Goal: Task Accomplishment & Management: Use online tool/utility

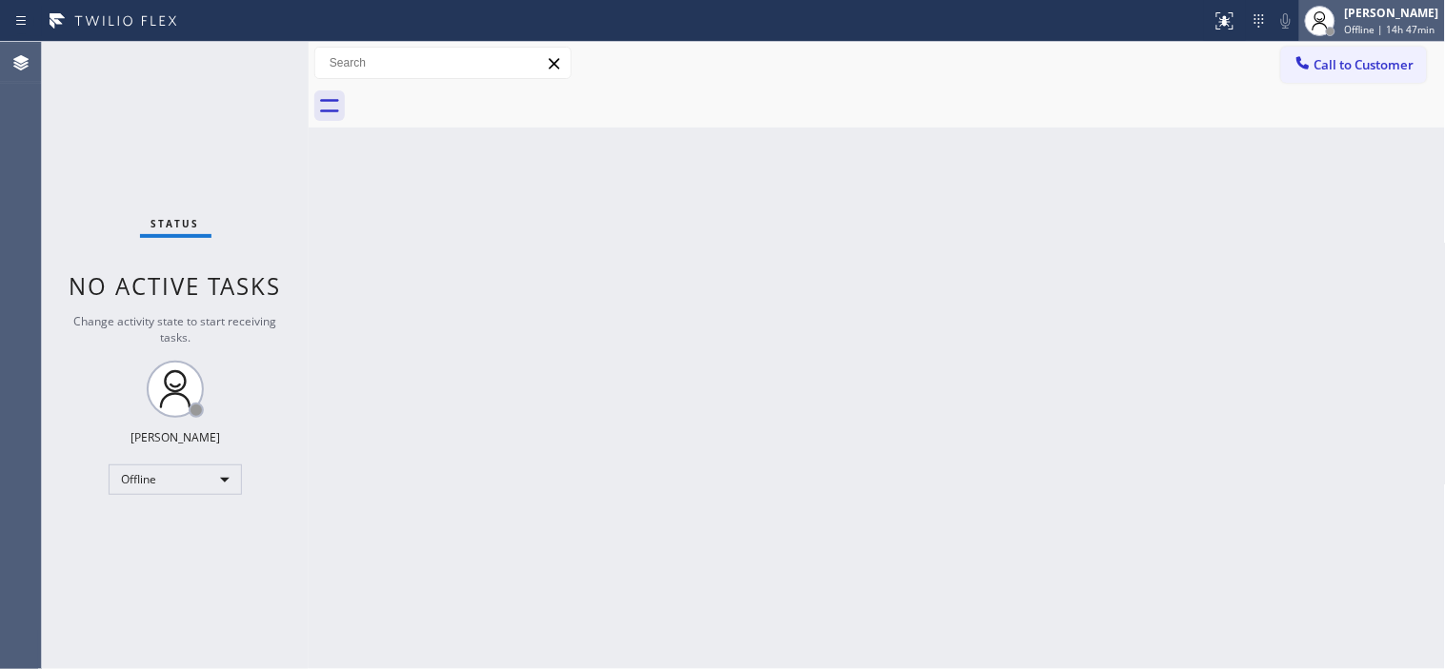
click at [1346, 20] on div "[PERSON_NAME]" at bounding box center [1392, 13] width 94 height 16
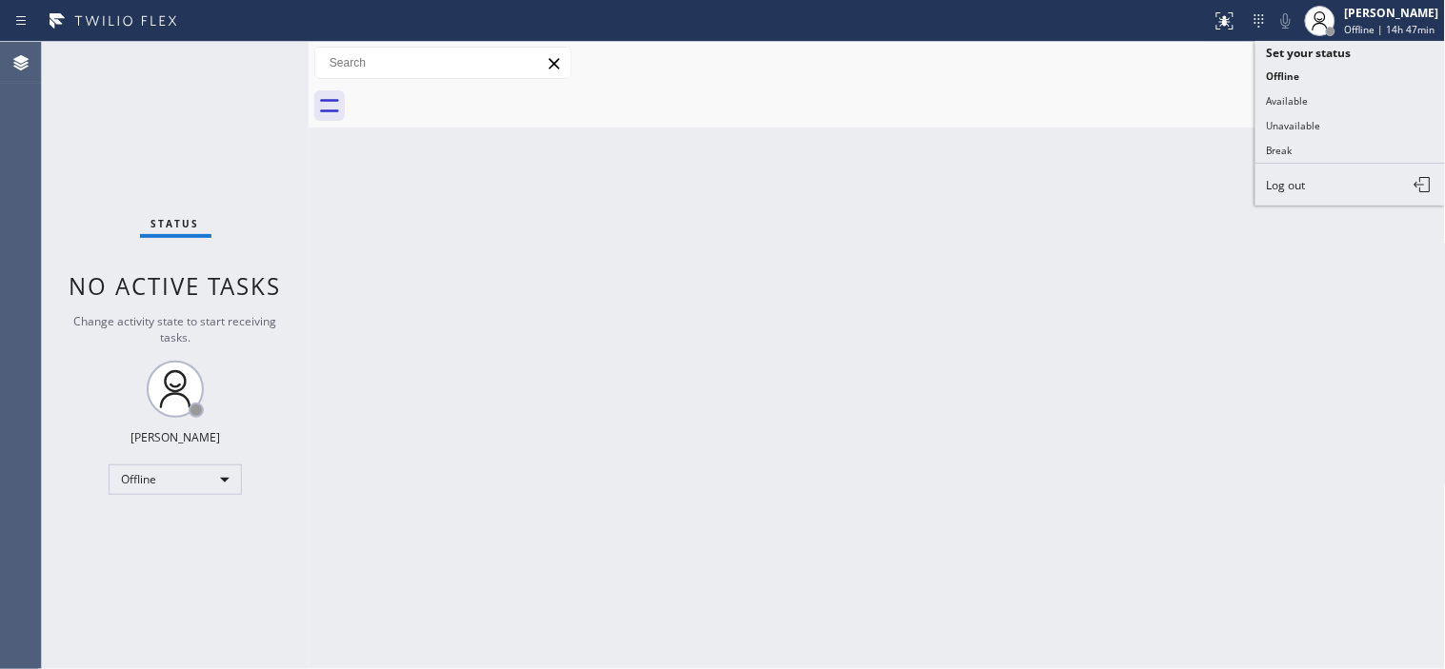
click at [1152, 153] on div "Back to Dashboard Change Sender ID Customers Technicians Select a contact Outbo…" at bounding box center [877, 356] width 1137 height 628
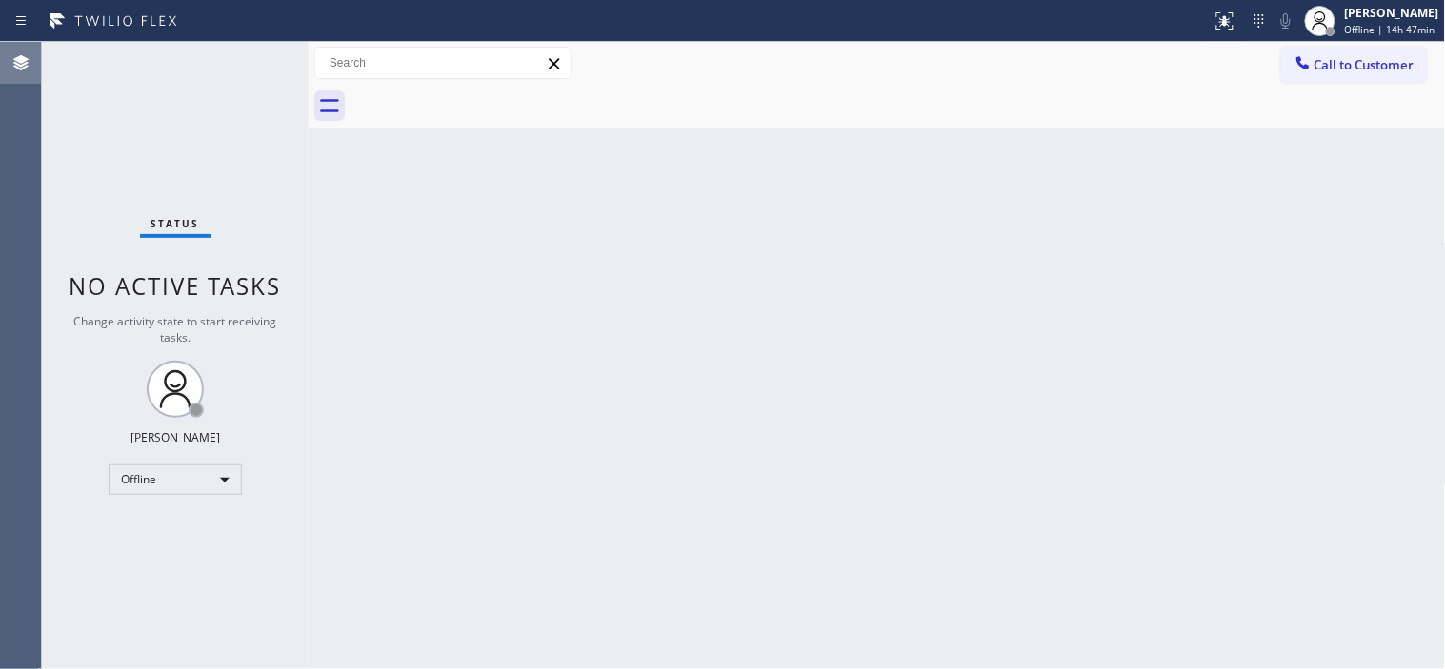
click at [7, 58] on div at bounding box center [21, 62] width 42 height 23
click at [1345, 14] on div "[PERSON_NAME]" at bounding box center [1392, 13] width 94 height 16
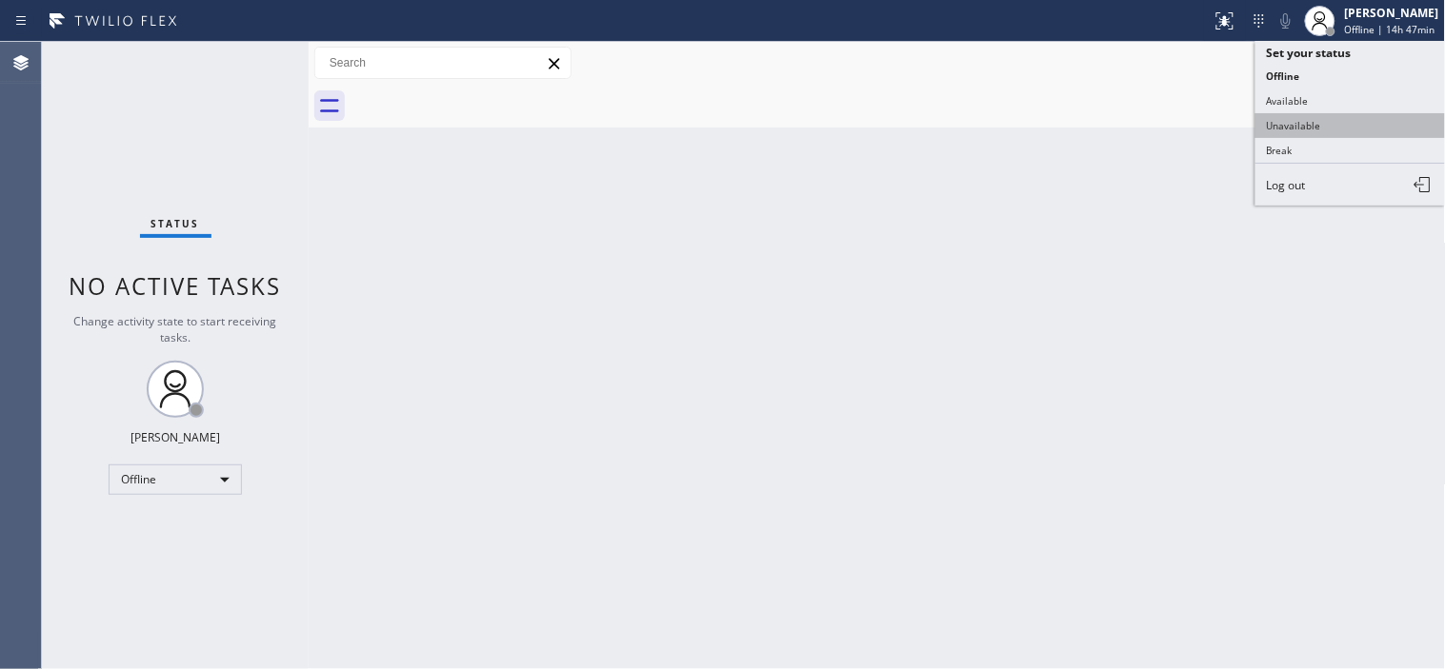
click at [1306, 134] on button "Unavailable" at bounding box center [1350, 125] width 190 height 25
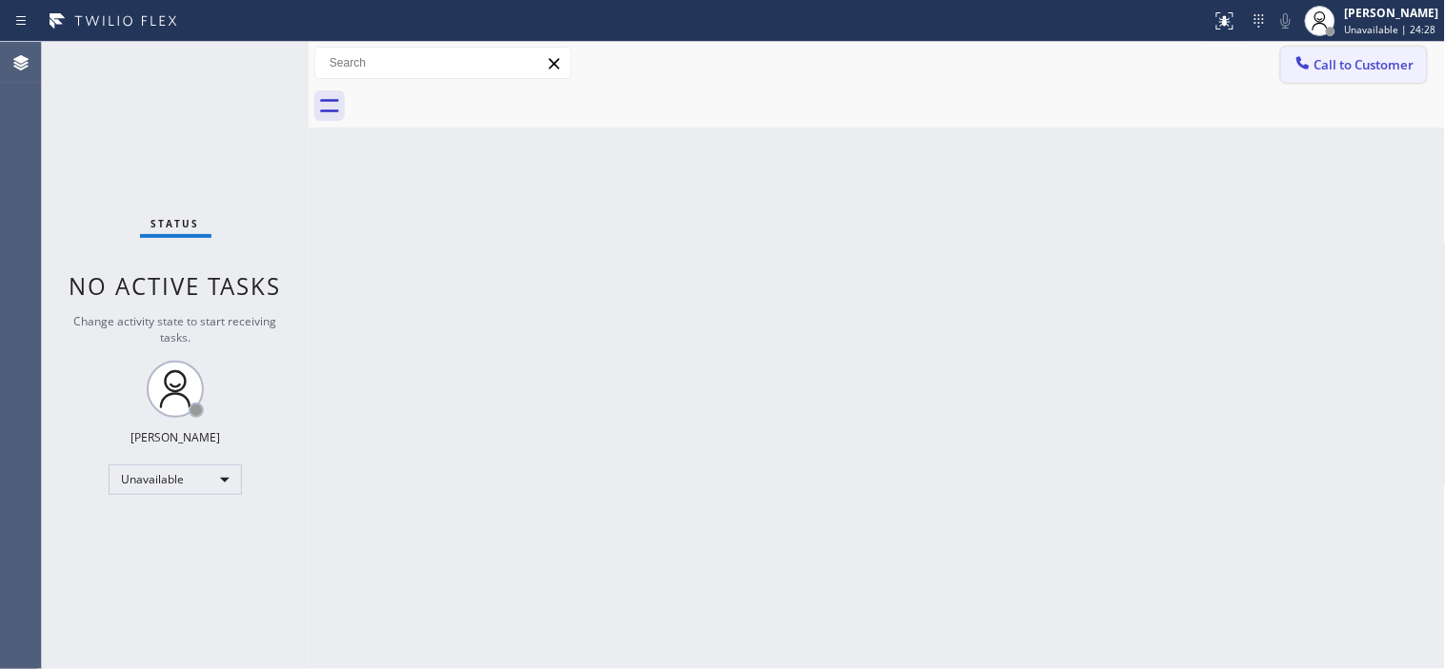
click at [1367, 59] on span "Call to Customer" at bounding box center [1364, 64] width 100 height 17
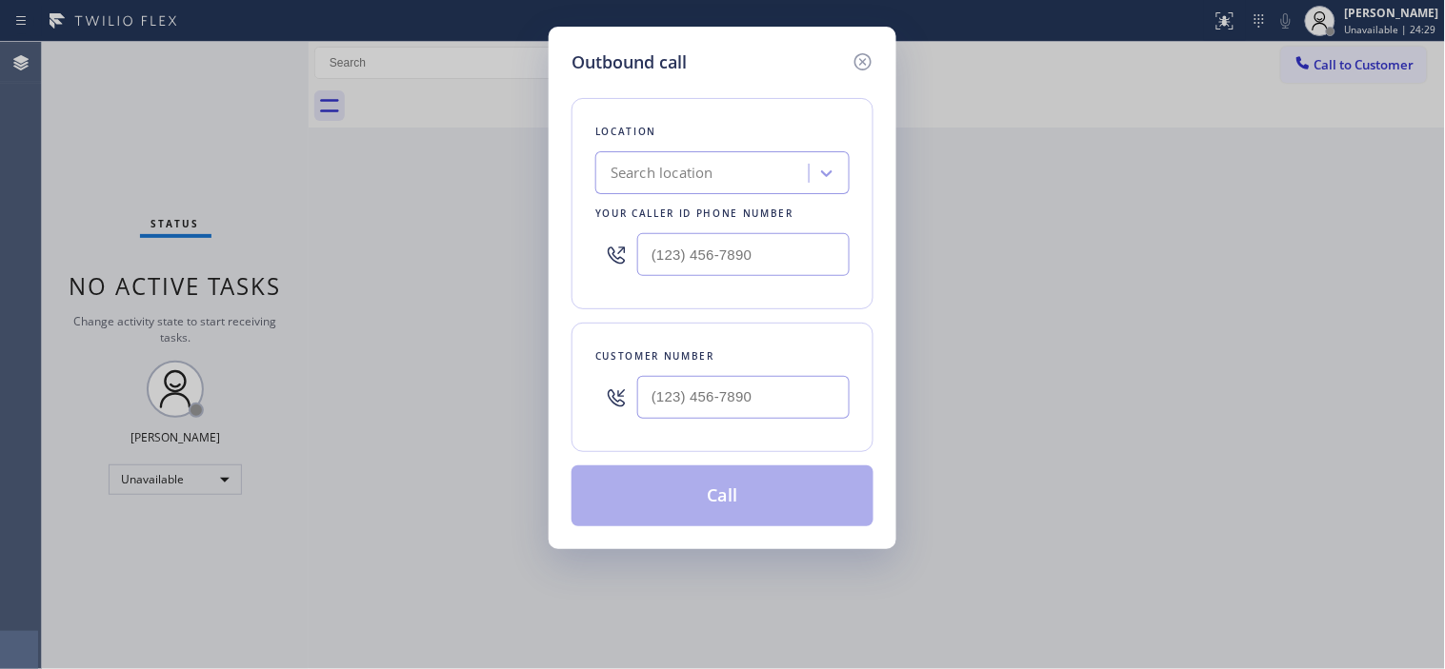
click at [754, 420] on div at bounding box center [743, 398] width 212 height 62
click at [663, 406] on input "(___) ___-____" at bounding box center [743, 397] width 212 height 43
paste input "312) 318-0160"
type input "[PHONE_NUMBER]"
click at [699, 243] on input "(___) ___-____" at bounding box center [743, 254] width 212 height 43
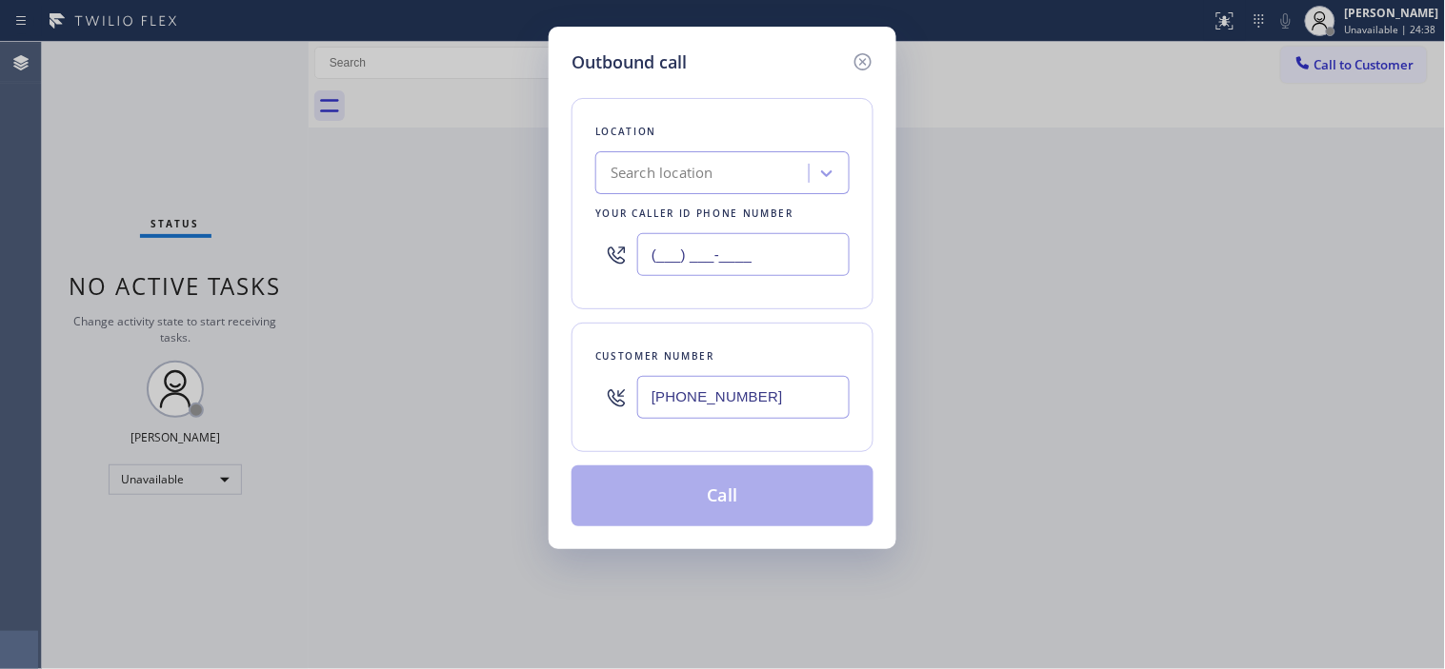
paste input "602) 755-6398"
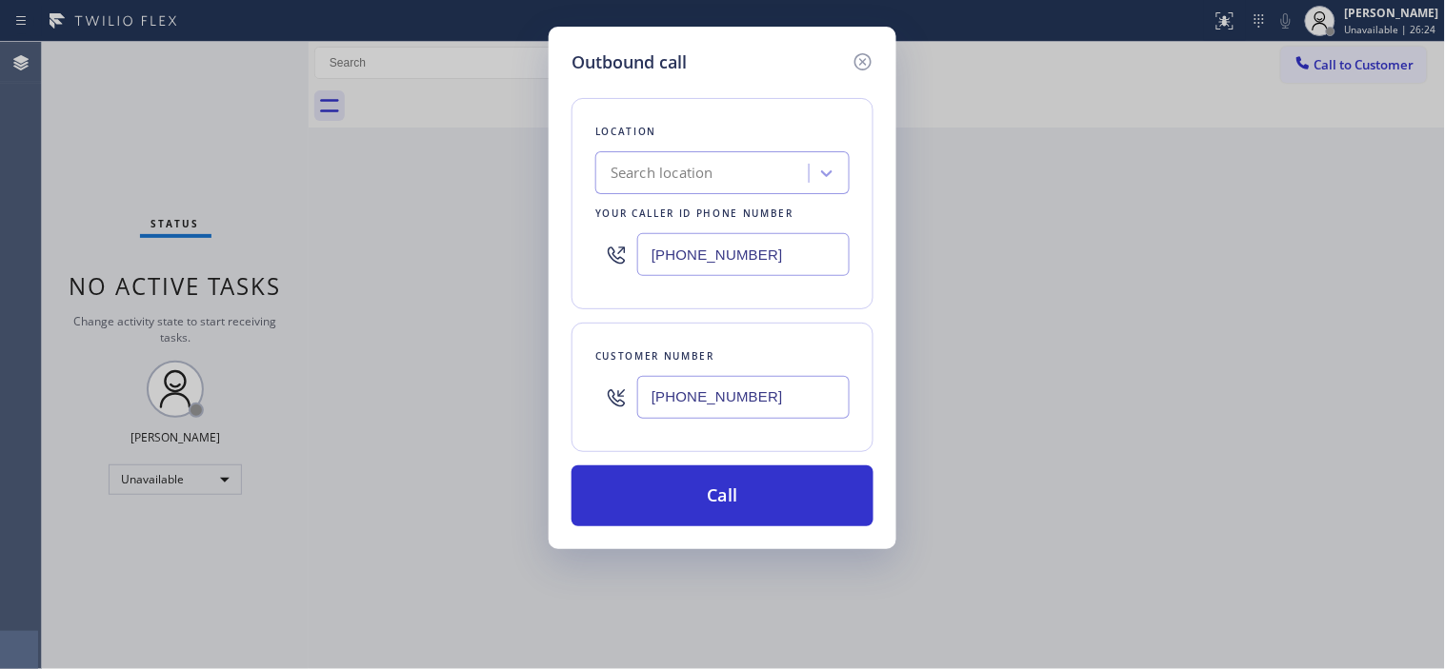
click at [716, 252] on input "[PHONE_NUMBER]" at bounding box center [743, 254] width 212 height 43
drag, startPoint x: 749, startPoint y: 250, endPoint x: 527, endPoint y: 248, distance: 222.9
click at [527, 248] on div "Outbound call Location Search location Your caller id phone number (602) 755-63…" at bounding box center [722, 334] width 1445 height 669
paste input "text"
type input "[PHONE_NUMBER]"
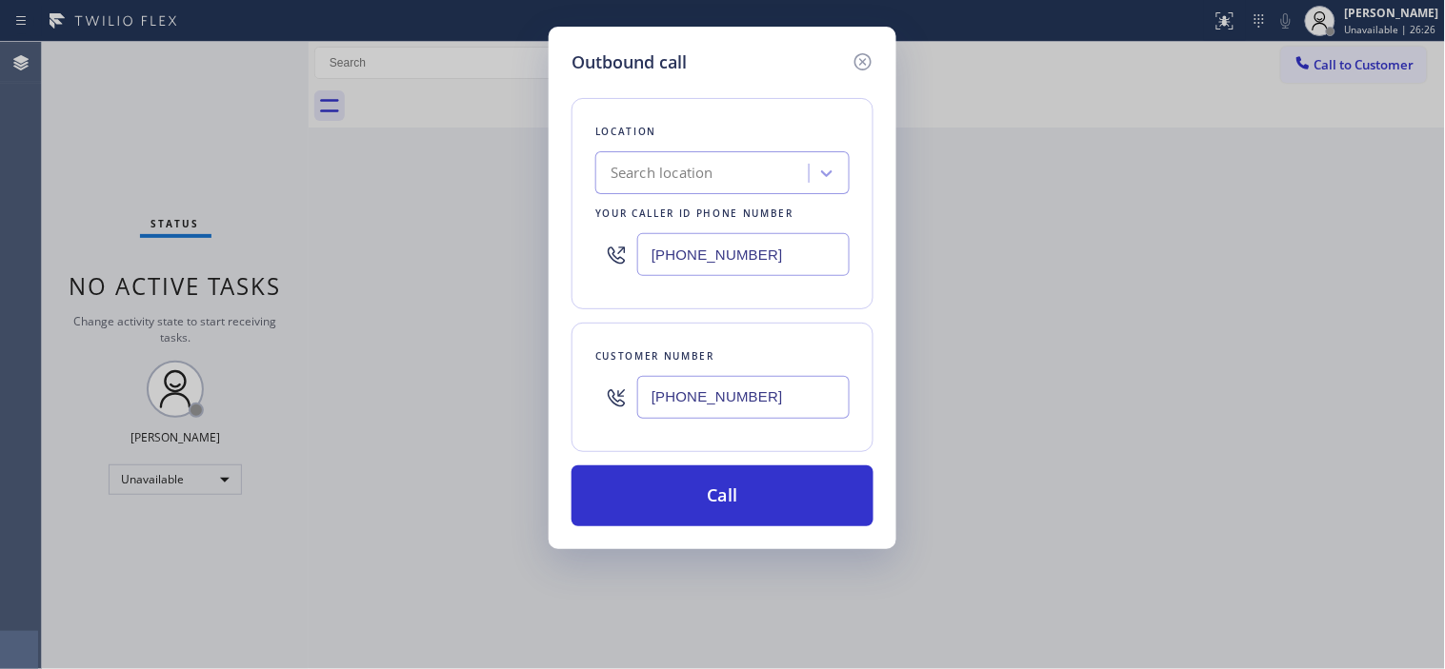
click at [708, 177] on div "Search location" at bounding box center [661, 174] width 103 height 22
click at [722, 168] on div "Search location" at bounding box center [705, 173] width 208 height 33
click at [855, 54] on icon at bounding box center [862, 61] width 23 height 23
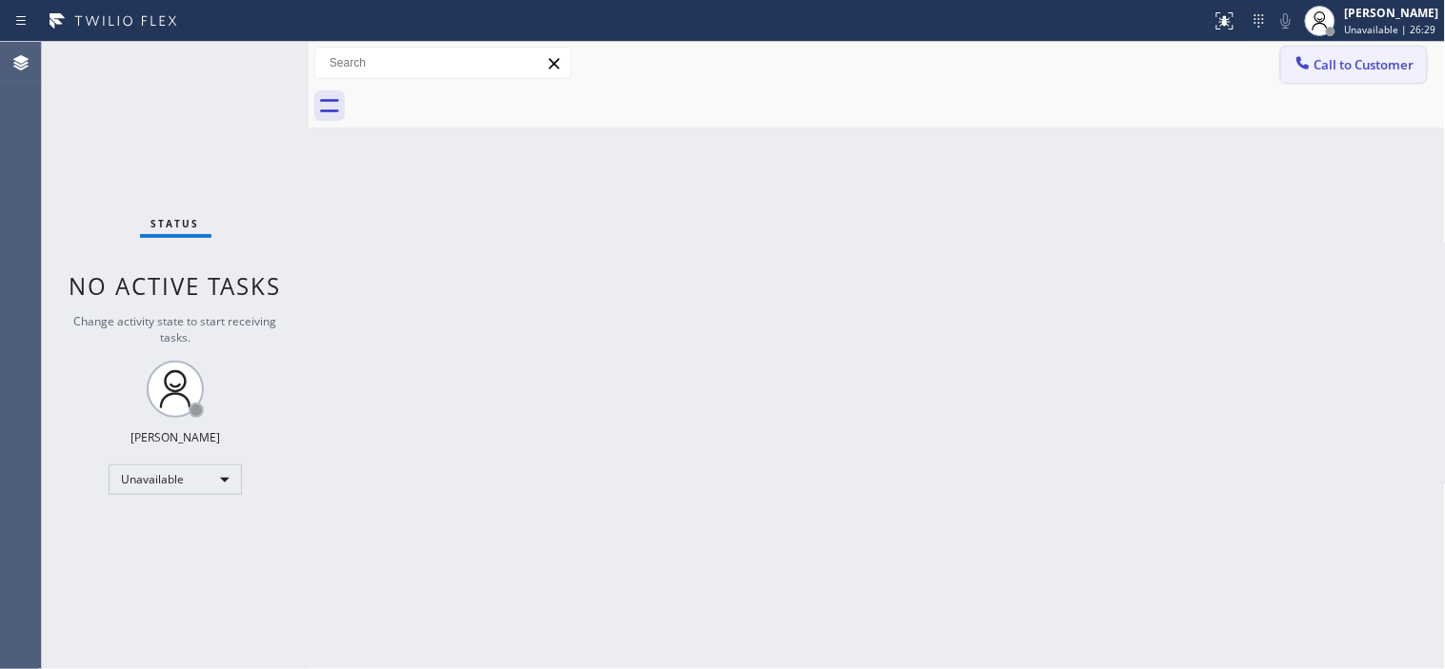
click at [1308, 63] on icon at bounding box center [1302, 62] width 19 height 19
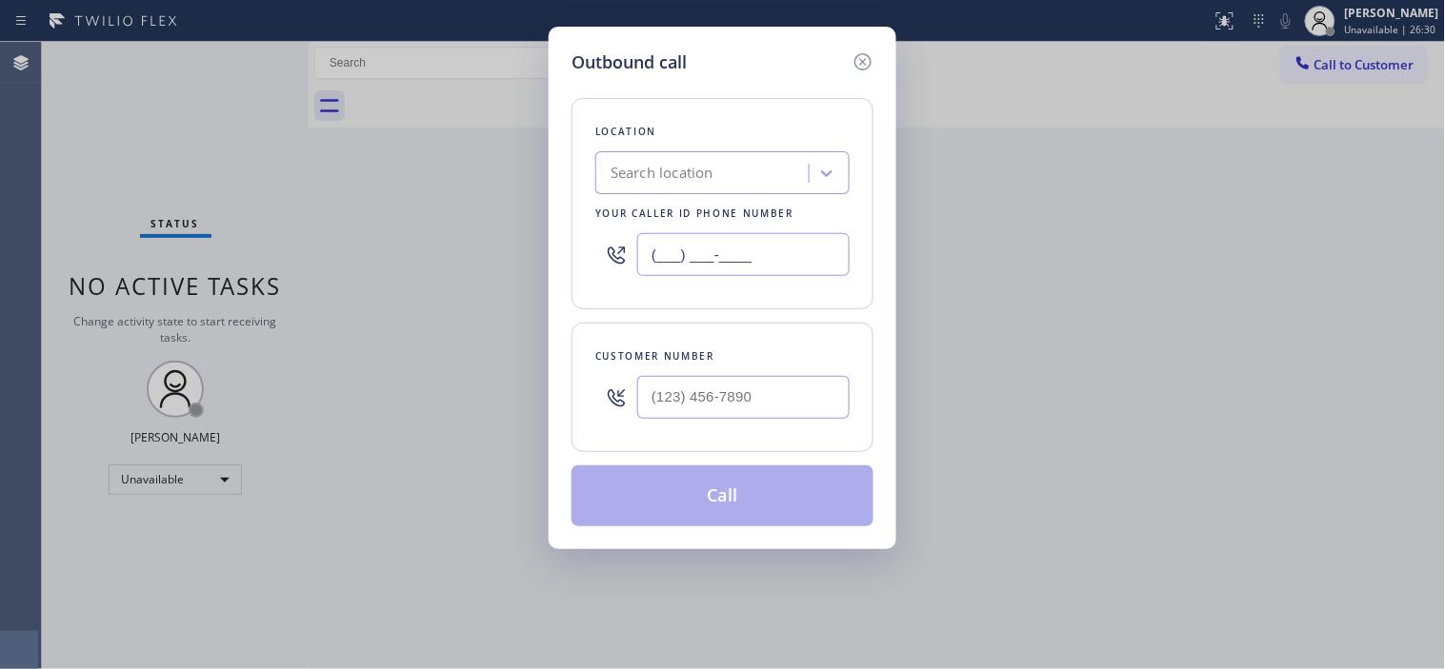
drag, startPoint x: 783, startPoint y: 254, endPoint x: 508, endPoint y: 253, distance: 275.2
click at [508, 253] on div "Outbound call Location Search location Your caller id phone number (___) ___-__…" at bounding box center [722, 334] width 1445 height 669
paste input "602) 755-6398"
type input "[PHONE_NUMBER]"
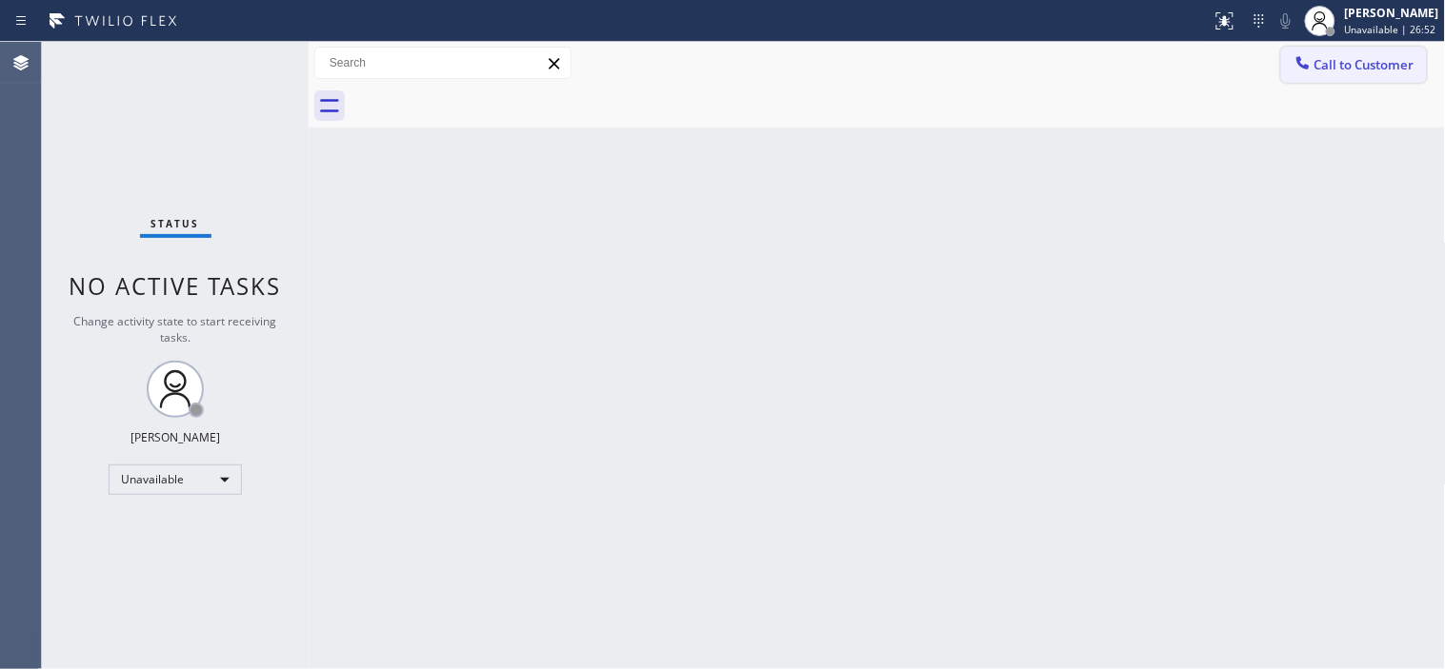
click at [1368, 70] on span "Call to Customer" at bounding box center [1364, 64] width 100 height 17
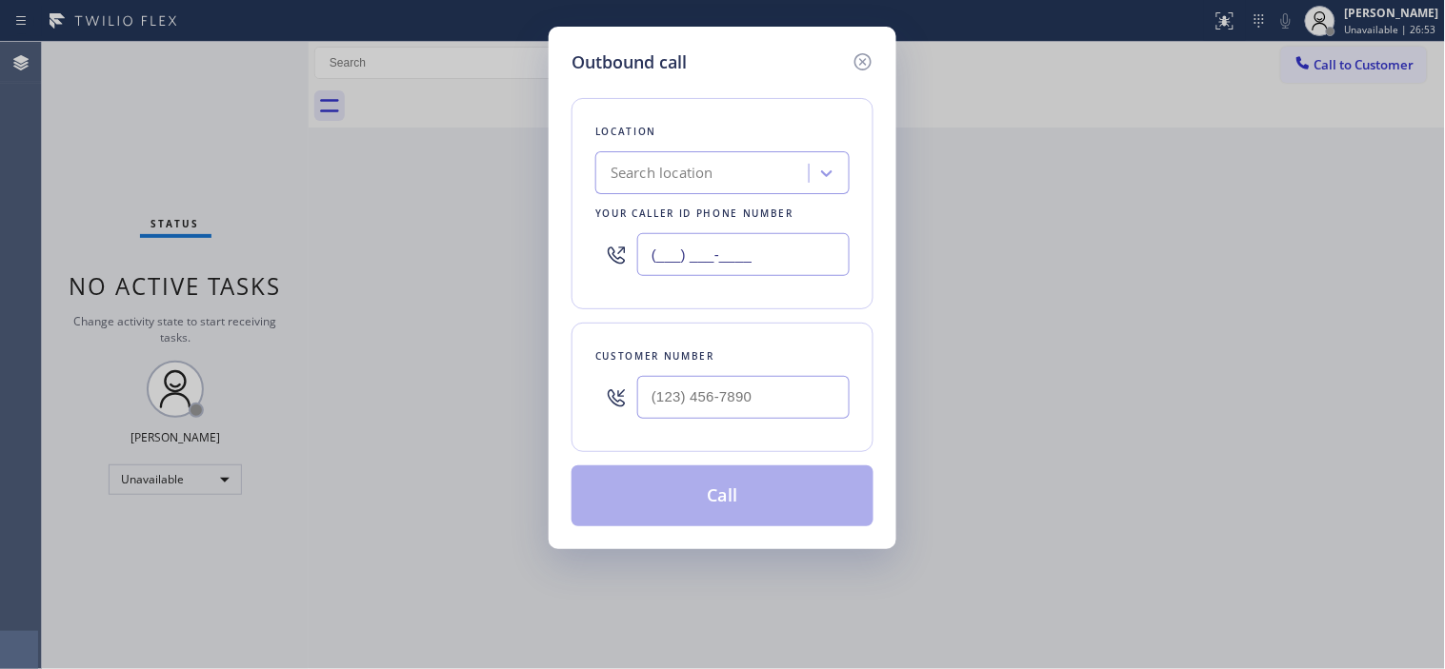
click at [740, 253] on input "(___) ___-____" at bounding box center [743, 254] width 212 height 43
paste input "602) 755-6398"
type input "[PHONE_NUMBER]"
click at [695, 426] on div at bounding box center [743, 398] width 212 height 62
click at [697, 387] on input "(___) ___-____" at bounding box center [743, 397] width 212 height 43
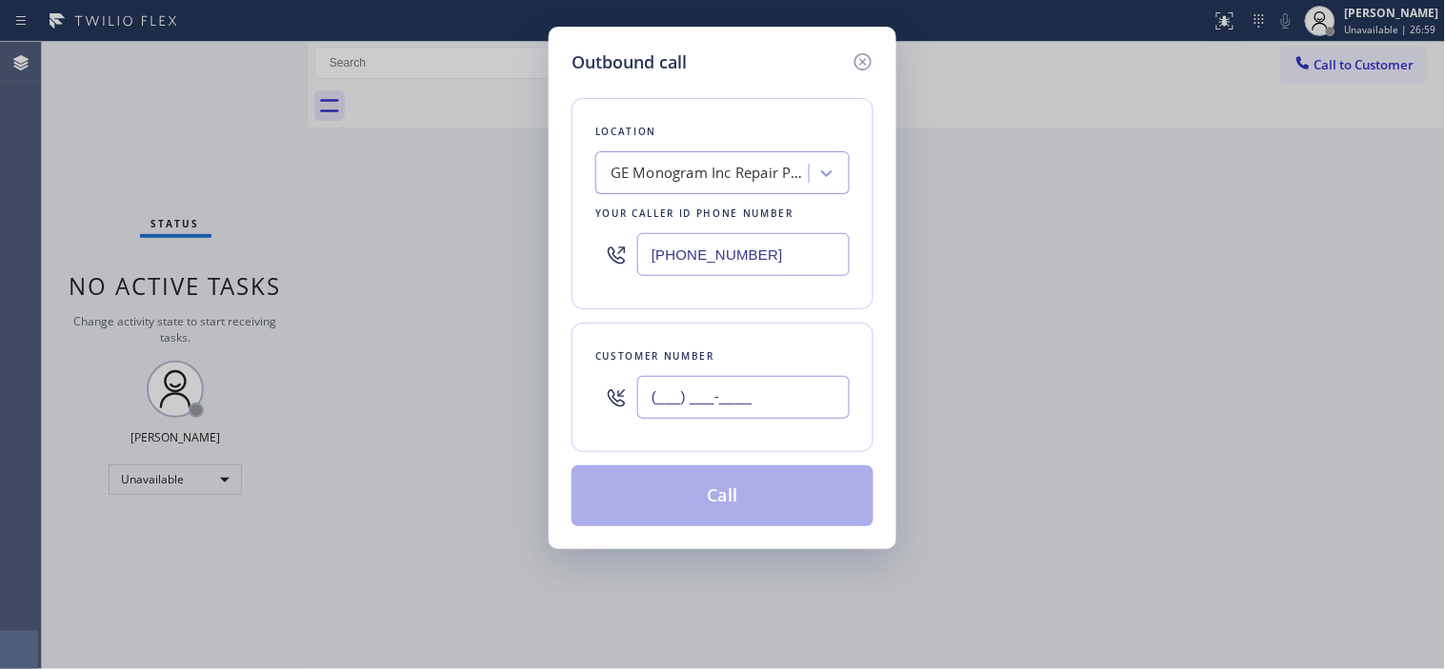
paste input "312) 318-0160"
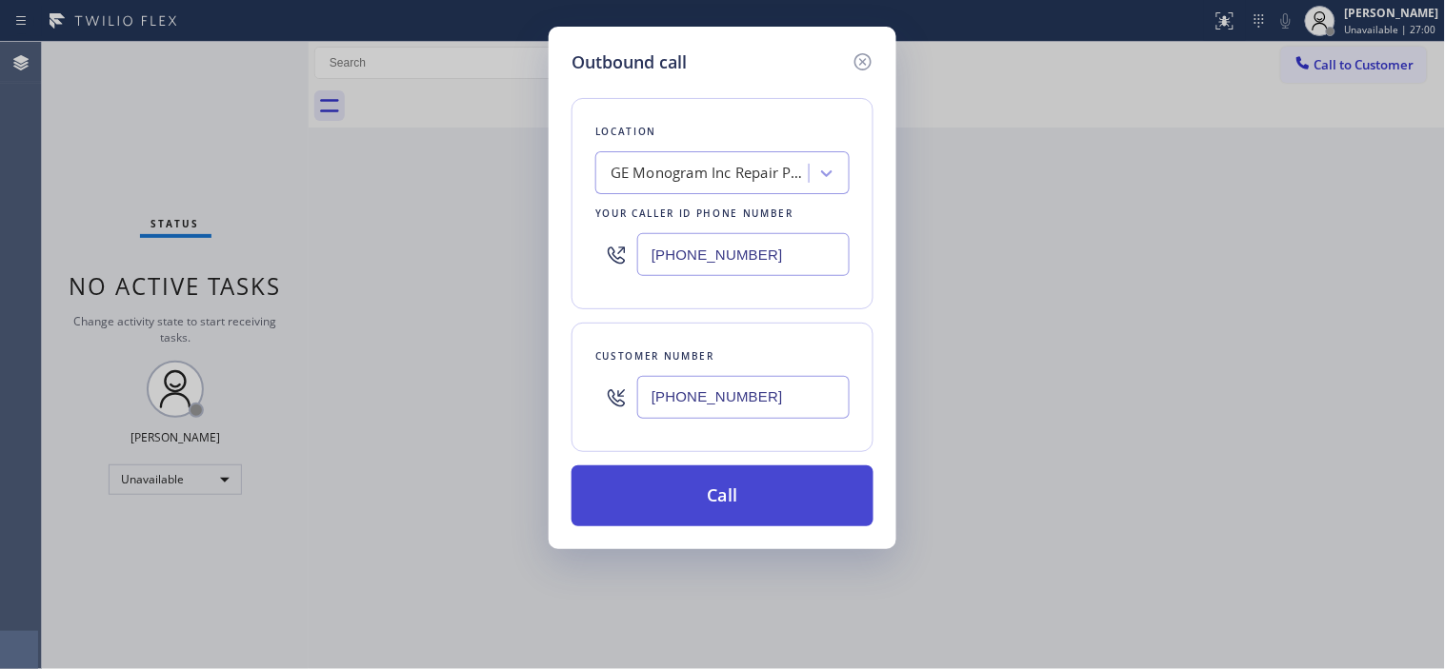
type input "[PHONE_NUMBER]"
click at [684, 489] on button "Call" at bounding box center [722, 496] width 302 height 61
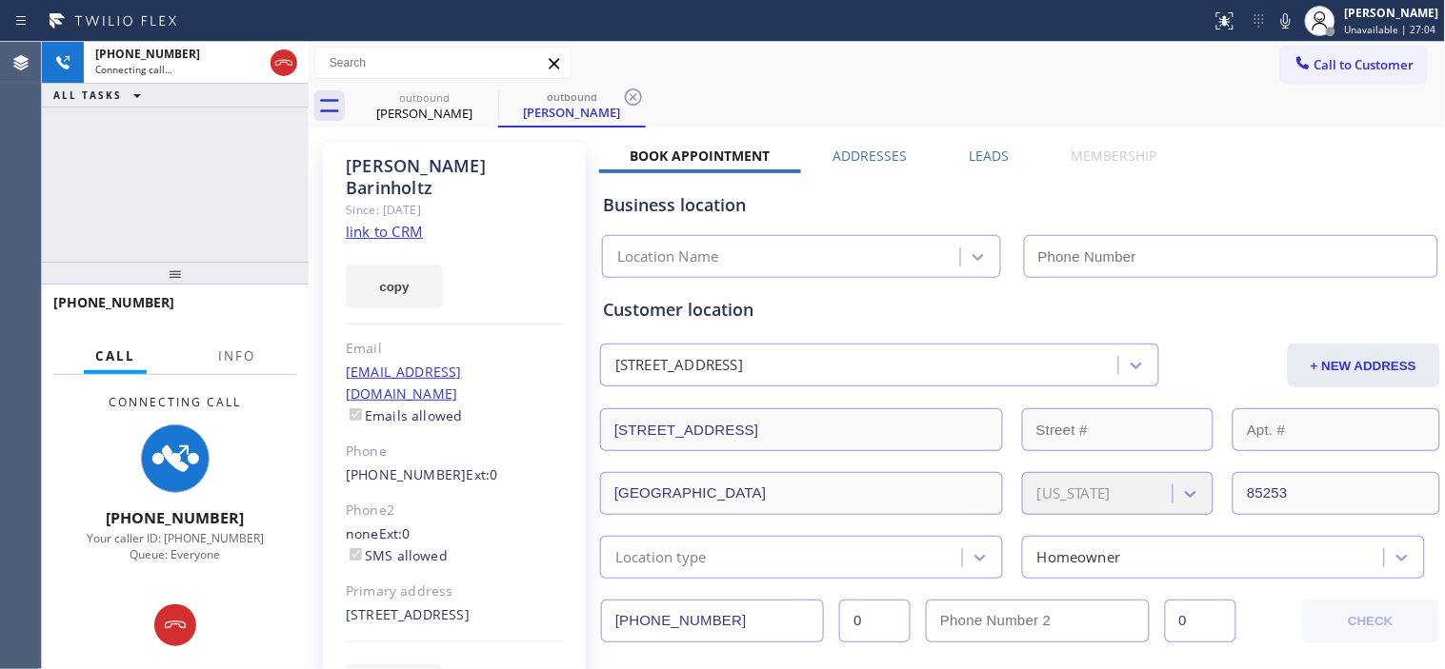
type input "[PHONE_NUMBER]"
click at [284, 58] on icon at bounding box center [283, 62] width 23 height 23
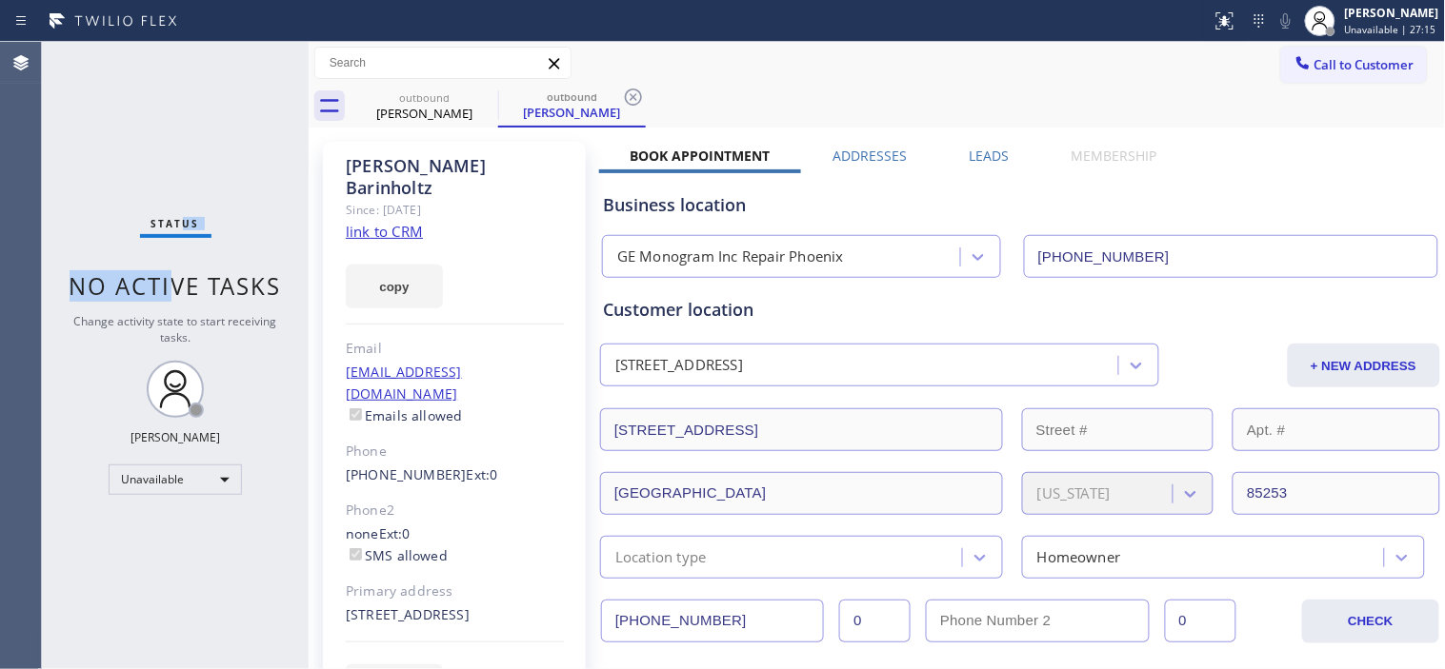
drag, startPoint x: 178, startPoint y: 267, endPoint x: 186, endPoint y: 194, distance: 72.8
click at [185, 205] on div "Status No active tasks Change activity state to start receiving tasks. [PERSON_…" at bounding box center [175, 356] width 267 height 628
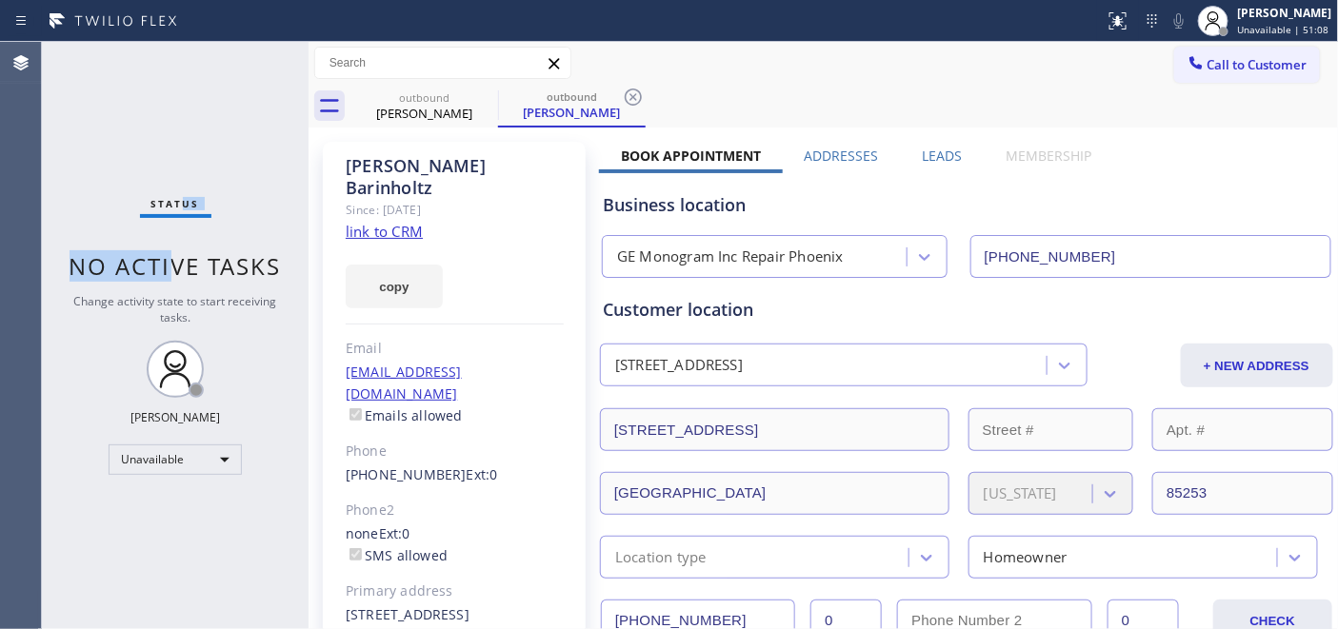
click at [197, 162] on div "Status No active tasks Change activity state to start receiving tasks. [PERSON_…" at bounding box center [175, 336] width 267 height 588
click at [1241, 80] on button "Call to Customer" at bounding box center [1247, 65] width 146 height 36
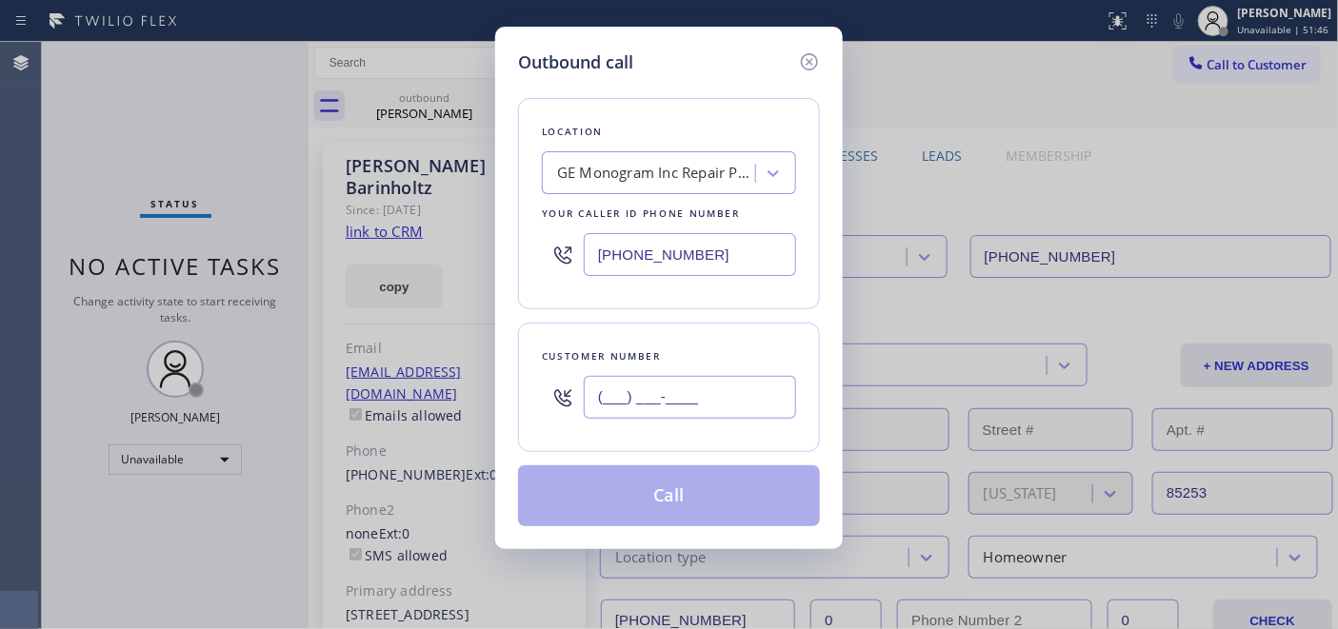
click at [614, 377] on input "(___) ___-____" at bounding box center [690, 397] width 212 height 43
paste input "561) 450-6574"
type input "(561) 450-6574"
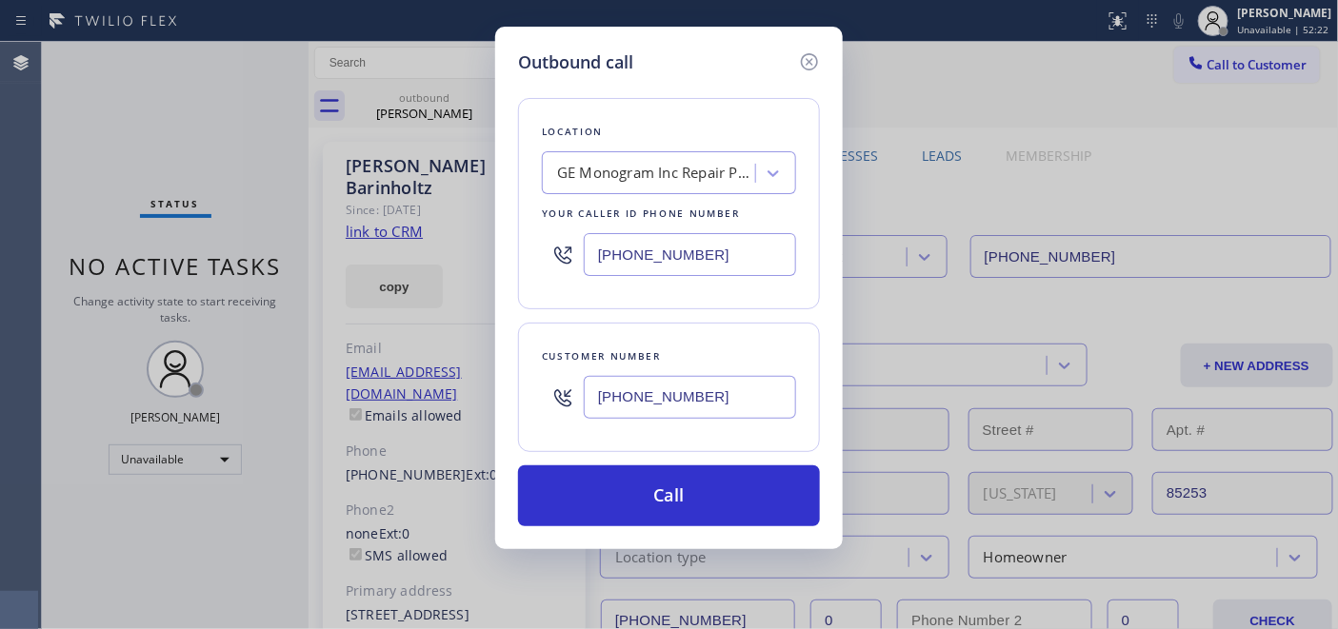
drag, startPoint x: 721, startPoint y: 262, endPoint x: 442, endPoint y: 248, distance: 279.4
click at [442, 248] on div "Outbound call Location GE Monogram Inc Repair Phoenix Your caller id phone numb…" at bounding box center [669, 314] width 1338 height 629
paste input "480) 418-9915"
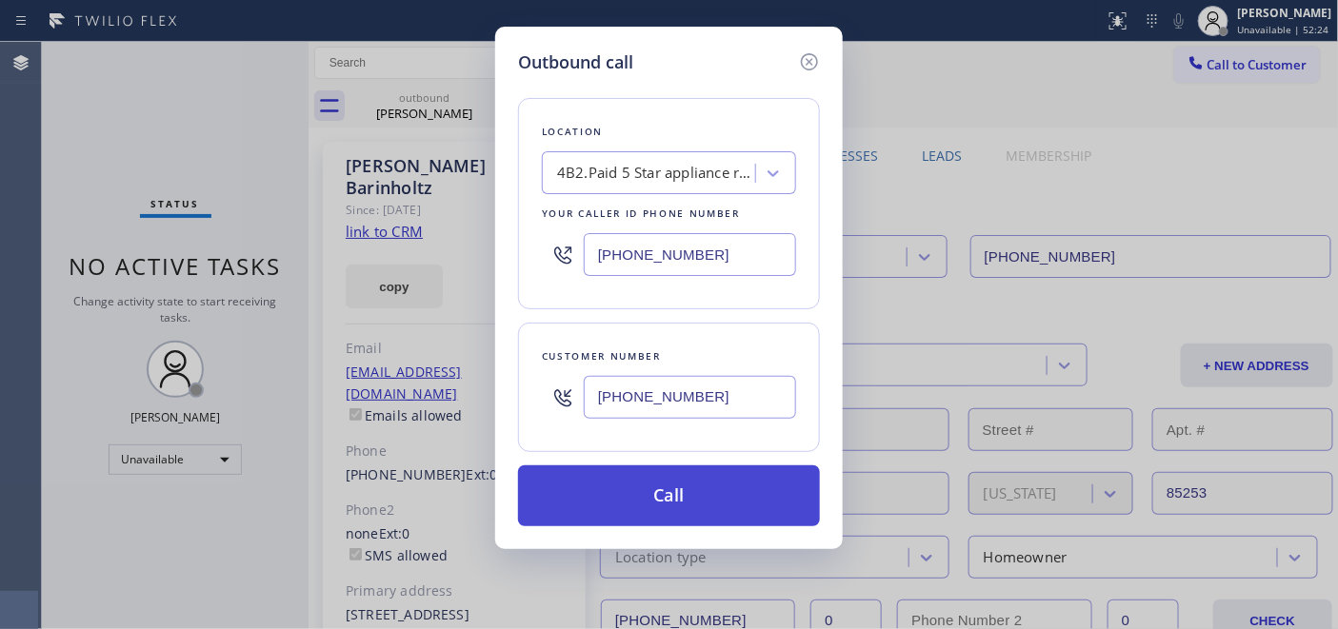
type input "[PHONE_NUMBER]"
click at [737, 490] on button "Call" at bounding box center [669, 496] width 302 height 61
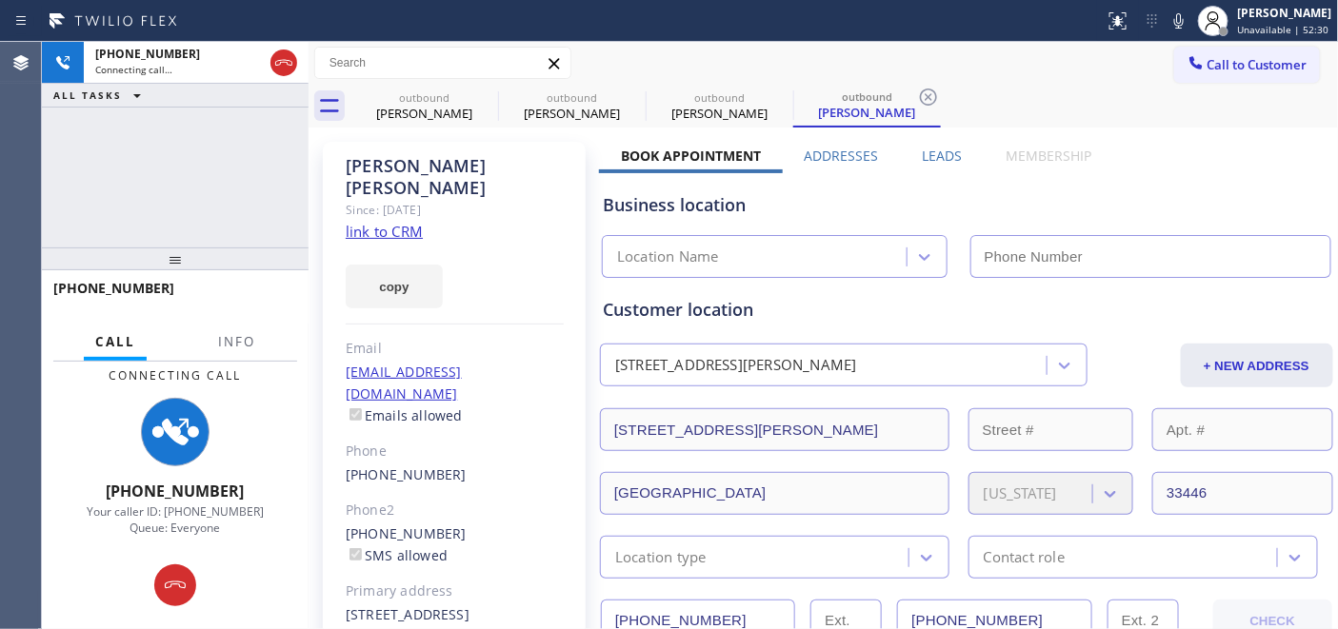
type input "[PHONE_NUMBER]"
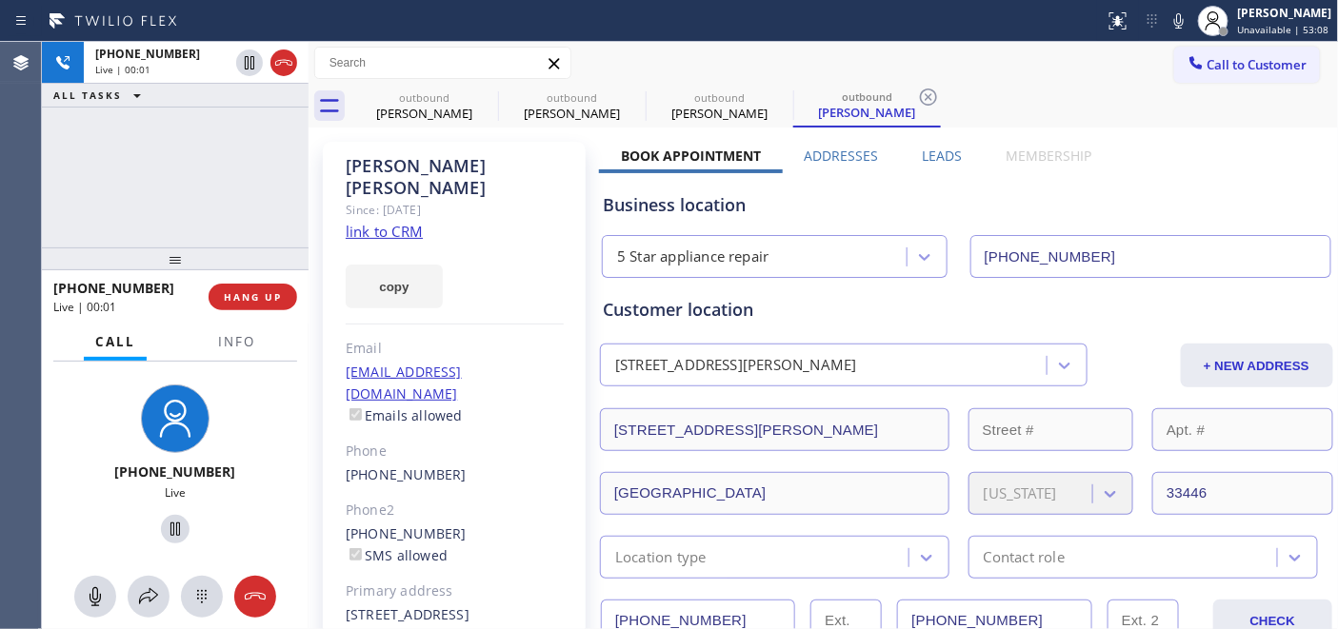
click at [249, 310] on div "+15614506574 Live | 00:01 HANG UP" at bounding box center [175, 297] width 244 height 50
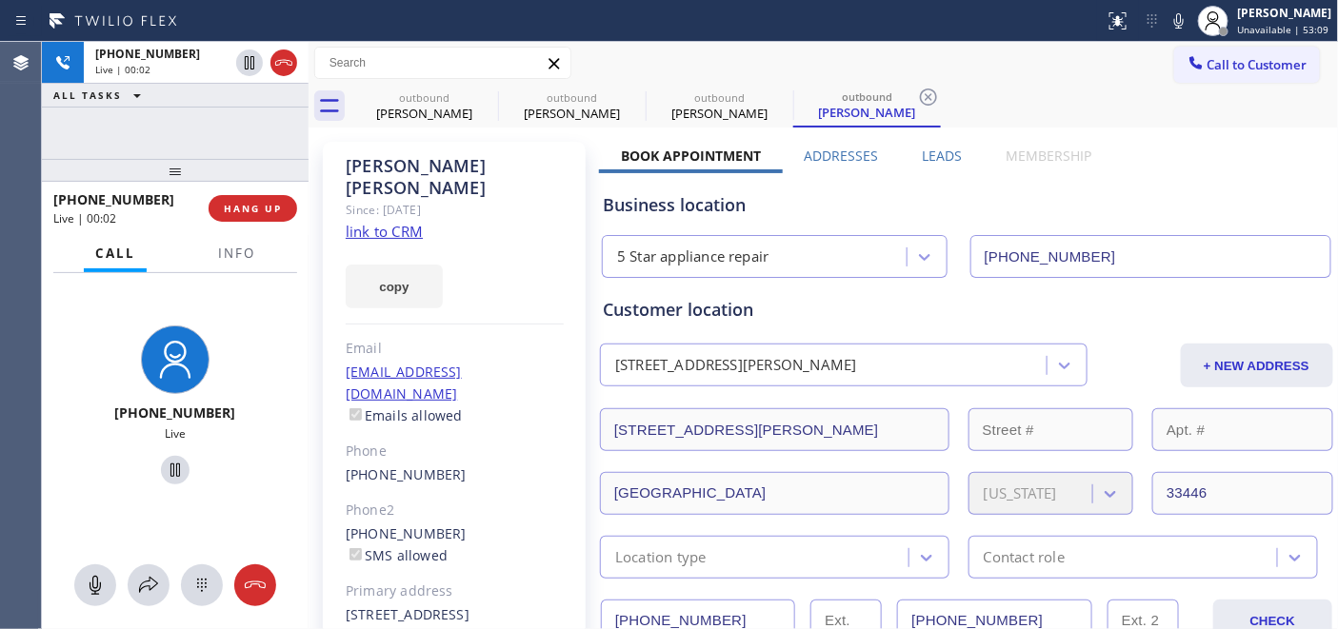
drag, startPoint x: 244, startPoint y: 262, endPoint x: 244, endPoint y: 138, distance: 123.8
click at [244, 138] on div "+15614506574 Live | 00:02 ALL TASKS ALL TASKS ACTIVE TASKS TASKS IN WRAP UP +15…" at bounding box center [175, 336] width 267 height 588
click at [267, 215] on button "HANG UP" at bounding box center [253, 208] width 89 height 27
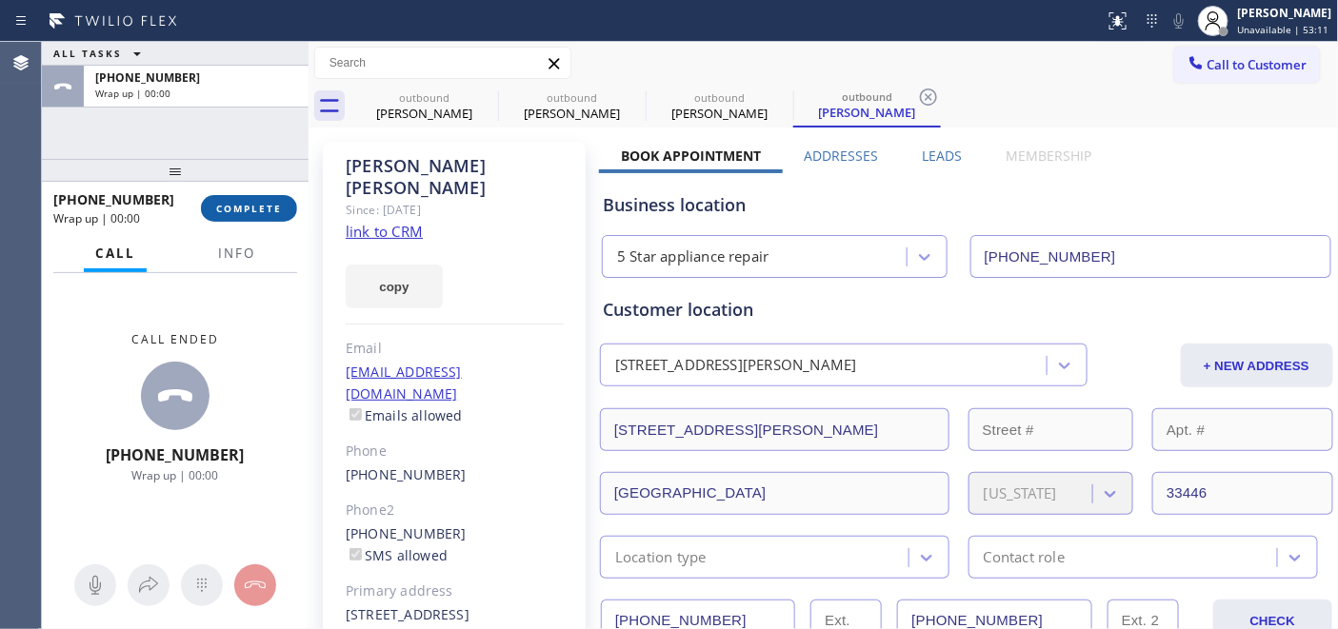
click at [267, 214] on span "COMPLETE" at bounding box center [249, 208] width 66 height 13
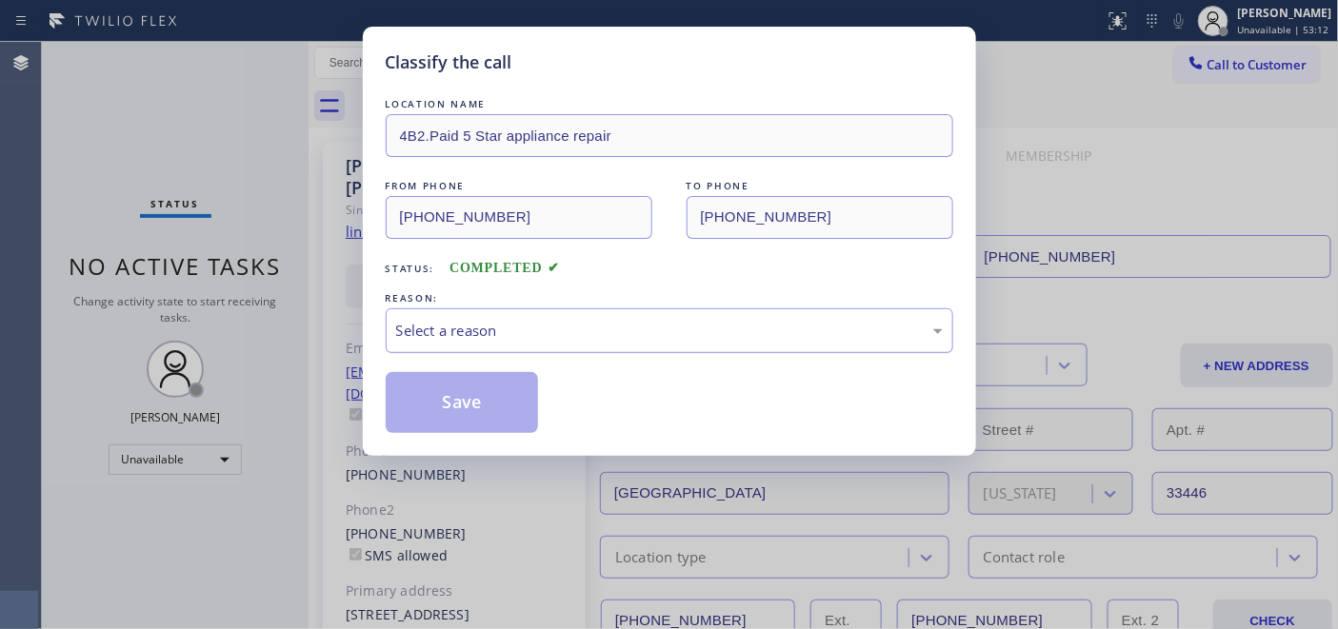
click at [630, 330] on div "Select a reason" at bounding box center [669, 331] width 547 height 22
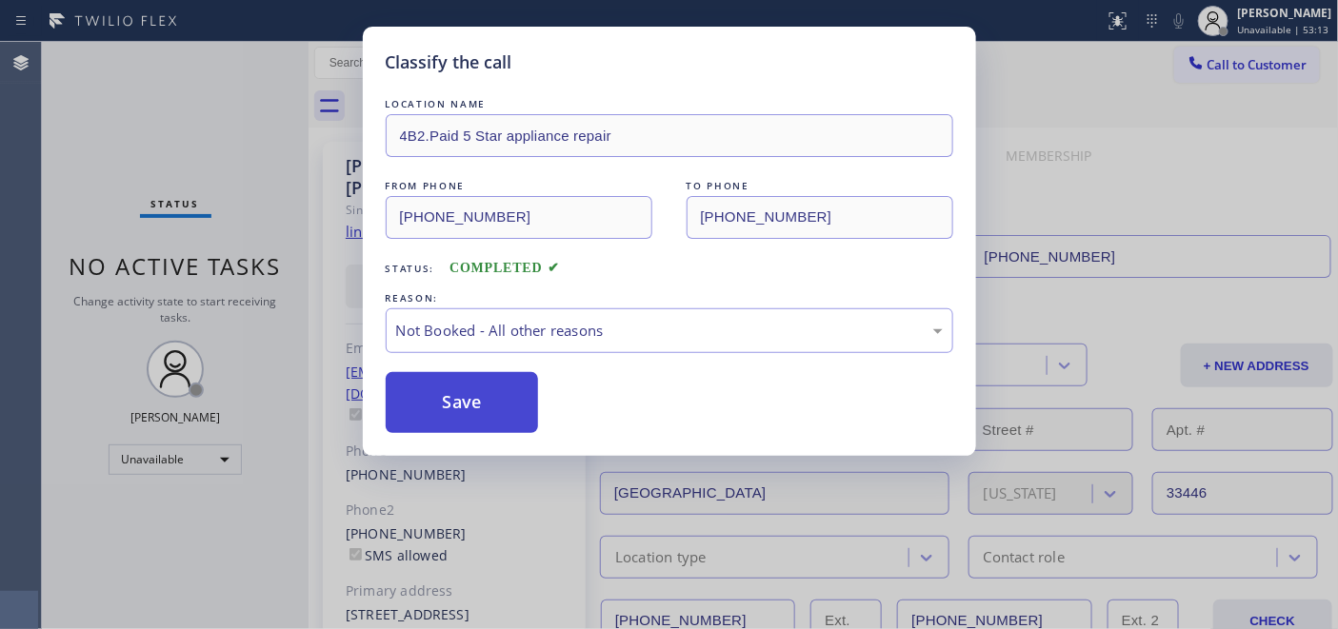
click at [528, 392] on button "Save" at bounding box center [462, 402] width 153 height 61
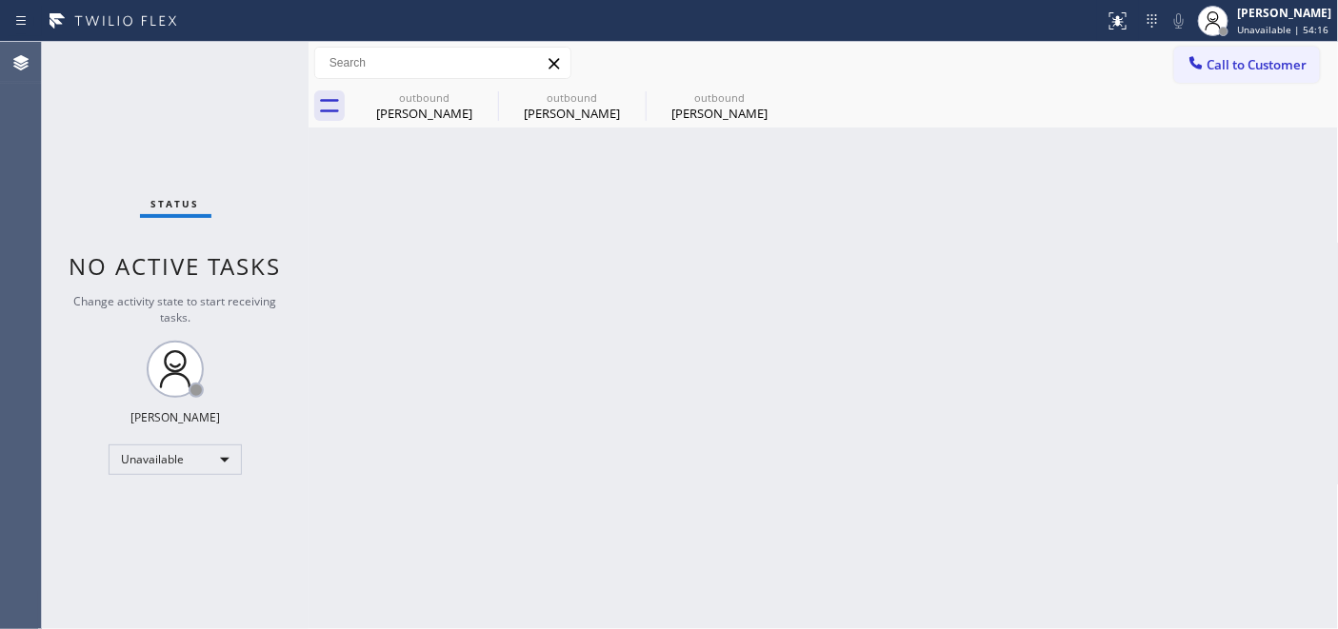
click at [1240, 64] on span "Call to Customer" at bounding box center [1257, 64] width 100 height 17
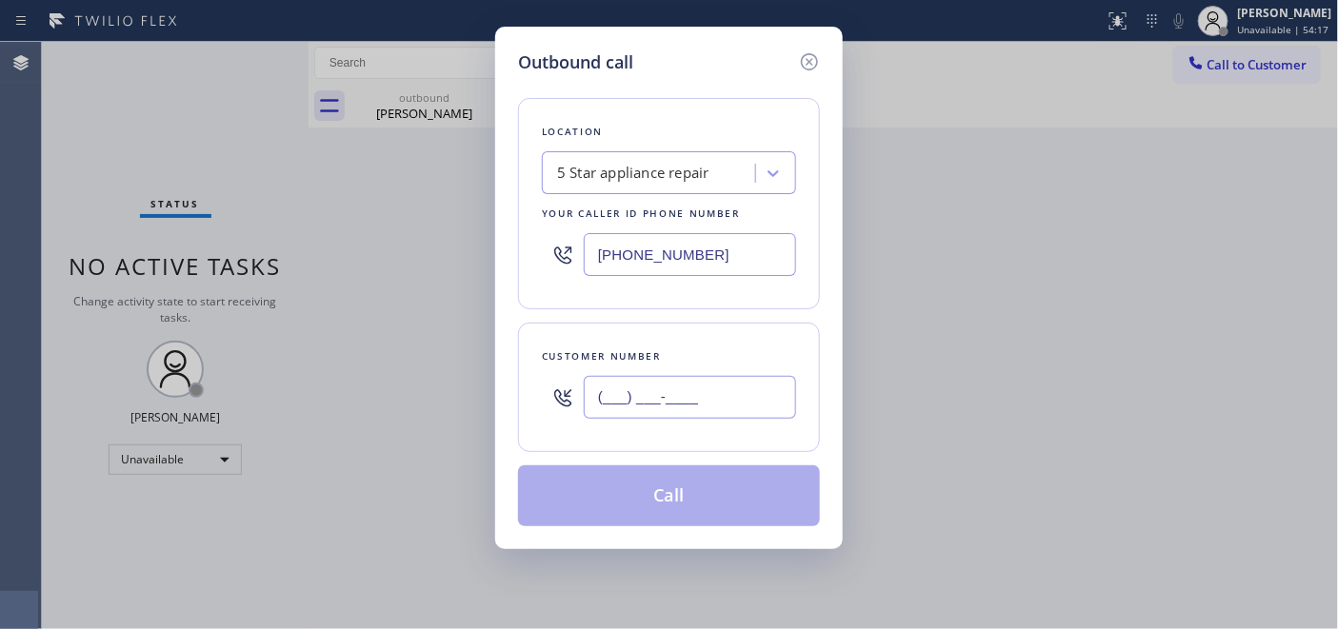
click at [611, 398] on input "(___) ___-____" at bounding box center [690, 397] width 212 height 43
paste input "310) 968-4668"
type input "(310) 968-4668"
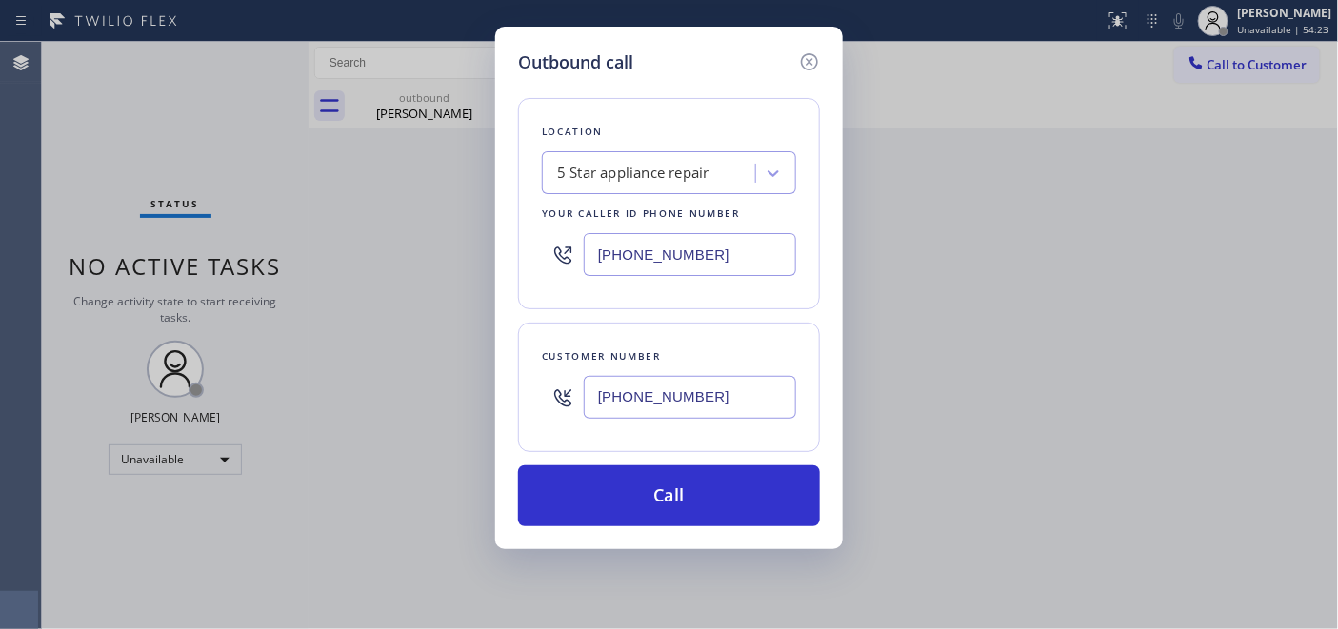
click at [659, 241] on input "[PHONE_NUMBER]" at bounding box center [690, 254] width 212 height 43
paste input "2136"
drag, startPoint x: 729, startPoint y: 258, endPoint x: 594, endPoint y: 267, distance: 135.5
click at [595, 267] on input "(480) 418-2136" at bounding box center [690, 254] width 212 height 43
paste input "213) 687-2604"
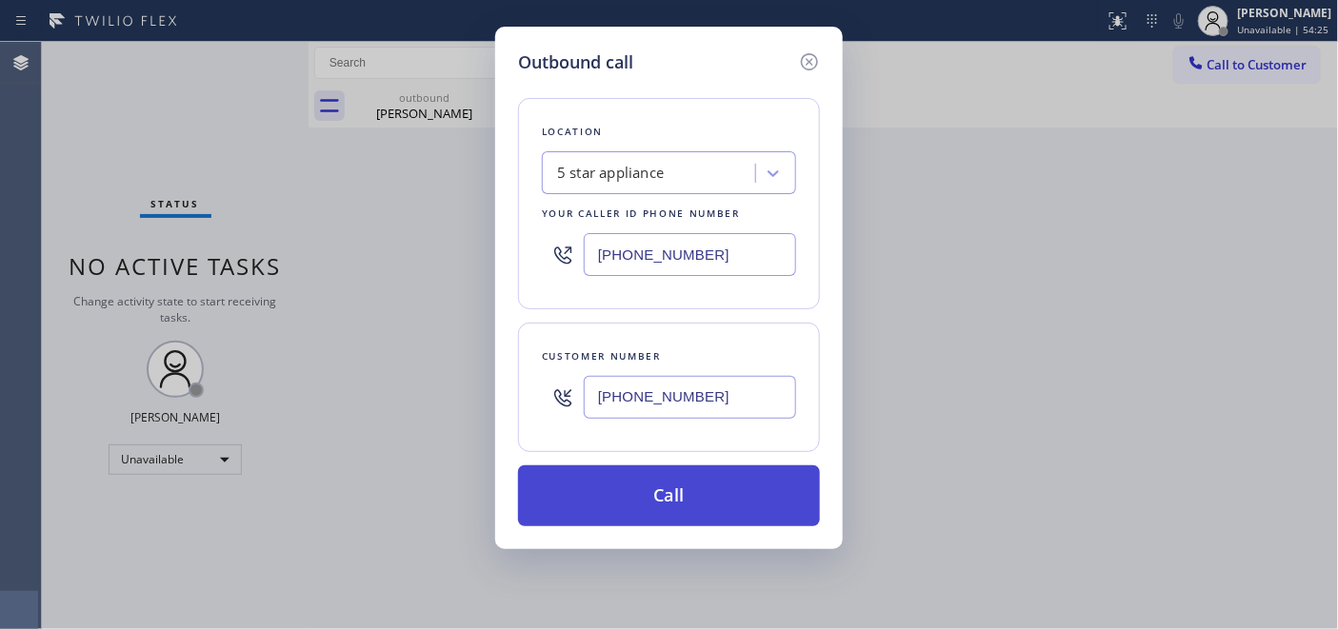
type input "(213) 687-2604"
click at [734, 495] on button "Call" at bounding box center [669, 496] width 302 height 61
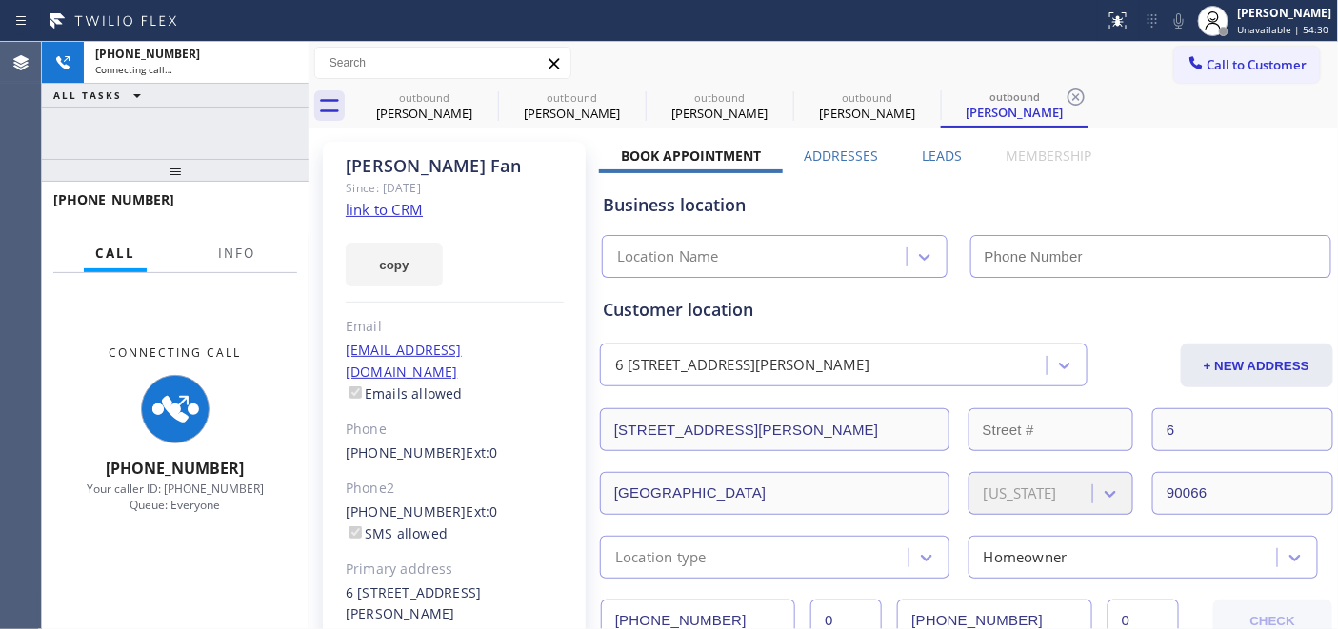
type input "(213) 687-2604"
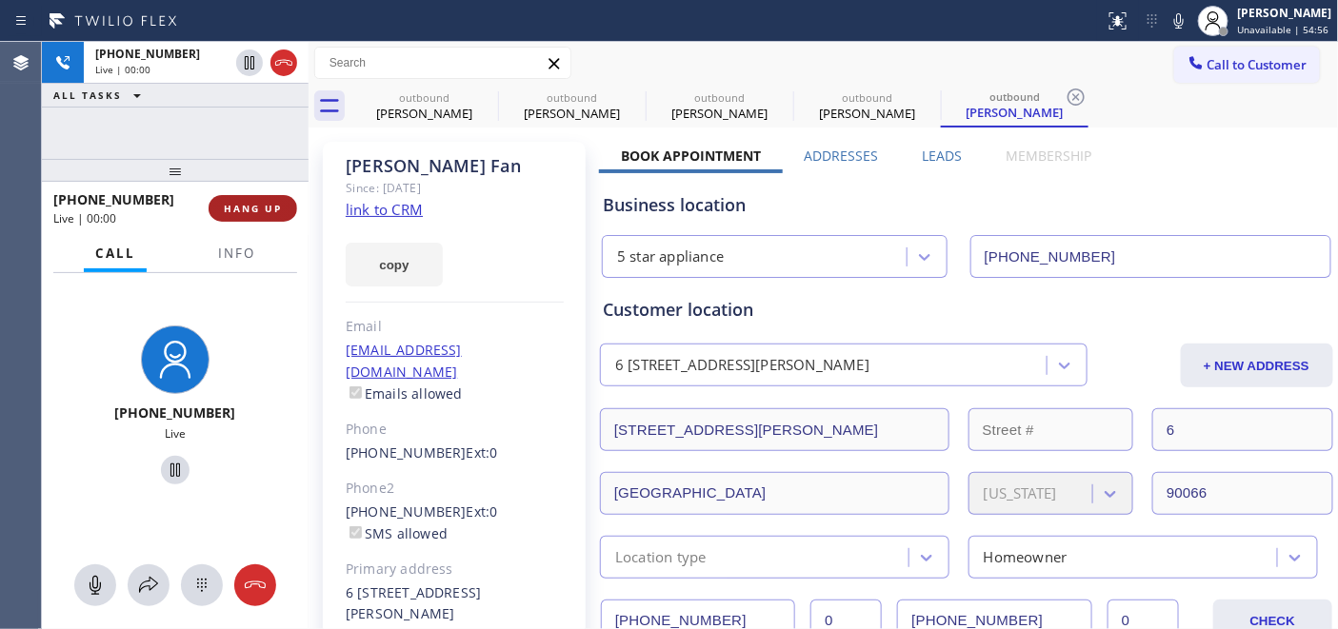
click at [253, 198] on button "HANG UP" at bounding box center [253, 208] width 89 height 27
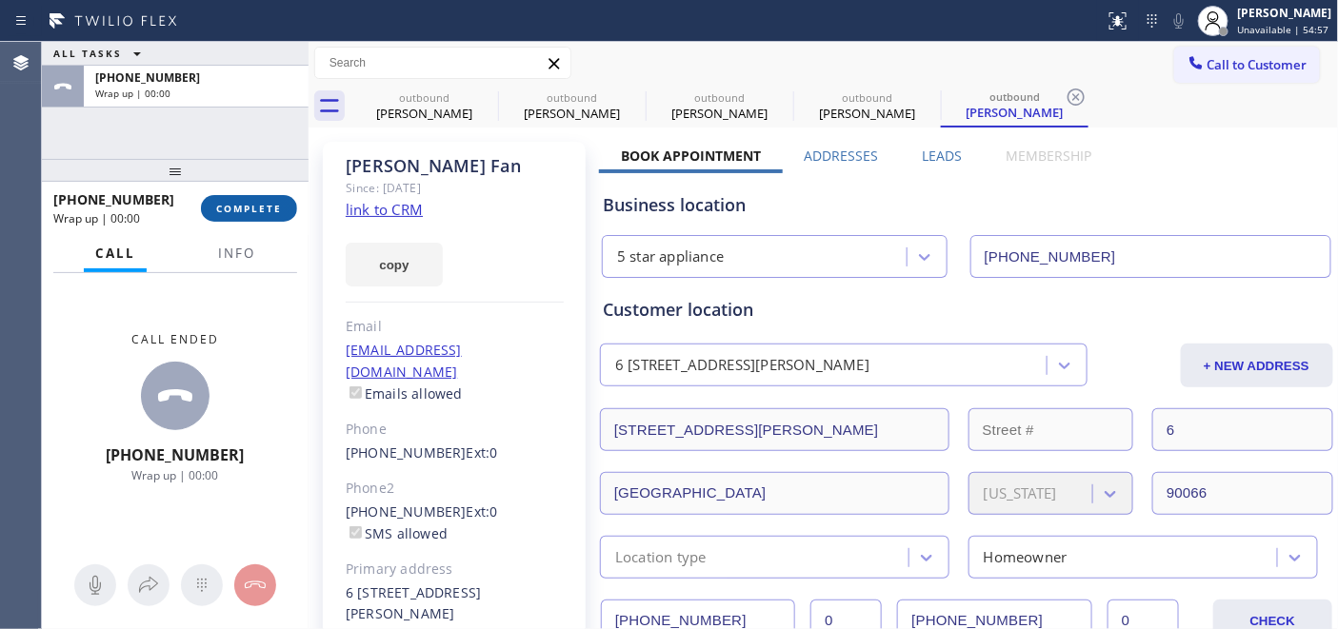
click at [252, 198] on button "COMPLETE" at bounding box center [249, 208] width 96 height 27
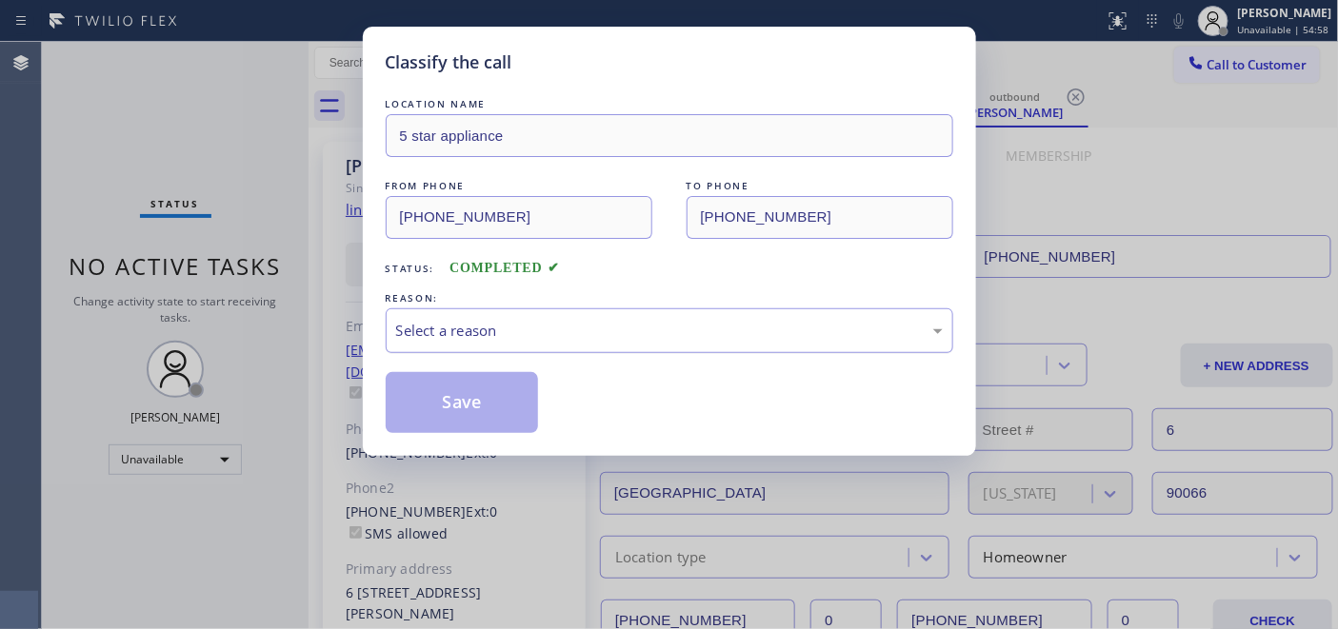
click at [478, 336] on div "Select a reason" at bounding box center [669, 331] width 547 height 22
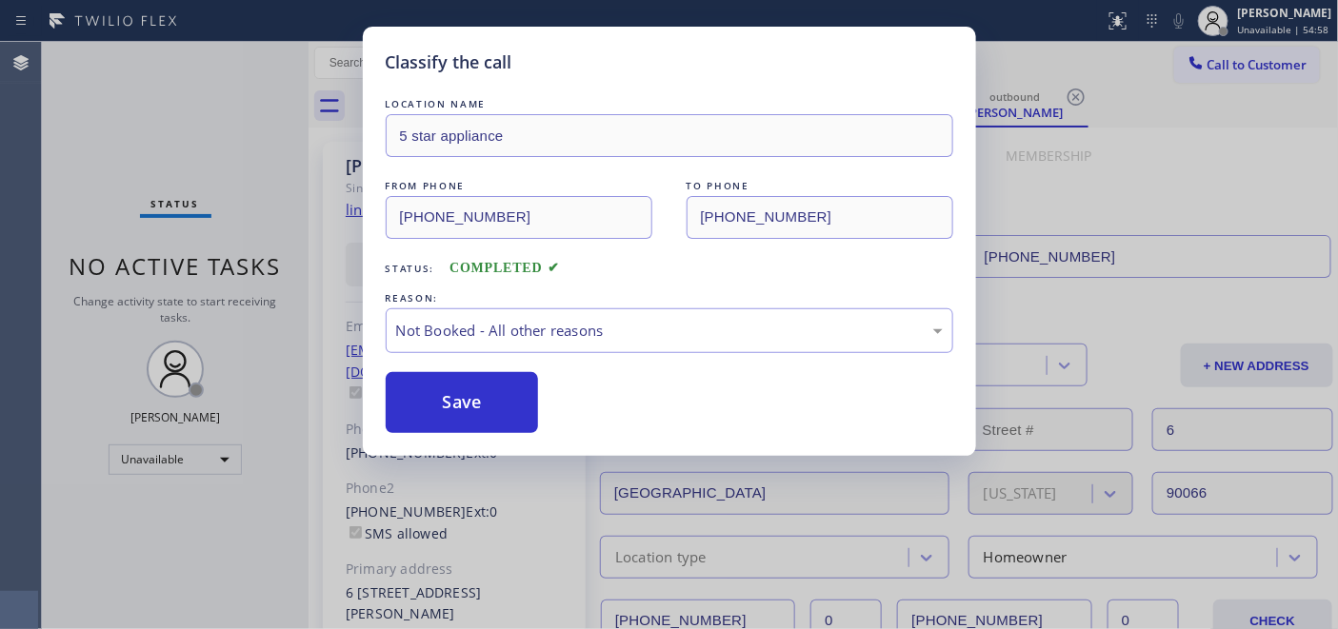
click at [468, 412] on button "Save" at bounding box center [462, 402] width 153 height 61
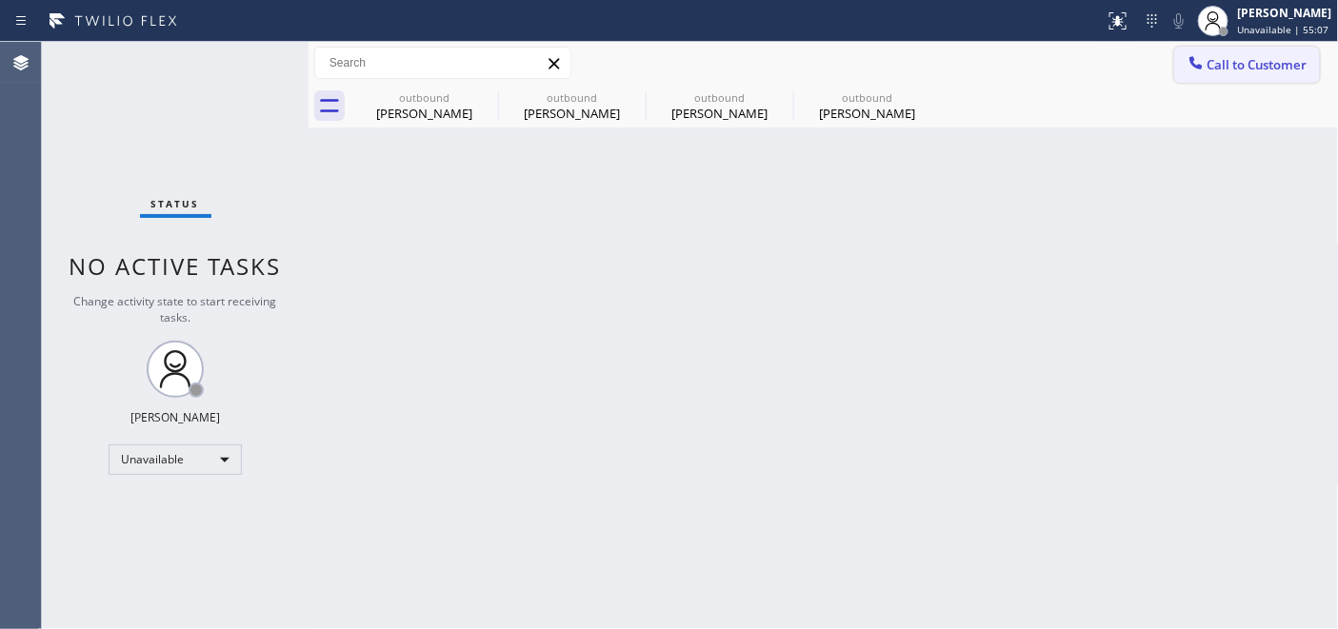
click at [1217, 59] on span "Call to Customer" at bounding box center [1257, 64] width 100 height 17
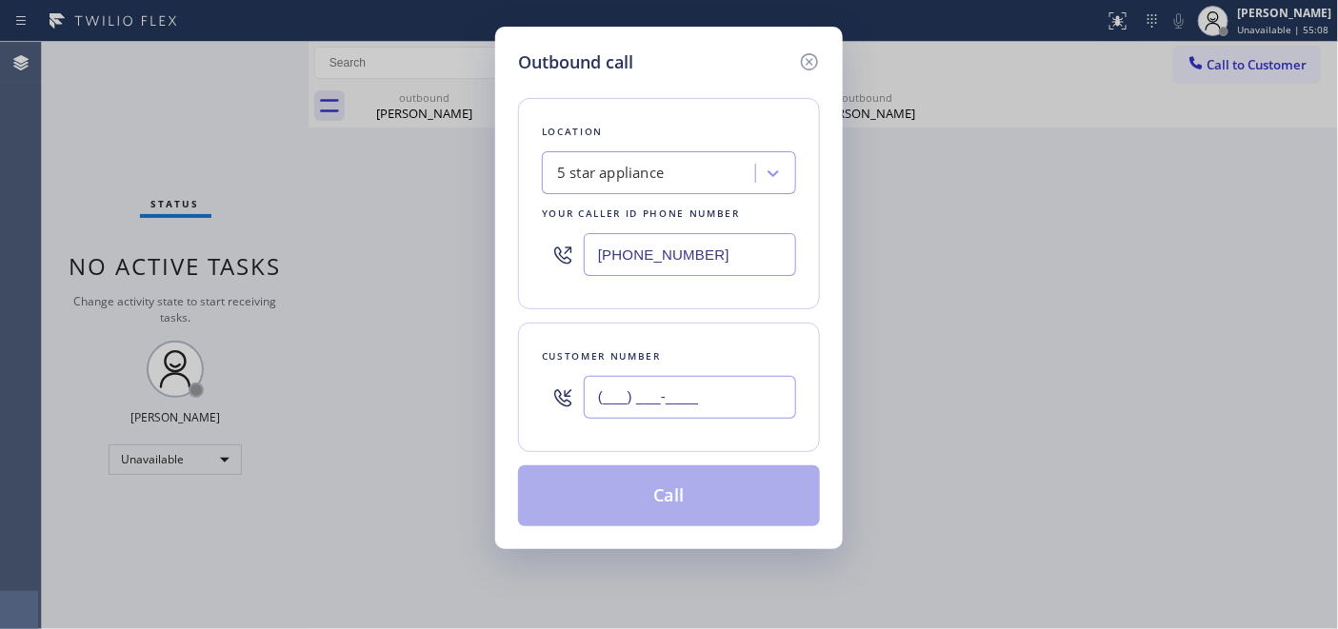
click at [593, 391] on input "(___) ___-____" at bounding box center [690, 397] width 212 height 43
paste input "818) 224-0732"
type input "(818) 224-0732"
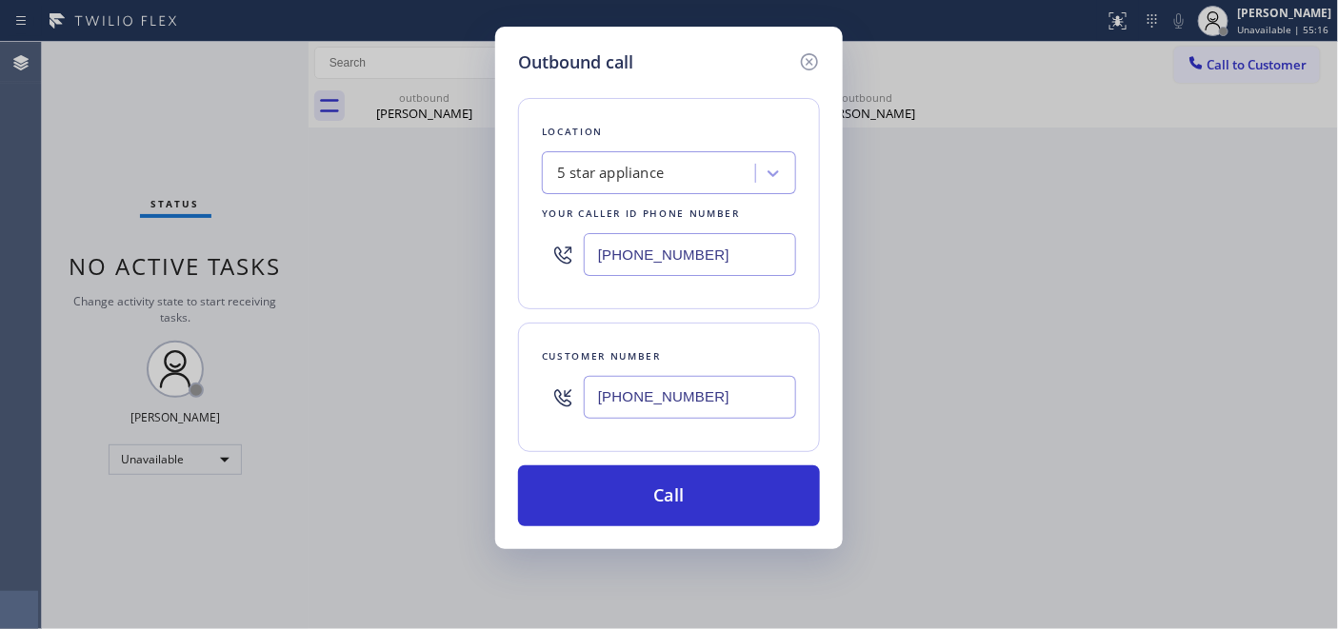
click at [624, 273] on input "(213) 687-2604" at bounding box center [690, 254] width 212 height 43
paste input "310-4005"
drag, startPoint x: 590, startPoint y: 259, endPoint x: 757, endPoint y: 259, distance: 166.6
click at [757, 259] on input "(213) 310-4005" at bounding box center [690, 254] width 212 height 43
paste input "310) 400-5899"
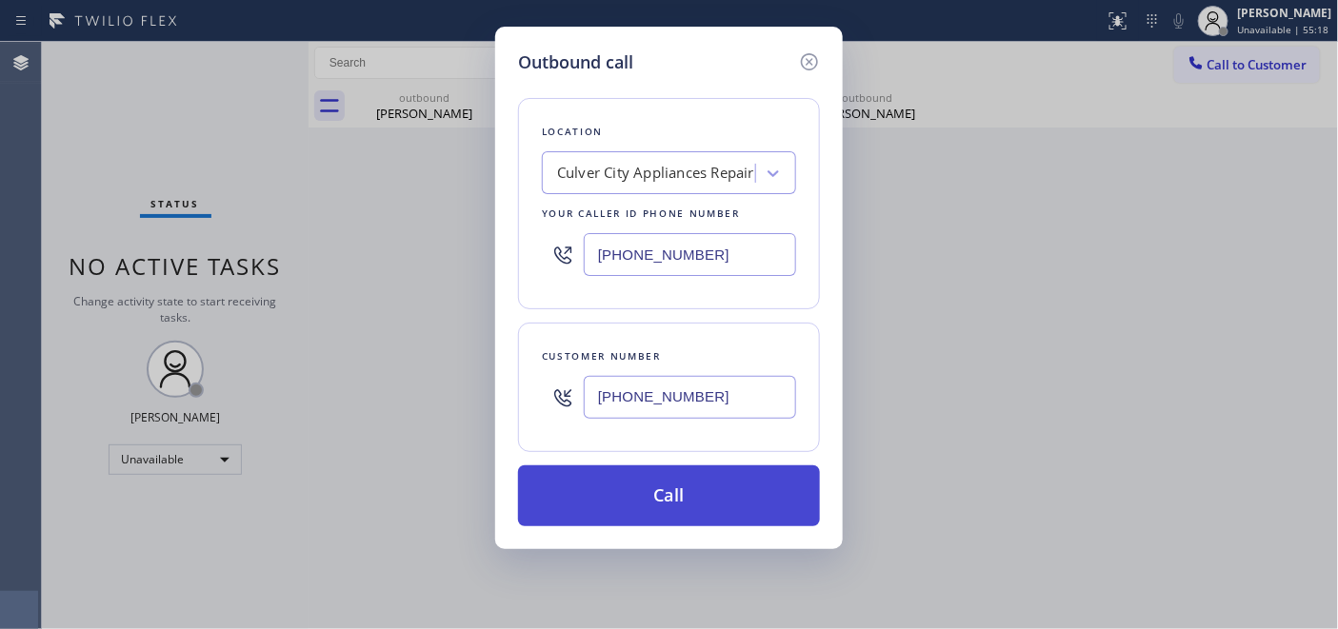
type input "(310) 400-5899"
click at [697, 489] on button "Call" at bounding box center [669, 496] width 302 height 61
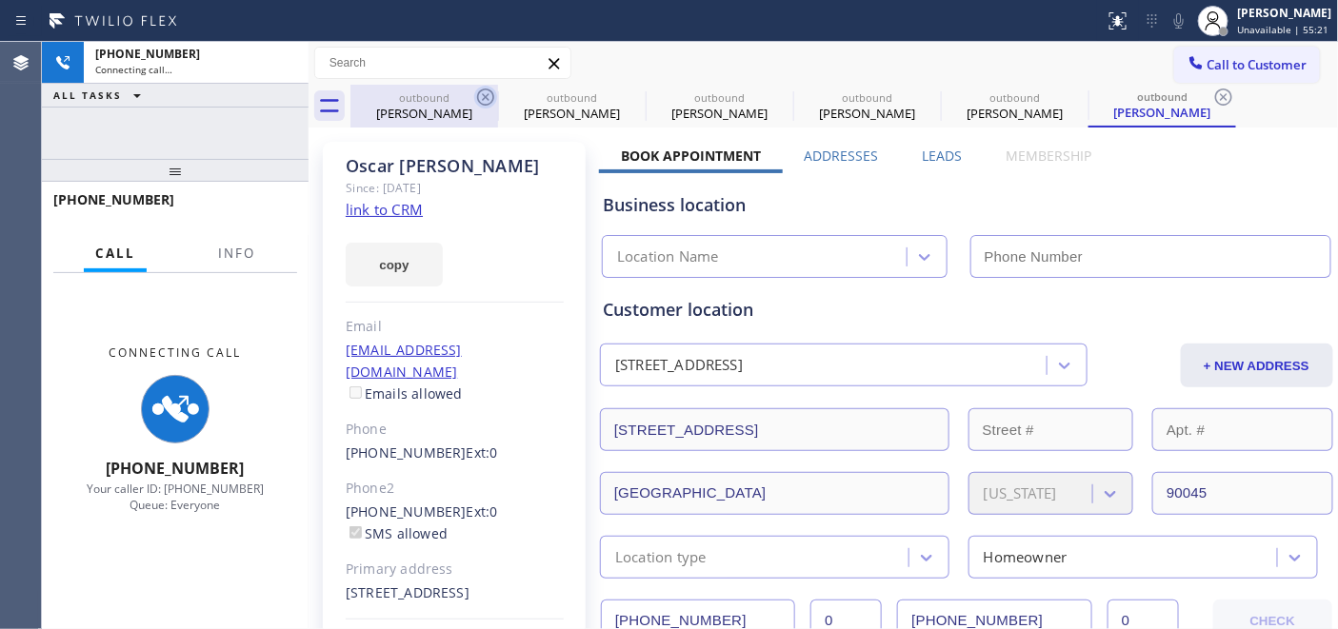
click at [481, 100] on icon at bounding box center [485, 97] width 23 height 23
type input "(602) 755-6398"
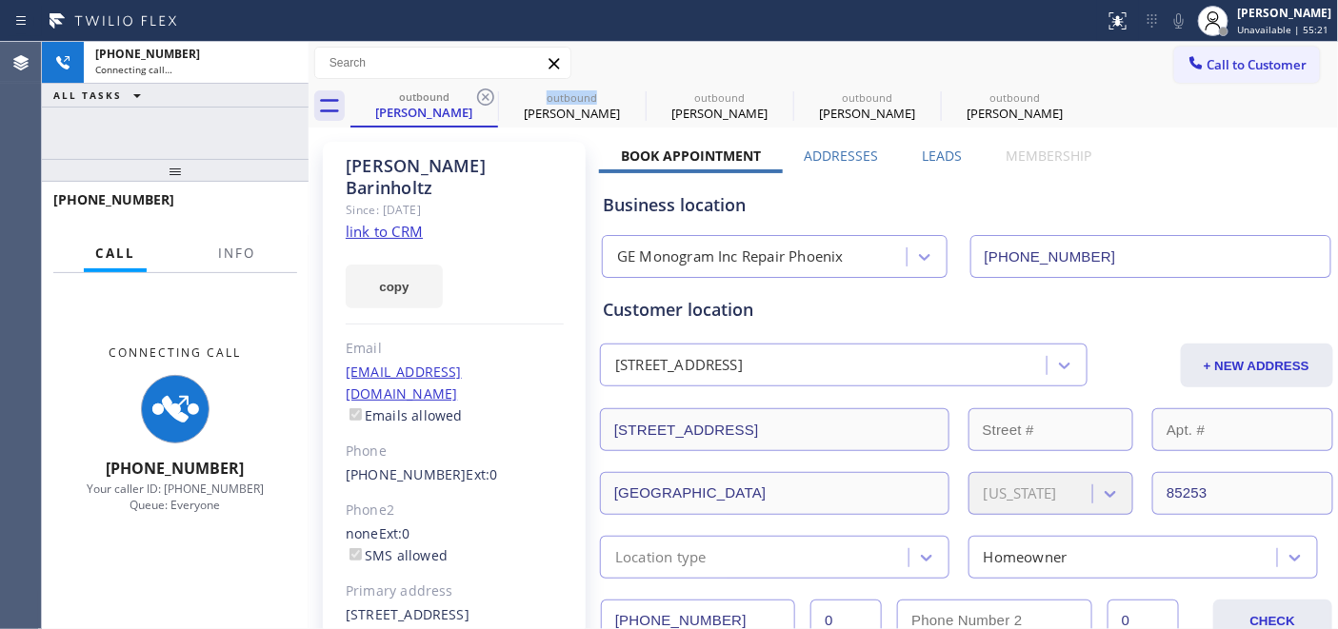
click at [481, 100] on icon at bounding box center [485, 97] width 23 height 23
type input "[PHONE_NUMBER]"
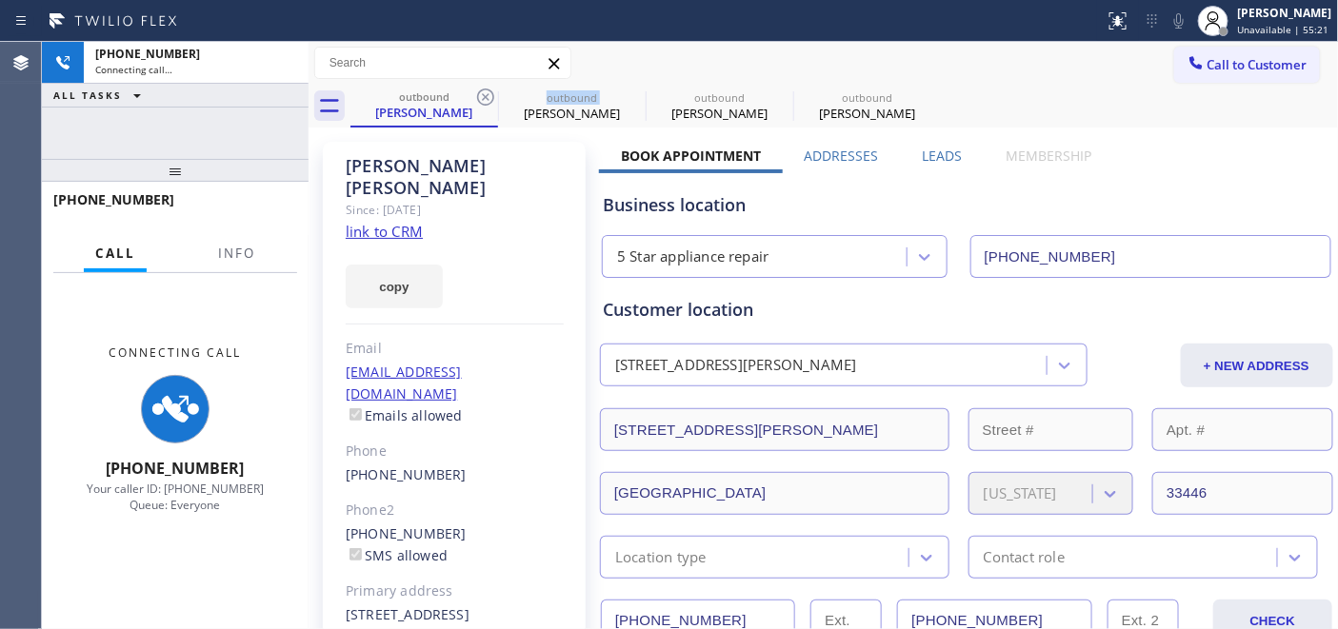
click at [481, 100] on icon at bounding box center [485, 97] width 23 height 23
type input "(213) 687-2604"
click at [0, 0] on icon at bounding box center [0, 0] width 0 height 0
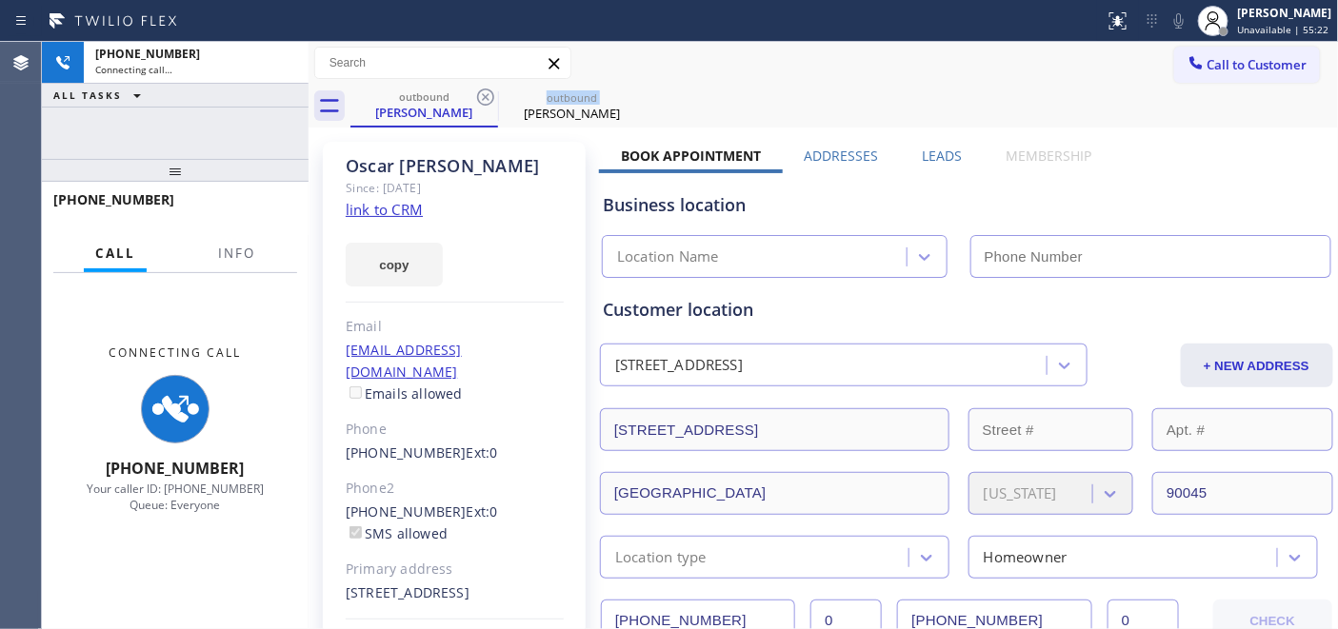
click at [481, 100] on icon at bounding box center [485, 97] width 23 height 23
click at [421, 116] on div "Oscar Miranda" at bounding box center [424, 112] width 144 height 17
click at [587, 111] on div "outbound Oscar Miranda" at bounding box center [844, 106] width 988 height 43
type input "(310) 400-5899"
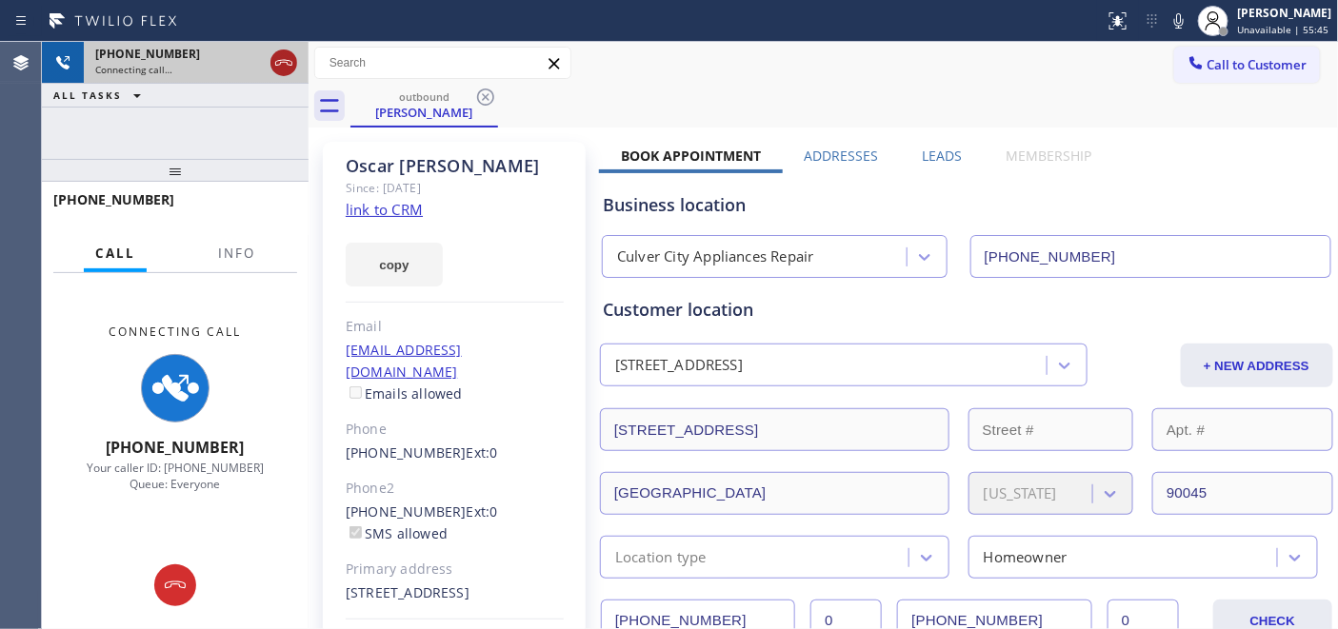
click at [274, 68] on icon at bounding box center [283, 62] width 23 height 23
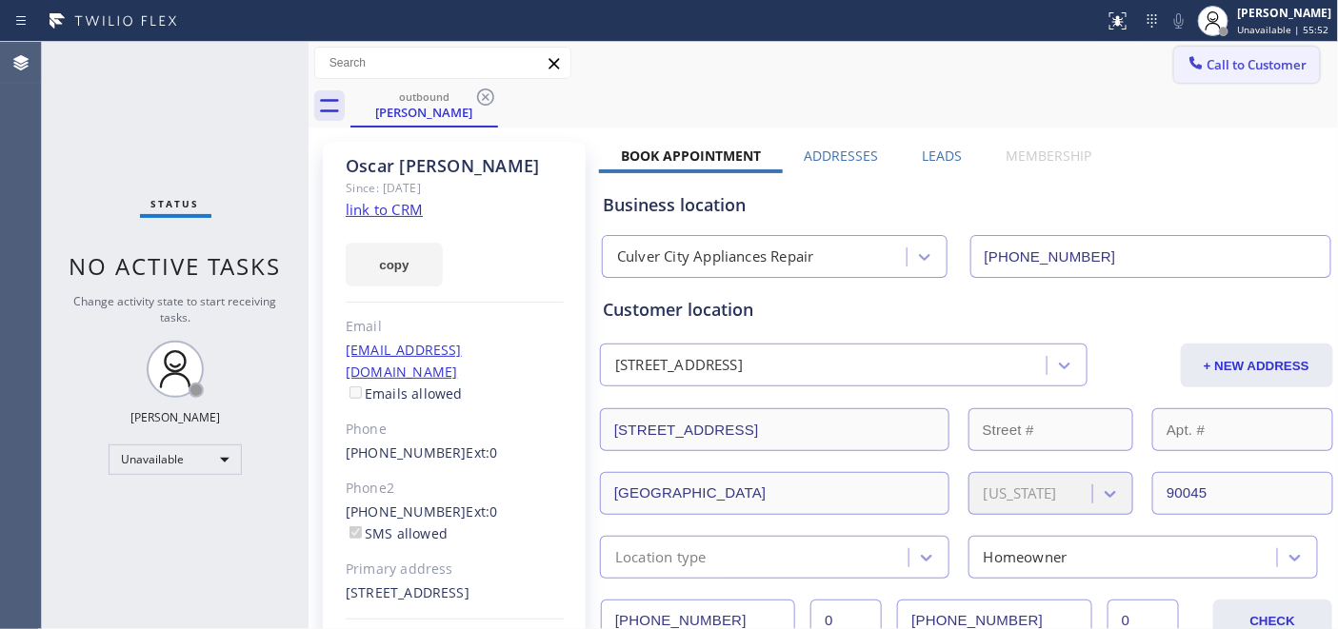
click at [1207, 76] on button "Call to Customer" at bounding box center [1247, 65] width 146 height 36
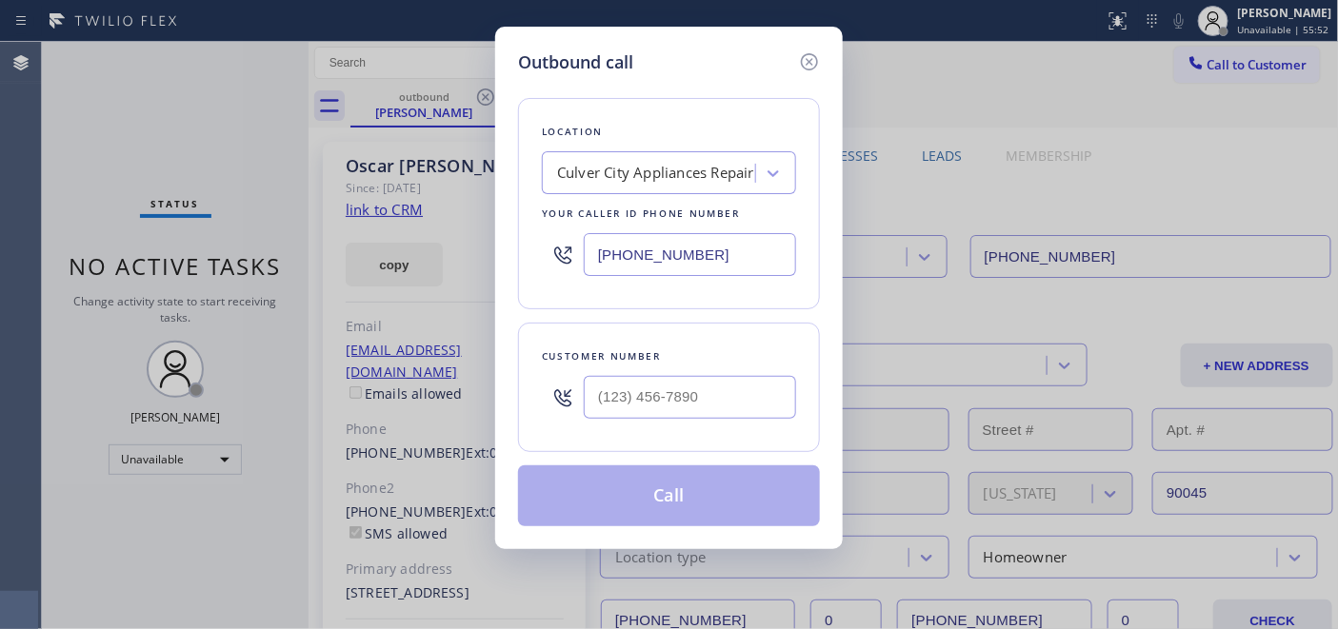
click at [652, 423] on div at bounding box center [690, 398] width 212 height 62
click at [651, 419] on input "(___) ___-____" at bounding box center [690, 397] width 212 height 43
paste input "626) 429-1455"
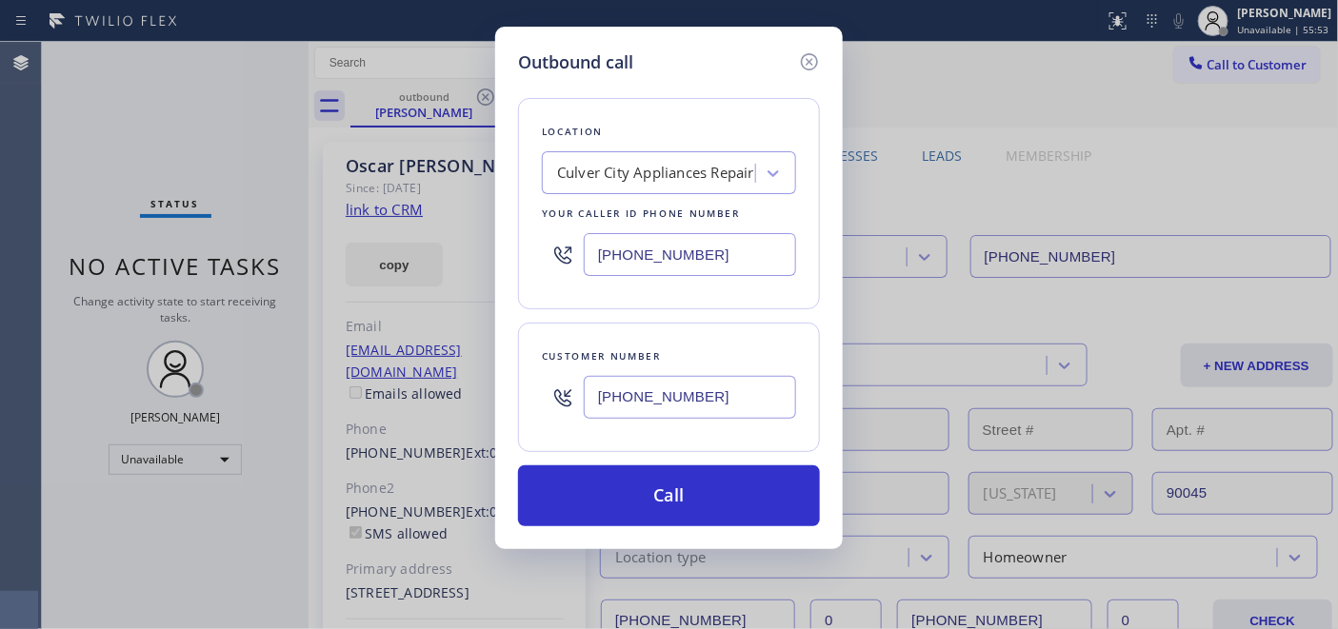
type input "(626) 429-1455"
click at [655, 262] on input "(310) 400-5899" at bounding box center [690, 254] width 212 height 43
drag, startPoint x: 777, startPoint y: 269, endPoint x: 863, endPoint y: 269, distance: 85.7
click at [862, 269] on div "Outbound call Location Culver City Appliances Repair Your caller id phone numbe…" at bounding box center [669, 314] width 1338 height 629
paste input "626) 238-1687"
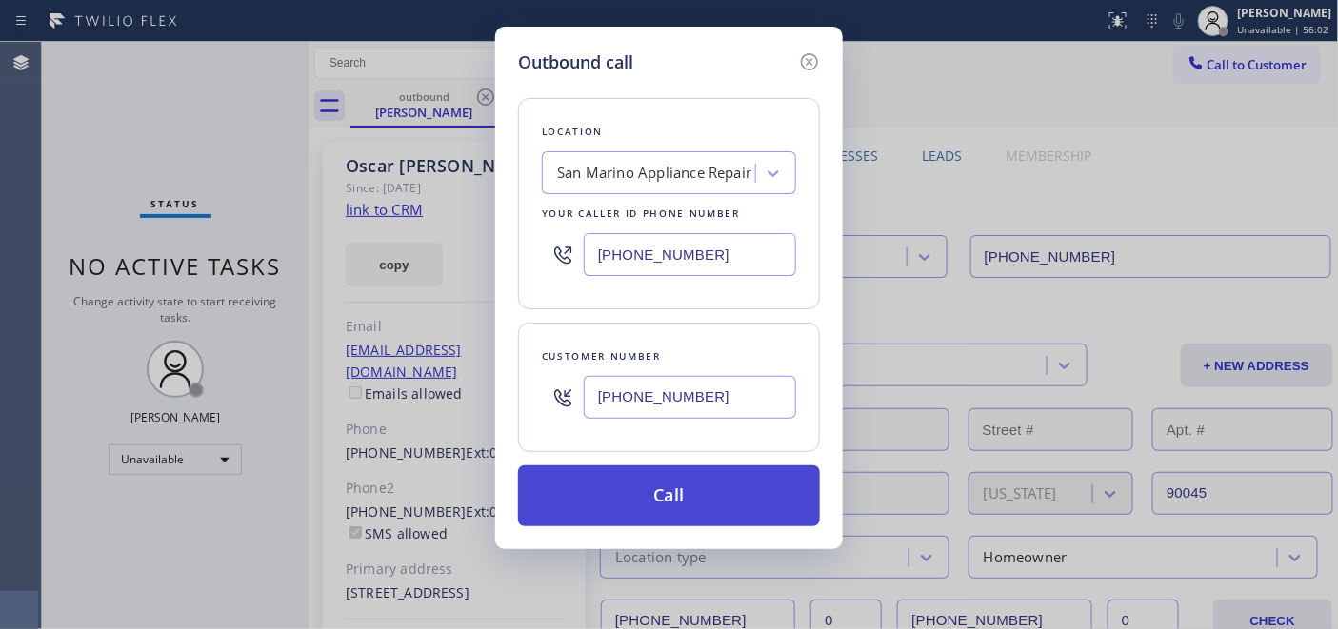
type input "(626) 238-1687"
click at [640, 512] on button "Call" at bounding box center [669, 496] width 302 height 61
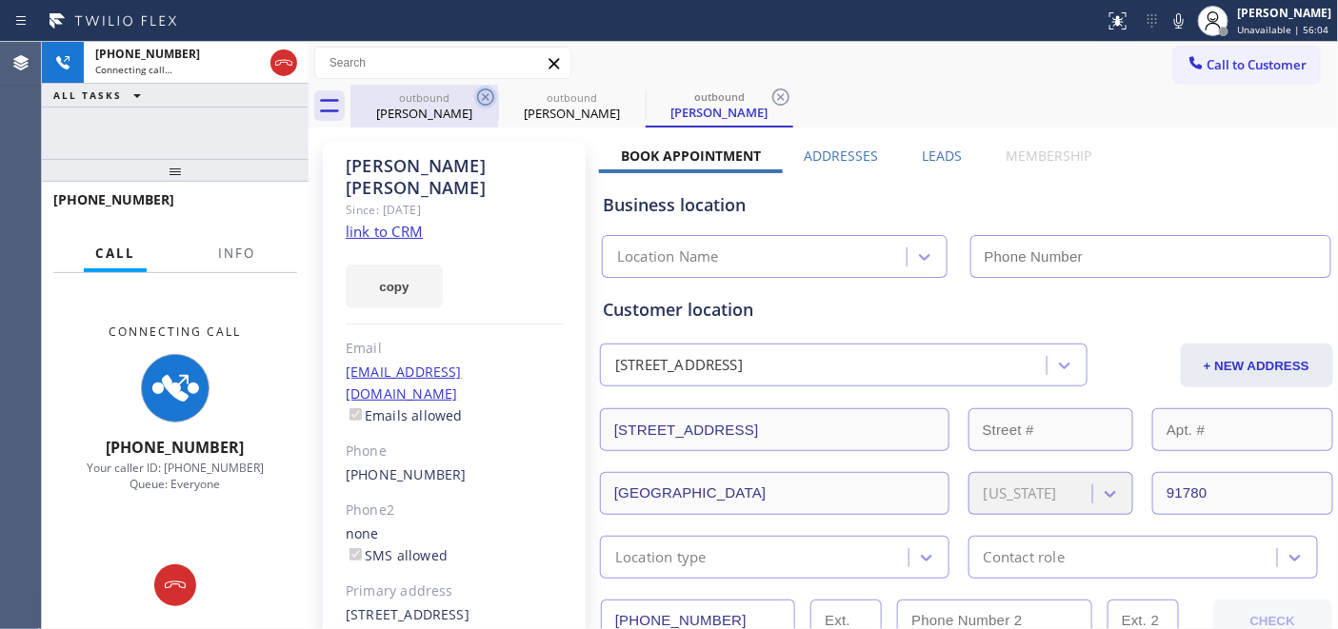
click at [488, 96] on icon at bounding box center [485, 97] width 23 height 23
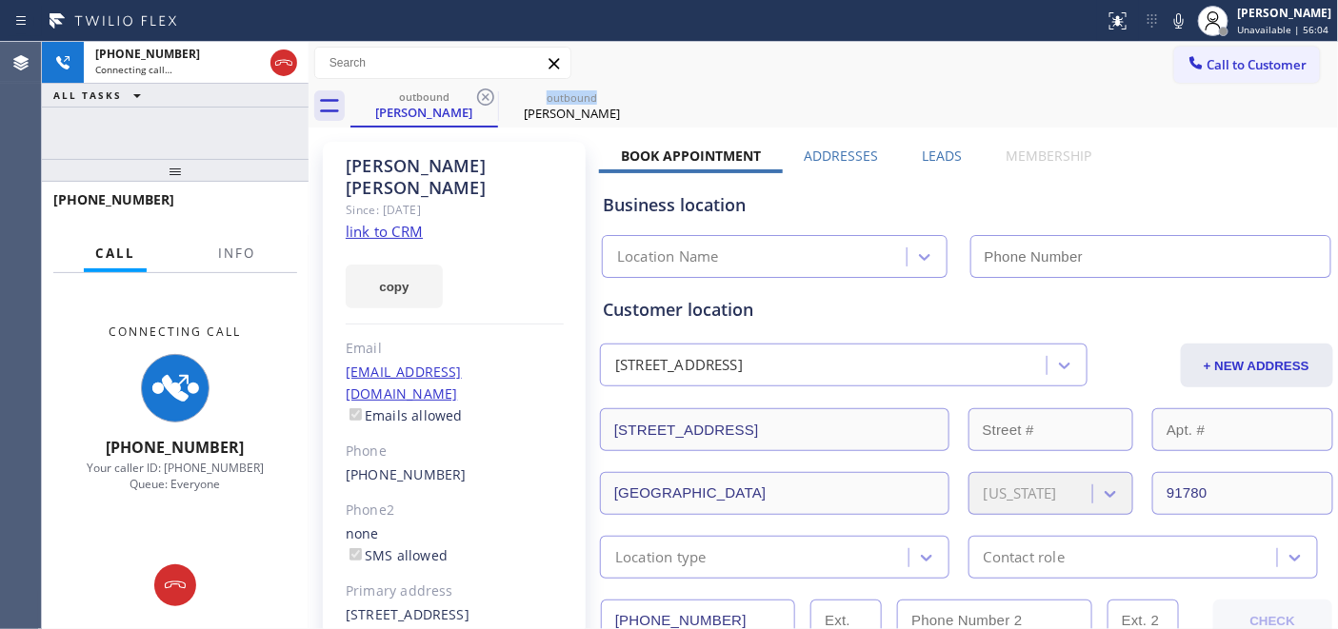
click at [488, 96] on icon at bounding box center [485, 97] width 23 height 23
click at [431, 122] on div "outbound John Higuchi" at bounding box center [424, 105] width 144 height 41
click at [610, 122] on div "outbound John Higuchi" at bounding box center [844, 106] width 988 height 43
type input "(626) 238-1687"
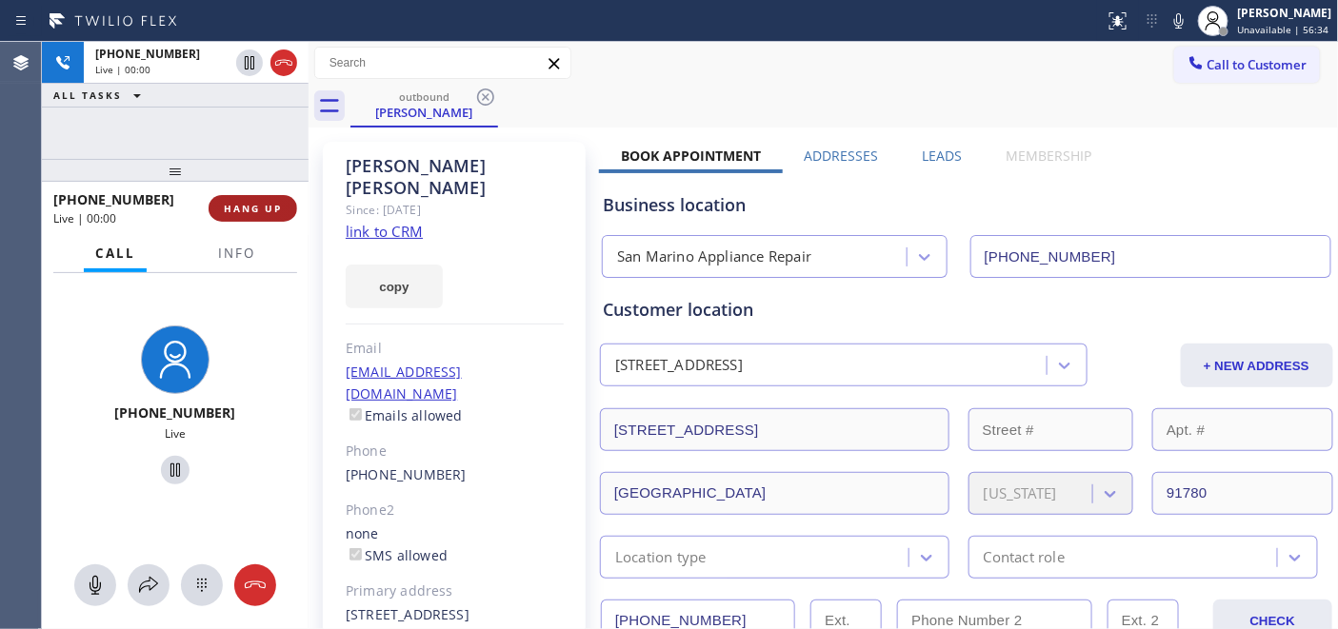
click at [250, 195] on button "HANG UP" at bounding box center [253, 208] width 89 height 27
click at [257, 198] on button "HANG UP" at bounding box center [253, 208] width 89 height 27
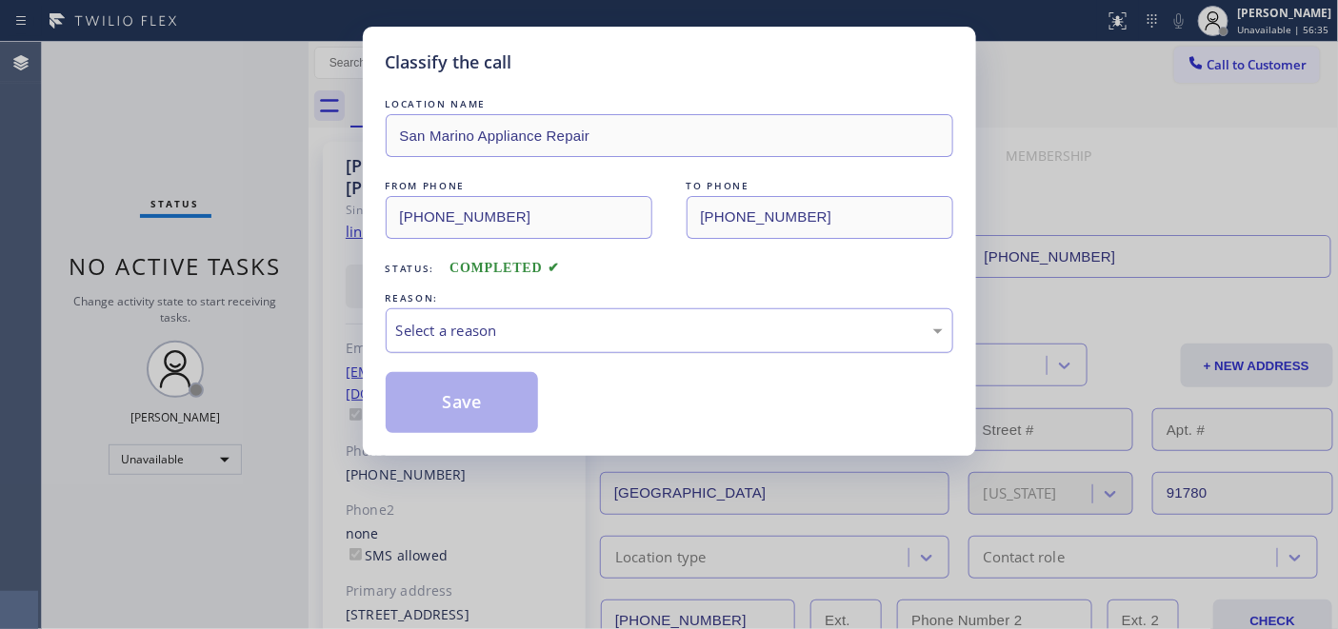
click at [671, 310] on div "Select a reason" at bounding box center [670, 331] width 568 height 45
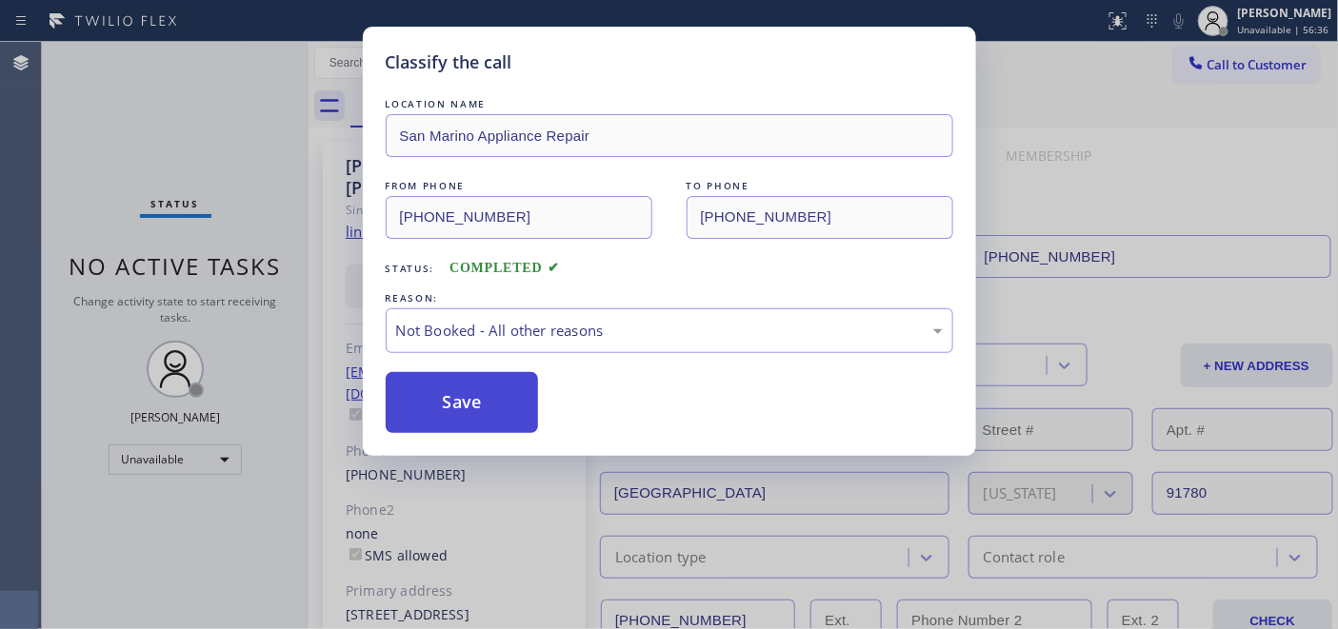
click at [519, 393] on button "Save" at bounding box center [462, 402] width 153 height 61
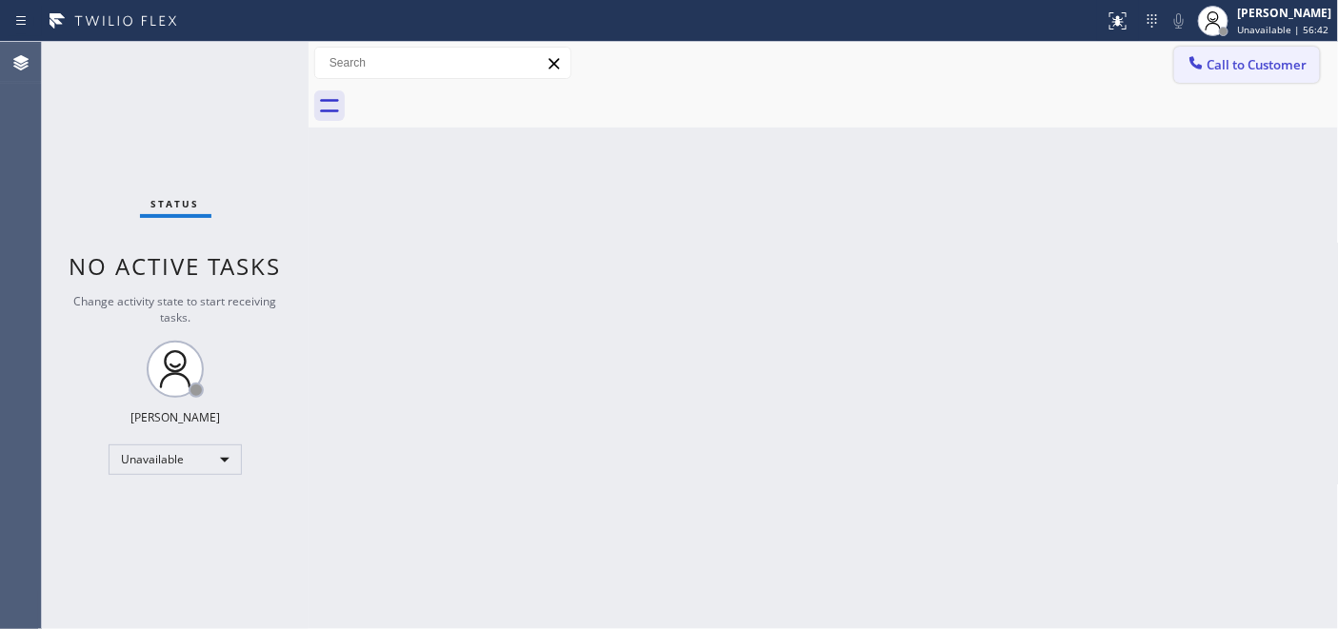
click at [1204, 57] on icon at bounding box center [1196, 62] width 19 height 19
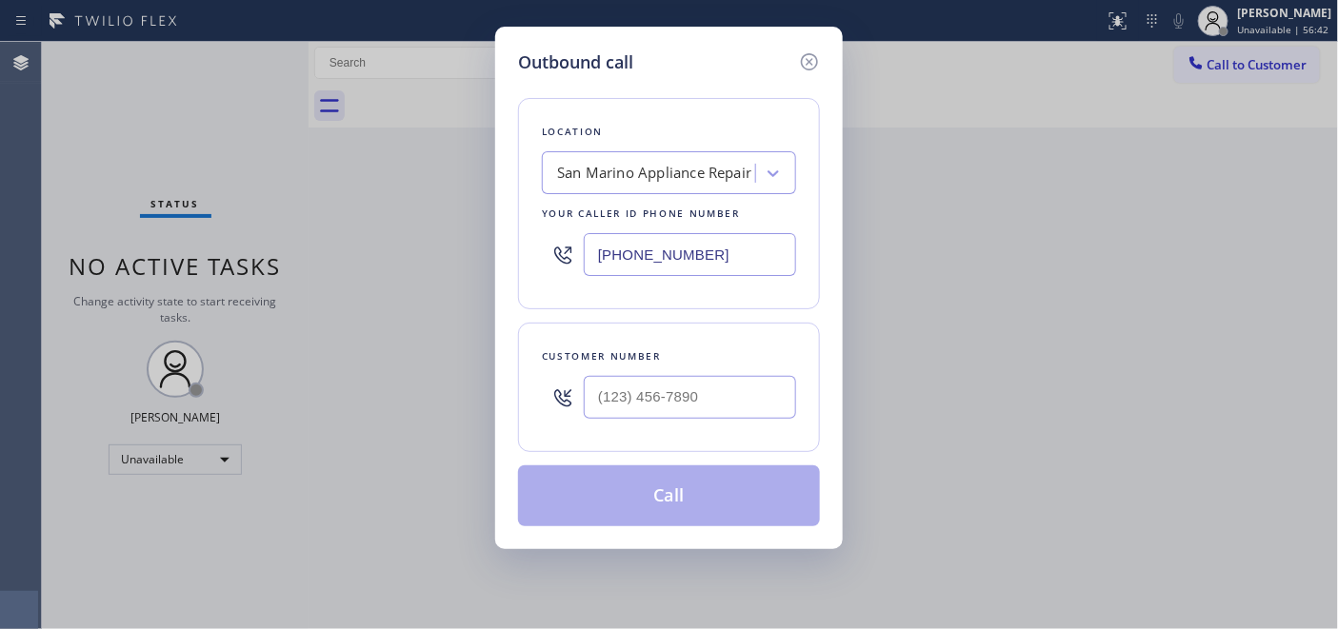
click at [652, 371] on div at bounding box center [690, 398] width 212 height 62
drag, startPoint x: 622, startPoint y: 403, endPoint x: 609, endPoint y: 410, distance: 14.5
click at [617, 404] on input "(___) ___-____" at bounding box center [690, 397] width 212 height 43
paste input "626) 298-0626"
type input "(626) 298-0626"
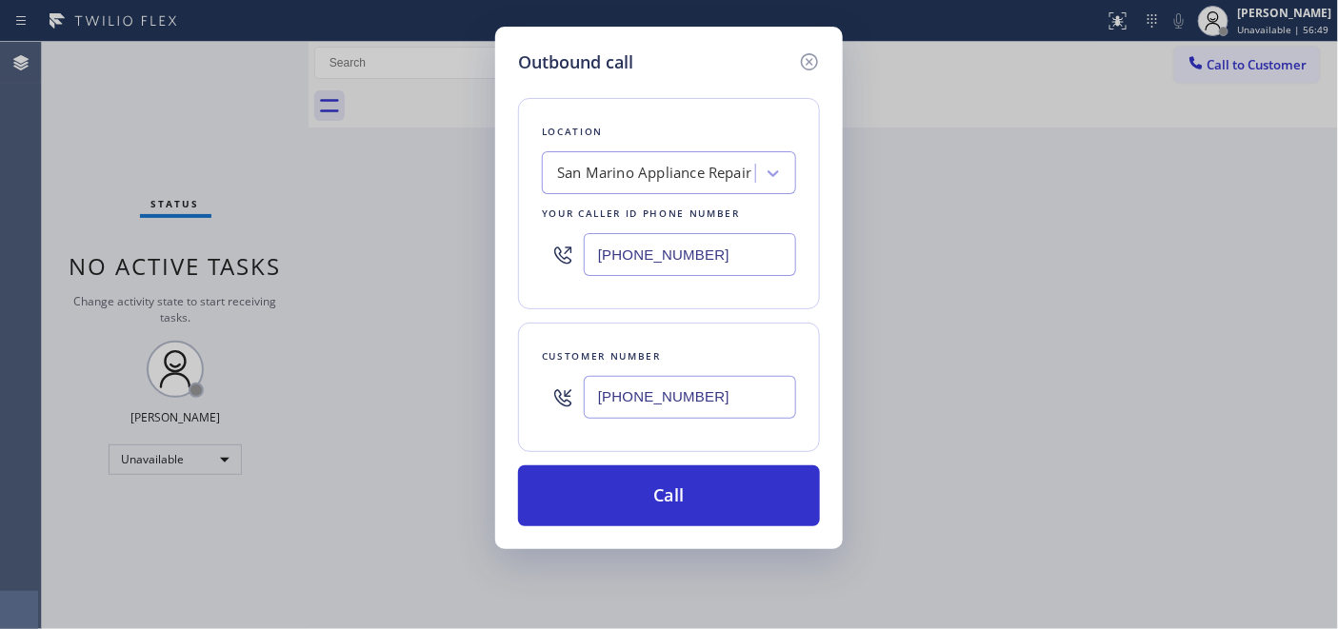
click at [598, 253] on input "(626) 238-1687" at bounding box center [690, 254] width 212 height 43
paste input "855) 731-4952"
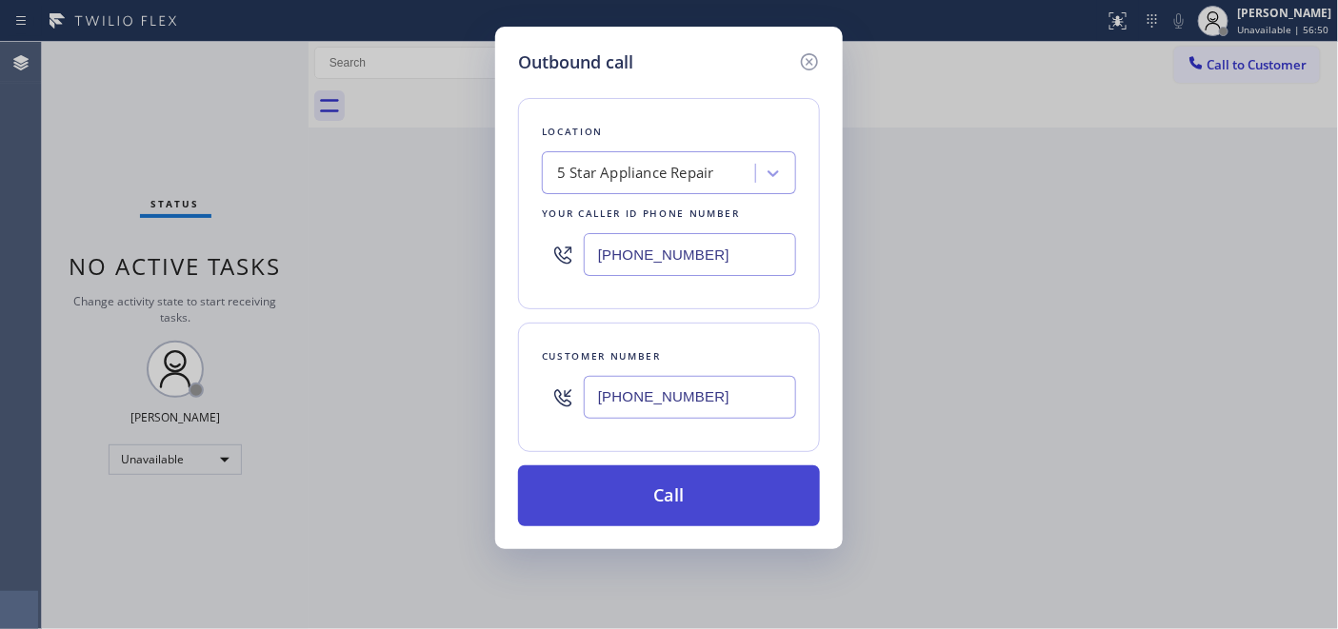
type input "[PHONE_NUMBER]"
click at [669, 483] on button "Call" at bounding box center [669, 496] width 302 height 61
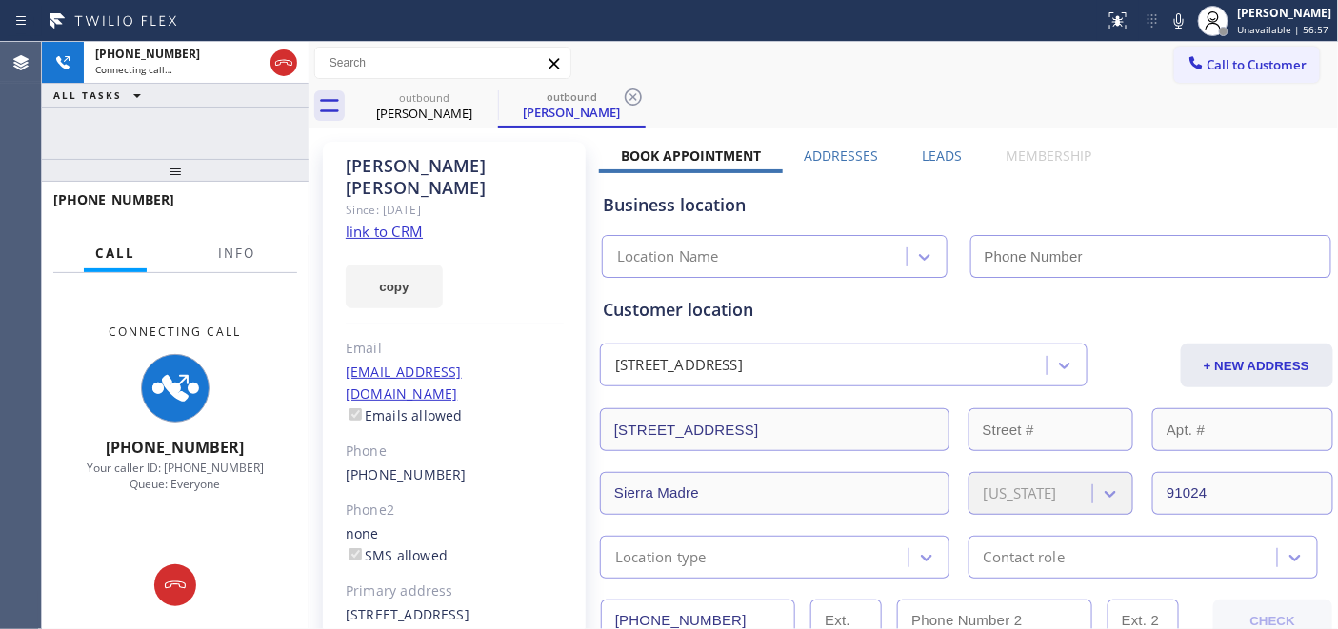
type input "[PHONE_NUMBER]"
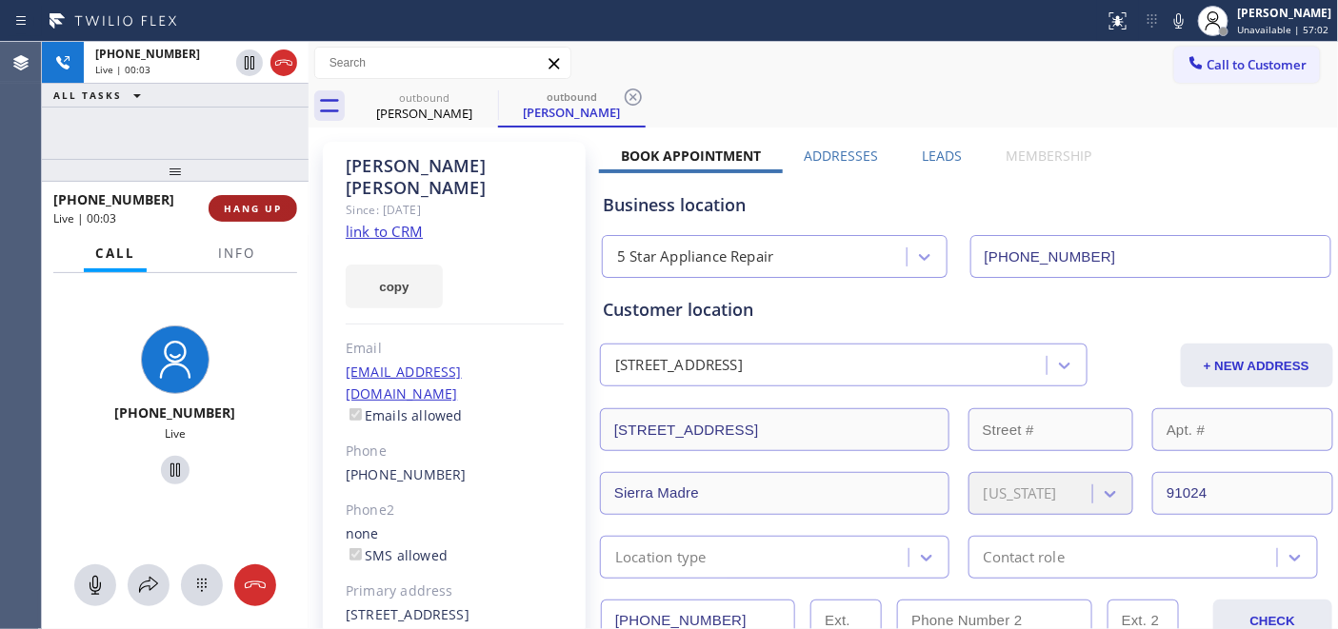
click at [265, 212] on span "HANG UP" at bounding box center [253, 208] width 58 height 13
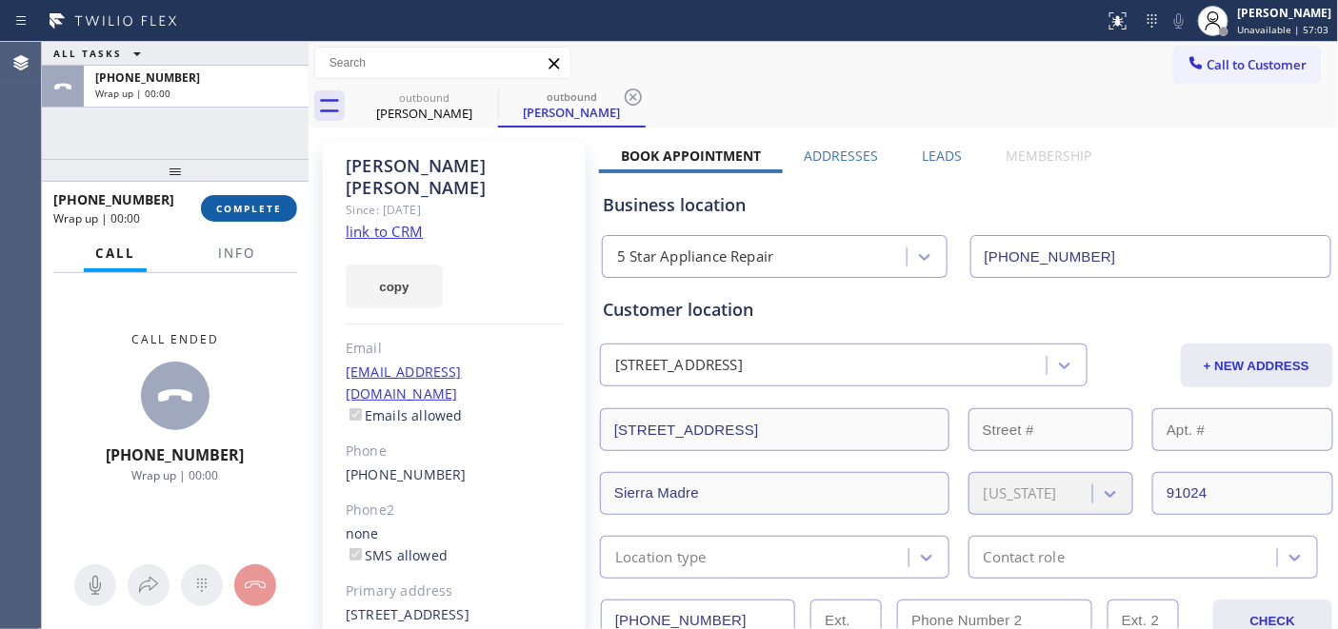
click at [265, 212] on span "COMPLETE" at bounding box center [249, 208] width 66 height 13
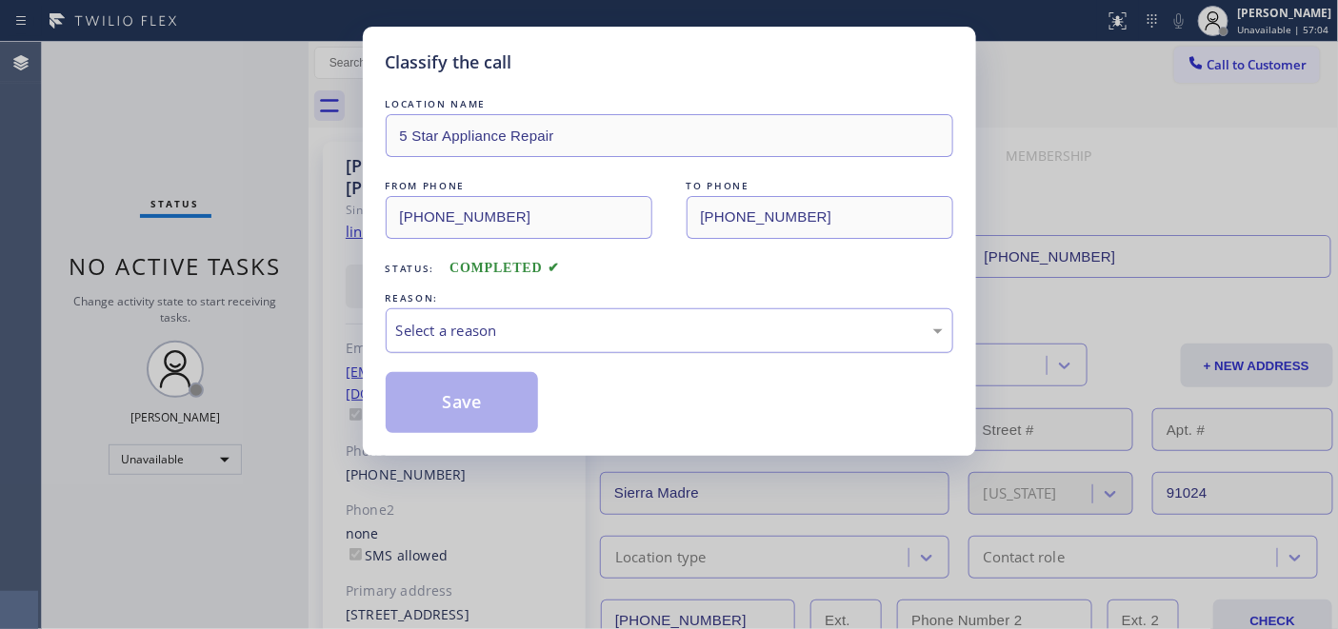
click at [543, 327] on div "Select a reason" at bounding box center [669, 331] width 547 height 22
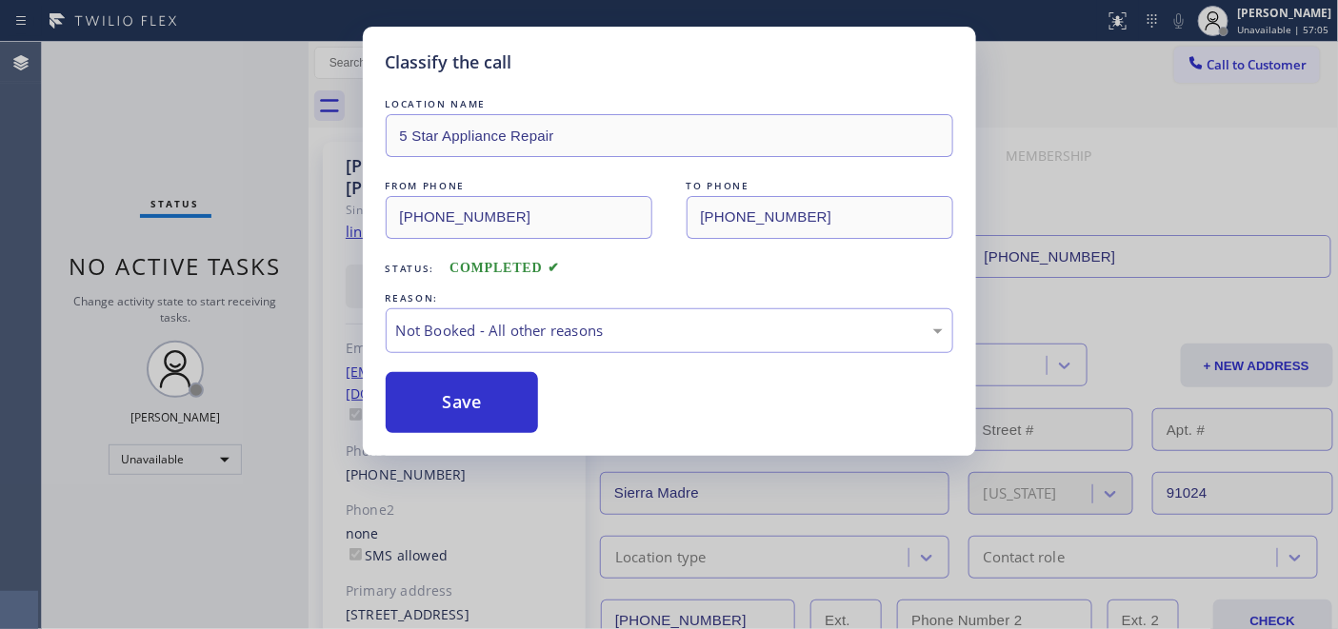
click at [469, 404] on button "Save" at bounding box center [462, 402] width 153 height 61
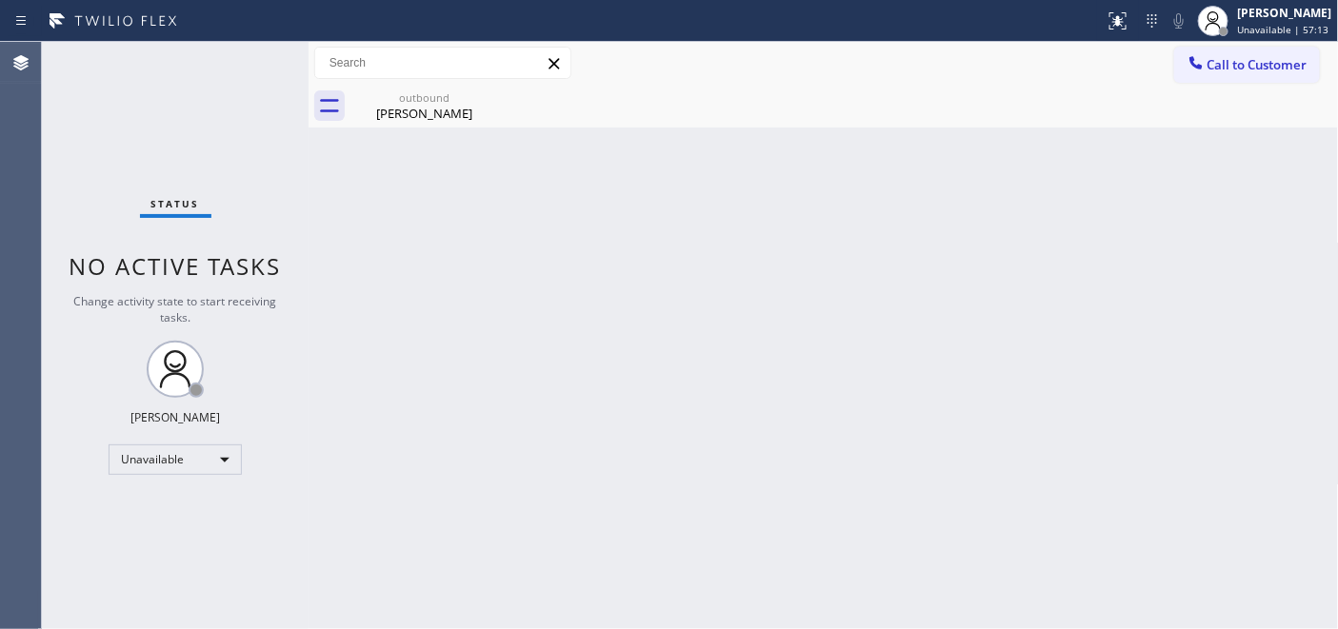
click at [1239, 87] on div "outbound Dana Taylor" at bounding box center [844, 106] width 988 height 43
click at [1187, 73] on div at bounding box center [1196, 64] width 23 height 23
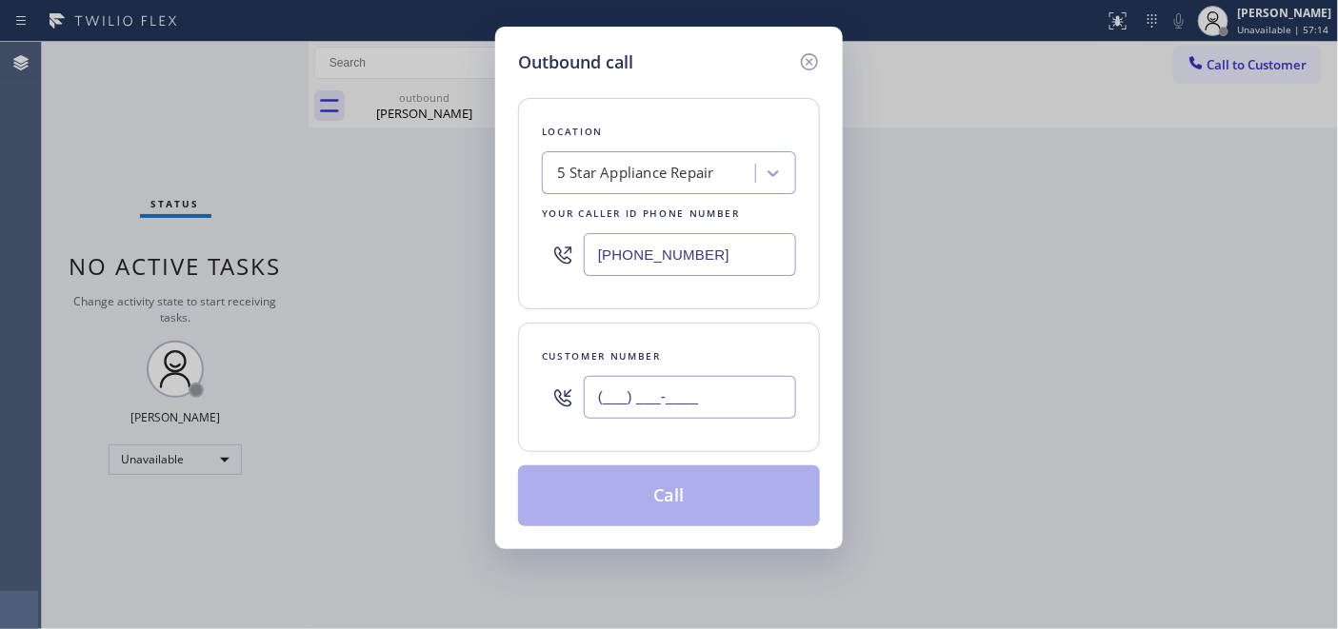
click at [598, 390] on input "(___) ___-____" at bounding box center [690, 397] width 212 height 43
paste input "760) 525-3352"
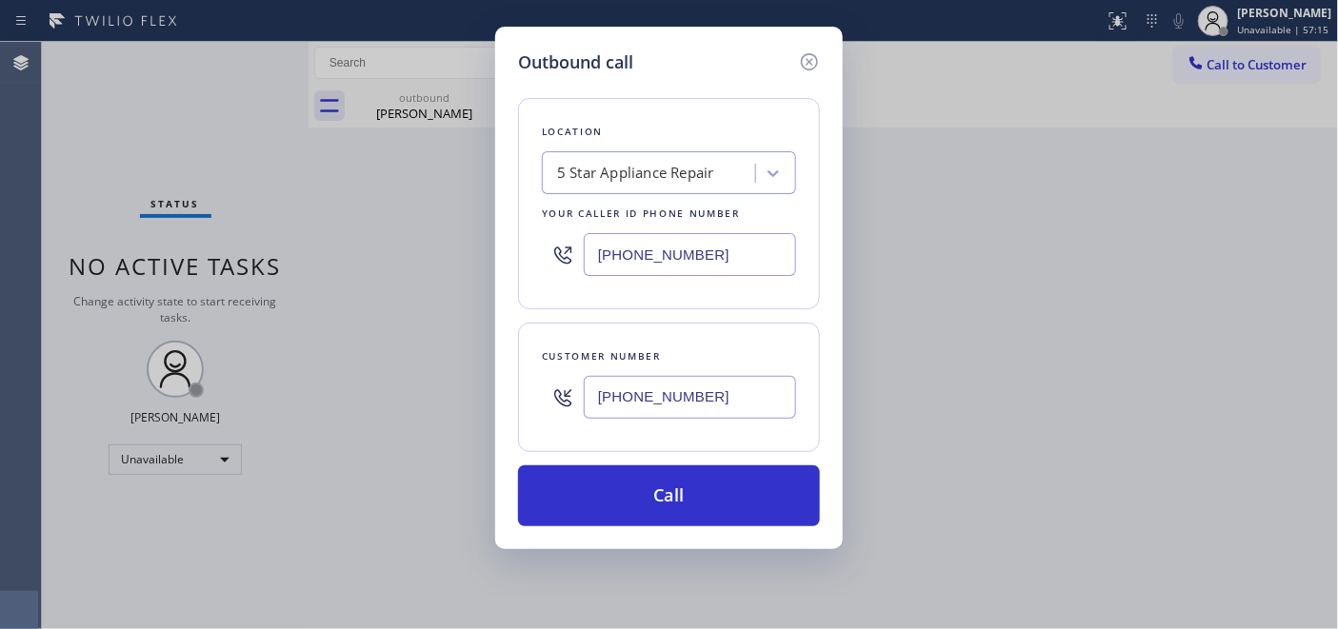
type input "(760) 525-3352"
click at [489, 254] on div "Outbound call Location 5 Star Appliance Repair Your caller id phone number (855…" at bounding box center [669, 314] width 1338 height 629
paste input "213-9318"
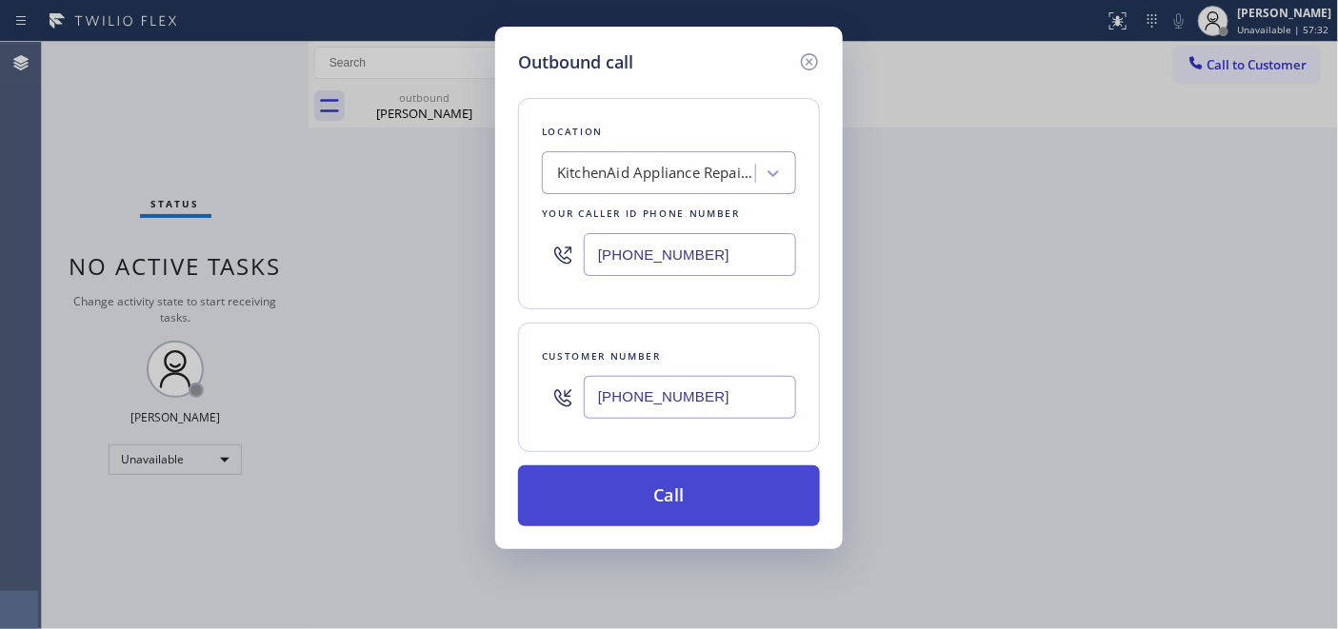
type input "(855) 213-9318"
click at [684, 511] on button "Call" at bounding box center [669, 496] width 302 height 61
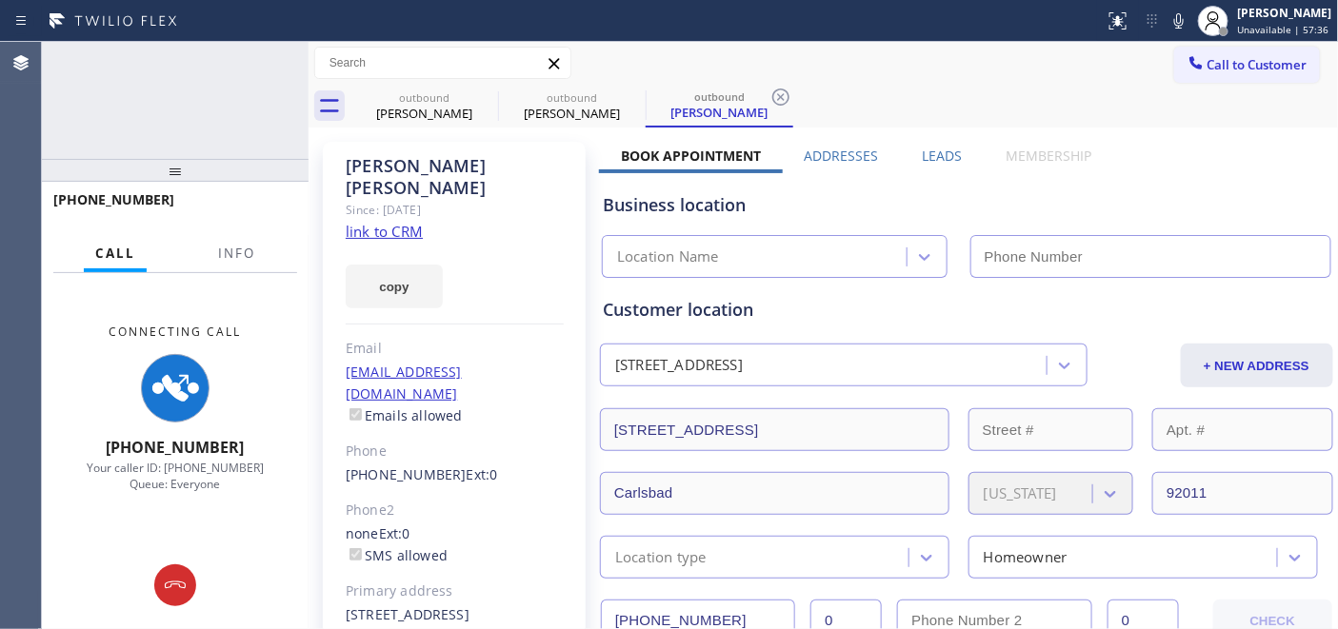
type input "(855) 213-9318"
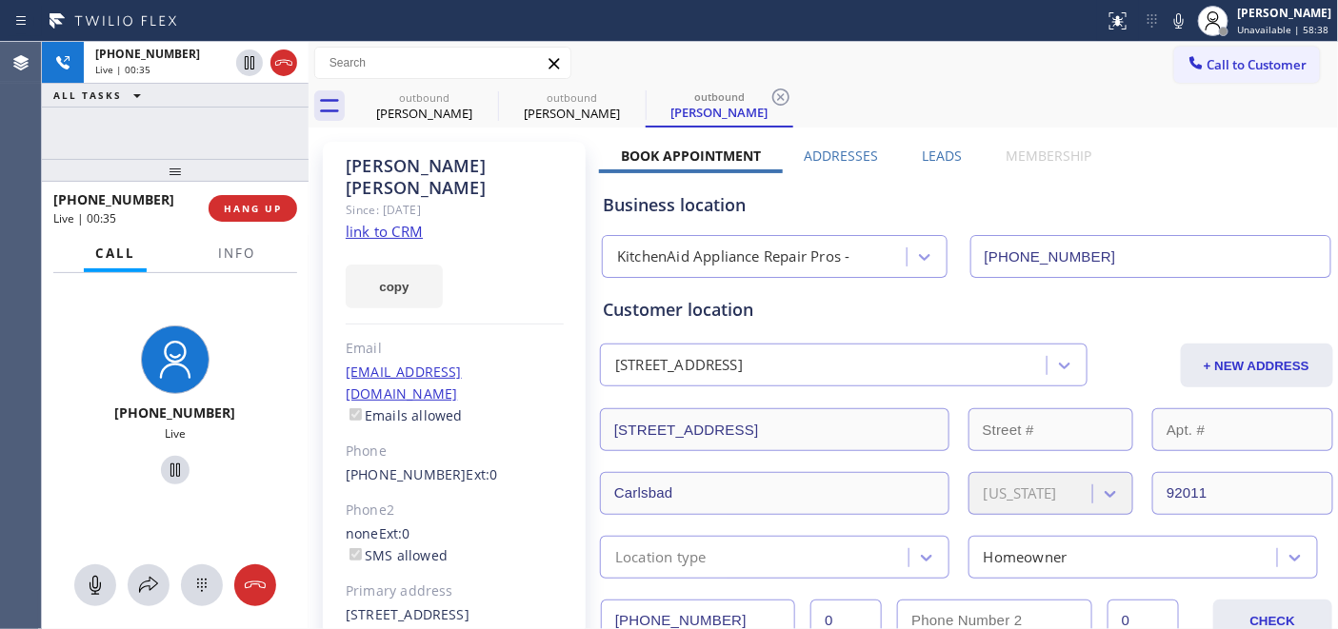
drag, startPoint x: 220, startPoint y: 163, endPoint x: 220, endPoint y: 128, distance: 35.2
click at [220, 128] on div "+17605253352 Live | 00:35 ALL TASKS ALL TASKS ACTIVE TASKS TASKS IN WRAP UP +17…" at bounding box center [175, 336] width 267 height 588
click at [270, 202] on span "HANG UP" at bounding box center [253, 208] width 58 height 13
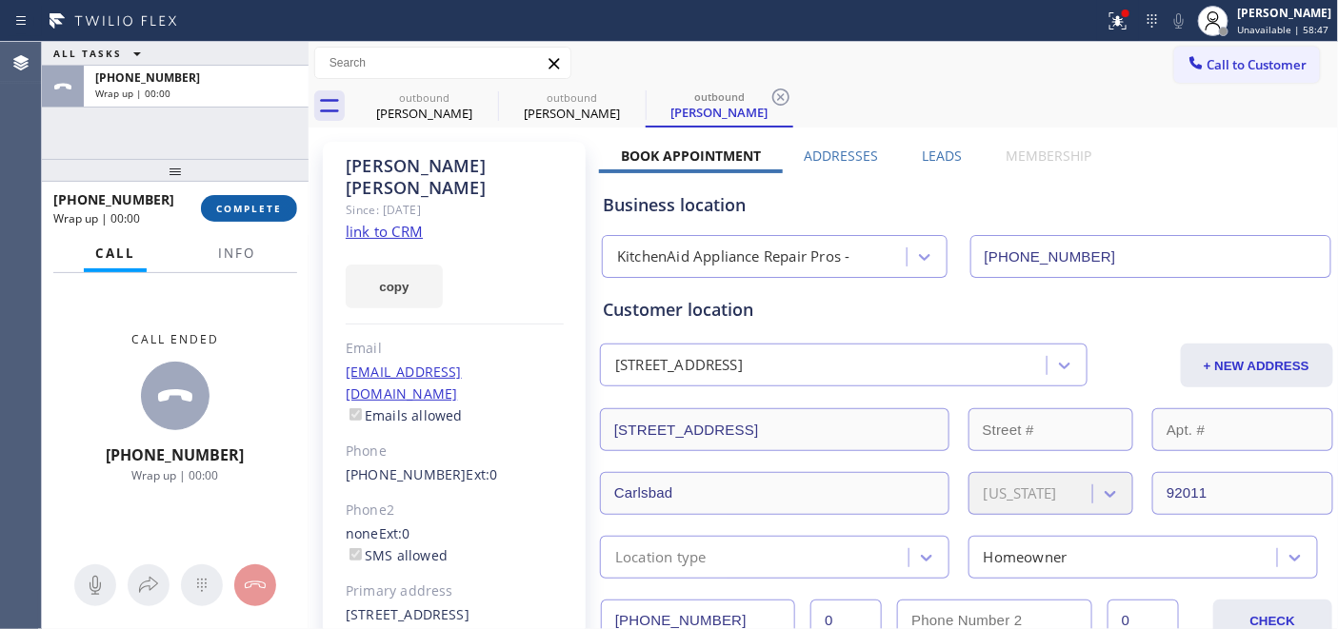
click at [270, 202] on span "COMPLETE" at bounding box center [249, 208] width 66 height 13
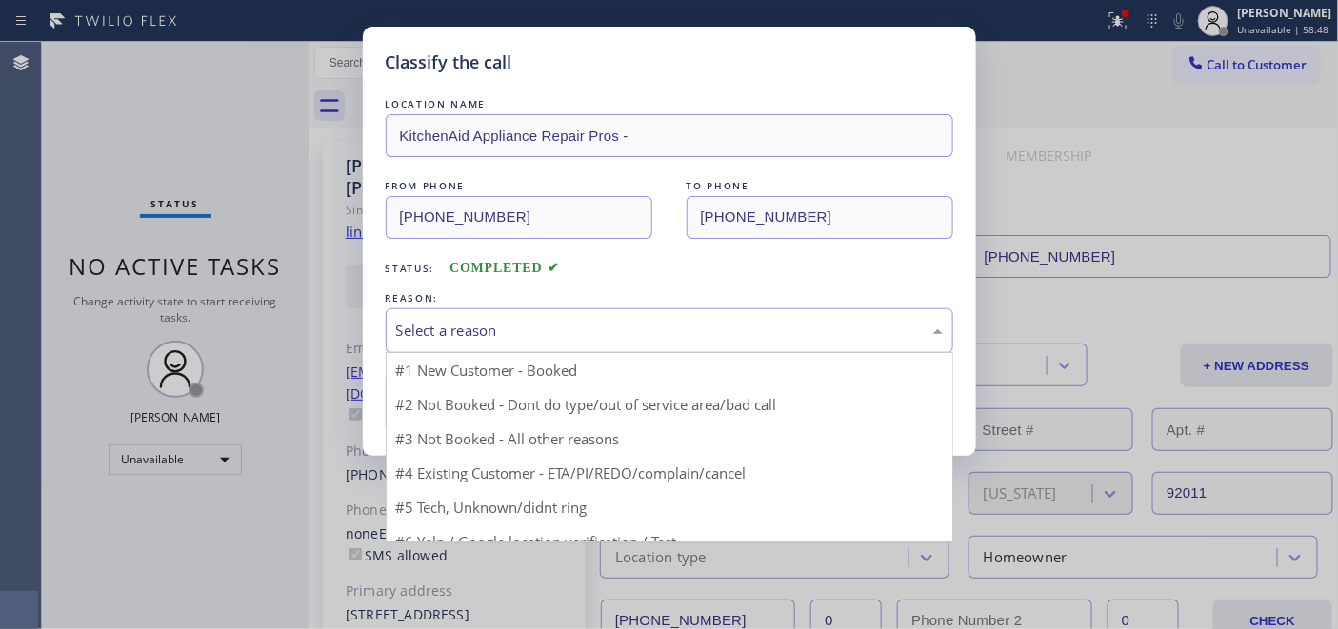
drag, startPoint x: 676, startPoint y: 328, endPoint x: 655, endPoint y: 333, distance: 21.7
click at [674, 328] on div "Select a reason" at bounding box center [669, 331] width 547 height 22
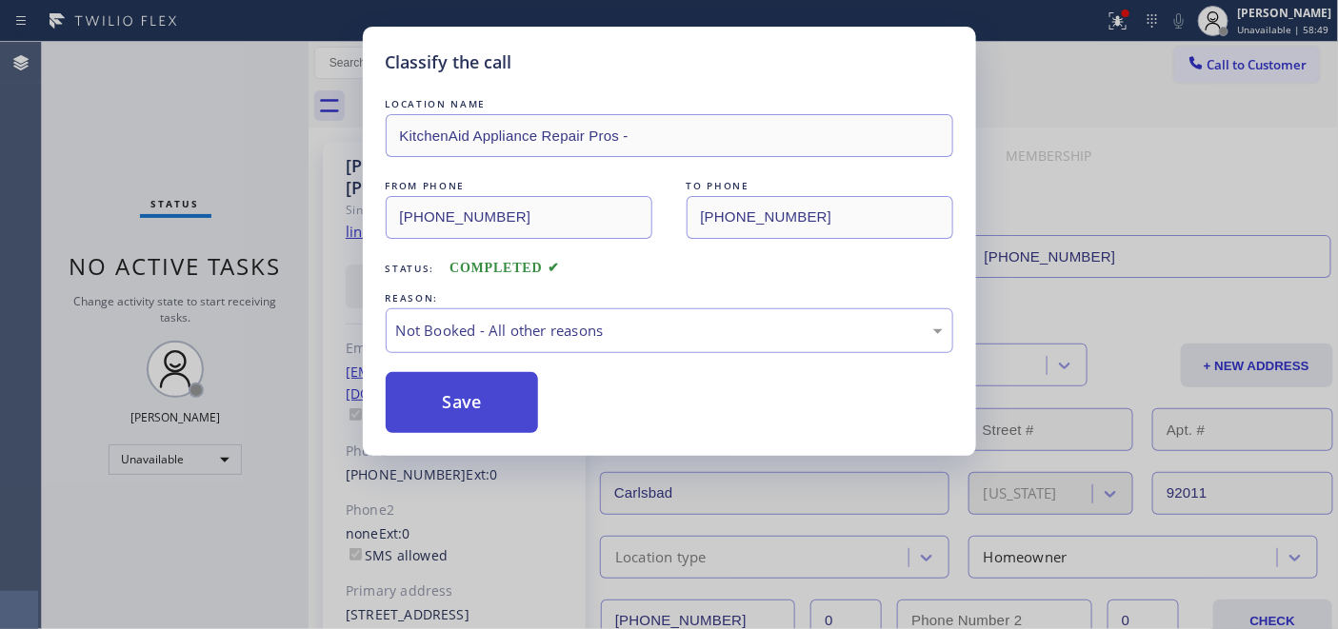
click at [503, 404] on button "Save" at bounding box center [462, 402] width 153 height 61
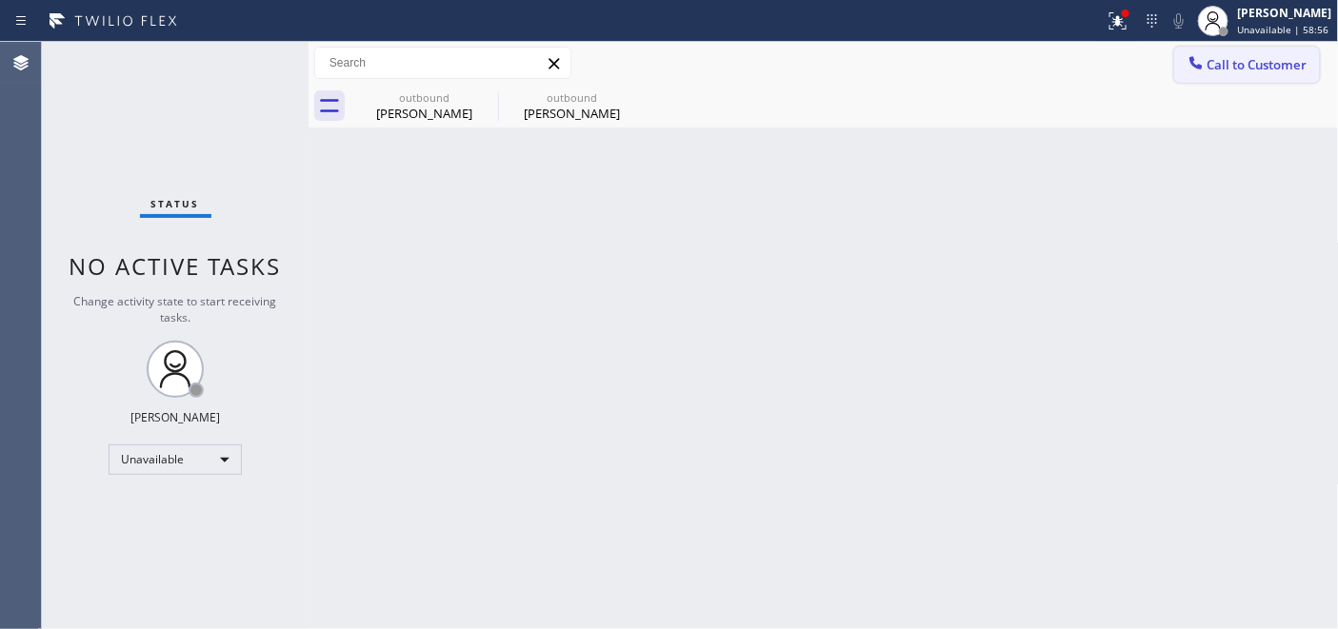
click at [1289, 81] on button "Call to Customer" at bounding box center [1247, 65] width 146 height 36
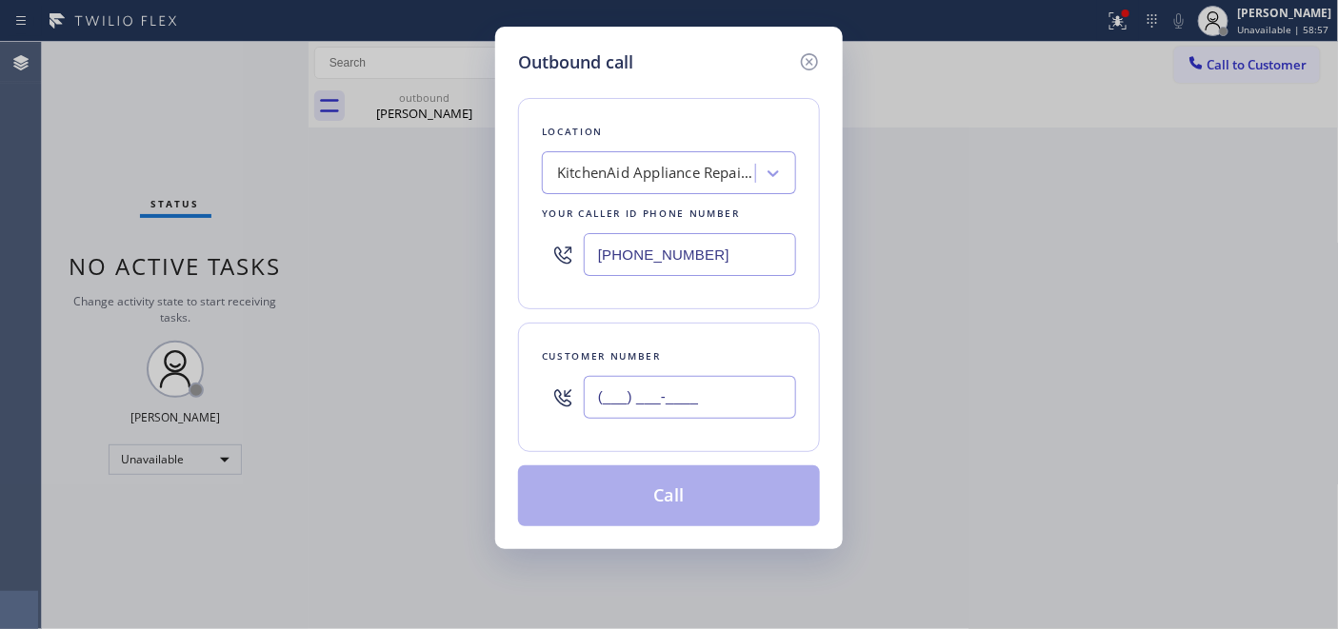
click at [609, 393] on input "(___) ___-____" at bounding box center [690, 397] width 212 height 43
paste input "602) 509-6911"
type input "(602) 509-6911"
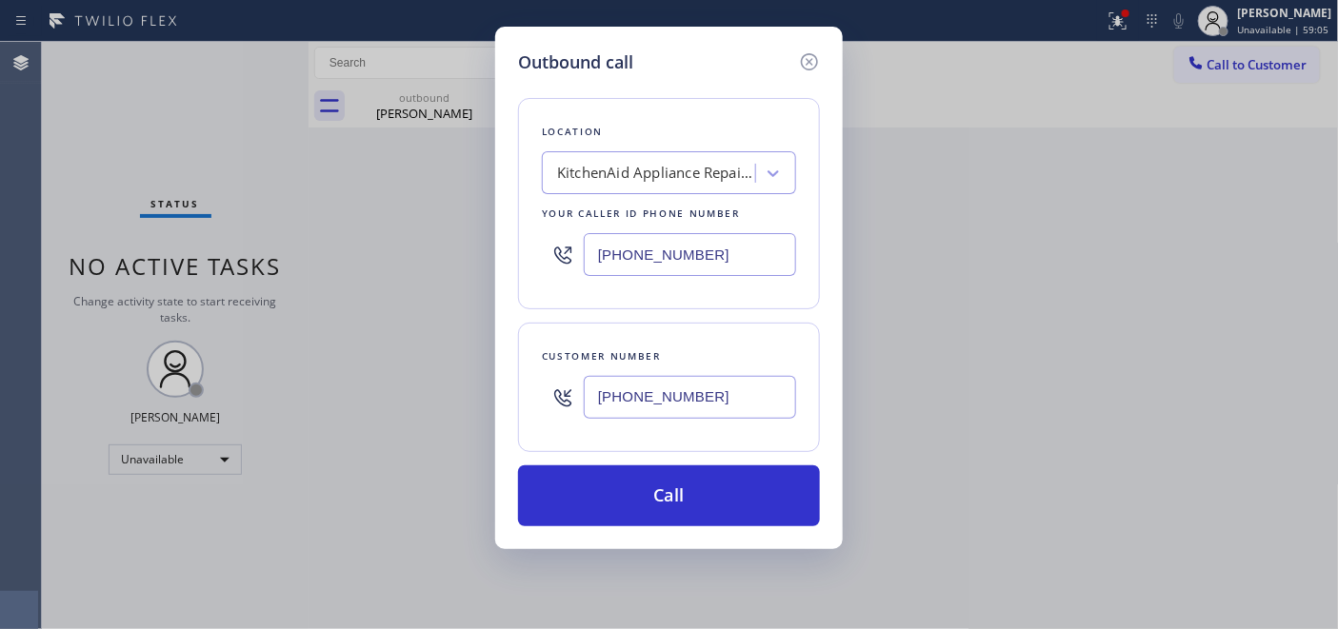
drag, startPoint x: 722, startPoint y: 264, endPoint x: 464, endPoint y: 243, distance: 258.9
click at [469, 244] on div "Outbound call Location KitchenAid Appliance Repair Pros - Your caller id phone …" at bounding box center [669, 314] width 1338 height 629
paste input "66) 429-128"
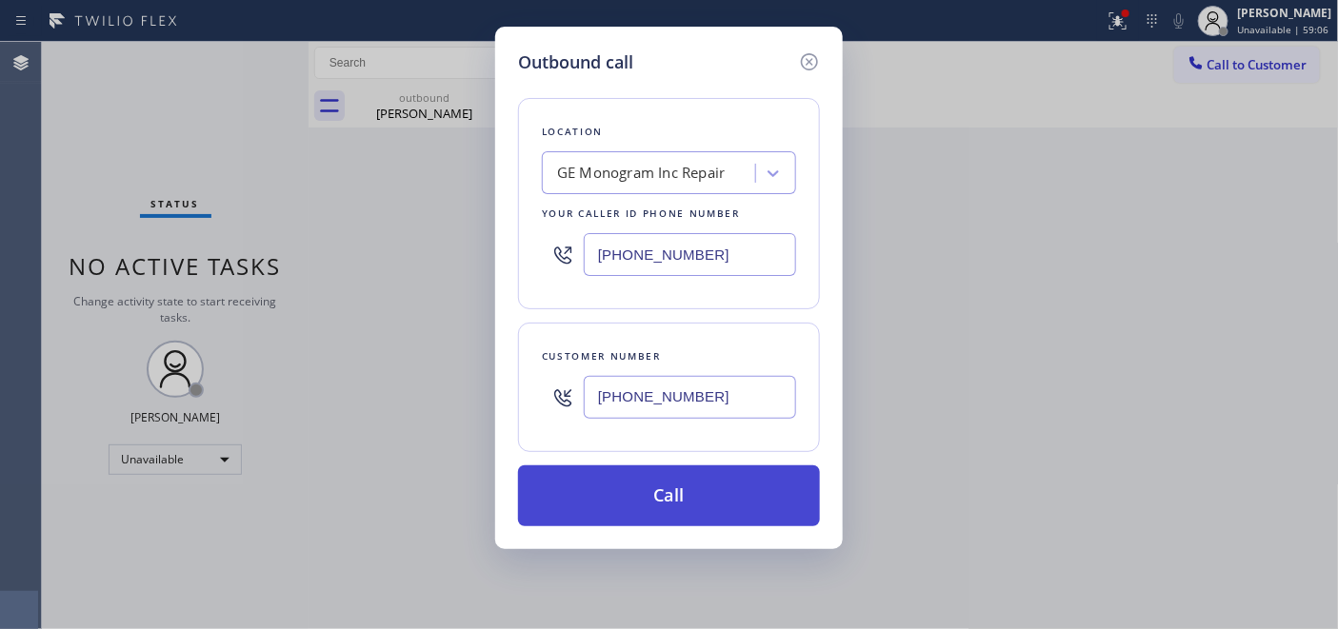
type input "(866) 429-1288"
click at [724, 505] on button "Call" at bounding box center [669, 496] width 302 height 61
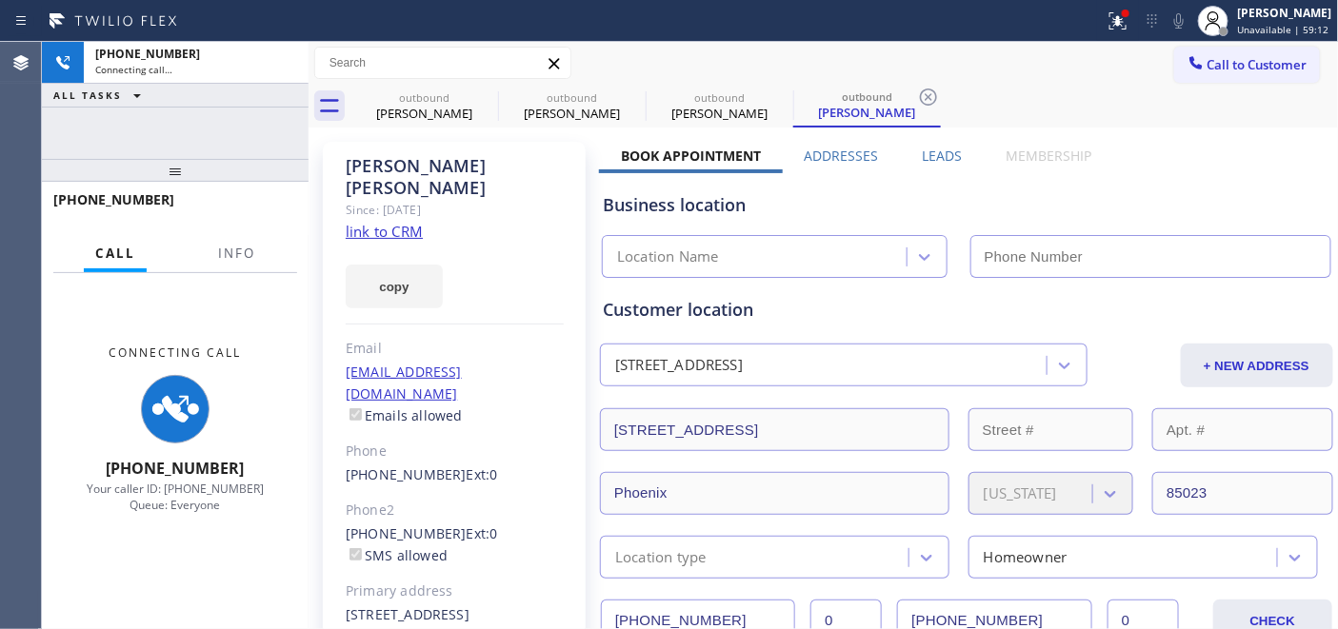
type input "(866) 429-1288"
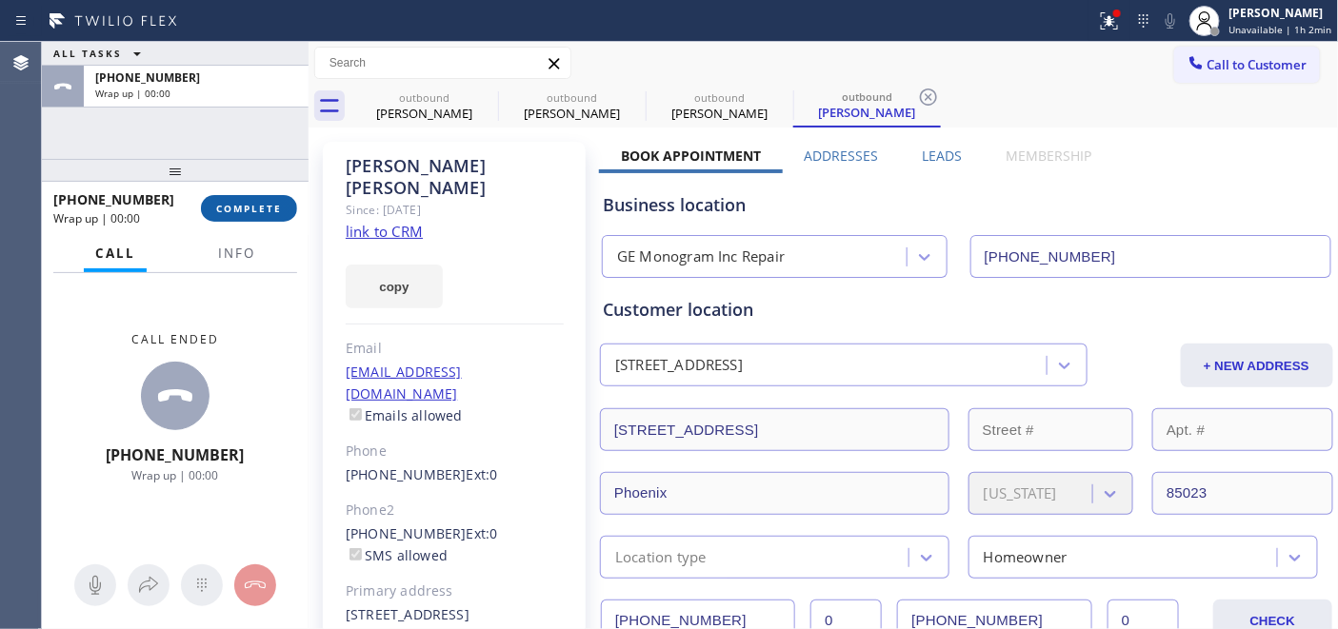
click at [250, 207] on span "COMPLETE" at bounding box center [249, 208] width 66 height 13
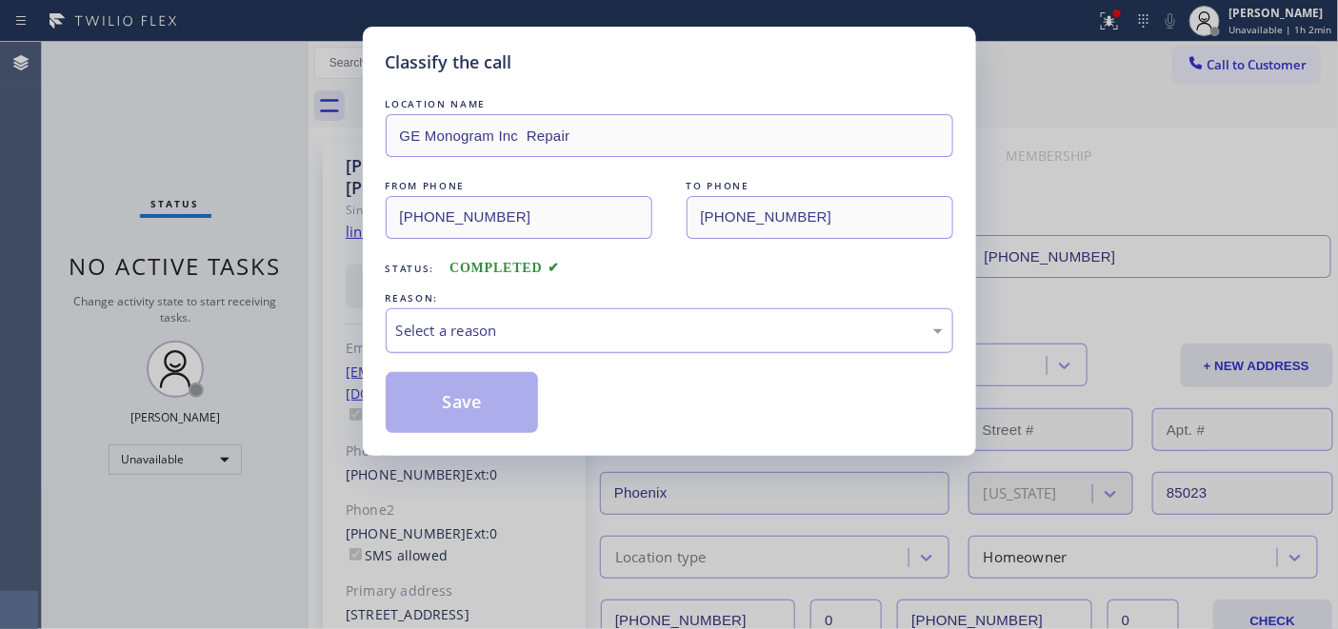
click at [478, 314] on div "Select a reason" at bounding box center [670, 331] width 568 height 45
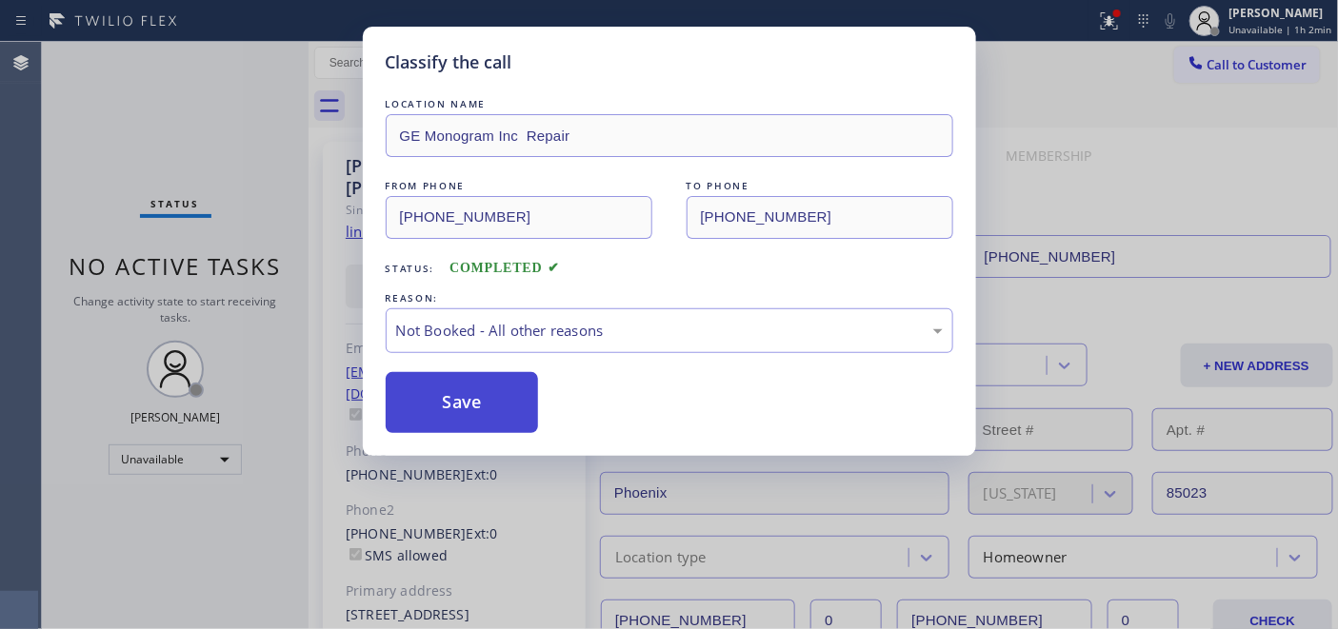
click at [484, 396] on button "Save" at bounding box center [462, 402] width 153 height 61
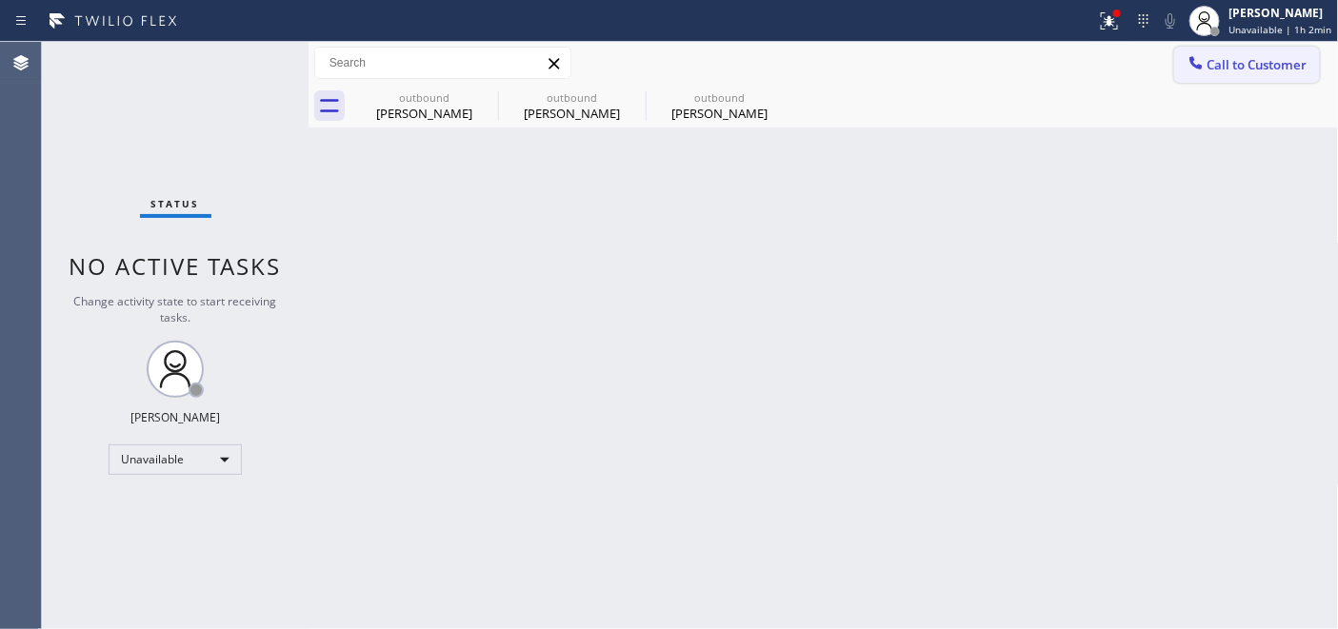
click at [1250, 53] on button "Call to Customer" at bounding box center [1247, 65] width 146 height 36
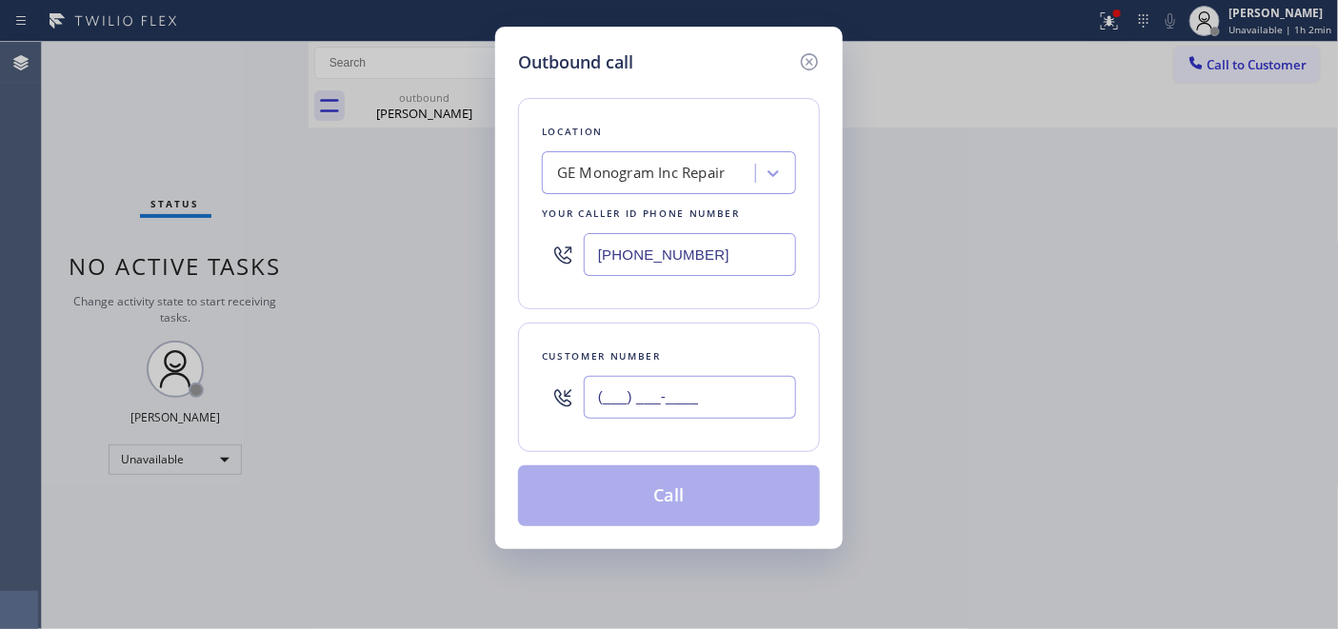
click at [661, 396] on input "(___) ___-____" at bounding box center [690, 397] width 212 height 43
paste input "747) 322-2474"
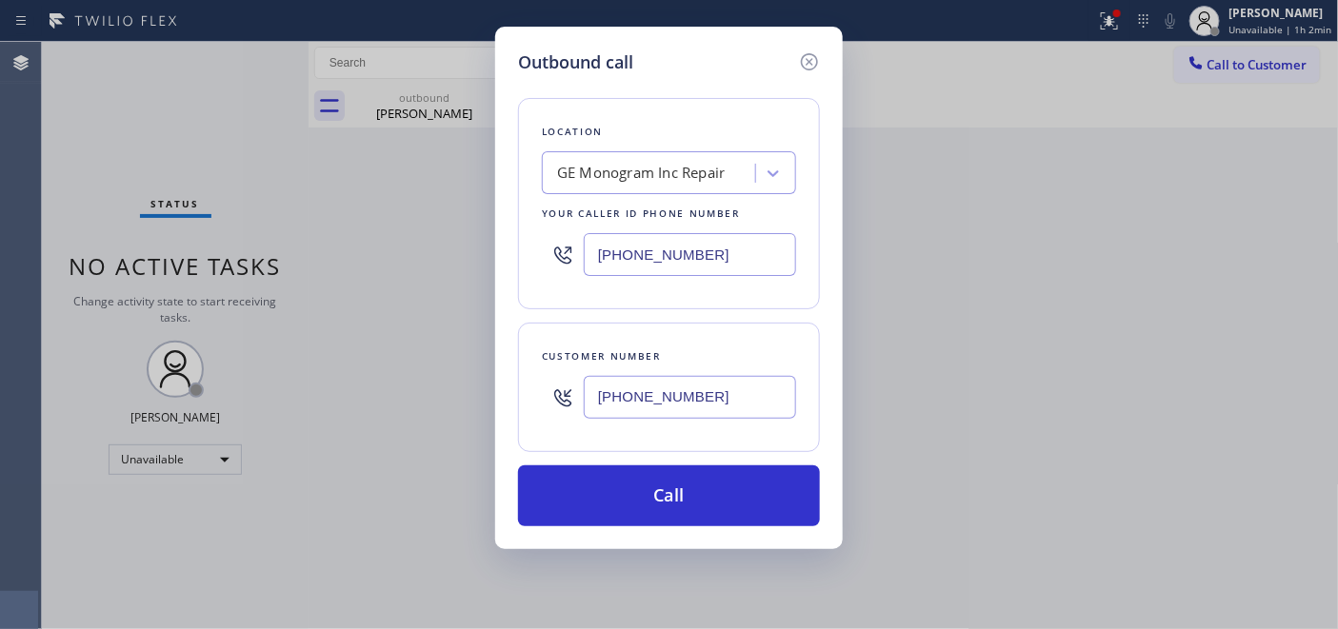
type input "(747) 322-2474"
click at [500, 242] on div "Outbound call Location GE Monogram Inc Repair Your caller id phone number (866)…" at bounding box center [669, 288] width 348 height 523
paste input "44) 679-3652"
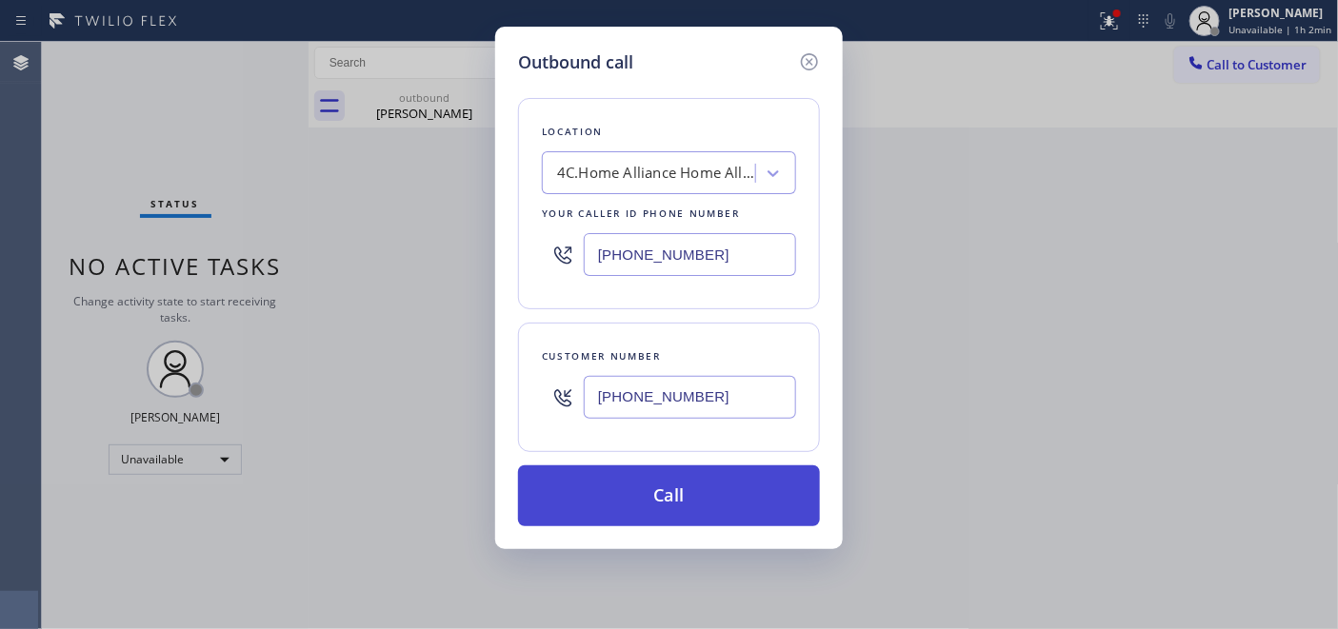
type input "(844) 679-3652"
click at [748, 483] on button "Call" at bounding box center [669, 496] width 302 height 61
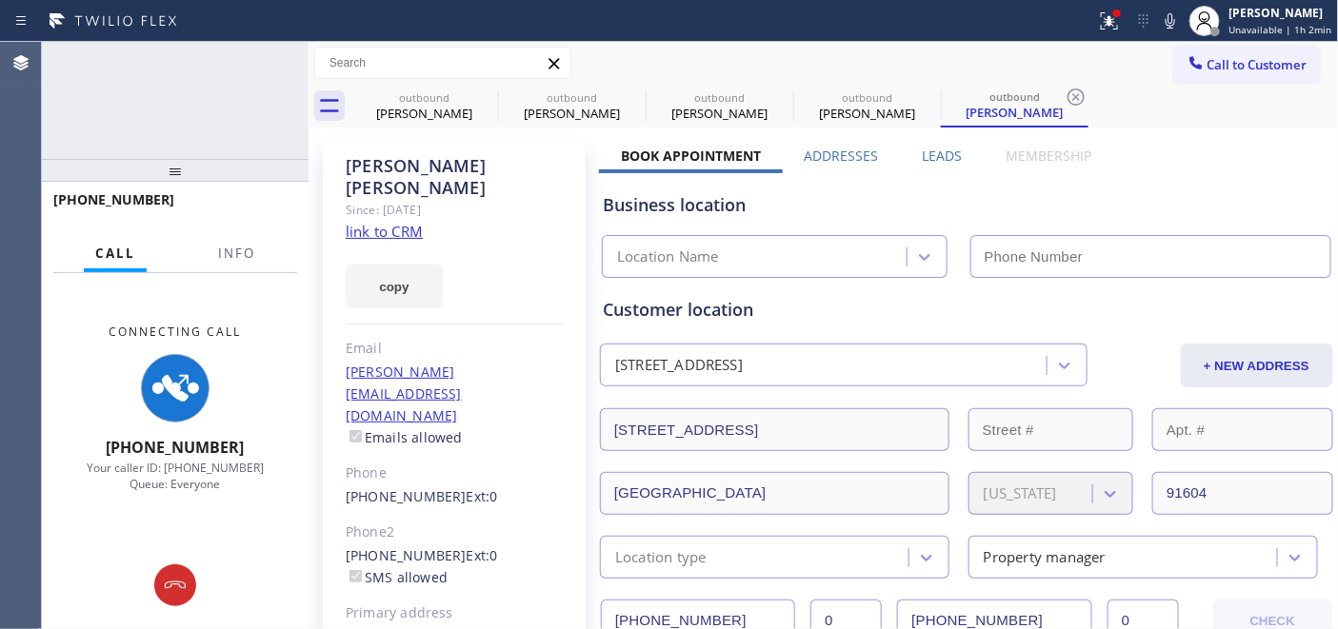
type input "(844) 679-3652"
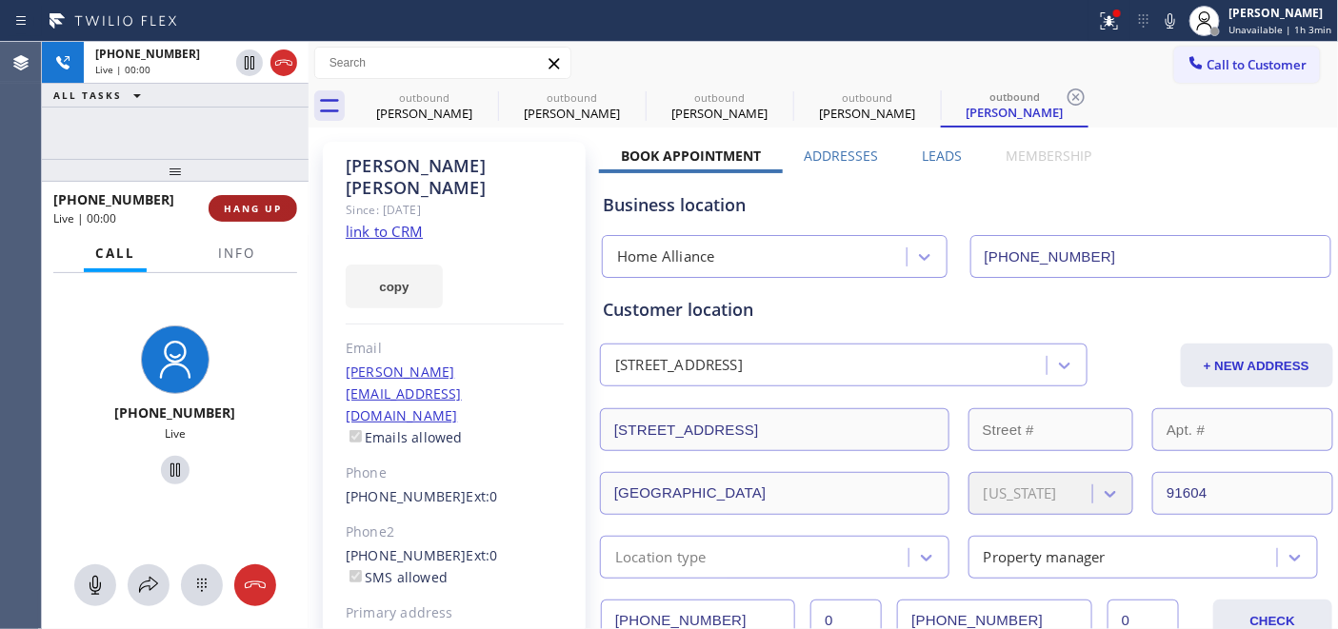
click at [252, 220] on button "HANG UP" at bounding box center [253, 208] width 89 height 27
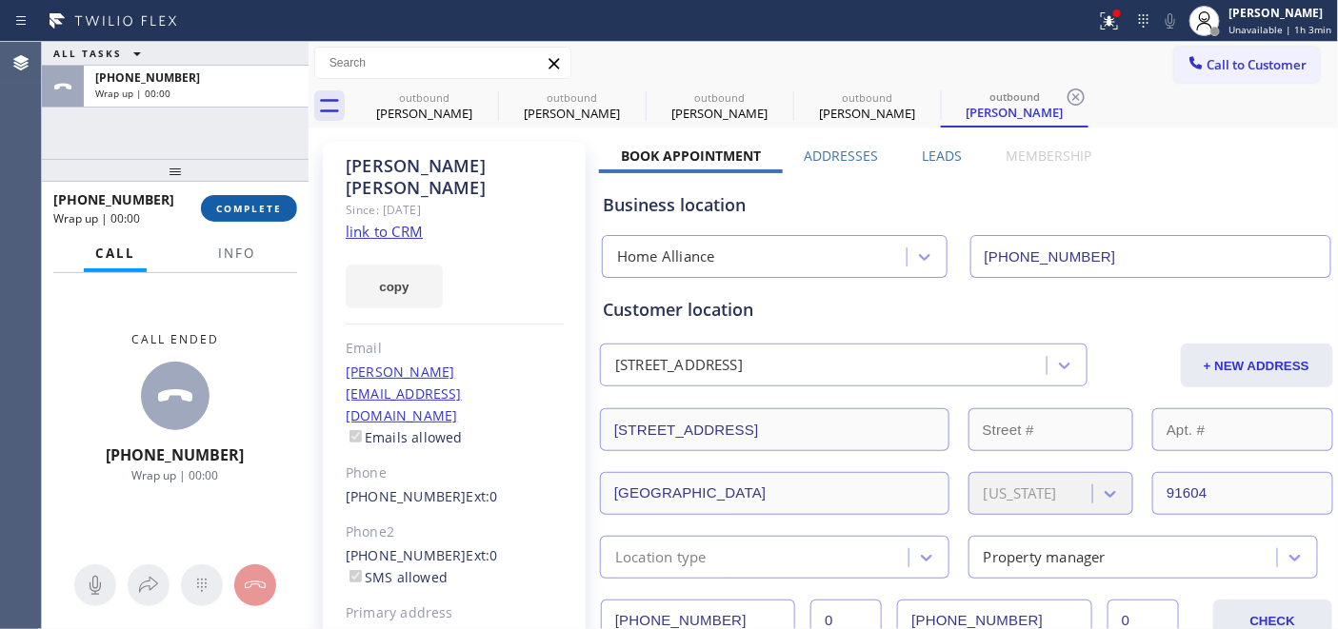
click at [252, 219] on button "COMPLETE" at bounding box center [249, 208] width 96 height 27
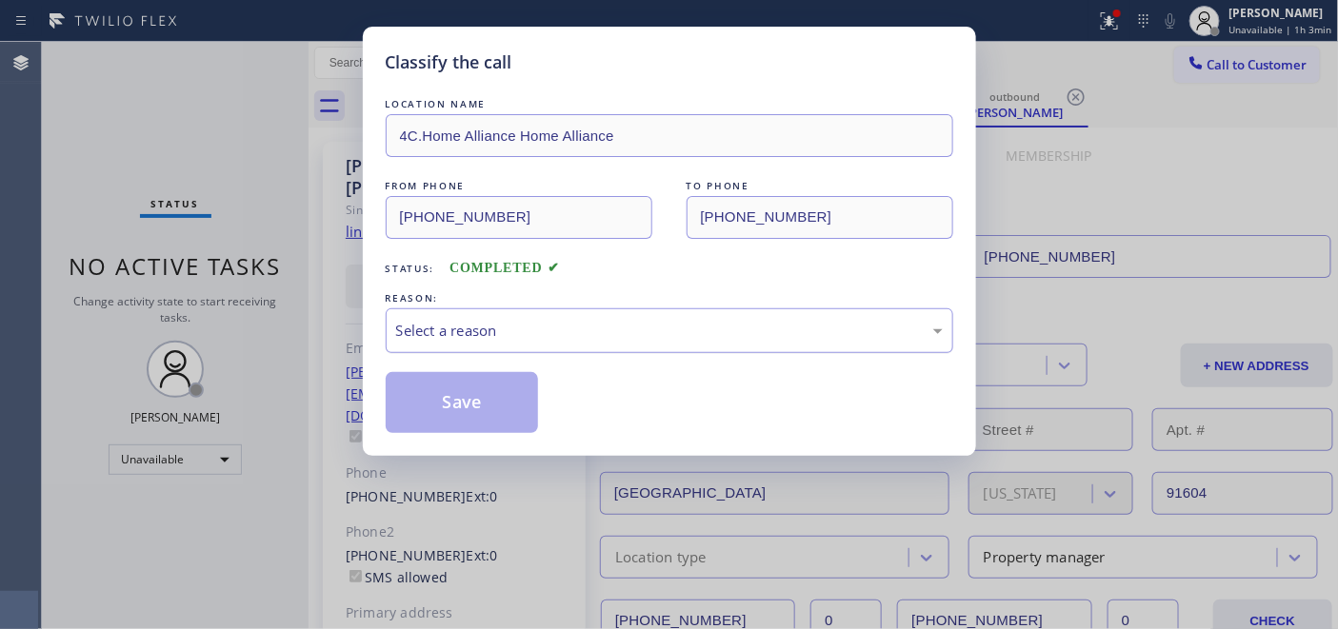
click at [546, 326] on div "Select a reason" at bounding box center [669, 331] width 547 height 22
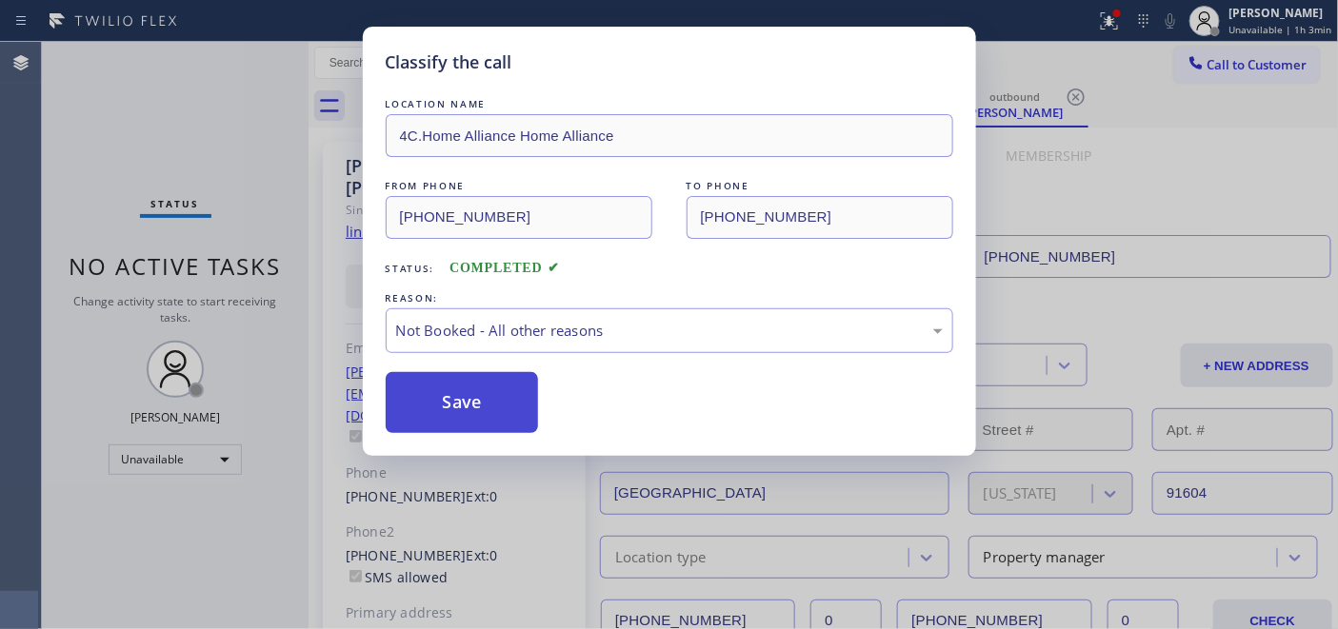
click at [474, 395] on button "Save" at bounding box center [462, 402] width 153 height 61
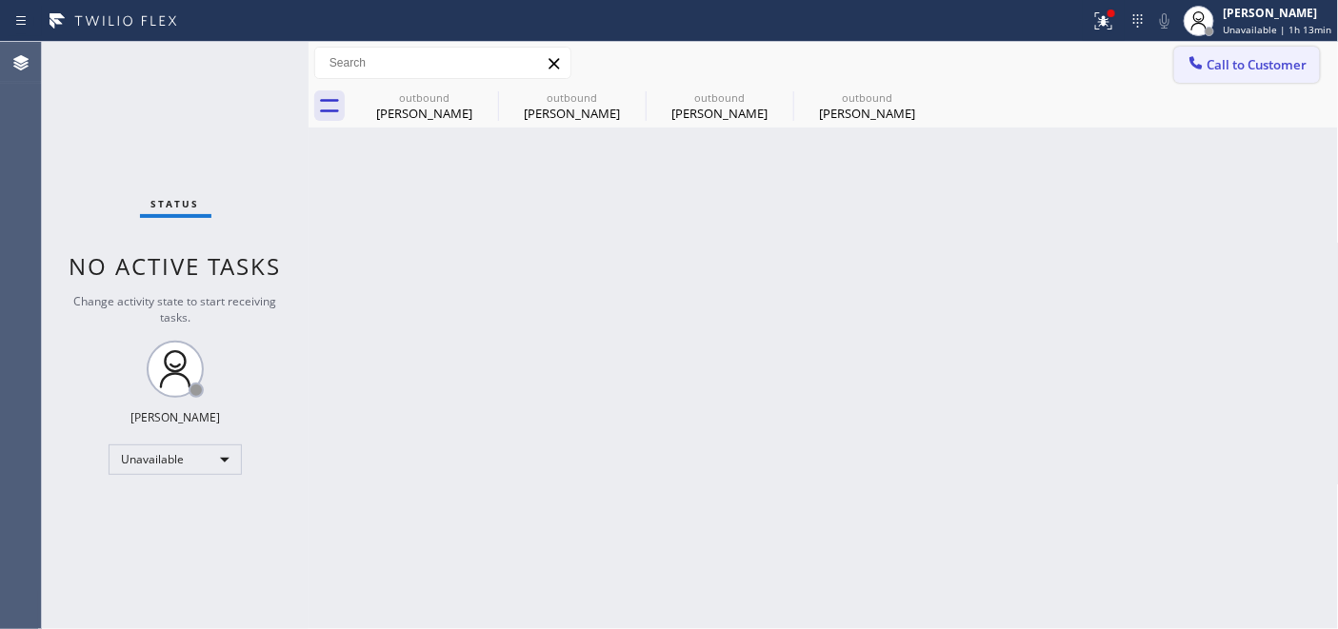
click at [1215, 59] on span "Call to Customer" at bounding box center [1257, 64] width 100 height 17
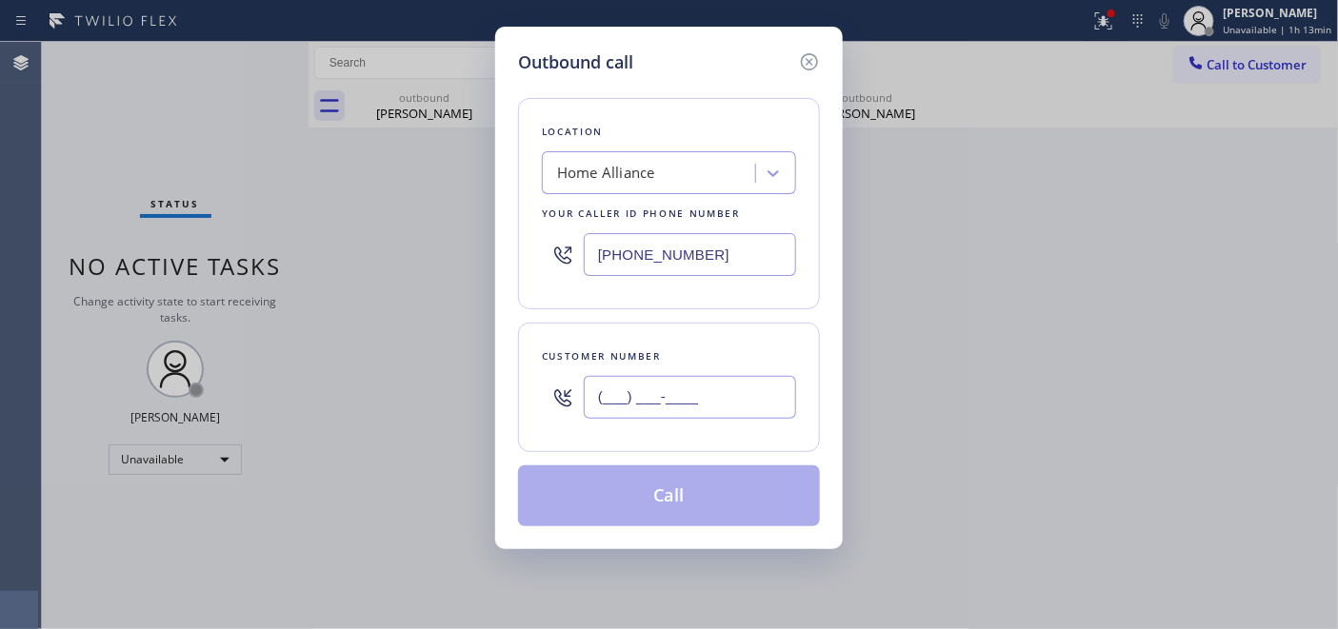
click at [621, 391] on input "(___) ___-____" at bounding box center [690, 397] width 212 height 43
paste input "310) 569-7935"
type input "[PHONE_NUMBER]"
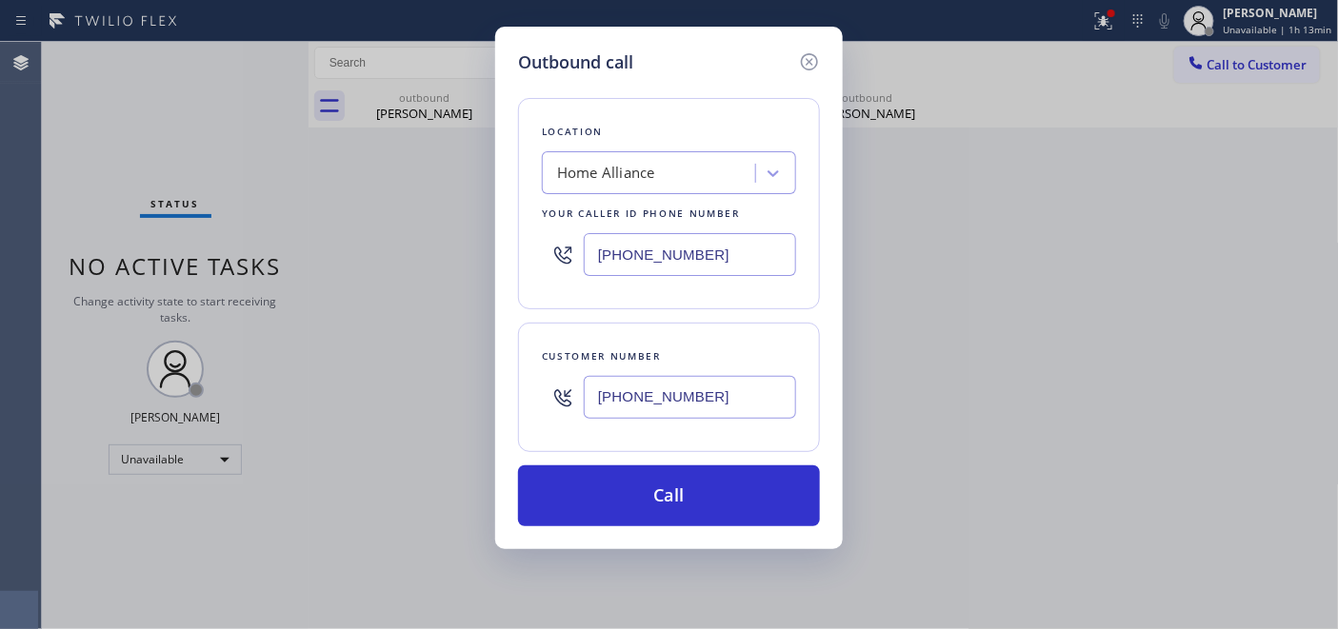
click at [476, 229] on div "Outbound call Location Home Alliance Your caller id phone number (844) 679-3652…" at bounding box center [669, 314] width 1338 height 629
drag, startPoint x: 584, startPoint y: 251, endPoint x: 991, endPoint y: 263, distance: 407.7
click at [831, 251] on div "Outbound call Location Home Alliance Your caller id phone number (844) 679-3652…" at bounding box center [669, 288] width 348 height 523
paste input "77) 800-0094"
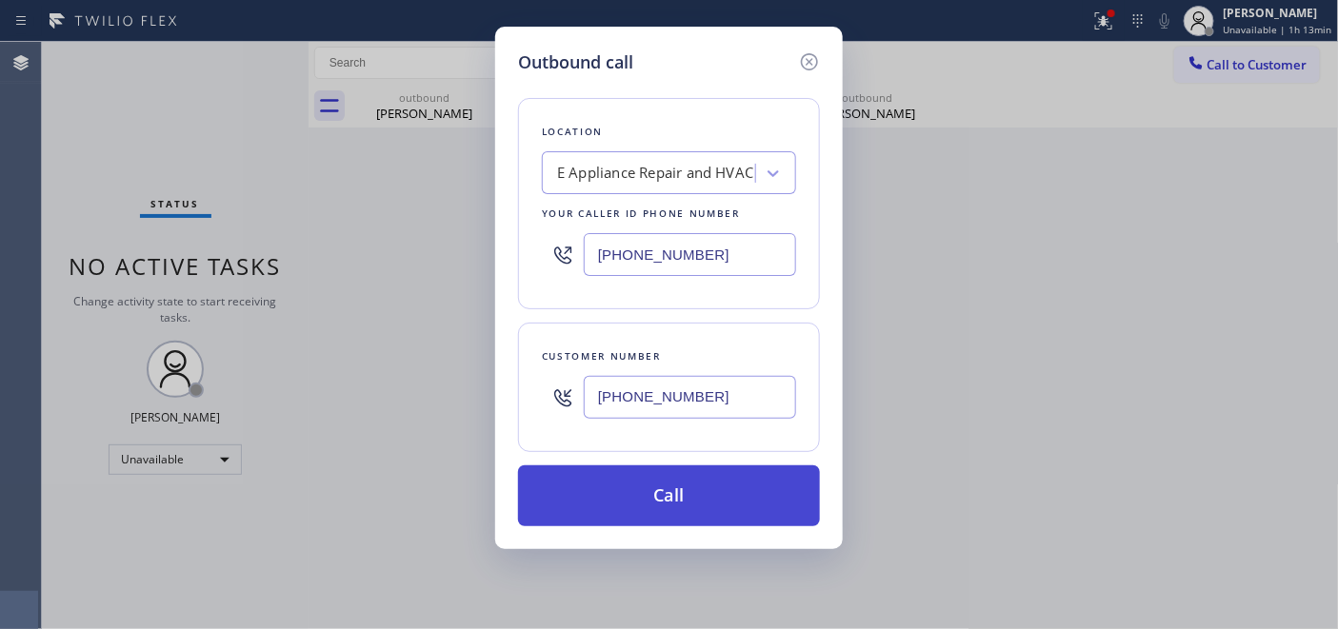
type input "[PHONE_NUMBER]"
click at [668, 488] on button "Call" at bounding box center [669, 496] width 302 height 61
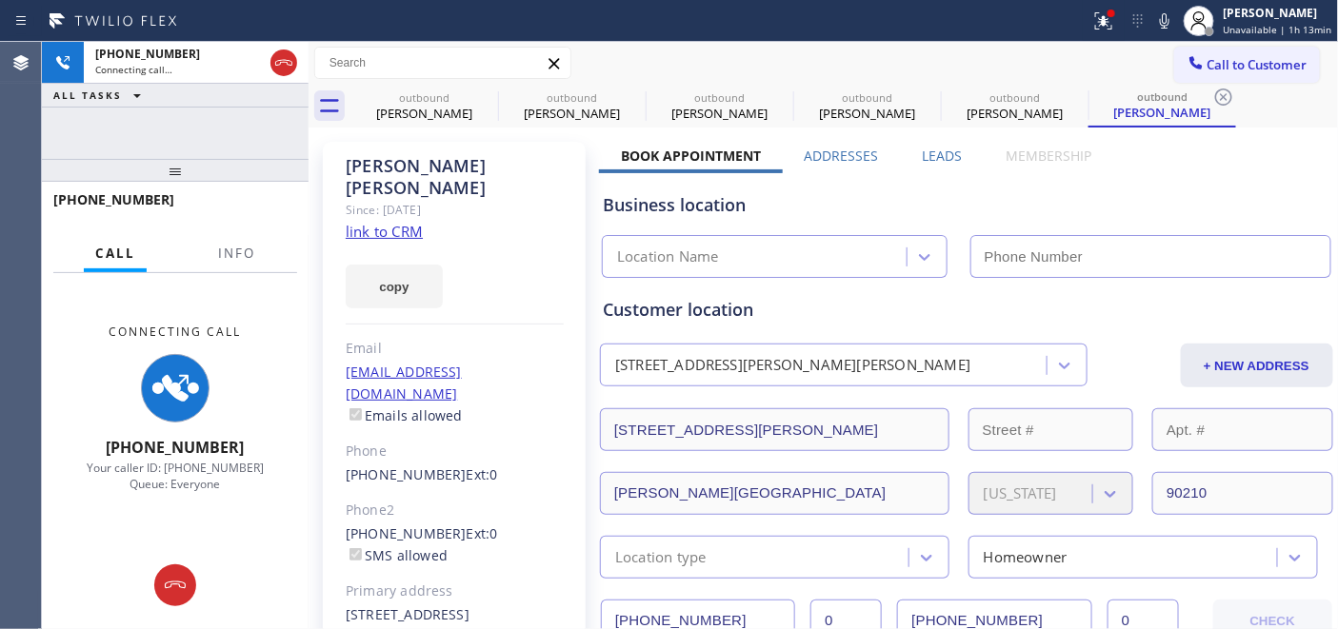
type input "[PHONE_NUMBER]"
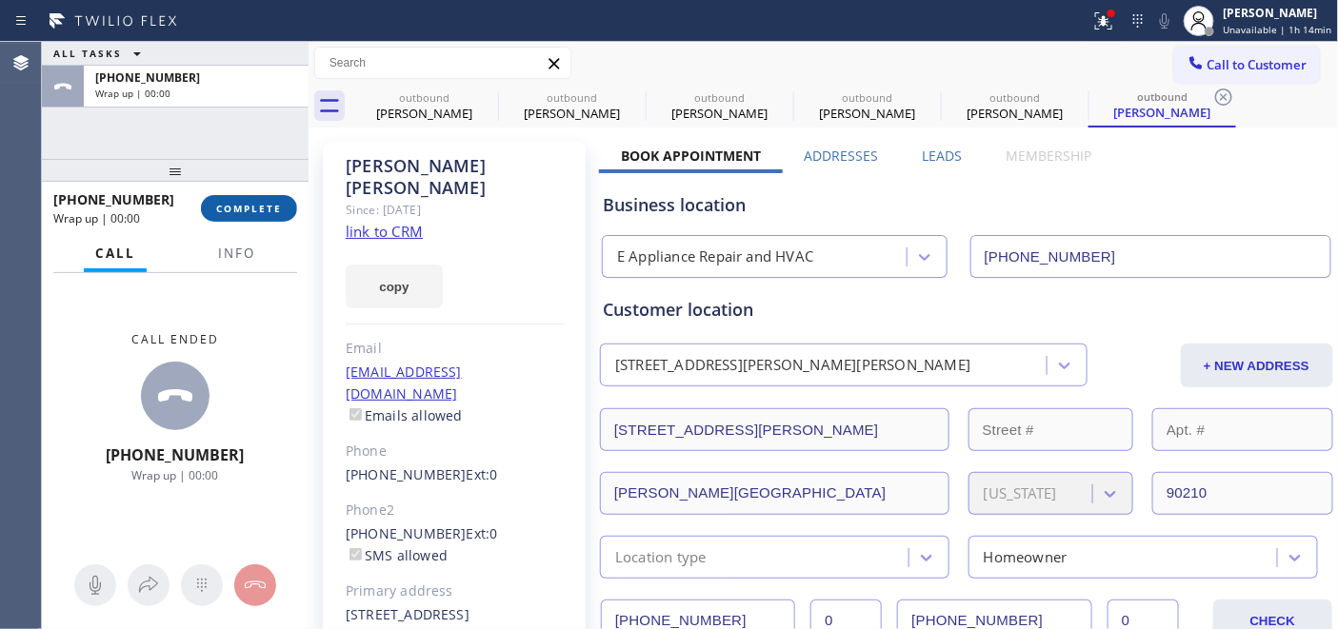
click at [262, 195] on button "COMPLETE" at bounding box center [249, 208] width 96 height 27
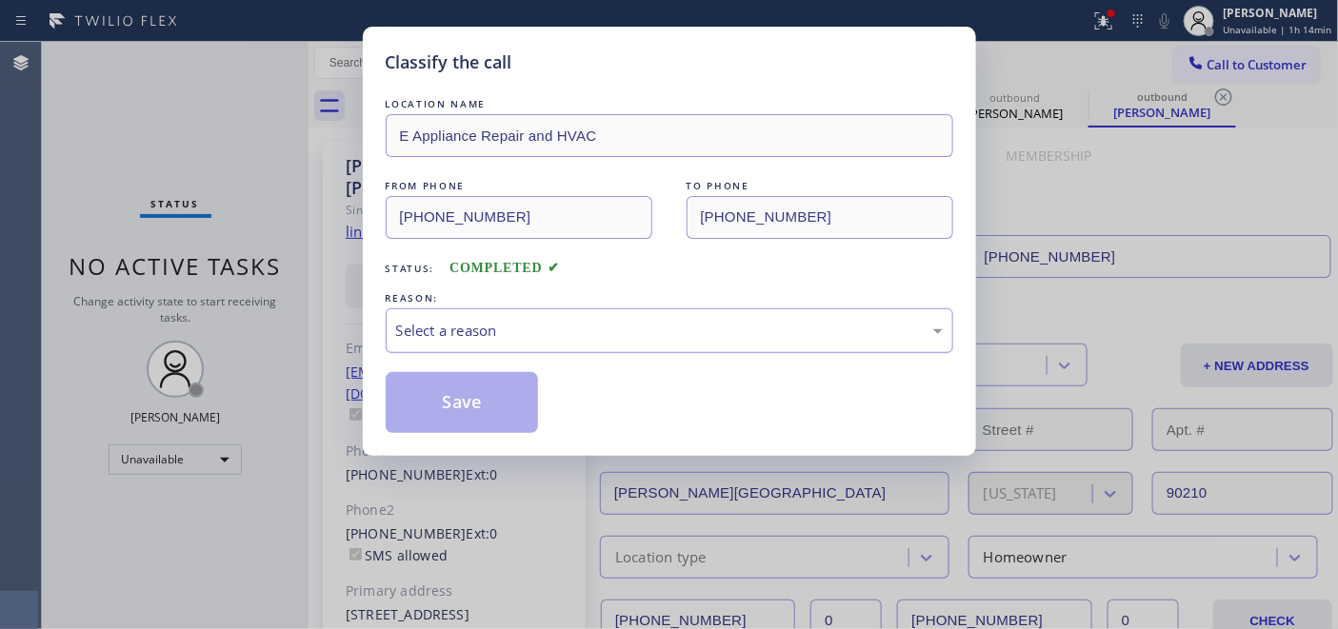
click at [636, 312] on div "Select a reason" at bounding box center [670, 331] width 568 height 45
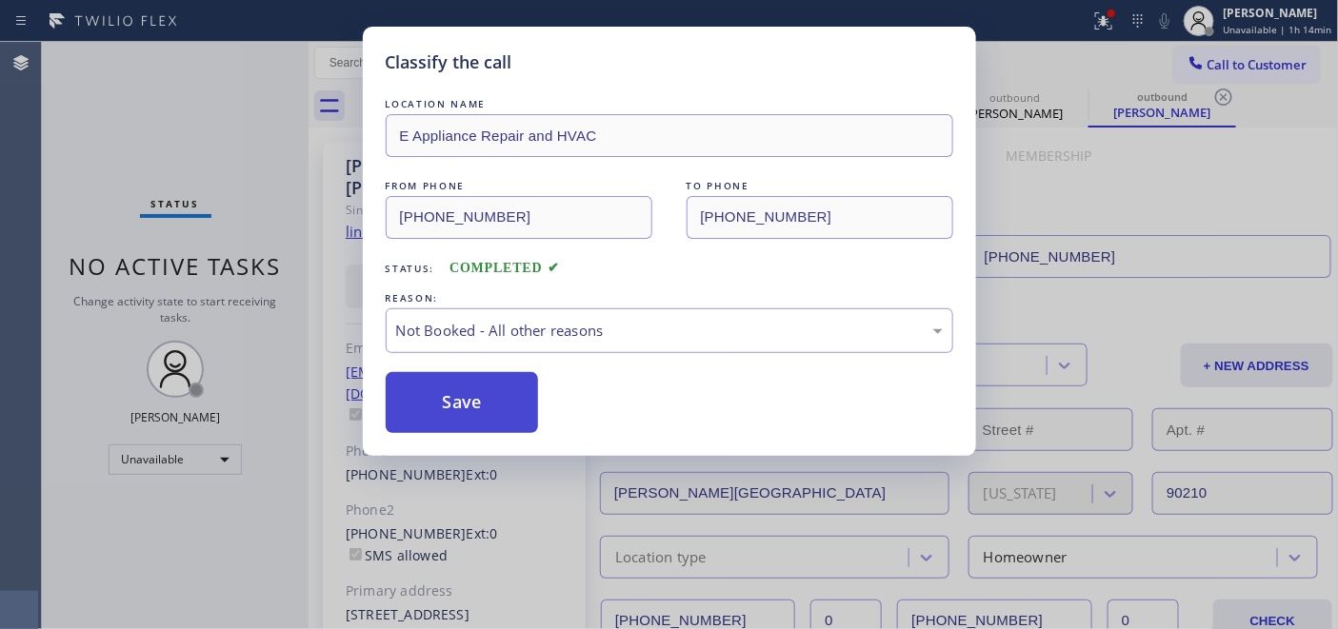
click at [501, 410] on button "Save" at bounding box center [462, 402] width 153 height 61
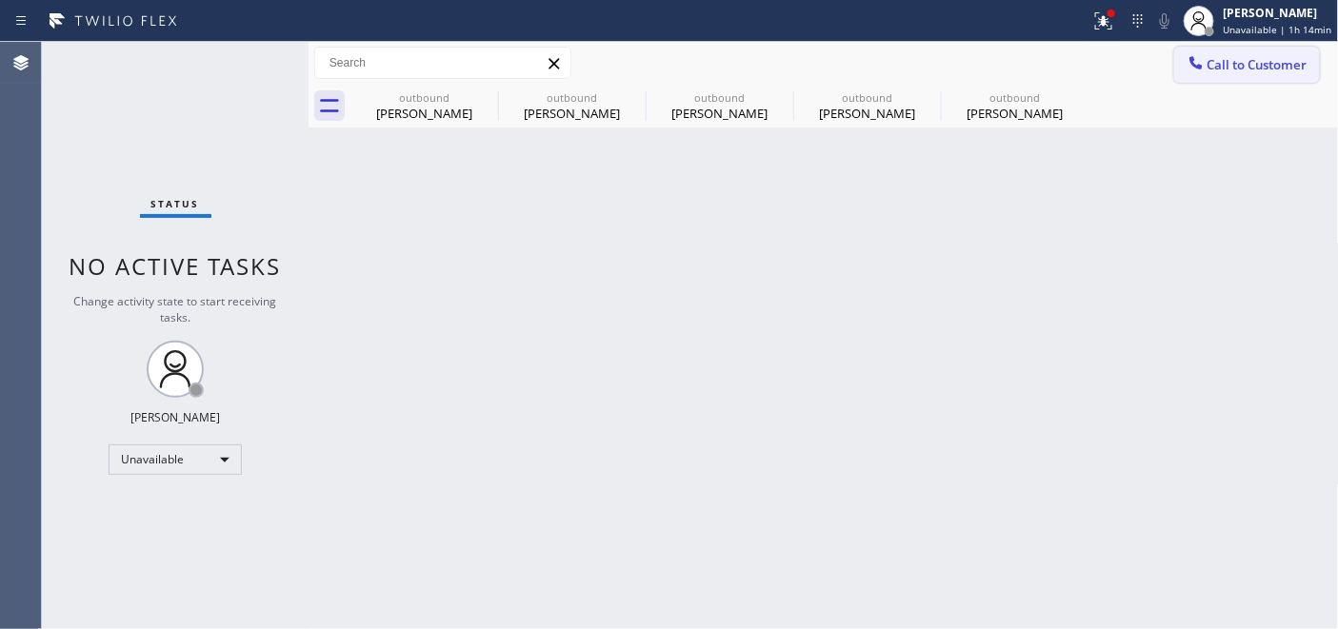
click at [1214, 61] on span "Call to Customer" at bounding box center [1257, 64] width 100 height 17
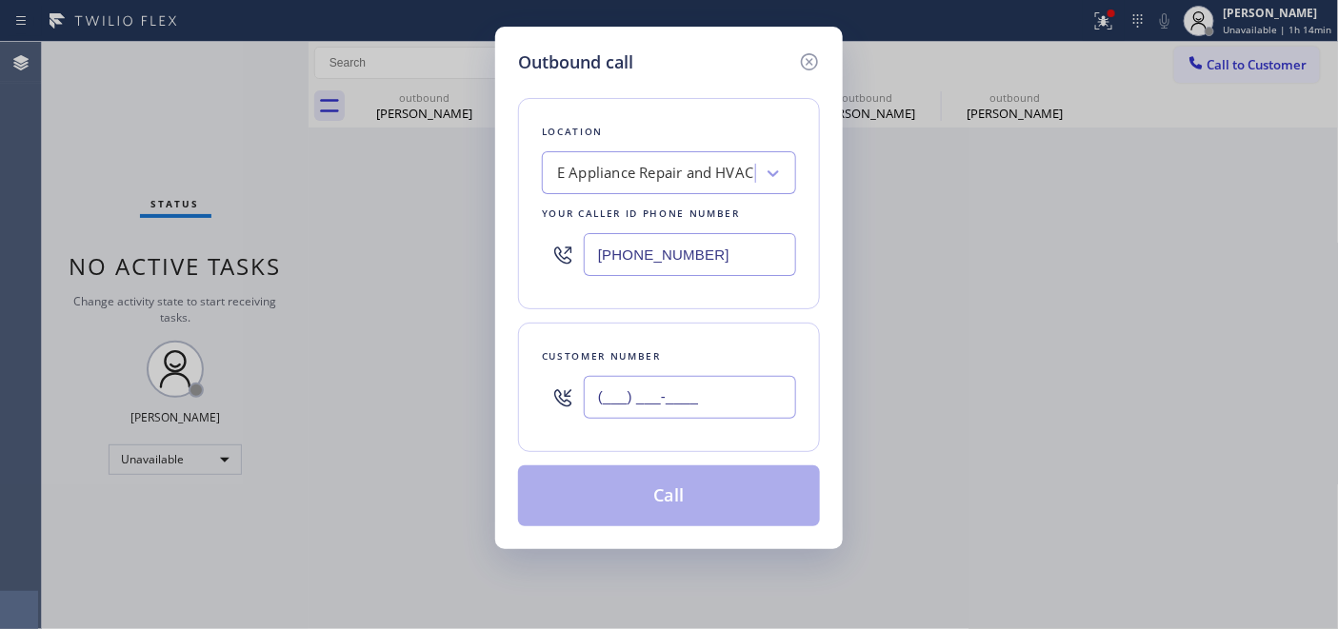
click at [597, 415] on input "(___) ___-____" at bounding box center [690, 397] width 212 height 43
paste input "424) 235-5529"
type input "(424) 235-5529"
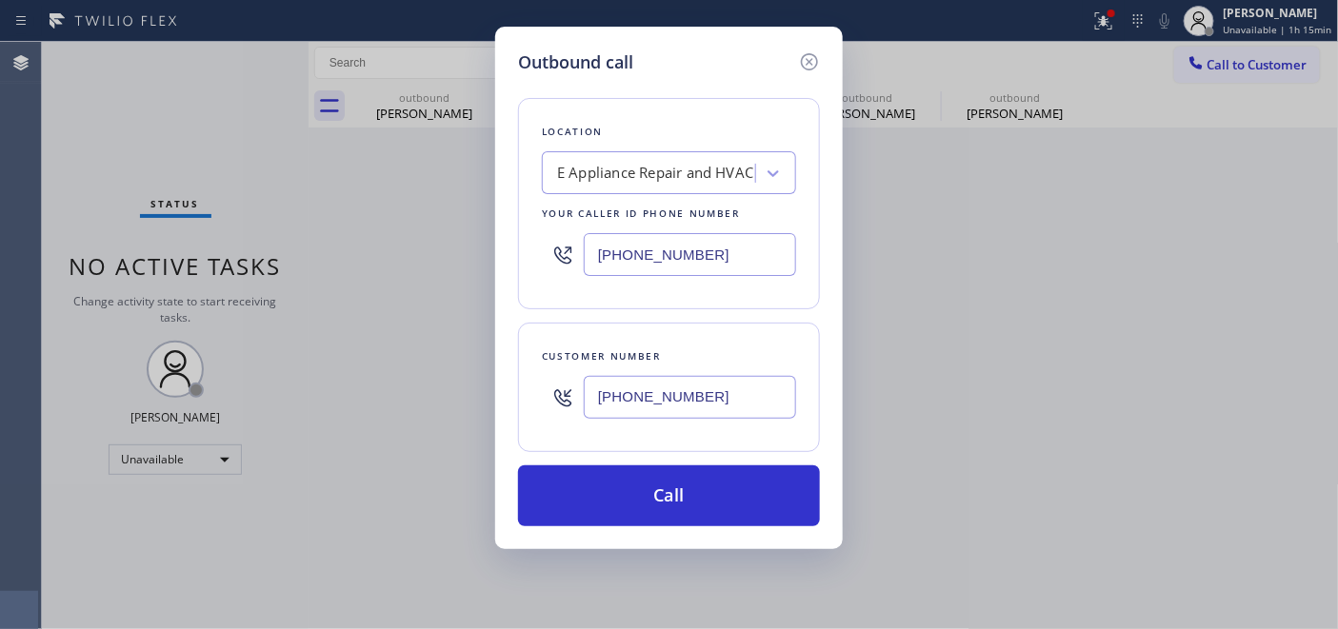
drag, startPoint x: 746, startPoint y: 258, endPoint x: 458, endPoint y: 249, distance: 287.7
click at [469, 250] on div "Outbound call Location E Appliance Repair and HVAC Your caller id phone number …" at bounding box center [669, 314] width 1338 height 629
paste input "323) 416-2342"
type input "(323) 416-2342"
drag, startPoint x: 573, startPoint y: 397, endPoint x: 449, endPoint y: 401, distance: 123.9
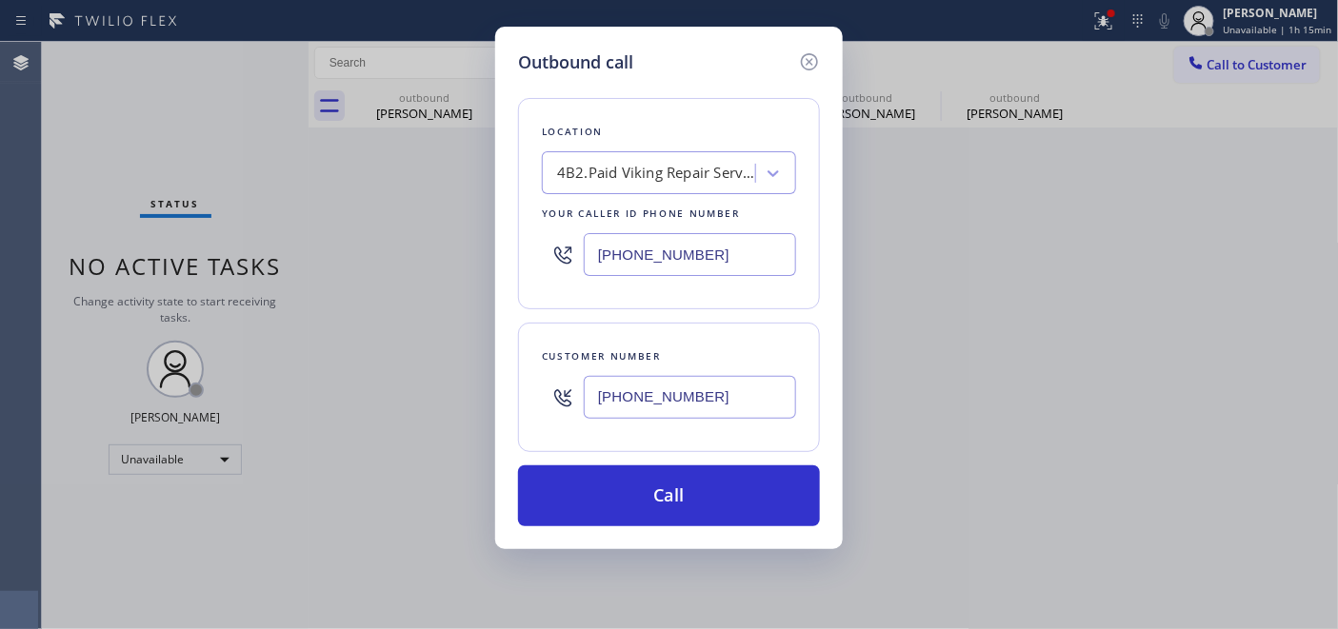
click at [449, 401] on div "Outbound call Location 4B2.Paid Viking Repair Service Your caller id phone numb…" at bounding box center [669, 314] width 1338 height 629
paste input "text"
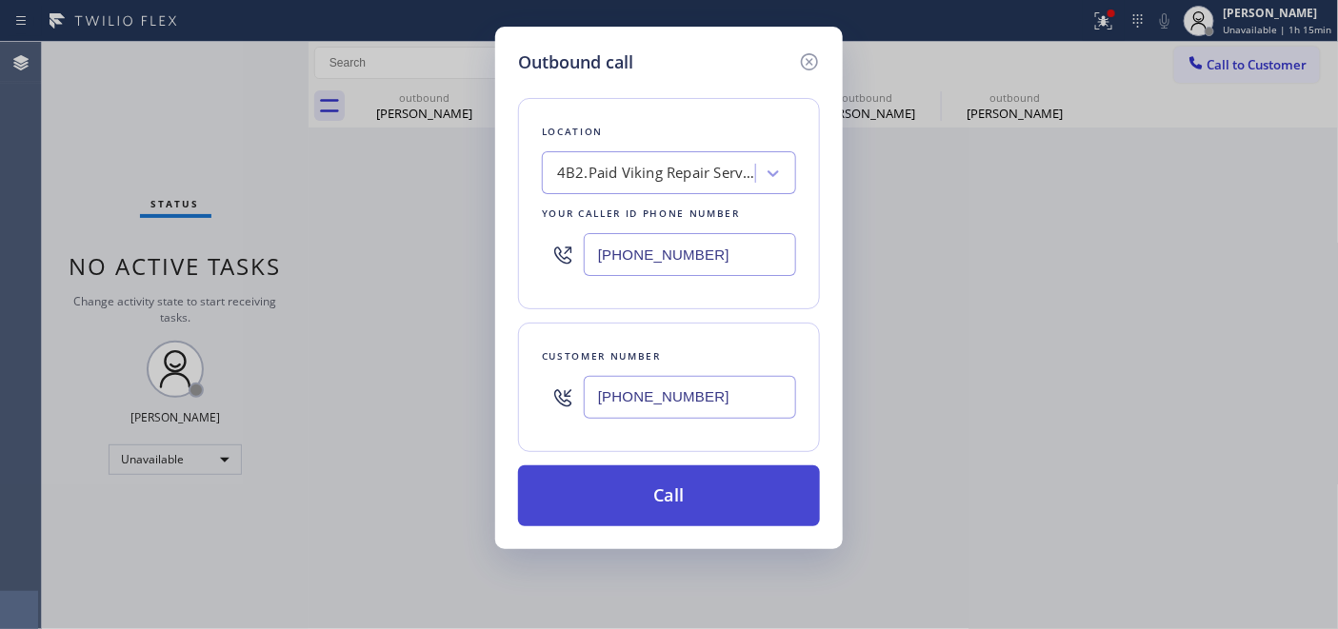
type input "(424) 235-5529"
click at [629, 490] on button "Call" at bounding box center [669, 496] width 302 height 61
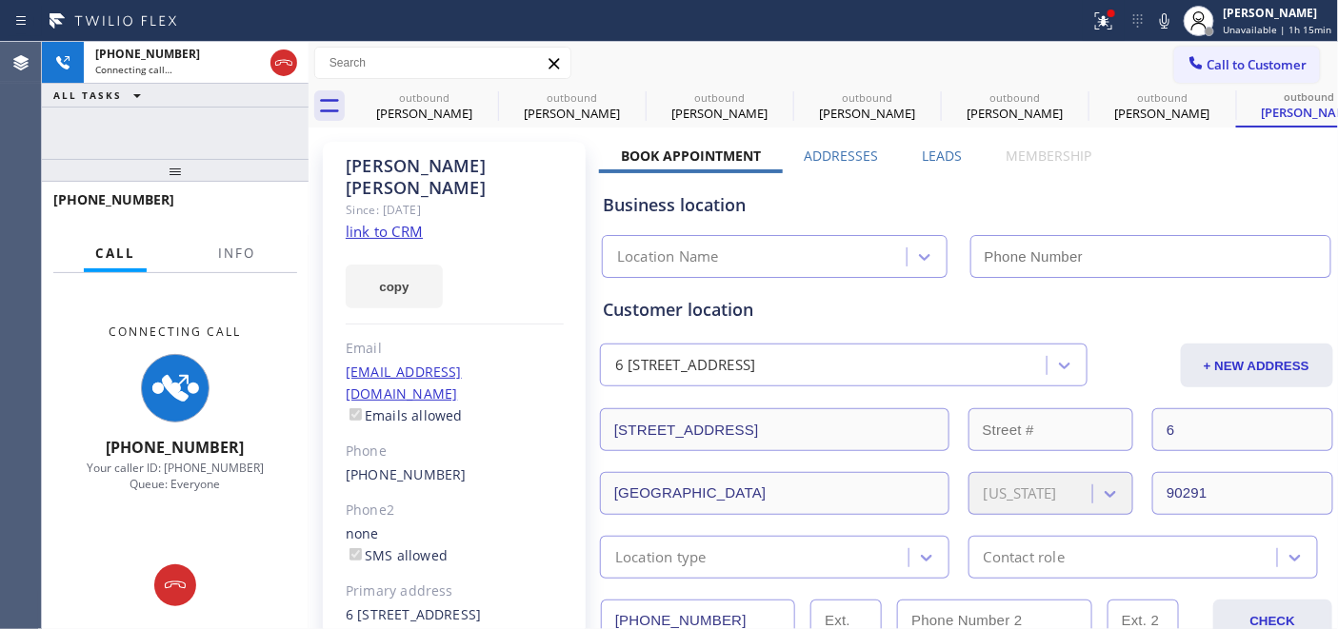
type input "(323) 416-2342"
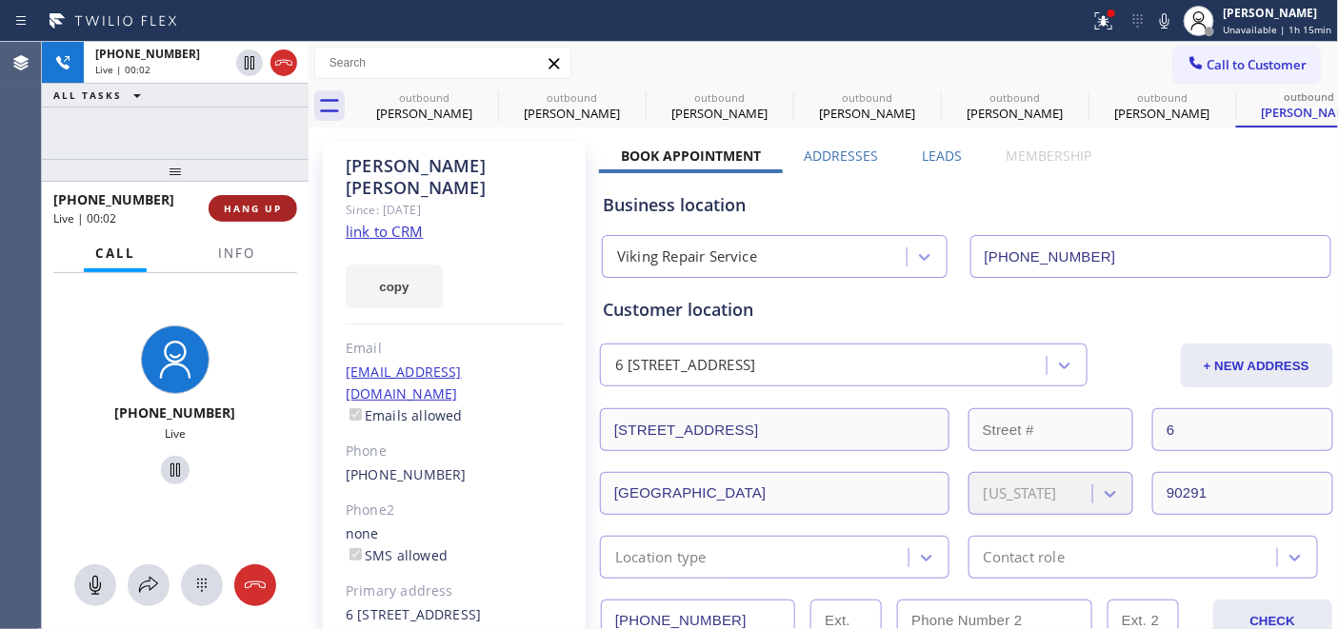
click at [224, 216] on button "HANG UP" at bounding box center [253, 208] width 89 height 27
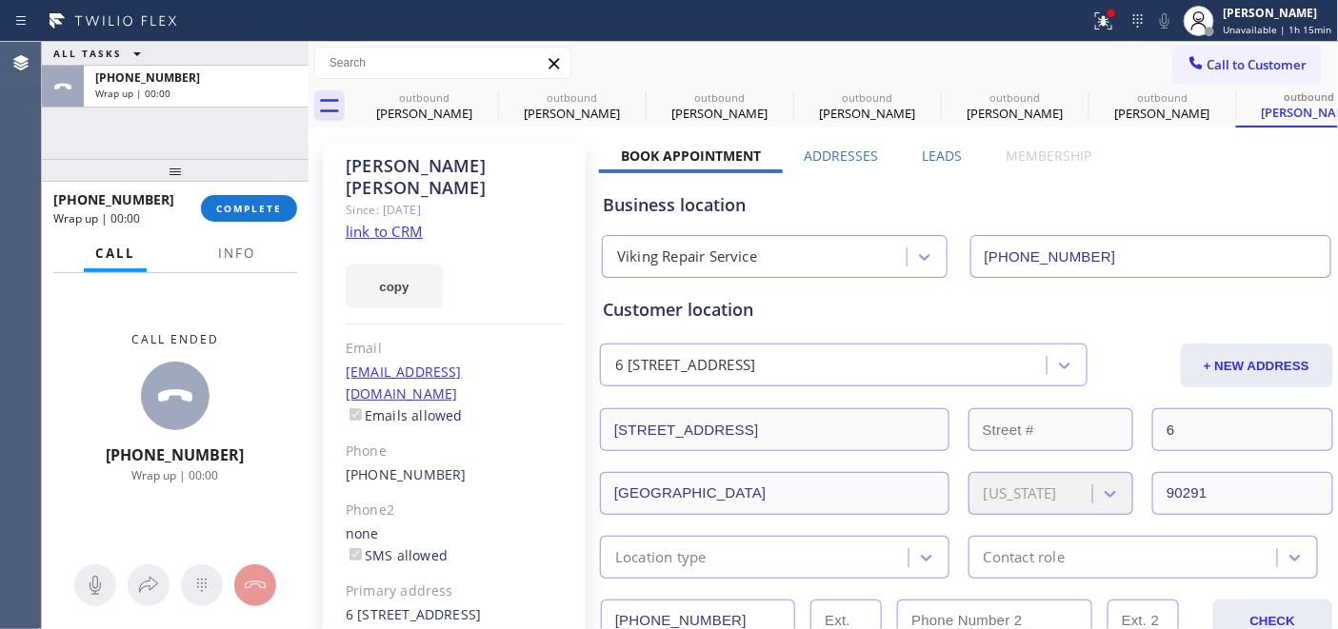
click at [291, 236] on div "Call Info" at bounding box center [175, 254] width 244 height 38
click at [233, 193] on div "+14242355529 Wrap up | 00:00 COMPLETE" at bounding box center [175, 209] width 244 height 50
click at [281, 225] on div "+14242355529 Wrap up | 00:00 COMPLETE" at bounding box center [175, 209] width 244 height 50
click at [244, 200] on button "COMPLETE" at bounding box center [249, 208] width 96 height 27
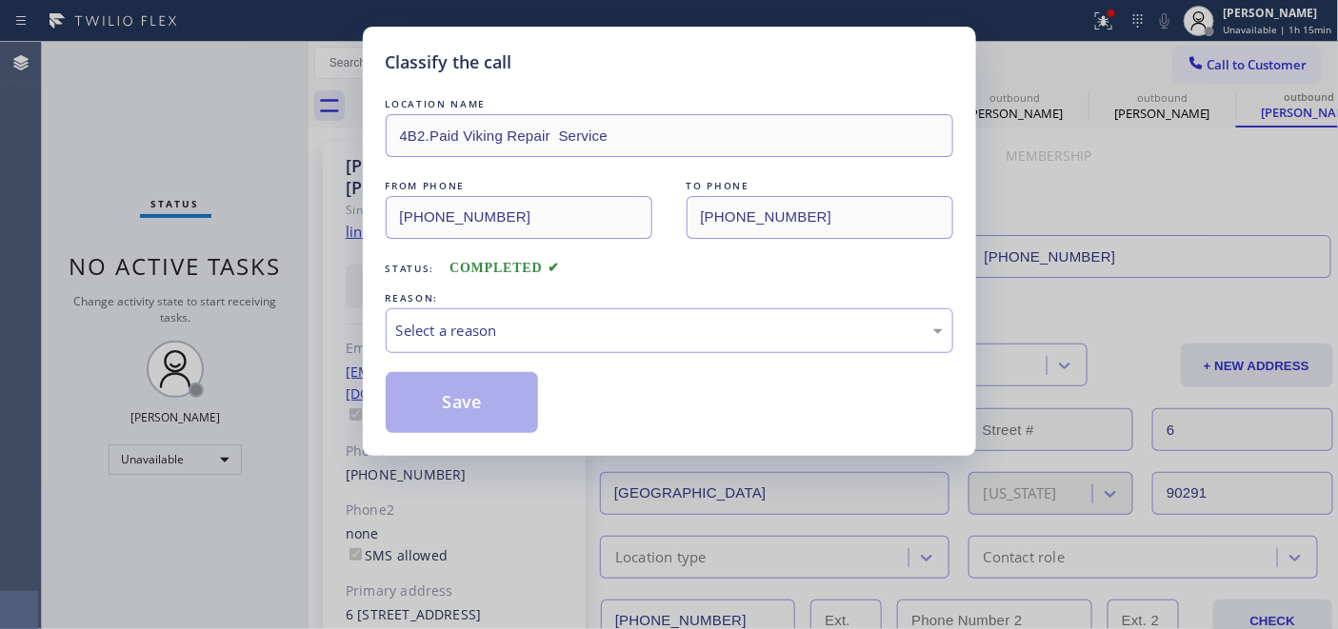
click at [579, 282] on div "LOCATION NAME 4B2.Paid Viking Repair Service FROM PHONE (323) 416-2342 TO PHONE…" at bounding box center [670, 263] width 568 height 339
click at [579, 344] on div "Select a reason" at bounding box center [670, 331] width 568 height 45
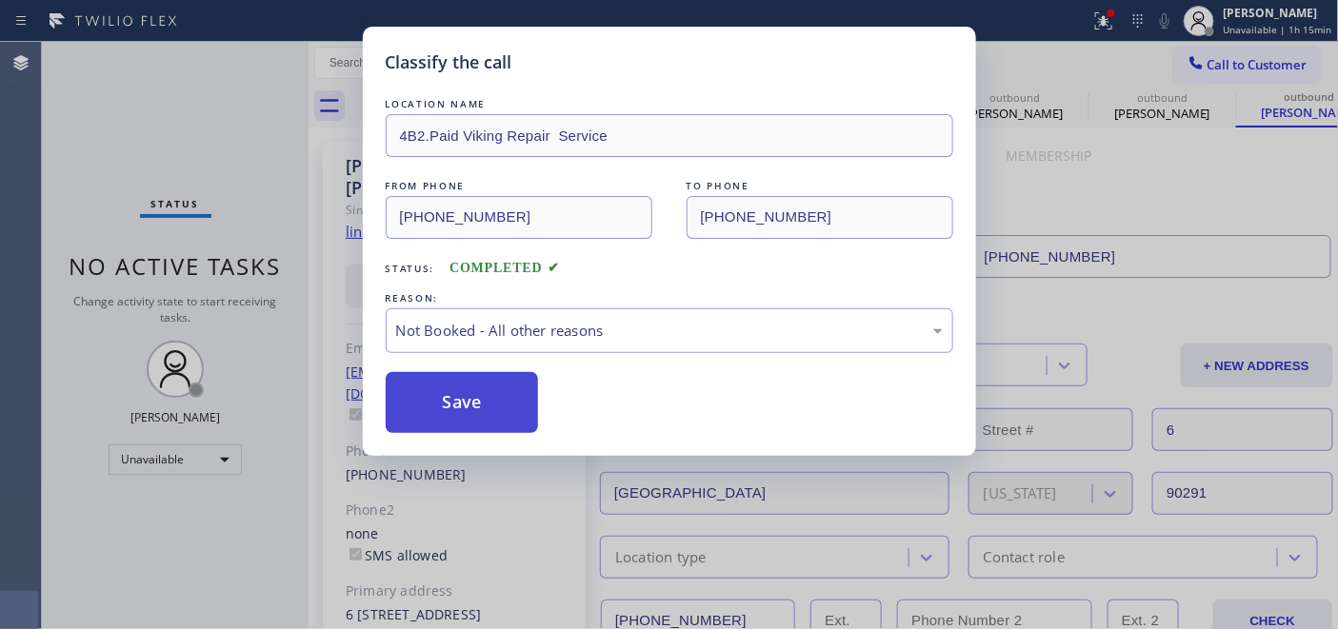
click at [470, 396] on button "Save" at bounding box center [462, 402] width 153 height 61
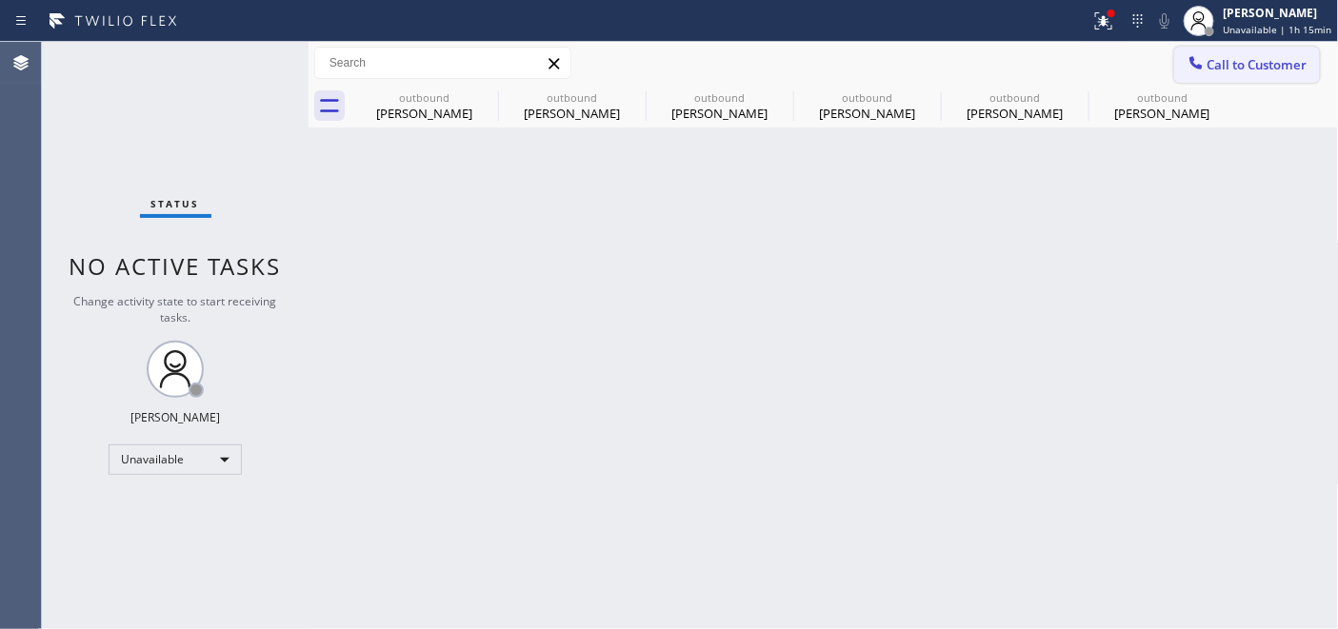
click at [1236, 59] on span "Call to Customer" at bounding box center [1257, 64] width 100 height 17
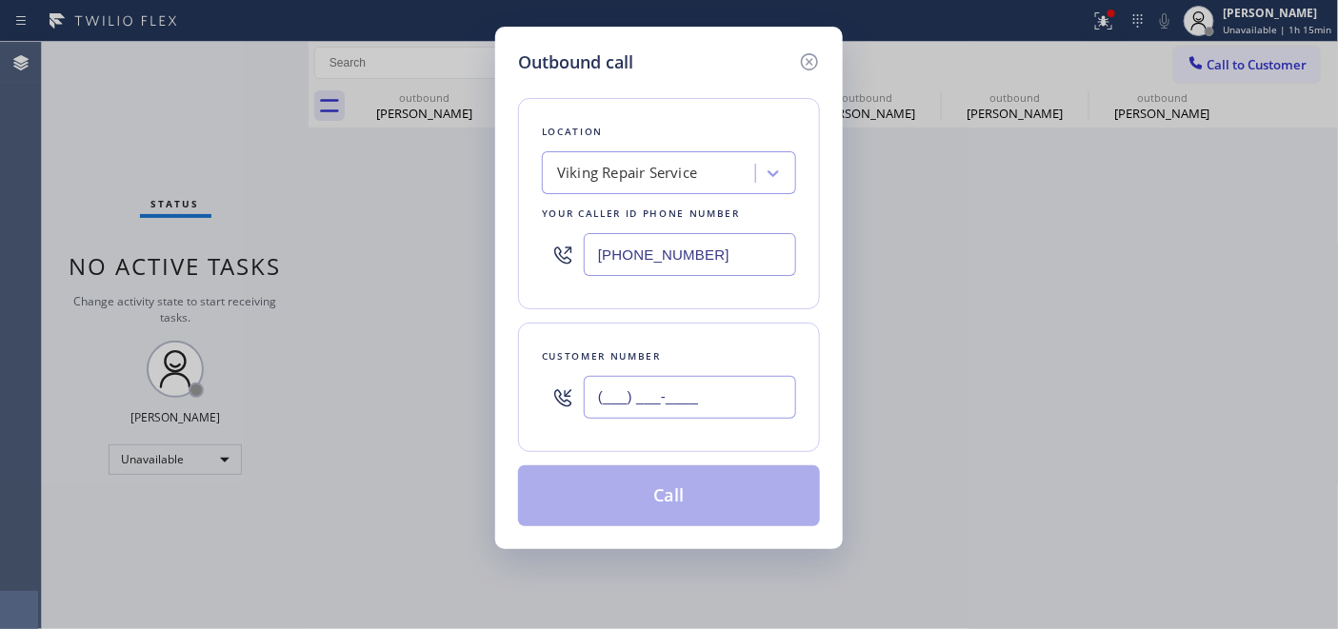
click at [642, 419] on input "(___) ___-____" at bounding box center [690, 397] width 212 height 43
paste input "323) 333-9474"
type input "(323) 333-9474"
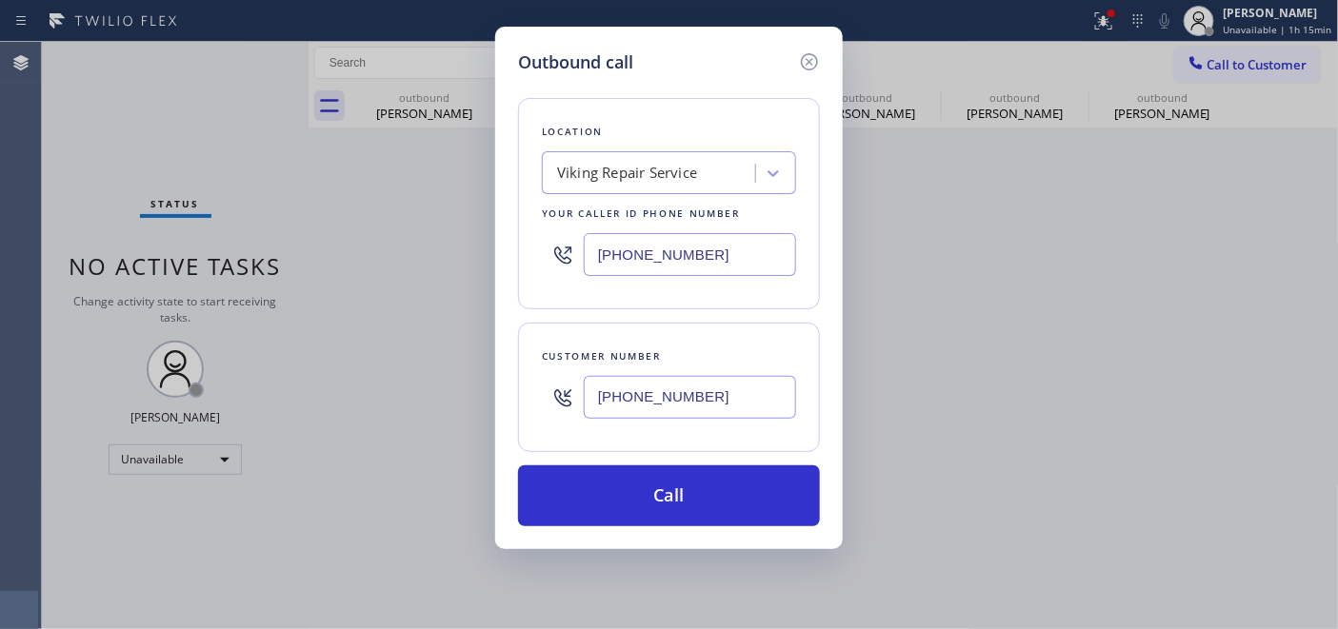
drag, startPoint x: 477, startPoint y: 244, endPoint x: 591, endPoint y: 289, distance: 122.7
click at [467, 244] on div "Outbound call Location Viking Repair Service Your caller id phone number (323) …" at bounding box center [669, 314] width 1338 height 629
paste input "855) 731-495"
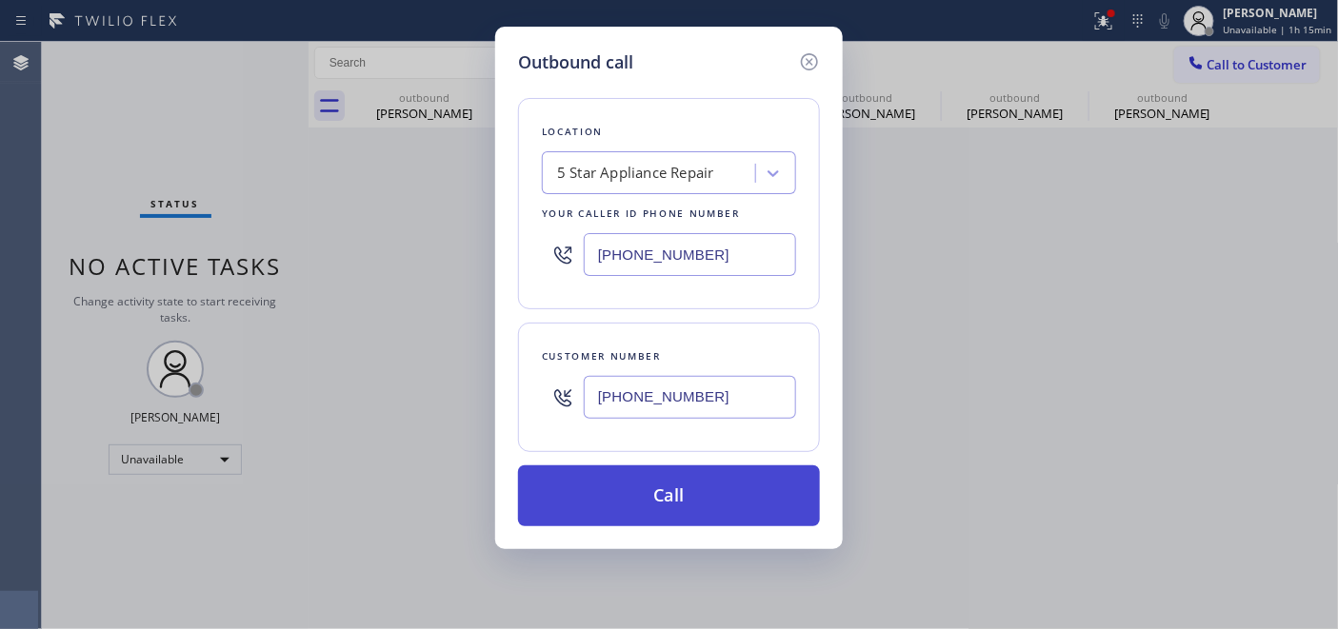
type input "[PHONE_NUMBER]"
click at [721, 490] on button "Call" at bounding box center [669, 496] width 302 height 61
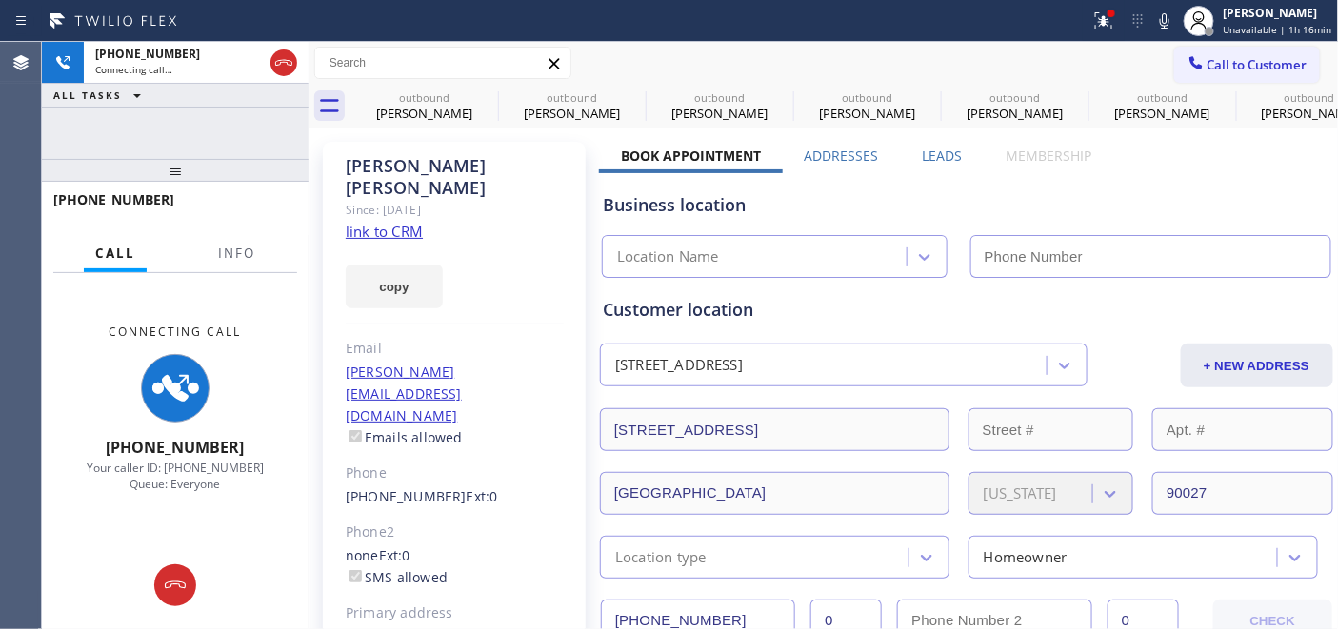
type input "[PHONE_NUMBER]"
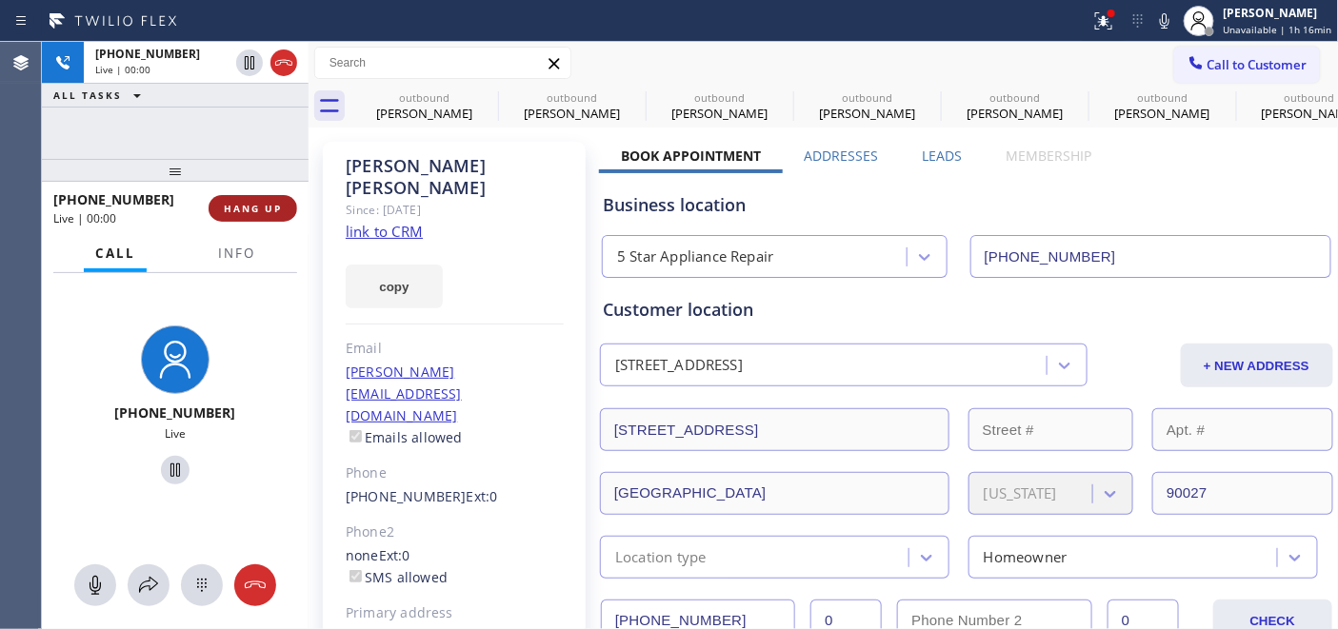
click at [263, 210] on span "HANG UP" at bounding box center [253, 208] width 58 height 13
click at [263, 212] on span "HANG UP" at bounding box center [253, 208] width 58 height 13
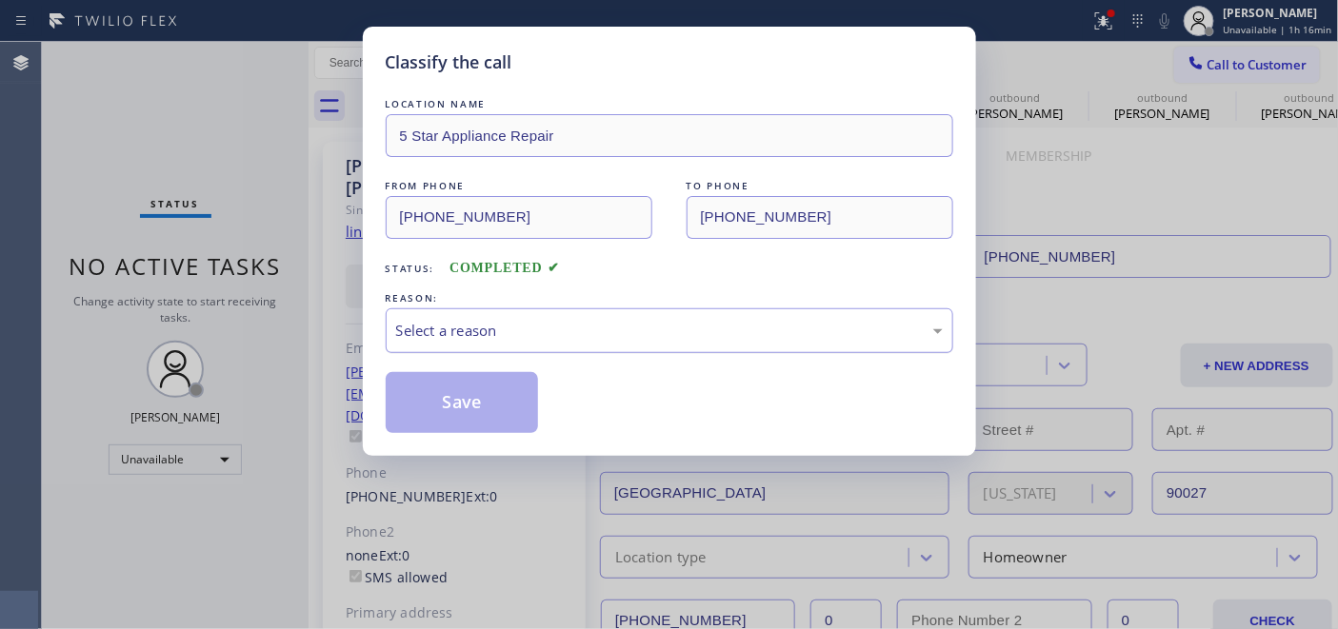
click at [559, 318] on div "Select a reason" at bounding box center [670, 331] width 568 height 45
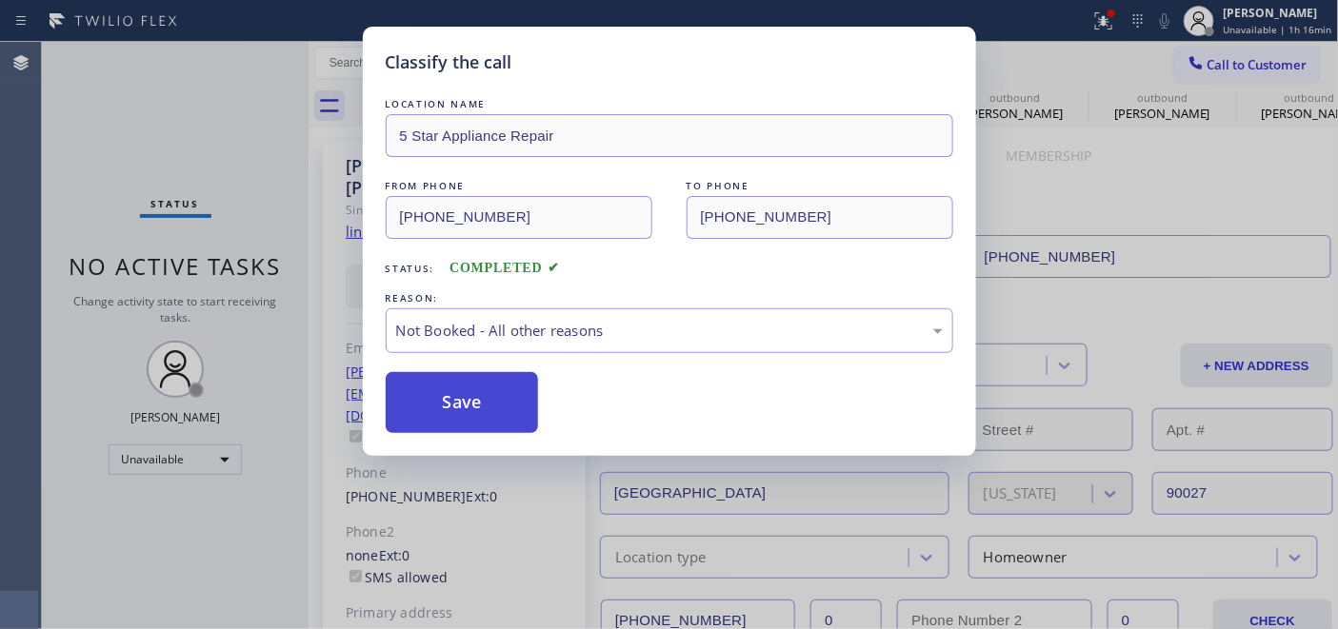
click at [508, 412] on button "Save" at bounding box center [462, 402] width 153 height 61
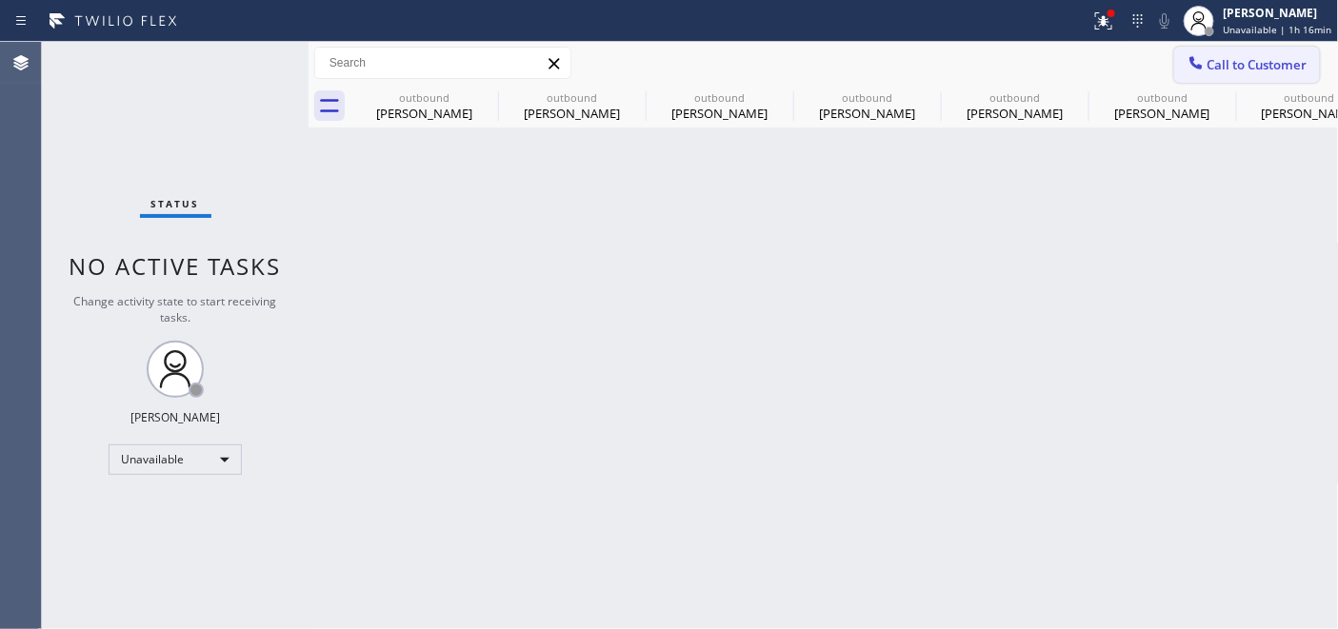
click at [1247, 61] on span "Call to Customer" at bounding box center [1257, 64] width 100 height 17
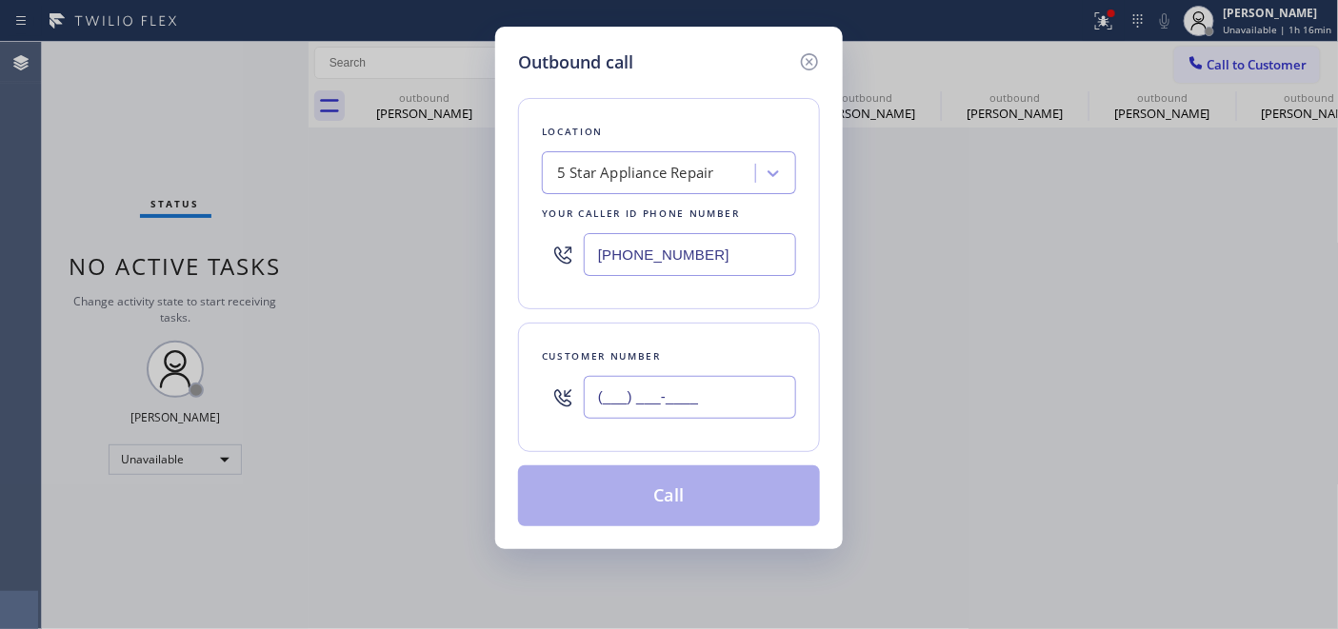
click at [673, 381] on input "(___) ___-____" at bounding box center [690, 397] width 212 height 43
paste input "718) 755-2108"
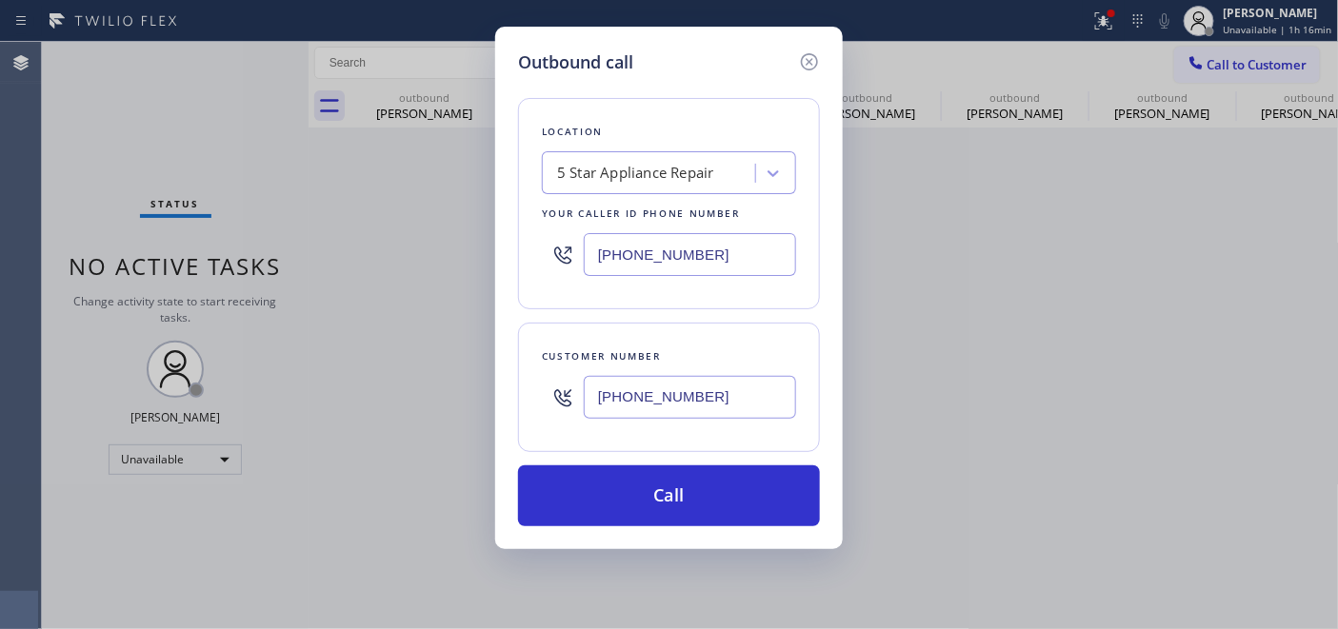
type input "(718) 755-2108"
drag, startPoint x: 740, startPoint y: 257, endPoint x: 484, endPoint y: 258, distance: 256.2
click at [483, 255] on div "Outbound call Location 5 Star Appliance Repair Your caller id phone number (855…" at bounding box center [669, 314] width 1338 height 629
paste input "646) 679-5825"
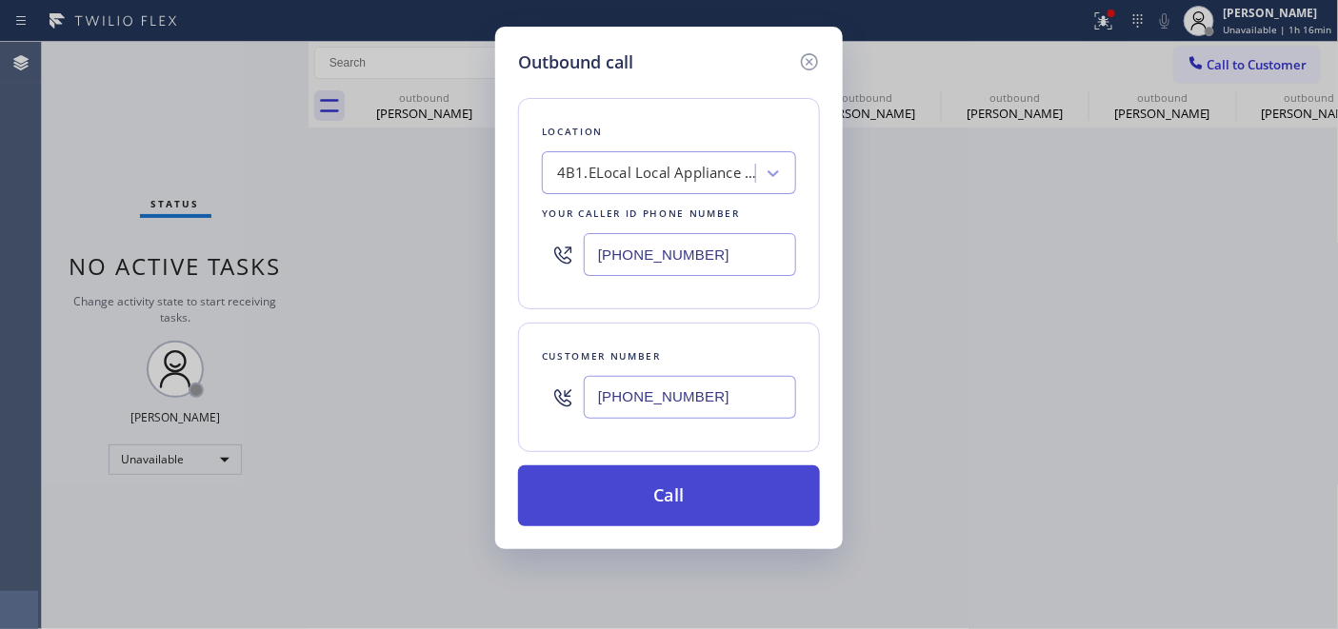
type input "(646) 679-5825"
click at [729, 492] on button "Call" at bounding box center [669, 496] width 302 height 61
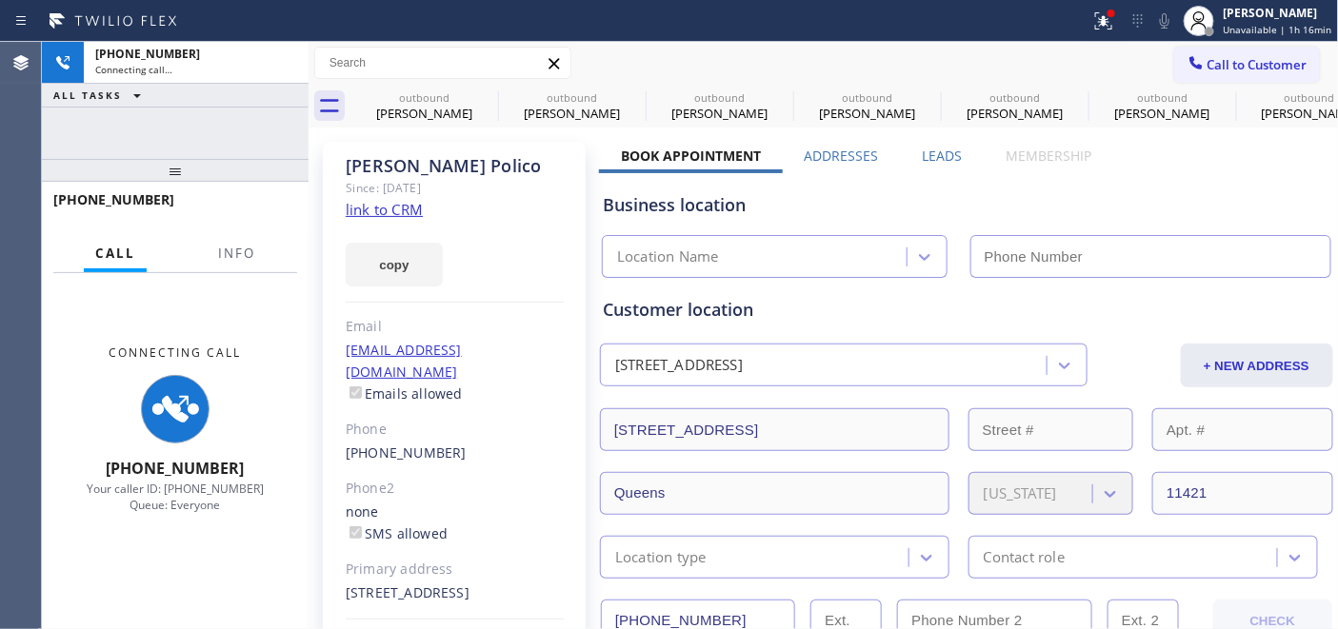
type input "(646) 679-5825"
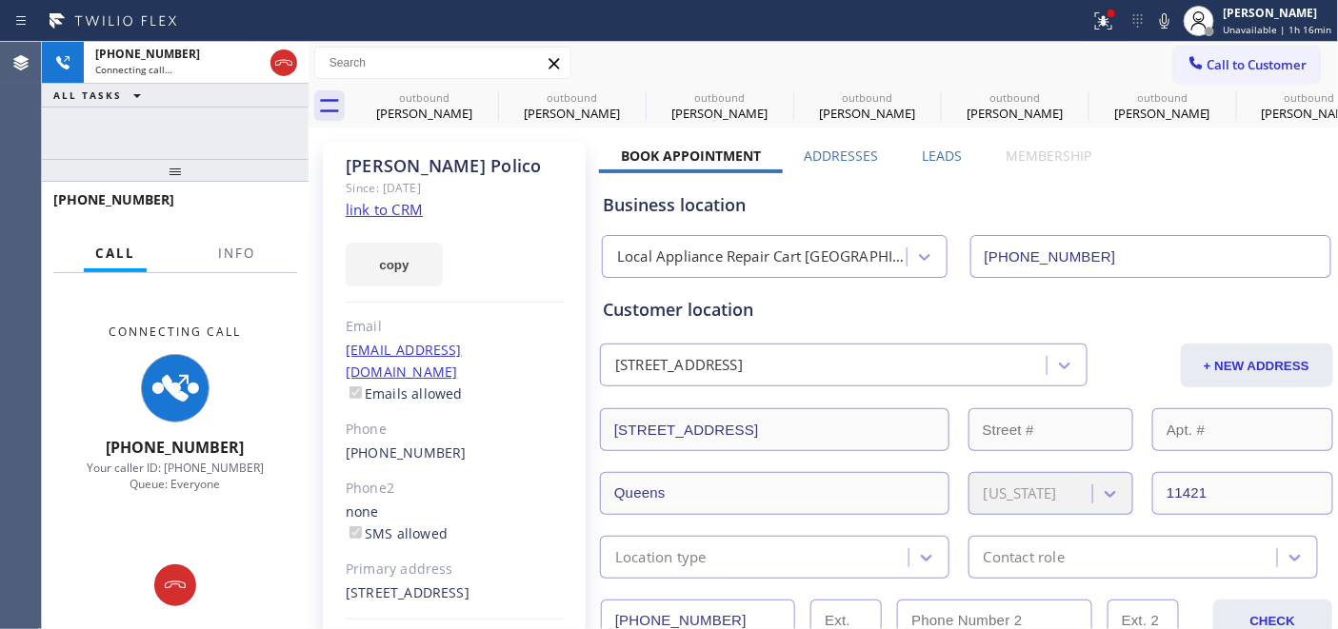
drag, startPoint x: 155, startPoint y: 163, endPoint x: 187, endPoint y: 33, distance: 133.3
click at [167, 106] on div "+17187552108 Connecting call… ALL TASKS ALL TASKS ACTIVE TASKS TASKS IN WRAP UP…" at bounding box center [175, 336] width 267 height 588
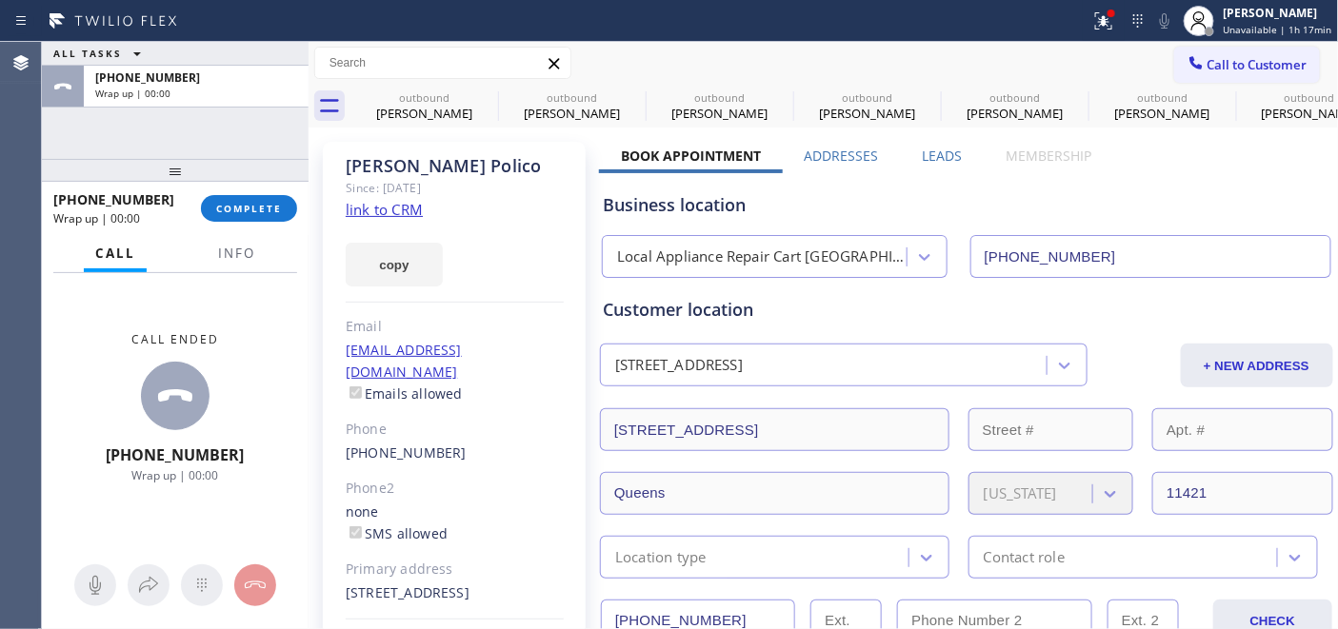
click at [238, 230] on div "+17187552108 Wrap up | 00:00 COMPLETE" at bounding box center [175, 209] width 244 height 50
click at [255, 220] on button "COMPLETE" at bounding box center [249, 208] width 96 height 27
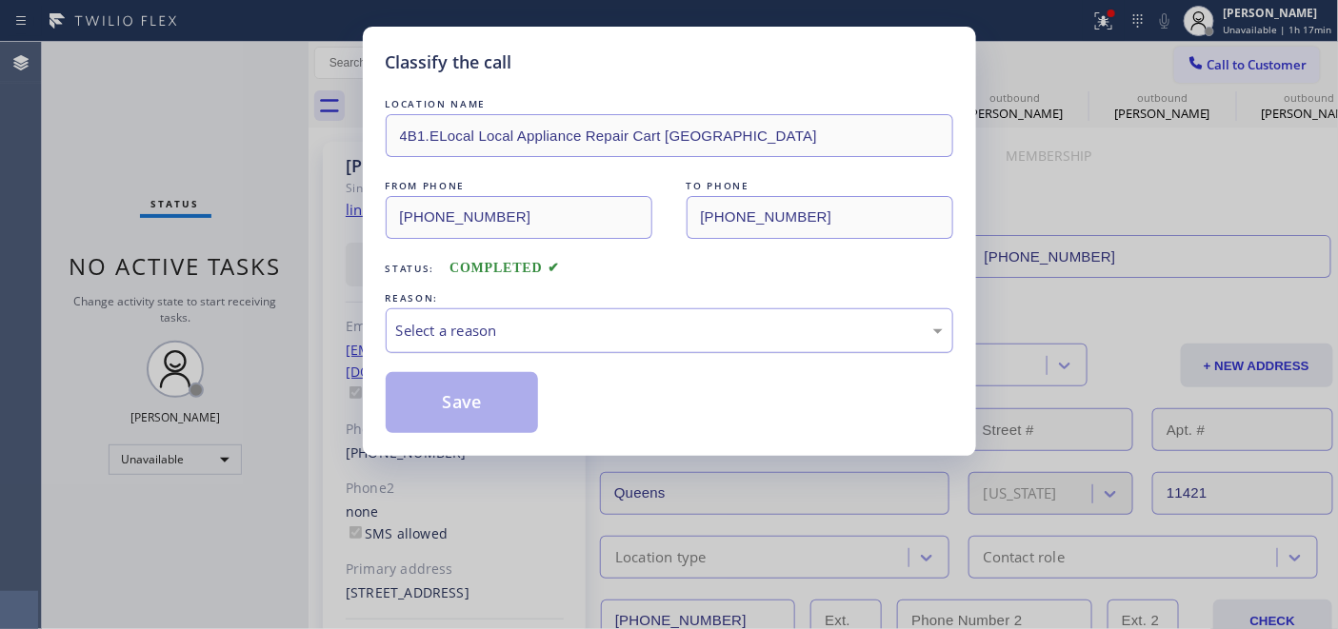
click at [529, 321] on div "Select a reason" at bounding box center [669, 331] width 547 height 22
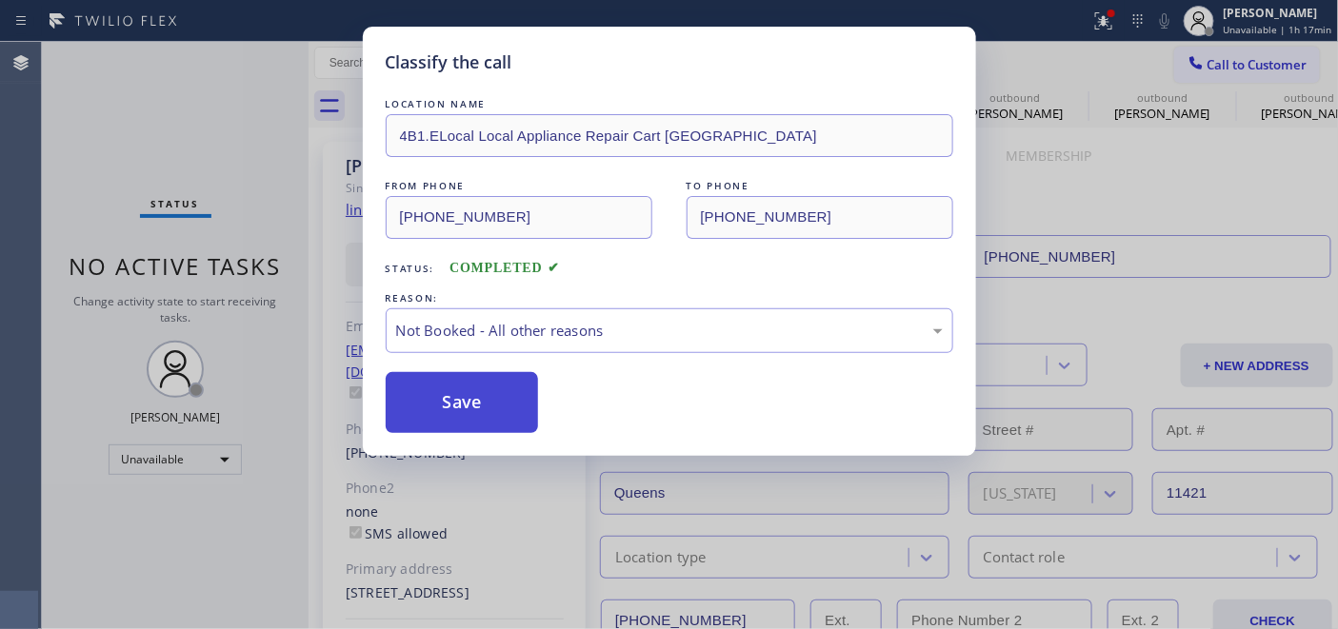
click at [448, 394] on button "Save" at bounding box center [462, 402] width 153 height 61
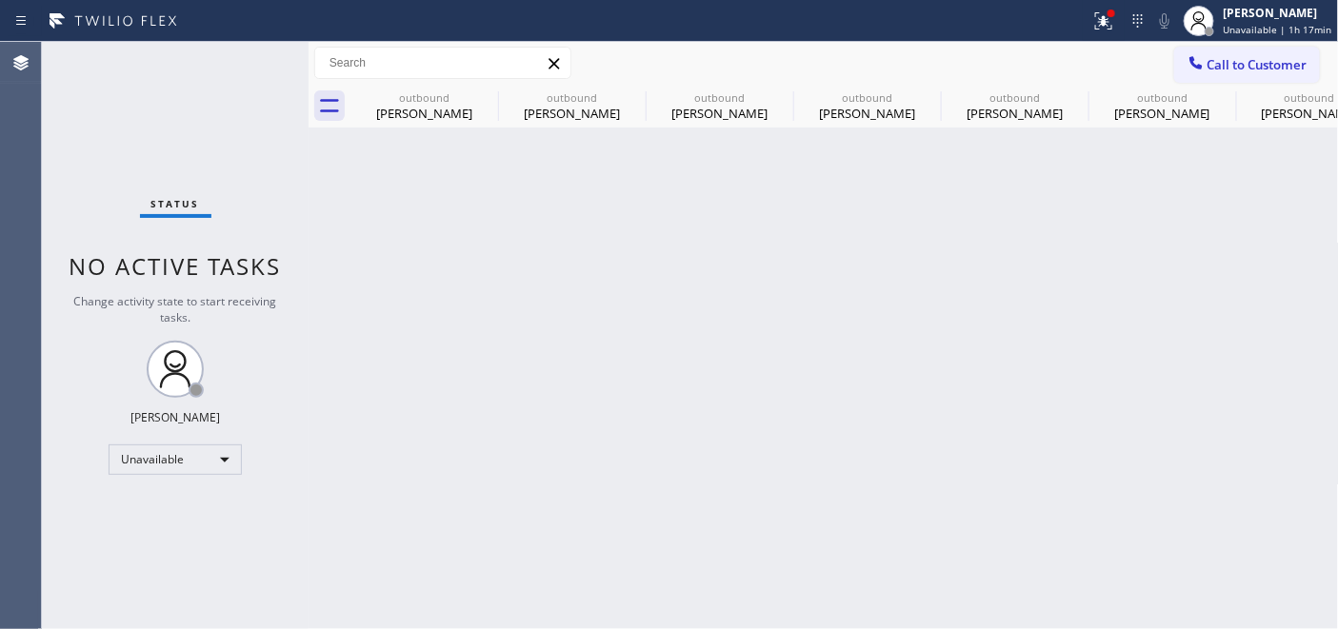
click at [1198, 80] on button "Call to Customer" at bounding box center [1247, 65] width 146 height 36
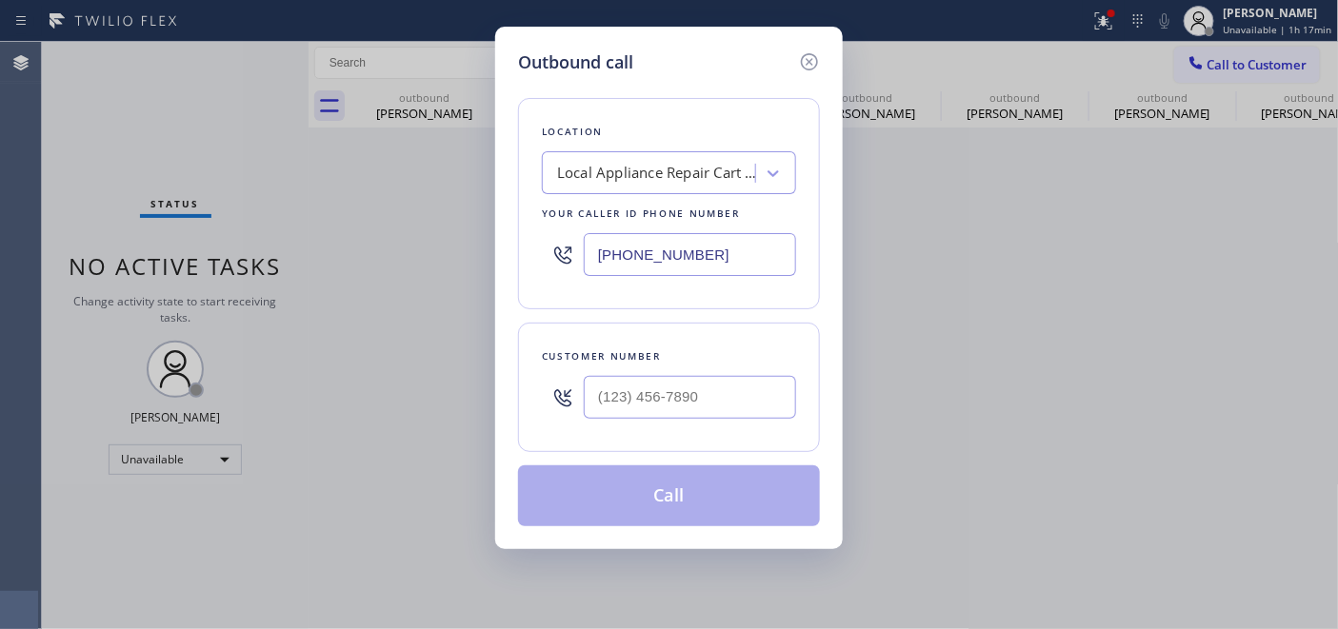
click at [624, 369] on div at bounding box center [690, 398] width 212 height 62
click at [659, 400] on input "(___) ___-____" at bounding box center [690, 397] width 212 height 43
paste input "818) 606-7467"
type input "(818) 606-7467"
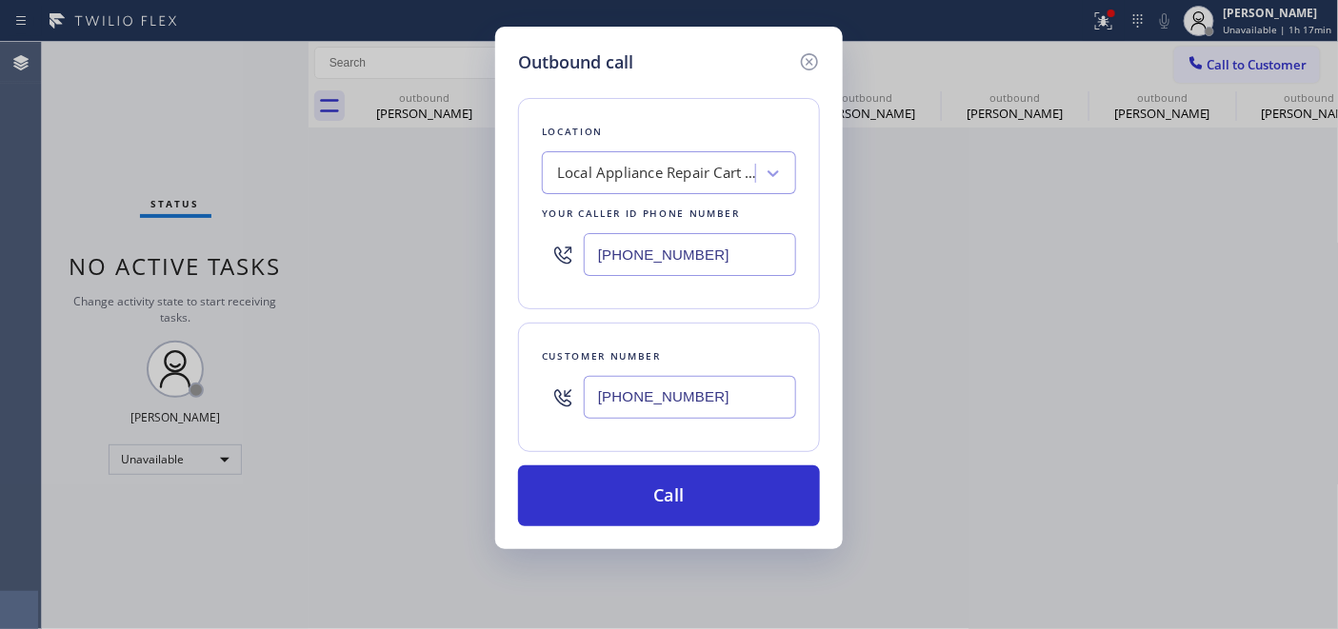
drag, startPoint x: 733, startPoint y: 254, endPoint x: 427, endPoint y: 250, distance: 306.7
click at [366, 254] on div "Outbound call Location Local Appliance Repair Cart NY Your caller id phone numb…" at bounding box center [669, 314] width 1338 height 629
paste input "760) 284-8010"
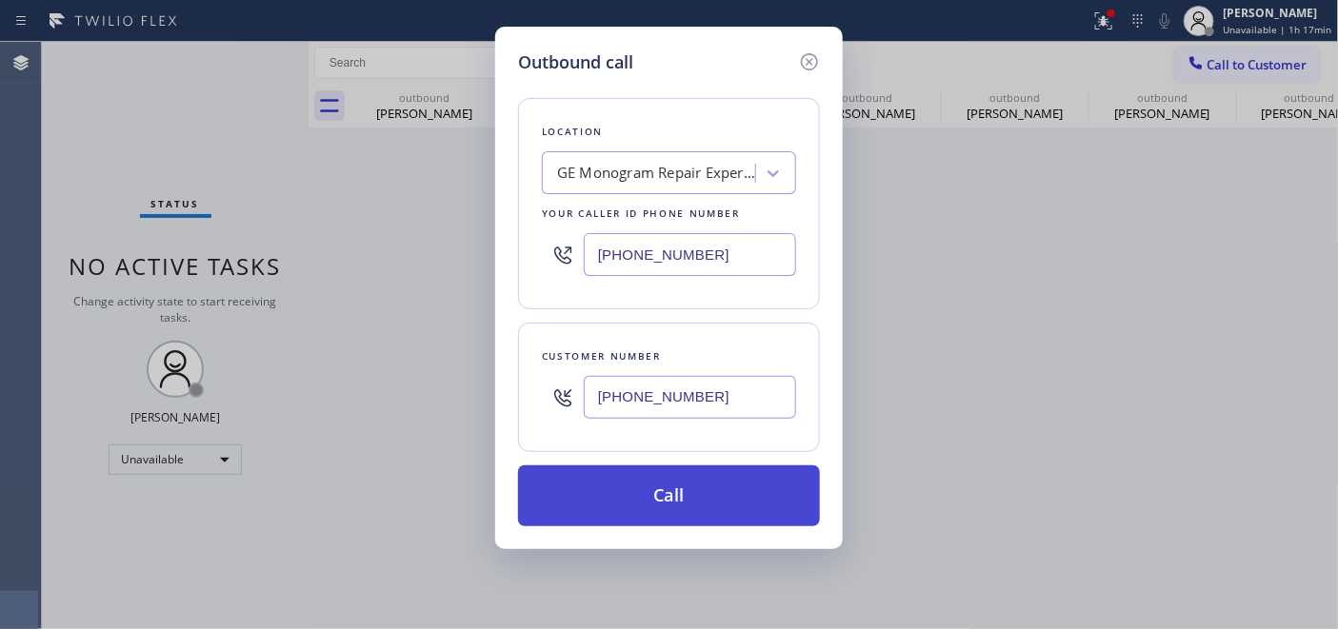
type input "(760) 284-8010"
click at [638, 473] on button "Call" at bounding box center [669, 496] width 302 height 61
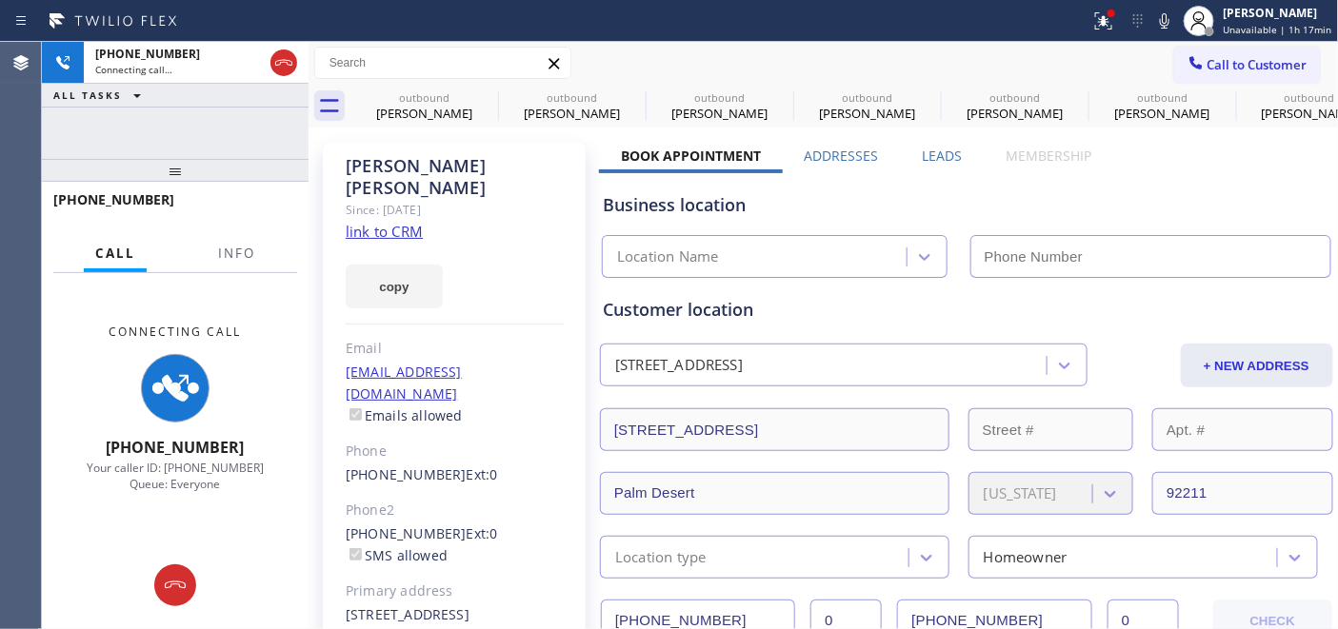
type input "(760) 284-8010"
drag, startPoint x: 278, startPoint y: 54, endPoint x: 359, endPoint y: 63, distance: 81.4
click at [278, 54] on icon at bounding box center [283, 62] width 23 height 23
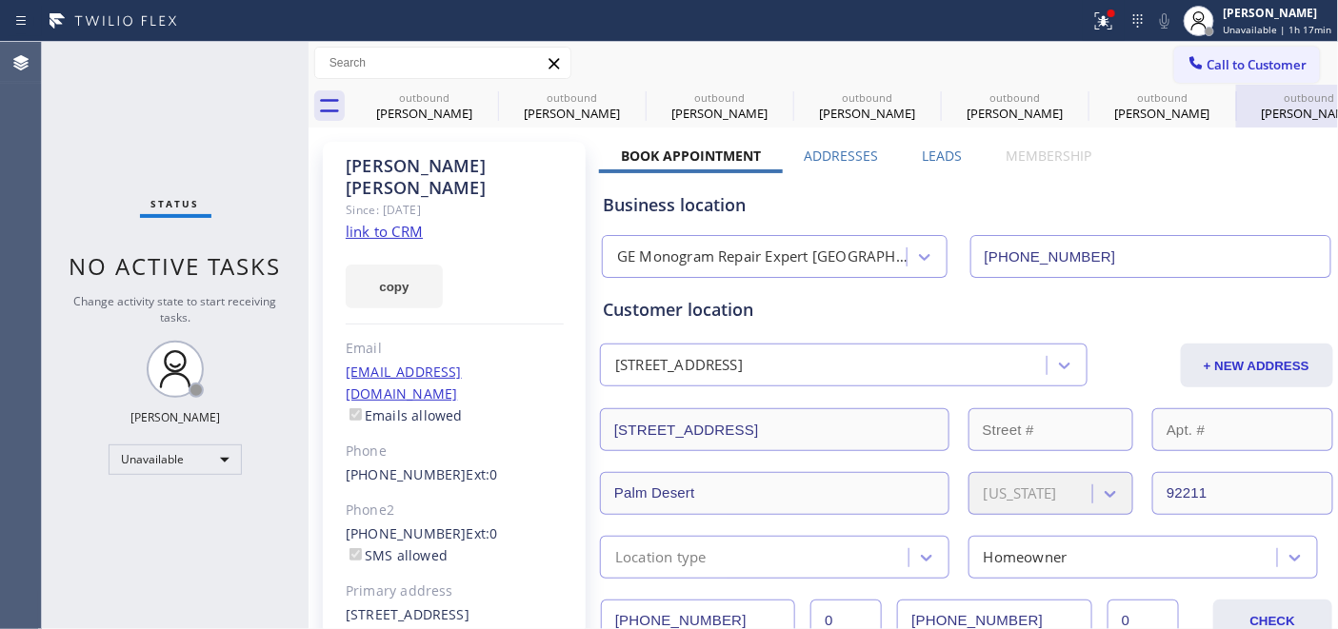
click at [1247, 85] on div "outbound Joanna Schwartz" at bounding box center [1310, 106] width 144 height 43
type input "[PHONE_NUMBER]"
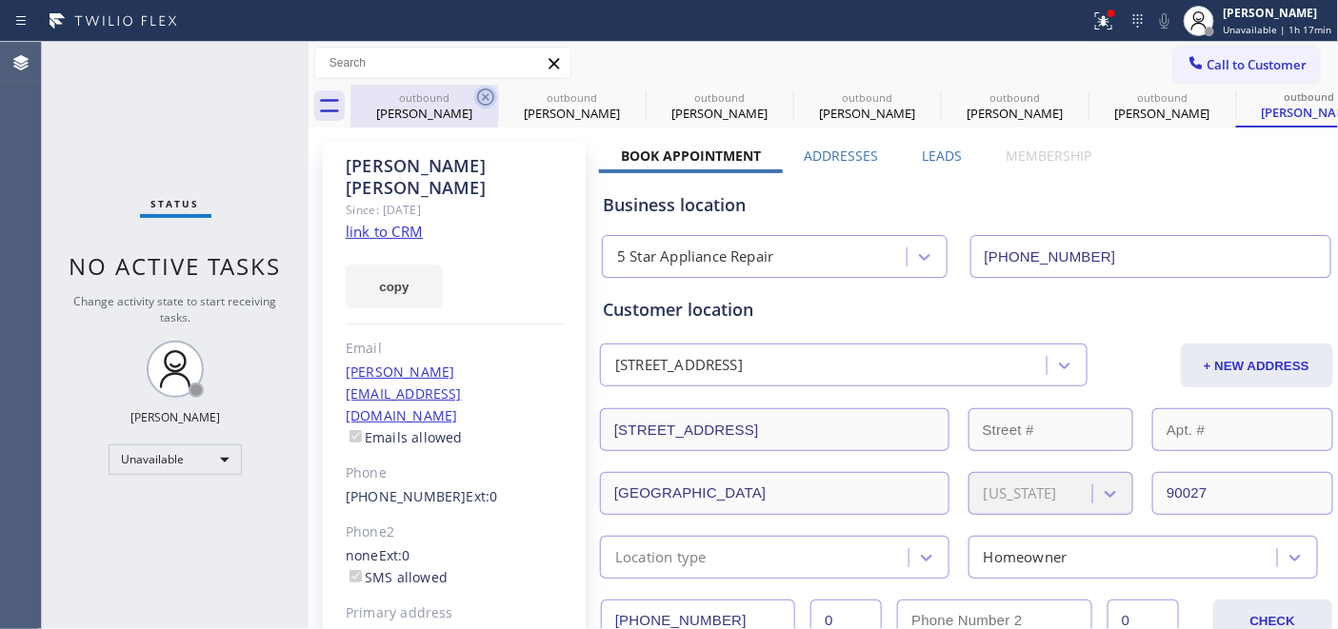
click at [476, 103] on icon at bounding box center [485, 97] width 23 height 23
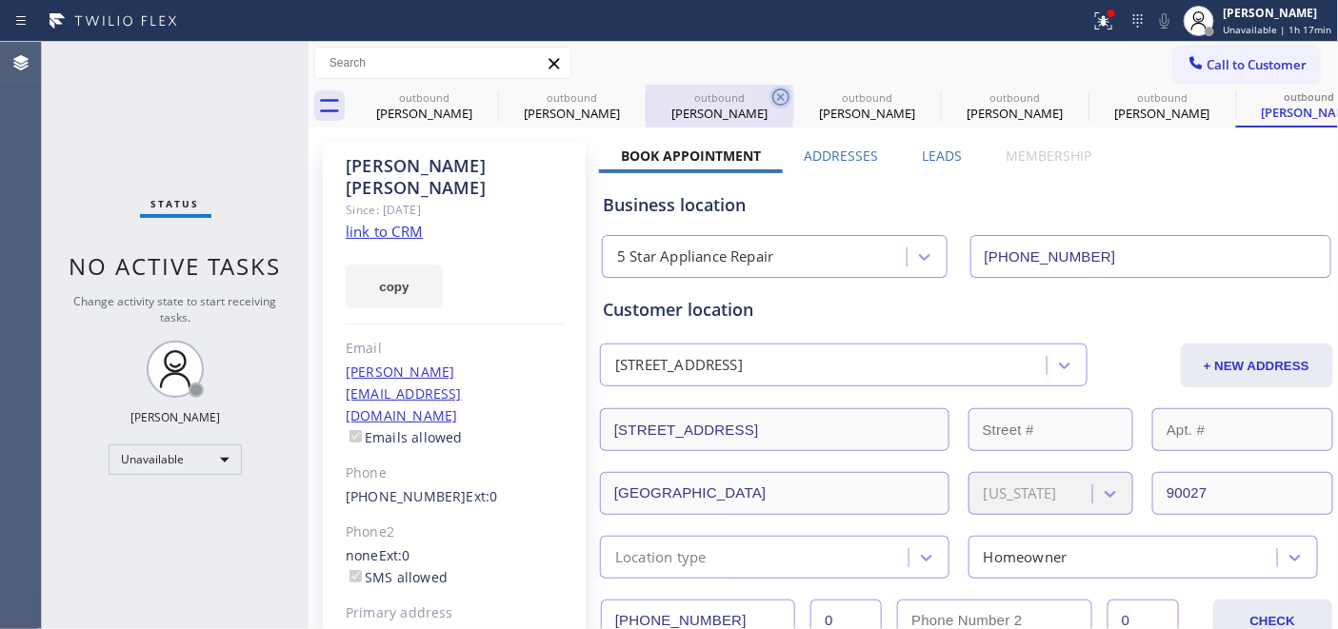
click at [0, 0] on icon at bounding box center [0, 0] width 0 height 0
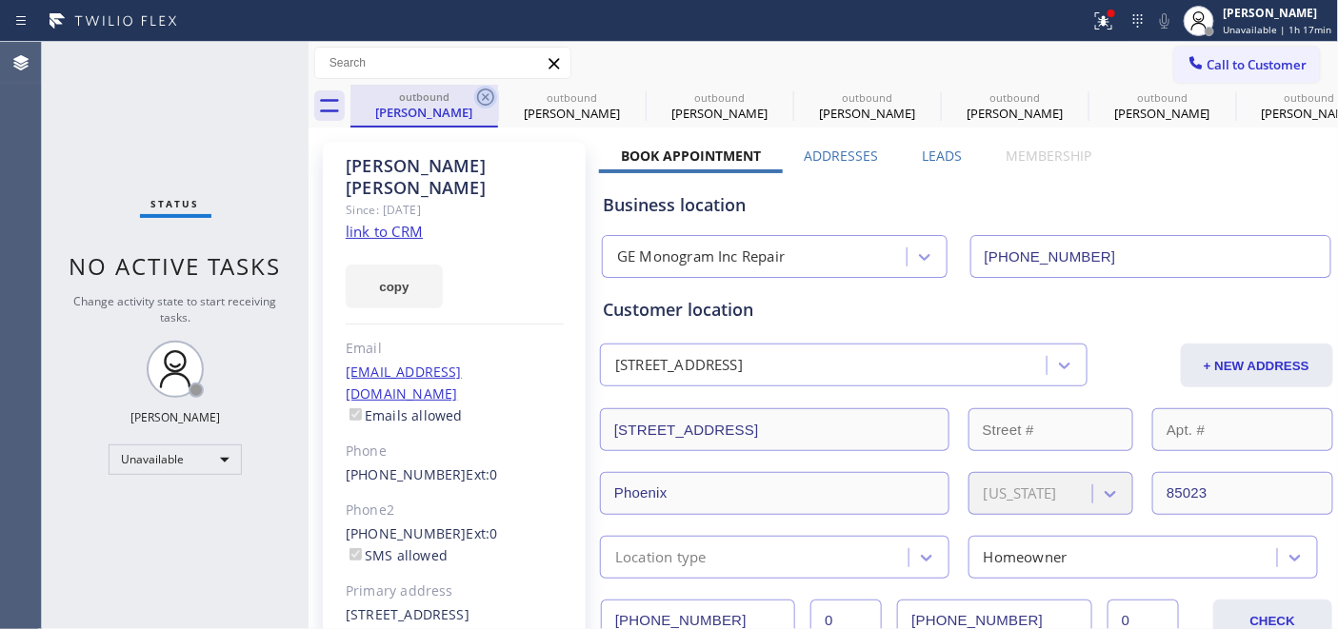
click at [489, 90] on icon at bounding box center [485, 97] width 17 height 17
click at [0, 0] on icon at bounding box center [0, 0] width 0 height 0
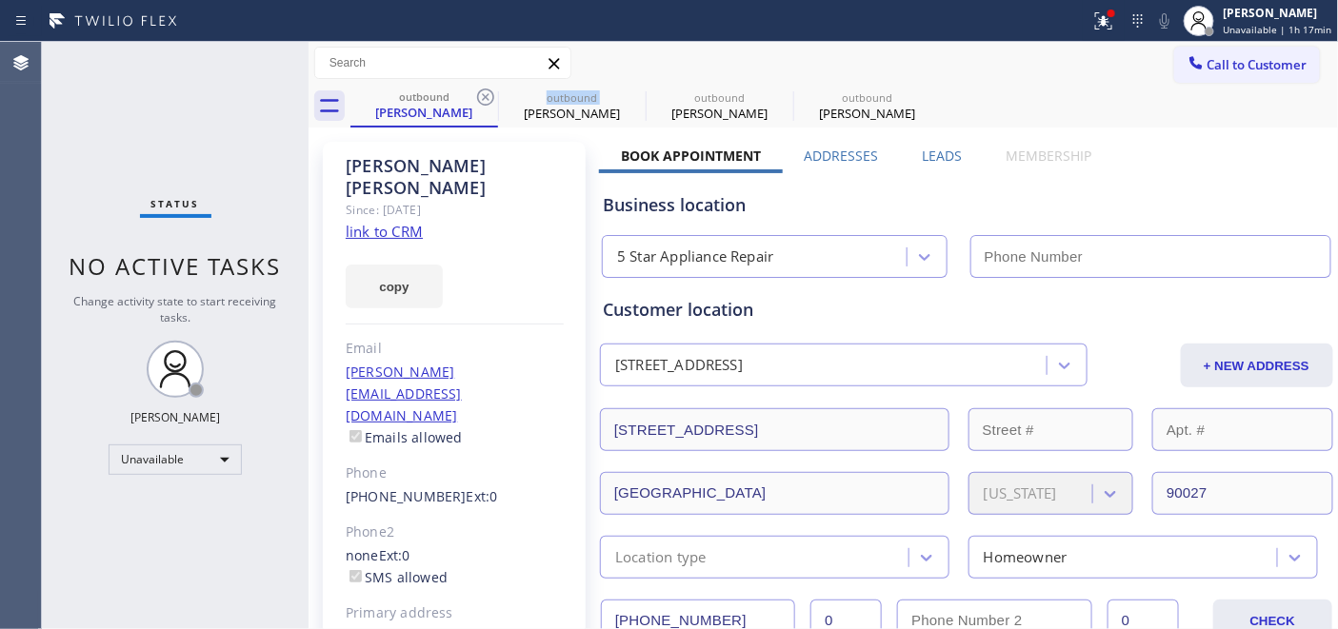
click at [489, 90] on icon at bounding box center [485, 97] width 17 height 17
click at [0, 0] on icon at bounding box center [0, 0] width 0 height 0
type input "(760) 284-8010"
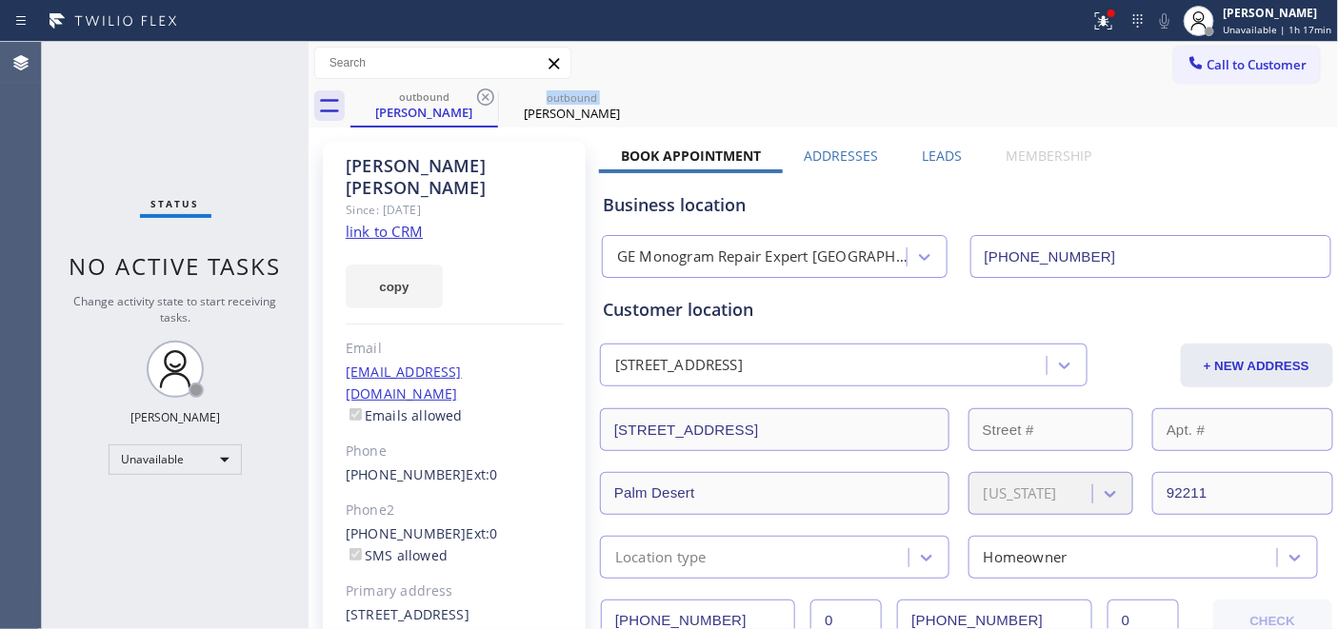
click at [489, 90] on icon at bounding box center [485, 97] width 17 height 17
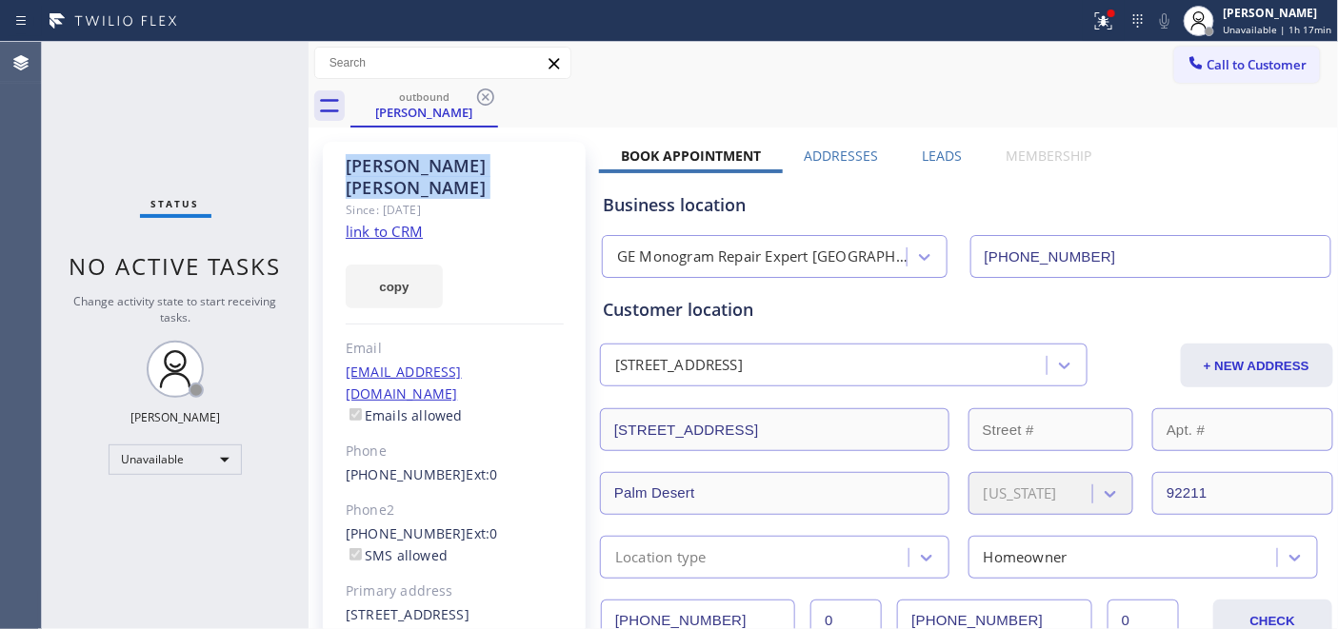
click at [489, 90] on icon at bounding box center [485, 97] width 17 height 17
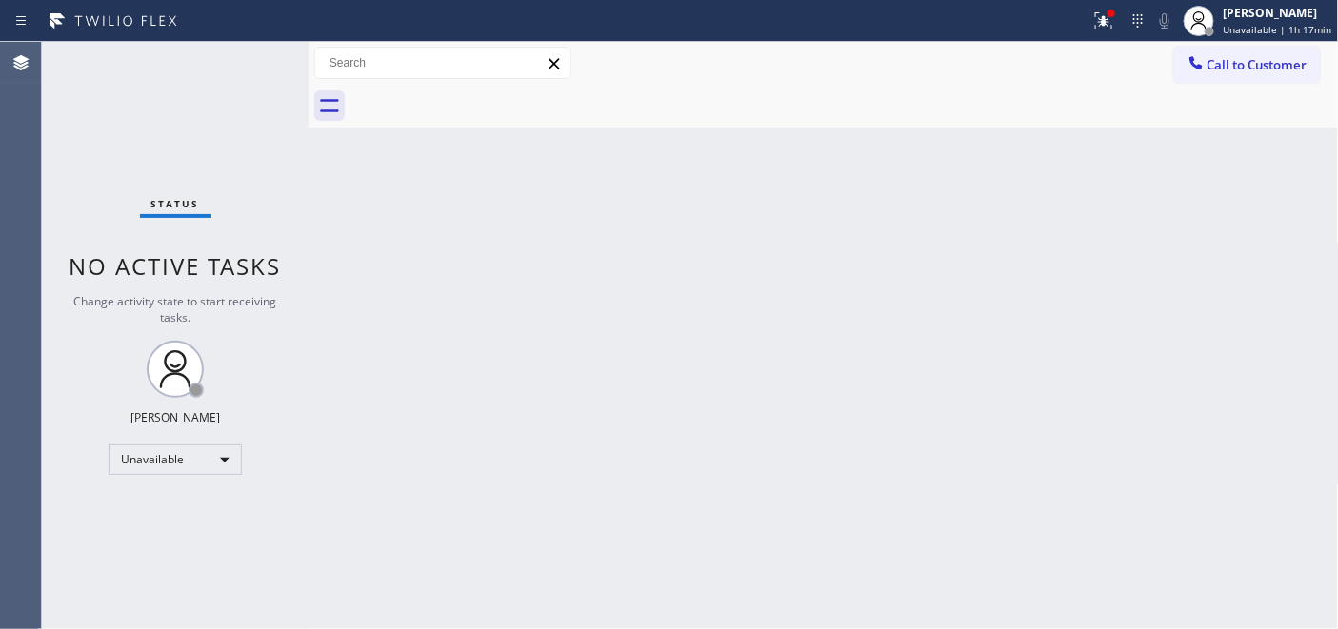
click at [489, 90] on div at bounding box center [844, 106] width 988 height 43
click at [1206, 24] on icon at bounding box center [1198, 21] width 23 height 23
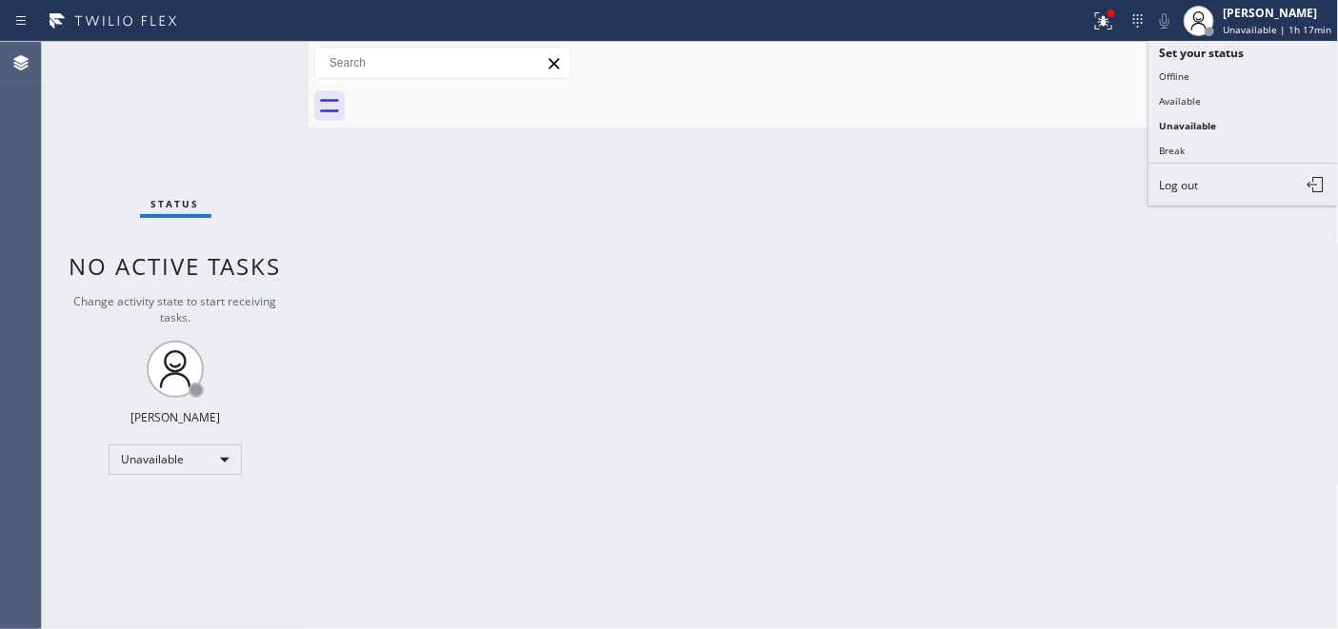
click at [1067, 49] on div "Call to Customer Outbound call Location GE Monogram Repair Expert Palm Desert Y…" at bounding box center [824, 63] width 1030 height 33
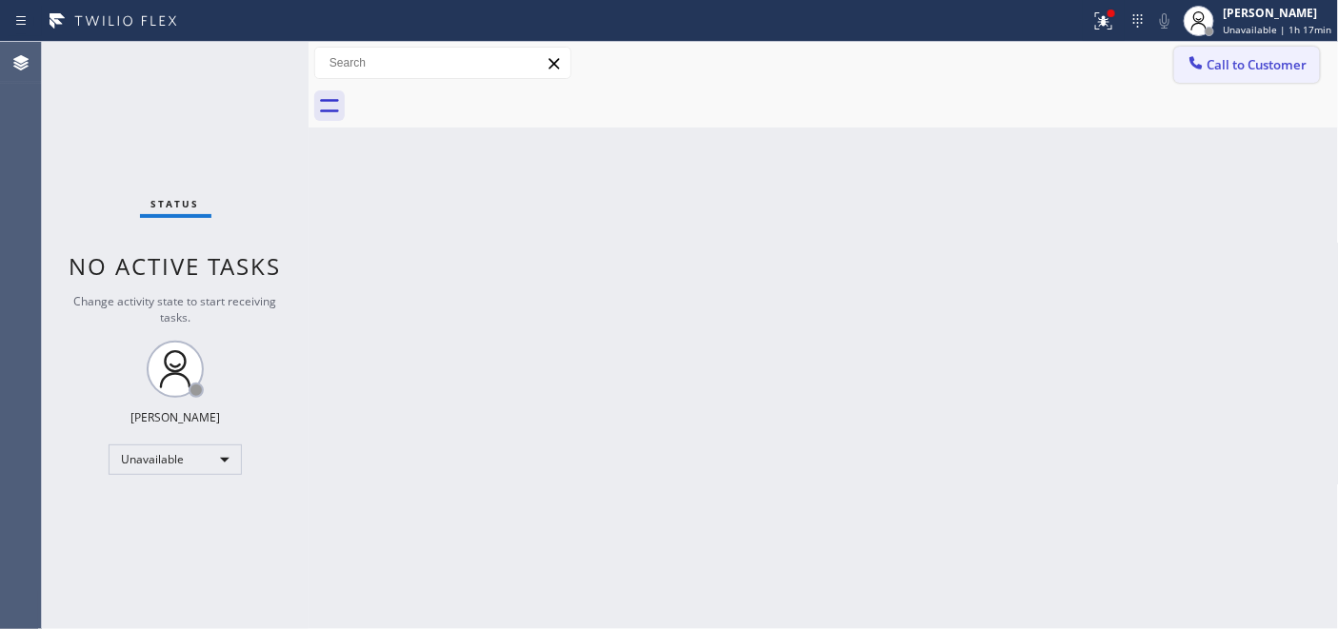
click at [1269, 53] on button "Call to Customer" at bounding box center [1247, 65] width 146 height 36
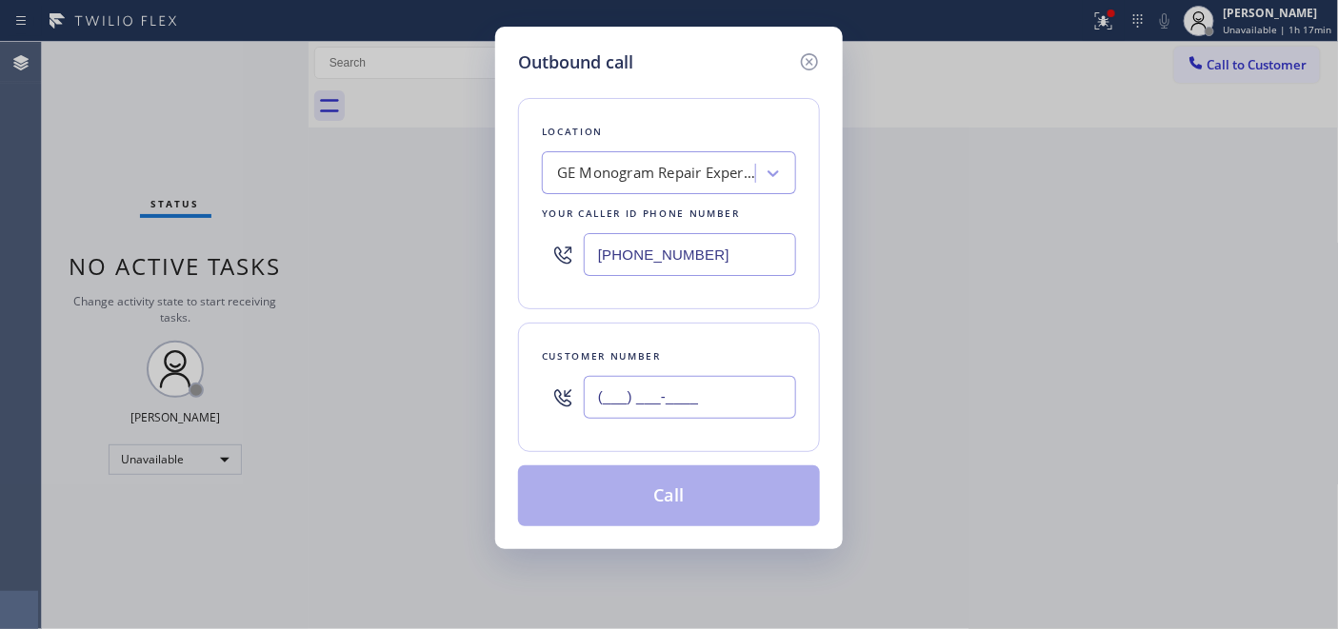
click at [711, 392] on input "(___) ___-____" at bounding box center [690, 397] width 212 height 43
paste input "720) 607-3423"
type input "(720) 607-3423"
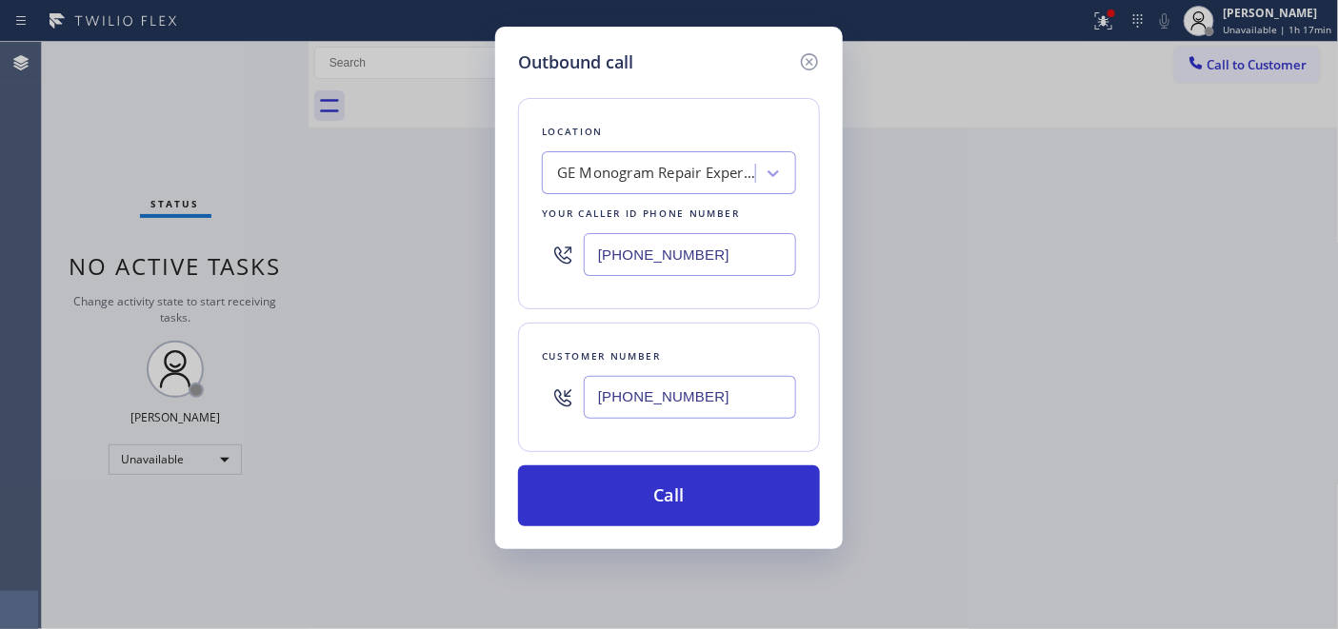
click at [511, 220] on div "Outbound call Location GE Monogram Repair Expert Palm Desert Your caller id pho…" at bounding box center [669, 288] width 348 height 523
paste input "20) 650-0306"
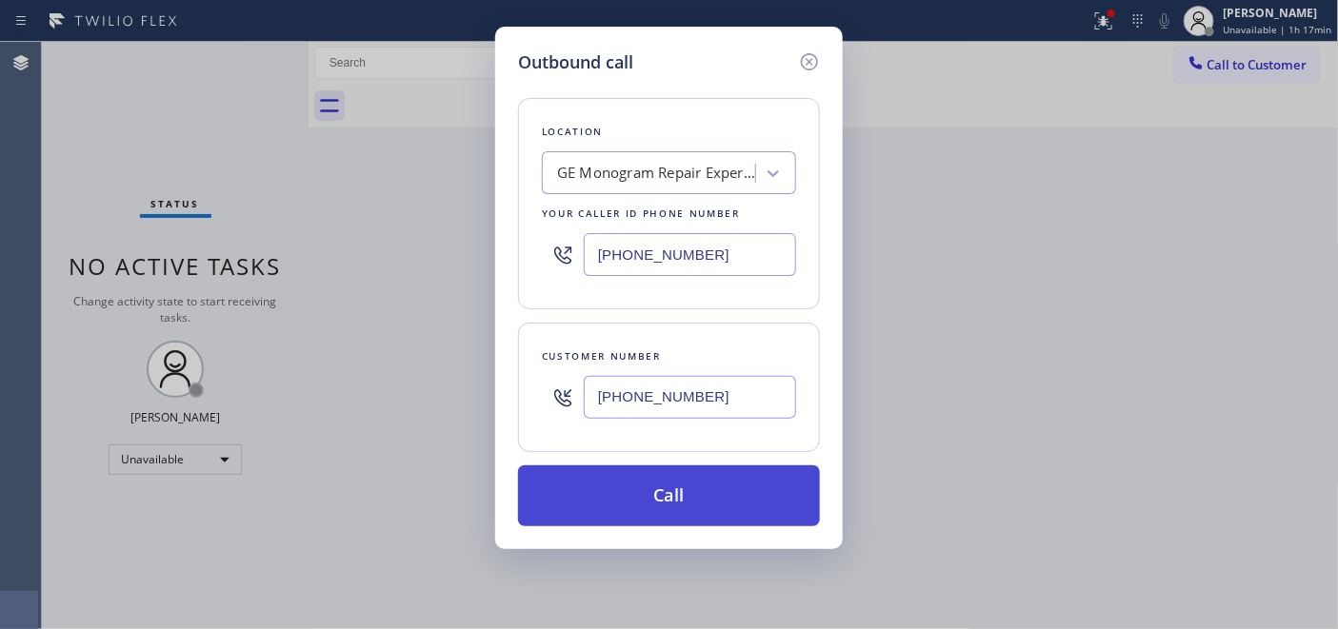
type input "(720) 650-0306"
click at [809, 487] on button "Call" at bounding box center [669, 496] width 302 height 61
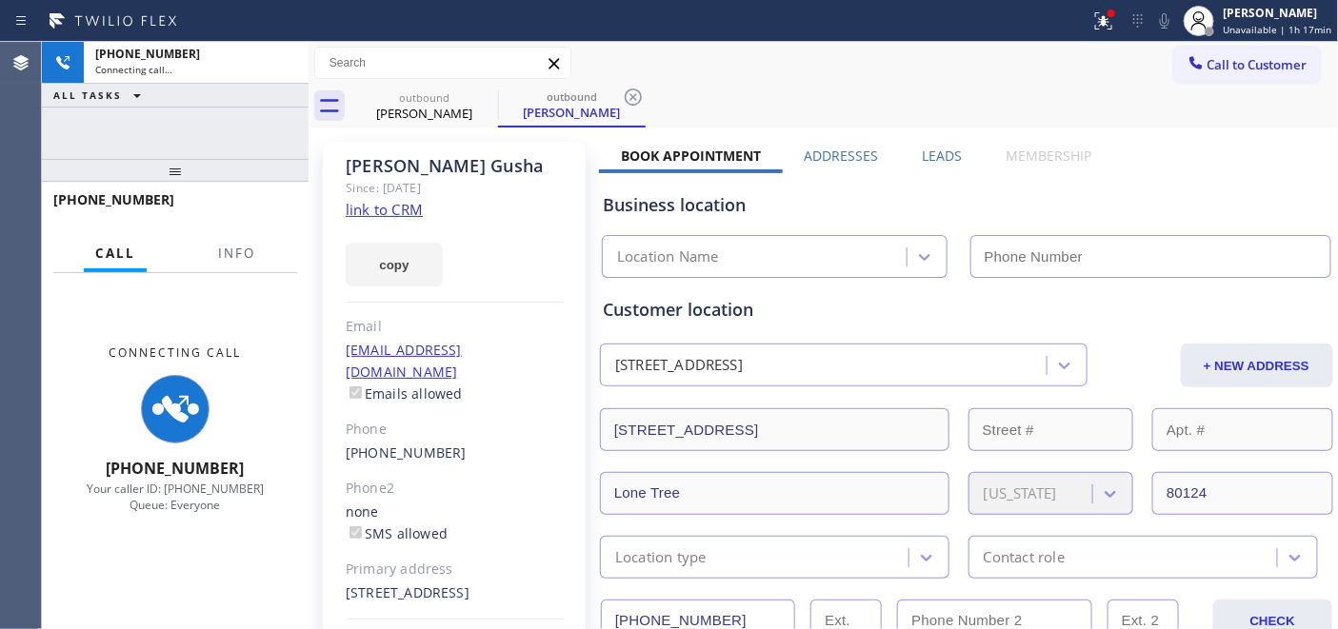
type input "(760) 284-8010"
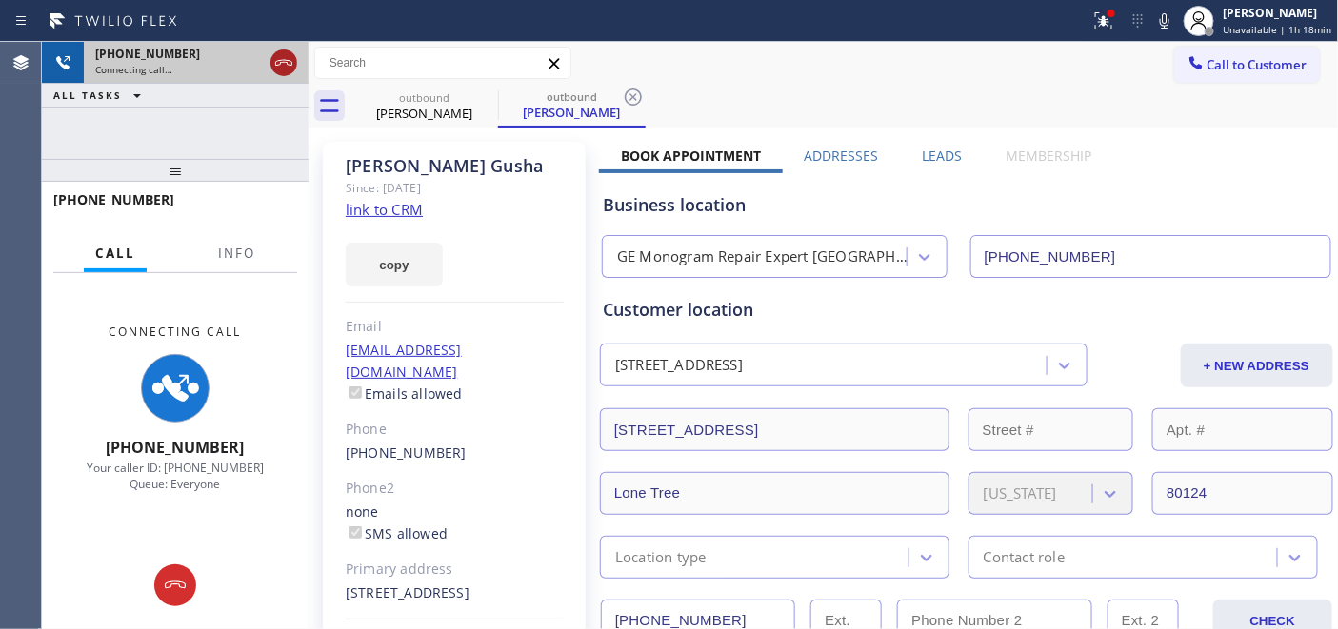
click at [293, 64] on icon at bounding box center [283, 62] width 23 height 23
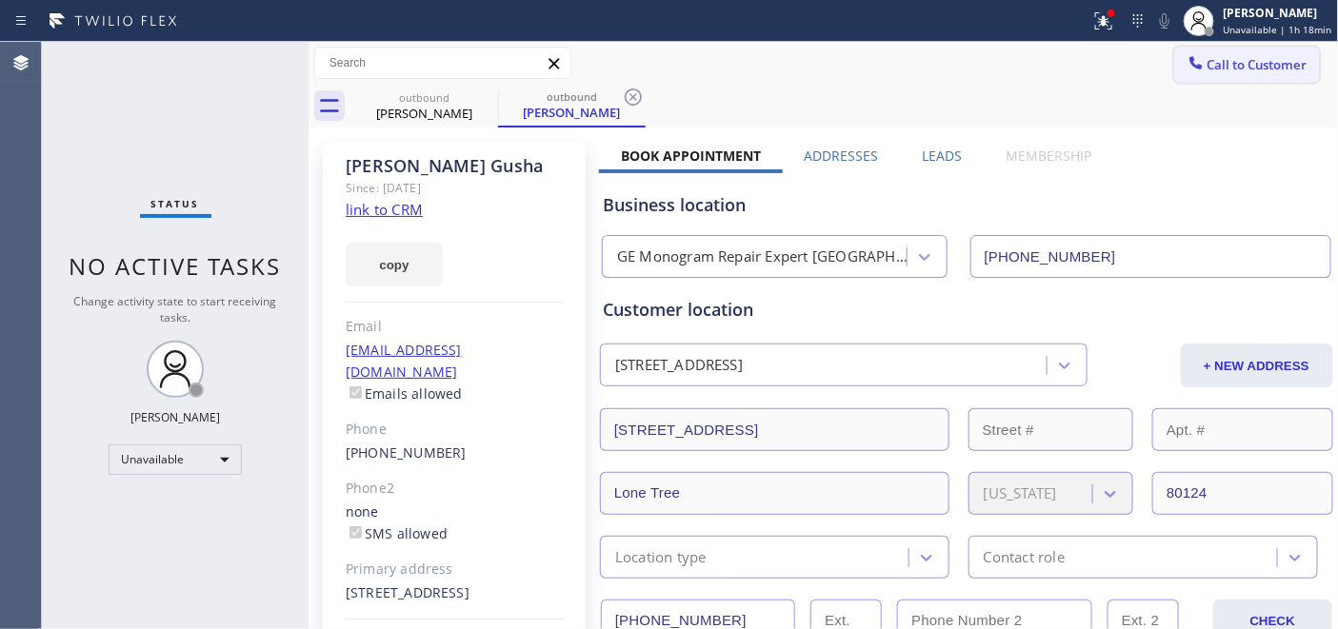
click at [1191, 80] on button "Call to Customer" at bounding box center [1247, 65] width 146 height 36
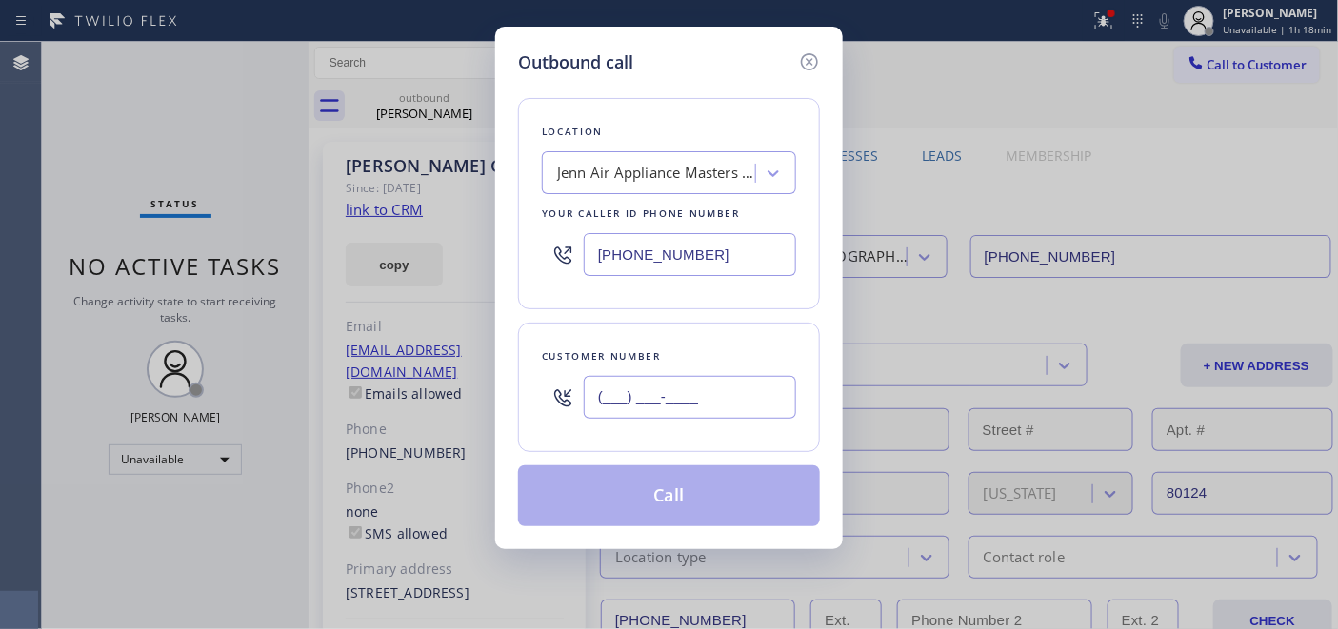
click at [668, 398] on input "(___) ___-____" at bounding box center [690, 397] width 212 height 43
paste input "661) 904-4785"
type input "(661) 904-4785"
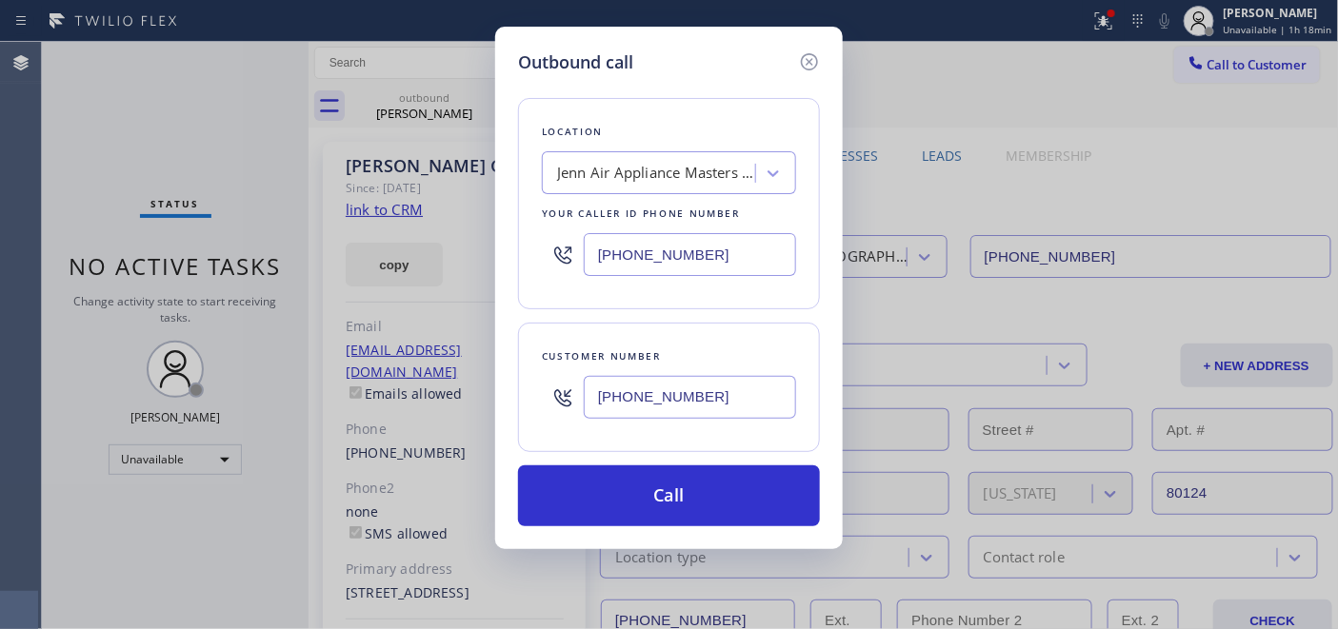
drag, startPoint x: 755, startPoint y: 248, endPoint x: 517, endPoint y: 257, distance: 238.3
click at [496, 248] on div "Outbound call Location Jenn Air Appliance Masters Englewood Your caller id phon…" at bounding box center [669, 288] width 348 height 523
paste input "480) 418-9915"
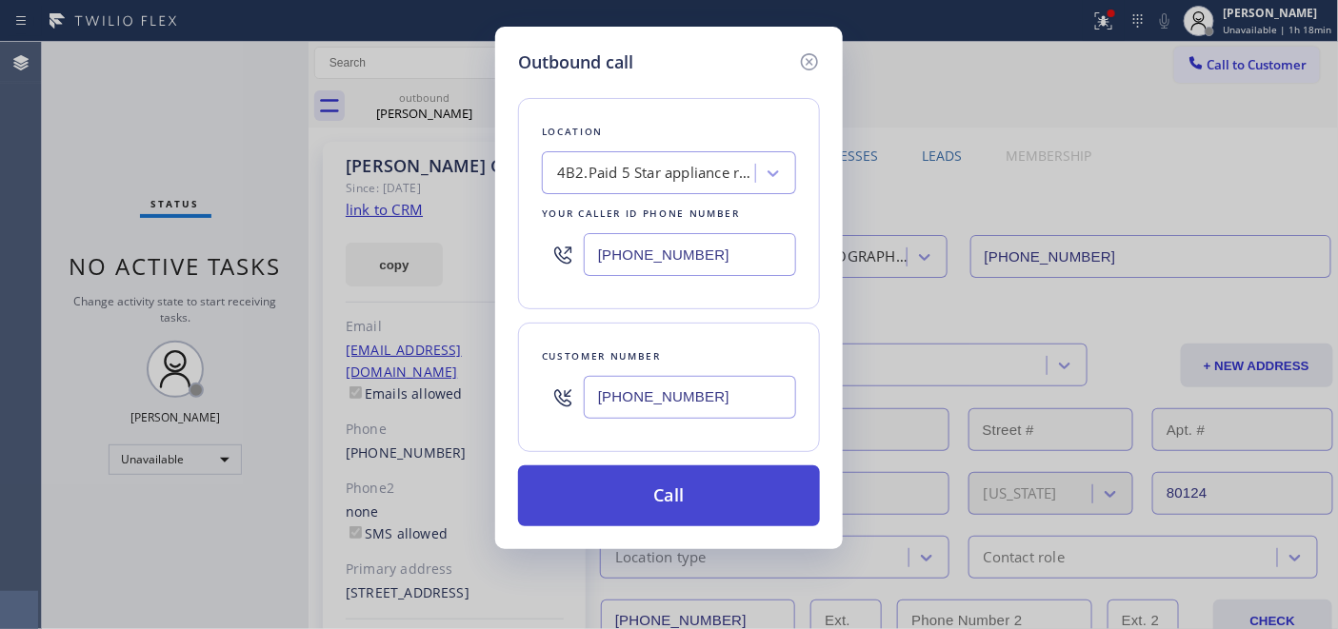
type input "[PHONE_NUMBER]"
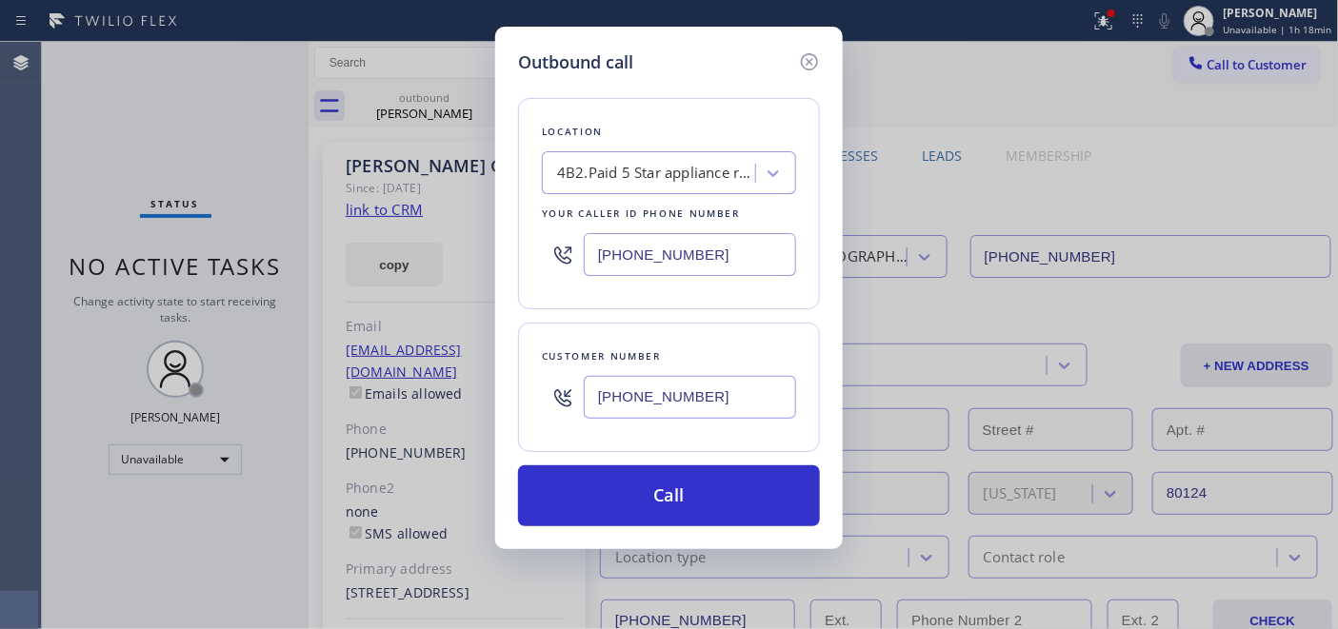
drag, startPoint x: 699, startPoint y: 486, endPoint x: 768, endPoint y: 407, distance: 105.3
click at [702, 486] on button "Call" at bounding box center [669, 496] width 302 height 61
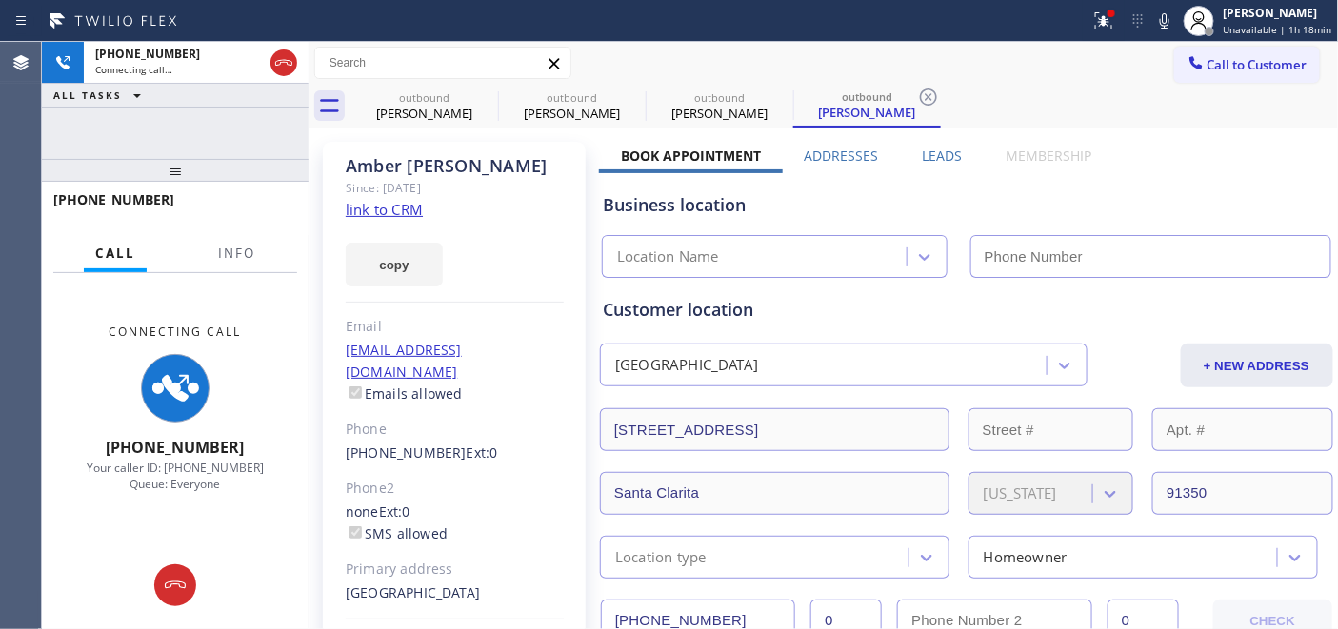
type input "[PHONE_NUMBER]"
click at [1107, 22] on icon at bounding box center [1100, 18] width 11 height 13
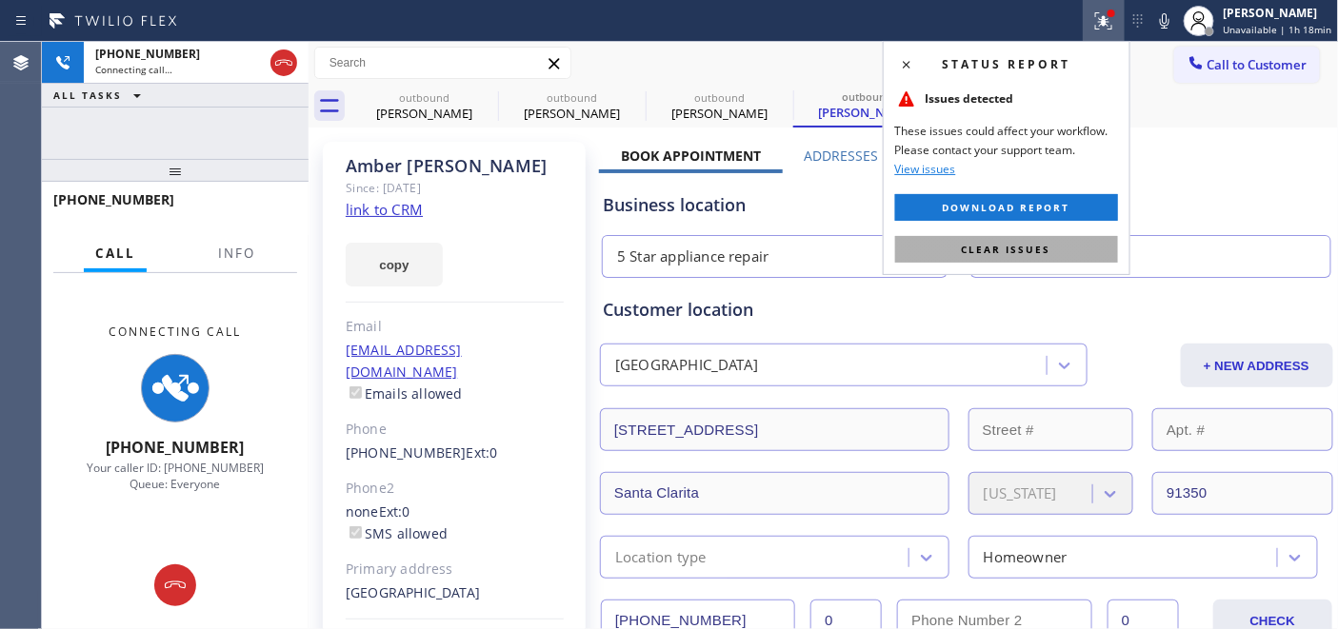
click at [987, 248] on span "Clear issues" at bounding box center [1007, 249] width 90 height 13
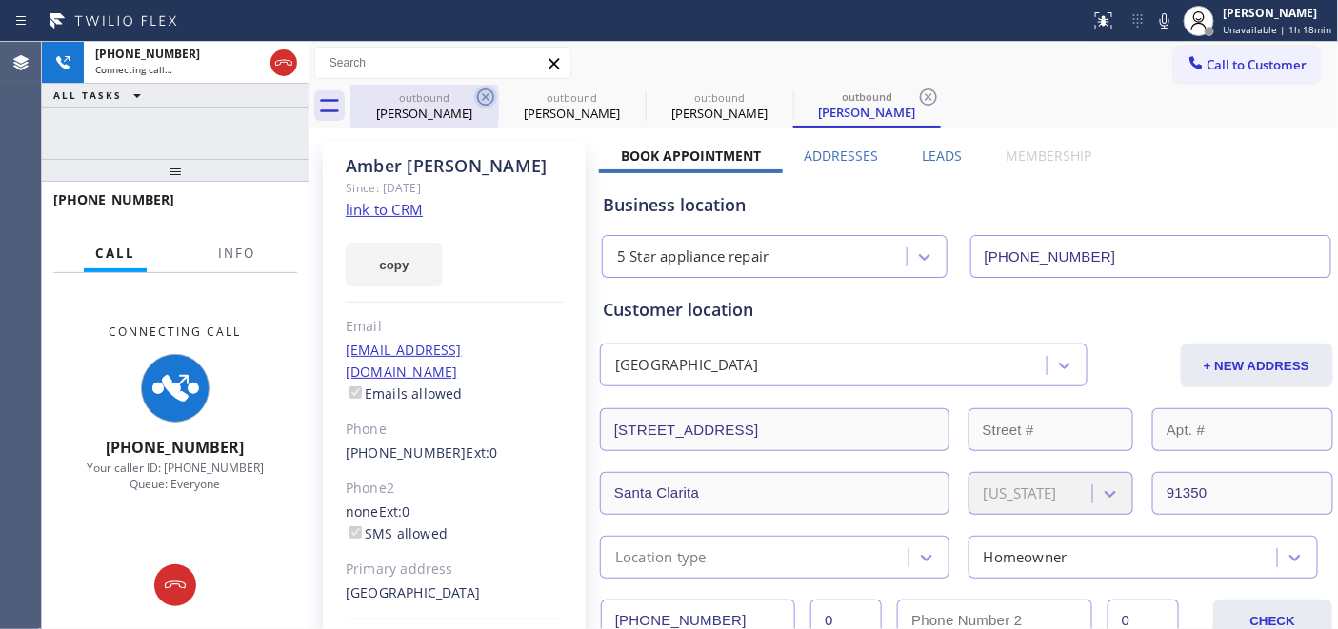
click at [487, 90] on icon at bounding box center [485, 97] width 17 height 17
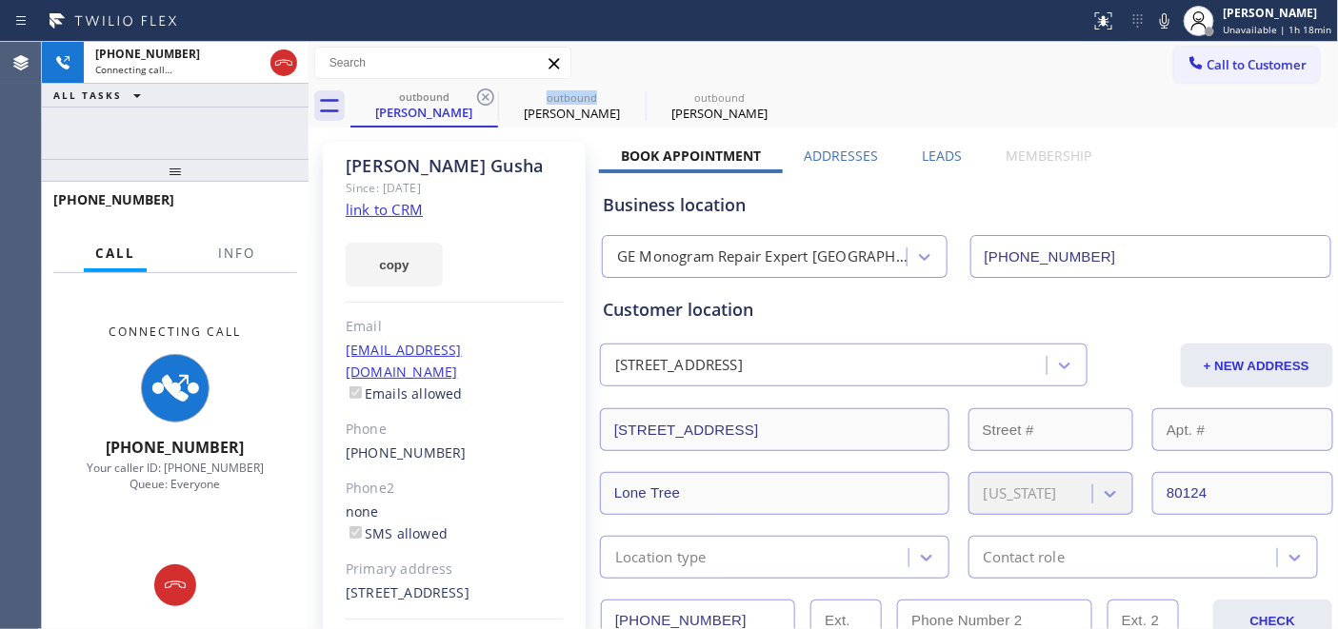
click at [487, 90] on icon at bounding box center [485, 97] width 17 height 17
type input "[PHONE_NUMBER]"
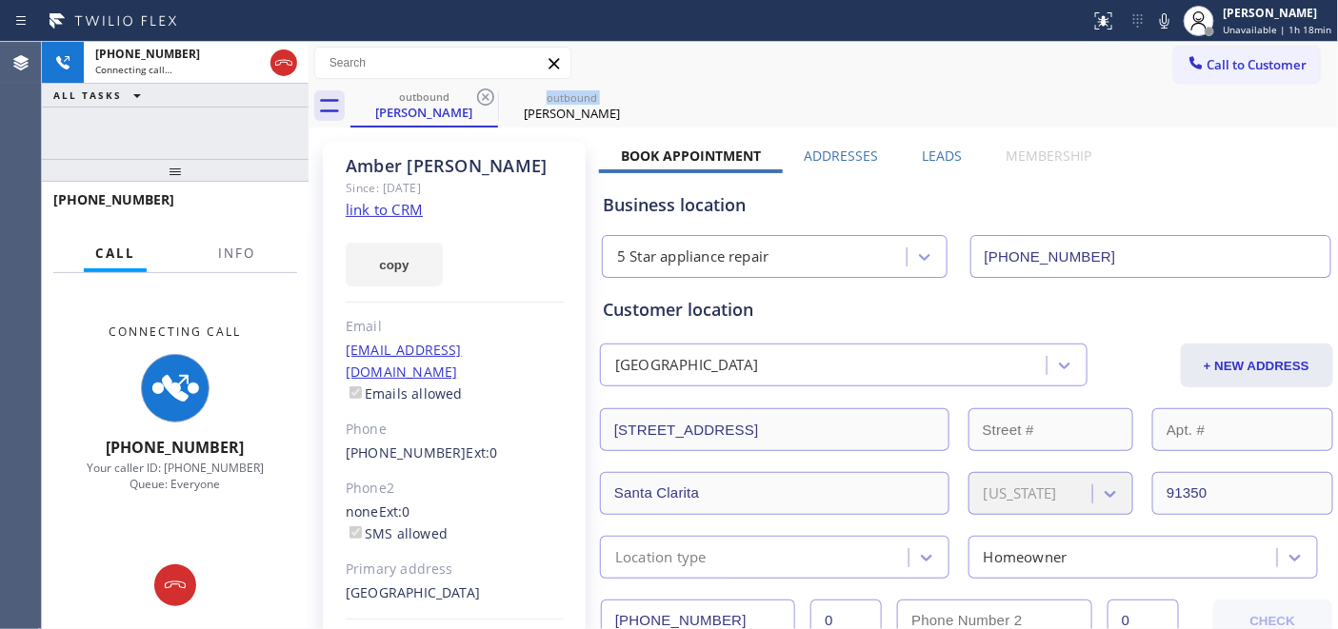
click at [487, 90] on icon at bounding box center [485, 97] width 17 height 17
click at [640, 87] on div "outbound Amber Contarino" at bounding box center [844, 106] width 988 height 43
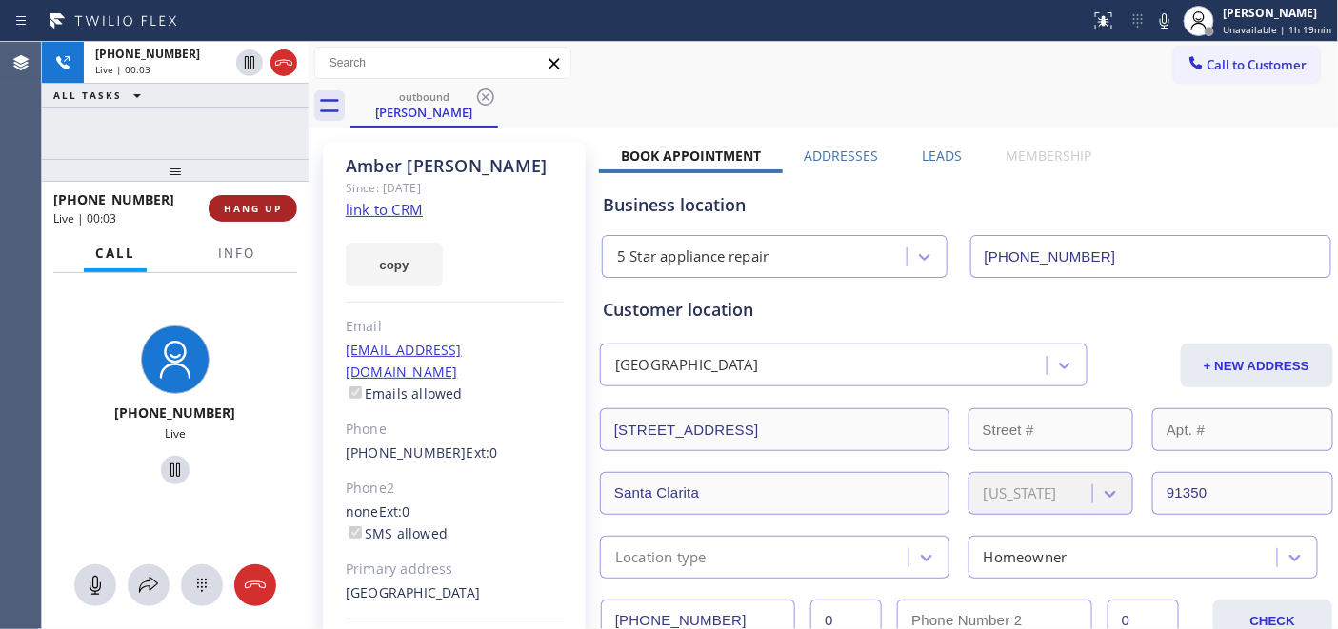
click at [222, 204] on button "HANG UP" at bounding box center [253, 208] width 89 height 27
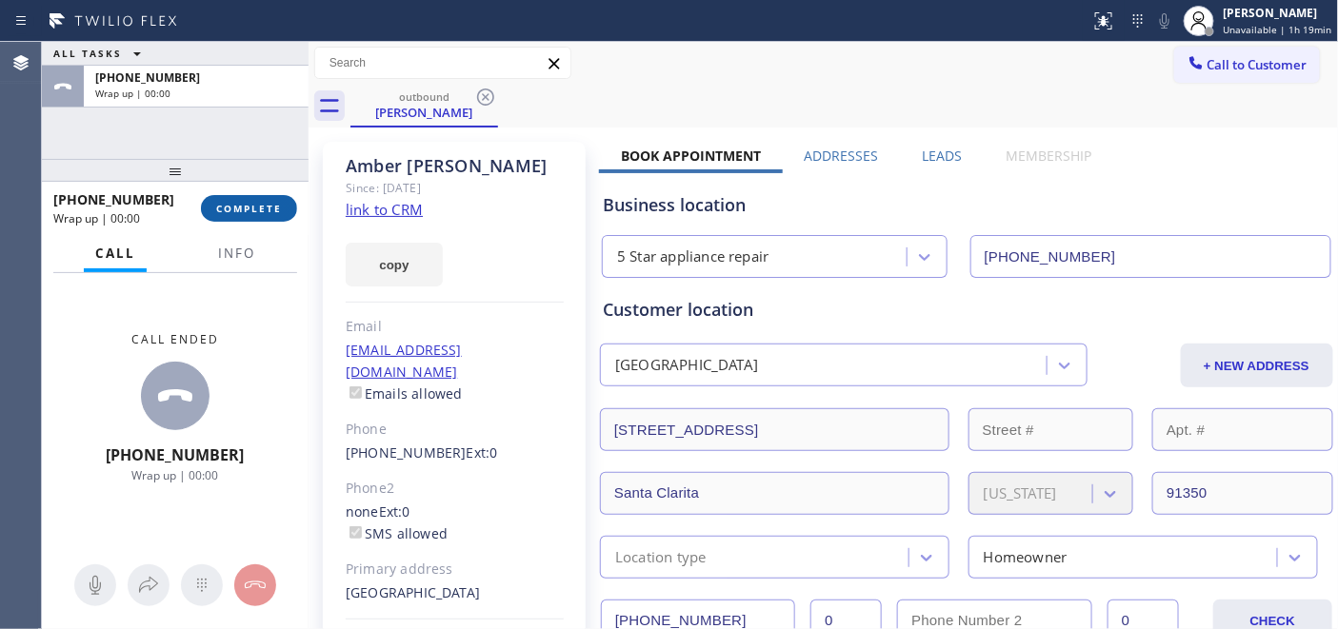
click at [246, 202] on span "COMPLETE" at bounding box center [249, 208] width 66 height 13
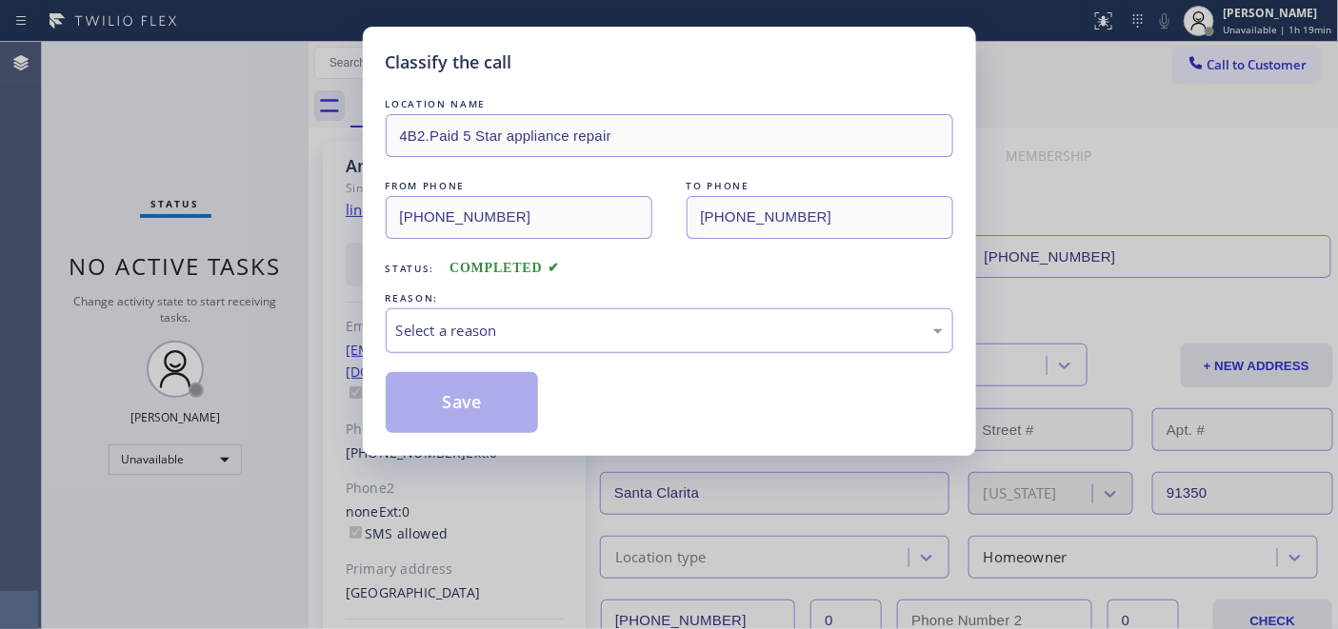
click at [526, 336] on div "Select a reason" at bounding box center [669, 331] width 547 height 22
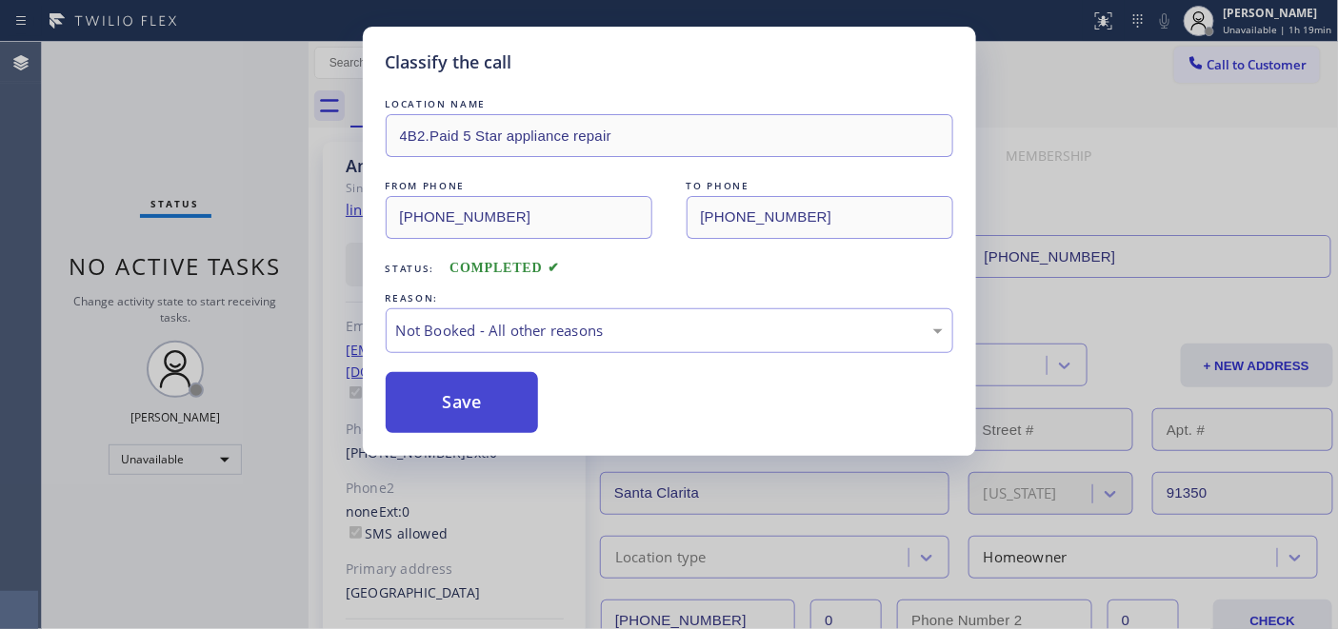
click at [518, 404] on button "Save" at bounding box center [462, 402] width 153 height 61
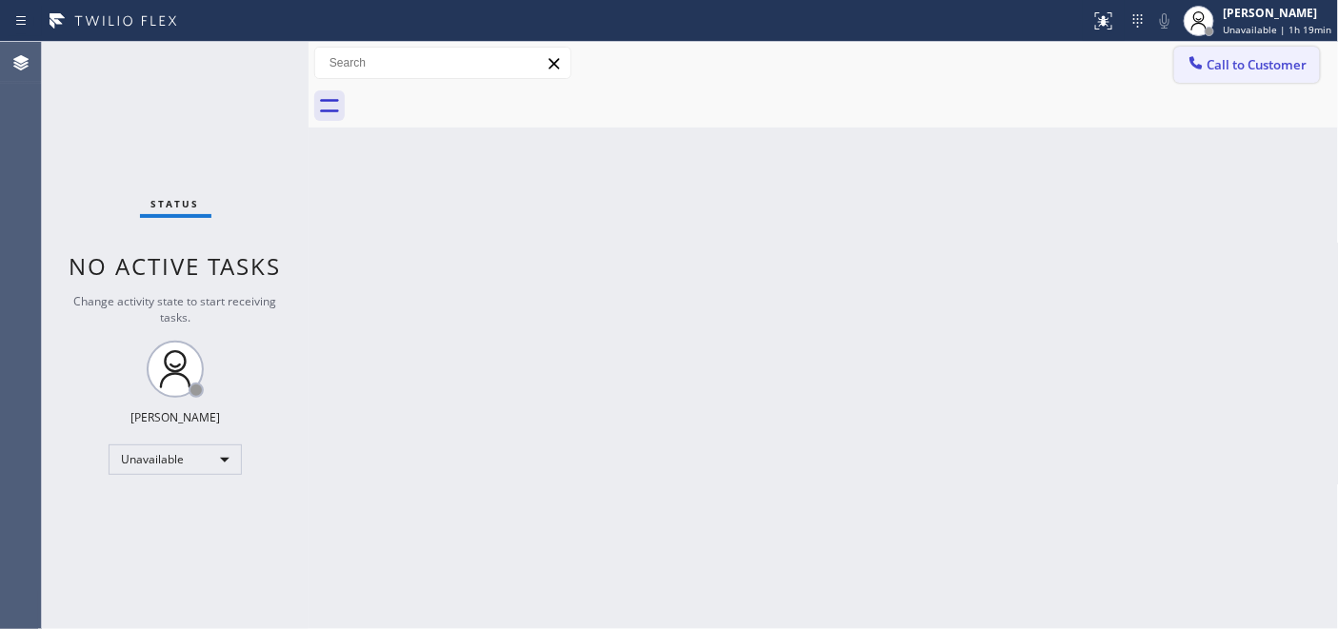
click at [1217, 59] on span "Call to Customer" at bounding box center [1257, 64] width 100 height 17
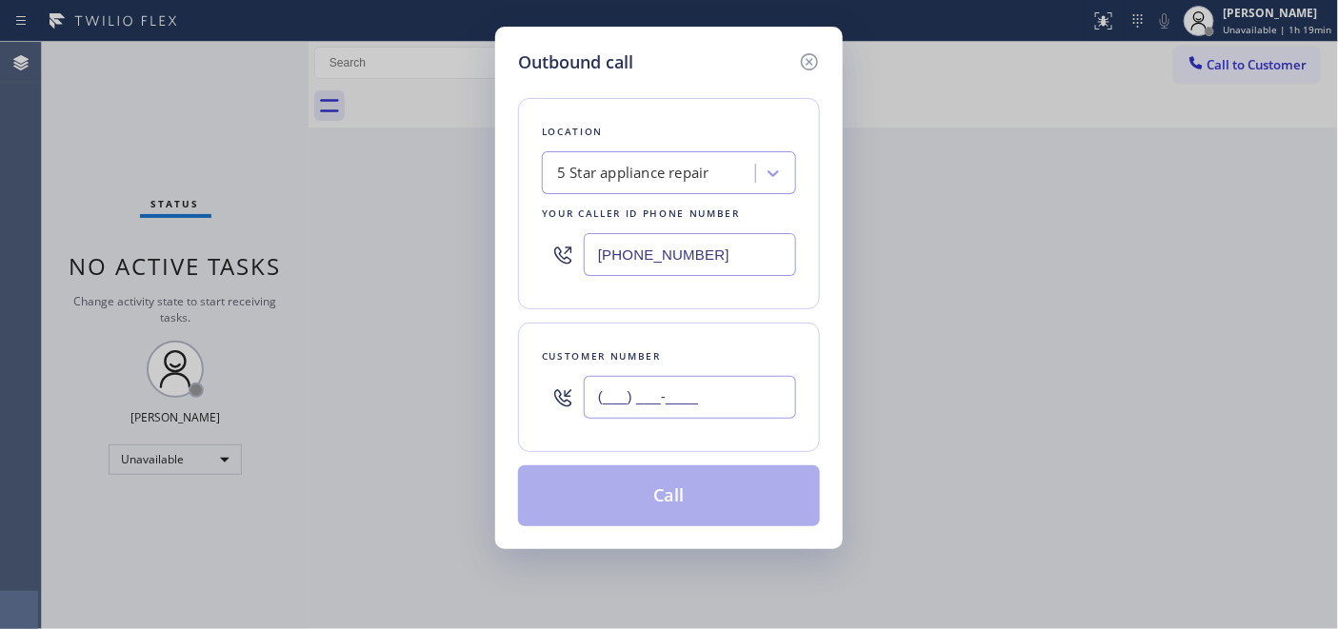
click at [726, 394] on input "(___) ___-____" at bounding box center [690, 397] width 212 height 43
paste input "773) 263-7333"
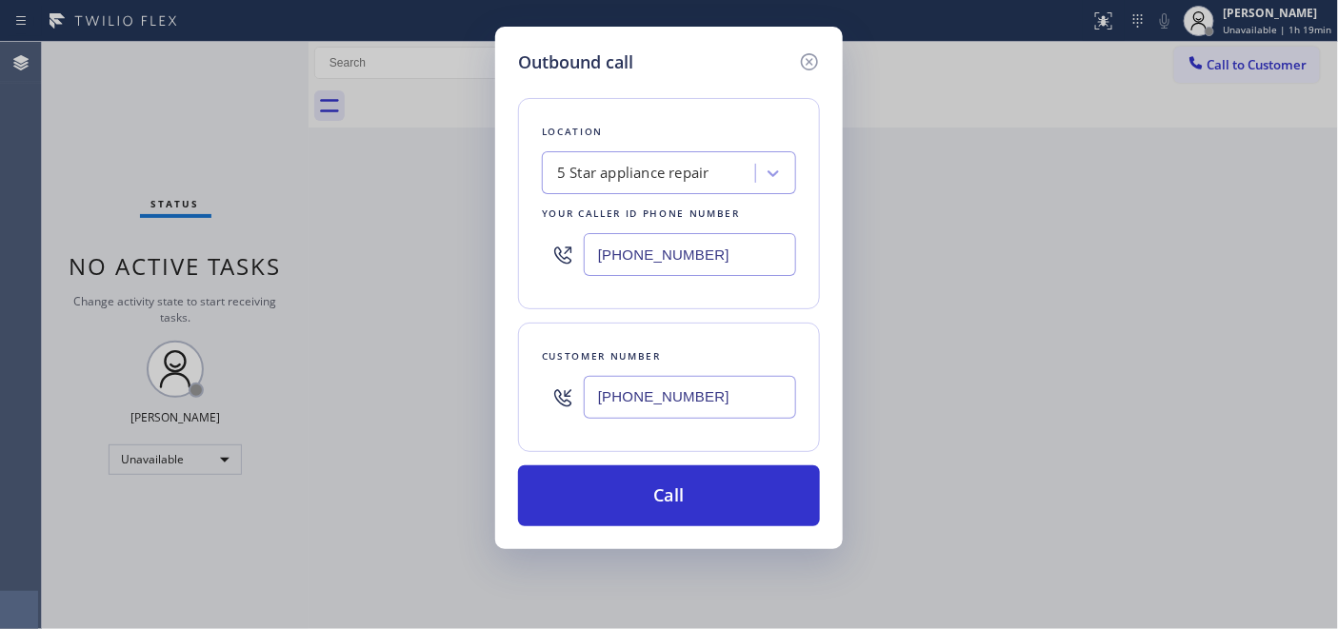
type input "(773) 263-7333"
drag, startPoint x: 707, startPoint y: 257, endPoint x: 552, endPoint y: 254, distance: 154.3
click at [597, 248] on input "[PHONE_NUMBER]" at bounding box center [690, 254] width 212 height 43
paste input "773) 832-5024"
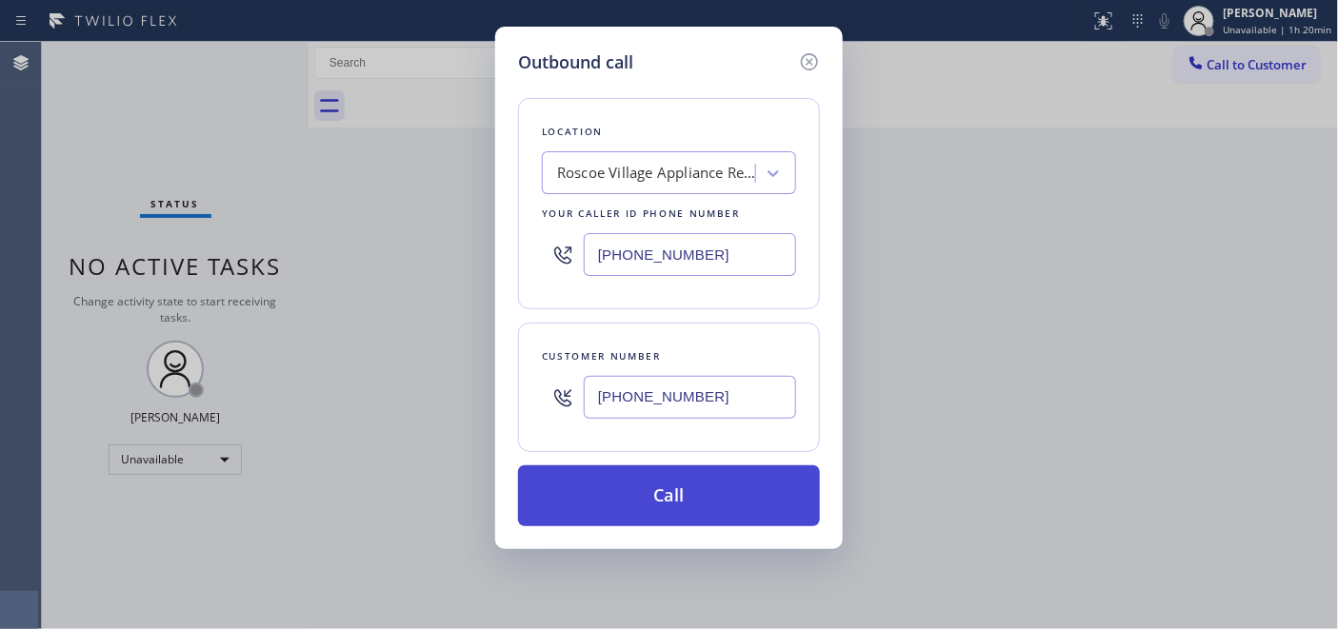
type input "(773) 832-5024"
click at [700, 468] on button "Call" at bounding box center [669, 496] width 302 height 61
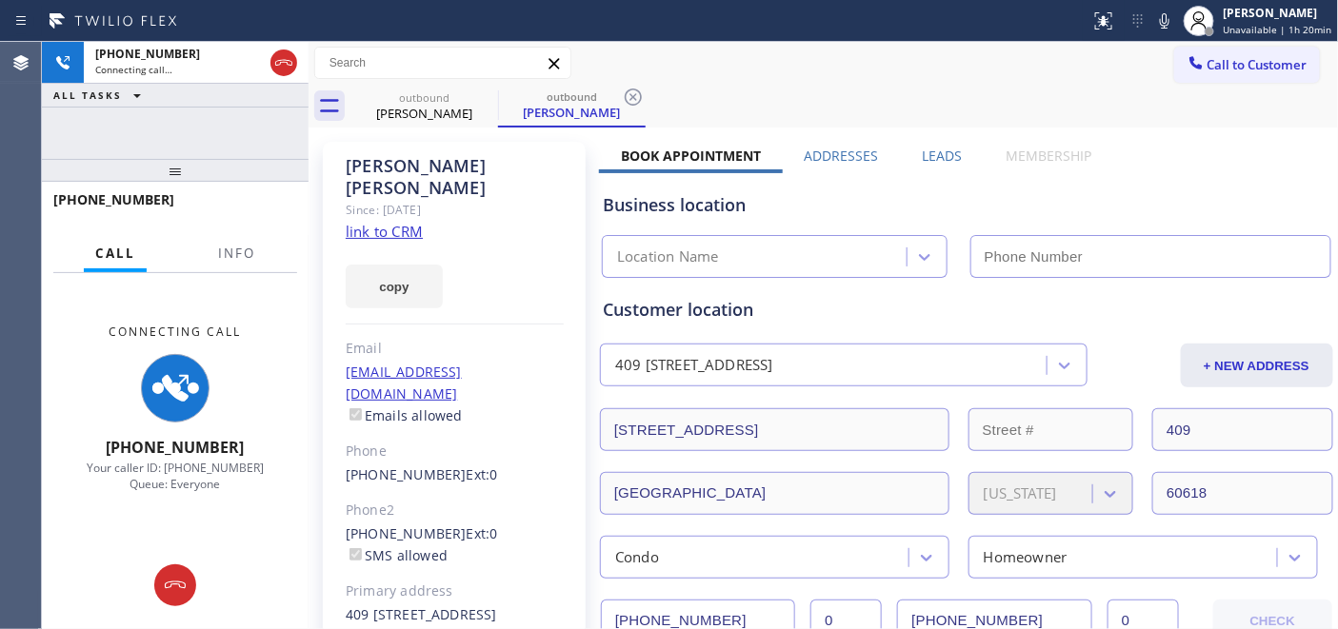
type input "(773) 832-5024"
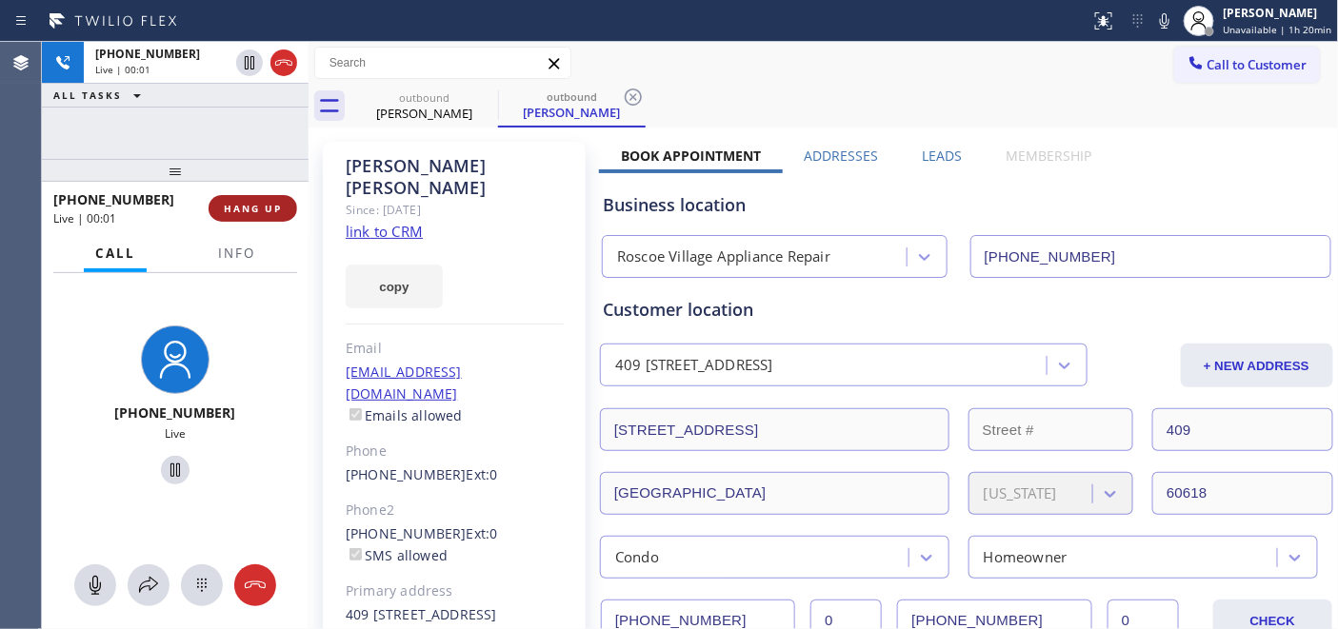
click at [279, 207] on span "HANG UP" at bounding box center [253, 208] width 58 height 13
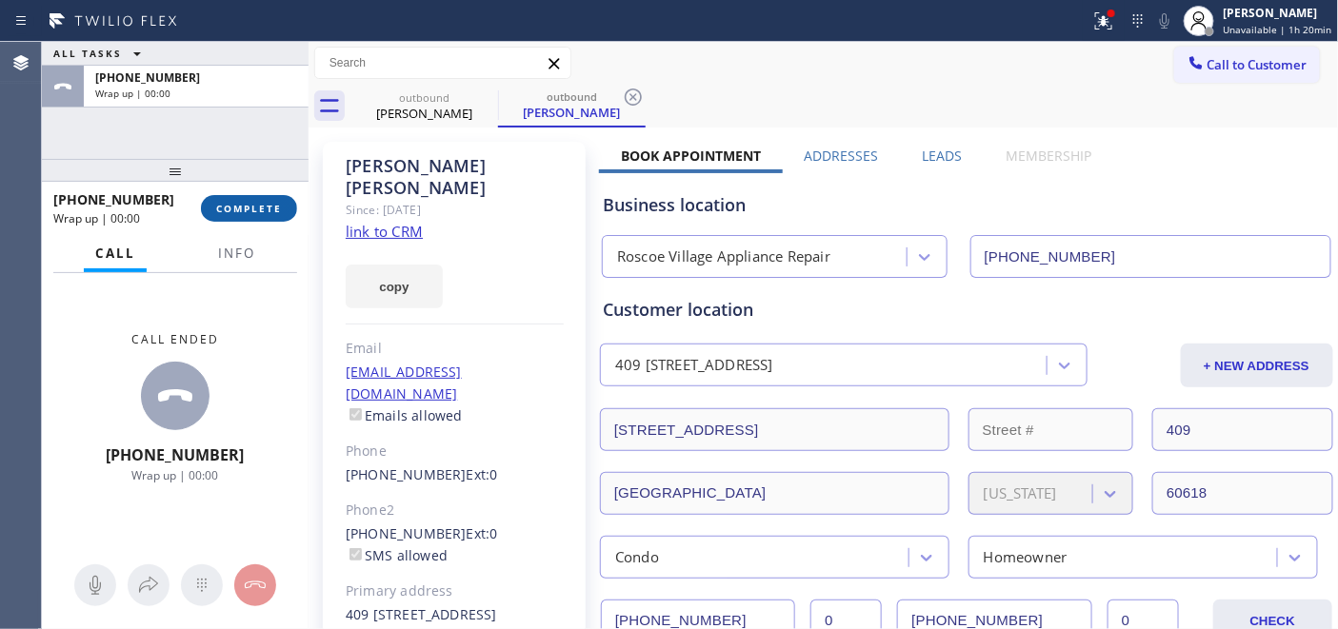
click at [279, 207] on span "COMPLETE" at bounding box center [249, 208] width 66 height 13
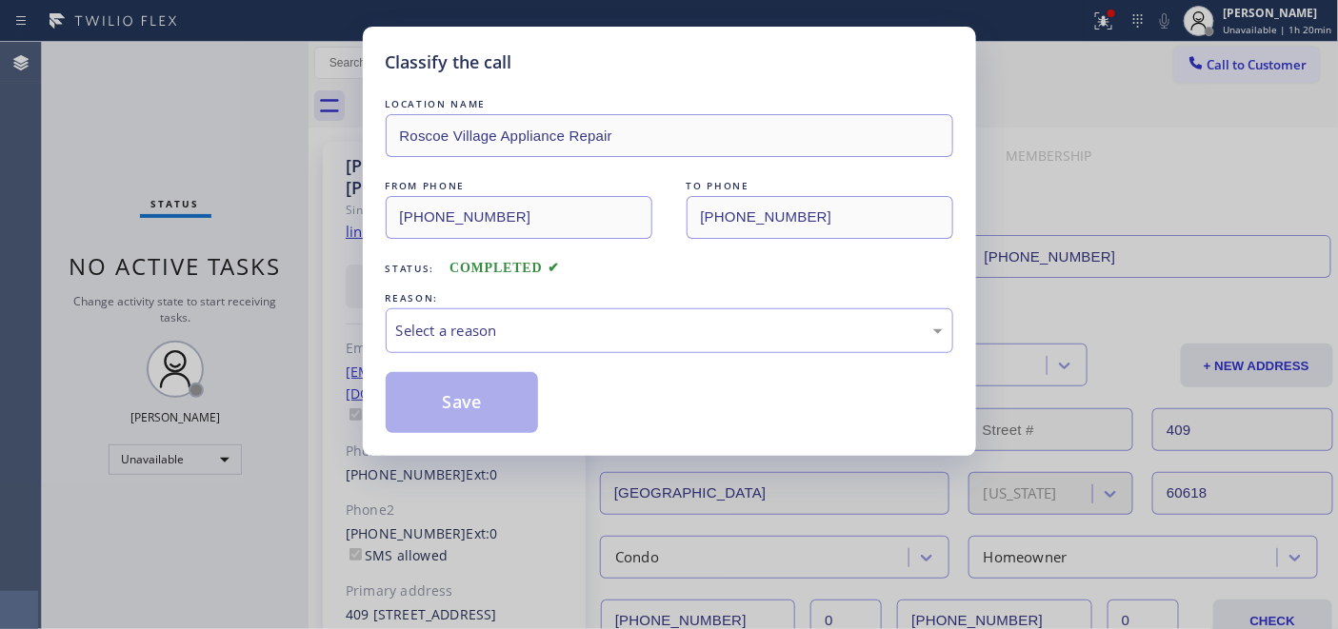
click at [535, 306] on div "REASON:" at bounding box center [670, 299] width 568 height 20
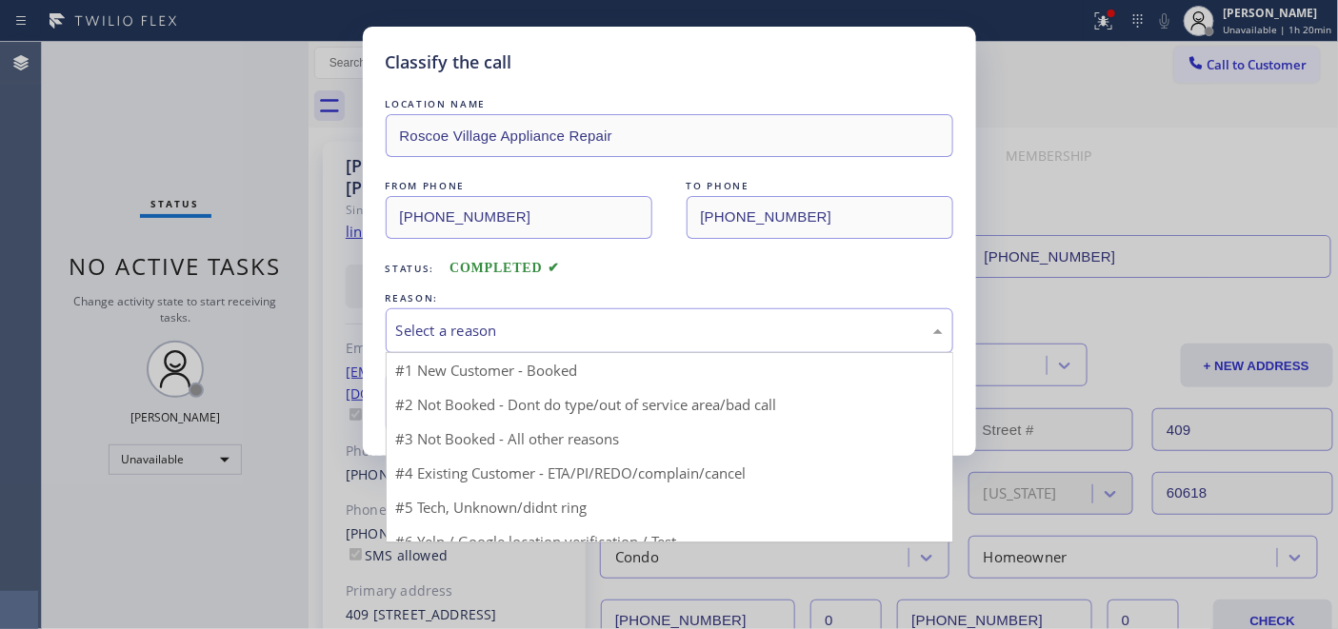
click at [516, 327] on div "Select a reason" at bounding box center [669, 331] width 547 height 22
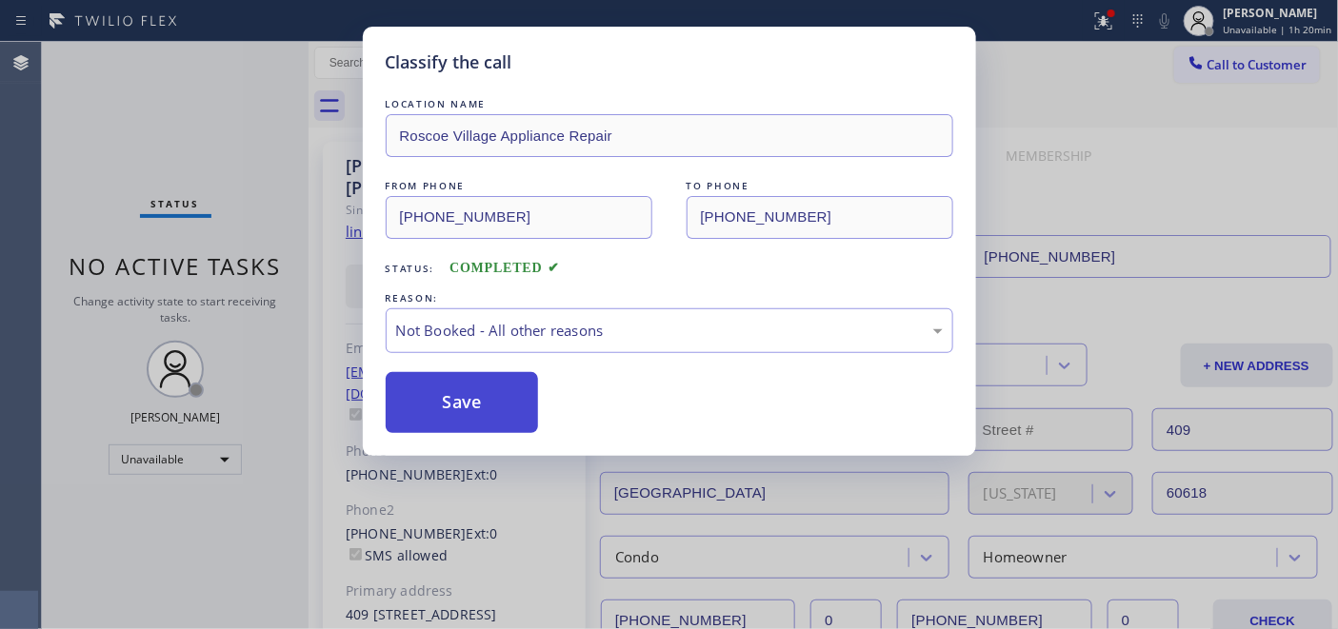
click at [473, 394] on button "Save" at bounding box center [462, 402] width 153 height 61
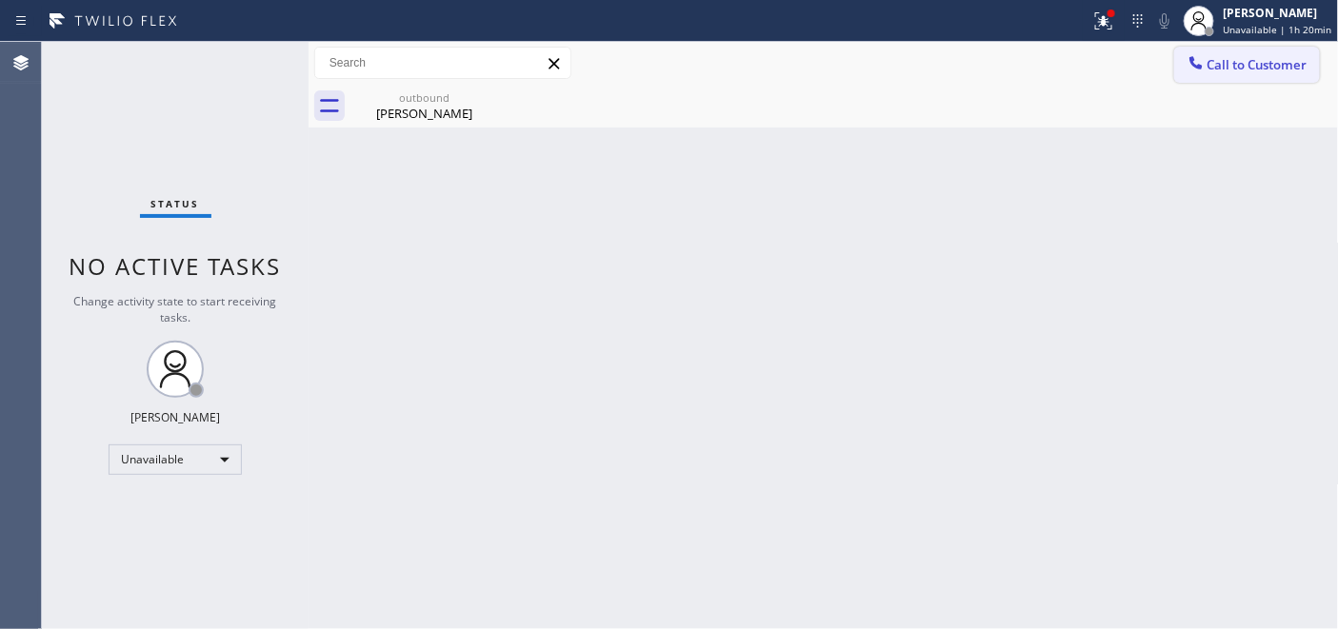
click at [1234, 50] on button "Call to Customer" at bounding box center [1247, 65] width 146 height 36
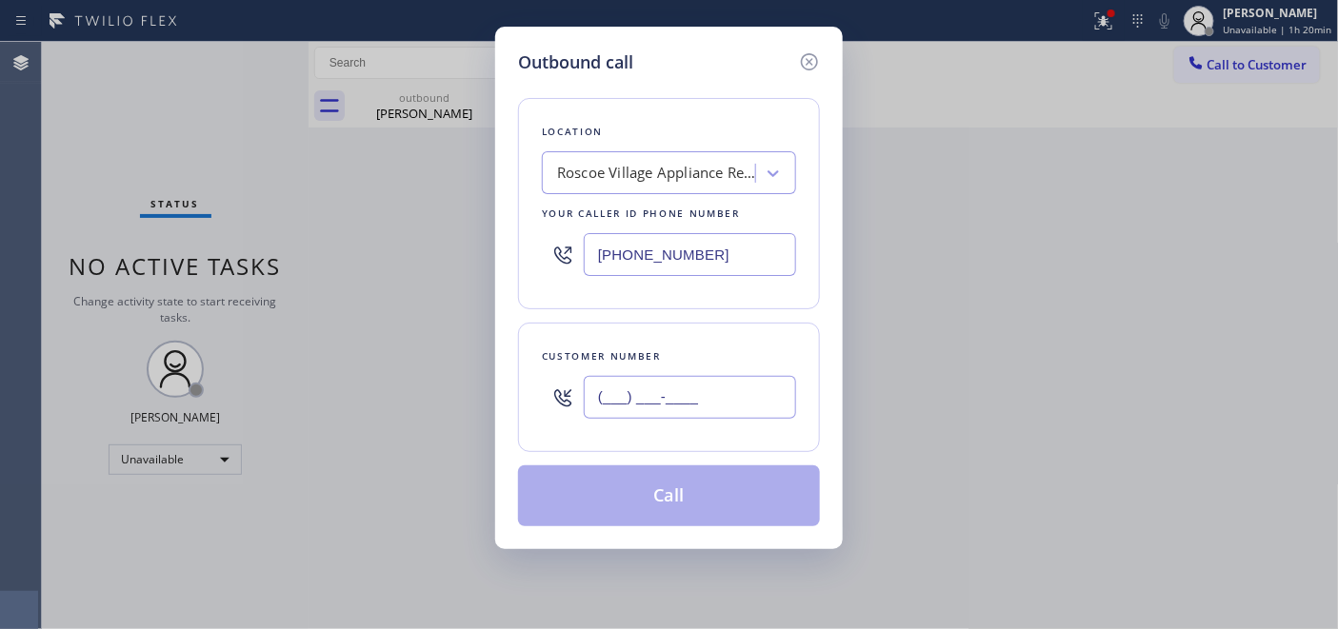
click at [633, 390] on input "(___) ___-____" at bounding box center [690, 397] width 212 height 43
paste input "415-8672"
click at [515, 386] on div "Outbound call Location Roscoe Village Appliance Repair Your caller id phone num…" at bounding box center [669, 288] width 348 height 523
paste input "415) 867-2341"
type input "(415) 867-2341"
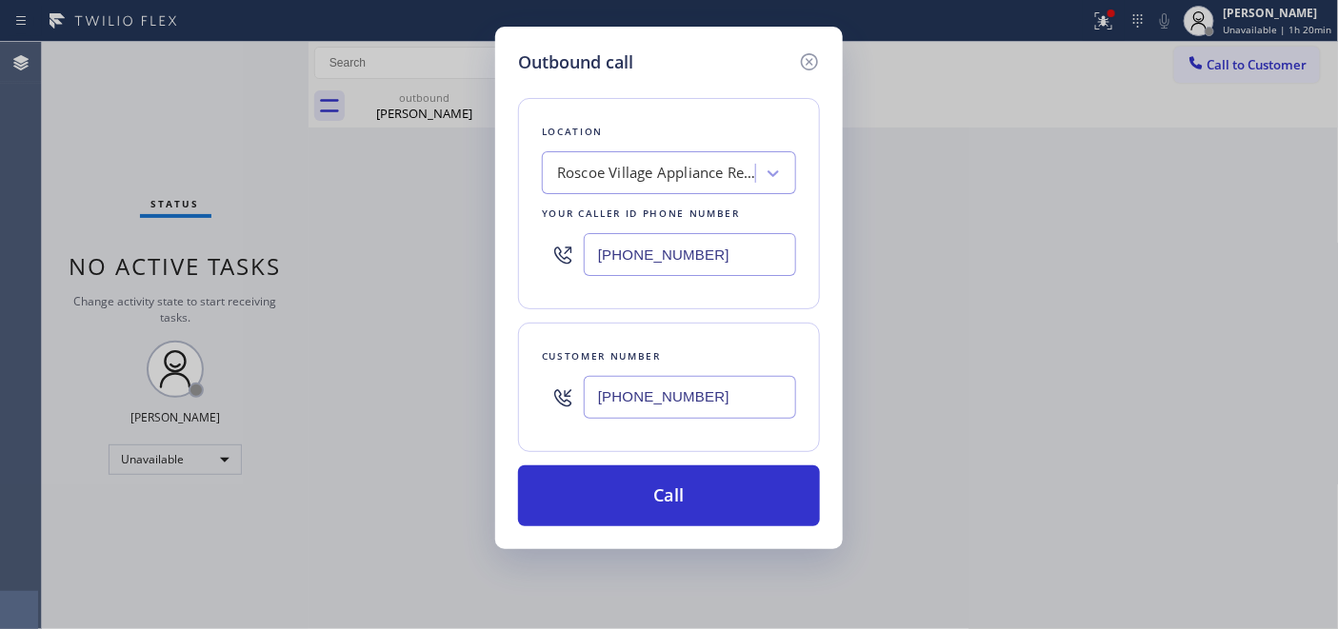
drag, startPoint x: 699, startPoint y: 262, endPoint x: 369, endPoint y: 262, distance: 329.5
click at [376, 260] on div "Outbound call Location Roscoe Village Appliance Repair Your caller id phone num…" at bounding box center [669, 314] width 1338 height 629
paste input "877) 748-5179"
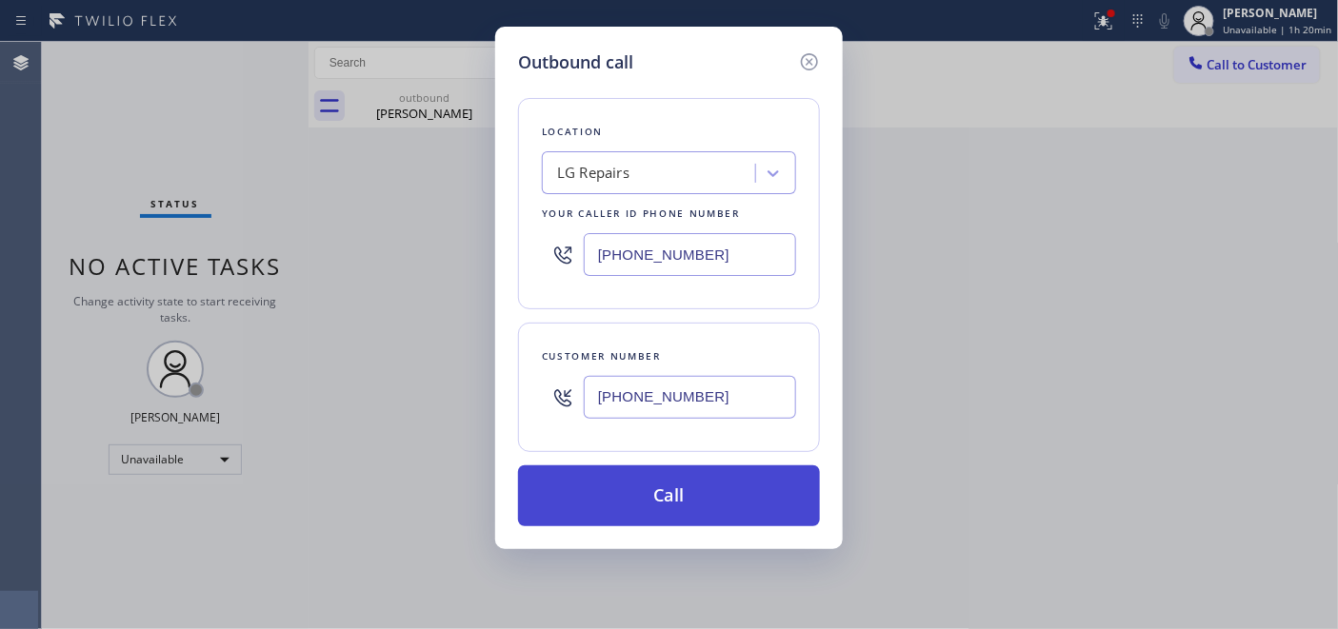
type input "(877) 748-5179"
click at [721, 481] on button "Call" at bounding box center [669, 496] width 302 height 61
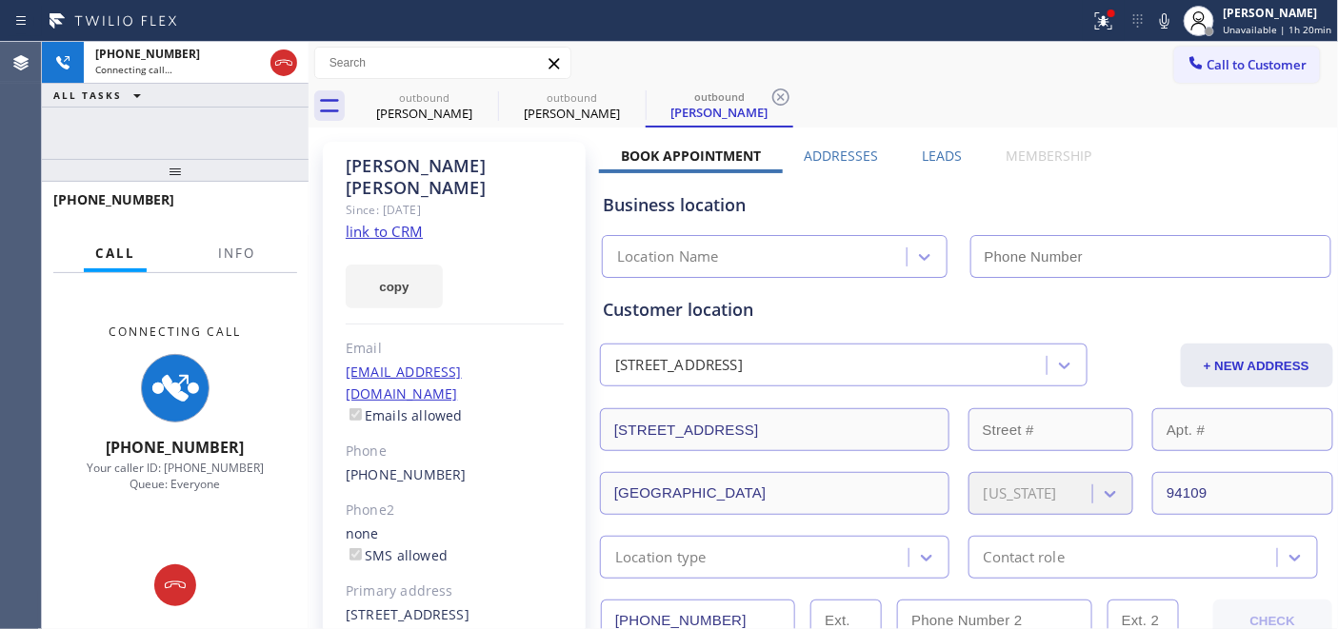
type input "(877) 748-5179"
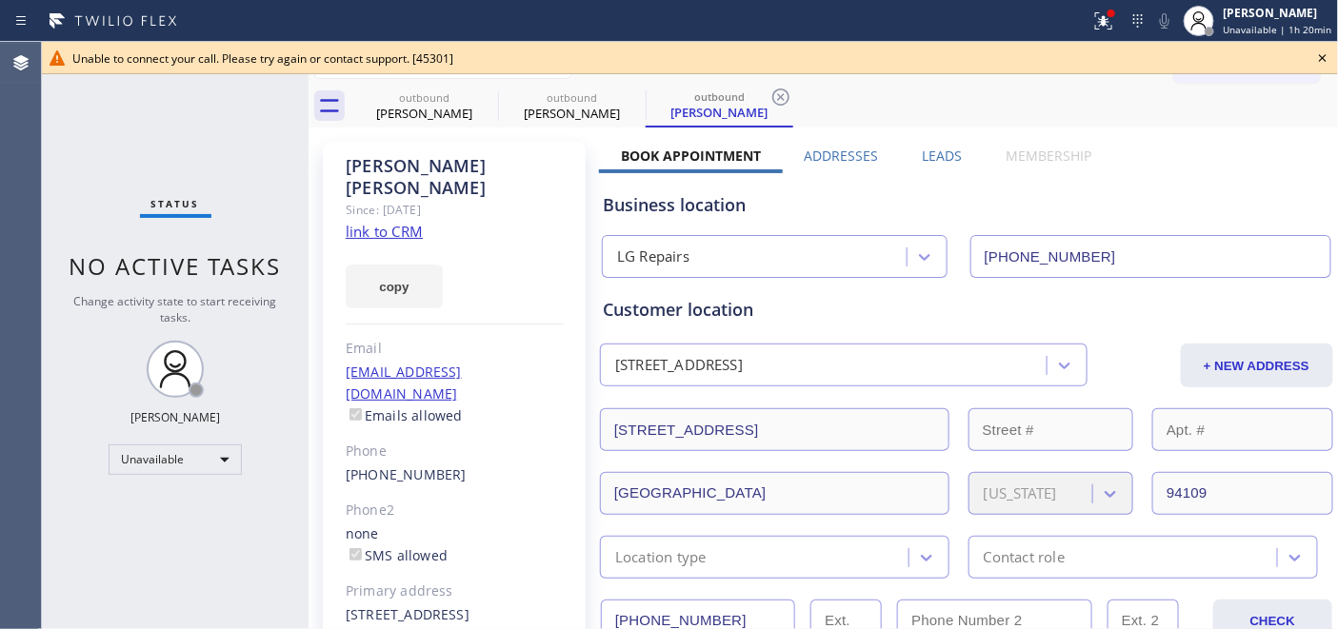
click at [1326, 55] on icon at bounding box center [1322, 58] width 23 height 23
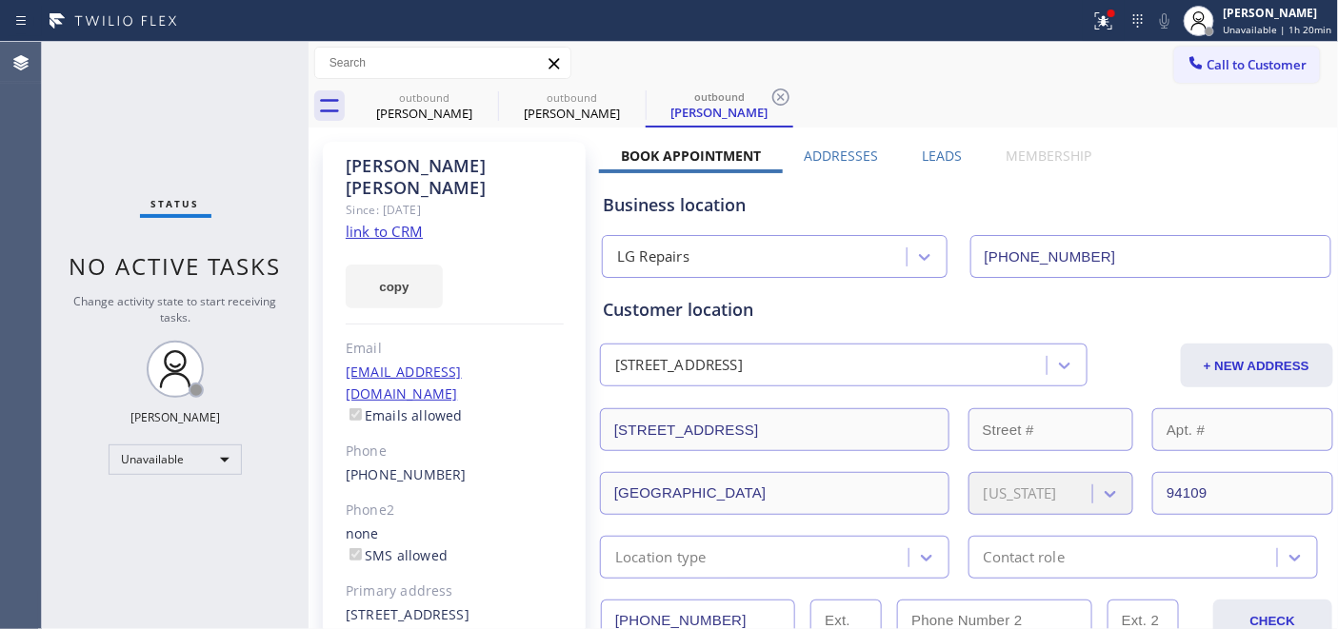
click at [1274, 70] on span "Call to Customer" at bounding box center [1257, 64] width 100 height 17
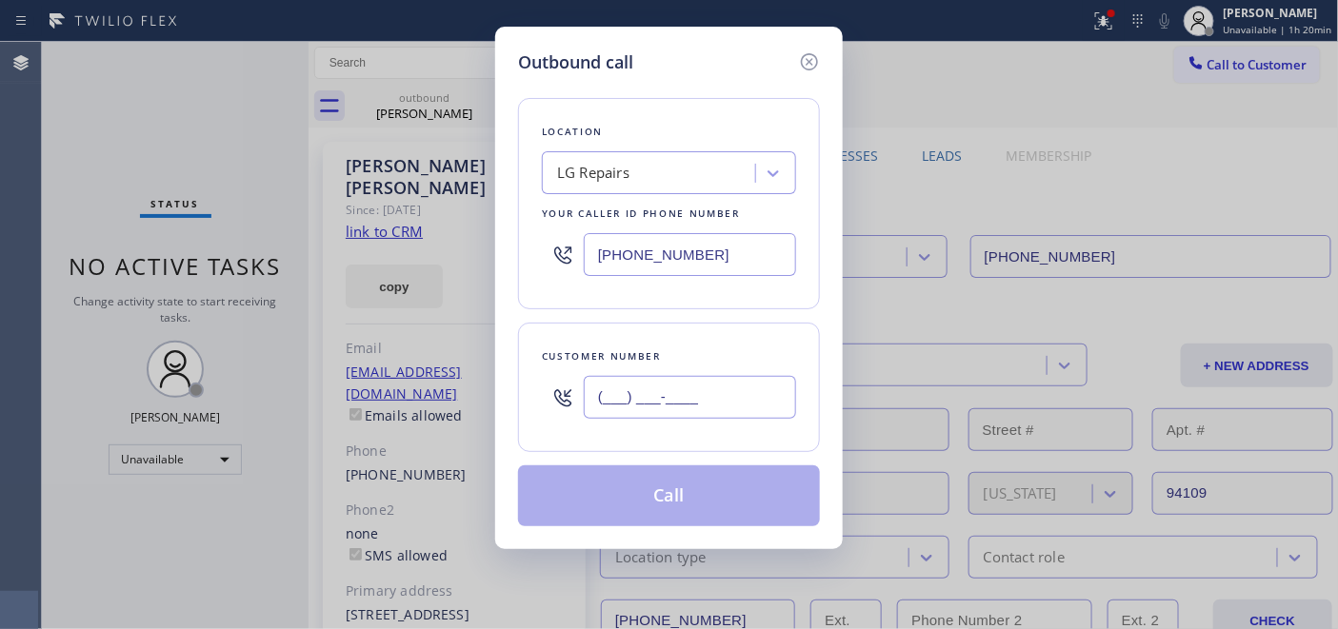
drag, startPoint x: 674, startPoint y: 381, endPoint x: 673, endPoint y: 390, distance: 9.6
click at [674, 382] on input "(___) ___-____" at bounding box center [690, 397] width 212 height 43
paste input "661) 904-4785"
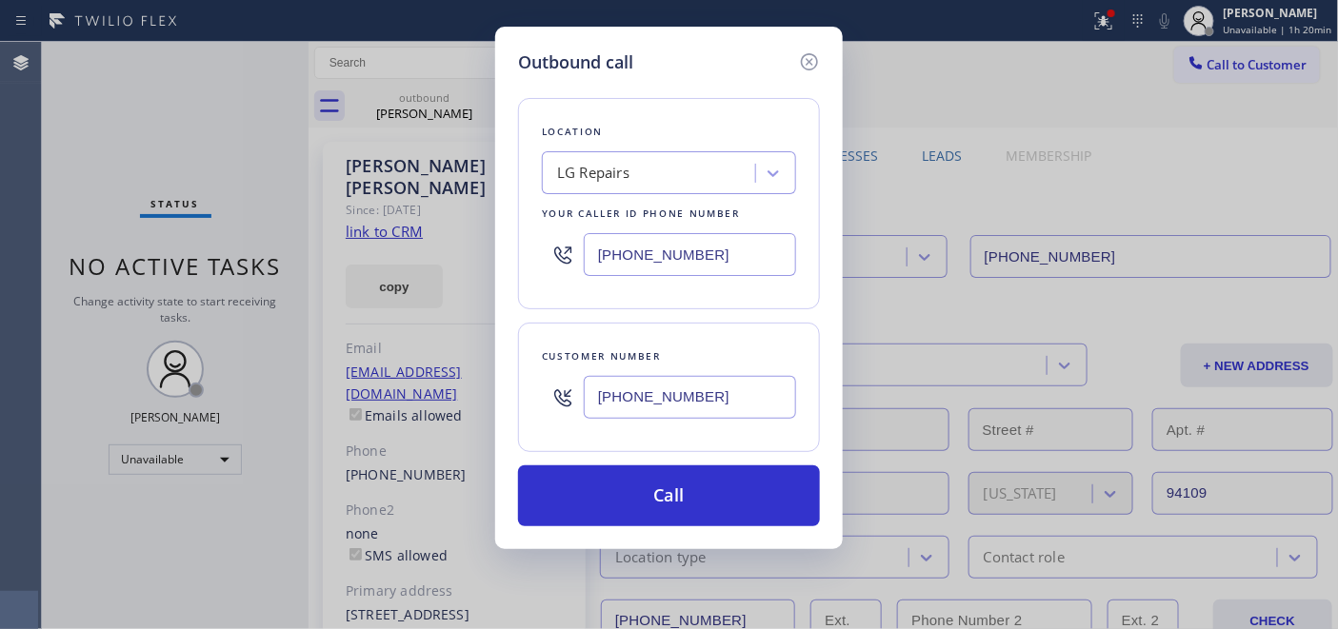
type input "(661) 904-4785"
drag, startPoint x: 728, startPoint y: 271, endPoint x: 506, endPoint y: 268, distance: 222.9
click at [560, 263] on div "(877) 748-5179" at bounding box center [669, 255] width 254 height 62
paste input "480) 418-9915"
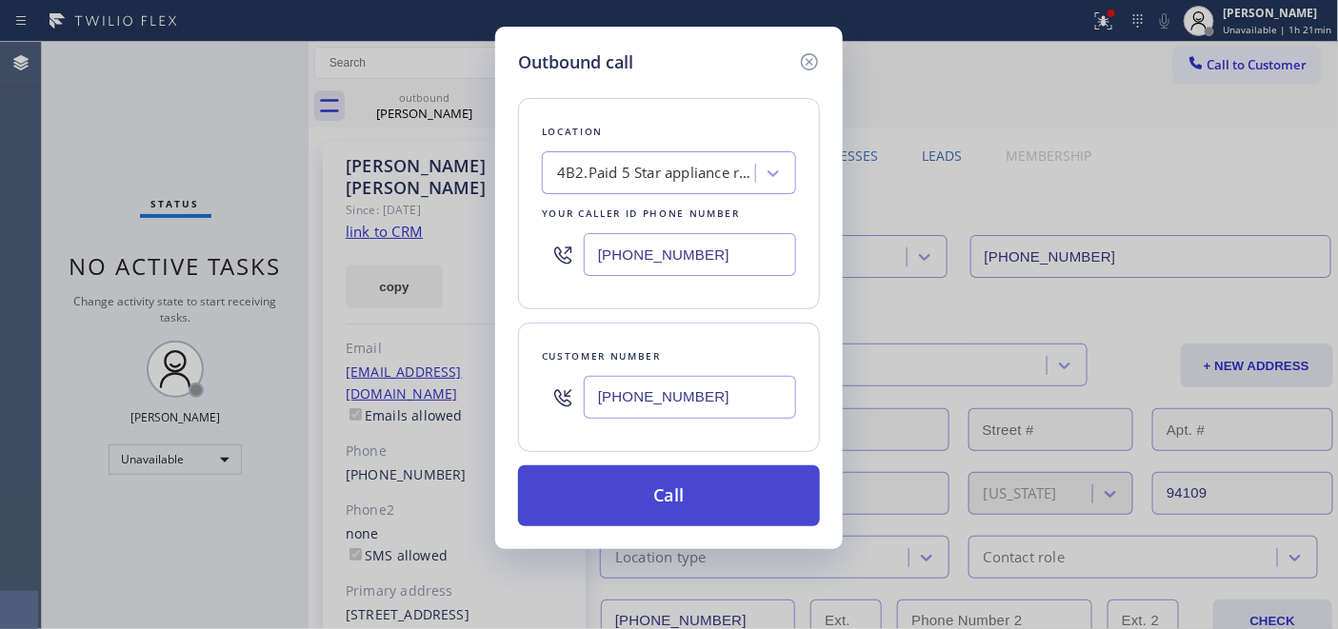
type input "[PHONE_NUMBER]"
click at [689, 471] on button "Call" at bounding box center [669, 496] width 302 height 61
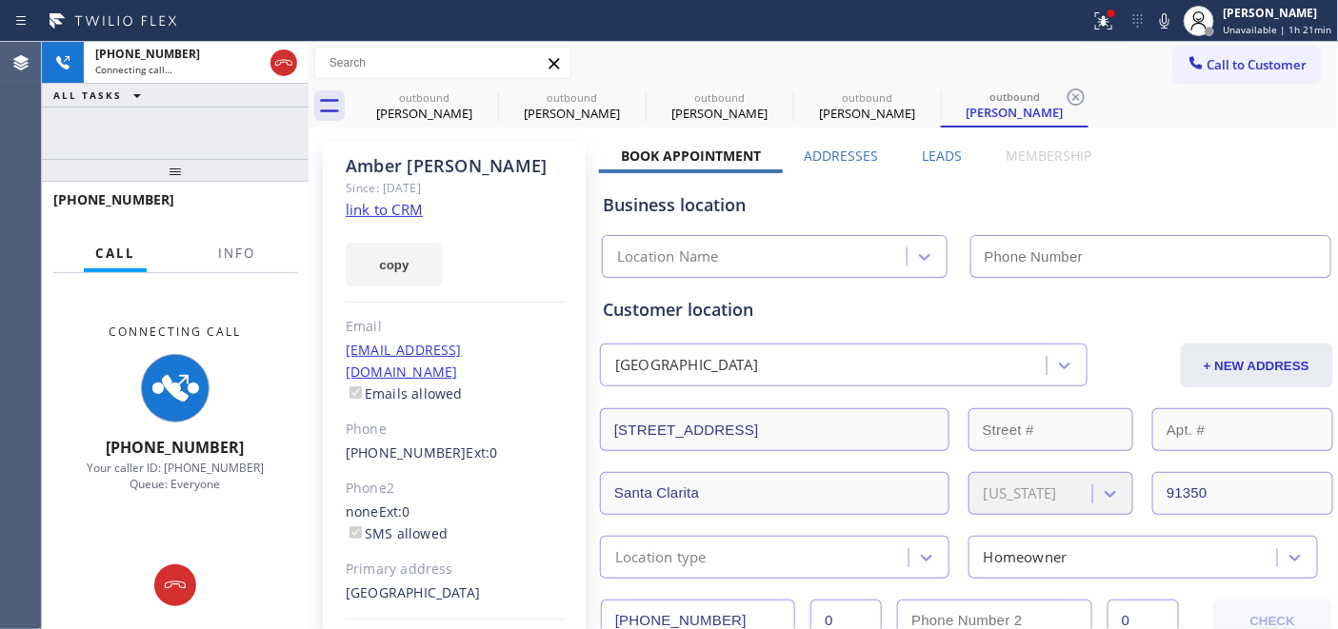
type input "[PHONE_NUMBER]"
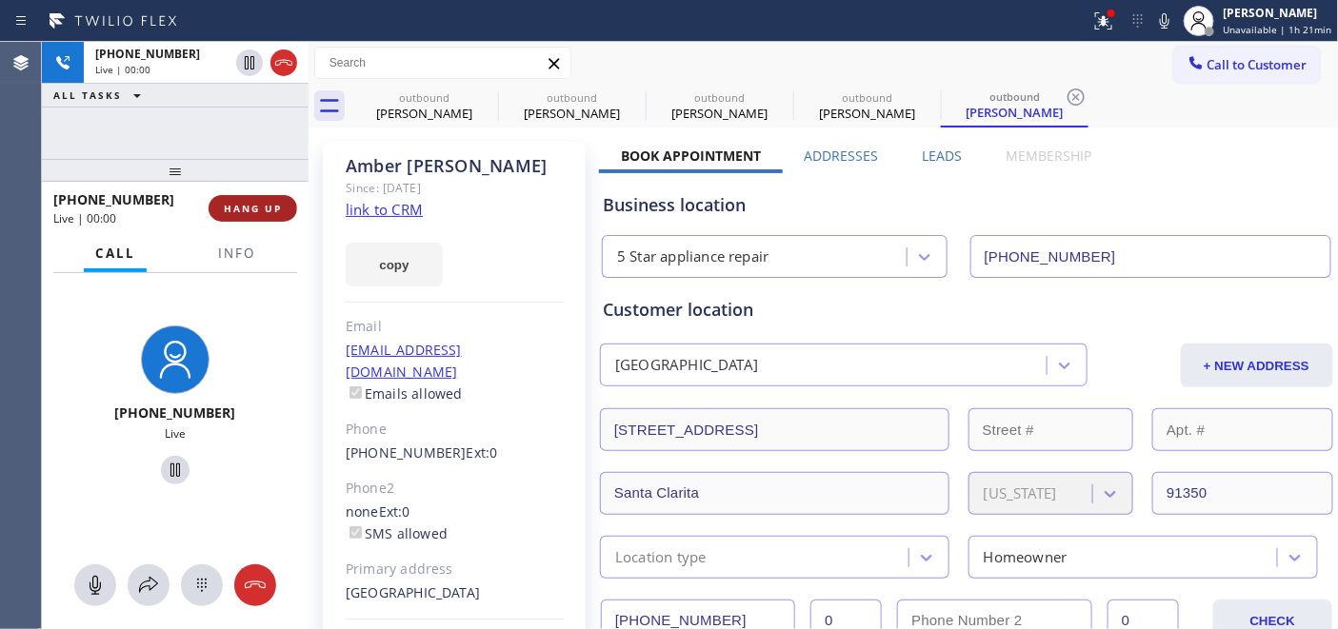
click at [262, 231] on div "+16619044785 Live | 00:00 HANG UP" at bounding box center [175, 209] width 244 height 50
click at [261, 216] on button "HANG UP" at bounding box center [253, 208] width 89 height 27
click at [260, 215] on button "HANG UP" at bounding box center [253, 208] width 89 height 27
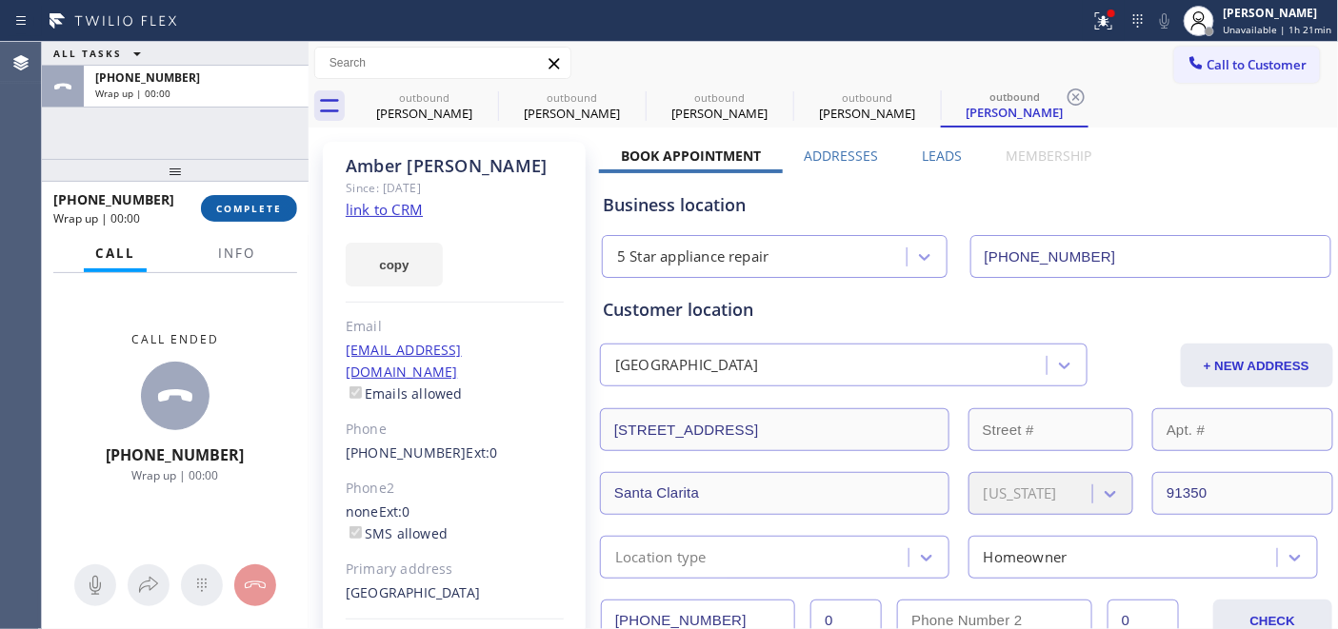
click at [260, 215] on button "COMPLETE" at bounding box center [249, 208] width 96 height 27
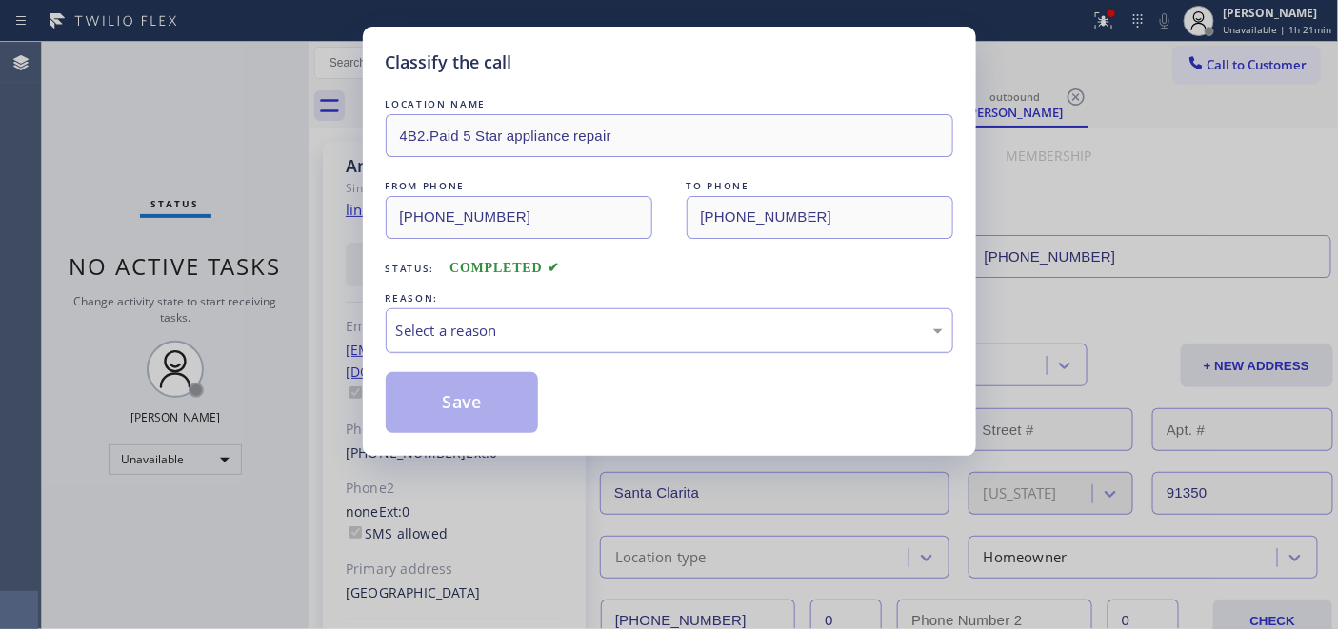
click at [480, 339] on div "Select a reason" at bounding box center [669, 331] width 547 height 22
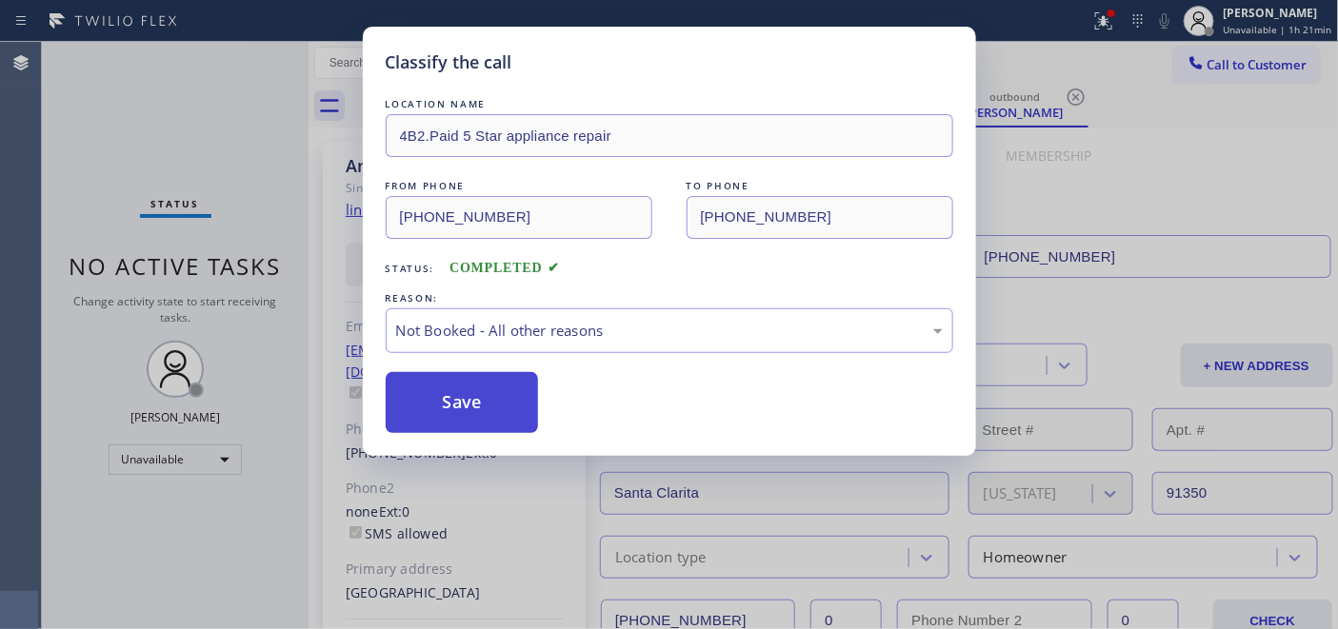
click at [450, 403] on button "Save" at bounding box center [462, 402] width 153 height 61
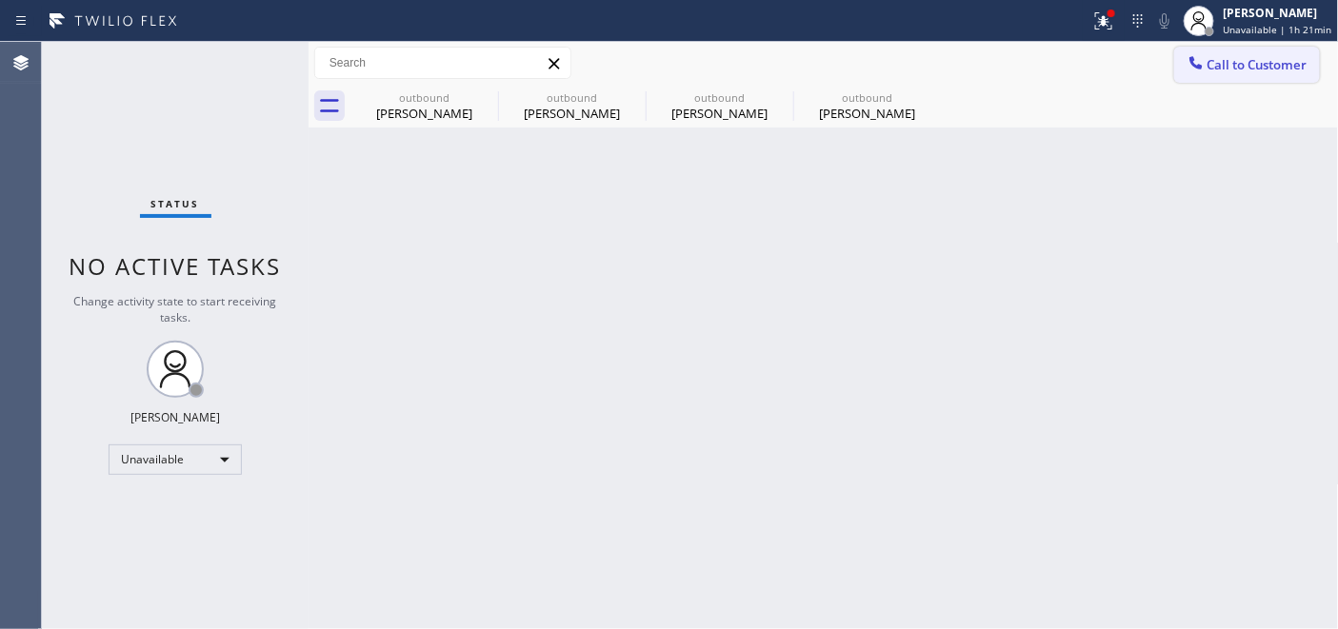
click at [1197, 64] on icon at bounding box center [1195, 62] width 12 height 12
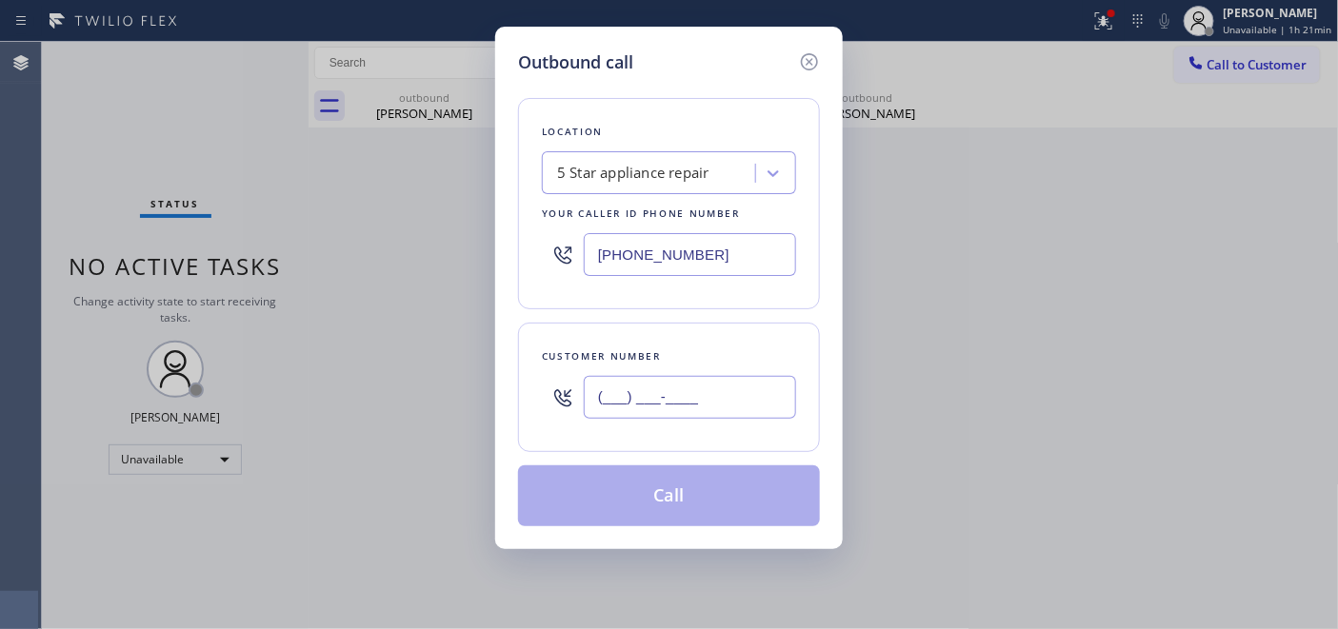
click at [649, 383] on input "(___) ___-____" at bounding box center [690, 397] width 212 height 43
paste input "650) 223-9562"
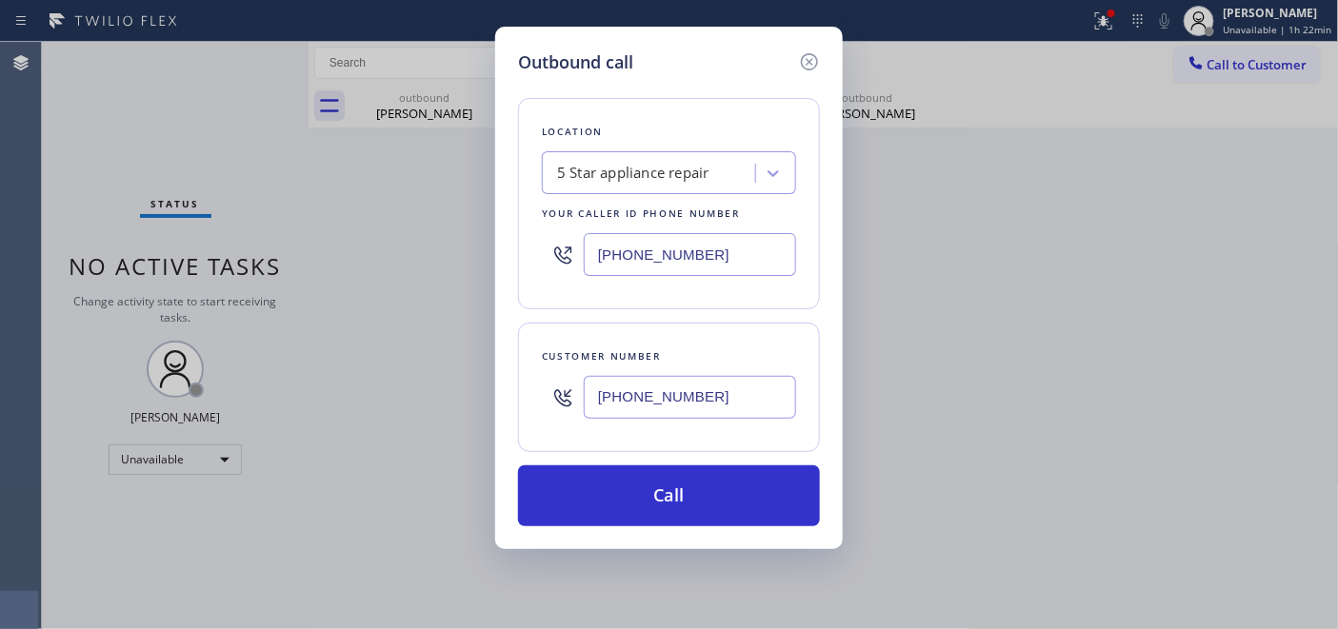
drag, startPoint x: 729, startPoint y: 391, endPoint x: 517, endPoint y: 396, distance: 212.4
click at [516, 396] on div "Outbound call Location 5 Star appliance repair Your caller id phone number (480…" at bounding box center [669, 288] width 348 height 523
paste input "text"
type input "(650) 223-9562"
drag, startPoint x: 714, startPoint y: 261, endPoint x: 473, endPoint y: 259, distance: 240.9
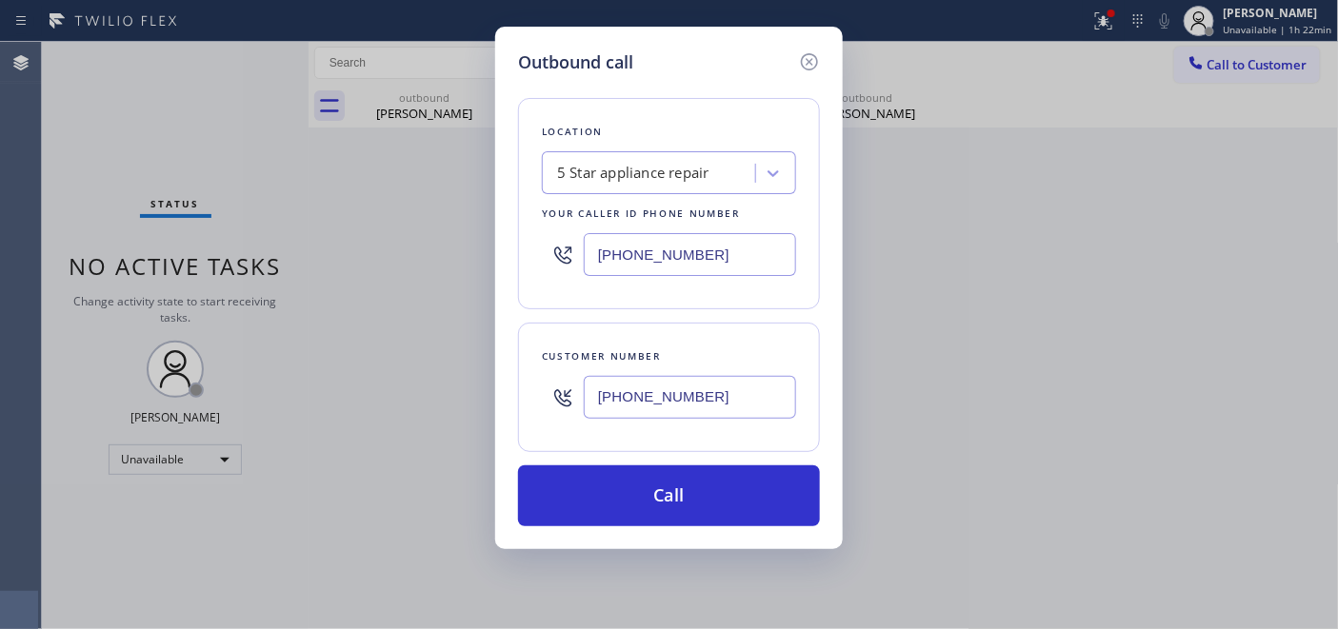
click at [496, 261] on div "Outbound call Location 5 Star appliance repair Your caller id phone number (480…" at bounding box center [669, 288] width 348 height 523
paste input "650) 334-1971"
type input "(650) 334-1971"
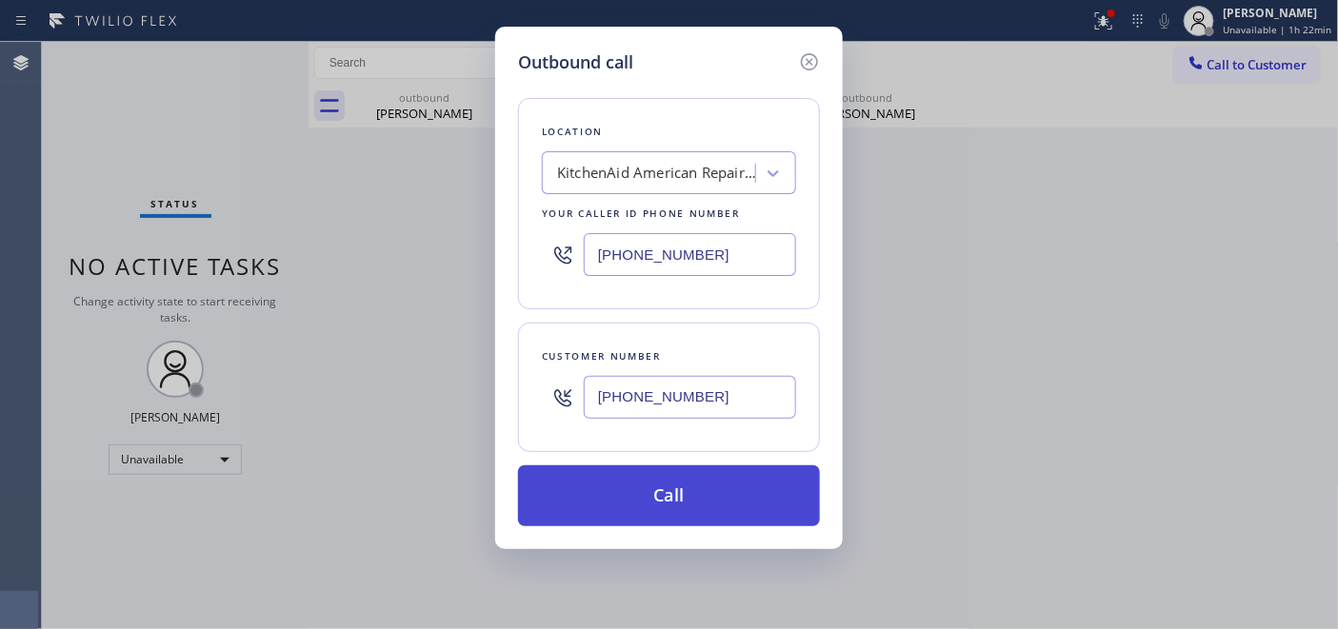
click at [695, 497] on button "Call" at bounding box center [669, 496] width 302 height 61
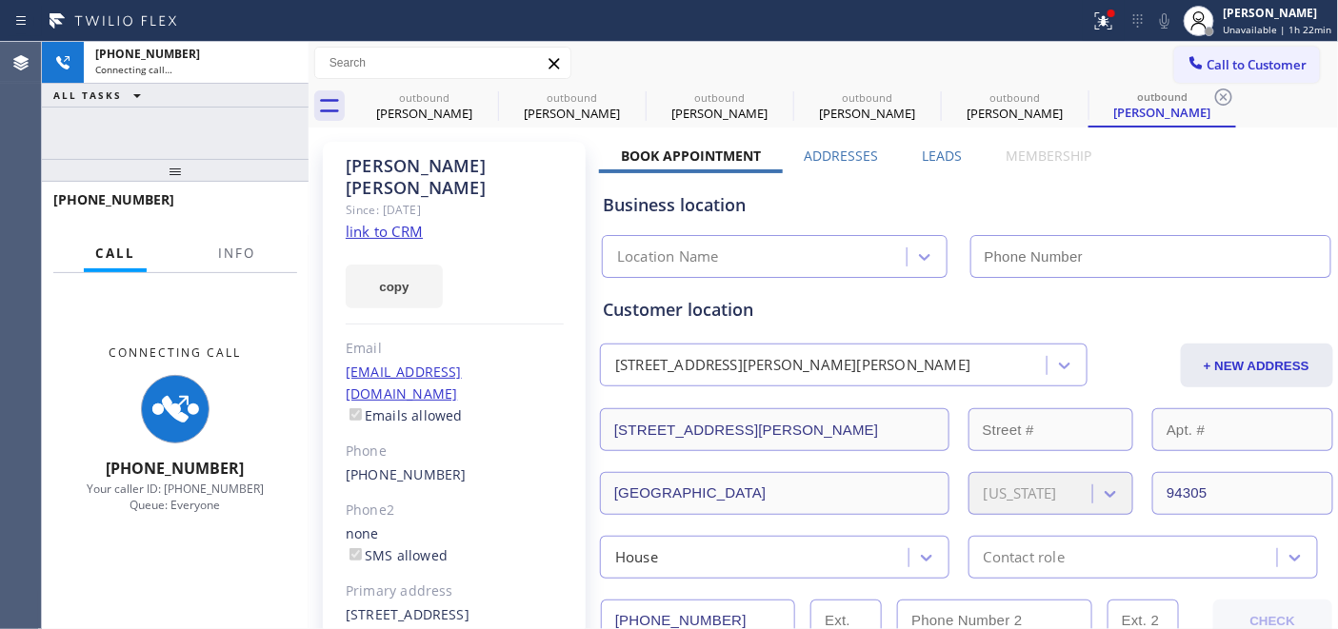
type input "(650) 334-1971"
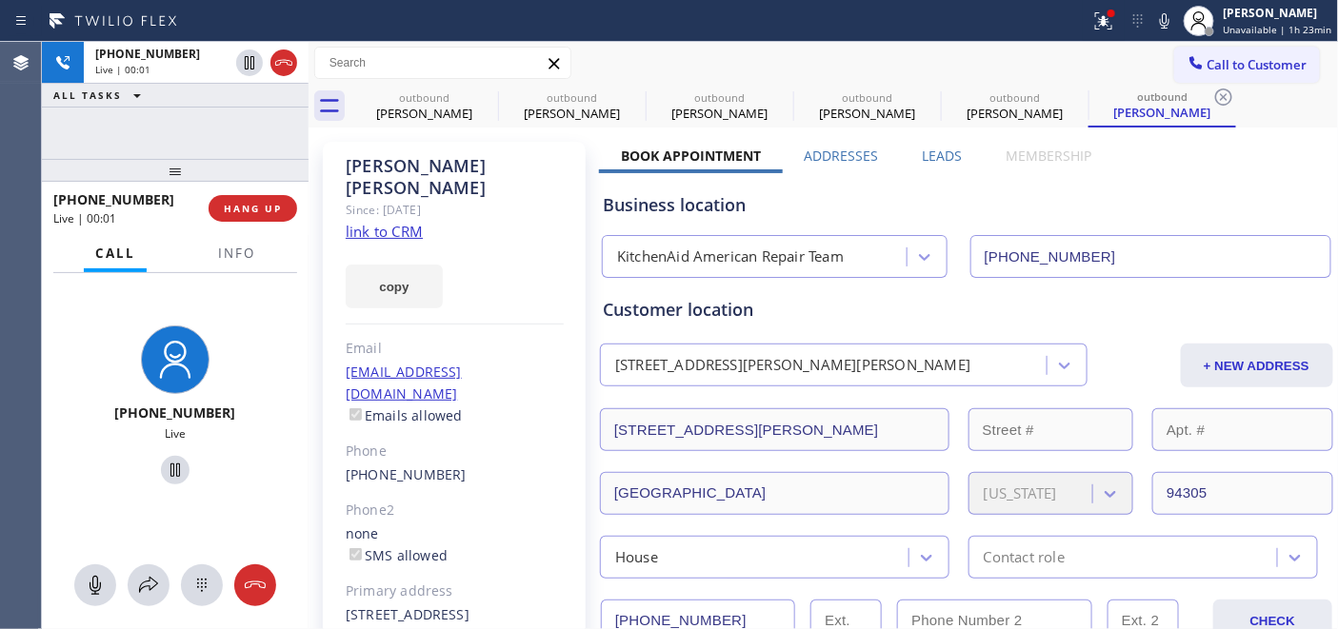
click at [290, 227] on div "+16502239562 Live | 00:01 HANG UP" at bounding box center [175, 209] width 244 height 50
click at [273, 213] on span "HANG UP" at bounding box center [253, 208] width 58 height 13
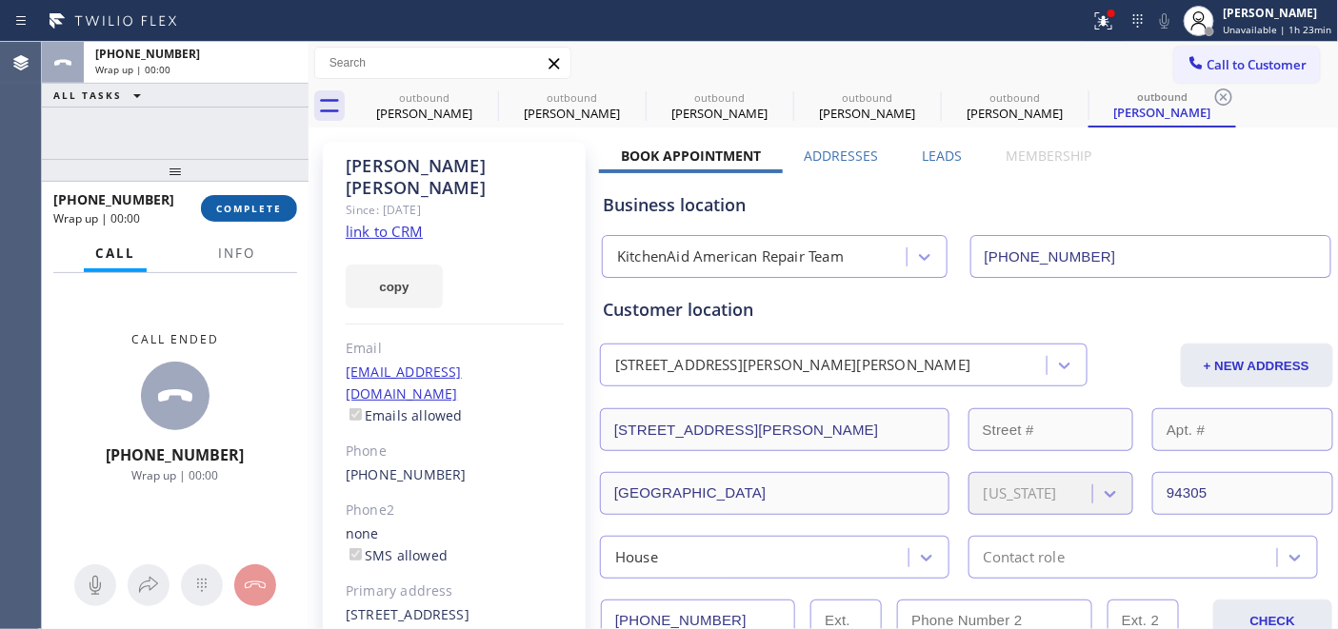
click at [271, 210] on span "COMPLETE" at bounding box center [249, 208] width 66 height 13
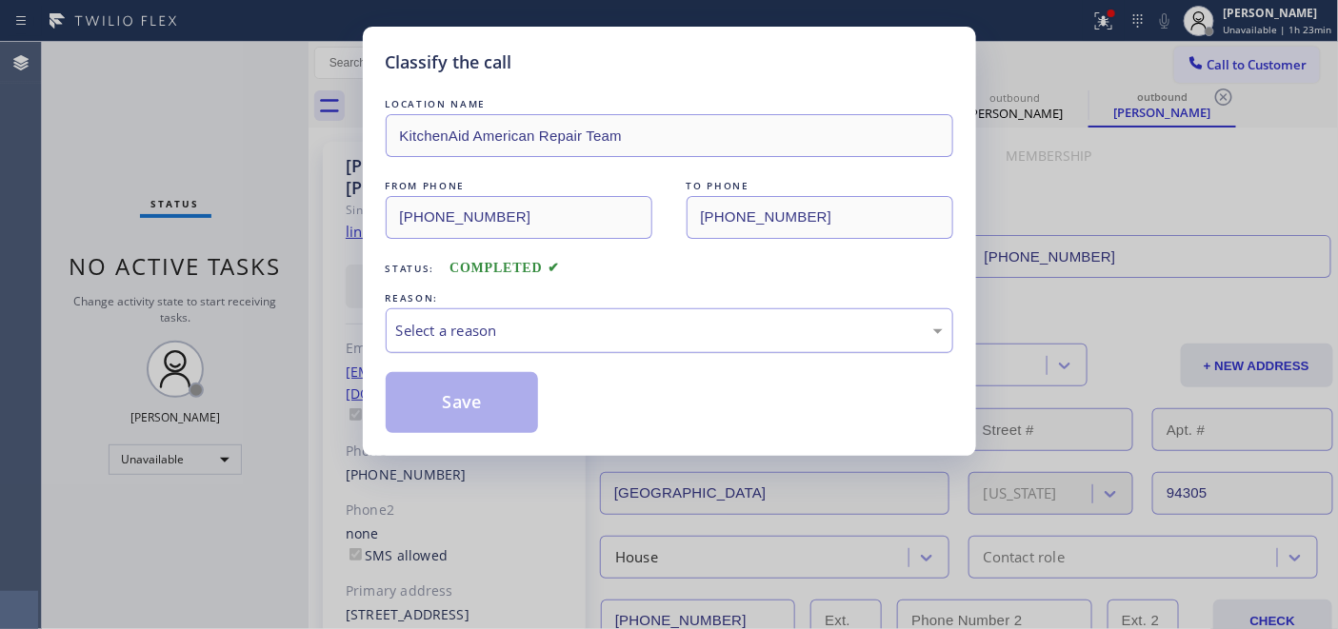
click at [655, 321] on div "Select a reason" at bounding box center [669, 331] width 547 height 22
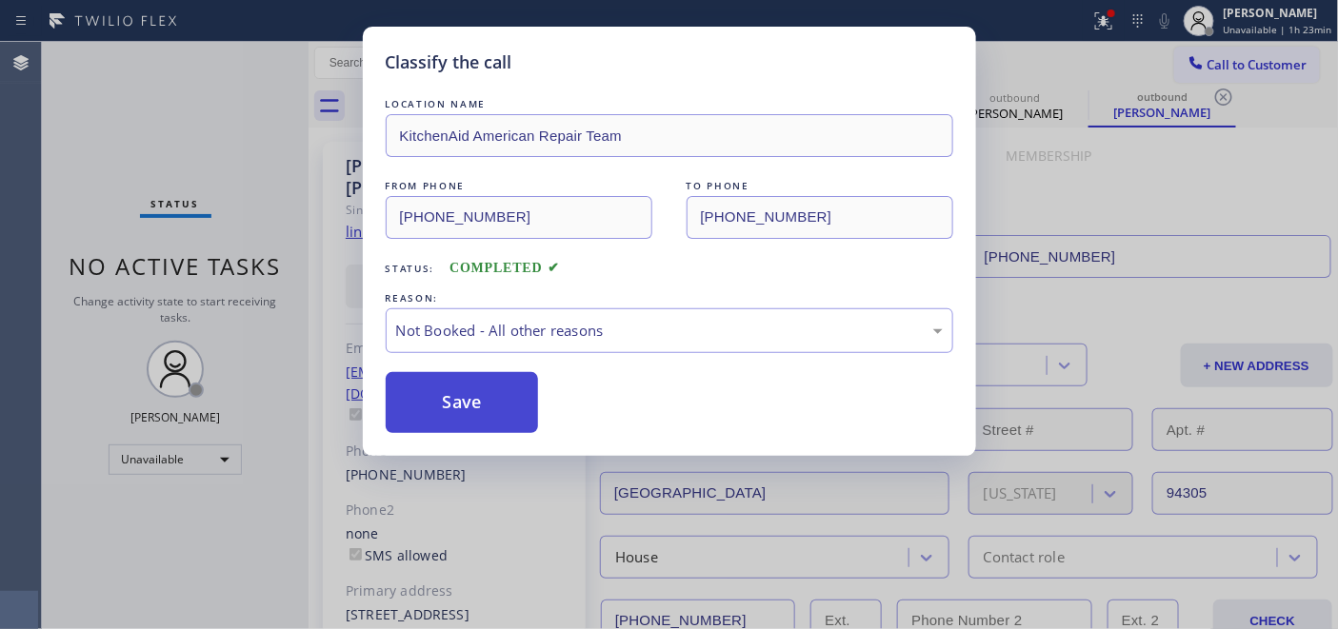
click at [489, 398] on button "Save" at bounding box center [462, 402] width 153 height 61
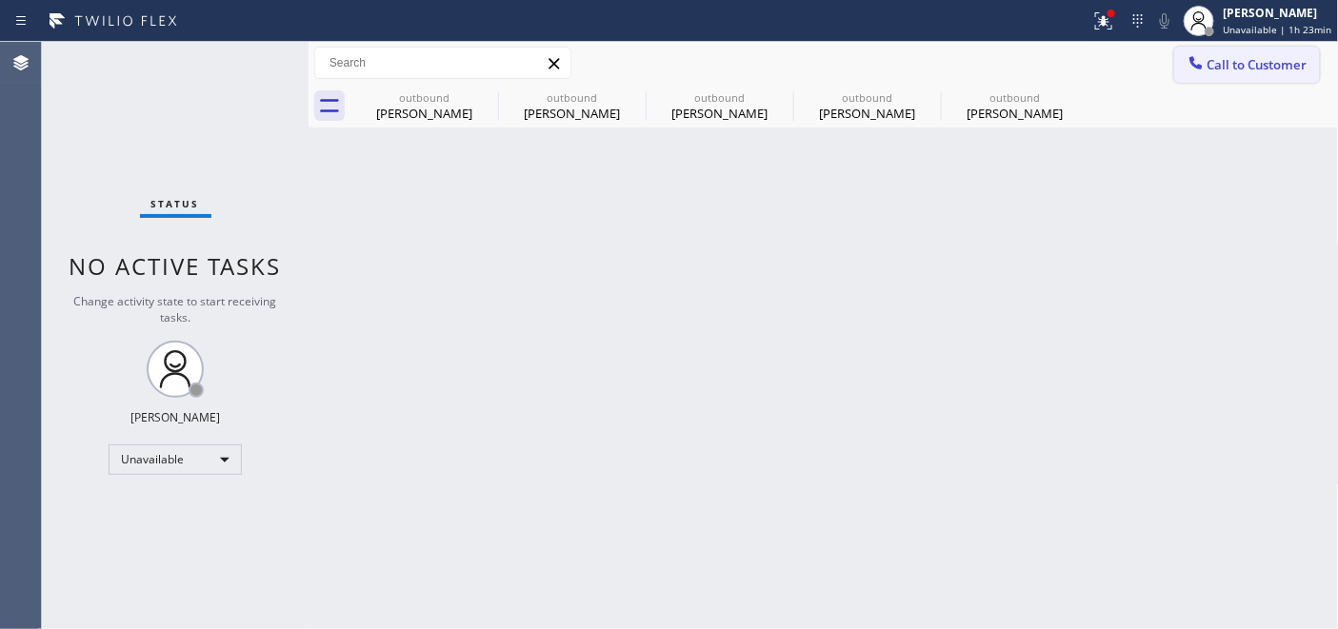
click at [1232, 70] on span "Call to Customer" at bounding box center [1257, 64] width 100 height 17
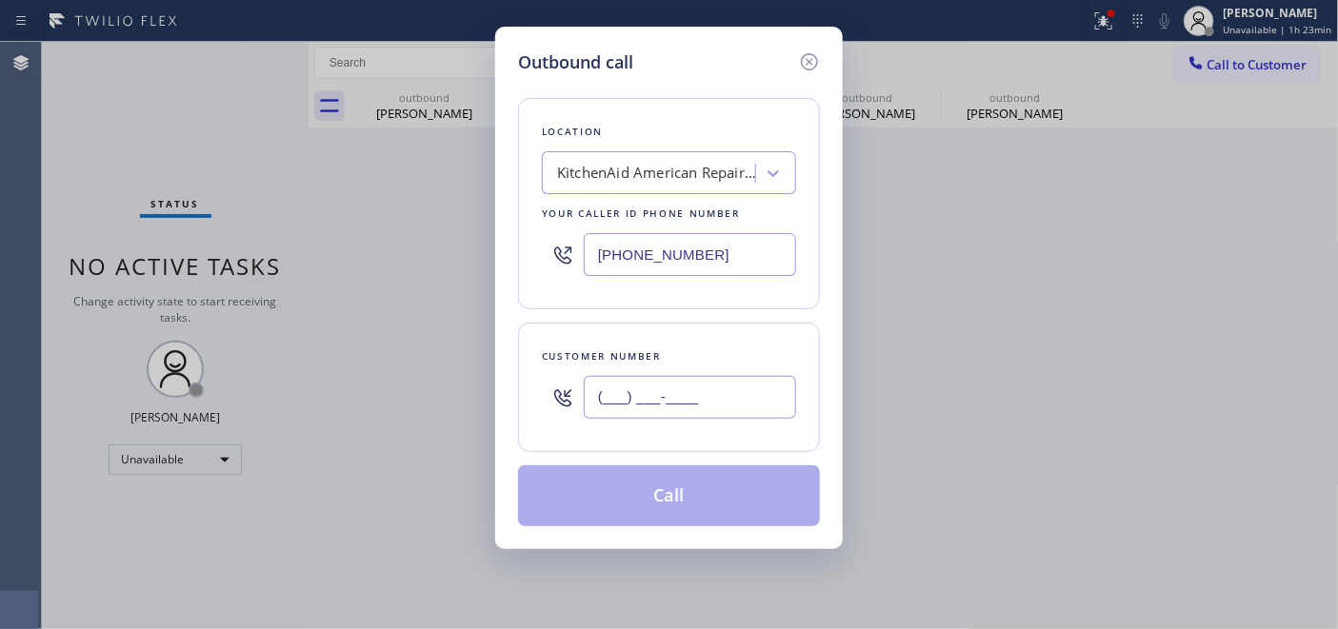
click at [626, 387] on input "(___) ___-____" at bounding box center [690, 397] width 212 height 43
paste input "408) 396-5130"
type input "(408) 396-5130"
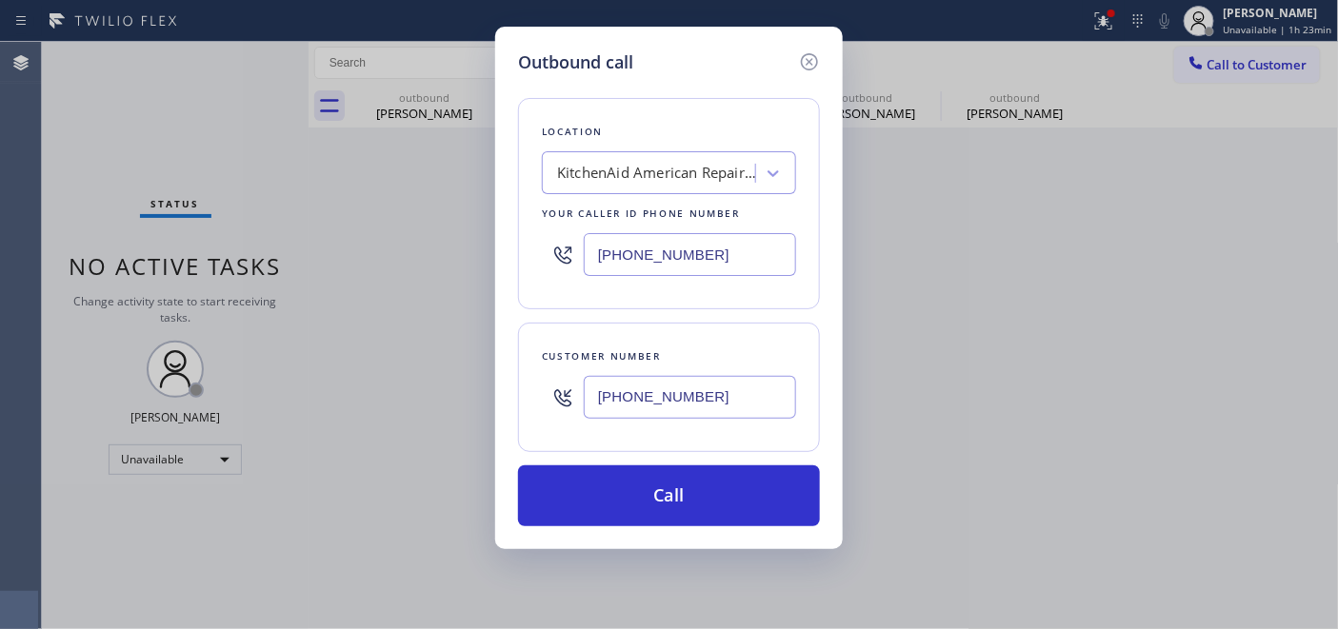
drag, startPoint x: 721, startPoint y: 250, endPoint x: 489, endPoint y: 274, distance: 233.6
click at [509, 269] on div "Outbound call Location KitchenAid American Repair Team Your caller id phone num…" at bounding box center [669, 288] width 348 height 523
paste input "831) 661-8837"
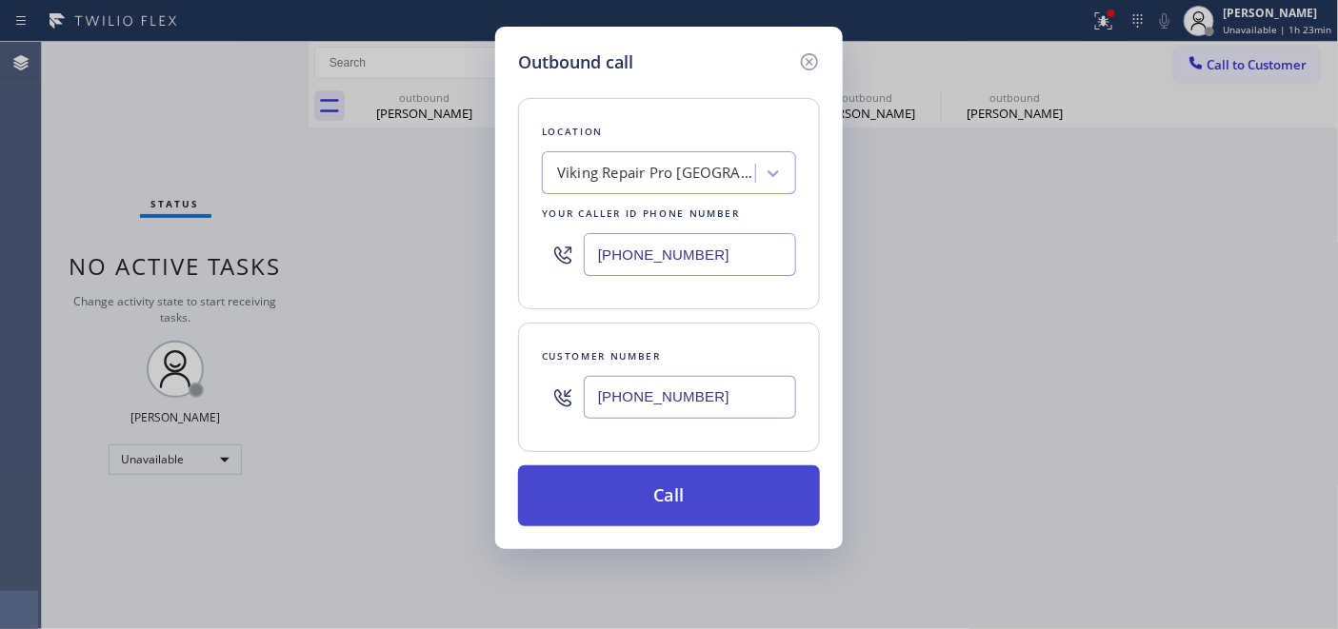
type input "(831) 661-8837"
click at [661, 488] on button "Call" at bounding box center [669, 496] width 302 height 61
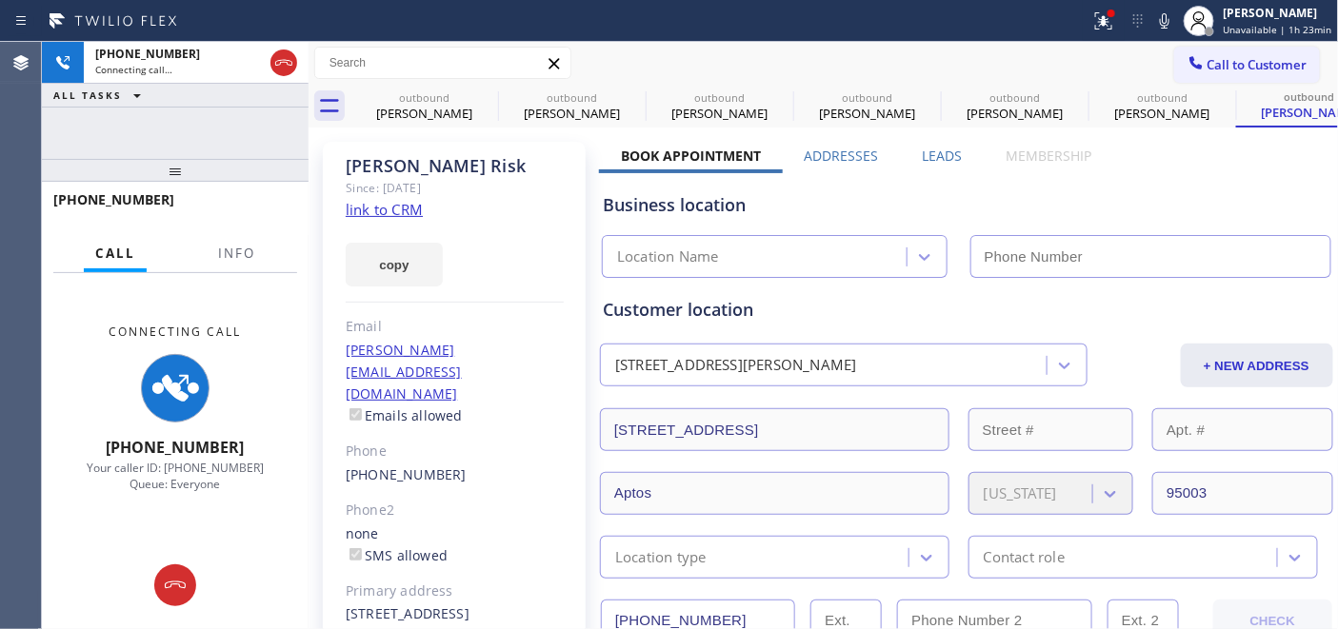
type input "(831) 661-8837"
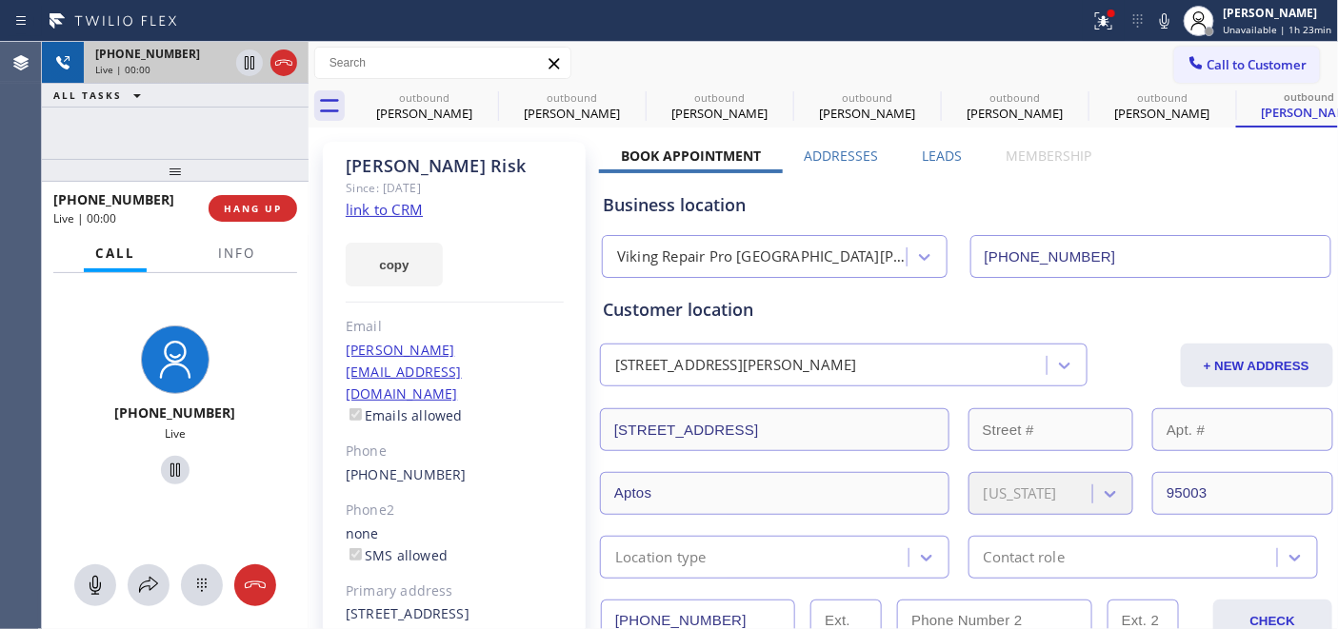
click at [268, 62] on div at bounding box center [266, 63] width 69 height 42
click at [270, 63] on div at bounding box center [283, 62] width 27 height 23
click at [276, 63] on div "Live | 00:00" at bounding box center [196, 69] width 202 height 13
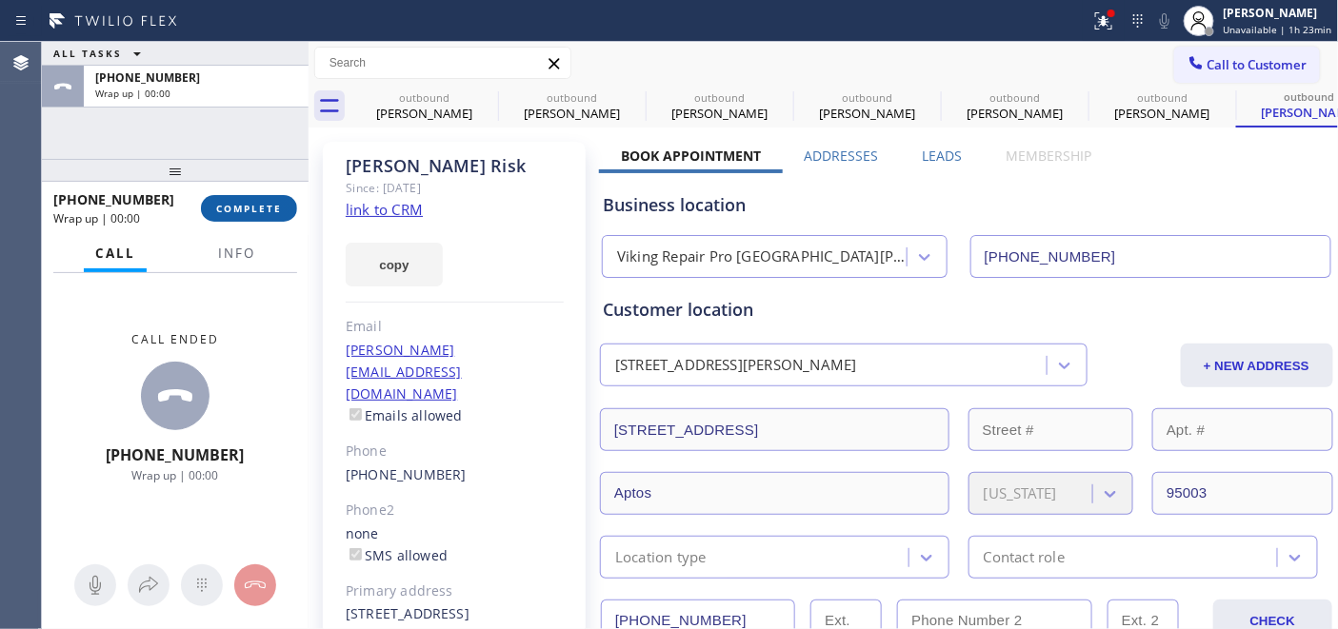
click at [260, 208] on span "COMPLETE" at bounding box center [249, 208] width 66 height 13
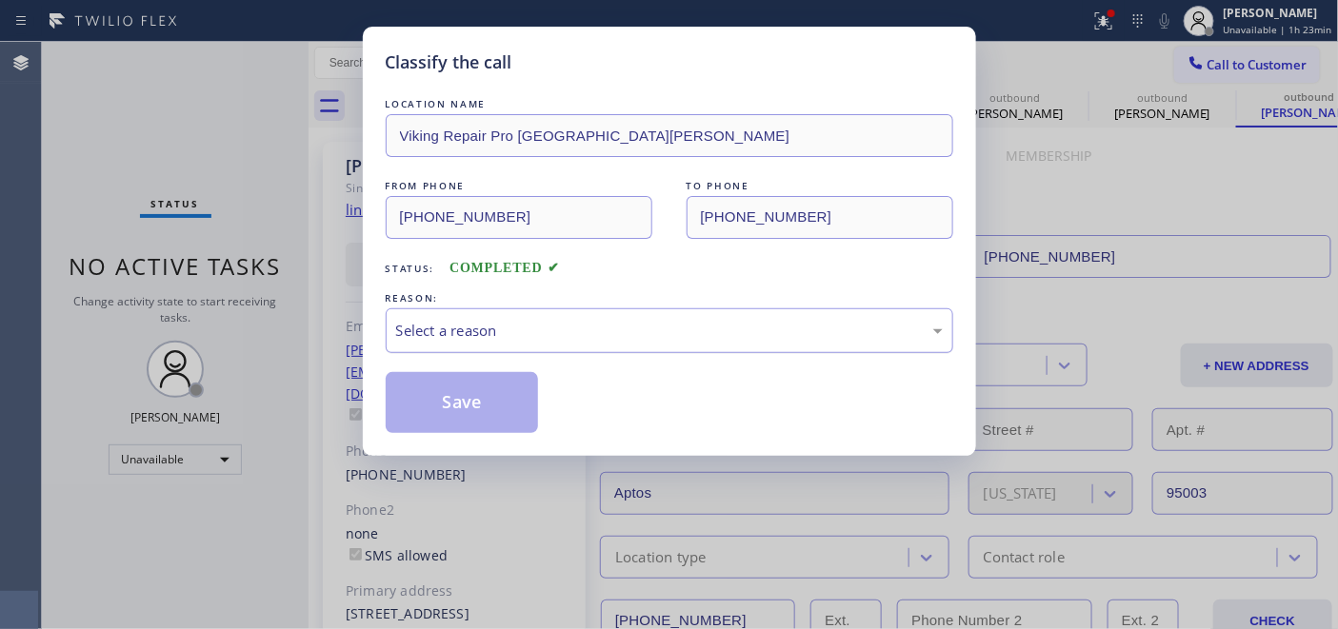
drag, startPoint x: 474, startPoint y: 312, endPoint x: 487, endPoint y: 324, distance: 16.8
click at [480, 317] on div "Select a reason" at bounding box center [670, 331] width 568 height 45
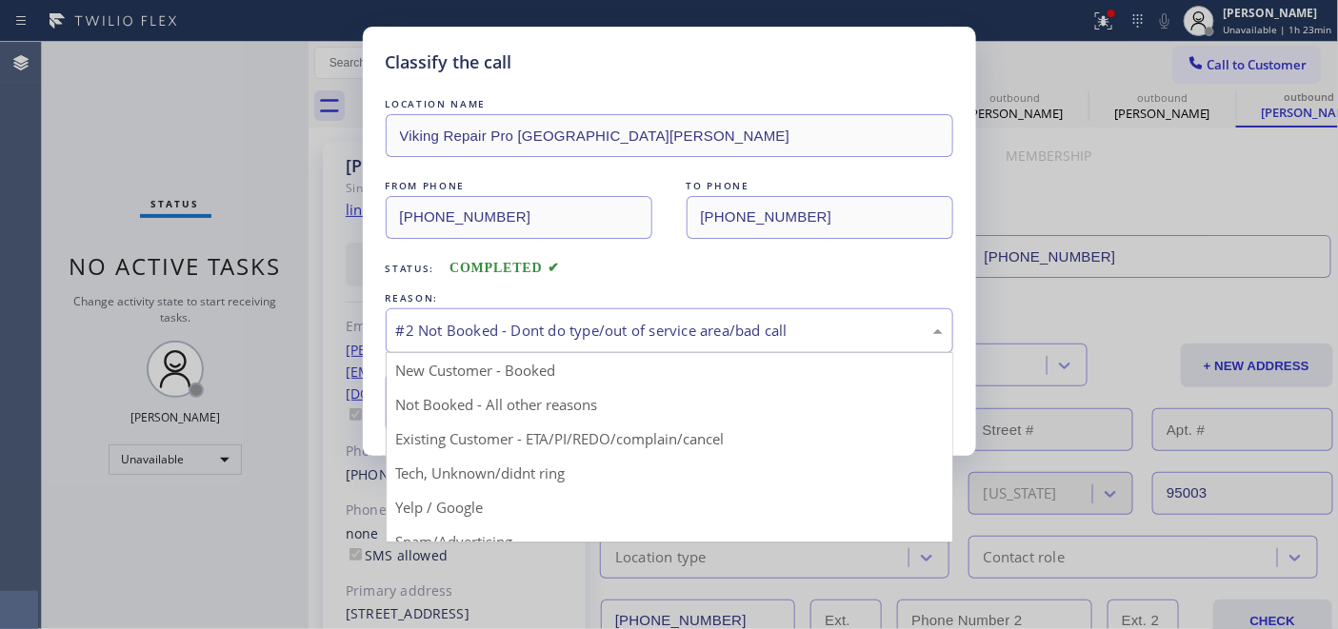
click at [477, 335] on div "#2 Not Booked - Dont do type/out of service area/bad call" at bounding box center [669, 331] width 547 height 22
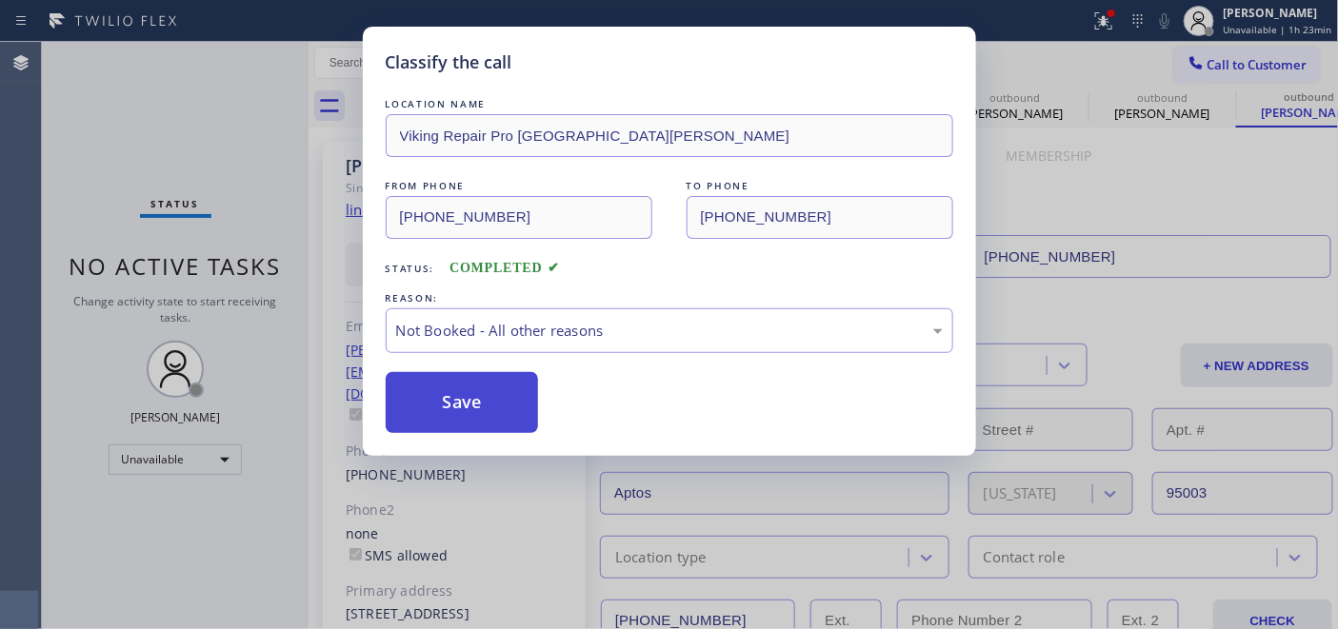
click at [459, 403] on button "Save" at bounding box center [462, 402] width 153 height 61
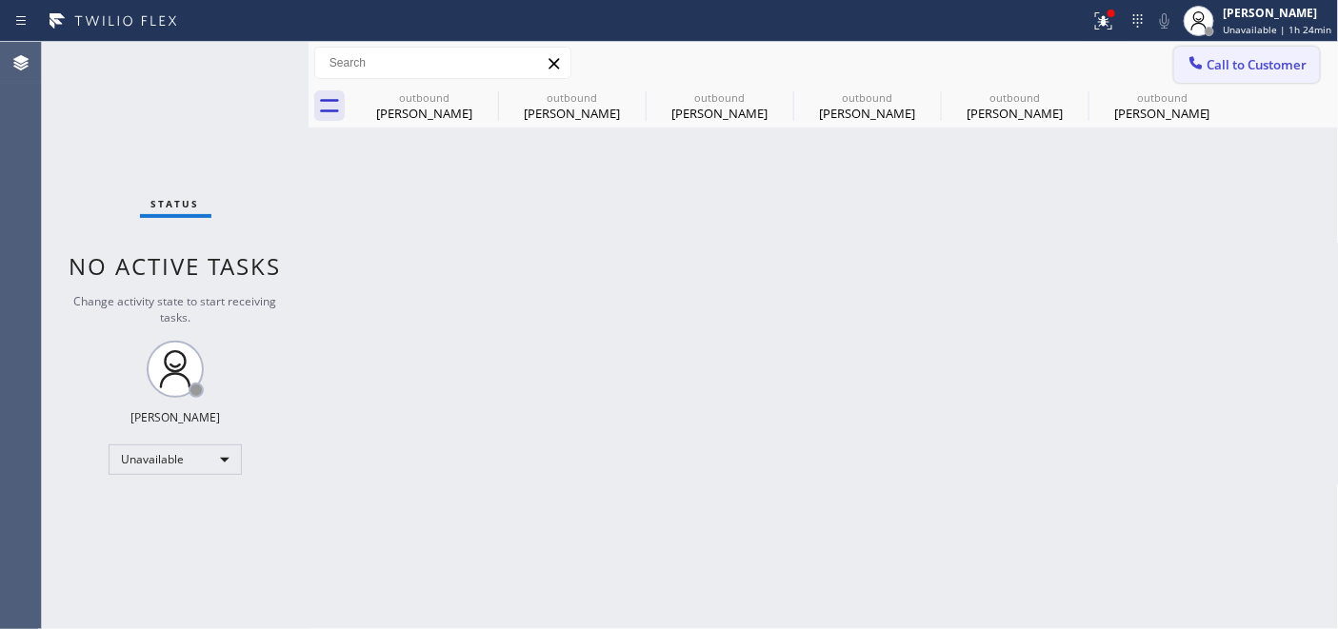
click at [1211, 64] on span "Call to Customer" at bounding box center [1257, 64] width 100 height 17
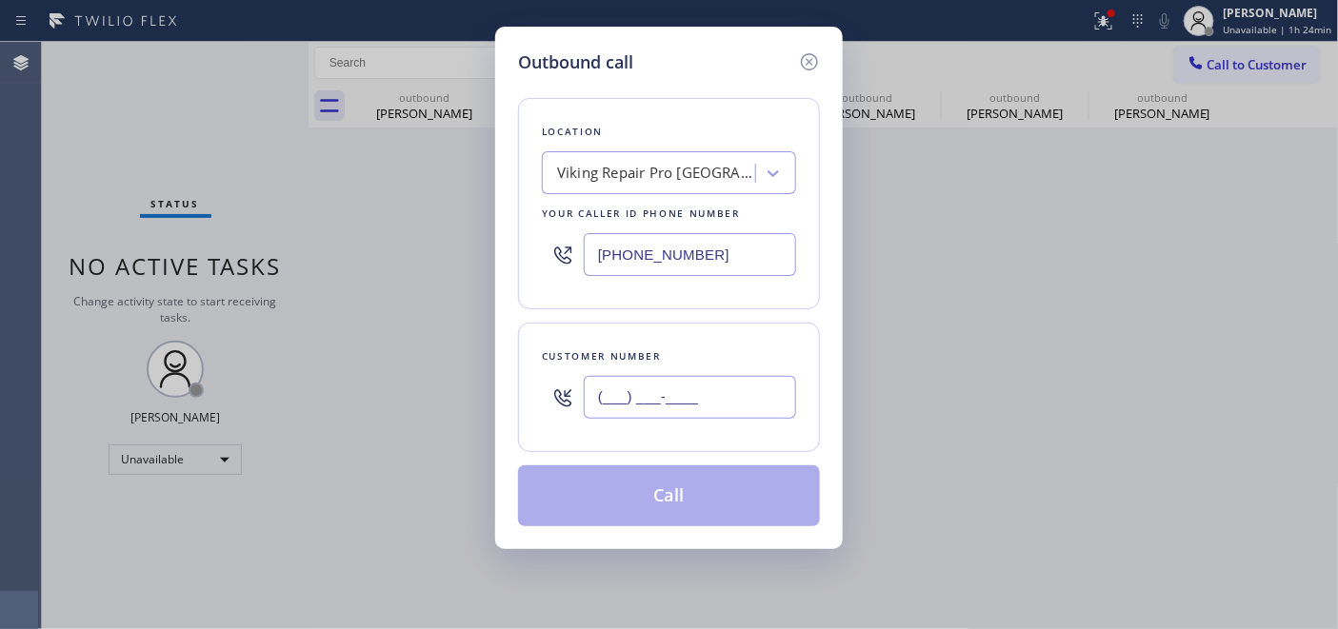
click at [684, 397] on input "(___) ___-____" at bounding box center [690, 397] width 212 height 43
paste input "310) 377-8923"
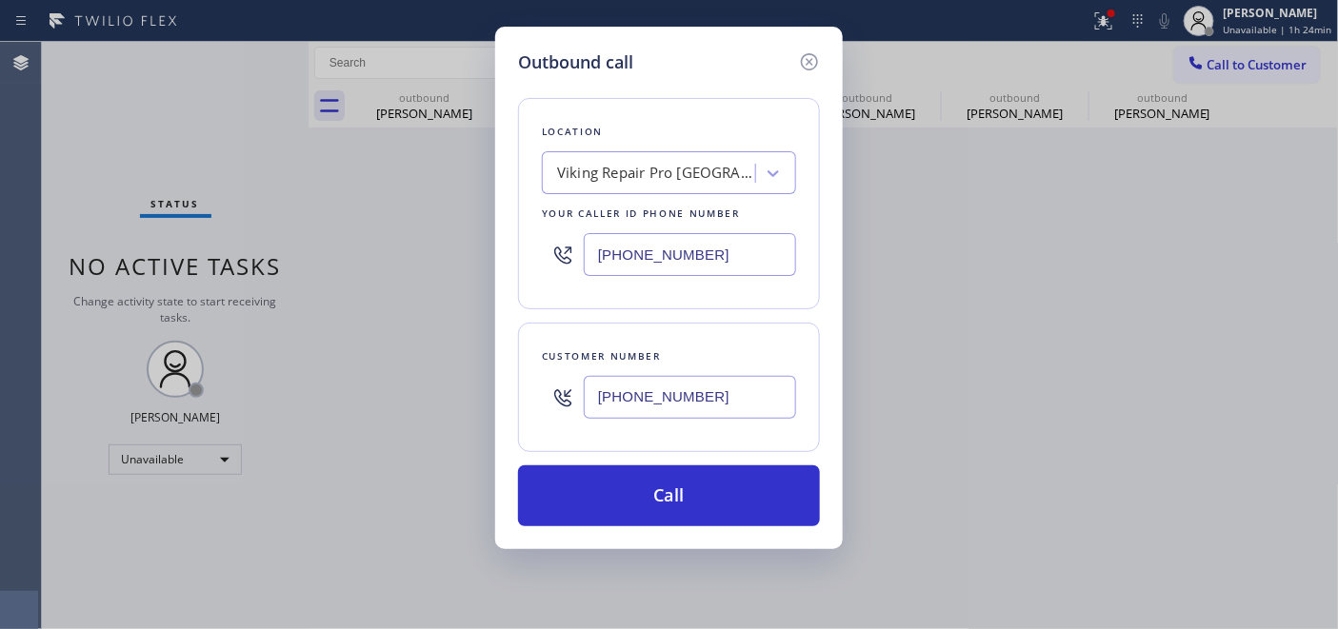
type input "(310) 377-8923"
drag, startPoint x: 696, startPoint y: 248, endPoint x: 388, endPoint y: 273, distance: 309.6
click at [337, 255] on div "Outbound call Location Viking Repair Pro Santa Cruz Your caller id phone number…" at bounding box center [669, 314] width 1338 height 629
paste input "310) 868-0740"
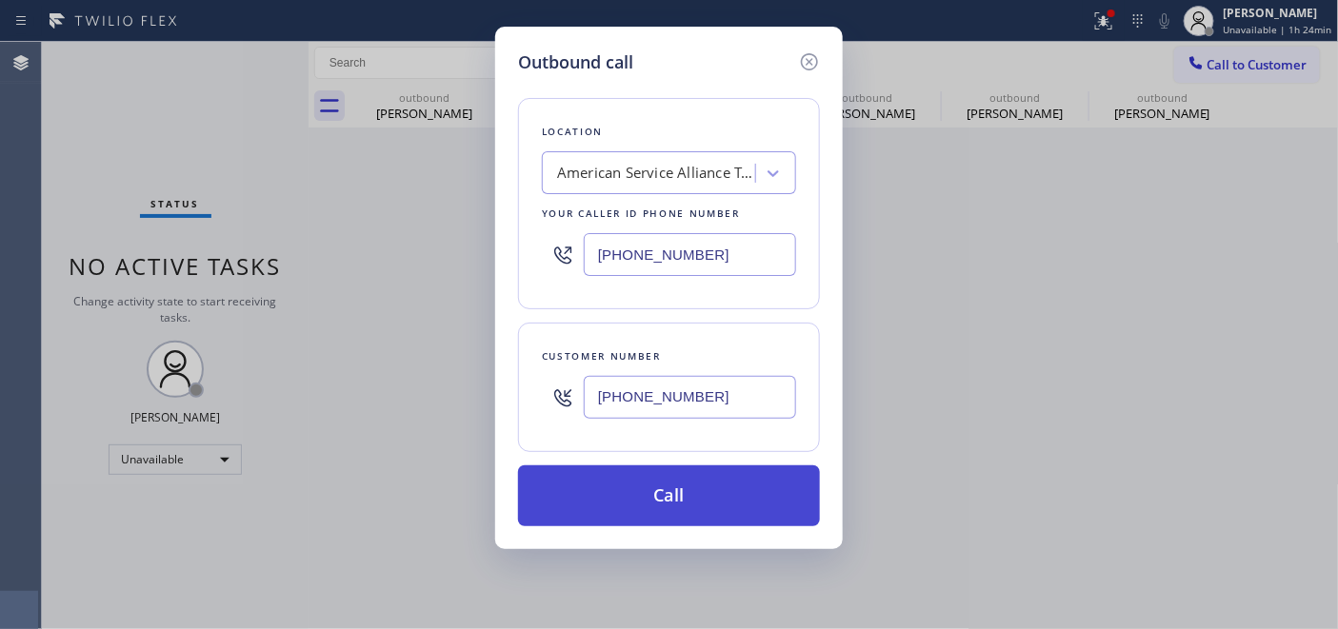
type input "(310) 868-0740"
click at [724, 492] on button "Call" at bounding box center [669, 496] width 302 height 61
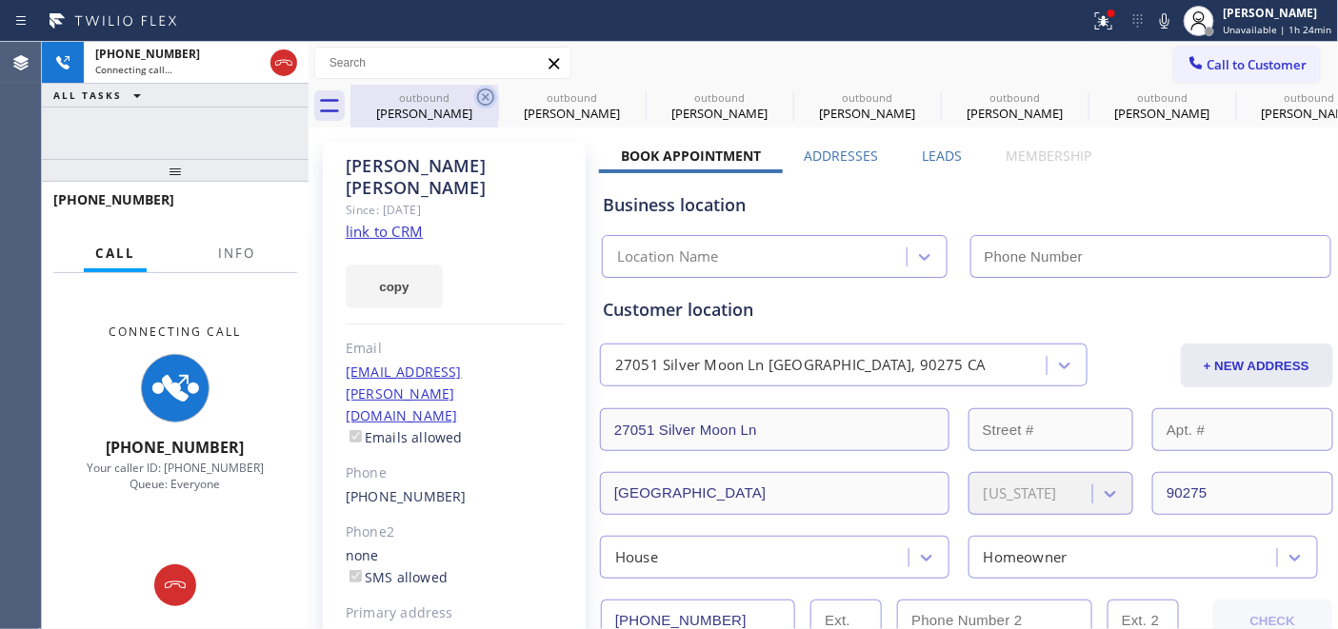
click at [482, 92] on icon at bounding box center [485, 97] width 23 height 23
click at [0, 0] on icon at bounding box center [0, 0] width 0 height 0
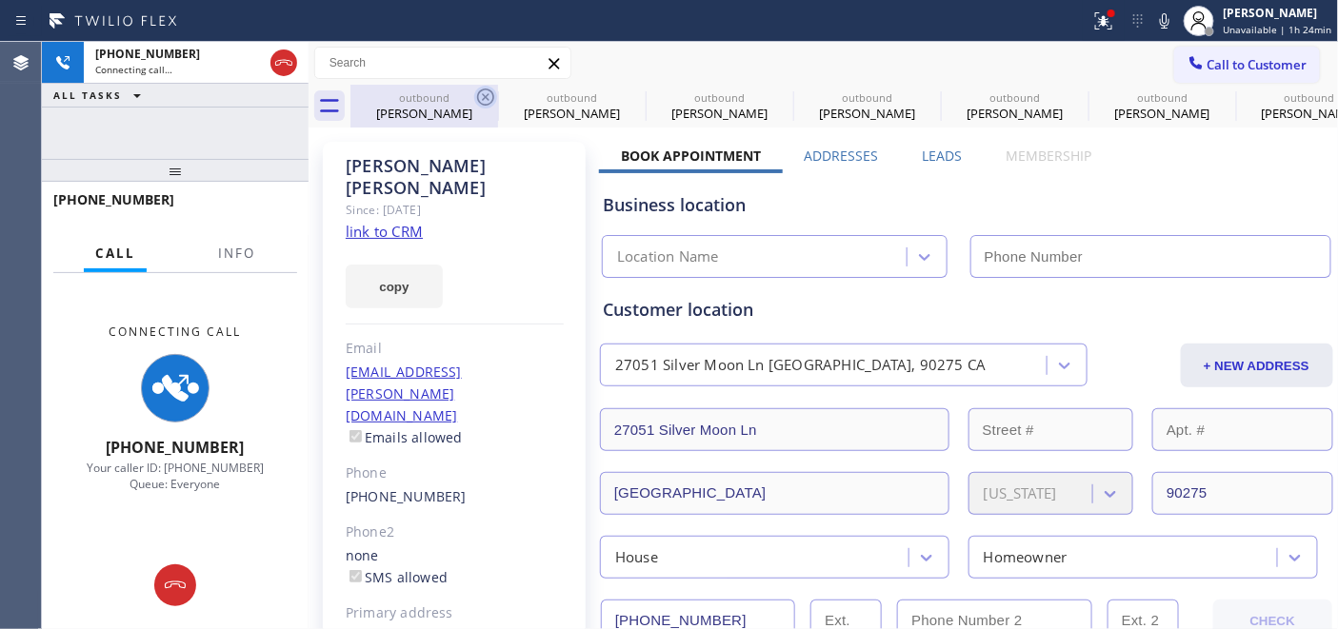
type input "(831) 661-8837"
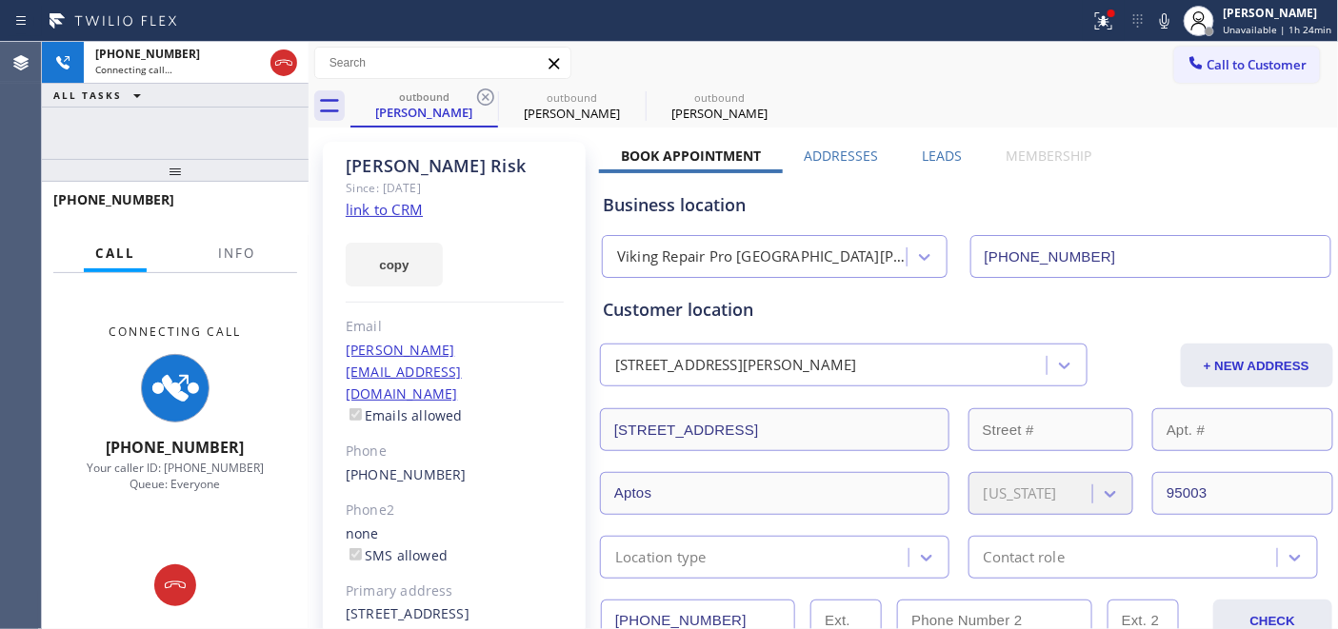
type input "(310) 868-0740"
click at [482, 92] on icon at bounding box center [485, 97] width 23 height 23
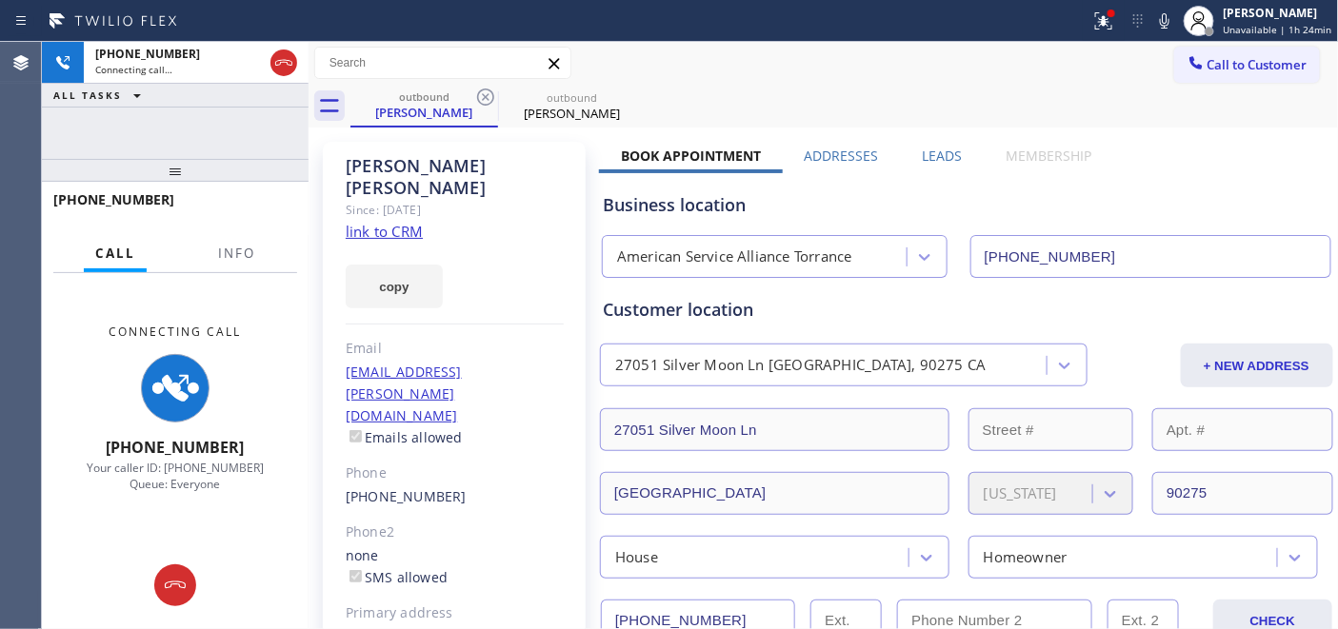
click at [750, 79] on div "Call to Customer Outbound call Location American Service Alliance Torrance Your…" at bounding box center [824, 63] width 1030 height 33
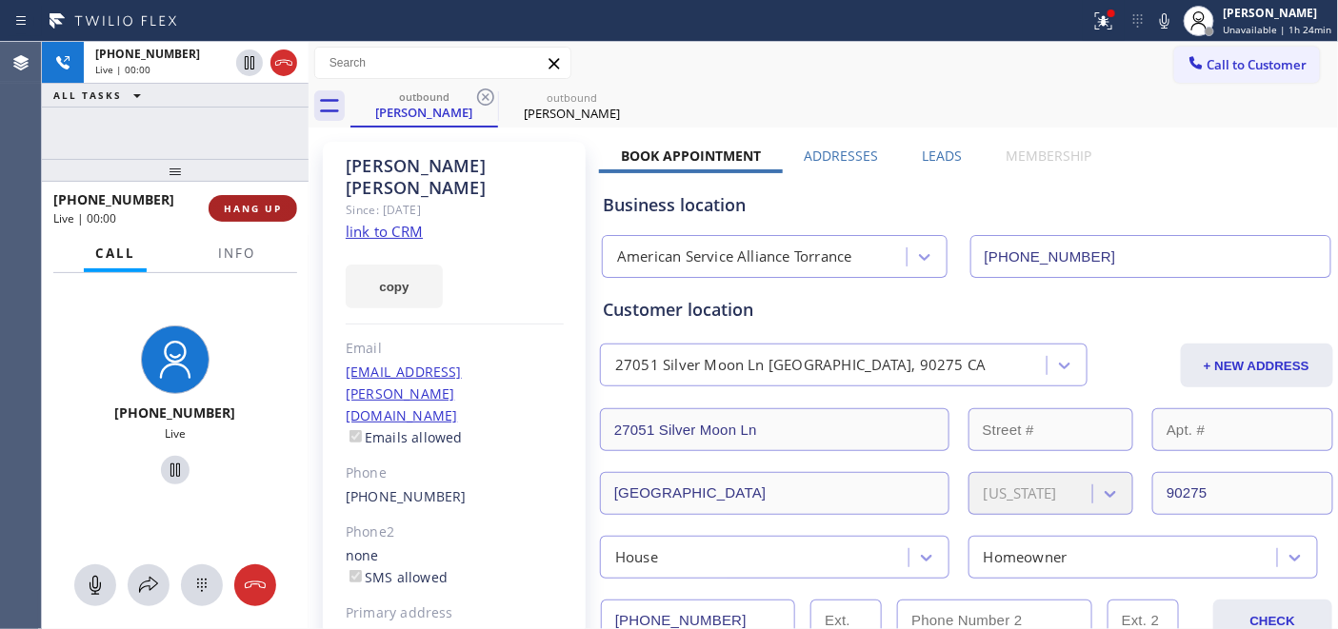
click at [260, 202] on span "HANG UP" at bounding box center [253, 208] width 58 height 13
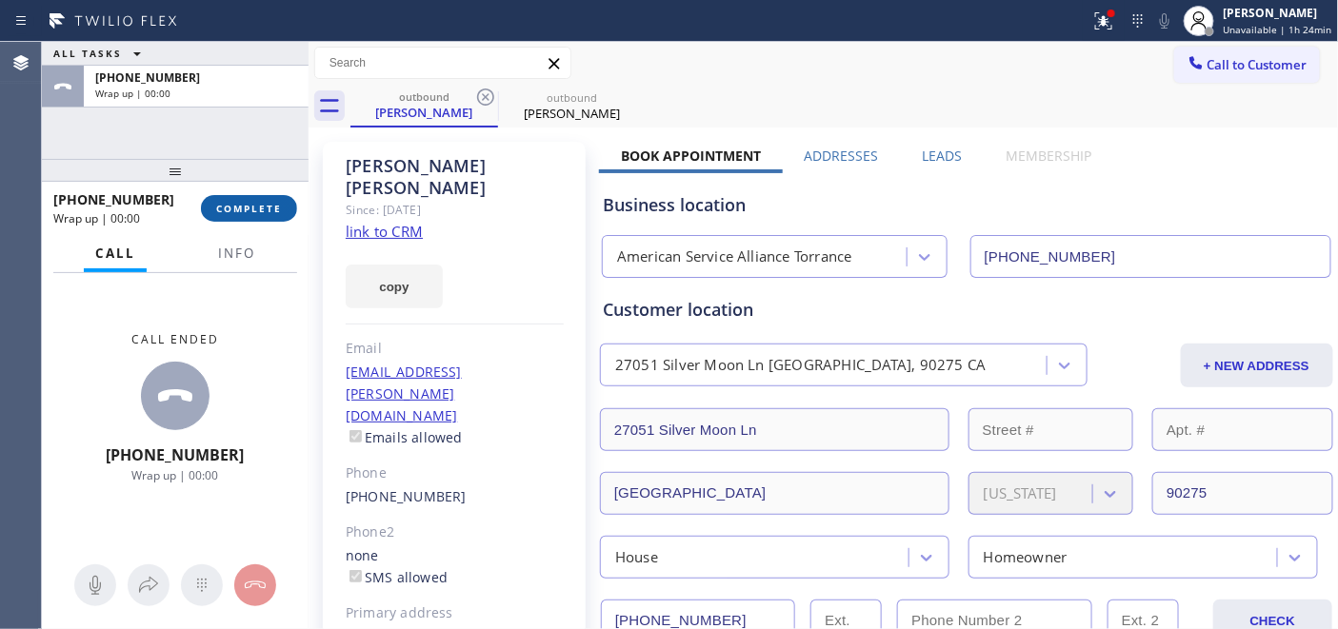
click at [259, 203] on span "COMPLETE" at bounding box center [249, 208] width 66 height 13
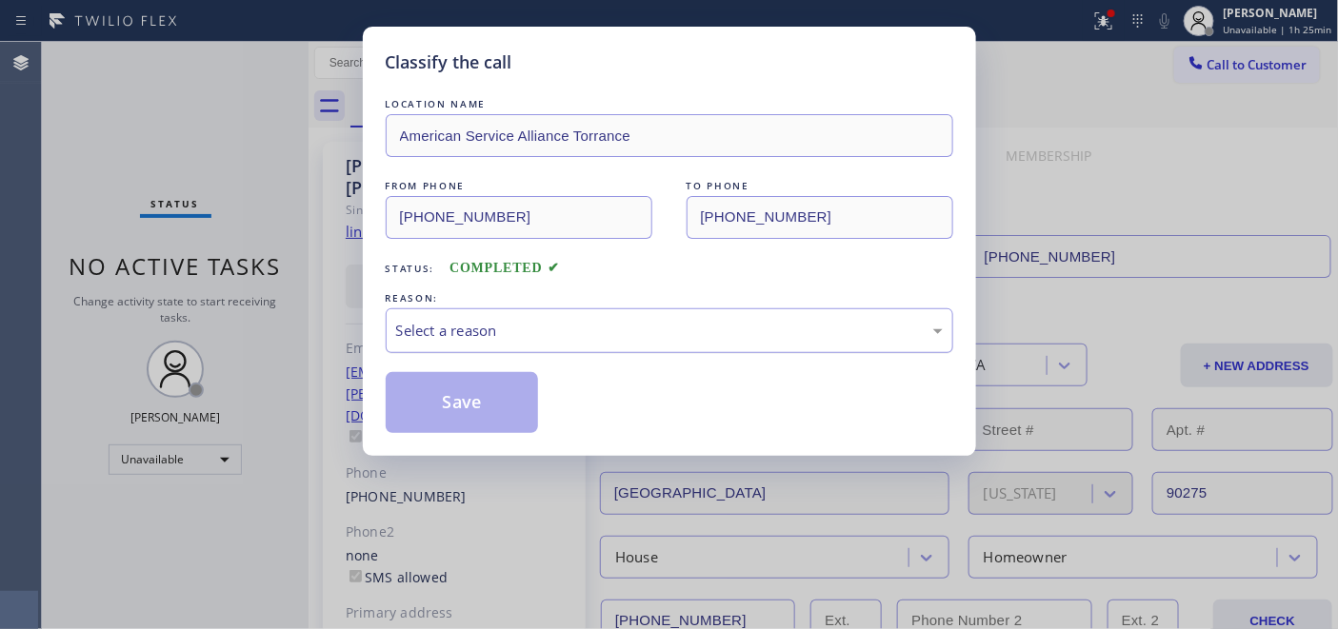
click at [604, 338] on div "Select a reason" at bounding box center [669, 331] width 547 height 22
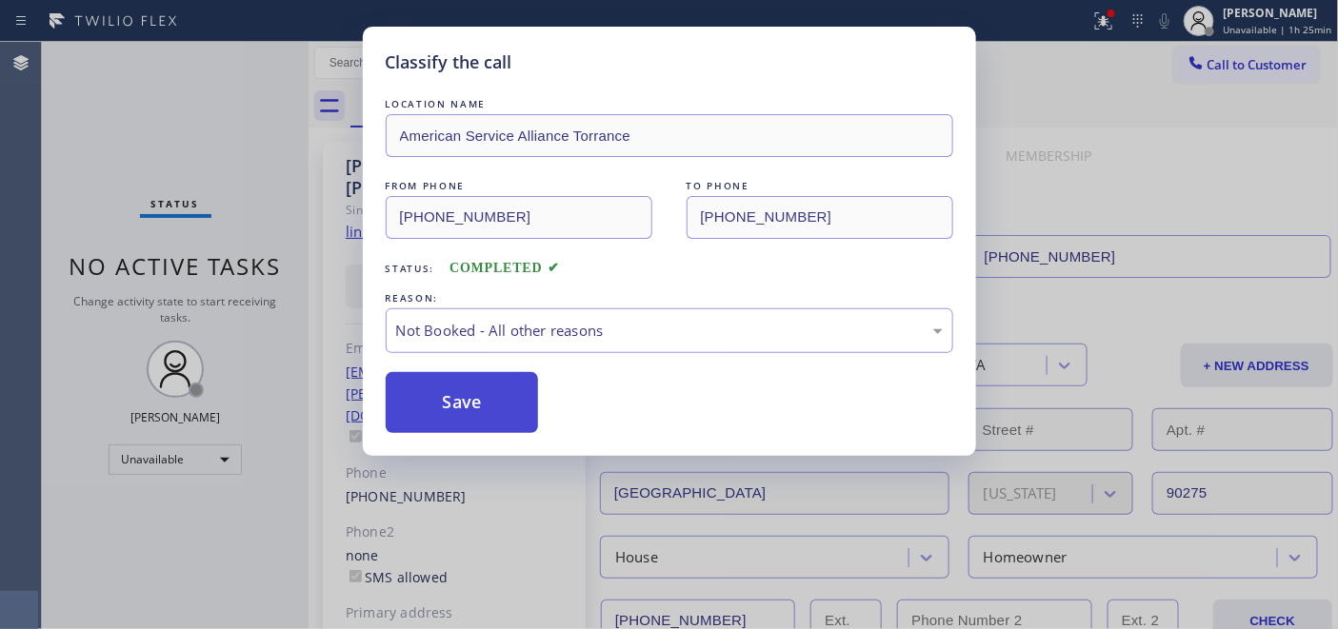
click at [510, 396] on button "Save" at bounding box center [462, 402] width 153 height 61
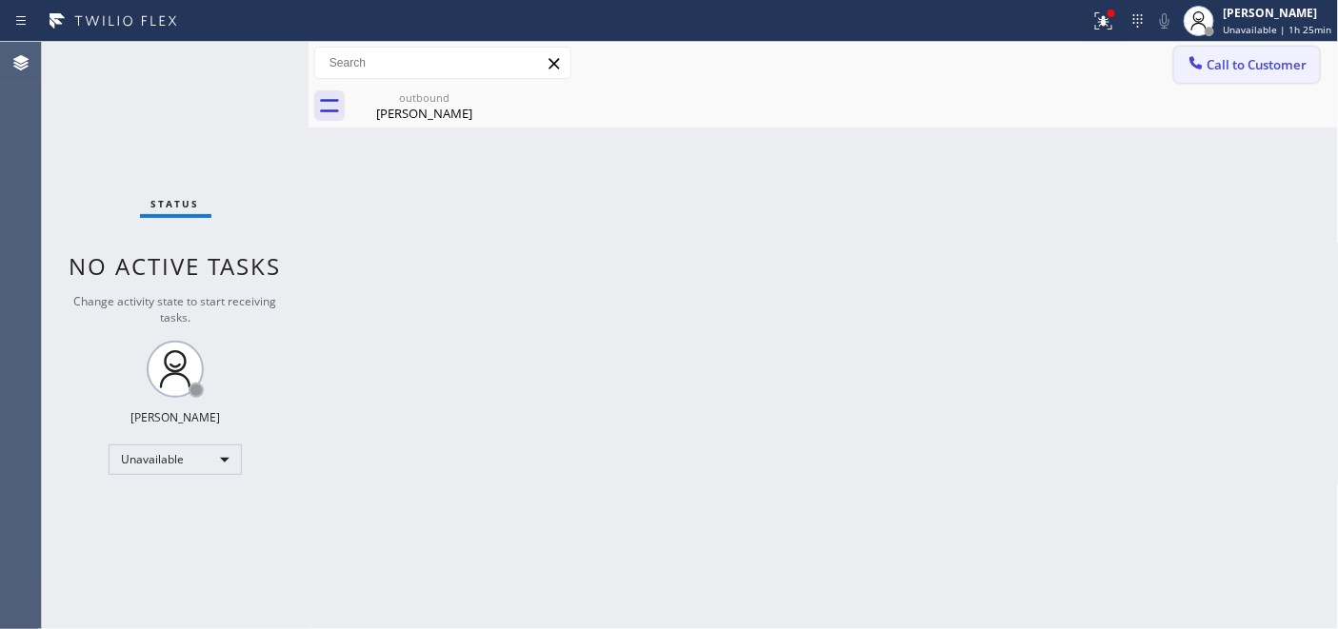
click at [1315, 55] on button "Call to Customer" at bounding box center [1247, 65] width 146 height 36
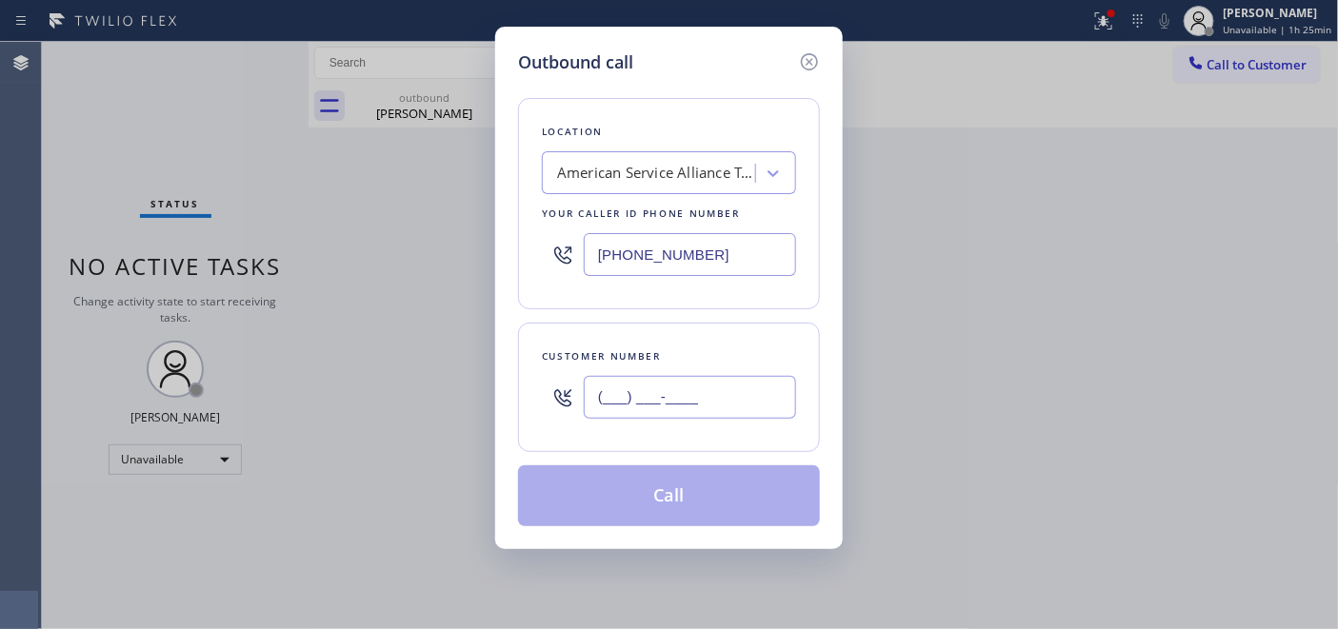
click at [701, 392] on input "(___) ___-____" at bounding box center [690, 397] width 212 height 43
paste input "323) 203-4669"
type input "(323) 203-4669"
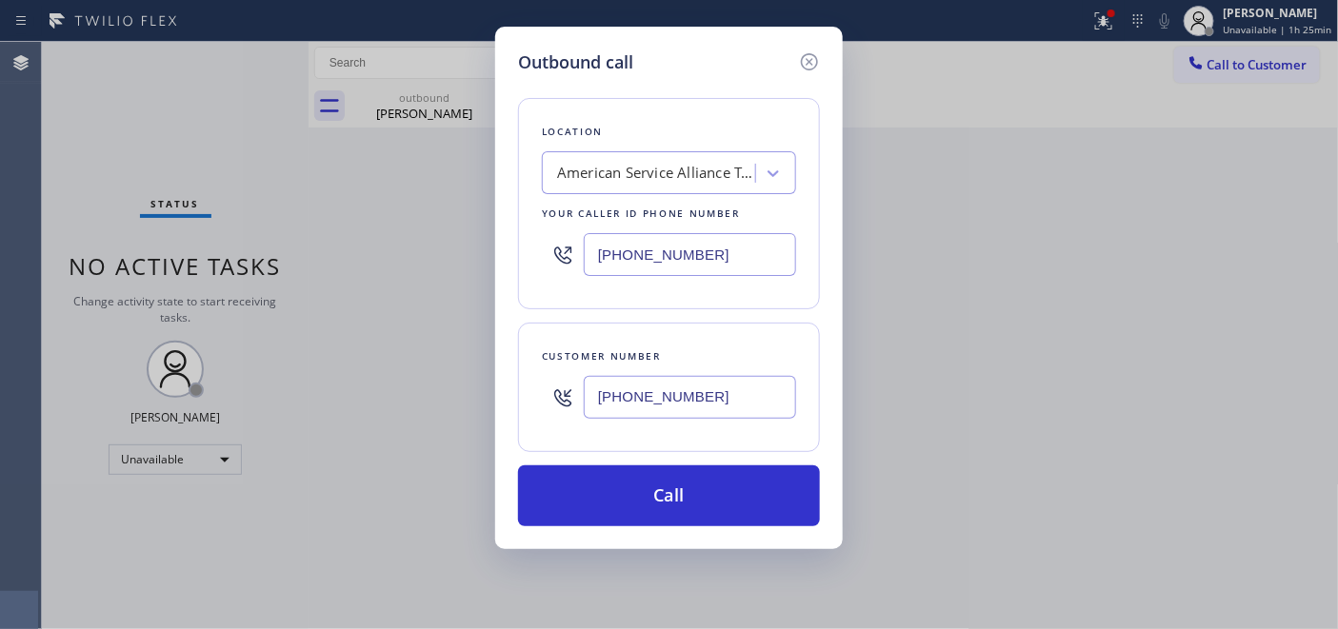
drag, startPoint x: 687, startPoint y: 257, endPoint x: 506, endPoint y: 257, distance: 180.9
click at [522, 257] on div "Location American Service Alliance Torrance Your caller id phone number (310) 8…" at bounding box center [669, 203] width 302 height 211
click at [577, 257] on div at bounding box center [563, 255] width 42 height 62
drag, startPoint x: 608, startPoint y: 250, endPoint x: 784, endPoint y: 250, distance: 176.2
click at [783, 250] on input "(310) 868-0740" at bounding box center [690, 254] width 212 height 43
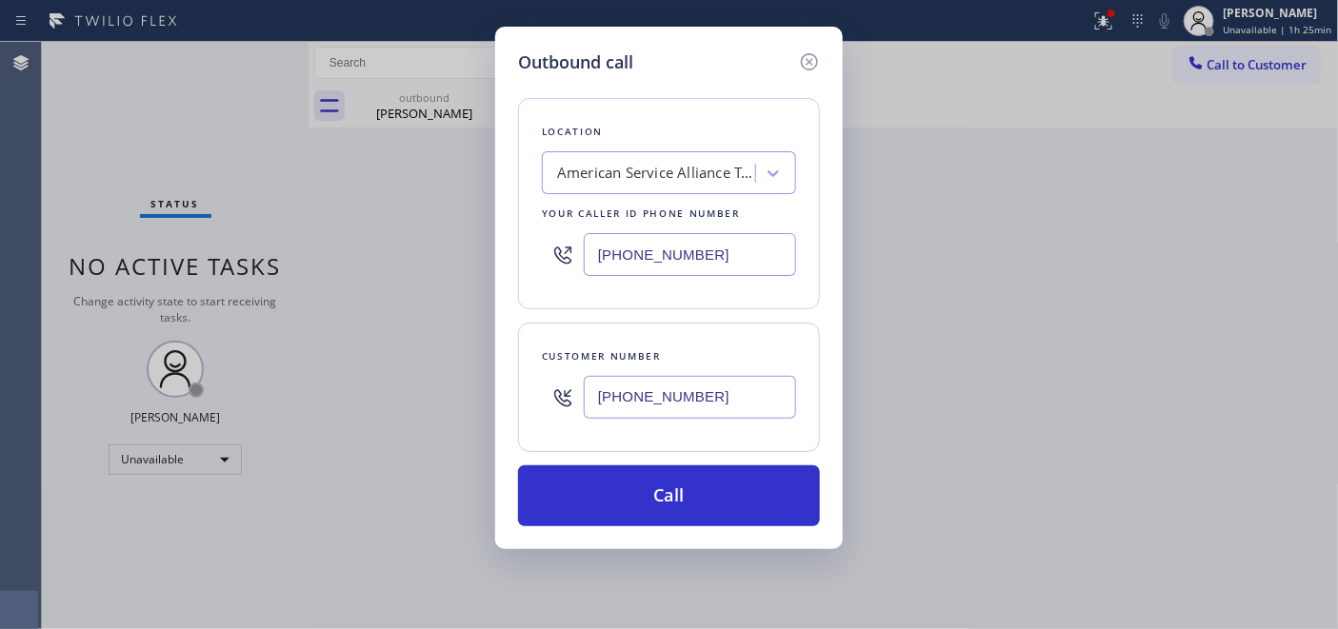
paste input "855) 731-4952"
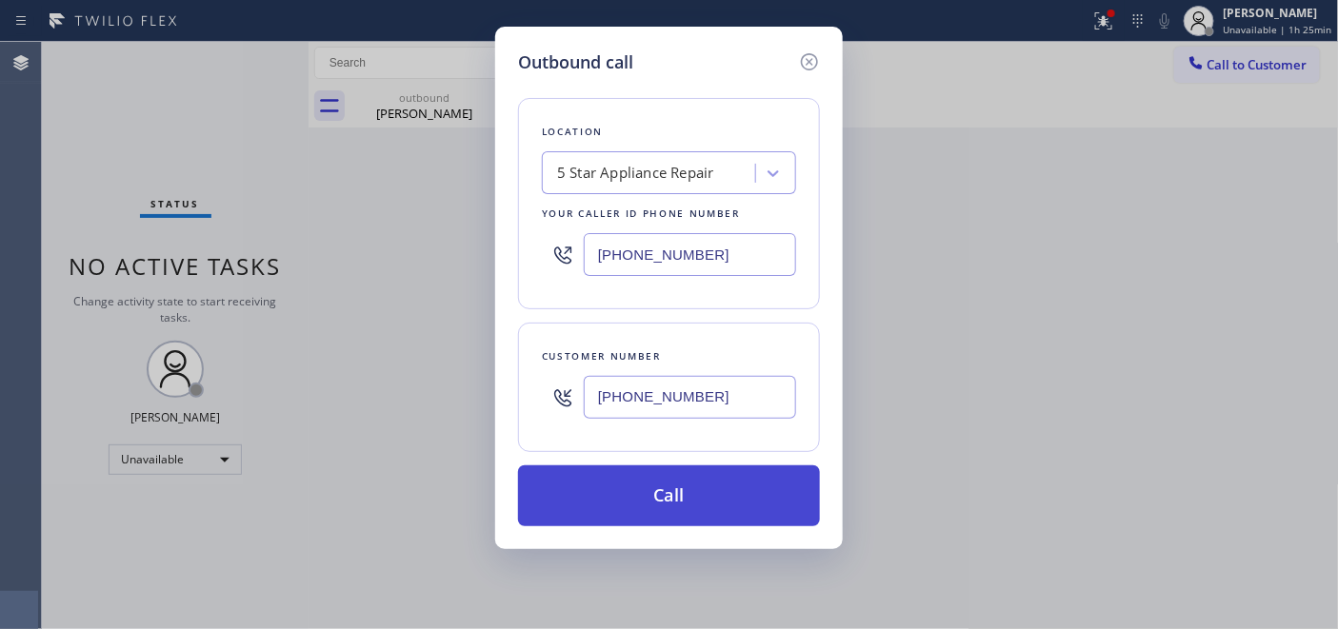
type input "[PHONE_NUMBER]"
click at [705, 477] on button "Call" at bounding box center [669, 496] width 302 height 61
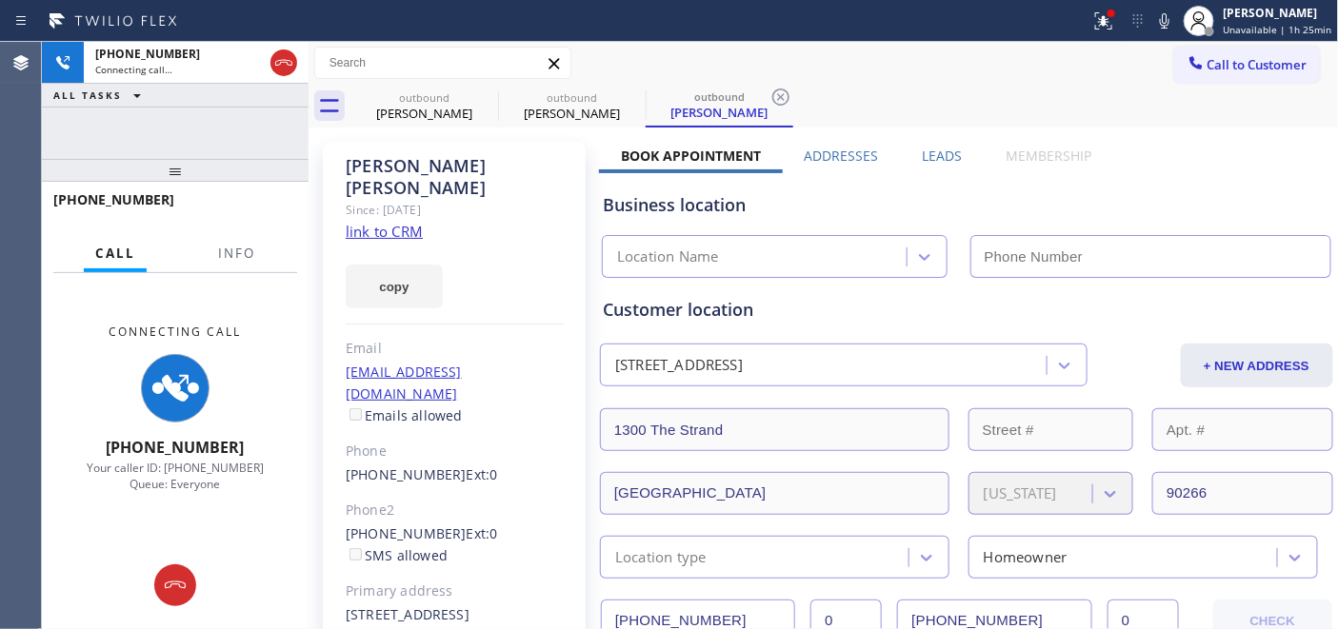
type input "[PHONE_NUMBER]"
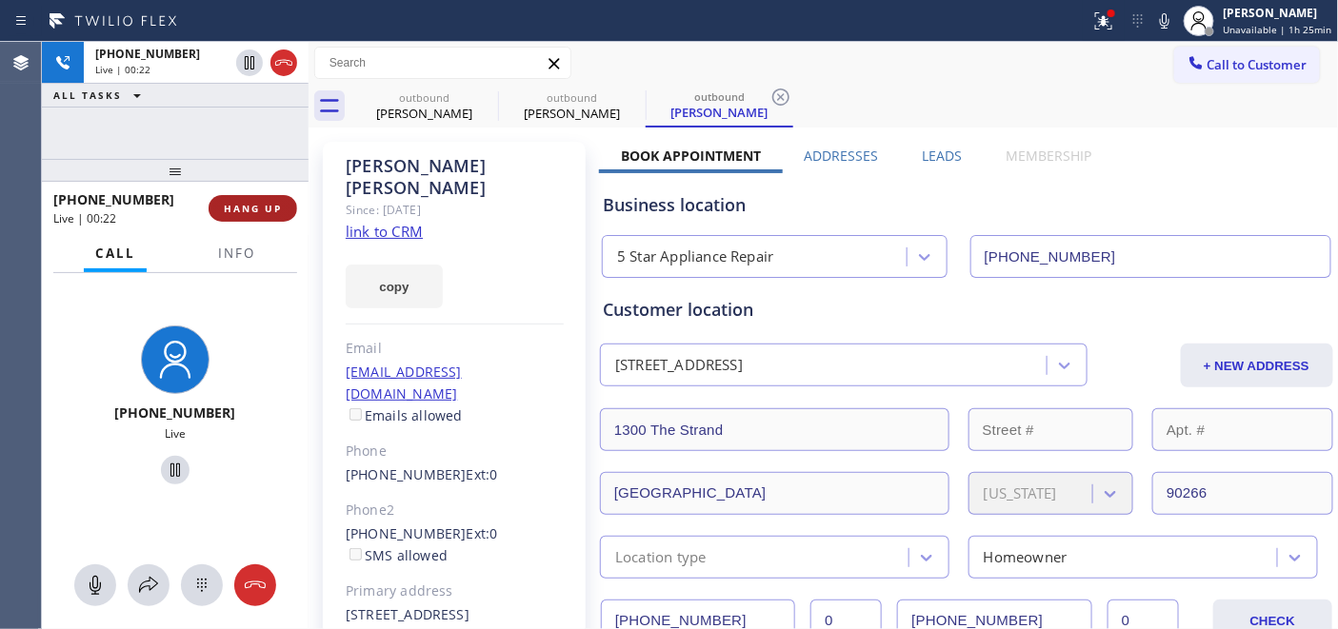
click at [250, 205] on span "HANG UP" at bounding box center [253, 208] width 58 height 13
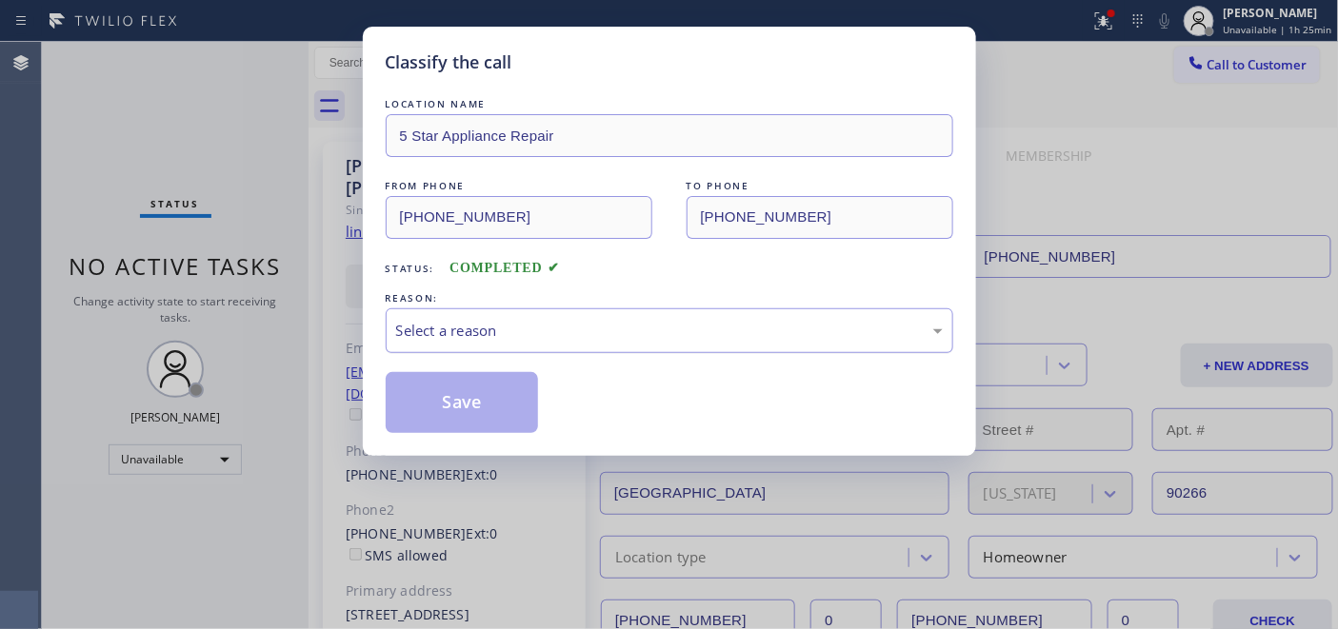
drag, startPoint x: 688, startPoint y: 309, endPoint x: 643, endPoint y: 349, distance: 60.7
click at [688, 312] on div "Select a reason" at bounding box center [670, 331] width 568 height 45
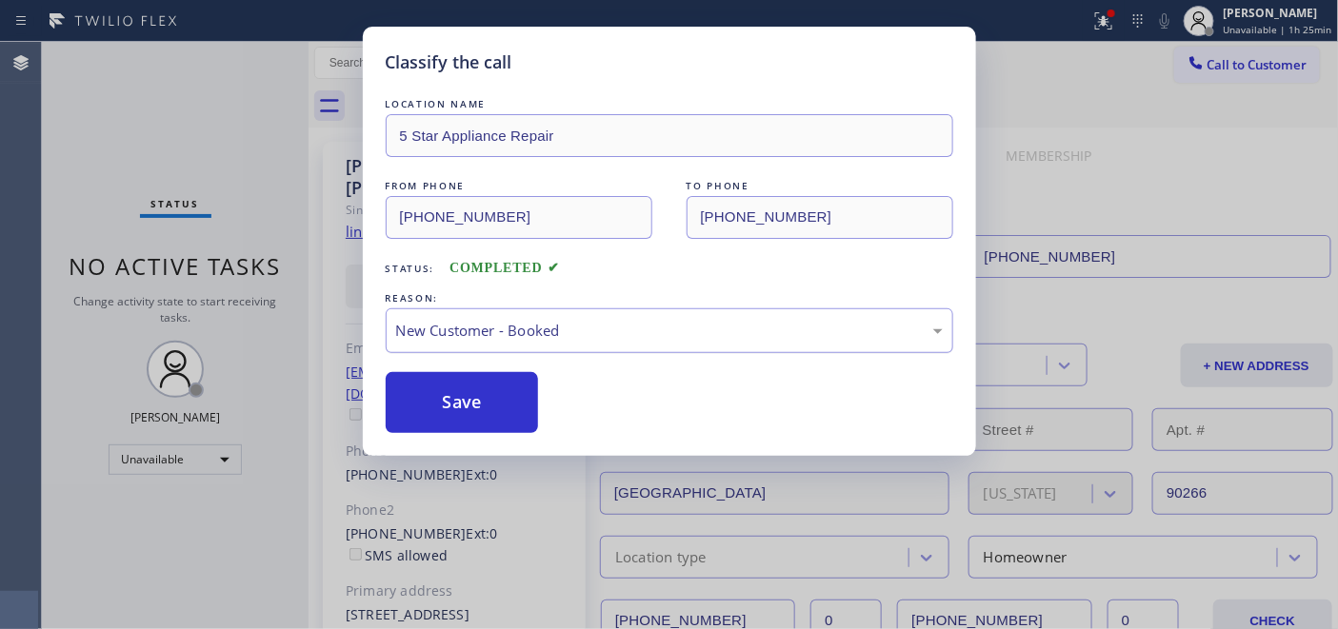
click at [579, 328] on div "New Customer - Booked" at bounding box center [669, 331] width 547 height 22
click at [514, 413] on button "Save" at bounding box center [462, 402] width 153 height 61
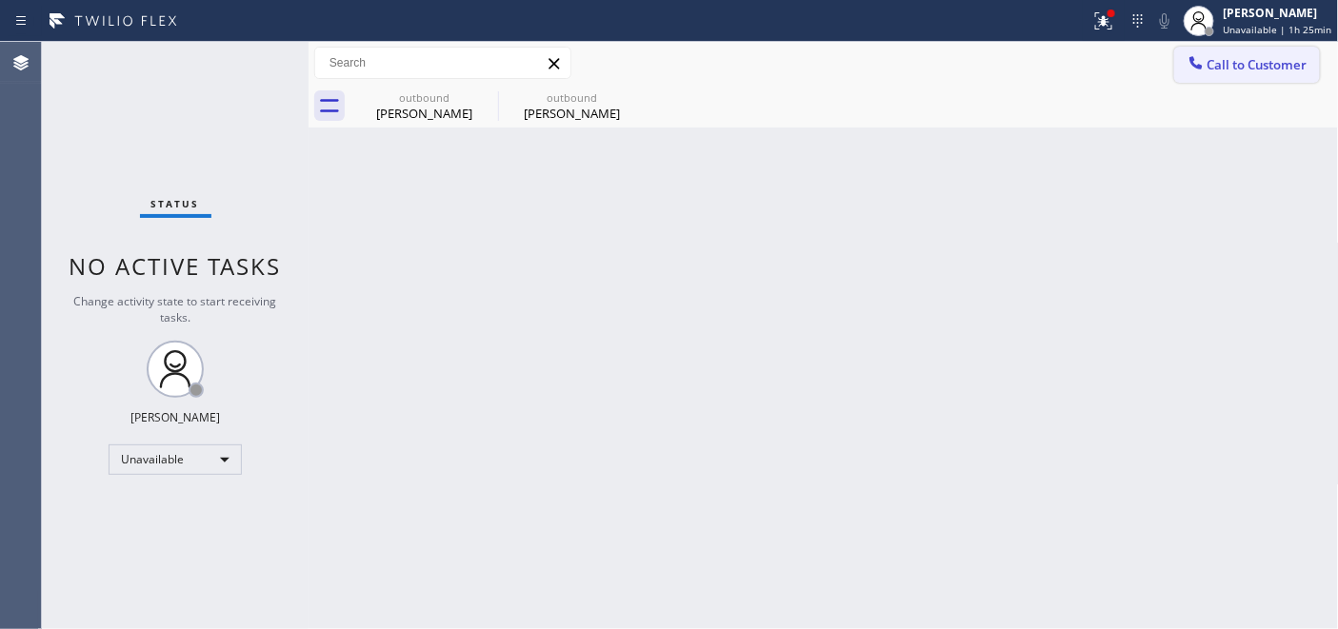
click at [1243, 53] on button "Call to Customer" at bounding box center [1247, 65] width 146 height 36
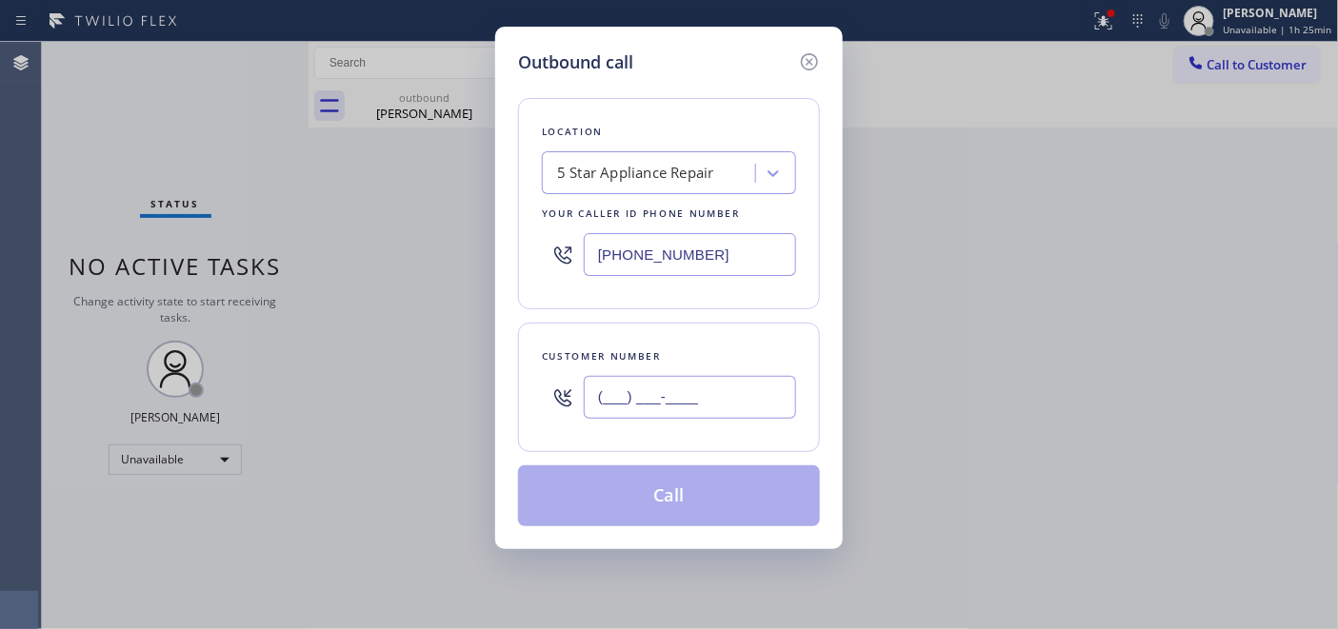
click at [686, 415] on input "(___) ___-____" at bounding box center [690, 397] width 212 height 43
paste input "312) 799-1778"
type input "(312) 799-1778"
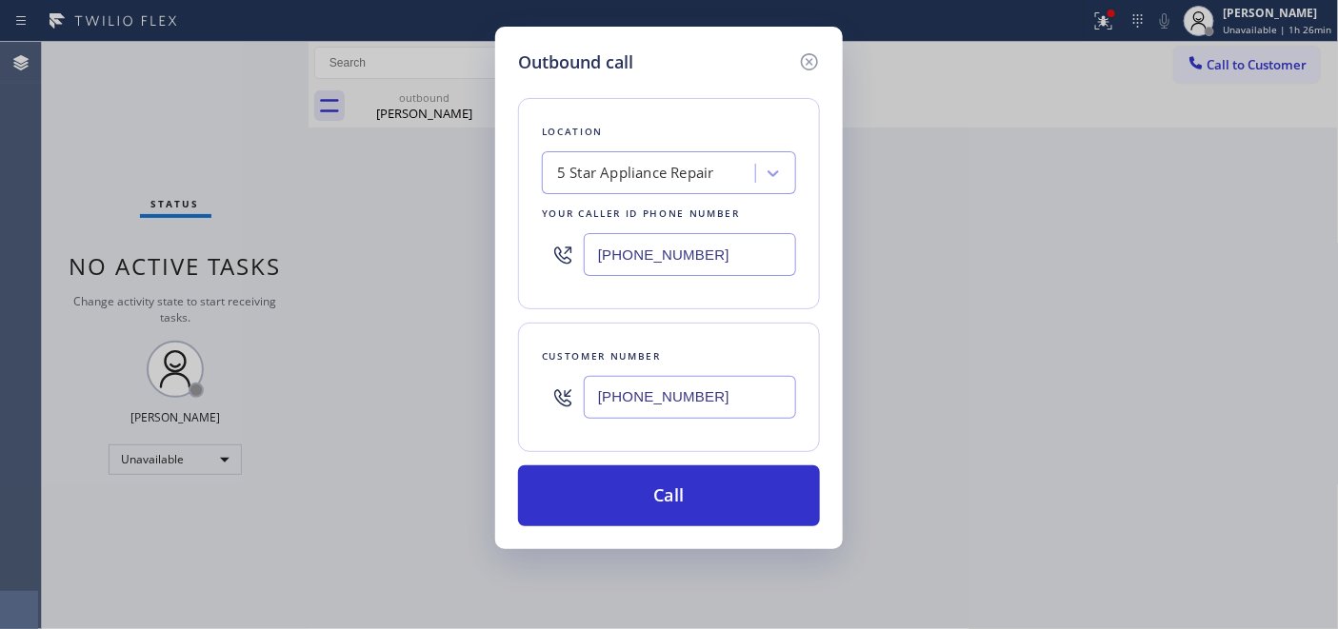
drag, startPoint x: 715, startPoint y: 258, endPoint x: 543, endPoint y: 277, distance: 173.4
click at [483, 263] on div "Outbound call Location 5 Star Appliance Repair Your caller id phone number (855…" at bounding box center [669, 314] width 1338 height 629
paste input "text"
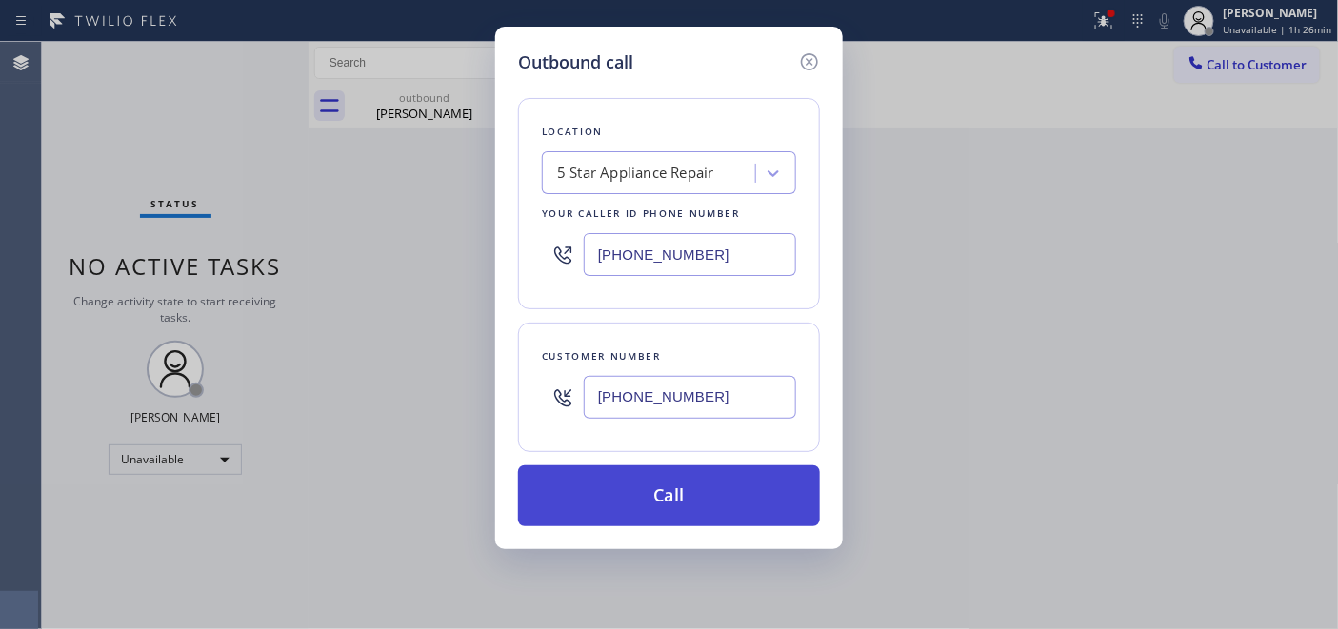
type input "[PHONE_NUMBER]"
click at [708, 478] on button "Call" at bounding box center [669, 496] width 302 height 61
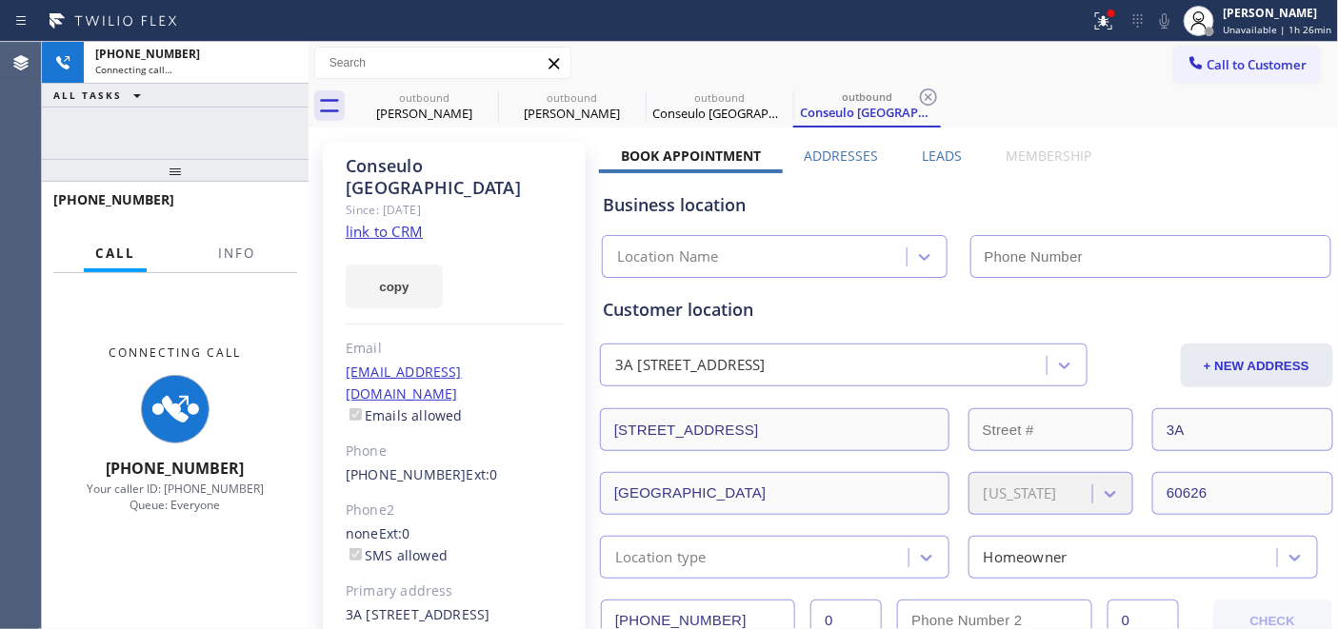
type input "[PHONE_NUMBER]"
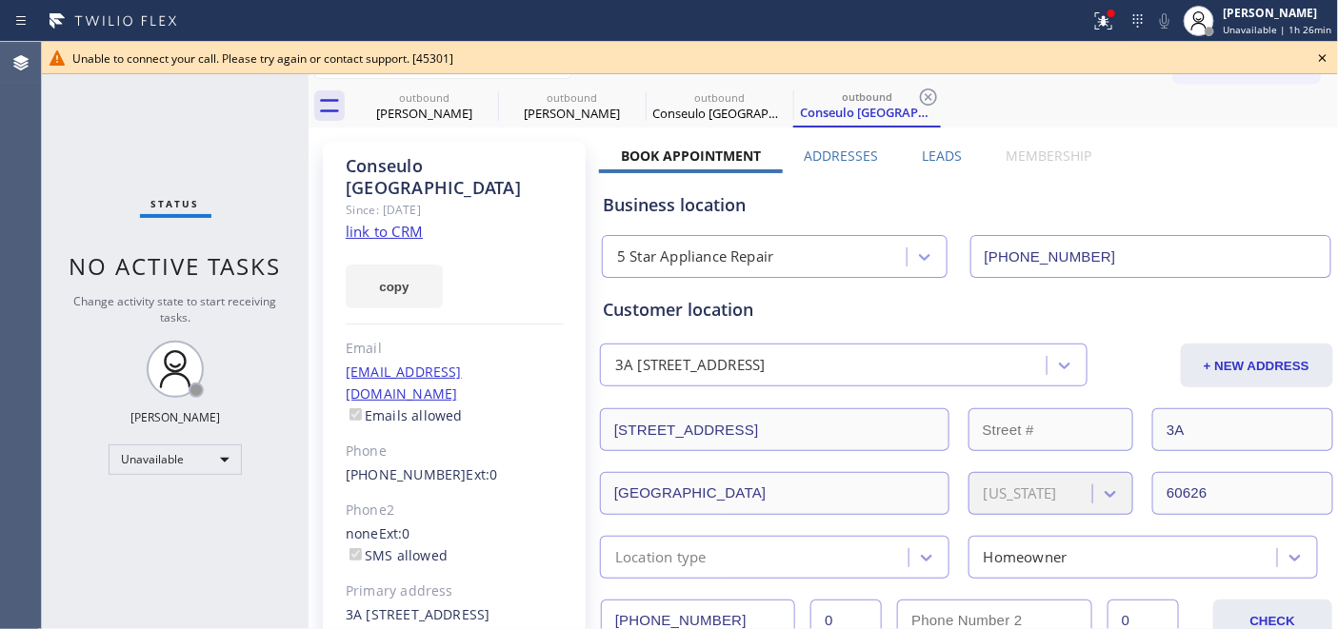
click at [1327, 51] on icon at bounding box center [1322, 58] width 23 height 23
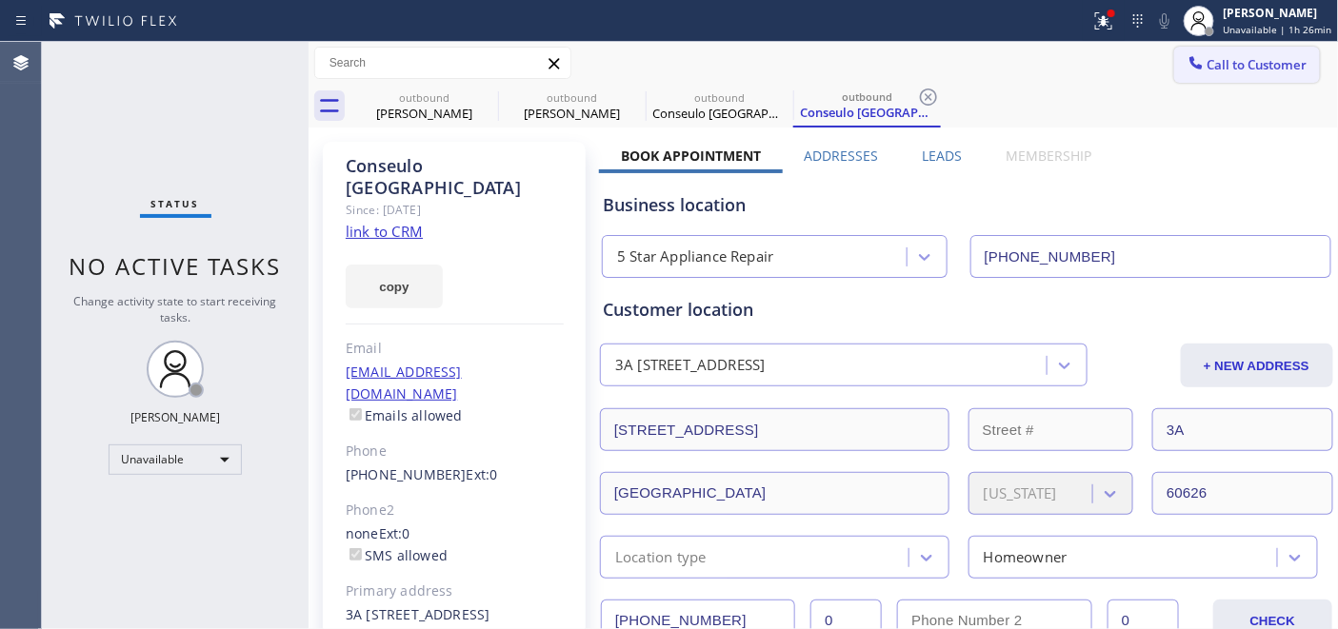
click at [1270, 69] on span "Call to Customer" at bounding box center [1257, 64] width 100 height 17
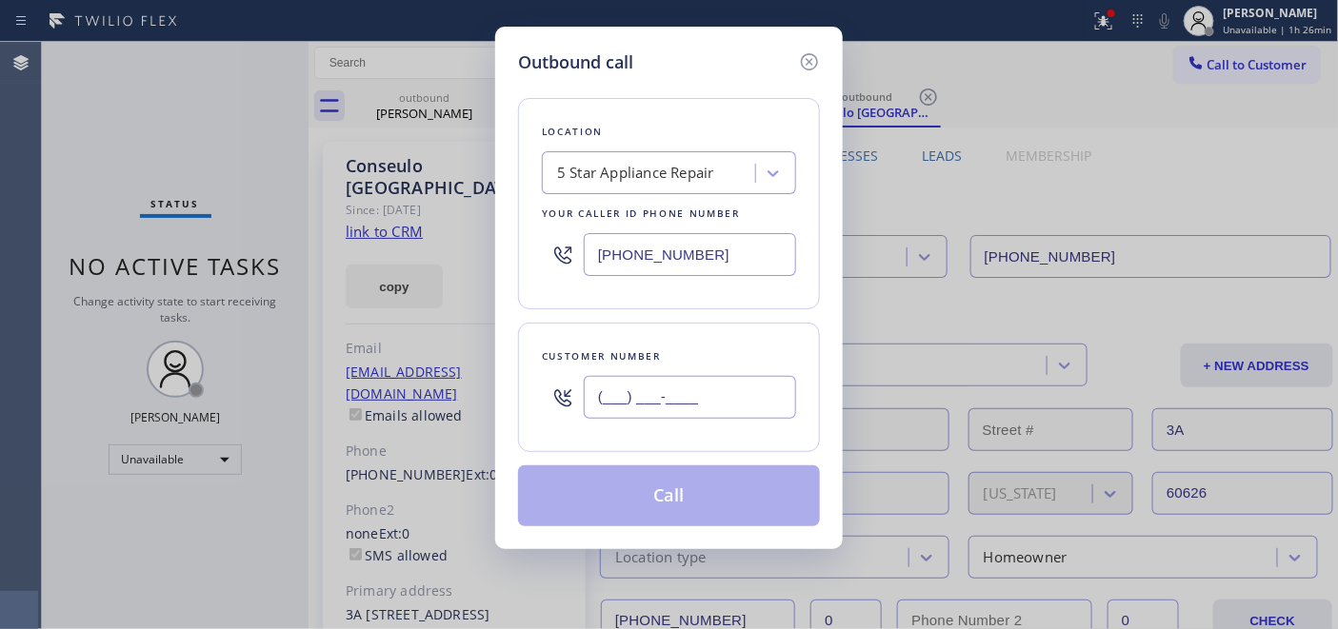
click at [688, 410] on input "(___) ___-____" at bounding box center [690, 397] width 212 height 43
paste input "510) 502-0888"
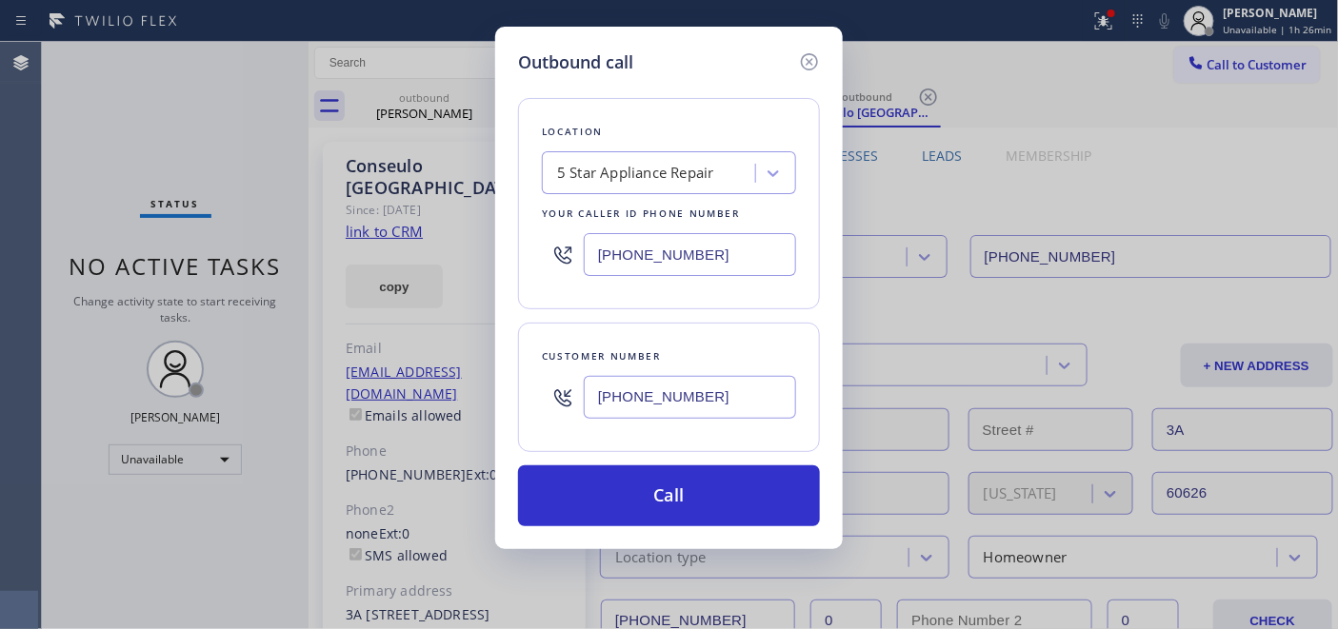
type input "(510) 502-0888"
drag, startPoint x: 728, startPoint y: 257, endPoint x: 416, endPoint y: 258, distance: 312.3
click at [464, 258] on div "Outbound call Location 5 Star Appliance Repair Your caller id phone number (855…" at bounding box center [669, 314] width 1338 height 629
paste input "510) 588-1373"
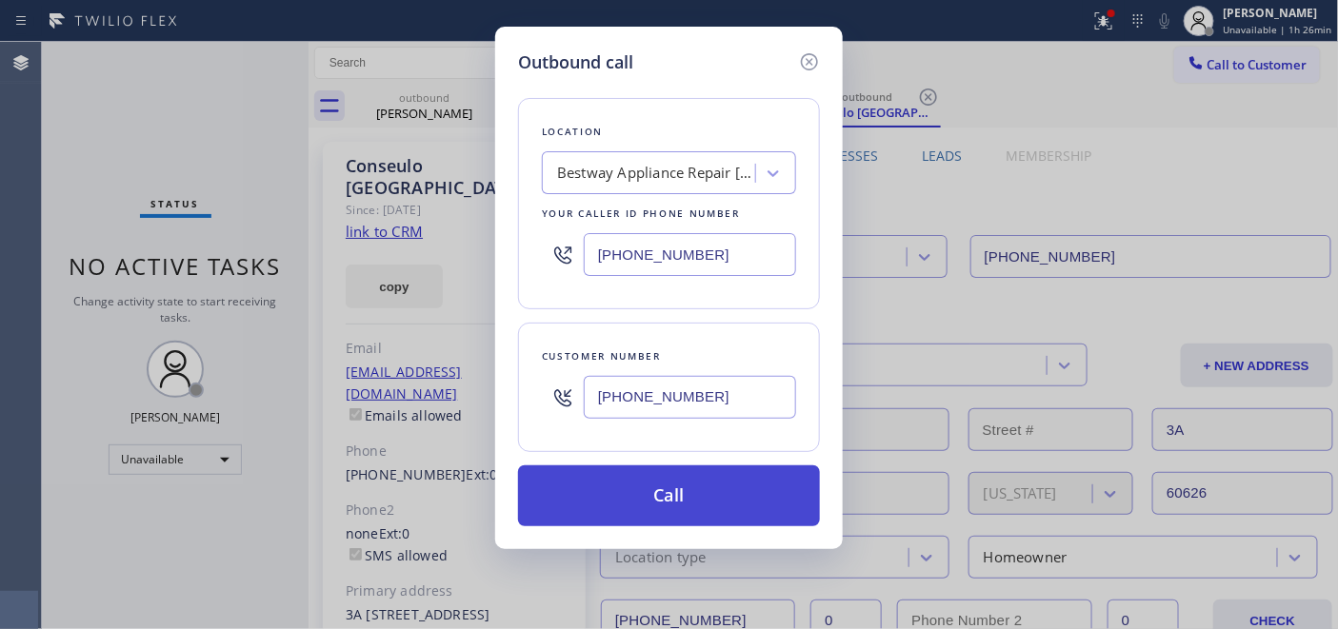
type input "(510) 588-1373"
click at [753, 471] on button "Call" at bounding box center [669, 496] width 302 height 61
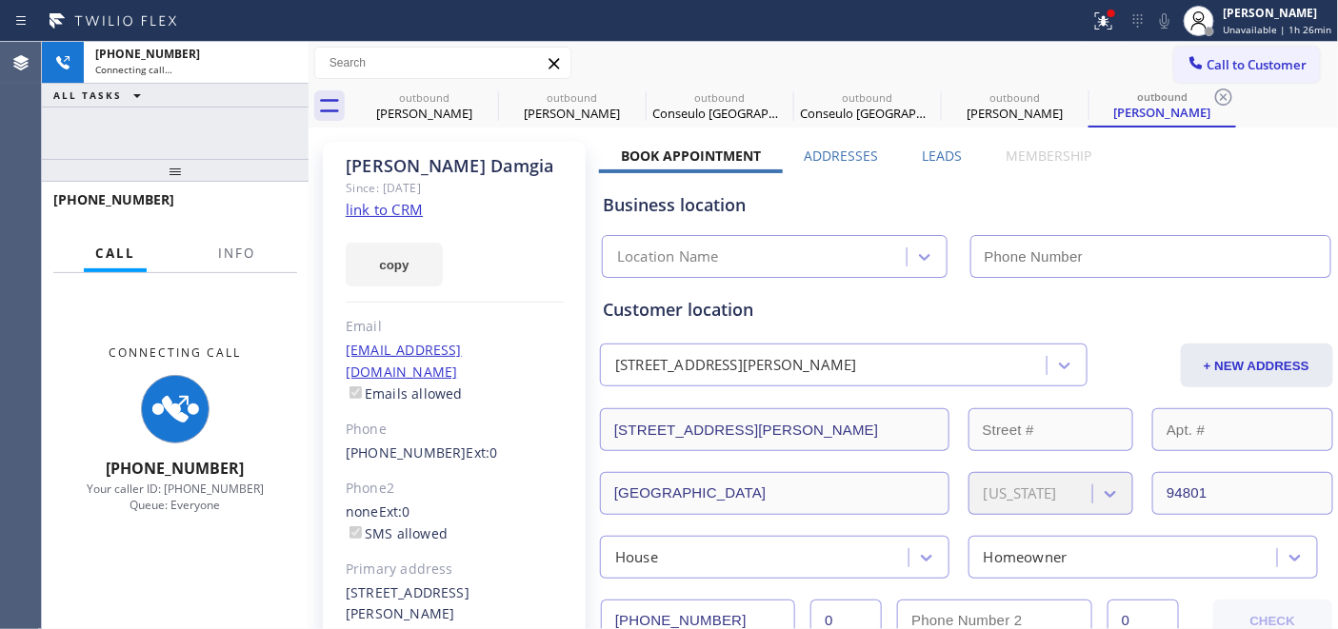
type input "(510) 588-1373"
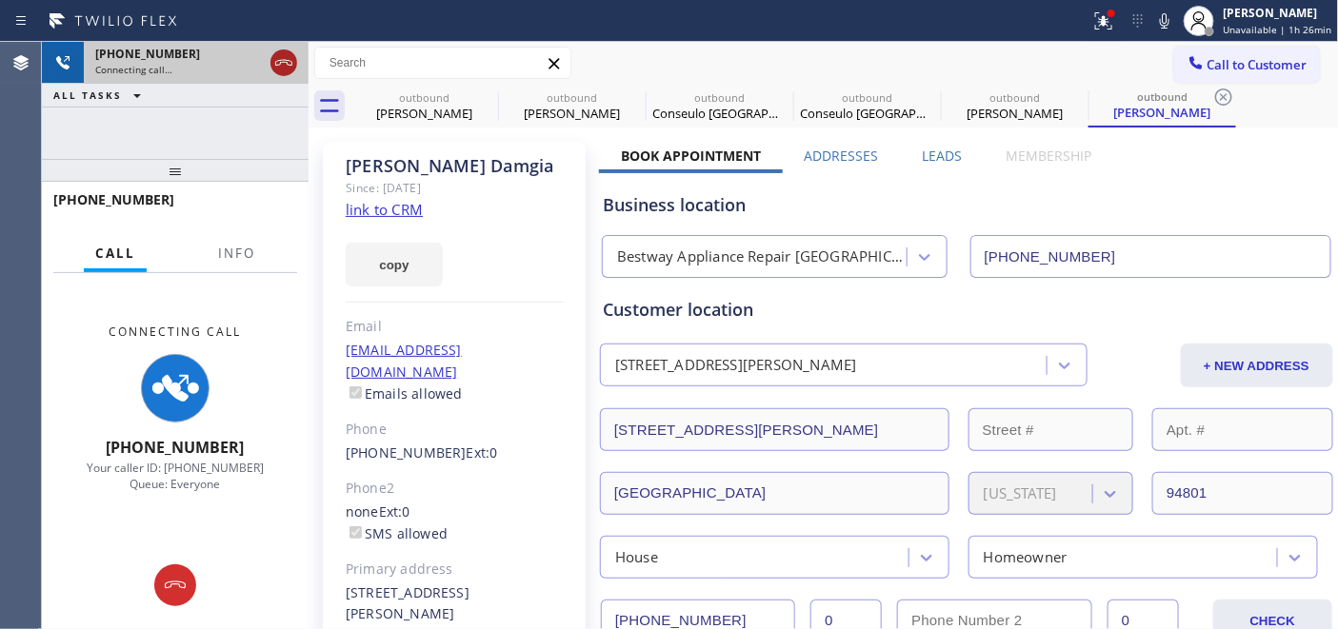
click at [291, 65] on icon at bounding box center [283, 62] width 23 height 23
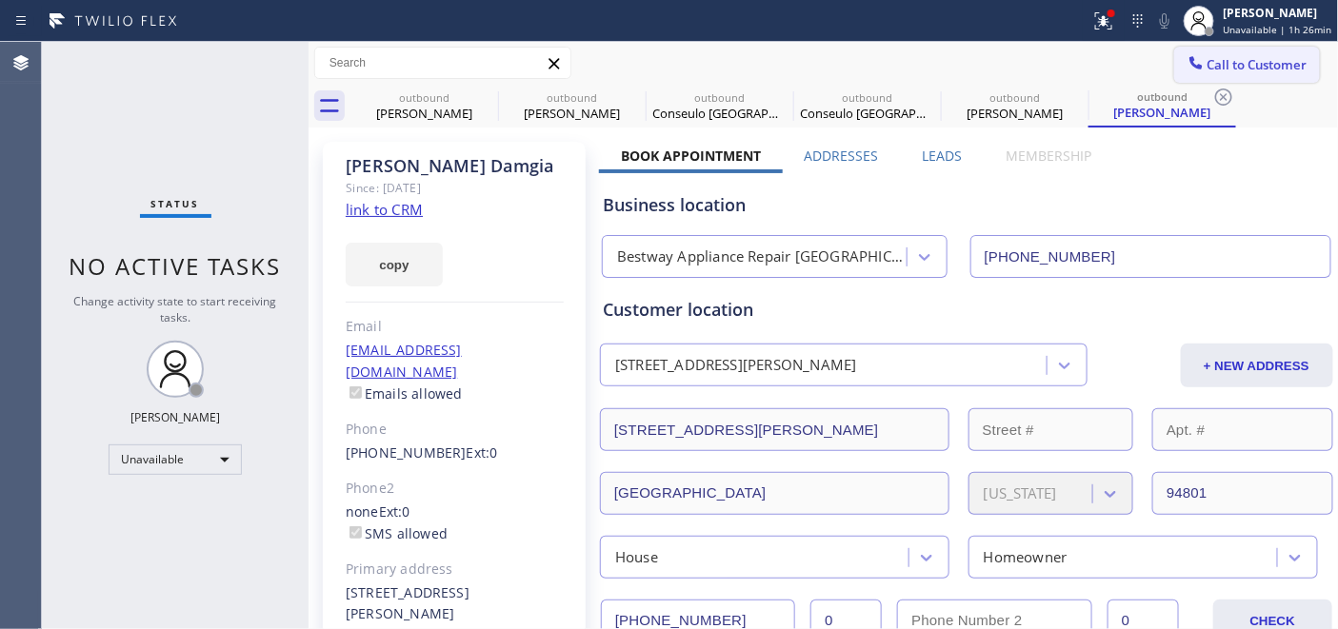
click at [1242, 71] on span "Call to Customer" at bounding box center [1257, 64] width 100 height 17
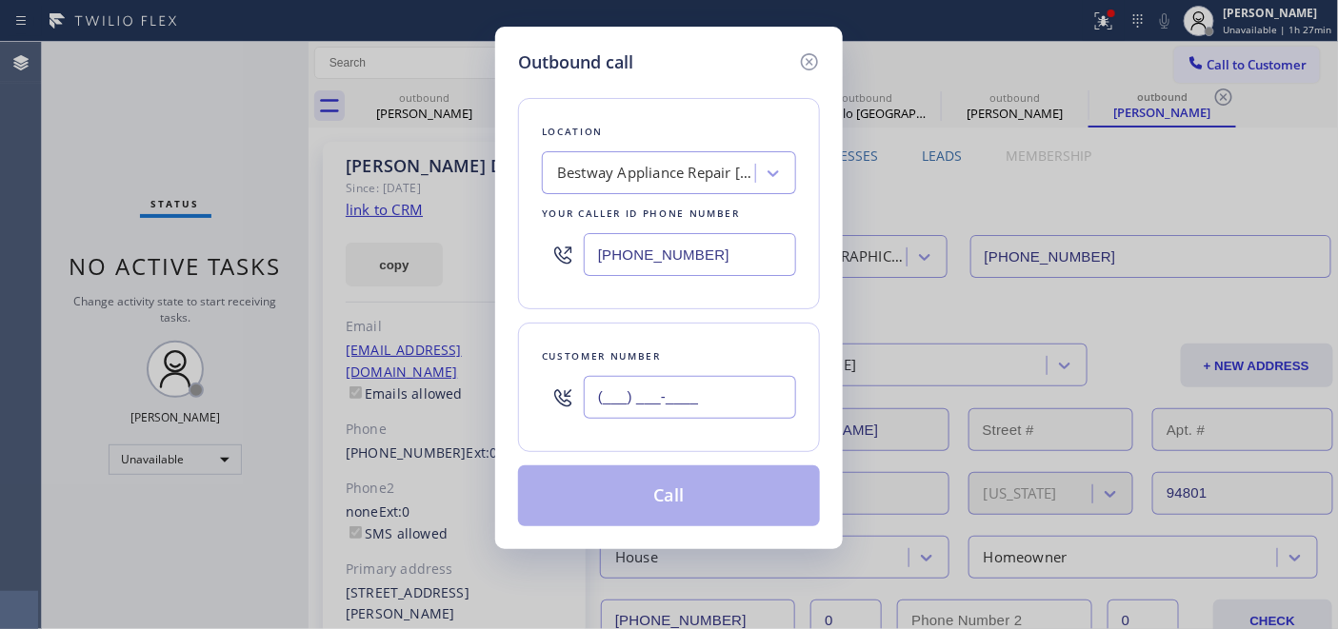
click at [710, 391] on input "(___) ___-____" at bounding box center [690, 397] width 212 height 43
paste input "714) 936-4905"
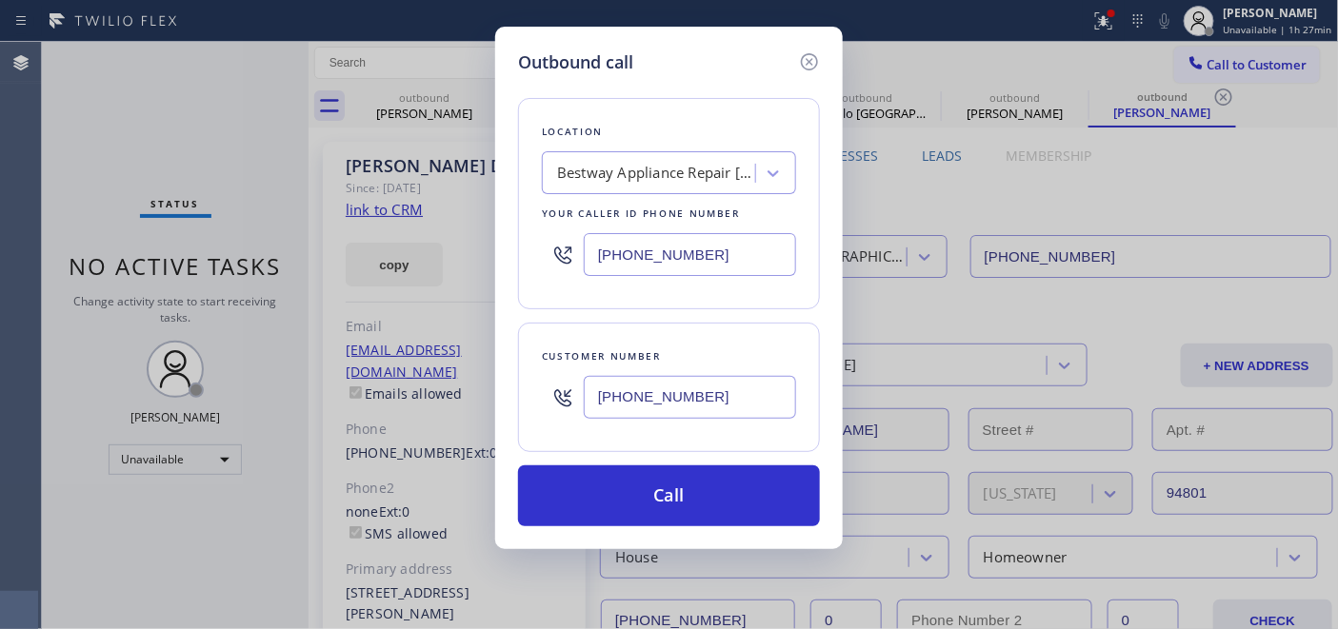
type input "(714) 936-4905"
drag, startPoint x: 705, startPoint y: 257, endPoint x: 357, endPoint y: 252, distance: 347.6
click at [602, 248] on input "(510) 588-1373" at bounding box center [690, 254] width 212 height 43
paste input "714) 855-4254"
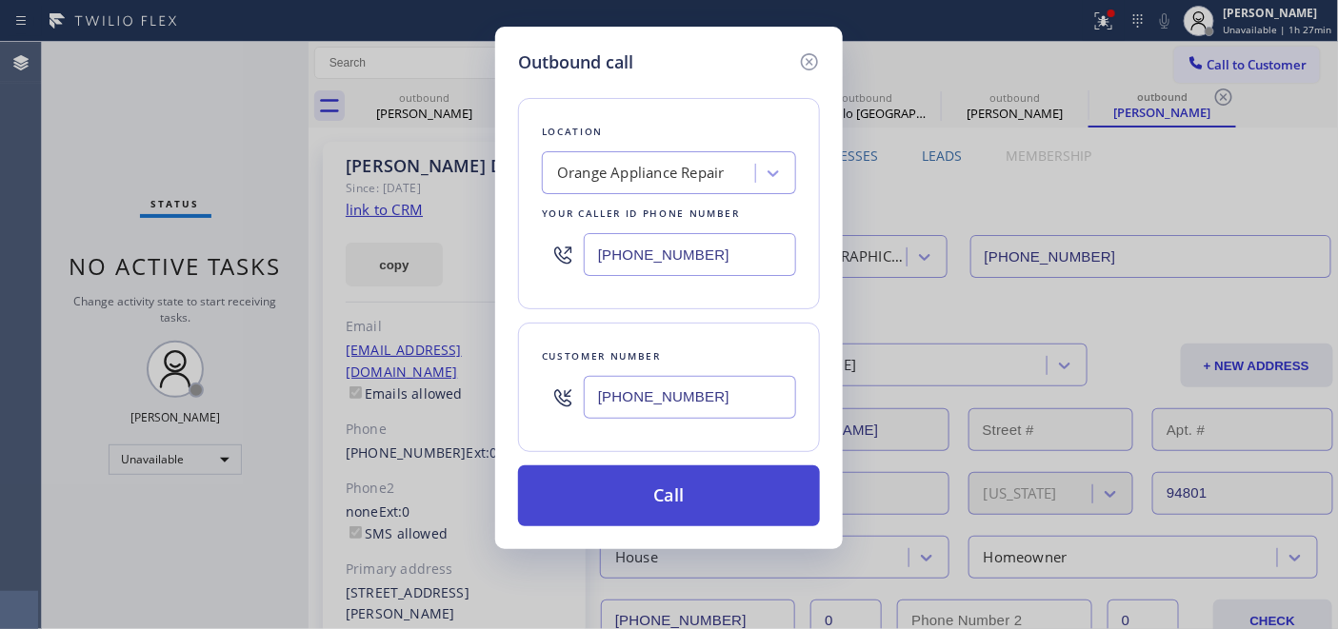
type input "(714) 855-4254"
click at [708, 499] on button "Call" at bounding box center [669, 496] width 302 height 61
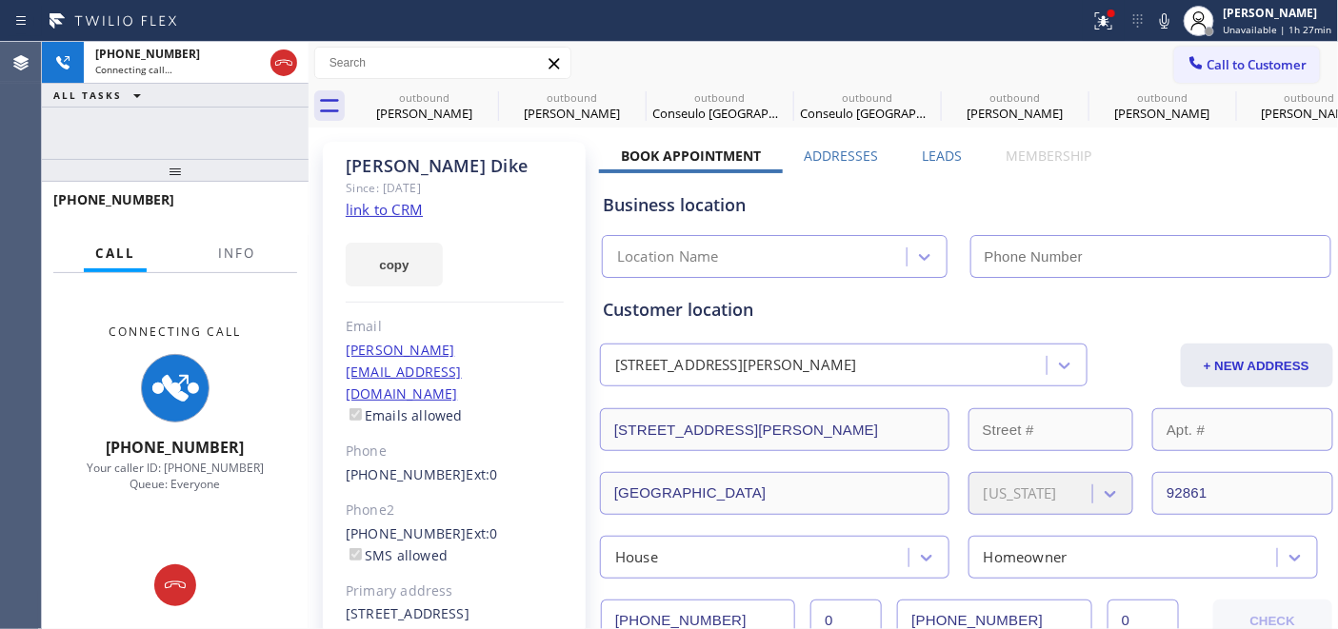
type input "(714) 855-4254"
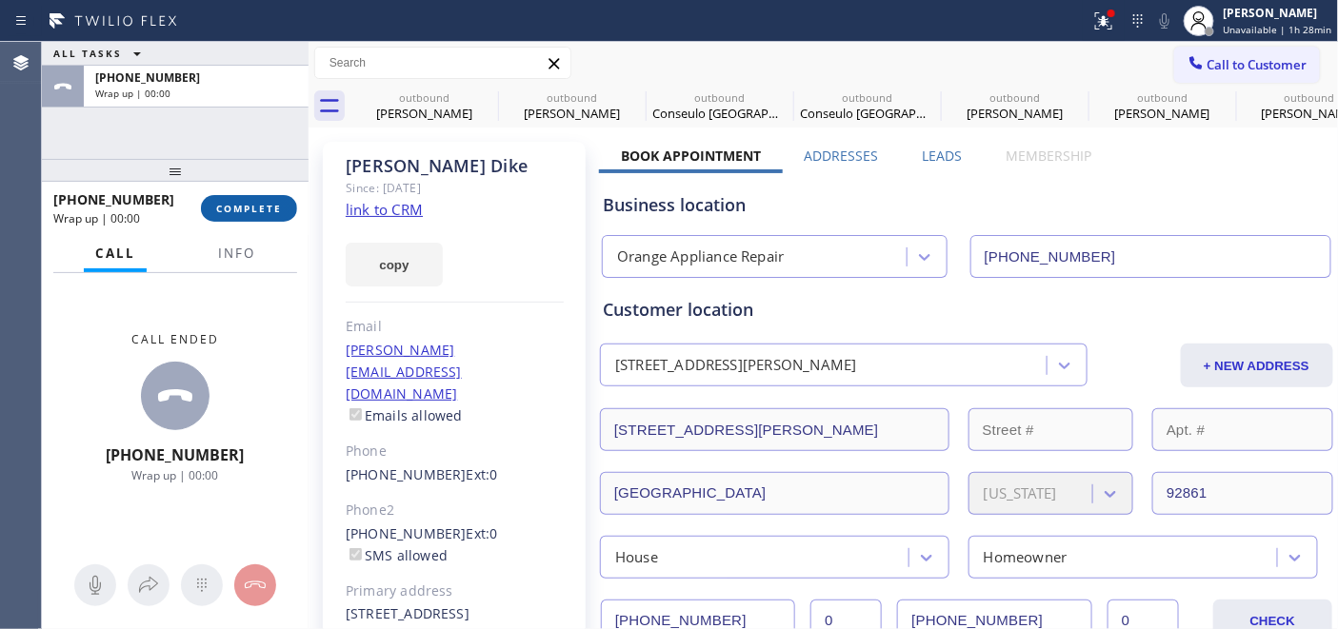
click at [246, 200] on button "COMPLETE" at bounding box center [249, 208] width 96 height 27
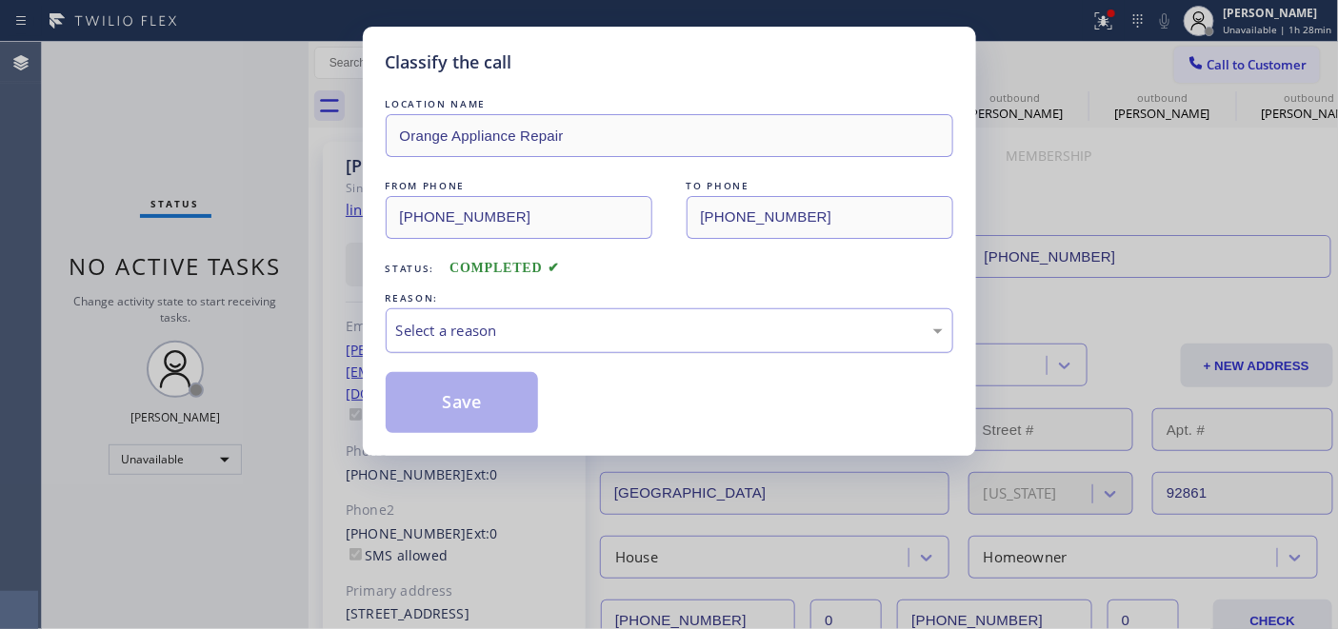
click at [553, 333] on div "Select a reason" at bounding box center [669, 331] width 547 height 22
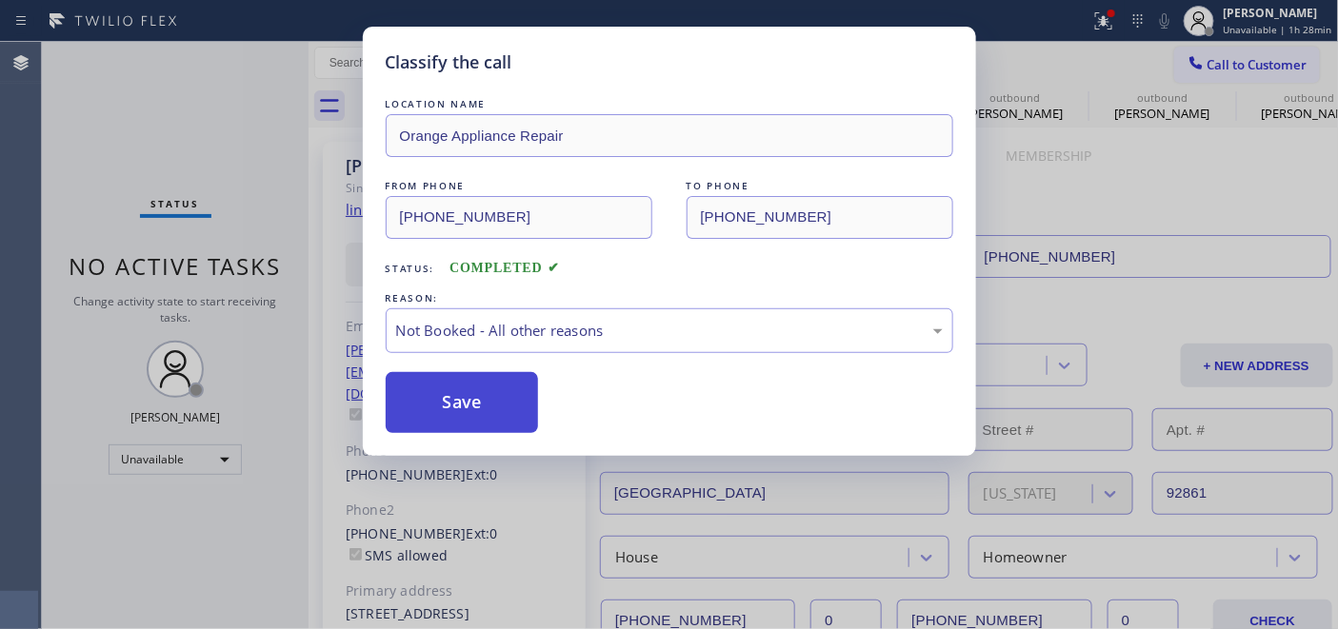
click at [450, 400] on button "Save" at bounding box center [462, 402] width 153 height 61
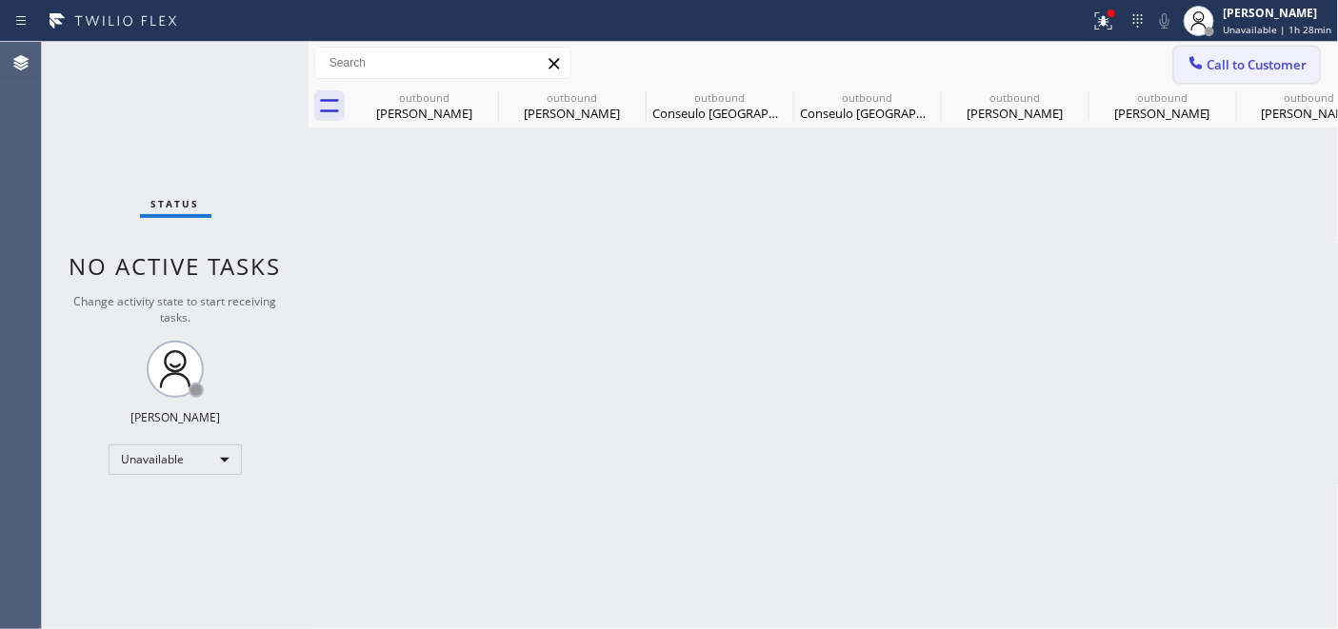
drag, startPoint x: 1209, startPoint y: 67, endPoint x: 1335, endPoint y: 40, distance: 128.5
click at [1209, 67] on span "Call to Customer" at bounding box center [1257, 64] width 100 height 17
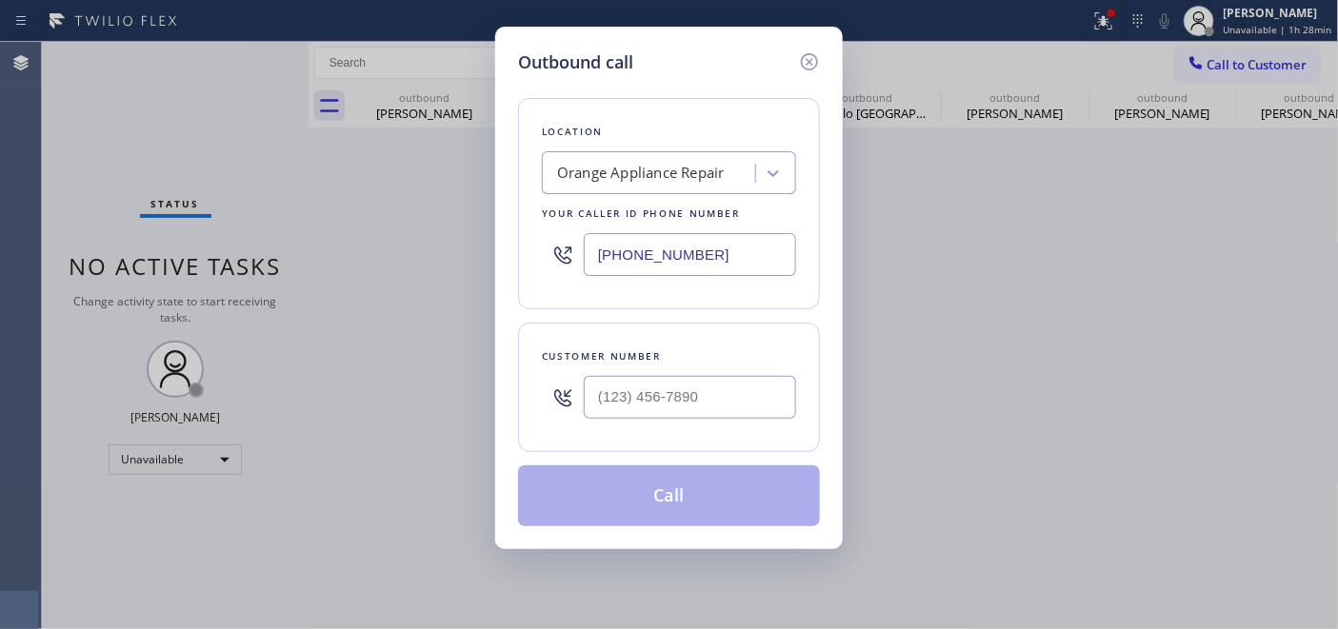
drag, startPoint x: 714, startPoint y: 249, endPoint x: 386, endPoint y: 236, distance: 328.8
click at [355, 231] on div "Outbound call Location Orange Appliance Repair Your caller id phone number (714…" at bounding box center [669, 314] width 1338 height 629
drag, startPoint x: 769, startPoint y: 389, endPoint x: 471, endPoint y: 386, distance: 298.1
click at [471, 386] on div "Outbound call Location Orange Appliance Repair Your caller id phone number (714…" at bounding box center [669, 314] width 1338 height 629
paste input "714) 401-5467"
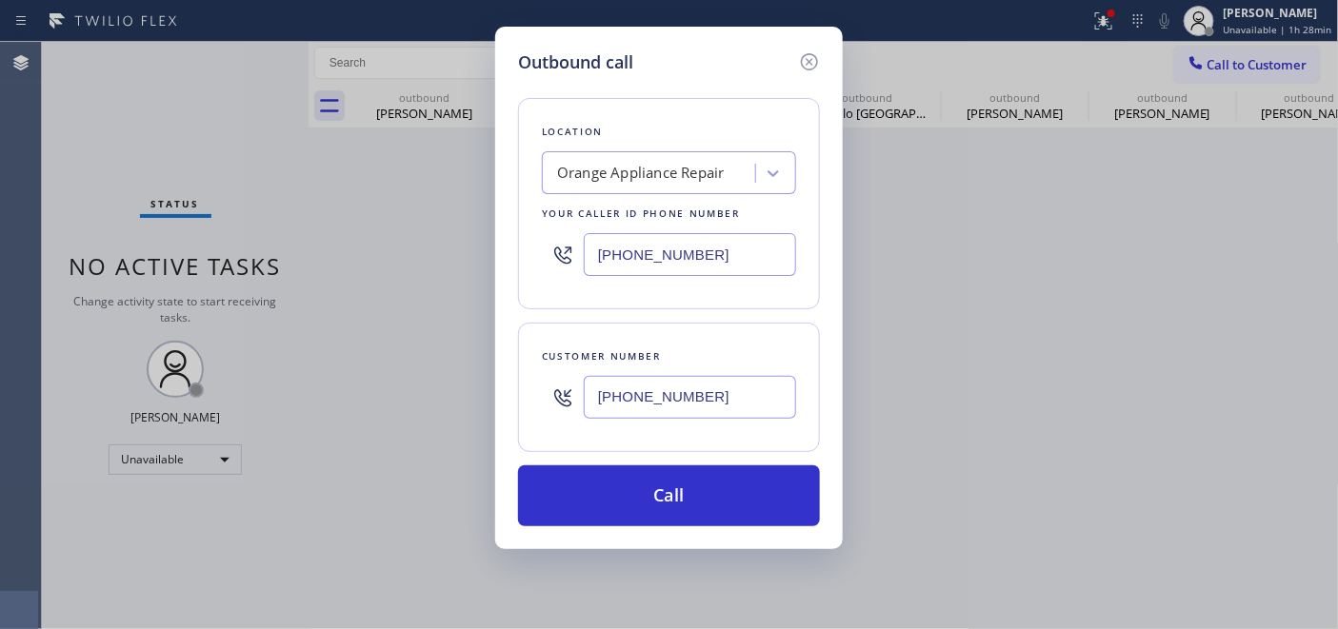
type input "(714) 401-5467"
drag, startPoint x: 718, startPoint y: 403, endPoint x: 492, endPoint y: 362, distance: 229.4
click at [492, 362] on div "Outbound call Location Orange Appliance Repair Your caller id phone number (714…" at bounding box center [669, 314] width 1338 height 629
click at [777, 386] on input "(714) 401-5467" at bounding box center [690, 397] width 212 height 43
click at [791, 312] on div "Location Orange Appliance Repair Your caller id phone number (714) 855-4254 Cus…" at bounding box center [669, 300] width 302 height 451
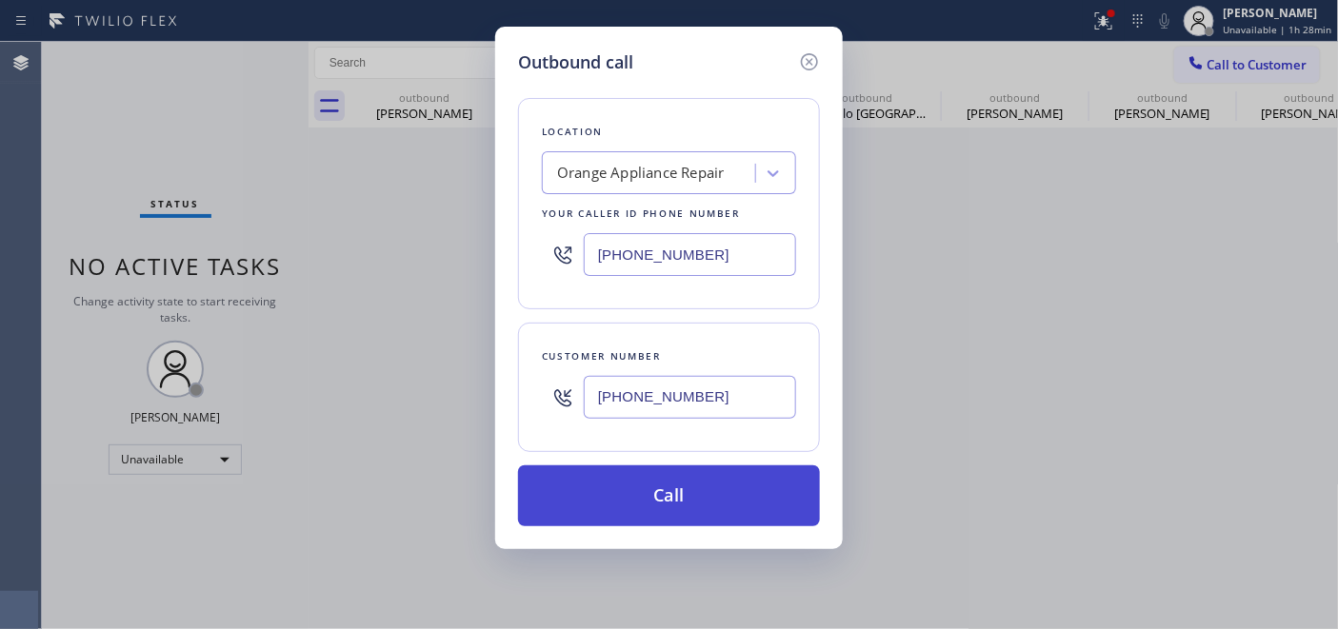
click at [692, 477] on button "Call" at bounding box center [669, 496] width 302 height 61
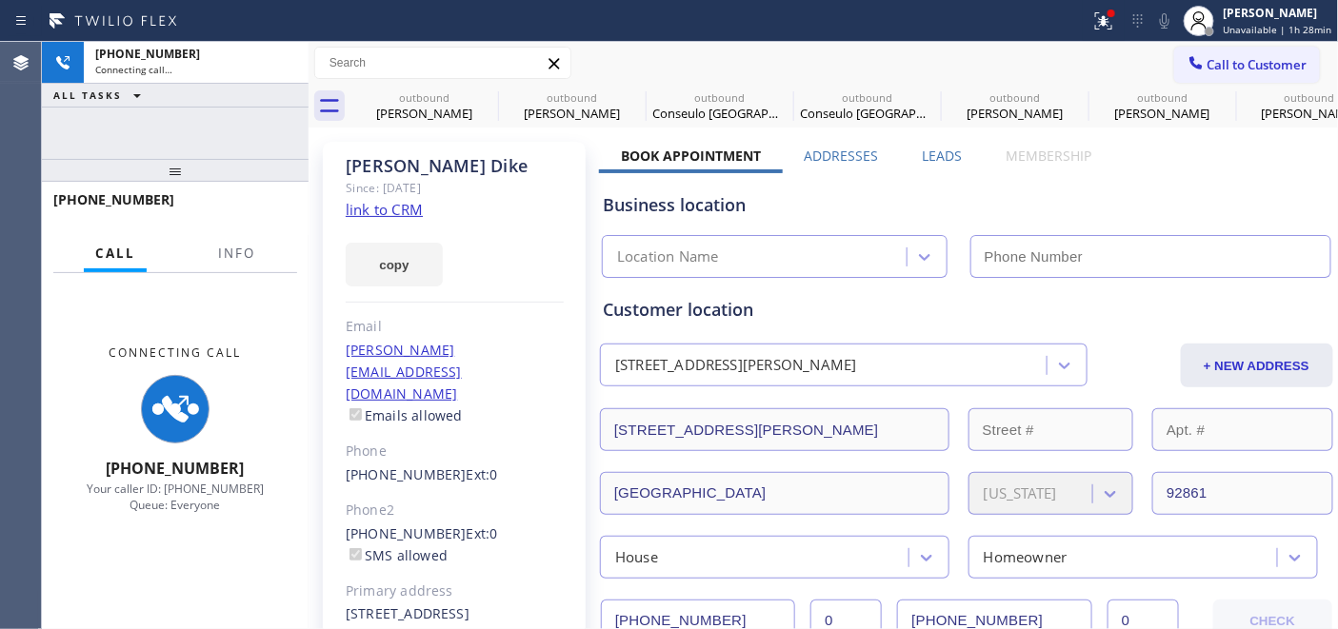
type input "(714) 855-4254"
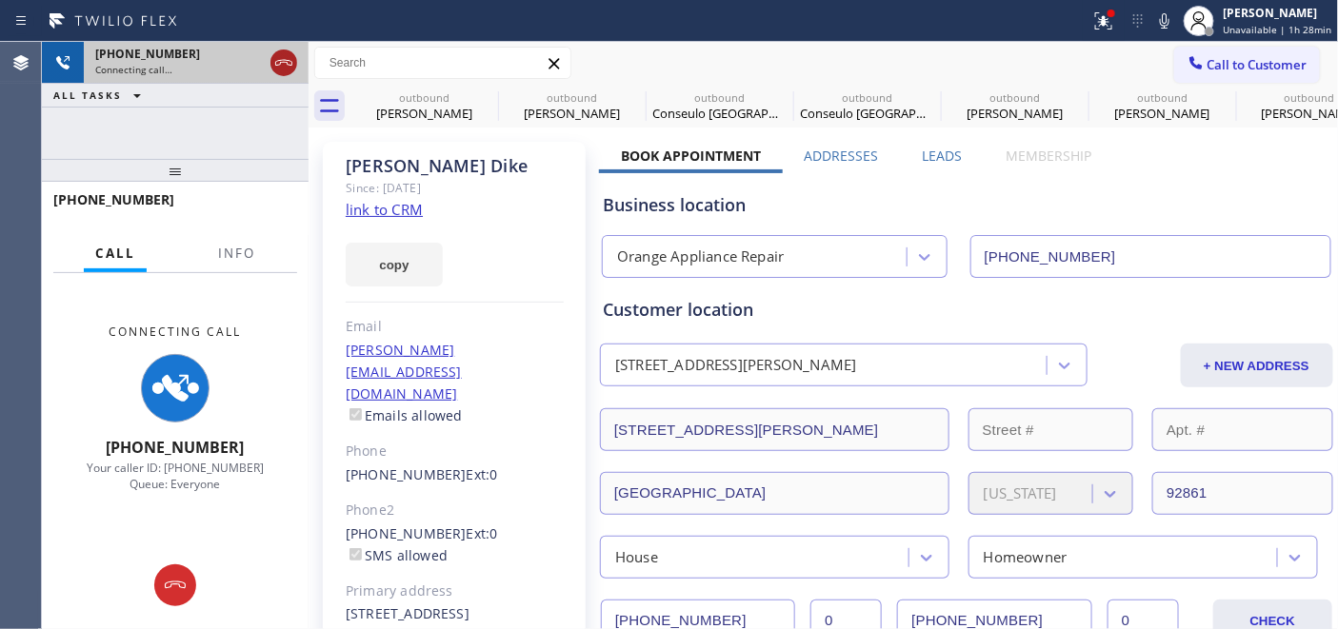
click at [278, 62] on icon at bounding box center [283, 62] width 23 height 23
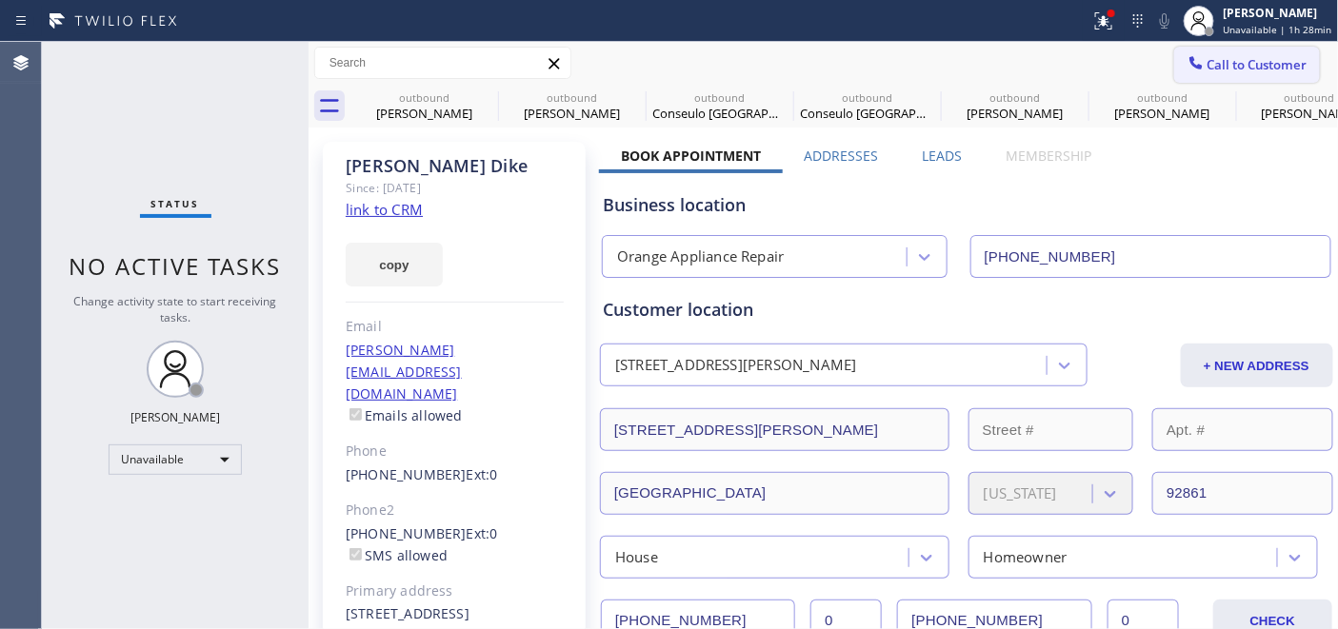
click at [1260, 70] on span "Call to Customer" at bounding box center [1257, 64] width 100 height 17
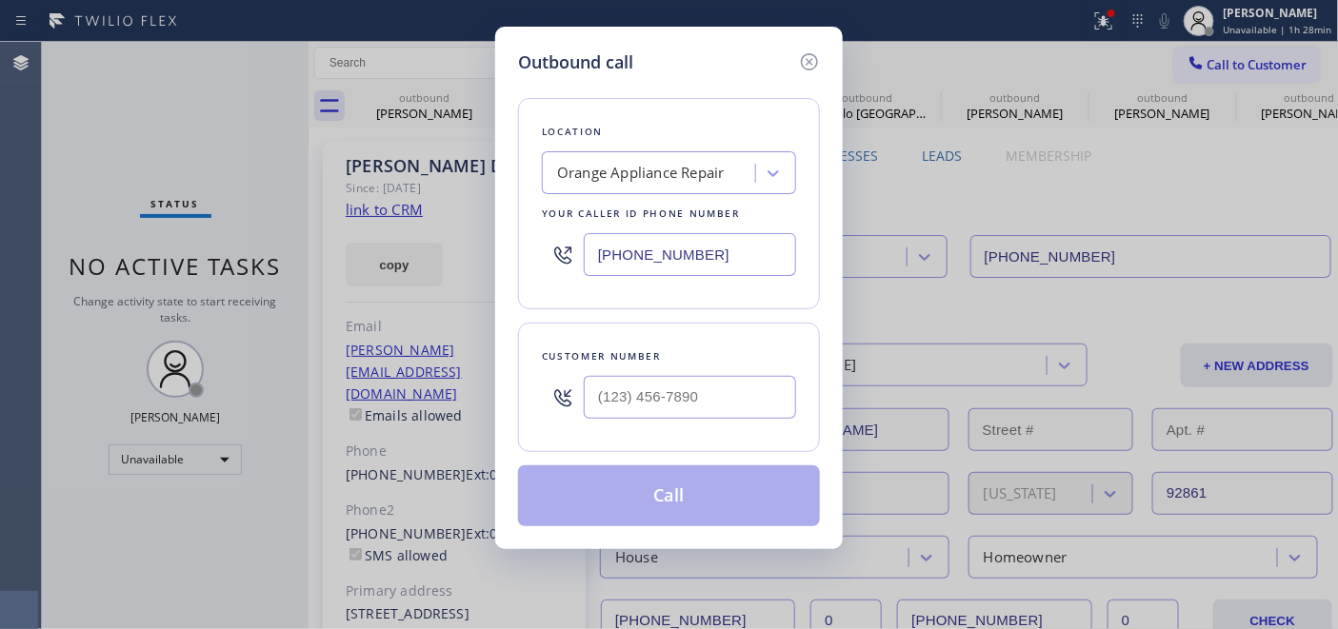
click at [693, 420] on div at bounding box center [690, 398] width 212 height 62
click at [697, 405] on input "(___) ___-____" at bounding box center [690, 397] width 212 height 43
paste input "818) 802-4488"
type input "(818) 802-4488"
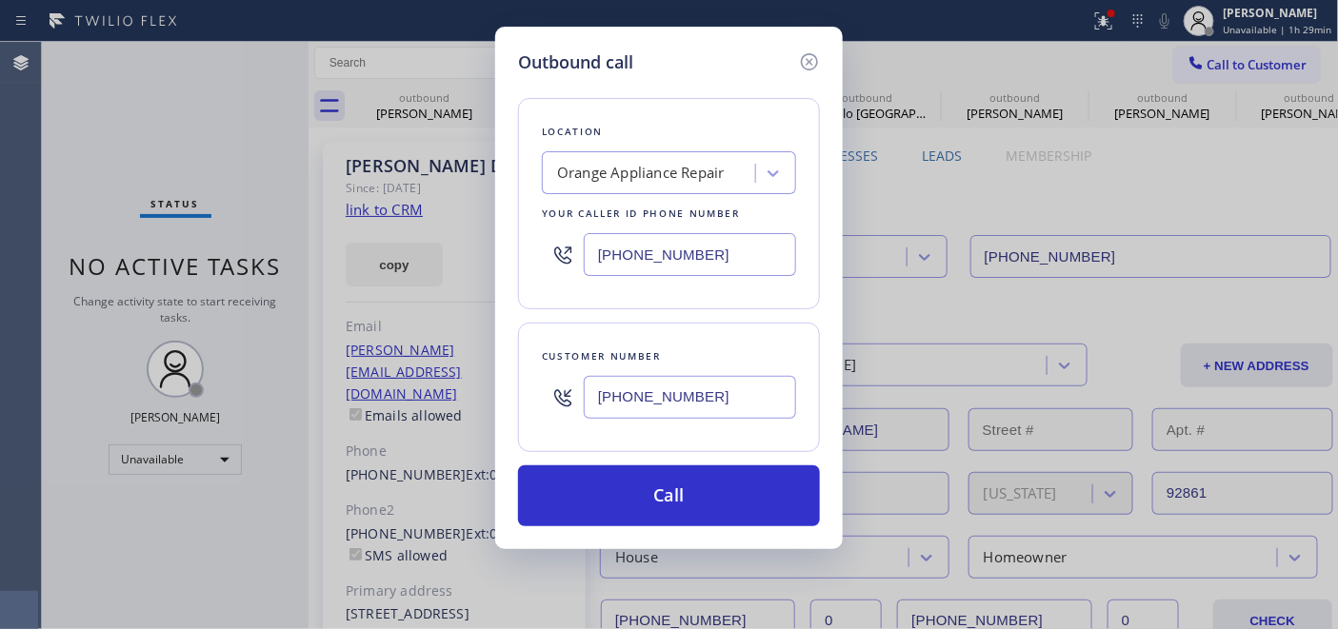
drag, startPoint x: 744, startPoint y: 261, endPoint x: 463, endPoint y: 251, distance: 281.1
click at [495, 251] on div "Outbound call Location Orange Appliance Repair Your caller id phone number (714…" at bounding box center [669, 288] width 348 height 523
paste input "855) 731-4952"
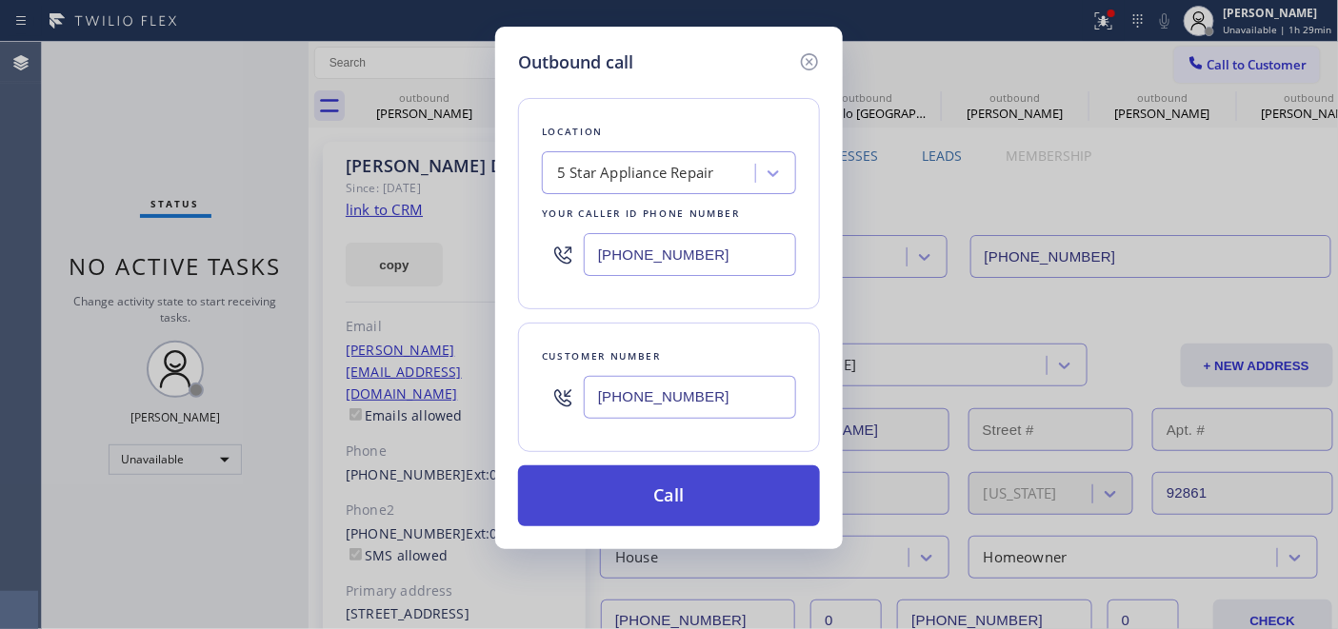
type input "[PHONE_NUMBER]"
click at [760, 510] on button "Call" at bounding box center [669, 496] width 302 height 61
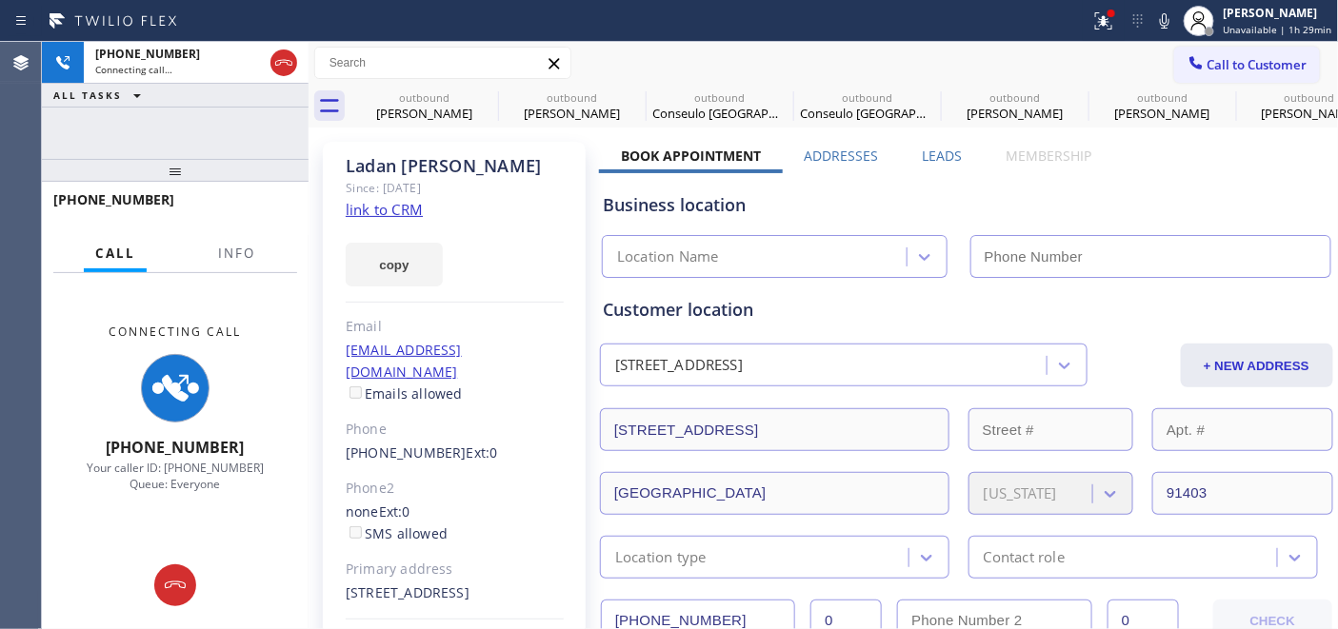
type input "[PHONE_NUMBER]"
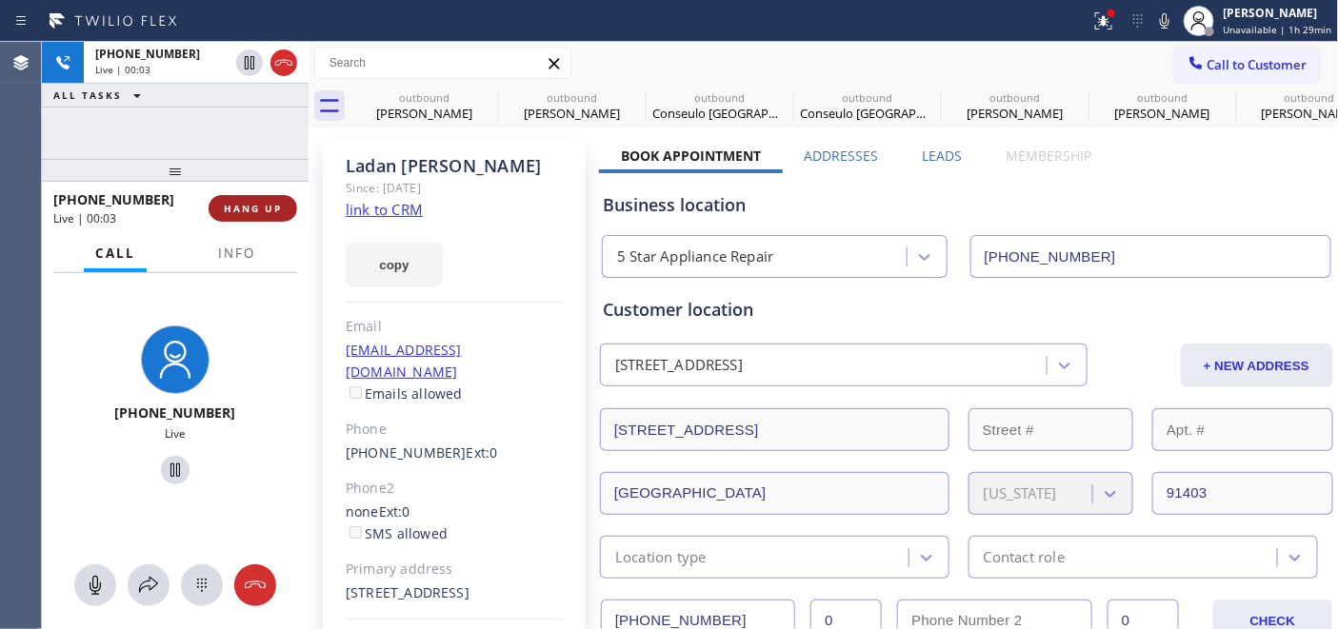
click at [254, 208] on span "HANG UP" at bounding box center [253, 208] width 58 height 13
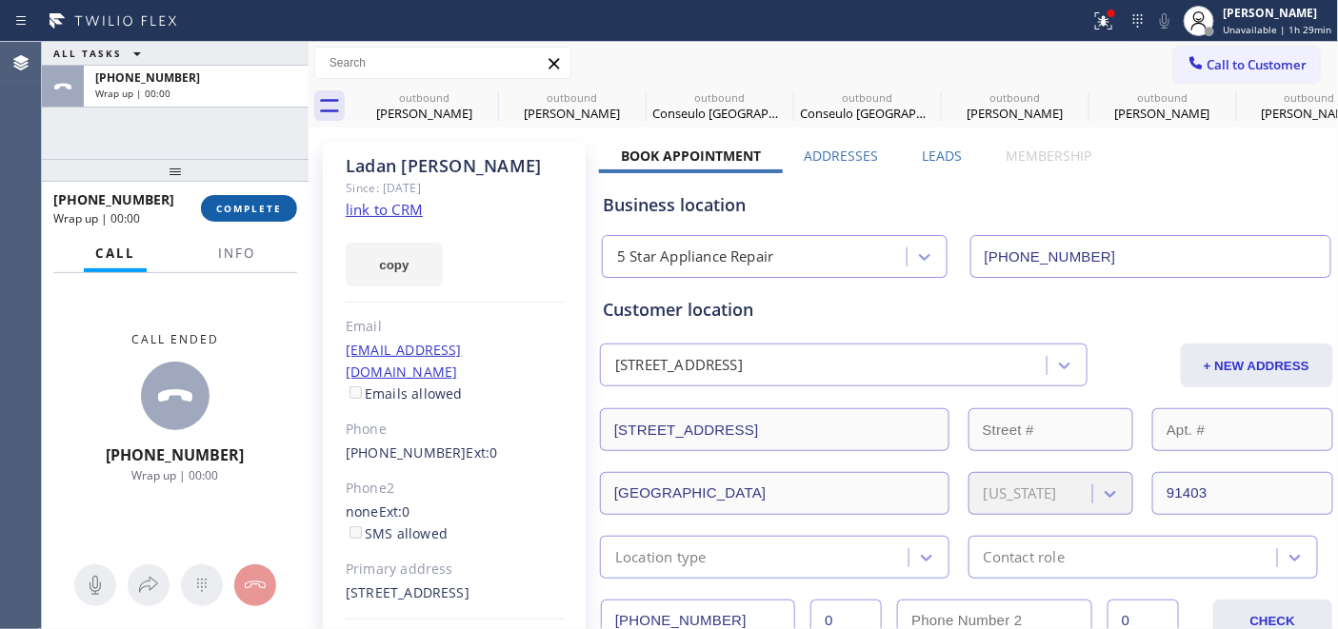
click at [254, 208] on span "COMPLETE" at bounding box center [249, 208] width 66 height 13
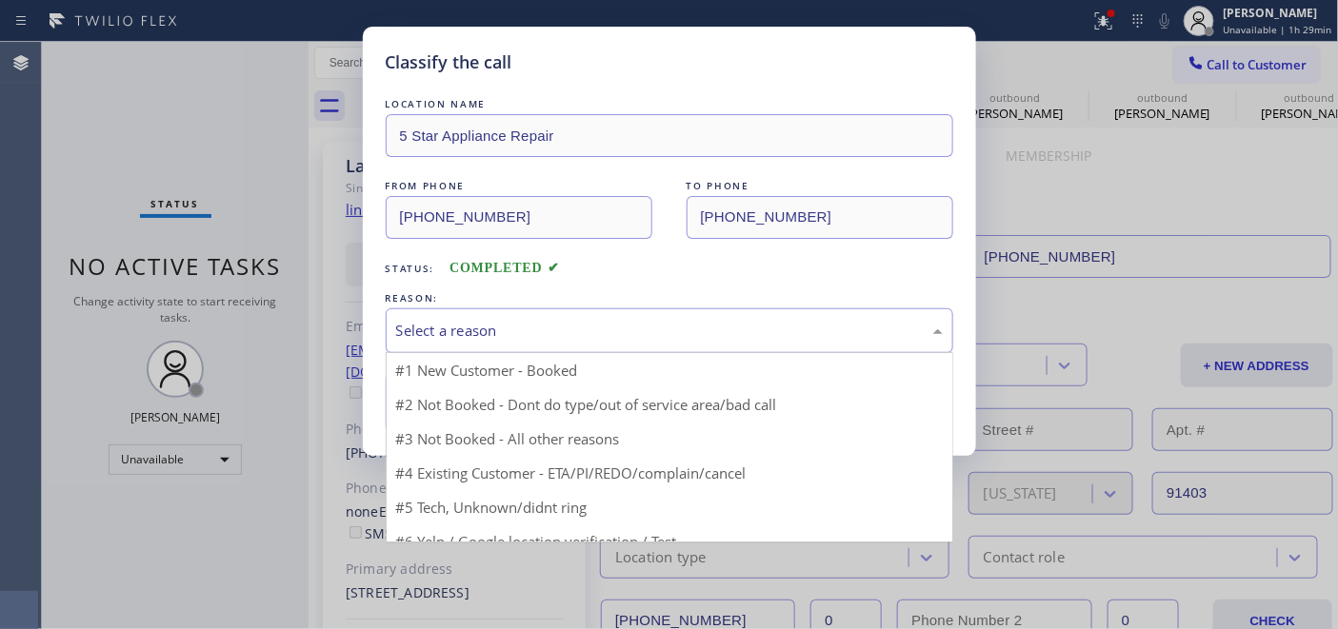
click at [457, 333] on div "Select a reason" at bounding box center [669, 331] width 547 height 22
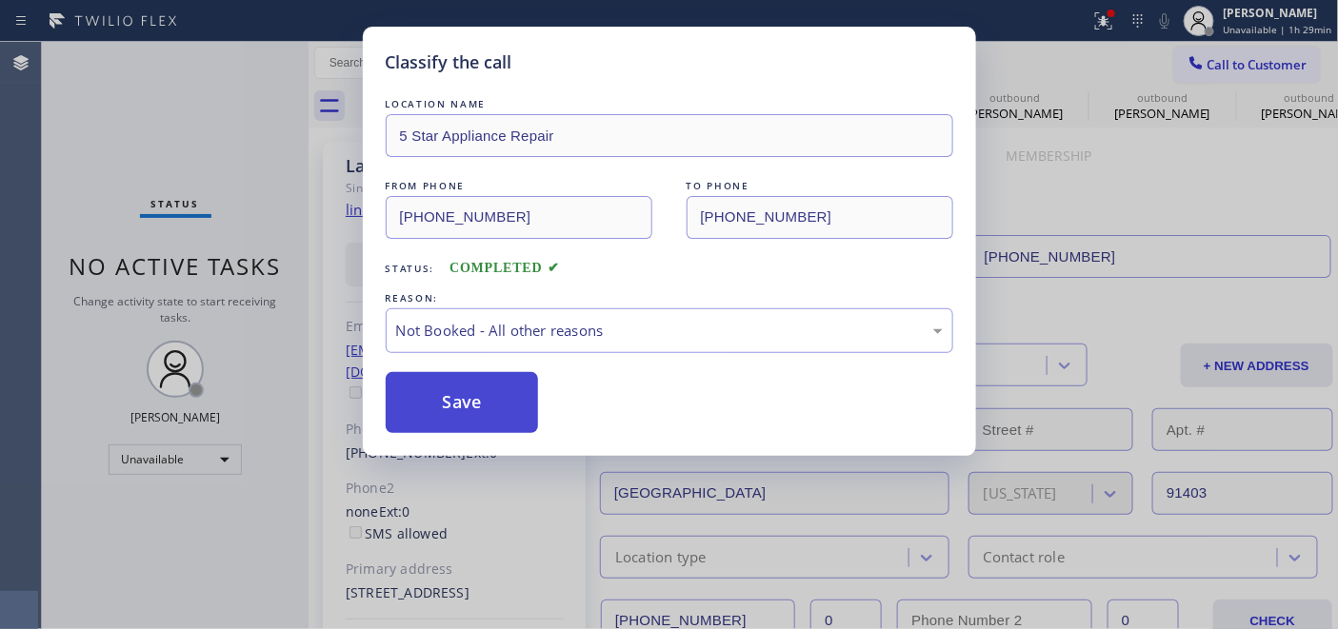
click at [472, 403] on button "Save" at bounding box center [462, 402] width 153 height 61
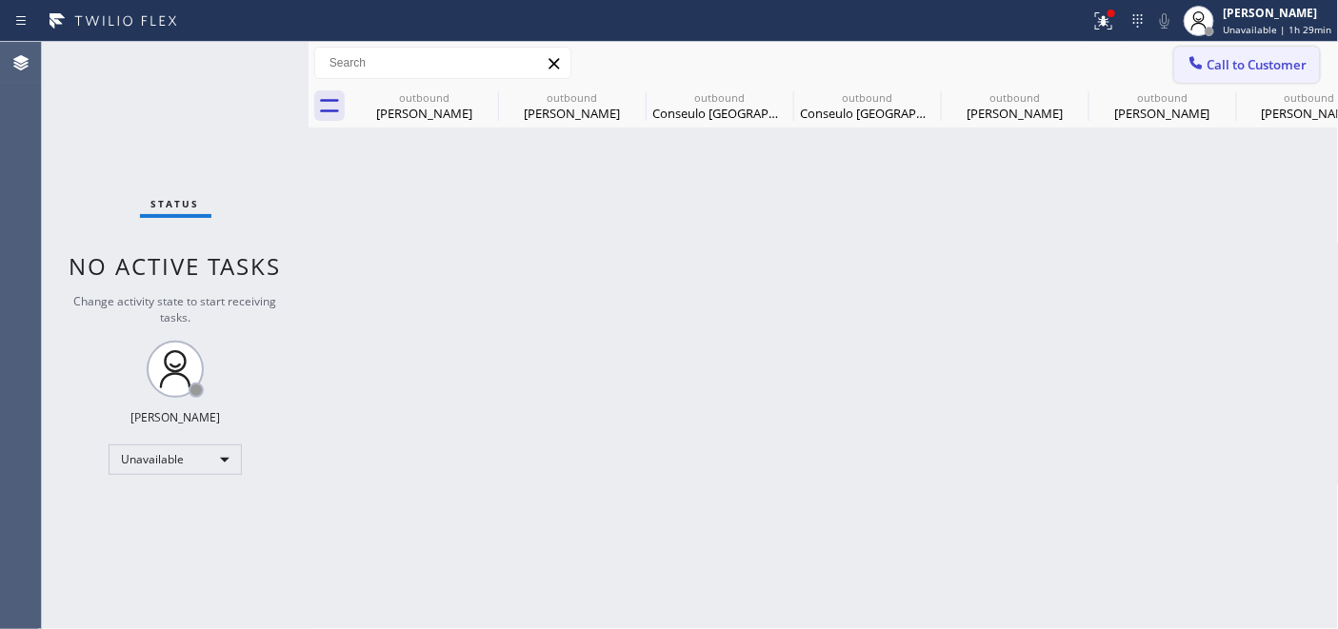
click at [1195, 73] on div at bounding box center [1196, 64] width 23 height 23
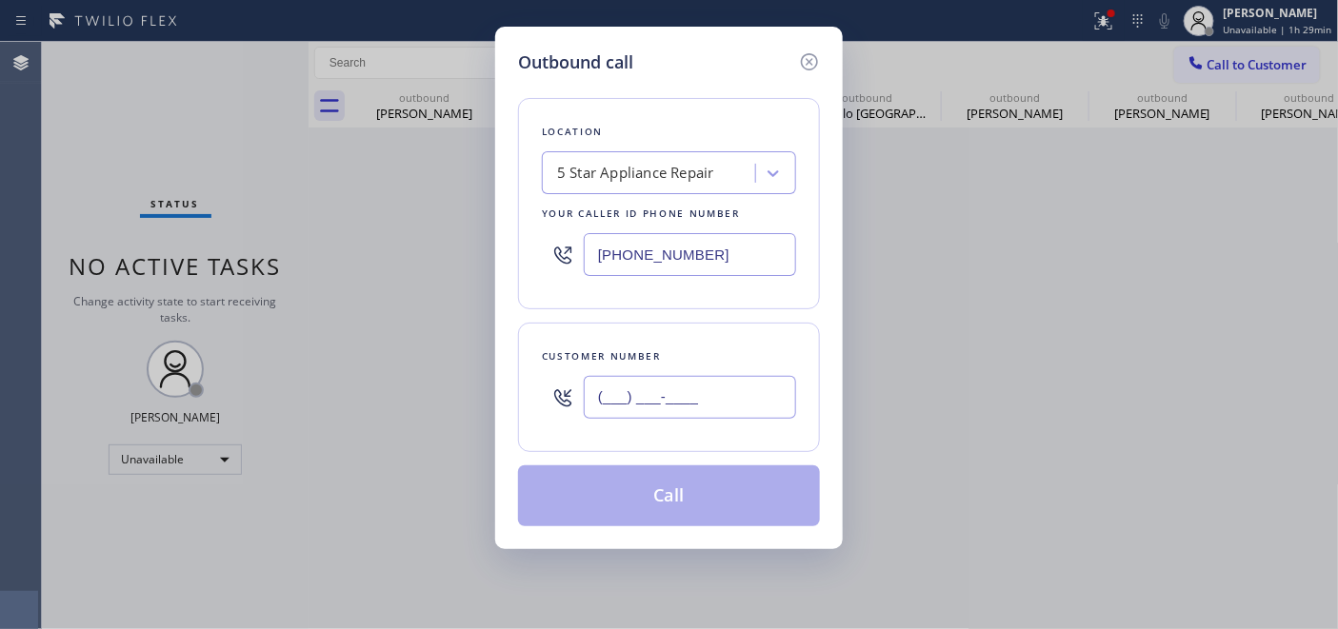
click at [634, 401] on input "(___) ___-____" at bounding box center [690, 397] width 212 height 43
paste input "949) 690-0041"
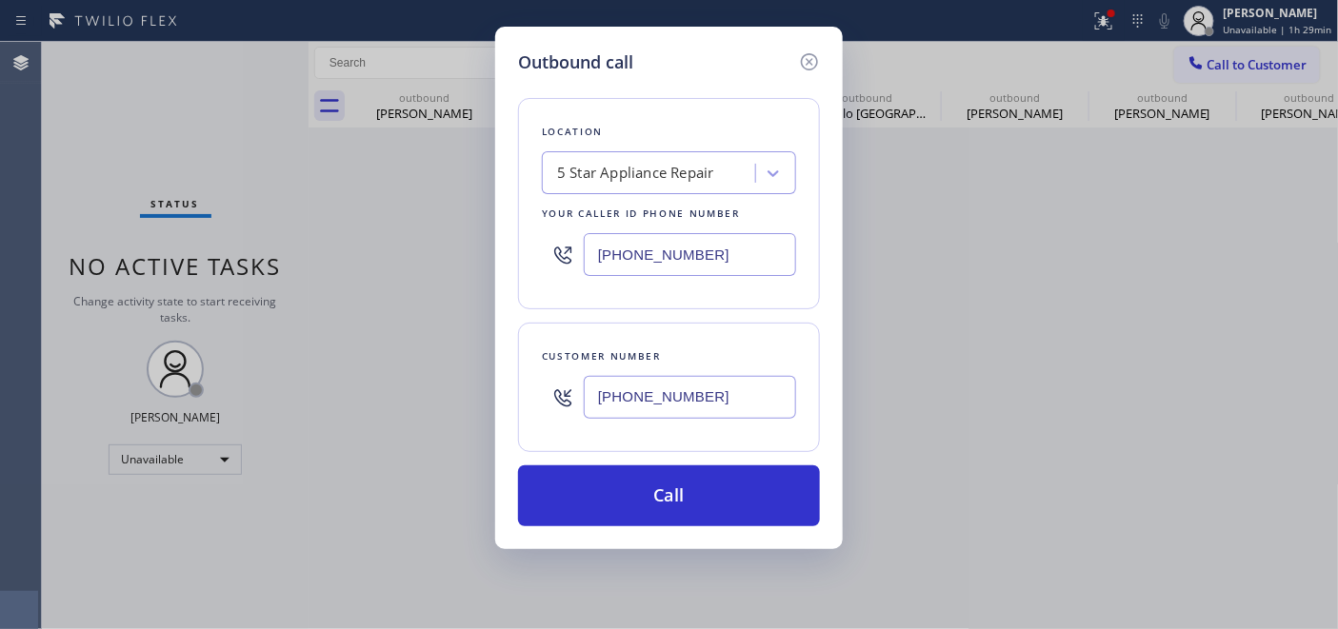
type input "(949) 690-0041"
drag, startPoint x: 772, startPoint y: 249, endPoint x: 386, endPoint y: 269, distance: 387.1
click at [416, 245] on div "Outbound call Location 5 Star Appliance Repair Your caller id phone number (855…" at bounding box center [669, 314] width 1338 height 629
paste input "714) 855-4254"
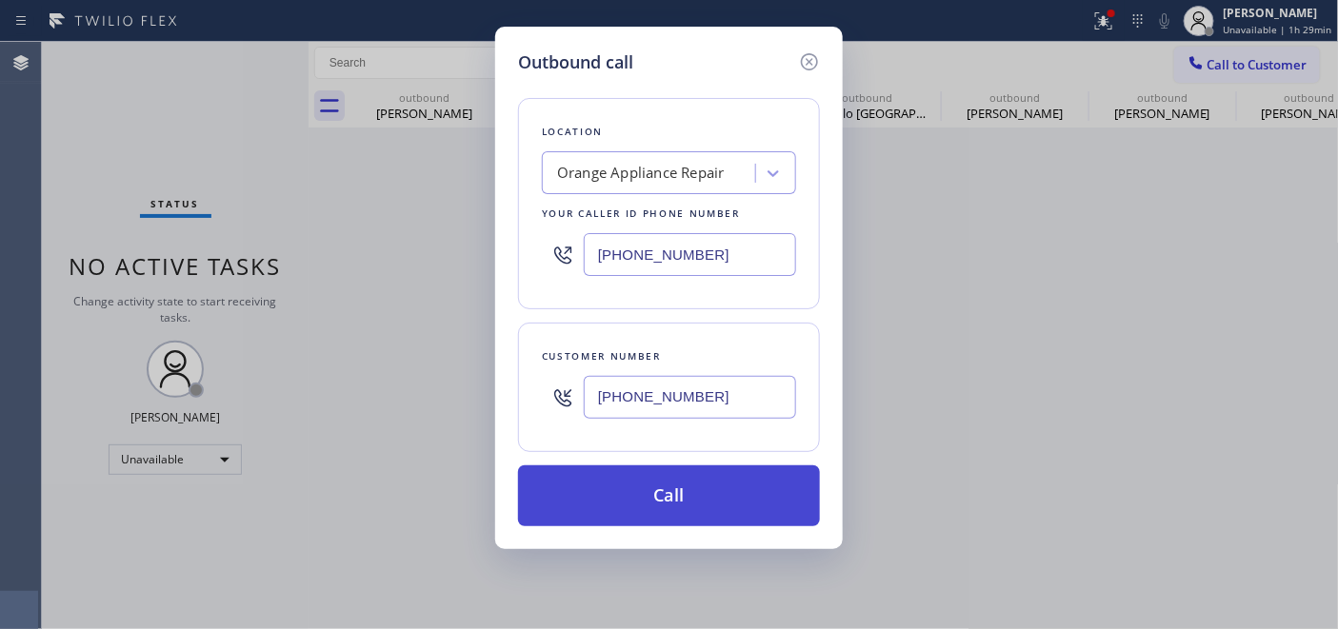
type input "(714) 855-4254"
click at [664, 471] on button "Call" at bounding box center [669, 496] width 302 height 61
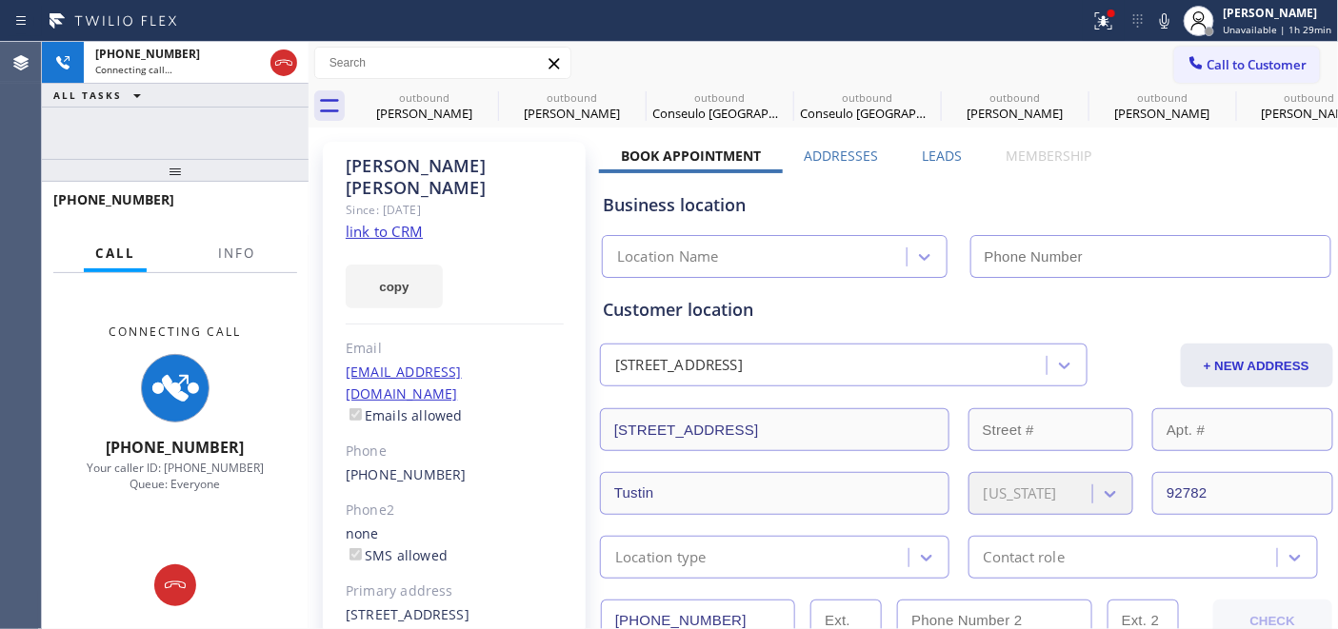
type input "(714) 855-4254"
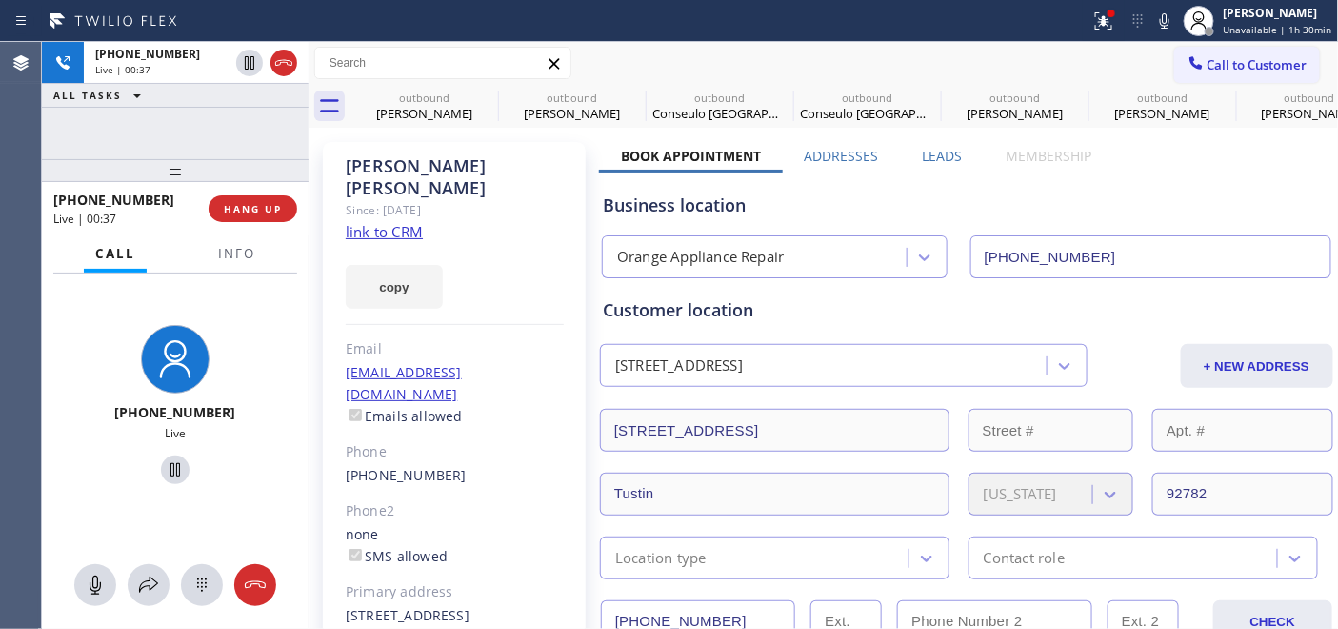
drag, startPoint x: 262, startPoint y: 179, endPoint x: 267, endPoint y: 141, distance: 38.4
click at [267, 141] on div "+19496900041 Live | 00:37 ALL TASKS ALL TASKS ACTIVE TASKS TASKS IN WRAP UP +19…" at bounding box center [175, 335] width 267 height 587
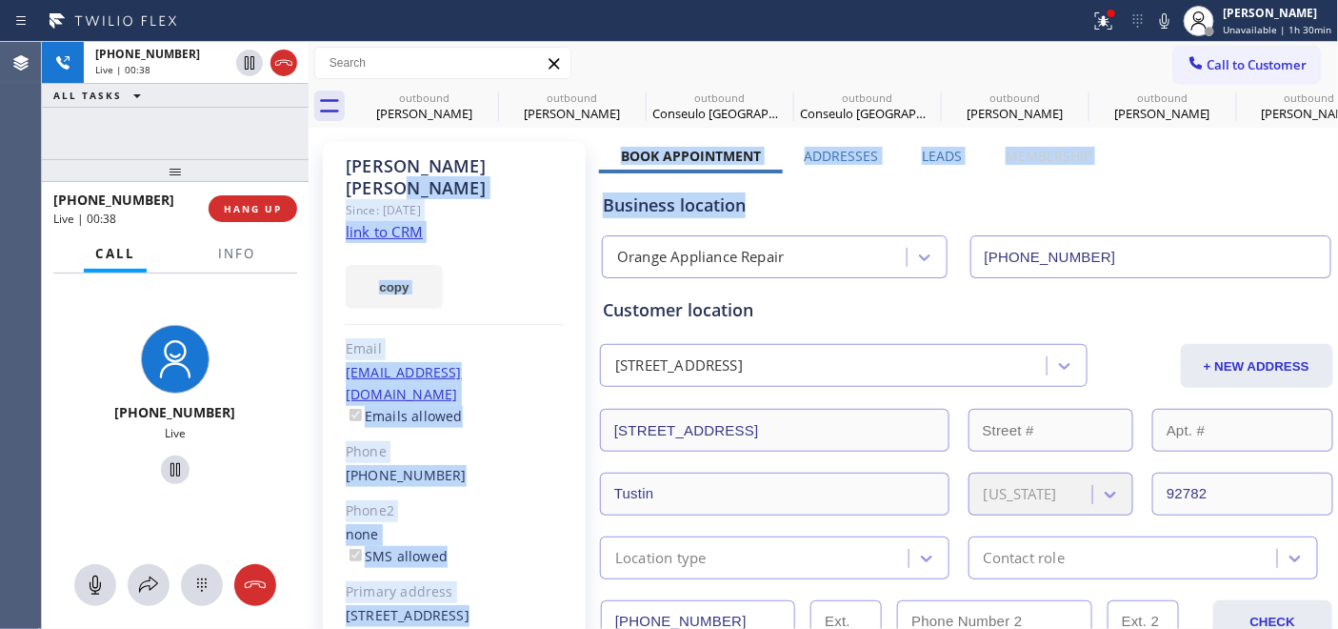
drag, startPoint x: 876, startPoint y: 143, endPoint x: 1164, endPoint y: 155, distance: 287.9
click at [509, 199] on div "Since: [DATE]" at bounding box center [455, 210] width 218 height 22
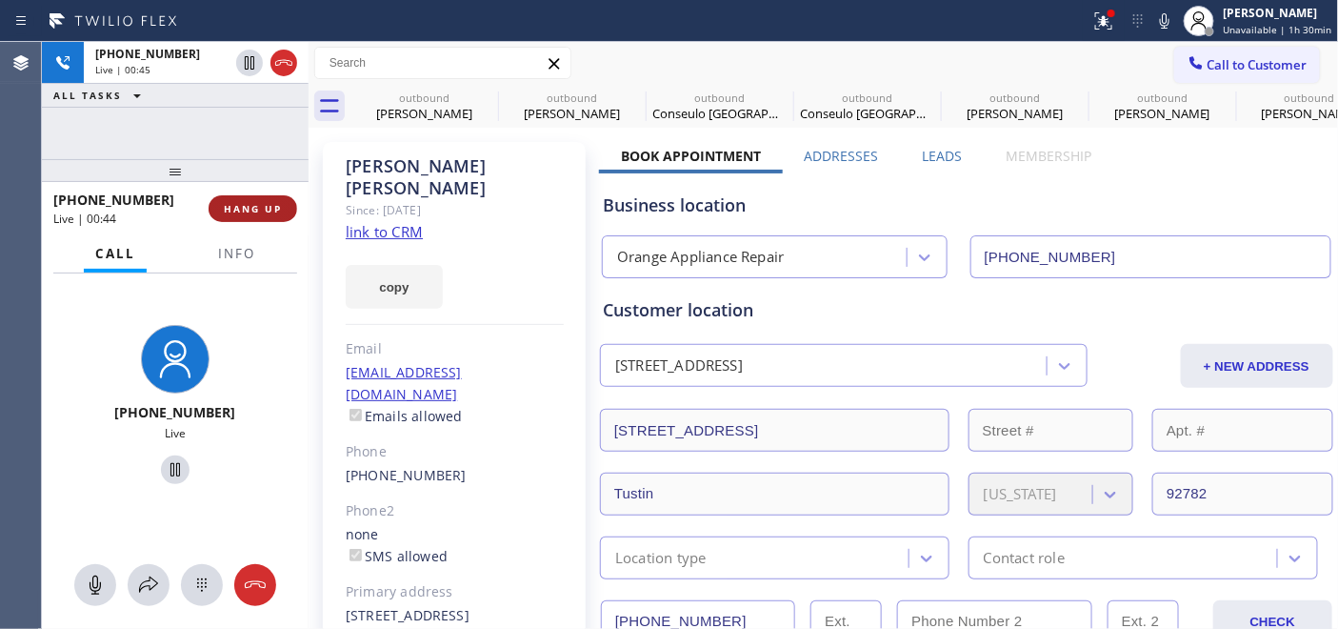
click at [251, 204] on span "HANG UP" at bounding box center [253, 208] width 58 height 13
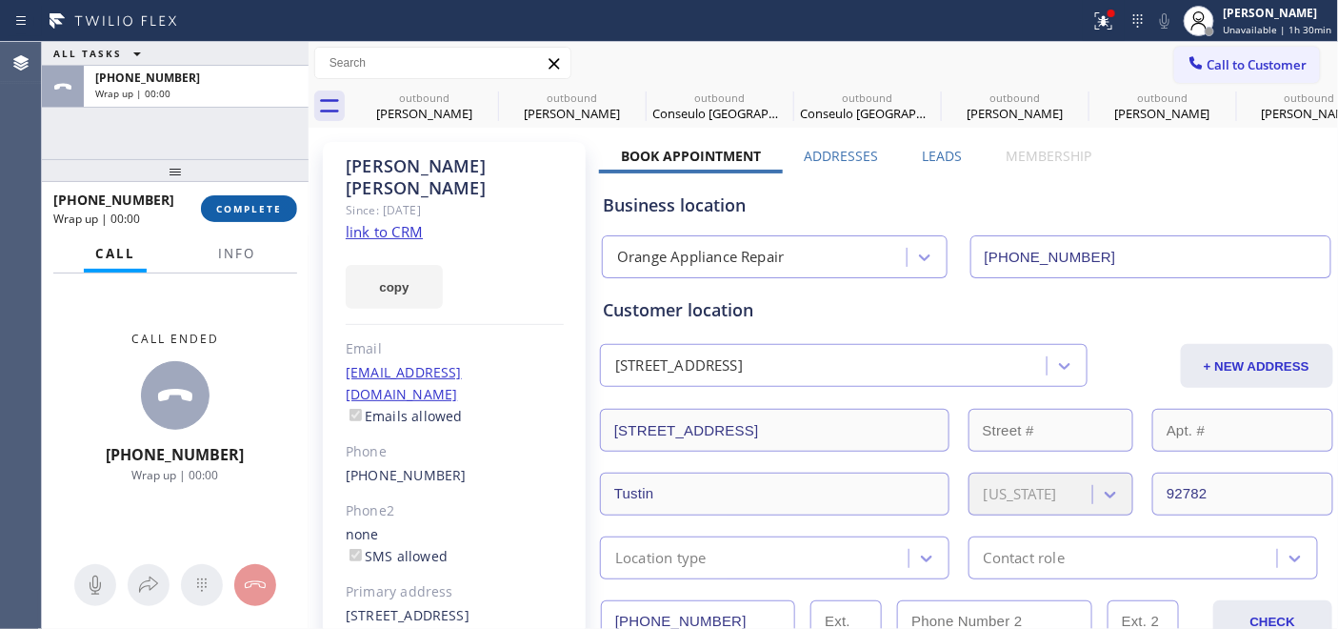
click at [251, 204] on span "COMPLETE" at bounding box center [249, 208] width 66 height 13
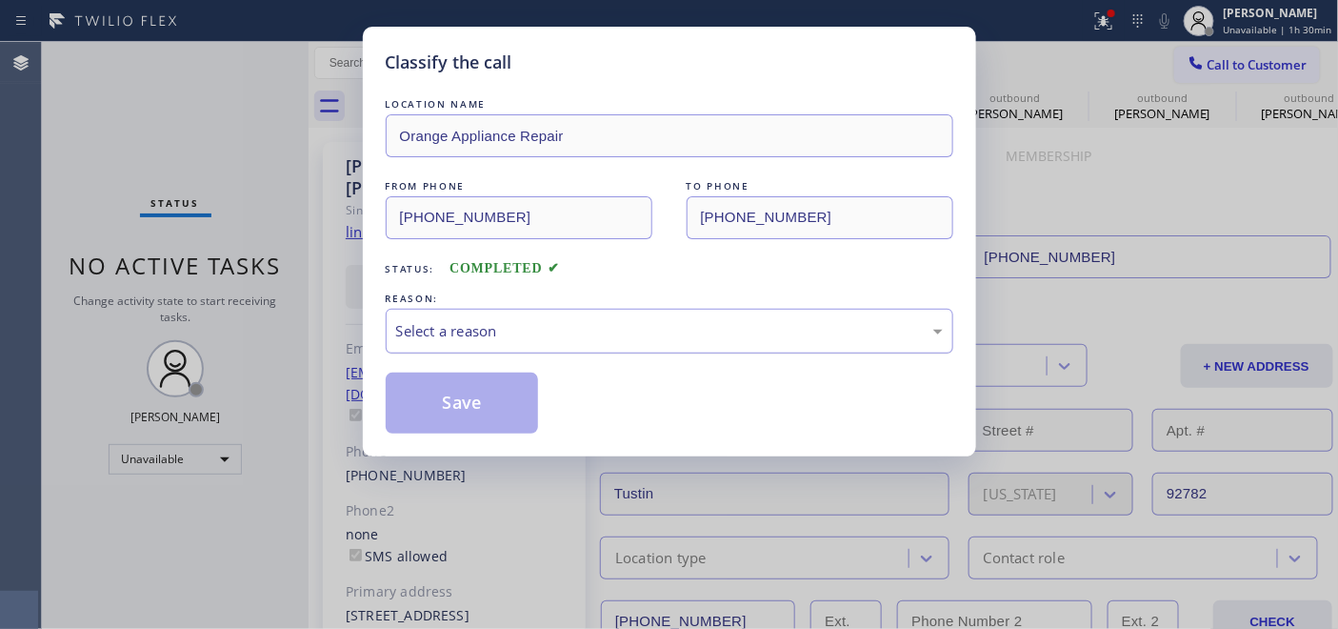
click at [495, 312] on div "Select a reason" at bounding box center [670, 331] width 568 height 45
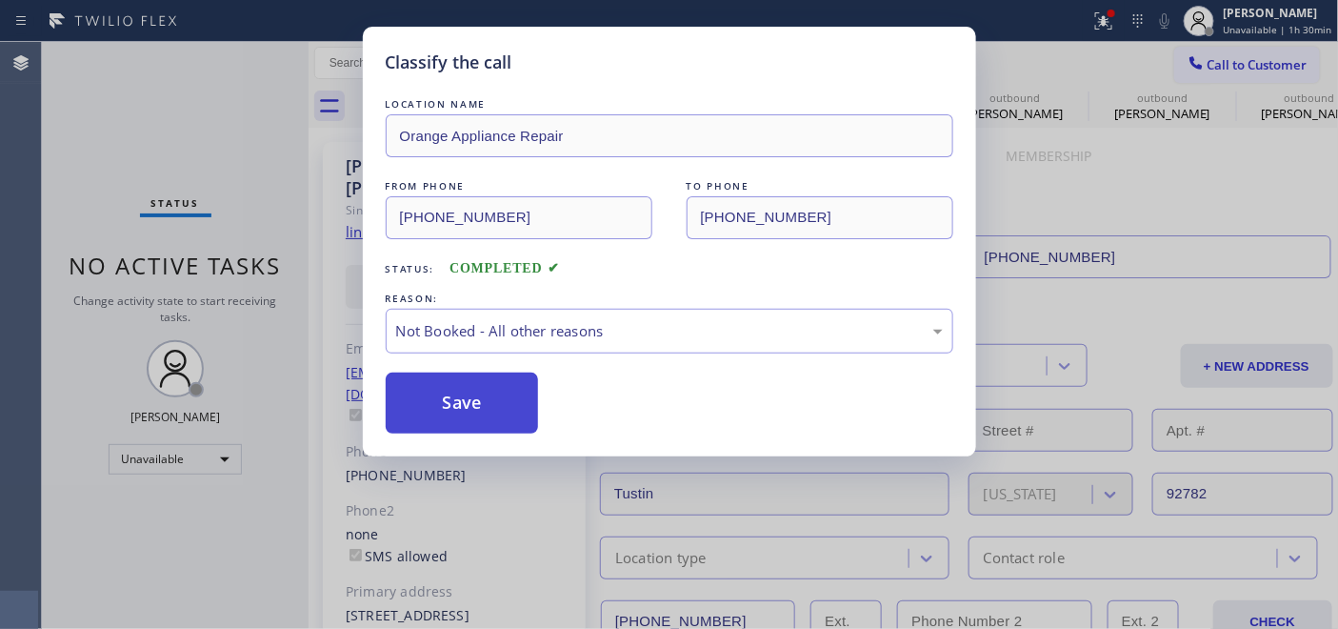
click at [441, 404] on button "Save" at bounding box center [462, 402] width 153 height 61
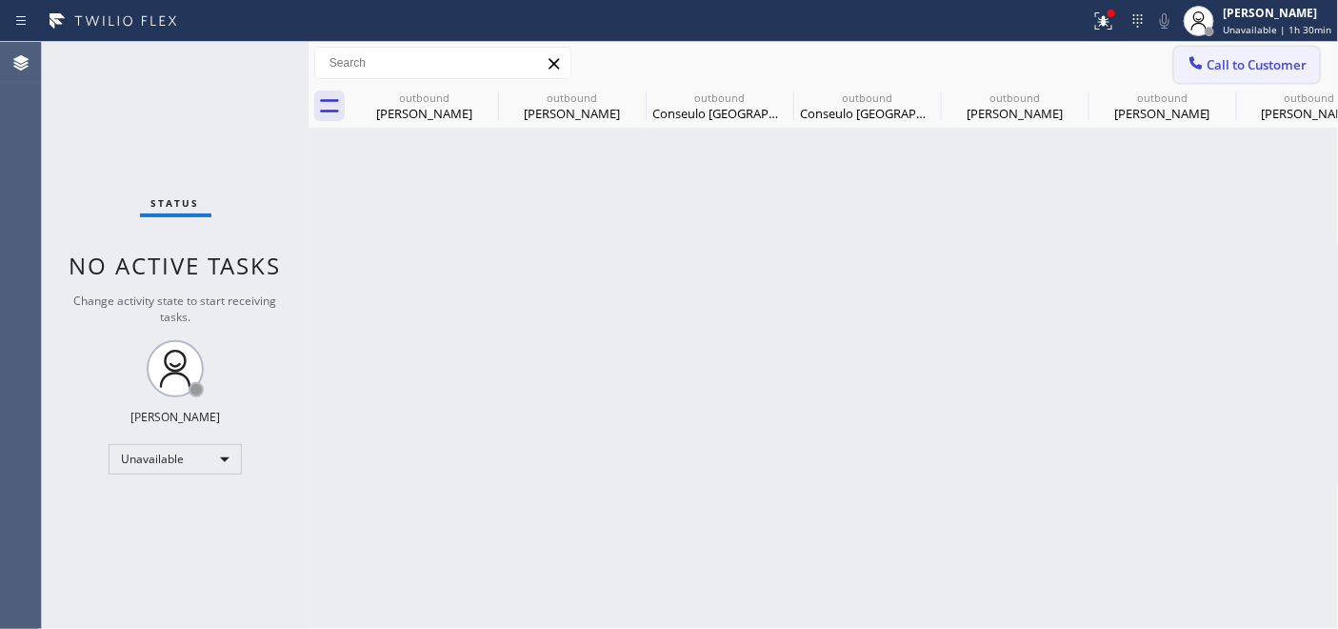
click at [1232, 61] on span "Call to Customer" at bounding box center [1257, 64] width 100 height 17
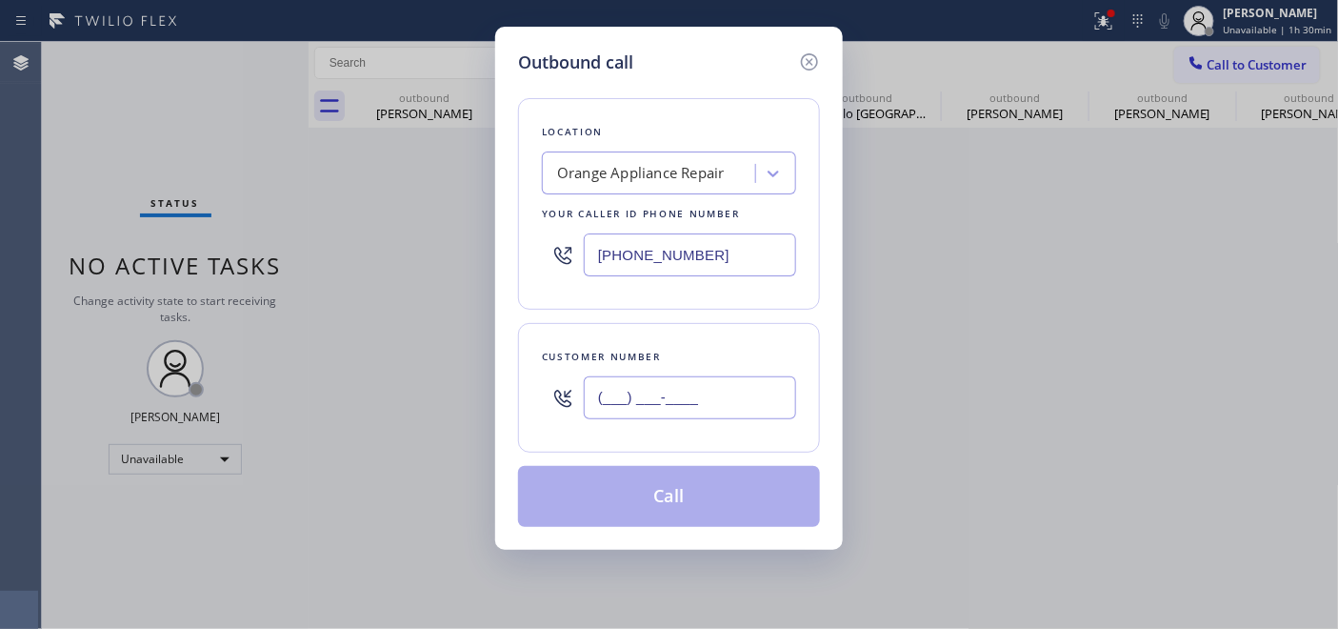
drag, startPoint x: 731, startPoint y: 400, endPoint x: 480, endPoint y: 413, distance: 251.8
click at [462, 429] on div "Outbound call Location Orange Appliance Repair Your caller id phone number (714…" at bounding box center [669, 314] width 1338 height 629
paste input "425) 306-8416"
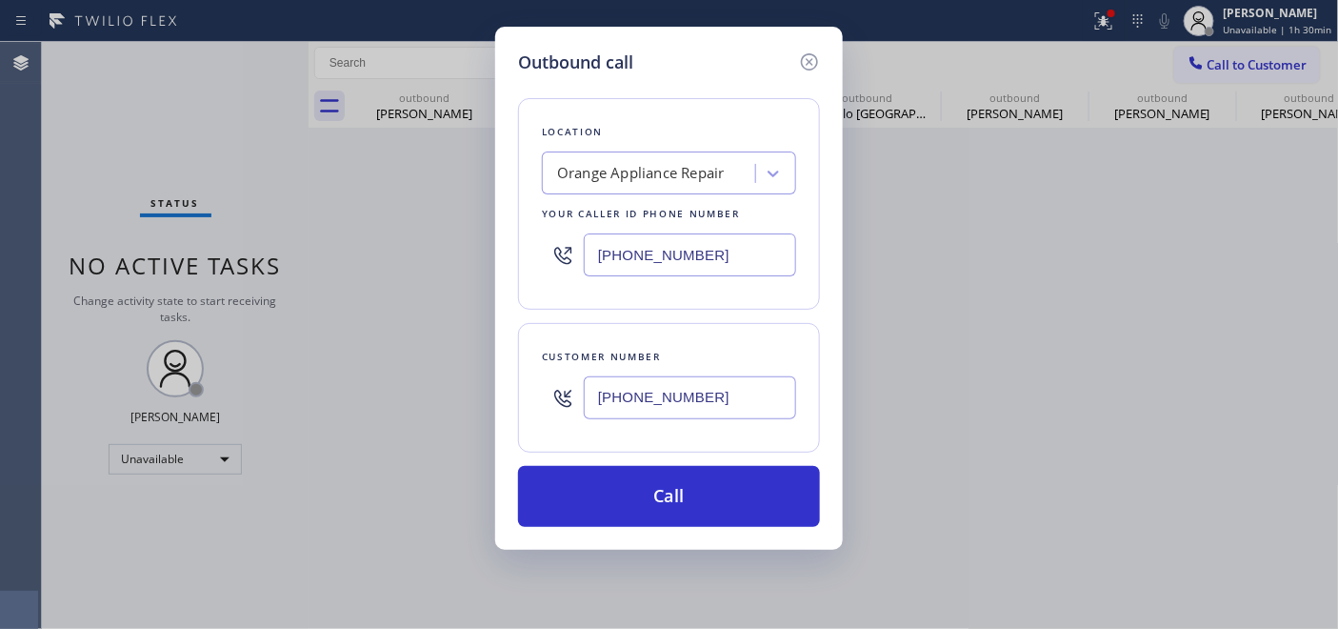
type input "(425) 306-8416"
drag, startPoint x: 729, startPoint y: 268, endPoint x: 397, endPoint y: 281, distance: 332.6
click at [445, 281] on div "Outbound call Location Orange Appliance Repair Your caller id phone number (714…" at bounding box center [669, 314] width 1338 height 629
paste input "844) 505-3776"
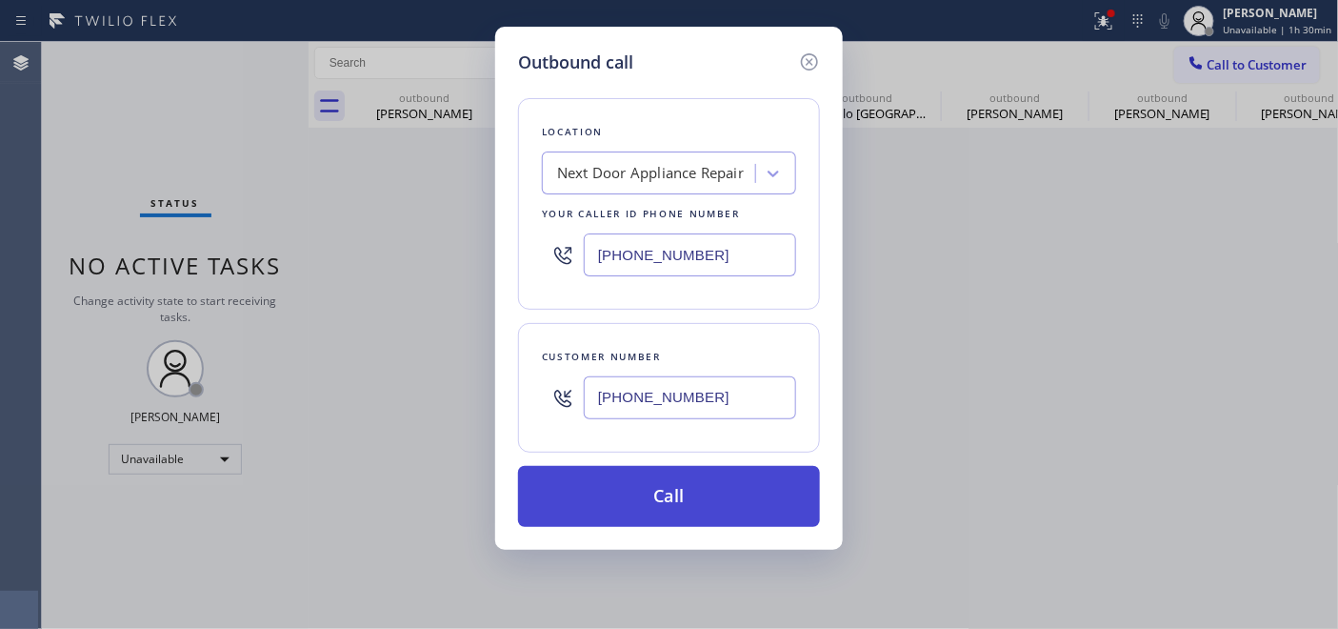
type input "(844) 505-3776"
click at [688, 483] on button "Call" at bounding box center [669, 496] width 302 height 61
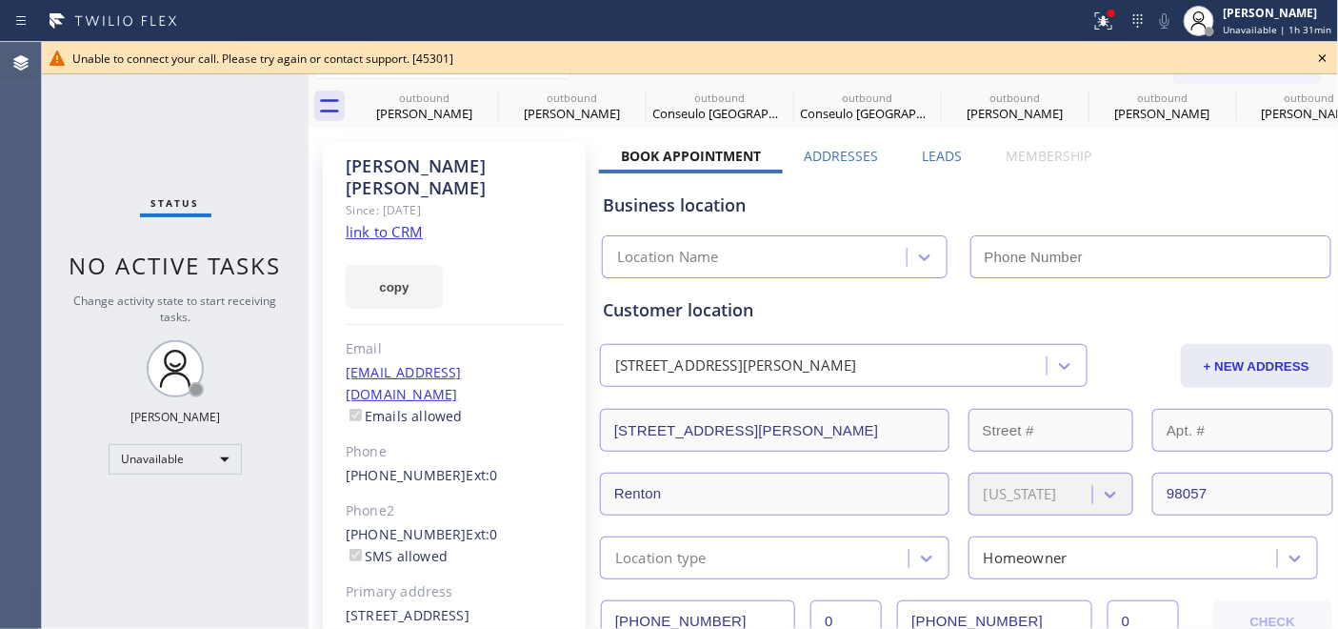
type input "(844) 505-3776"
click at [1322, 55] on icon at bounding box center [1322, 58] width 23 height 23
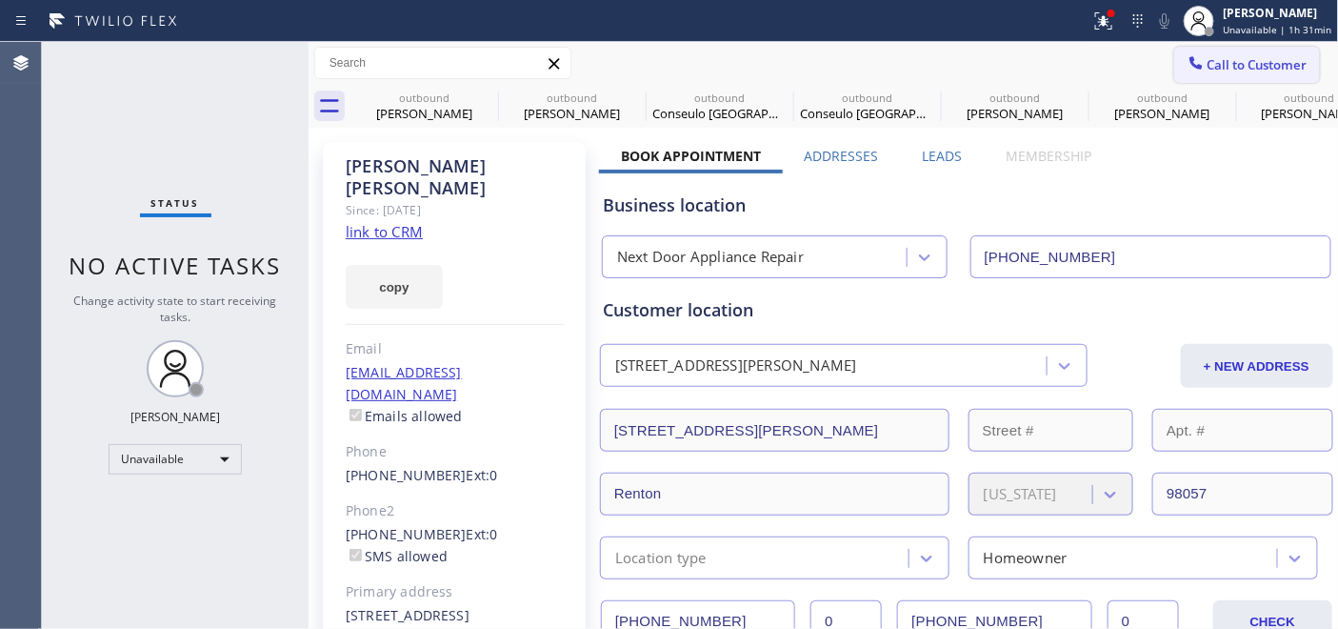
click at [1217, 60] on span "Call to Customer" at bounding box center [1257, 64] width 100 height 17
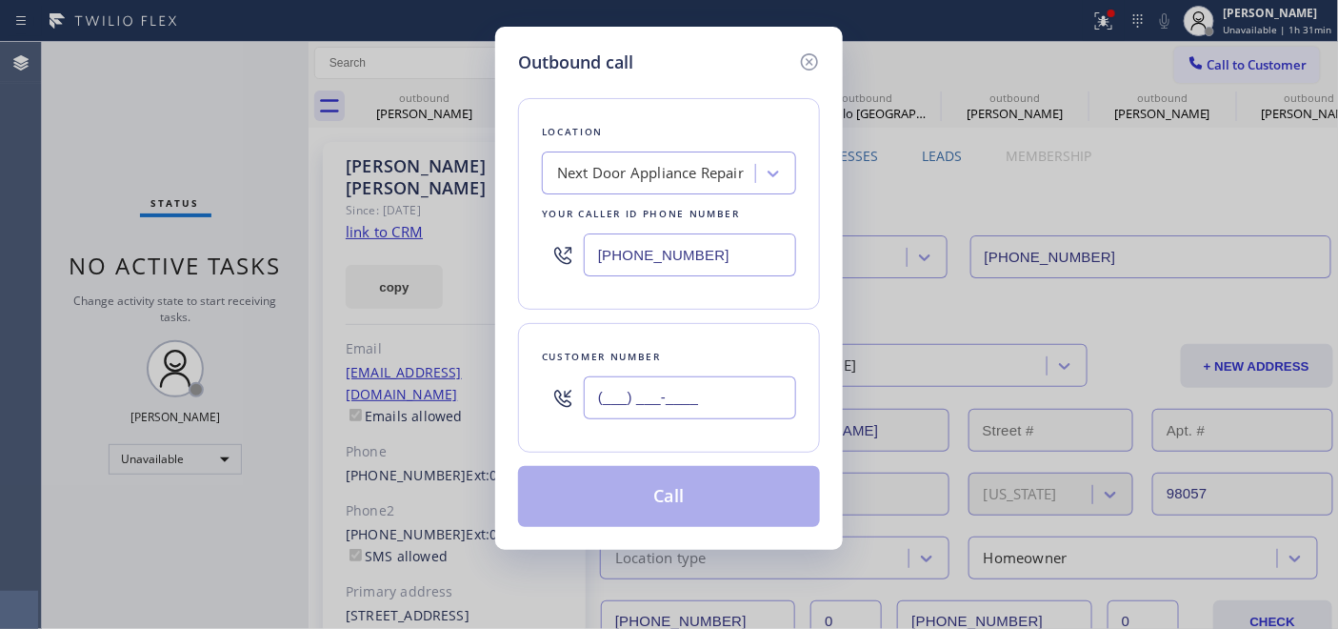
drag, startPoint x: 702, startPoint y: 402, endPoint x: 560, endPoint y: 403, distance: 141.9
click at [563, 403] on div "(___) ___-____" at bounding box center [669, 398] width 254 height 62
paste input "310) 200-9320"
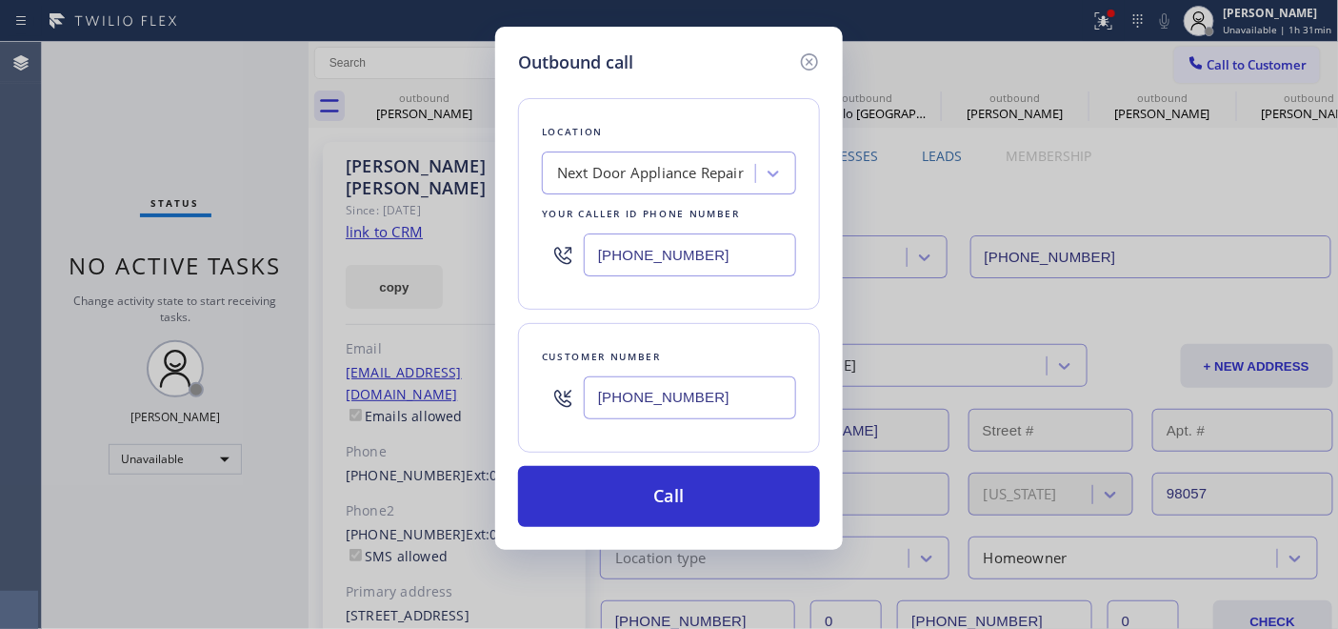
type input "(310) 200-9320"
drag, startPoint x: 566, startPoint y: 258, endPoint x: 527, endPoint y: 260, distance: 39.1
click at [527, 260] on div "Location Next Door Appliance Repair Your caller id phone number (844) 505-3776" at bounding box center [669, 203] width 302 height 211
paste input "66) 934-3013"
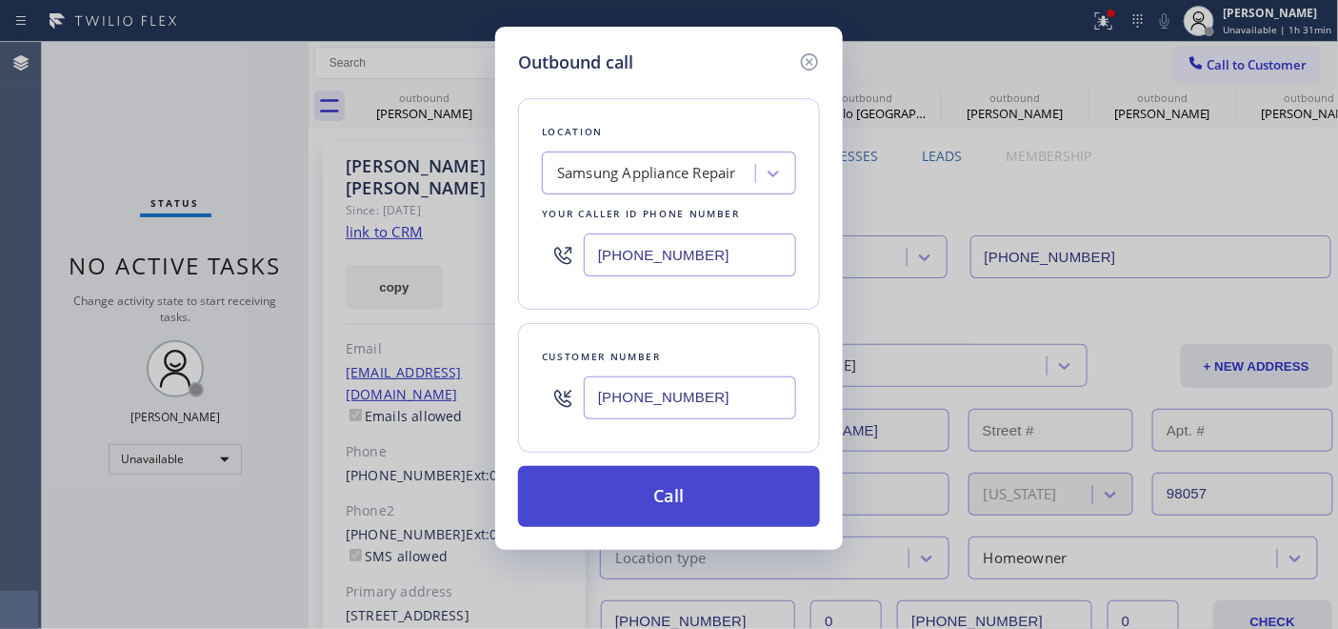
type input "(866) 934-3013"
click at [756, 507] on button "Call" at bounding box center [669, 496] width 302 height 61
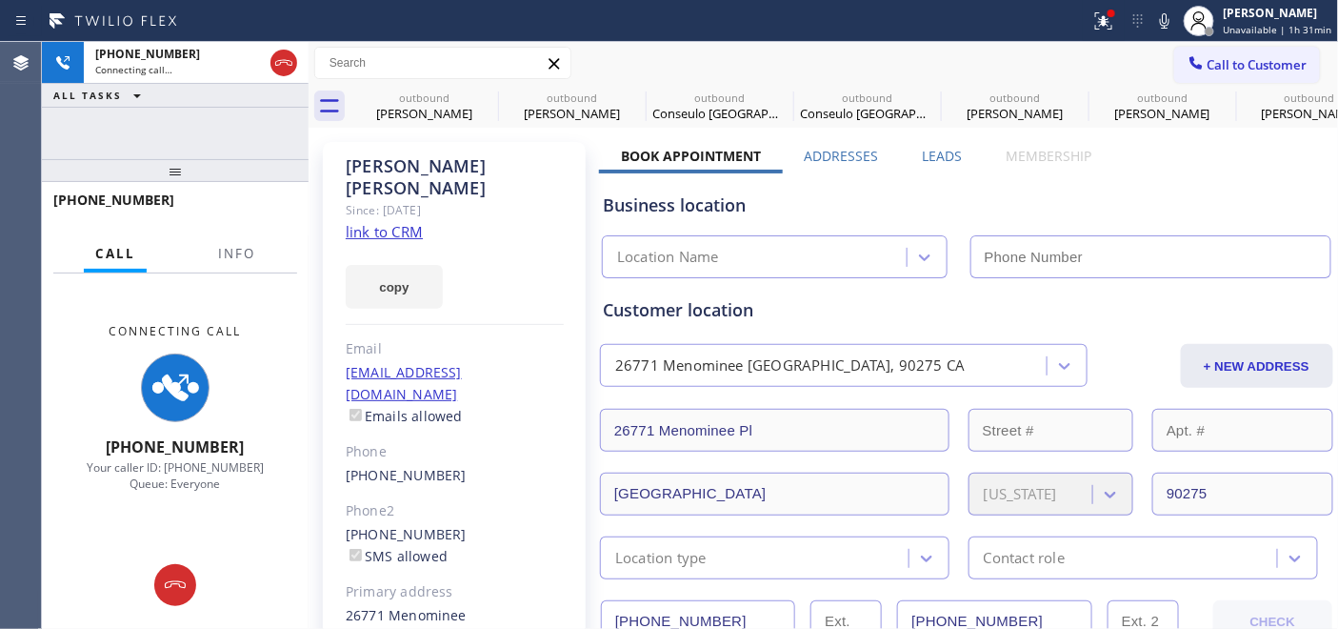
type input "(866) 934-3013"
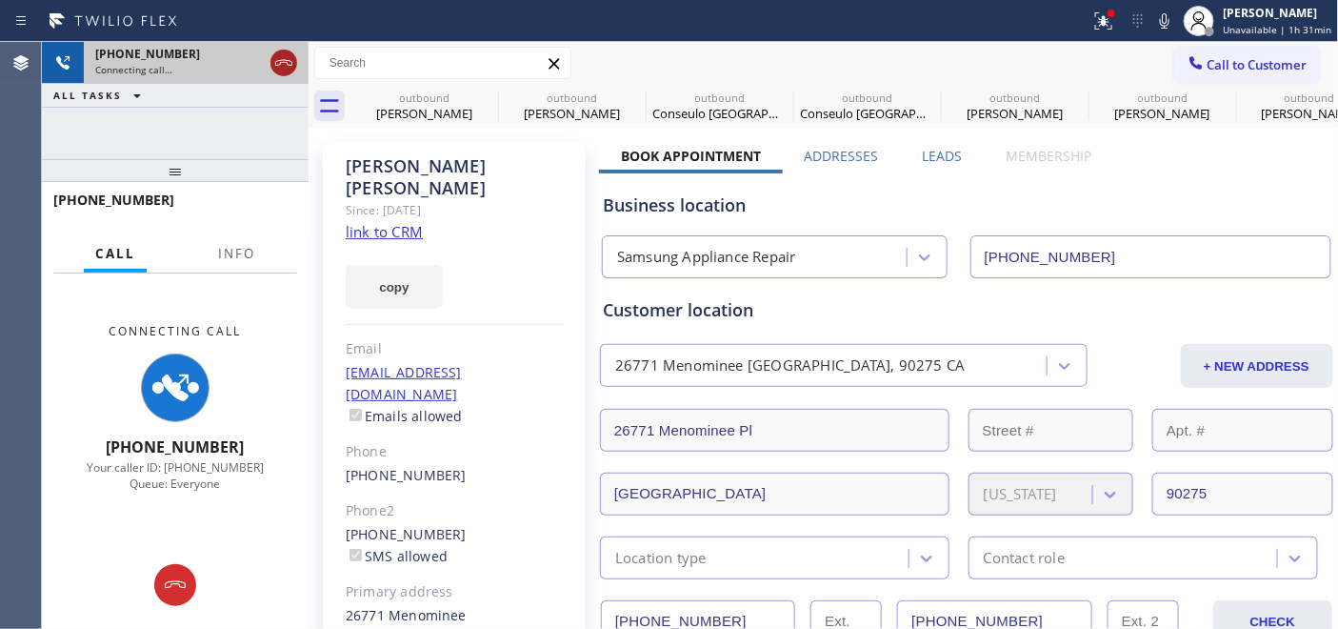
click at [279, 65] on icon at bounding box center [283, 62] width 23 height 23
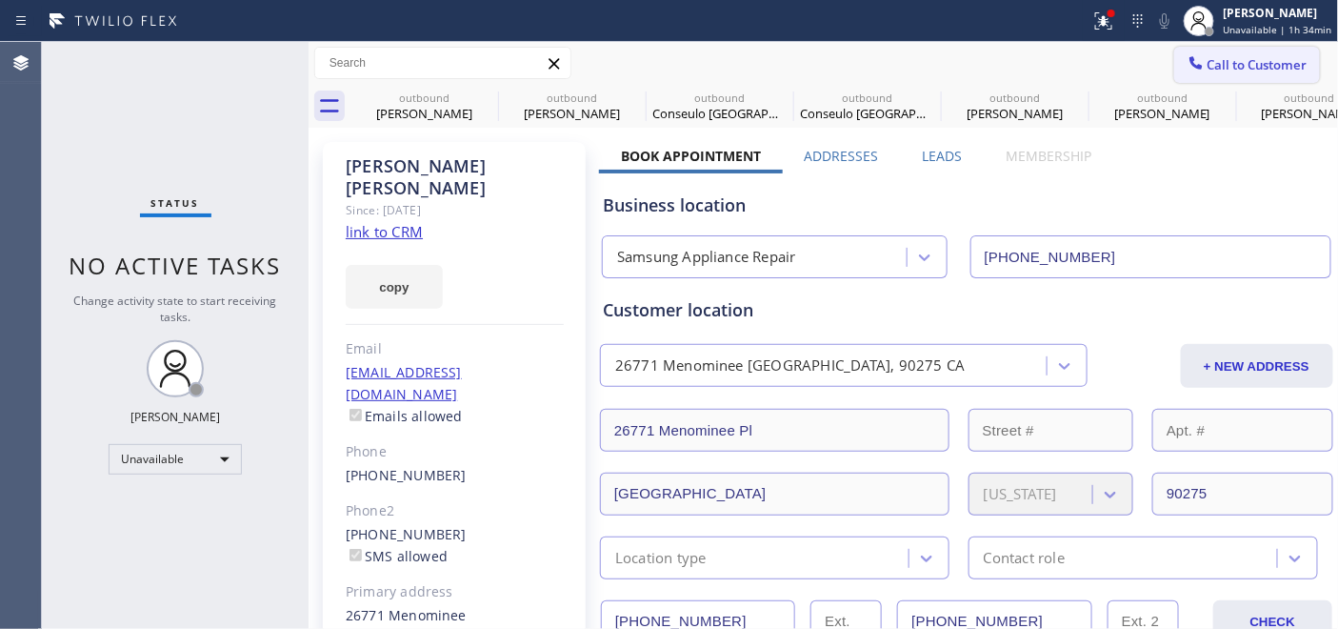
click at [1236, 64] on span "Call to Customer" at bounding box center [1257, 64] width 100 height 17
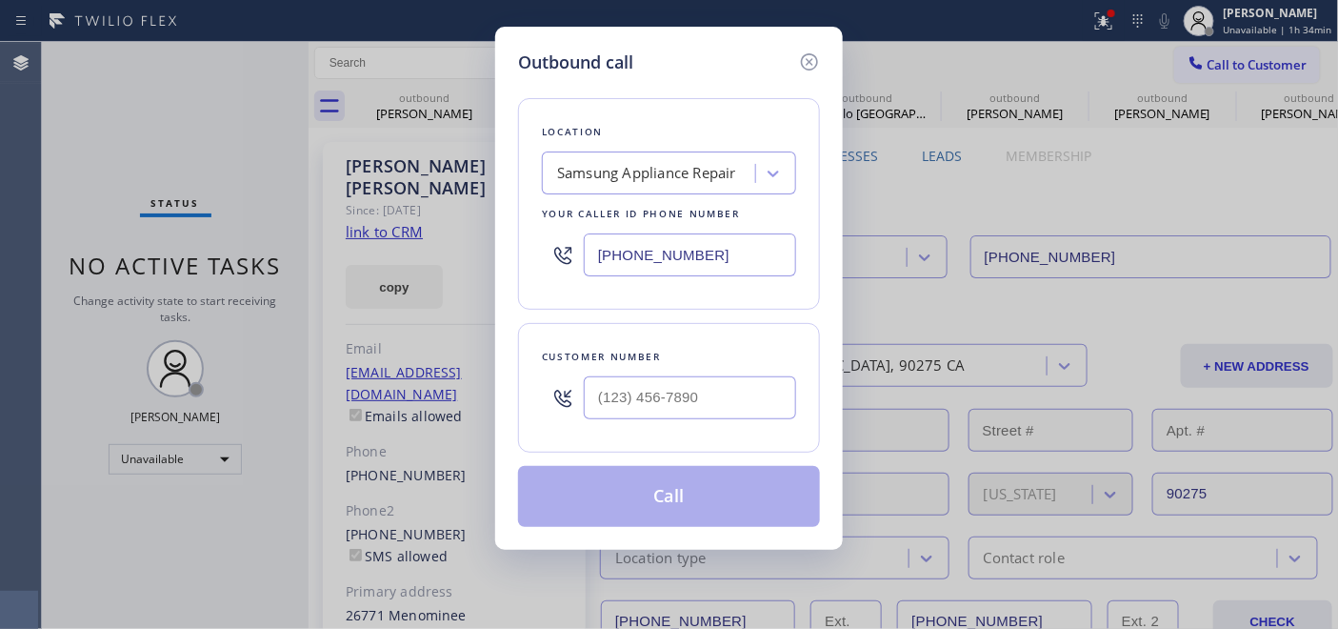
click at [576, 411] on div at bounding box center [563, 398] width 42 height 62
click at [597, 409] on input "(___) ___-____" at bounding box center [690, 397] width 212 height 43
paste input "213) 595-1109"
type input "(213) 595-1109"
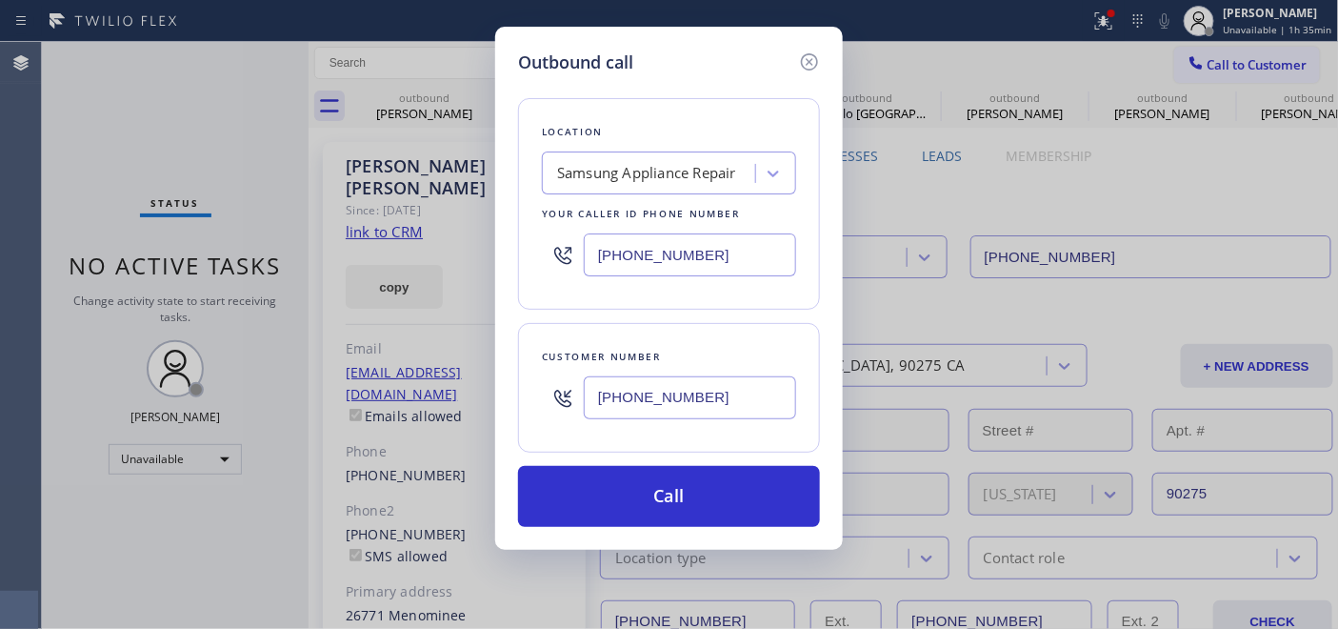
drag, startPoint x: 727, startPoint y: 246, endPoint x: 496, endPoint y: 254, distance: 230.6
click at [496, 254] on div "Outbound call Location Samsung Appliance Repair Your caller id phone number (86…" at bounding box center [669, 288] width 348 height 523
paste input "55) 900-0095"
type input "(855) 900-0095"
drag, startPoint x: 650, startPoint y: 404, endPoint x: 537, endPoint y: 404, distance: 113.3
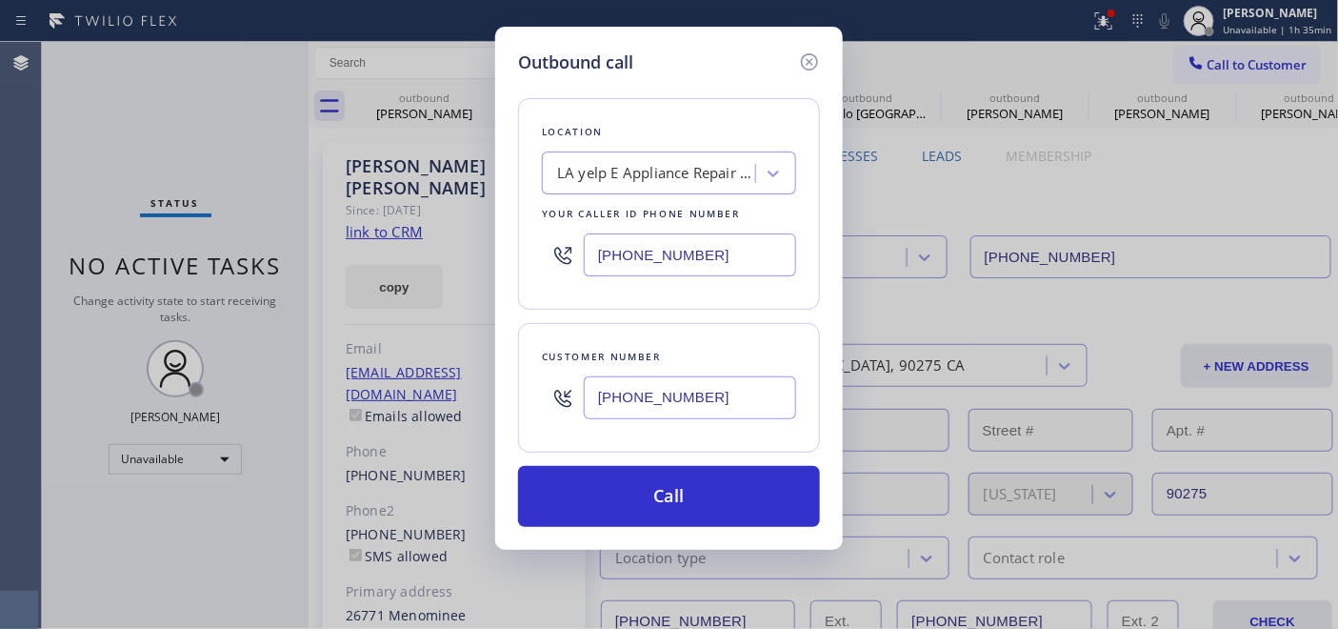
click at [538, 404] on div "Customer number (213) 595-1109" at bounding box center [669, 388] width 302 height 130
paste input "text"
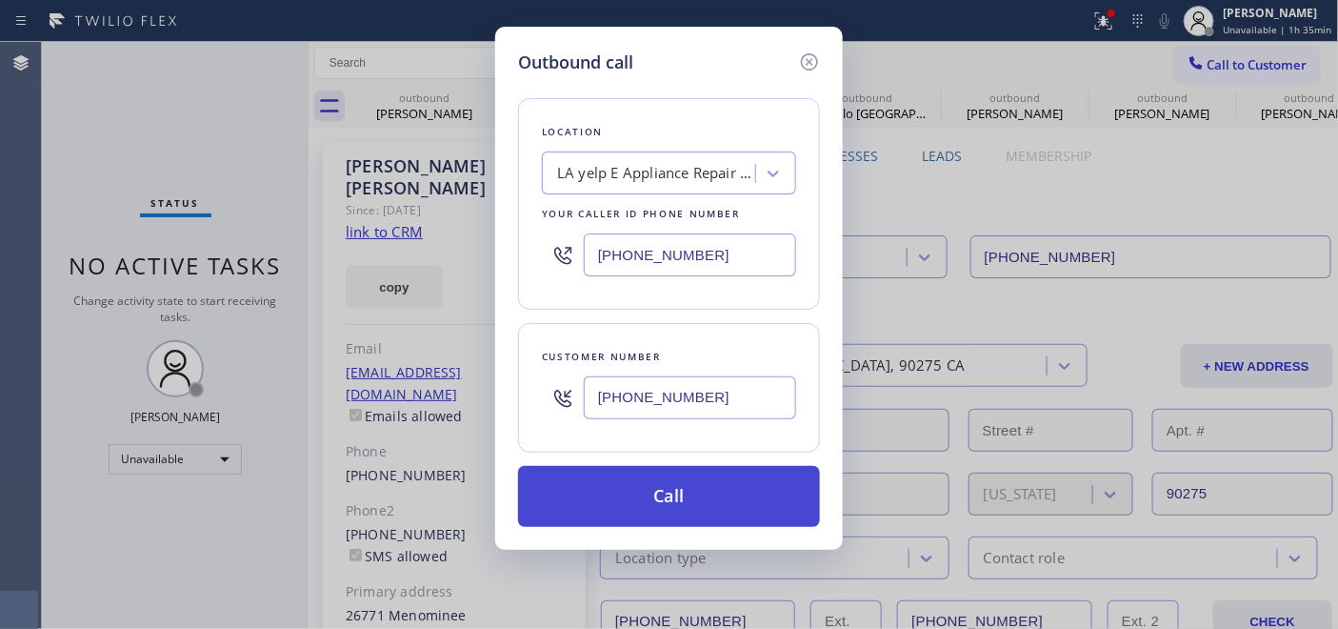
type input "(213) 595-1109"
click at [705, 497] on button "Call" at bounding box center [669, 496] width 302 height 61
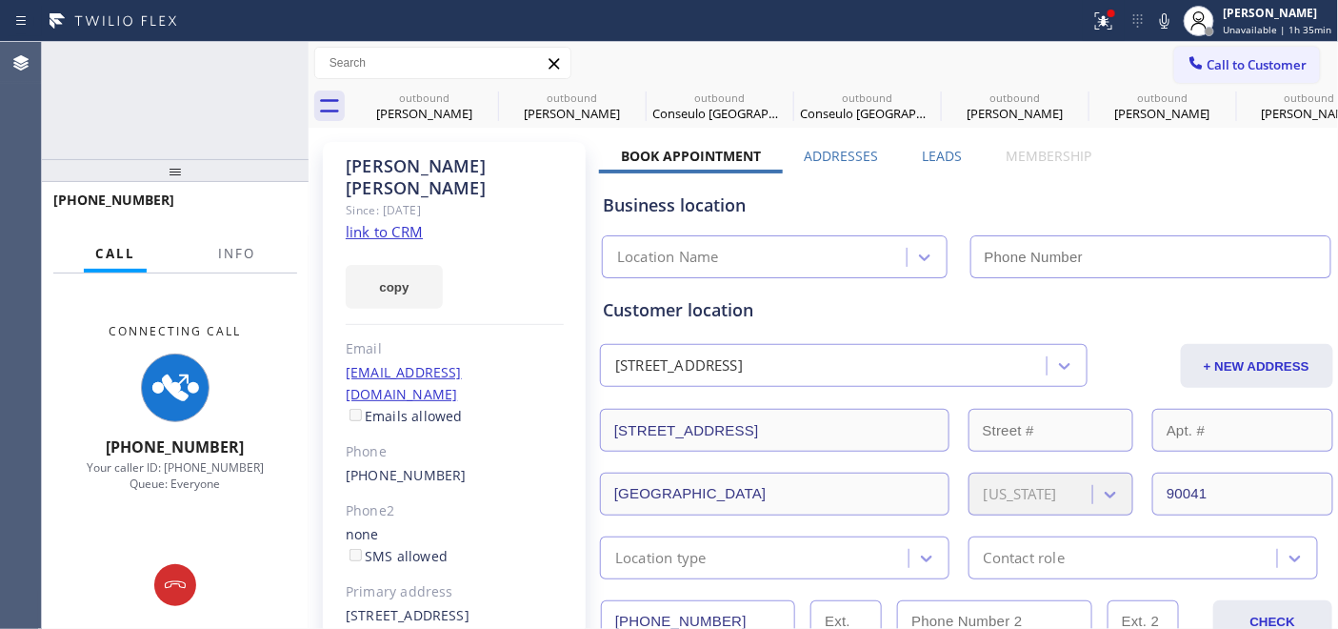
type input "(855) 900-0095"
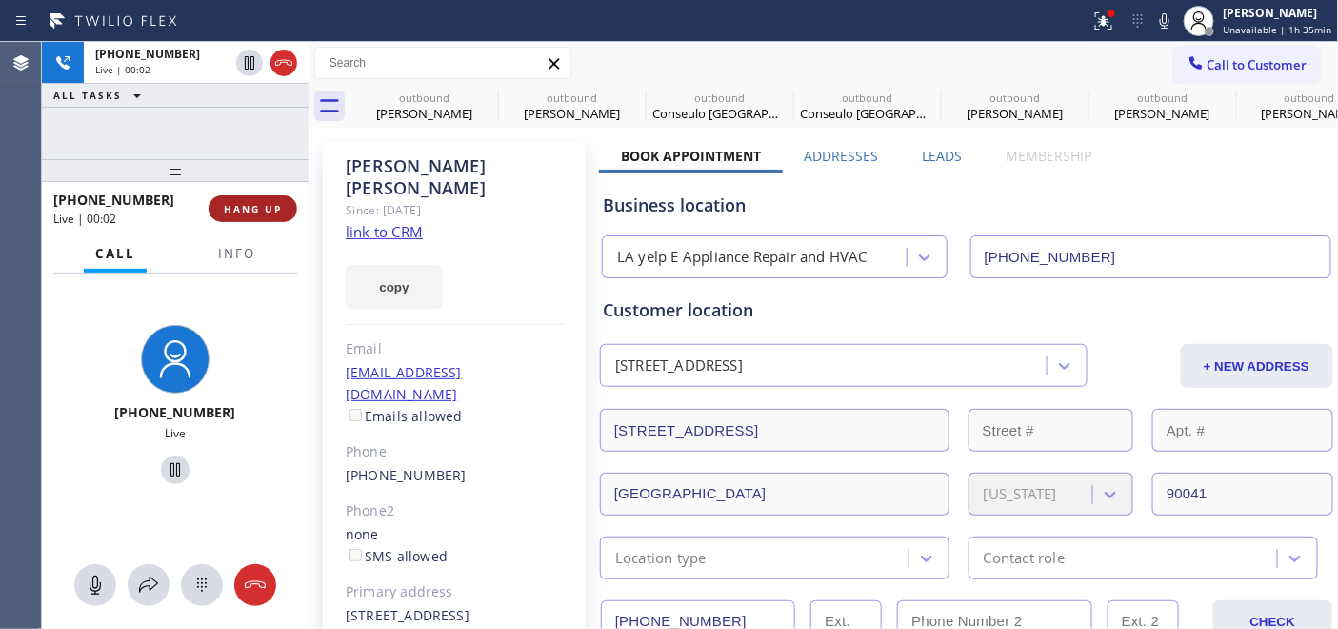
click at [246, 203] on span "HANG UP" at bounding box center [253, 208] width 58 height 13
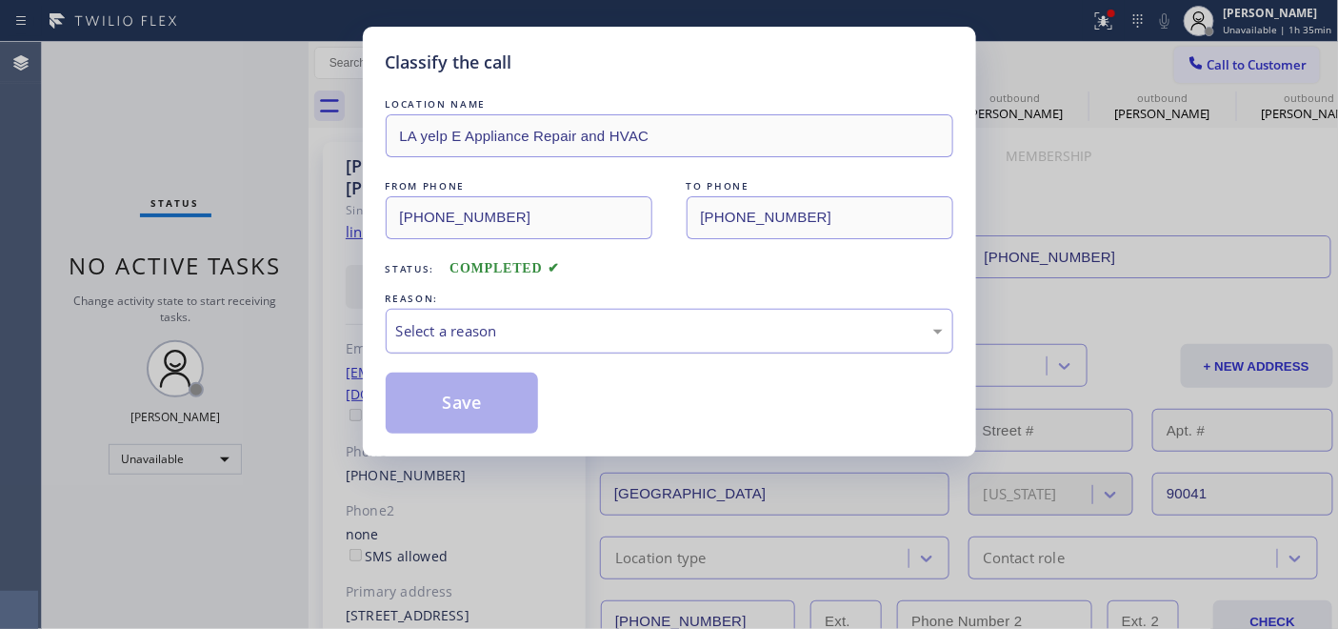
click at [521, 349] on div "Select a reason" at bounding box center [670, 331] width 568 height 45
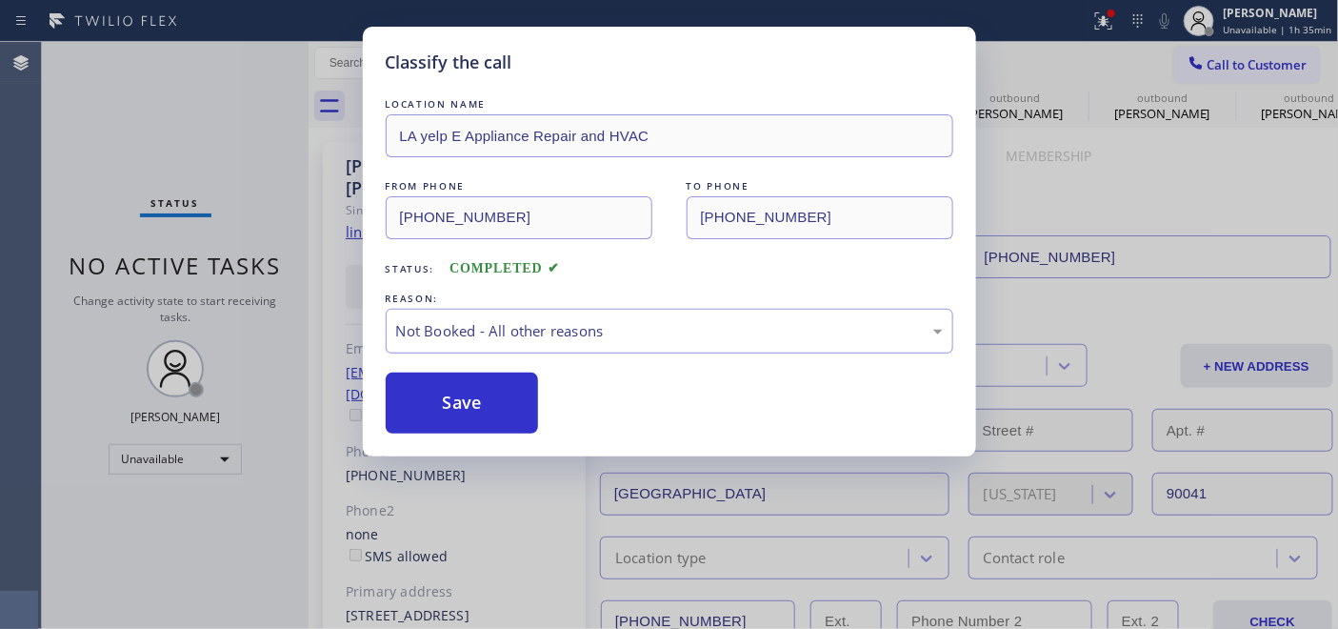
drag, startPoint x: 470, startPoint y: 396, endPoint x: 528, endPoint y: 331, distance: 86.4
click at [470, 396] on button "Save" at bounding box center [462, 402] width 153 height 61
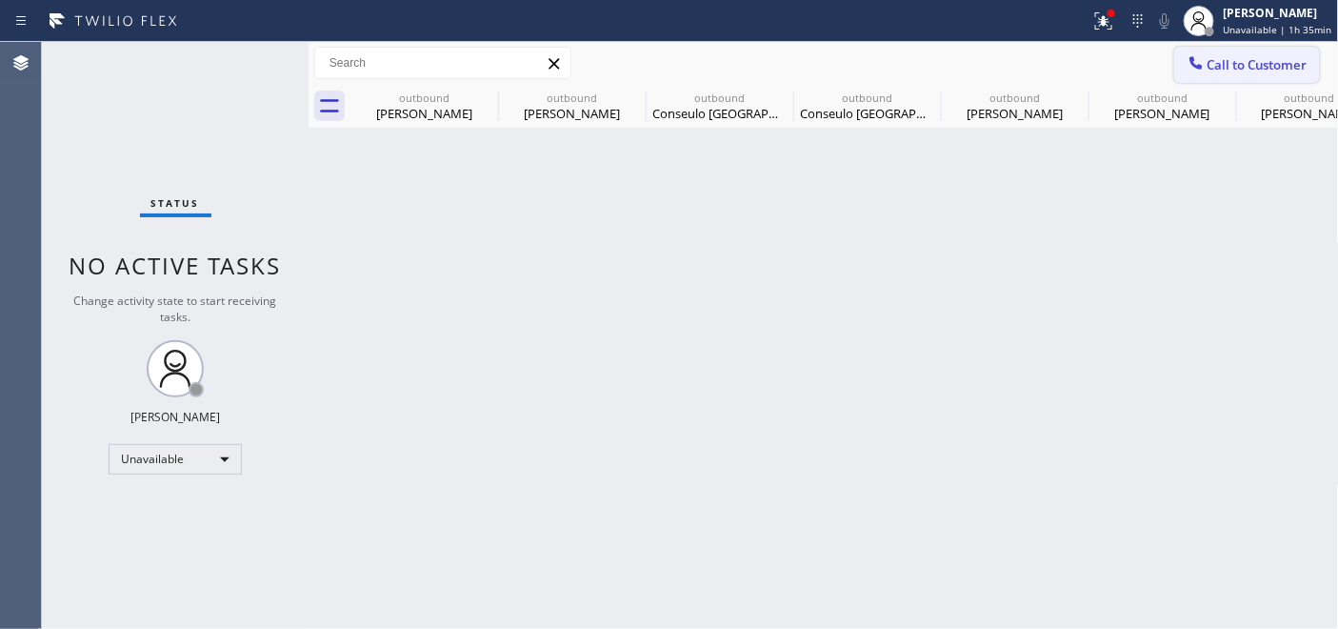
click at [1247, 57] on span "Call to Customer" at bounding box center [1257, 64] width 100 height 17
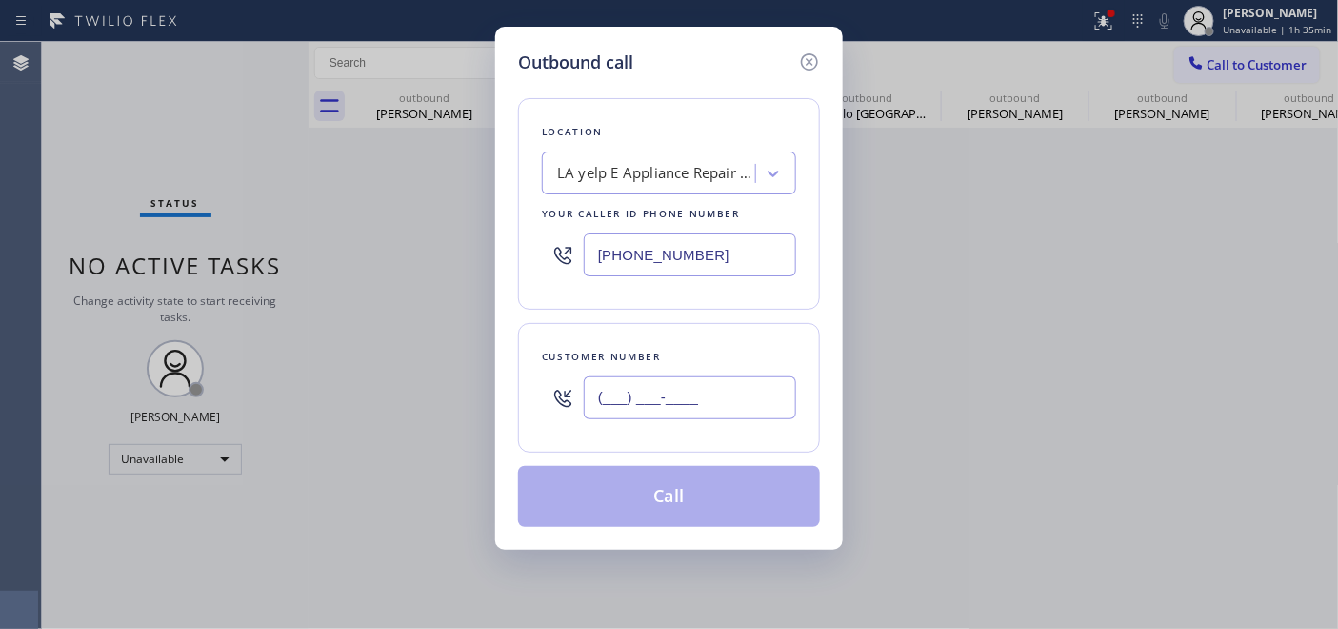
click at [662, 411] on input "(___) ___-____" at bounding box center [690, 397] width 212 height 43
paste input "818) 339-6834"
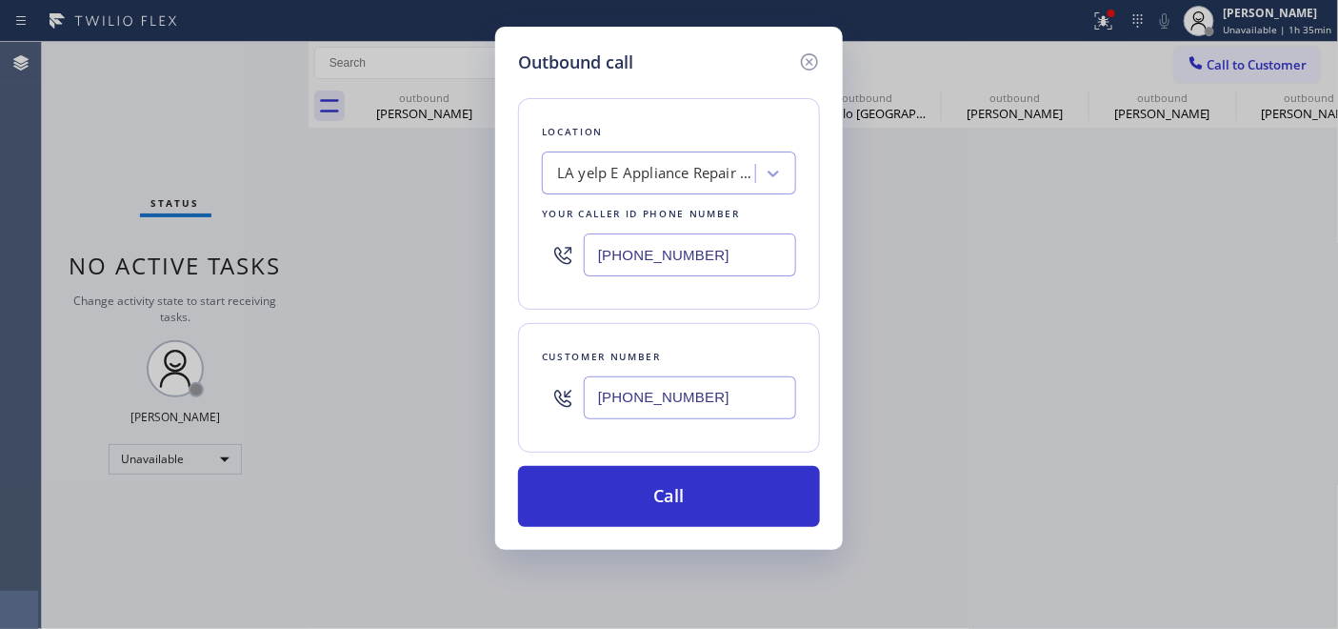
type input "(818) 339-6834"
click at [708, 231] on div "(855) 900-0095" at bounding box center [669, 255] width 254 height 62
drag, startPoint x: 719, startPoint y: 238, endPoint x: 531, endPoint y: 245, distance: 187.7
click at [531, 245] on div "Location LA yelp E Appliance Repair and HVAC Your caller id phone number (855) …" at bounding box center [669, 203] width 302 height 211
paste input "213) 805-8829"
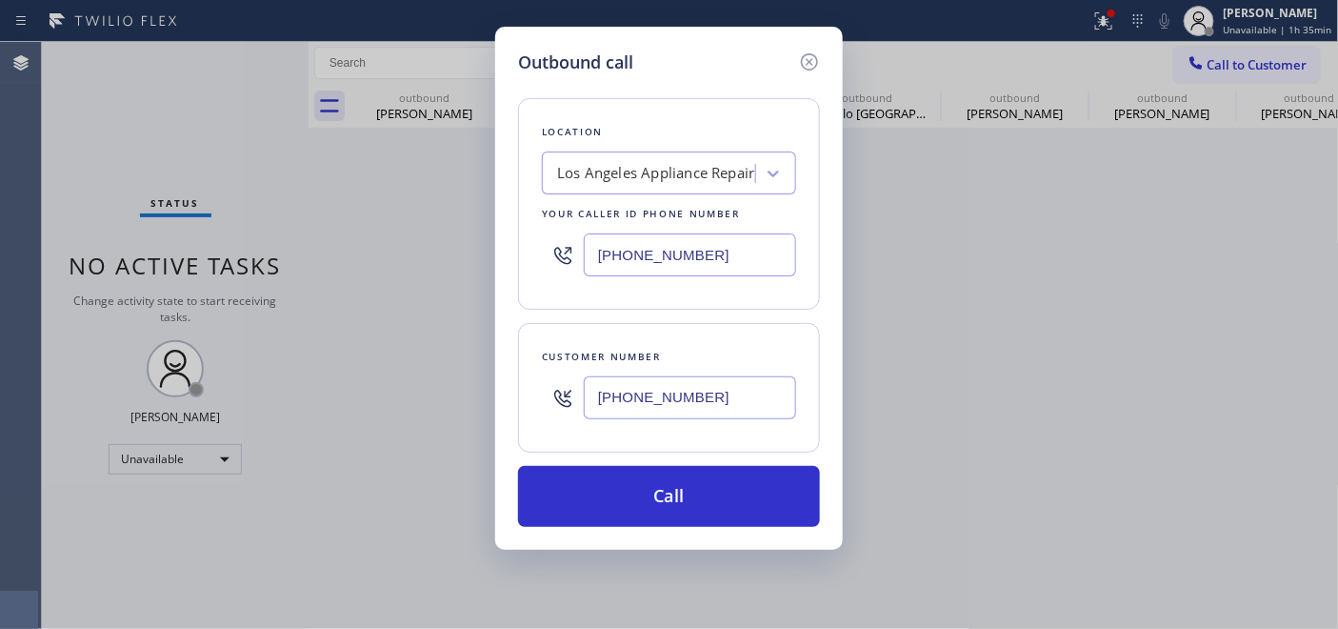
type input "(213) 805-8829"
drag, startPoint x: 760, startPoint y: 491, endPoint x: 892, endPoint y: 86, distance: 426.7
click at [760, 491] on button "Call" at bounding box center [669, 496] width 302 height 61
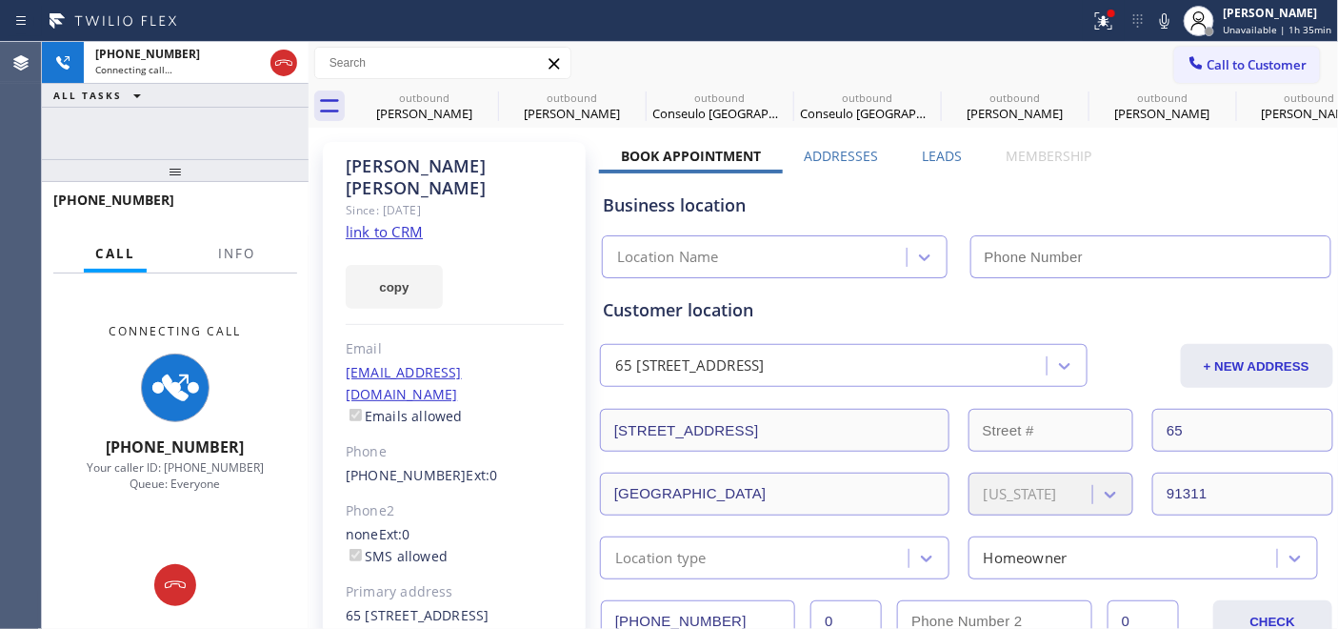
type input "(213) 805-8829"
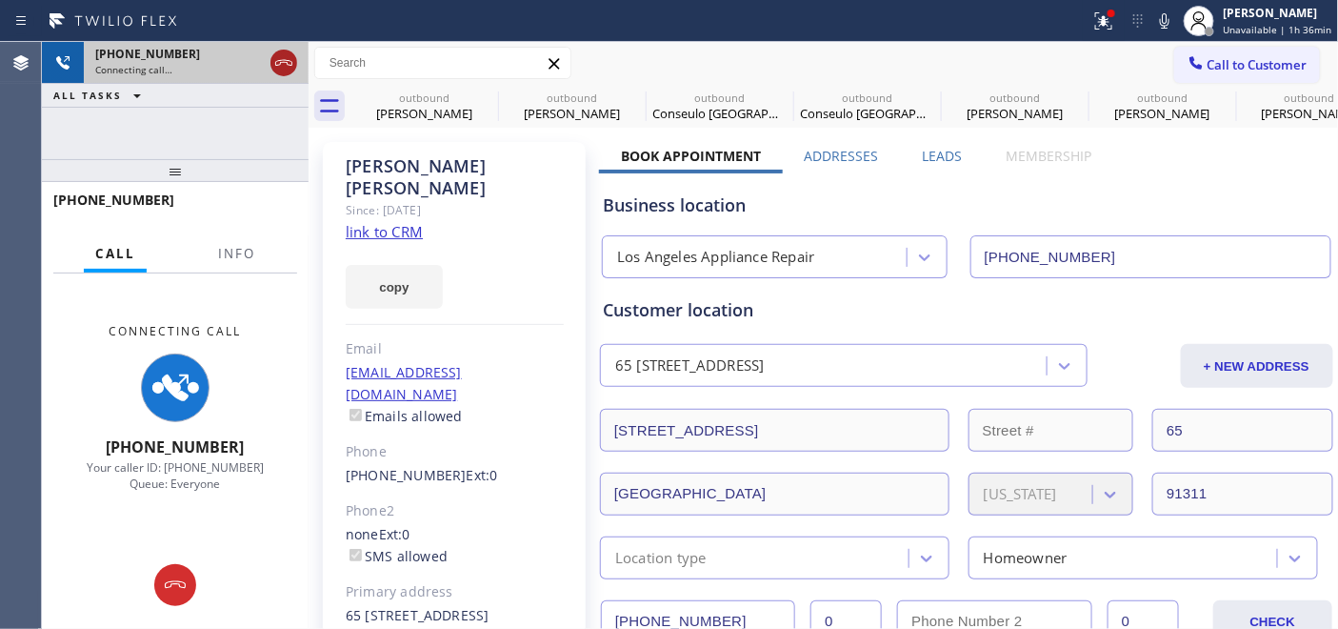
click at [288, 65] on icon at bounding box center [283, 62] width 23 height 23
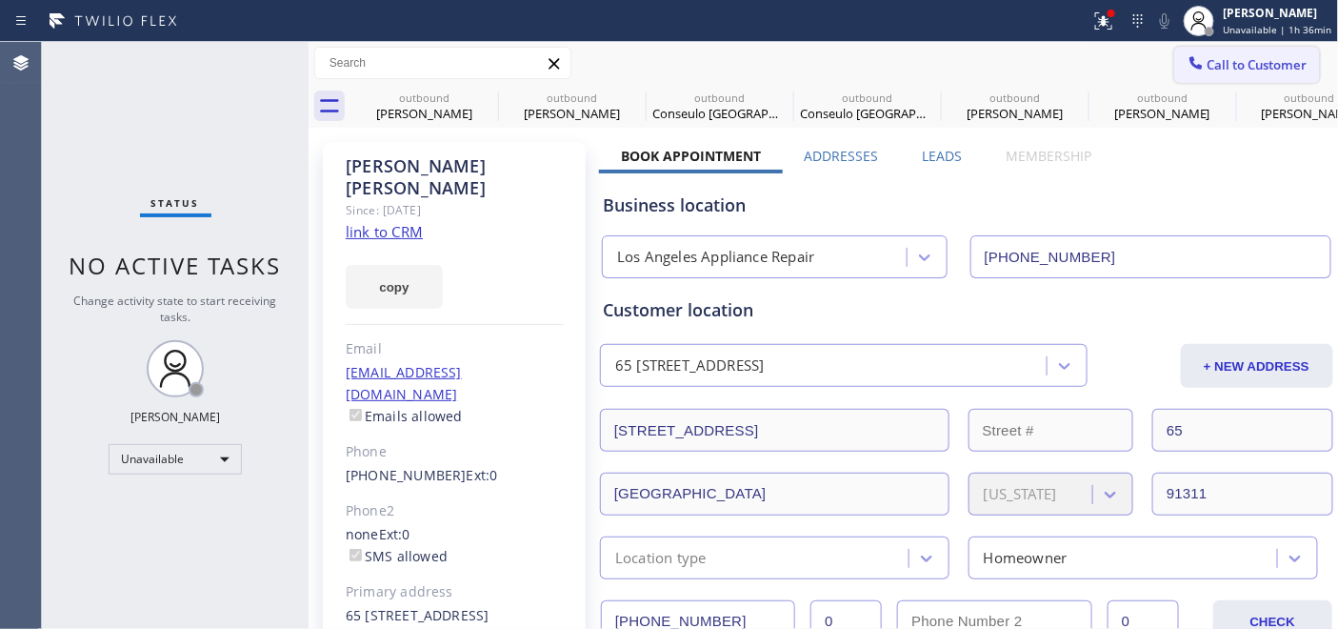
click at [1185, 50] on button "Call to Customer" at bounding box center [1247, 65] width 146 height 36
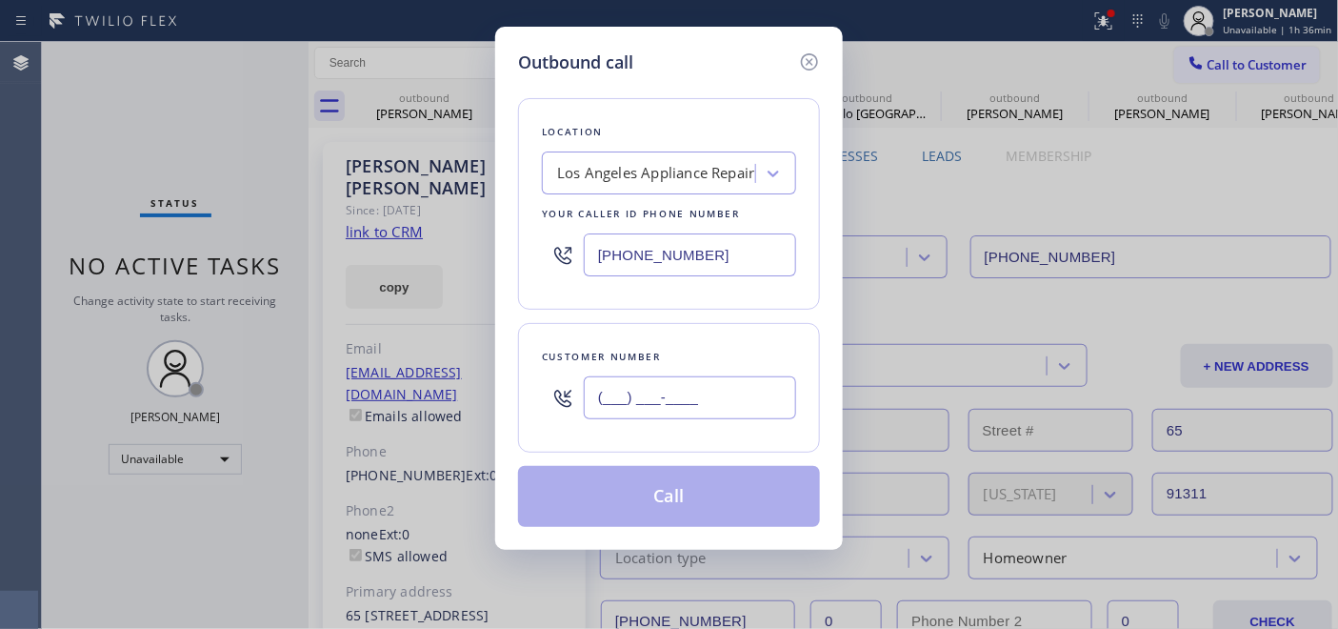
click at [668, 394] on input "(___) ___-____" at bounding box center [690, 397] width 212 height 43
paste input "805) 980-8550"
type input "(805) 980-8550"
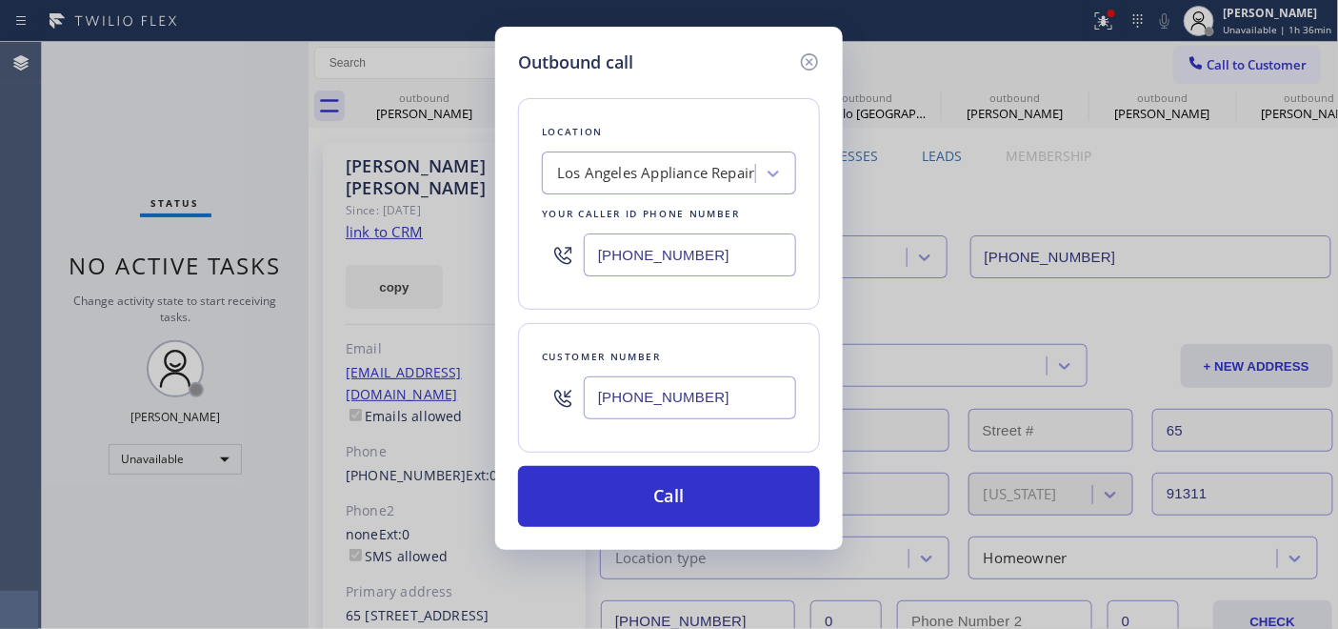
drag, startPoint x: 749, startPoint y: 235, endPoint x: 368, endPoint y: 253, distance: 382.3
click at [401, 249] on div "Outbound call Location Los Angeles Appliance Repair Your caller id phone number…" at bounding box center [669, 314] width 1338 height 629
paste input "805) 874-5053"
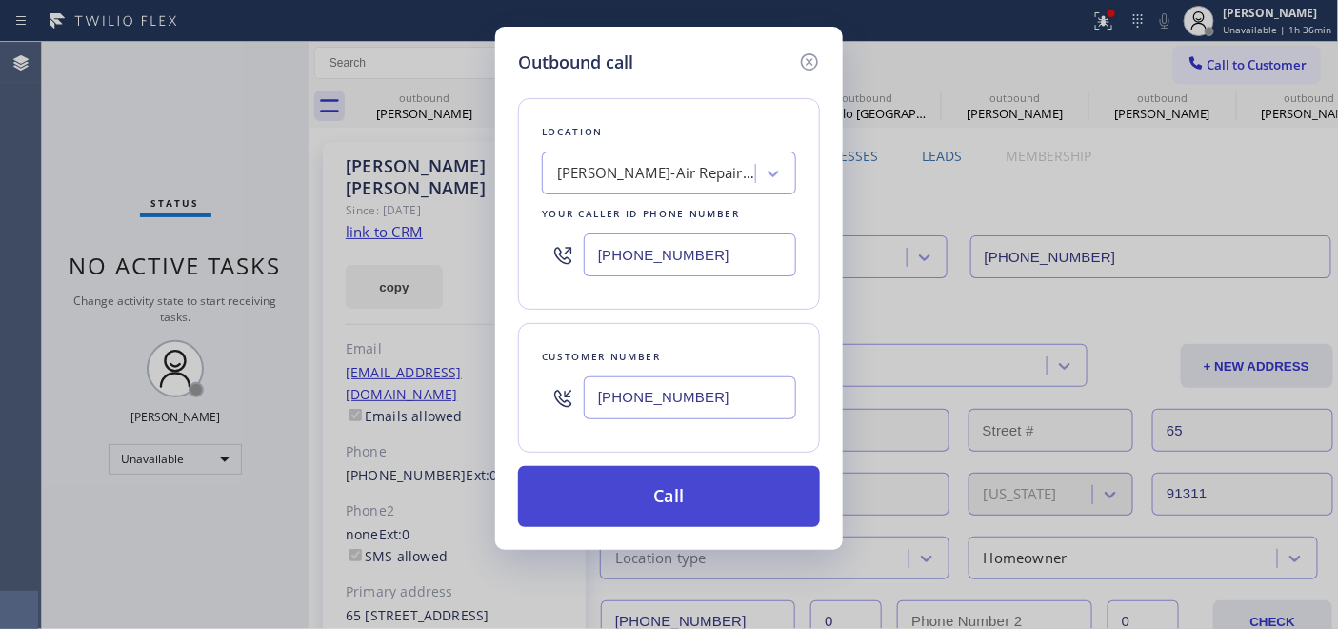
type input "(805) 874-5053"
click at [689, 481] on button "Call" at bounding box center [669, 496] width 302 height 61
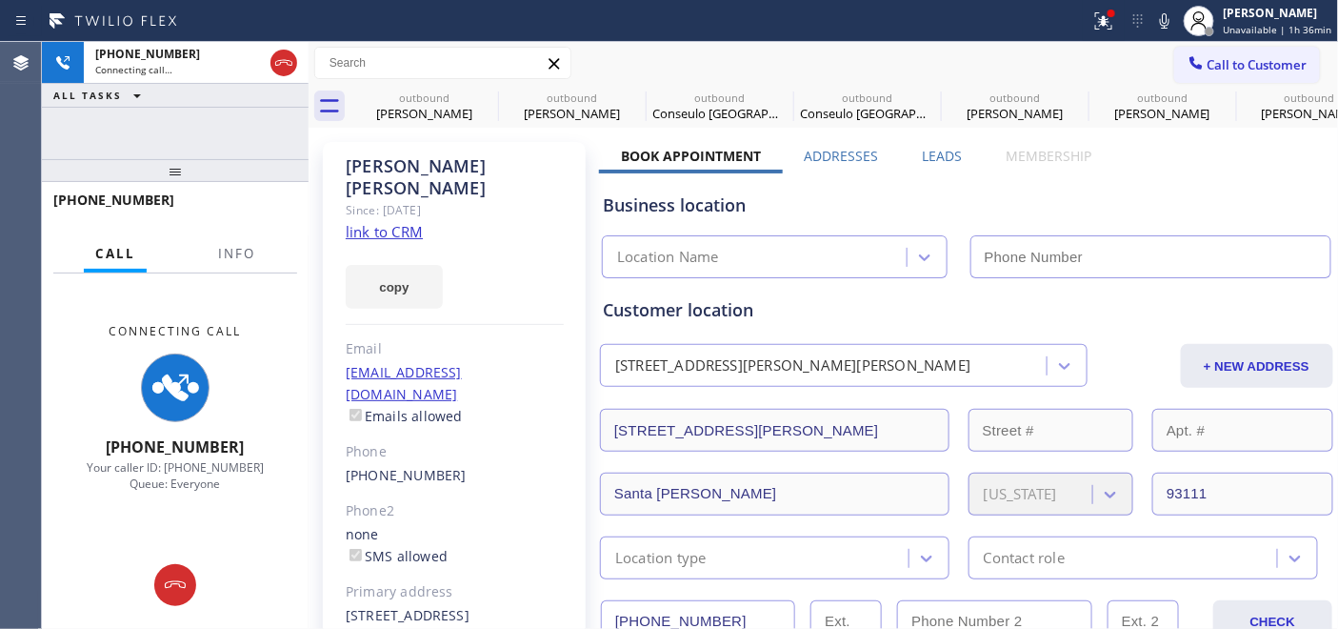
type input "(805) 874-5053"
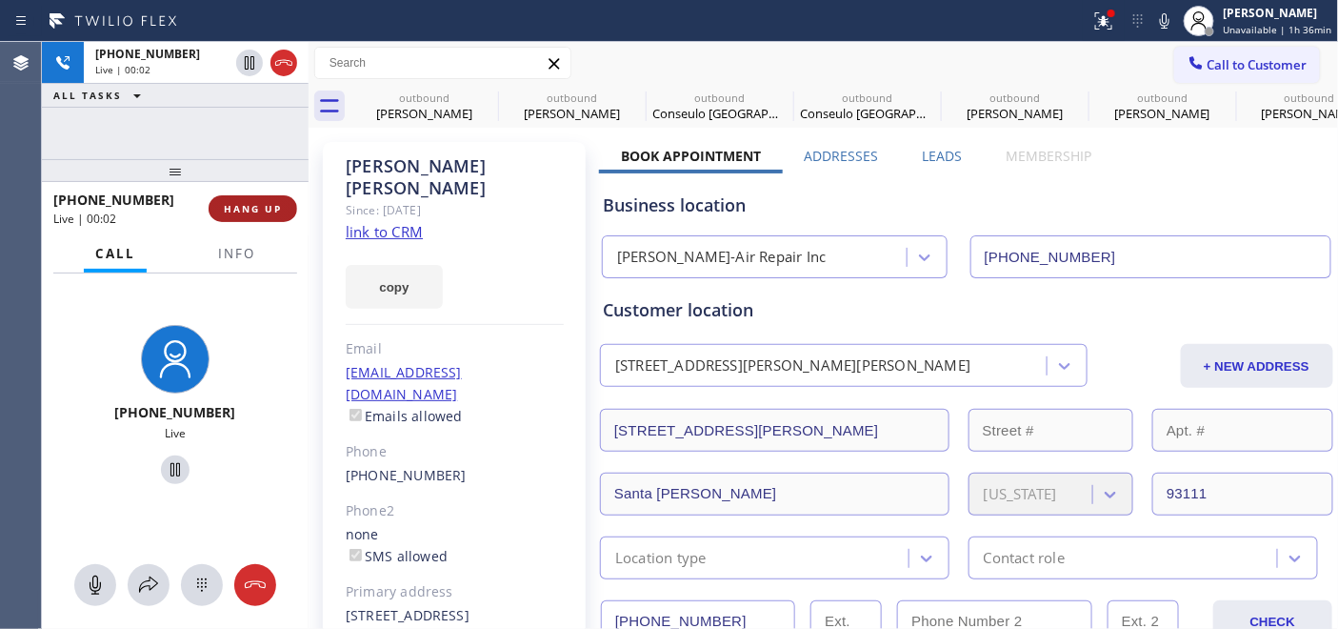
click at [253, 202] on span "HANG UP" at bounding box center [253, 208] width 58 height 13
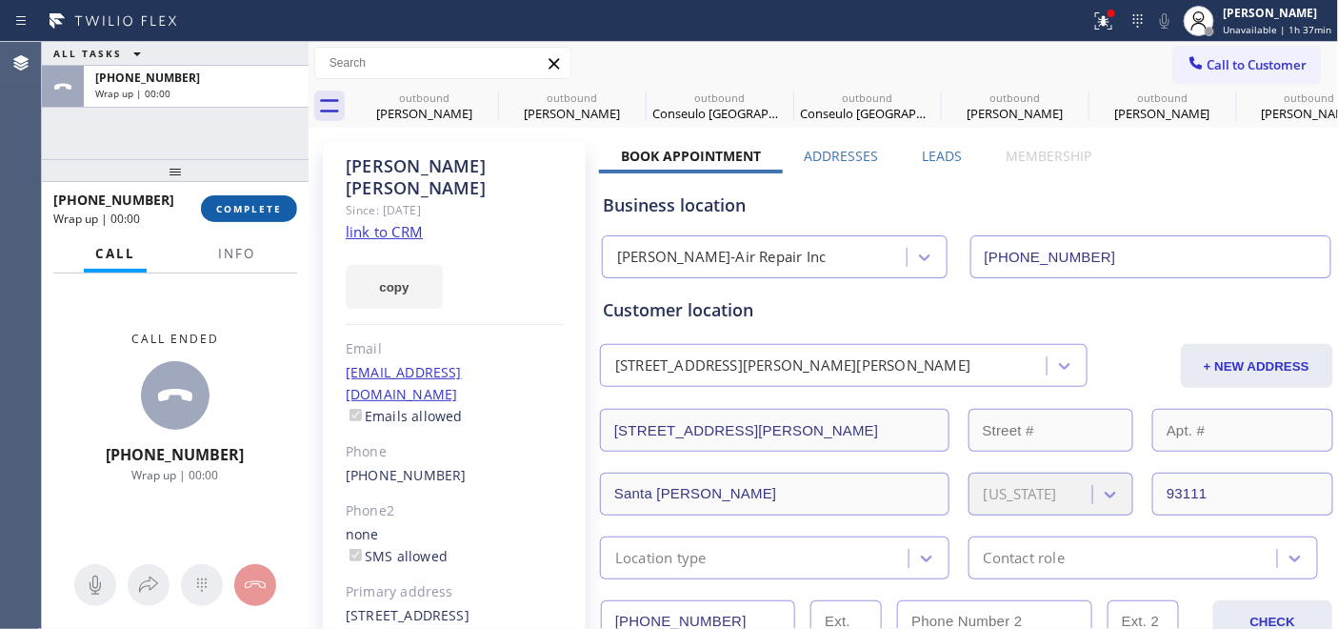
click at [267, 210] on span "COMPLETE" at bounding box center [249, 208] width 66 height 13
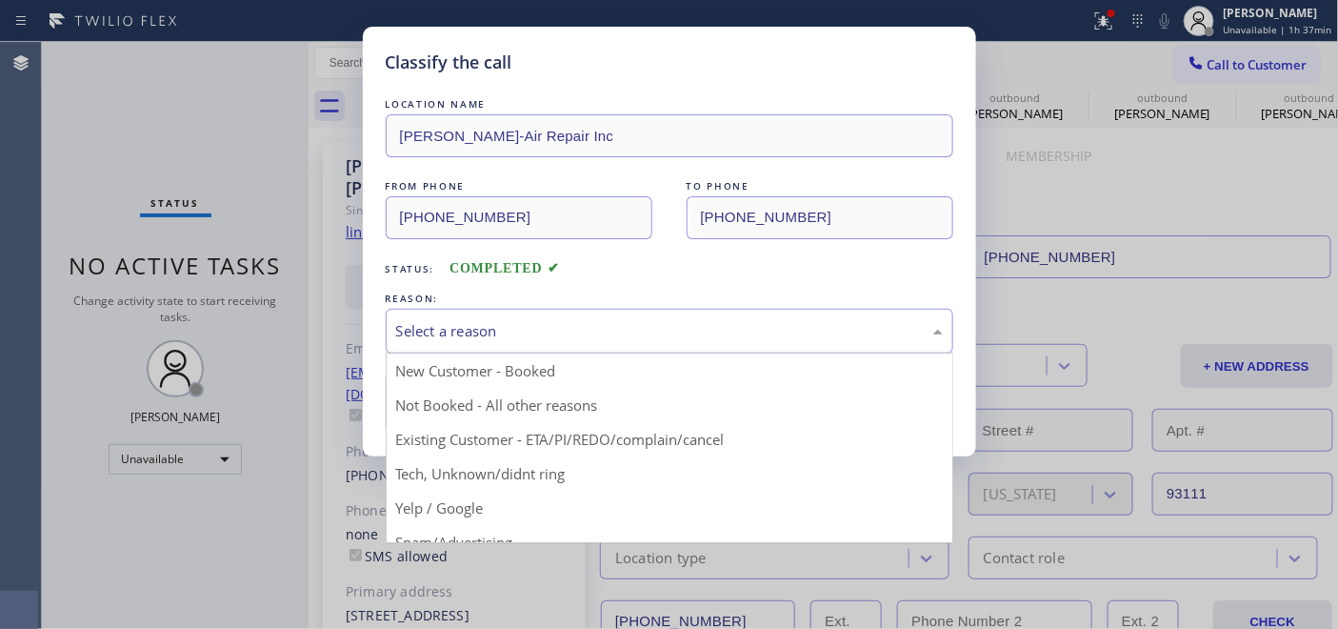
click at [521, 322] on div "Select a reason" at bounding box center [669, 331] width 547 height 22
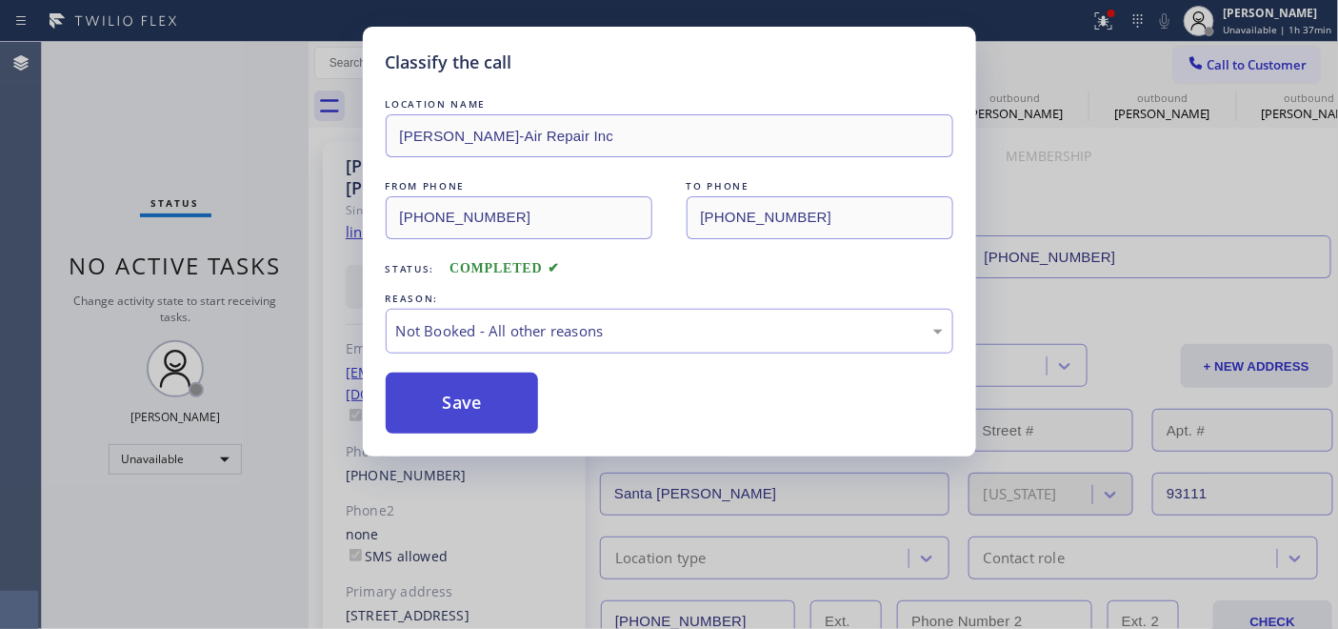
click at [478, 398] on button "Save" at bounding box center [462, 402] width 153 height 61
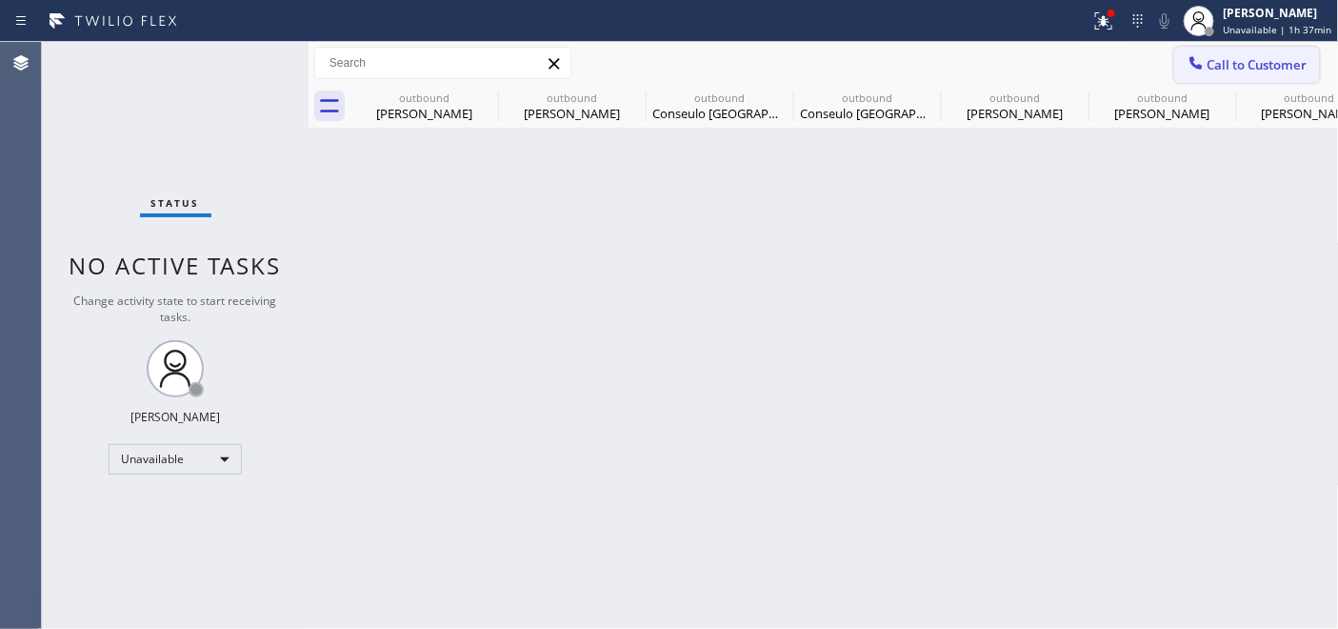
click at [1227, 80] on button "Call to Customer" at bounding box center [1247, 65] width 146 height 36
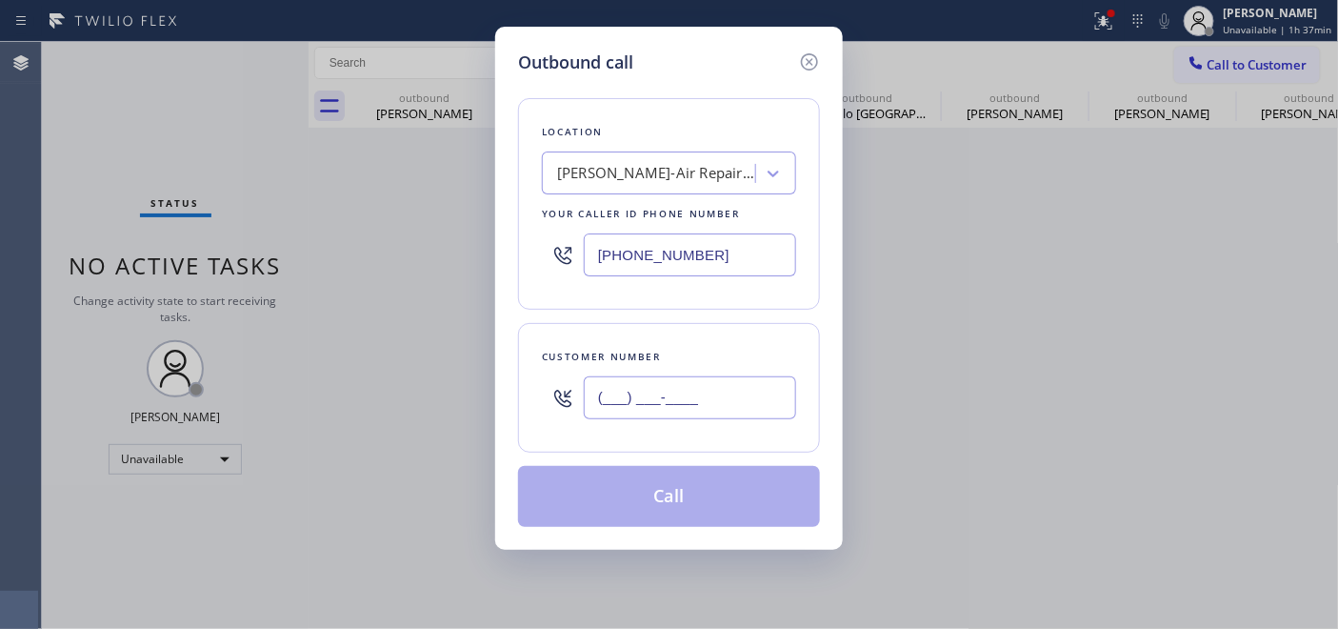
click at [639, 401] on input "(___) ___-____" at bounding box center [690, 397] width 212 height 43
paste input "347) 776-6048"
type input "(347) 776-6048"
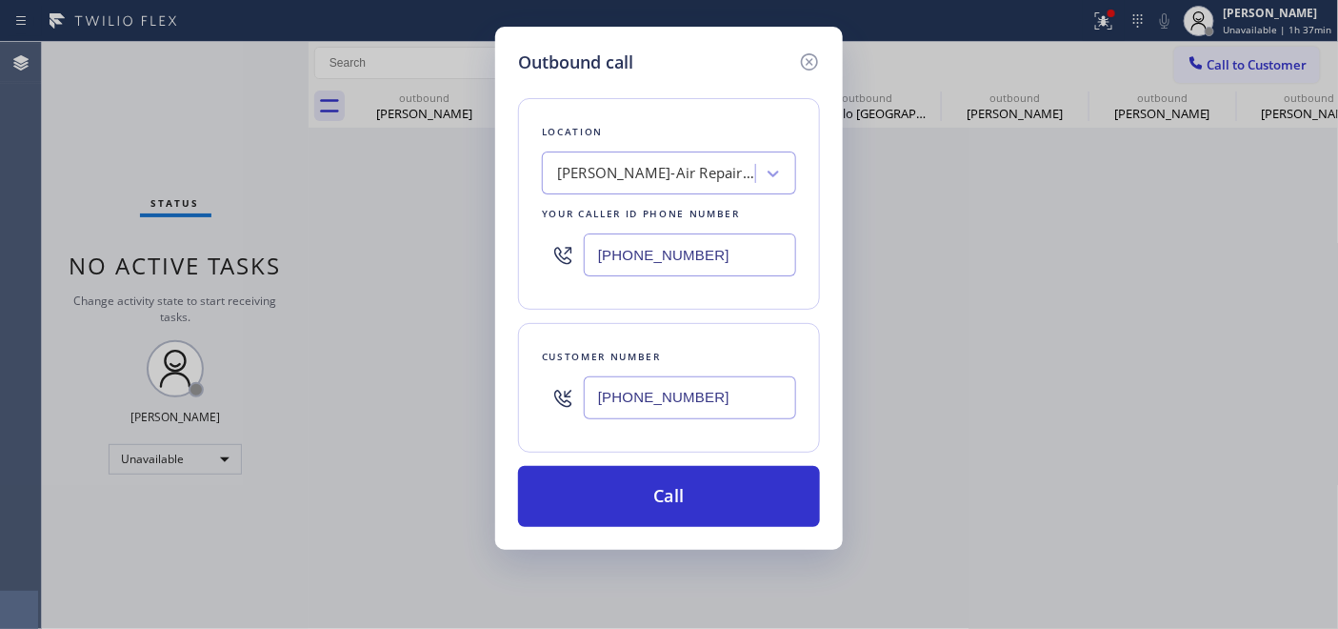
drag, startPoint x: 683, startPoint y: 249, endPoint x: 457, endPoint y: 257, distance: 225.9
click at [480, 250] on div "Outbound call Location Morgan Jenn-Air Repair Inc Your caller id phone number (…" at bounding box center [669, 314] width 1338 height 629
paste input "646) 679-5825"
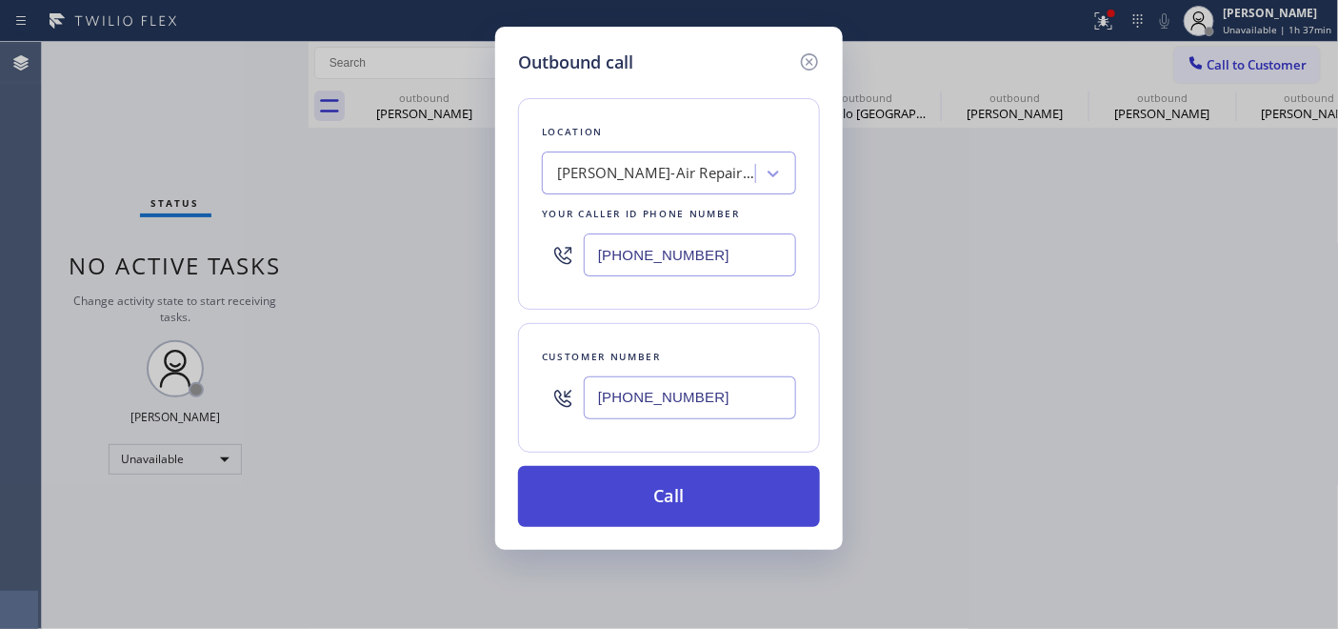
type input "(646) 679-5825"
click at [744, 487] on button "Call" at bounding box center [669, 496] width 302 height 61
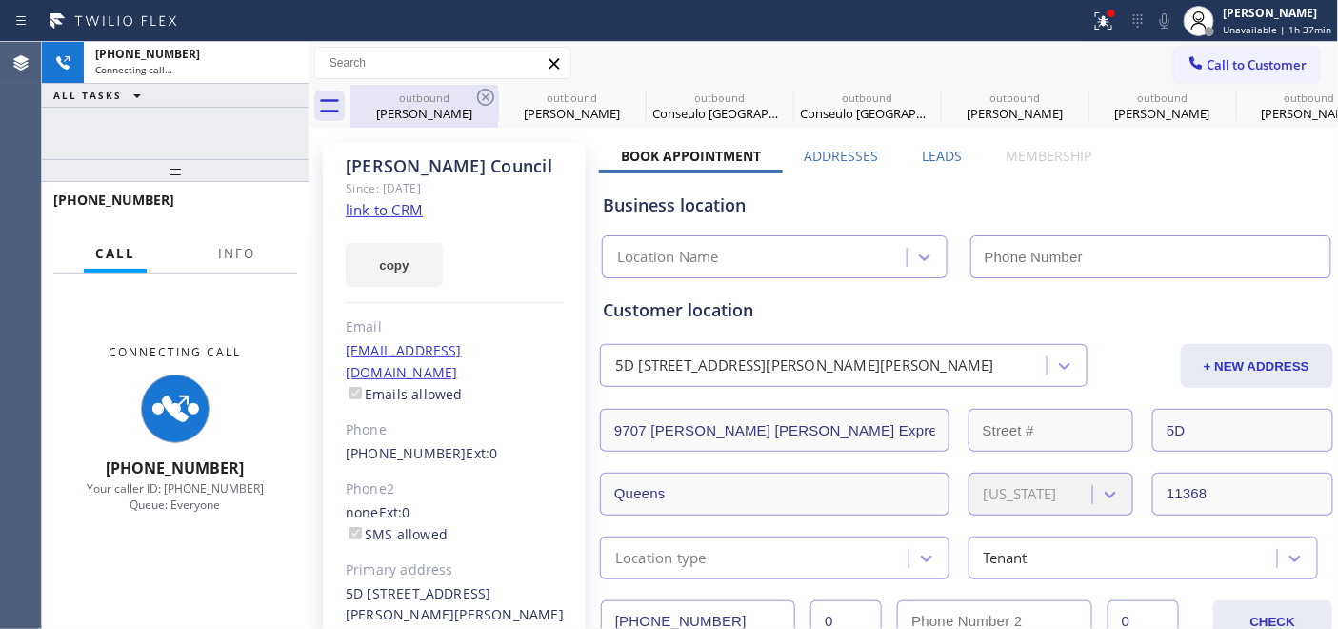
type input "(646) 679-5825"
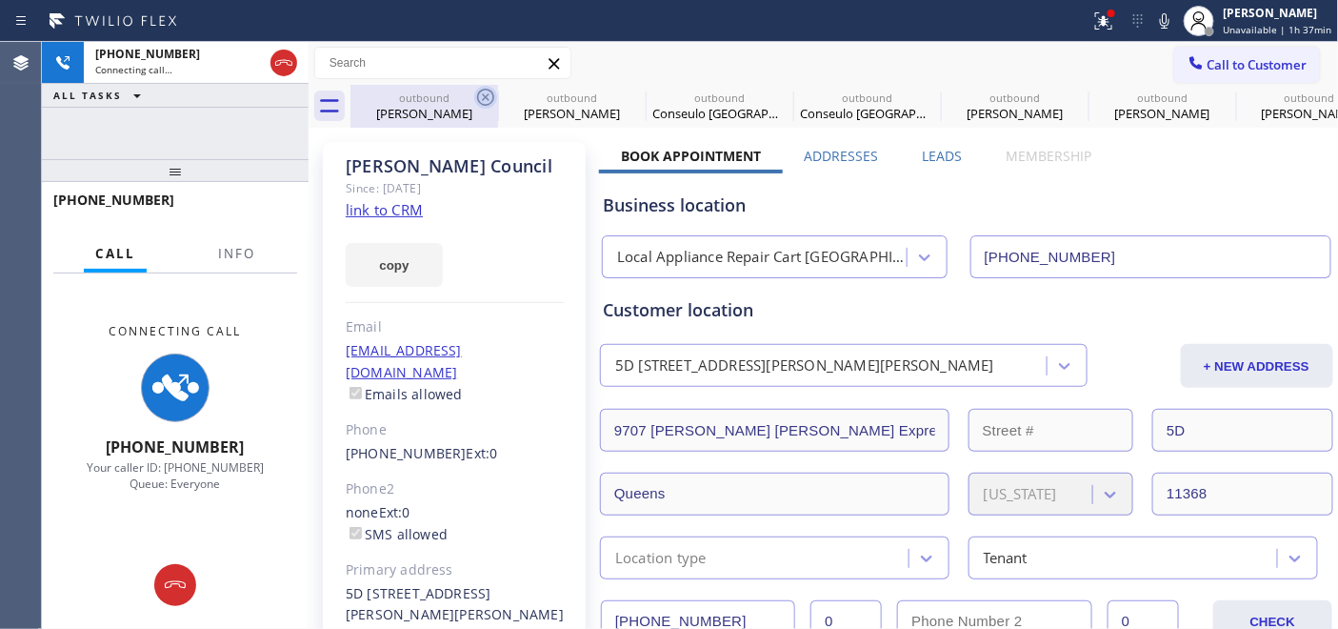
click at [481, 99] on icon at bounding box center [485, 97] width 23 height 23
click at [0, 0] on icon at bounding box center [0, 0] width 0 height 0
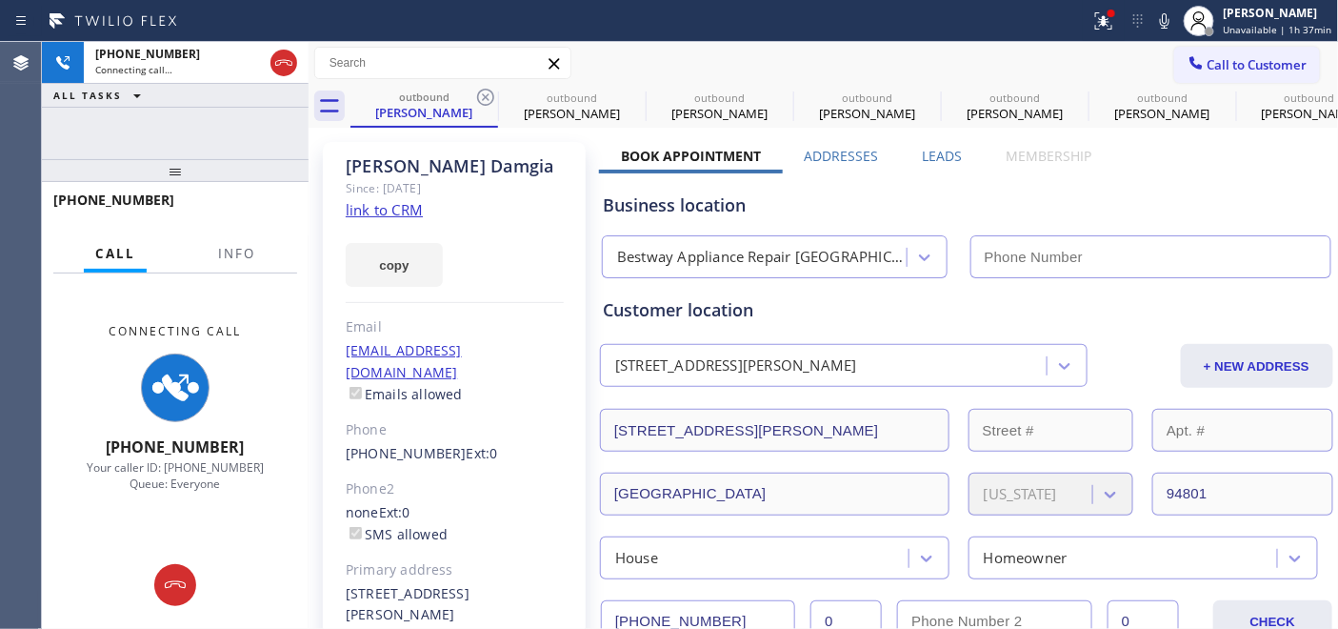
type input "(510) 588-1373"
click at [487, 95] on icon at bounding box center [485, 97] width 17 height 17
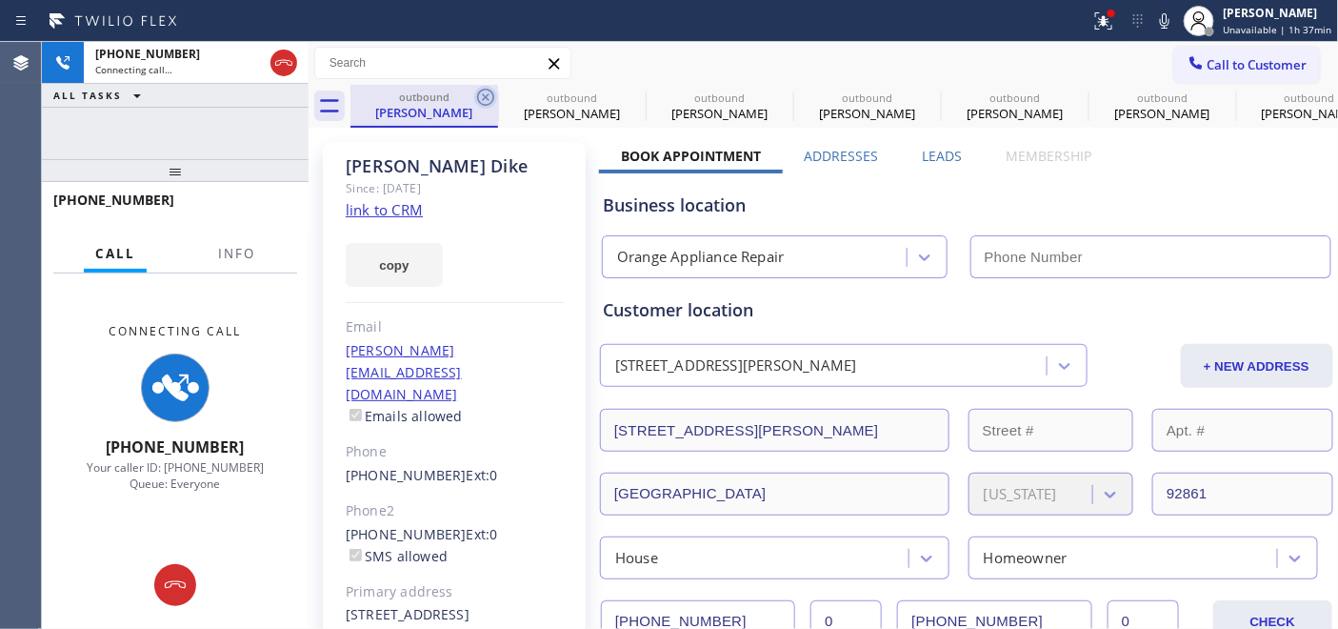
type input "(714) 855-4254"
click at [487, 95] on icon at bounding box center [485, 97] width 17 height 17
click at [0, 0] on icon at bounding box center [0, 0] width 0 height 0
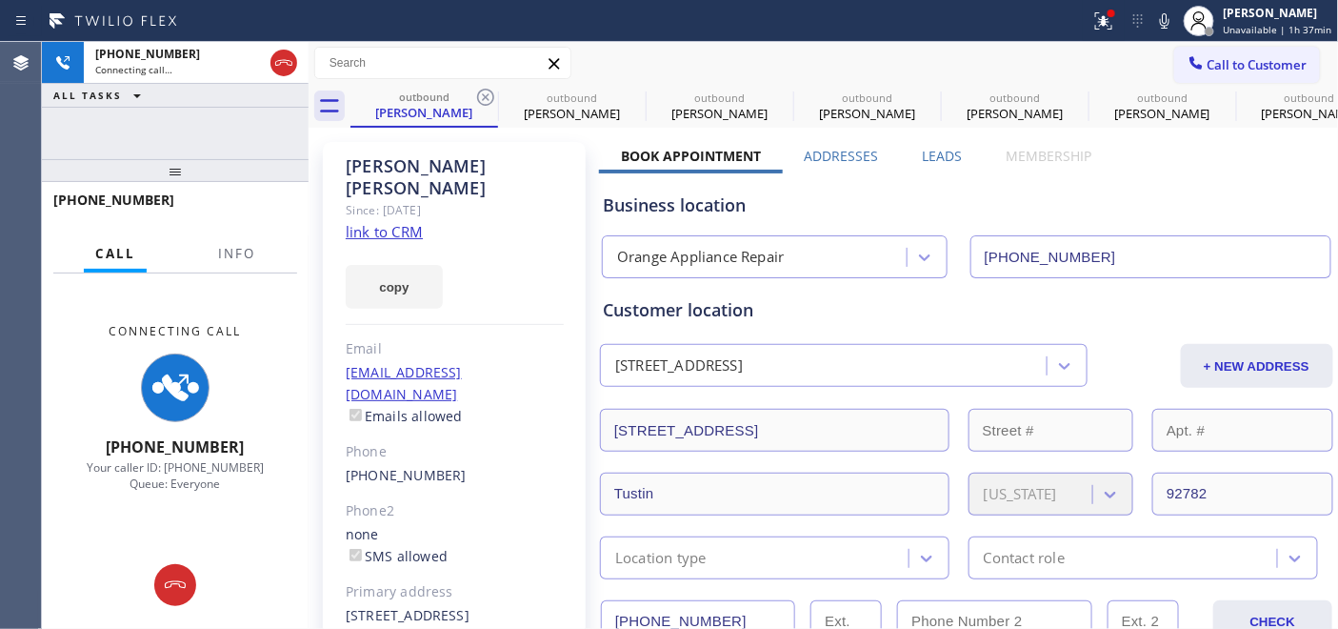
click at [487, 95] on icon at bounding box center [485, 97] width 17 height 17
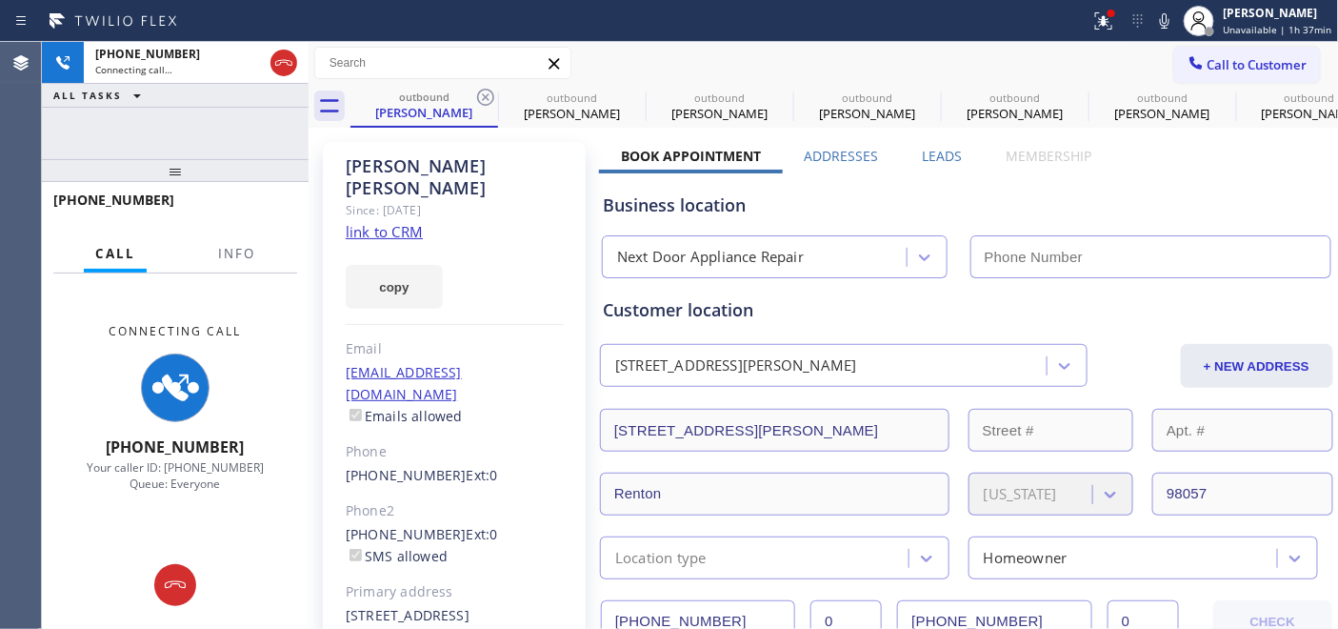
type input "(844) 505-3776"
click at [487, 95] on icon at bounding box center [485, 97] width 17 height 17
type input "(866) 934-3013"
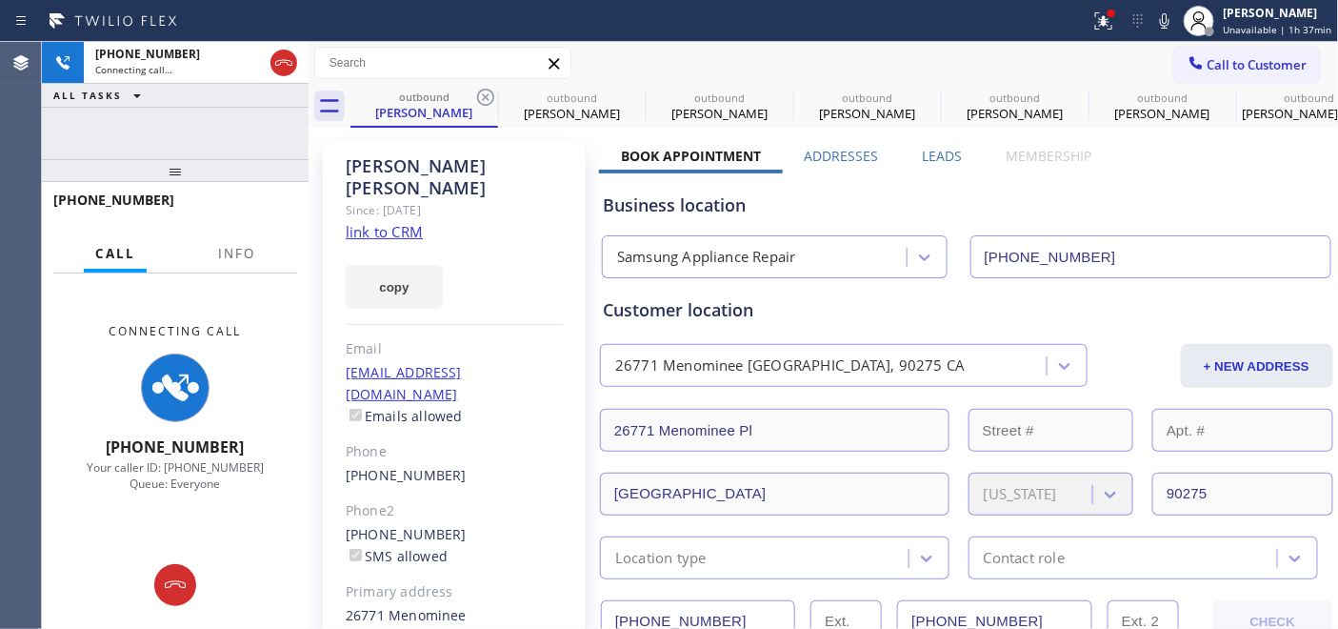
click at [487, 95] on icon at bounding box center [485, 97] width 17 height 17
type input "(855) 900-0095"
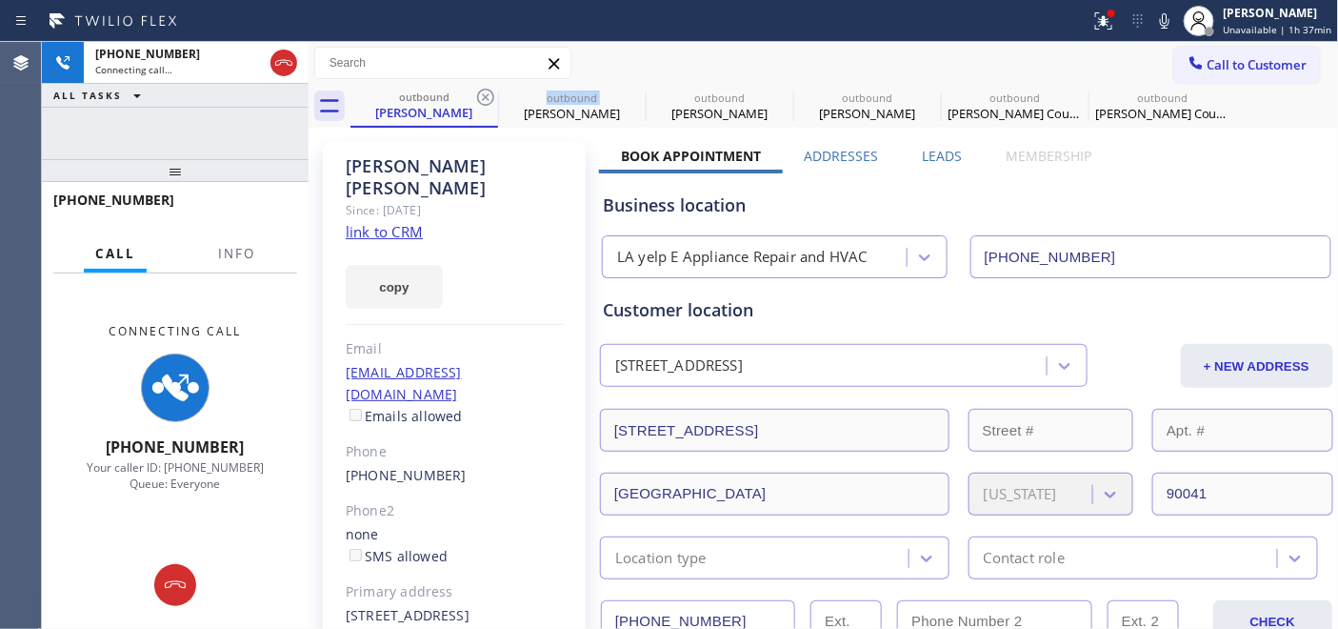
click at [487, 95] on icon at bounding box center [485, 97] width 17 height 17
type input "(213) 805-8829"
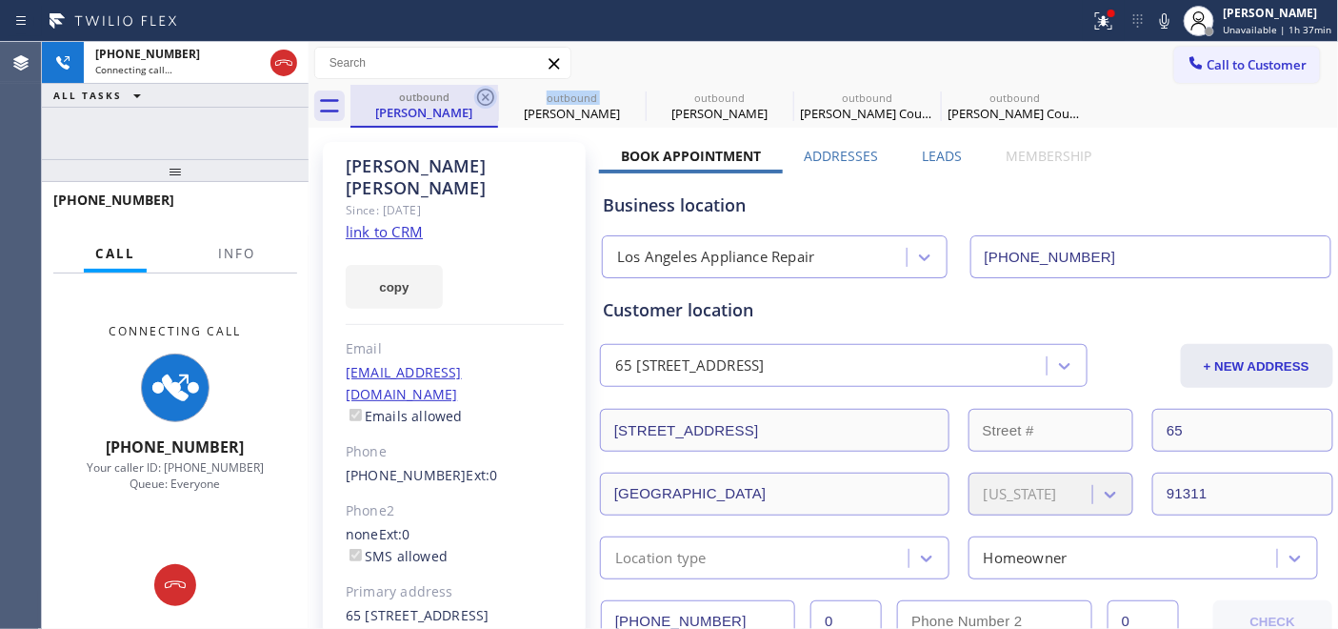
click at [487, 95] on icon at bounding box center [485, 97] width 17 height 17
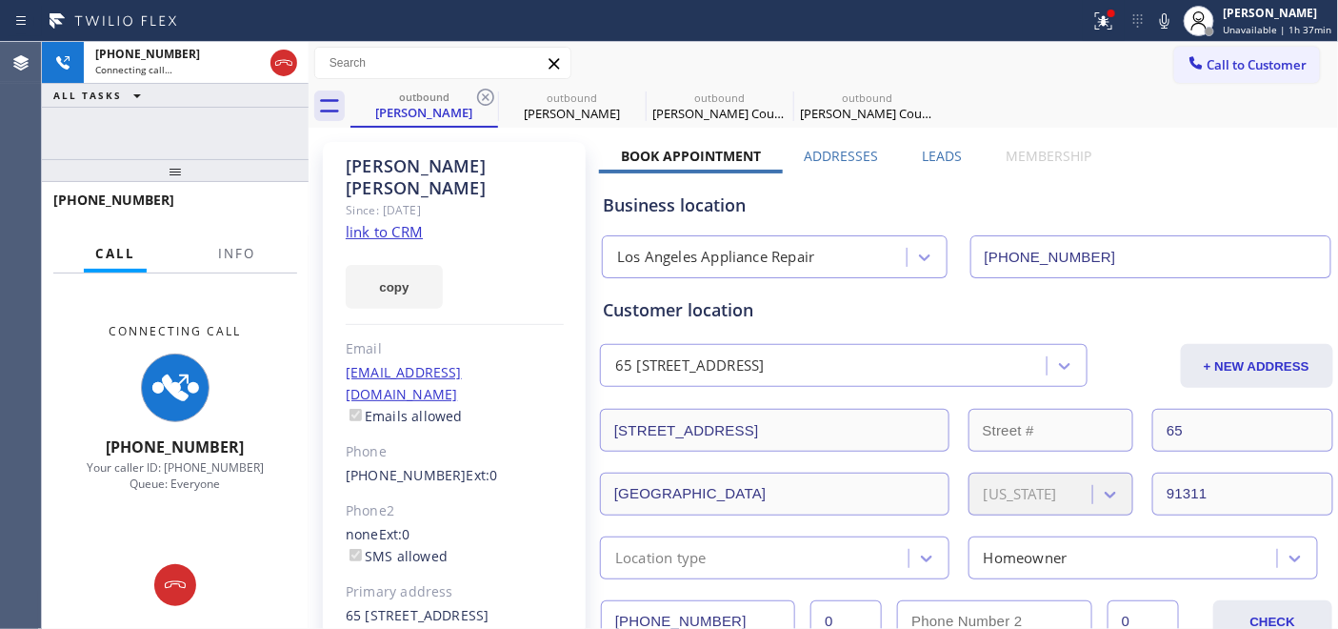
click at [487, 95] on icon at bounding box center [485, 97] width 17 height 17
type input "(805) 874-5053"
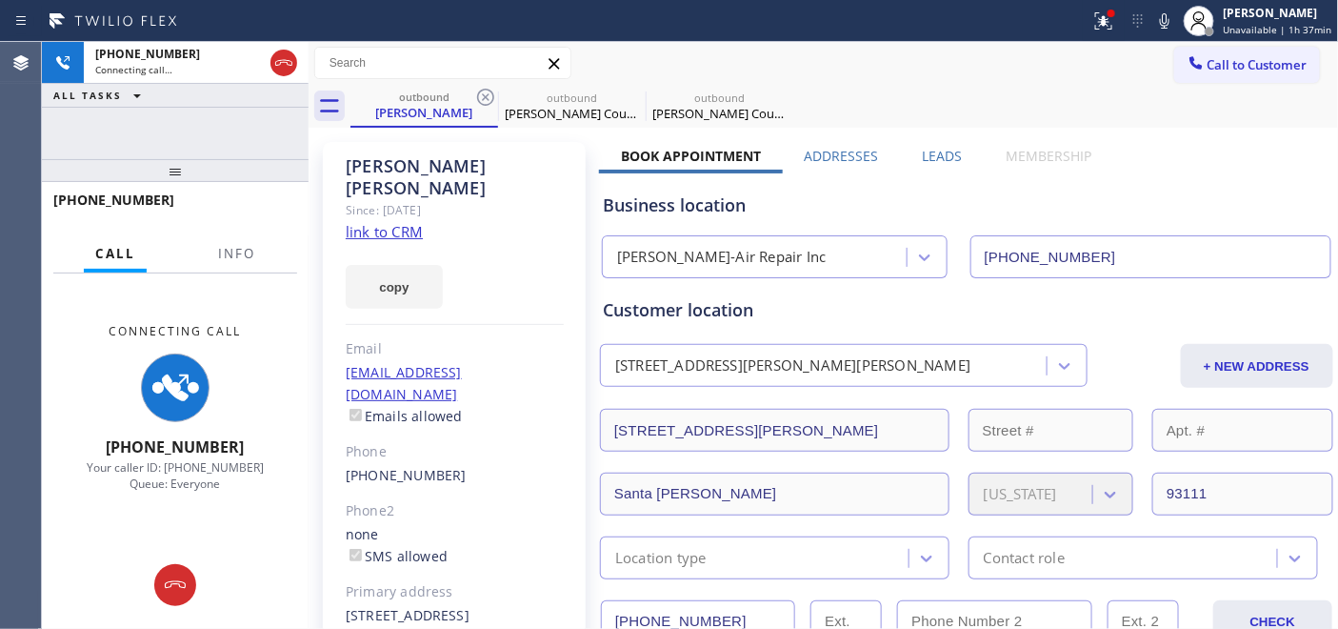
click at [487, 95] on icon at bounding box center [485, 97] width 17 height 17
type input "(646) 679-5825"
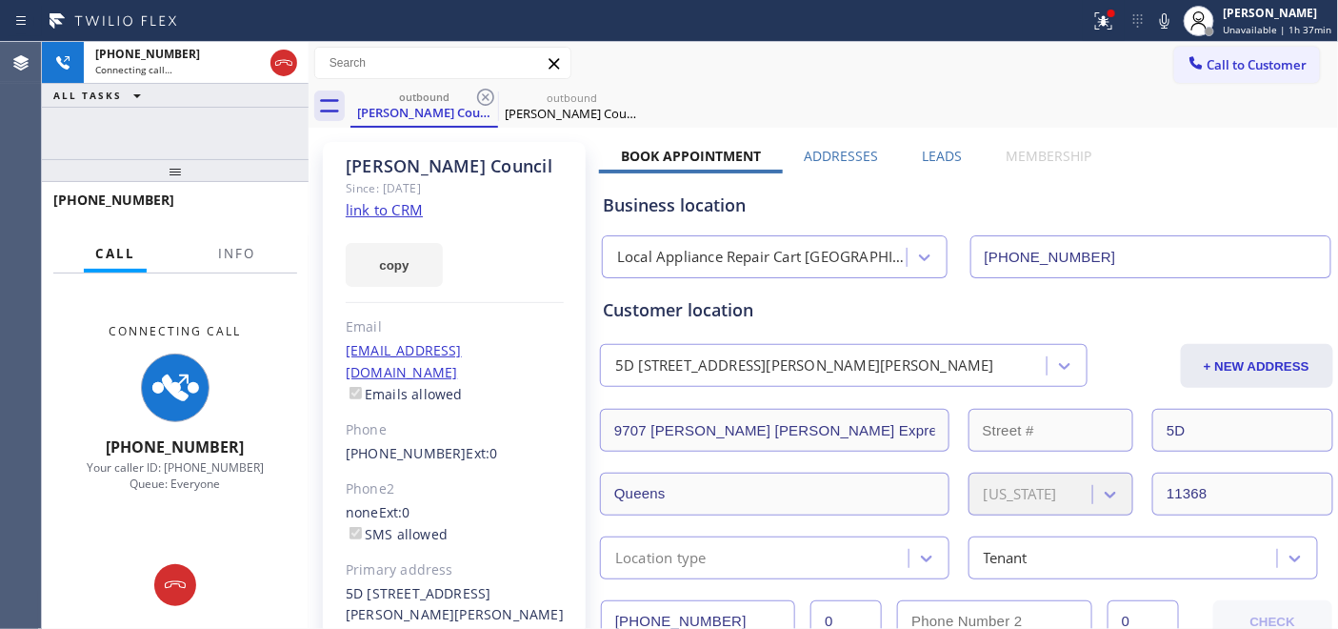
drag, startPoint x: 568, startPoint y: 153, endPoint x: 592, endPoint y: 131, distance: 33.1
click at [572, 152] on div "Yvonne Council Since: 20 may 2020 link to CRM copy Email yvonnecouncil@gmail.co…" at bounding box center [454, 436] width 263 height 589
click at [286, 69] on icon at bounding box center [283, 62] width 23 height 23
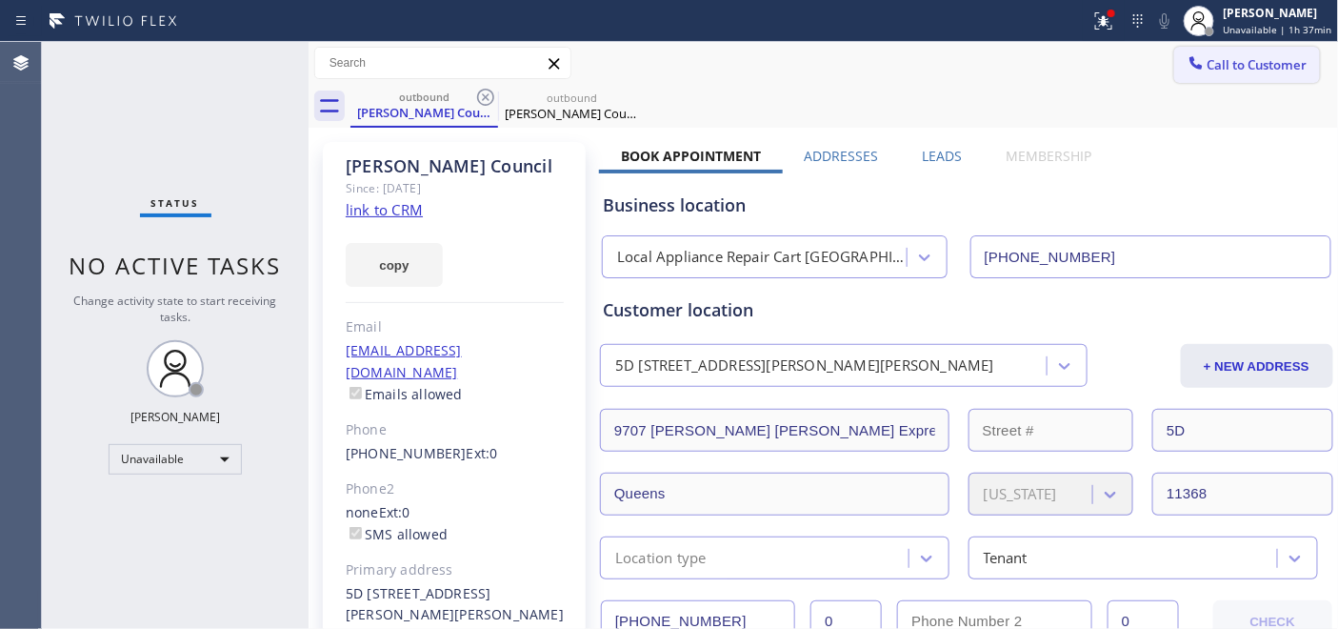
click at [1216, 62] on span "Call to Customer" at bounding box center [1257, 64] width 100 height 17
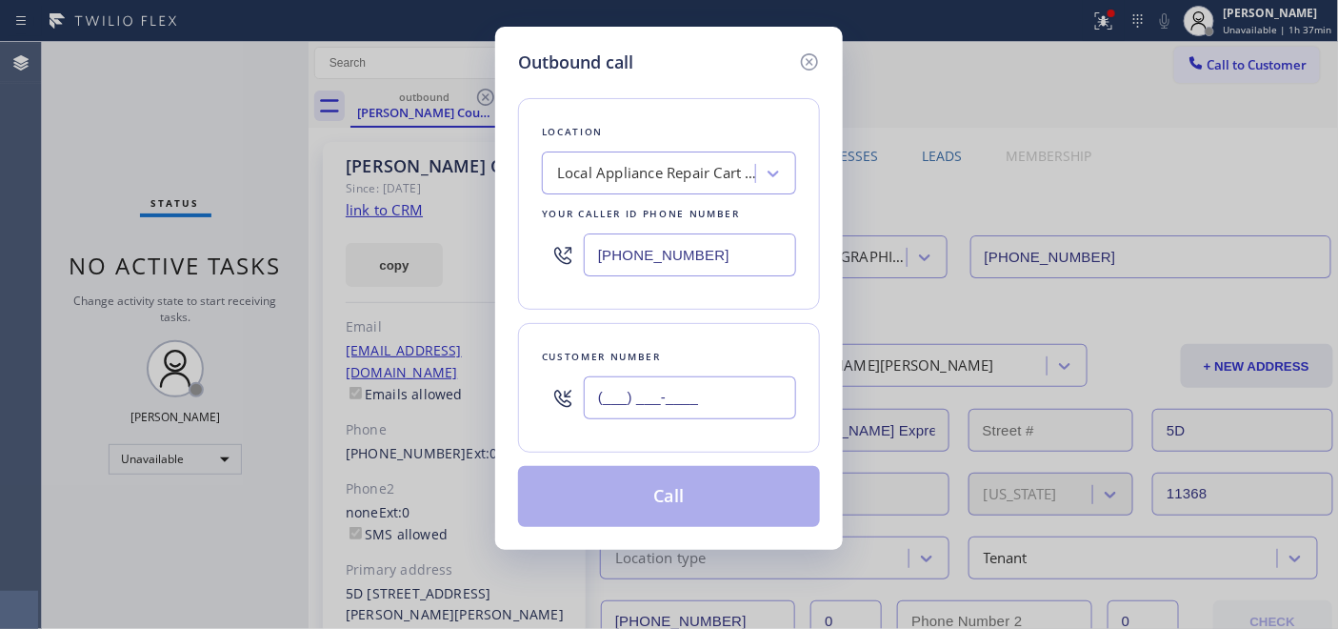
click at [631, 385] on input "(___) ___-____" at bounding box center [690, 397] width 212 height 43
paste input "818) 970-6101"
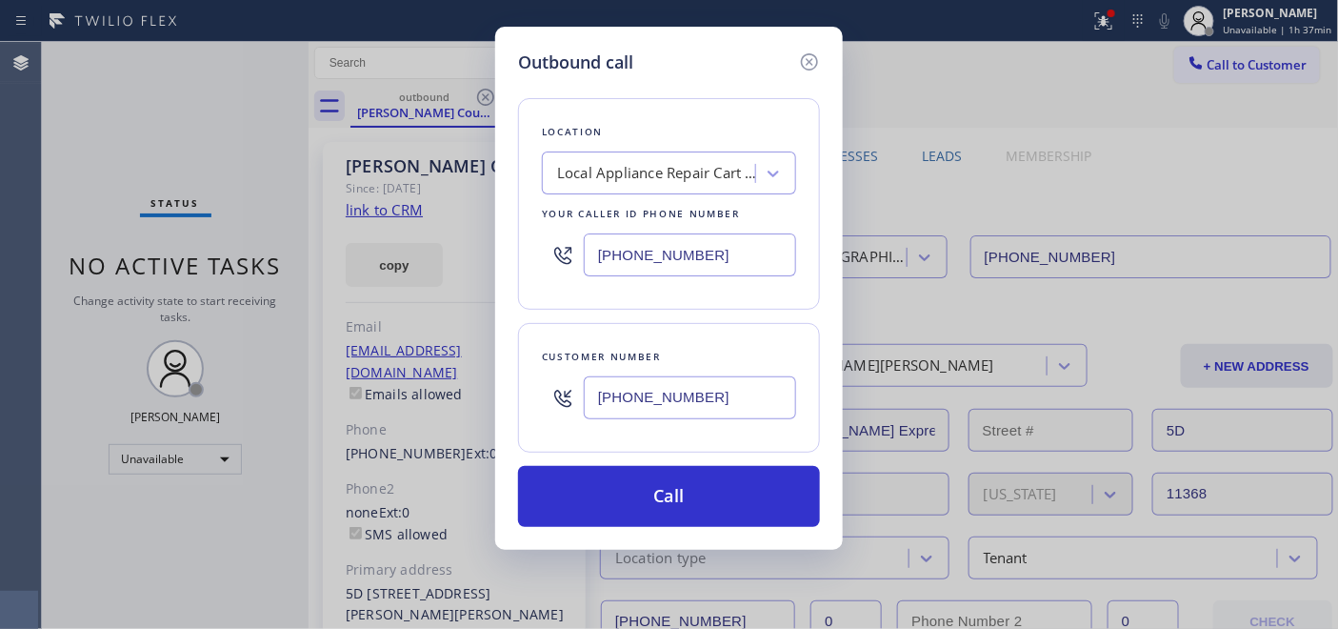
type input "(818) 970-6101"
drag, startPoint x: 765, startPoint y: 252, endPoint x: 353, endPoint y: 249, distance: 411.4
click at [386, 251] on div "Outbound call Location Local Appliance Repair Cart NY Your caller id phone numb…" at bounding box center [669, 314] width 1338 height 629
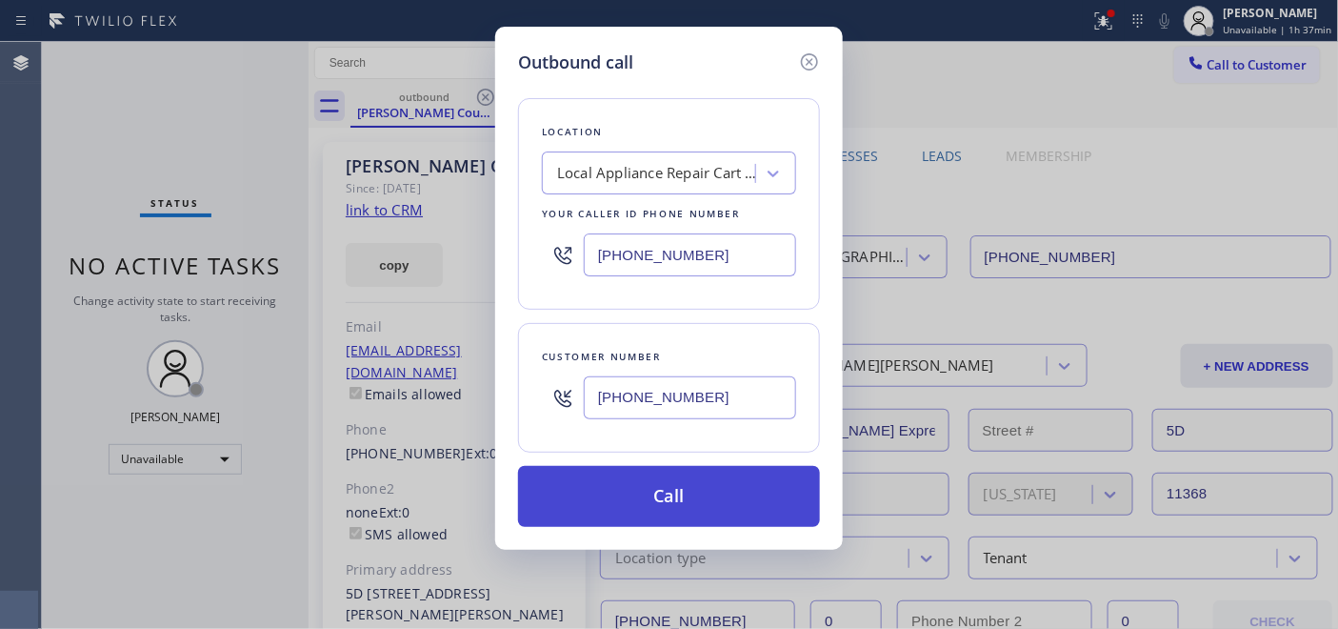
paste input "323) 870-7123"
type input "(323) 870-7123"
click at [779, 502] on button "Call" at bounding box center [669, 496] width 302 height 61
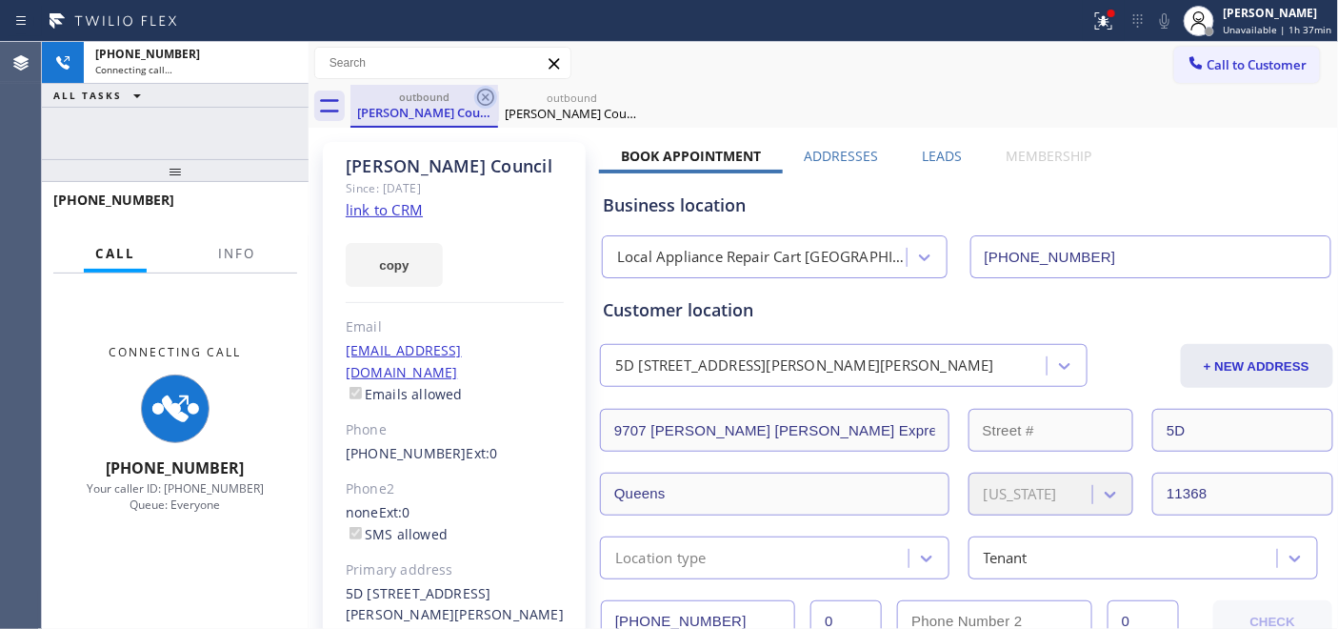
click at [480, 93] on icon at bounding box center [485, 97] width 23 height 23
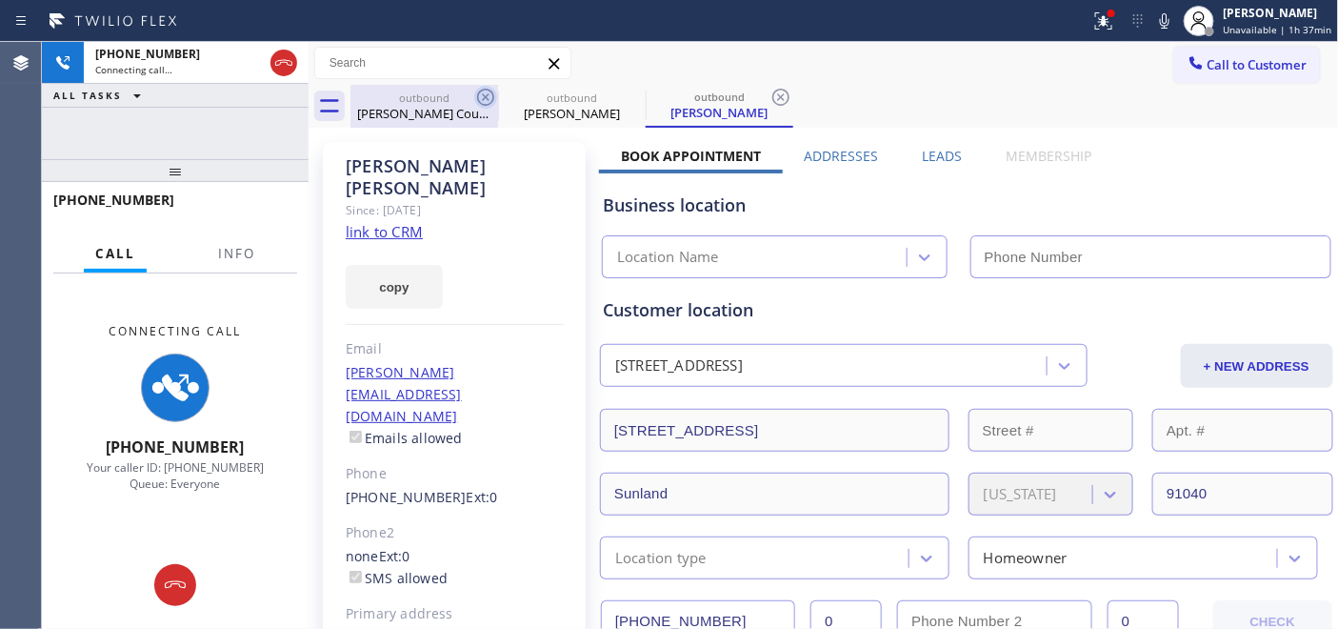
click at [480, 93] on icon at bounding box center [485, 97] width 23 height 23
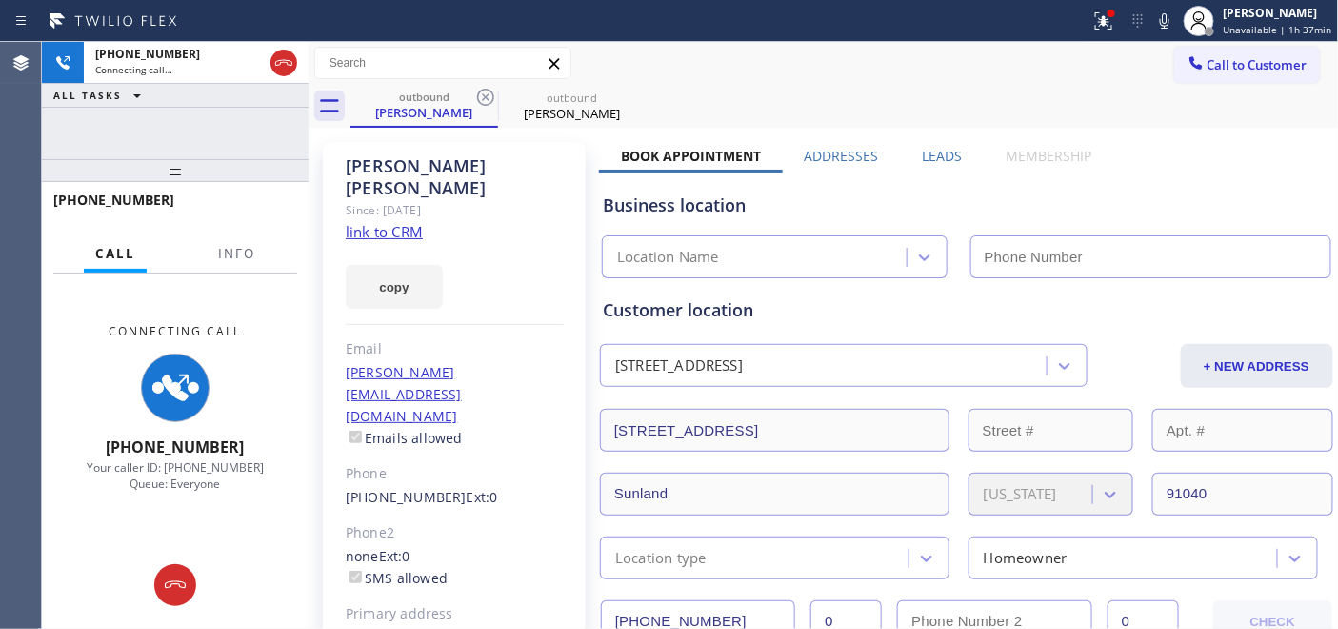
click at [718, 86] on div "outbound Antonio Mora outbound Antonio Mora" at bounding box center [844, 106] width 988 height 43
type input "(323) 870-7123"
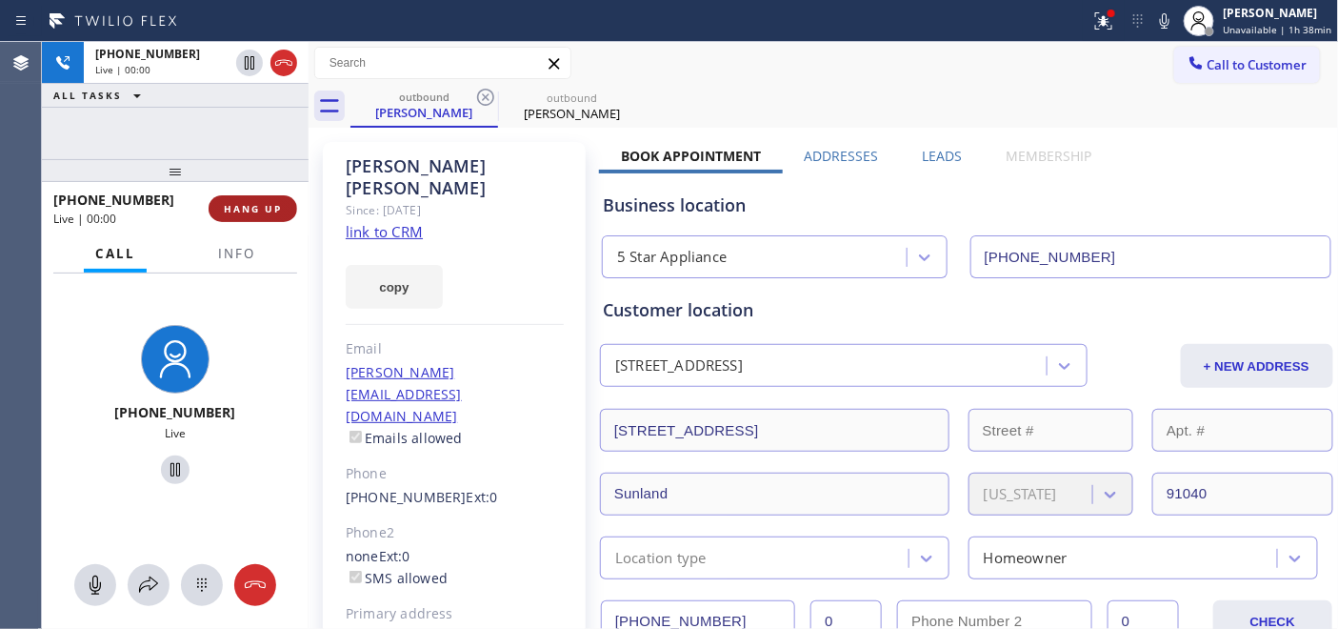
click at [259, 212] on span "HANG UP" at bounding box center [253, 208] width 58 height 13
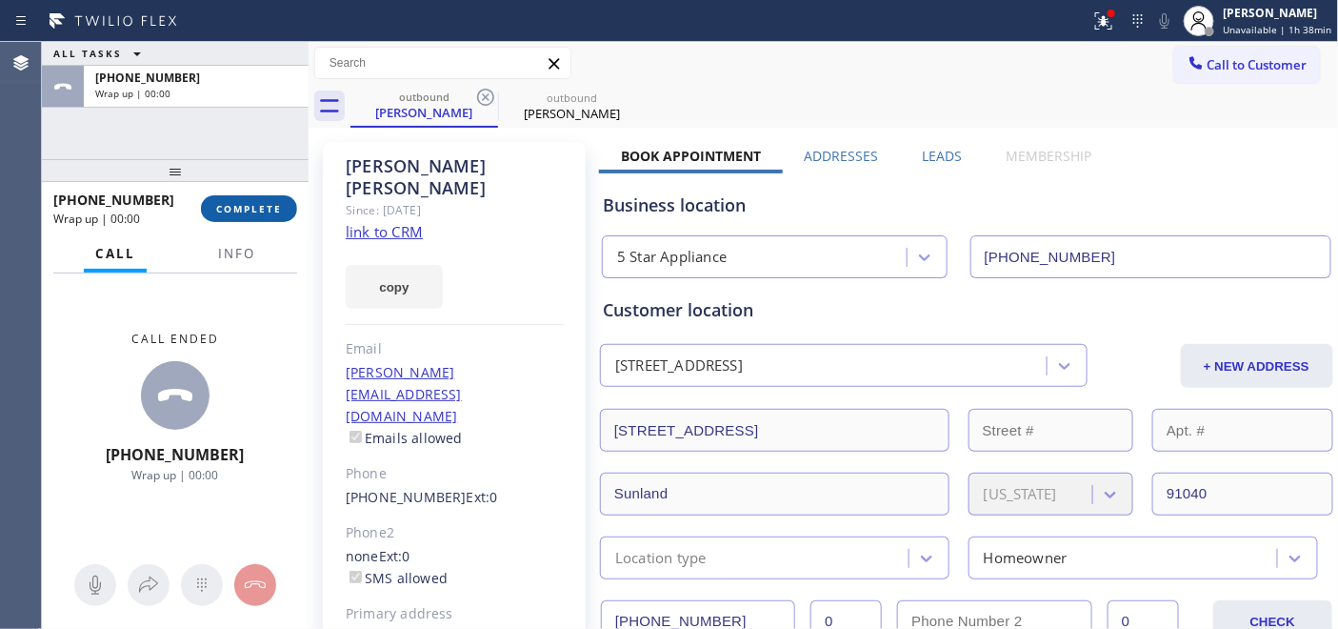
click at [259, 212] on span "COMPLETE" at bounding box center [249, 208] width 66 height 13
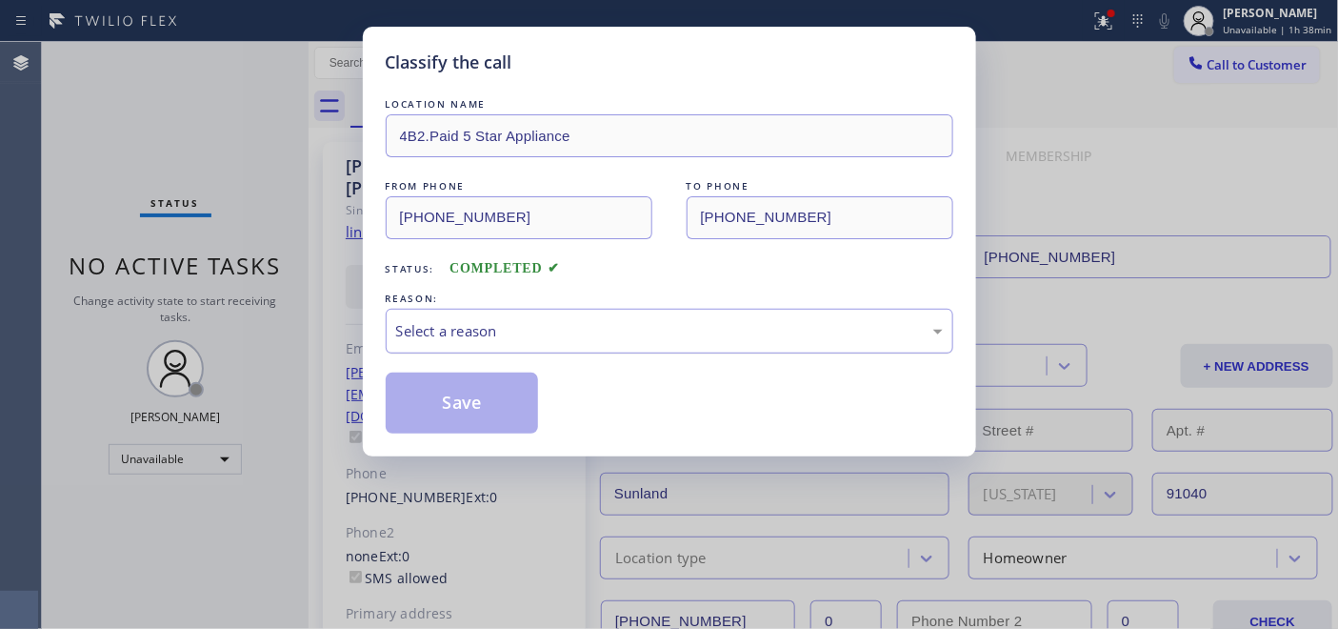
click at [544, 338] on div "Select a reason" at bounding box center [669, 331] width 547 height 22
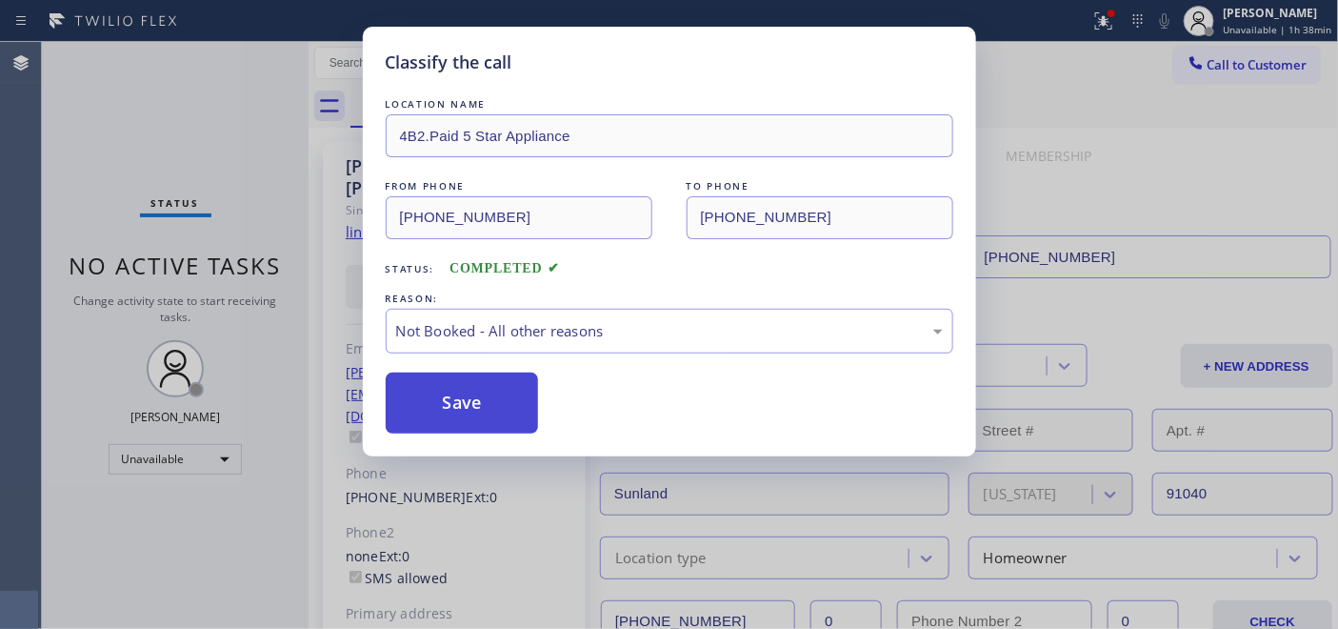
click at [478, 413] on button "Save" at bounding box center [462, 402] width 153 height 61
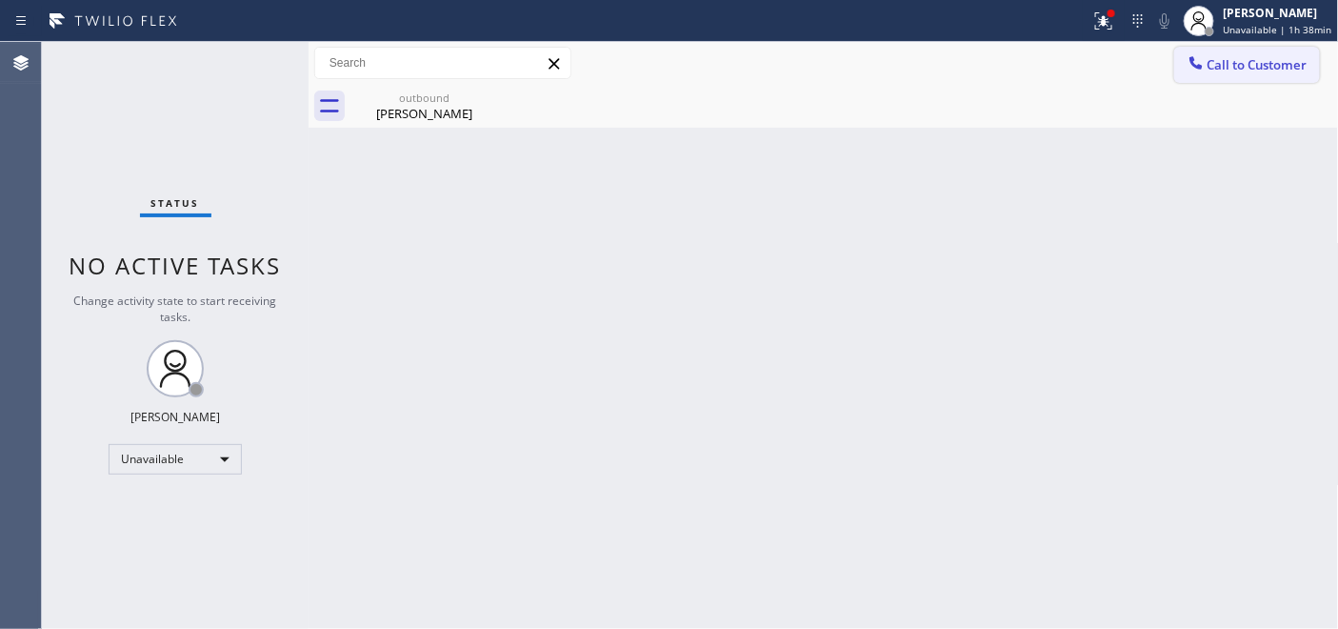
click at [1191, 58] on icon at bounding box center [1195, 62] width 12 height 12
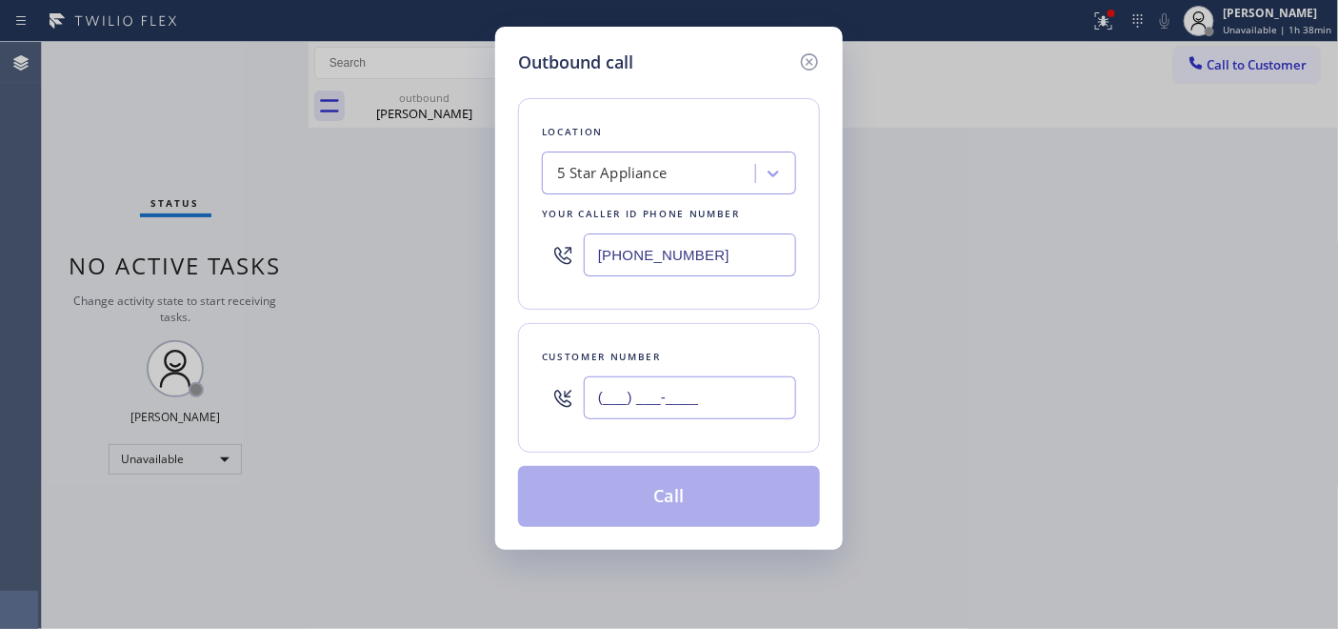
click at [619, 398] on input "(___) ___-____" at bounding box center [690, 397] width 212 height 43
paste input "805) 857-7948"
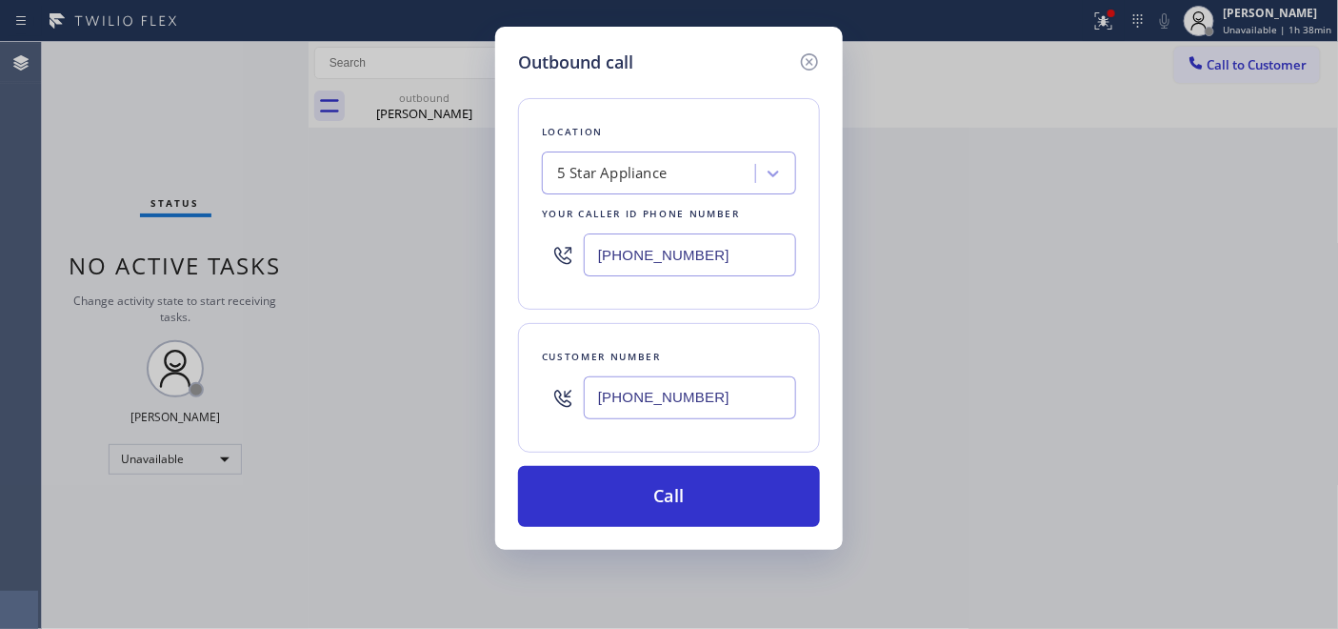
type input "(805) 857-7948"
drag, startPoint x: 429, startPoint y: 269, endPoint x: 493, endPoint y: 249, distance: 66.9
click at [423, 269] on div "Outbound call Location 5 Star Appliance Your caller id phone number (323) 870-7…" at bounding box center [669, 314] width 1338 height 629
paste input "10) 740-9737"
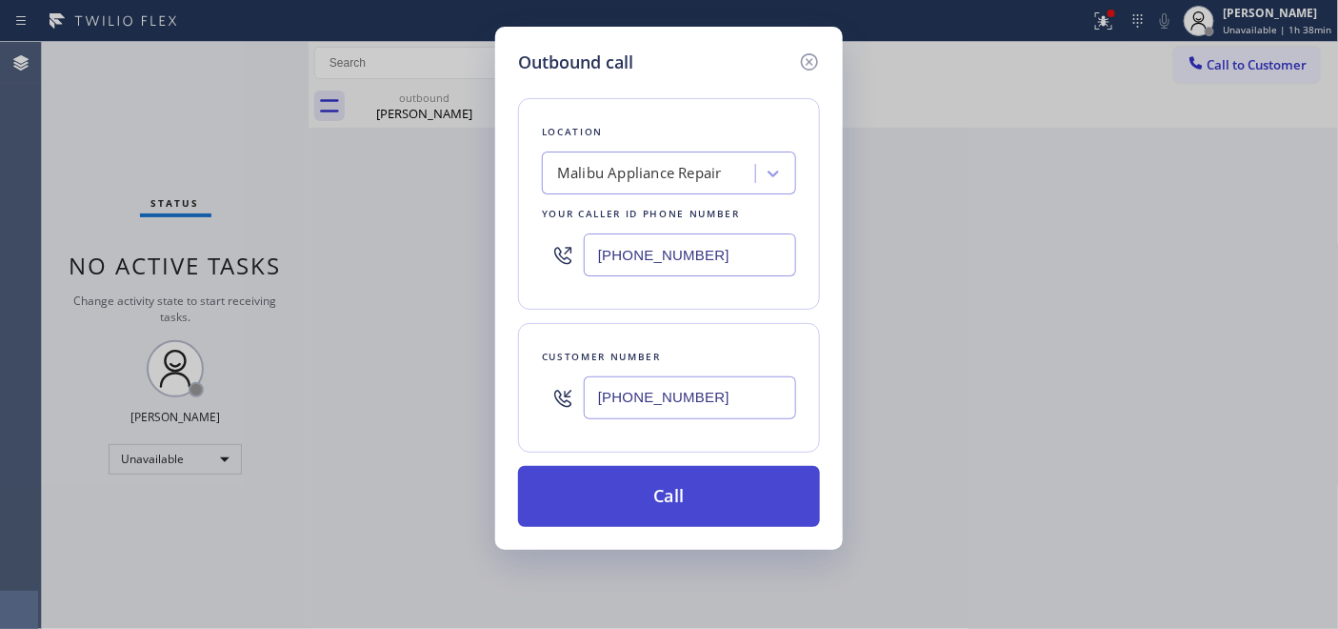
type input "(310) 740-9737"
click at [730, 482] on button "Call" at bounding box center [669, 496] width 302 height 61
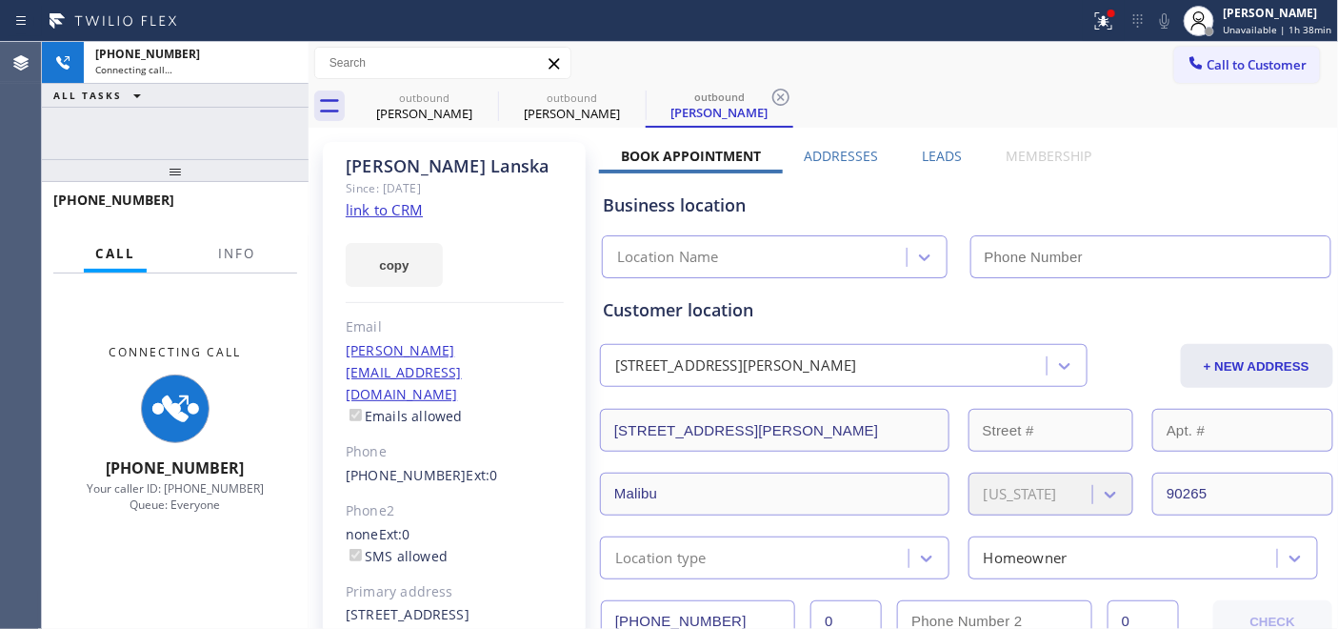
type input "(310) 740-9737"
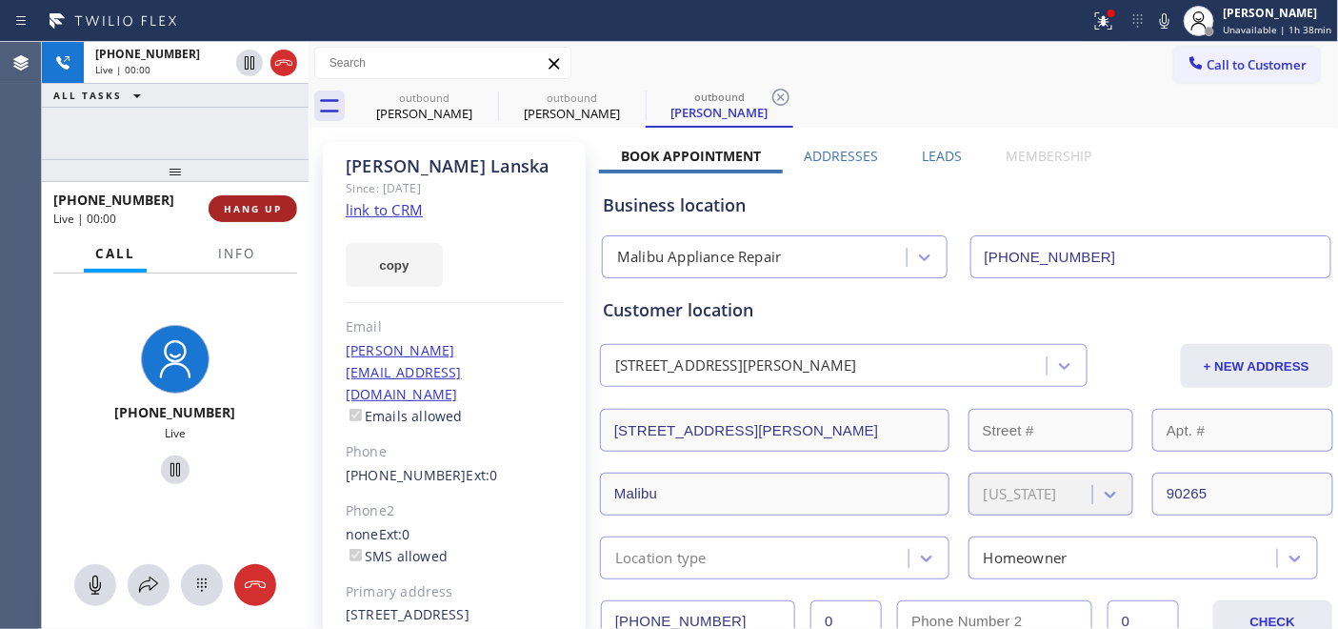
click at [245, 217] on button "HANG UP" at bounding box center [253, 208] width 89 height 27
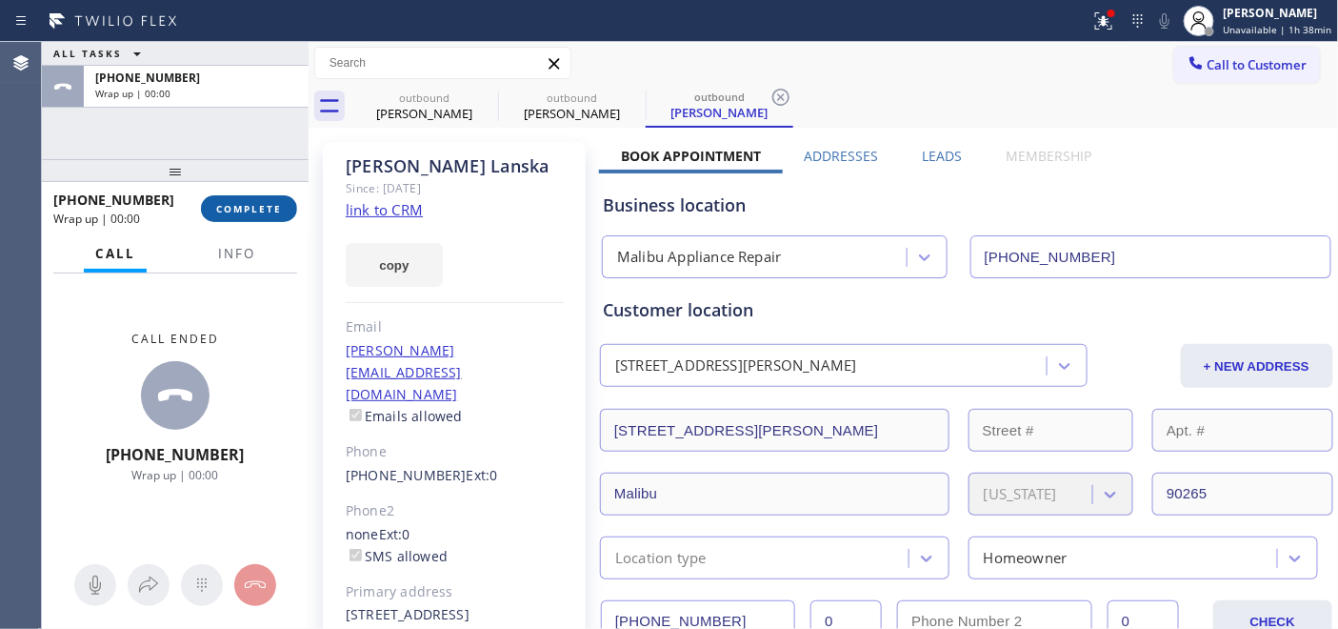
click at [245, 217] on button "COMPLETE" at bounding box center [249, 208] width 96 height 27
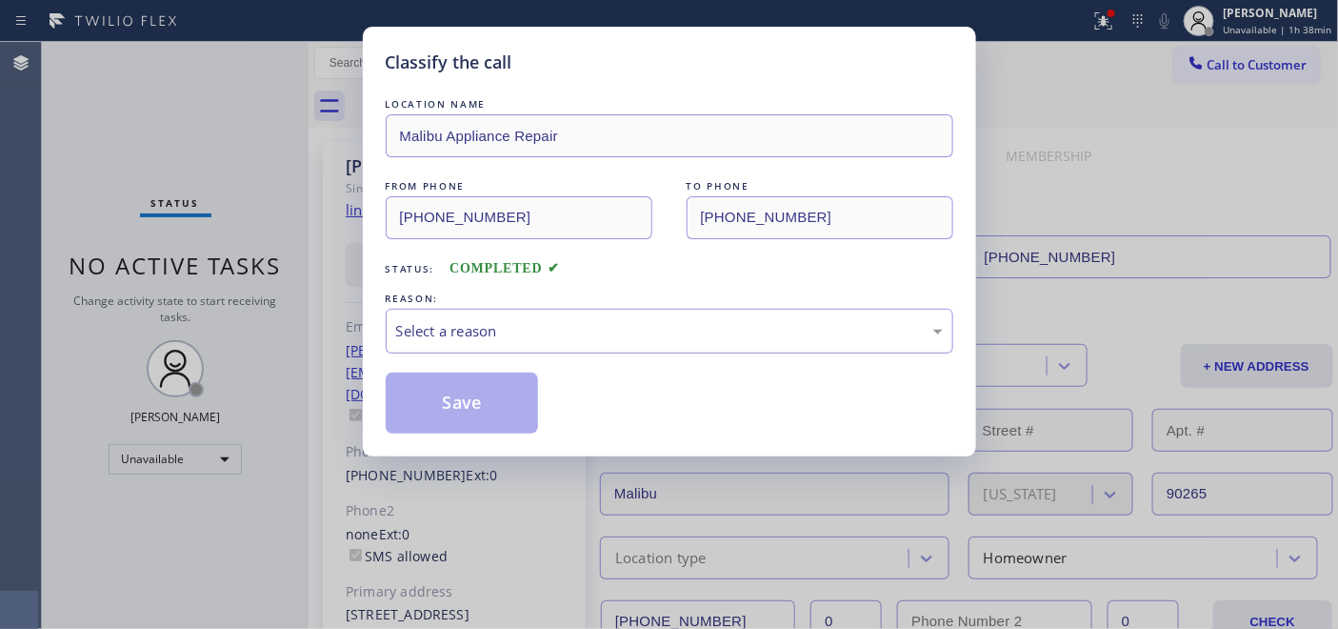
click at [648, 309] on div "Select a reason" at bounding box center [670, 331] width 568 height 45
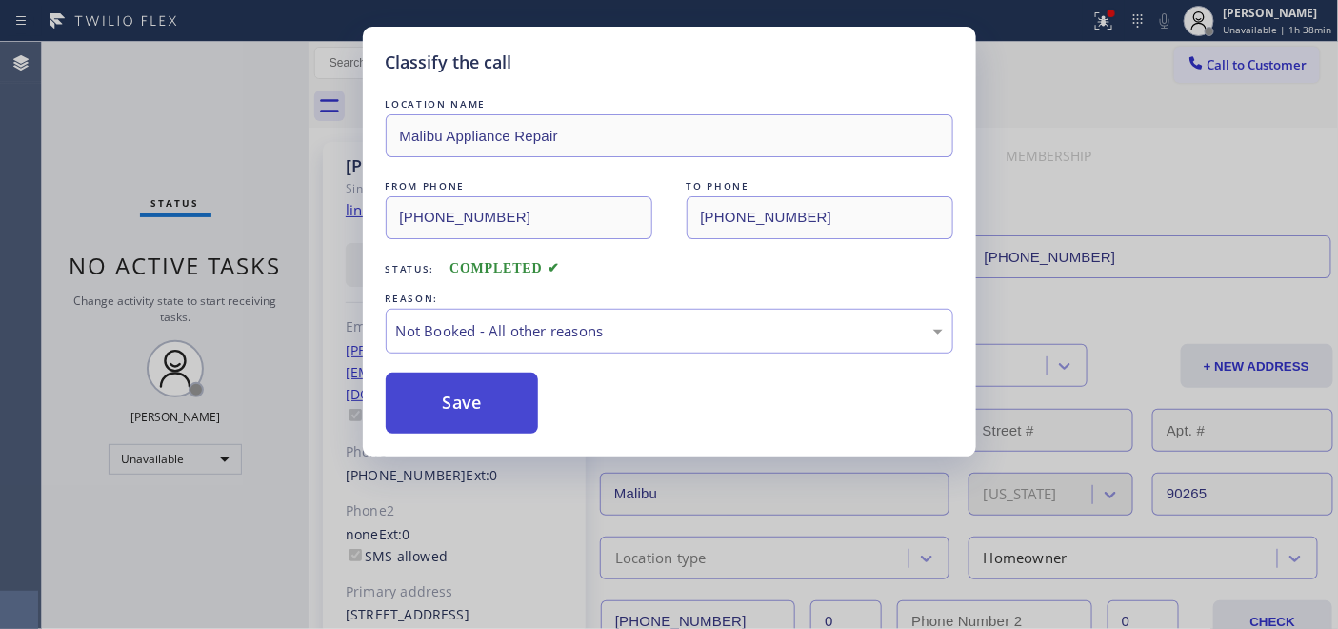
click at [435, 392] on button "Save" at bounding box center [462, 402] width 153 height 61
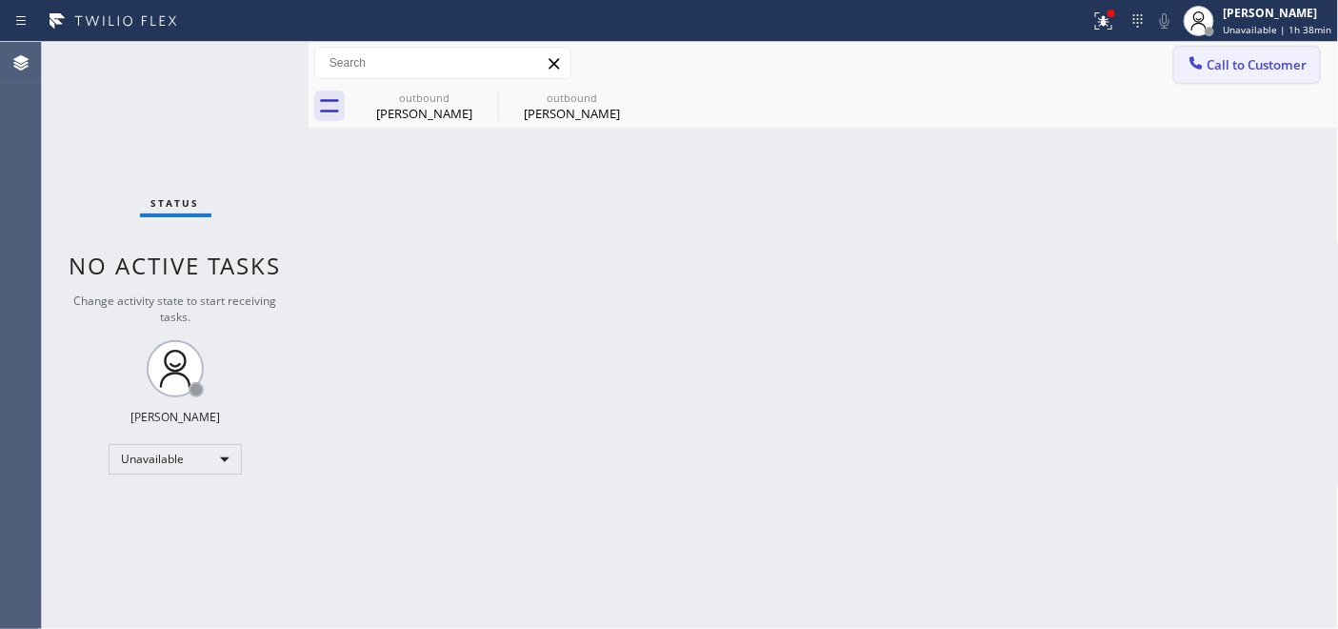
click at [1229, 61] on span "Call to Customer" at bounding box center [1257, 64] width 100 height 17
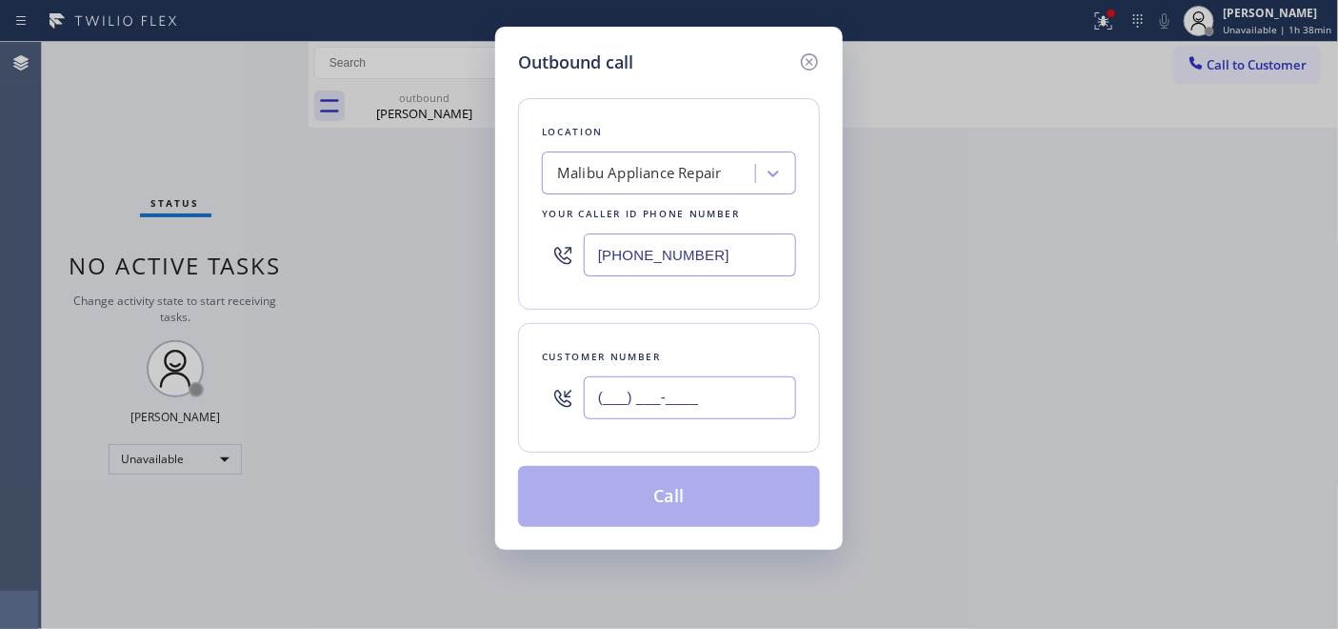
click at [673, 414] on input "(___) ___-____" at bounding box center [690, 397] width 212 height 43
paste input "917) 929-7672"
type input "(917) 929-7672"
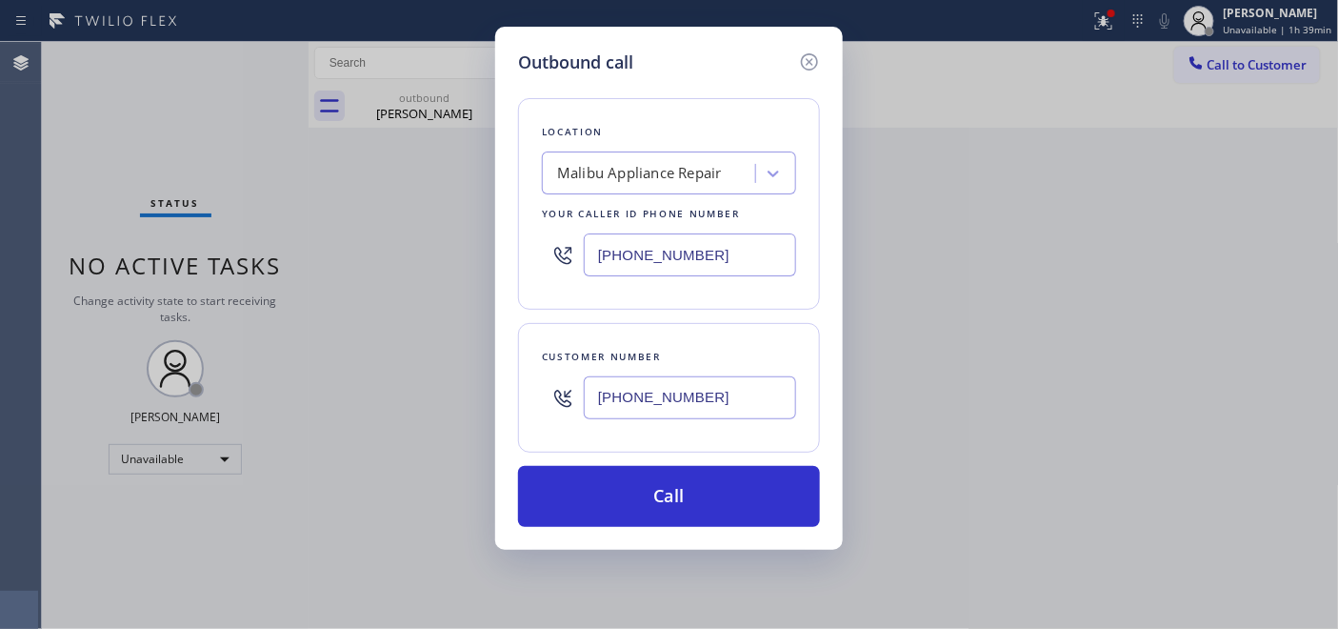
drag, startPoint x: 735, startPoint y: 227, endPoint x: 451, endPoint y: 257, distance: 285.4
click at [595, 245] on div "(310) 740-9737" at bounding box center [669, 255] width 254 height 62
drag, startPoint x: 707, startPoint y: 239, endPoint x: 495, endPoint y: 244, distance: 211.5
click at [508, 242] on div "Outbound call Location Malibu Appliance Repair Your caller id phone number (310…" at bounding box center [669, 288] width 348 height 523
paste input "877) 414-7264"
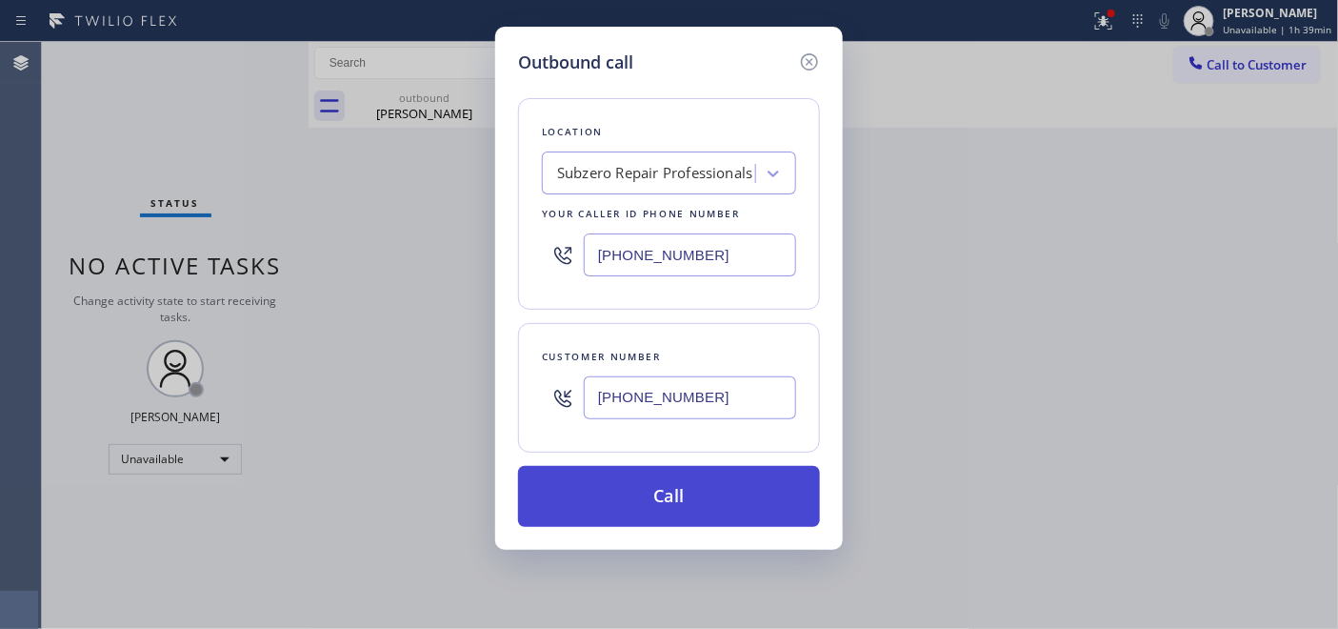
type input "(877) 414-7264"
click at [722, 493] on button "Call" at bounding box center [669, 496] width 302 height 61
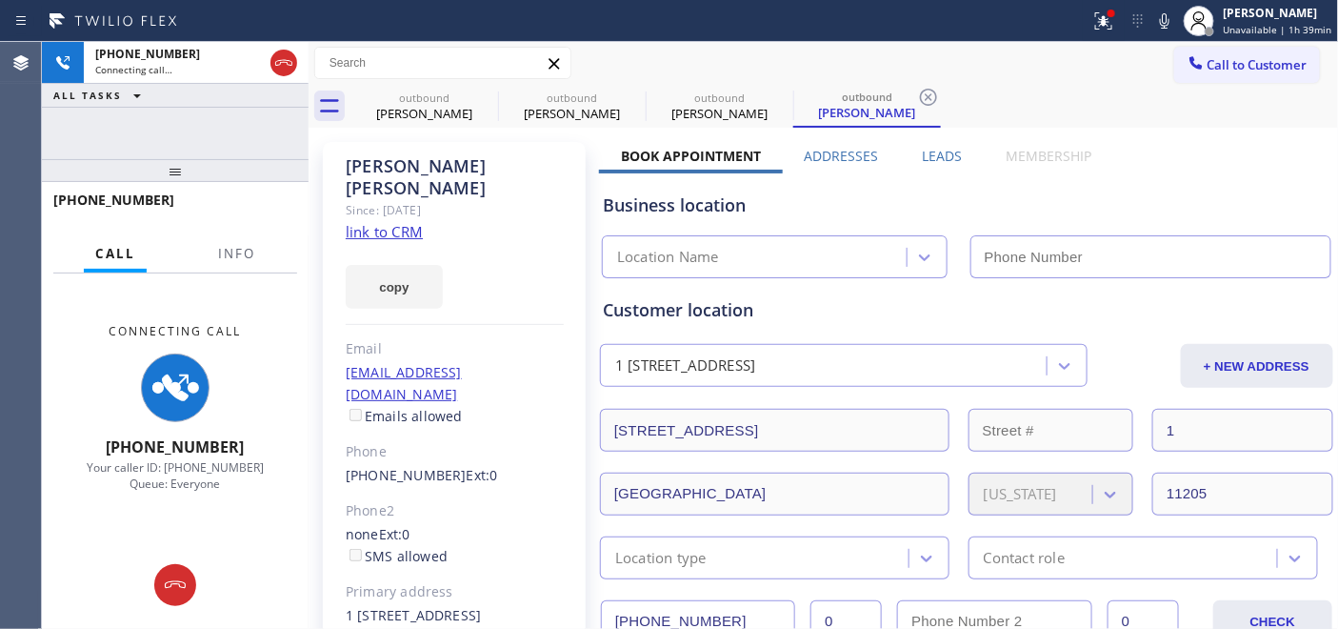
type input "(877) 414-7264"
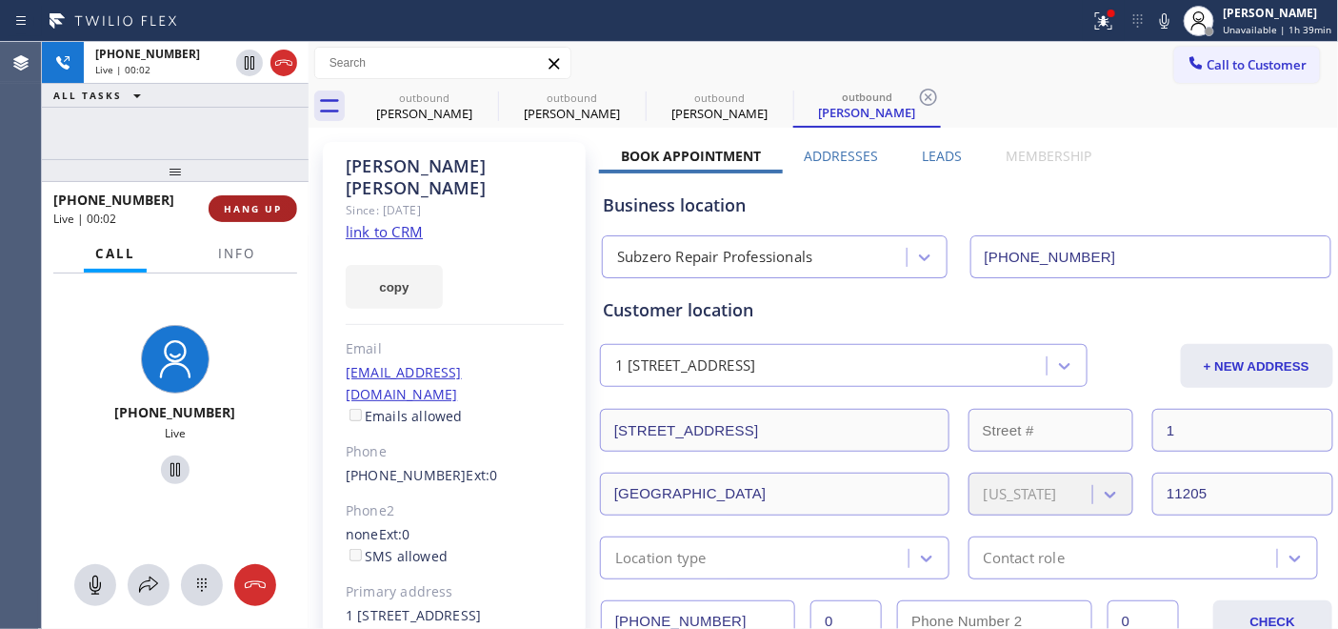
click at [265, 200] on button "HANG UP" at bounding box center [253, 208] width 89 height 27
click at [268, 203] on span "HANG UP" at bounding box center [253, 208] width 58 height 13
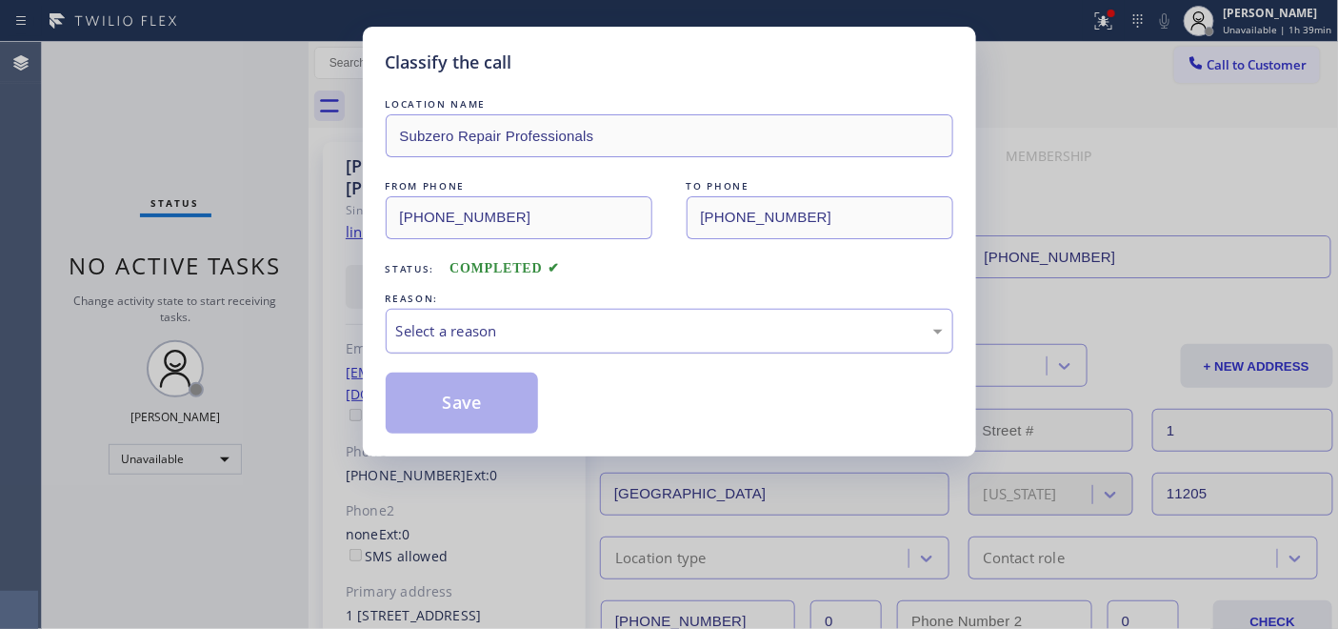
click at [682, 317] on div "Select a reason" at bounding box center [670, 331] width 568 height 45
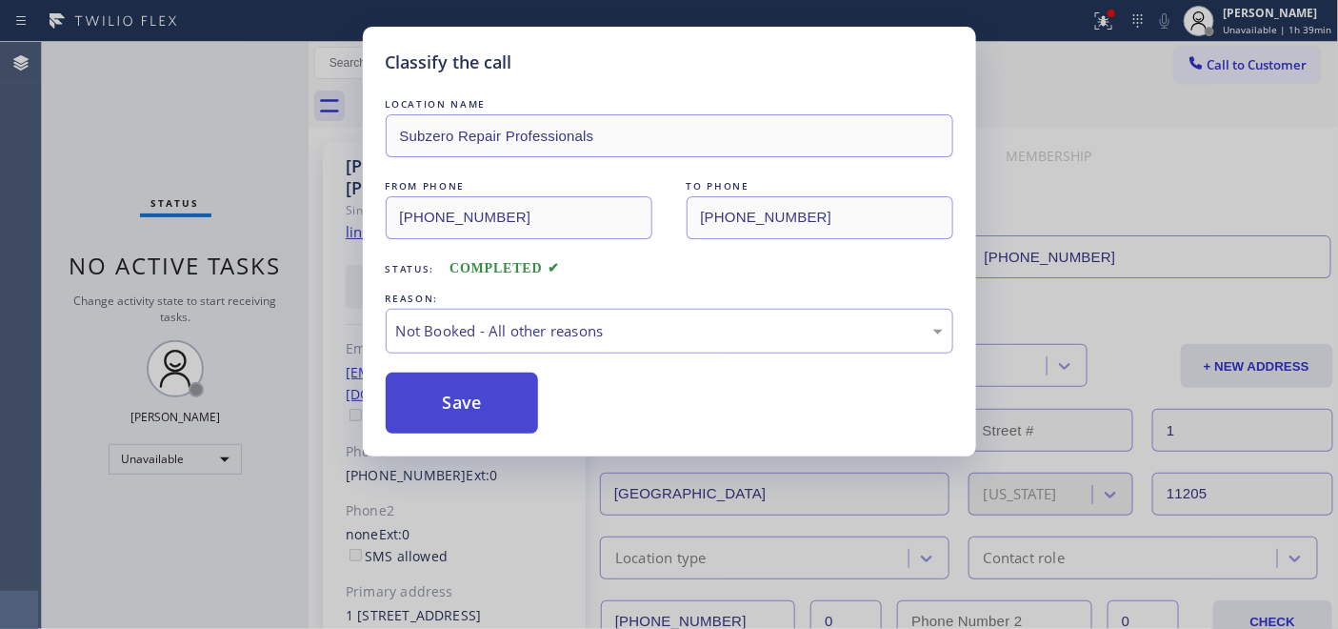
click at [529, 391] on button "Save" at bounding box center [462, 402] width 153 height 61
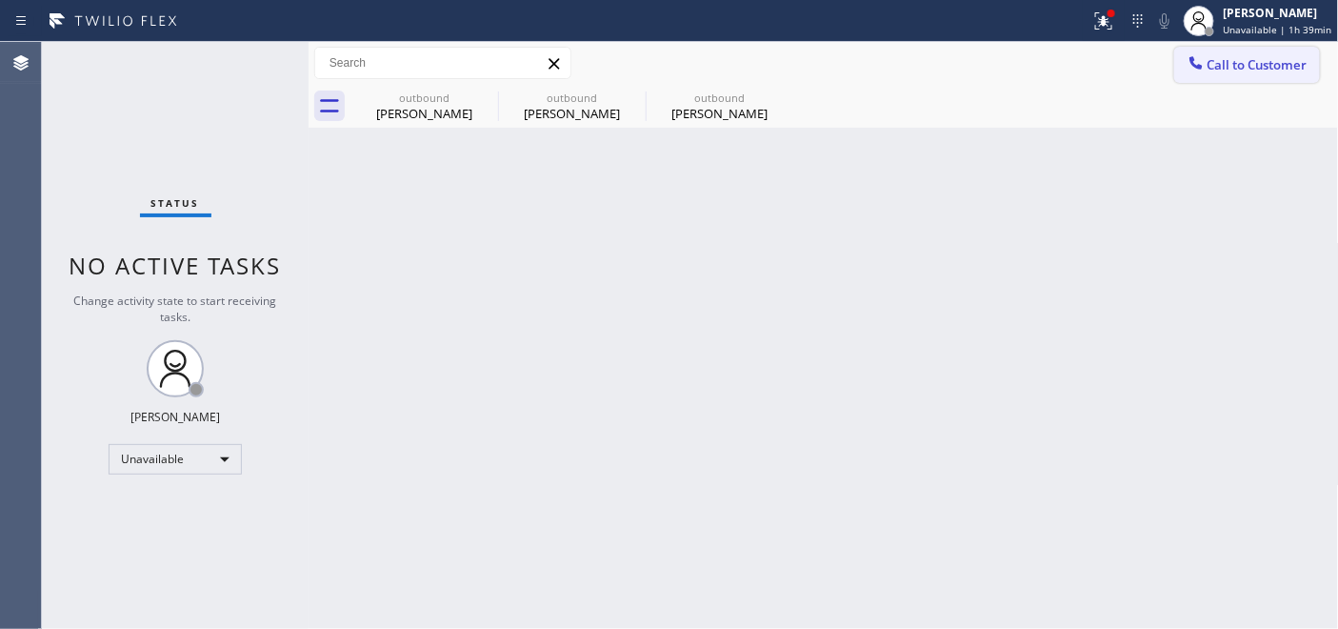
click at [1252, 74] on button "Call to Customer" at bounding box center [1247, 65] width 146 height 36
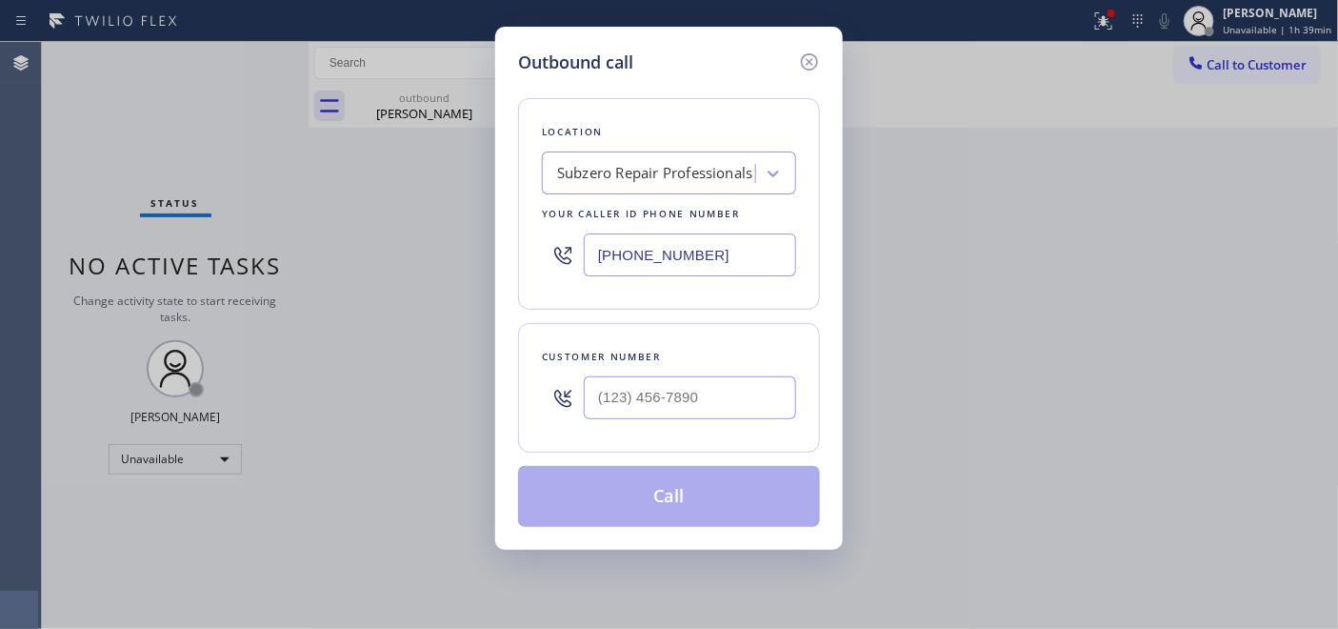
click at [591, 430] on div "Customer number" at bounding box center [669, 388] width 302 height 130
click at [616, 407] on input "(___) ___-____" at bounding box center [690, 397] width 212 height 43
paste input "602) 284-0119"
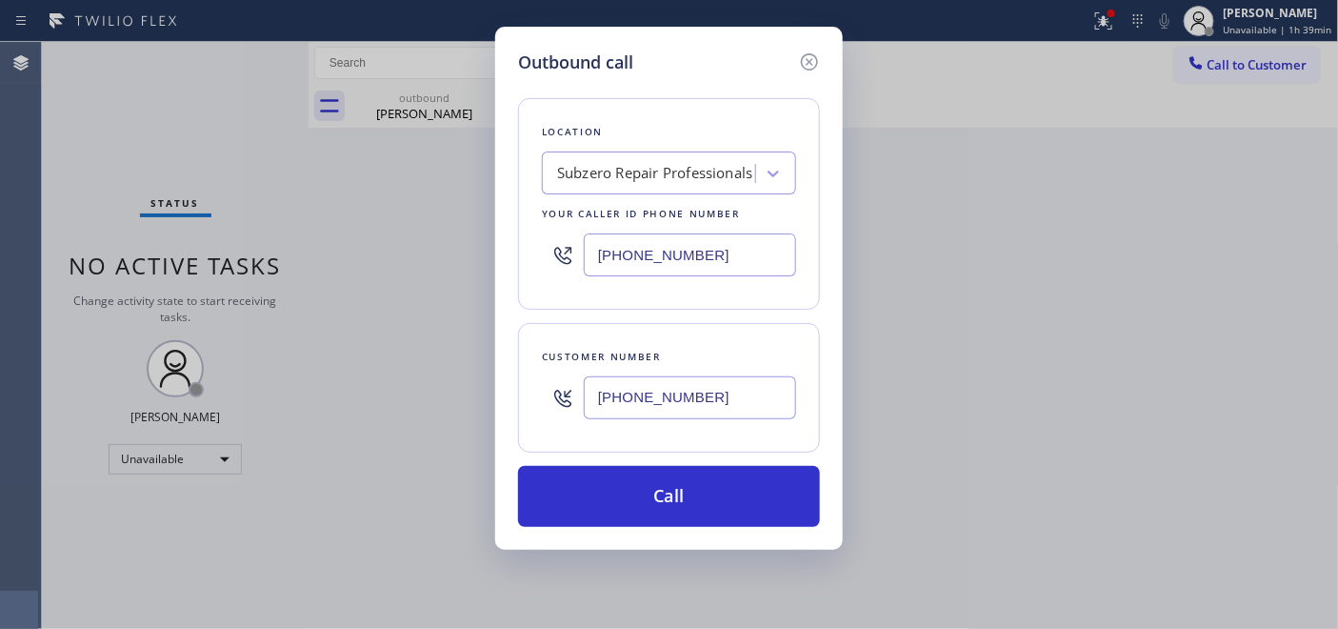
type input "(602) 284-0119"
drag, startPoint x: 564, startPoint y: 257, endPoint x: 493, endPoint y: 261, distance: 70.6
click at [497, 261] on div "Outbound call Location Subzero Repair Professionals Your caller id phone number…" at bounding box center [669, 288] width 348 height 523
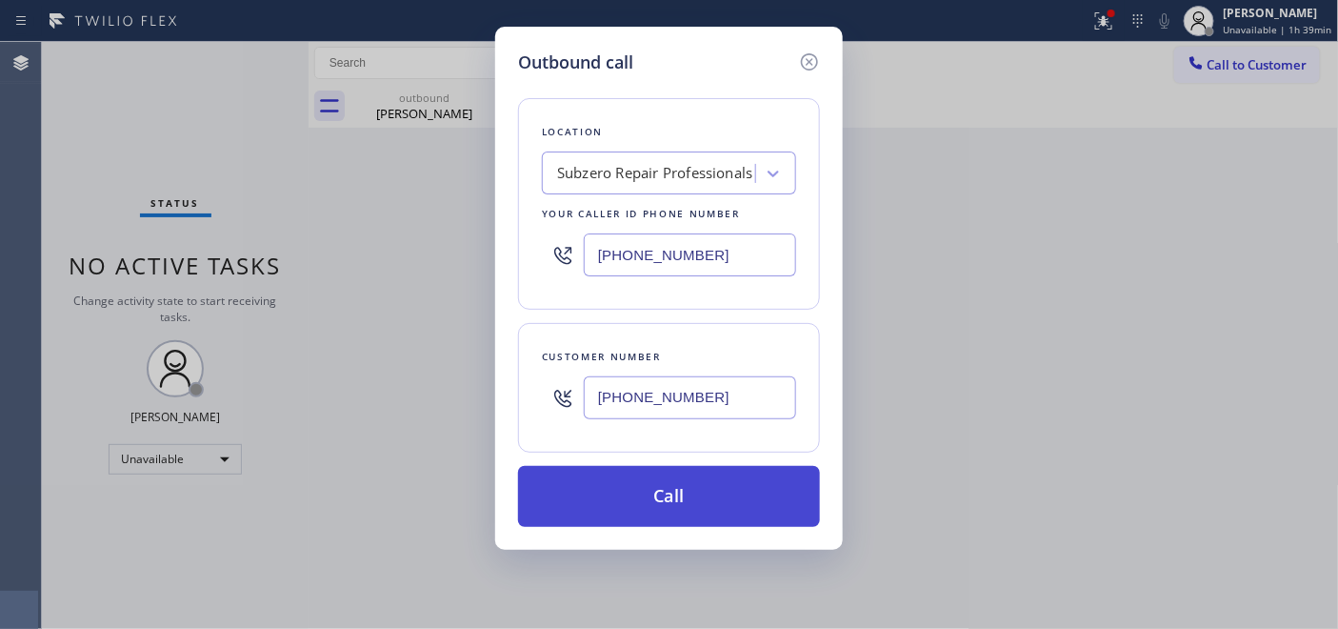
paste input "55) 485-1951"
type input "(855) 485-1951"
click at [728, 495] on button "Call" at bounding box center [669, 496] width 302 height 61
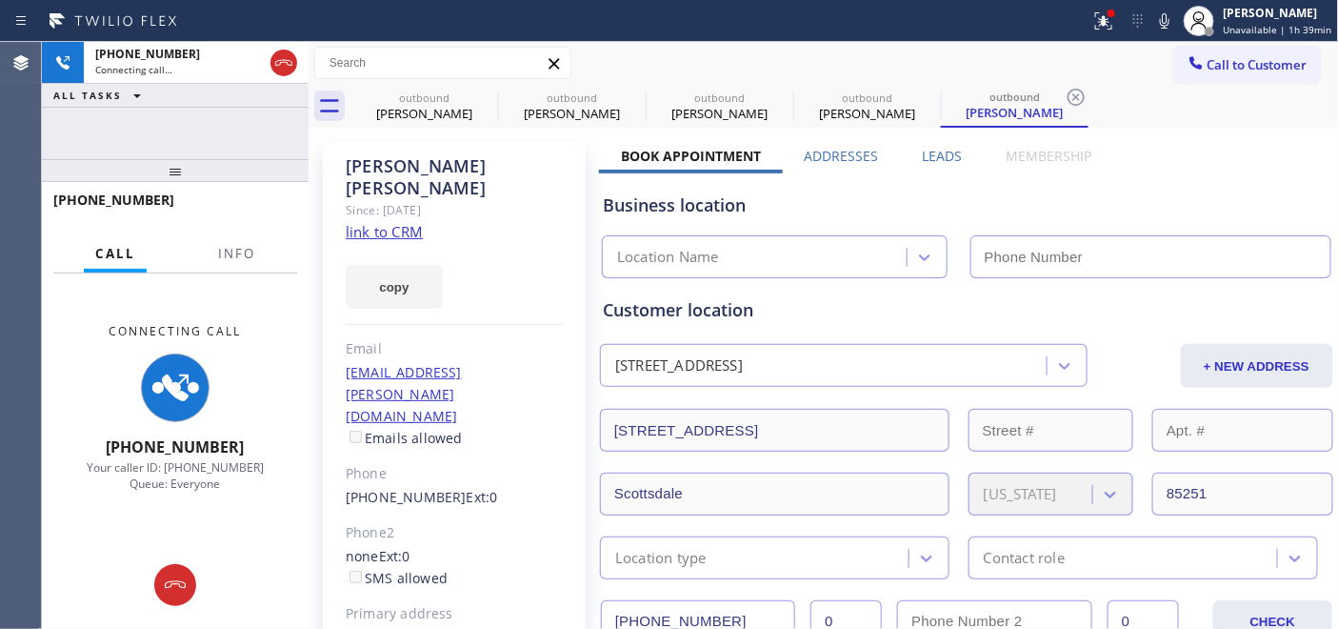
type input "(855) 485-1951"
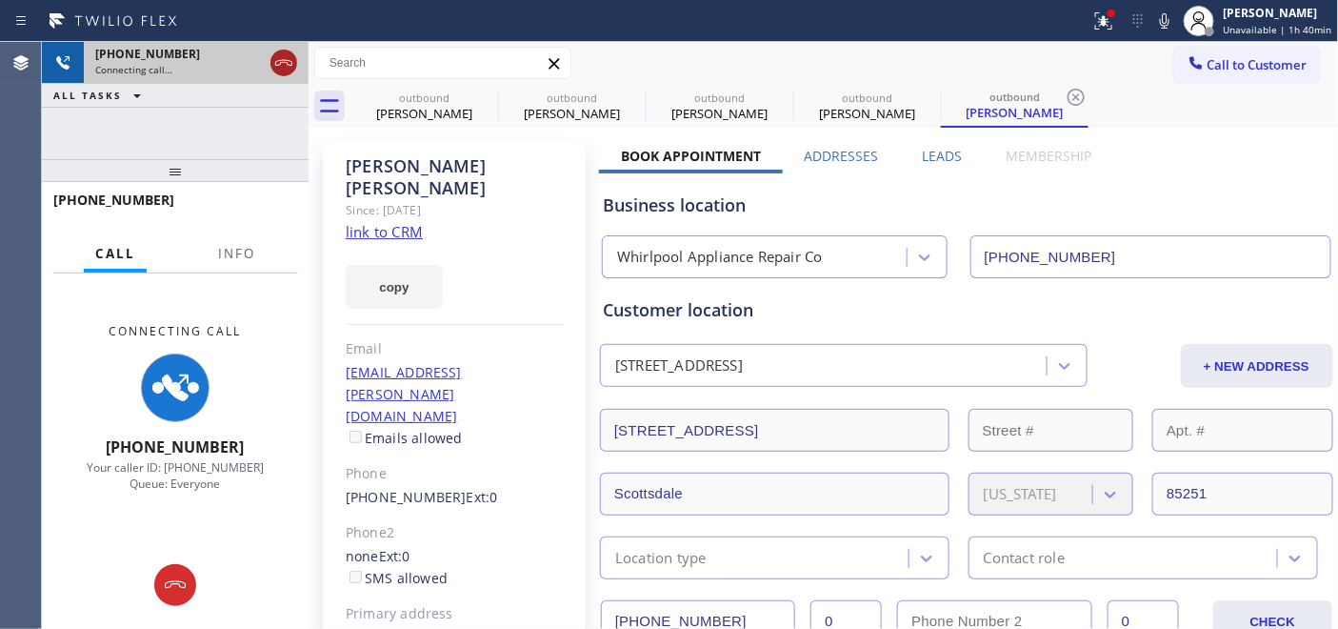
click at [282, 52] on icon at bounding box center [283, 62] width 23 height 23
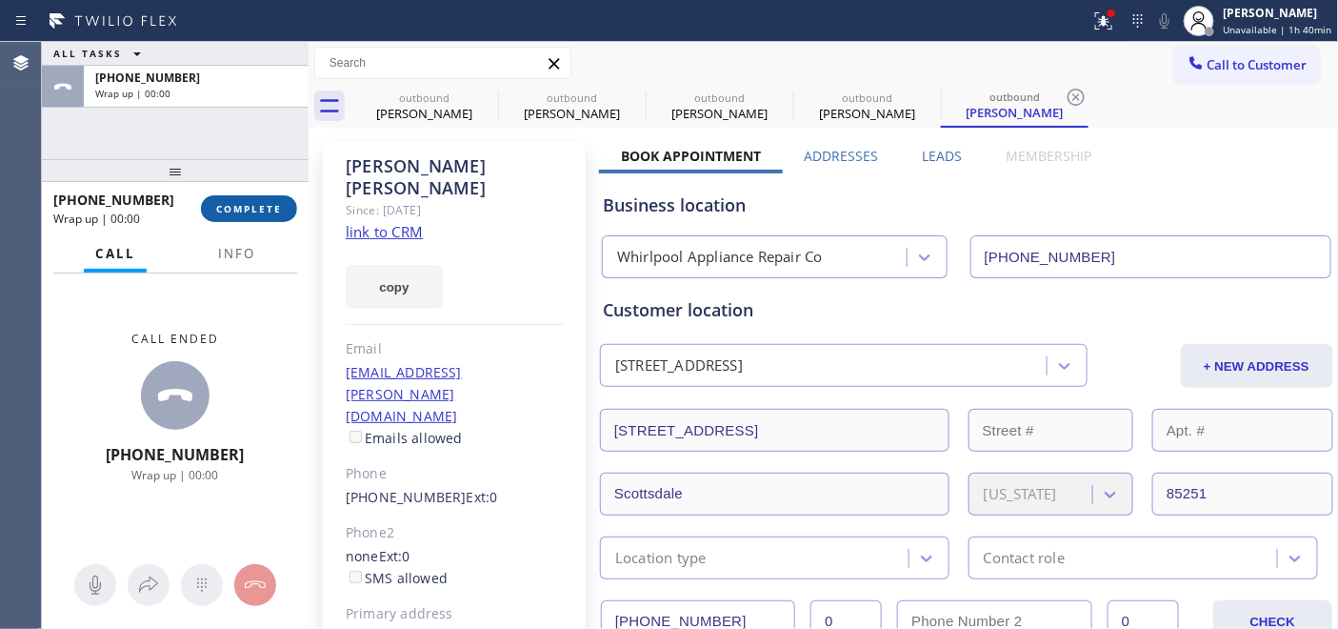
click at [244, 212] on span "COMPLETE" at bounding box center [249, 208] width 66 height 13
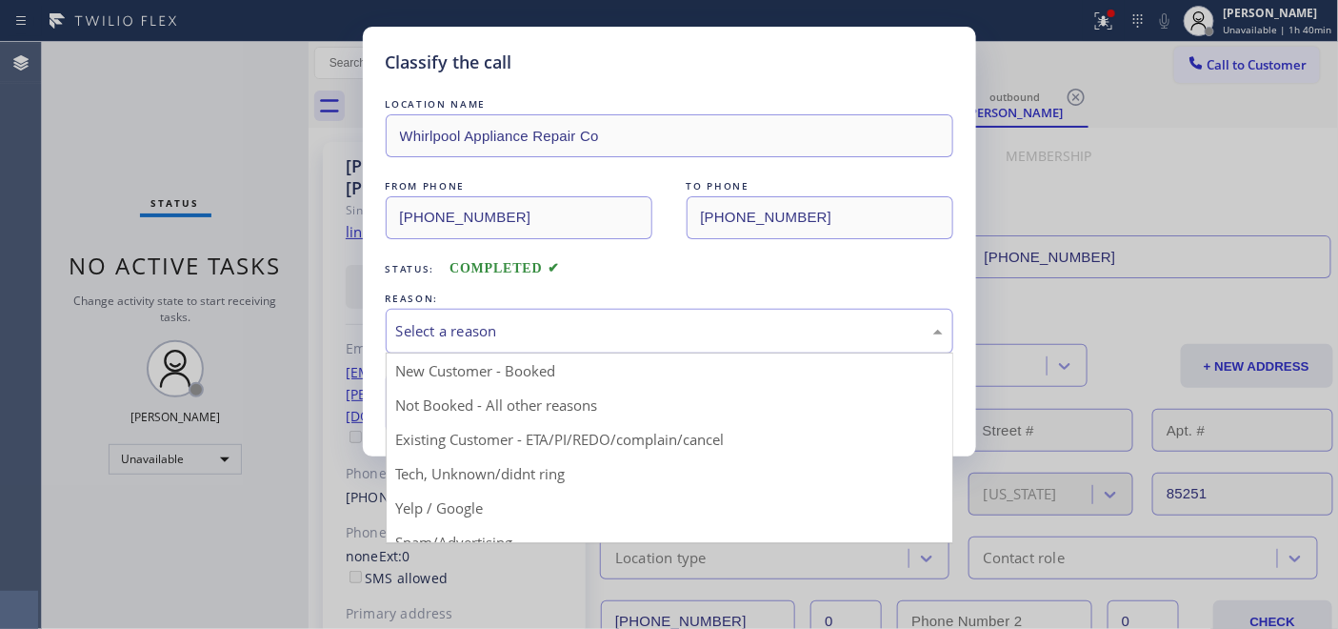
click at [528, 336] on div "Select a reason" at bounding box center [669, 331] width 547 height 22
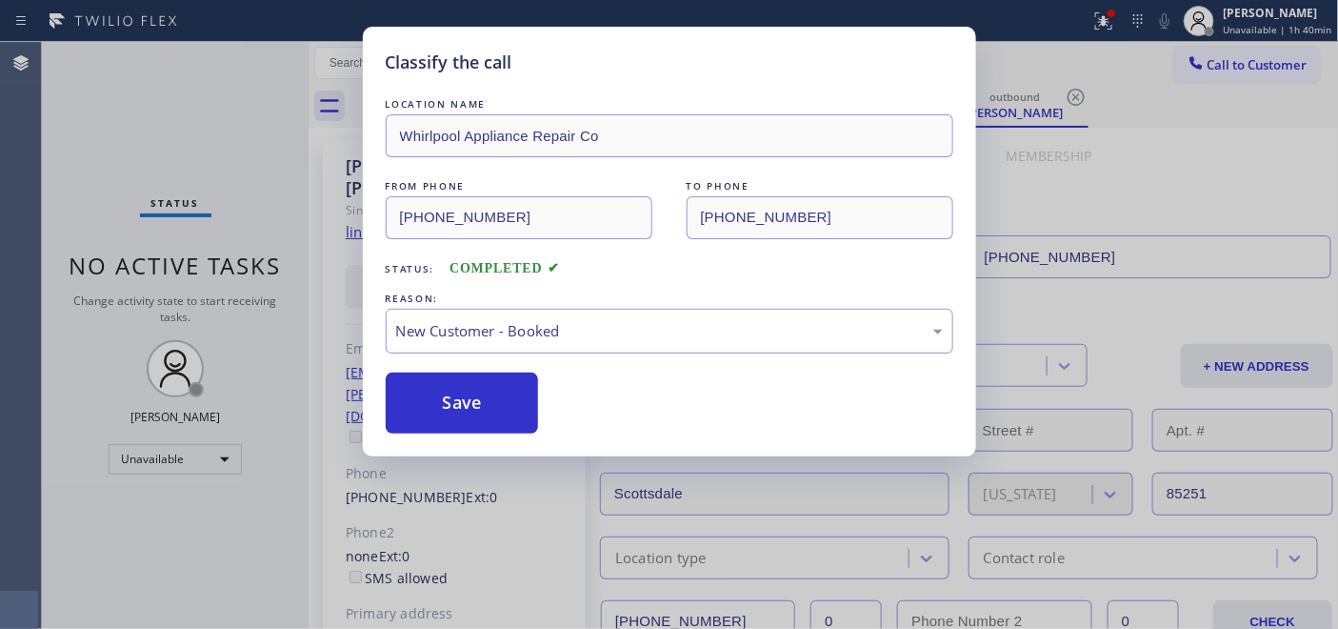
click at [489, 343] on div "New Customer - Booked" at bounding box center [670, 331] width 568 height 45
click at [444, 403] on button "Save" at bounding box center [462, 402] width 153 height 61
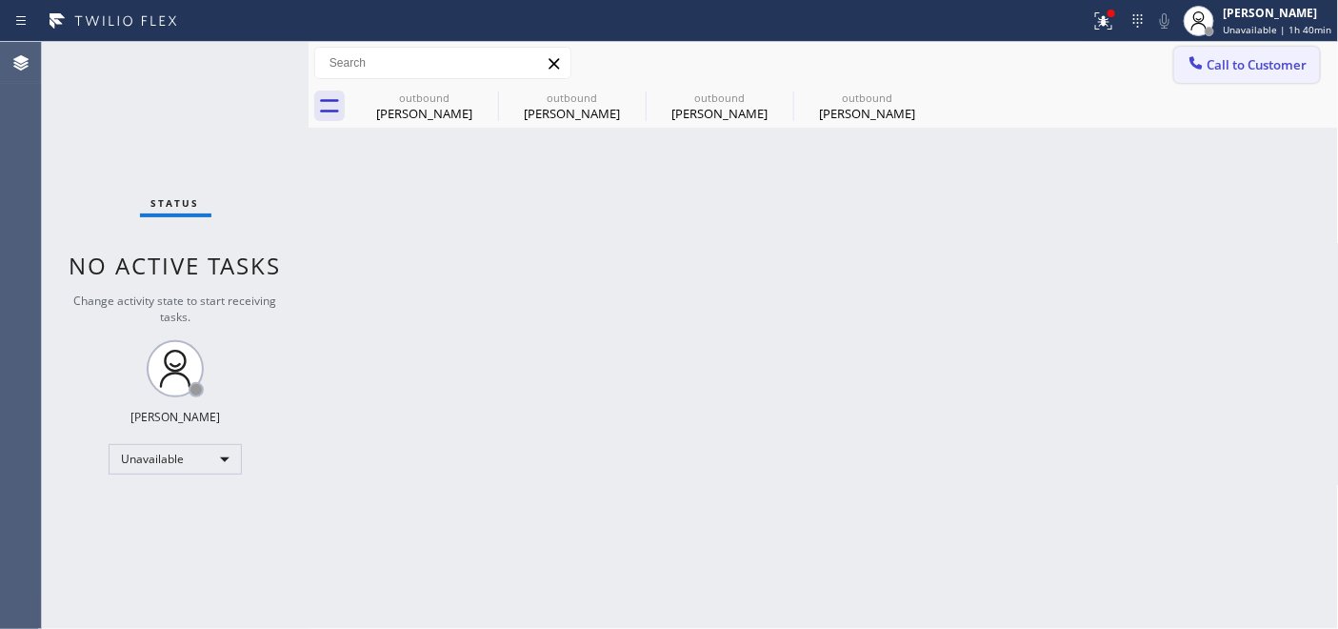
click at [1217, 64] on span "Call to Customer" at bounding box center [1257, 64] width 100 height 17
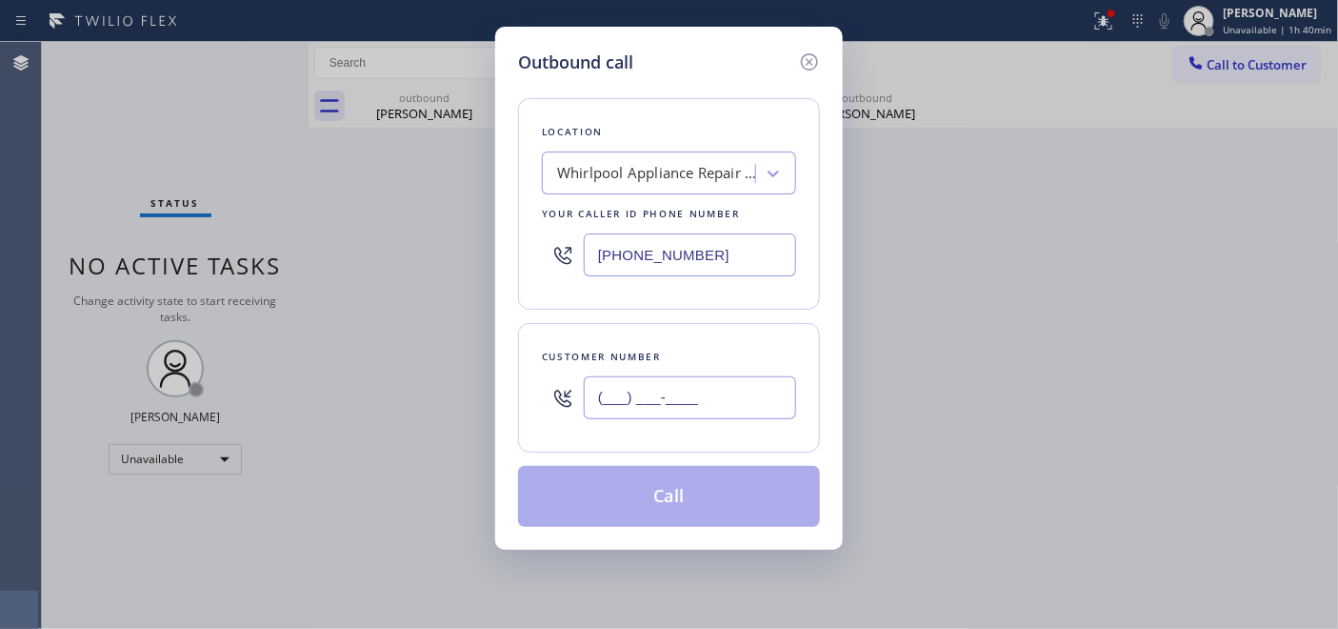
click at [676, 389] on input "(___) ___-____" at bounding box center [690, 397] width 212 height 43
paste input "734) 787-6142"
type input "(734) 787-6142"
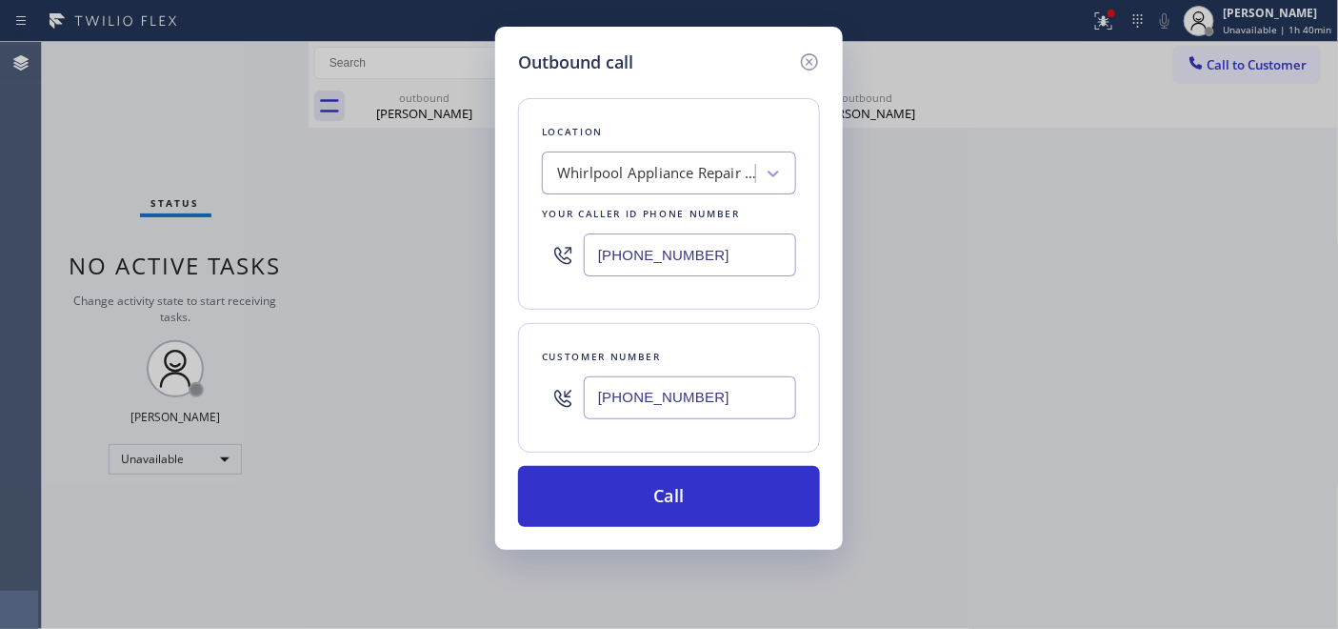
drag, startPoint x: 710, startPoint y: 236, endPoint x: 377, endPoint y: 263, distance: 334.4
click at [335, 252] on div "Outbound call Location Whirlpool Appliance Repair Co Your caller id phone numbe…" at bounding box center [669, 314] width 1338 height 629
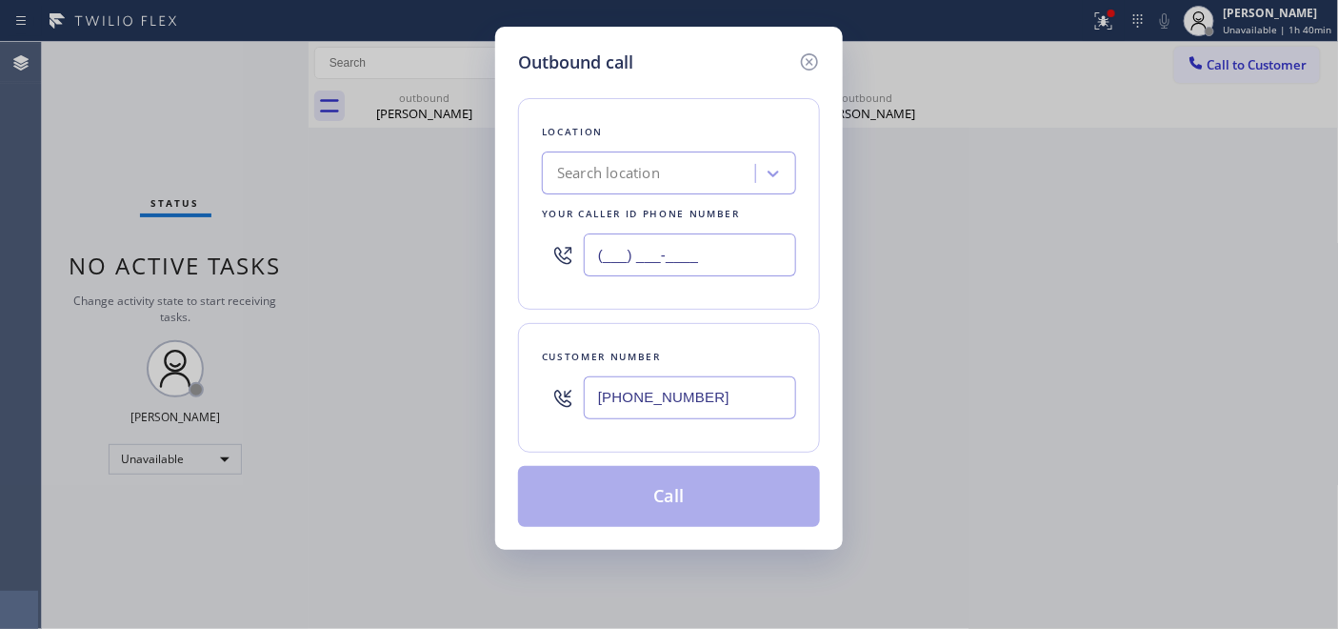
drag, startPoint x: 684, startPoint y: 246, endPoint x: 430, endPoint y: 240, distance: 253.4
click at [430, 240] on div "Outbound call Location Search location Your caller id phone number (___) ___-__…" at bounding box center [669, 314] width 1338 height 629
paste input "206) 202-5792"
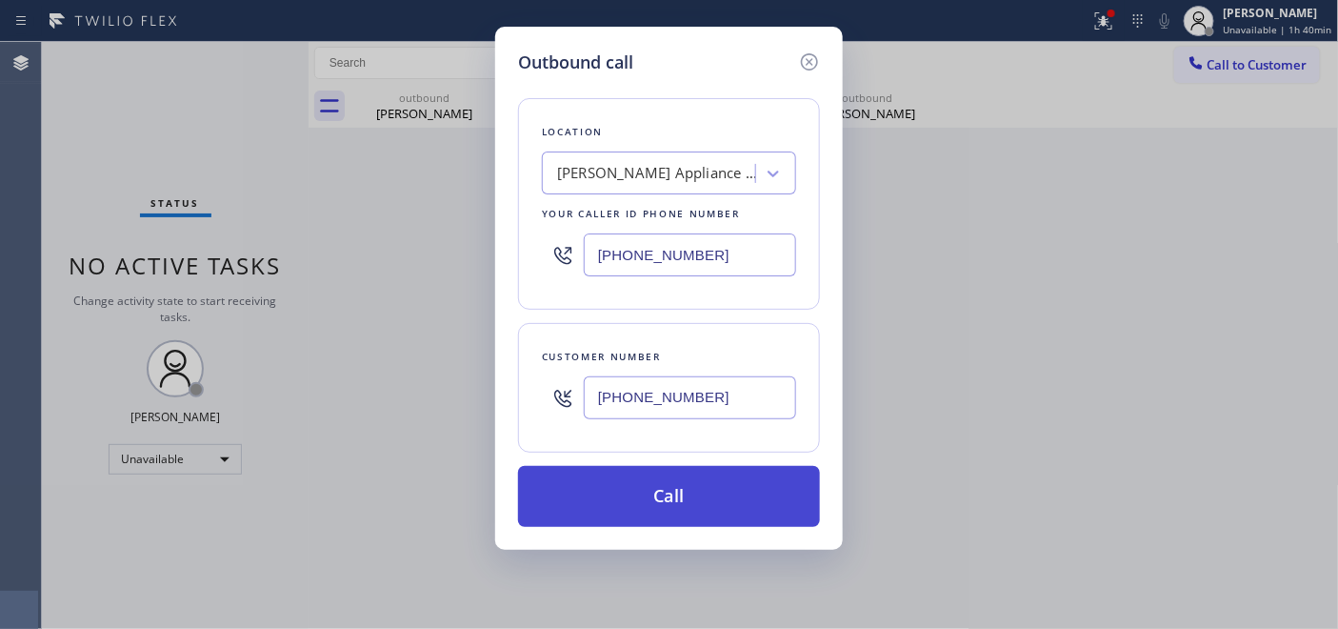
type input "(206) 202-5792"
click at [672, 505] on button "Call" at bounding box center [669, 496] width 302 height 61
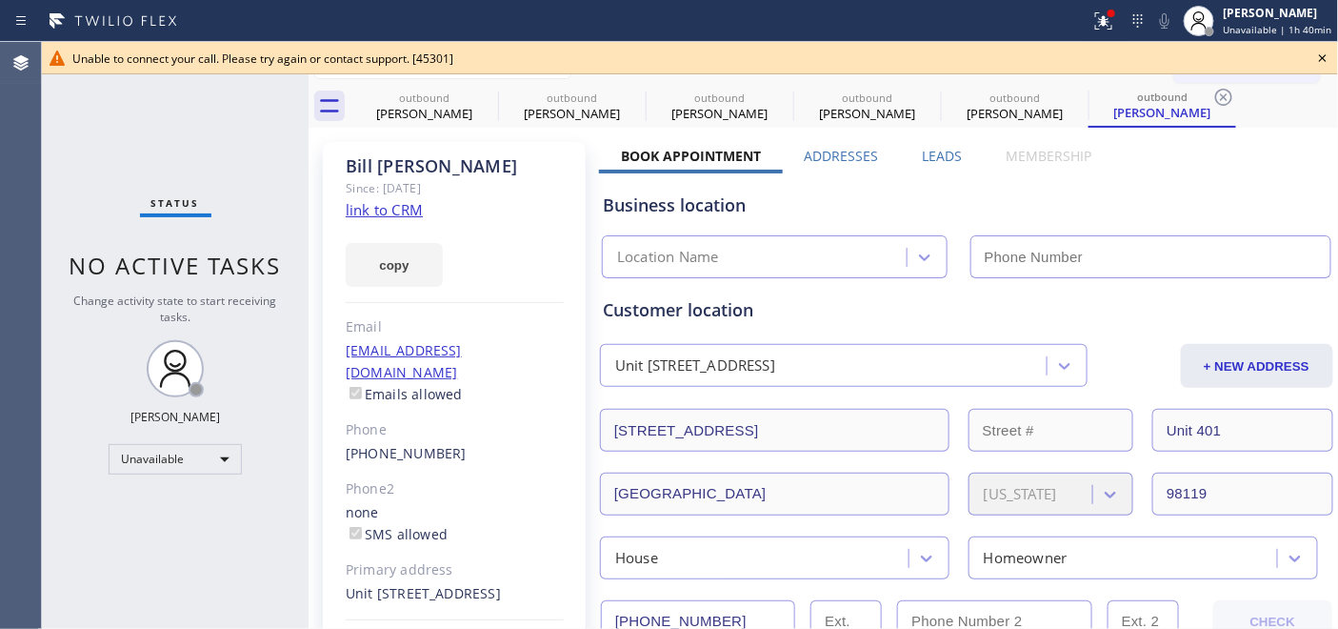
type input "(206) 202-5792"
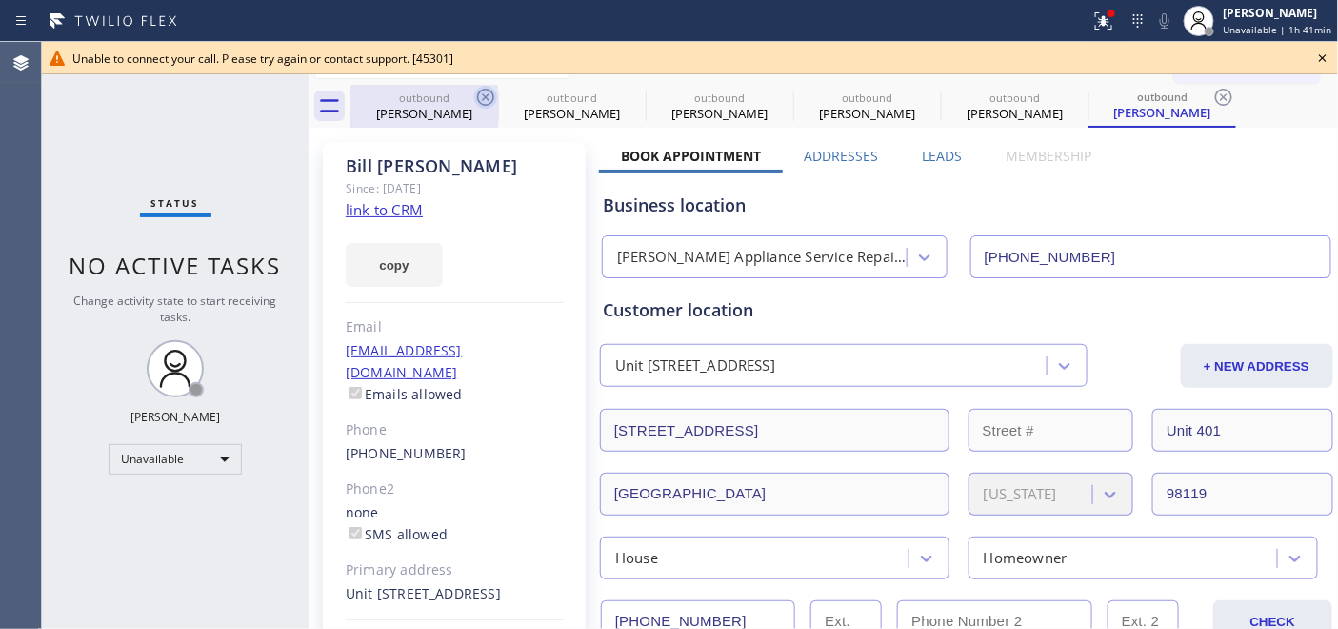
click at [484, 92] on icon at bounding box center [485, 97] width 23 height 23
click at [0, 0] on icon at bounding box center [0, 0] width 0 height 0
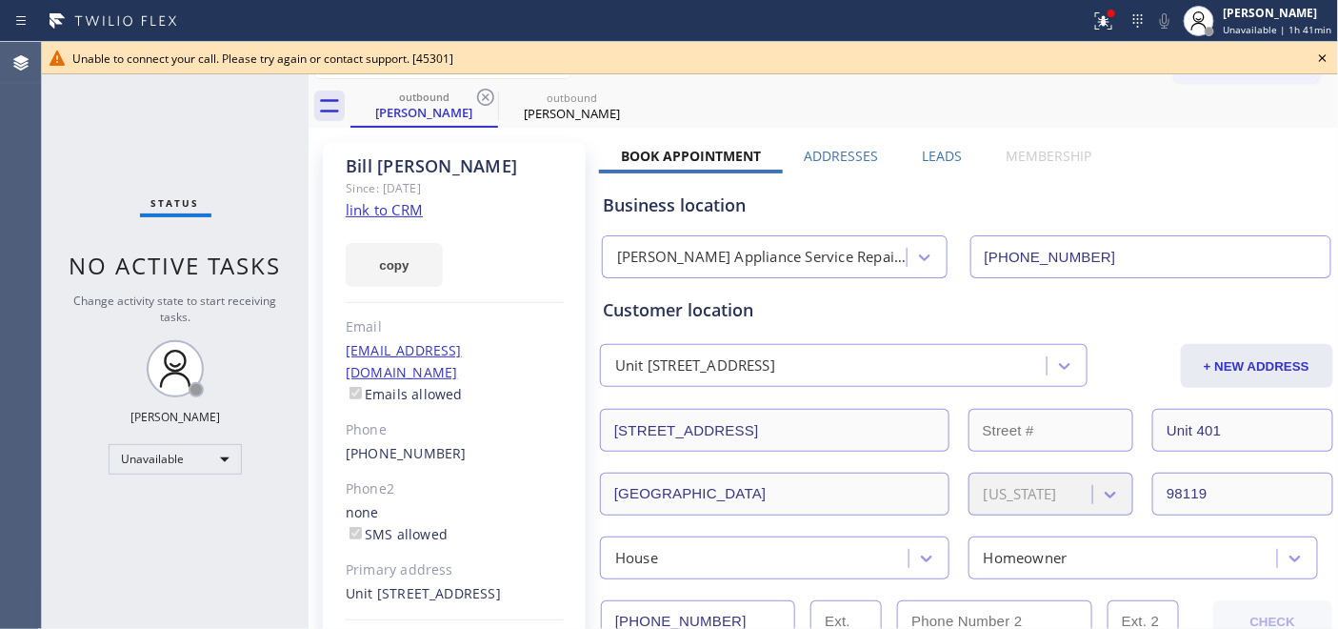
type input "(206) 202-5792"
click at [484, 92] on icon at bounding box center [485, 97] width 23 height 23
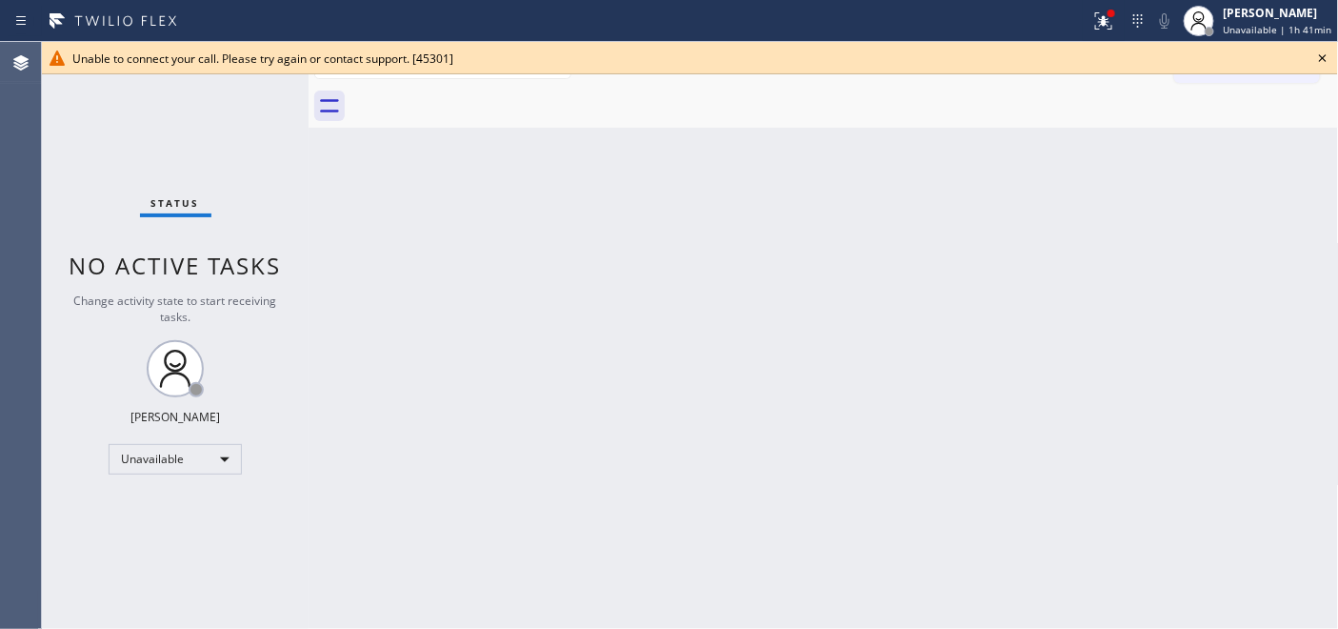
click at [484, 92] on div at bounding box center [844, 106] width 988 height 43
click at [1326, 63] on icon at bounding box center [1322, 58] width 23 height 23
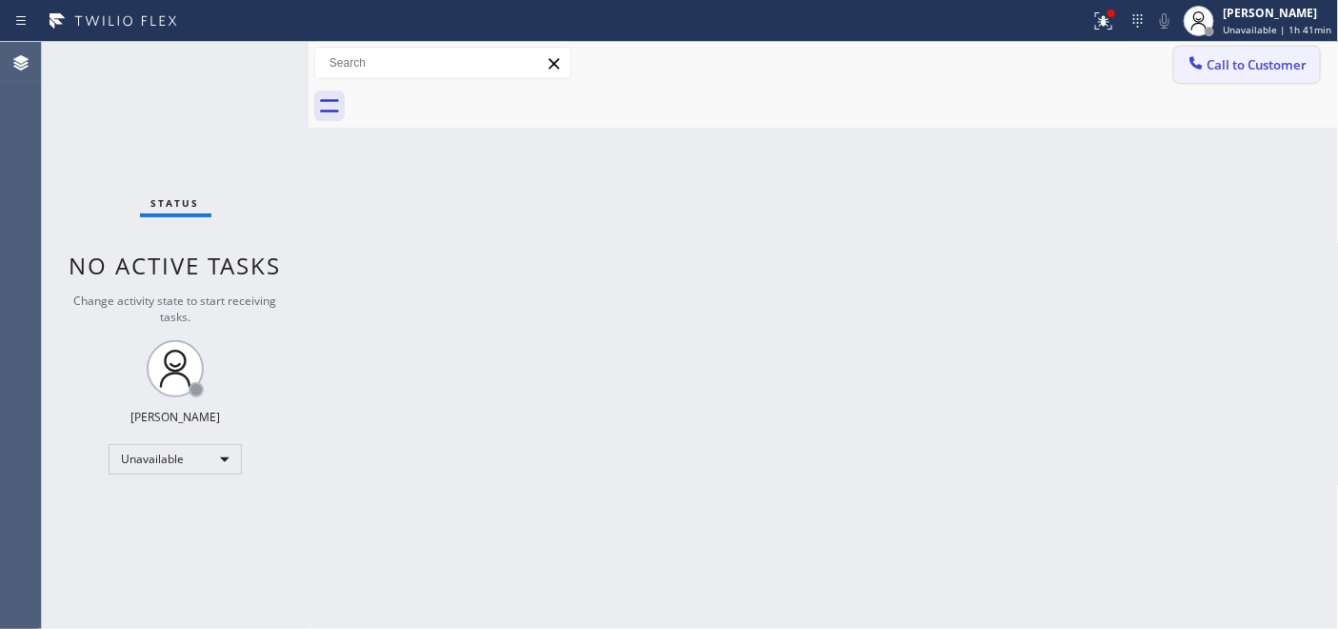
click at [1263, 77] on button "Call to Customer" at bounding box center [1247, 65] width 146 height 36
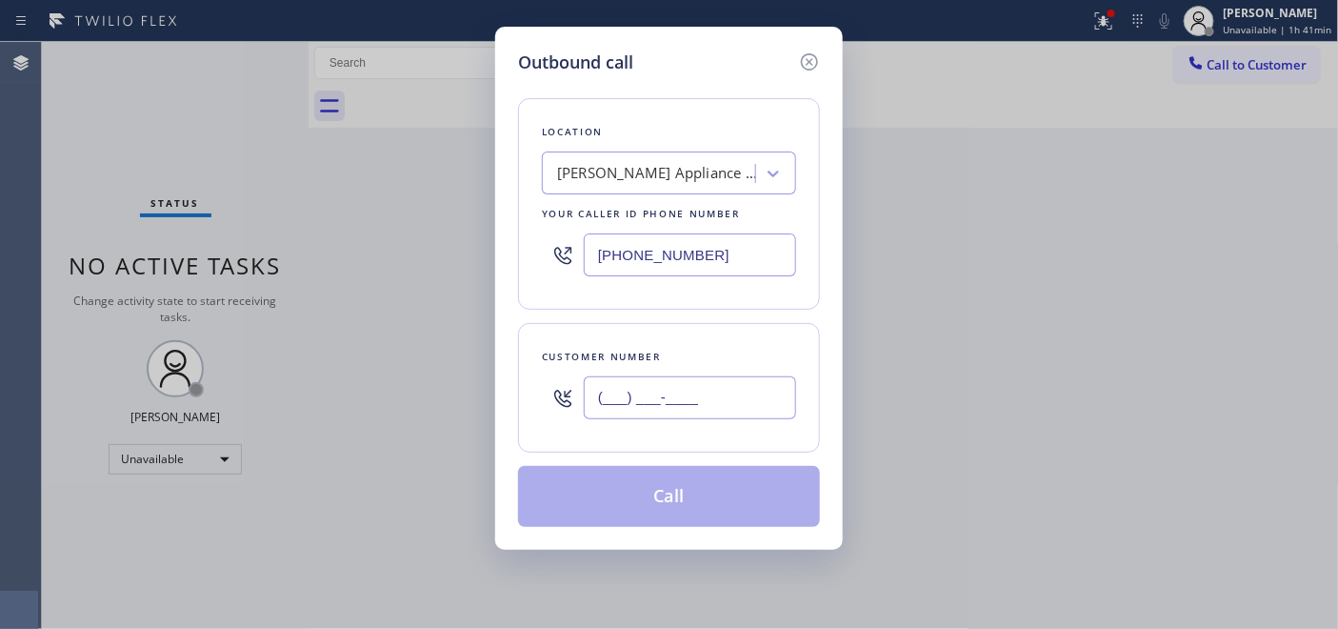
click at [644, 398] on input "(___) ___-____" at bounding box center [690, 397] width 212 height 43
paste input "516) 521-7769"
type input "(516) 521-7769"
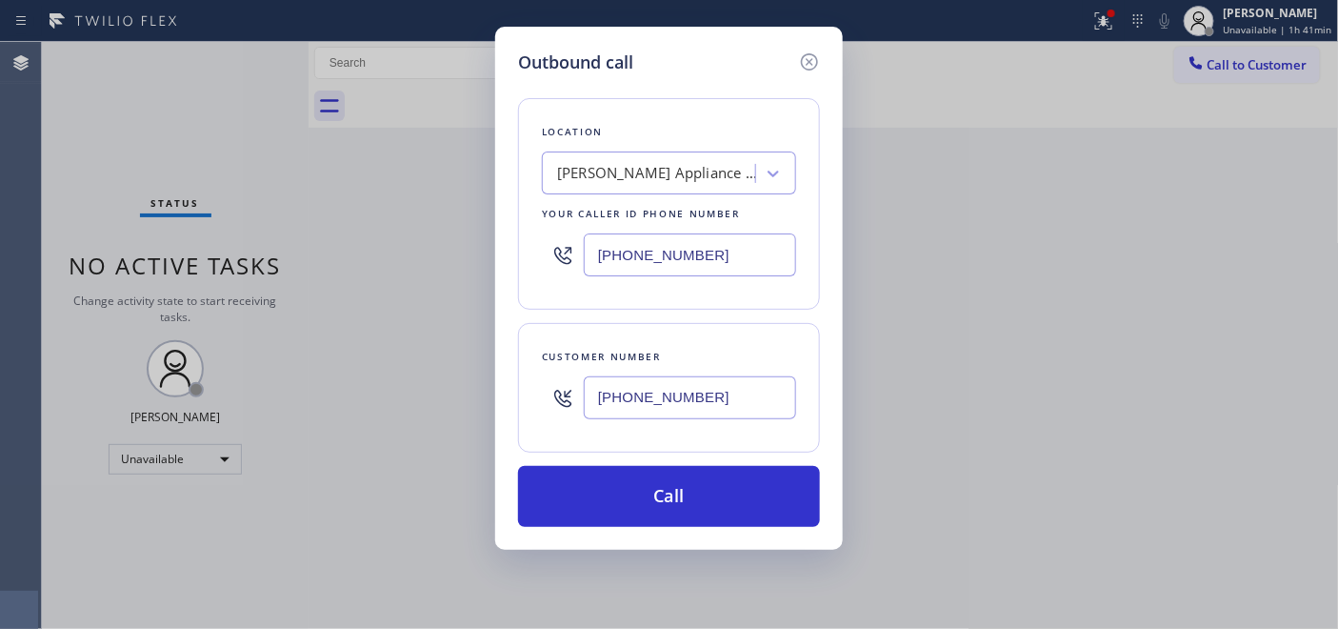
drag, startPoint x: 492, startPoint y: 255, endPoint x: 459, endPoint y: 259, distance: 33.5
click at [413, 259] on div "Outbound call Location Terrys Appliance Service Repair Seattle Your caller id p…" at bounding box center [669, 314] width 1338 height 629
paste input "917) 935-435"
type input "(917) 935-4352"
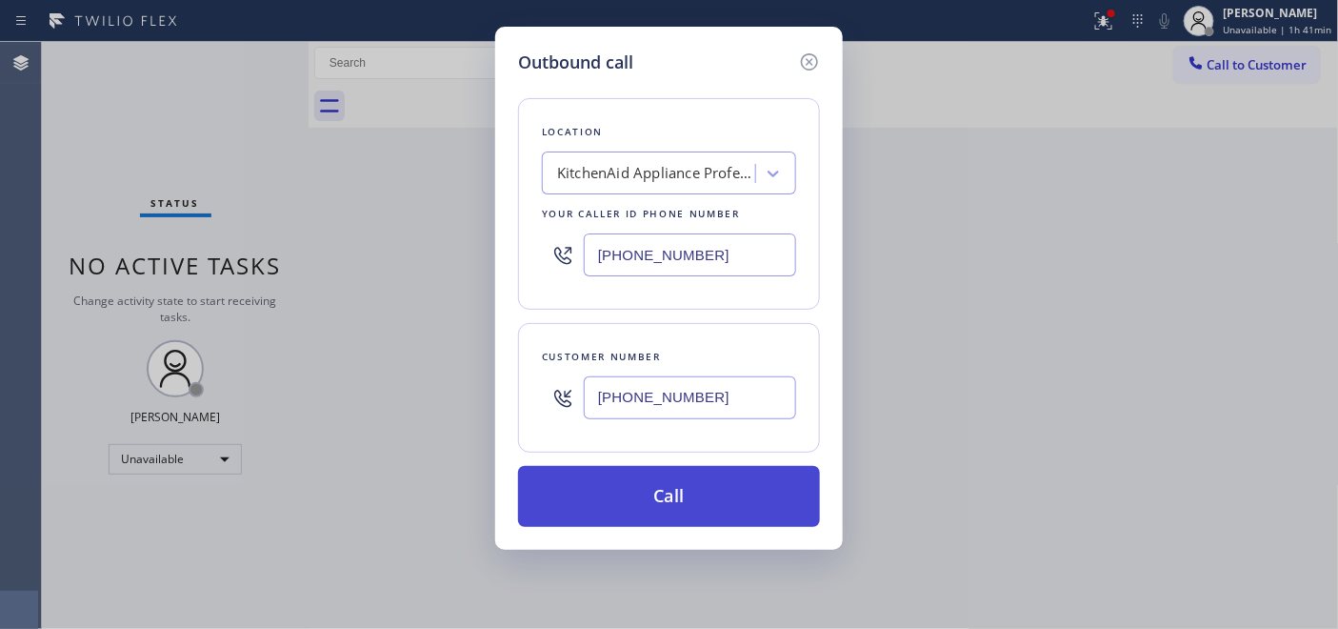
click at [633, 493] on button "Call" at bounding box center [669, 496] width 302 height 61
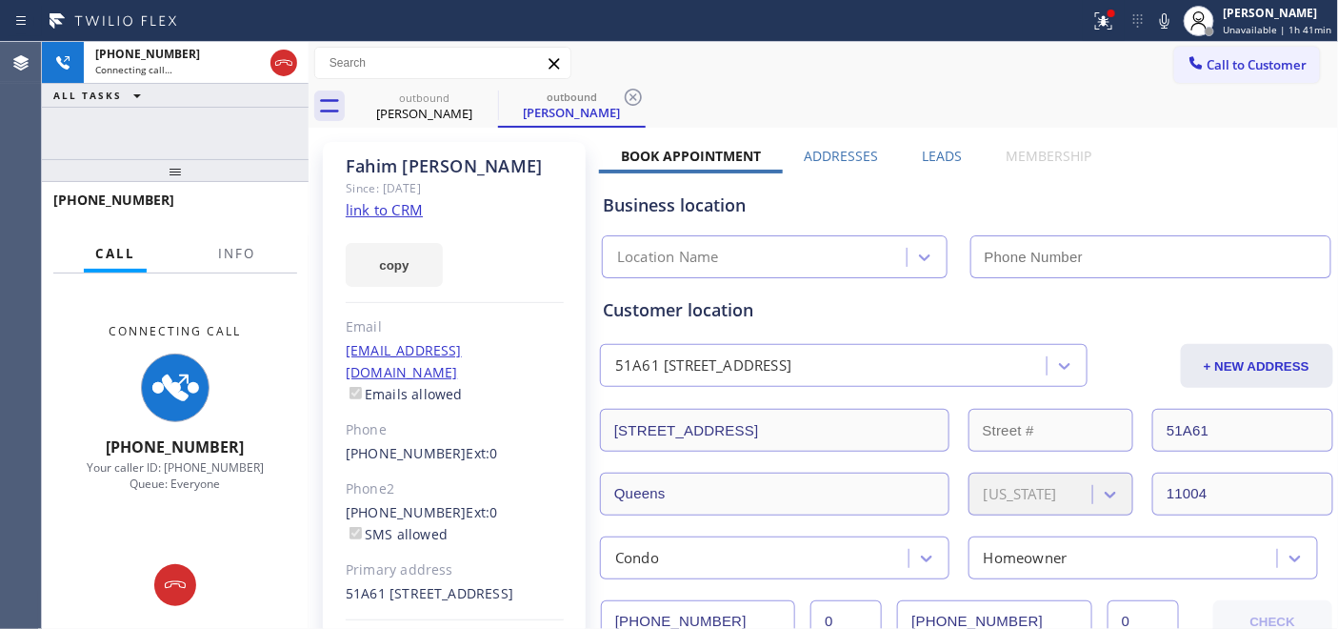
type input "(917) 935-4352"
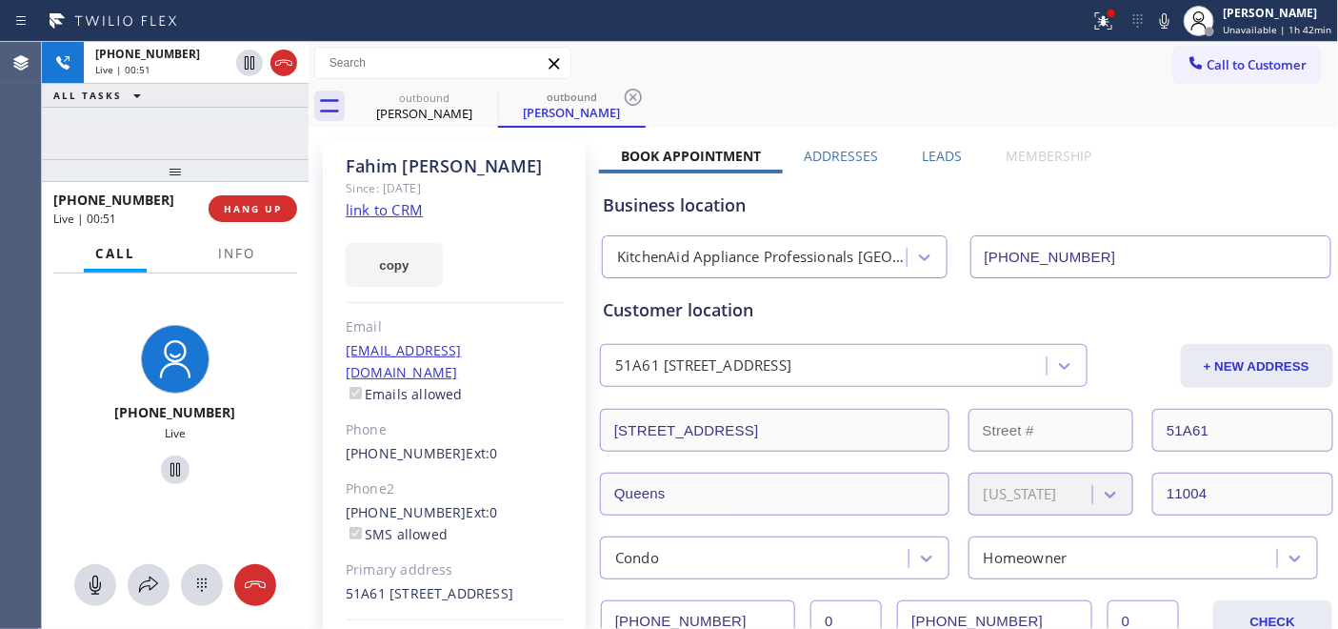
drag, startPoint x: 257, startPoint y: 173, endPoint x: 253, endPoint y: 126, distance: 47.8
click at [253, 127] on div "+15165217769 Live | 00:51 ALL TASKS ALL TASKS ACTIVE TASKS TASKS IN WRAP UP +15…" at bounding box center [175, 335] width 267 height 587
click at [253, 196] on button "HANG UP" at bounding box center [253, 208] width 89 height 27
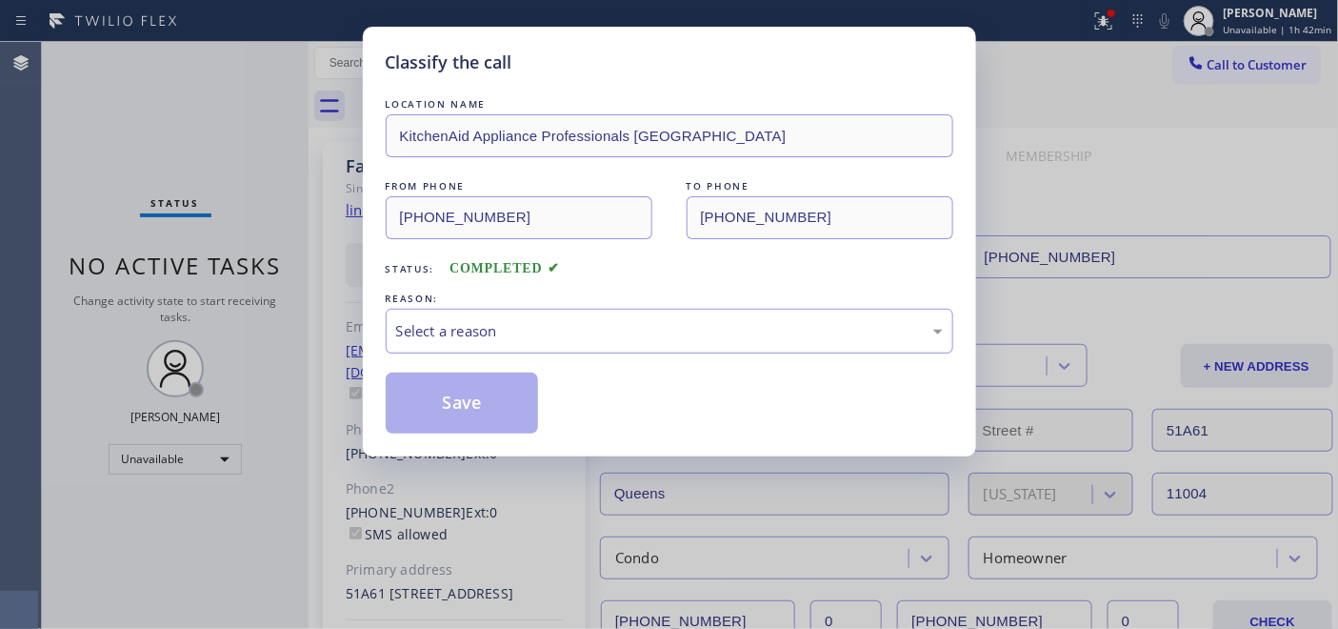
click at [539, 329] on div "Select a reason" at bounding box center [669, 331] width 547 height 22
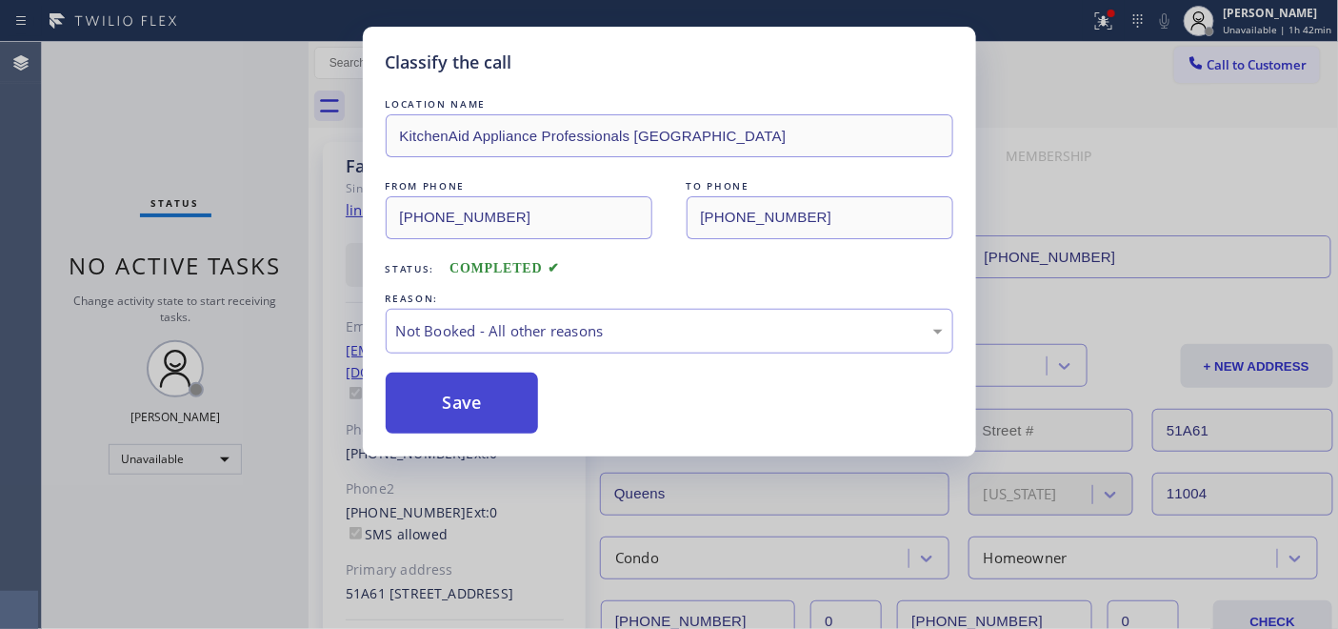
click at [472, 403] on button "Save" at bounding box center [462, 402] width 153 height 61
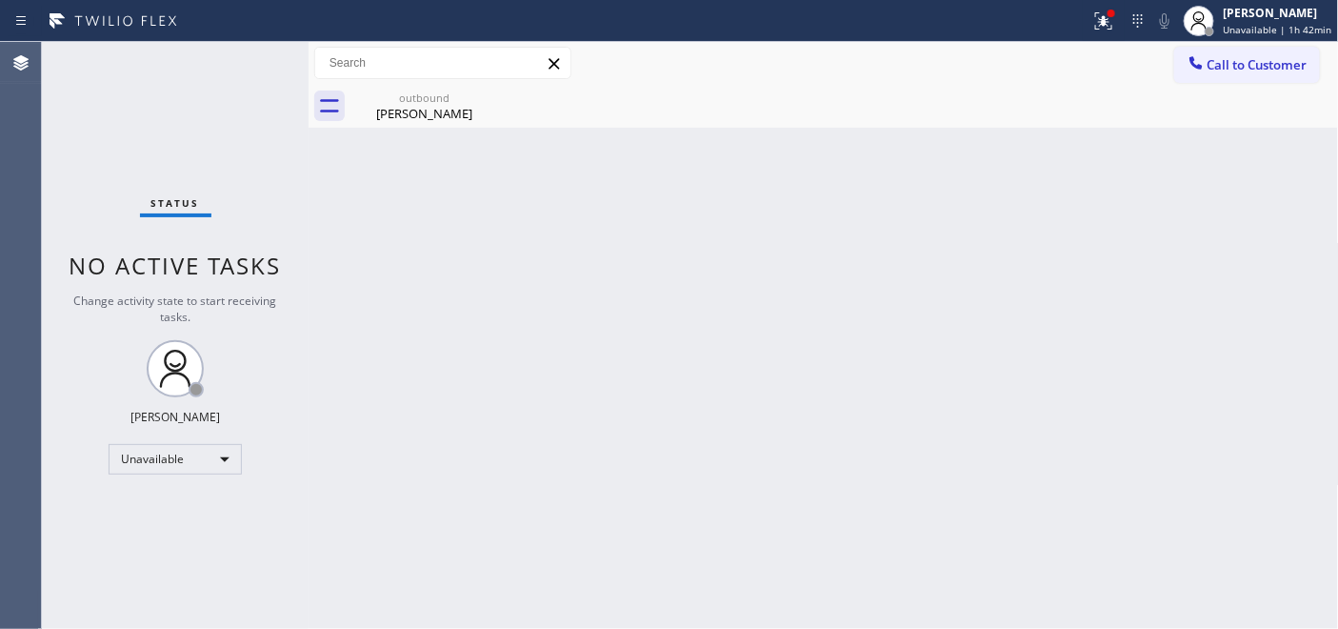
click at [1227, 87] on div "outbound Fahim Sheikh" at bounding box center [844, 106] width 988 height 43
click at [1221, 58] on span "Call to Customer" at bounding box center [1257, 64] width 100 height 17
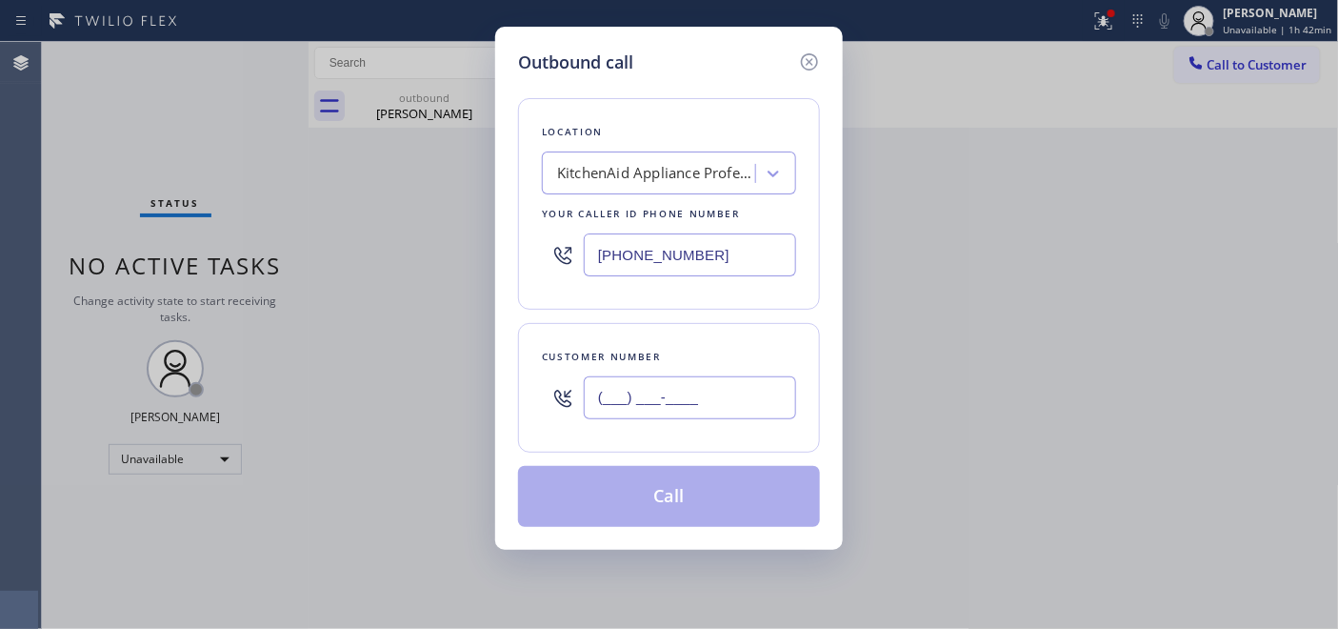
click at [633, 397] on input "(___) ___-____" at bounding box center [690, 397] width 212 height 43
paste input "602) 405-5496"
type input "(602) 405-5496"
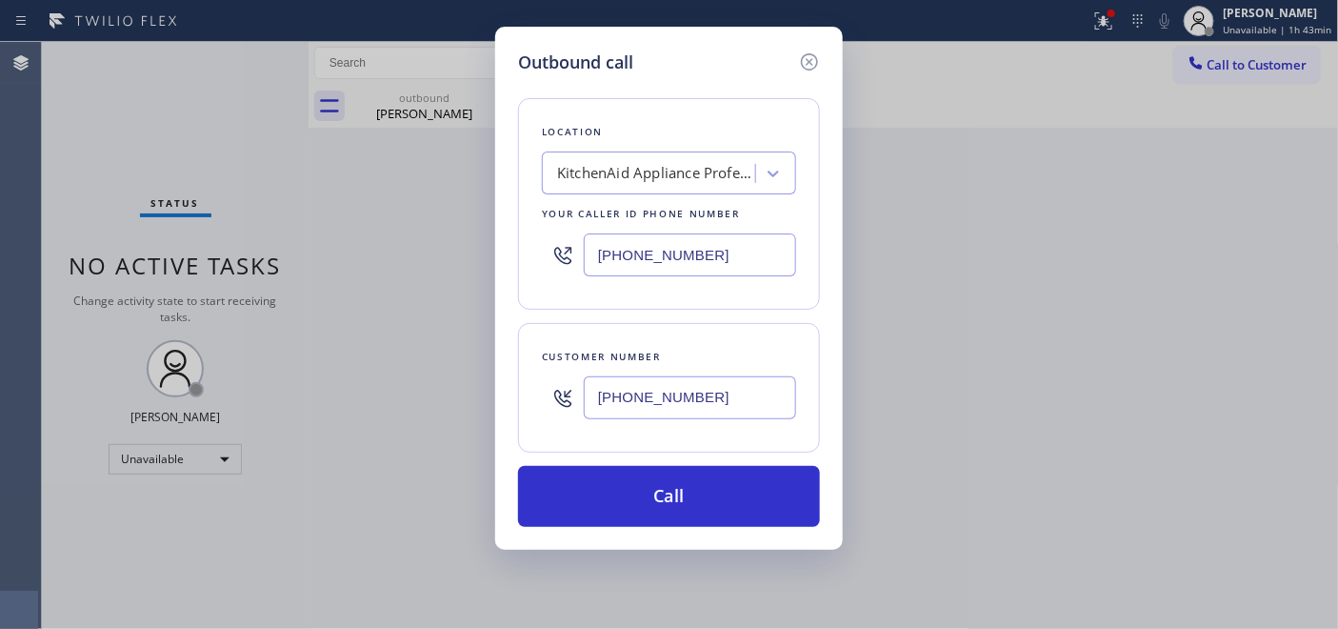
drag, startPoint x: 697, startPoint y: 264, endPoint x: 549, endPoint y: 269, distance: 148.7
click at [515, 261] on div "Outbound call Location KitchenAid Appliance Professionals New Hyde Park Your ca…" at bounding box center [669, 288] width 348 height 523
paste input "855) 731-49"
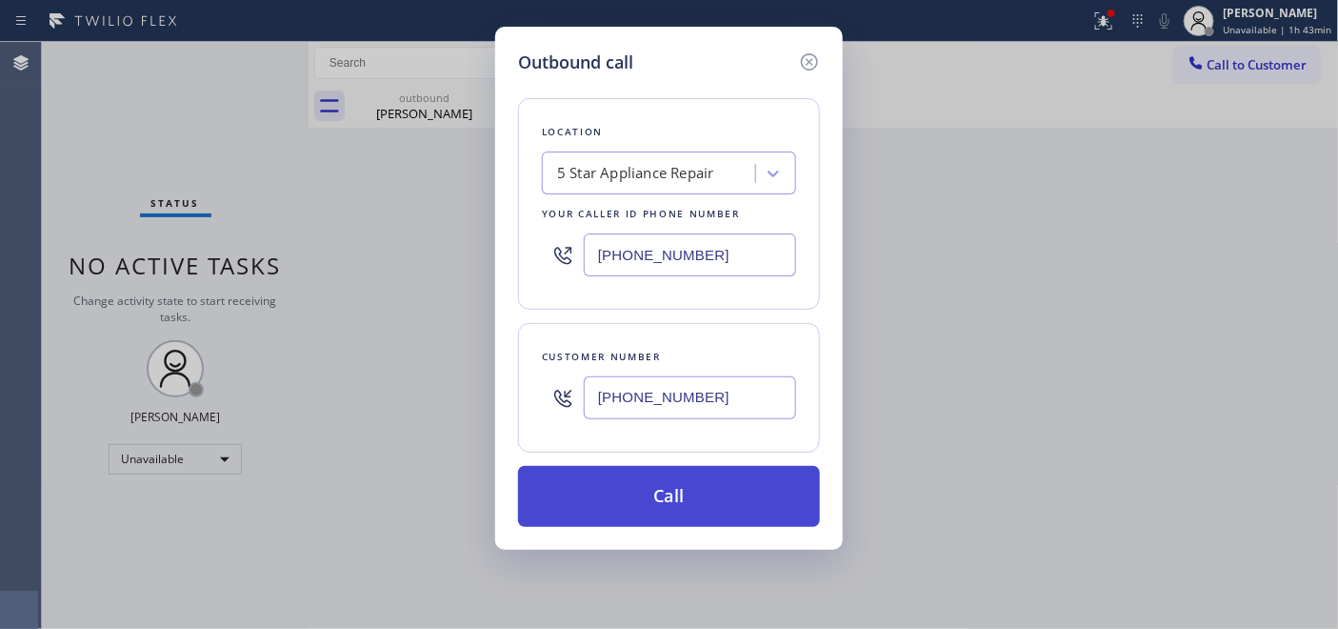
type input "[PHONE_NUMBER]"
click at [727, 490] on button "Call" at bounding box center [669, 496] width 302 height 61
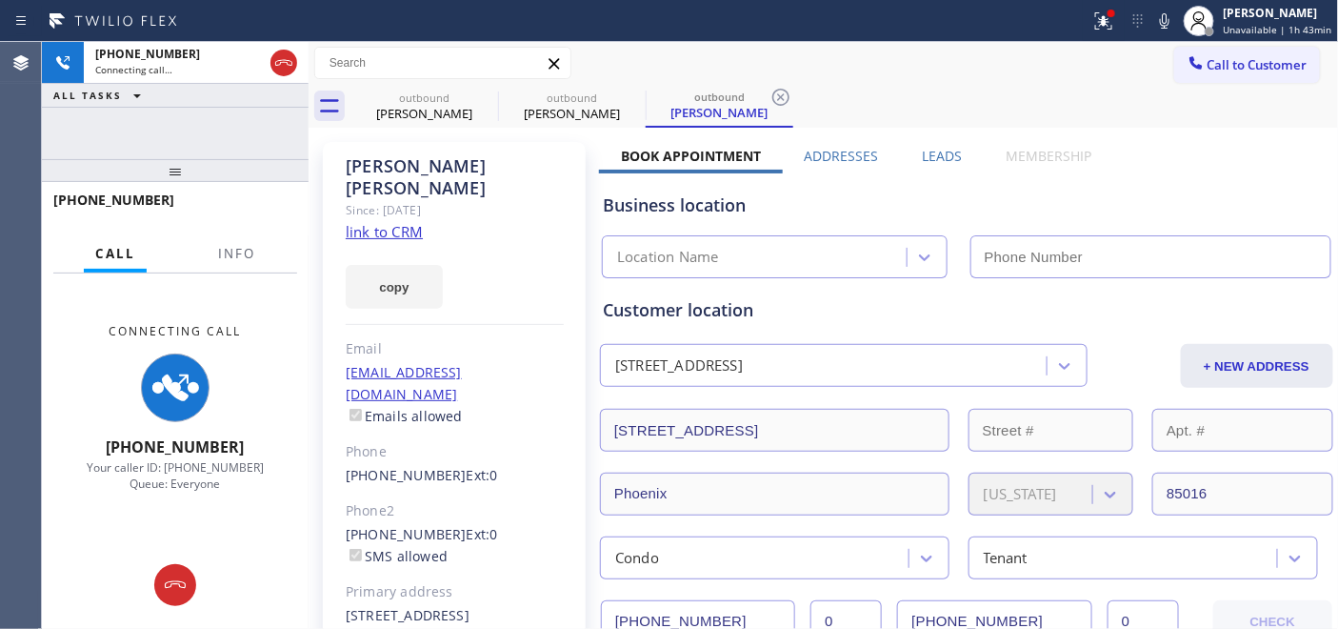
type input "[PHONE_NUMBER]"
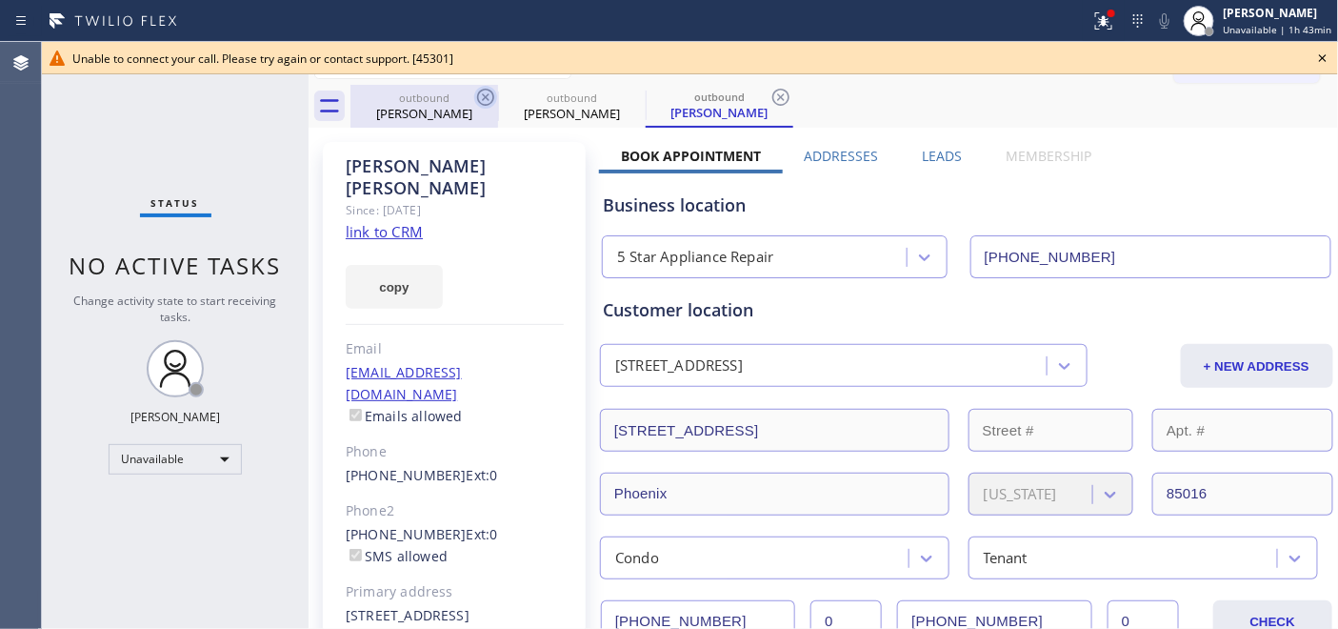
click at [490, 93] on icon at bounding box center [485, 97] width 23 height 23
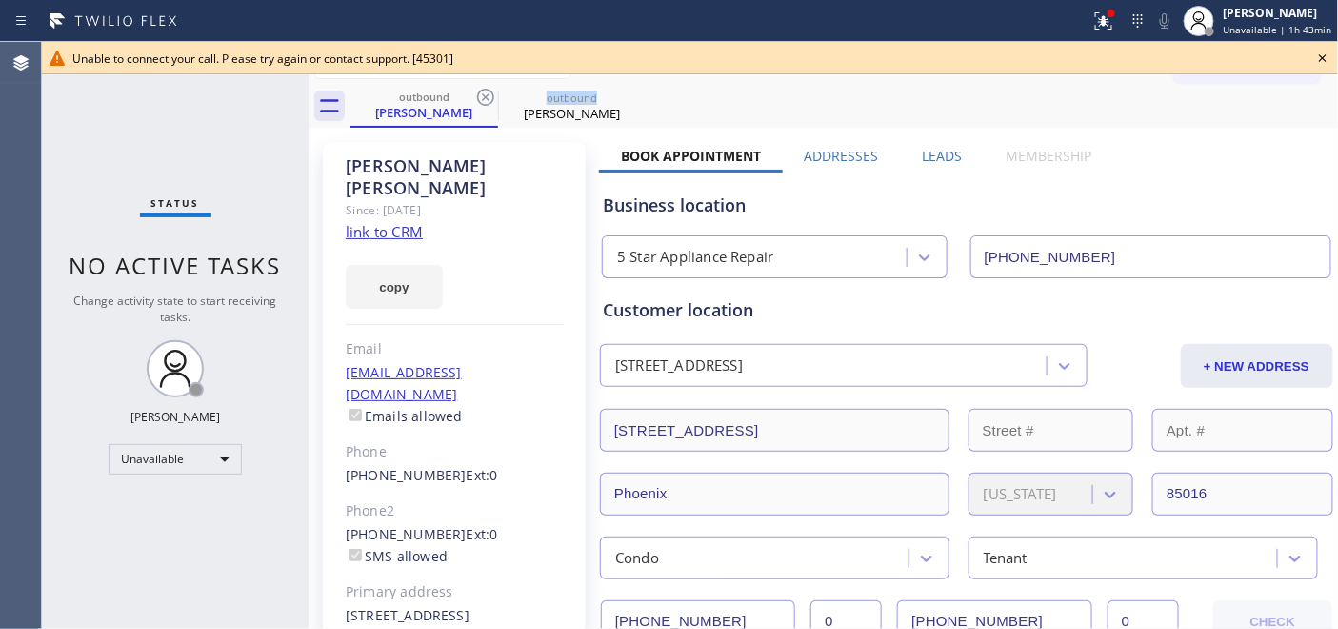
click at [490, 93] on icon at bounding box center [485, 97] width 23 height 23
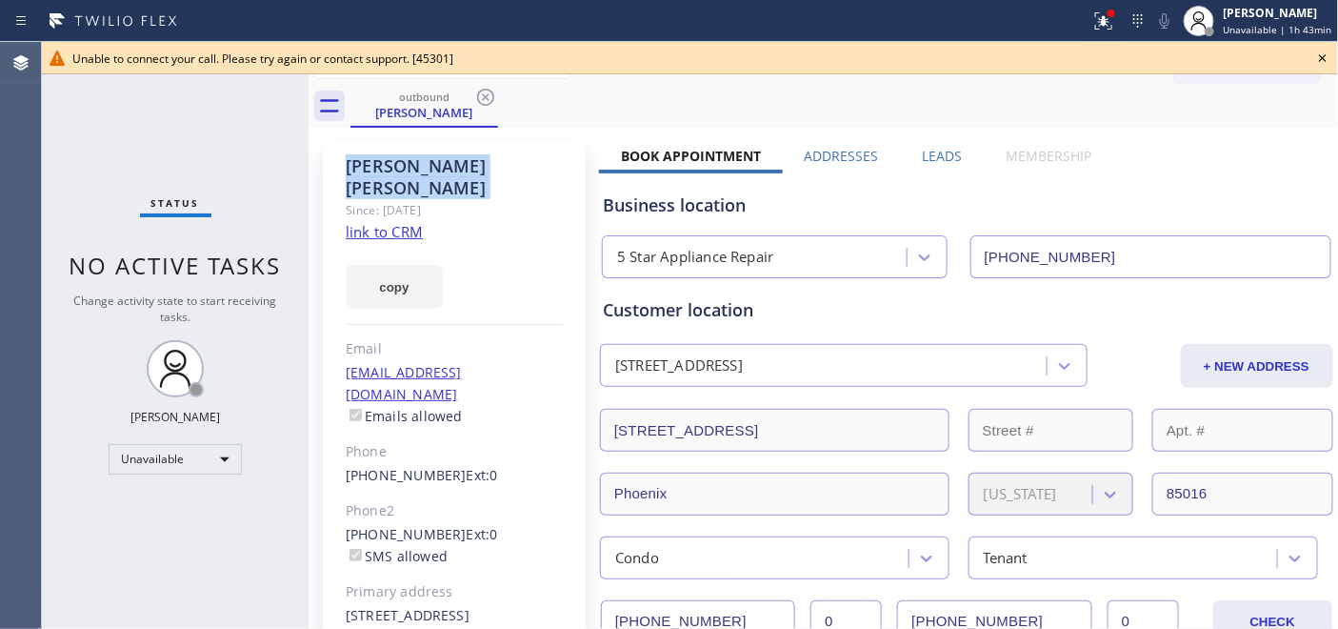
click at [490, 93] on icon at bounding box center [485, 97] width 23 height 23
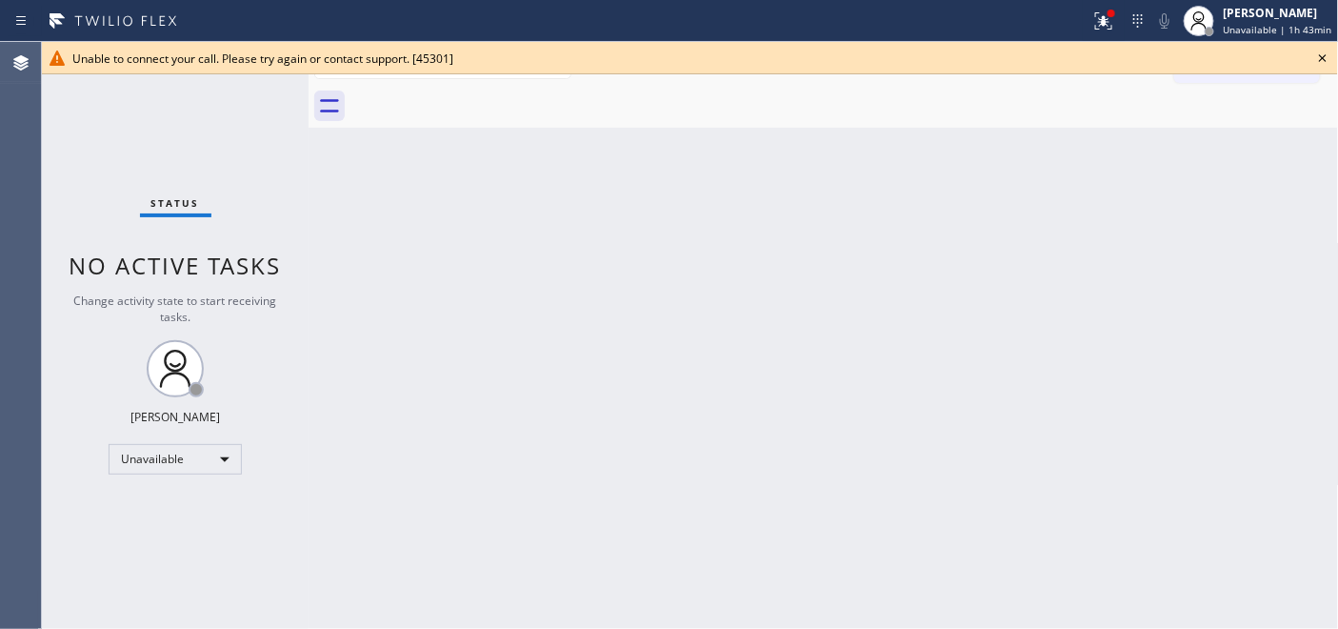
click at [1321, 54] on icon at bounding box center [1322, 58] width 23 height 23
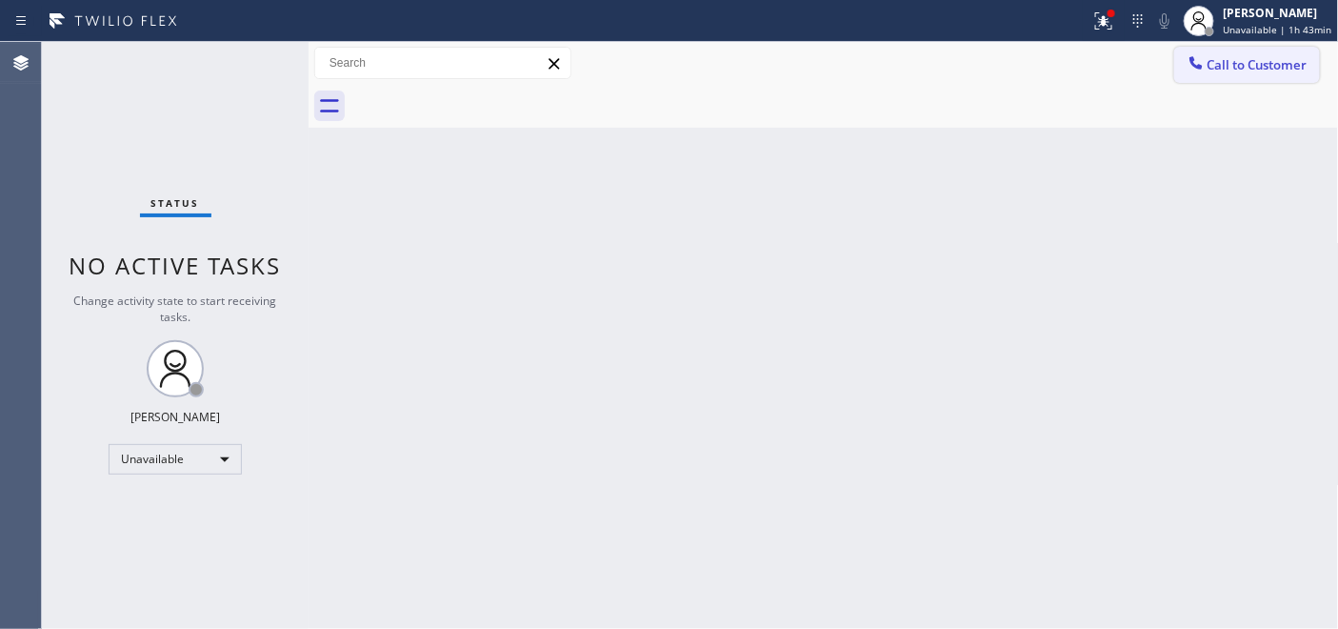
click at [1207, 99] on div at bounding box center [844, 106] width 988 height 43
click at [1205, 69] on div at bounding box center [1196, 64] width 23 height 23
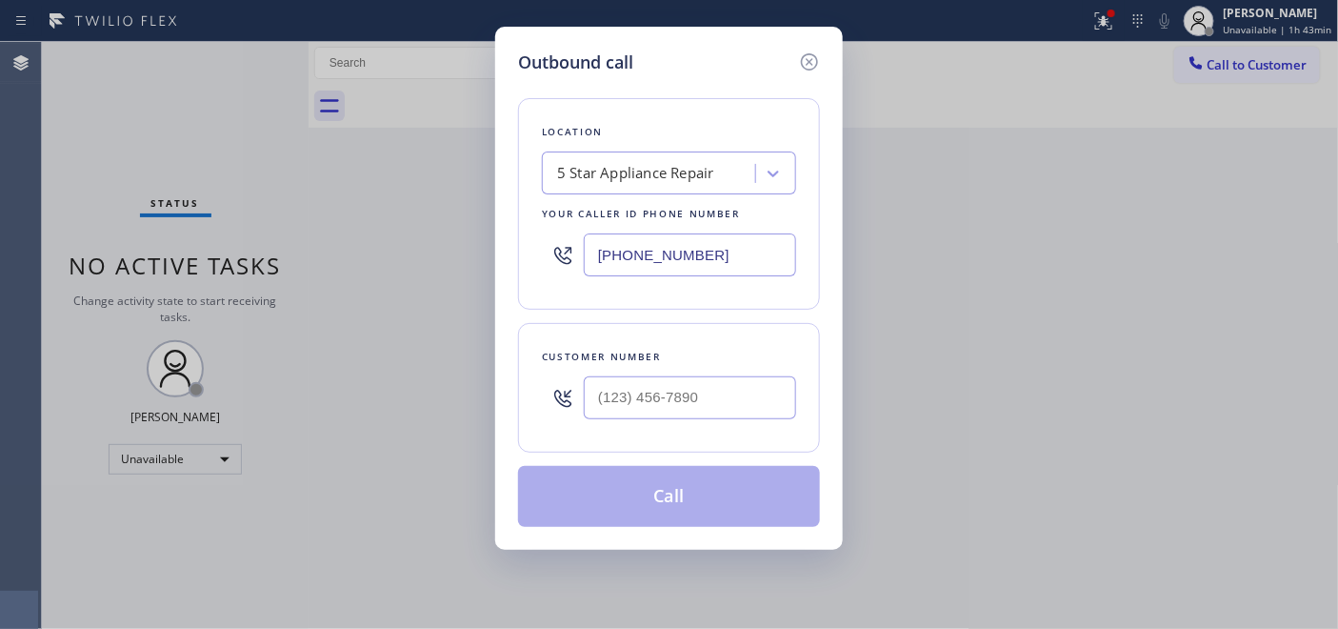
drag, startPoint x: 735, startPoint y: 365, endPoint x: 728, endPoint y: 372, distance: 10.8
click at [729, 371] on div "Customer number" at bounding box center [669, 388] width 302 height 130
click at [728, 372] on div at bounding box center [690, 398] width 212 height 62
click at [726, 377] on input "(___) ___-____" at bounding box center [690, 397] width 212 height 43
paste input "520) 977-2490"
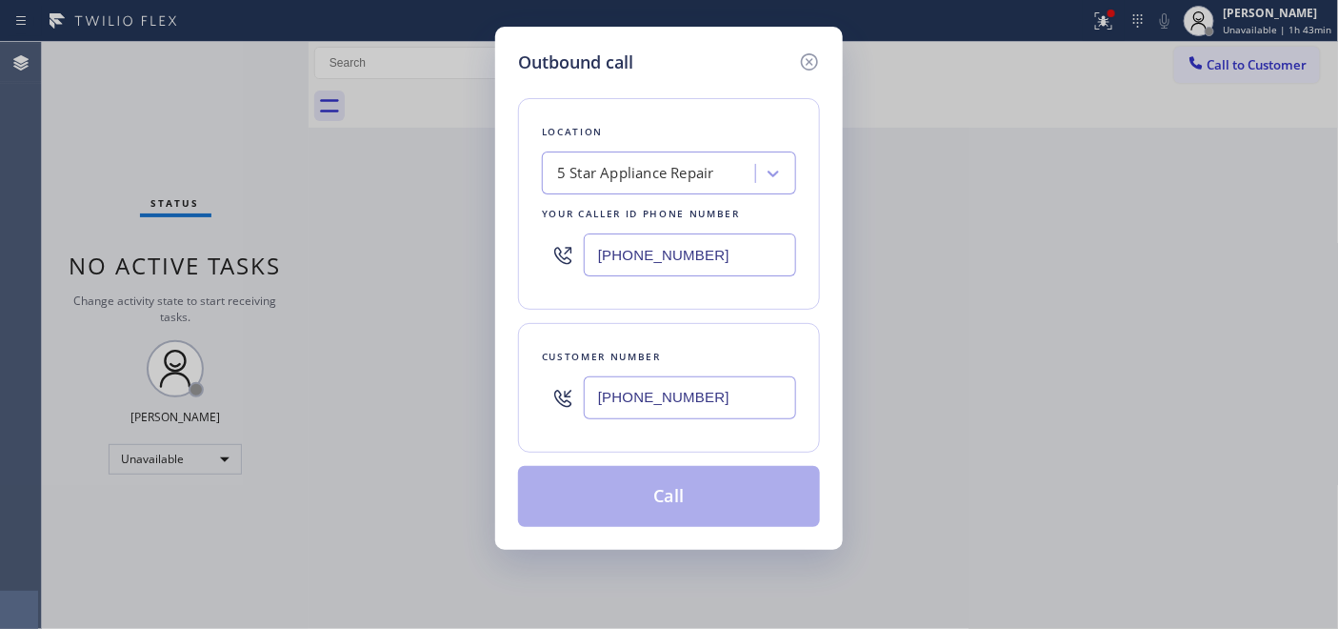
type input "(520) 977-2490"
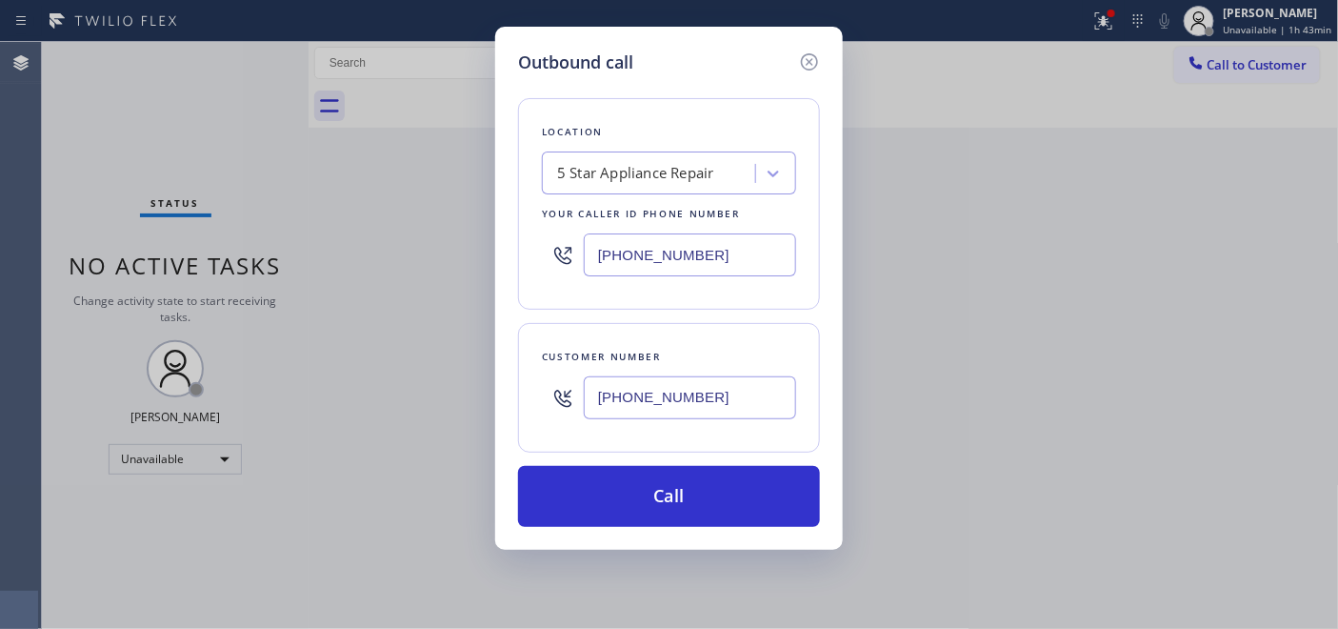
drag, startPoint x: 588, startPoint y: 244, endPoint x: 682, endPoint y: 268, distance: 97.2
click at [424, 244] on div "Outbound call Location 5 Star Appliance Repair Your caller id phone number (855…" at bounding box center [669, 314] width 1338 height 629
paste input "623) 292-5313"
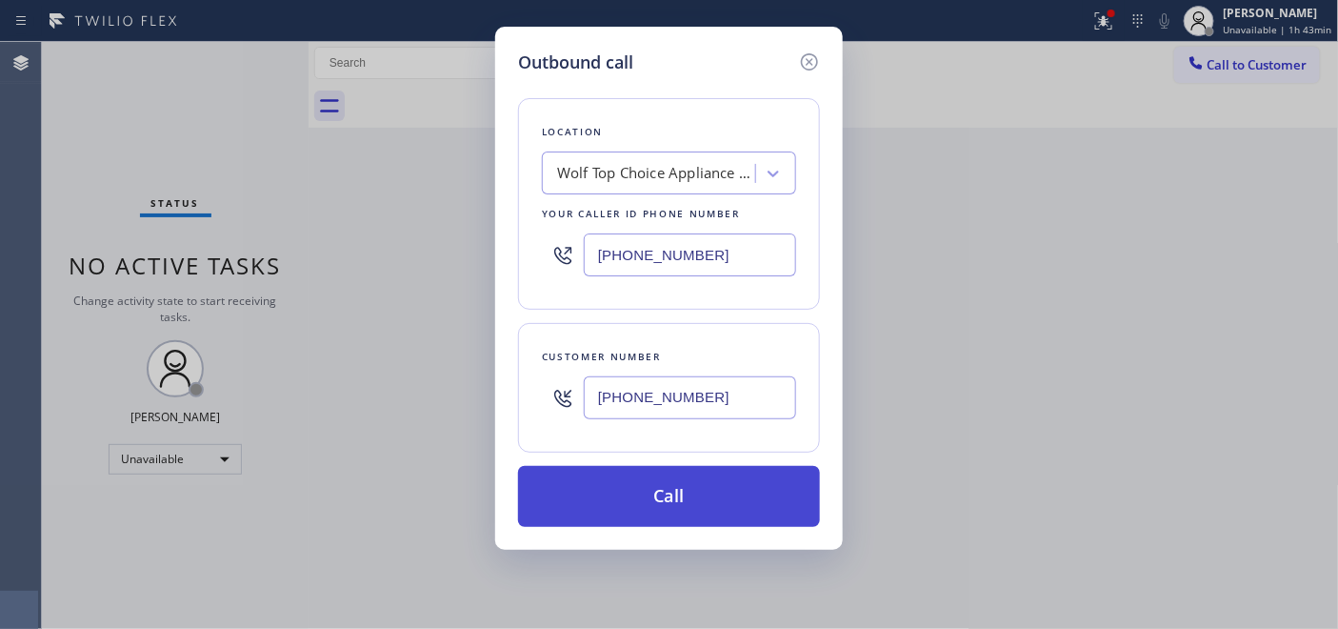
type input "(623) 292-5313"
click at [708, 498] on button "Call" at bounding box center [669, 496] width 302 height 61
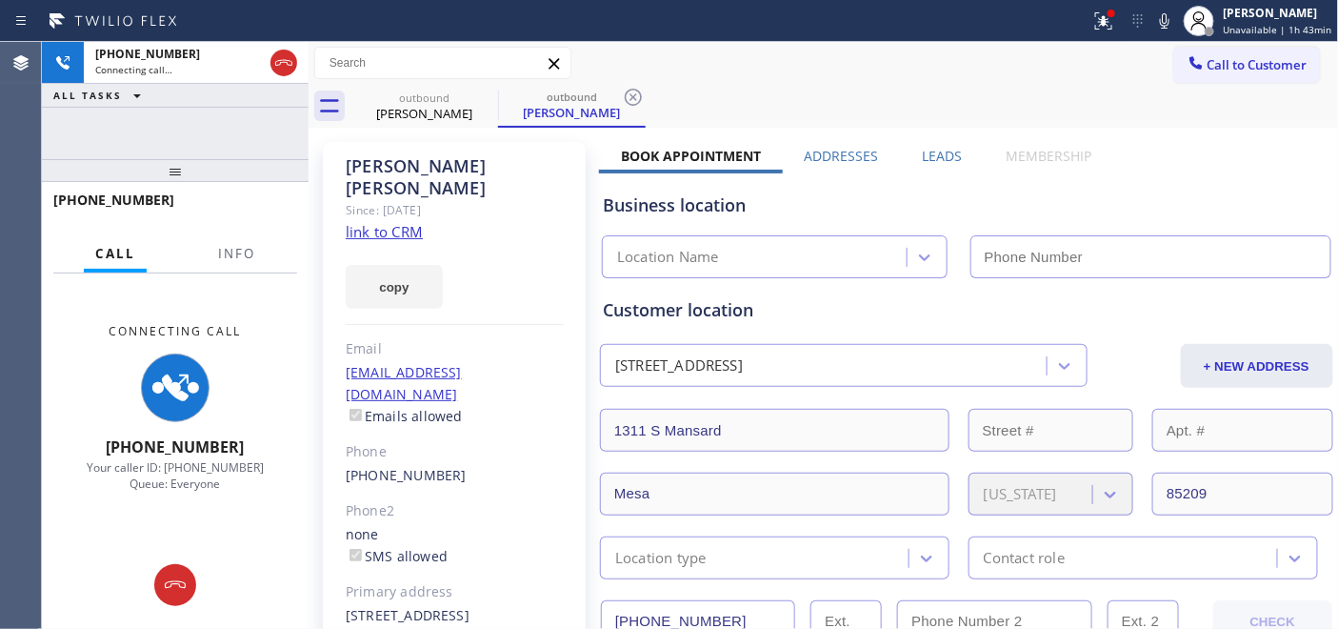
type input "(623) 292-5313"
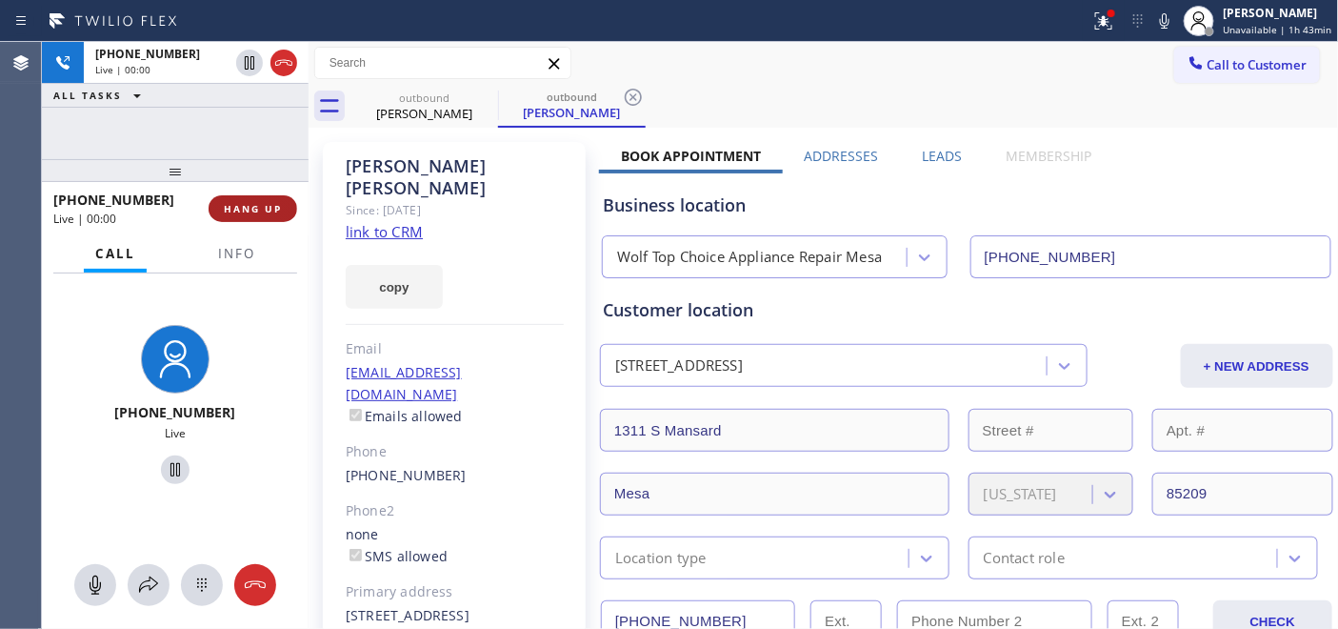
click at [276, 195] on button "HANG UP" at bounding box center [253, 208] width 89 height 27
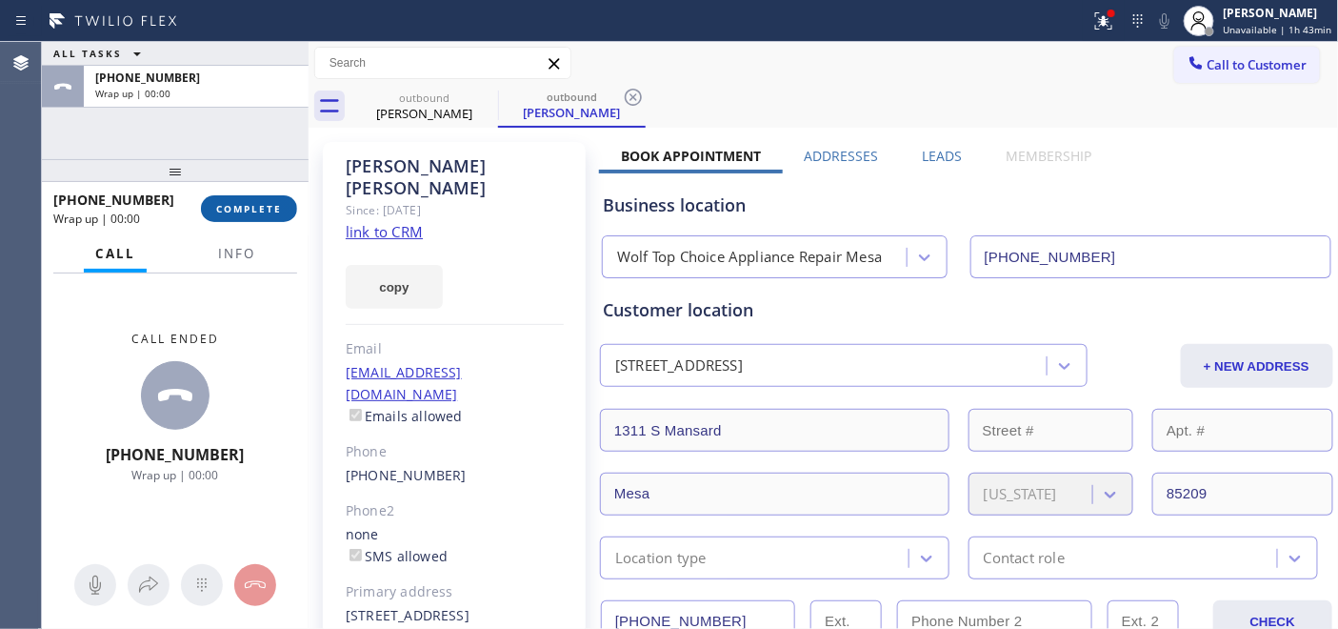
click at [273, 197] on button "COMPLETE" at bounding box center [249, 208] width 96 height 27
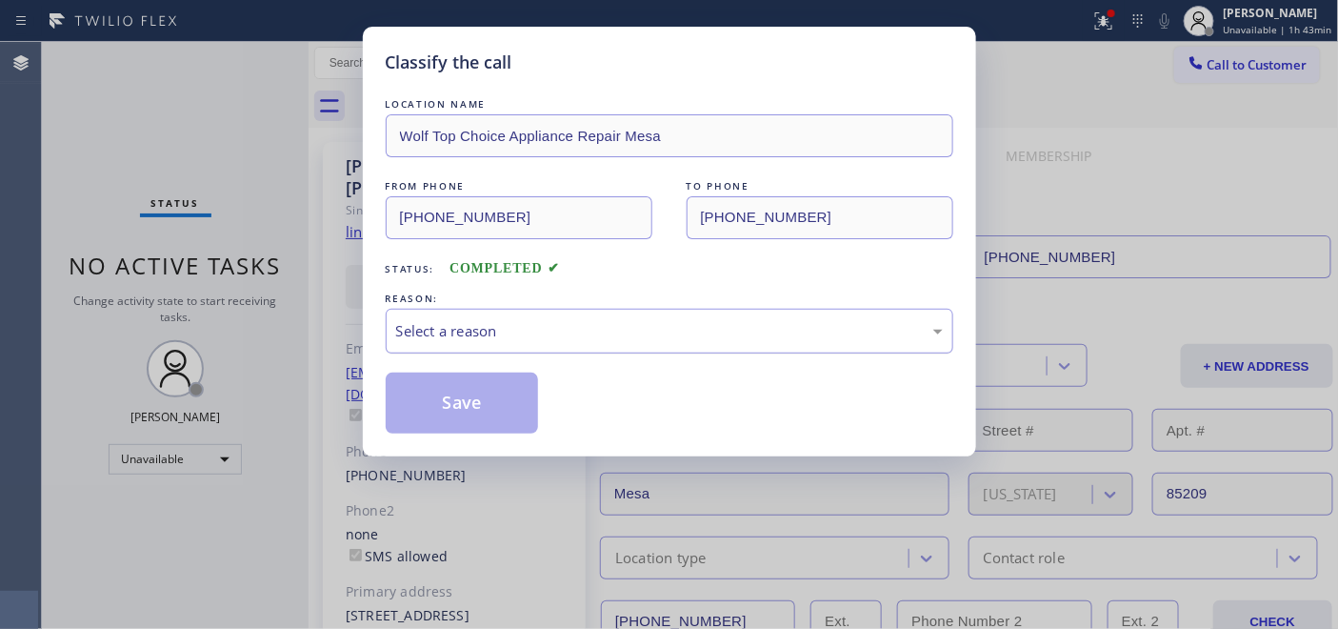
click at [609, 317] on div "Select a reason" at bounding box center [670, 331] width 568 height 45
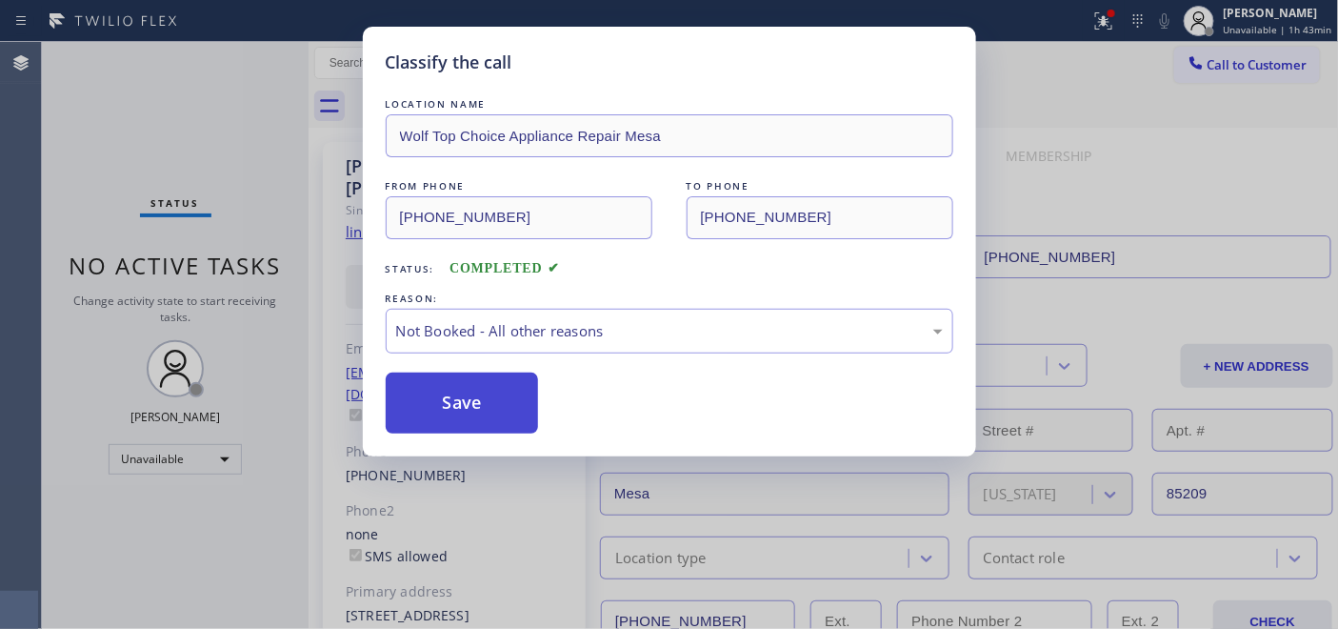
click at [486, 382] on button "Save" at bounding box center [462, 402] width 153 height 61
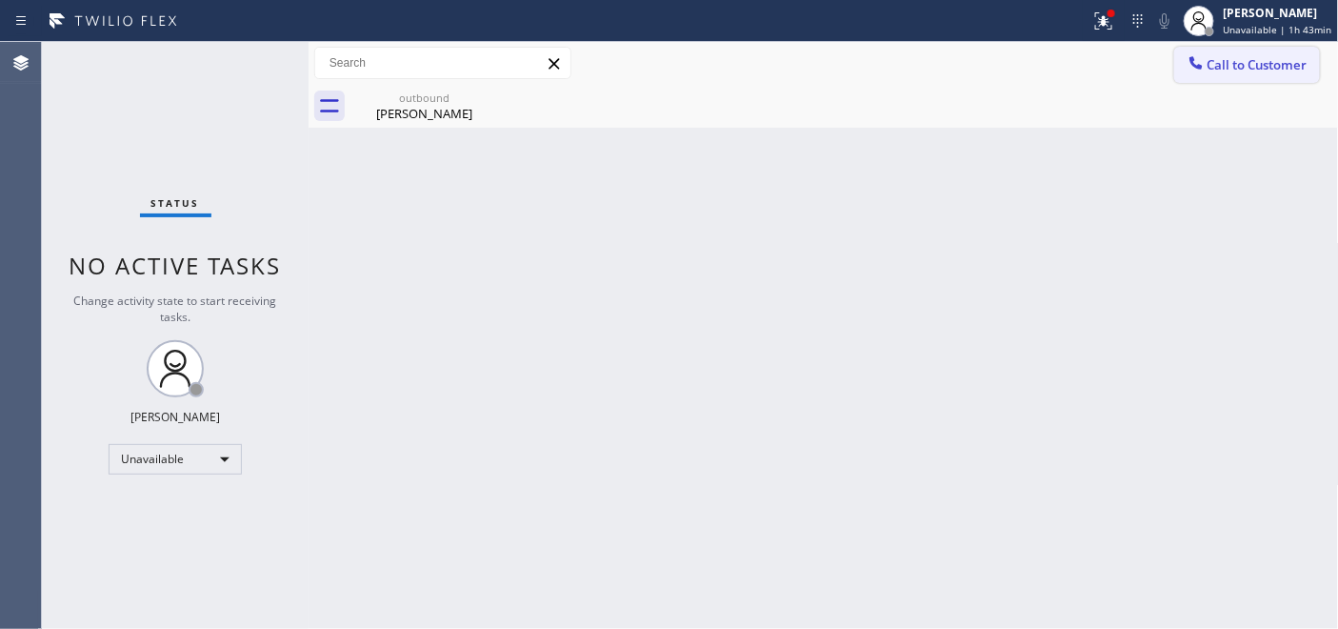
click at [1212, 64] on span "Call to Customer" at bounding box center [1257, 64] width 100 height 17
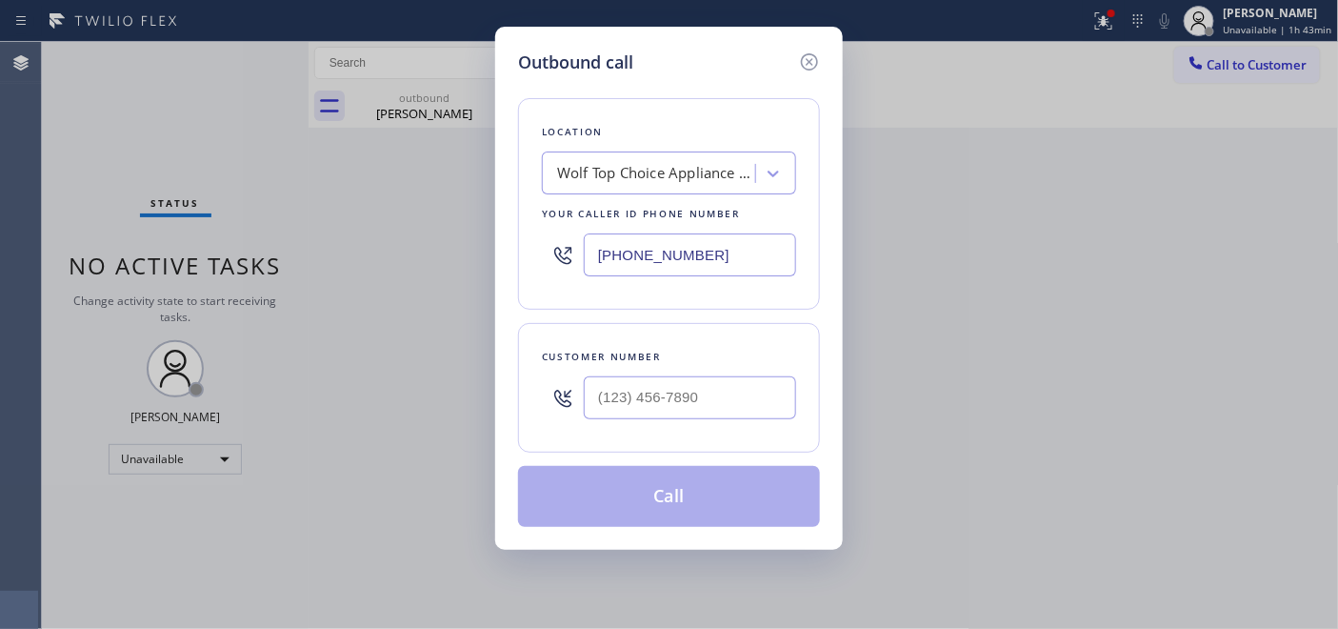
click at [553, 400] on icon at bounding box center [562, 398] width 23 height 23
click at [659, 366] on div "Customer number" at bounding box center [669, 357] width 254 height 20
click at [661, 393] on input "(___) ___-____" at bounding box center [690, 397] width 212 height 43
paste input "312) 804-6521"
type input "(312) 804-6521"
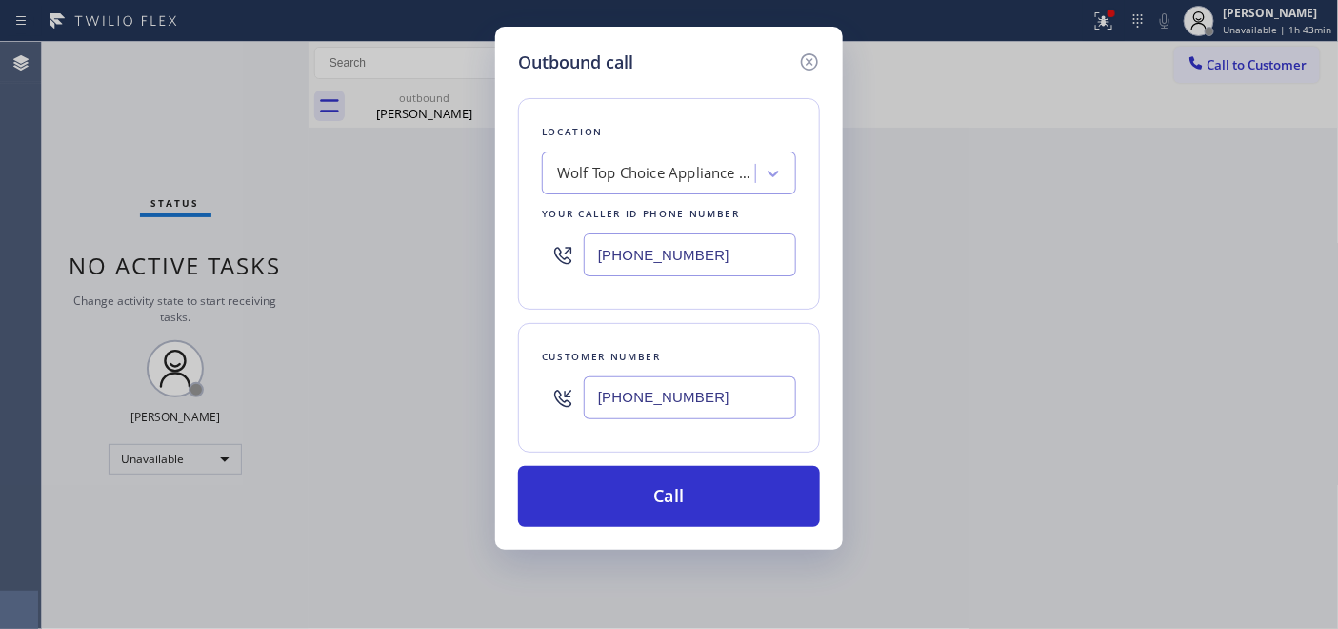
click at [472, 260] on div "Outbound call Location Wolf Top Choice Appliance Repair Mesa Your caller id pho…" at bounding box center [669, 314] width 1338 height 629
paste input "872) 252-767"
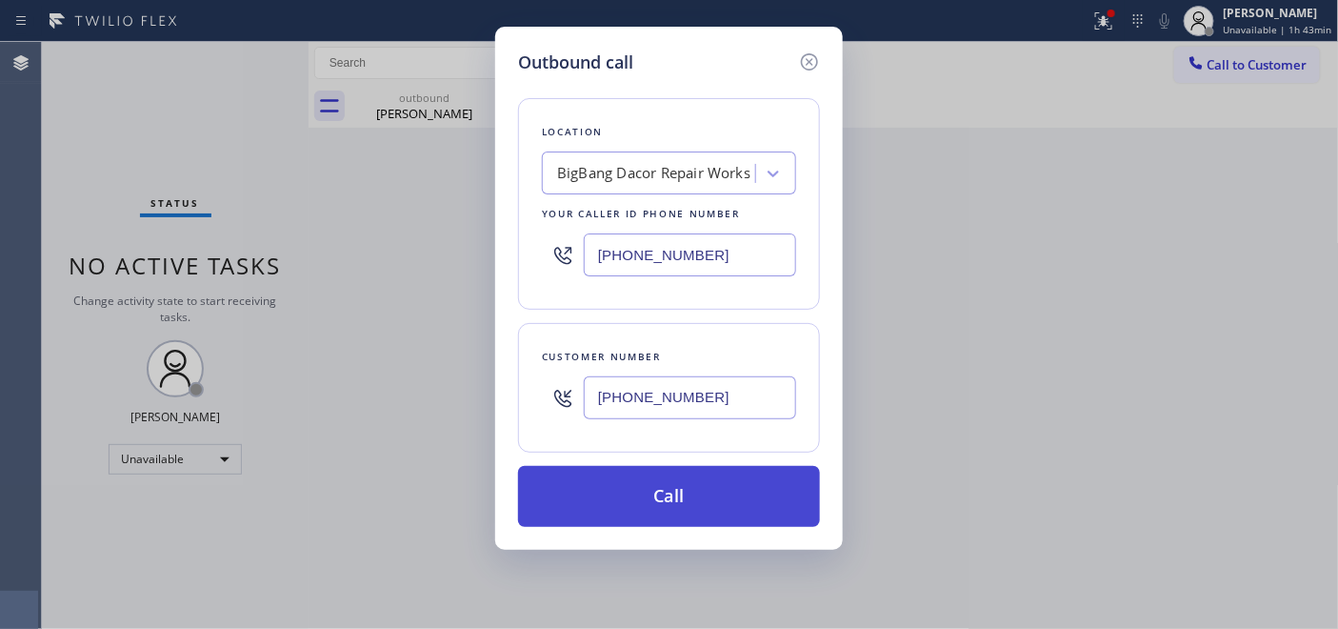
type input "(872) 252-7673"
click at [737, 500] on button "Call" at bounding box center [669, 496] width 302 height 61
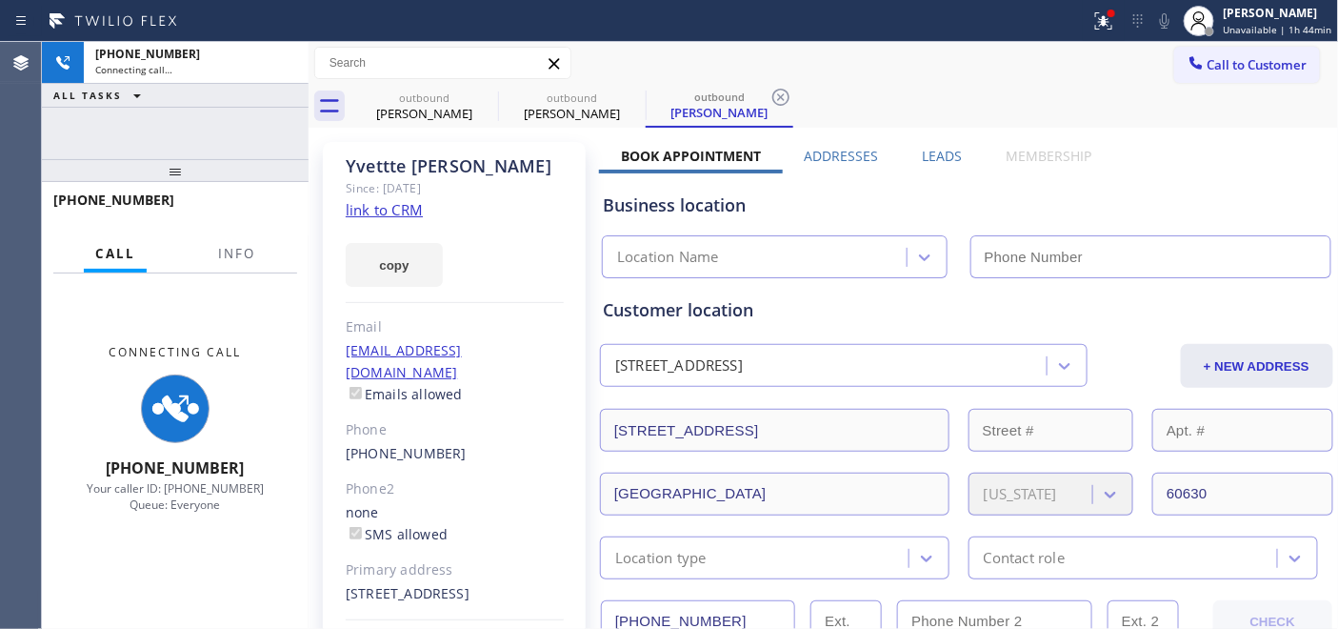
type input "(872) 252-7673"
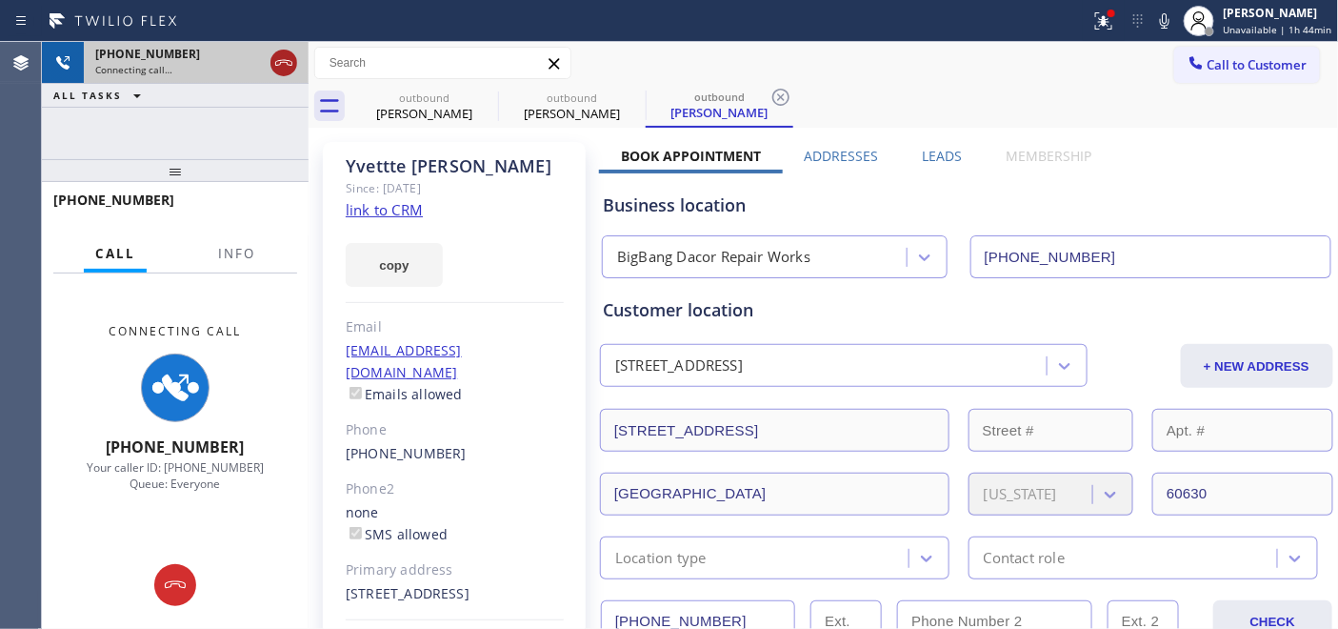
click at [291, 65] on icon at bounding box center [283, 62] width 23 height 23
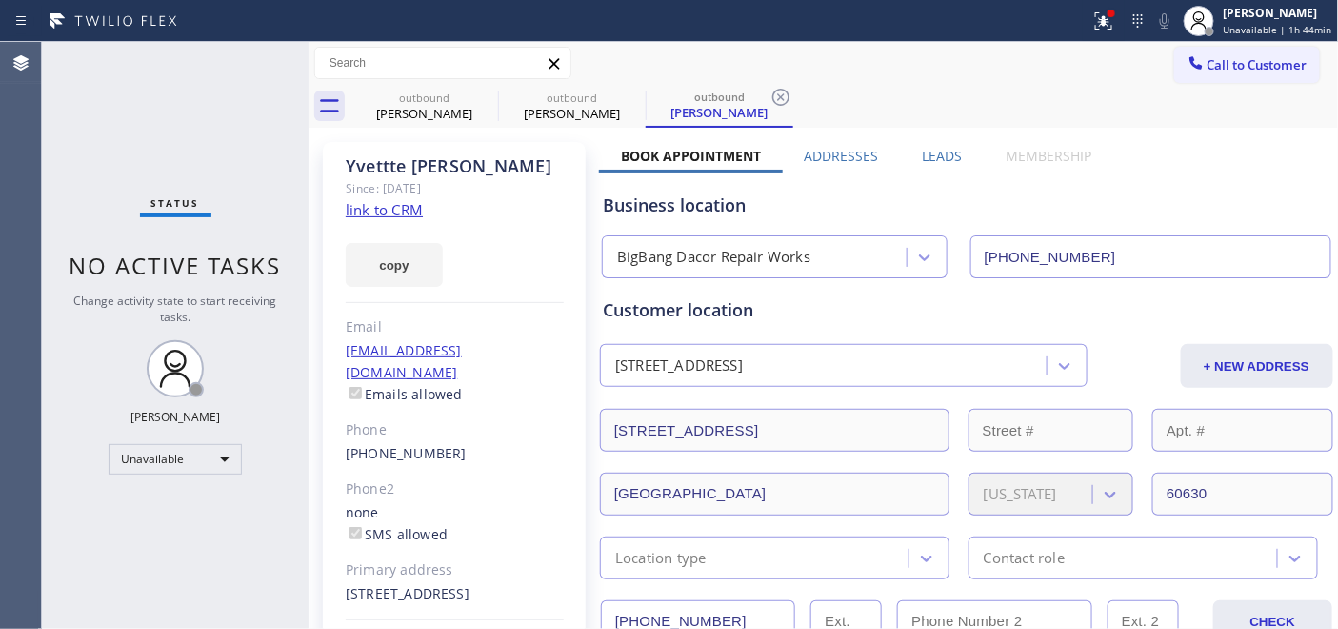
click at [1277, 71] on span "Call to Customer" at bounding box center [1257, 64] width 100 height 17
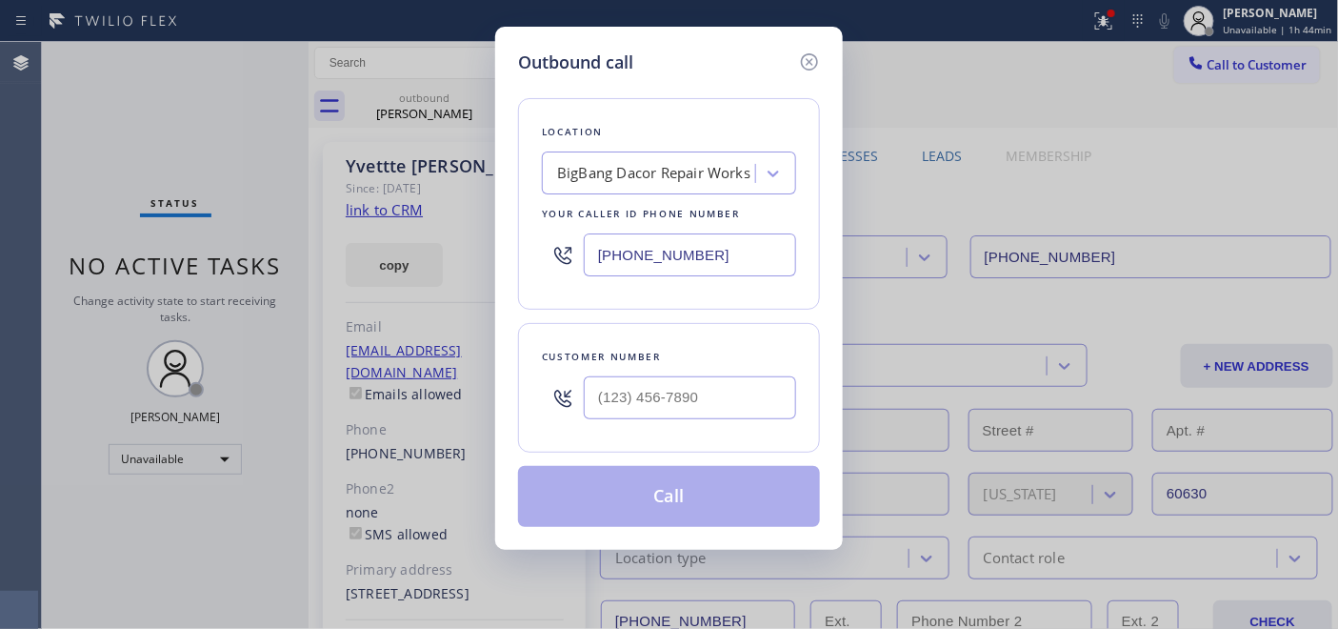
click at [714, 367] on div at bounding box center [690, 398] width 212 height 62
click at [708, 378] on input "(___) ___-____" at bounding box center [690, 397] width 212 height 43
paste input "714) 331-9065"
type input "(714) 331-9065"
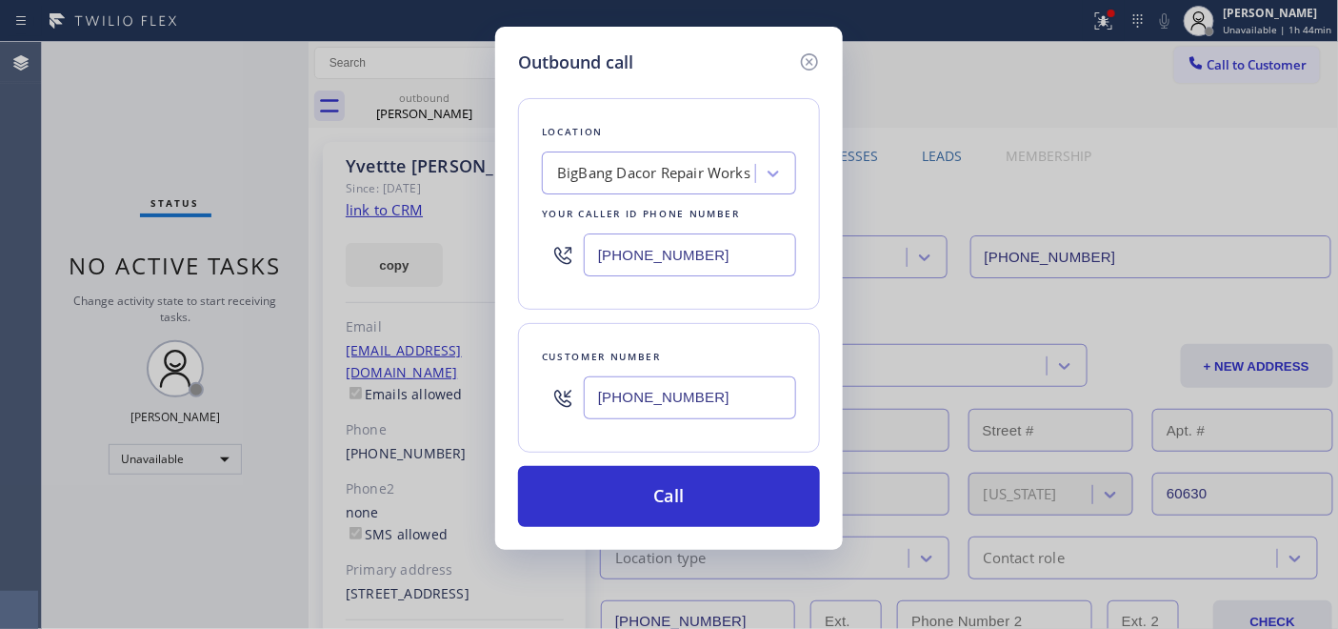
drag, startPoint x: 703, startPoint y: 254, endPoint x: 552, endPoint y: 249, distance: 150.6
click at [552, 249] on div "(872) 252-7673" at bounding box center [669, 255] width 254 height 62
paste input "44) 334-4687"
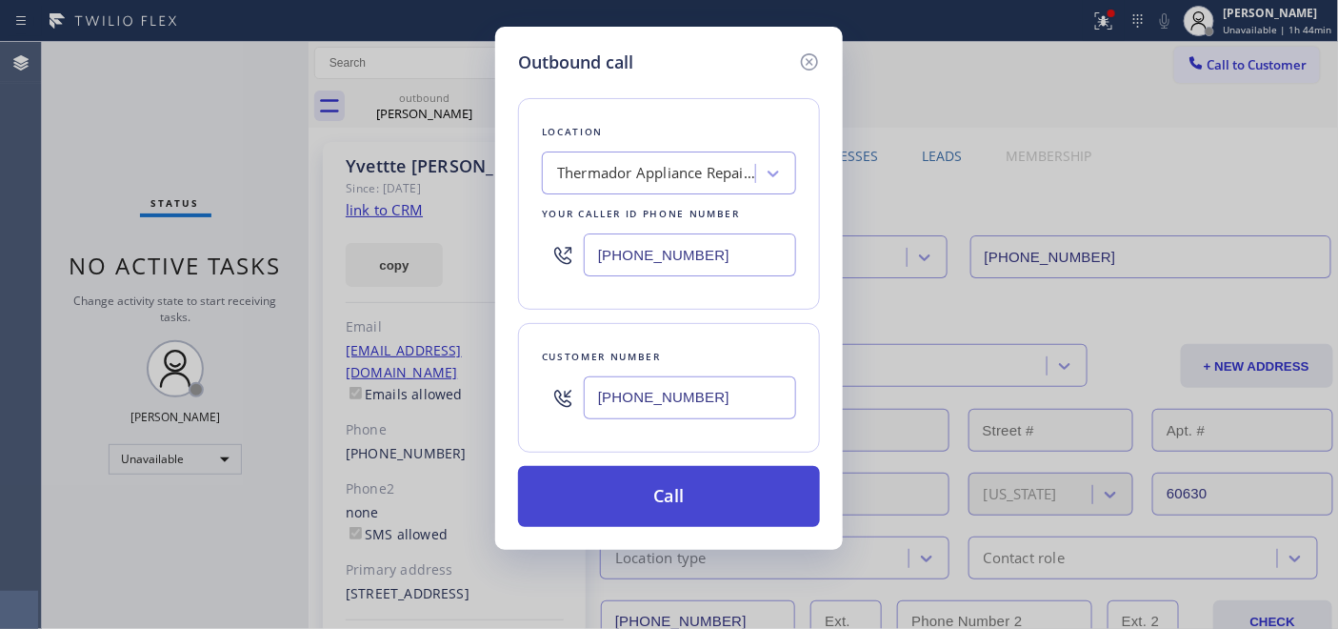
type input "(844) 334-4687"
click at [698, 472] on button "Call" at bounding box center [669, 496] width 302 height 61
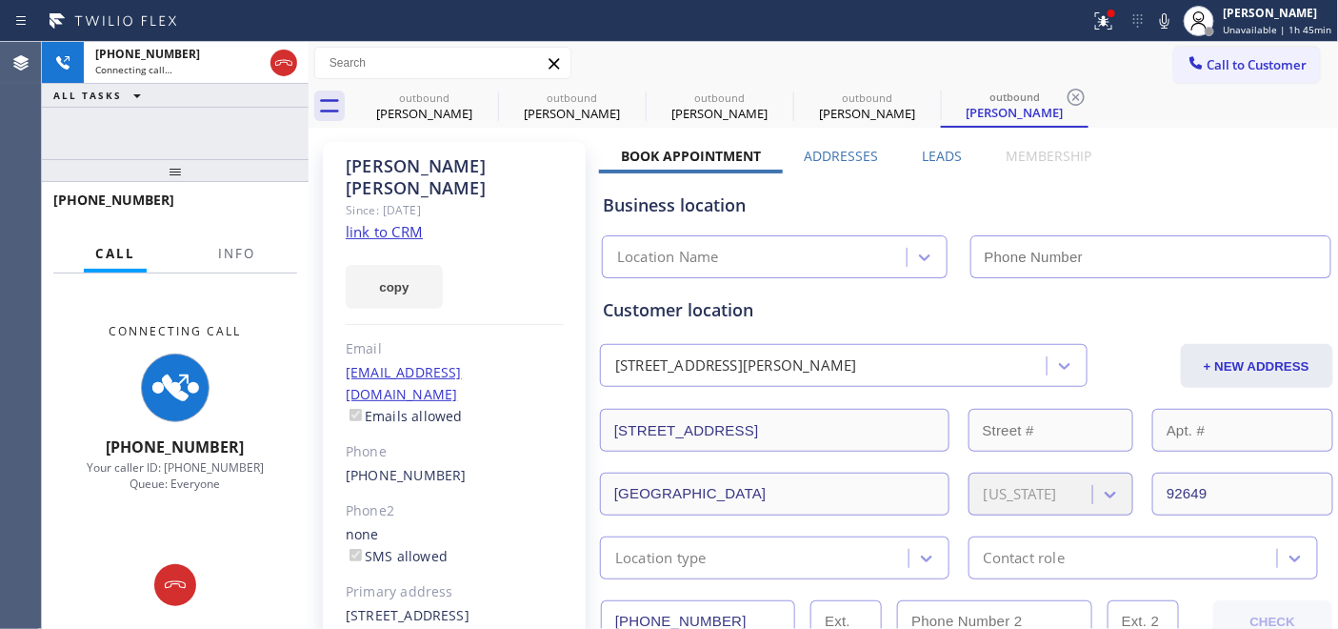
type input "(844) 334-4687"
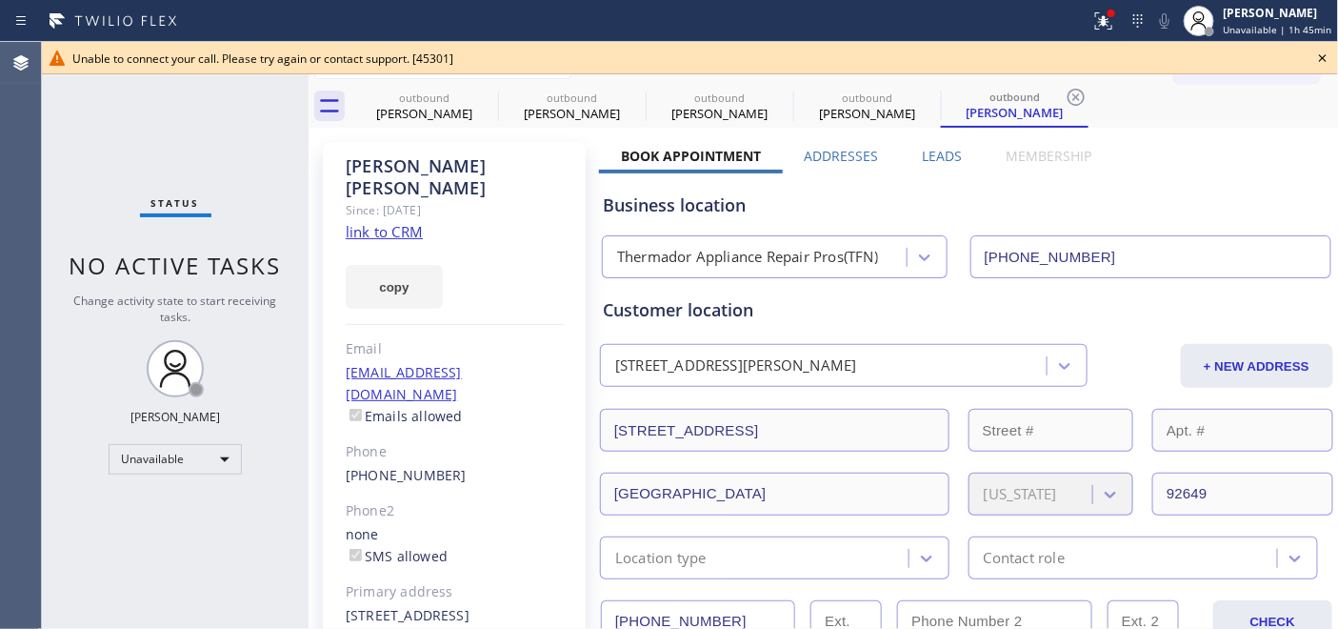
click at [1311, 52] on icon at bounding box center [1322, 58] width 23 height 23
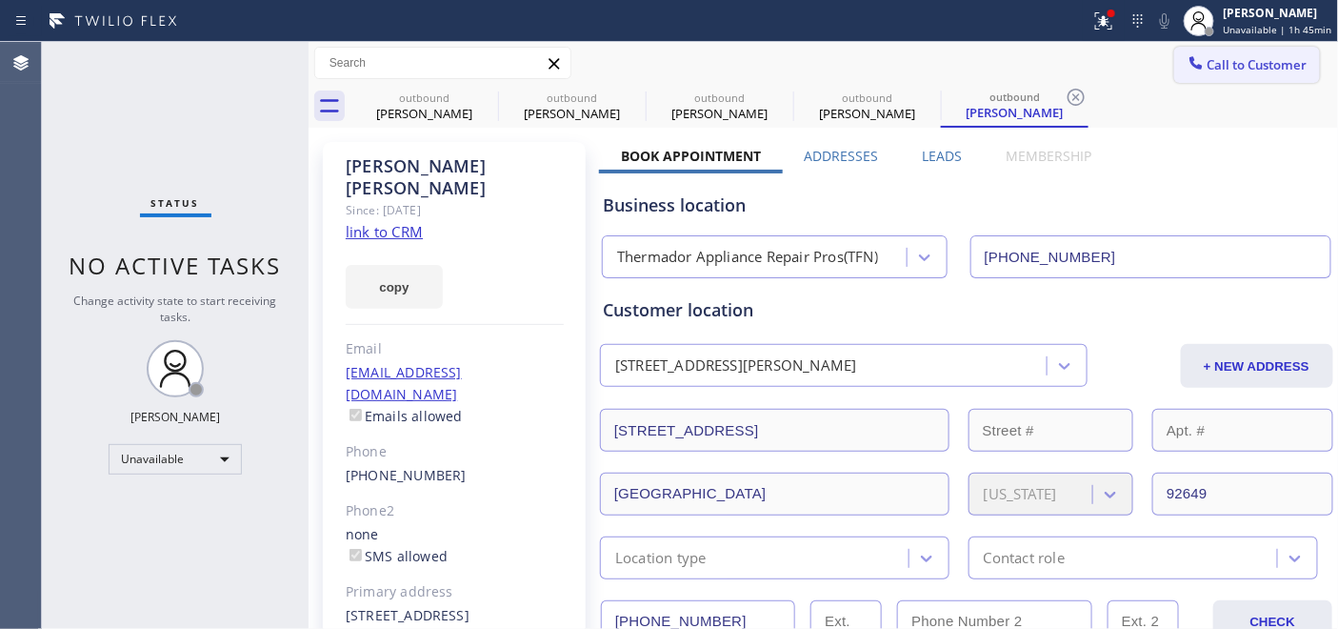
click at [1289, 58] on span "Call to Customer" at bounding box center [1257, 64] width 100 height 17
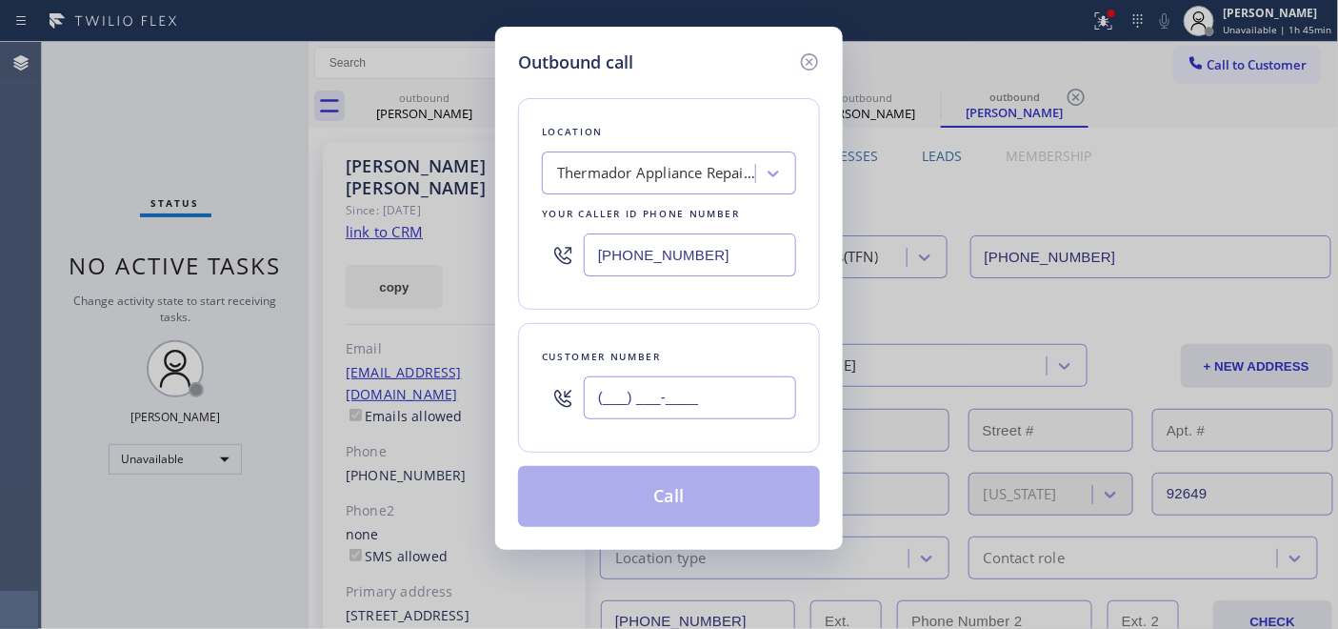
click at [616, 382] on input "(___) ___-____" at bounding box center [690, 397] width 212 height 43
paste input "561) 809-9158"
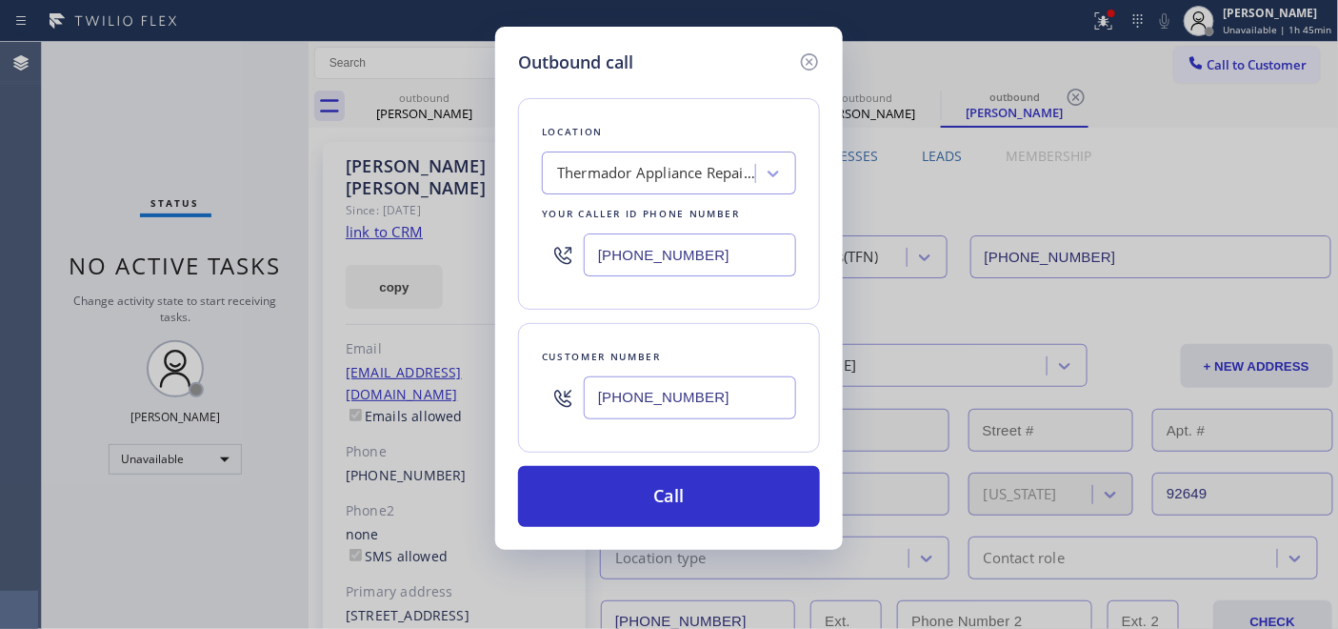
type input "(561) 809-9158"
drag, startPoint x: 543, startPoint y: 269, endPoint x: 508, endPoint y: 269, distance: 35.2
click at [509, 269] on div "Outbound call Location Thermador Appliance Repair Pros(TFN) Your caller id phon…" at bounding box center [669, 288] width 348 height 523
click at [727, 269] on input "(844) 334-4687" at bounding box center [690, 254] width 212 height 43
drag, startPoint x: 721, startPoint y: 268, endPoint x: 585, endPoint y: 250, distance: 137.2
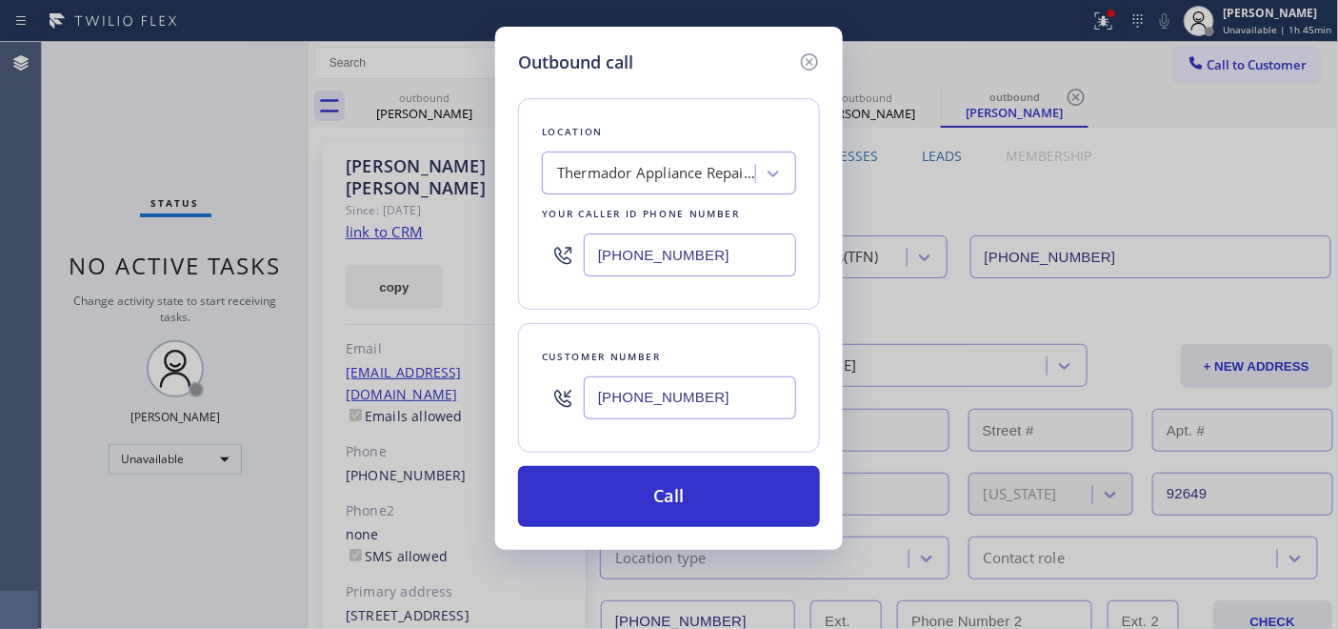
click at [585, 250] on input "(844) 334-4687" at bounding box center [690, 254] width 212 height 43
paste input "562) 489-9480"
type input "(562) 489-9480"
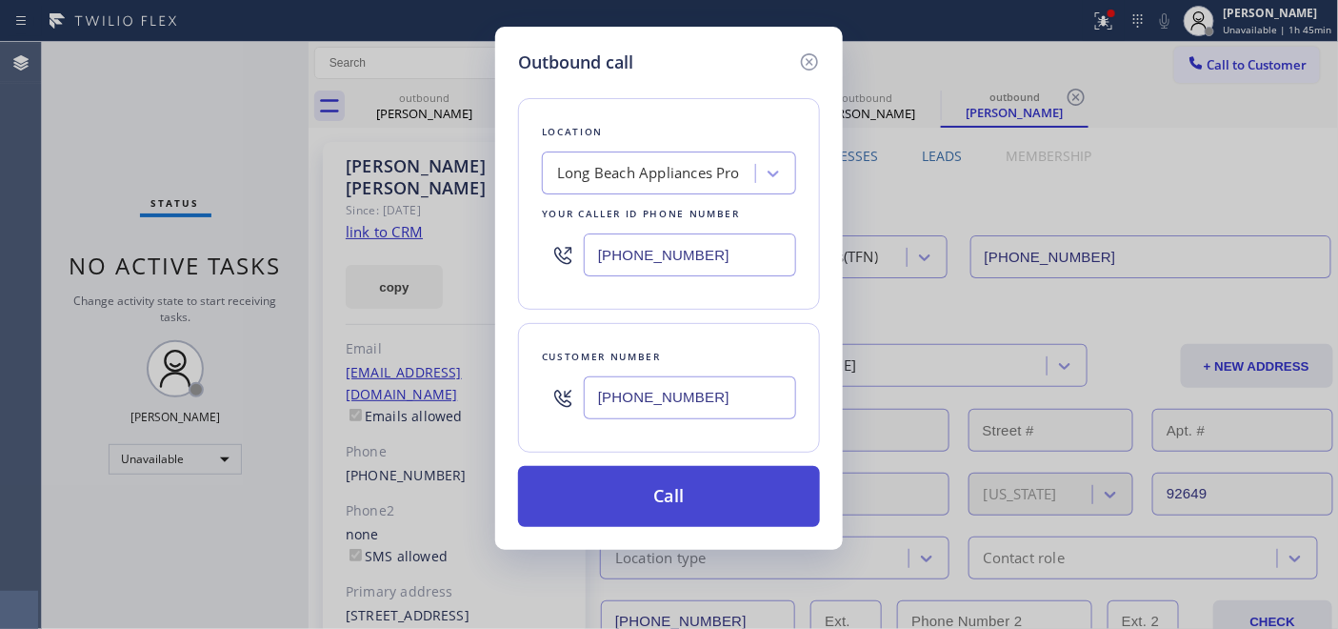
click at [740, 512] on button "Call" at bounding box center [669, 496] width 302 height 61
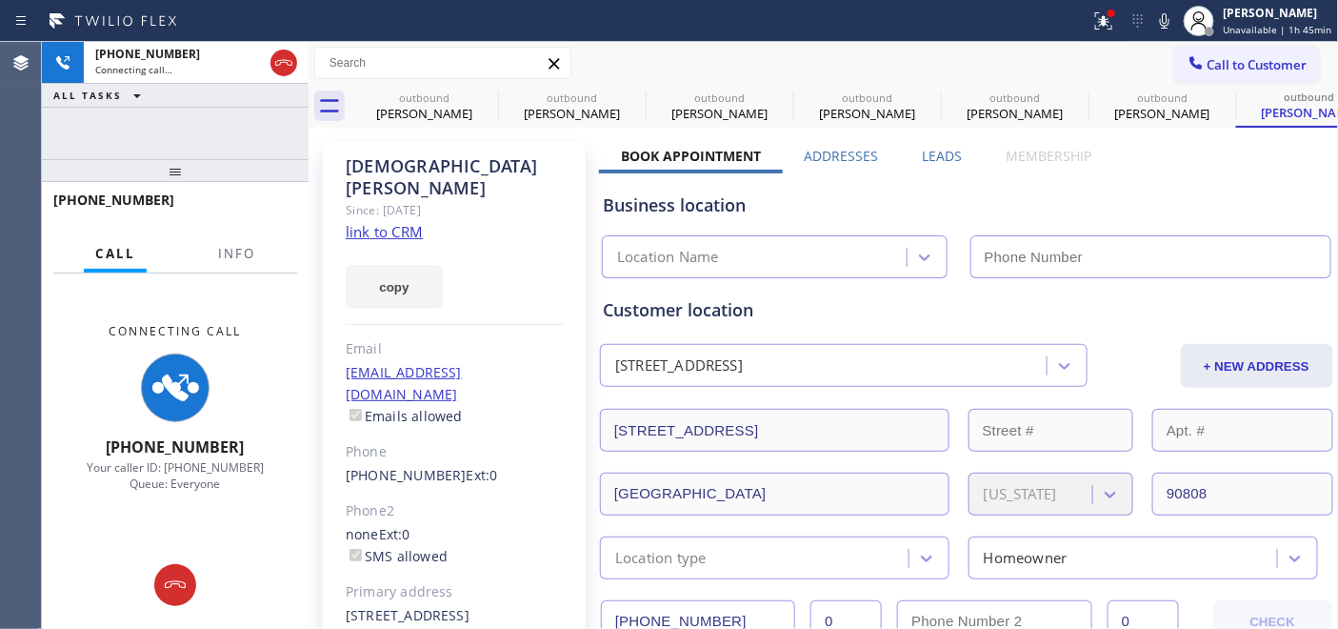
type input "(562) 489-9480"
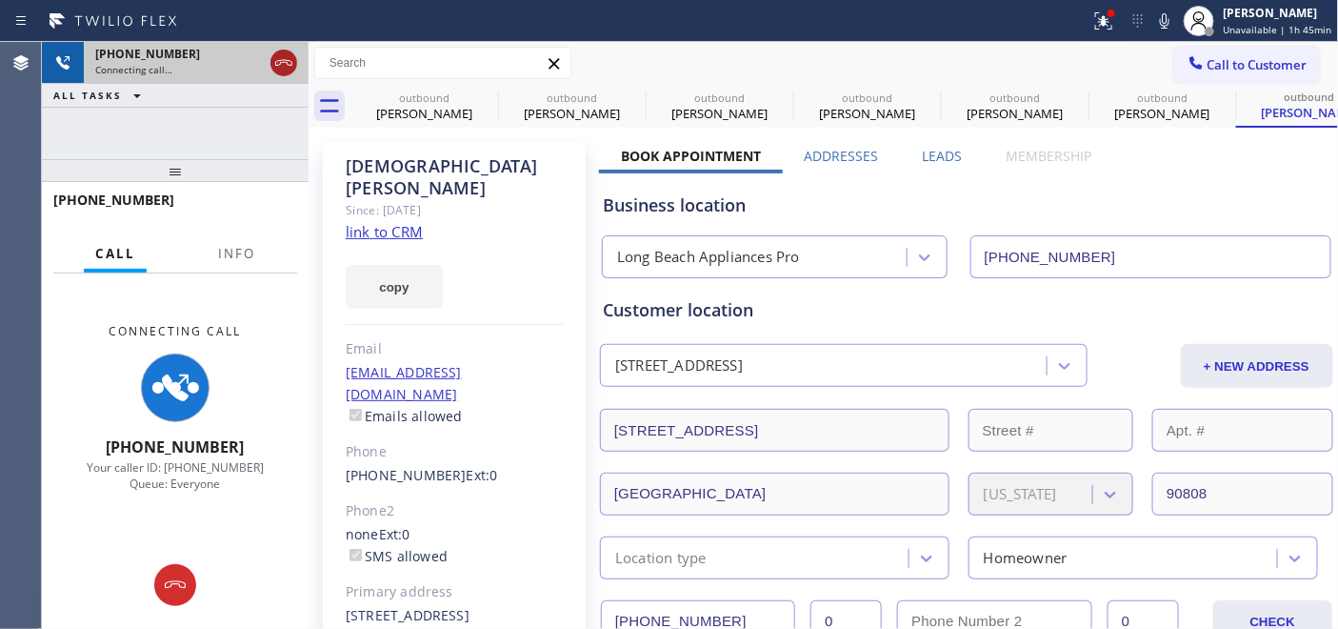
click at [283, 57] on icon at bounding box center [283, 62] width 23 height 23
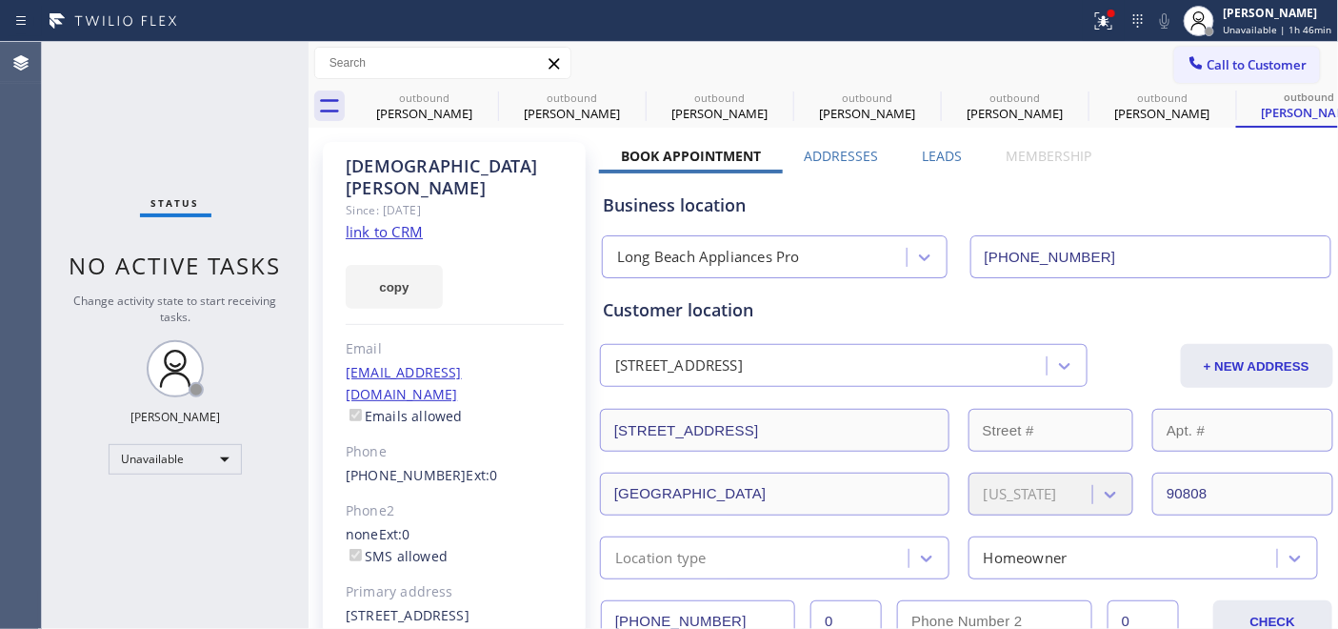
drag, startPoint x: 1239, startPoint y: 62, endPoint x: 1080, endPoint y: 119, distance: 169.0
click at [1238, 62] on span "Call to Customer" at bounding box center [1257, 64] width 100 height 17
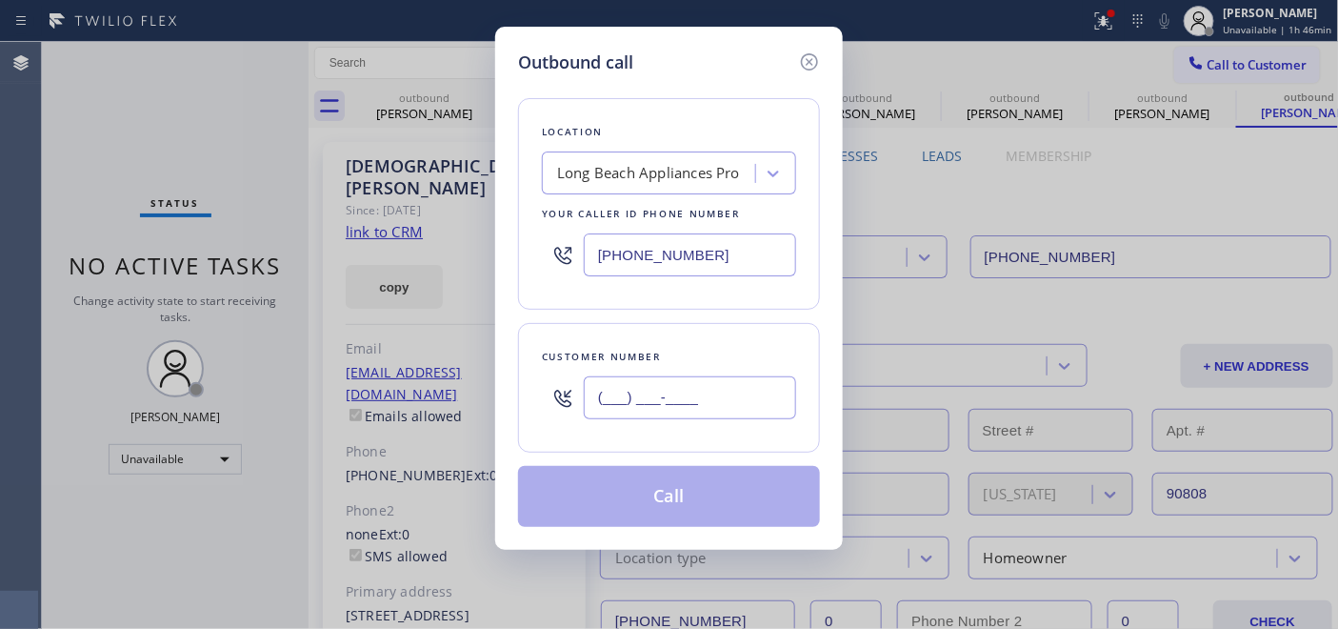
click at [624, 401] on input "(___) ___-____" at bounding box center [690, 397] width 212 height 43
paste input "408) 497-4499"
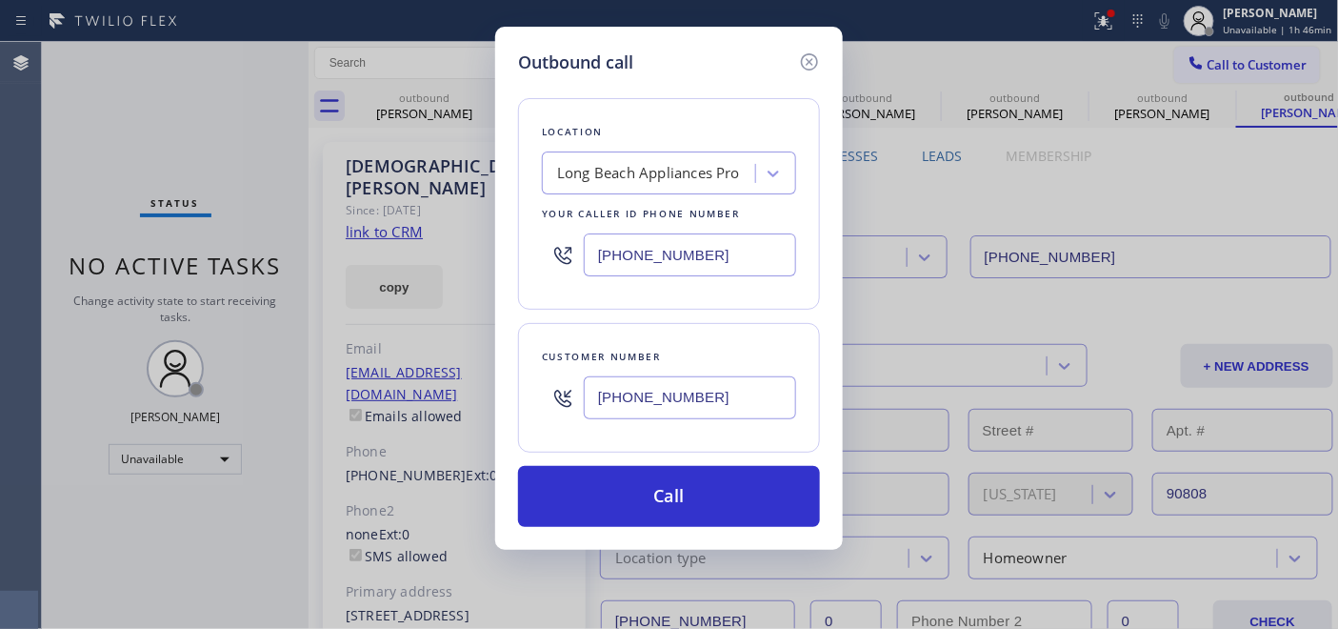
type input "(408) 497-4499"
drag, startPoint x: 708, startPoint y: 244, endPoint x: 571, endPoint y: 244, distance: 136.2
click at [571, 244] on div "(562) 489-9480" at bounding box center [669, 255] width 254 height 62
paste input "442) 300-9689"
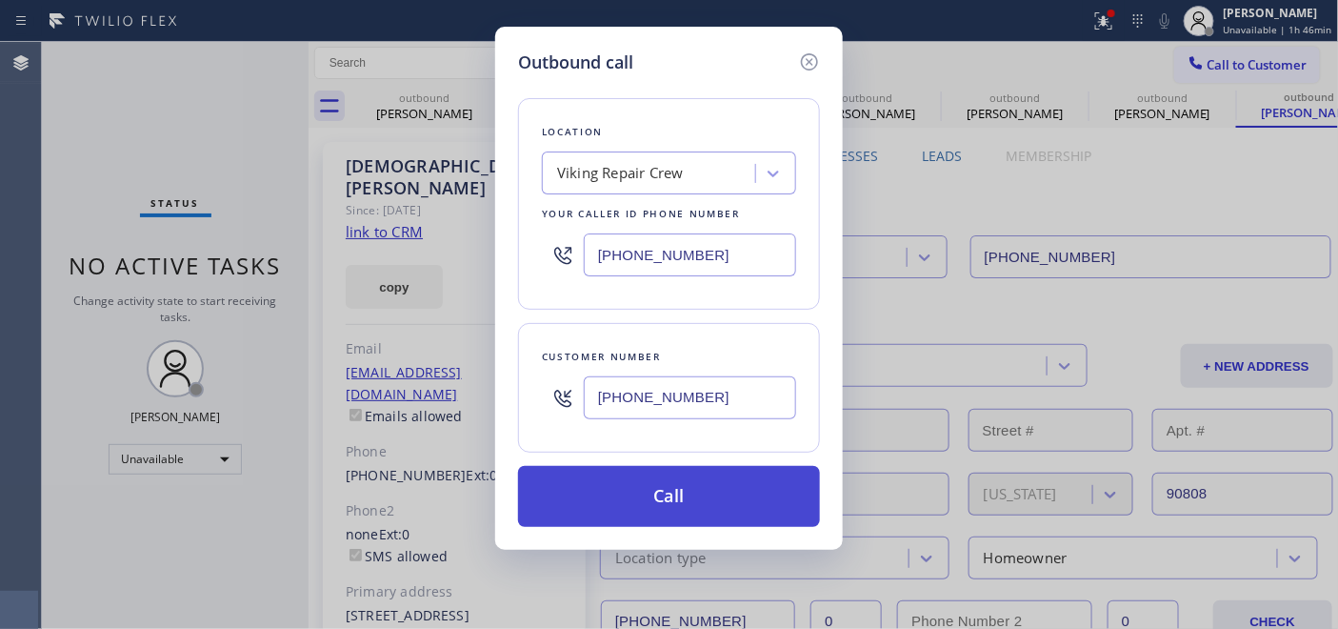
type input "(442) 300-9689"
click at [706, 491] on button "Call" at bounding box center [669, 496] width 302 height 61
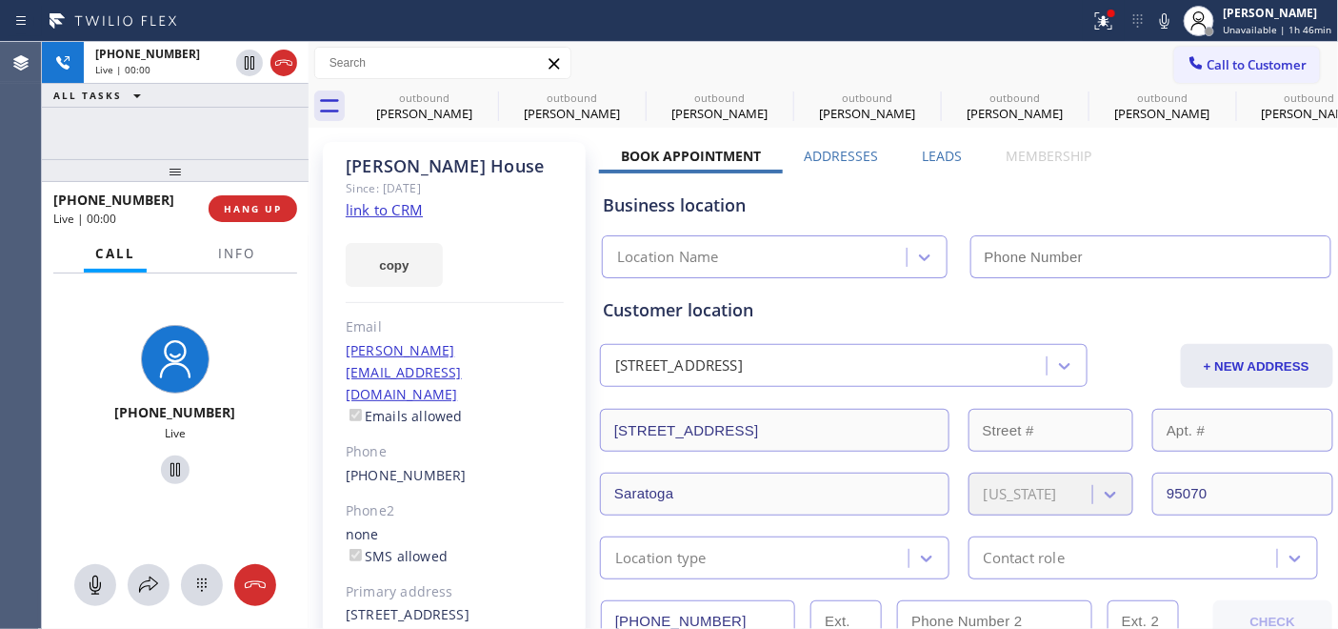
type input "(442) 300-9689"
click at [265, 214] on span "HANG UP" at bounding box center [253, 208] width 58 height 13
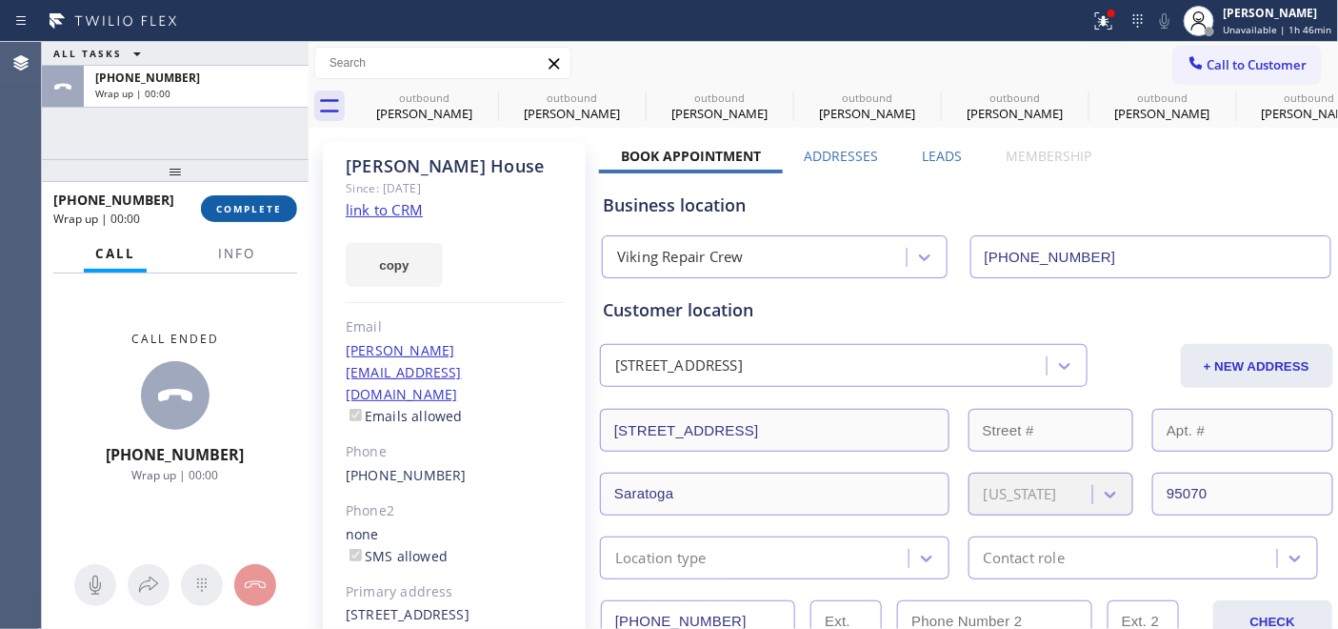
click at [265, 214] on span "COMPLETE" at bounding box center [249, 208] width 66 height 13
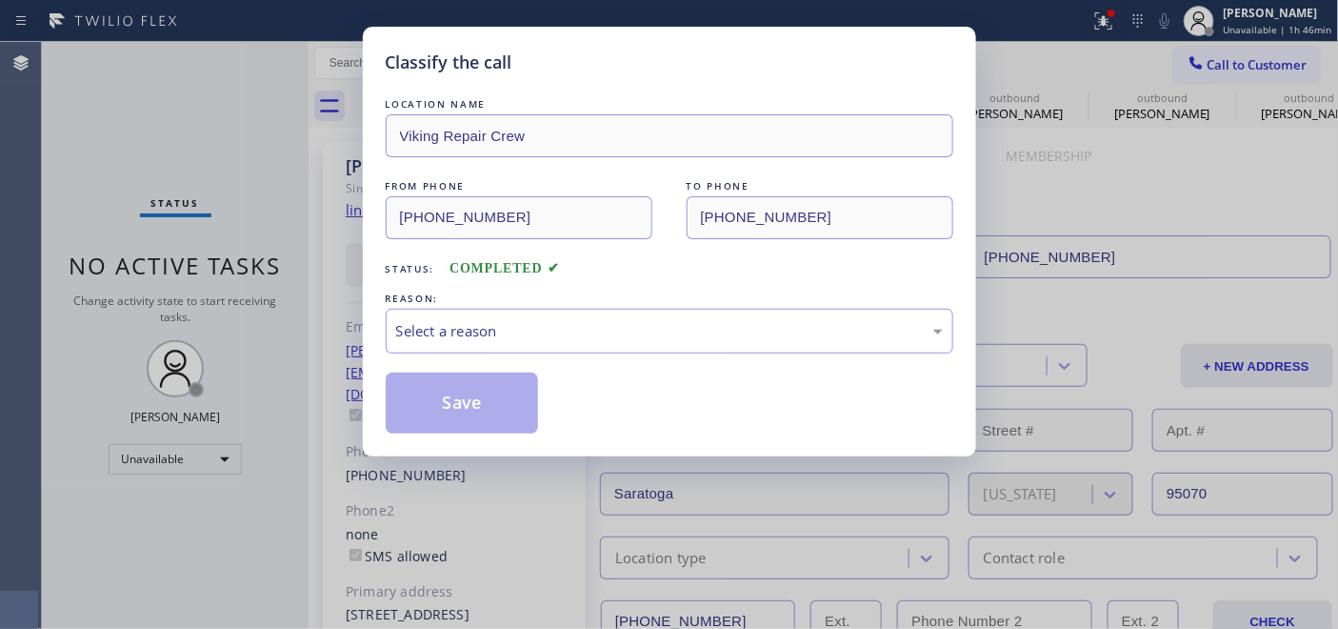
click at [530, 357] on div "LOCATION NAME Viking Repair Crew FROM PHONE (442) 300-9689 TO PHONE (408) 497-4…" at bounding box center [670, 263] width 568 height 339
click at [526, 322] on div "Select a reason" at bounding box center [669, 331] width 547 height 22
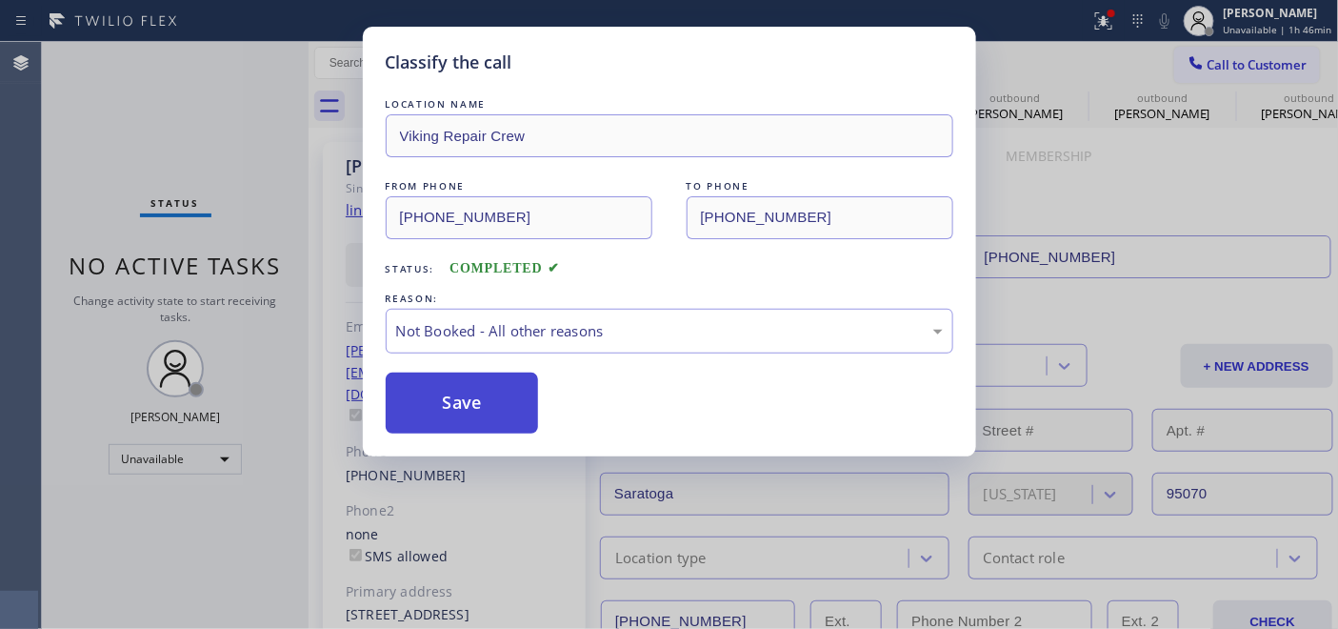
click at [490, 391] on button "Save" at bounding box center [462, 402] width 153 height 61
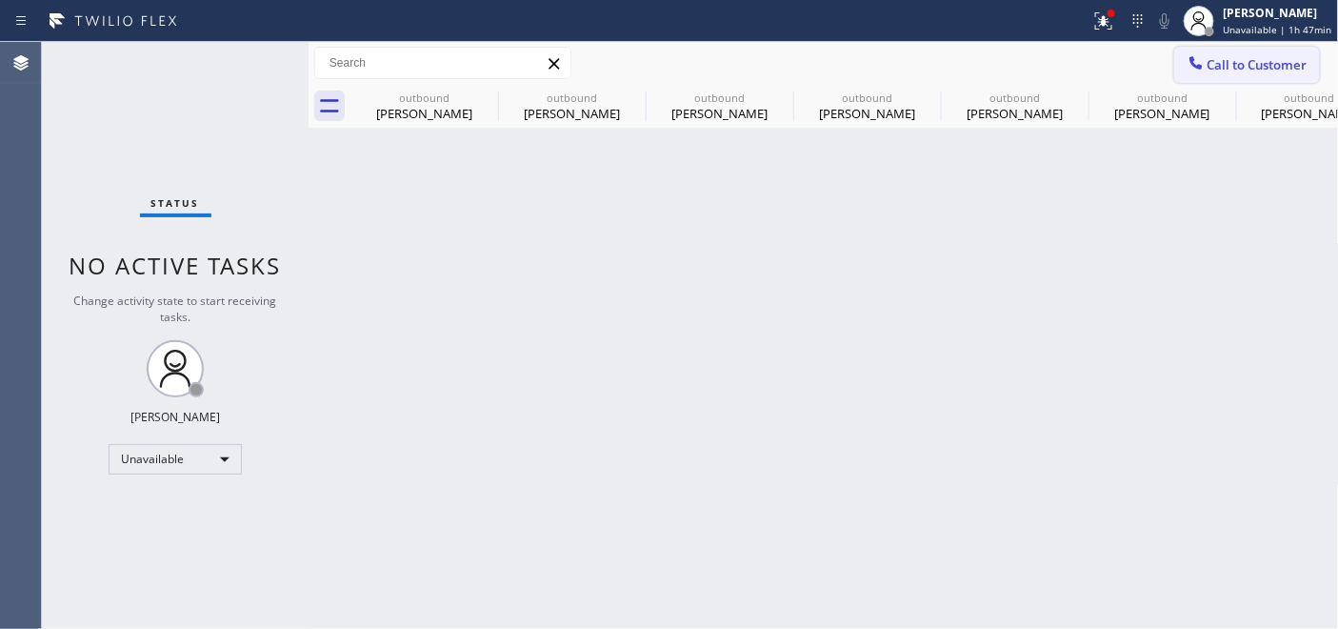
click at [1224, 64] on span "Call to Customer" at bounding box center [1257, 64] width 100 height 17
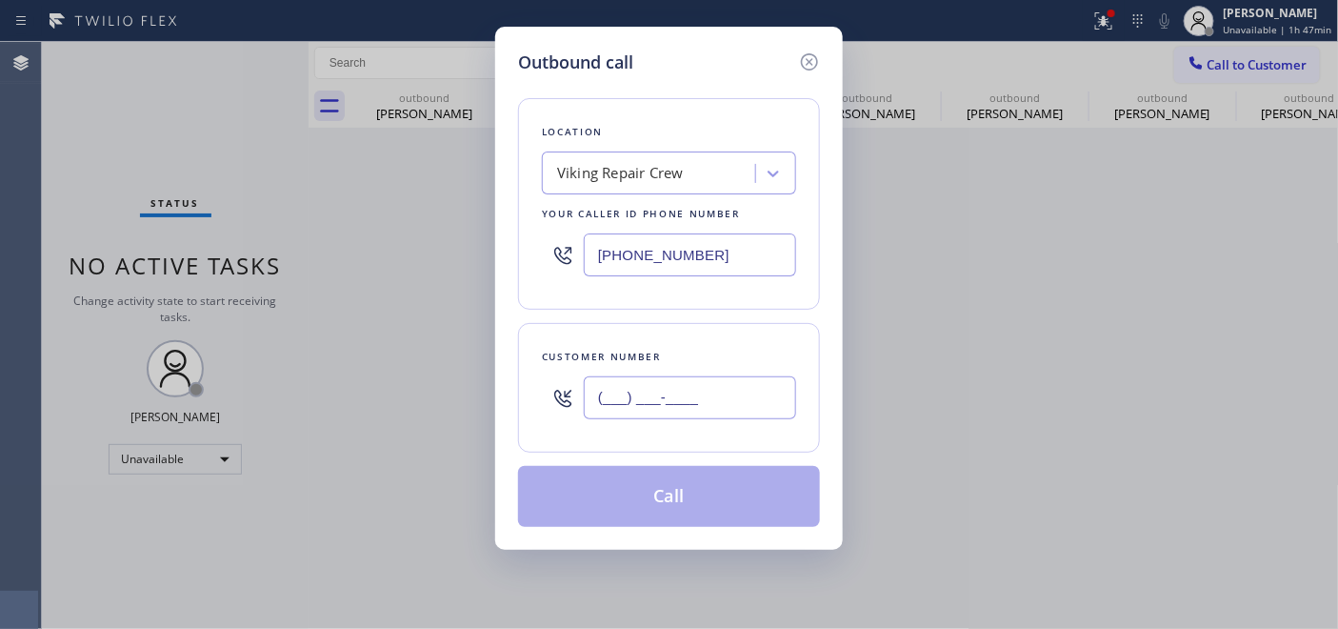
click at [728, 382] on input "(___) ___-____" at bounding box center [690, 397] width 212 height 43
paste input "714) 345-0658"
type input "(714) 345-0658"
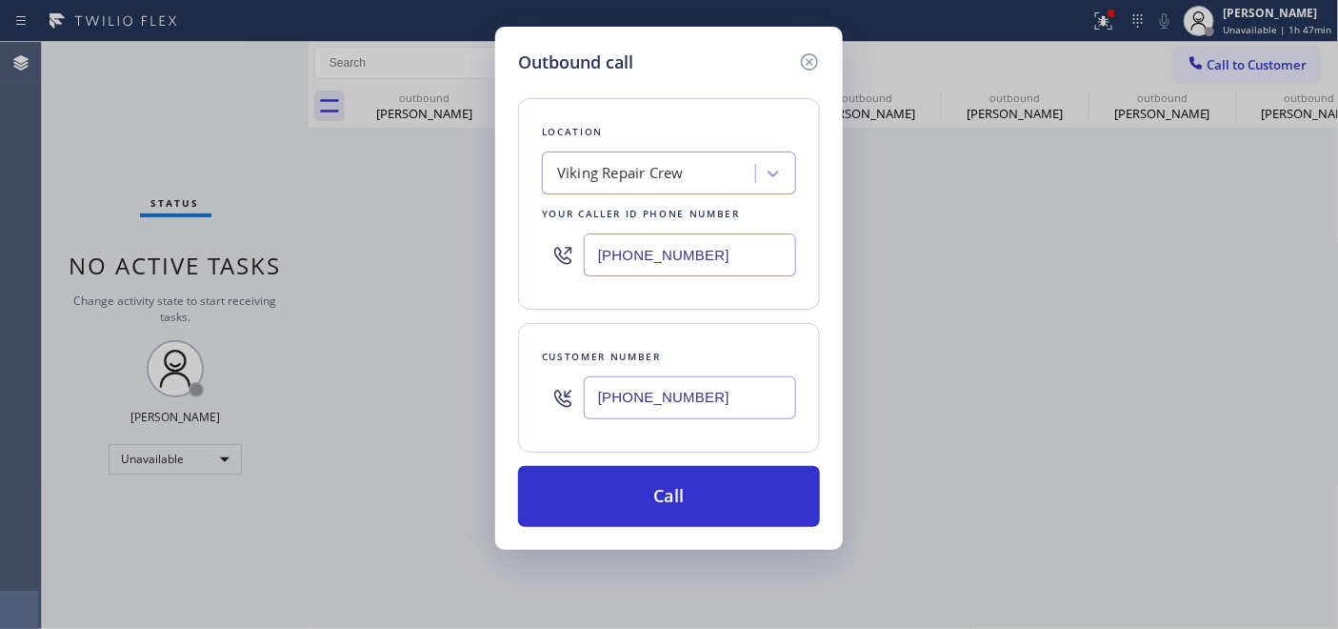
drag, startPoint x: 514, startPoint y: 243, endPoint x: 502, endPoint y: 243, distance: 12.4
click at [502, 243] on div "Outbound call Location Viking Repair Crew Your caller id phone number (442) 300…" at bounding box center [669, 288] width 348 height 523
paste
type input "(714) 677-8790"
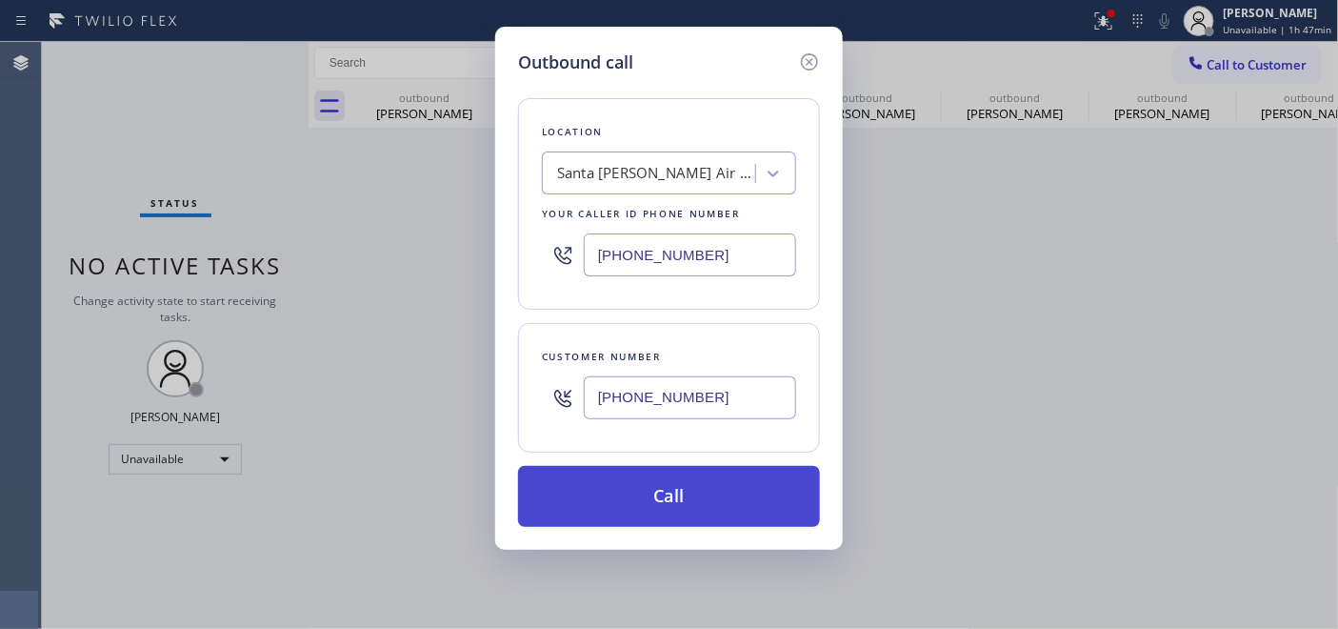
click at [697, 481] on button "Call" at bounding box center [669, 496] width 302 height 61
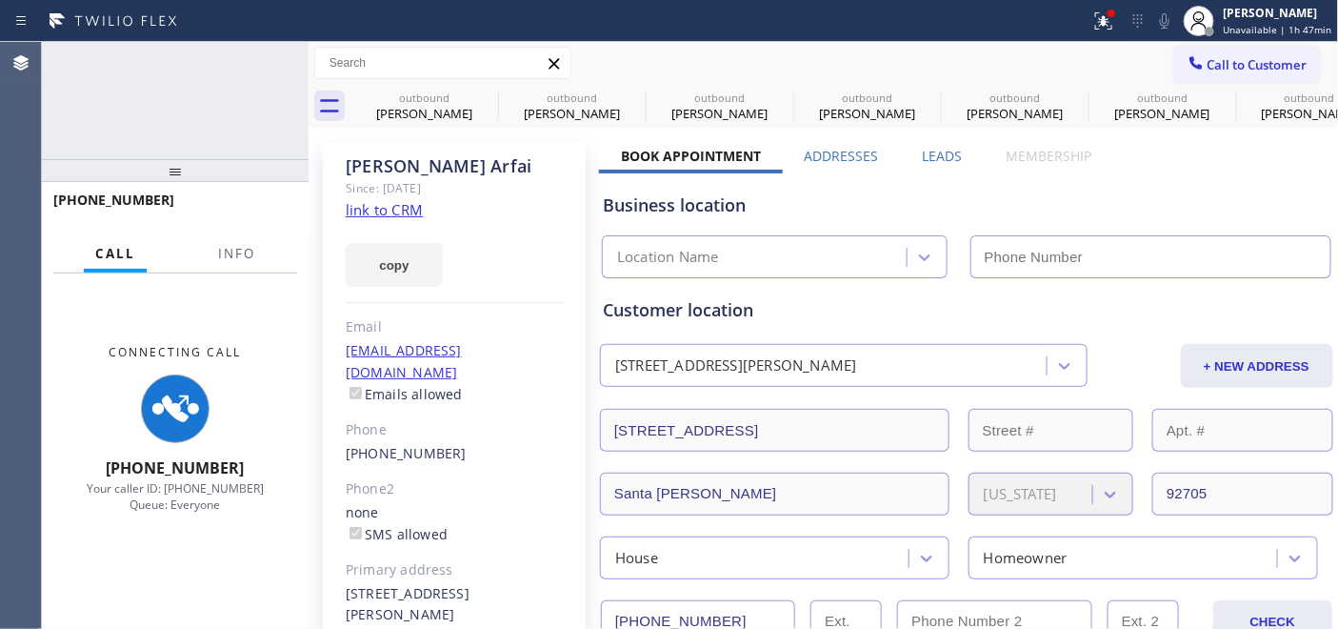
type input "(714) 677-8790"
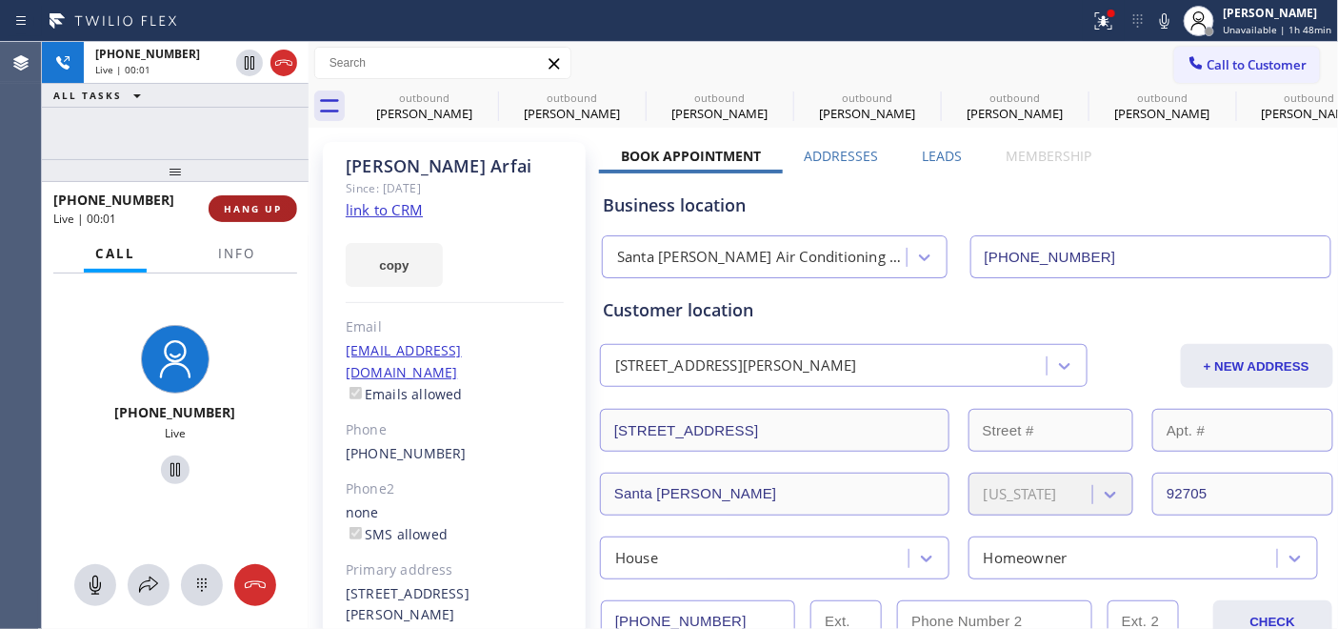
click at [267, 205] on span "HANG UP" at bounding box center [253, 208] width 58 height 13
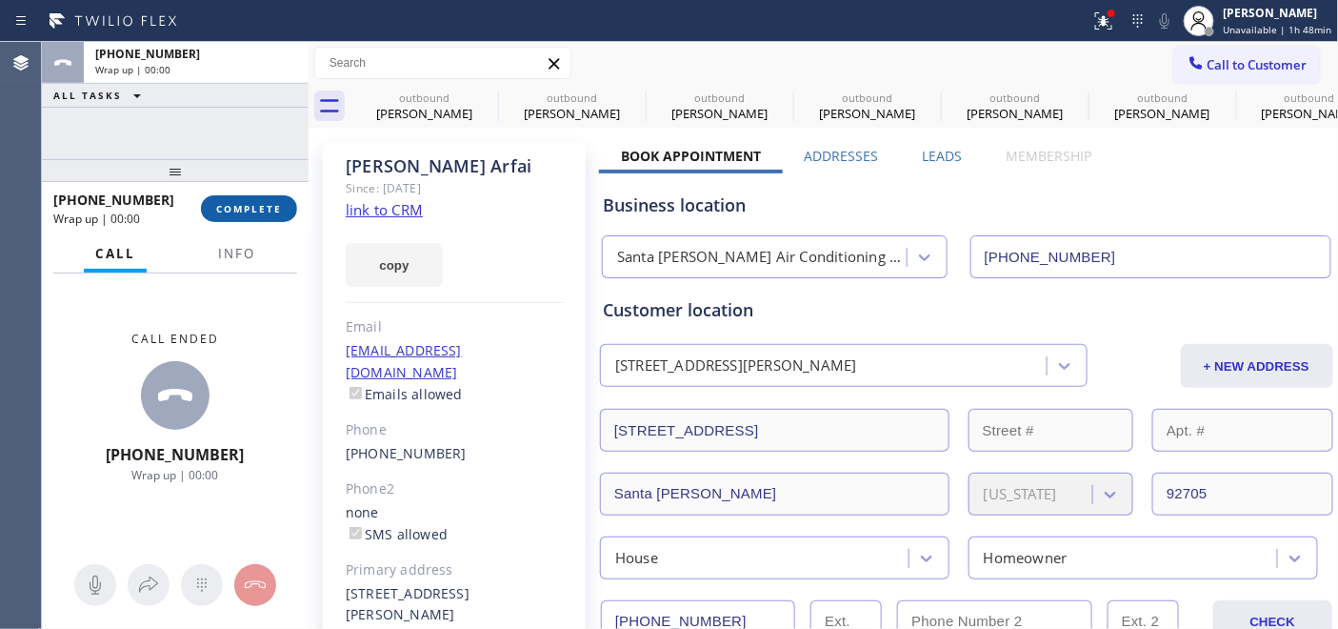
click at [267, 205] on span "COMPLETE" at bounding box center [249, 208] width 66 height 13
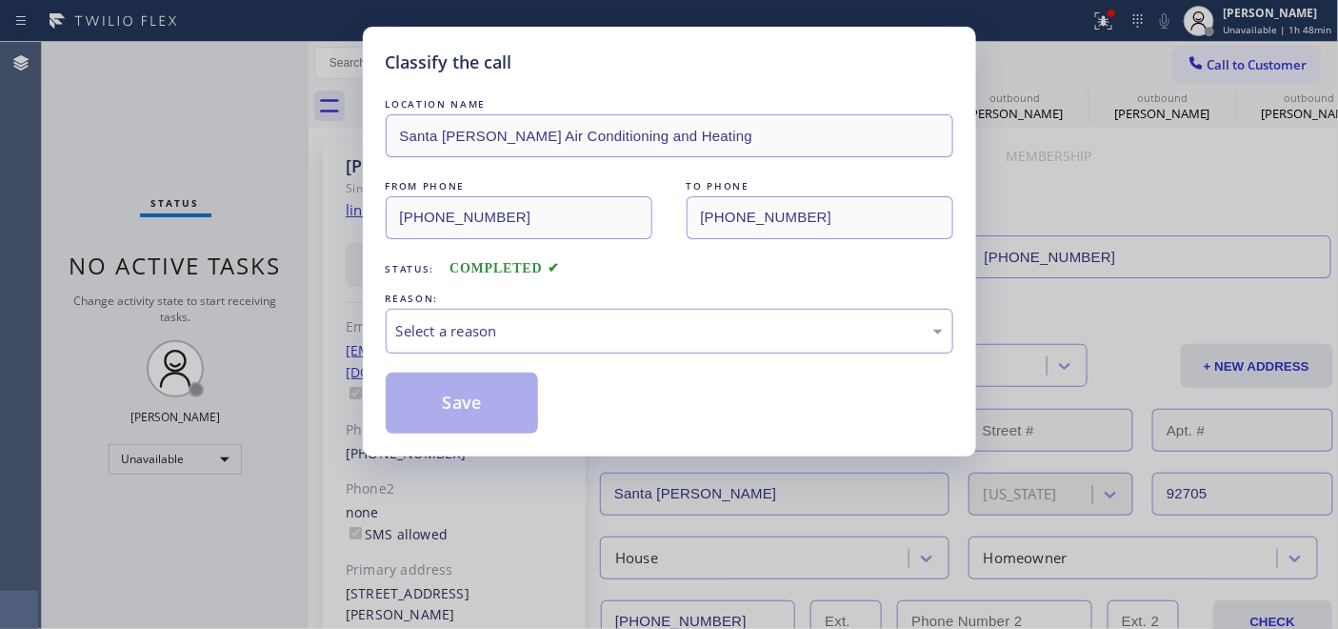
click at [659, 322] on div "Select a reason" at bounding box center [669, 331] width 547 height 22
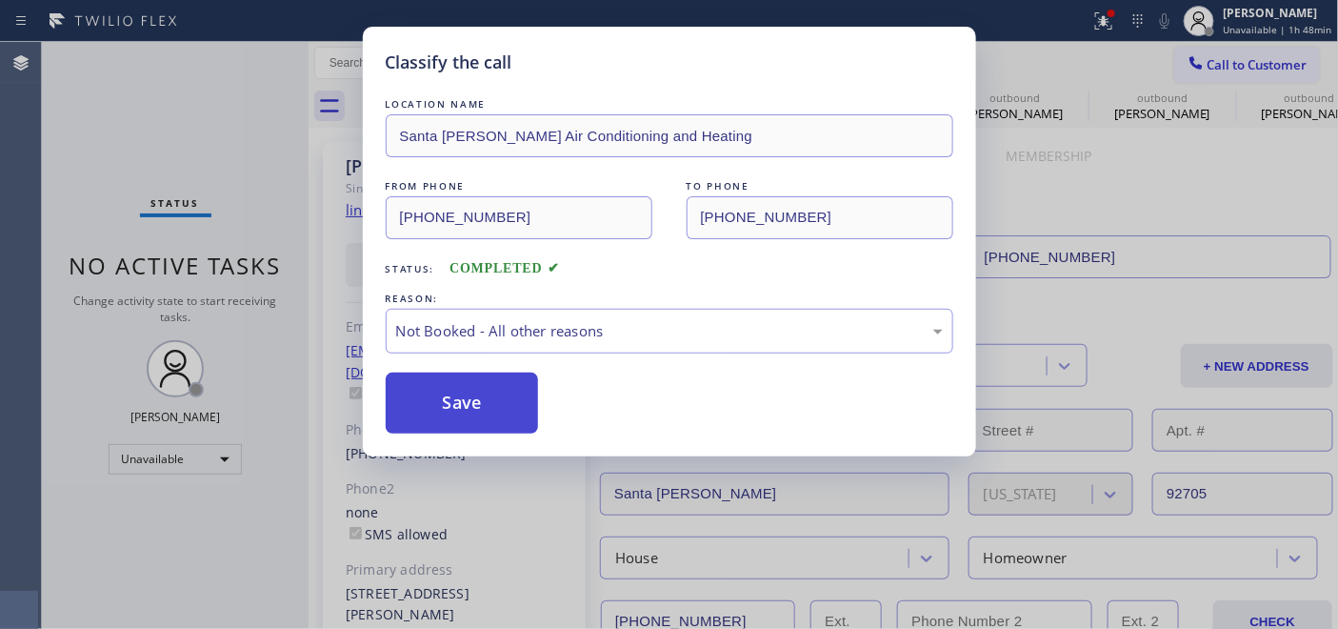
click at [518, 392] on button "Save" at bounding box center [462, 402] width 153 height 61
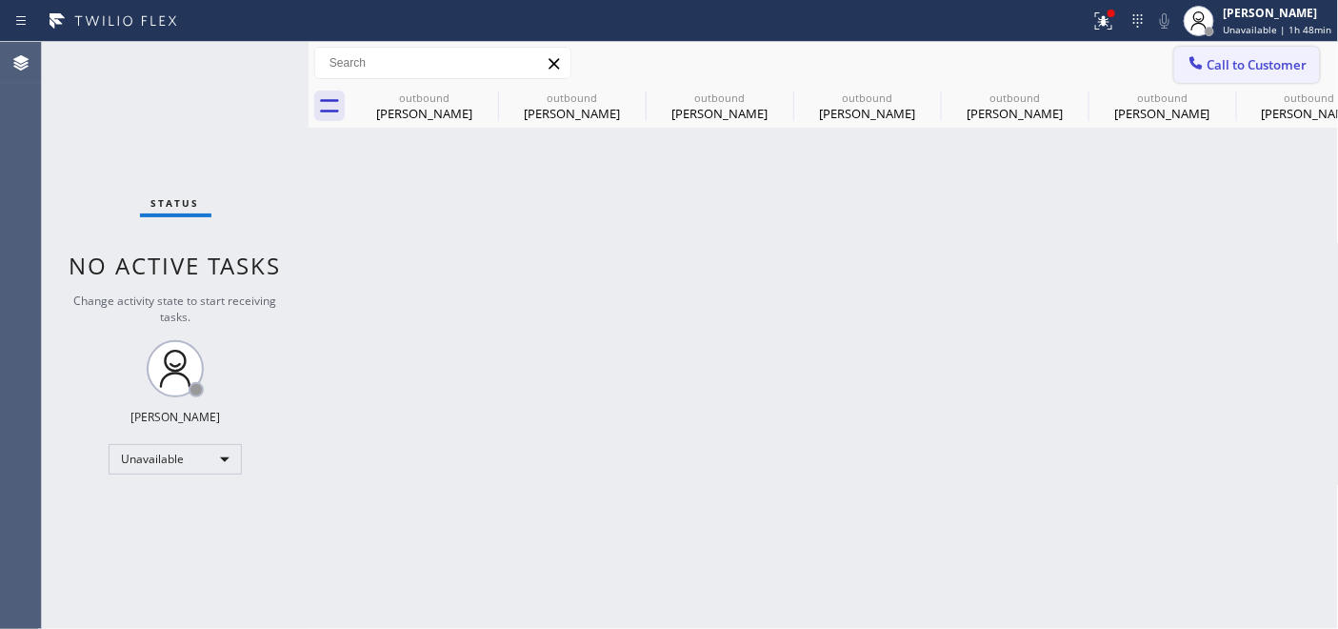
click at [1230, 58] on span "Call to Customer" at bounding box center [1257, 64] width 100 height 17
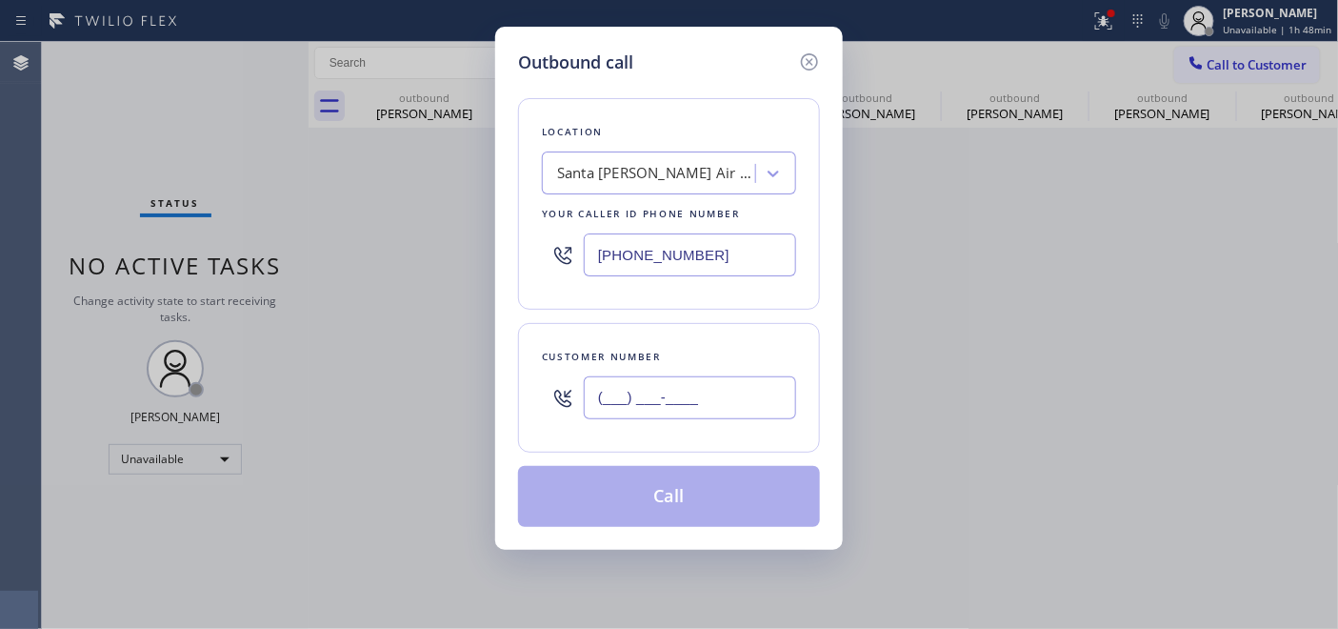
click at [728, 388] on input "(___) ___-____" at bounding box center [690, 397] width 212 height 43
type input "(323) 333-9474"
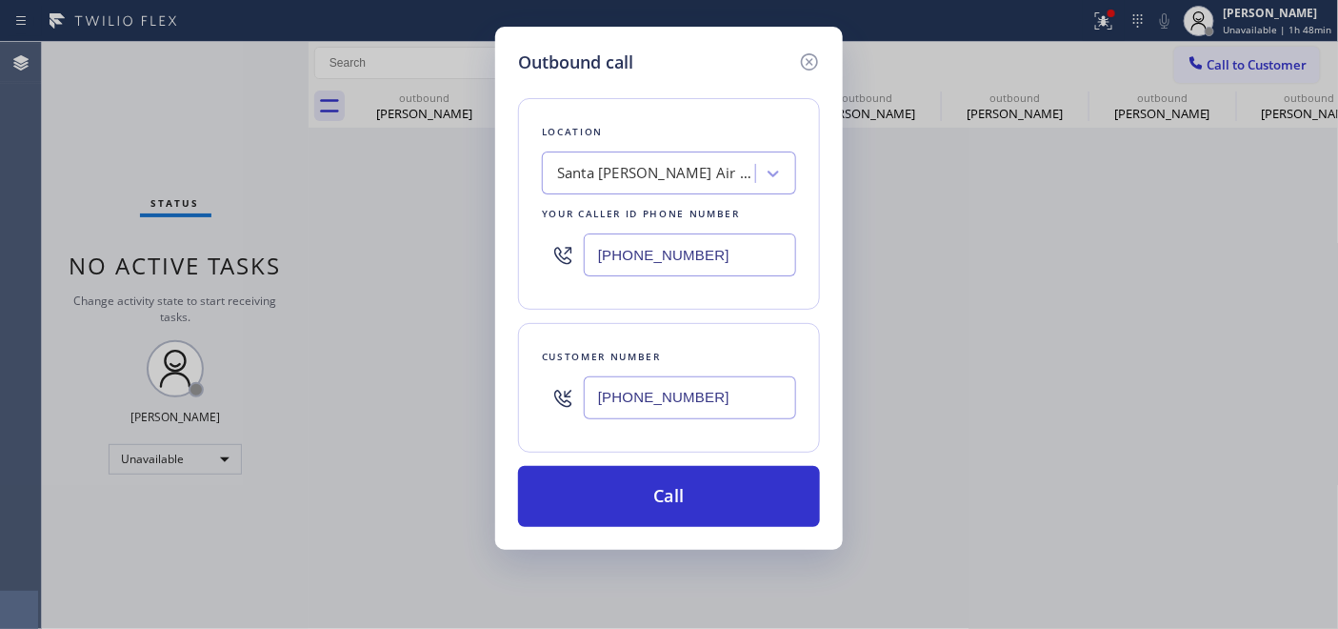
click at [519, 263] on div "Location Santa Ana Air Conditioning and Heating Your caller id phone number (71…" at bounding box center [669, 203] width 302 height 211
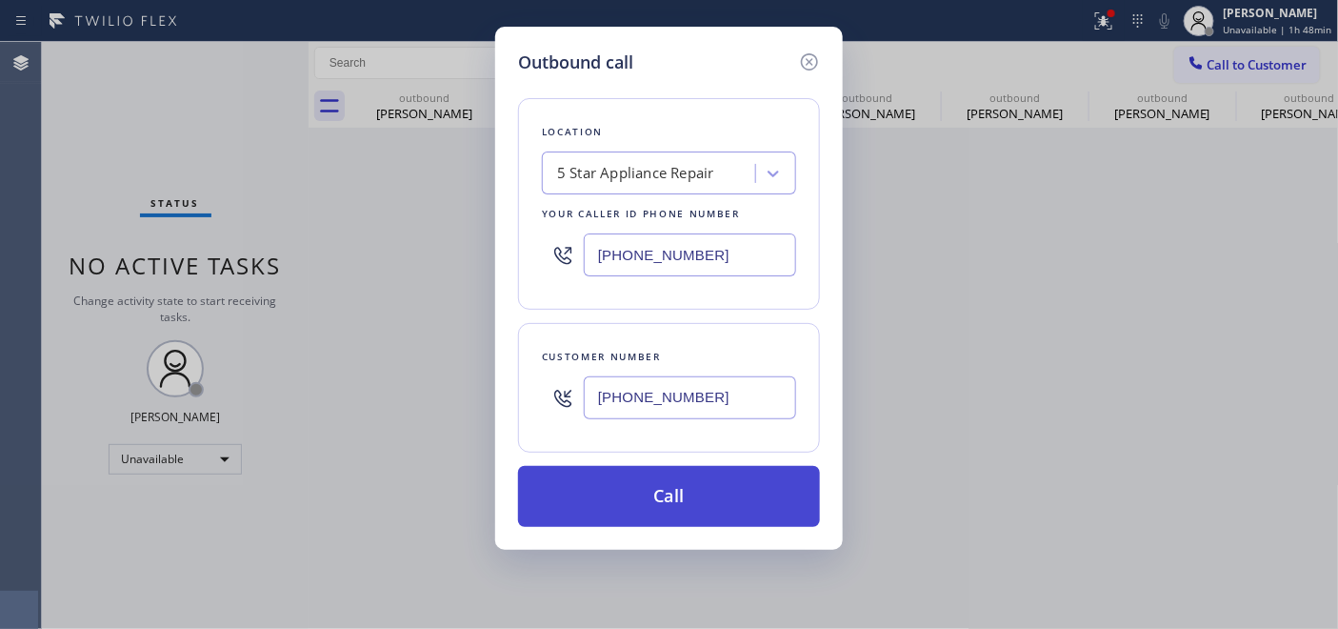
type input "[PHONE_NUMBER]"
click at [717, 484] on button "Call" at bounding box center [669, 496] width 302 height 61
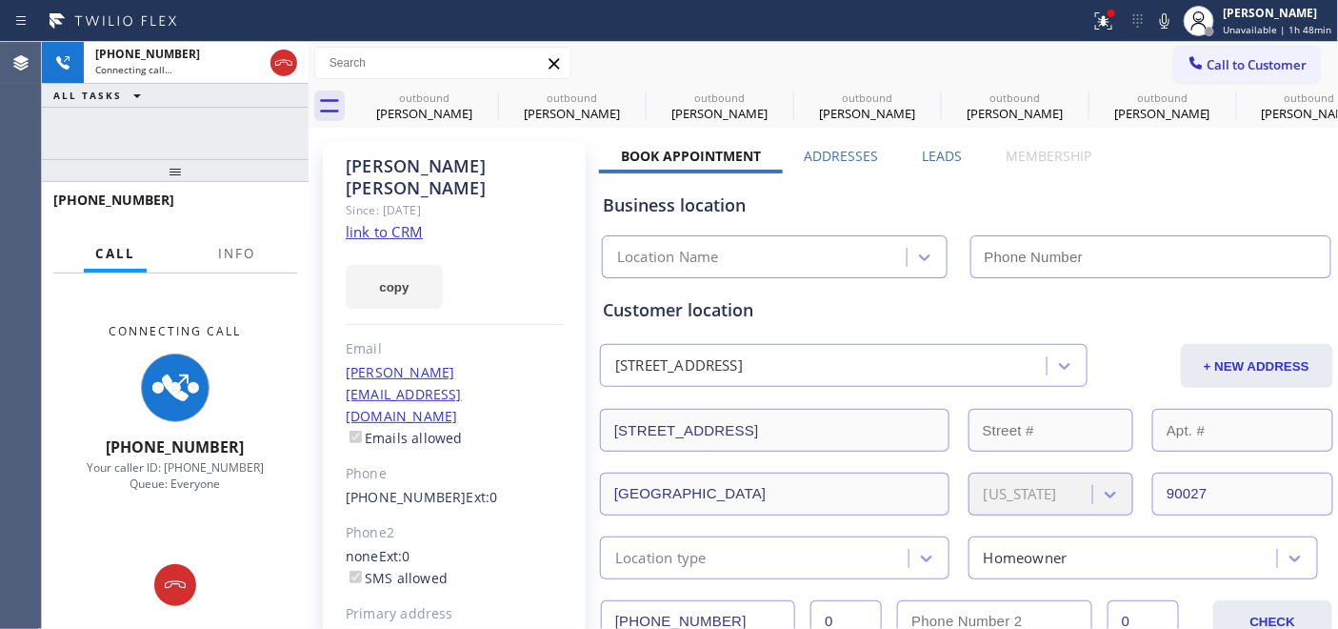
type input "[PHONE_NUMBER]"
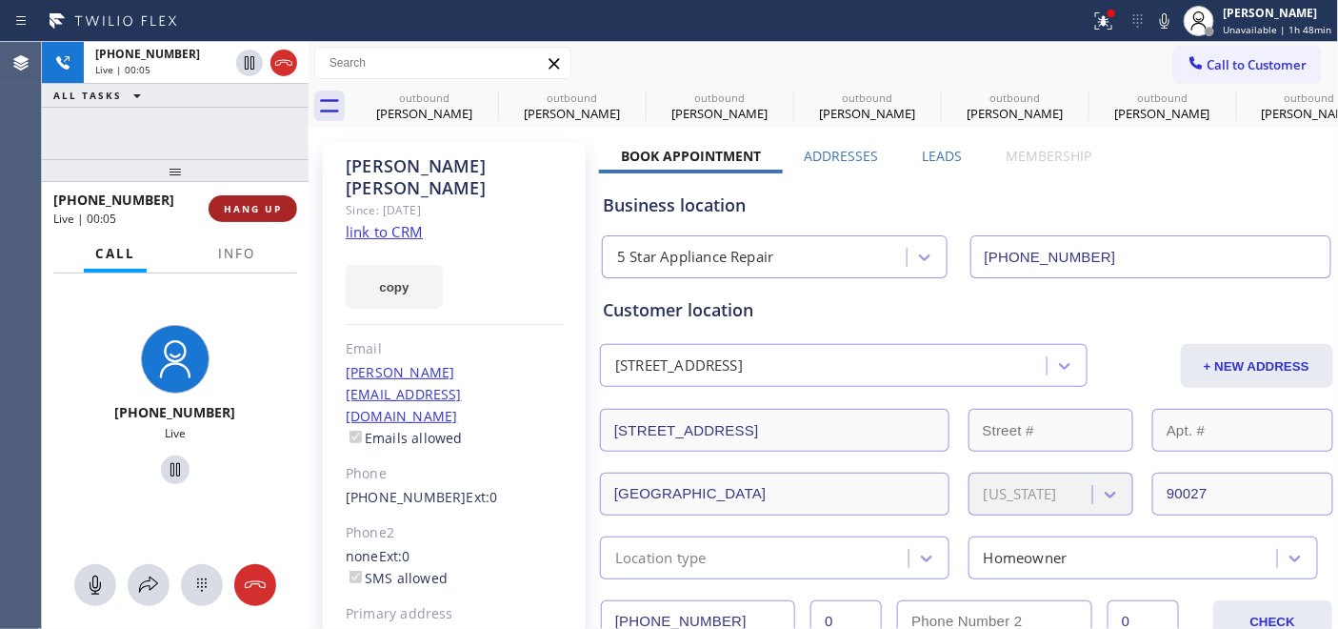
click at [248, 217] on button "HANG UP" at bounding box center [253, 208] width 89 height 27
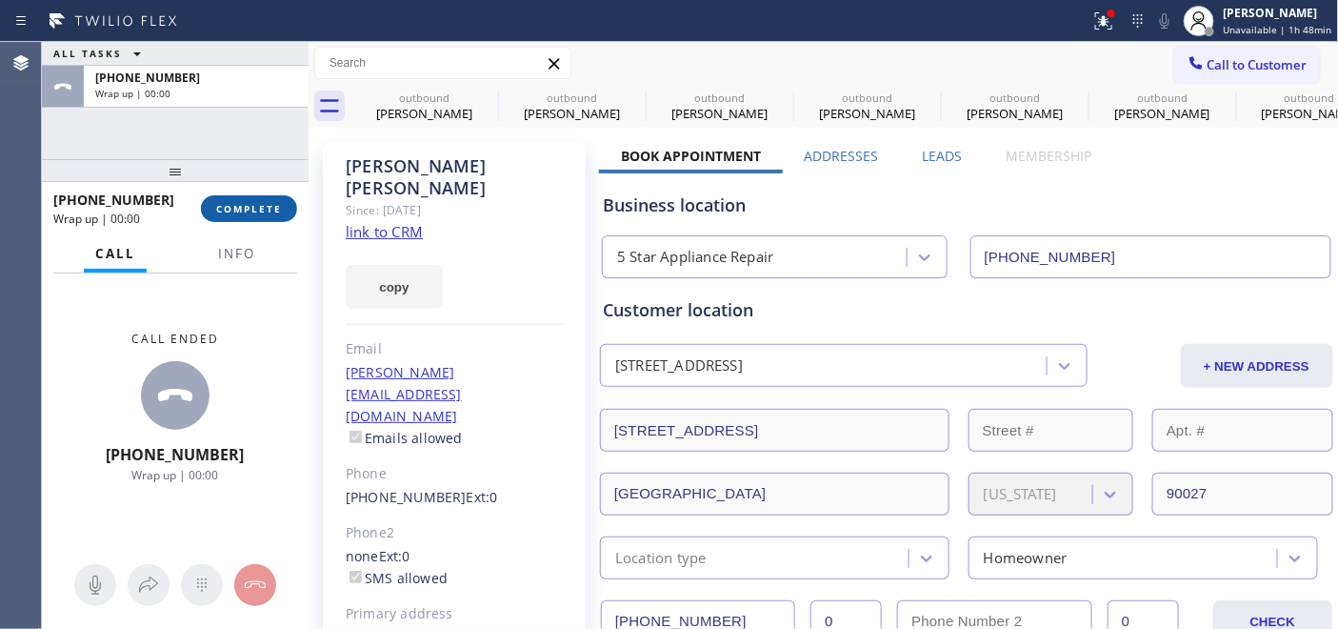
click at [248, 217] on button "COMPLETE" at bounding box center [249, 208] width 96 height 27
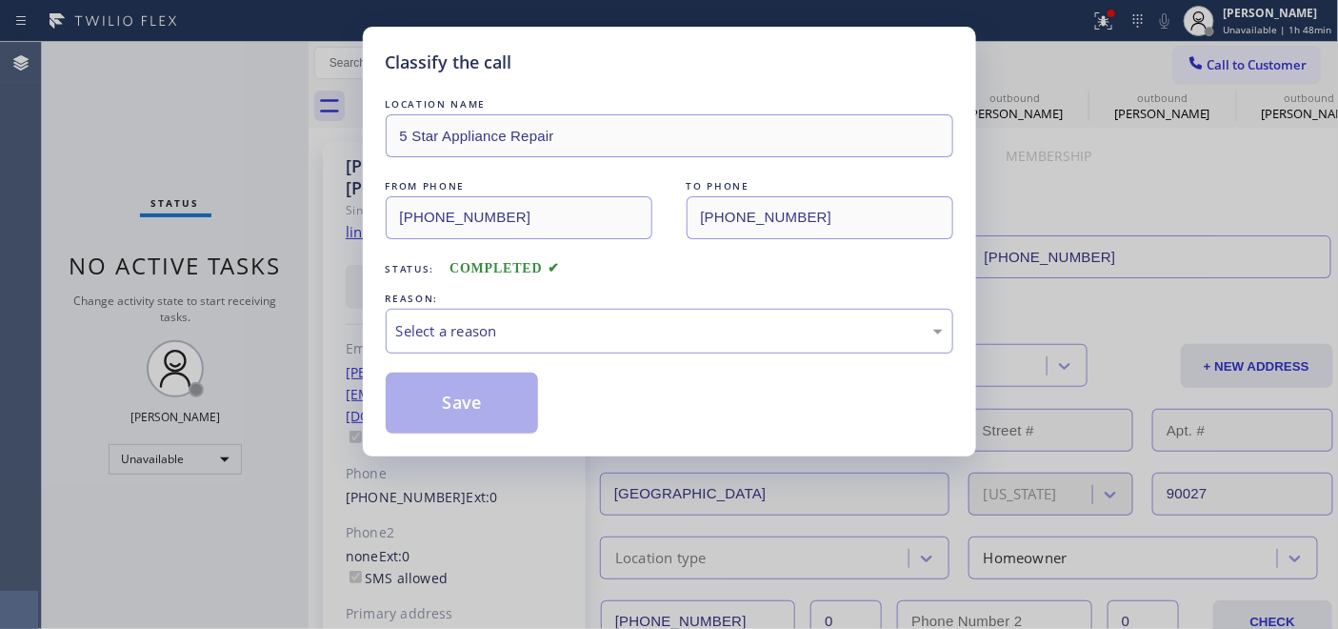
click at [540, 309] on div "Select a reason" at bounding box center [670, 331] width 568 height 45
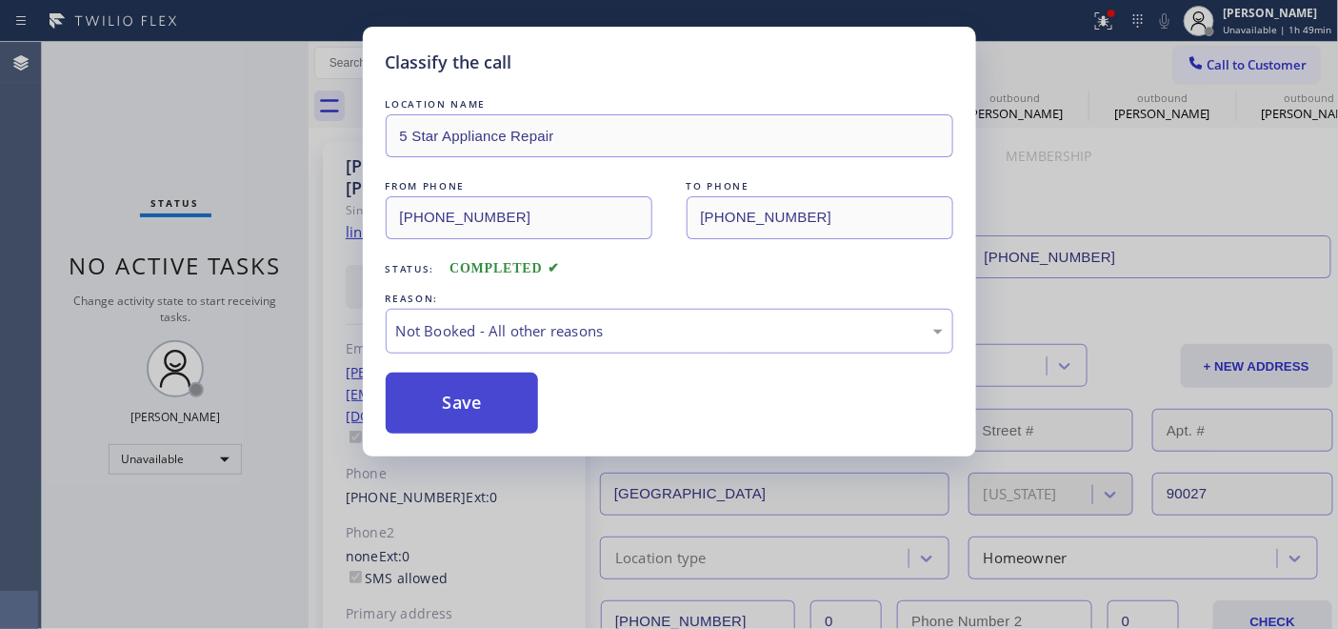
click at [489, 405] on button "Save" at bounding box center [462, 402] width 153 height 61
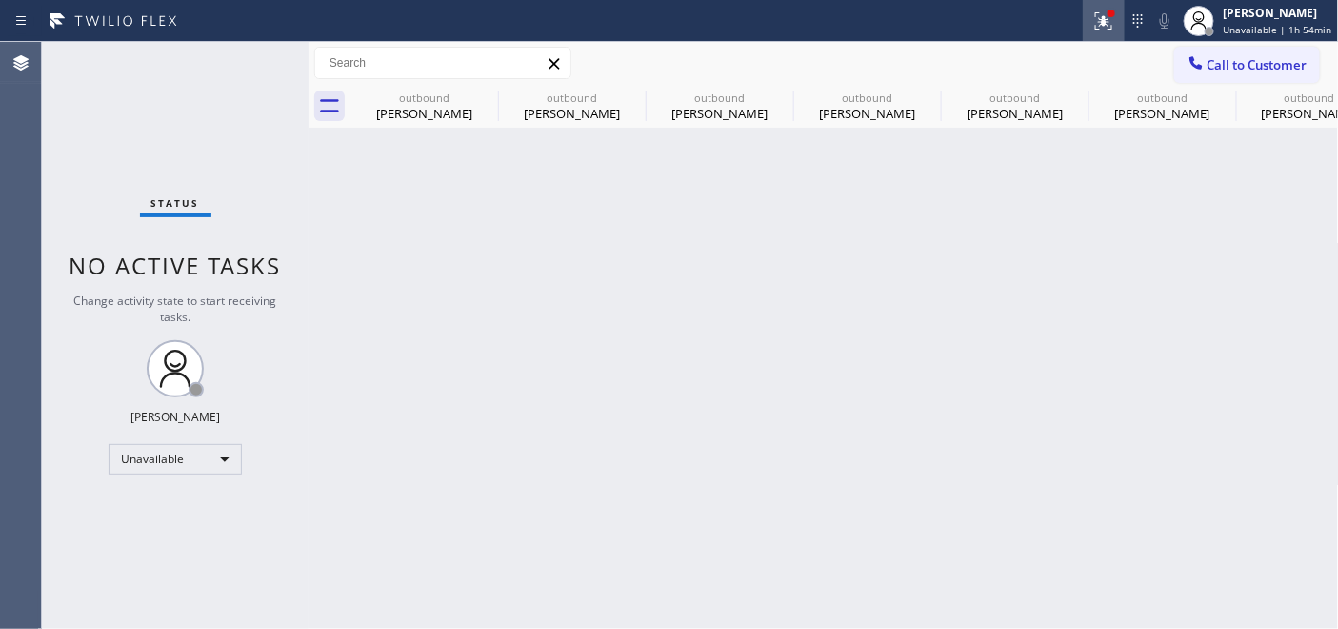
click at [1091, 17] on div at bounding box center [1104, 21] width 42 height 23
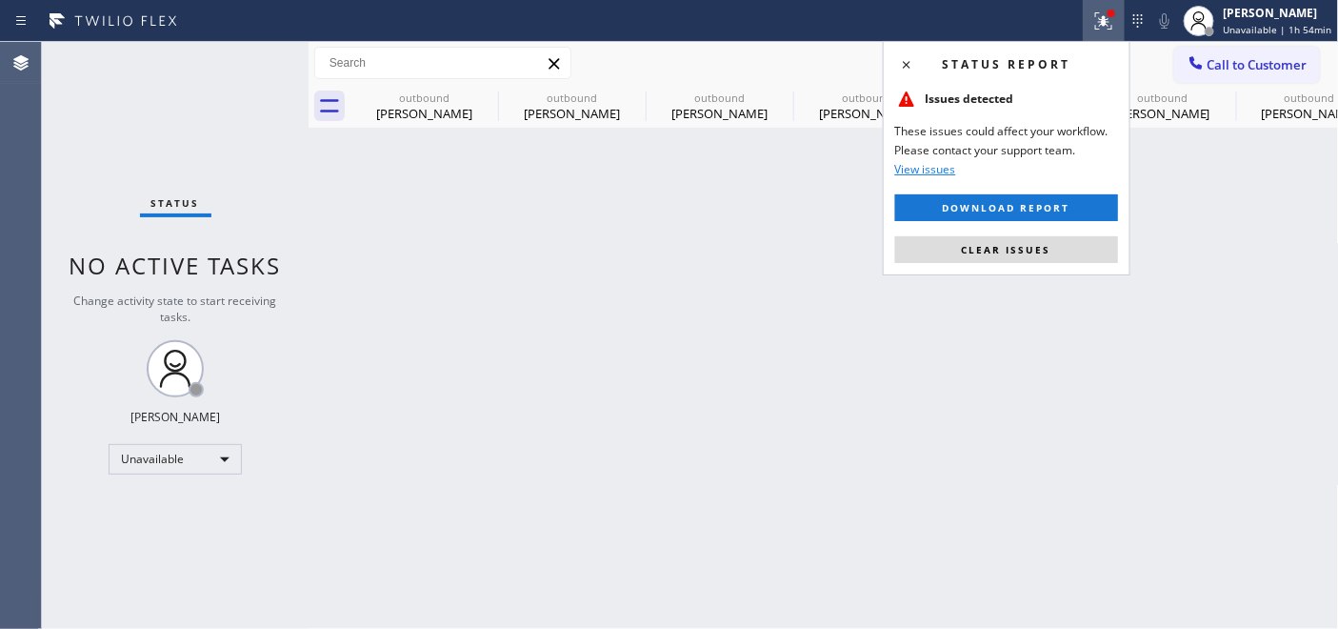
click at [992, 268] on div "Status report Issues detected These issues could affect your workflow. Please c…" at bounding box center [1007, 158] width 248 height 234
click at [995, 249] on span "Clear issues" at bounding box center [1007, 249] width 90 height 13
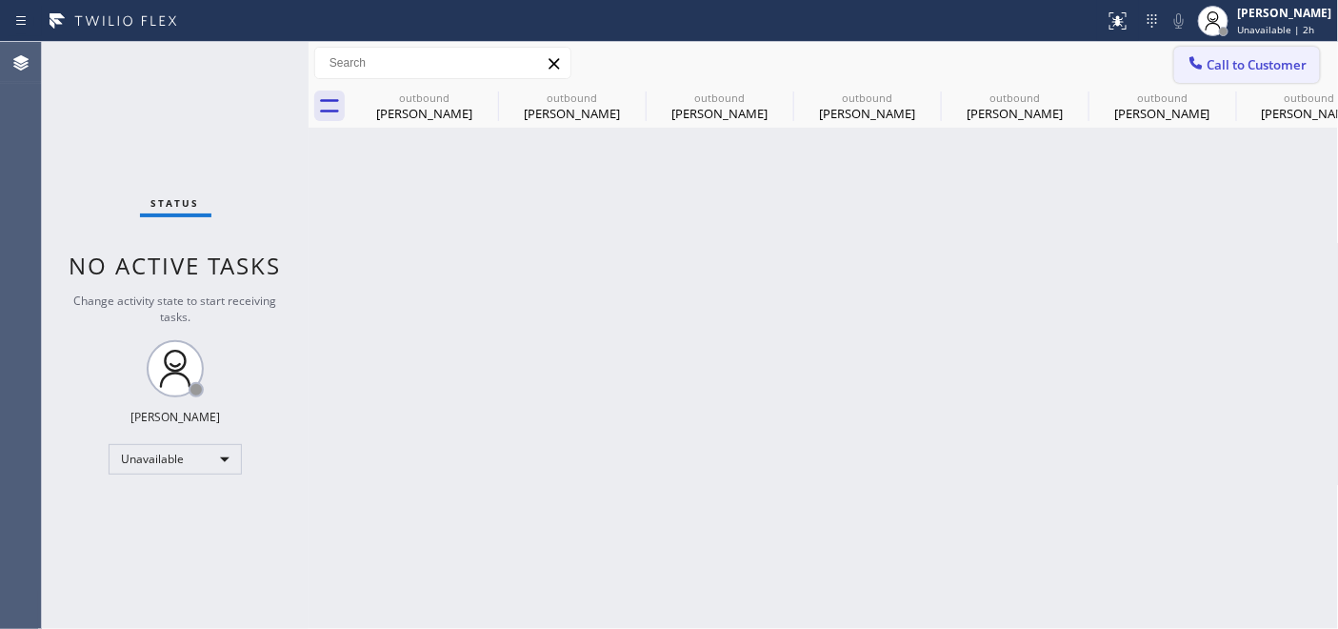
click at [1253, 56] on span "Call to Customer" at bounding box center [1257, 64] width 100 height 17
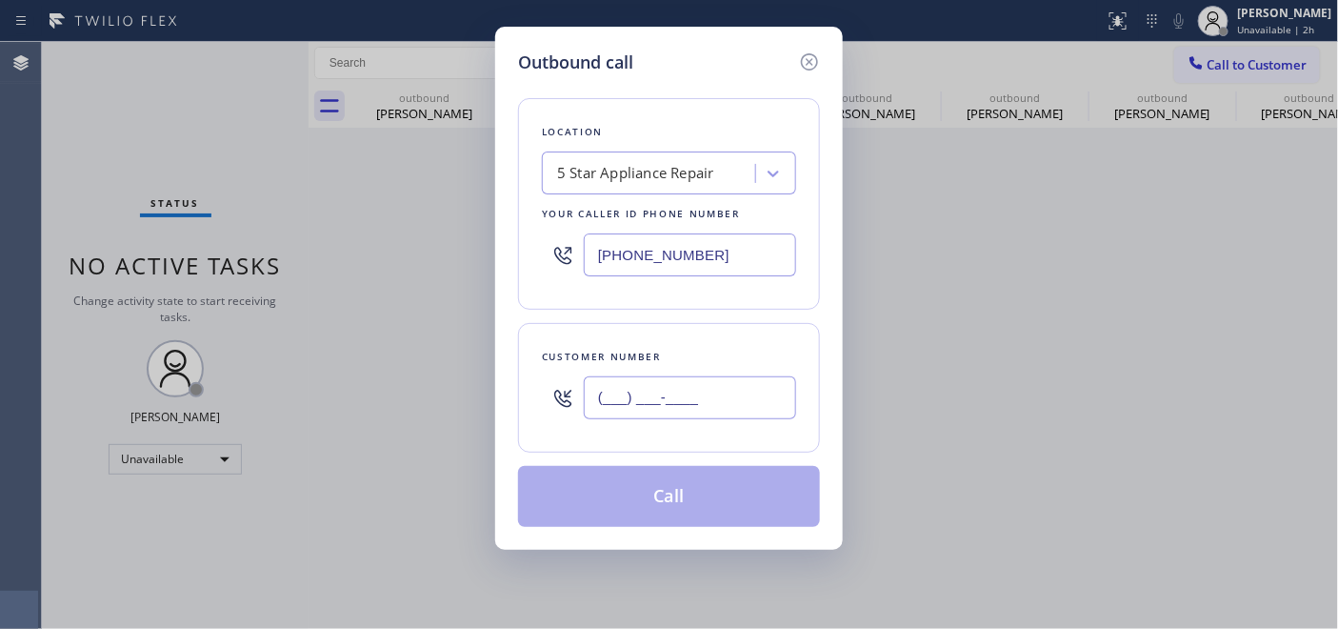
click at [699, 412] on input "(___) ___-____" at bounding box center [690, 397] width 212 height 43
type input "(714) 206-4831"
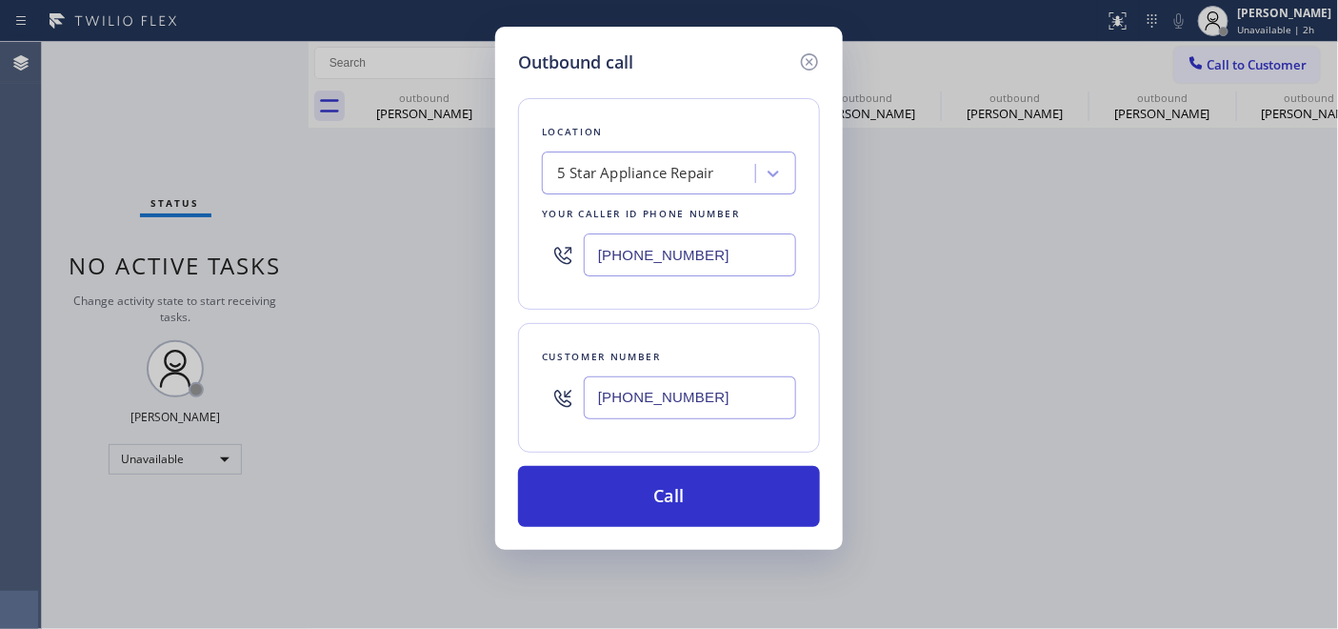
drag, startPoint x: 702, startPoint y: 262, endPoint x: 396, endPoint y: 260, distance: 305.7
click at [359, 262] on div "Outbound call Location 5 Star Appliance Repair Your caller id phone number (855…" at bounding box center [669, 314] width 1338 height 629
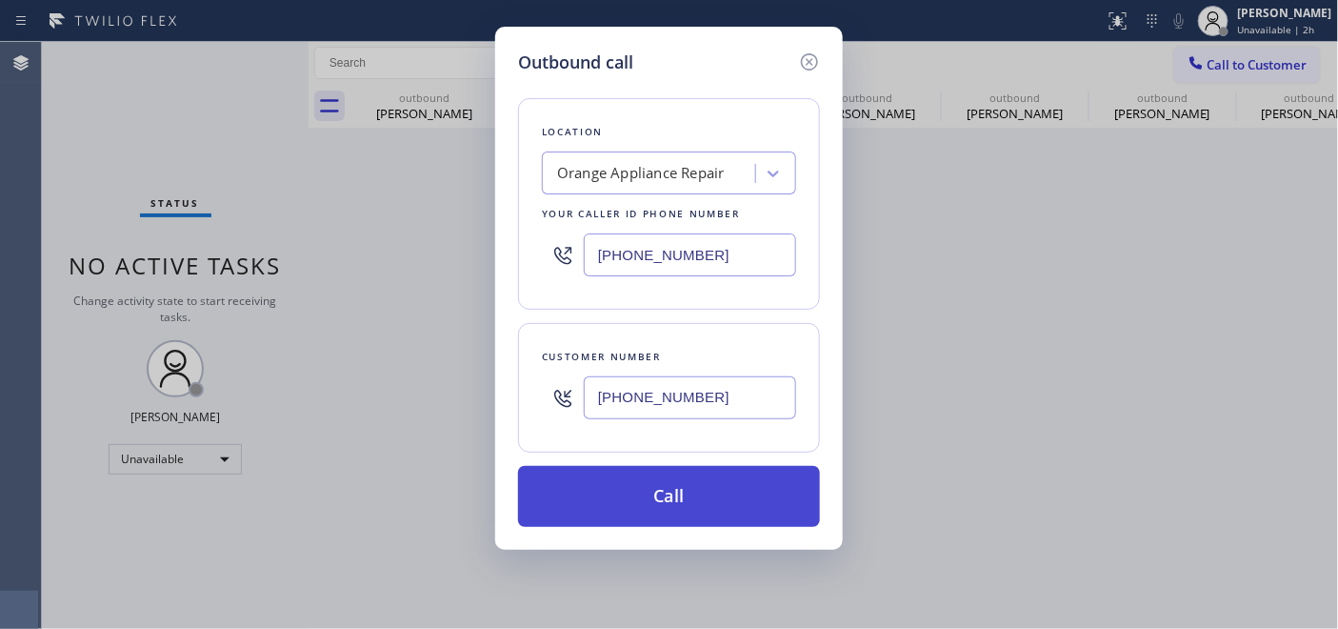
type input "(714) 855-4254"
click at [649, 502] on button "Call" at bounding box center [669, 496] width 302 height 61
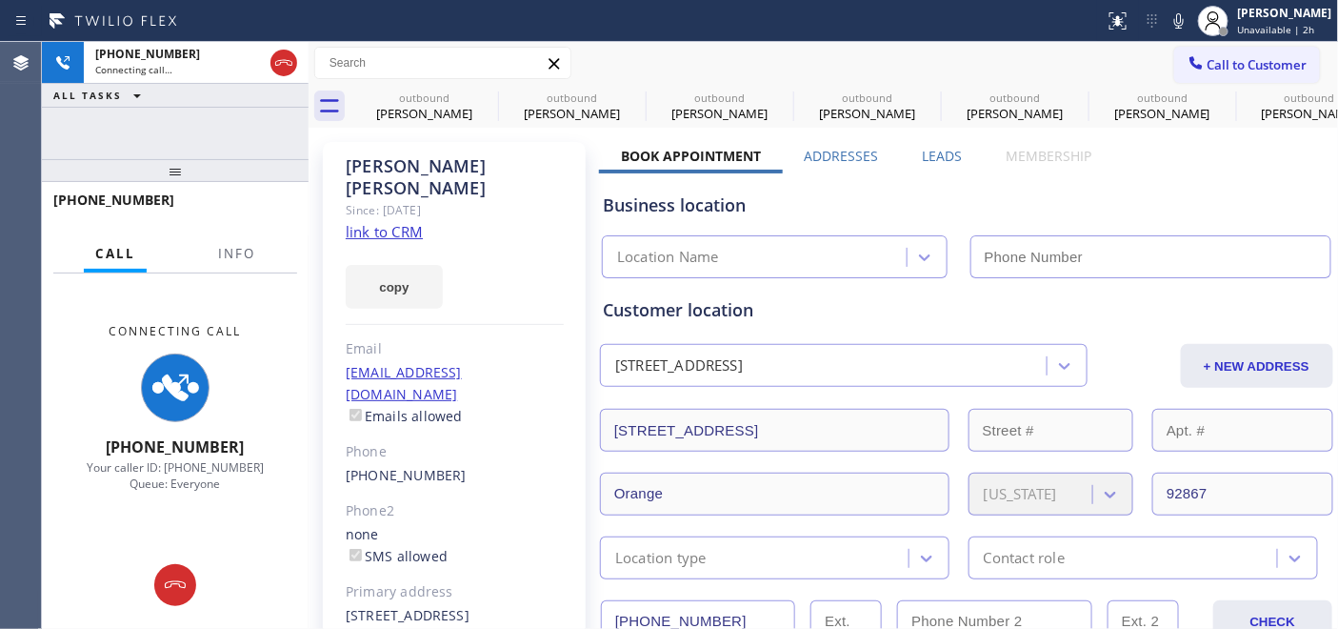
type input "(714) 855-4254"
drag, startPoint x: 201, startPoint y: 165, endPoint x: 208, endPoint y: 99, distance: 66.0
click at [203, 103] on div "+17142064831 Connecting call… ALL TASKS ALL TASKS ACTIVE TASKS TASKS IN WRAP UP…" at bounding box center [175, 335] width 267 height 587
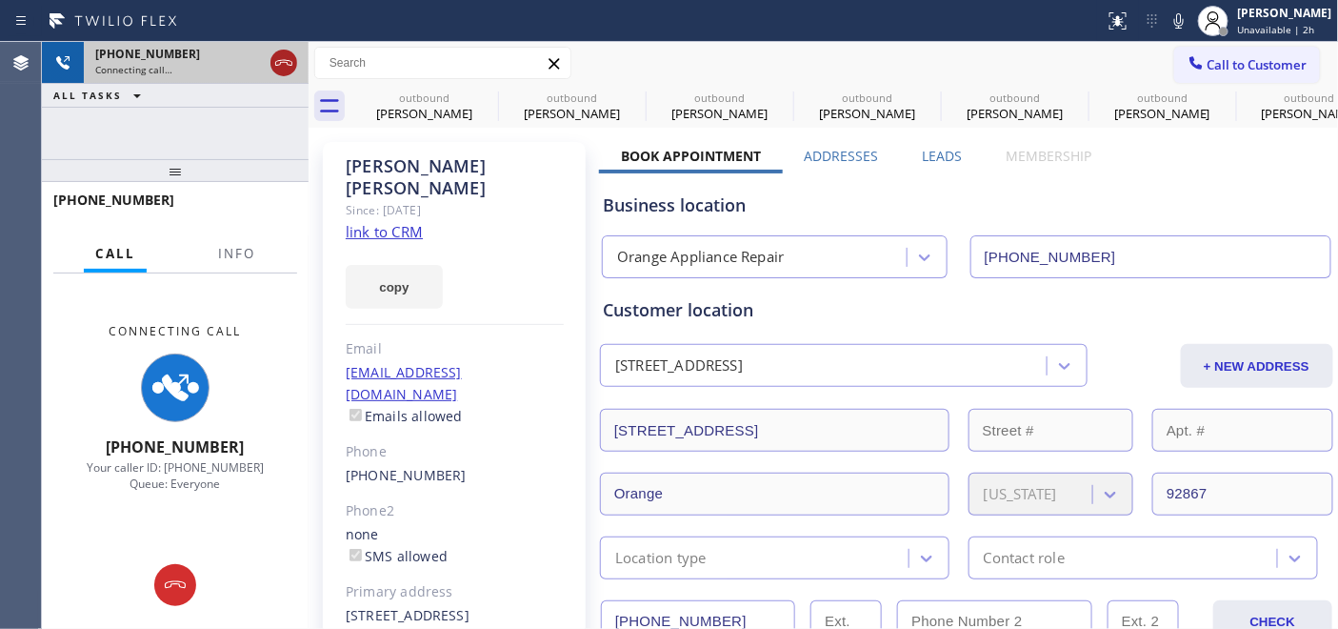
click at [288, 65] on icon at bounding box center [283, 62] width 23 height 23
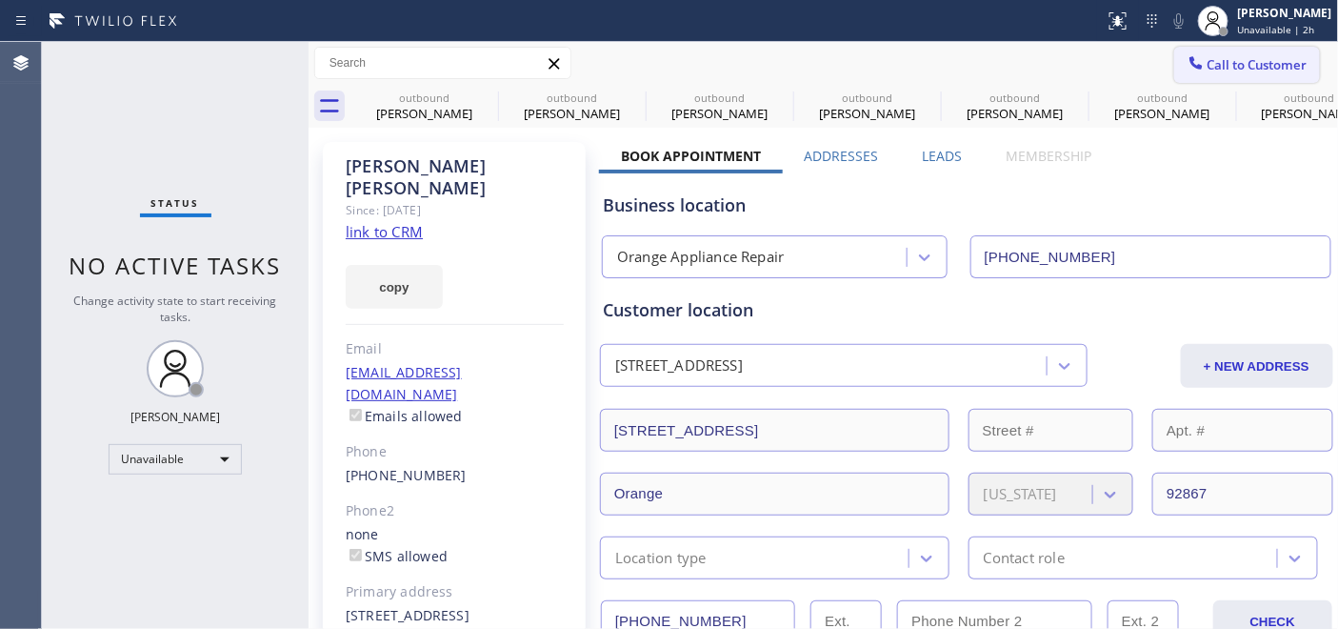
click at [1187, 62] on icon at bounding box center [1196, 62] width 19 height 19
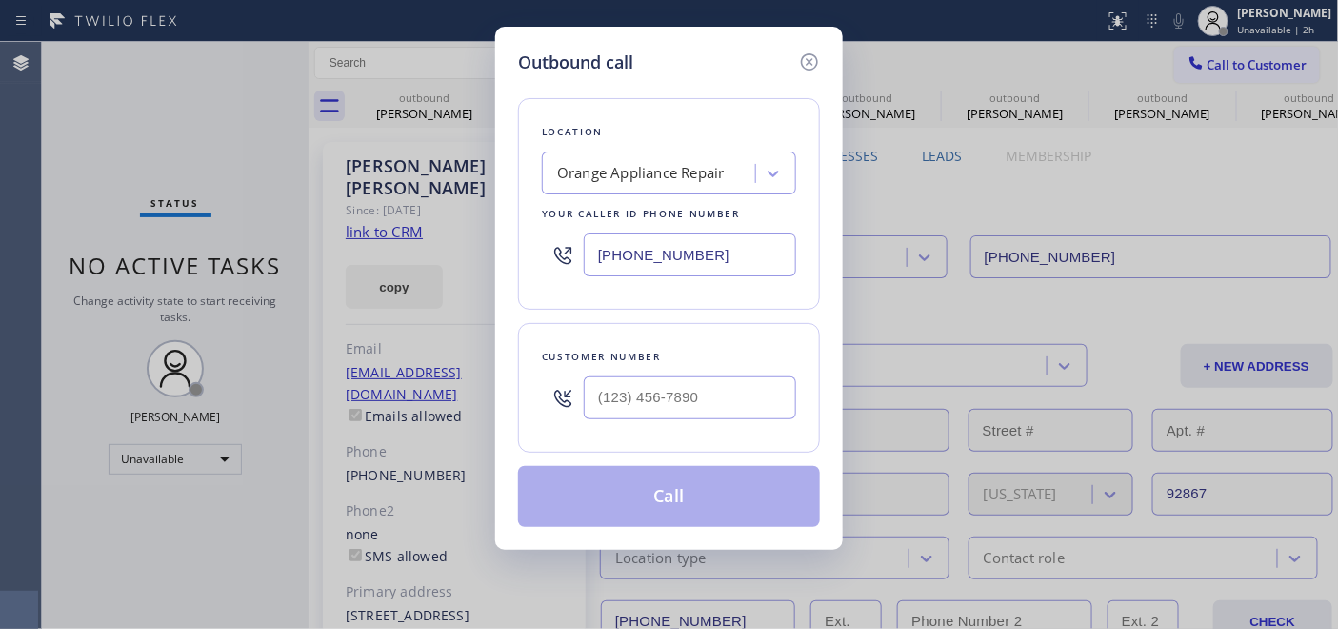
drag, startPoint x: 737, startPoint y: 434, endPoint x: 583, endPoint y: 410, distance: 156.1
click at [583, 410] on div "Customer number" at bounding box center [669, 388] width 302 height 130
click at [650, 389] on input "(___) ___-____" at bounding box center [690, 397] width 212 height 43
click at [610, 400] on input "(___) ___-____" at bounding box center [690, 397] width 212 height 43
drag, startPoint x: 678, startPoint y: 397, endPoint x: 540, endPoint y: 398, distance: 138.1
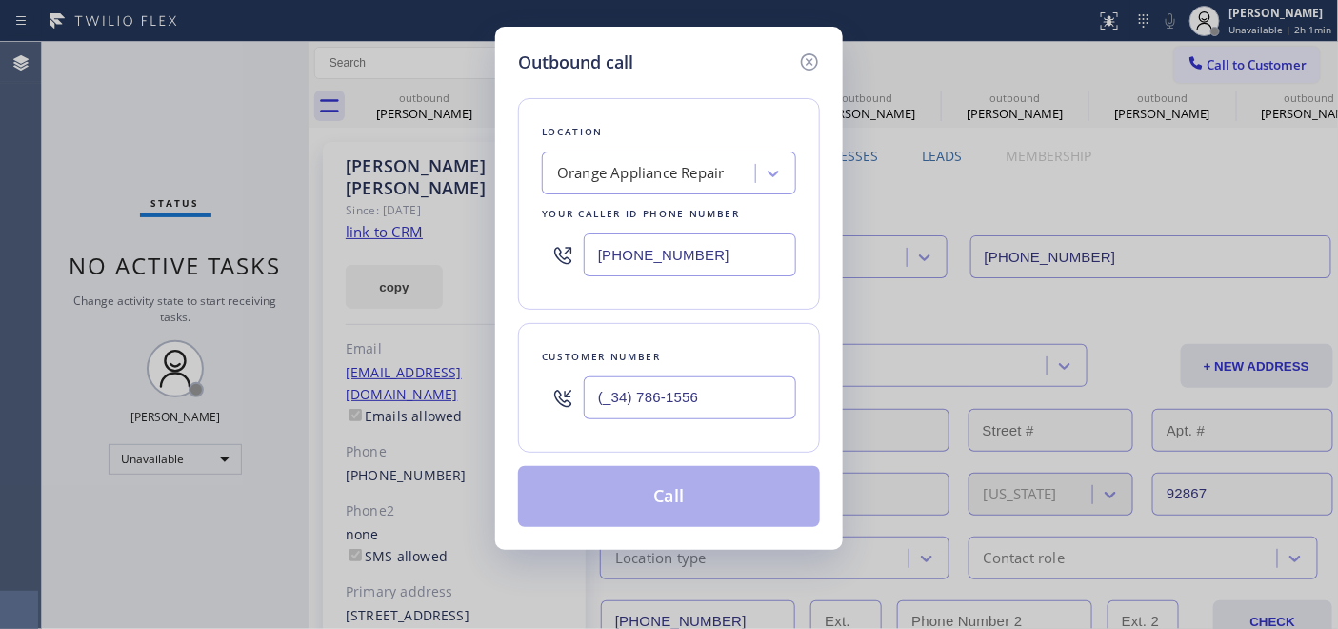
click at [540, 398] on div "Customer number (_34) 786-1556" at bounding box center [669, 388] width 302 height 130
type input "(347) 861-5564"
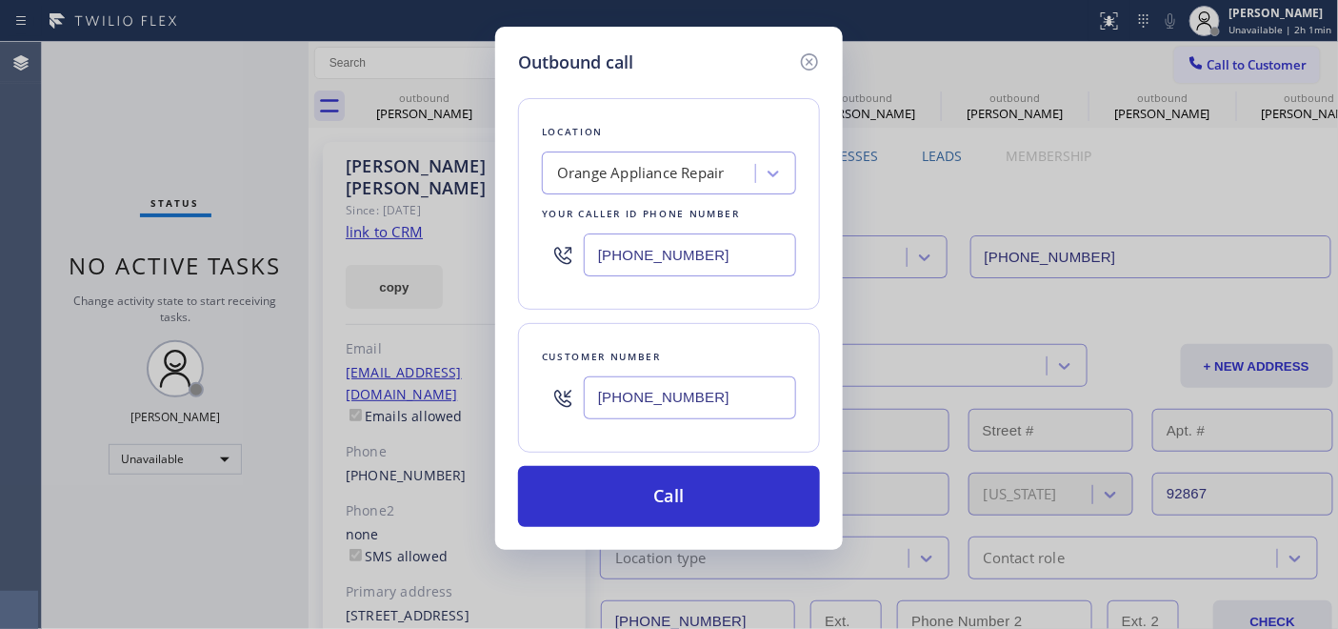
drag, startPoint x: 698, startPoint y: 251, endPoint x: 458, endPoint y: 251, distance: 240.0
click at [472, 251] on div "Outbound call Location Orange Appliance Repair Your caller id phone number (714…" at bounding box center [669, 314] width 1338 height 629
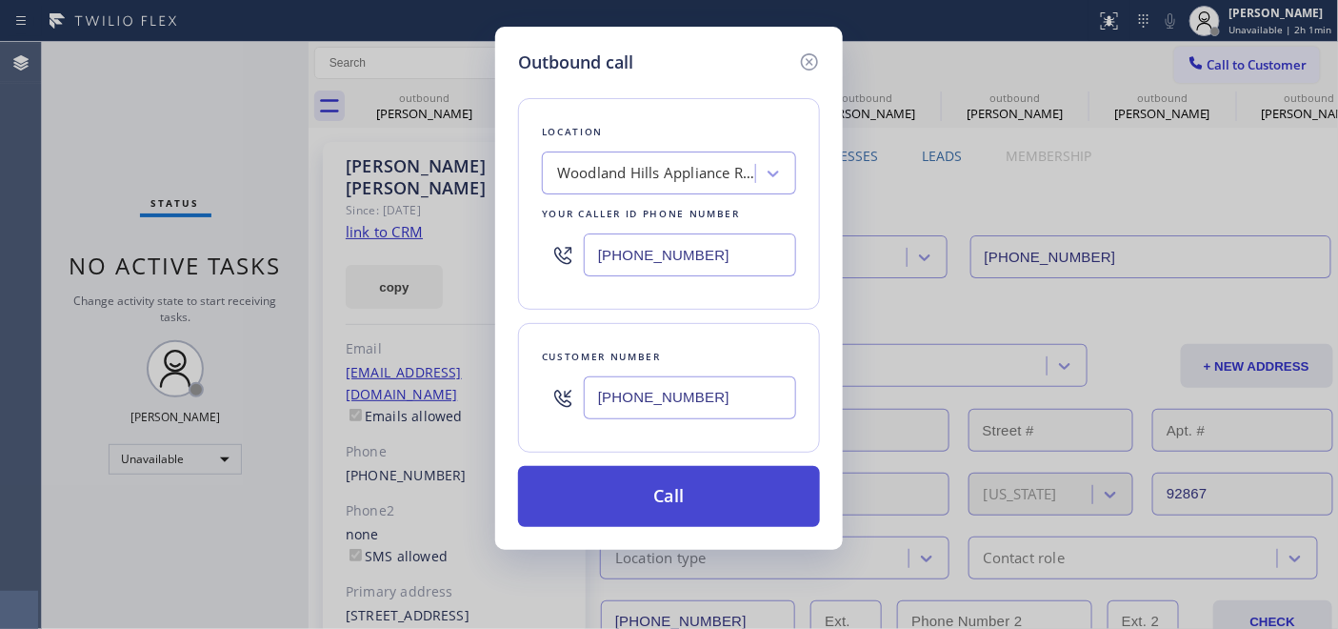
type input "(818) 926-4987"
click at [668, 476] on button "Call" at bounding box center [669, 496] width 302 height 61
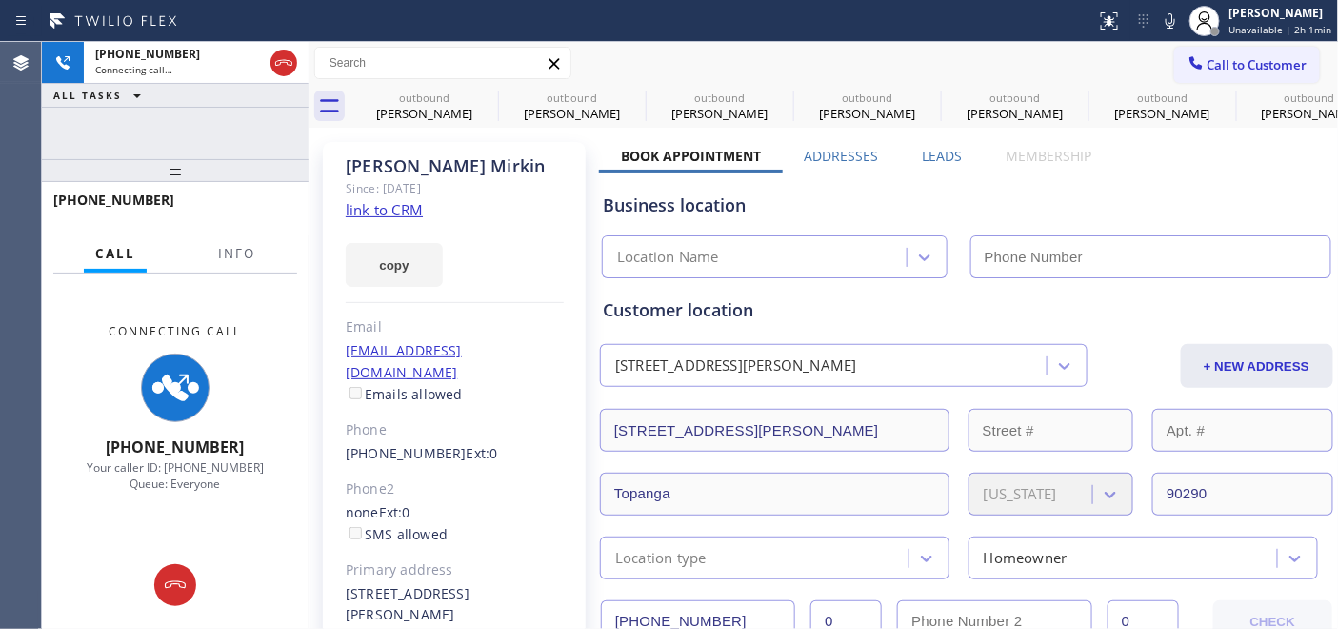
type input "(818) 926-4987"
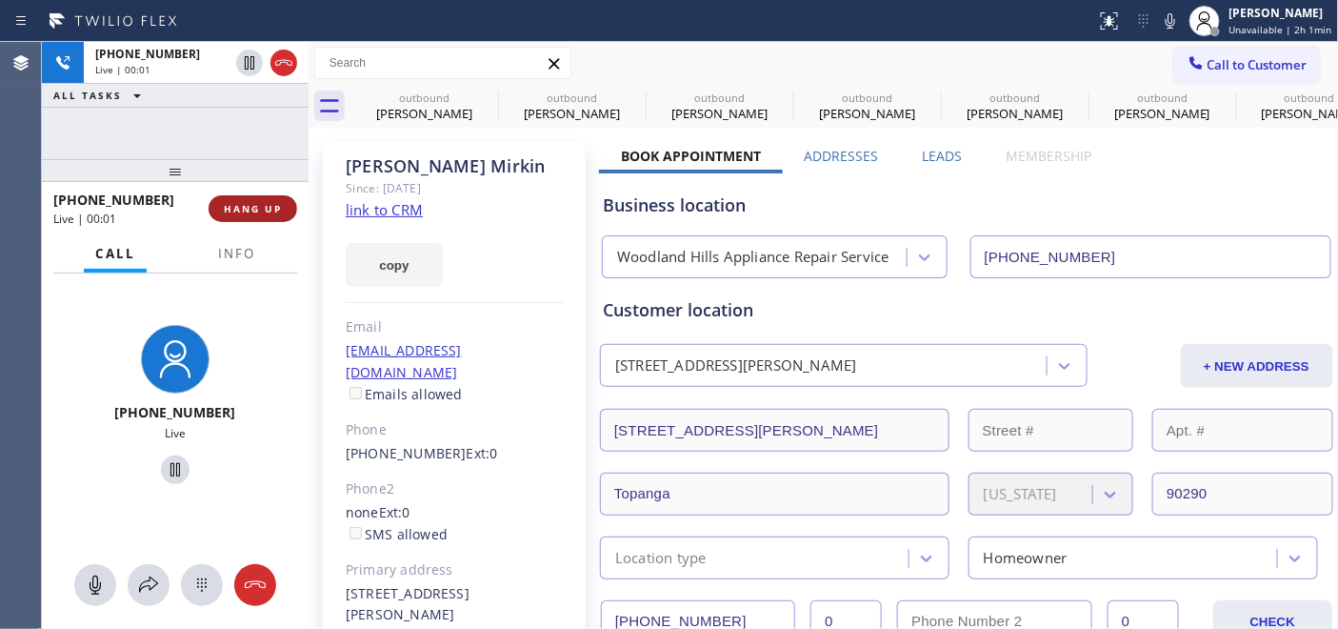
click at [265, 210] on span "HANG UP" at bounding box center [253, 208] width 58 height 13
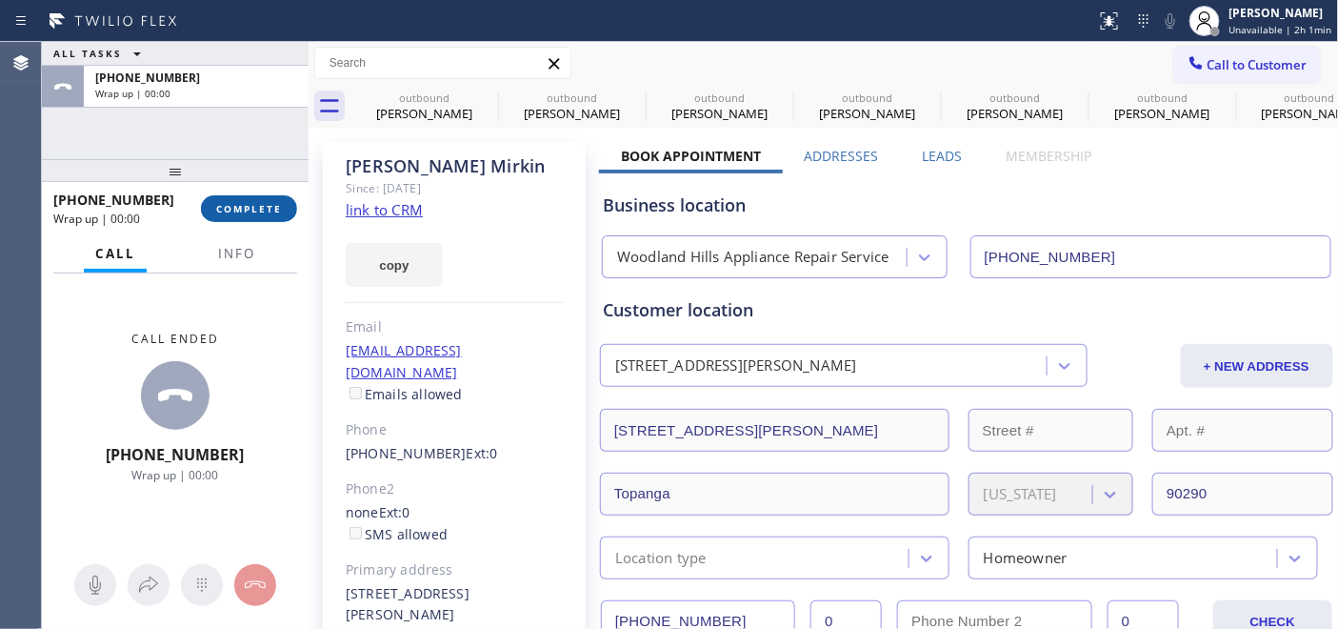
click at [251, 207] on span "COMPLETE" at bounding box center [249, 208] width 66 height 13
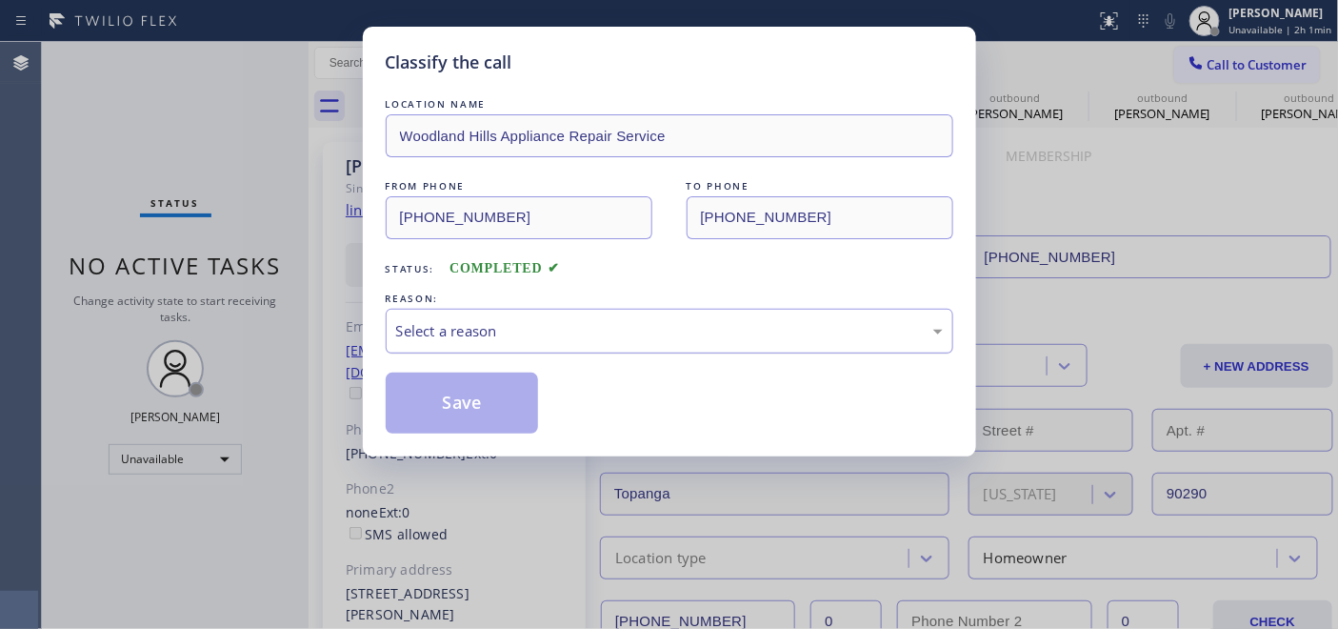
click at [545, 310] on div "Select a reason" at bounding box center [670, 331] width 568 height 45
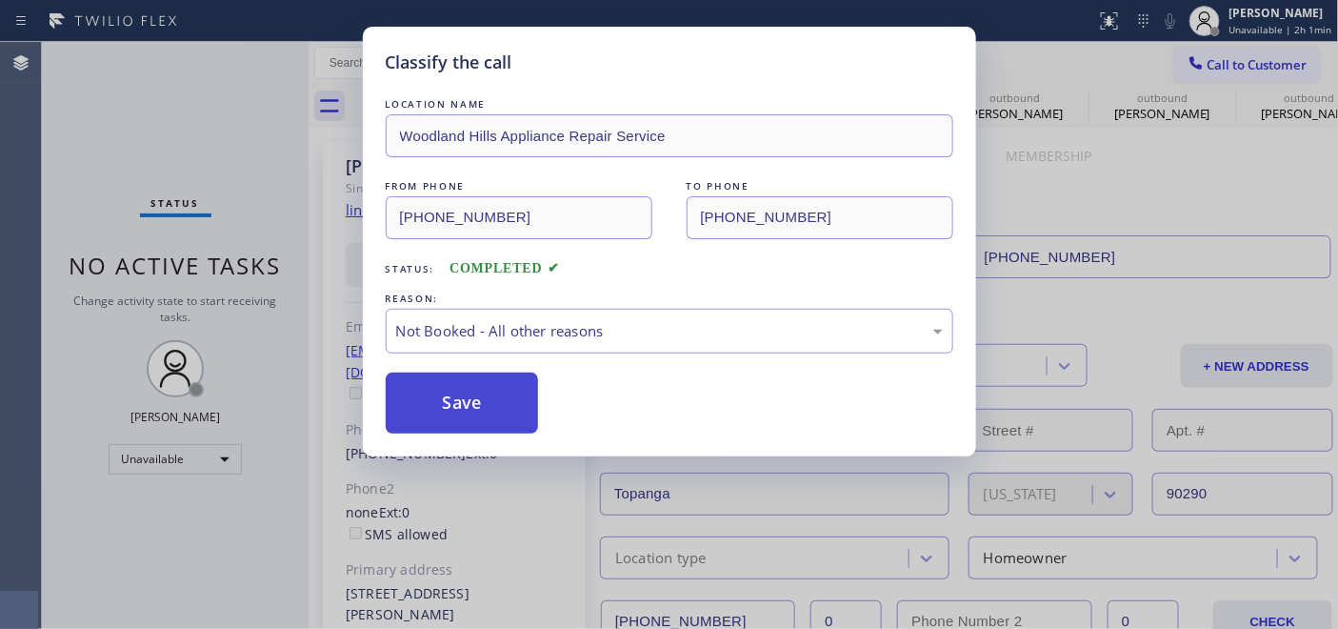
click at [509, 407] on button "Save" at bounding box center [462, 402] width 153 height 61
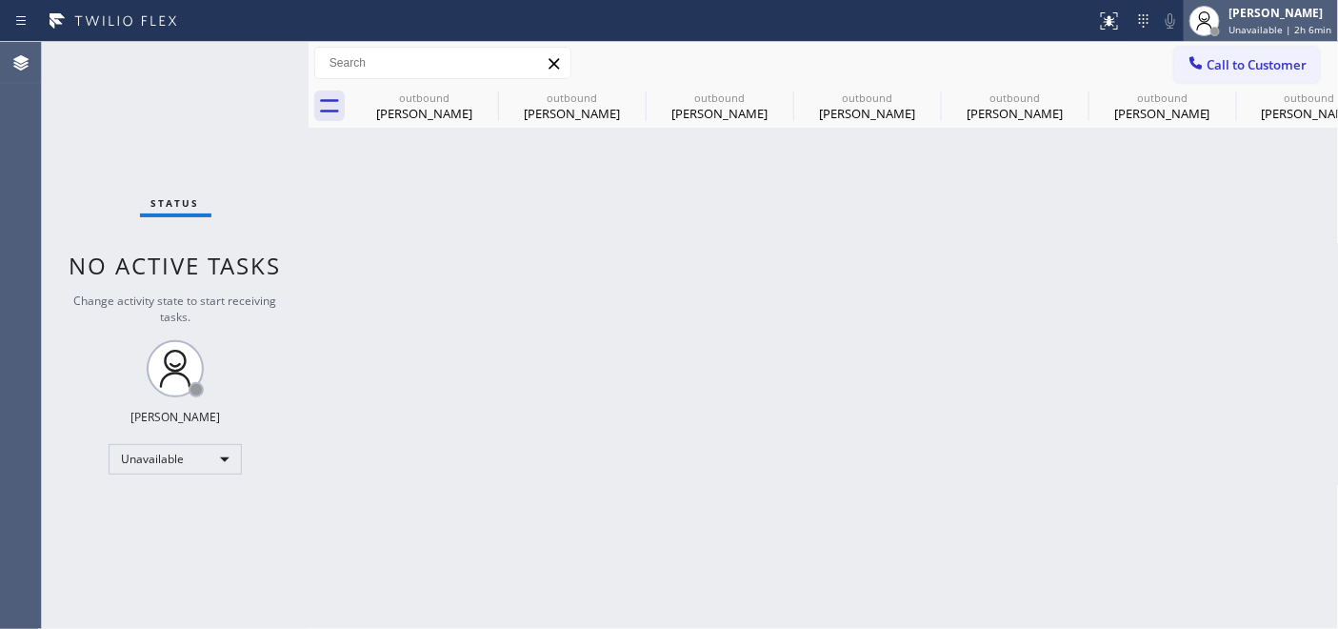
click at [1240, 14] on div "[PERSON_NAME]" at bounding box center [1280, 13] width 103 height 16
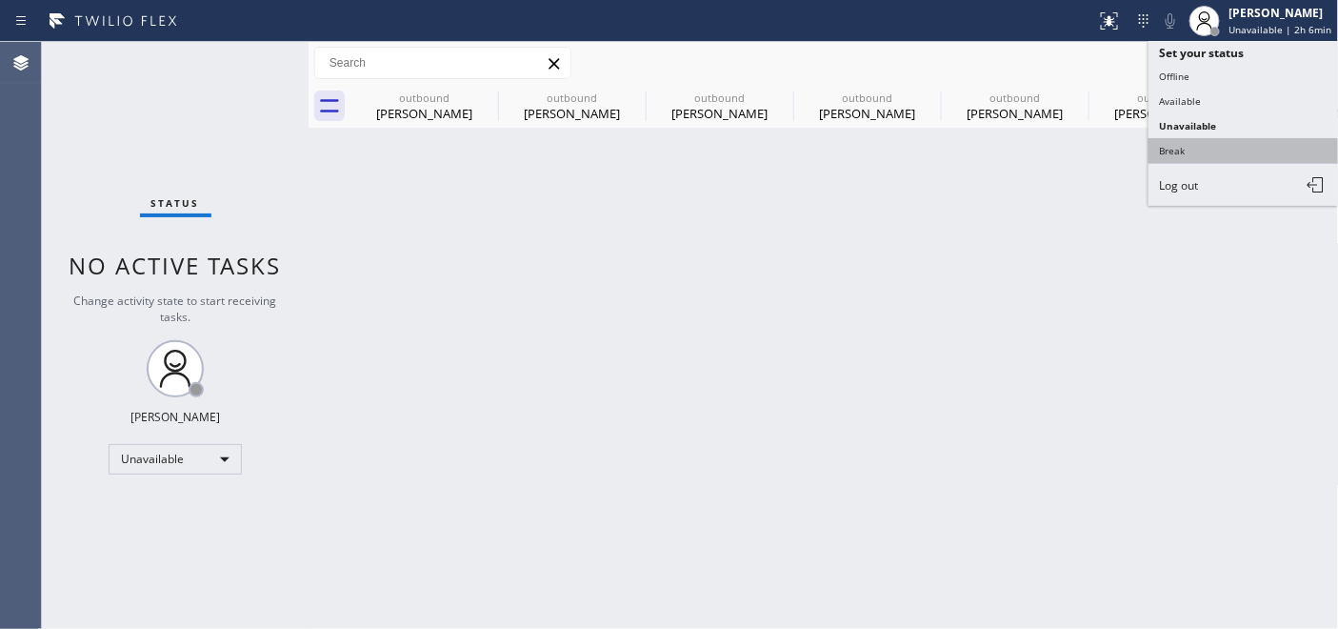
click at [1198, 146] on button "Break" at bounding box center [1243, 150] width 190 height 25
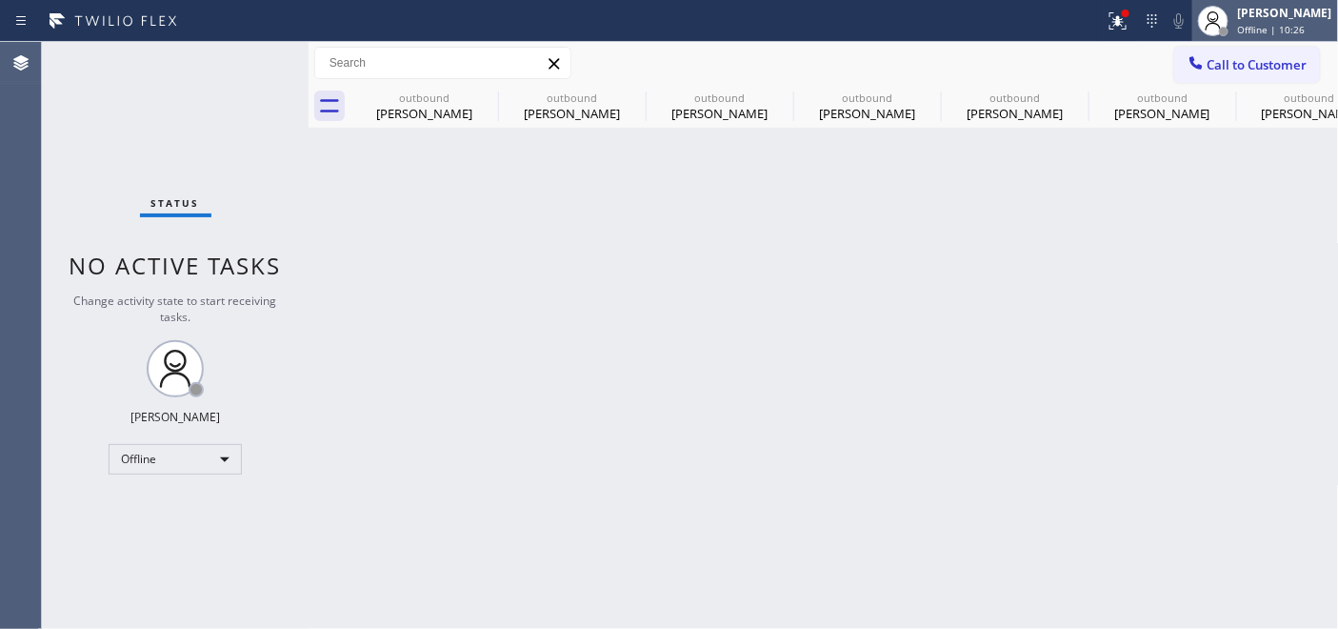
click at [1243, 29] on span "Offline | 10:26" at bounding box center [1272, 29] width 68 height 13
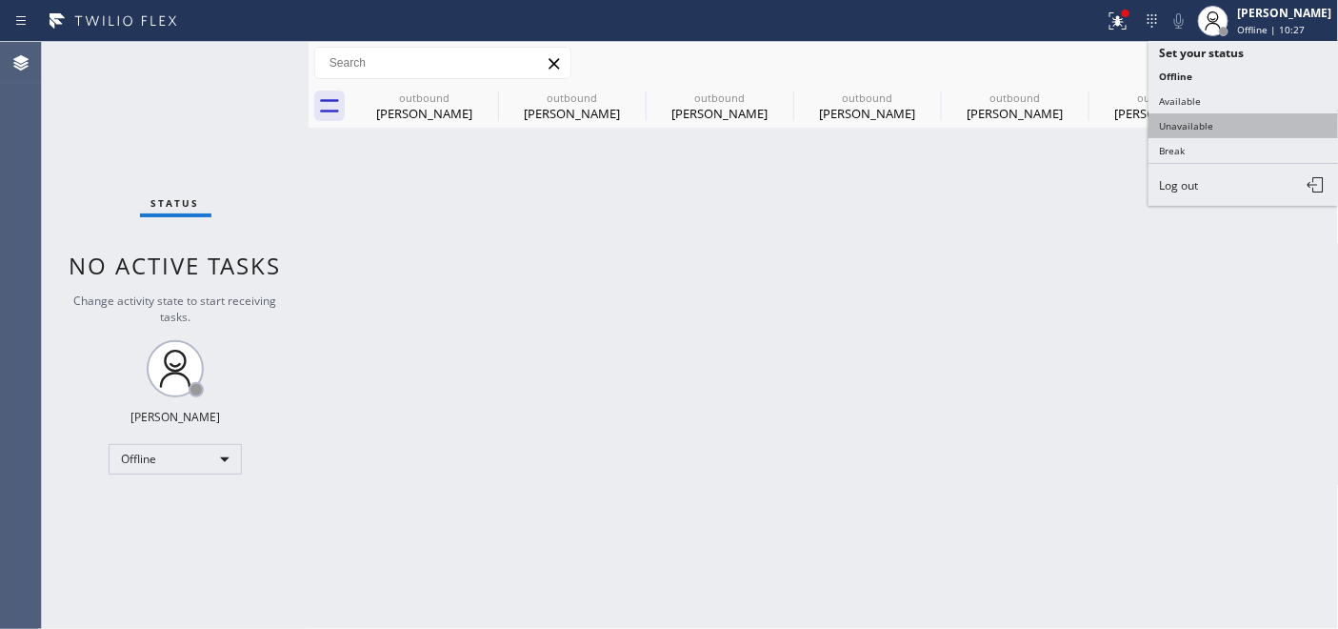
click at [1197, 125] on button "Unavailable" at bounding box center [1243, 125] width 190 height 25
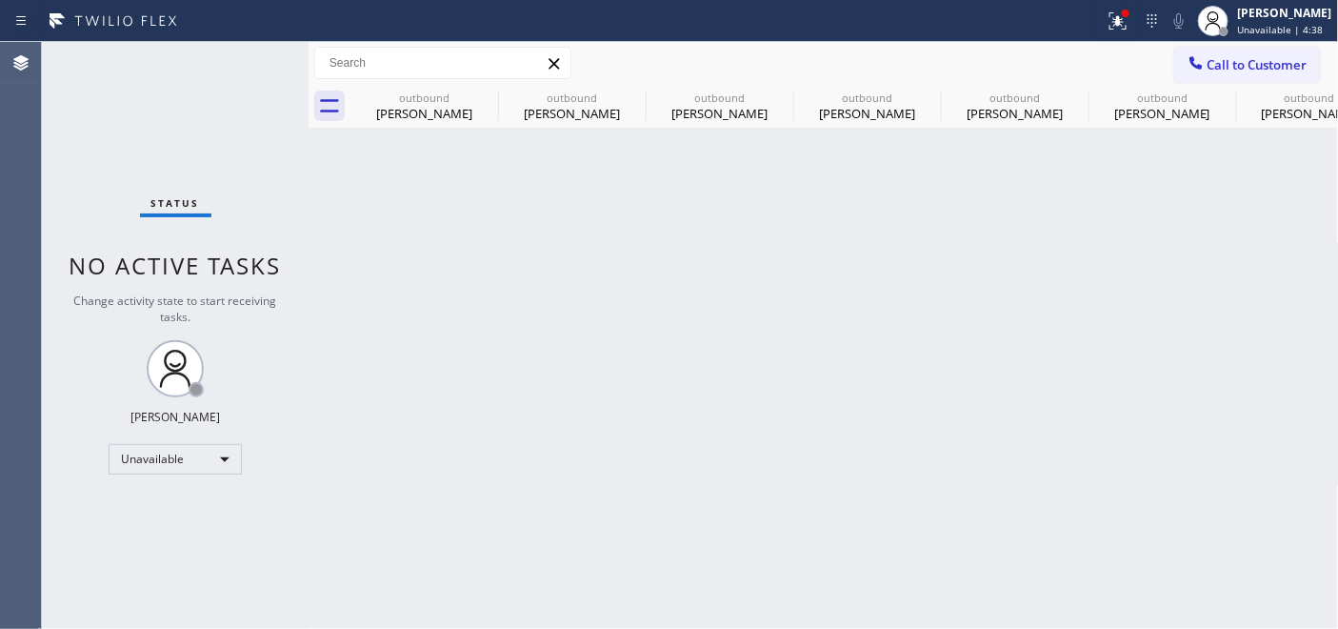
drag, startPoint x: 407, startPoint y: 150, endPoint x: 432, endPoint y: 145, distance: 26.3
click at [407, 150] on div "Back to Dashboard Change Sender ID Customers Technicians Select a contact Outbo…" at bounding box center [824, 335] width 1030 height 587
click at [1317, 53] on button "Call to Customer" at bounding box center [1247, 65] width 146 height 36
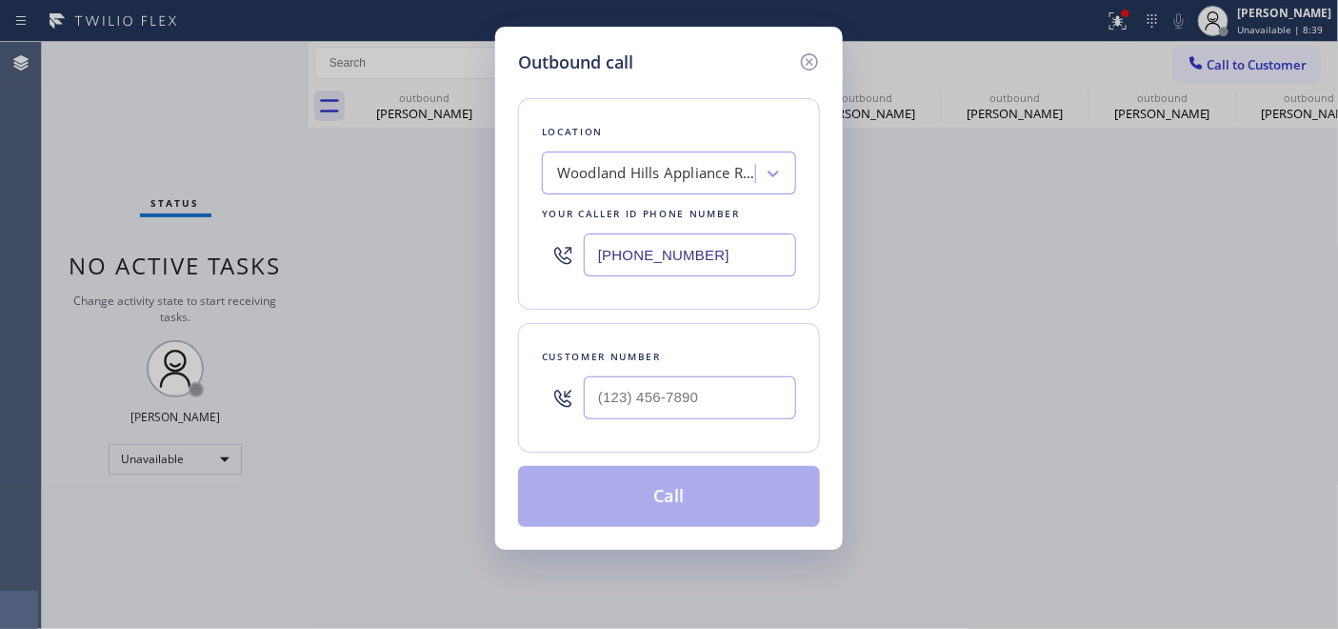
click at [606, 436] on div "Customer number" at bounding box center [669, 388] width 302 height 130
click at [697, 339] on div "Customer number" at bounding box center [669, 388] width 302 height 130
click at [692, 375] on div at bounding box center [690, 398] width 212 height 62
click at [682, 404] on input "(___) ___-____" at bounding box center [690, 397] width 212 height 43
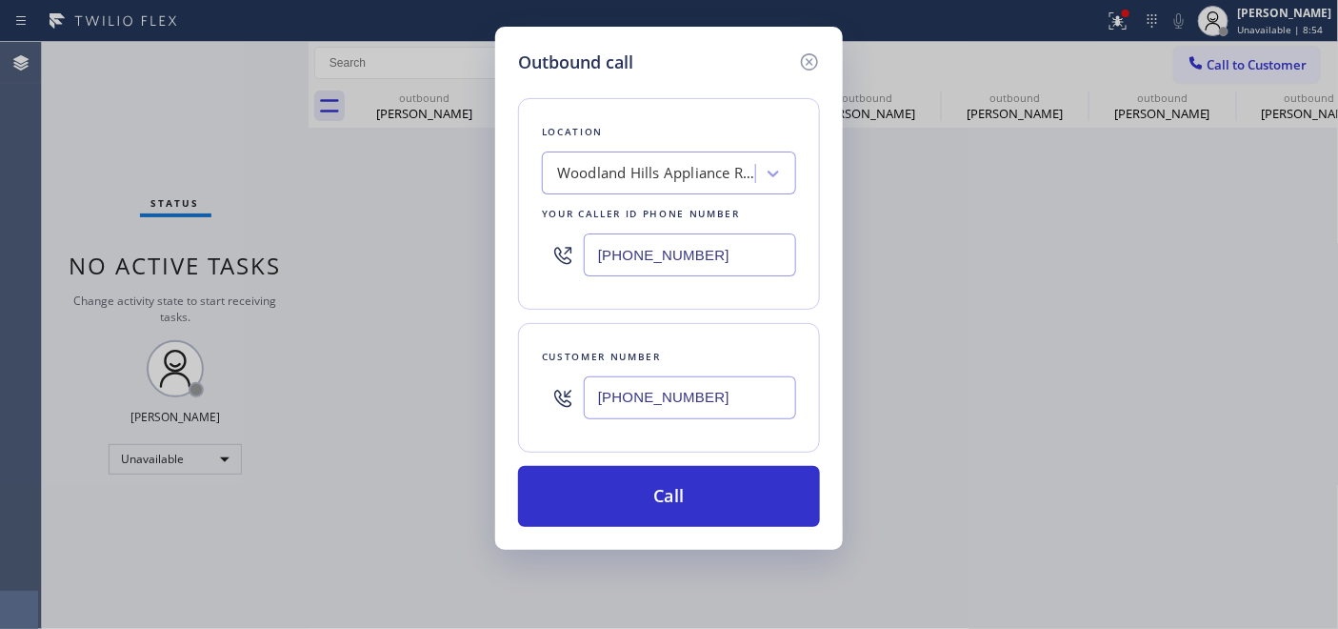
type input "(347) 861-5564"
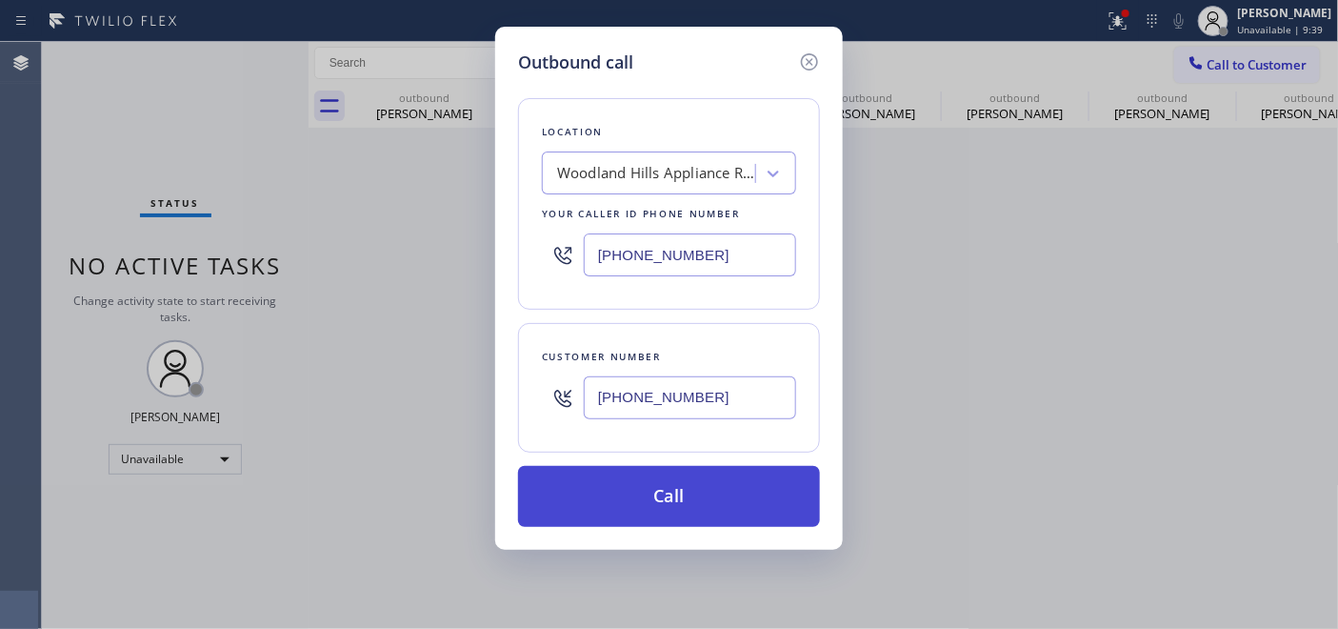
click at [741, 483] on button "Call" at bounding box center [669, 496] width 302 height 61
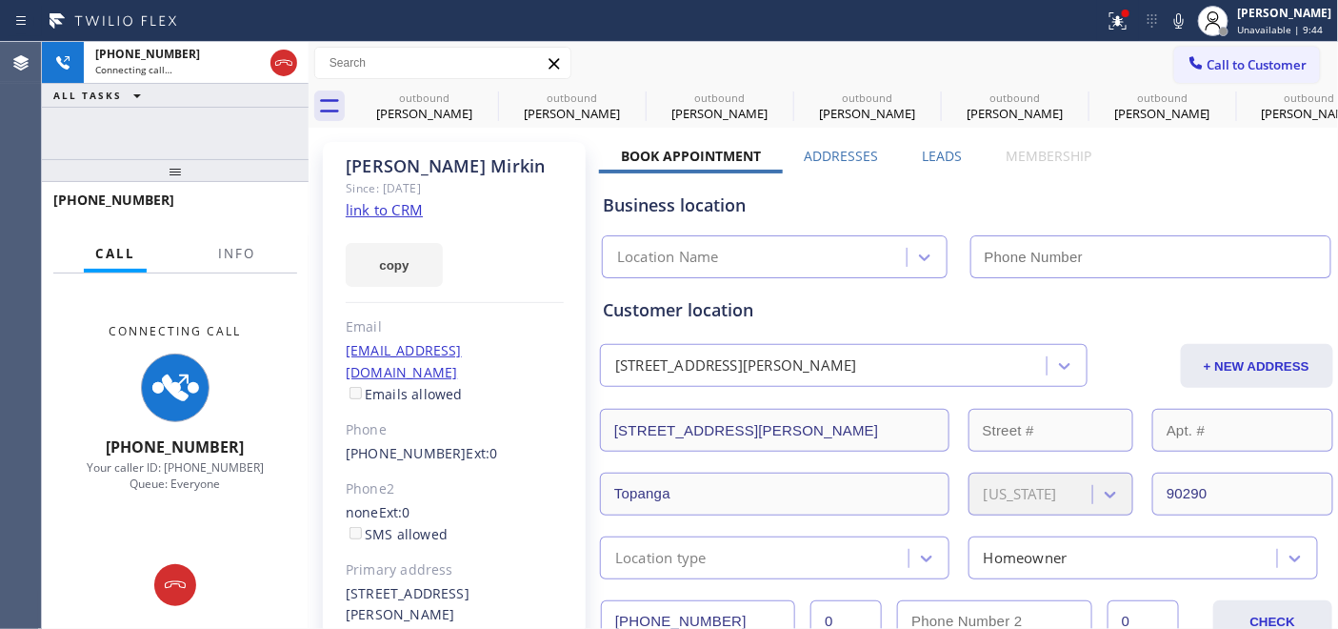
type input "(818) 926-4987"
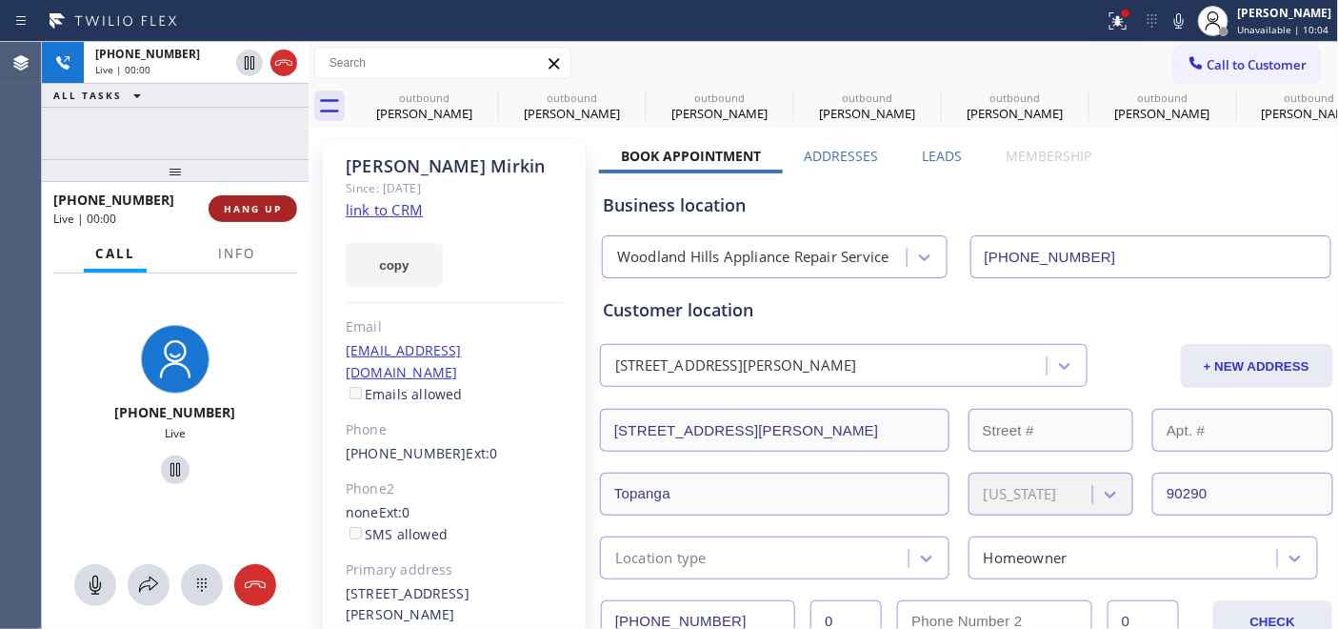
click at [259, 204] on span "HANG UP" at bounding box center [253, 208] width 58 height 13
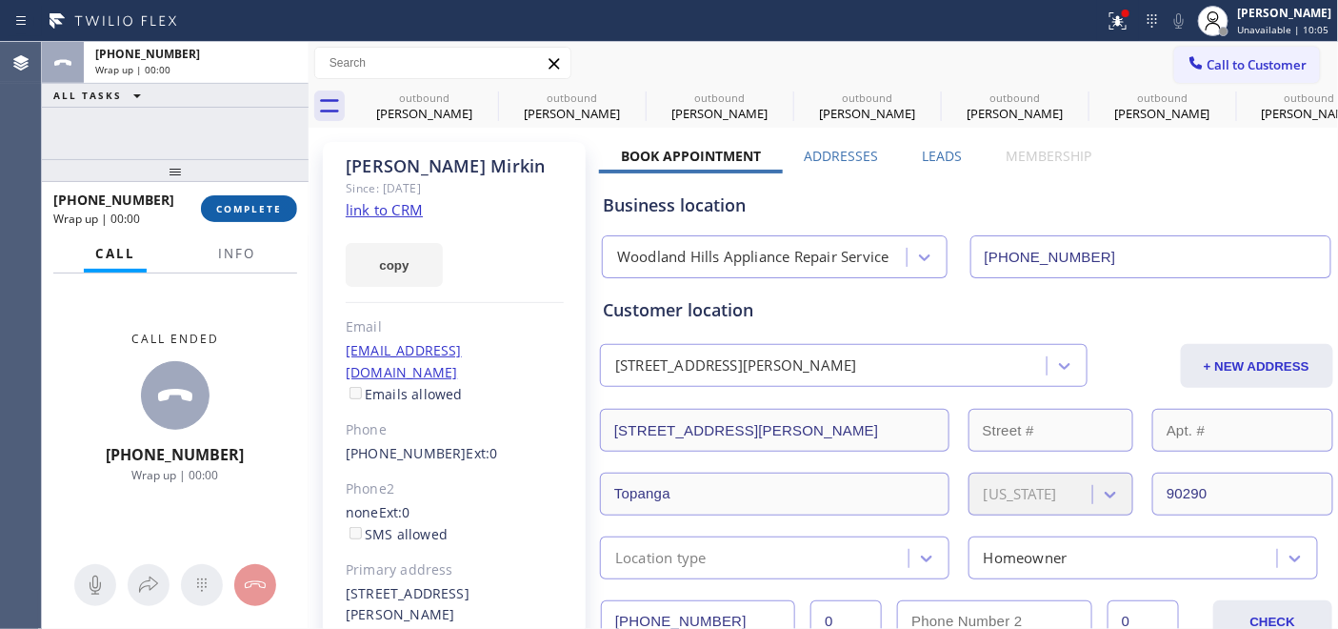
click at [264, 200] on button "COMPLETE" at bounding box center [249, 208] width 96 height 27
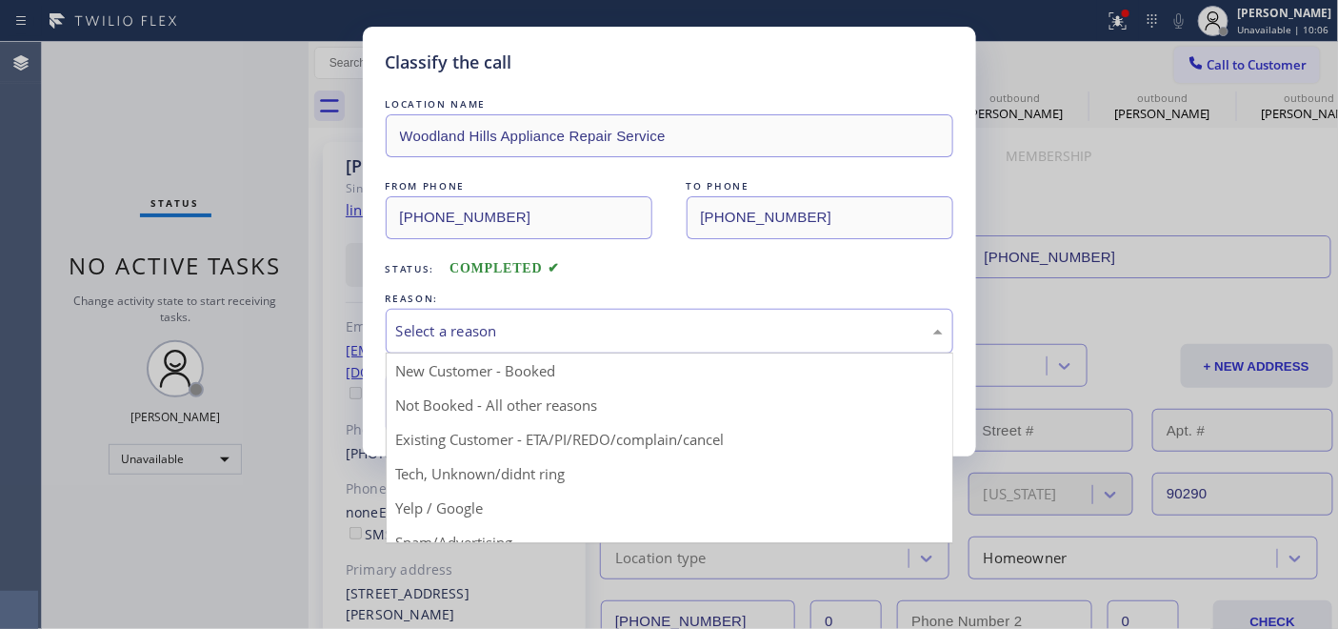
click at [463, 309] on div "Select a reason" at bounding box center [670, 331] width 568 height 45
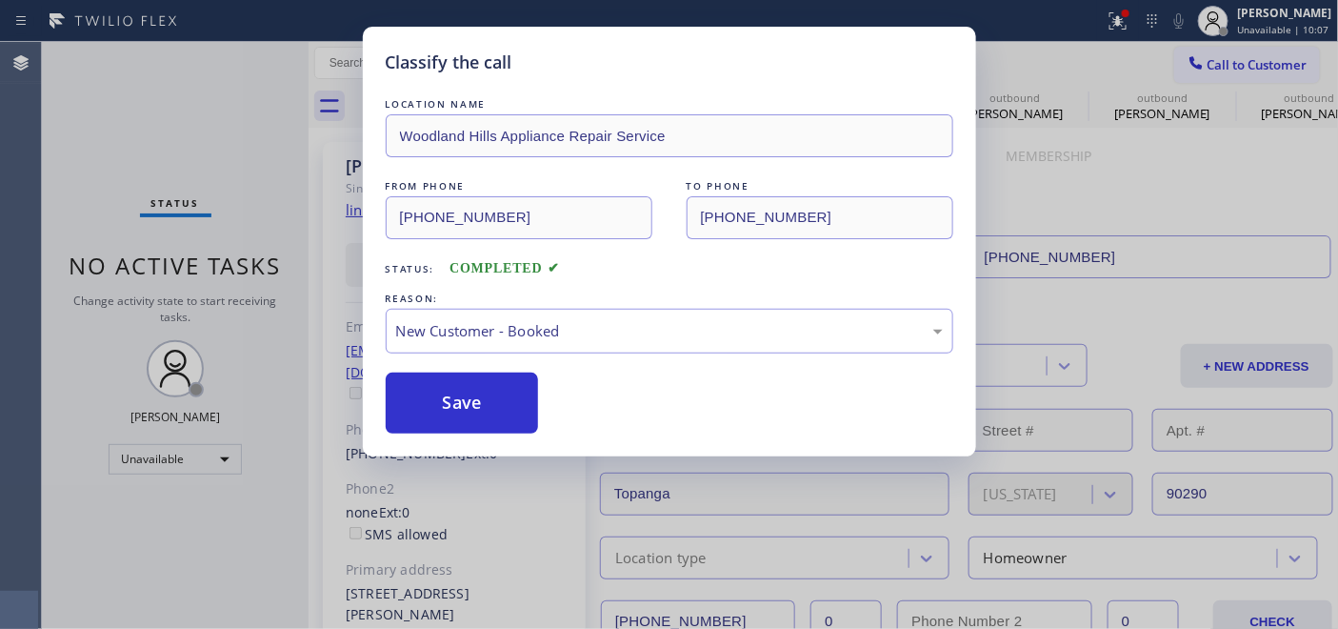
click at [489, 306] on div "REASON:" at bounding box center [670, 299] width 568 height 20
click at [503, 326] on div "New Customer - Booked" at bounding box center [669, 331] width 547 height 22
click at [471, 395] on button "Save" at bounding box center [462, 402] width 153 height 61
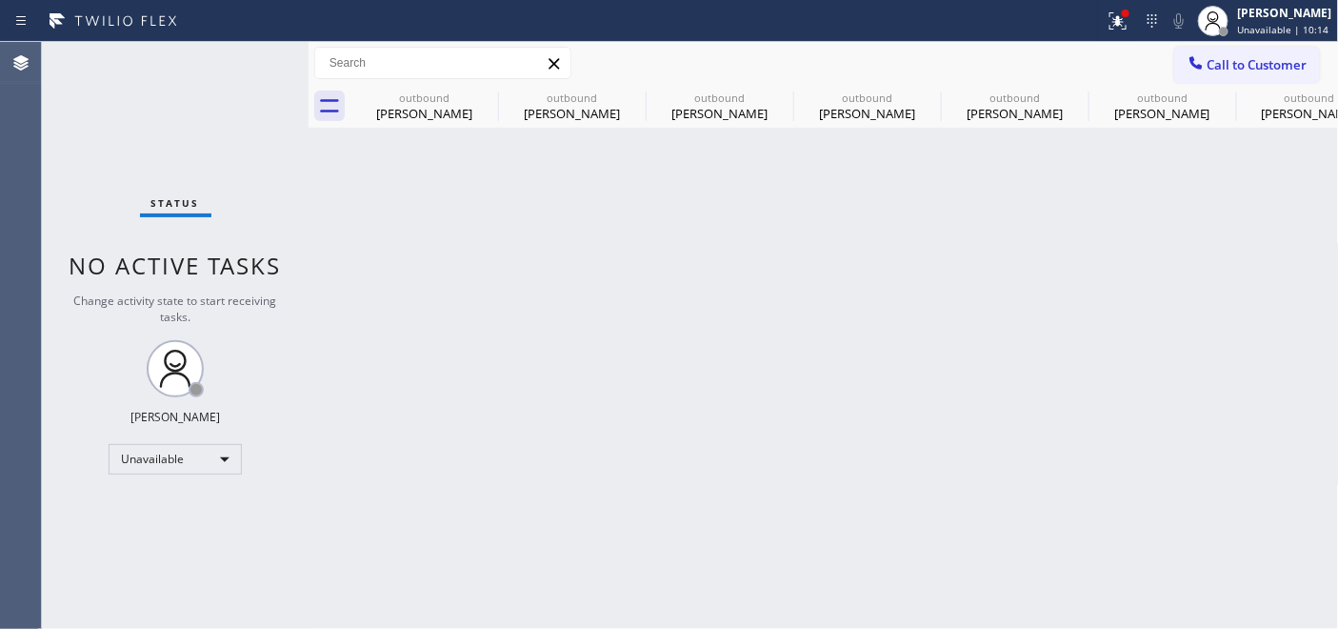
click at [1219, 83] on div "Call to Customer Outbound call Location Woodland Hills Appliance Repair Service…" at bounding box center [824, 63] width 1030 height 43
click at [1214, 70] on span "Call to Customer" at bounding box center [1257, 64] width 100 height 17
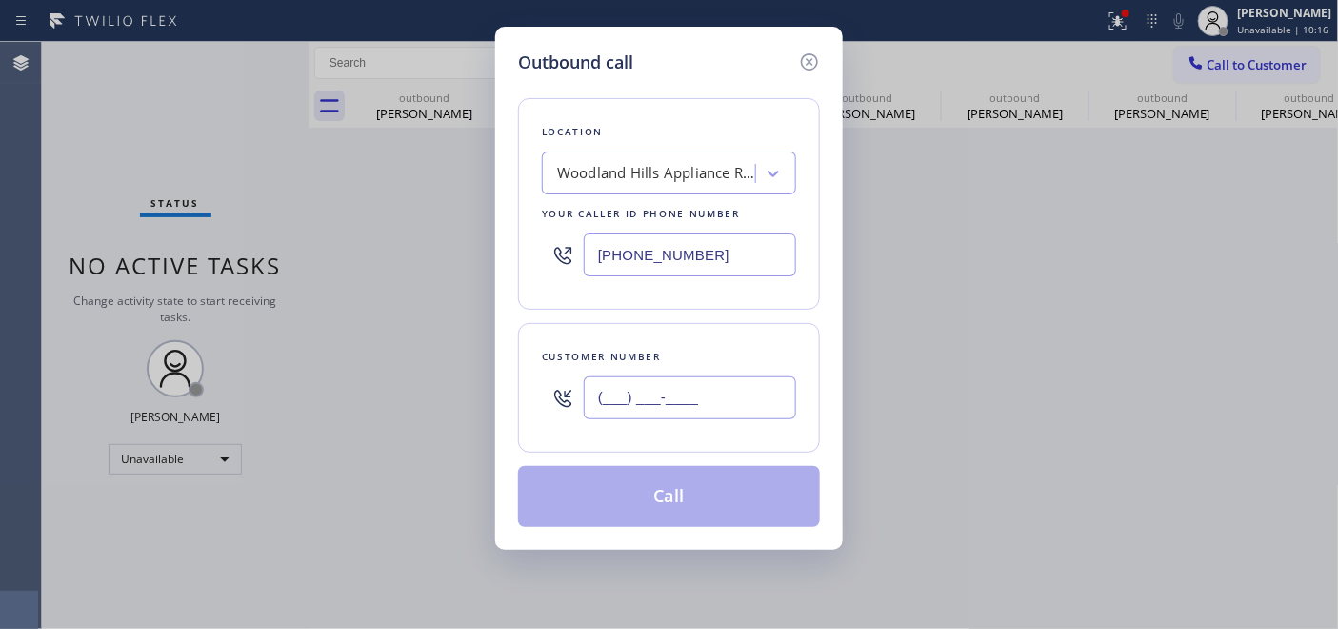
click at [678, 395] on input "(___) ___-____" at bounding box center [690, 397] width 212 height 43
paste input "310) 874-8426"
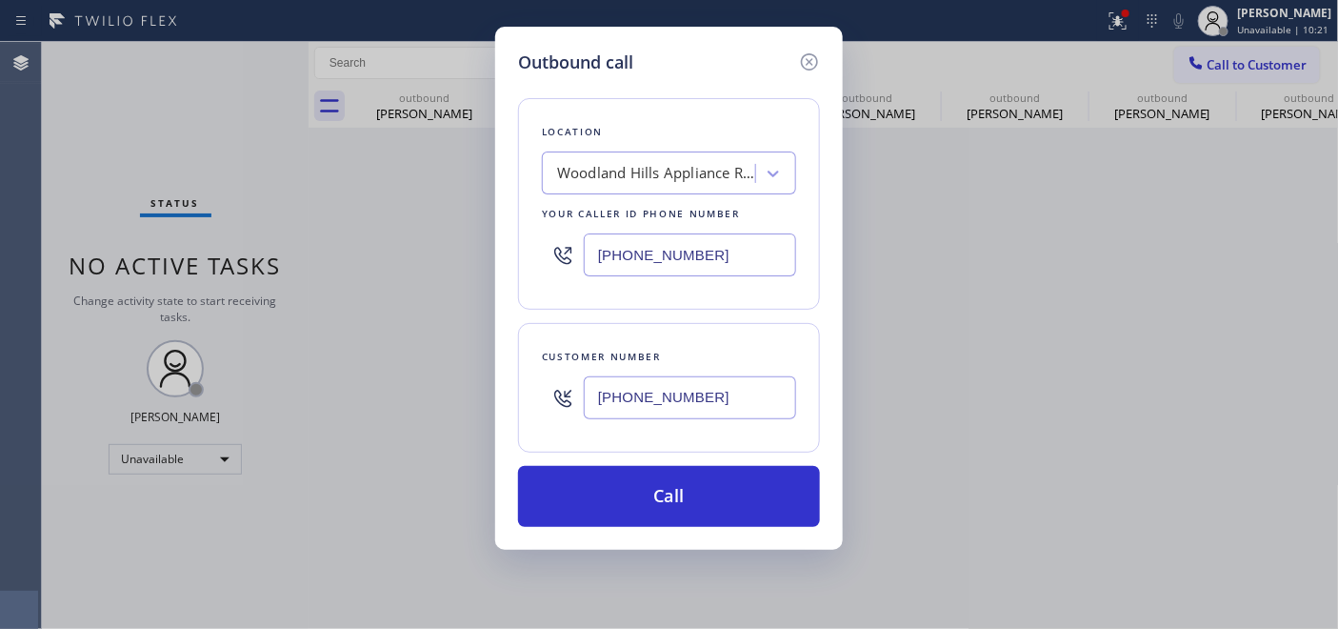
type input "(310) 874-8426"
drag, startPoint x: 756, startPoint y: 248, endPoint x: 392, endPoint y: 254, distance: 363.8
click at [394, 254] on div "Outbound call Location Woodland Hills Appliance Repair Service Your caller id p…" at bounding box center [669, 314] width 1338 height 629
paste input "323) 870-7123"
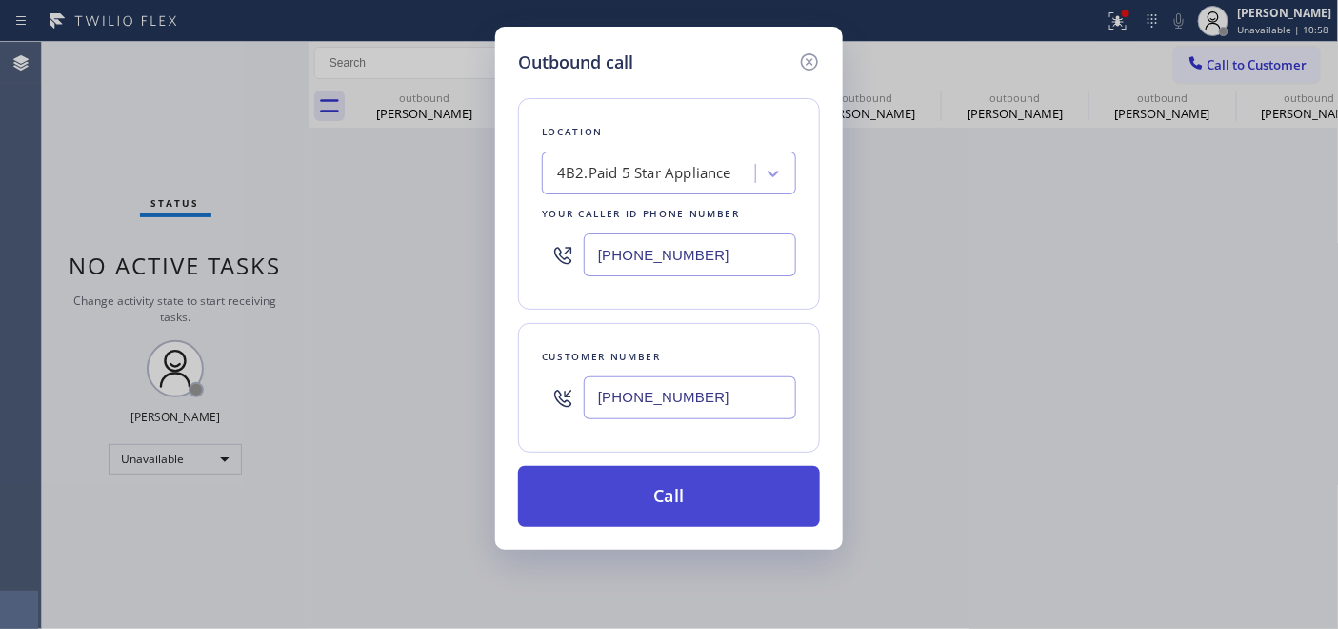
type input "(323) 870-7123"
click at [749, 490] on button "Call" at bounding box center [669, 496] width 302 height 61
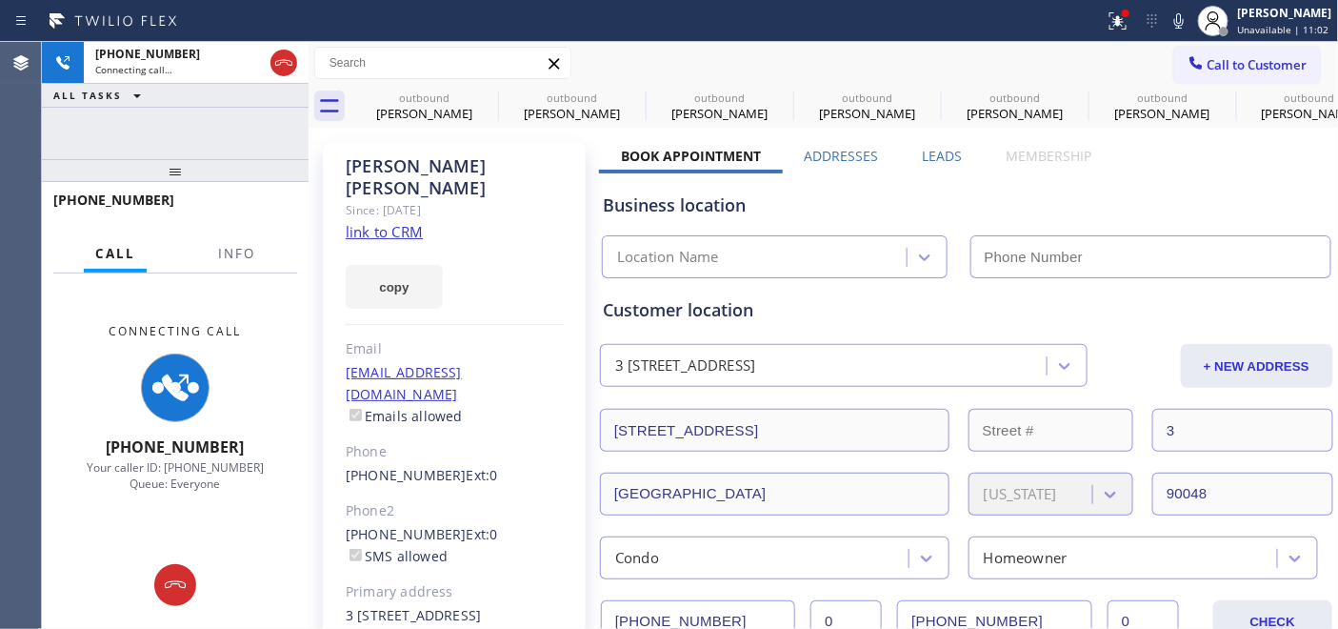
type input "(323) 870-7123"
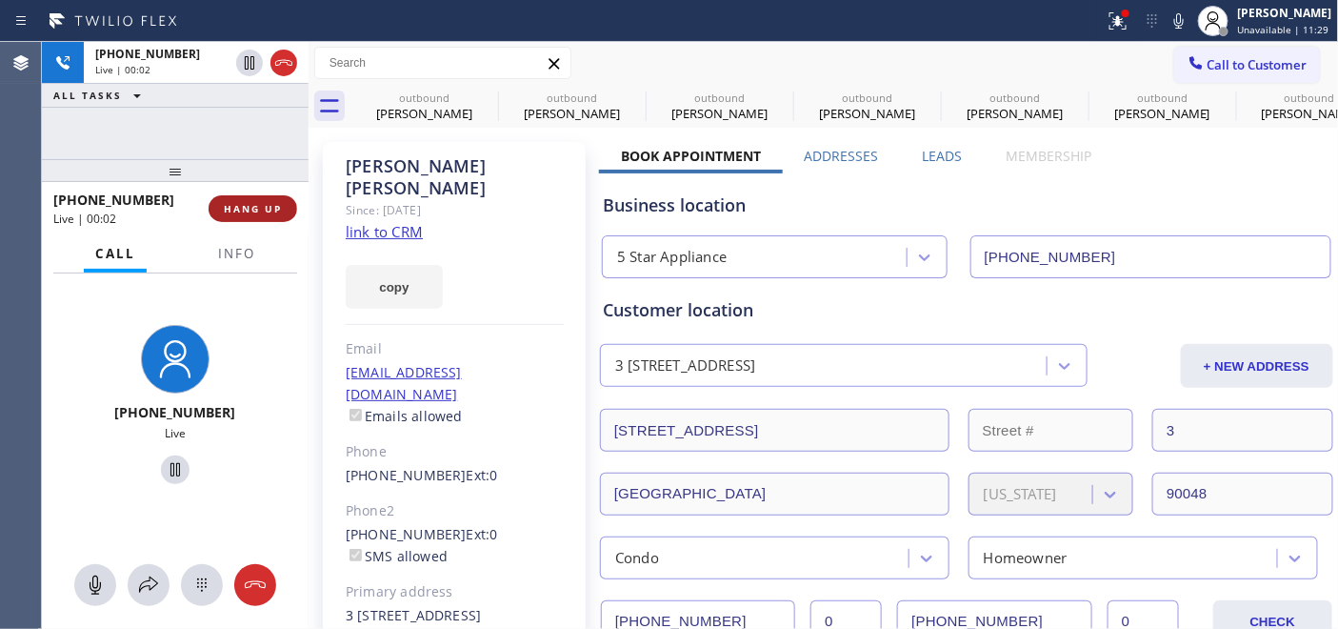
click at [284, 206] on button "HANG UP" at bounding box center [253, 208] width 89 height 27
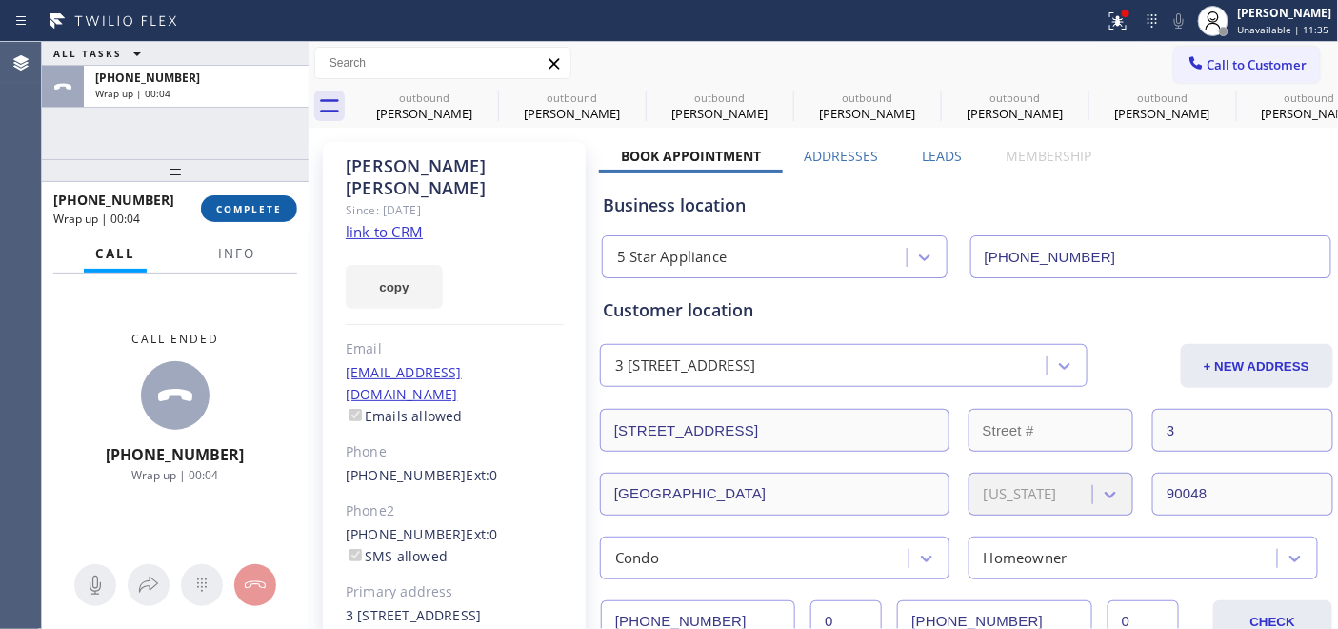
click at [245, 195] on button "COMPLETE" at bounding box center [249, 208] width 96 height 27
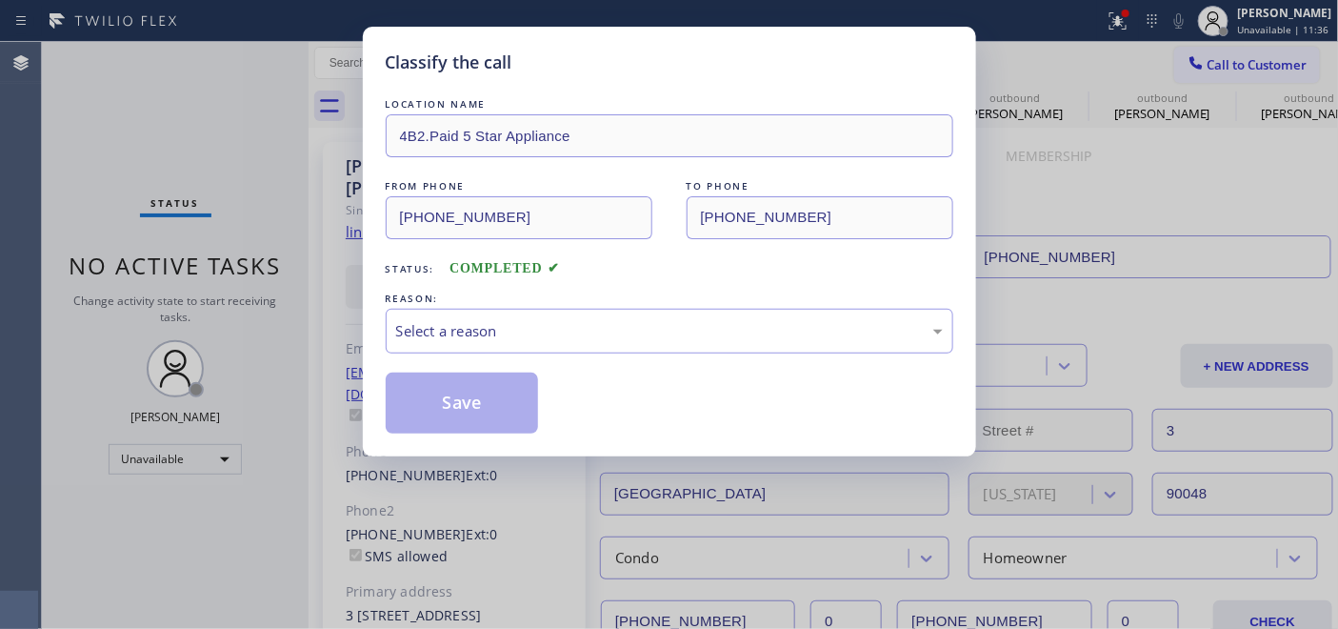
click at [267, 215] on div "Classify the call LOCATION NAME 4B2.Paid 5 Star Appliance FROM PHONE (323) 870-…" at bounding box center [669, 314] width 1338 height 629
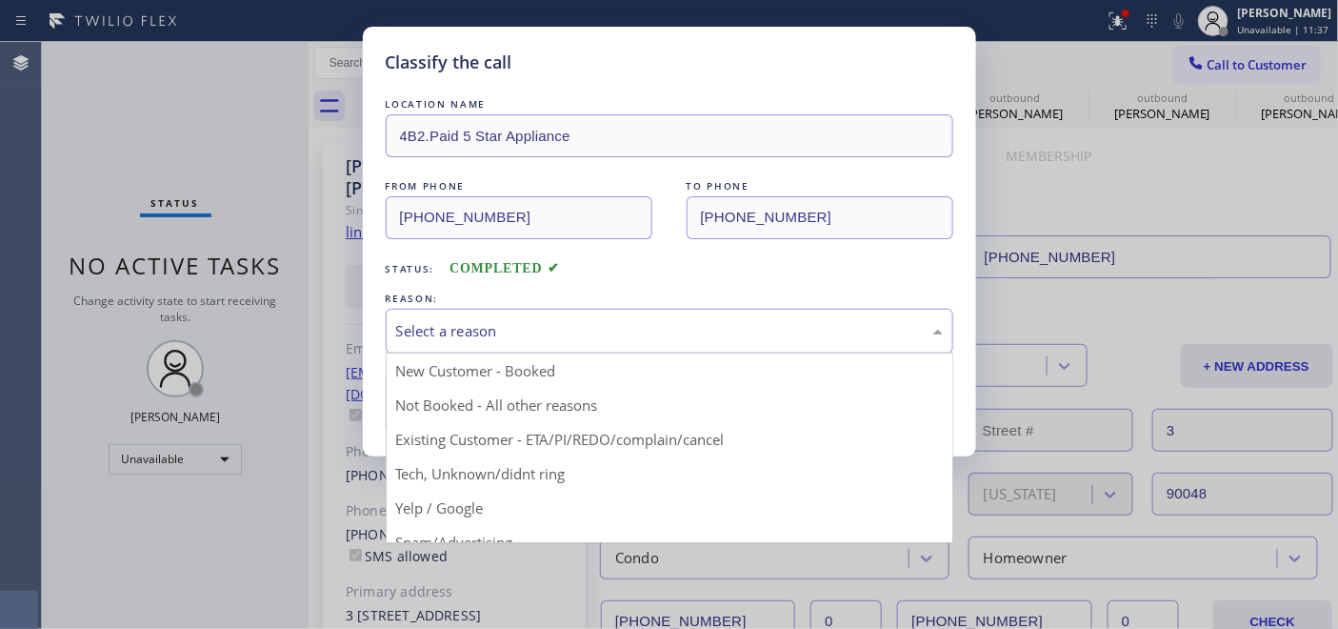
click at [560, 334] on div "Select a reason" at bounding box center [669, 331] width 547 height 22
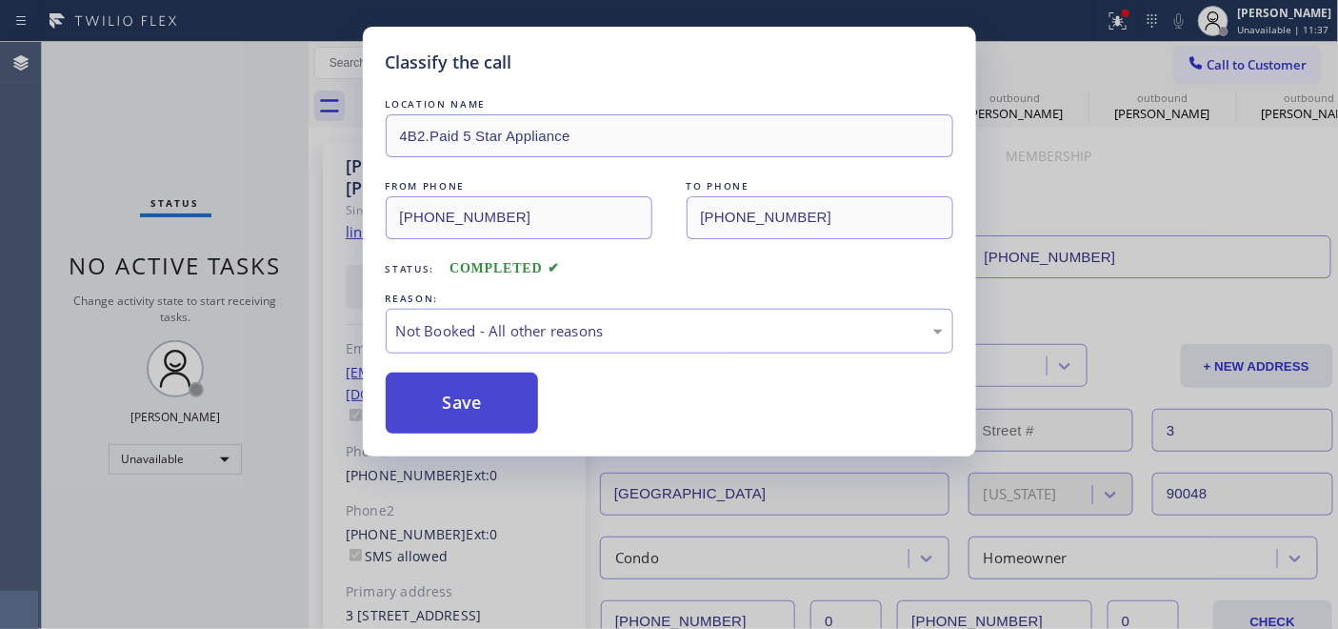
click at [480, 389] on button "Save" at bounding box center [462, 402] width 153 height 61
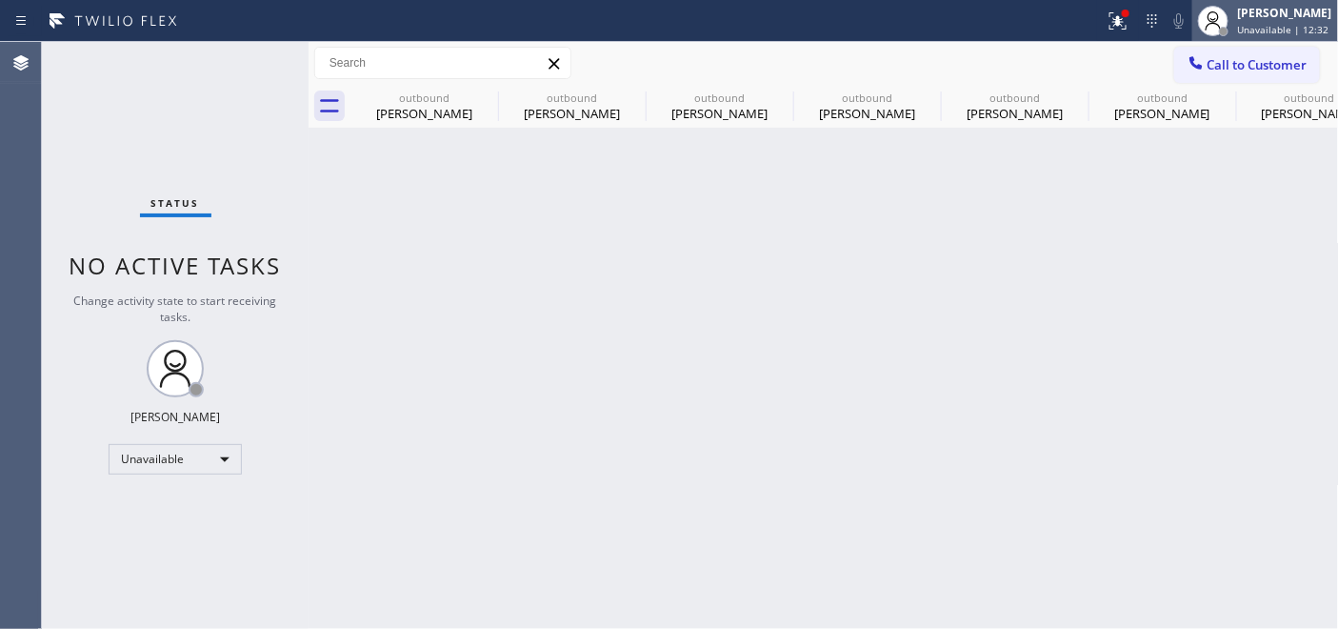
click at [1234, 27] on div "Adam Alramadan Unavailable | 12:32" at bounding box center [1286, 20] width 104 height 33
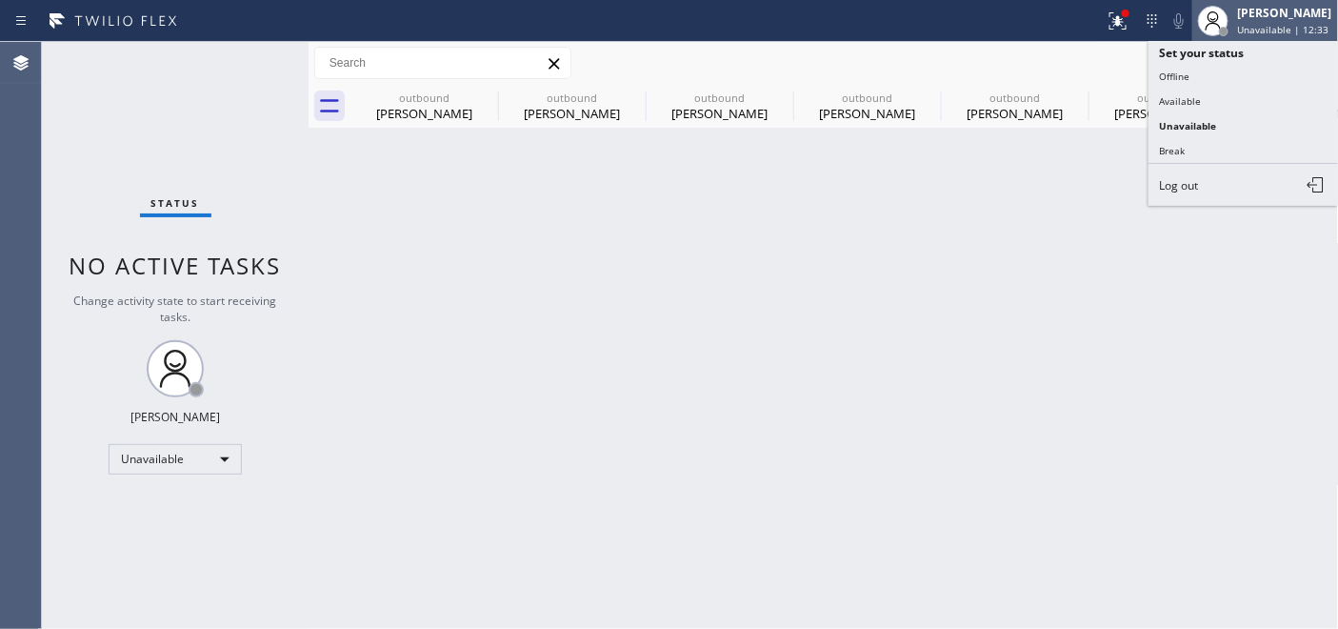
click at [1247, 24] on span "Unavailable | 12:33" at bounding box center [1283, 29] width 91 height 13
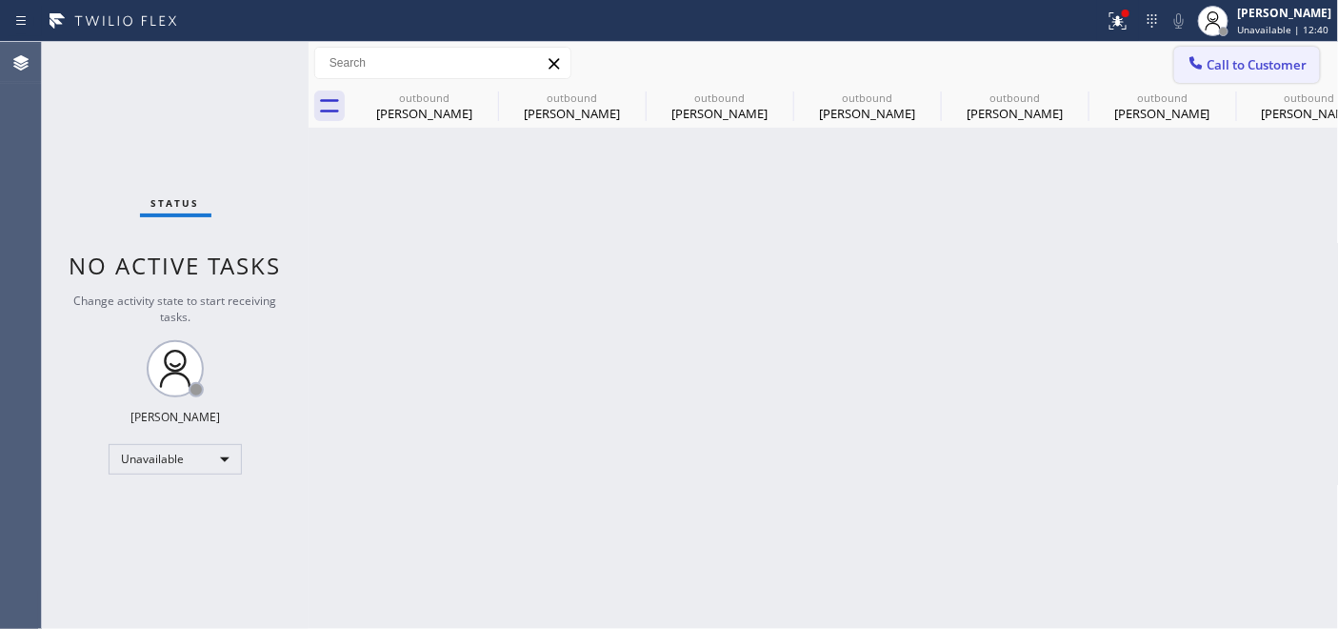
click at [1204, 68] on icon at bounding box center [1196, 62] width 19 height 19
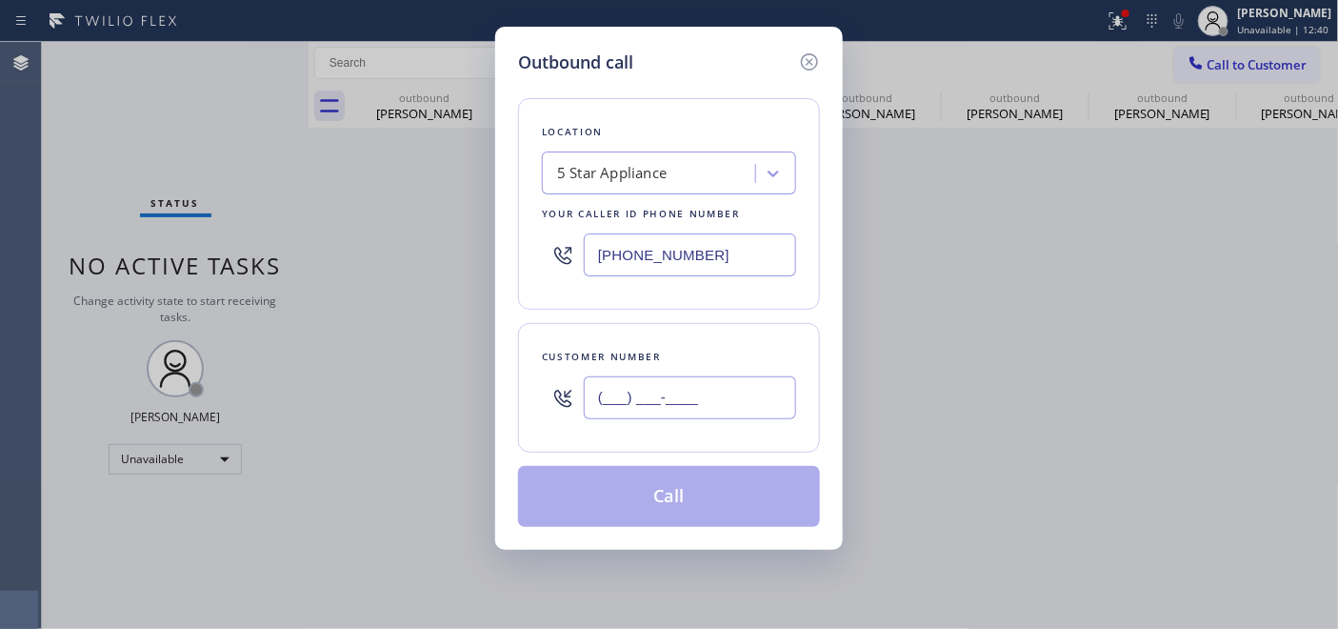
click at [655, 388] on input "(___) ___-____" at bounding box center [690, 397] width 212 height 43
paste input "714) 496-2202"
type input "(714) 496-2202"
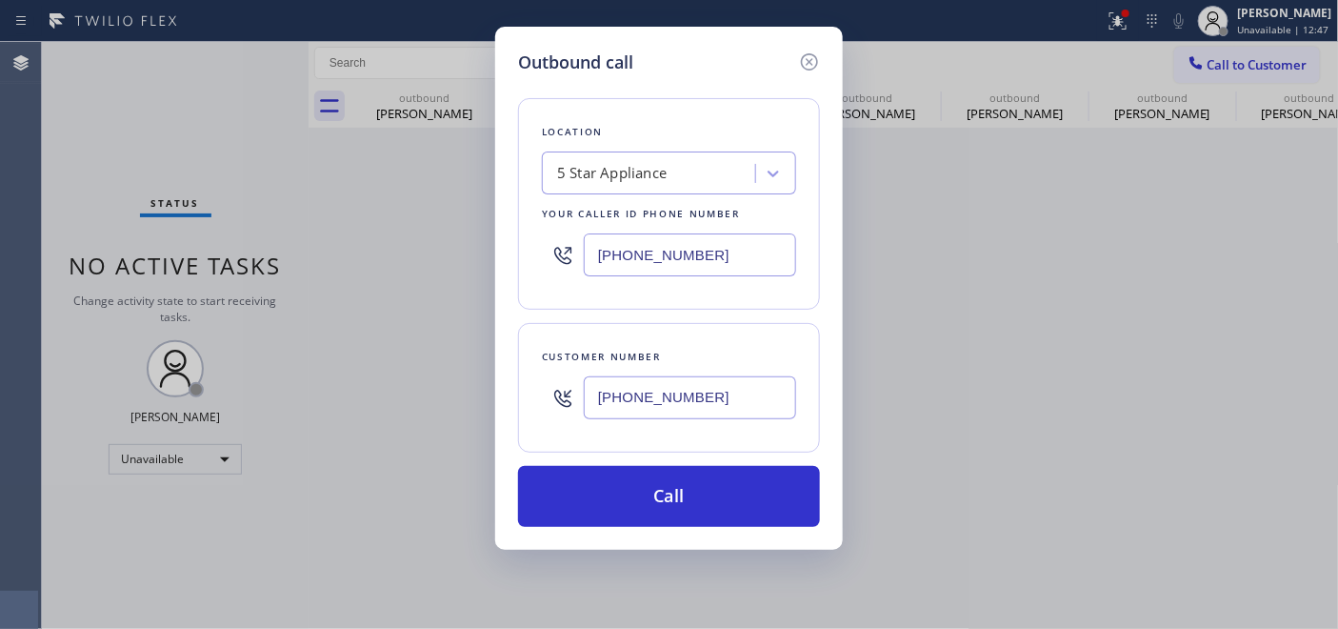
drag, startPoint x: 517, startPoint y: 230, endPoint x: 635, endPoint y: 239, distance: 118.4
click at [648, 268] on input "(323) 870-7123" at bounding box center [690, 254] width 212 height 43
drag, startPoint x: 595, startPoint y: 248, endPoint x: 650, endPoint y: 258, distance: 56.2
click at [615, 249] on input "(323) 870-7123" at bounding box center [690, 254] width 212 height 43
click at [594, 261] on input "(323) 870-7123" at bounding box center [690, 254] width 212 height 43
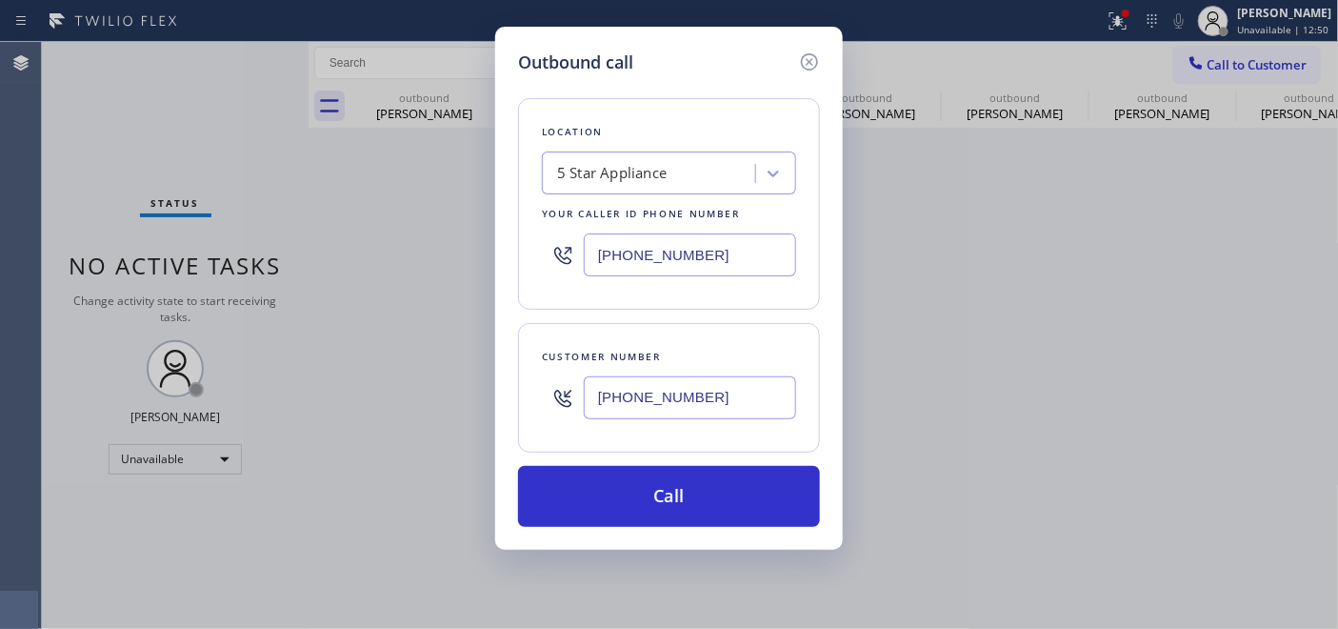
paste input "877) 777-0796"
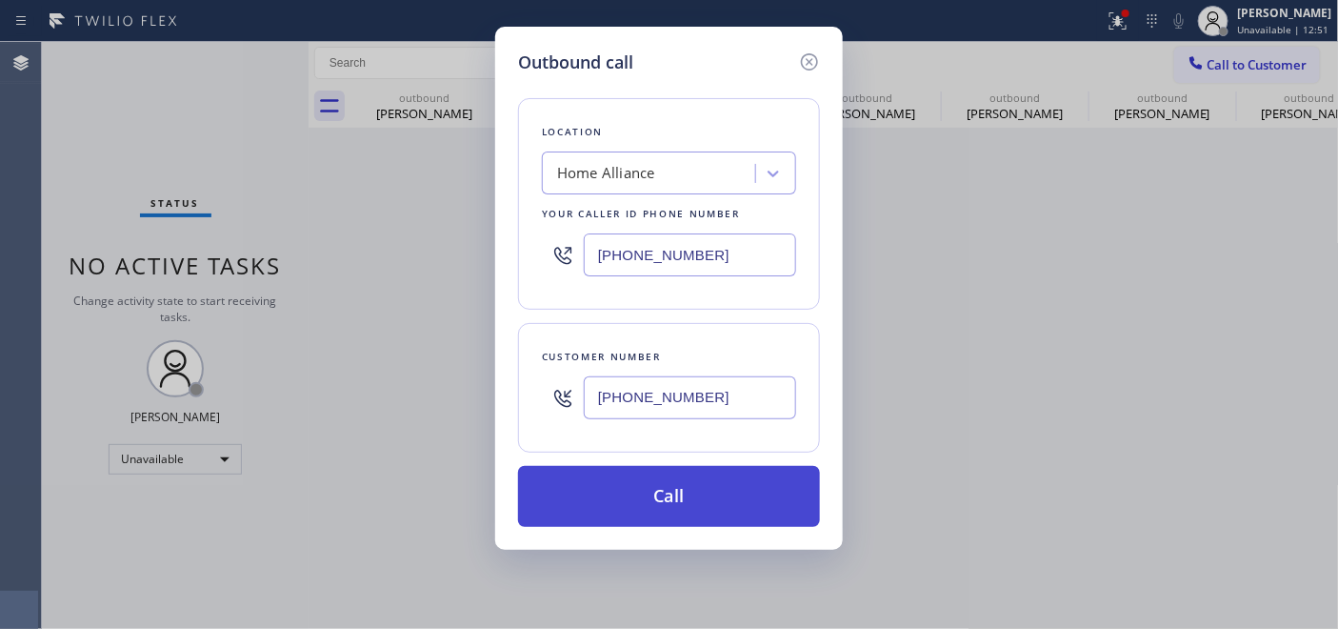
type input "(877) 777-0796"
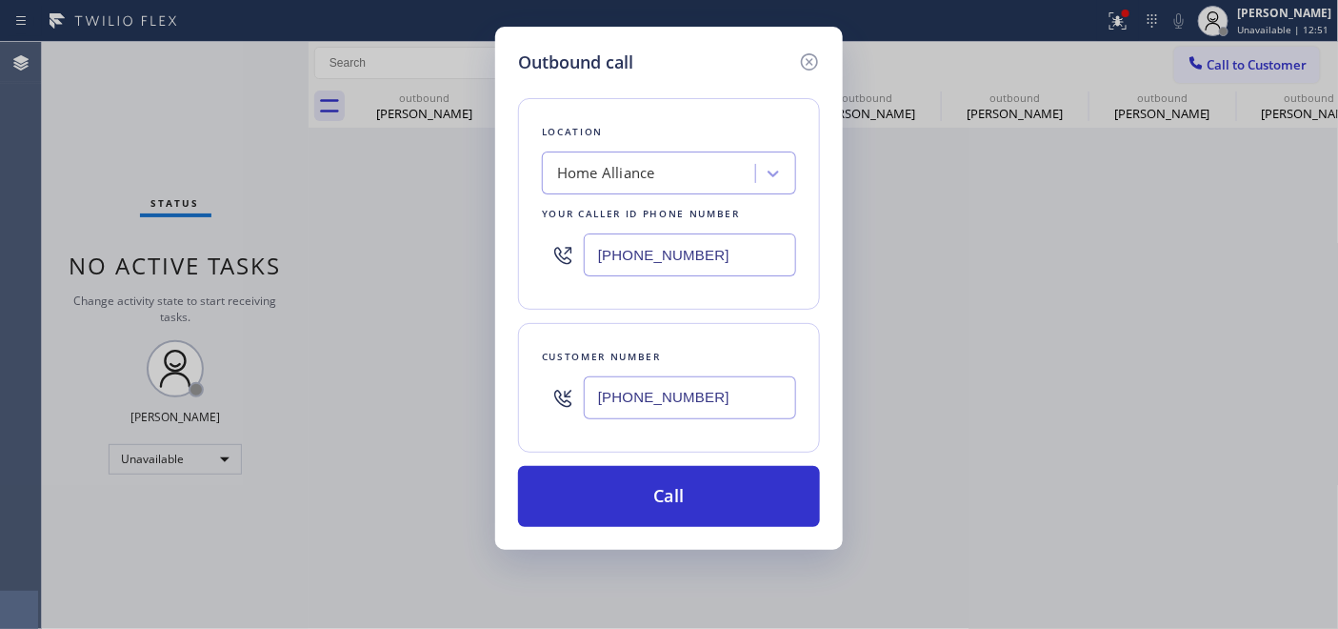
drag, startPoint x: 681, startPoint y: 495, endPoint x: 816, endPoint y: 214, distance: 311.8
click at [681, 493] on button "Call" at bounding box center [669, 496] width 302 height 61
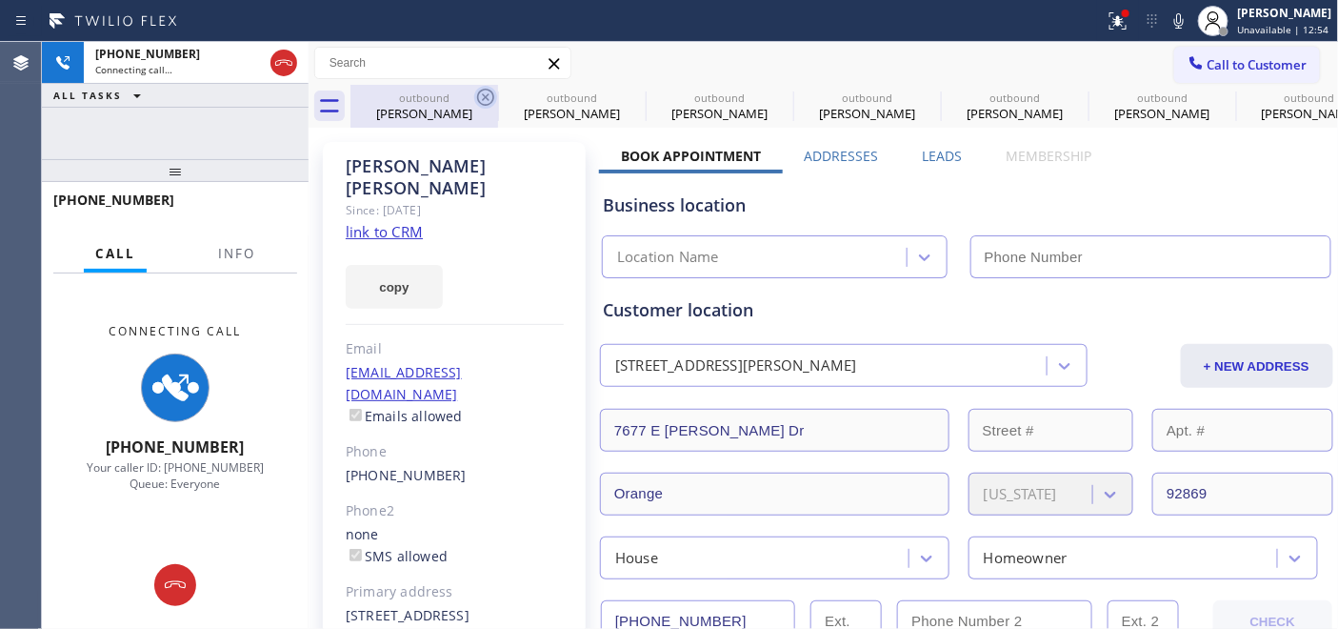
click at [476, 93] on icon at bounding box center [485, 97] width 23 height 23
type input "(872) 252-7673"
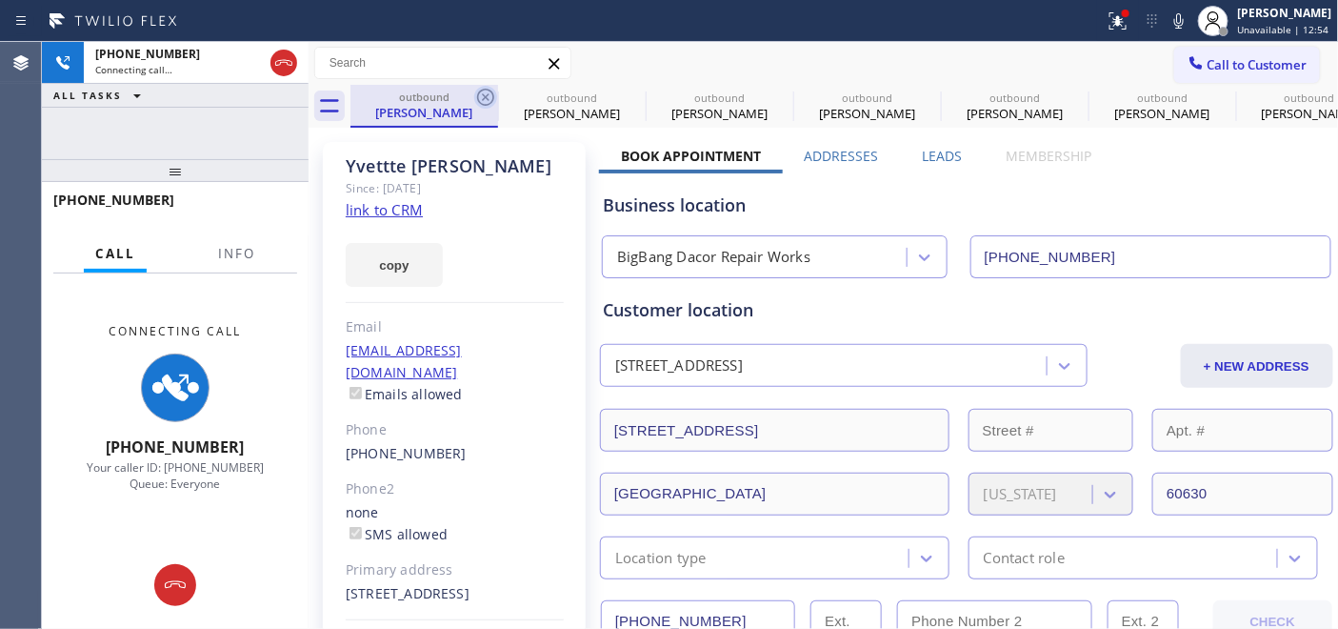
click at [479, 93] on icon at bounding box center [485, 97] width 23 height 23
click at [0, 0] on icon at bounding box center [0, 0] width 0 height 0
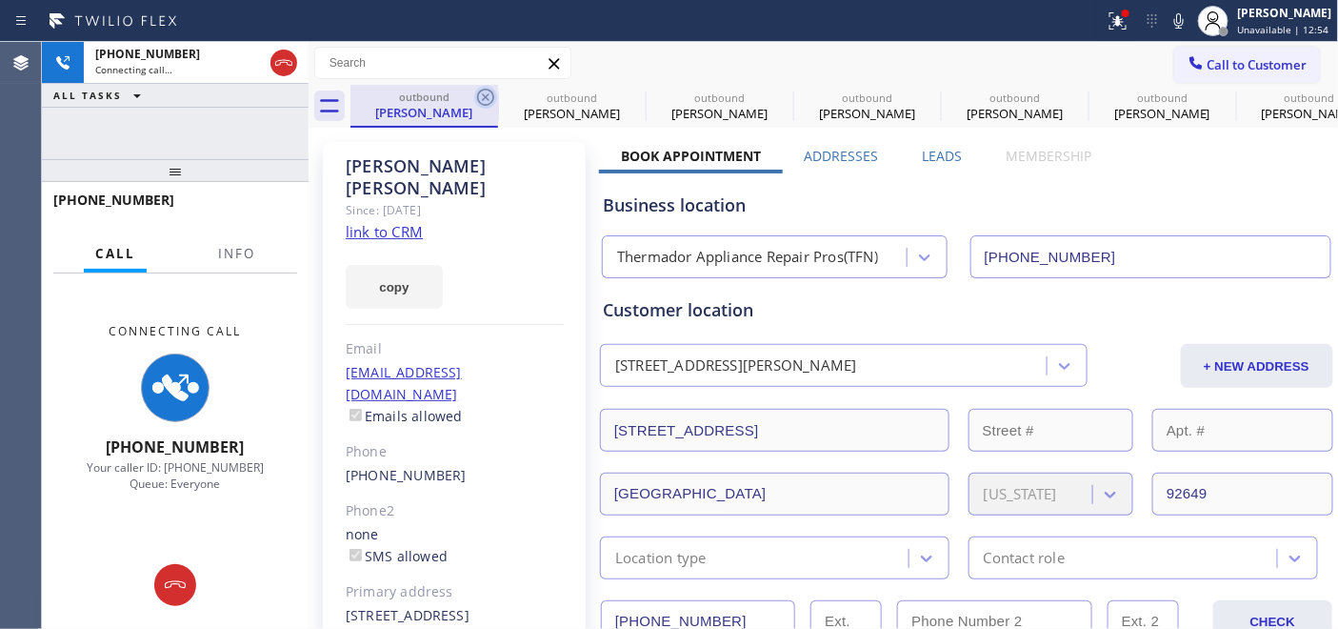
click at [480, 93] on icon at bounding box center [485, 97] width 23 height 23
click at [0, 0] on icon at bounding box center [0, 0] width 0 height 0
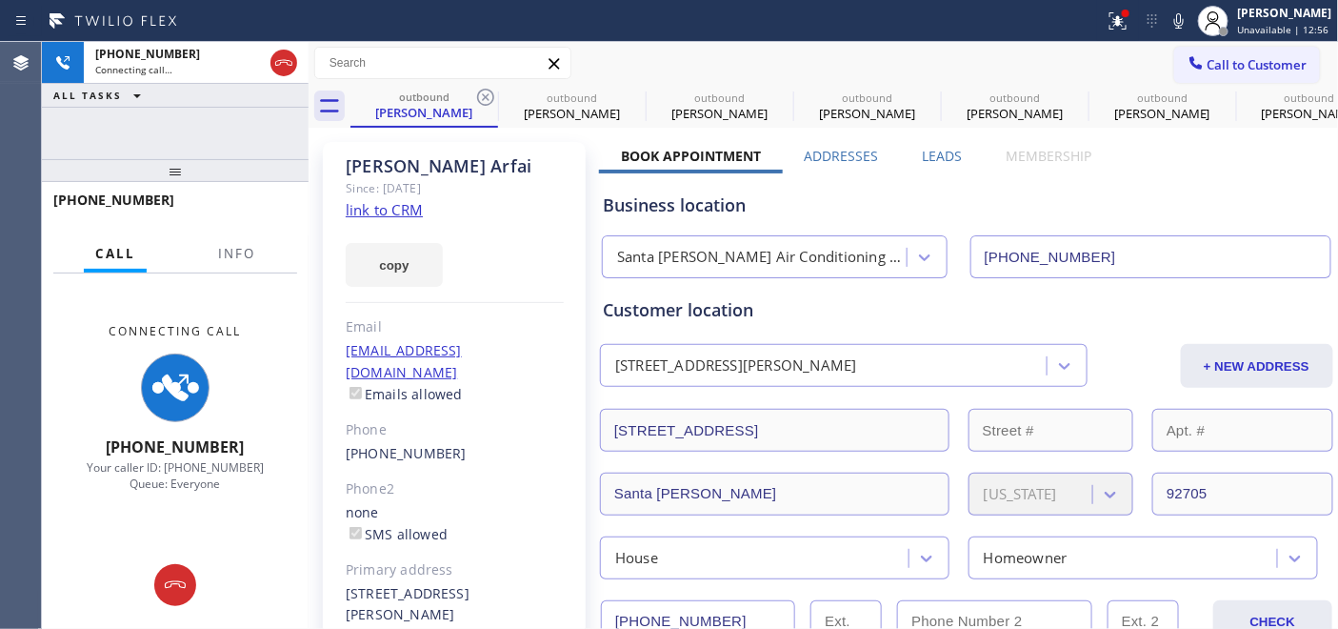
type input "(714) 677-8790"
click at [480, 93] on icon at bounding box center [485, 97] width 23 height 23
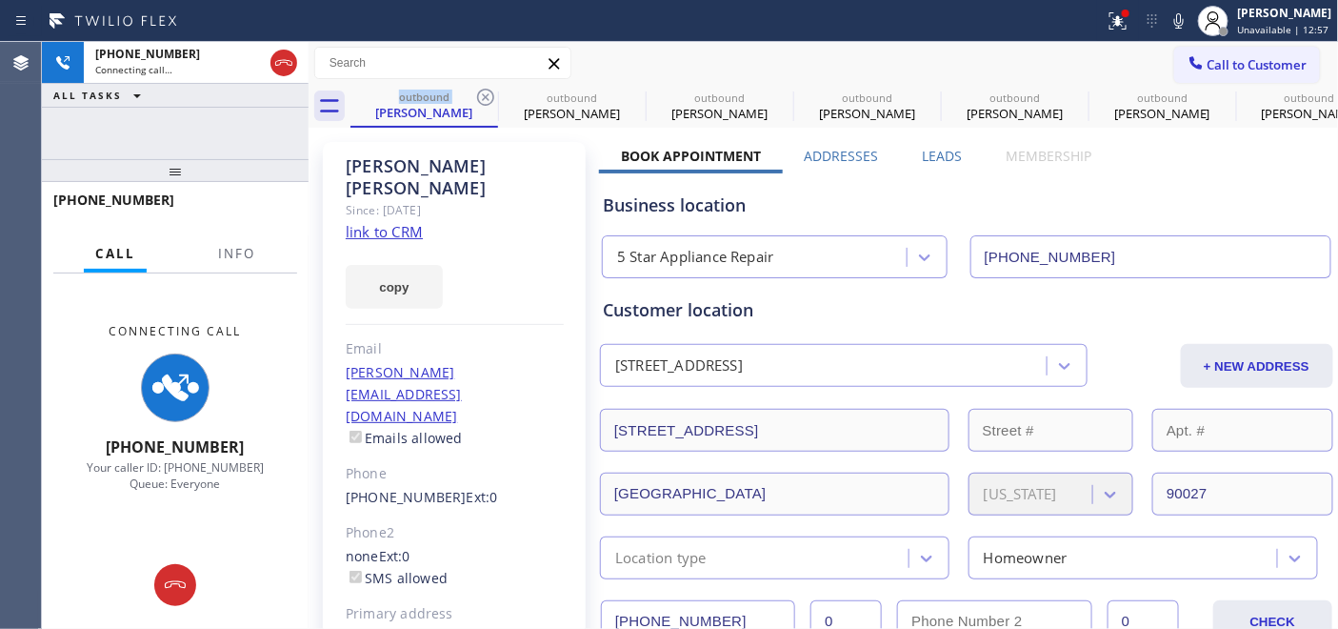
click at [480, 93] on icon at bounding box center [485, 97] width 23 height 23
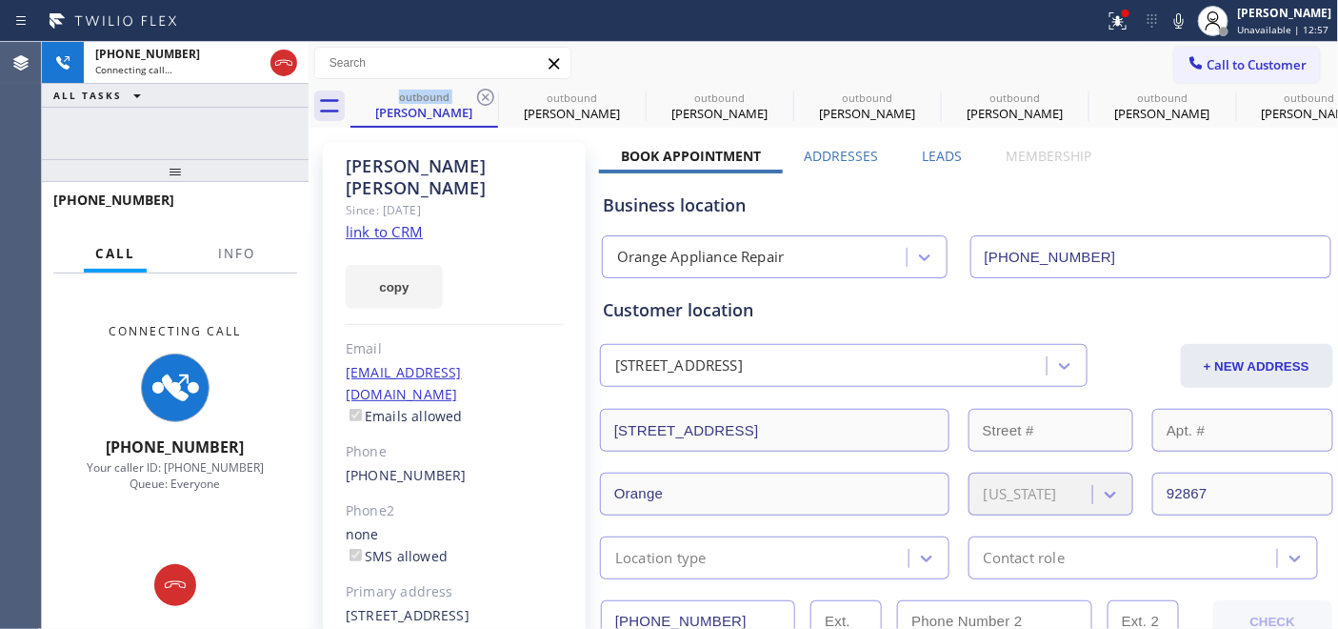
type input "(714) 855-4254"
click at [480, 93] on icon at bounding box center [485, 97] width 23 height 23
type input "(818) 926-4987"
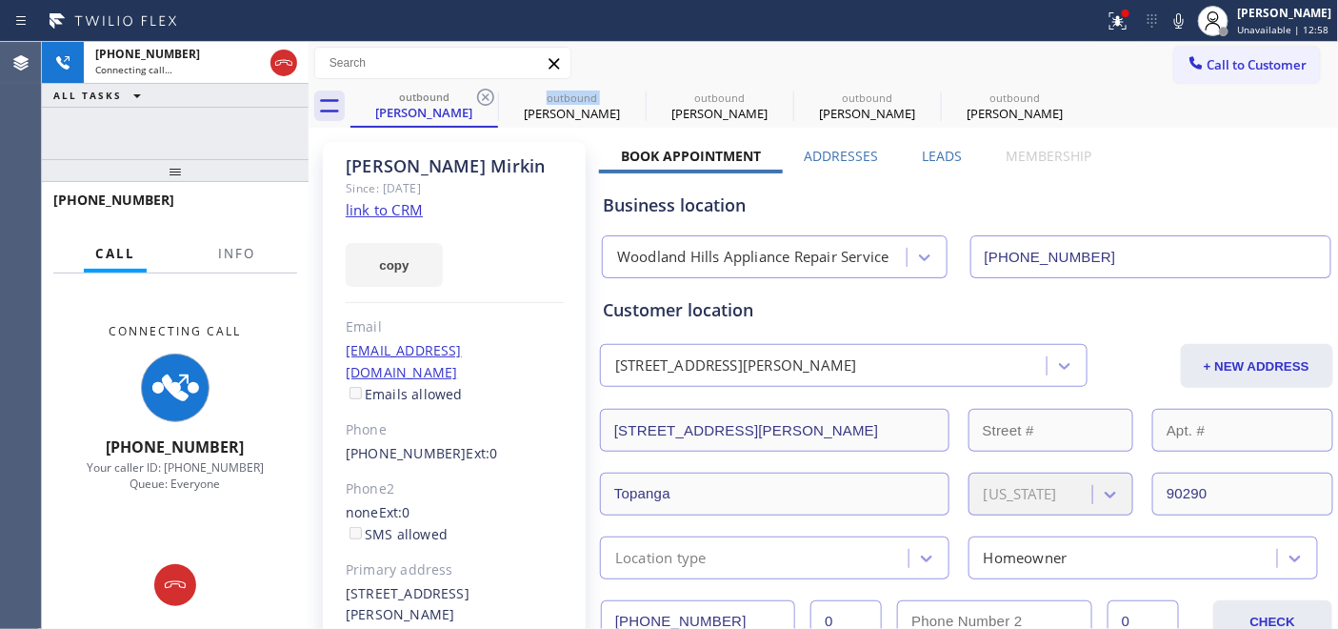
click at [480, 93] on icon at bounding box center [485, 97] width 23 height 23
type input "(323) 870-7123"
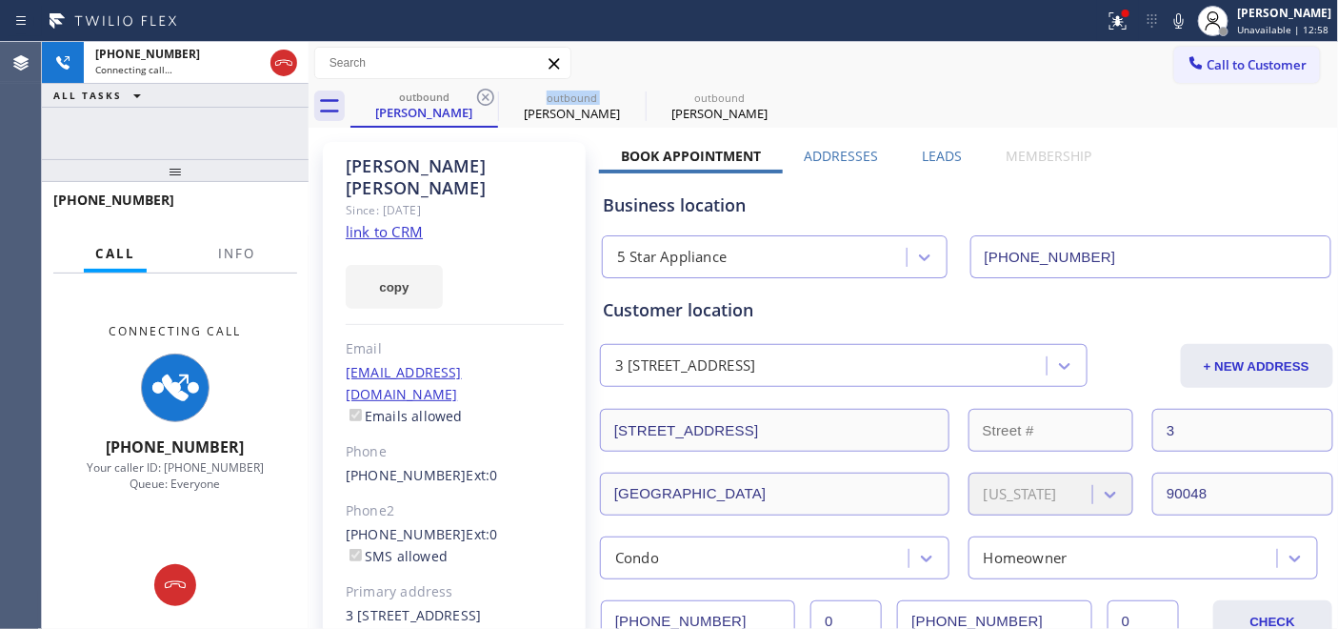
click at [480, 93] on icon at bounding box center [485, 97] width 23 height 23
type input "(877) 777-0796"
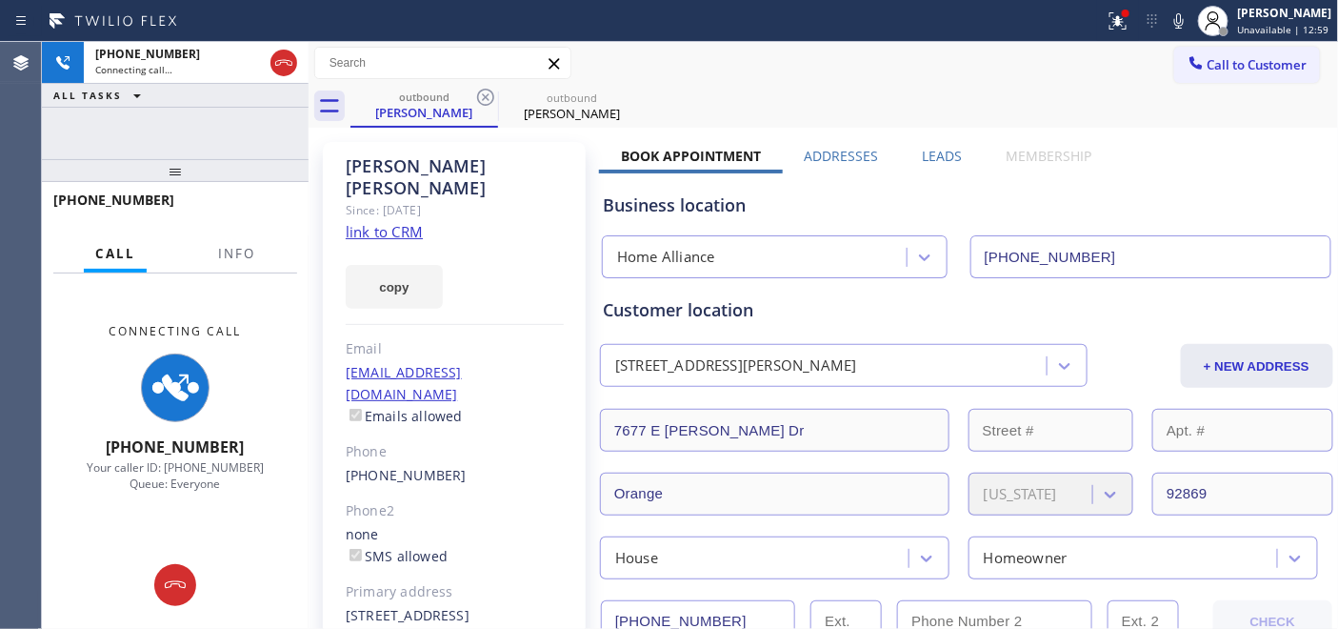
click at [777, 126] on div "outbound Ty Barksdale outbound Ty Barksdale" at bounding box center [844, 106] width 988 height 43
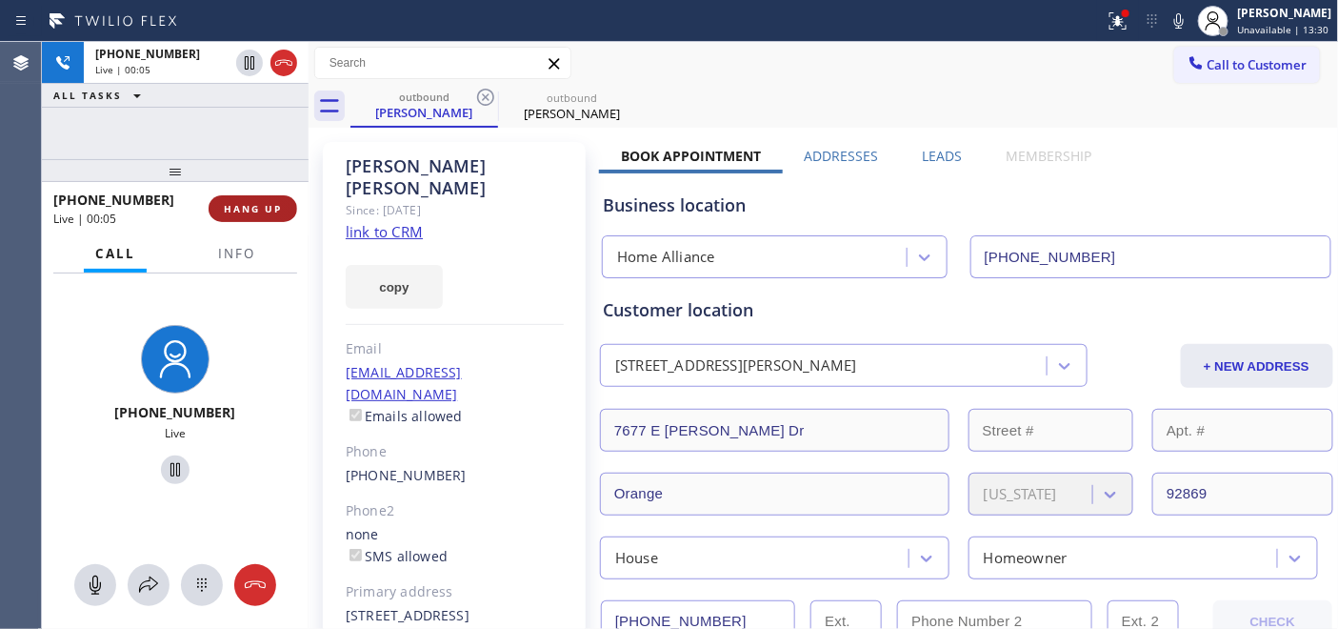
drag, startPoint x: 246, startPoint y: 190, endPoint x: 240, endPoint y: 213, distance: 23.6
click at [246, 190] on div "+17144962202 Live | 00:05 HANG UP" at bounding box center [175, 209] width 244 height 50
click at [240, 211] on span "HANG UP" at bounding box center [253, 208] width 58 height 13
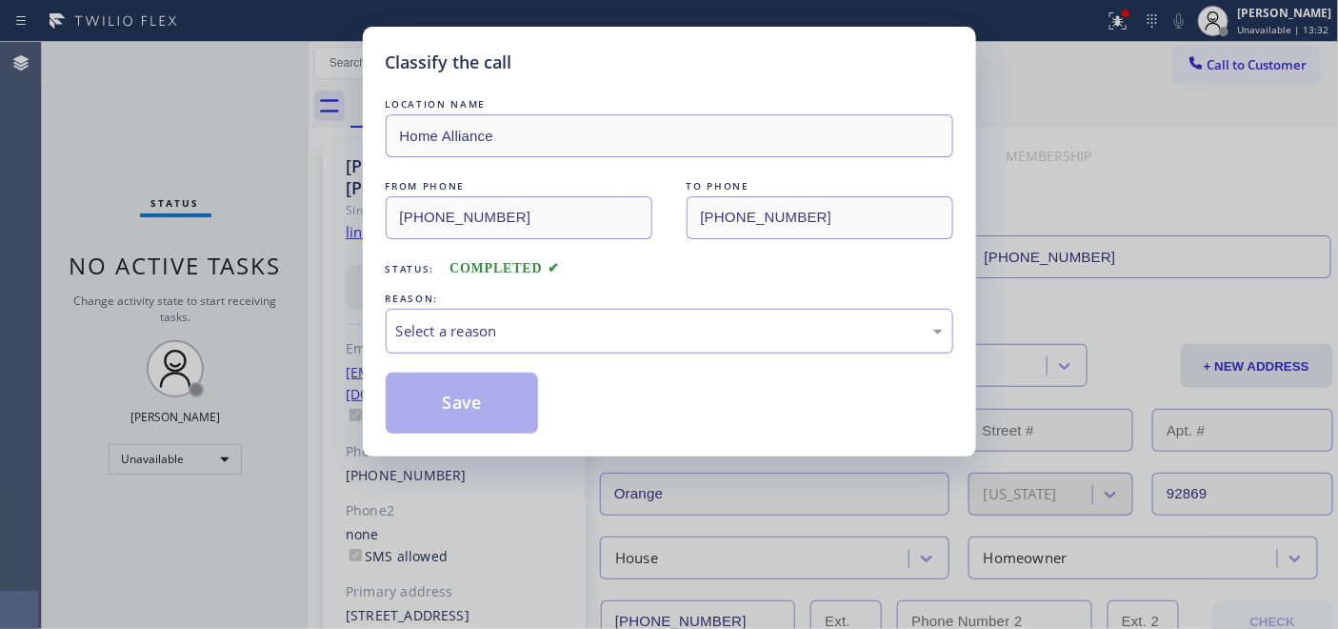
click at [557, 341] on div "Select a reason" at bounding box center [669, 331] width 547 height 22
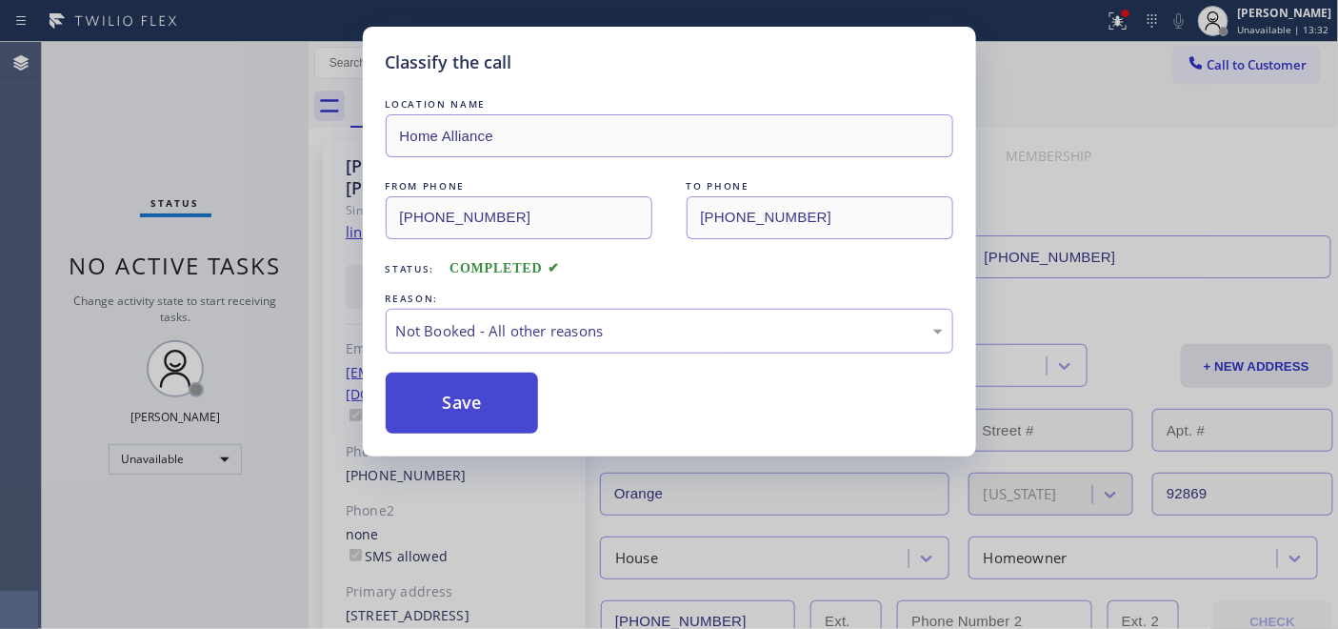
click at [478, 396] on button "Save" at bounding box center [462, 402] width 153 height 61
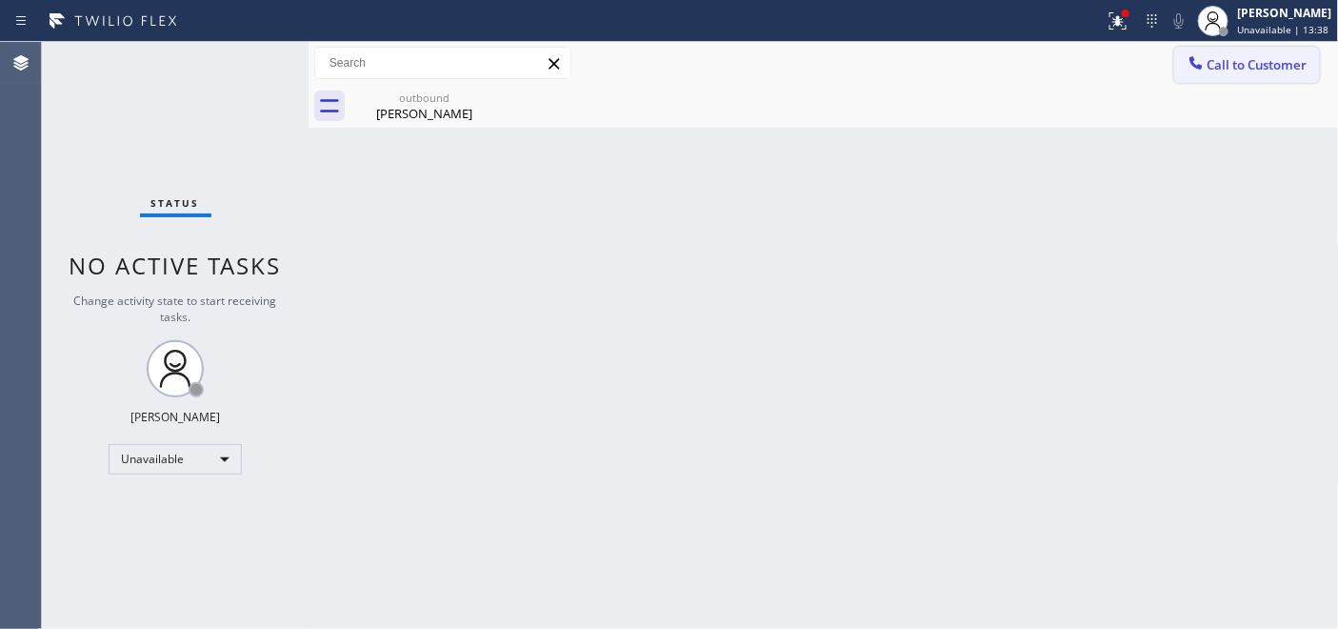
click at [1219, 61] on span "Call to Customer" at bounding box center [1257, 64] width 100 height 17
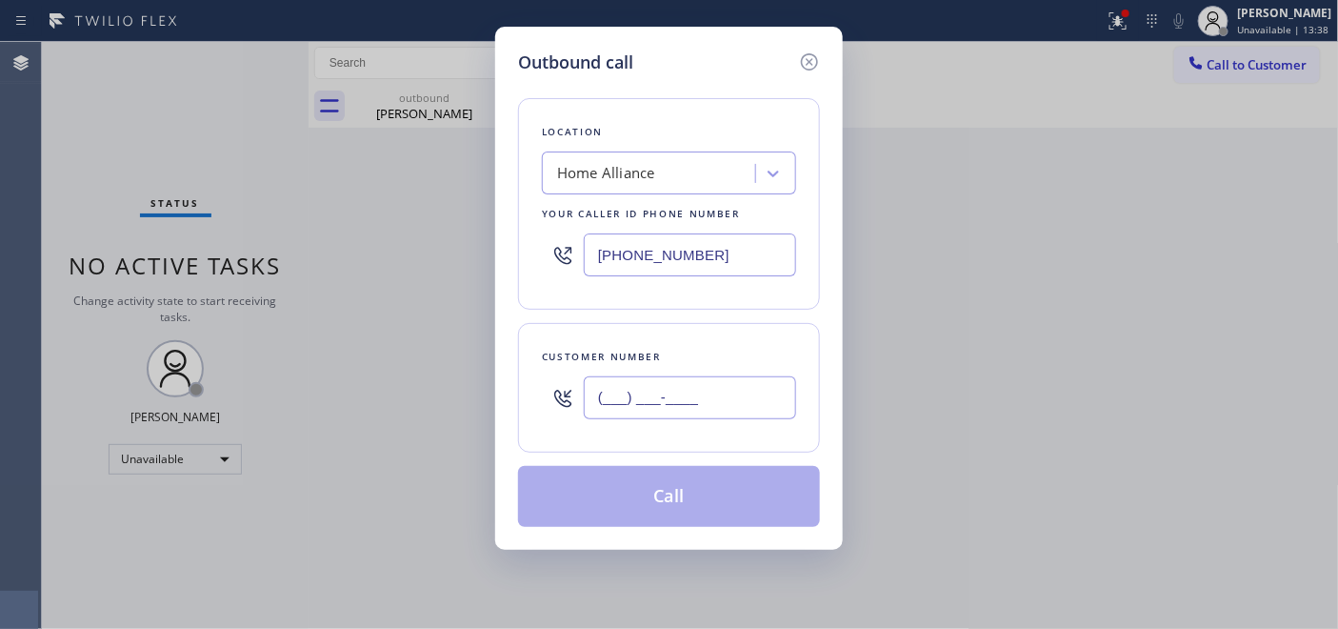
click at [604, 392] on input "(___) ___-____" at bounding box center [690, 397] width 212 height 43
paste input "626) 298-0626"
type input "(626) 298-0626"
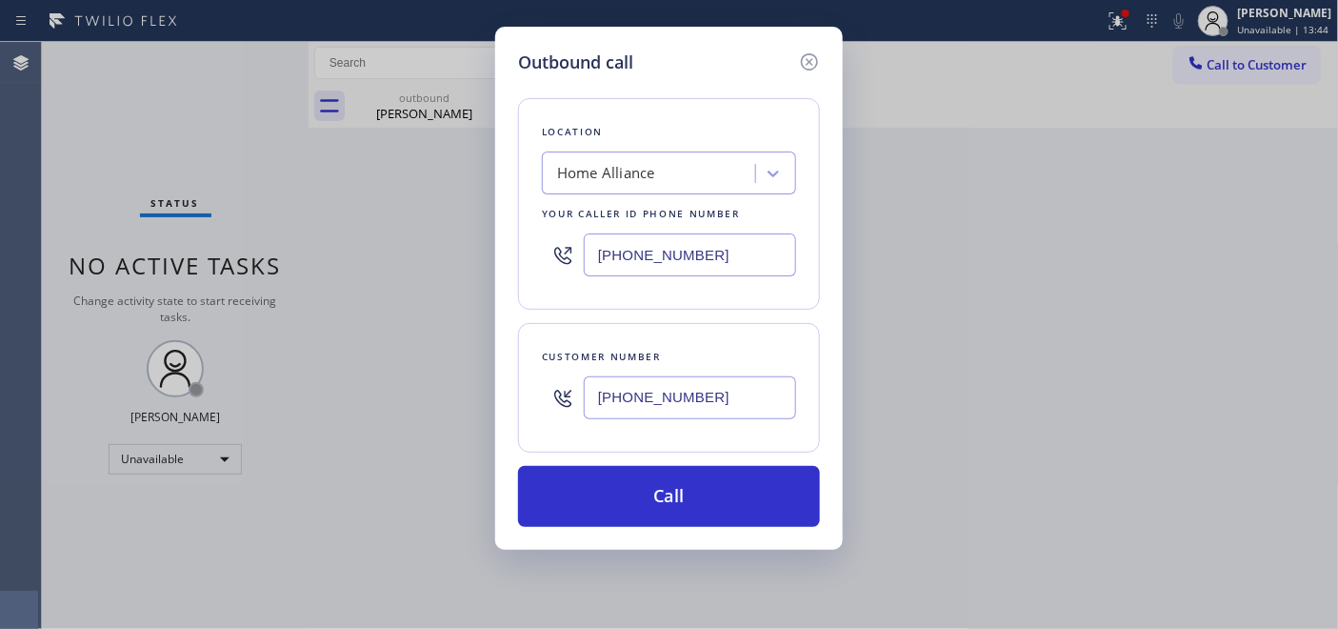
drag, startPoint x: 763, startPoint y: 257, endPoint x: 517, endPoint y: 263, distance: 245.8
click at [521, 267] on div "Location Home Alliance Your caller id phone number (877) 777-0796" at bounding box center [669, 203] width 302 height 211
paste input "55) 731-4952"
type input "[PHONE_NUMBER]"
click at [741, 463] on div "Location 5 Star Appliance Repair Your caller id phone number (855) 731-4952 Cus…" at bounding box center [669, 300] width 302 height 451
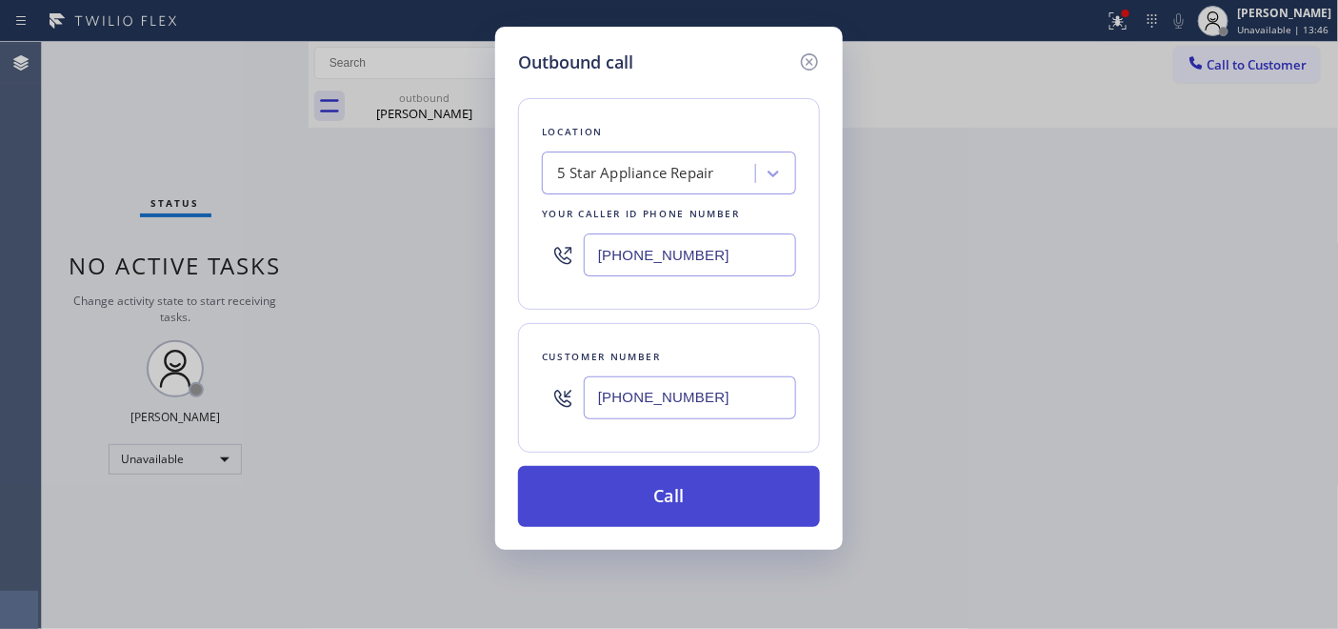
click at [727, 519] on button "Call" at bounding box center [669, 496] width 302 height 61
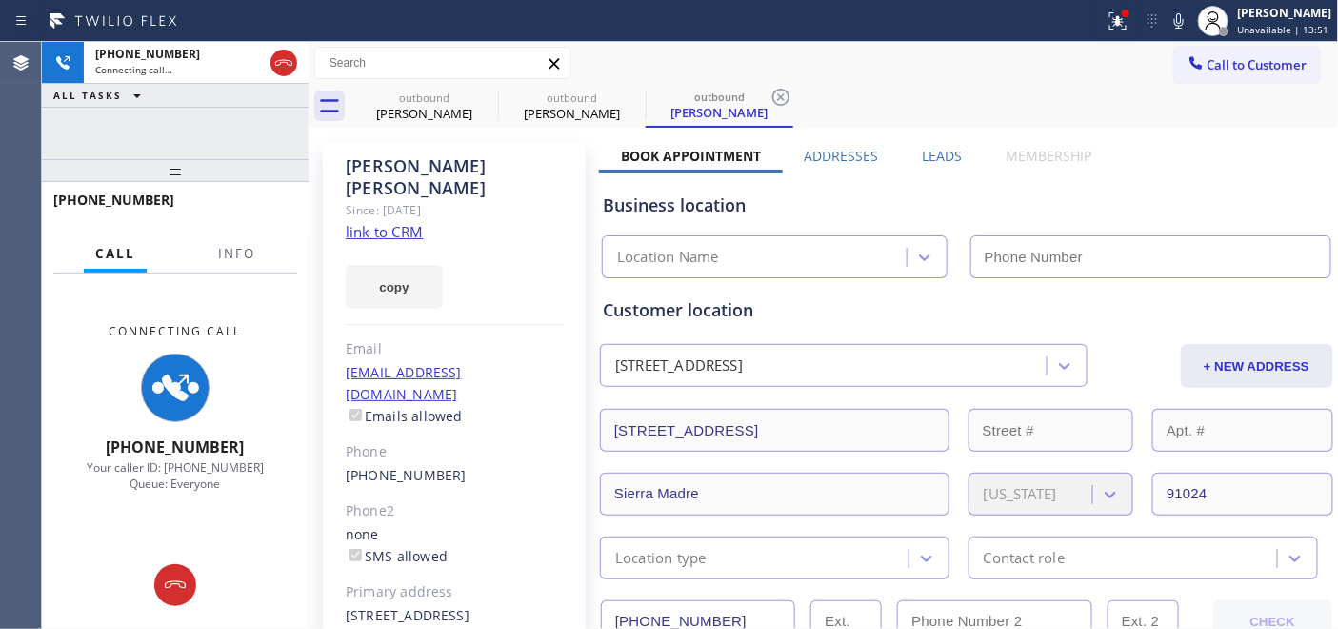
type input "[PHONE_NUMBER]"
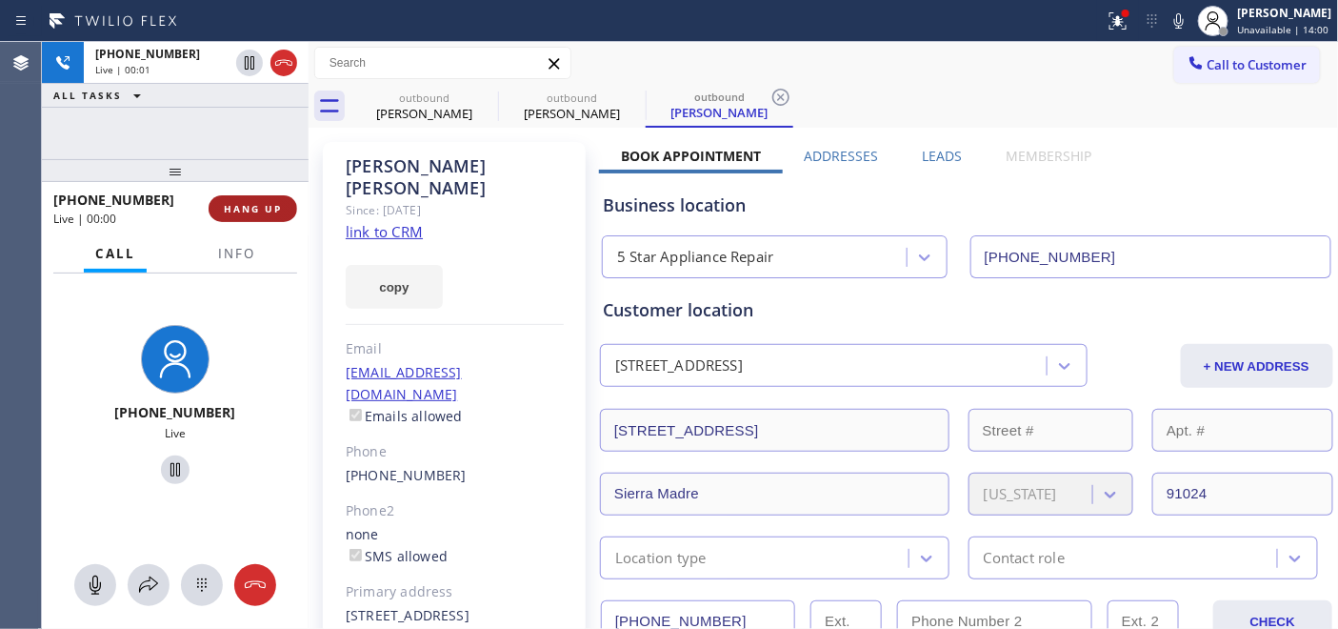
drag, startPoint x: 243, startPoint y: 216, endPoint x: 255, endPoint y: 204, distance: 17.5
click at [243, 216] on button "HANG UP" at bounding box center [253, 208] width 89 height 27
click at [255, 204] on span "HANG UP" at bounding box center [253, 208] width 58 height 13
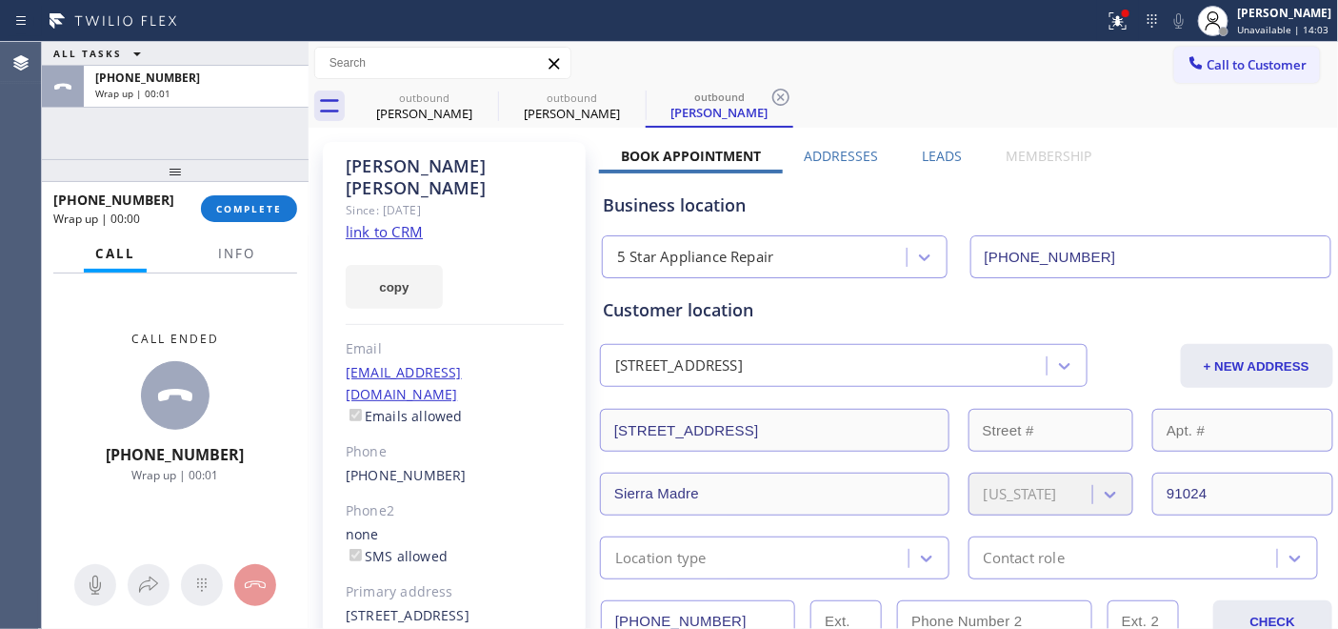
click at [239, 229] on div "+16262980626 Wrap up | 00:00 COMPLETE" at bounding box center [175, 209] width 244 height 50
click at [232, 219] on button "COMPLETE" at bounding box center [249, 208] width 96 height 27
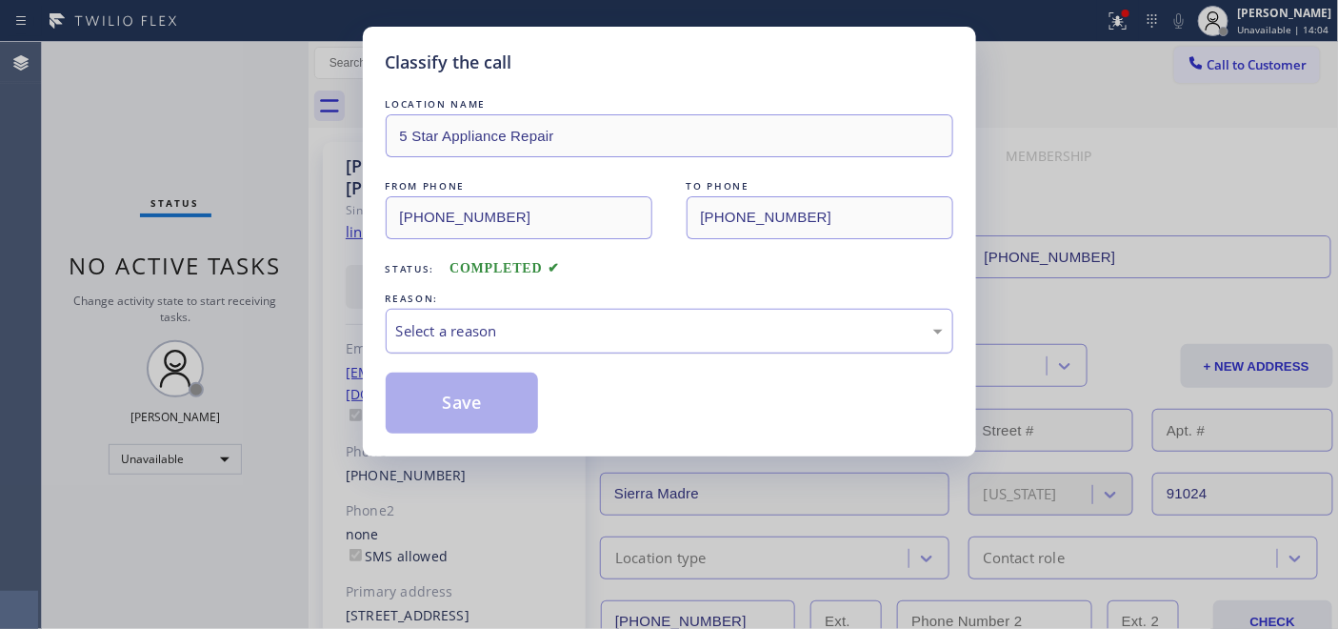
drag, startPoint x: 539, startPoint y: 356, endPoint x: 537, endPoint y: 335, distance: 21.0
click at [538, 350] on div "LOCATION NAME 5 Star Appliance Repair FROM PHONE (855) 731-4952 TO PHONE (626) …" at bounding box center [670, 263] width 568 height 339
drag, startPoint x: 537, startPoint y: 319, endPoint x: 535, endPoint y: 389, distance: 69.5
click at [526, 295] on div at bounding box center [526, 295] width 0 height 0
drag, startPoint x: 630, startPoint y: 340, endPoint x: 627, endPoint y: 349, distance: 10.3
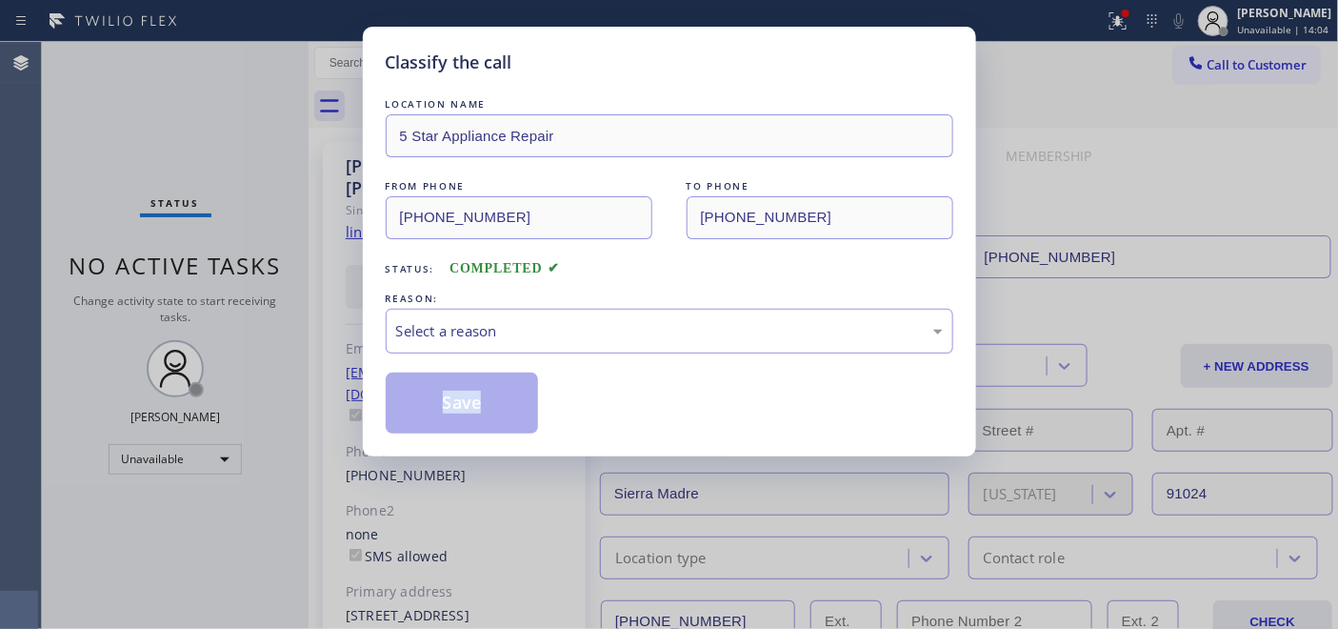
click at [631, 340] on div "Select a reason" at bounding box center [669, 331] width 547 height 22
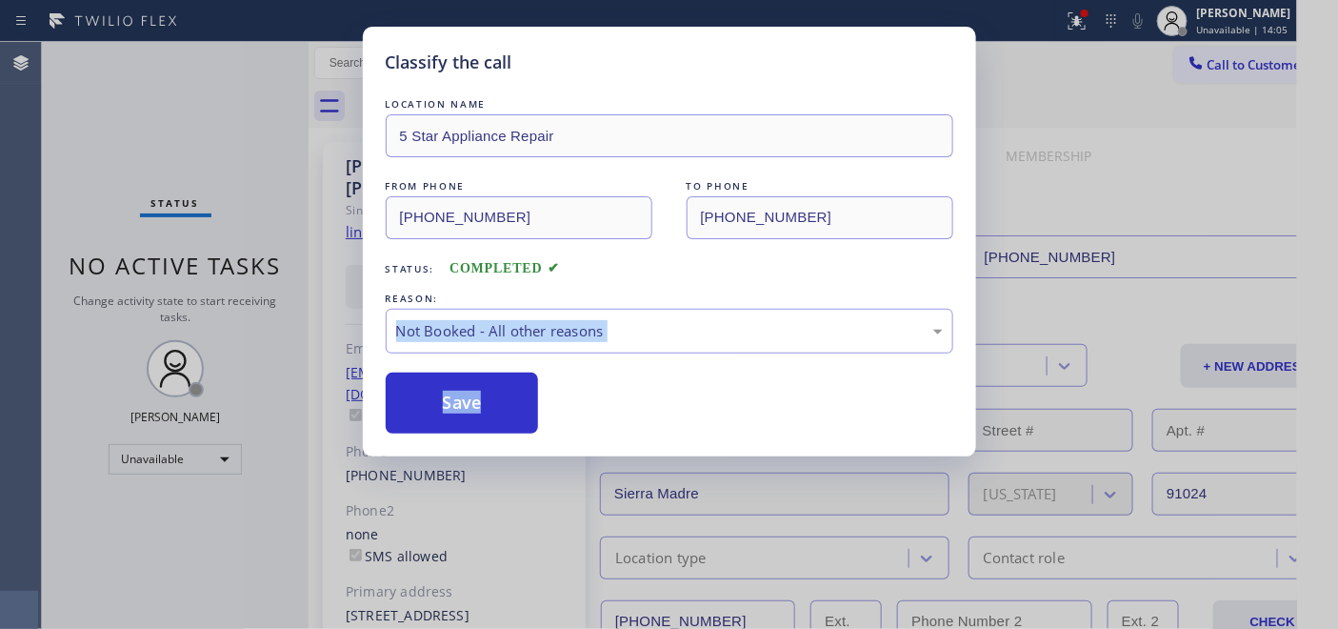
click at [515, 354] on div "LOCATION NAME 5 Star Appliance Repair FROM PHONE (855) 731-4952 TO PHONE (626) …" at bounding box center [670, 263] width 568 height 339
click at [511, 366] on div "LOCATION NAME 5 Star Appliance Repair FROM PHONE (855) 731-4952 TO PHONE (626) …" at bounding box center [670, 263] width 568 height 339
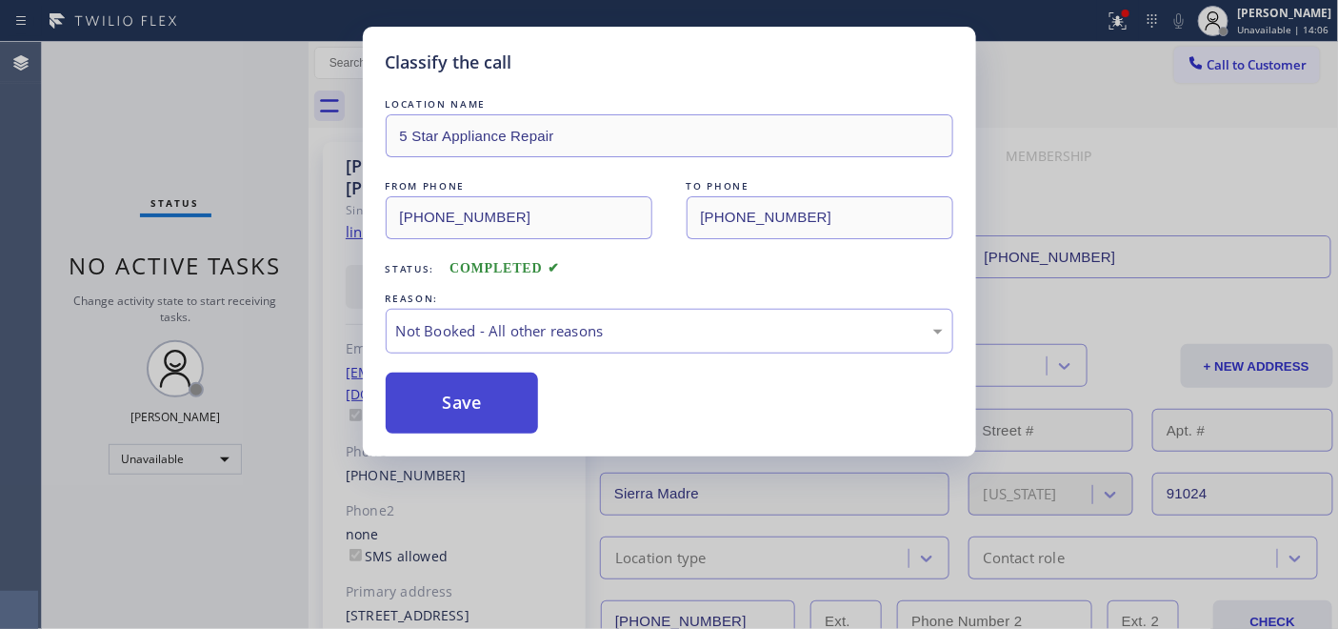
click at [508, 387] on button "Save" at bounding box center [462, 402] width 153 height 61
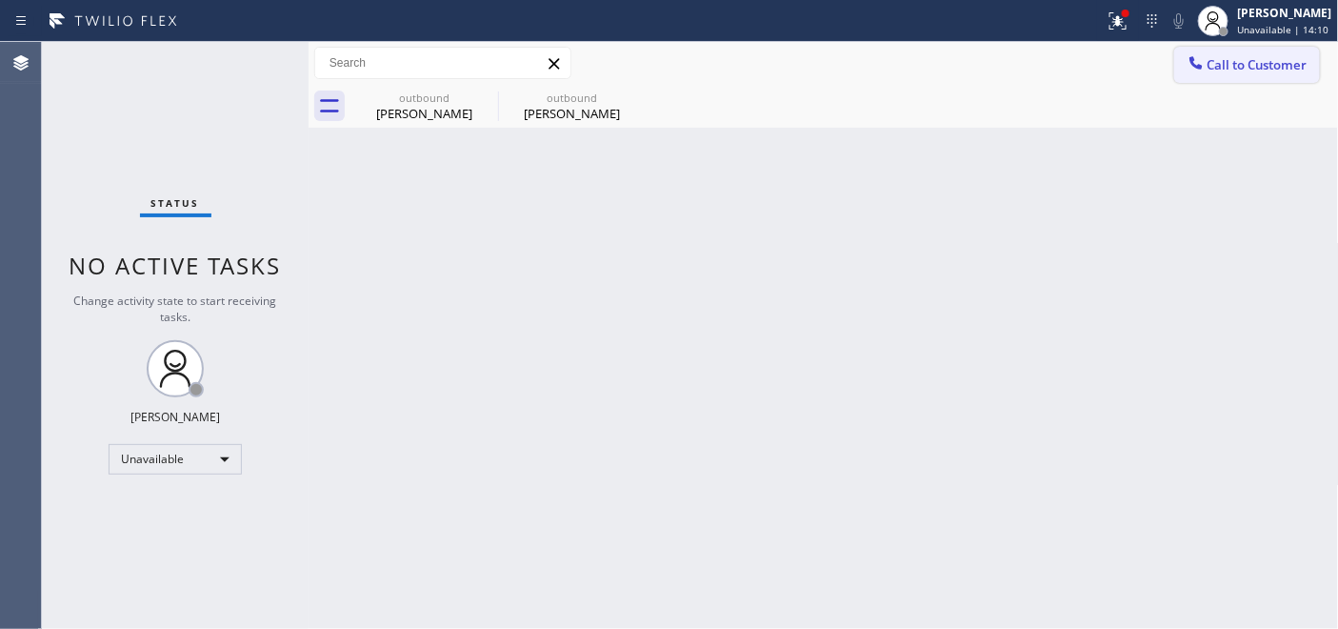
click at [1163, 83] on div "Call to Customer Outbound call Location 5 Star Appliance Repair Your caller id …" at bounding box center [824, 85] width 1030 height 86
click at [1206, 79] on button "Call to Customer" at bounding box center [1247, 65] width 146 height 36
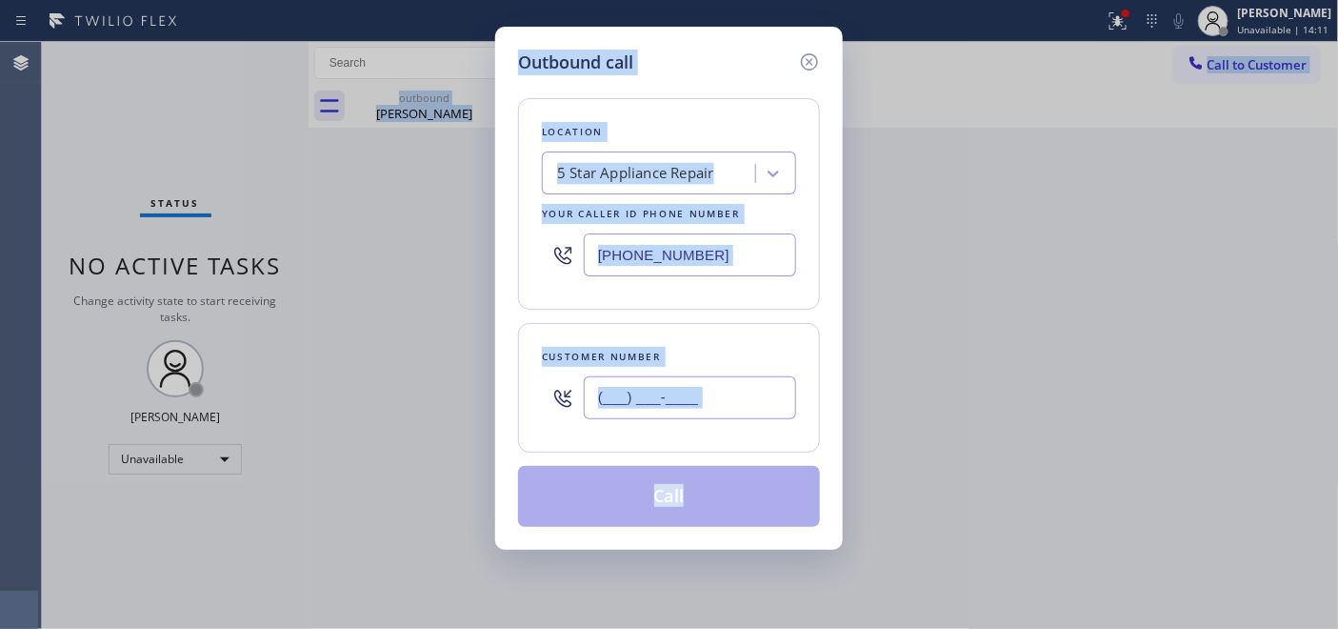
click at [709, 394] on input "(___) ___-____" at bounding box center [690, 397] width 212 height 43
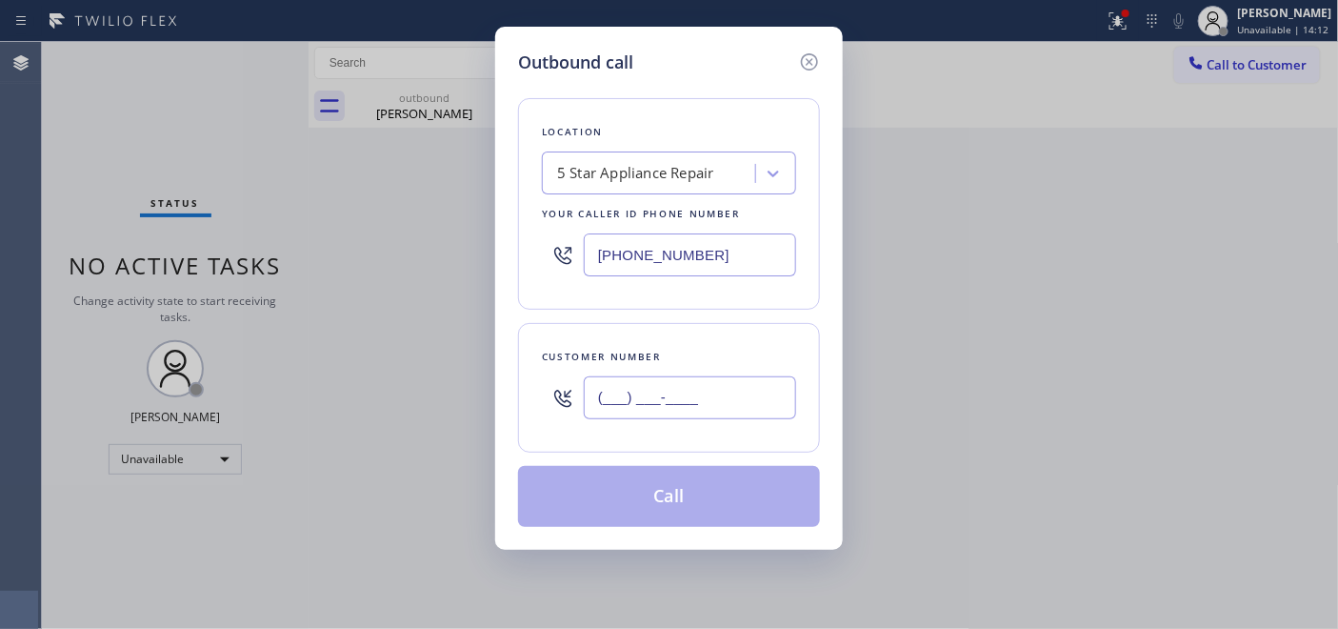
drag, startPoint x: 700, startPoint y: 402, endPoint x: 808, endPoint y: 373, distance: 111.3
click at [552, 412] on div "(___) ___-____" at bounding box center [669, 398] width 254 height 62
paste input "818) 822-2115"
type input "(818) 822-2115"
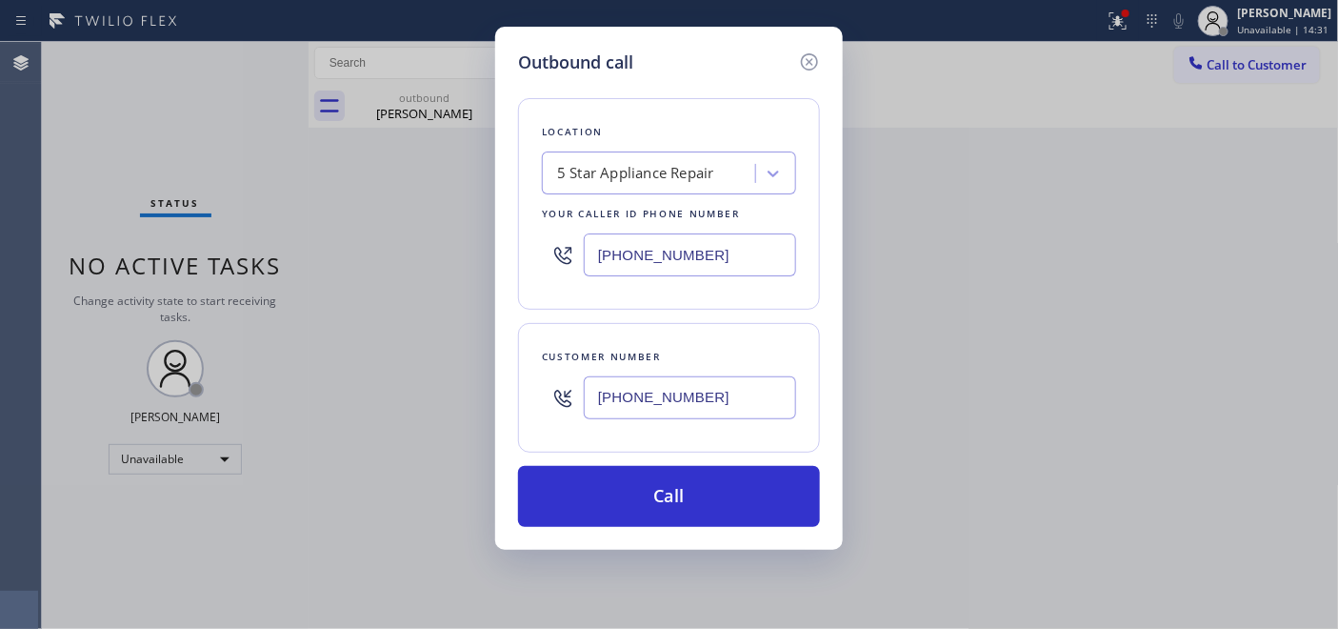
click at [591, 249] on input "[PHONE_NUMBER]" at bounding box center [690, 254] width 212 height 43
paste input "900-0094"
type input "(855) 900-0094"
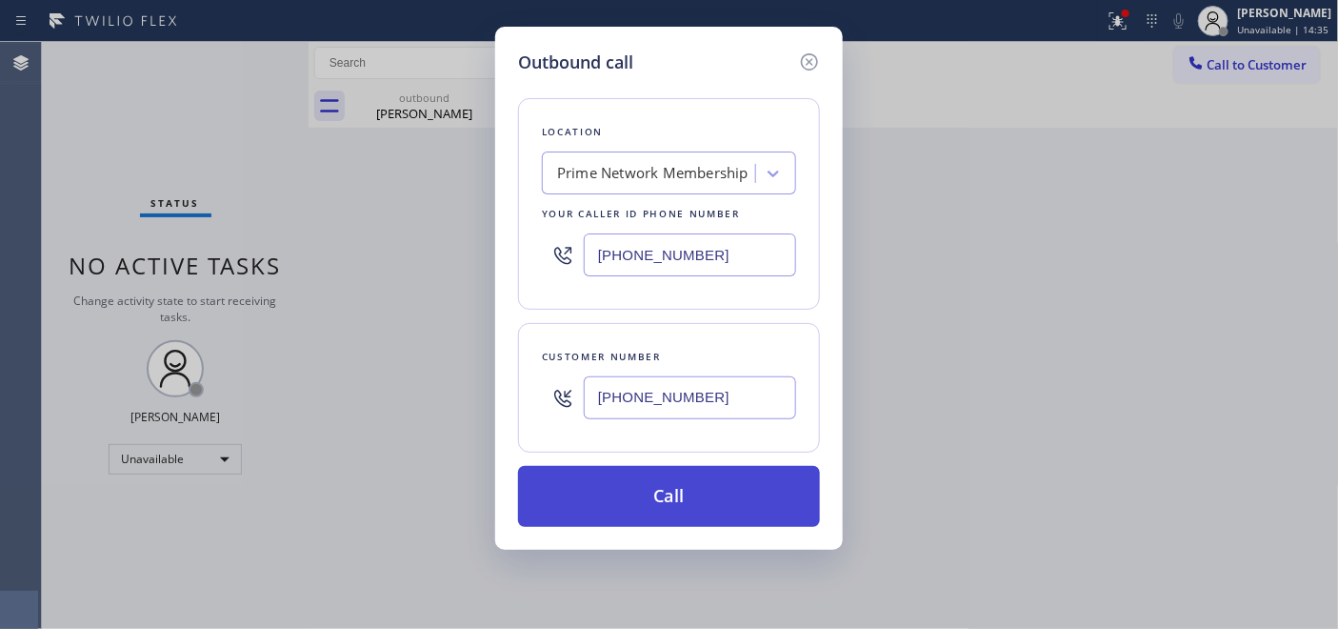
click at [721, 509] on button "Call" at bounding box center [669, 496] width 302 height 61
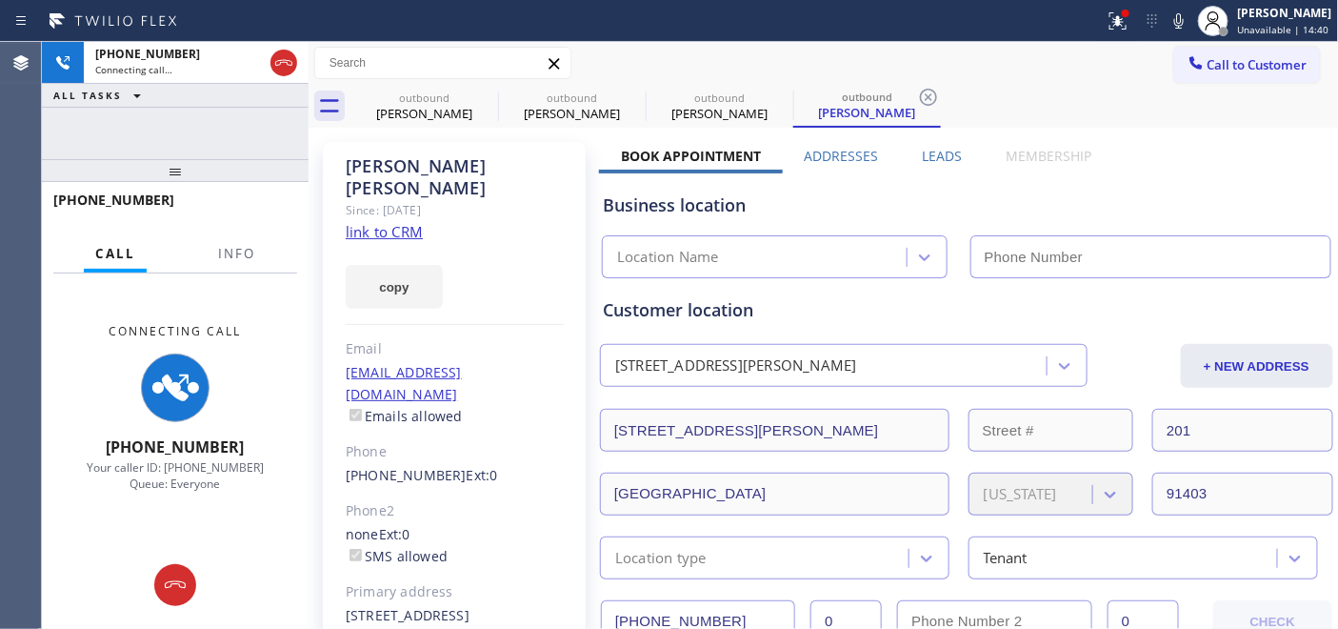
type input "(855) 900-0094"
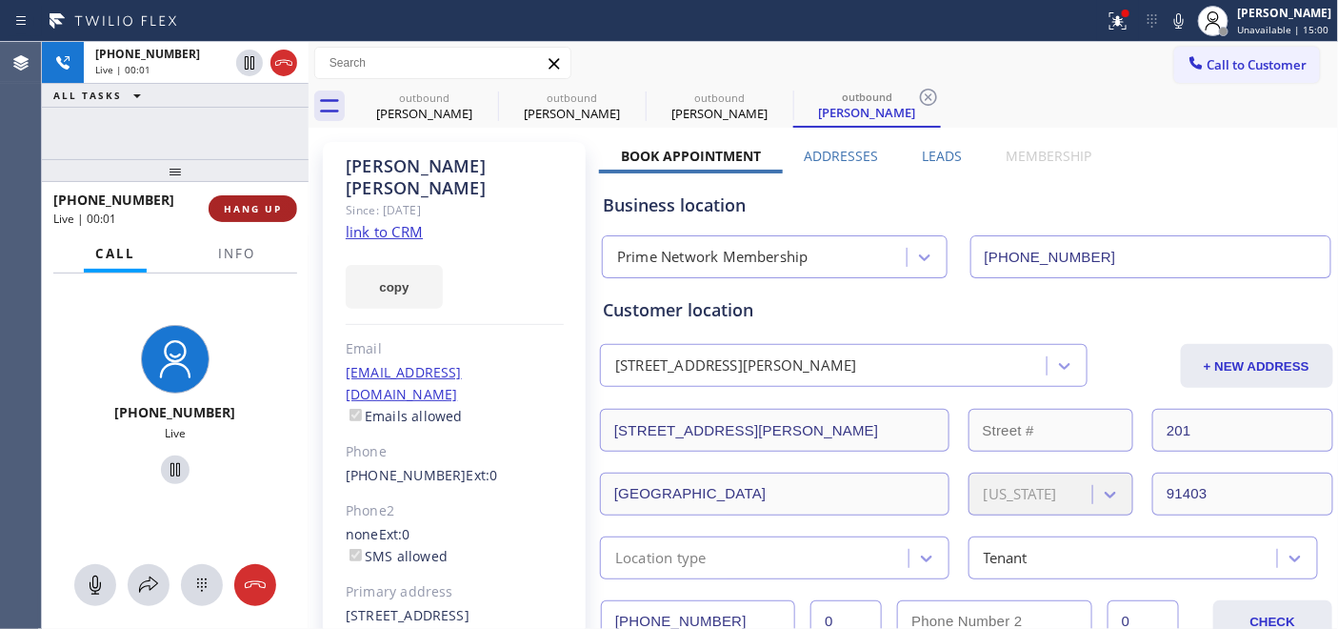
click at [252, 198] on button "HANG UP" at bounding box center [253, 208] width 89 height 27
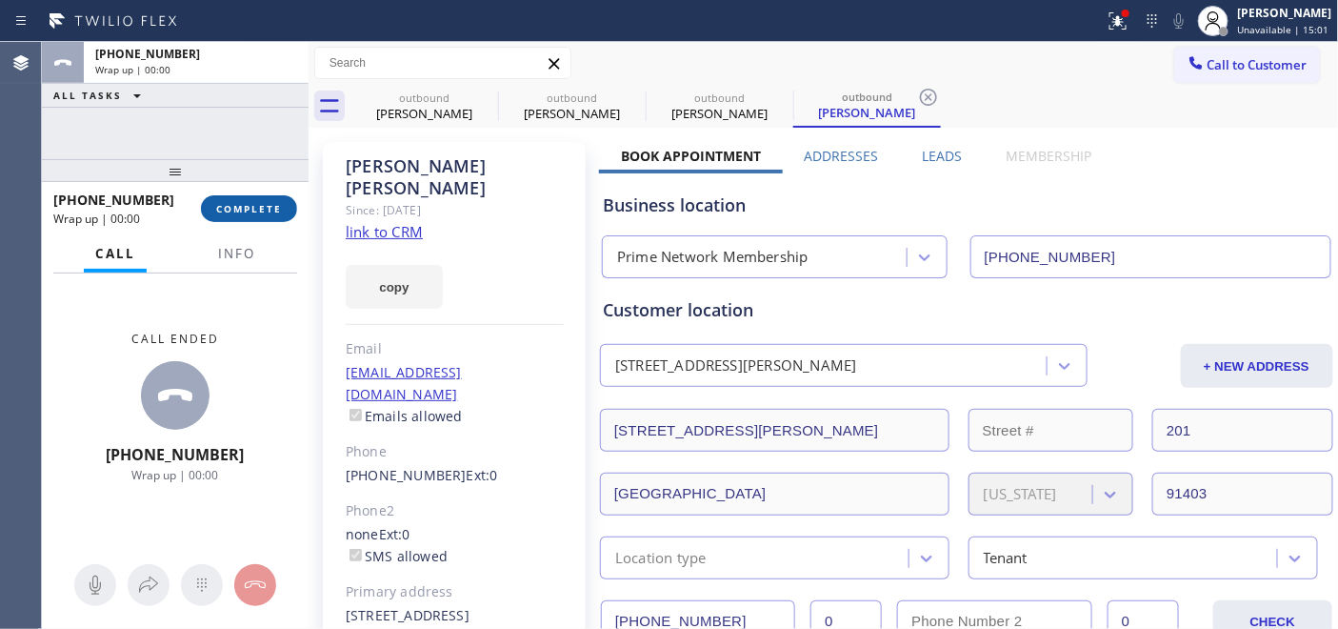
click at [252, 204] on span "COMPLETE" at bounding box center [249, 208] width 66 height 13
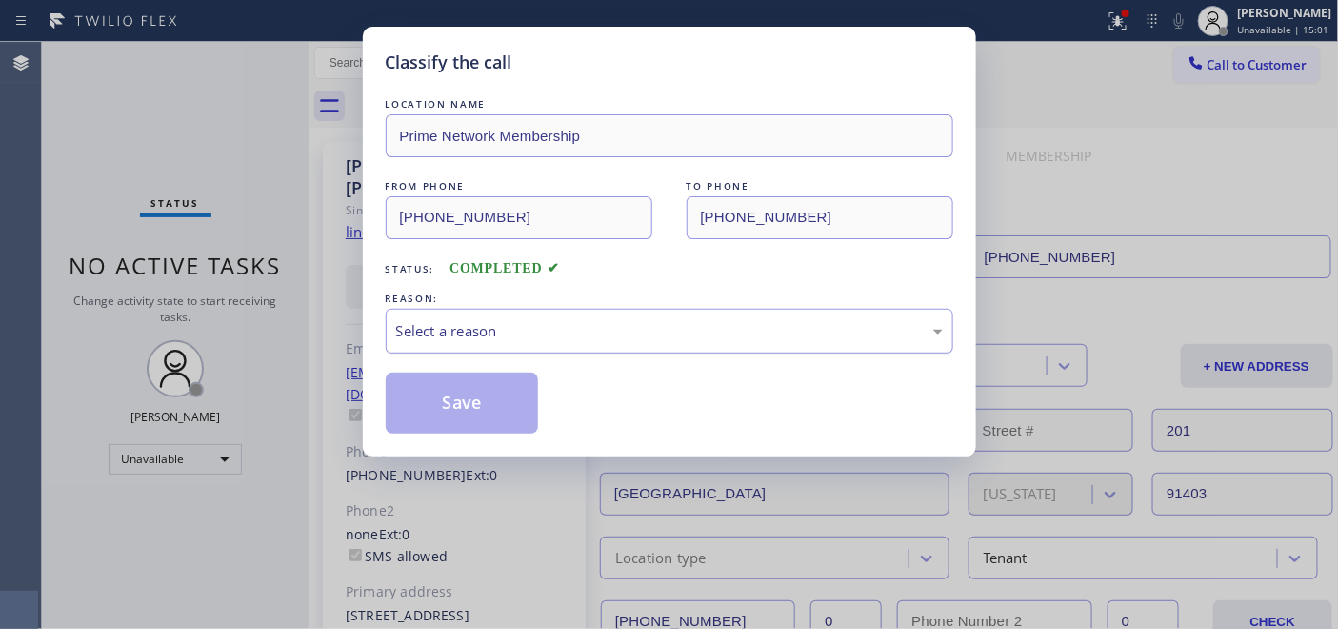
click at [613, 314] on div "Select a reason" at bounding box center [670, 331] width 568 height 45
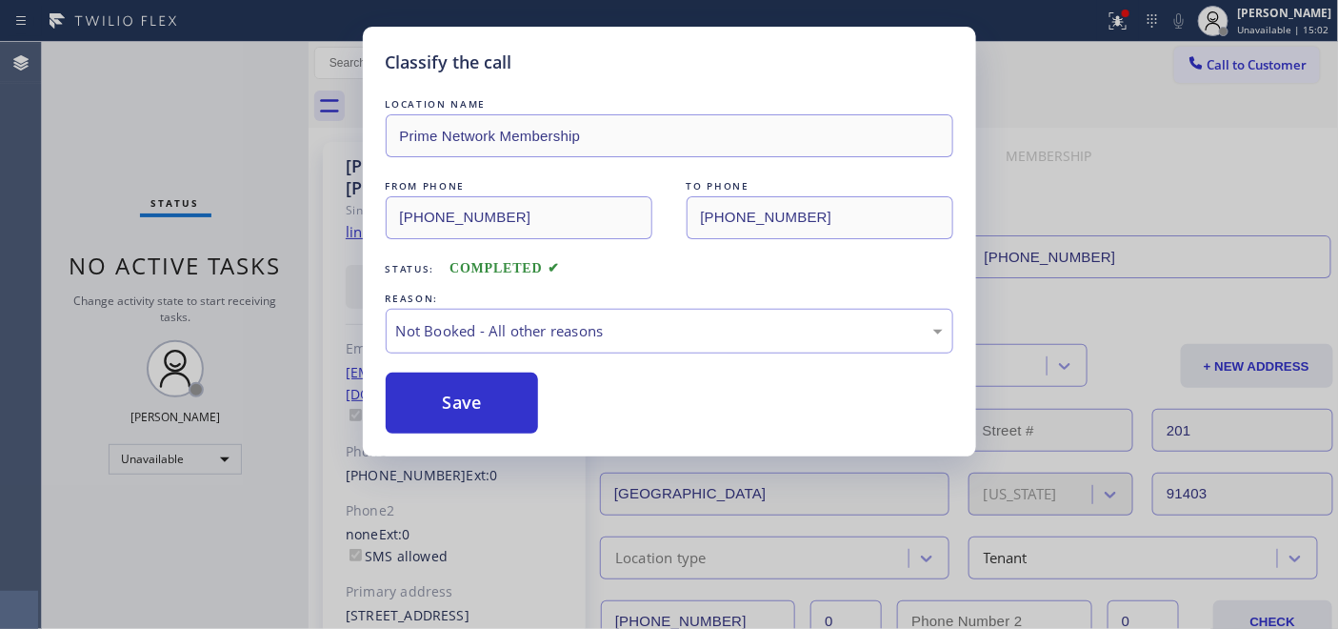
drag, startPoint x: 567, startPoint y: 391, endPoint x: 526, endPoint y: 411, distance: 45.6
click at [526, 411] on button "Save" at bounding box center [462, 402] width 153 height 61
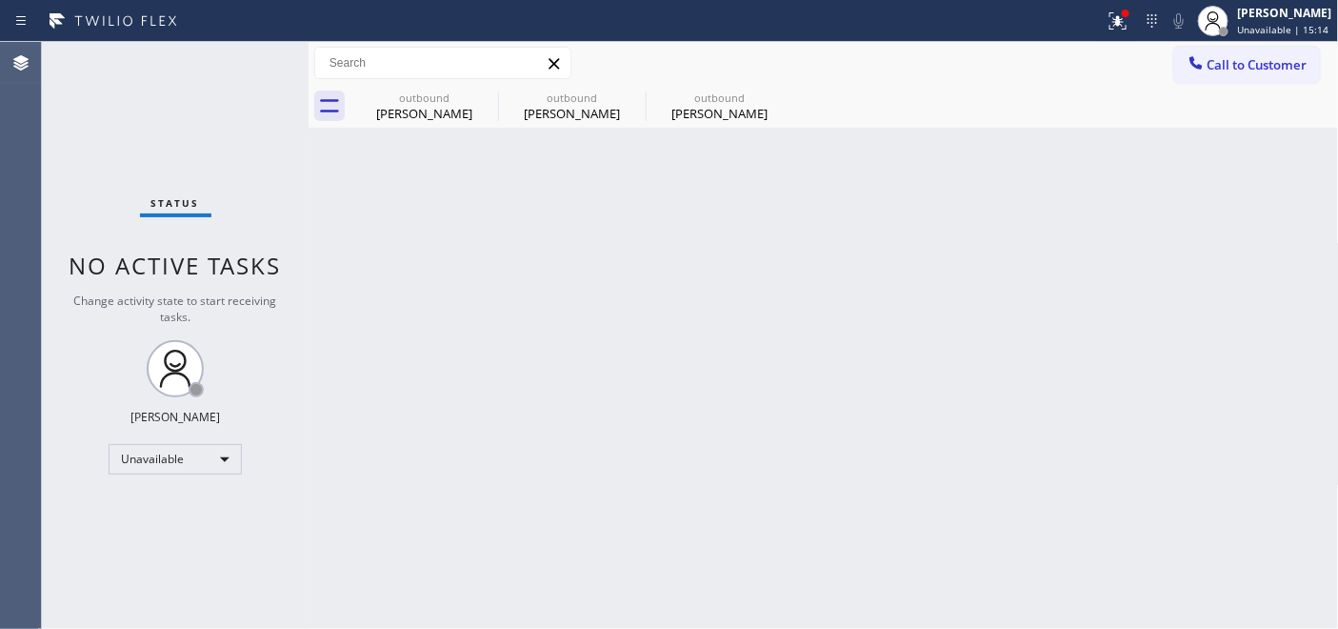
click at [1288, 57] on span "Call to Customer" at bounding box center [1257, 64] width 100 height 17
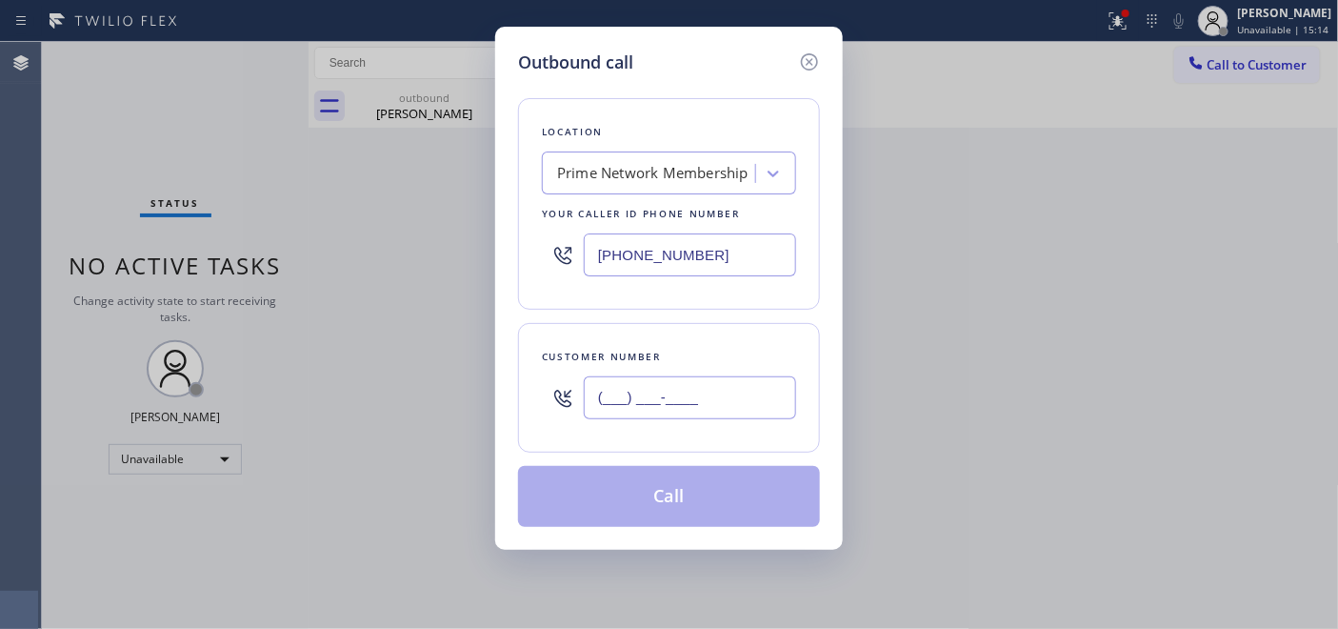
click at [613, 397] on input "(___) ___-____" at bounding box center [690, 397] width 212 height 43
paste input "310) 460-8717"
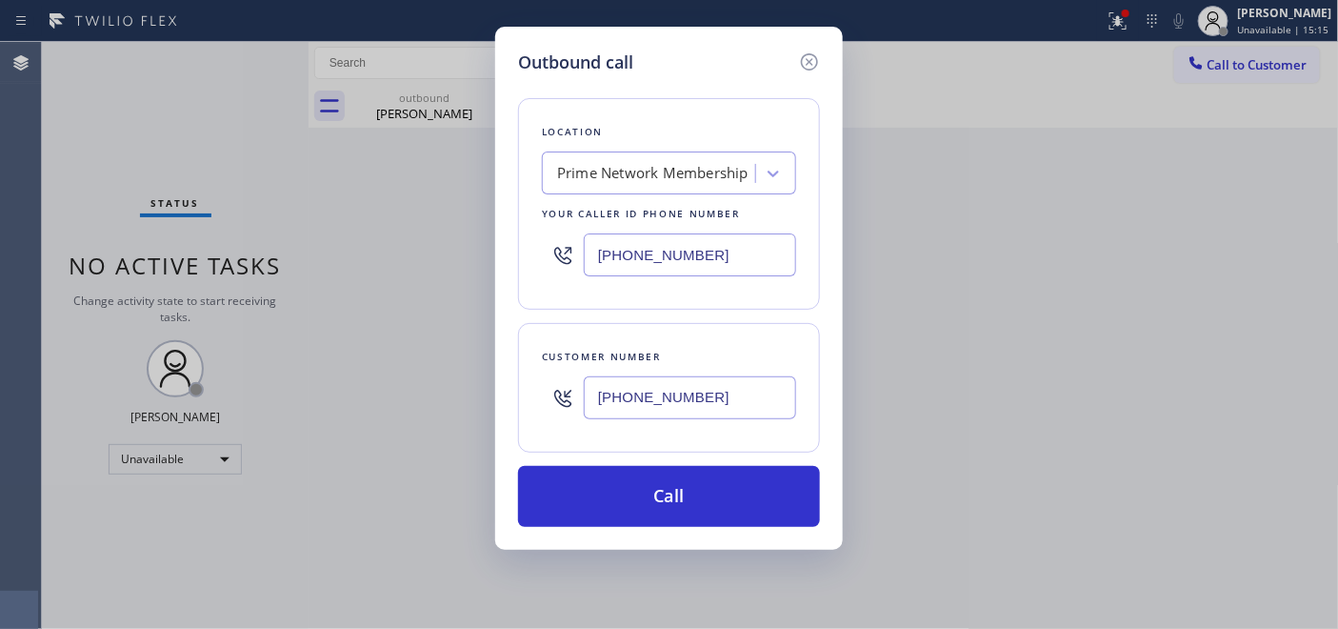
type input "(310) 460-8717"
drag, startPoint x: 705, startPoint y: 264, endPoint x: 536, endPoint y: 259, distance: 168.6
click at [536, 259] on div "Location Prime Network Membership Your caller id phone number (855) 900-0094" at bounding box center [669, 203] width 302 height 211
paste input "77) 659-7578"
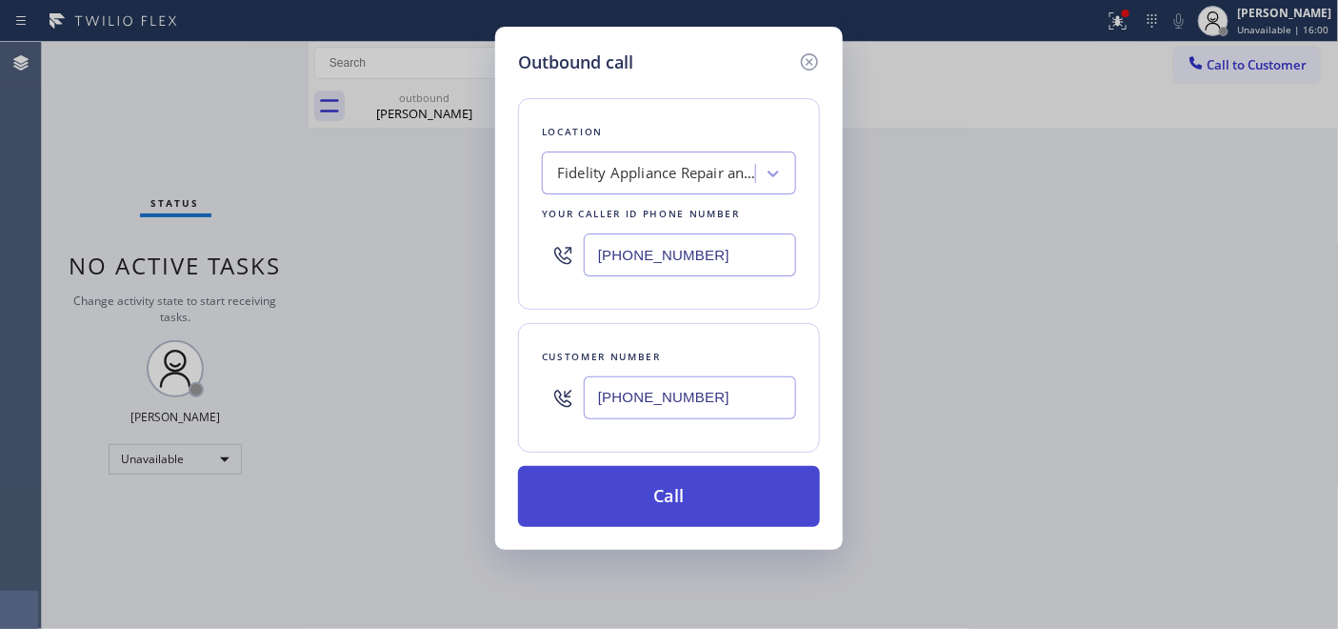
type input "(877) 659-7578"
click at [708, 482] on button "Call" at bounding box center [669, 496] width 302 height 61
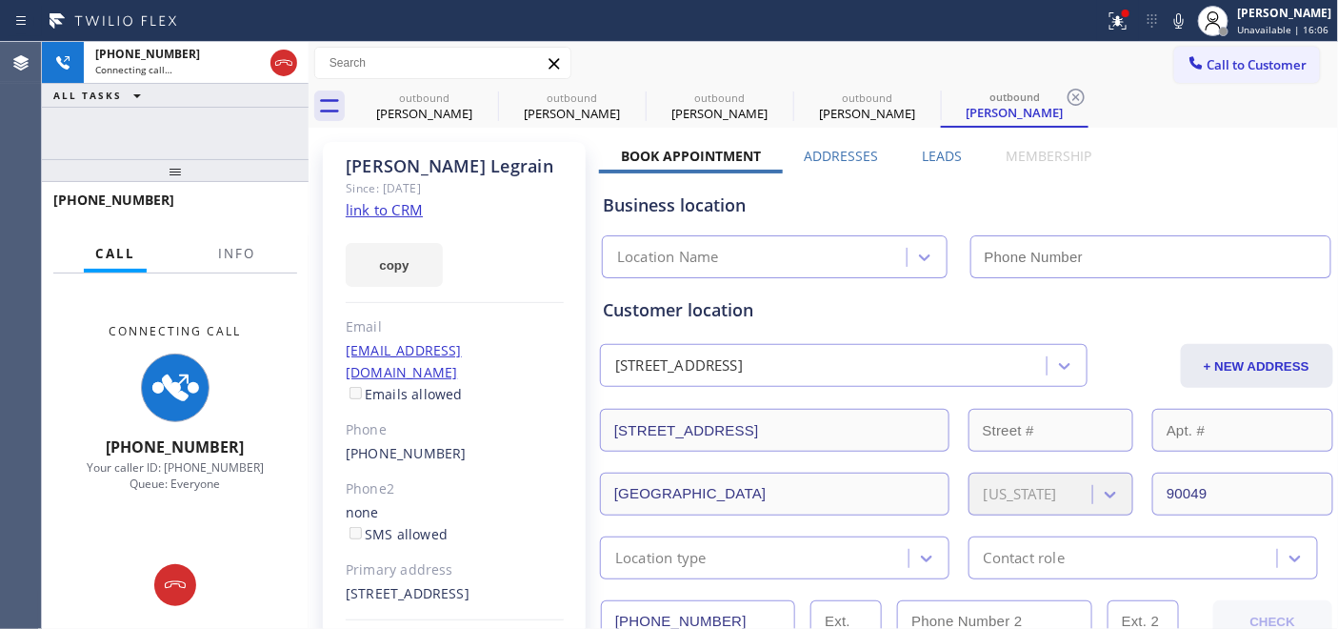
type input "(877) 659-7578"
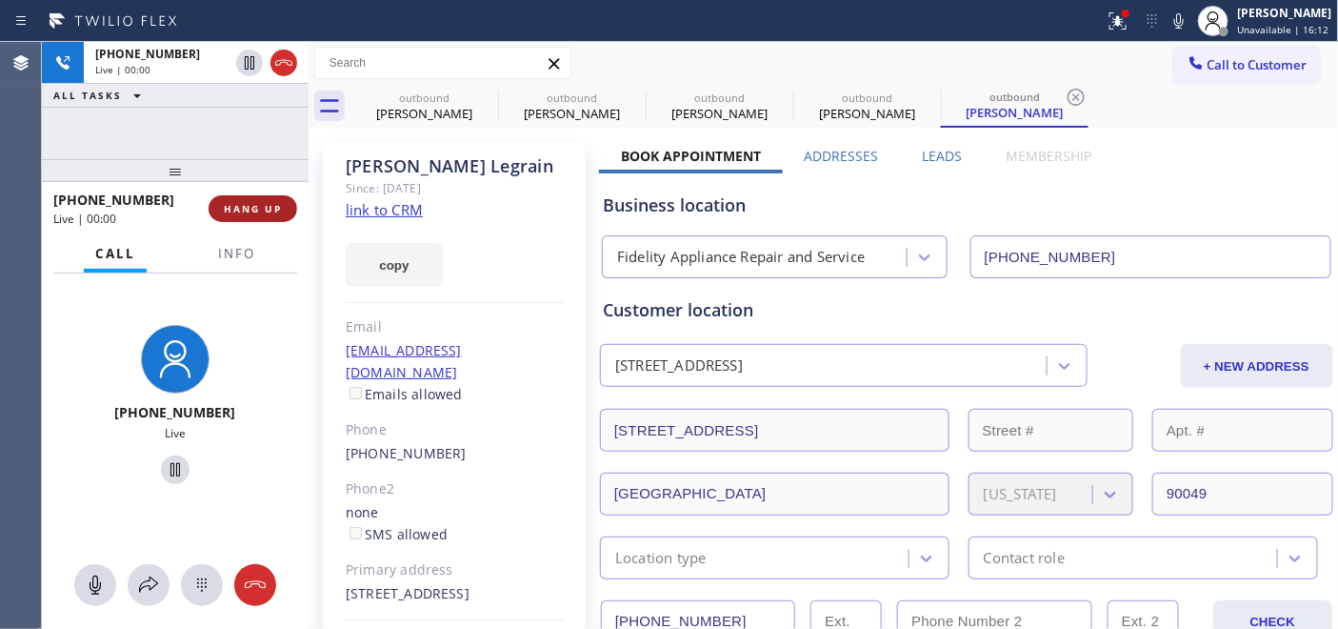
click at [253, 204] on span "HANG UP" at bounding box center [253, 208] width 58 height 13
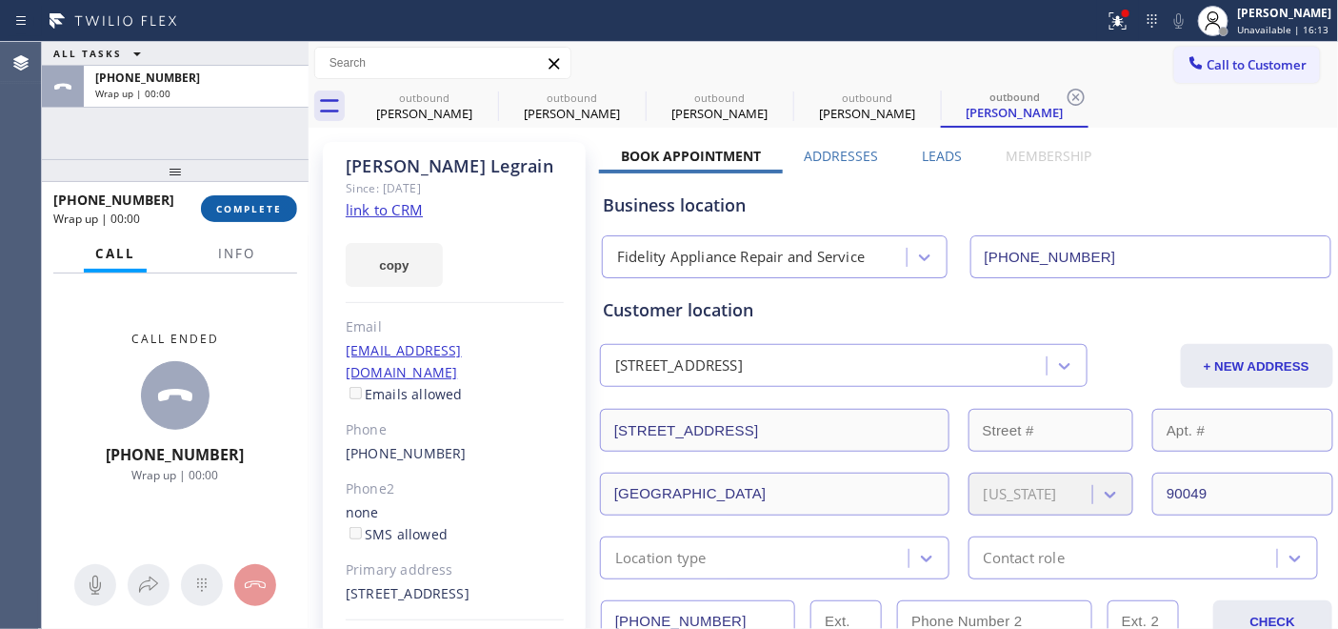
click at [261, 210] on span "COMPLETE" at bounding box center [249, 208] width 66 height 13
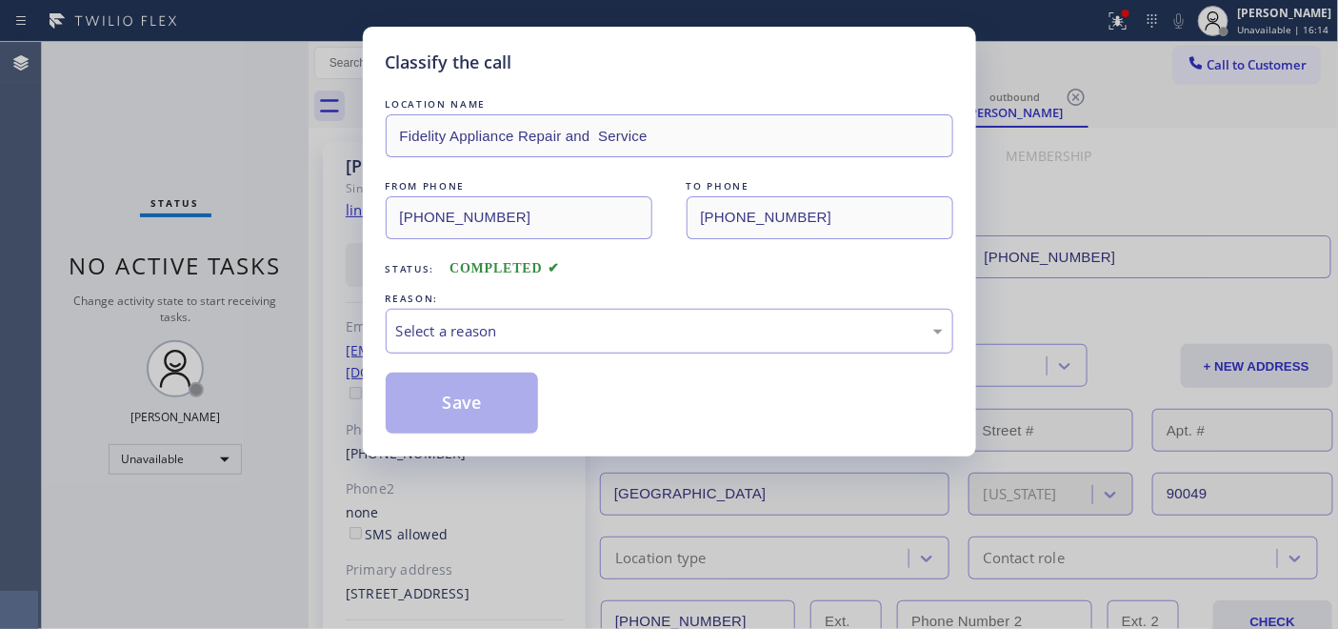
click at [720, 330] on div "Select a reason" at bounding box center [669, 331] width 547 height 22
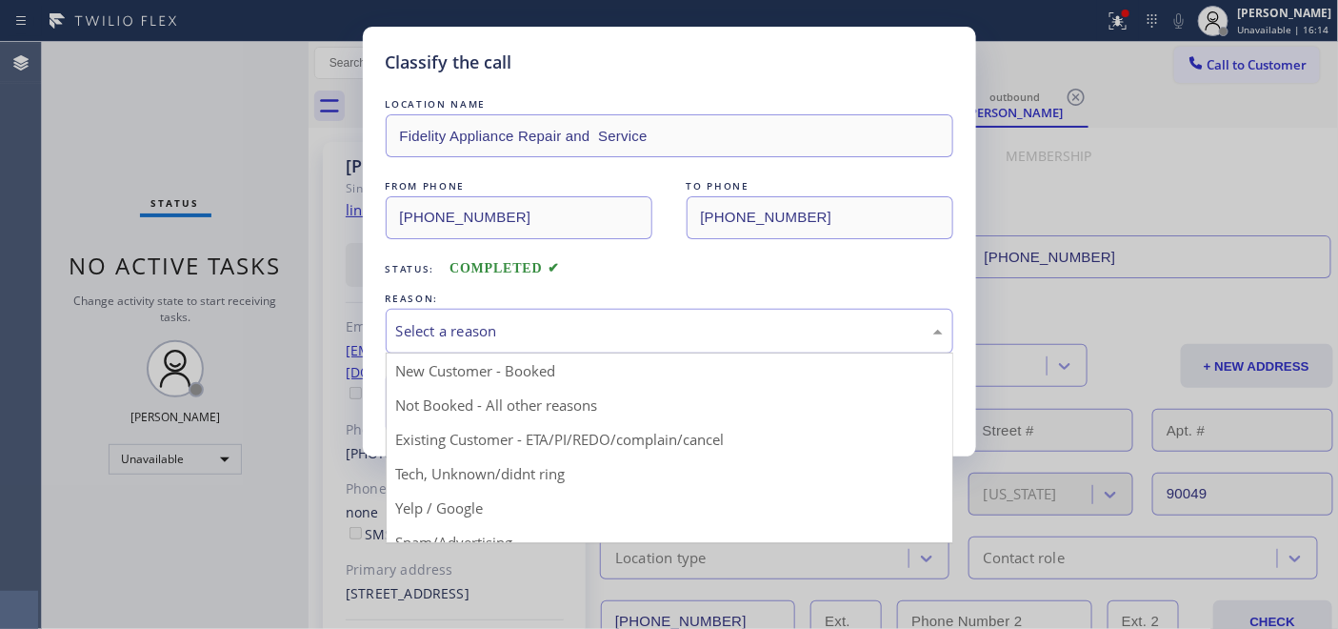
drag, startPoint x: 522, startPoint y: 407, endPoint x: 492, endPoint y: 401, distance: 30.1
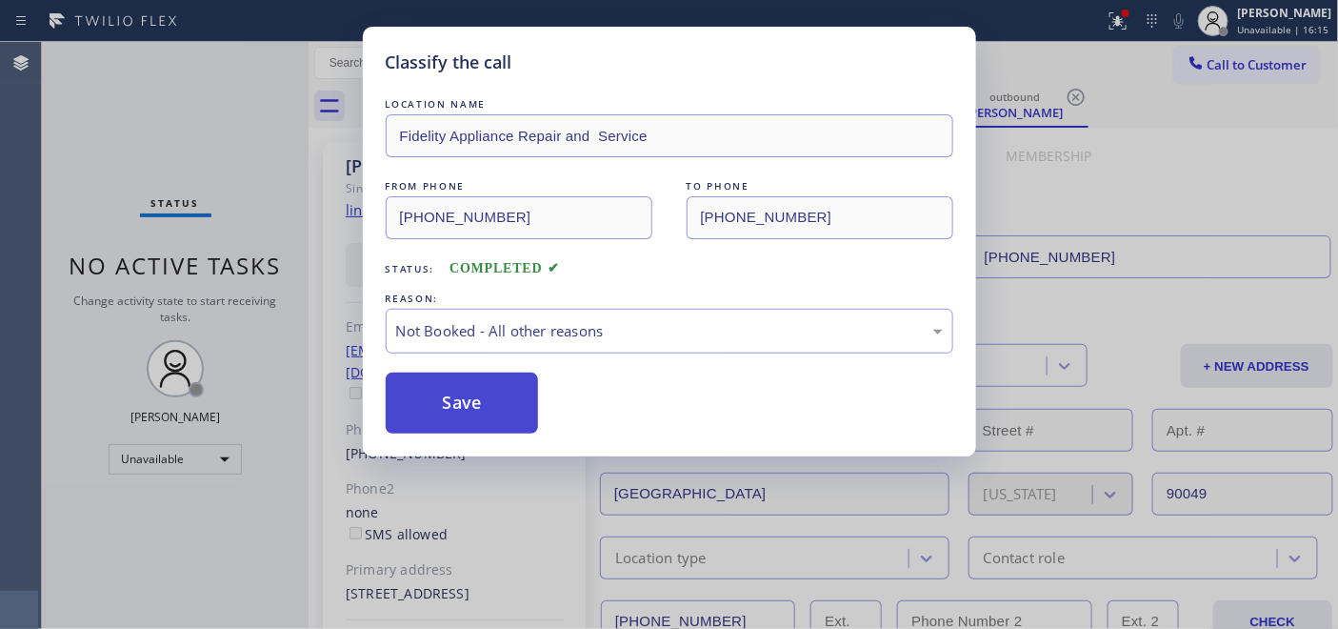
click at [497, 409] on button "Save" at bounding box center [462, 402] width 153 height 61
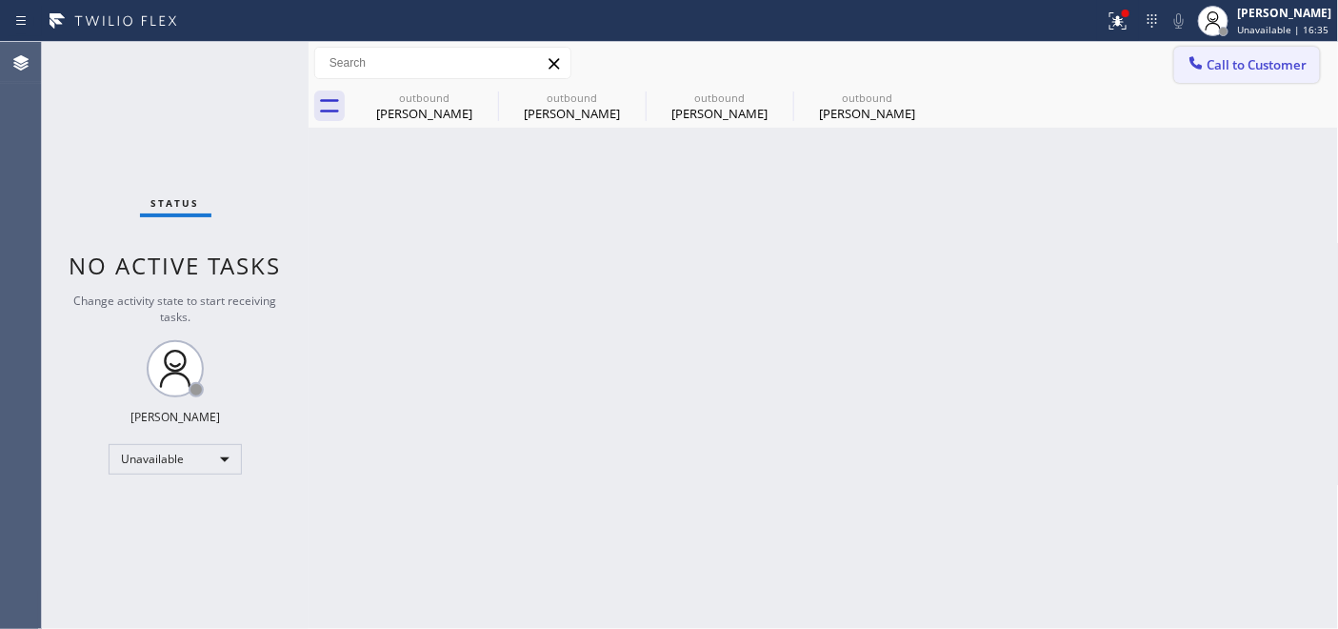
click at [1249, 73] on button "Call to Customer" at bounding box center [1247, 65] width 146 height 36
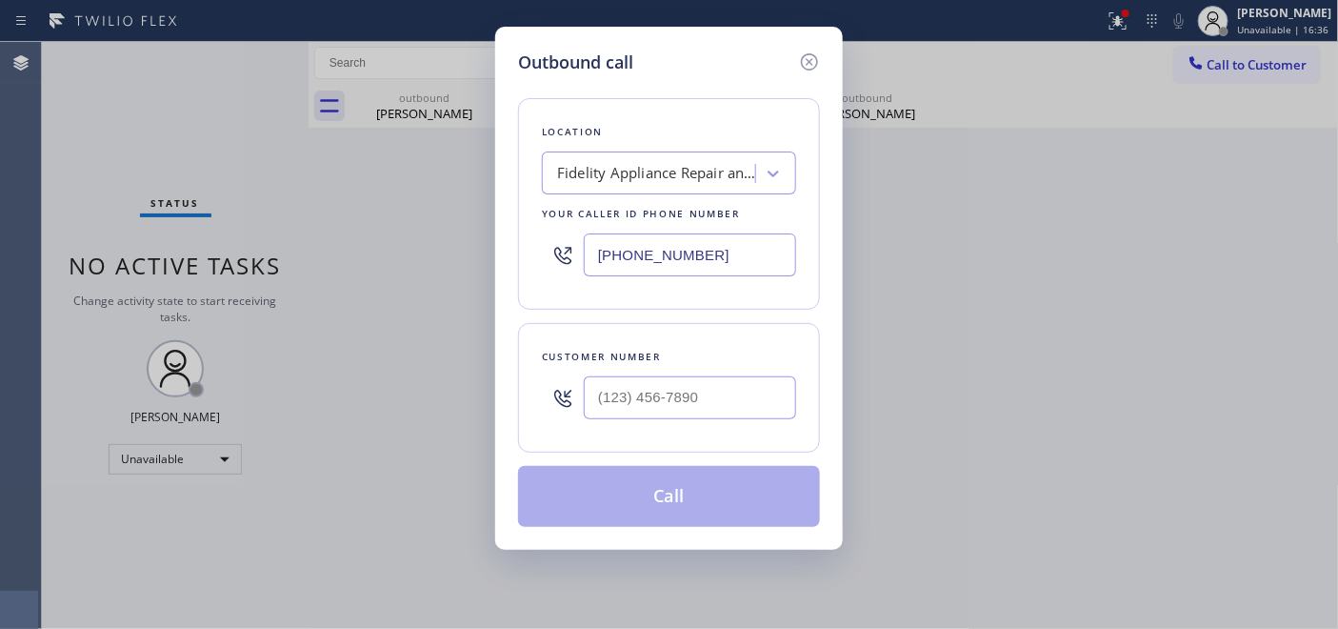
drag, startPoint x: 695, startPoint y: 346, endPoint x: 661, endPoint y: 391, distance: 57.1
click at [695, 348] on div "Customer number" at bounding box center [669, 388] width 302 height 130
drag, startPoint x: 660, startPoint y: 392, endPoint x: 646, endPoint y: 394, distance: 14.4
click at [659, 392] on input "(___) ___-____" at bounding box center [690, 397] width 212 height 43
paste input "561) 777-6527"
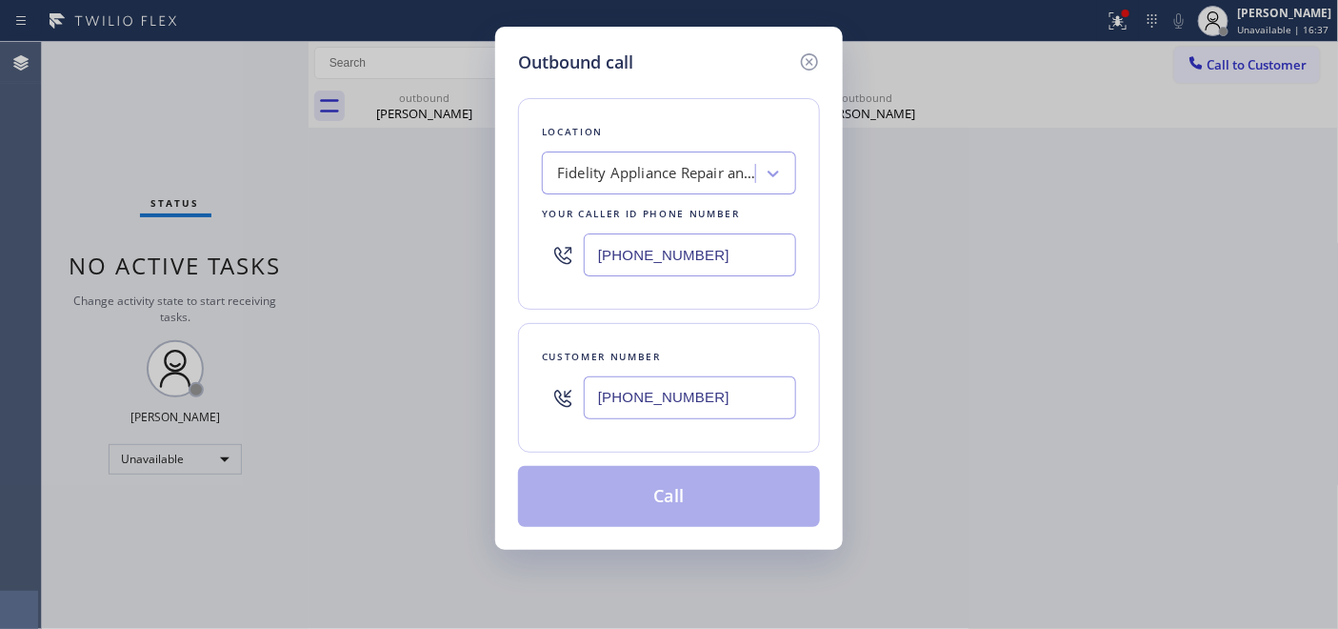
type input "(561) 777-6527"
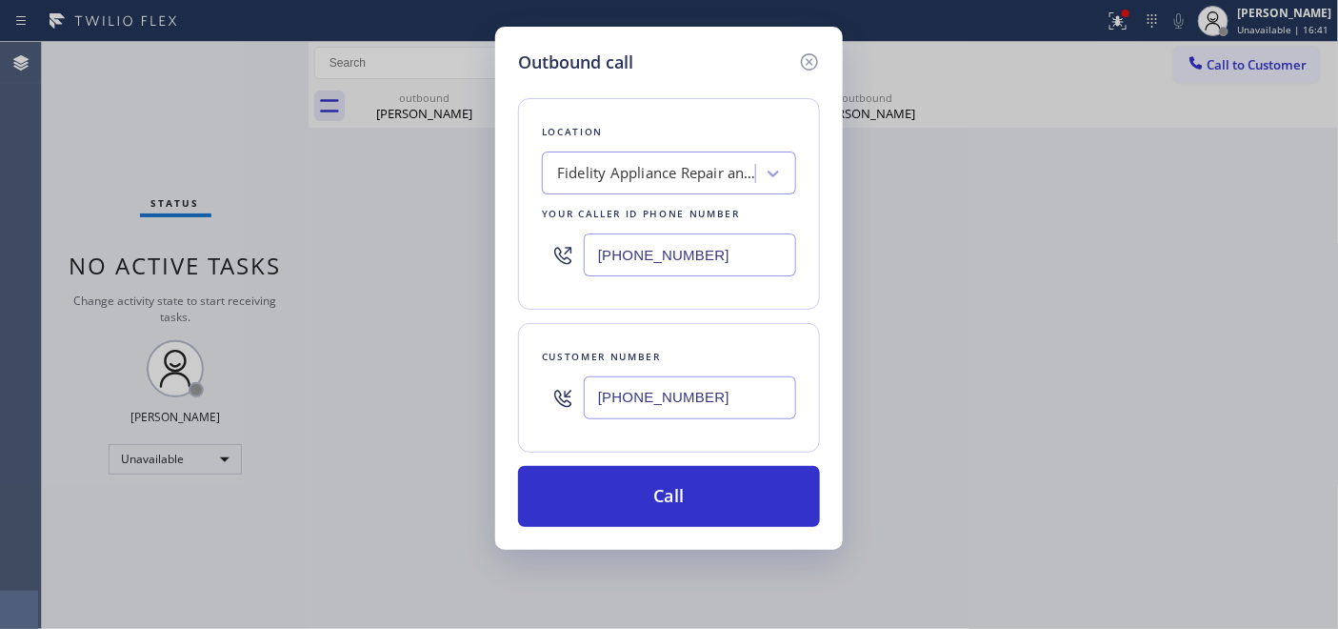
drag, startPoint x: 650, startPoint y: 239, endPoint x: 674, endPoint y: 299, distance: 64.5
click at [518, 273] on div "Location Fidelity Appliance Repair and Service Your caller id phone number (877…" at bounding box center [669, 203] width 302 height 211
paste input "55) 976-511"
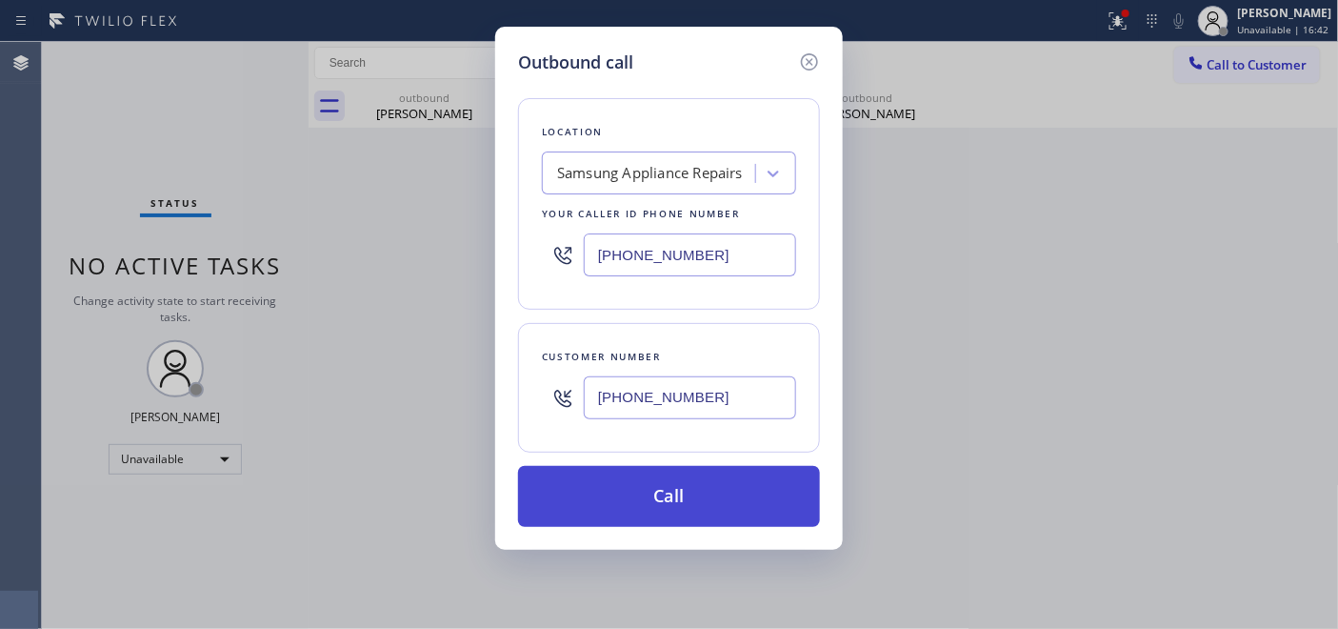
type input "(855) 976-5118"
click at [678, 487] on button "Call" at bounding box center [669, 496] width 302 height 61
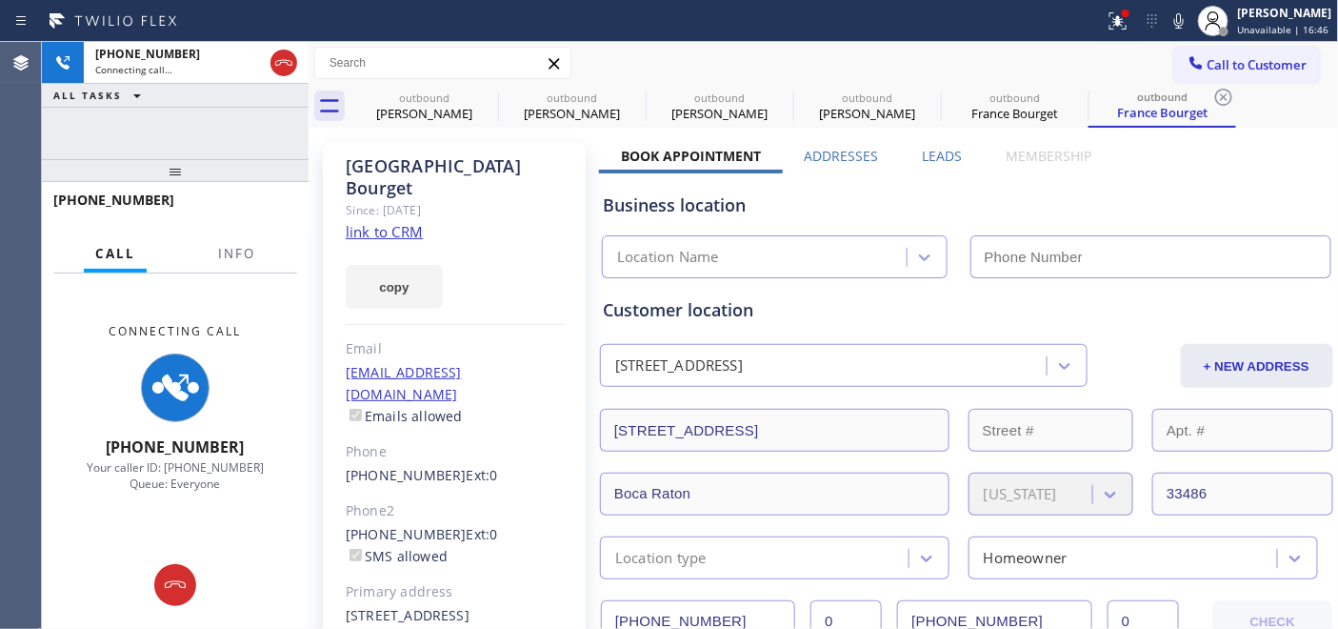
type input "(855) 976-5118"
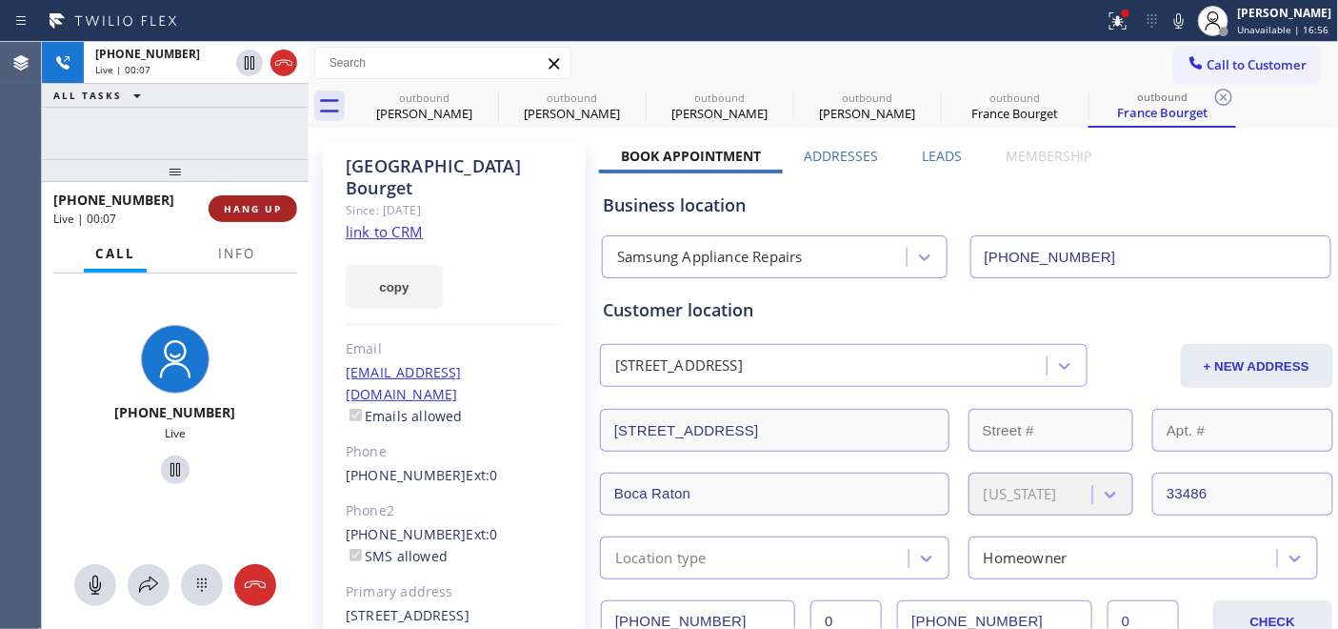
click at [258, 208] on span "HANG UP" at bounding box center [253, 208] width 58 height 13
click at [254, 208] on span "HANG UP" at bounding box center [253, 208] width 58 height 13
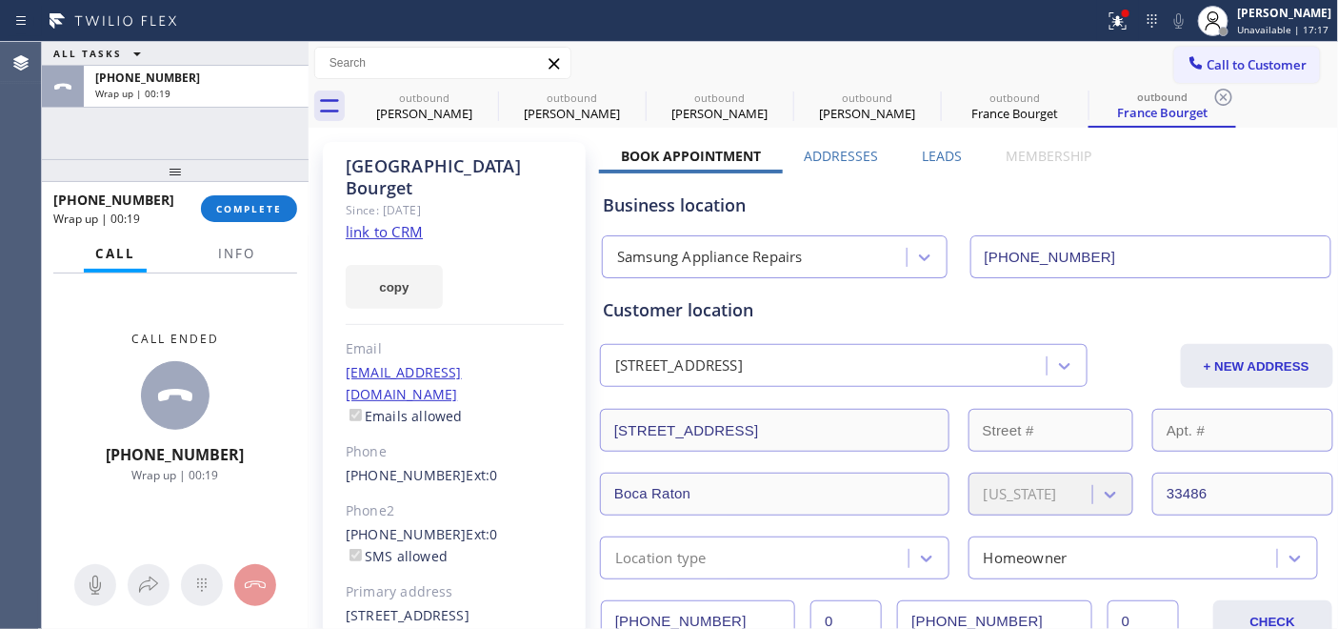
click at [238, 223] on div "+15617776527 Wrap up | 00:19 COMPLETE" at bounding box center [175, 209] width 244 height 50
click at [242, 208] on span "COMPLETE" at bounding box center [249, 208] width 66 height 13
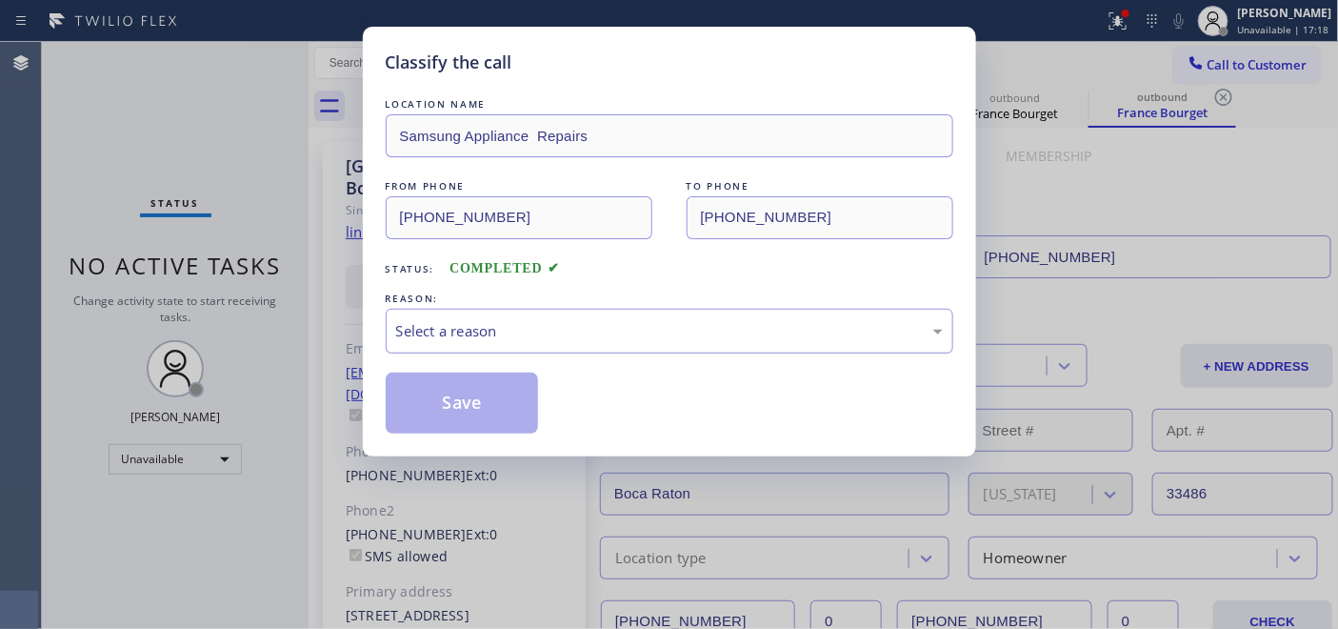
click at [536, 353] on div "LOCATION NAME Samsung Appliance Repairs FROM PHONE (855) 976-5118 TO PHONE (561…" at bounding box center [670, 263] width 568 height 339
click at [535, 345] on div "Select a reason" at bounding box center [670, 331] width 568 height 45
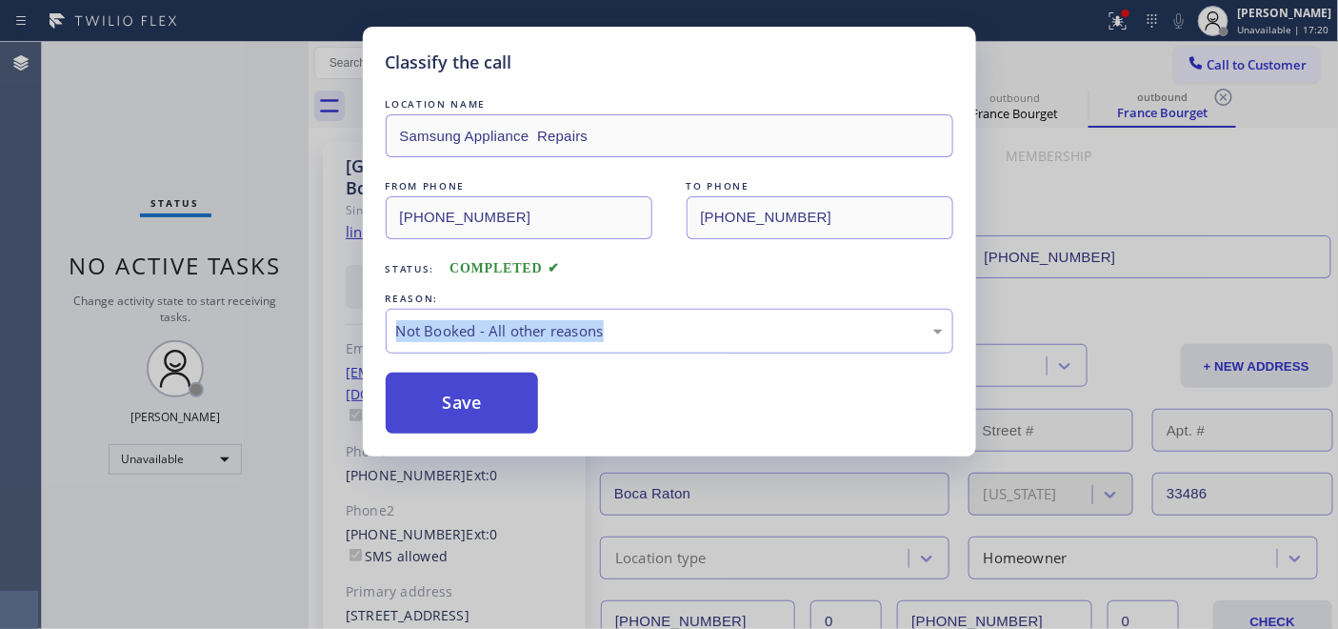
click at [481, 409] on button "Save" at bounding box center [462, 402] width 153 height 61
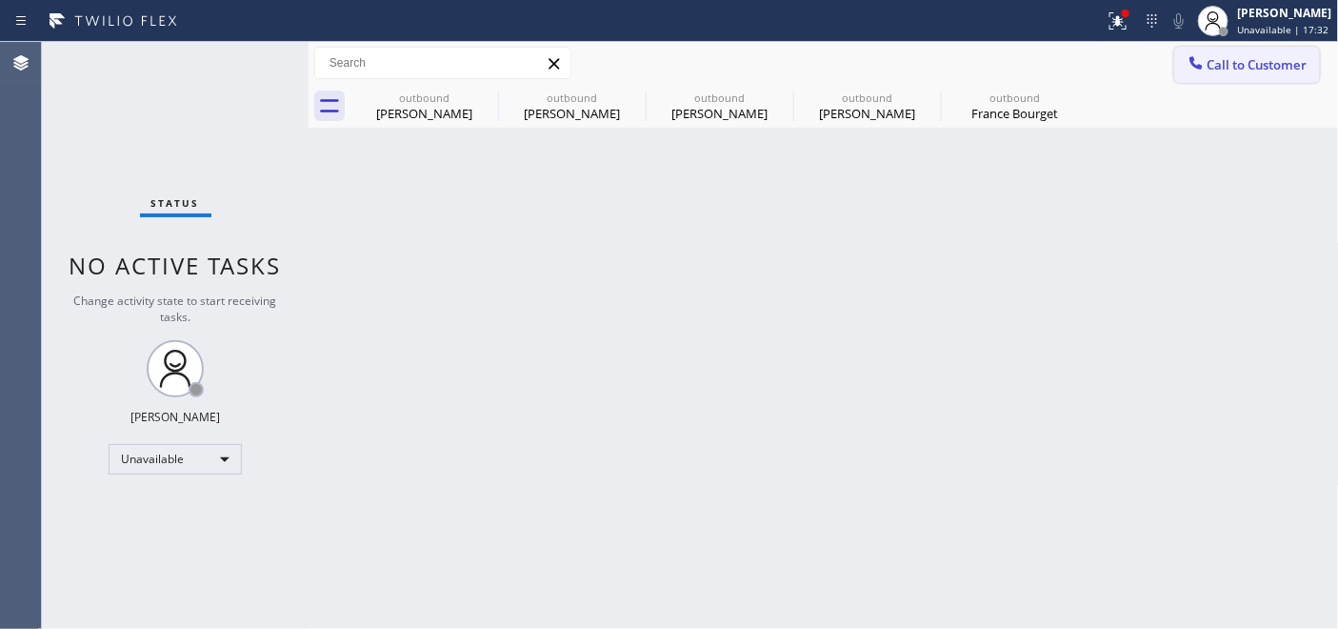
click at [1263, 47] on button "Call to Customer" at bounding box center [1247, 65] width 146 height 36
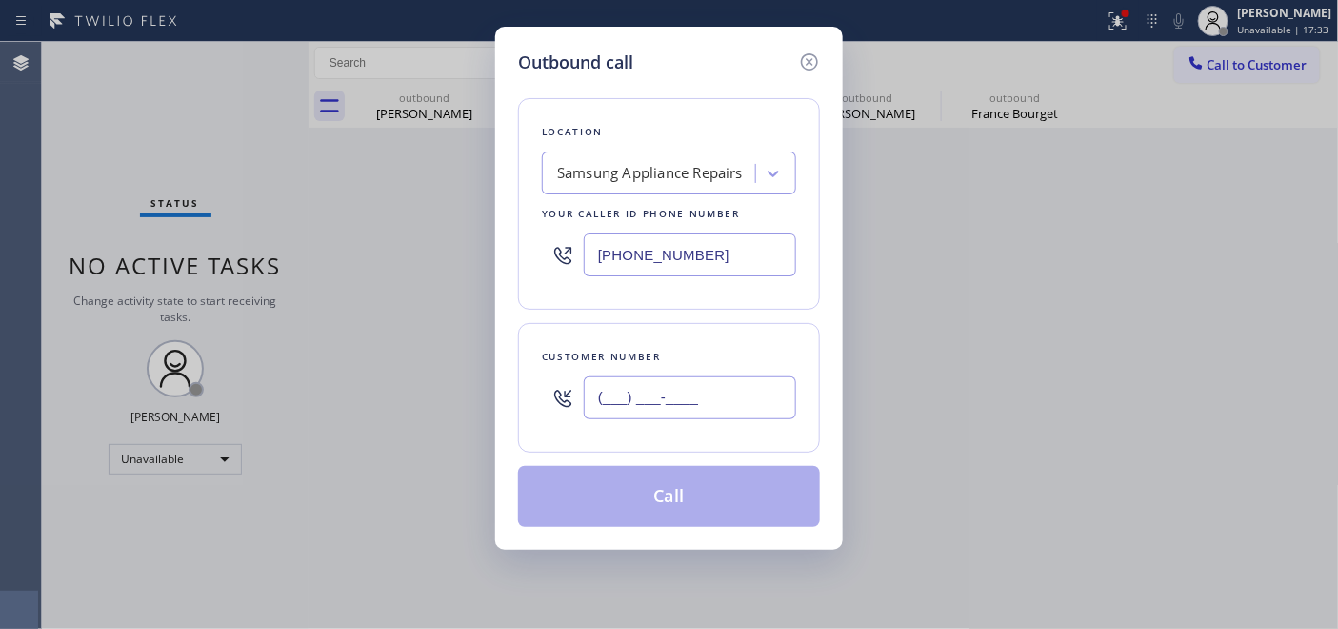
click at [677, 401] on input "(___) ___-____" at bounding box center [690, 397] width 212 height 43
paste input "347) 244-3595"
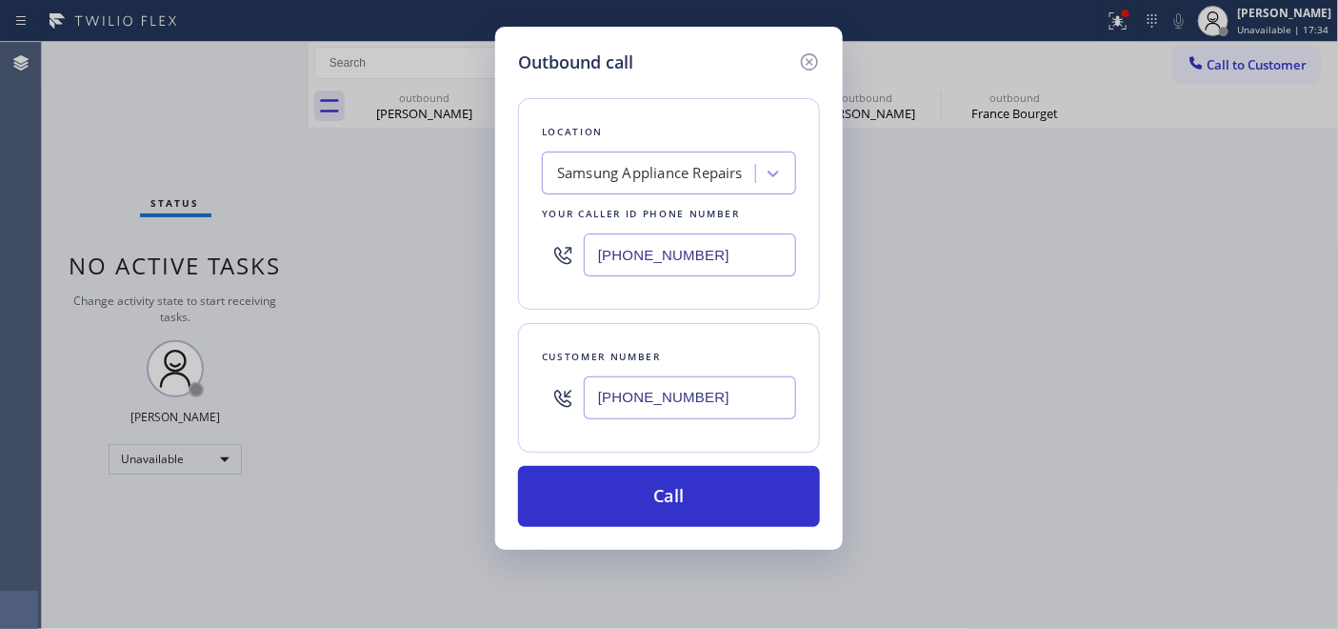
type input "(347) 244-3595"
drag, startPoint x: 714, startPoint y: 259, endPoint x: 569, endPoint y: 262, distance: 145.7
click at [549, 260] on div "(855) 976-5118" at bounding box center [669, 255] width 254 height 62
paste input "66) 875-2471"
type input "(866) 875-2471"
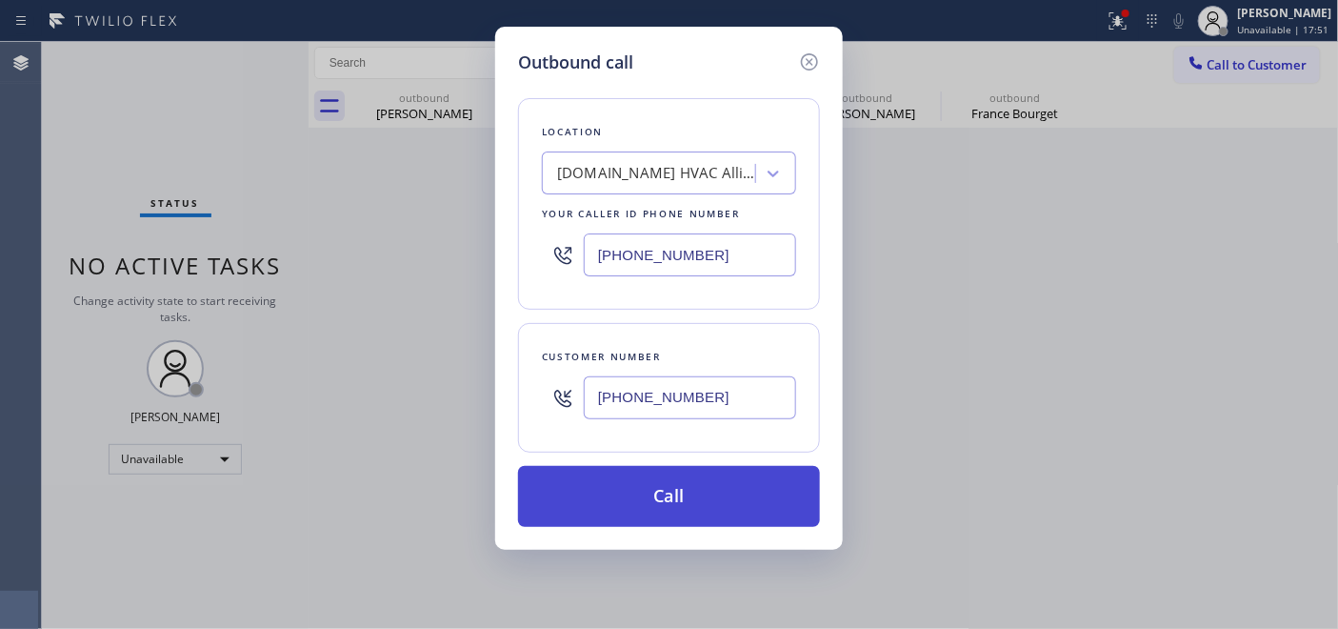
click at [678, 527] on button "Call" at bounding box center [669, 496] width 302 height 61
click at [678, 501] on div "Back to Dashboard Change Sender ID Customers Technicians Select a contact Outbo…" at bounding box center [824, 335] width 1030 height 587
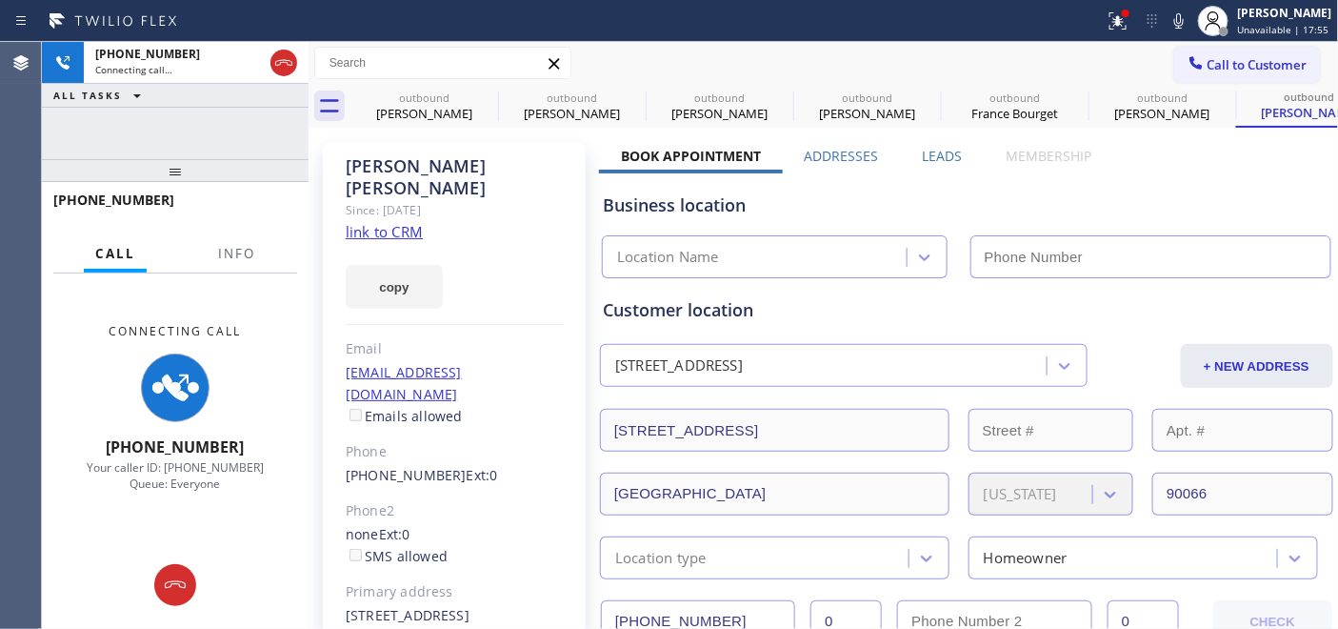
type input "(866) 875-2471"
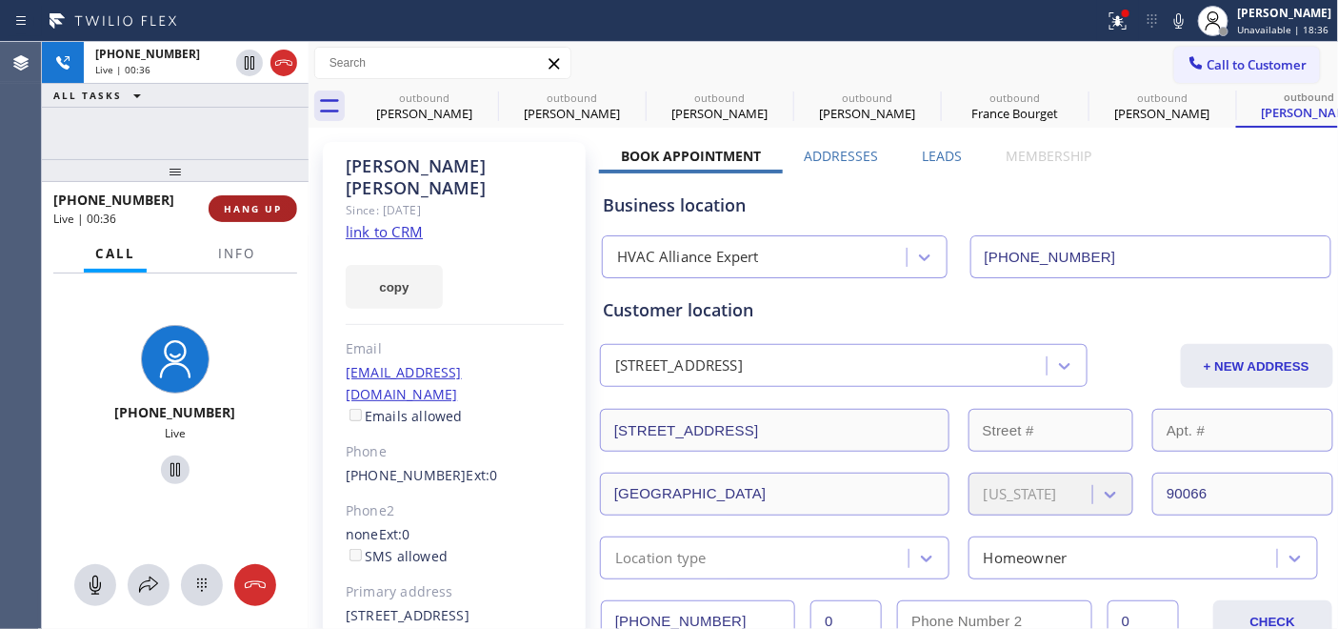
click at [262, 206] on span "HANG UP" at bounding box center [253, 208] width 58 height 13
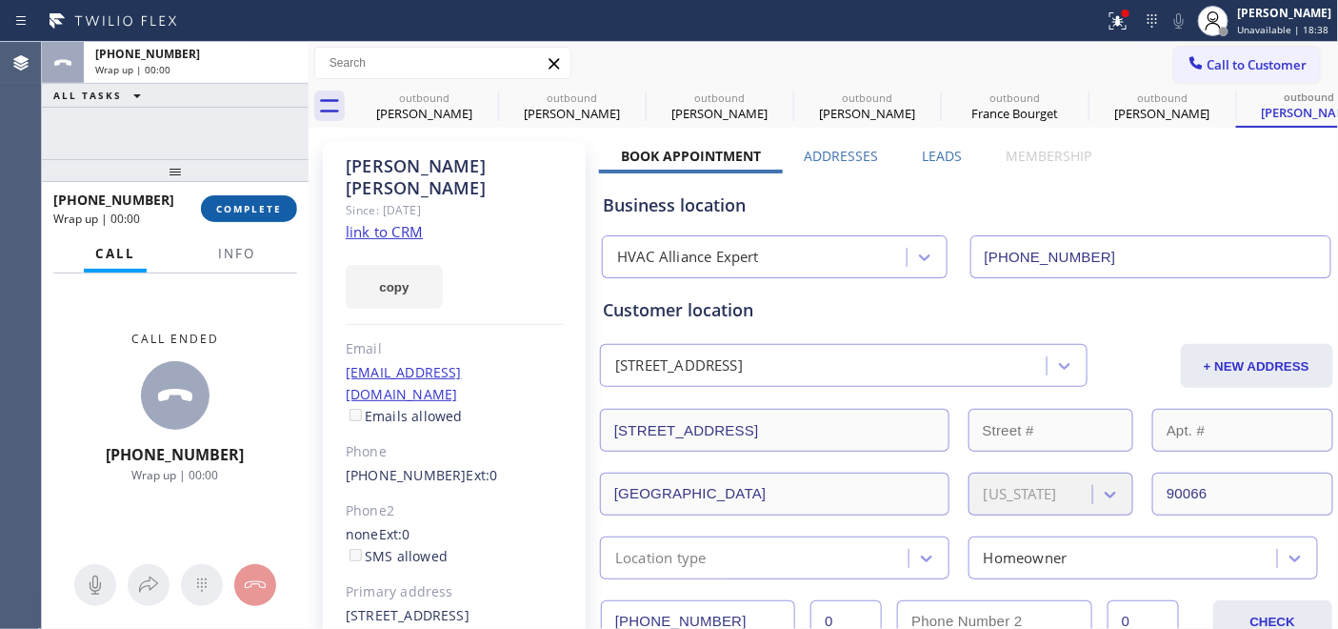
click at [262, 206] on span "COMPLETE" at bounding box center [249, 208] width 66 height 13
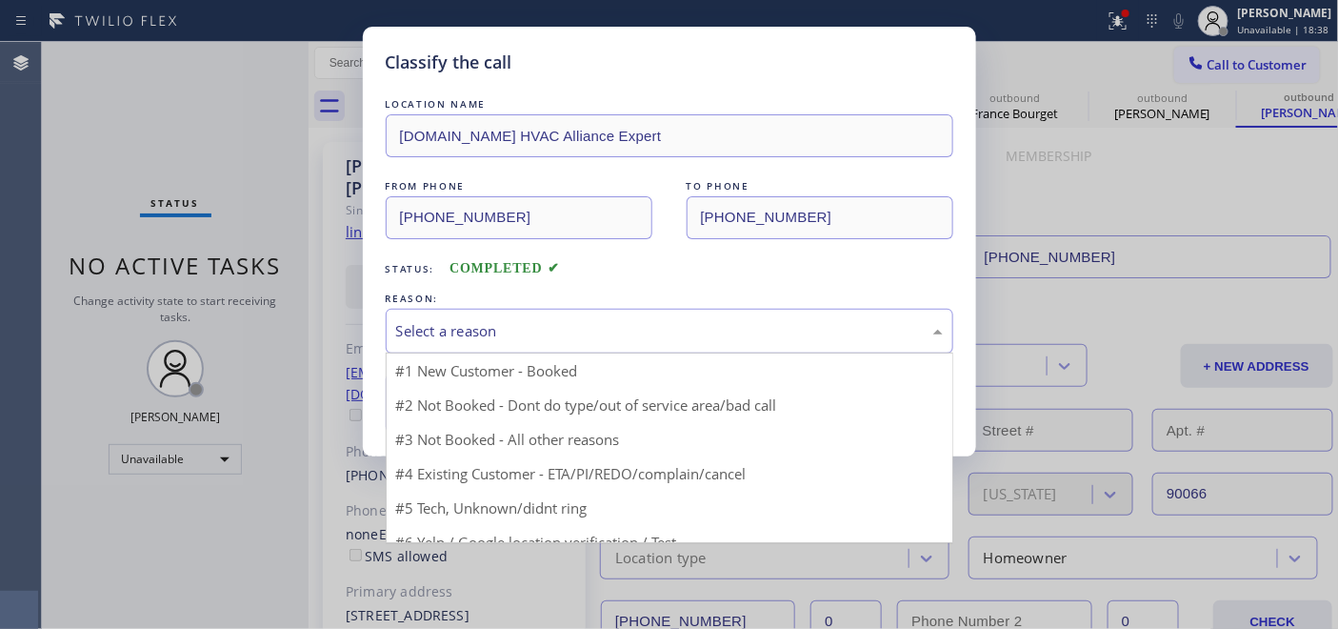
click at [688, 328] on div "Select a reason" at bounding box center [669, 331] width 547 height 22
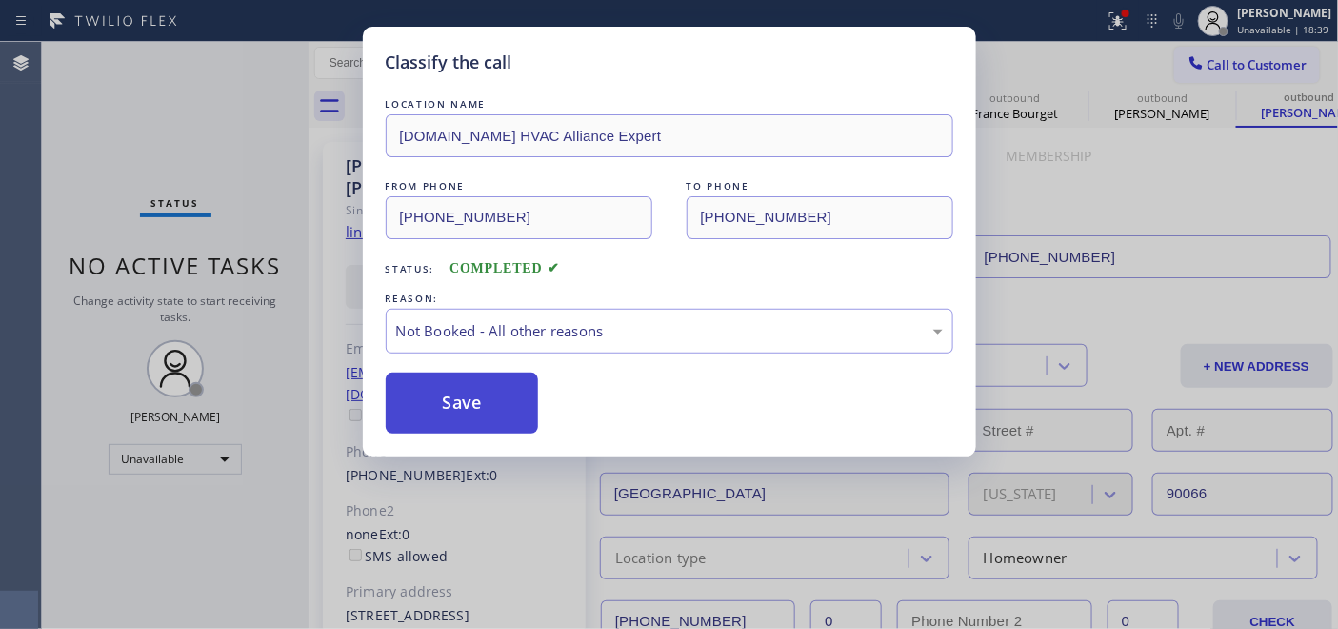
click at [482, 405] on button "Save" at bounding box center [462, 402] width 153 height 61
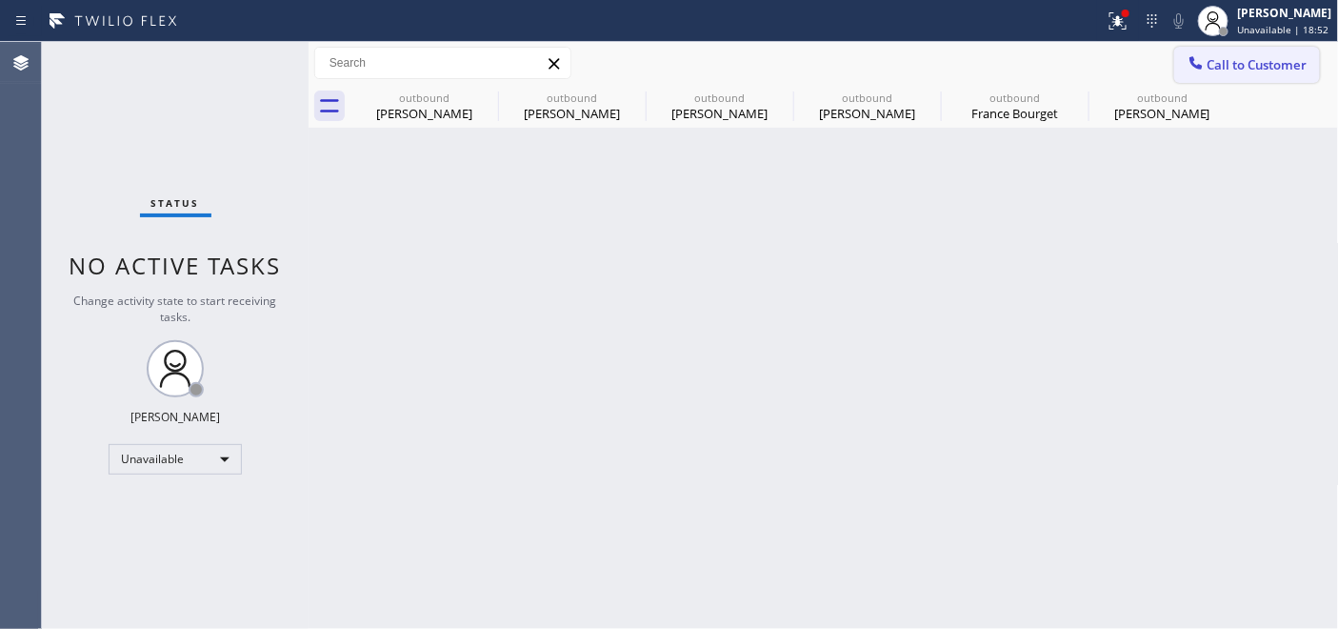
click at [1203, 71] on icon at bounding box center [1196, 62] width 19 height 19
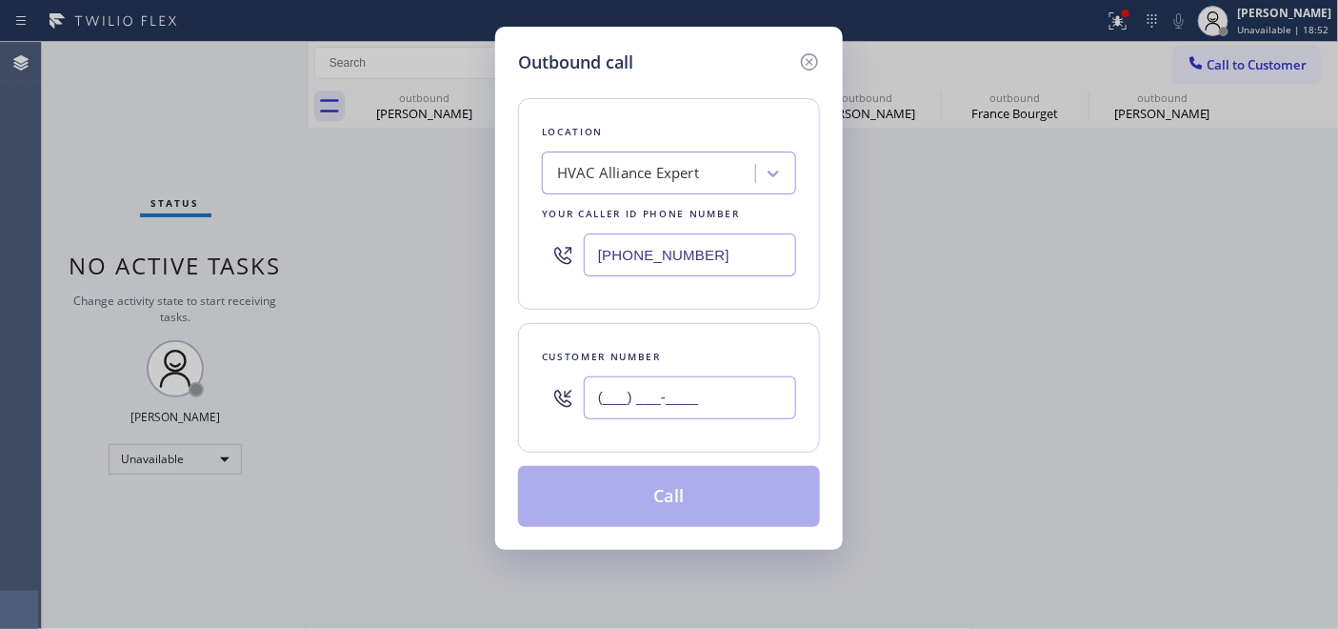
click at [642, 393] on input "(___) ___-____" at bounding box center [690, 397] width 212 height 43
paste input "216) 973-7326"
type input "(216) 973-7326"
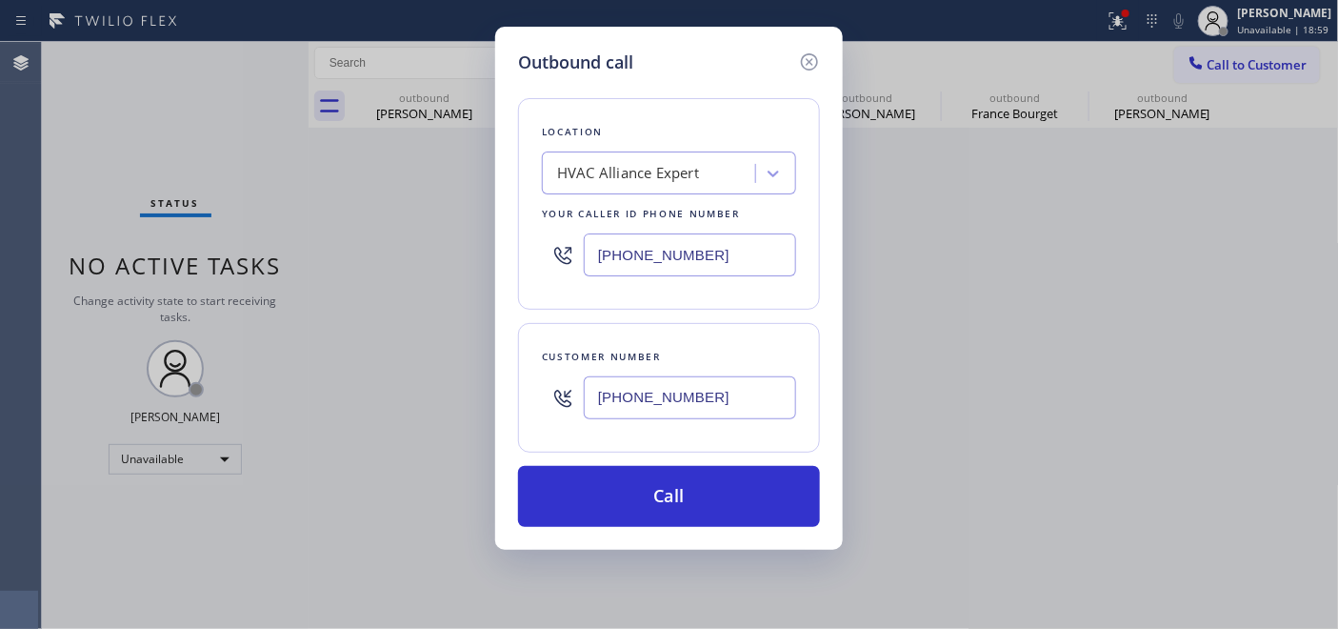
drag, startPoint x: 720, startPoint y: 274, endPoint x: 449, endPoint y: 250, distance: 271.5
click at [412, 249] on div "Outbound call Location HVAC Alliance Expert Your caller id phone number (866) 8…" at bounding box center [669, 314] width 1338 height 629
paste input "408) 676-3266"
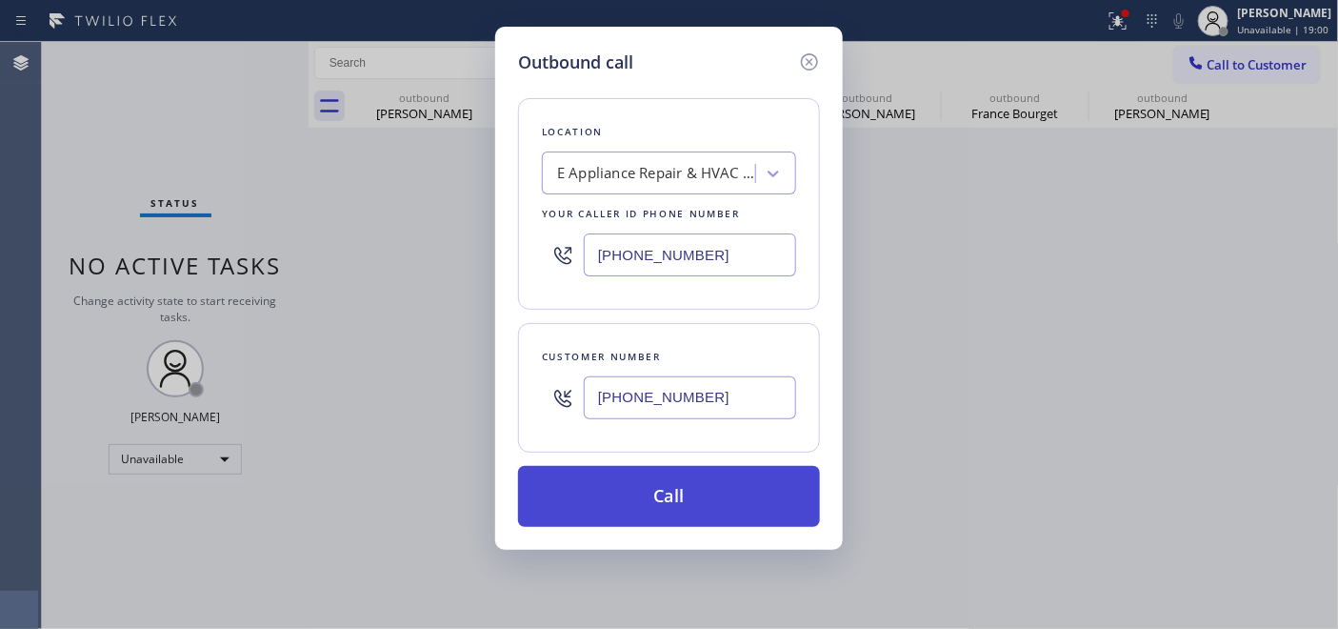
type input "(408) 676-3266"
click at [737, 497] on button "Call" at bounding box center [669, 496] width 302 height 61
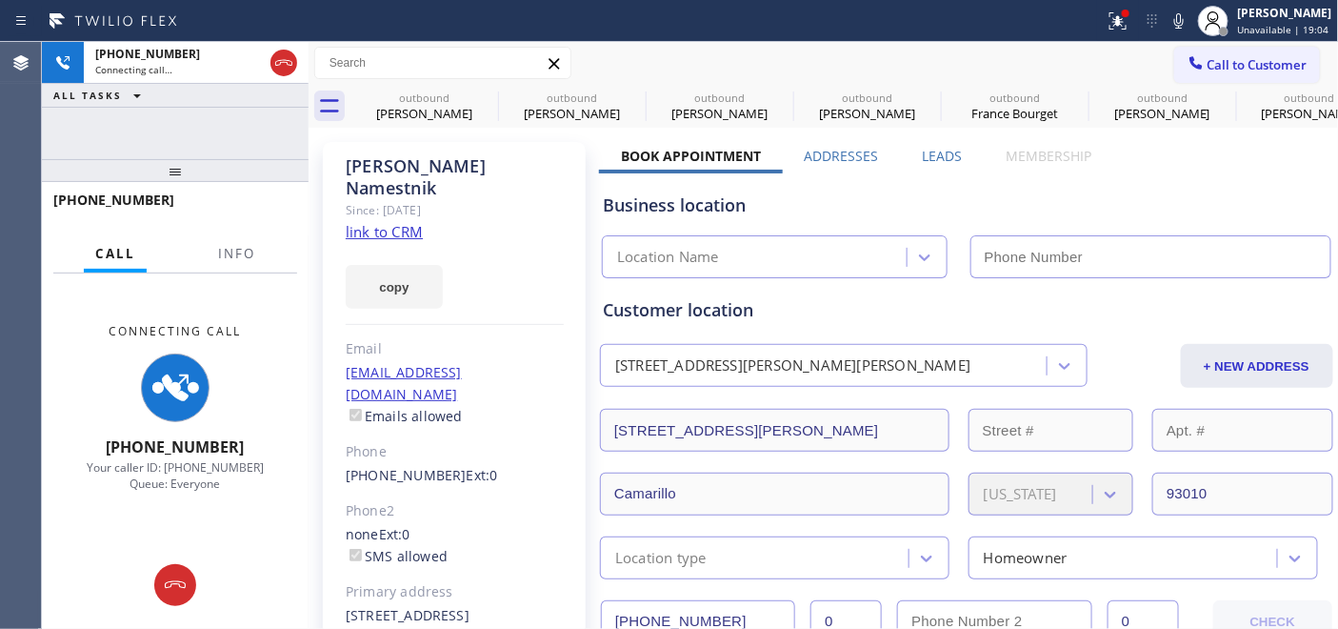
type input "(408) 676-3266"
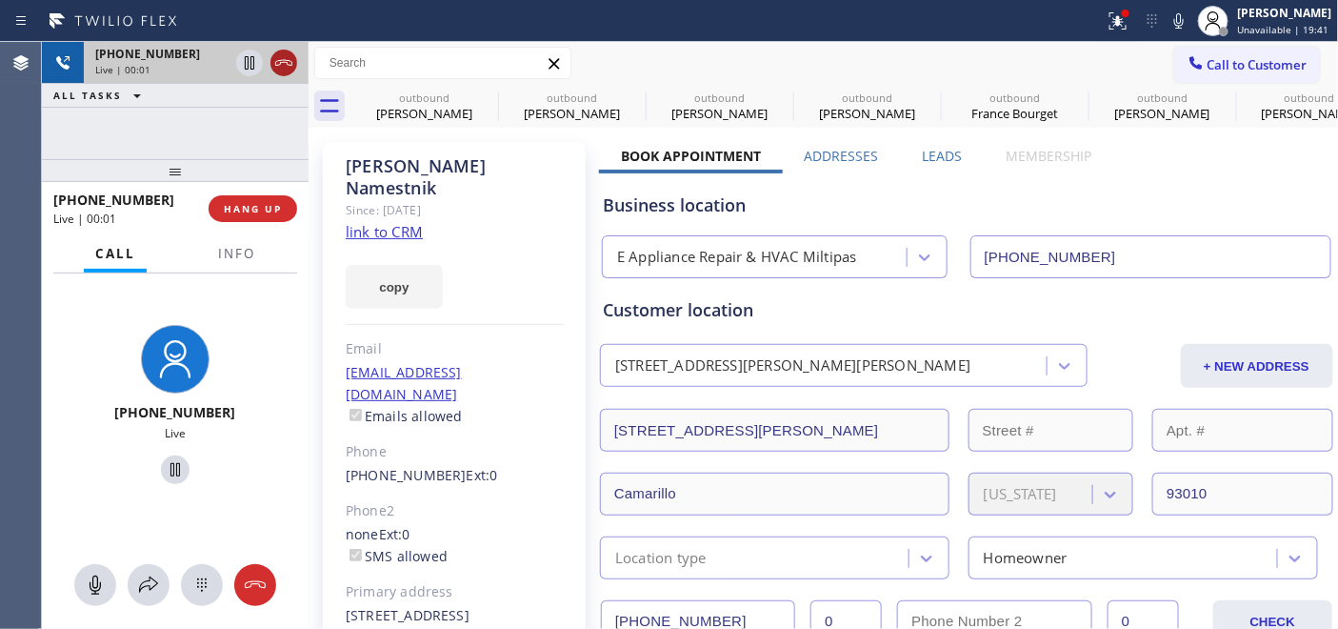
click at [291, 60] on icon at bounding box center [283, 62] width 23 height 23
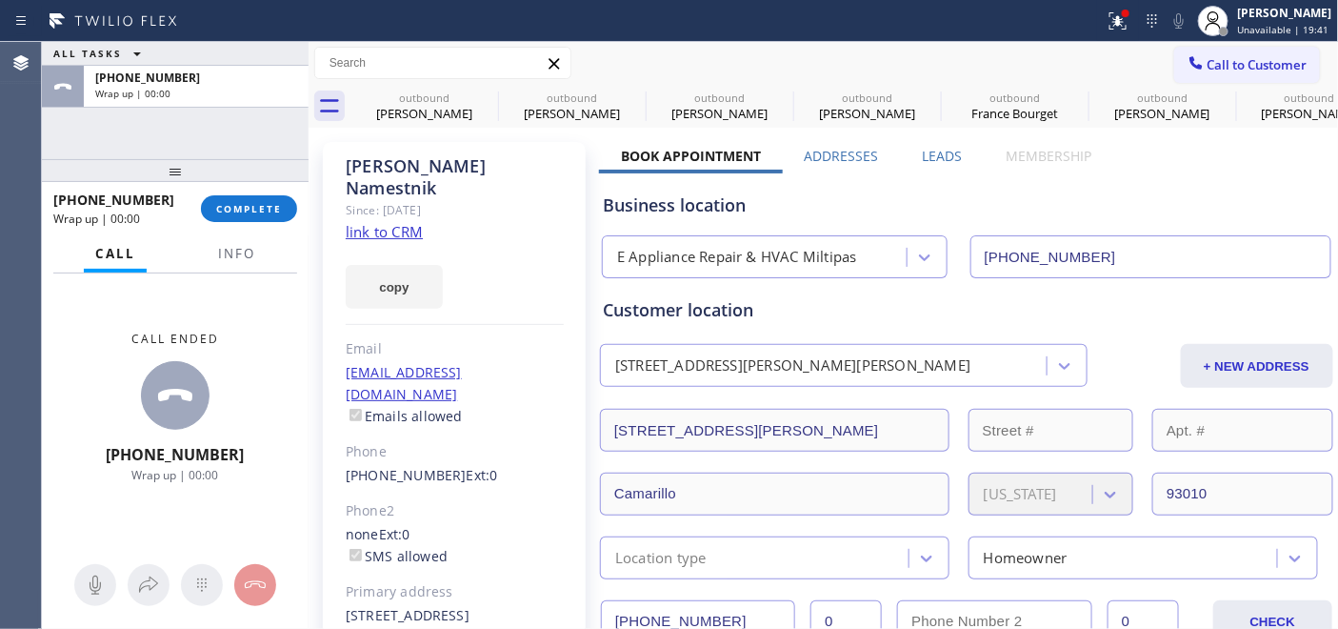
click at [249, 222] on div "+12169737326 Wrap up | 00:00 COMPLETE" at bounding box center [175, 209] width 244 height 50
click at [233, 208] on span "COMPLETE" at bounding box center [249, 208] width 66 height 13
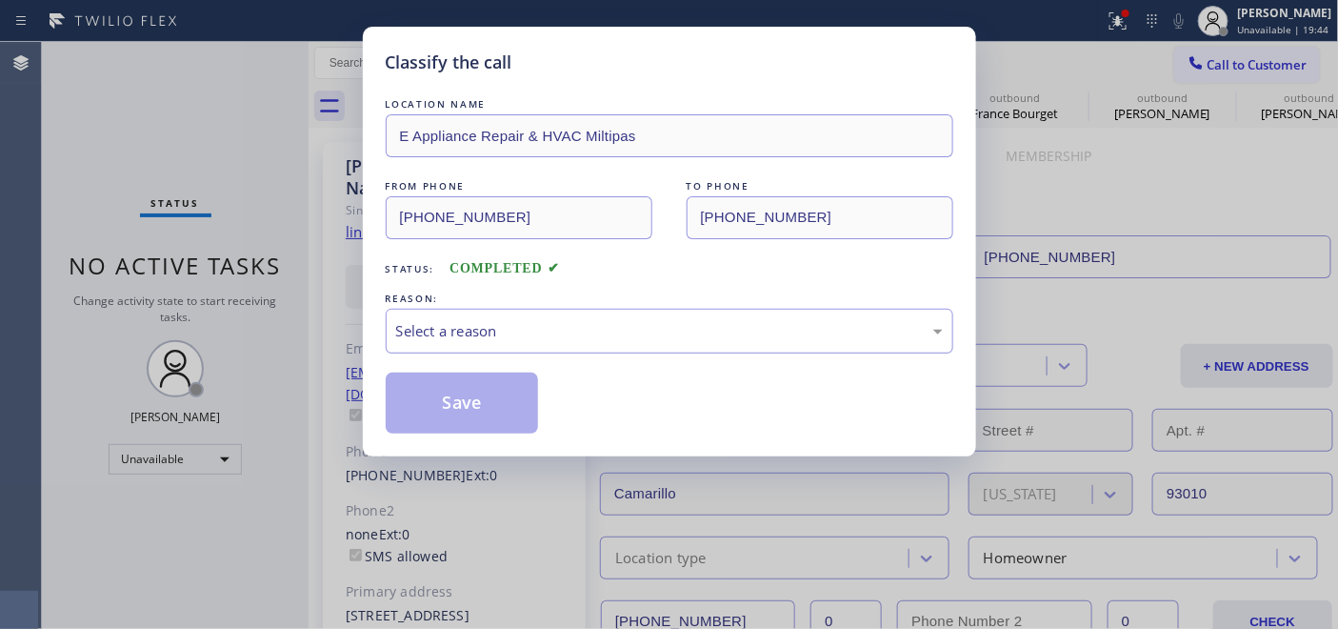
click at [548, 309] on div "Select a reason" at bounding box center [670, 331] width 568 height 45
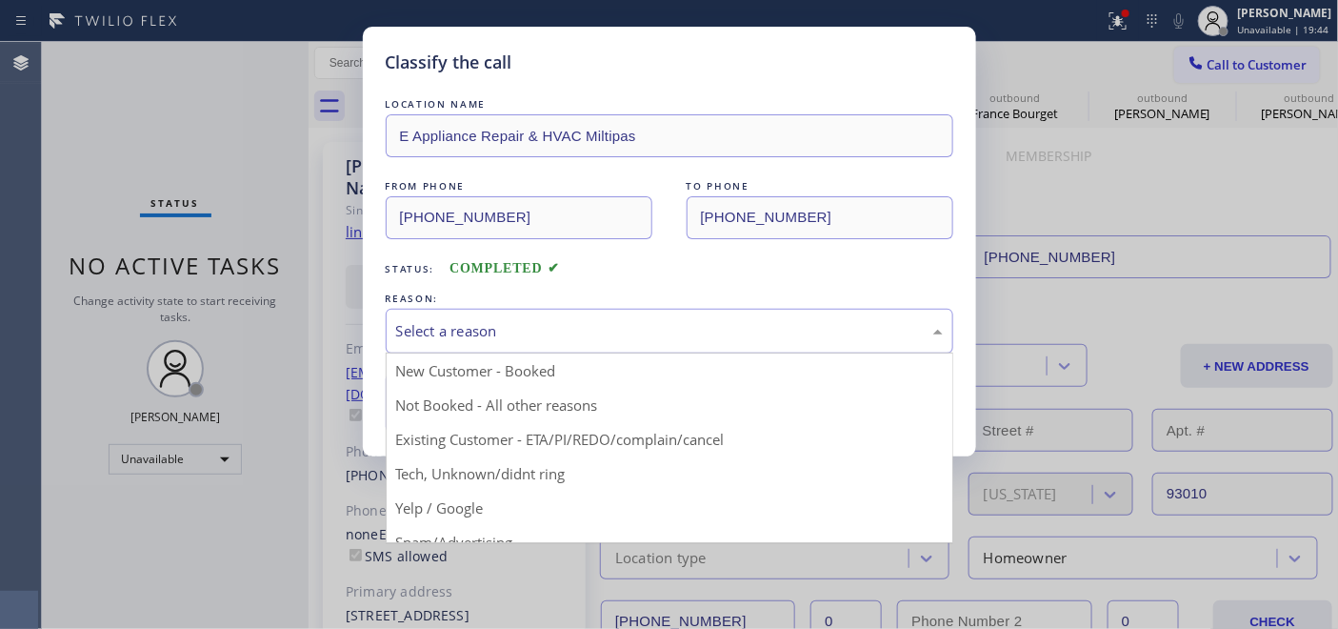
click at [528, 330] on div "Select a reason" at bounding box center [669, 331] width 547 height 22
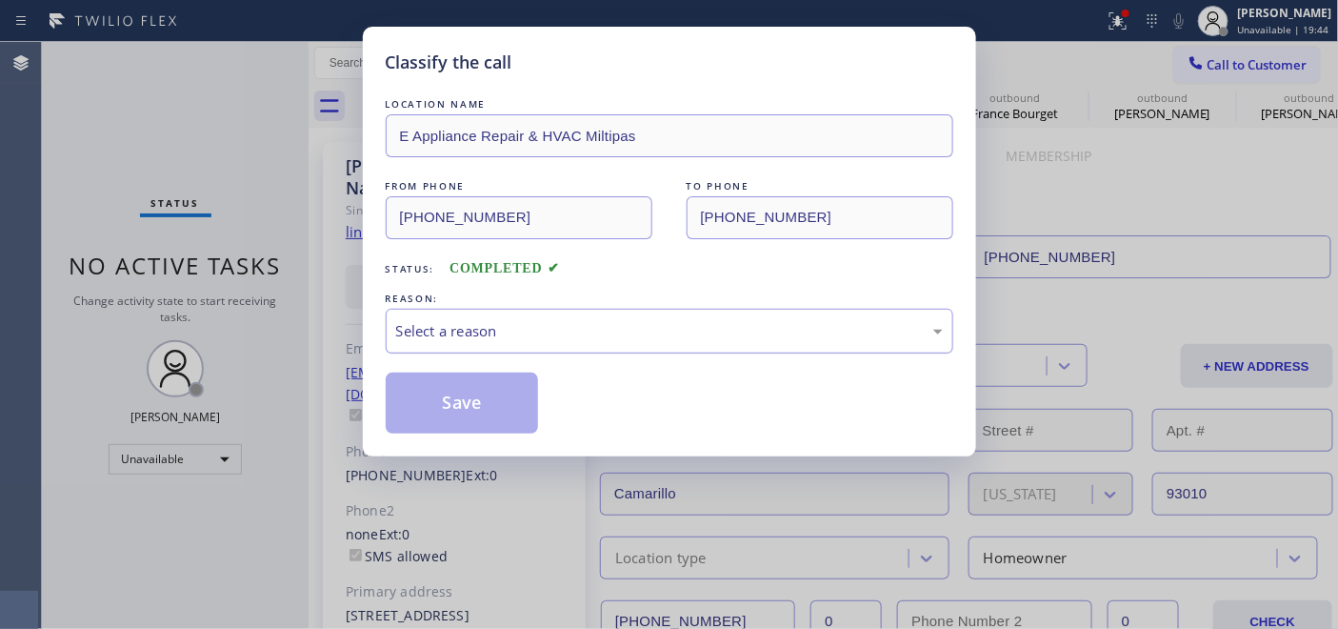
click at [506, 339] on div "Select a reason" at bounding box center [669, 331] width 547 height 22
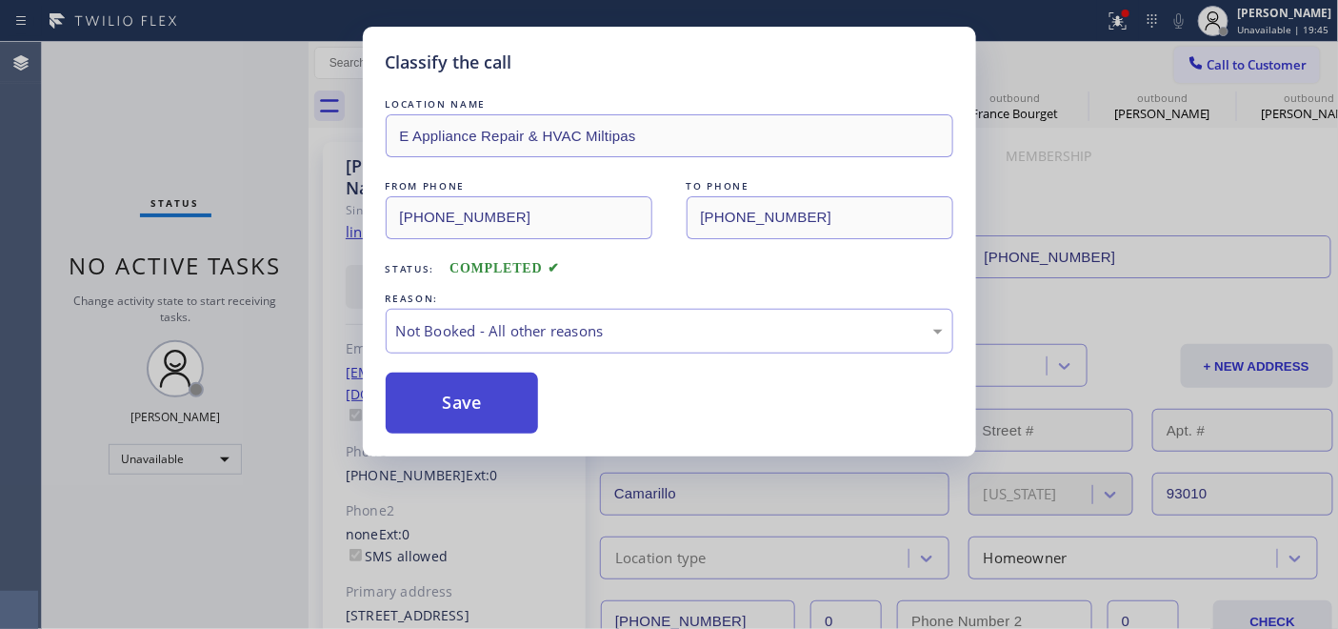
click at [483, 390] on button "Save" at bounding box center [462, 402] width 153 height 61
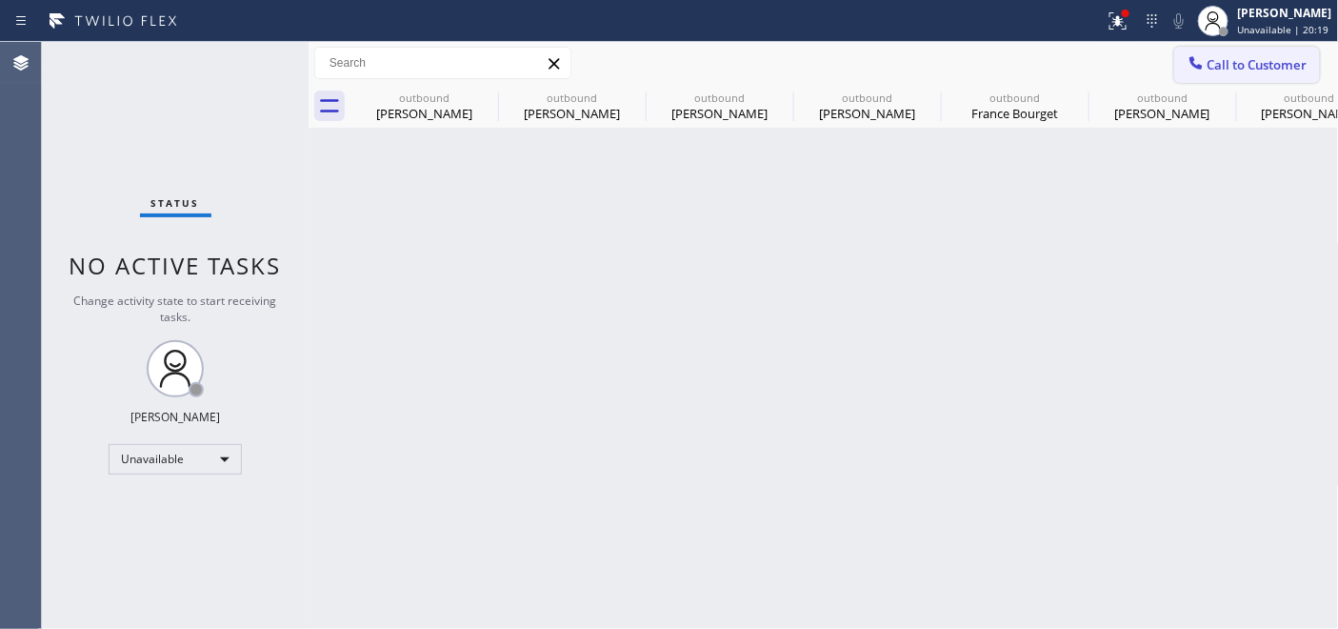
click at [1223, 81] on button "Call to Customer" at bounding box center [1247, 65] width 146 height 36
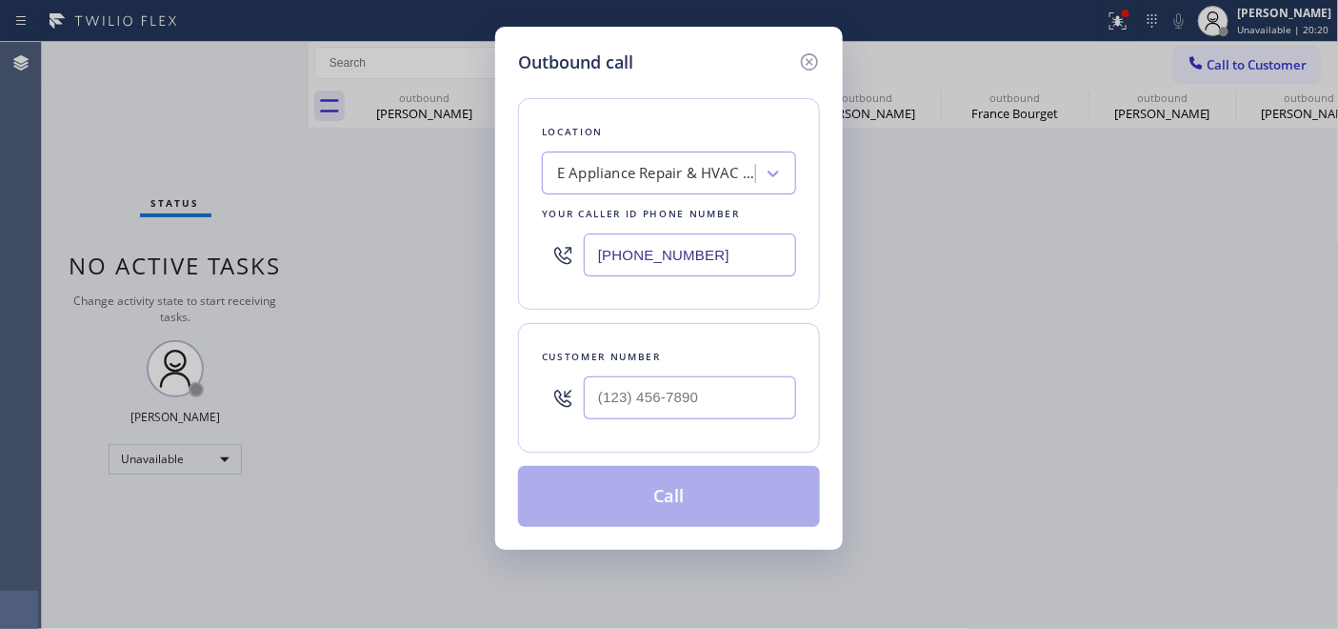
drag, startPoint x: 691, startPoint y: 331, endPoint x: 671, endPoint y: 402, distance: 73.3
click at [691, 338] on div "Customer number" at bounding box center [669, 388] width 302 height 130
click at [671, 402] on input "(___) ___-____" at bounding box center [690, 397] width 212 height 43
paste input "714) 280-2802"
type input "(714) 280-2802"
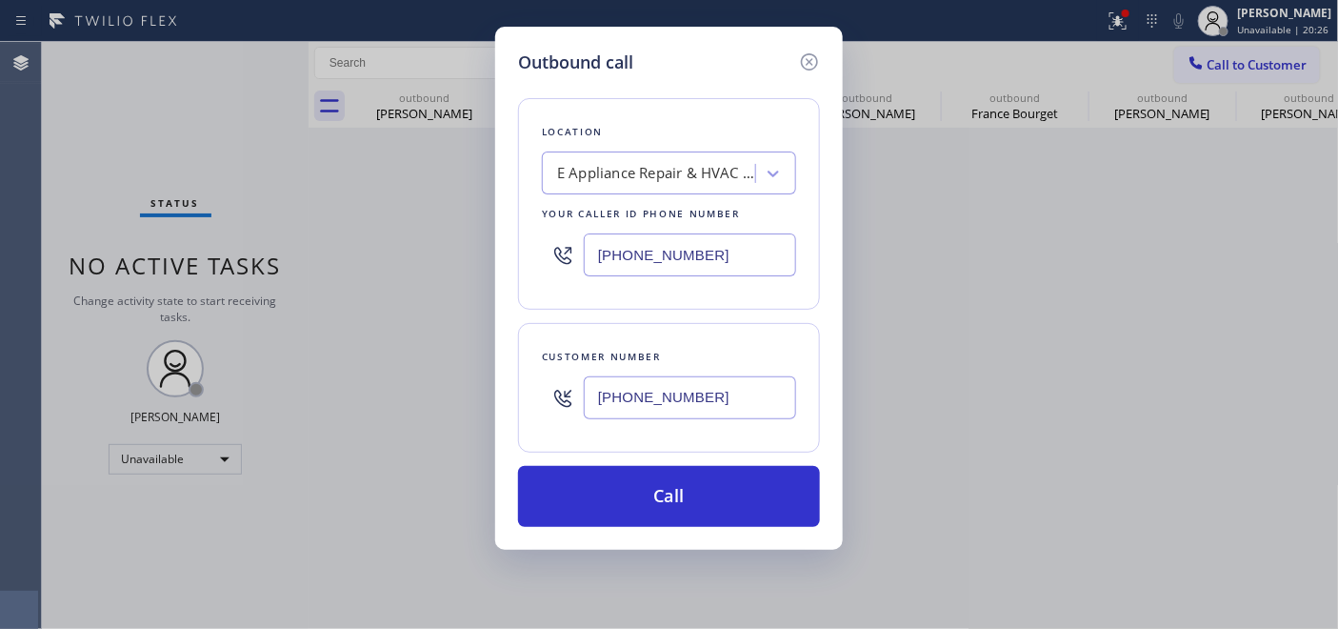
click at [673, 258] on input "(408) 676-3266" at bounding box center [690, 254] width 212 height 43
drag, startPoint x: 701, startPoint y: 254, endPoint x: 569, endPoint y: 254, distance: 131.4
click at [569, 254] on div "(408) 676-3266" at bounding box center [669, 255] width 254 height 62
paste input "562) 653-4083"
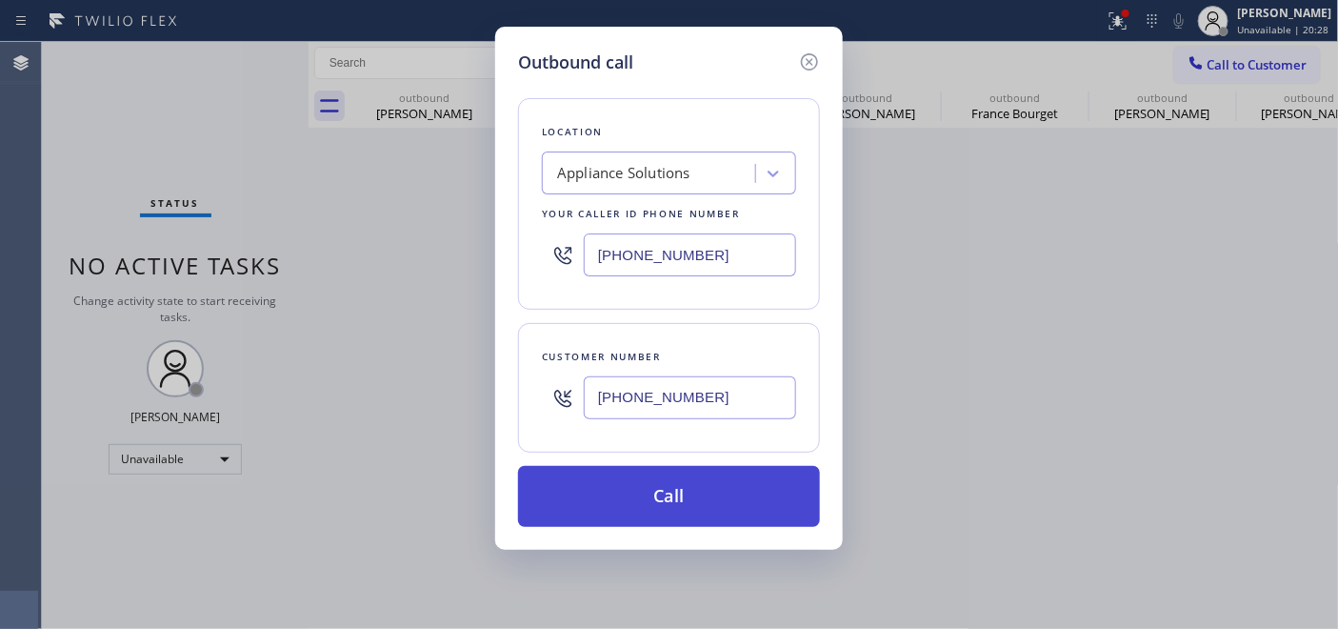
type input "(562) 653-4083"
click at [744, 483] on button "Call" at bounding box center [669, 496] width 302 height 61
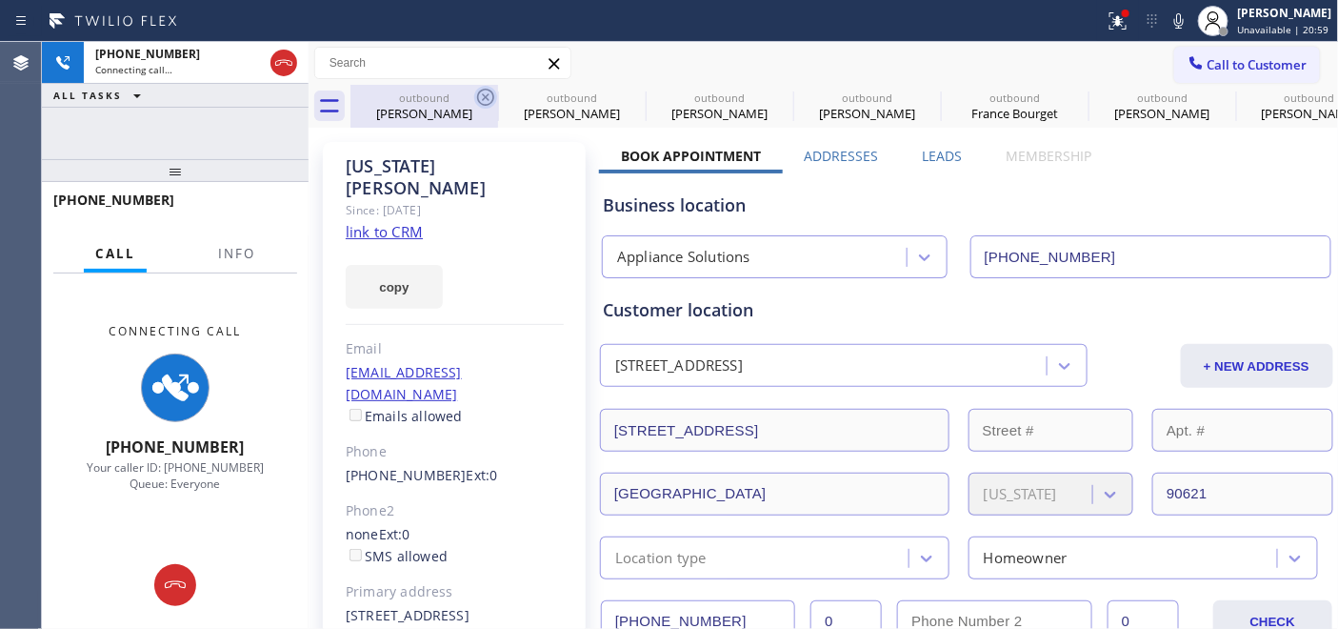
click at [488, 96] on icon at bounding box center [485, 97] width 23 height 23
click at [0, 0] on icon at bounding box center [0, 0] width 0 height 0
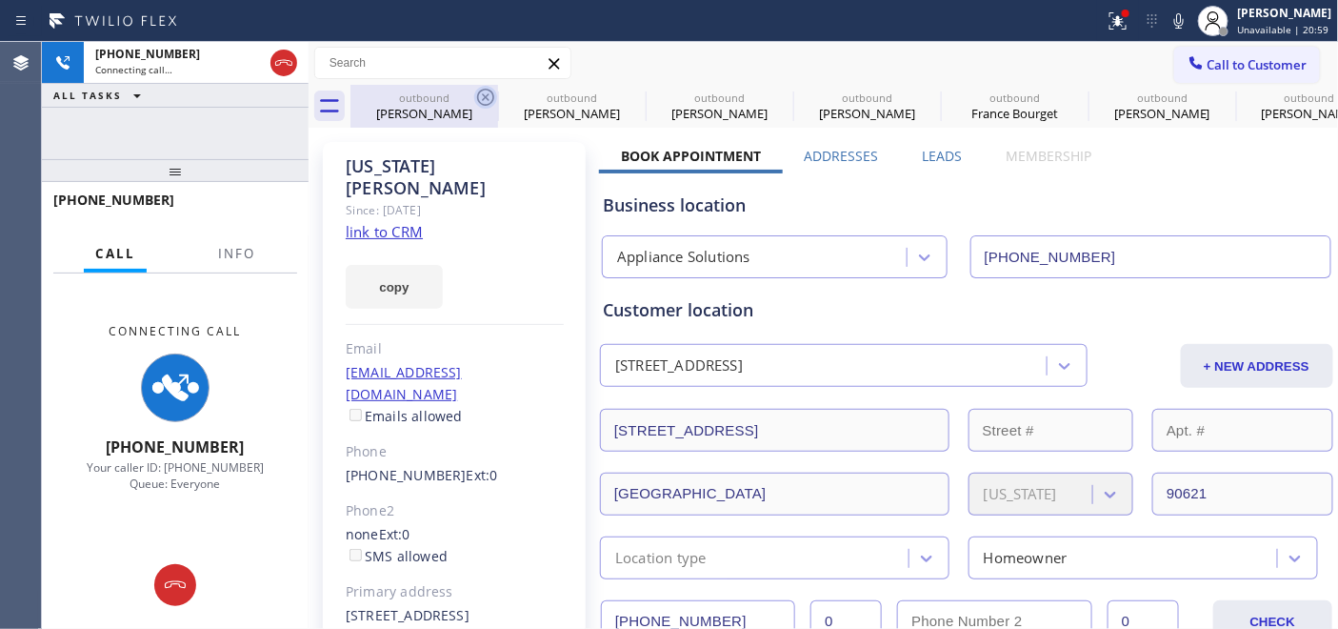
click at [0, 0] on icon at bounding box center [0, 0] width 0 height 0
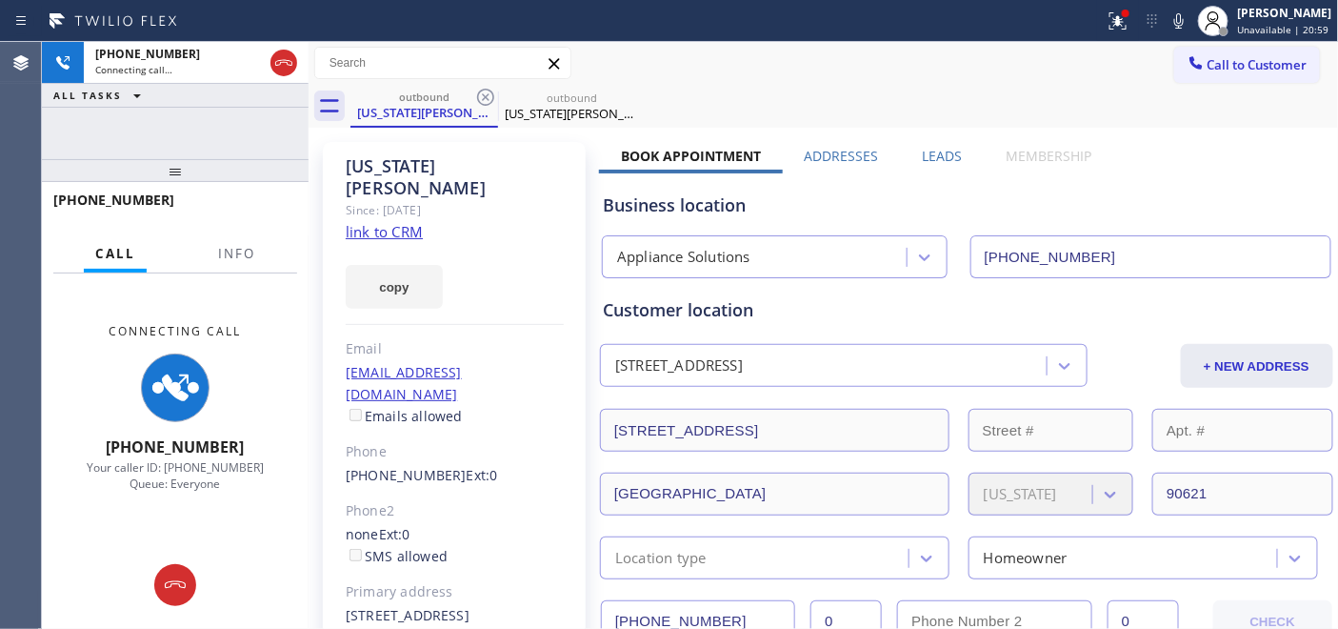
type input "(562) 653-4083"
click at [488, 96] on icon at bounding box center [485, 97] width 23 height 23
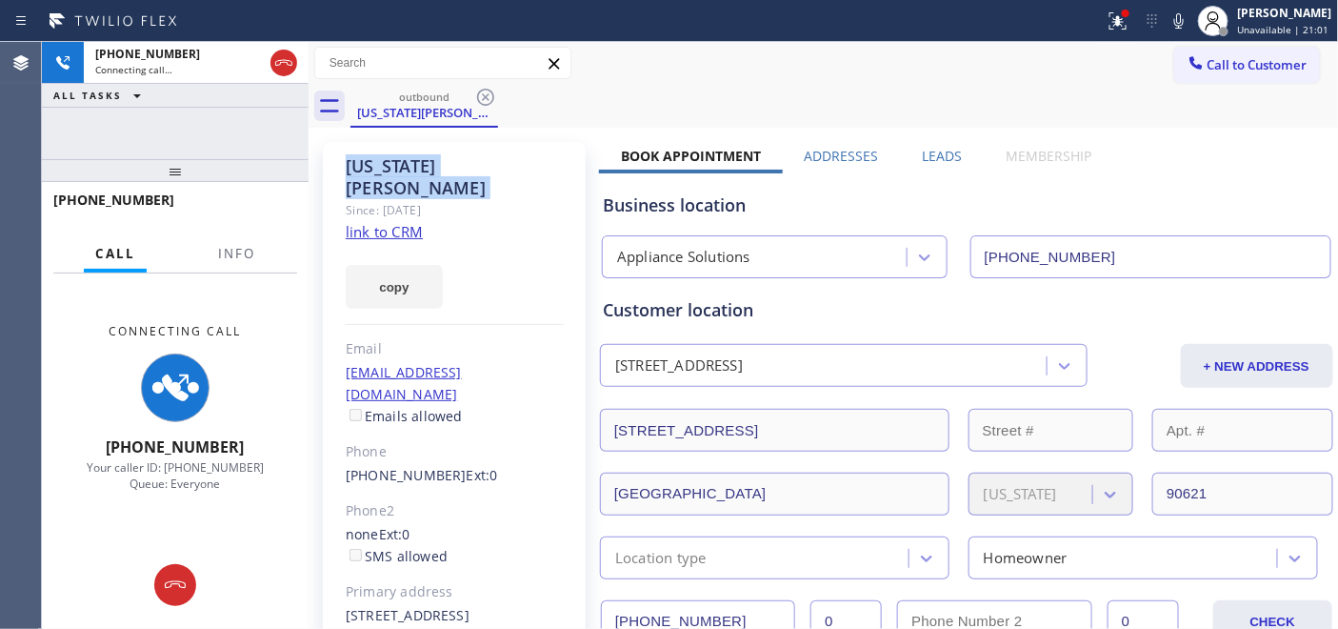
click at [488, 96] on icon at bounding box center [485, 97] width 23 height 23
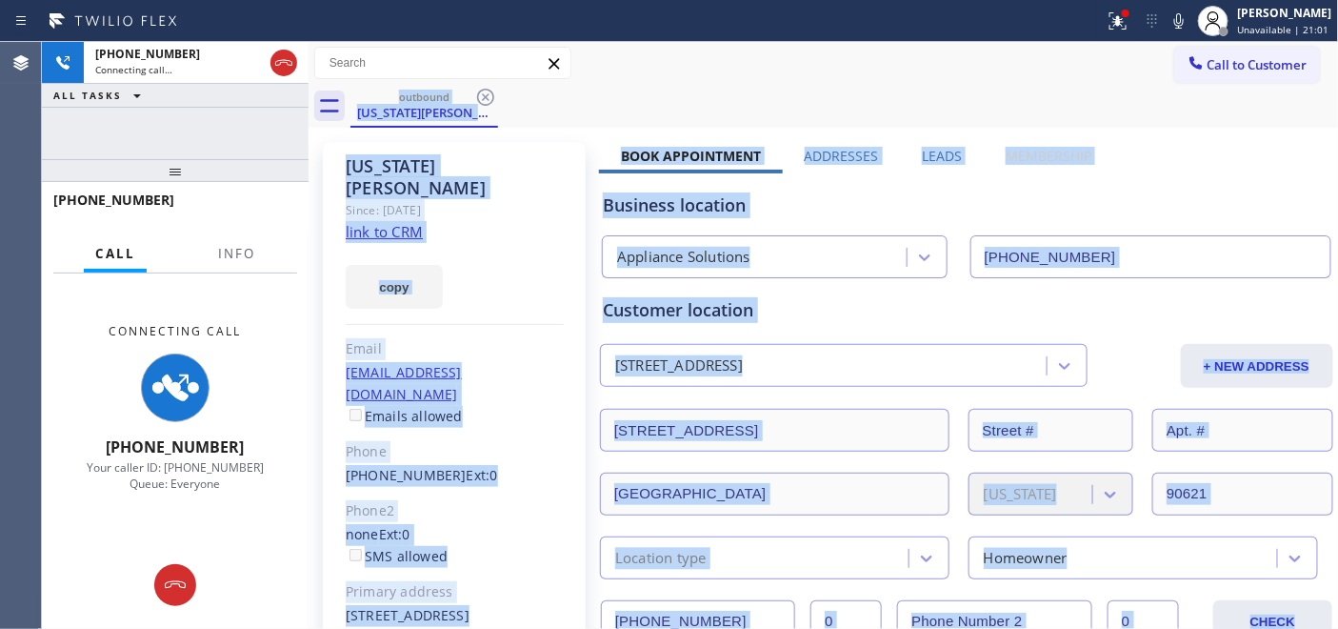
click at [488, 96] on div "outbound Virginia Kim" at bounding box center [844, 106] width 988 height 43
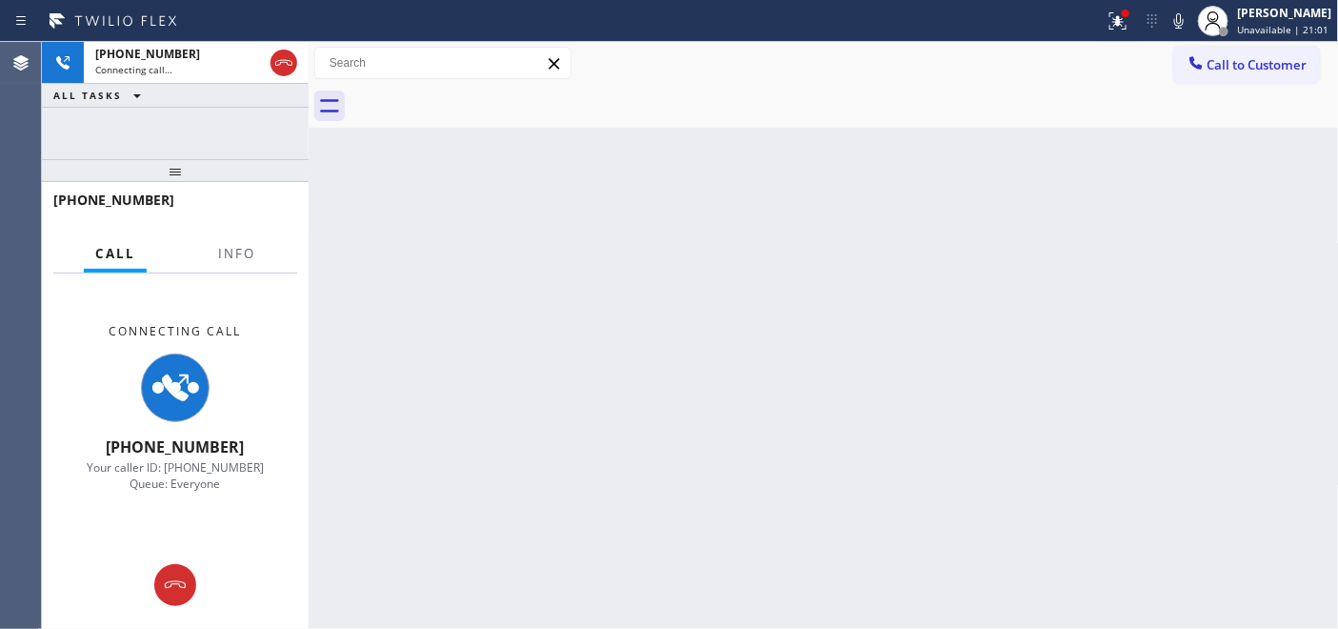
click at [838, 51] on div "Call to Customer Outbound call Location Appliance Solutions Your caller id phon…" at bounding box center [824, 63] width 1030 height 33
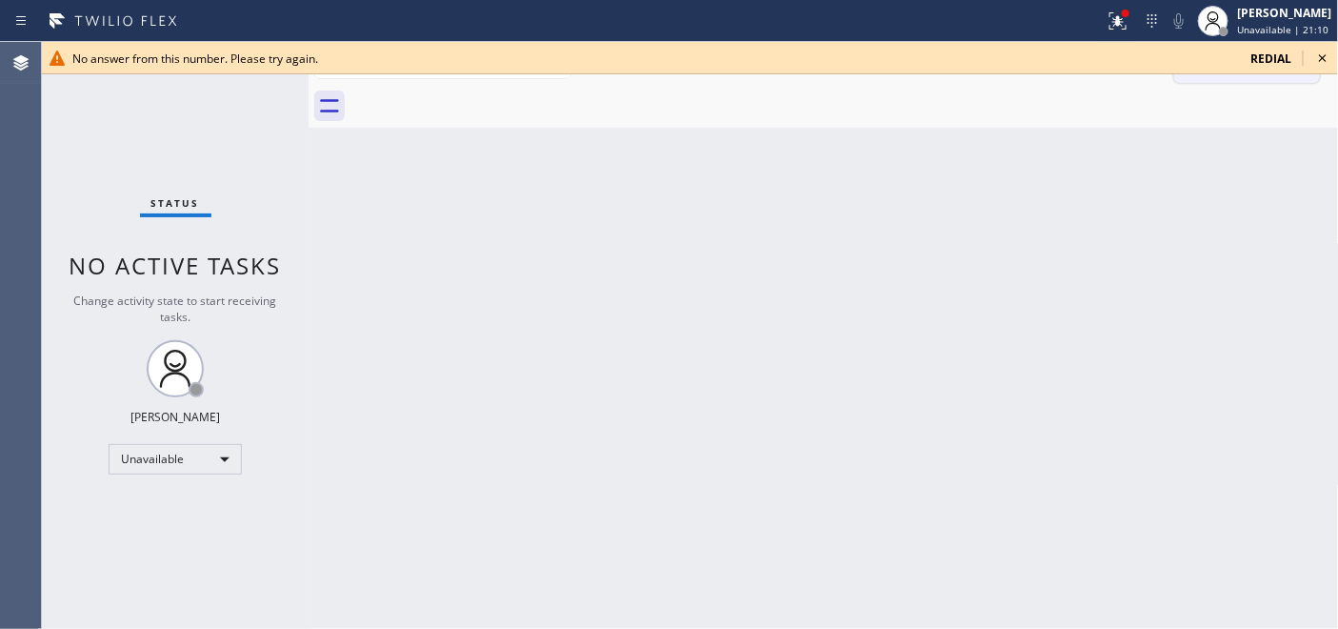
click at [1311, 53] on icon at bounding box center [1322, 58] width 23 height 23
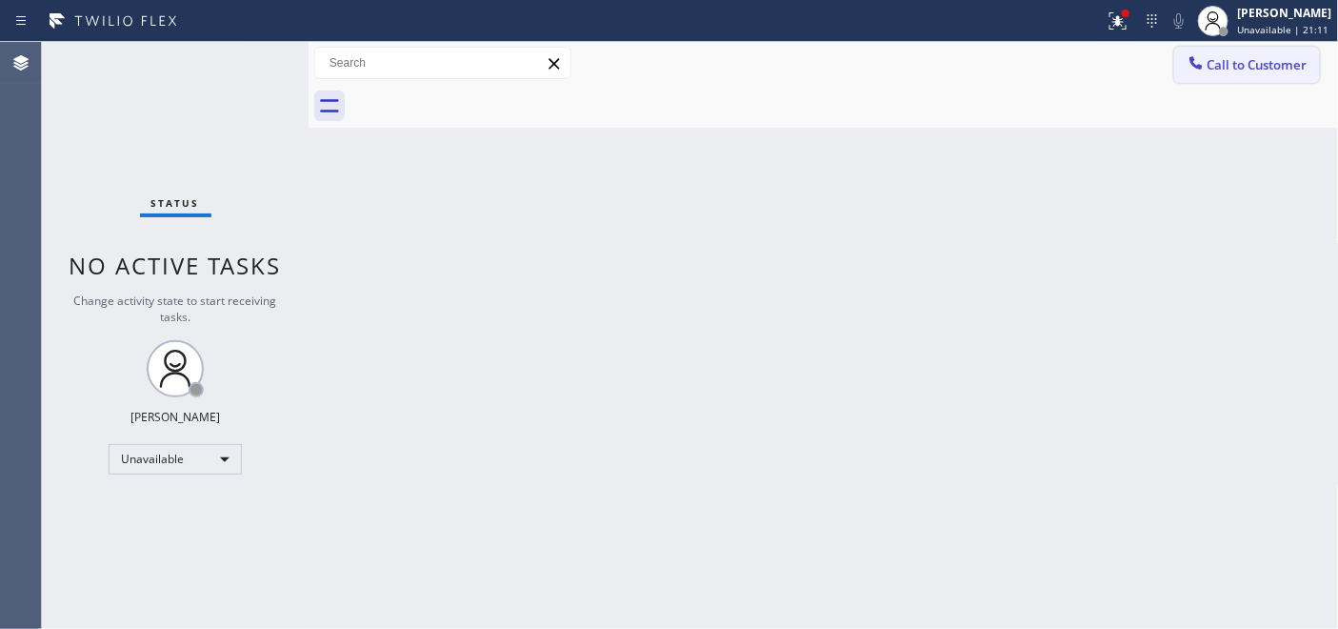
click at [1278, 69] on span "Call to Customer" at bounding box center [1257, 64] width 100 height 17
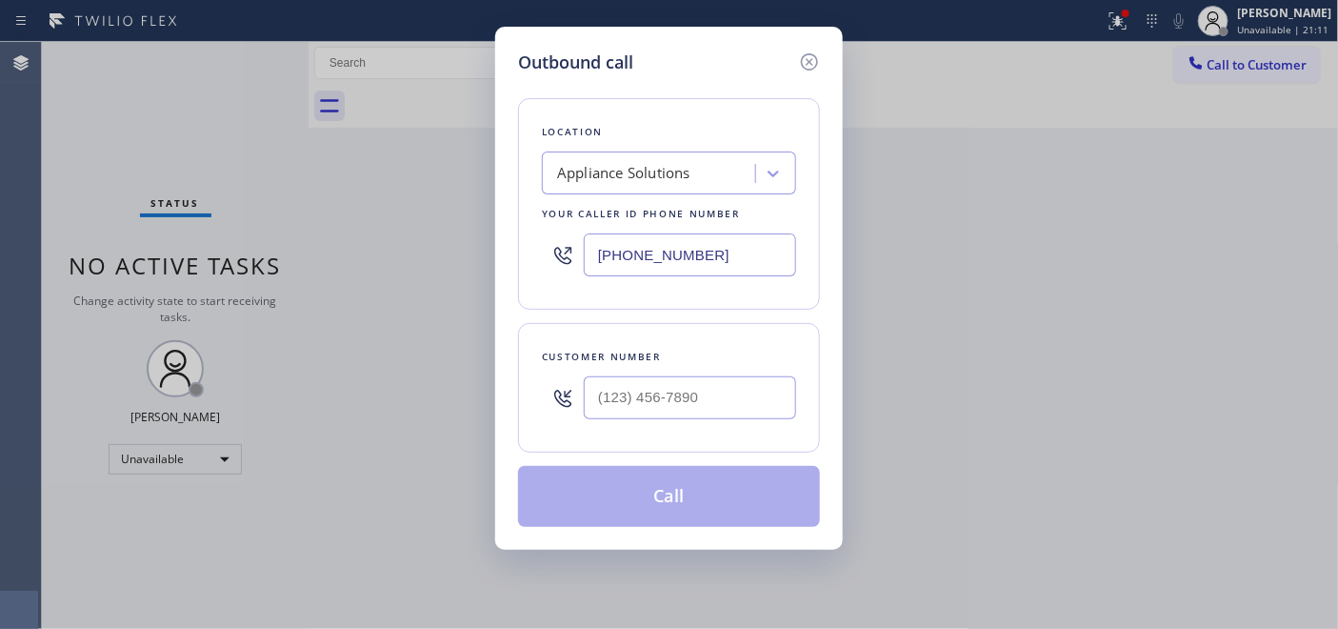
click at [582, 446] on div "Customer number" at bounding box center [669, 388] width 302 height 130
click at [605, 407] on input "(___) ___-____" at bounding box center [690, 397] width 212 height 43
paste input "480) 473-9699"
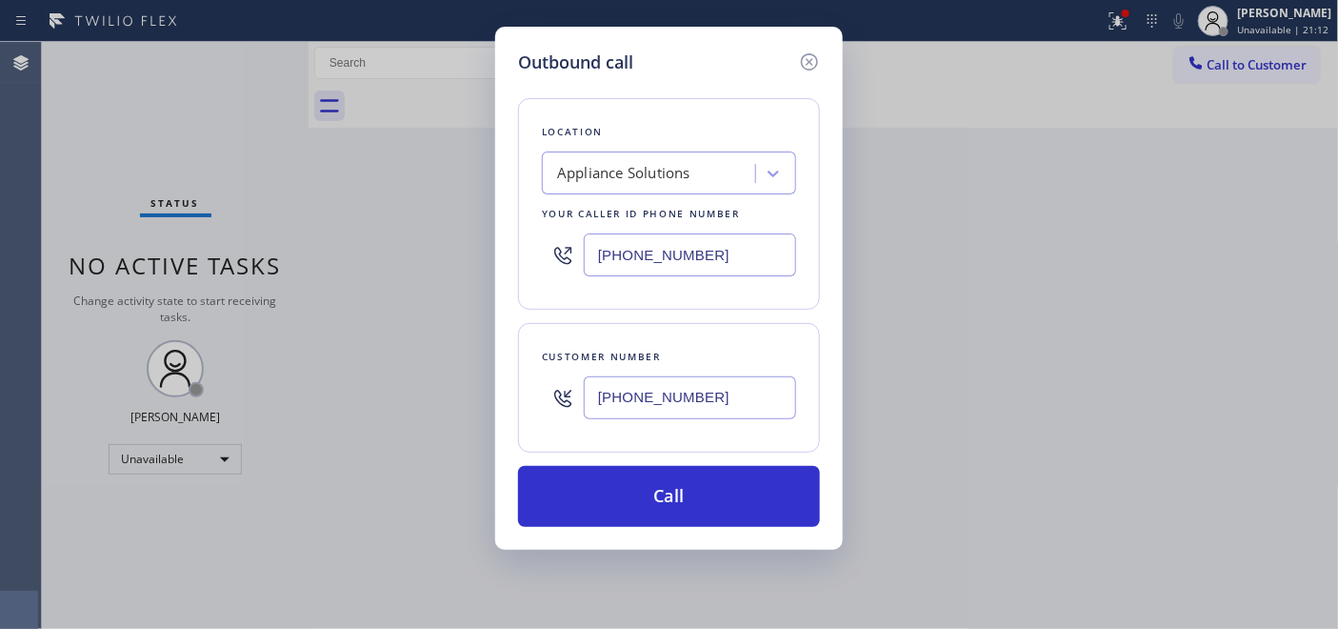
type input "(480) 473-9699"
drag, startPoint x: 676, startPoint y: 254, endPoint x: 575, endPoint y: 274, distance: 102.9
click at [431, 271] on div "Outbound call Location Appliance Solutions Your caller id phone number (562) 65…" at bounding box center [669, 314] width 1338 height 629
paste input "844) 735-4685"
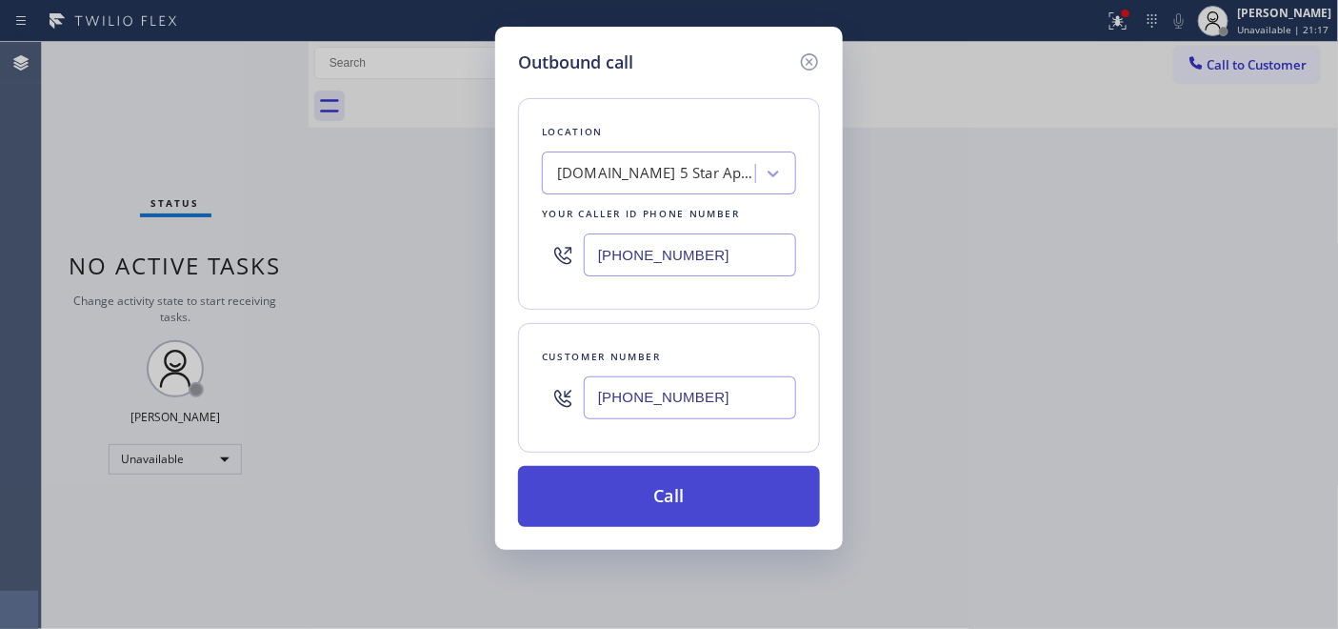
type input "(844) 735-4685"
click at [648, 477] on button "Call" at bounding box center [669, 496] width 302 height 61
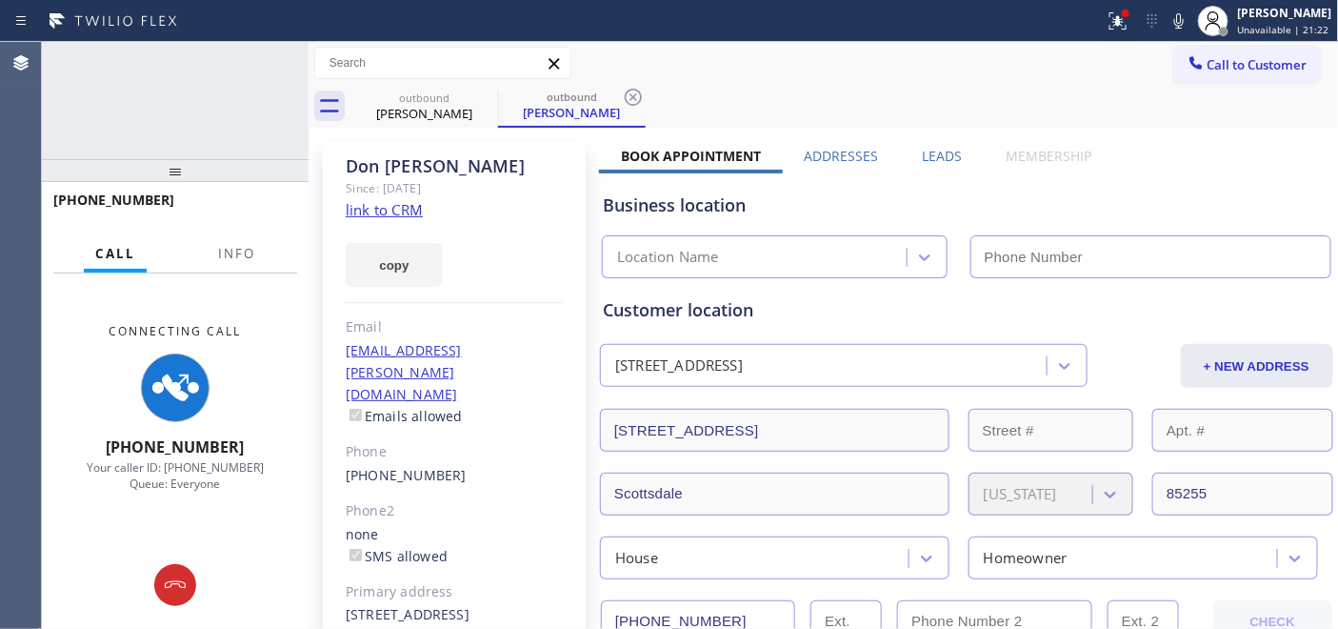
type input "(844) 735-4685"
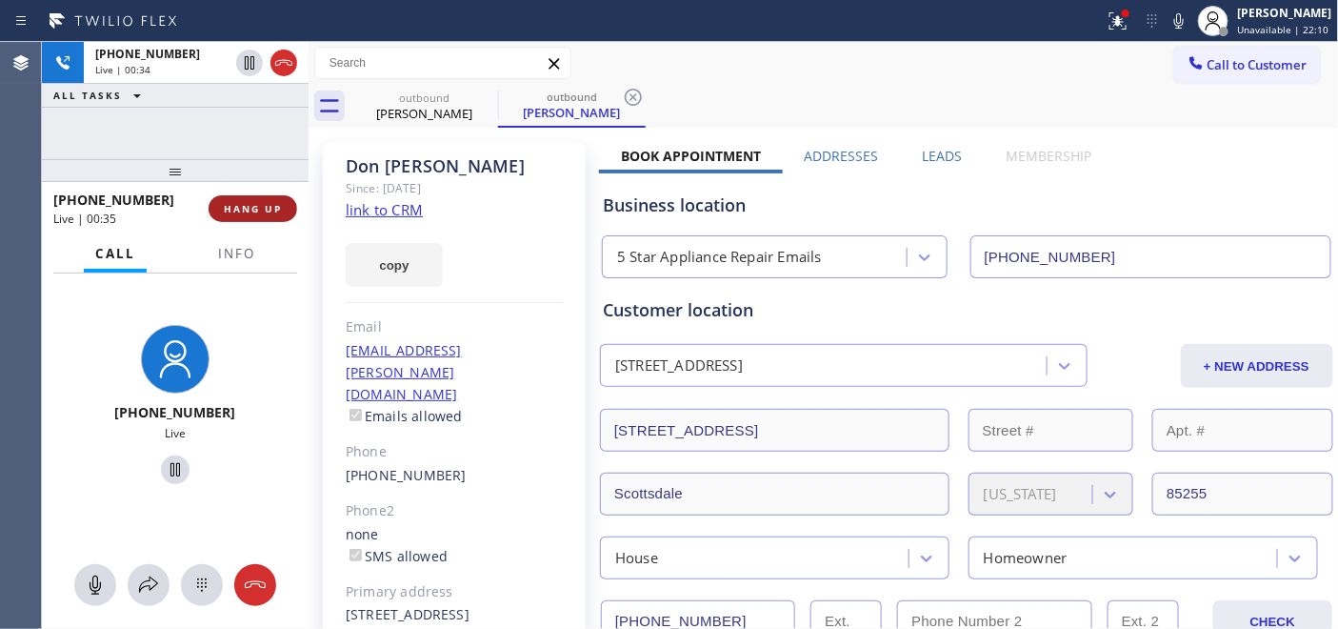
click at [269, 210] on span "HANG UP" at bounding box center [253, 208] width 58 height 13
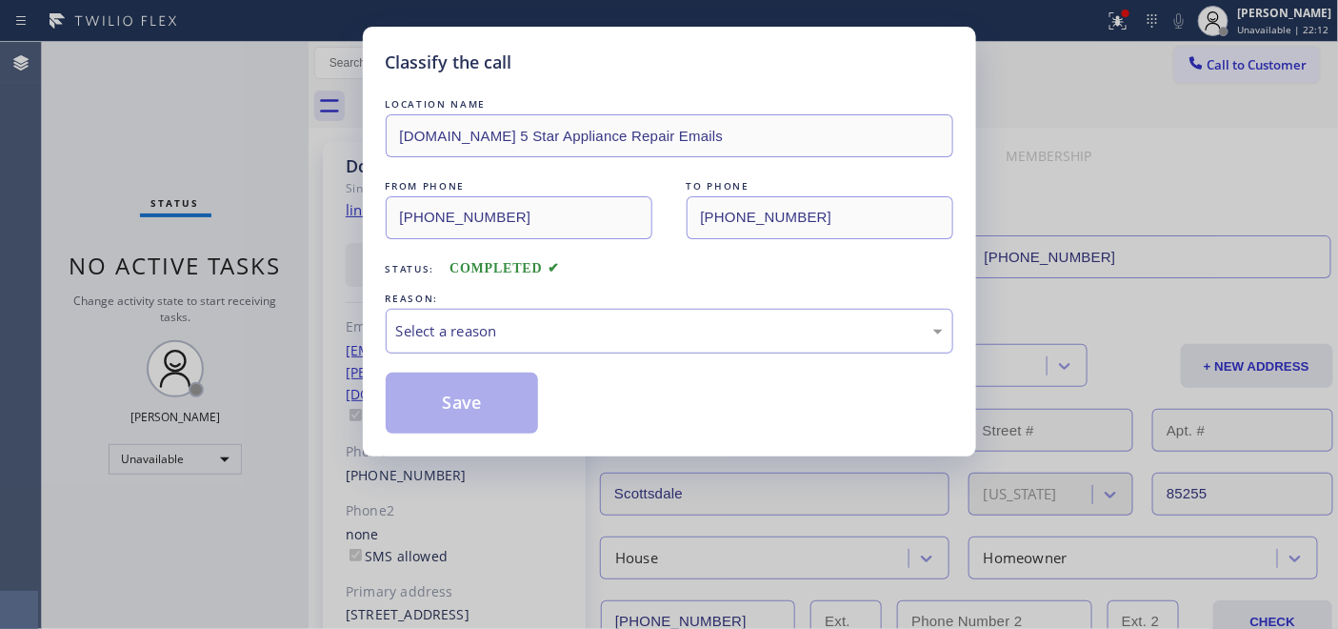
click at [558, 334] on div "Select a reason" at bounding box center [669, 331] width 547 height 22
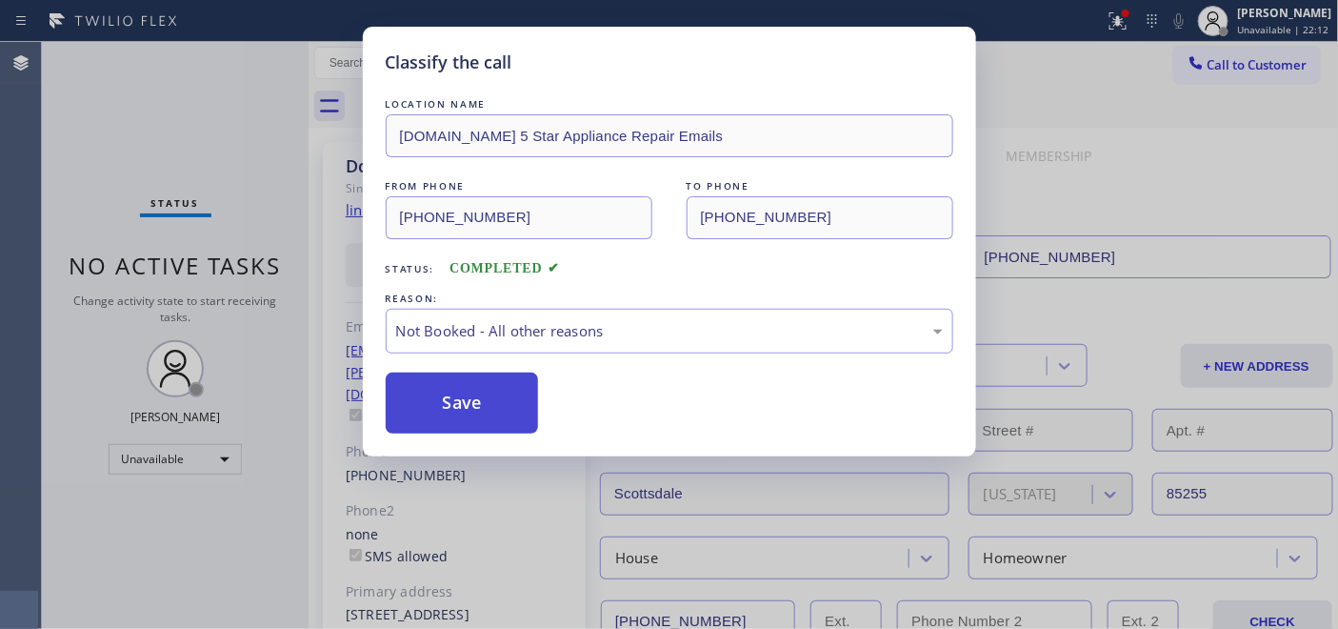
click at [480, 401] on button "Save" at bounding box center [462, 402] width 153 height 61
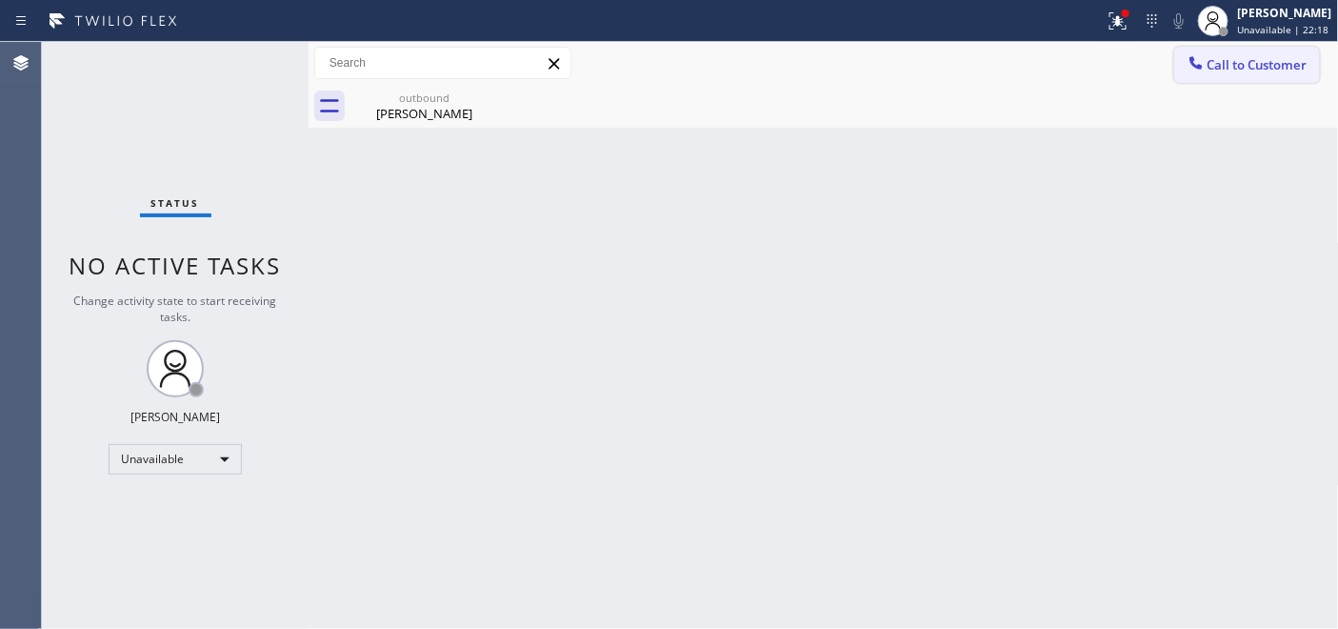
click at [1286, 56] on span "Call to Customer" at bounding box center [1257, 64] width 100 height 17
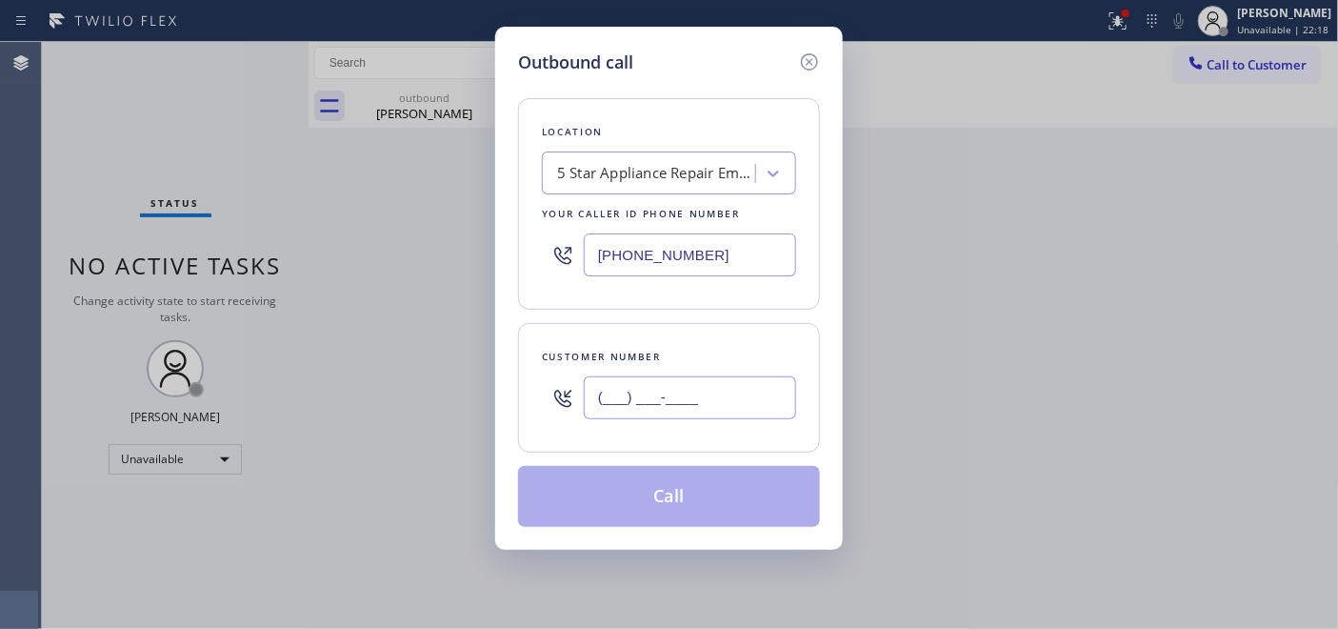
click at [631, 397] on input "(___) ___-____" at bounding box center [690, 397] width 212 height 43
paste input "865) 548-2096"
type input "(865) 548-2096"
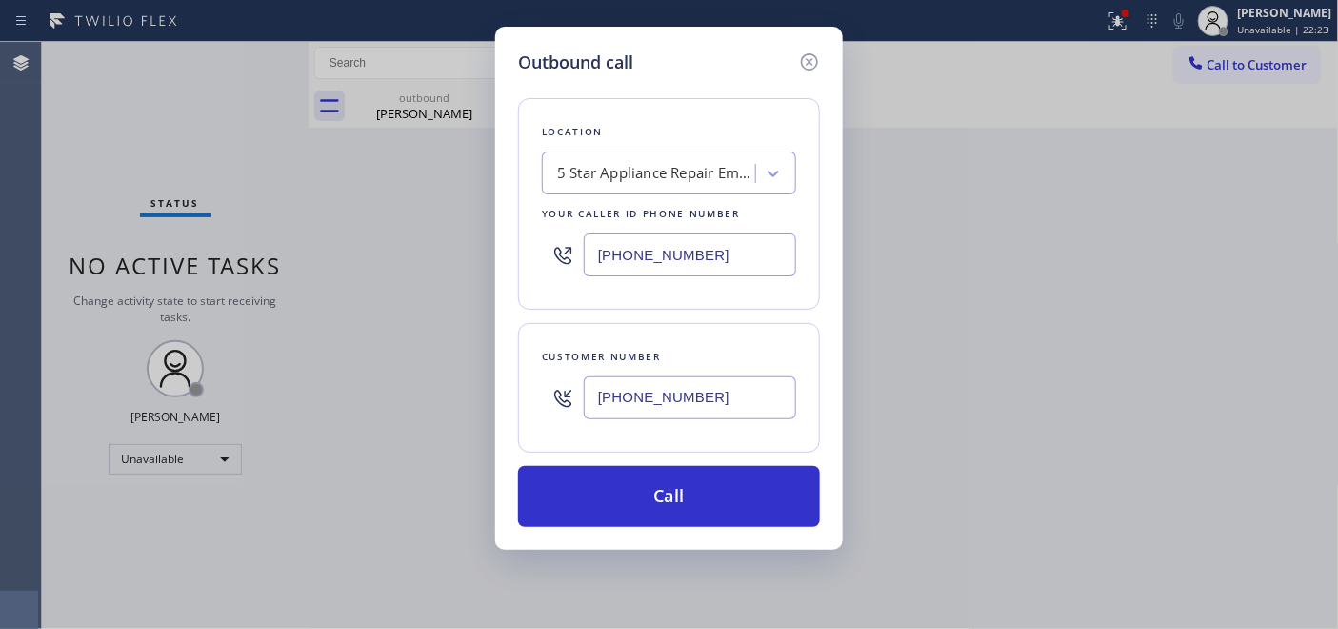
drag, startPoint x: 735, startPoint y: 252, endPoint x: 506, endPoint y: 260, distance: 229.6
click at [465, 265] on div "Outbound call Location 5 Star Appliance Repair Emails Your caller id phone numb…" at bounding box center [669, 314] width 1338 height 629
paste input "206) 202-2087"
type input "(206) 202-2087"
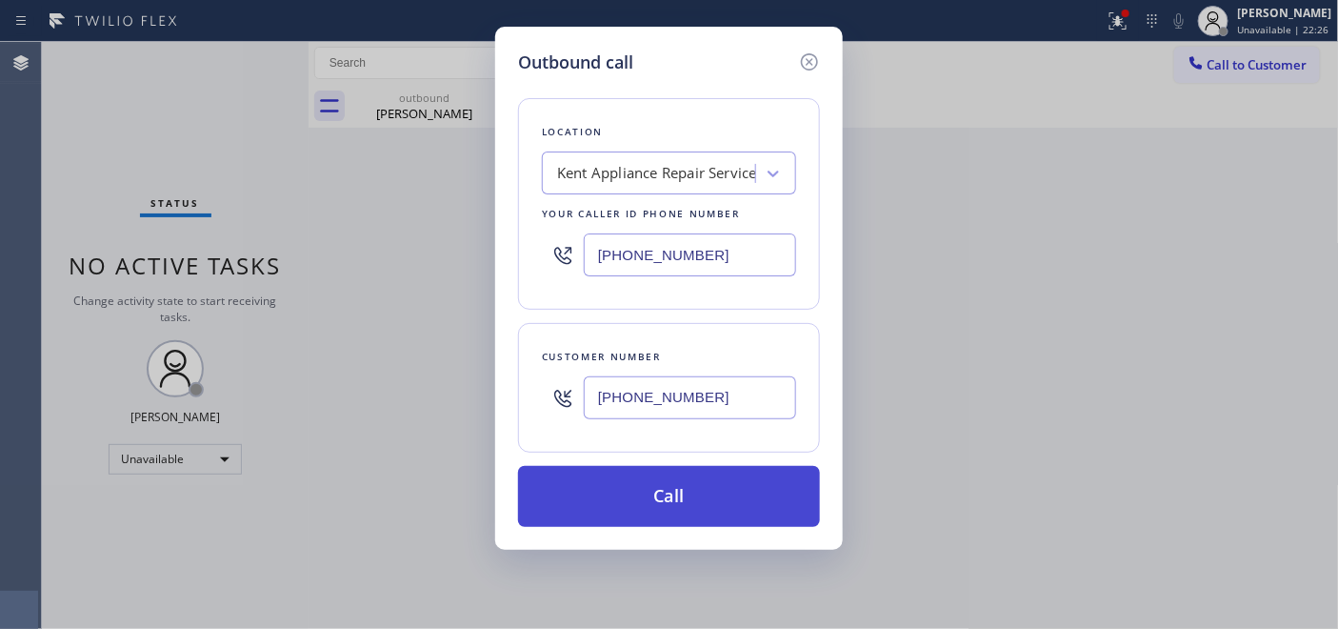
click at [769, 471] on button "Call" at bounding box center [669, 496] width 302 height 61
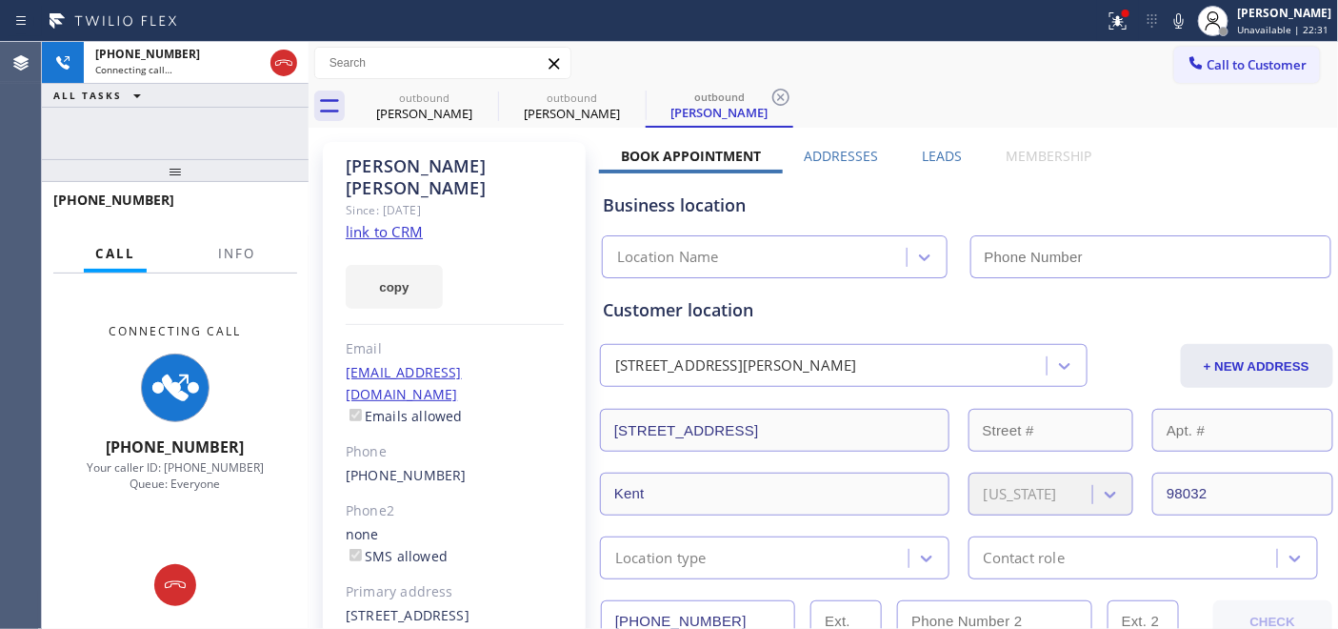
type input "(206) 202-2087"
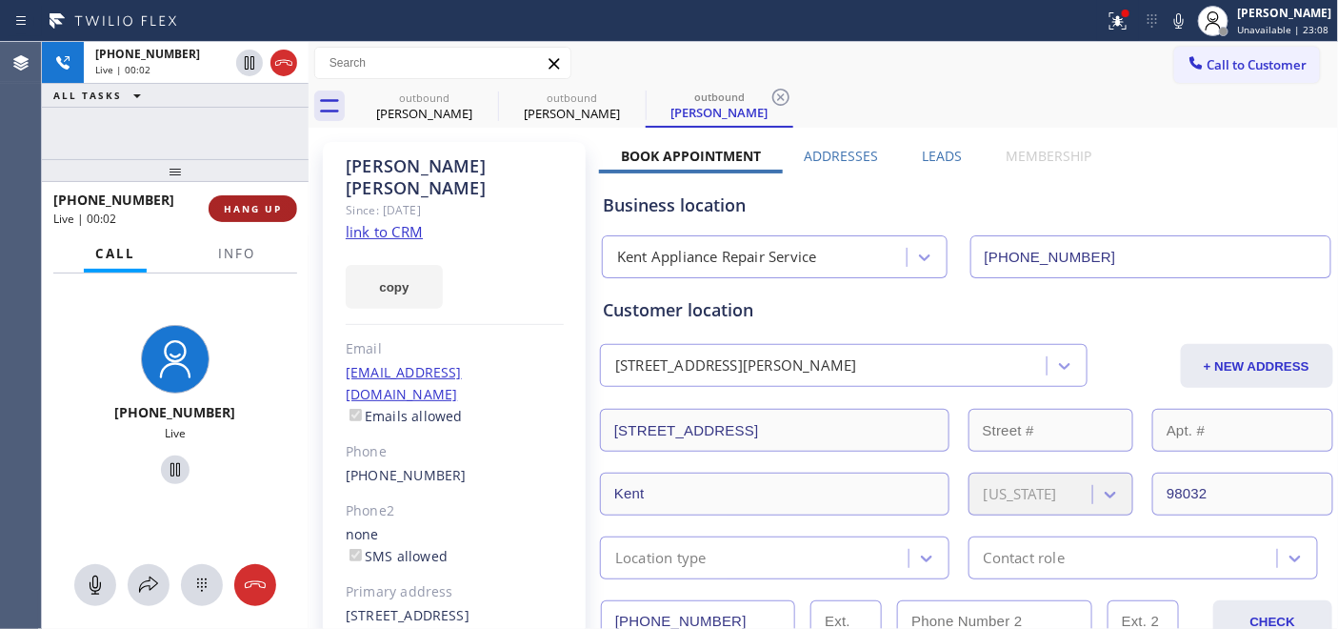
click at [235, 206] on span "HANG UP" at bounding box center [253, 208] width 58 height 13
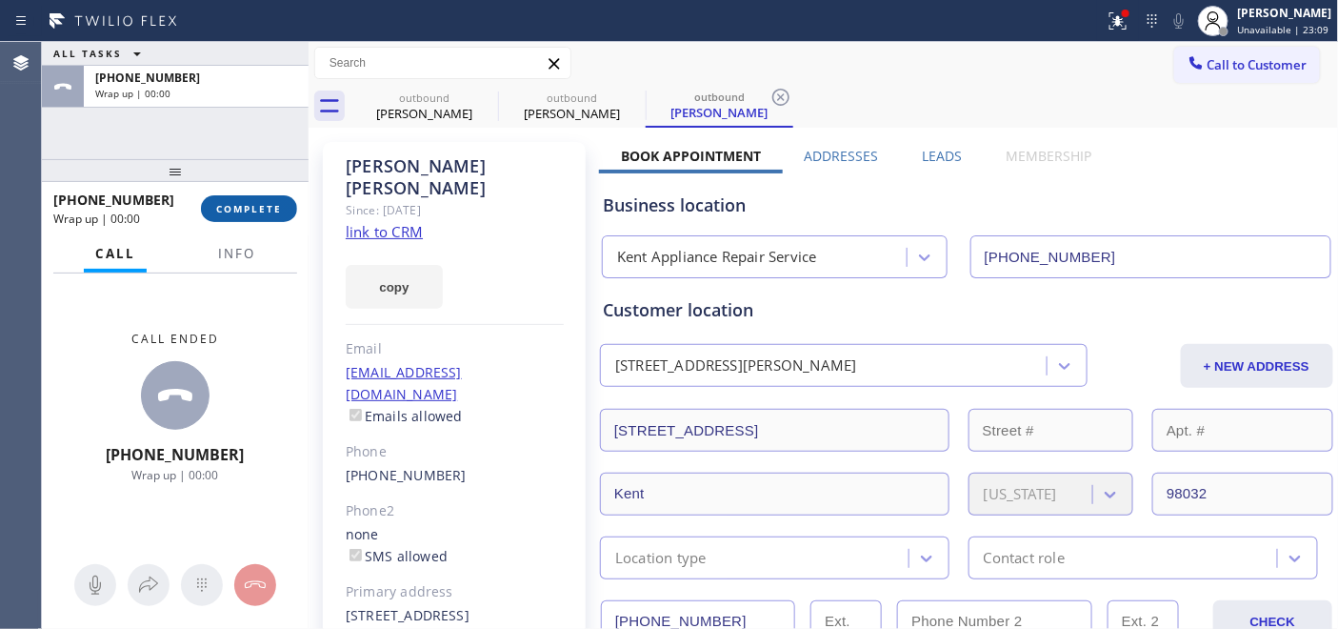
click at [235, 206] on span "COMPLETE" at bounding box center [249, 208] width 66 height 13
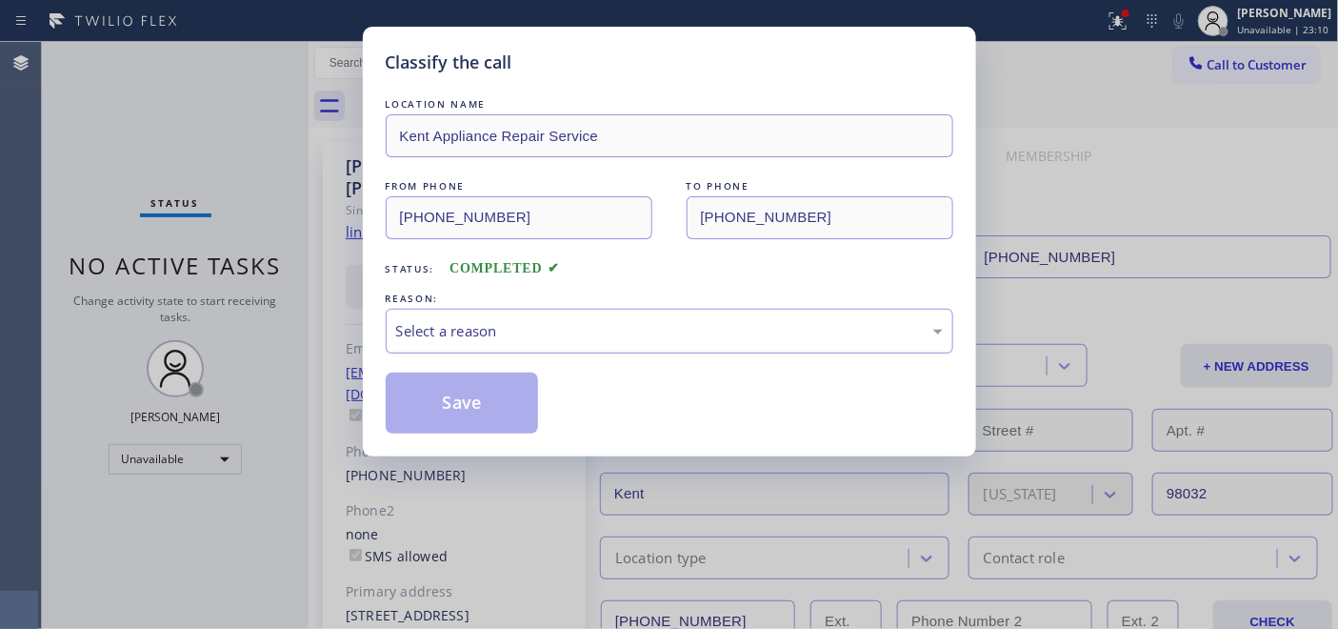
click at [522, 333] on div "Select a reason" at bounding box center [669, 331] width 547 height 22
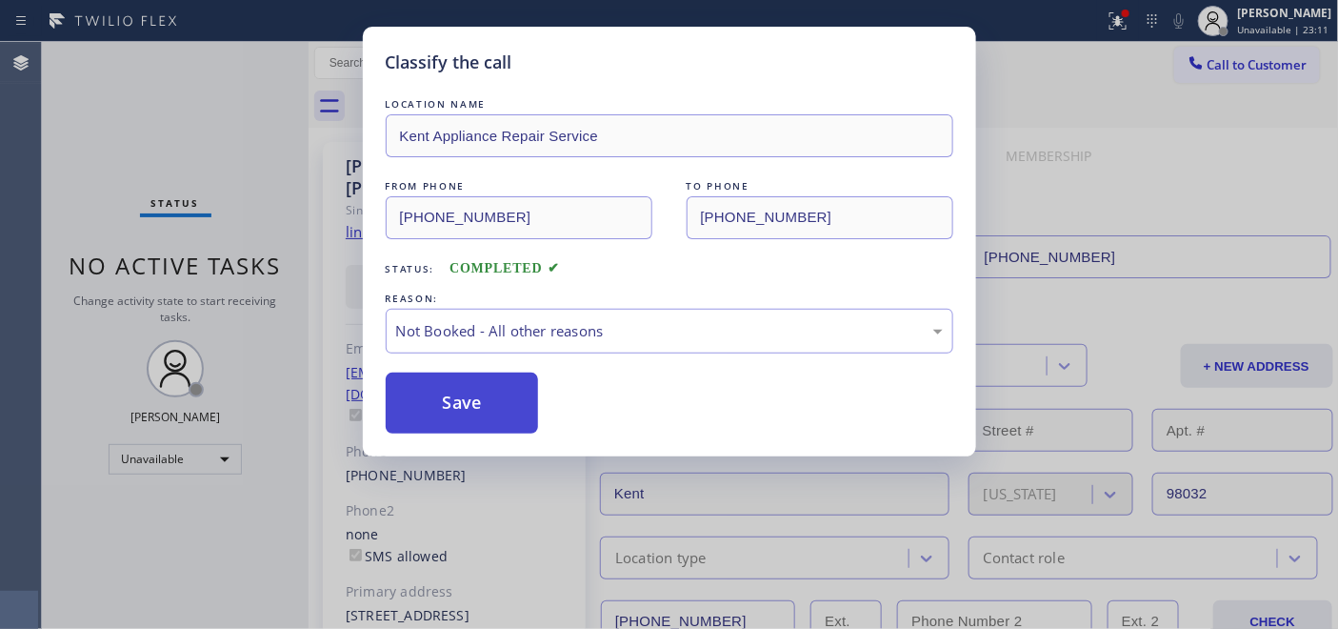
click at [489, 416] on button "Save" at bounding box center [462, 402] width 153 height 61
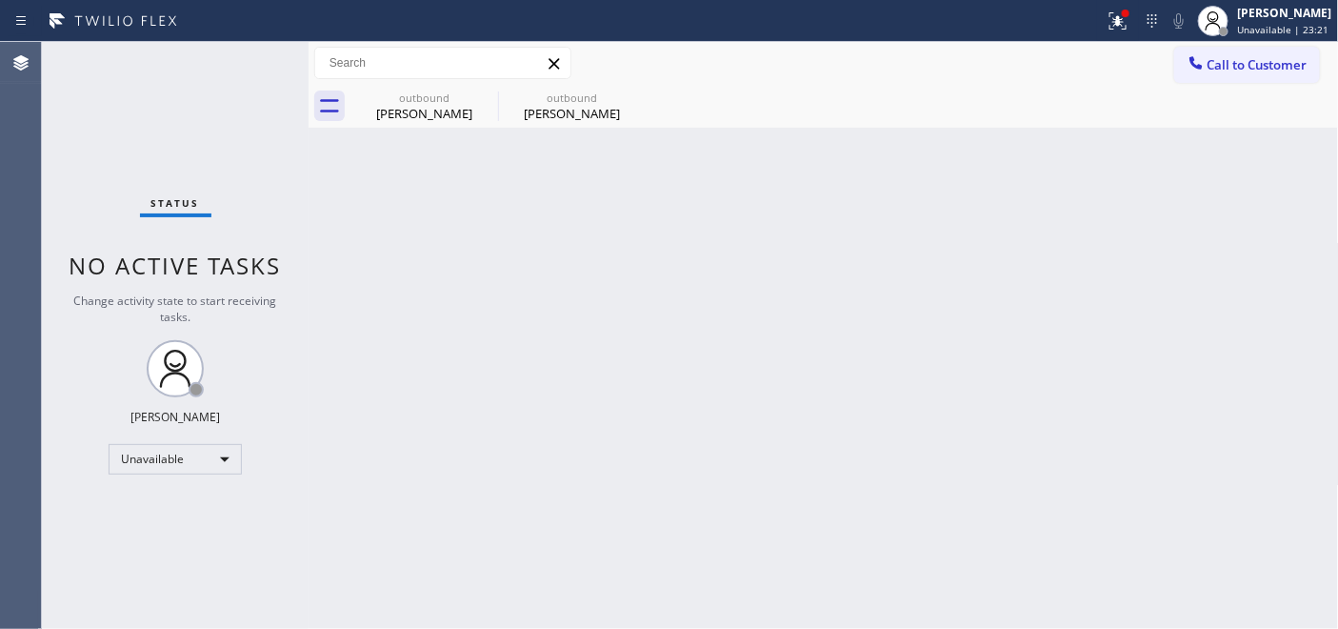
click at [1269, 70] on span "Call to Customer" at bounding box center [1257, 64] width 100 height 17
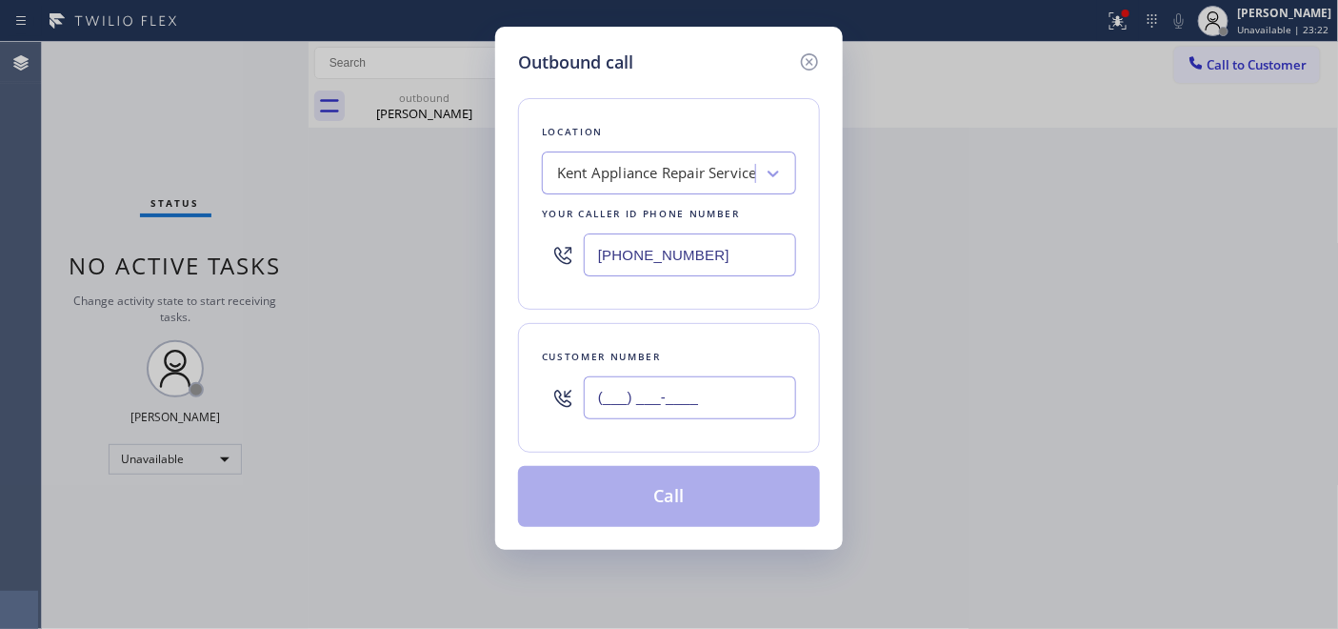
click at [610, 384] on input "(___) ___-____" at bounding box center [690, 397] width 212 height 43
paste input "805) 565-2042"
type input "(805) 565-2042"
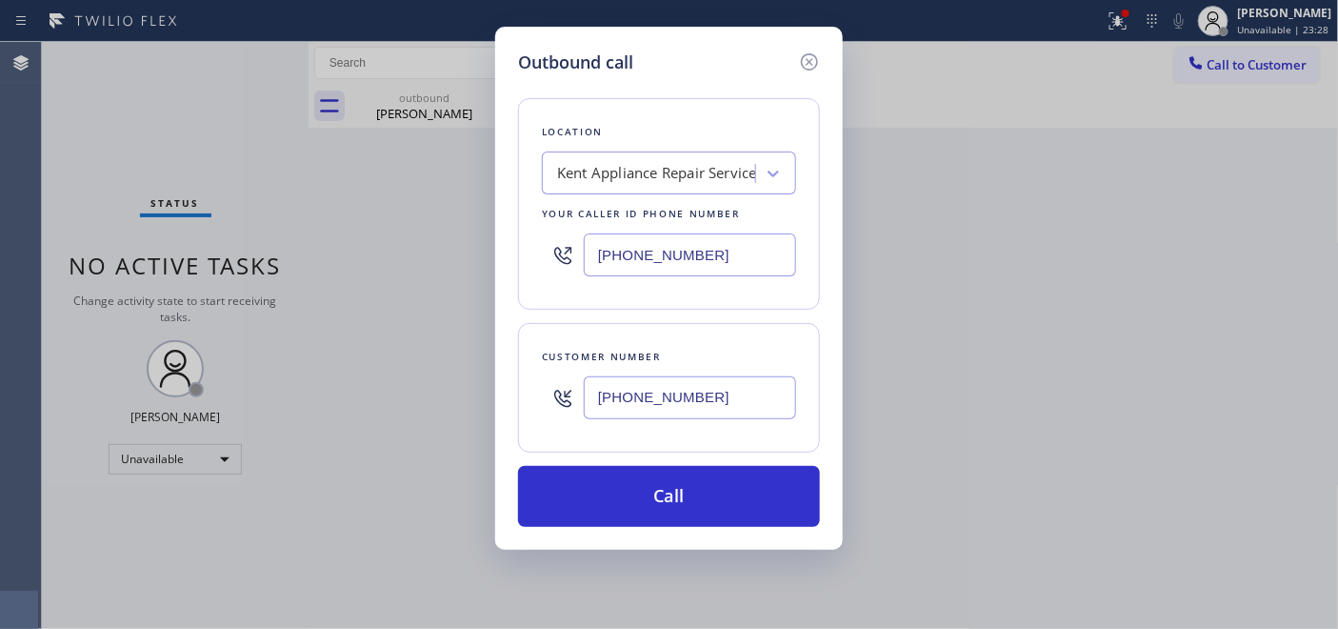
drag, startPoint x: 792, startPoint y: 269, endPoint x: 546, endPoint y: 258, distance: 246.9
click at [546, 258] on div "Location Kent Appliance Repair Service Your caller id phone number (206) 202-20…" at bounding box center [669, 203] width 302 height 211
click at [711, 267] on input "(___) ___-____" at bounding box center [690, 254] width 212 height 43
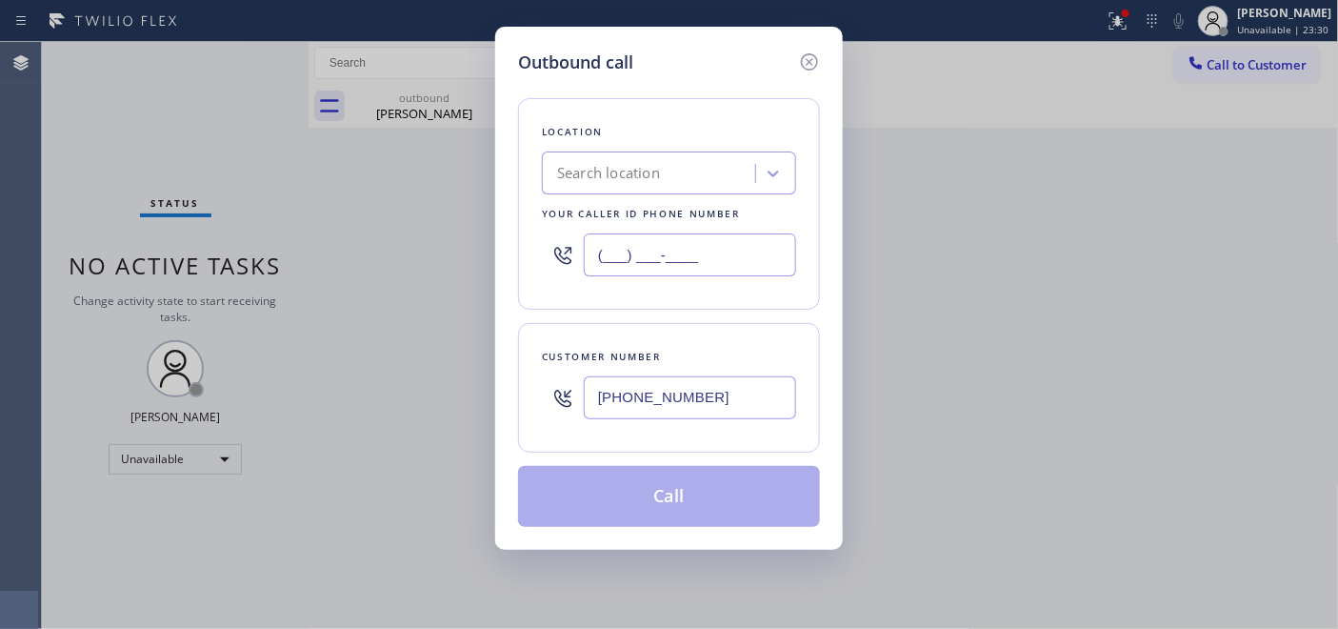
drag, startPoint x: 669, startPoint y: 258, endPoint x: 541, endPoint y: 258, distance: 128.6
click at [540, 258] on div "Location Search location Your caller id phone number (___) ___-____" at bounding box center [669, 203] width 302 height 211
paste input "855) 731-4952"
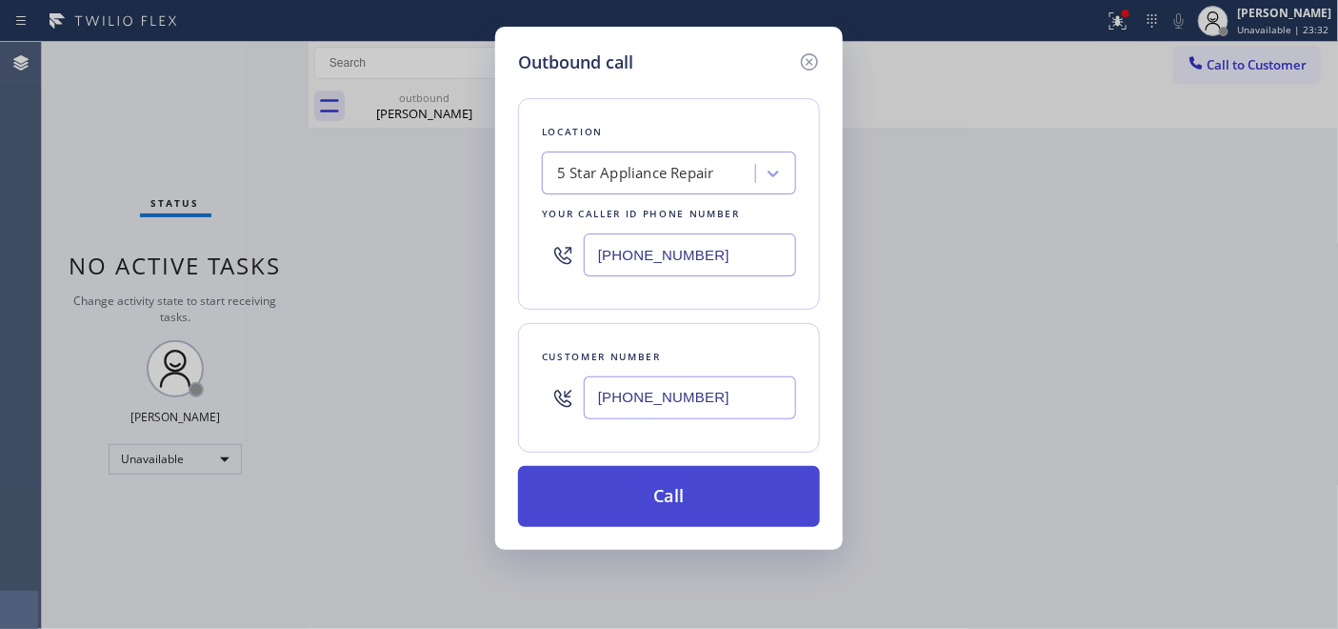
type input "[PHONE_NUMBER]"
click at [738, 488] on button "Call" at bounding box center [669, 496] width 302 height 61
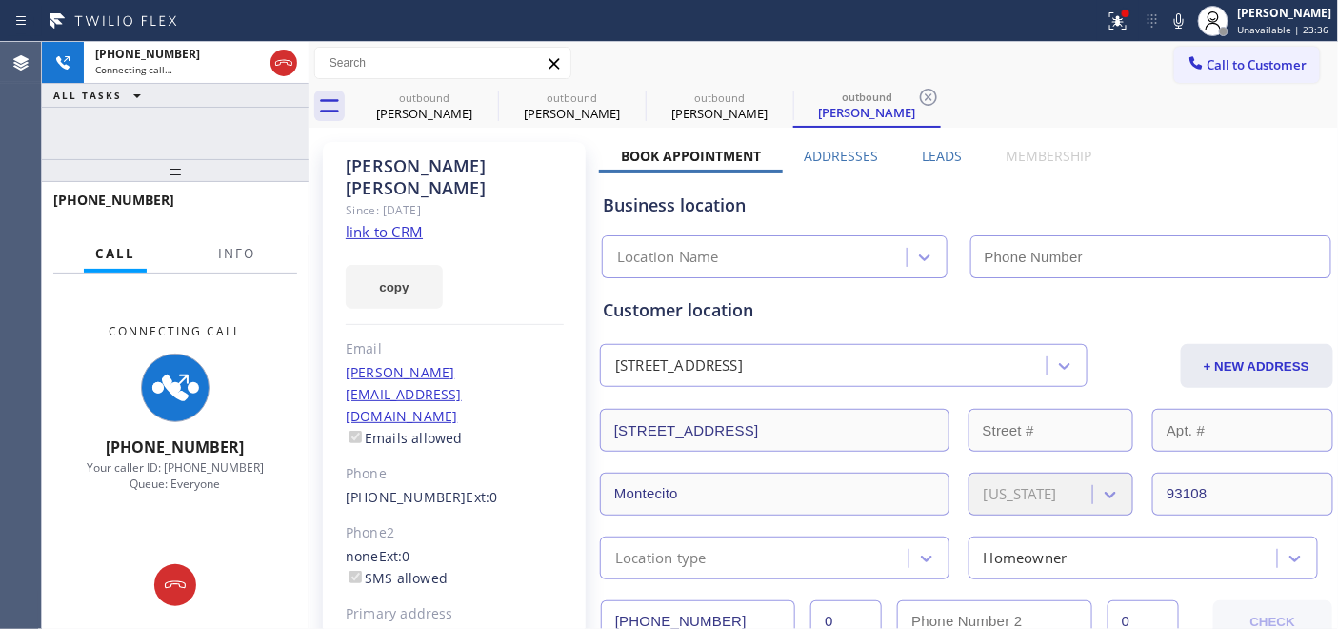
type input "[PHONE_NUMBER]"
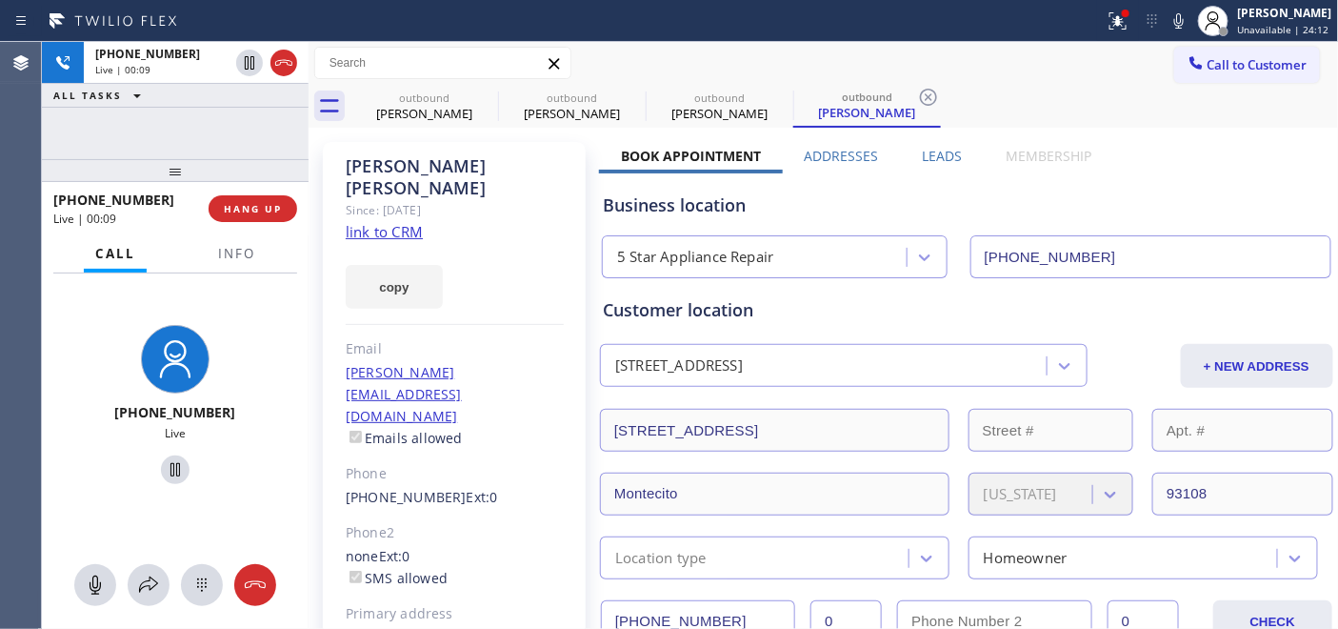
drag, startPoint x: 893, startPoint y: 213, endPoint x: 880, endPoint y: 188, distance: 29.0
click at [893, 213] on div "Business location" at bounding box center [967, 205] width 728 height 26
click at [255, 208] on span "HANG UP" at bounding box center [253, 208] width 58 height 13
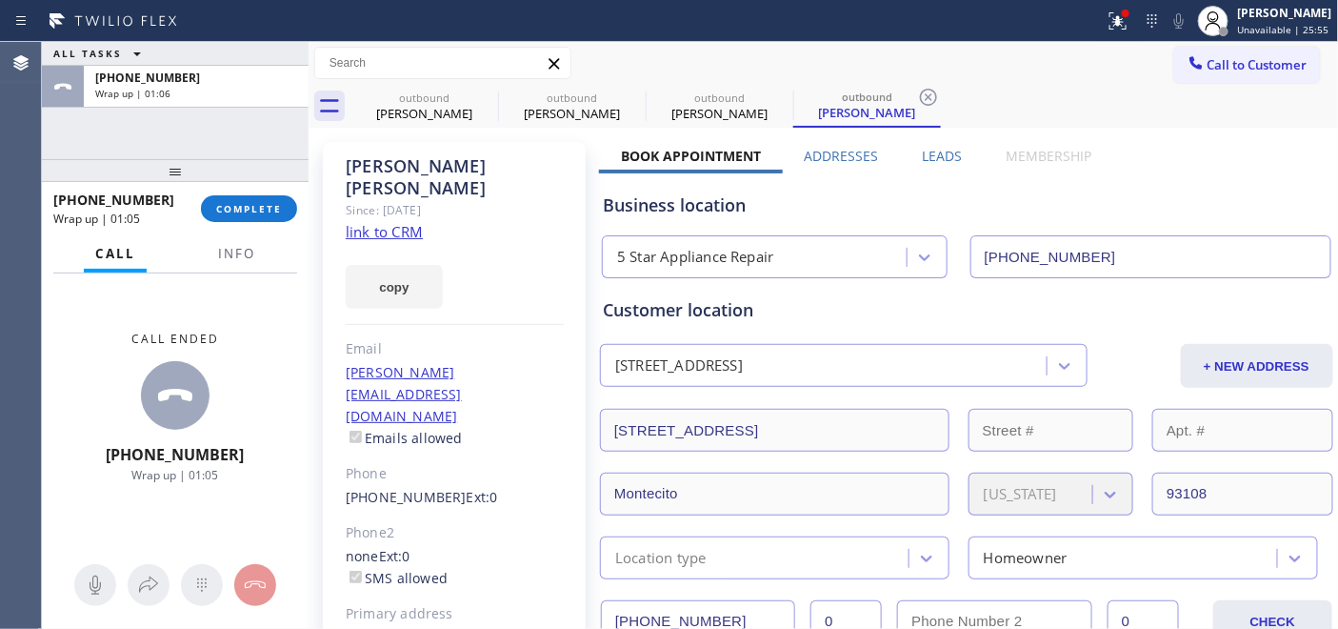
drag, startPoint x: 255, startPoint y: 208, endPoint x: 255, endPoint y: 280, distance: 72.4
click at [255, 280] on div "+18055652042 Wrap up | 01:05 COMPLETE Call Info Call ended +18055652042 Wrap up…" at bounding box center [175, 405] width 267 height 447
click at [193, 197] on div "+18055652042 Wrap up | 01:06" at bounding box center [127, 209] width 148 height 50
click at [243, 217] on button "COMPLETE" at bounding box center [249, 208] width 96 height 27
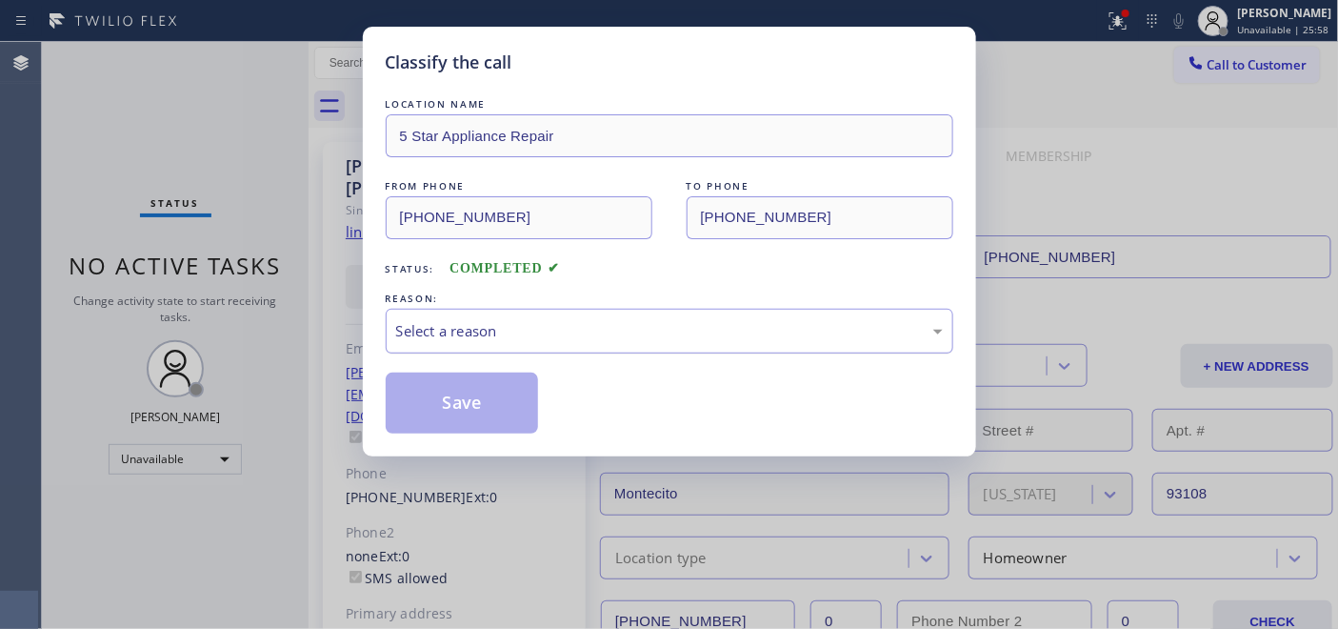
click at [535, 341] on div "Select a reason" at bounding box center [669, 331] width 547 height 22
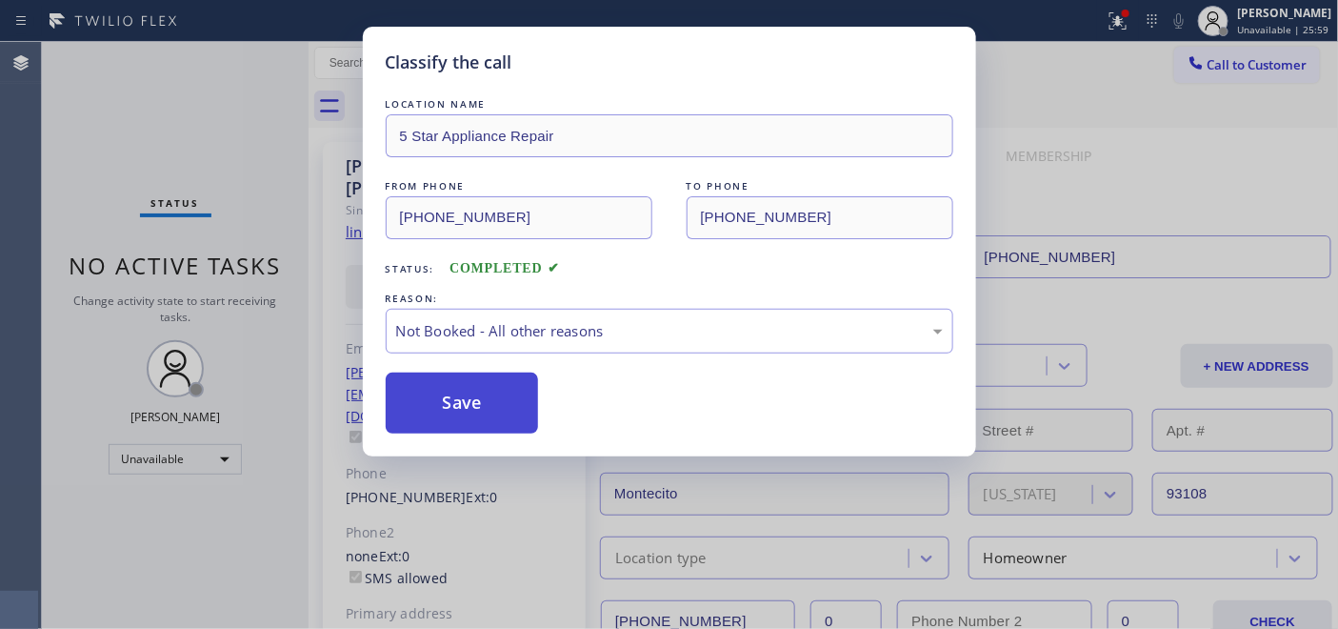
click at [488, 407] on button "Save" at bounding box center [462, 402] width 153 height 61
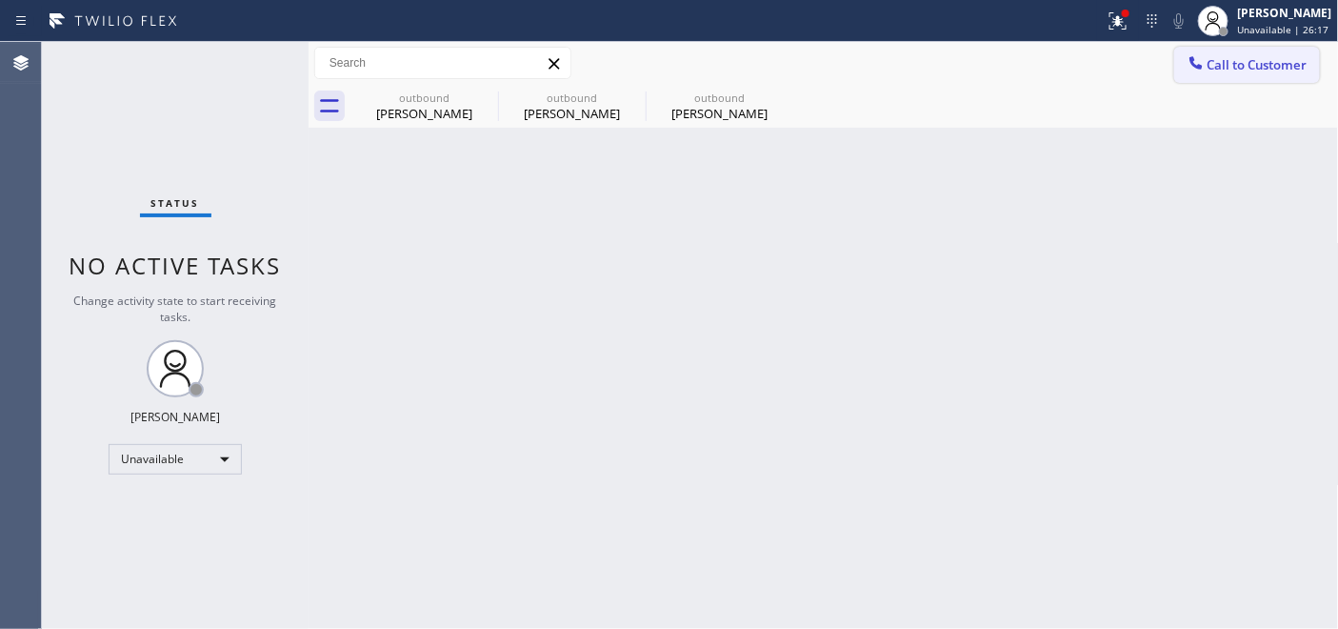
click at [1201, 62] on icon at bounding box center [1196, 62] width 19 height 19
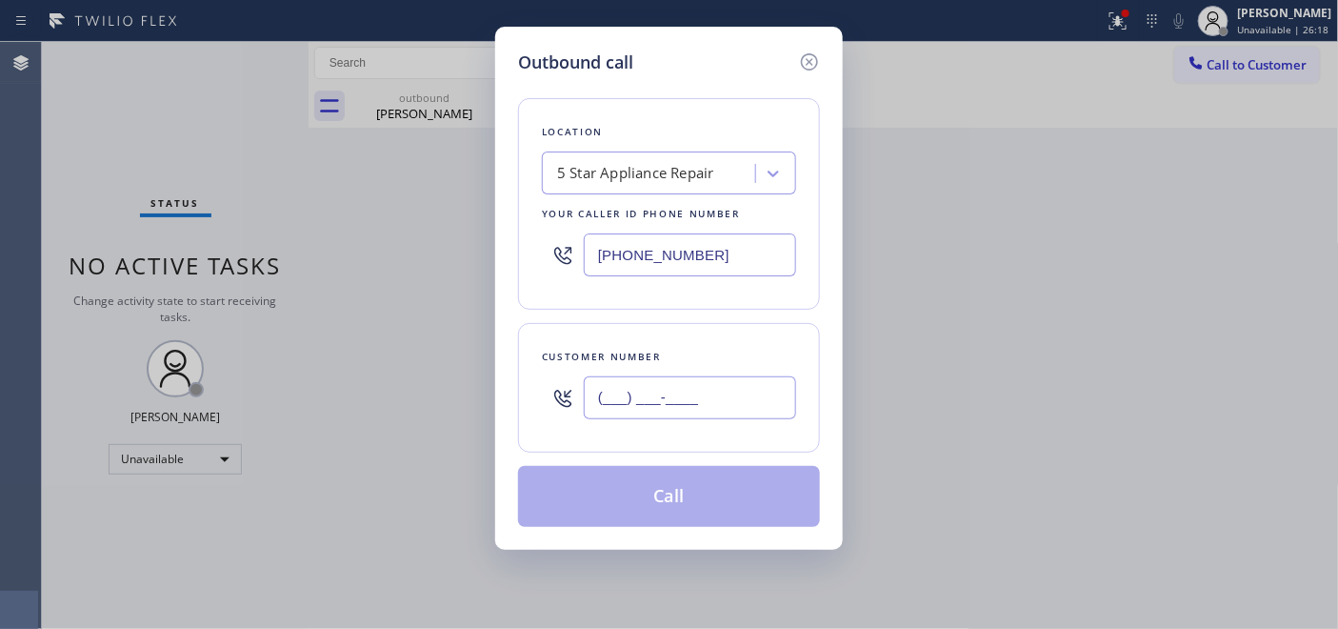
click at [611, 419] on input "(___) ___-____" at bounding box center [690, 397] width 212 height 43
paste input "773) 441-8219"
type input "(773) 441-8219"
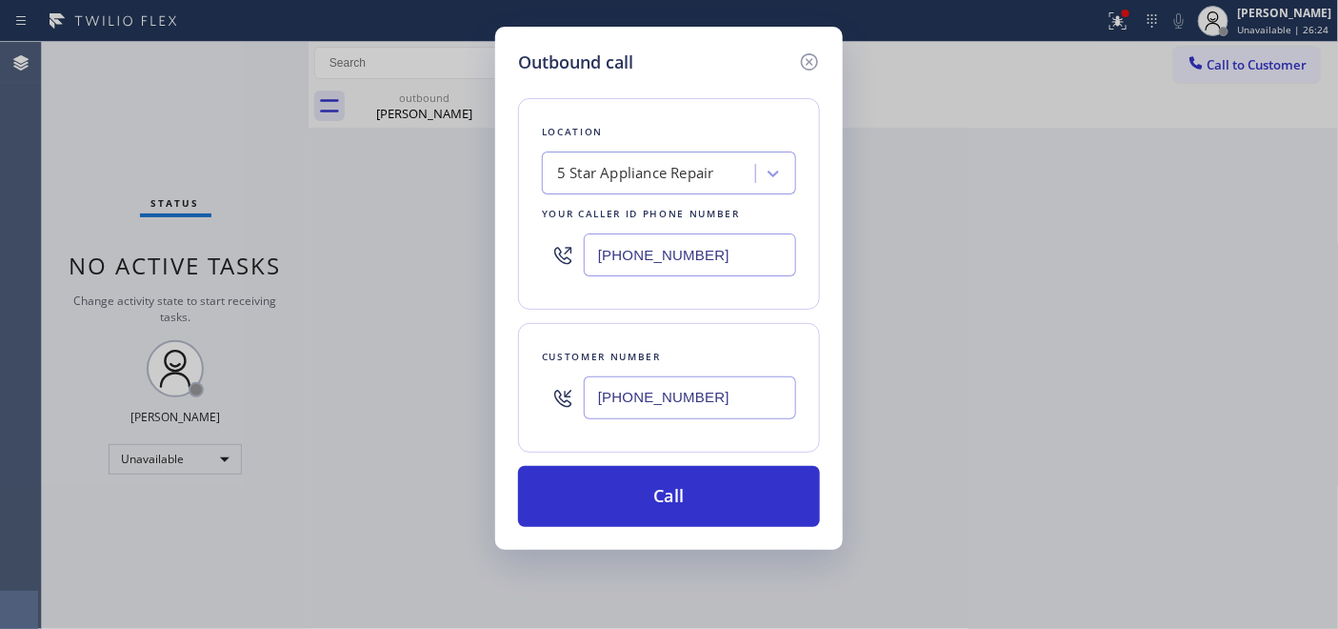
drag, startPoint x: 693, startPoint y: 259, endPoint x: 429, endPoint y: 257, distance: 264.7
click at [429, 257] on div "Outbound call Location 5 Star Appliance Repair Your caller id phone number (855…" at bounding box center [669, 314] width 1338 height 629
paste input "773) 832-5024"
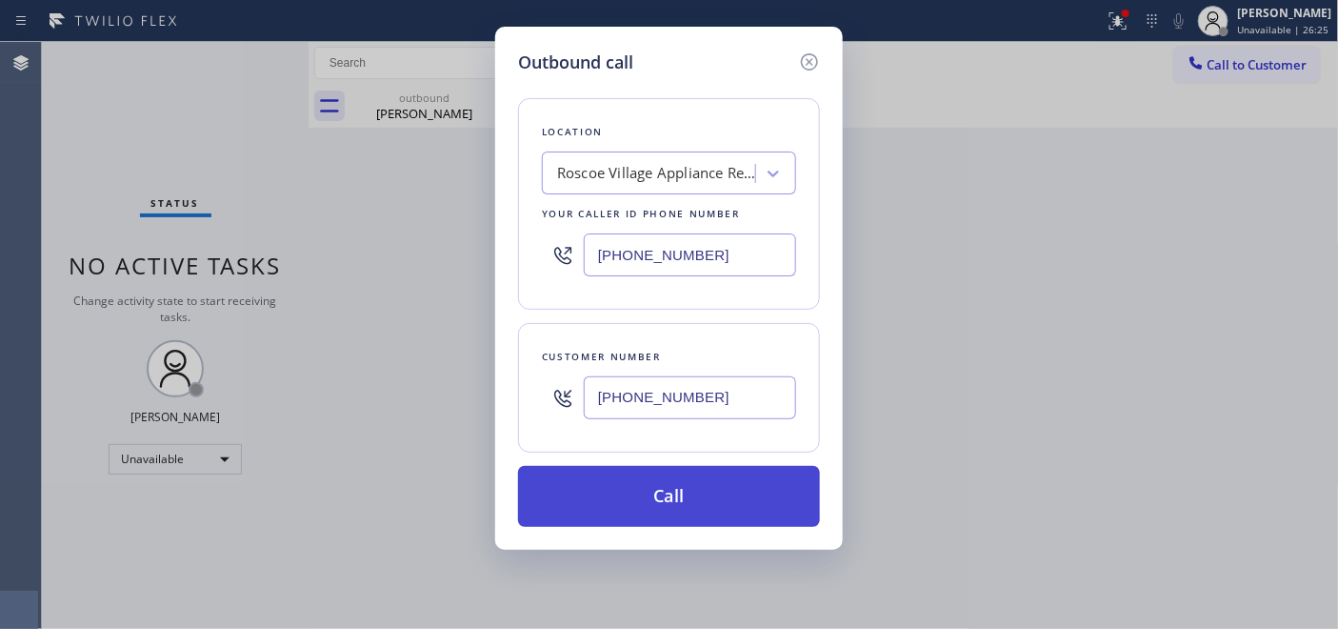
type input "(773) 832-5024"
click at [657, 474] on button "Call" at bounding box center [669, 496] width 302 height 61
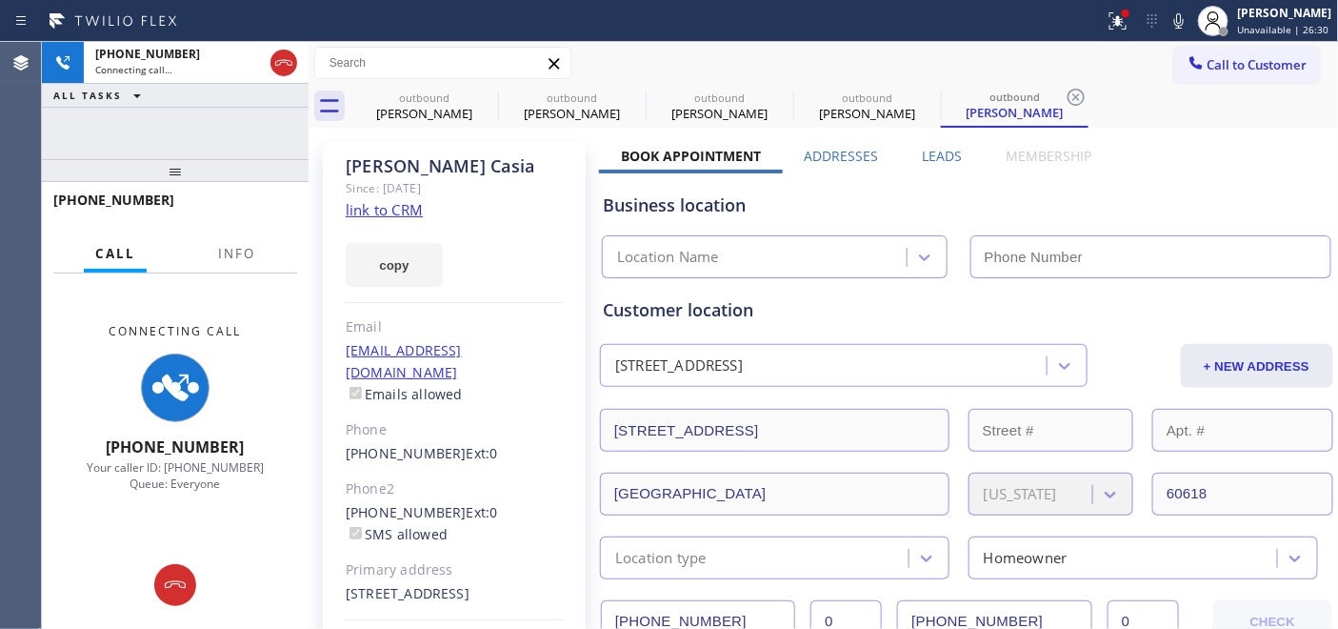
type input "(773) 832-5024"
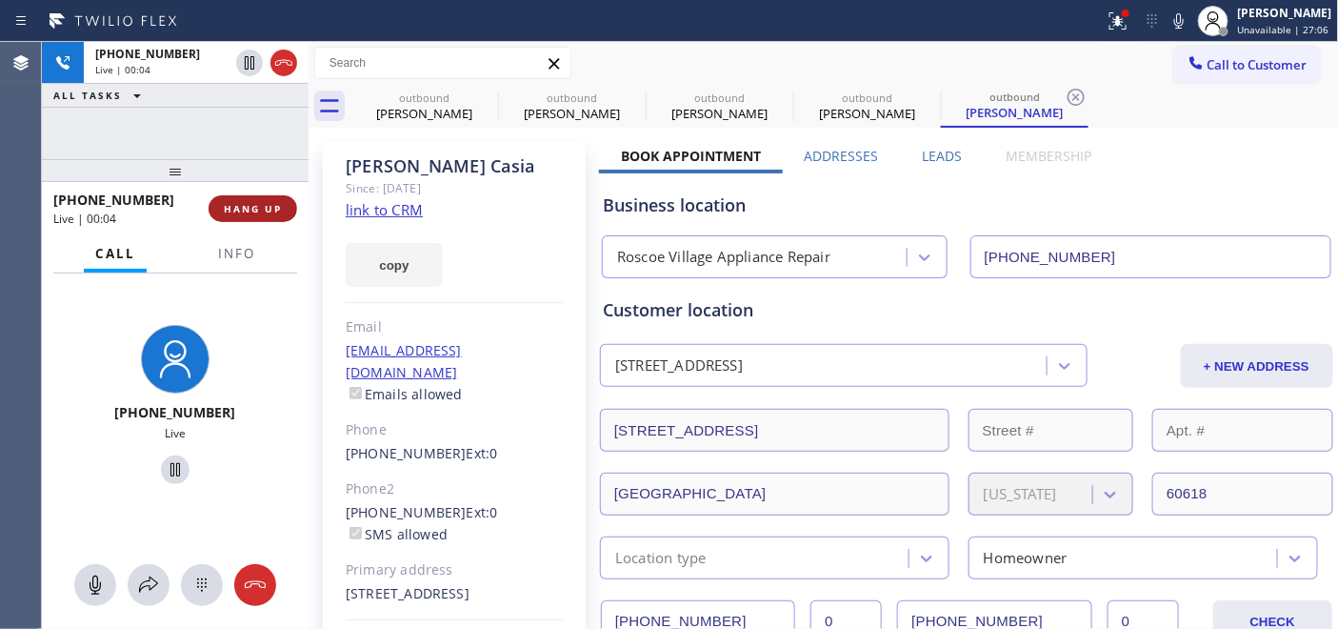
click at [257, 202] on span "HANG UP" at bounding box center [253, 208] width 58 height 13
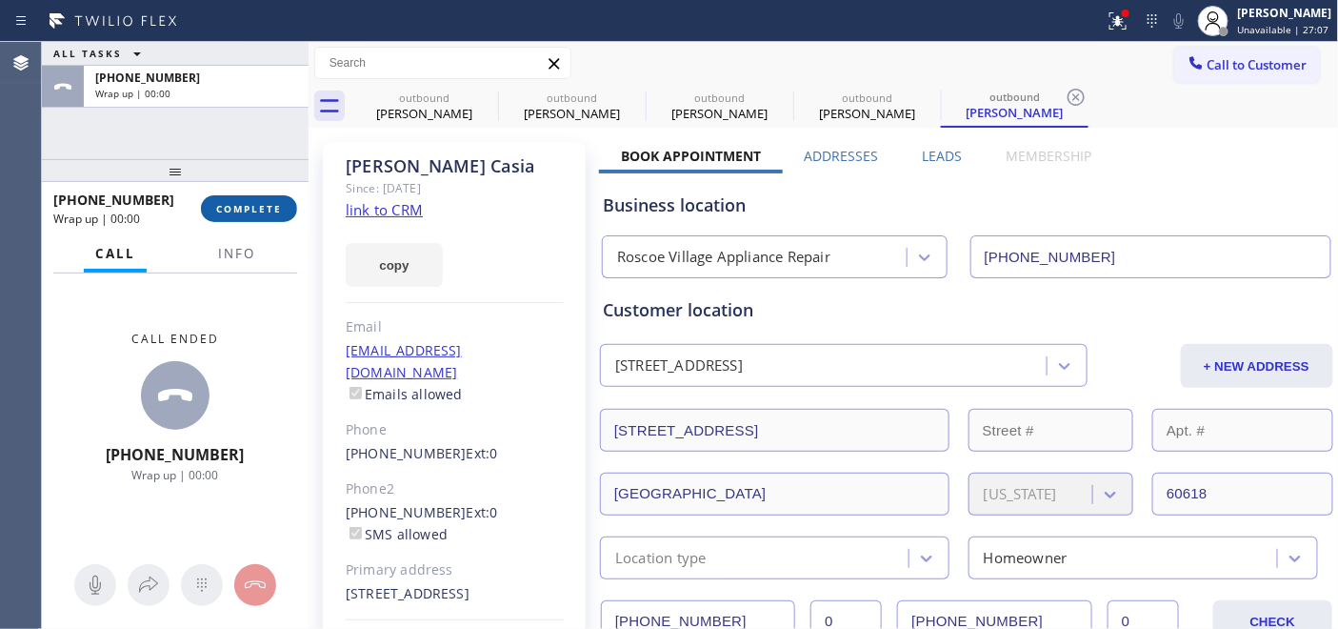
click at [257, 202] on span "COMPLETE" at bounding box center [249, 208] width 66 height 13
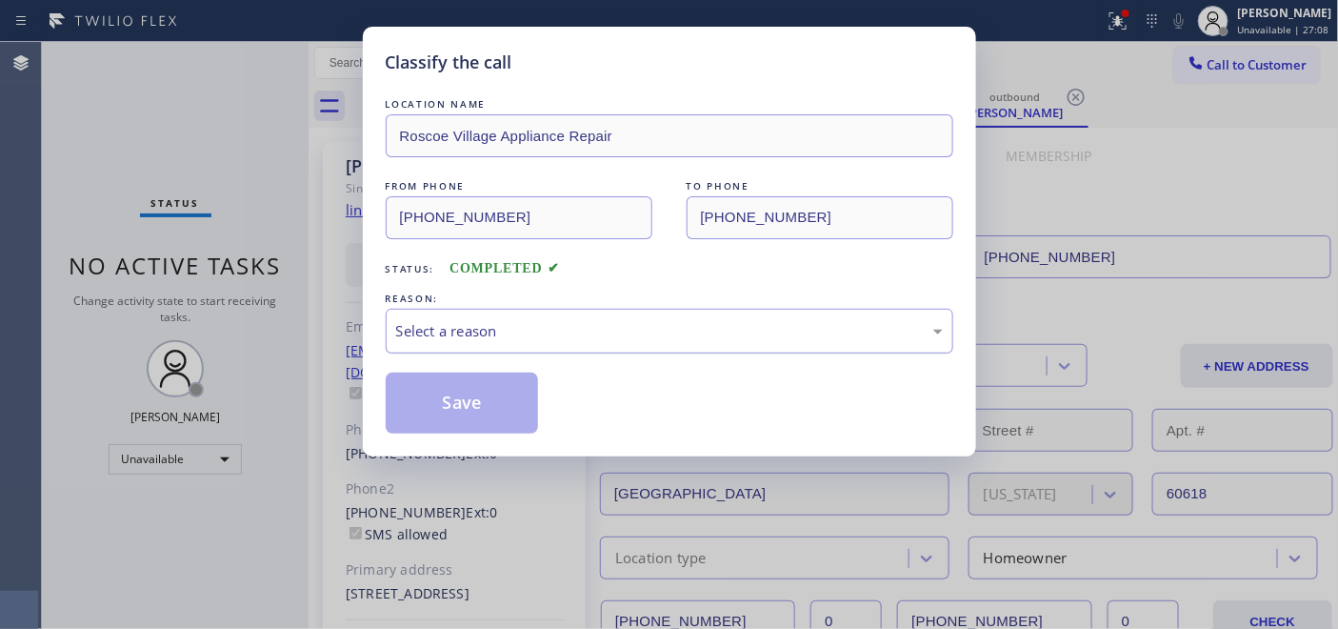
click at [506, 320] on div "Select a reason" at bounding box center [669, 331] width 547 height 22
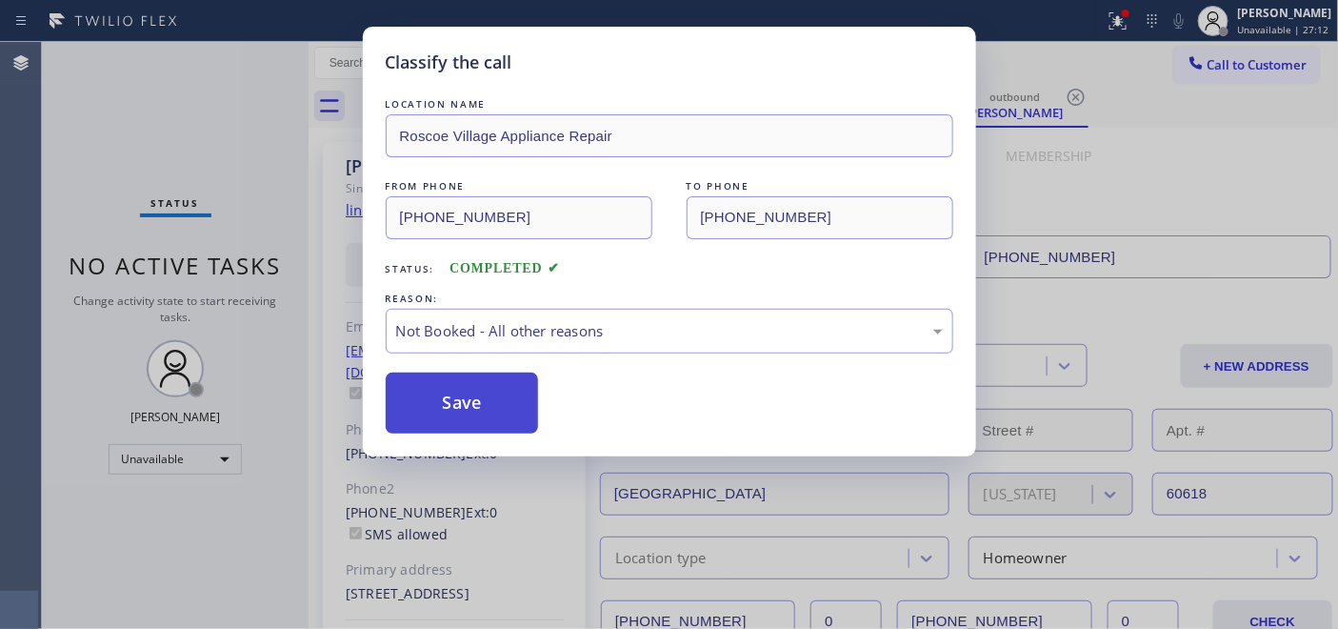
click at [516, 402] on button "Save" at bounding box center [462, 402] width 153 height 61
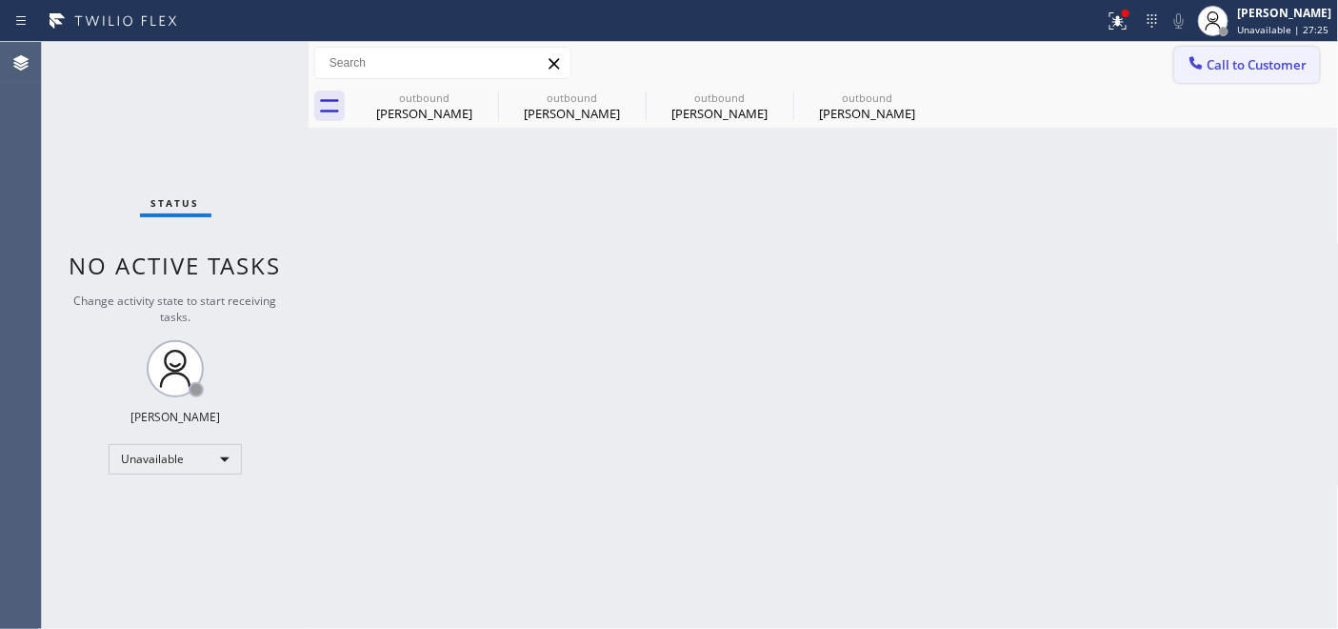
click at [1231, 49] on button "Call to Customer" at bounding box center [1247, 65] width 146 height 36
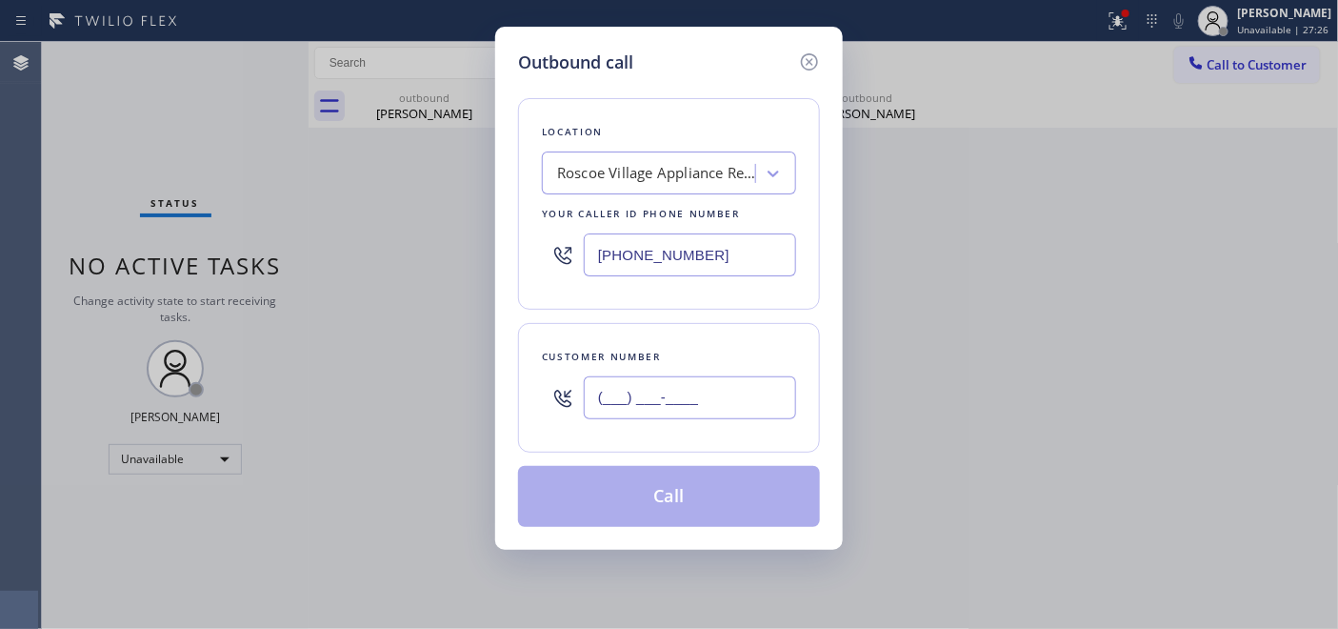
click at [627, 400] on input "(___) ___-____" at bounding box center [690, 397] width 212 height 43
paste input "714) 336-6945"
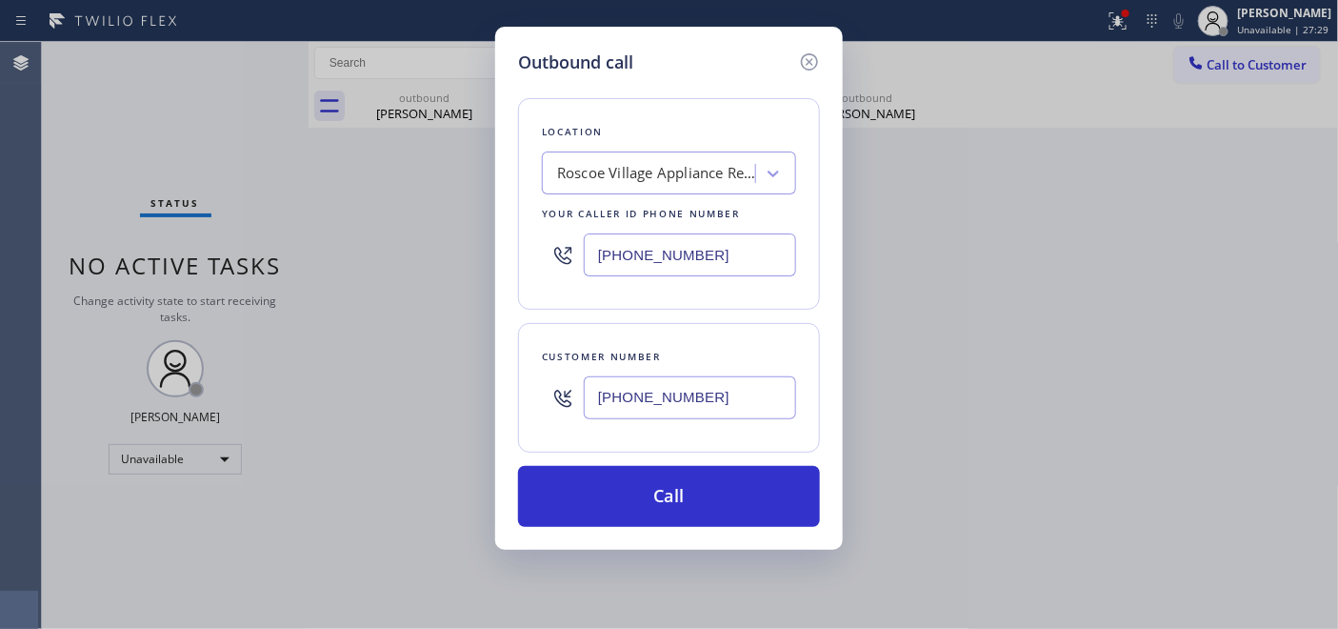
type input "(714) 336-6945"
drag, startPoint x: 714, startPoint y: 267, endPoint x: 534, endPoint y: 263, distance: 180.0
click at [534, 263] on div "Location Roscoe Village Appliance Repair Your caller id phone number (773) 832-…" at bounding box center [669, 203] width 302 height 211
paste input "855) 731-4952"
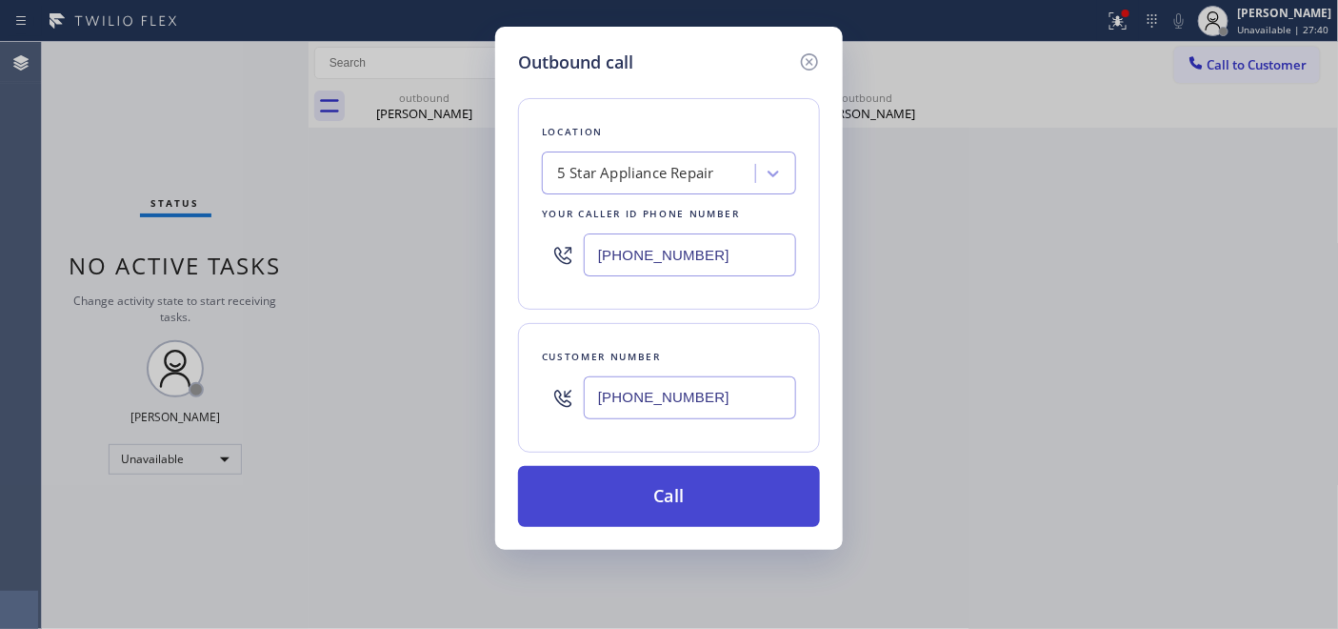
type input "[PHONE_NUMBER]"
click at [725, 489] on button "Call" at bounding box center [669, 496] width 302 height 61
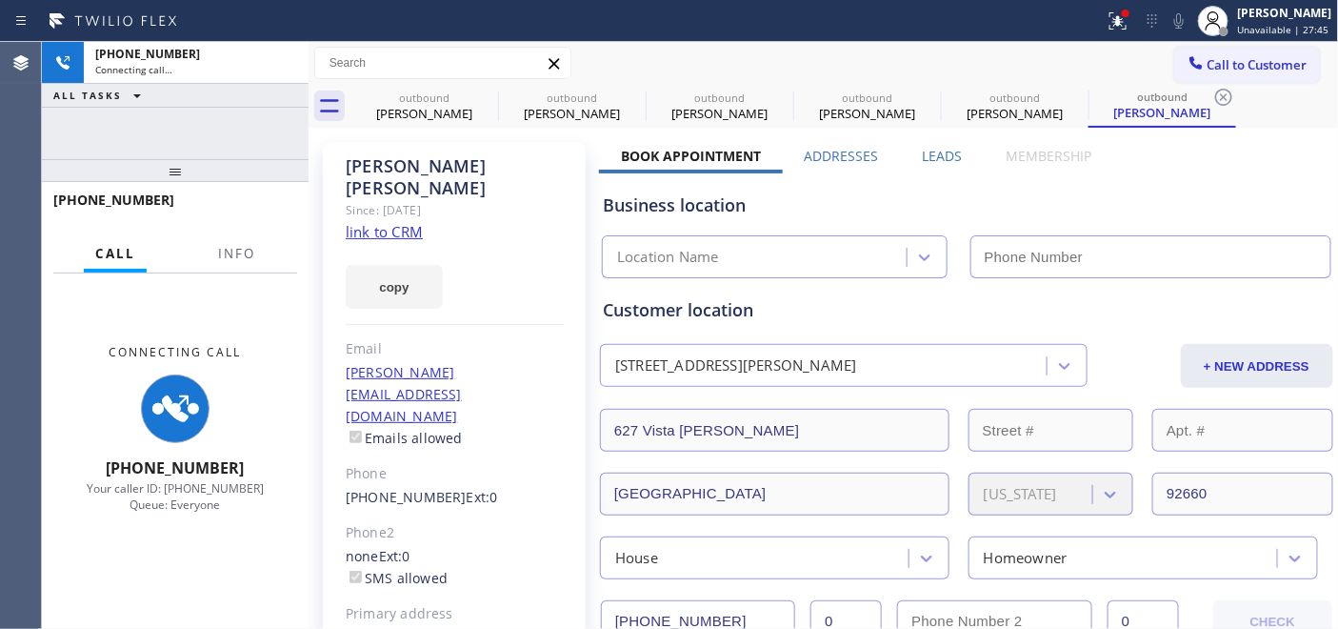
type input "[PHONE_NUMBER]"
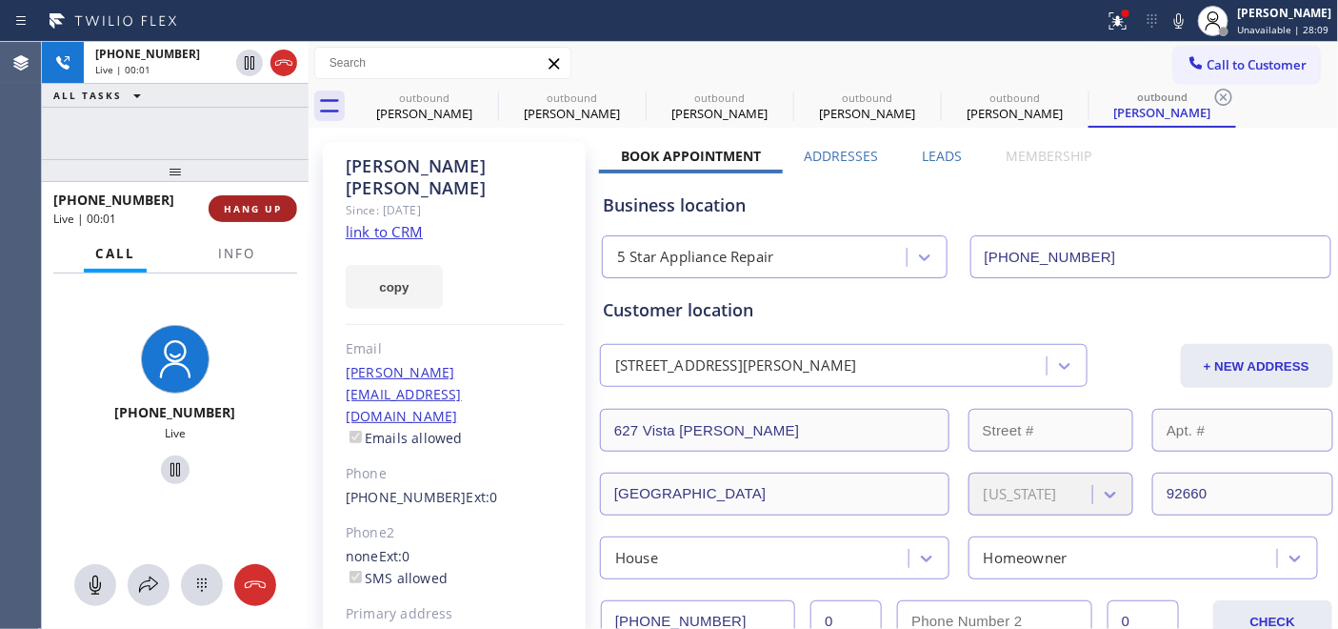
click at [282, 217] on button "HANG UP" at bounding box center [253, 208] width 89 height 27
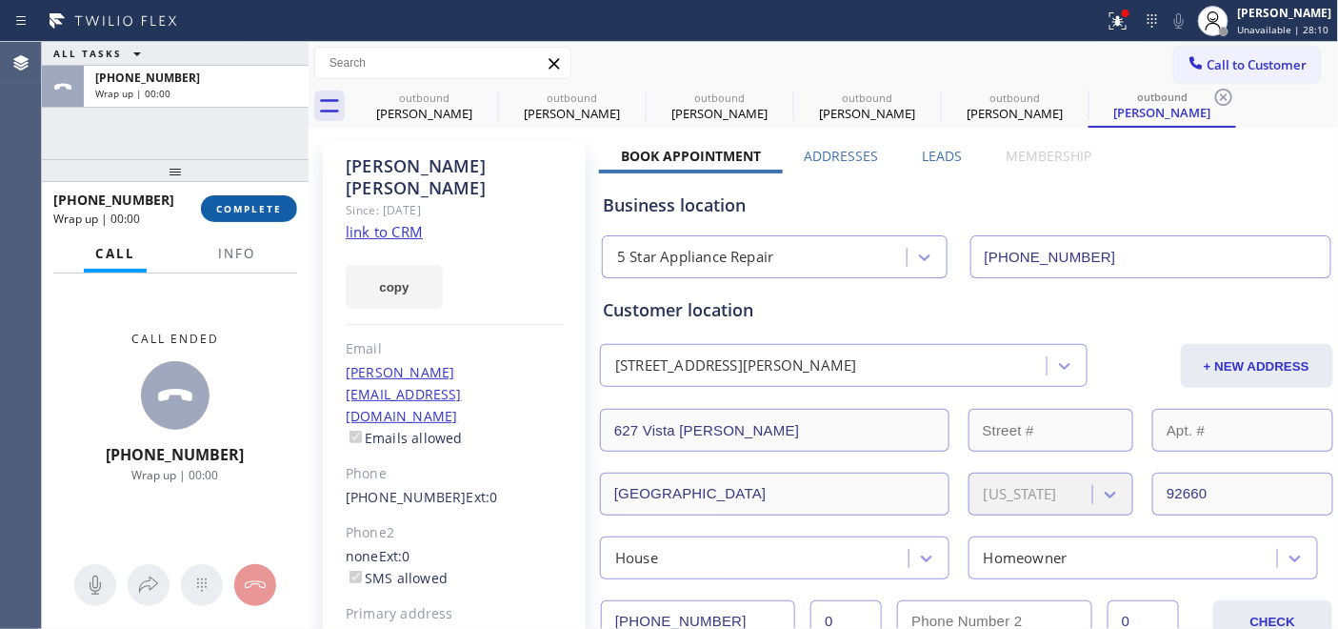
click at [282, 217] on button "COMPLETE" at bounding box center [249, 208] width 96 height 27
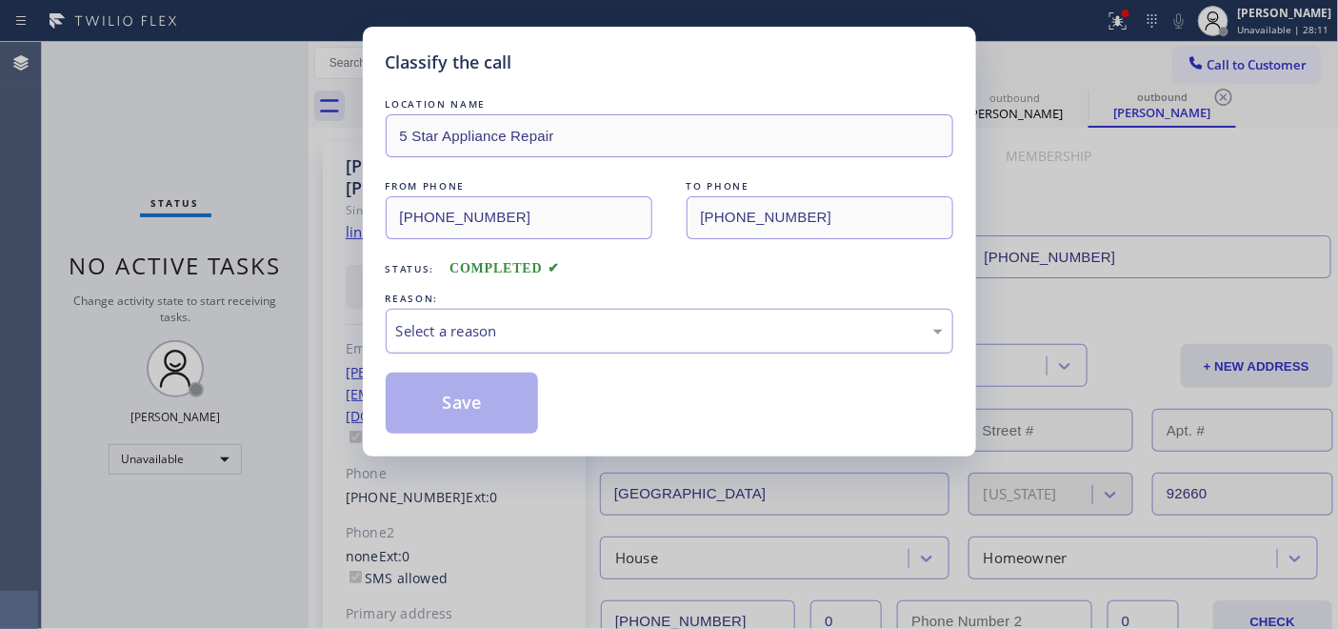
click at [531, 330] on div "Select a reason" at bounding box center [669, 331] width 547 height 22
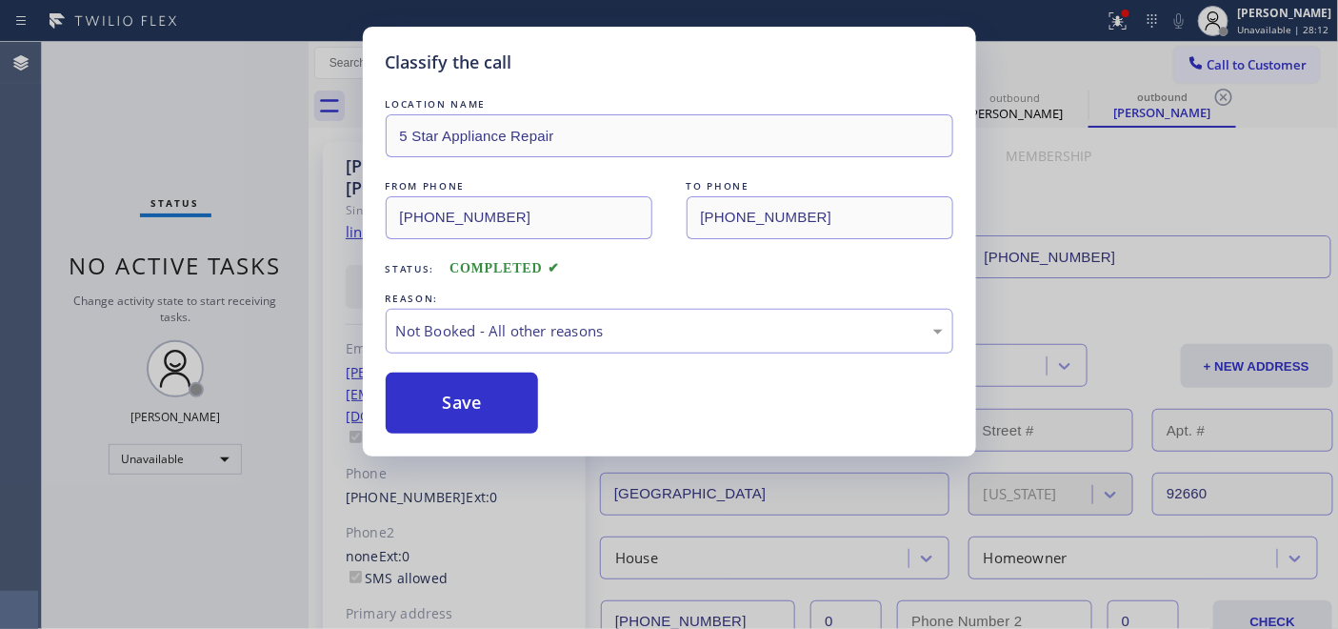
click at [459, 389] on button "Save" at bounding box center [462, 402] width 153 height 61
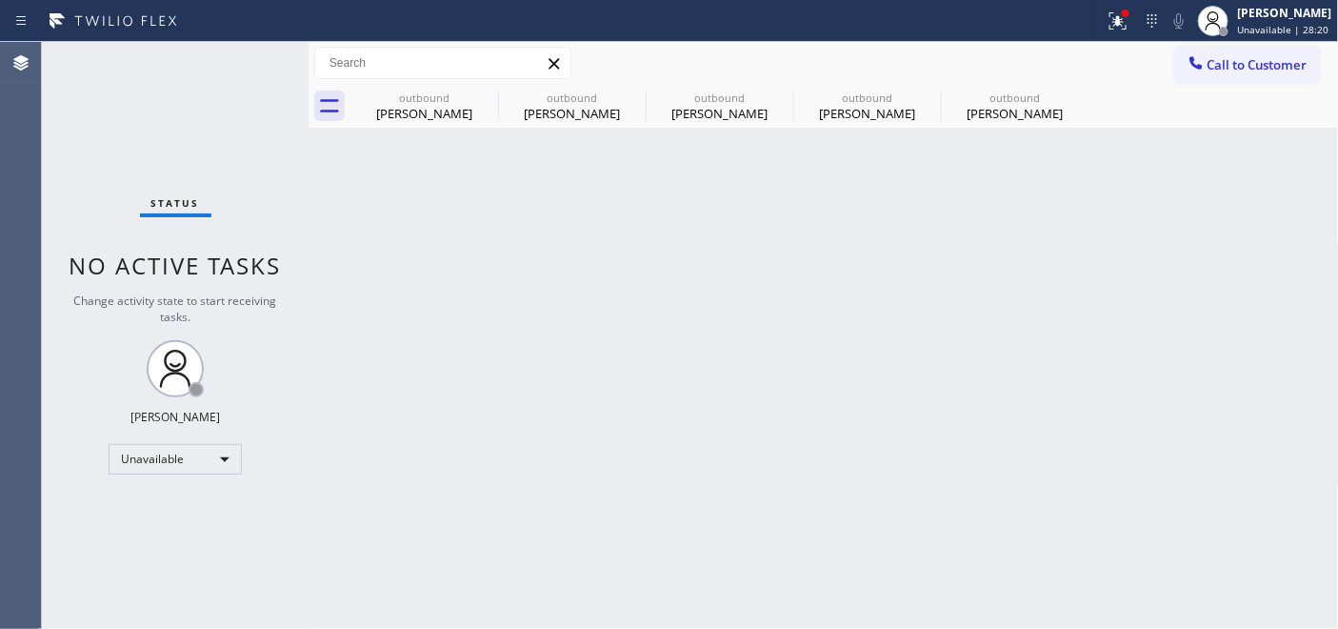
drag, startPoint x: 1202, startPoint y: 54, endPoint x: 1143, endPoint y: 84, distance: 66.0
click at [1202, 55] on icon at bounding box center [1196, 62] width 19 height 19
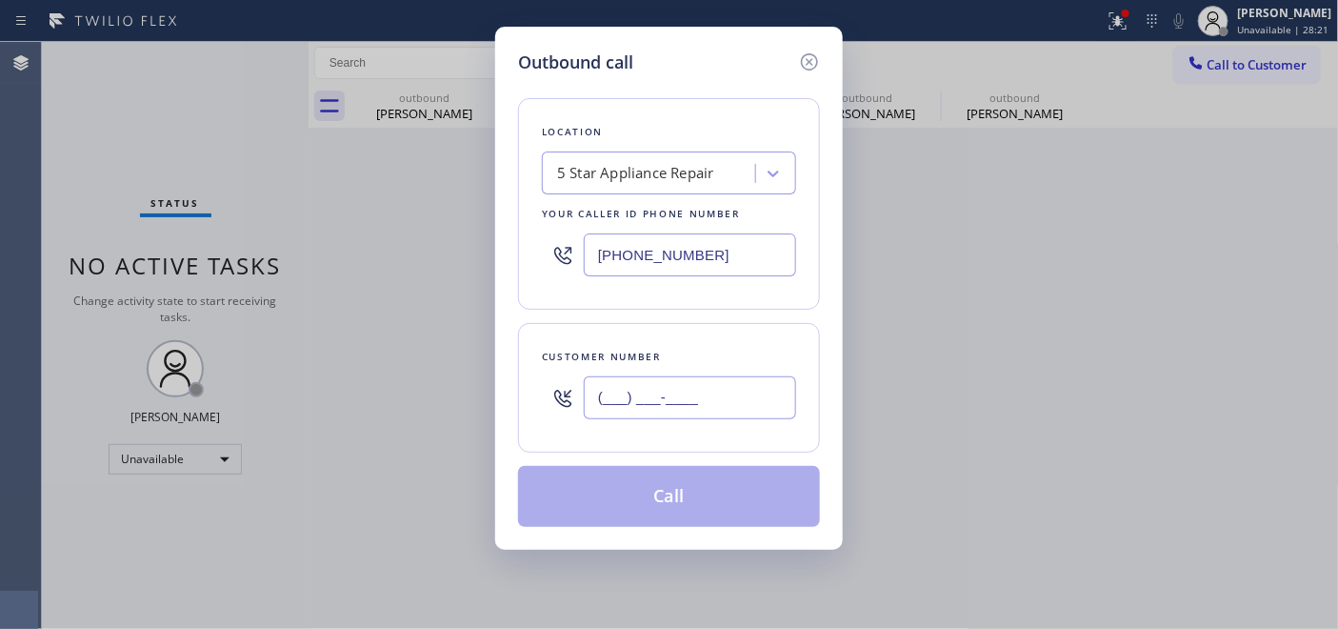
click at [662, 377] on input "(___) ___-____" at bounding box center [690, 397] width 212 height 43
paste input "714) 717-2642"
type input "(714) 717-2642"
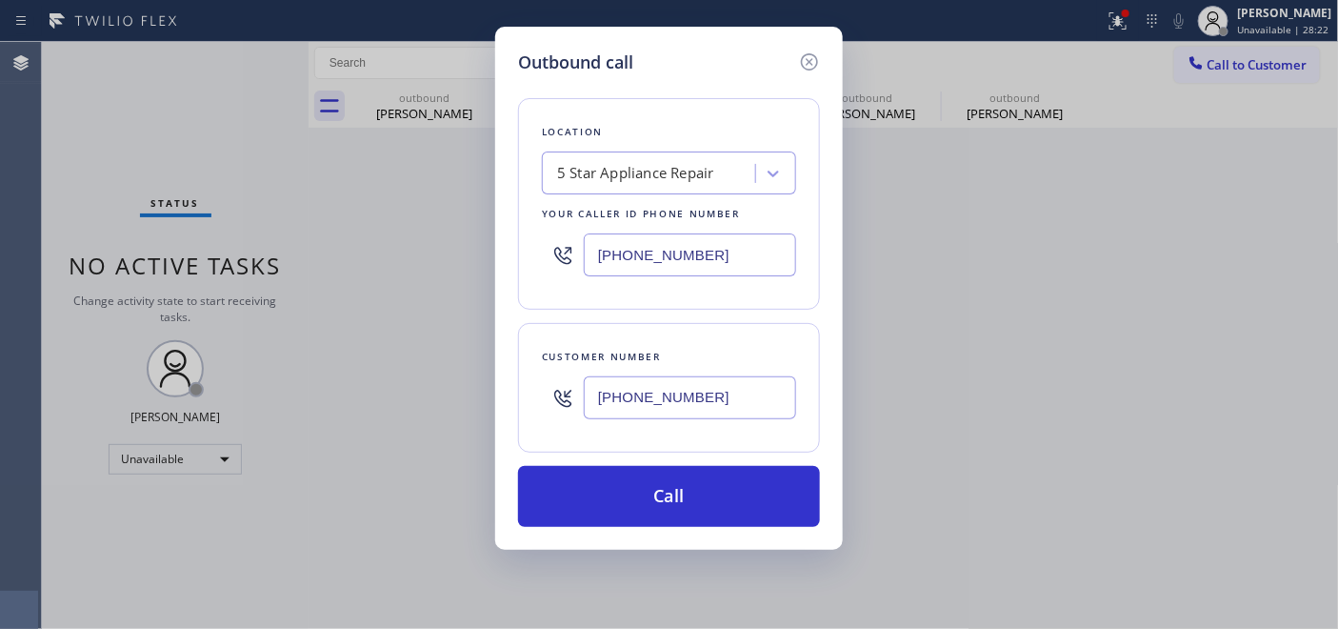
drag, startPoint x: 1167, startPoint y: 355, endPoint x: 865, endPoint y: 347, distance: 302.9
click at [1167, 355] on div "Outbound call Location 5 Star Appliance Repair Your caller id phone number (855…" at bounding box center [669, 314] width 1338 height 629
click at [602, 258] on input "[PHONE_NUMBER]" at bounding box center [690, 254] width 212 height 43
paste input "text"
drag, startPoint x: 735, startPoint y: 243, endPoint x: 461, endPoint y: 233, distance: 274.4
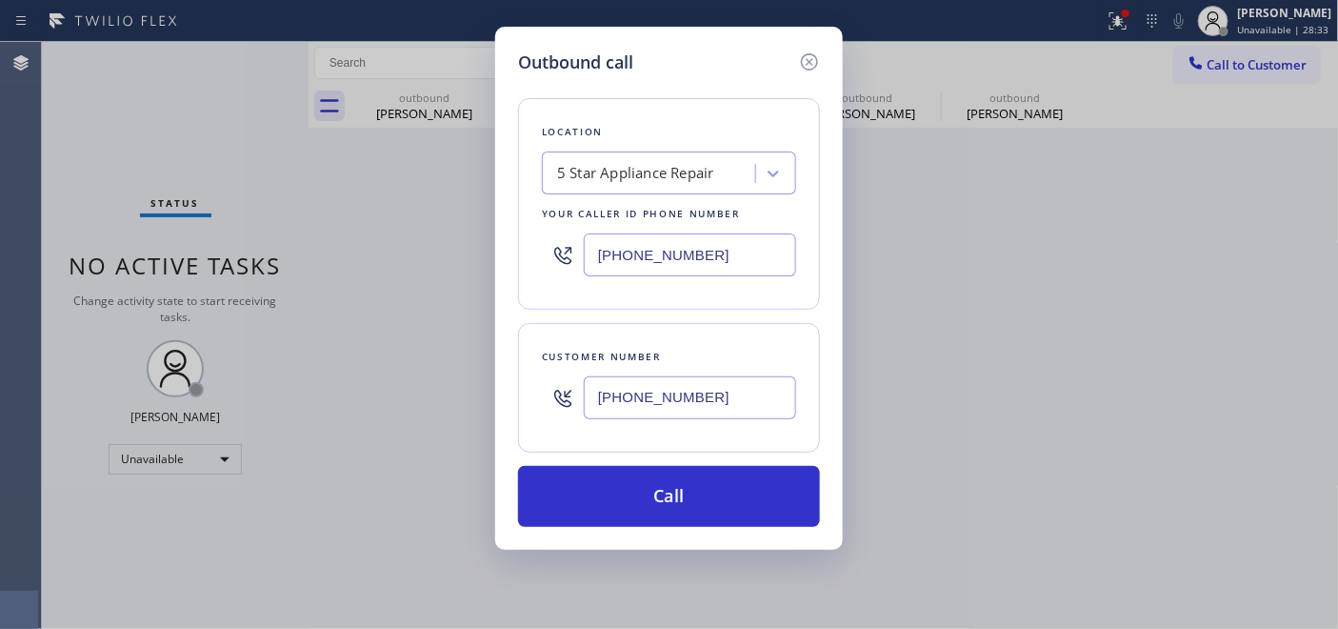
click at [461, 233] on div "Outbound call Location 5 Star Appliance Repair Your caller id phone number (855…" at bounding box center [669, 314] width 1338 height 629
paste input "text"
type input "[PHONE_NUMBER]"
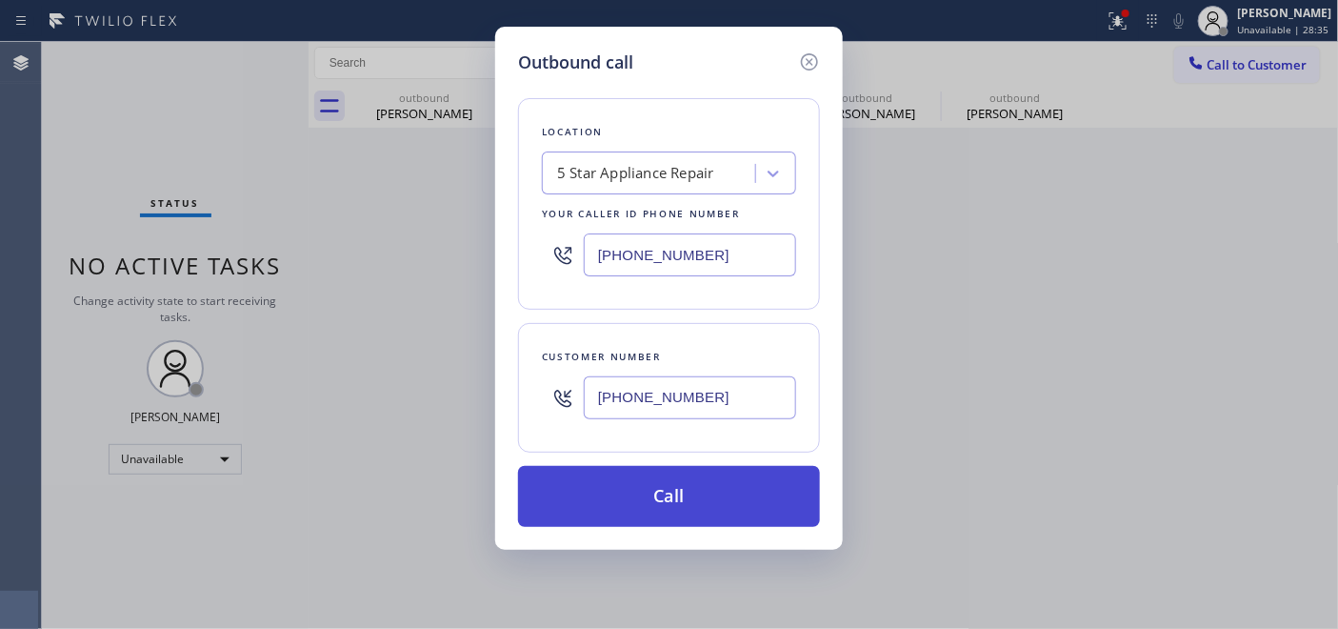
click at [724, 495] on button "Call" at bounding box center [669, 496] width 302 height 61
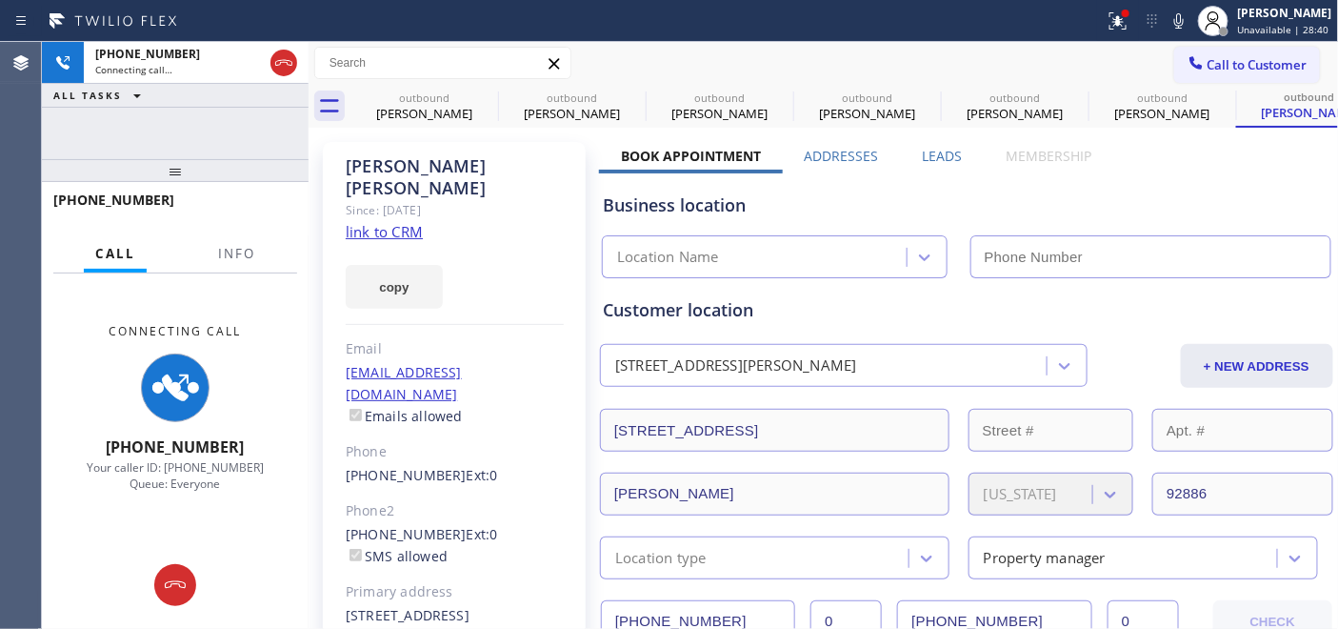
type input "[PHONE_NUMBER]"
drag, startPoint x: 284, startPoint y: 68, endPoint x: 390, endPoint y: 49, distance: 108.3
click at [284, 68] on icon at bounding box center [283, 62] width 23 height 23
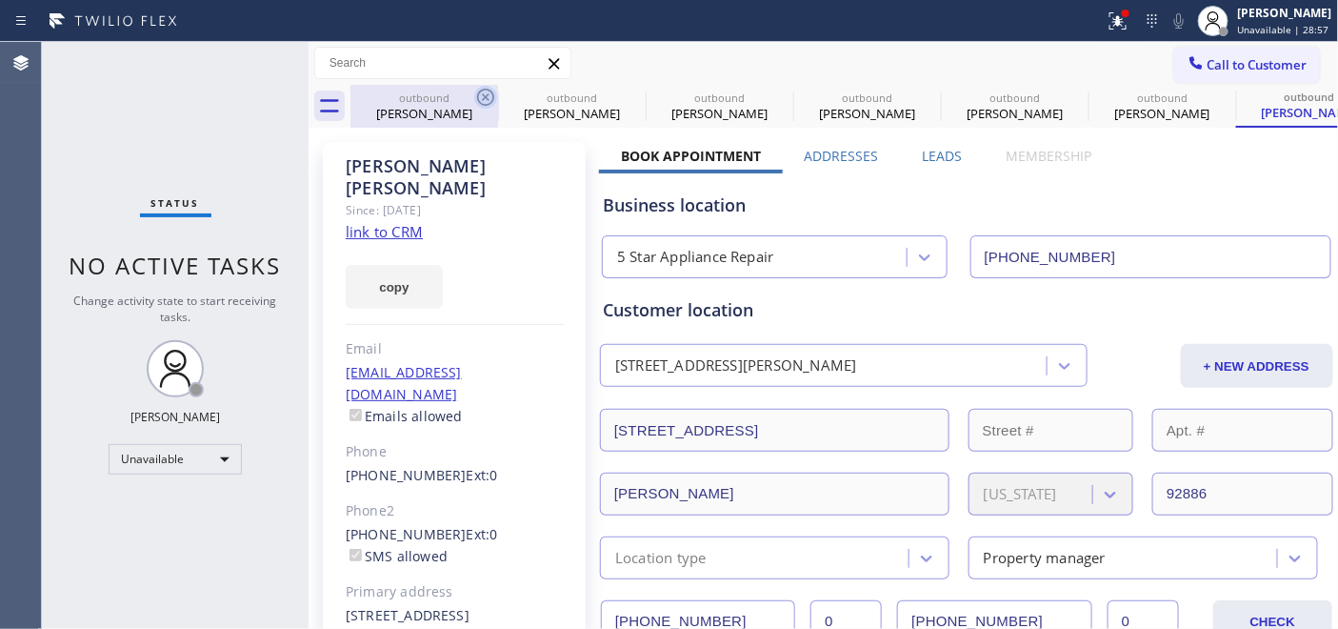
click at [486, 89] on icon at bounding box center [485, 97] width 17 height 17
click at [0, 0] on icon at bounding box center [0, 0] width 0 height 0
type input "(773) 832-5024"
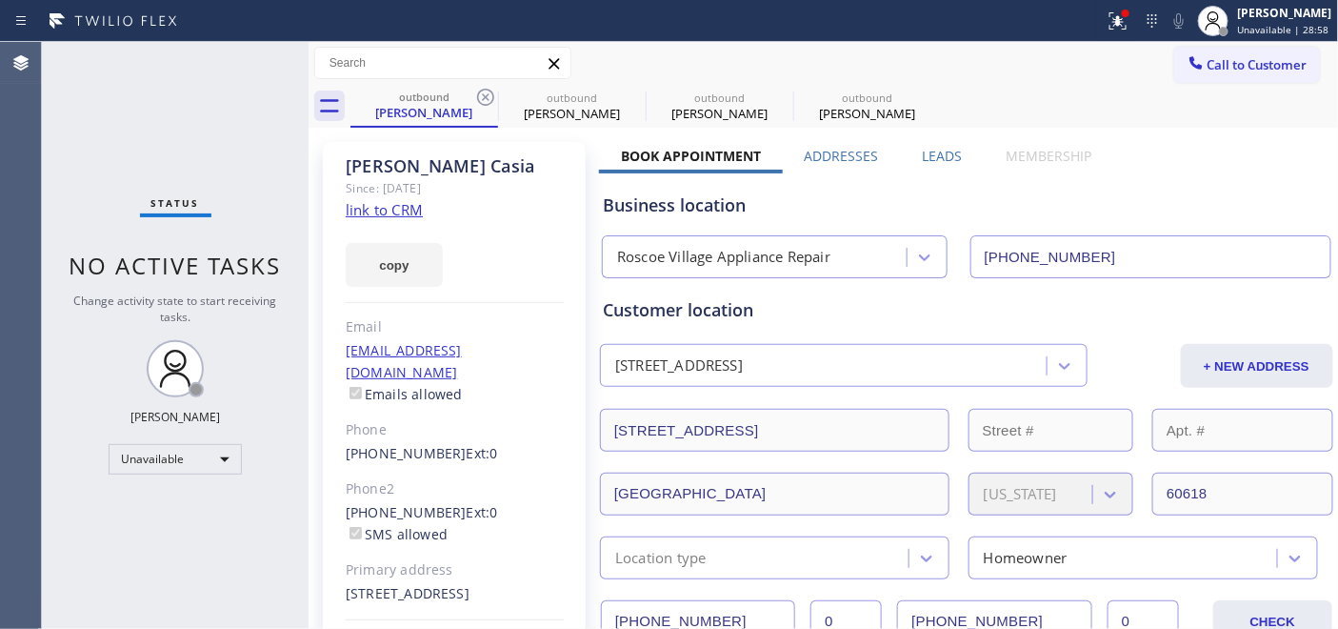
click at [486, 89] on body "Status report Issues detected These issues could affect your workflow. Please c…" at bounding box center [669, 314] width 1338 height 629
click at [473, 64] on div at bounding box center [473, 64] width 0 height 0
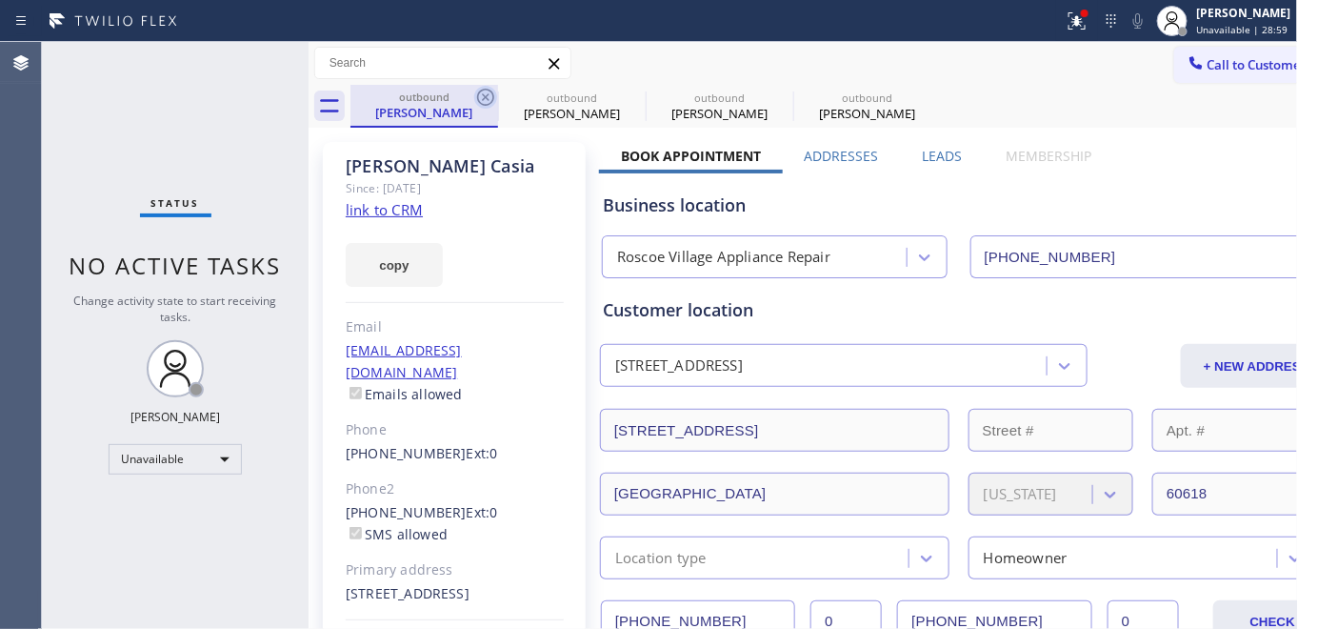
click at [486, 90] on icon at bounding box center [485, 97] width 17 height 17
type input "[PHONE_NUMBER]"
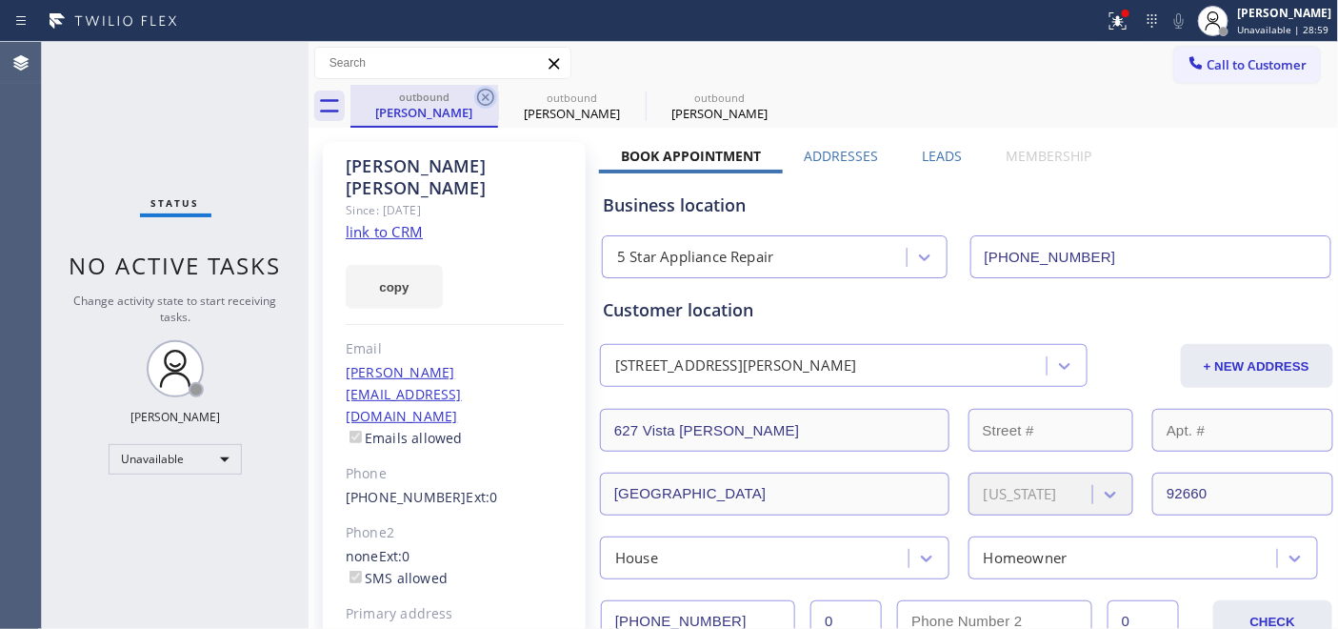
click at [484, 95] on icon at bounding box center [485, 97] width 17 height 17
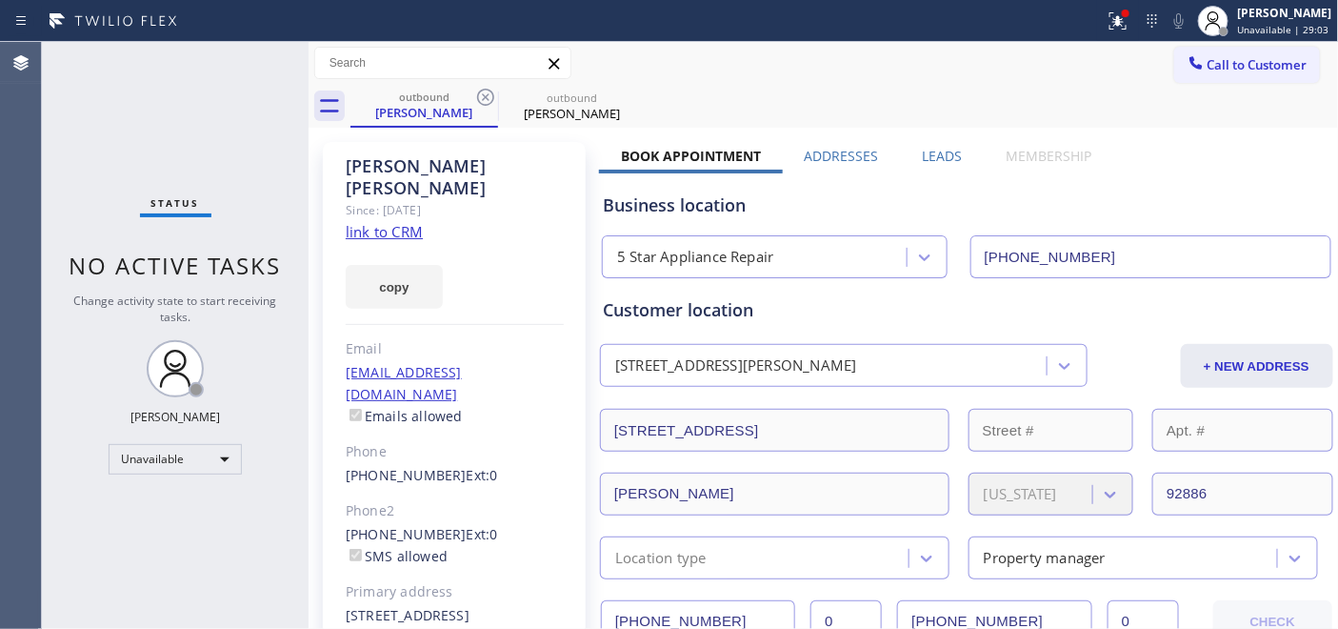
drag, startPoint x: 1078, startPoint y: 262, endPoint x: 956, endPoint y: 264, distance: 121.9
click at [956, 264] on div "5 Star Appliance Repair (855) 731-4952" at bounding box center [966, 253] width 737 height 50
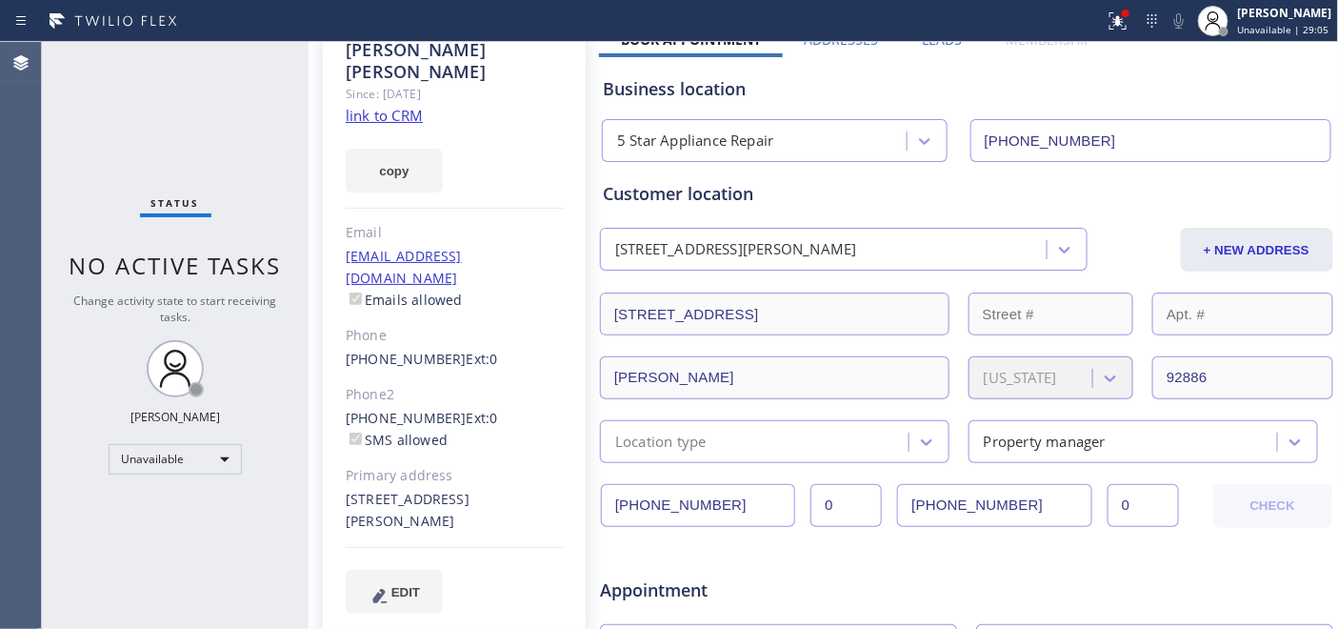
scroll to position [317, 0]
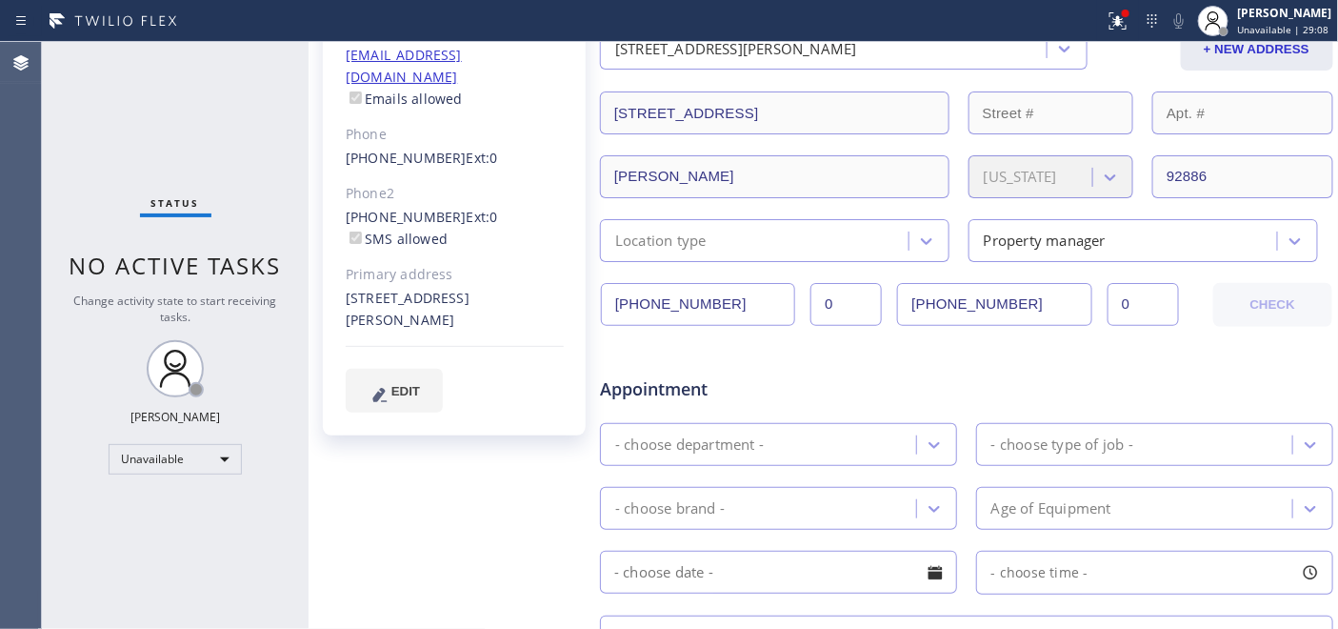
drag, startPoint x: 707, startPoint y: 308, endPoint x: 579, endPoint y: 315, distance: 127.8
click at [579, 315] on div "Louis Sanchez Since: 20 may 2020 link to CRM copy Email xio@optimum-care.net Em…" at bounding box center [823, 432] width 1021 height 1234
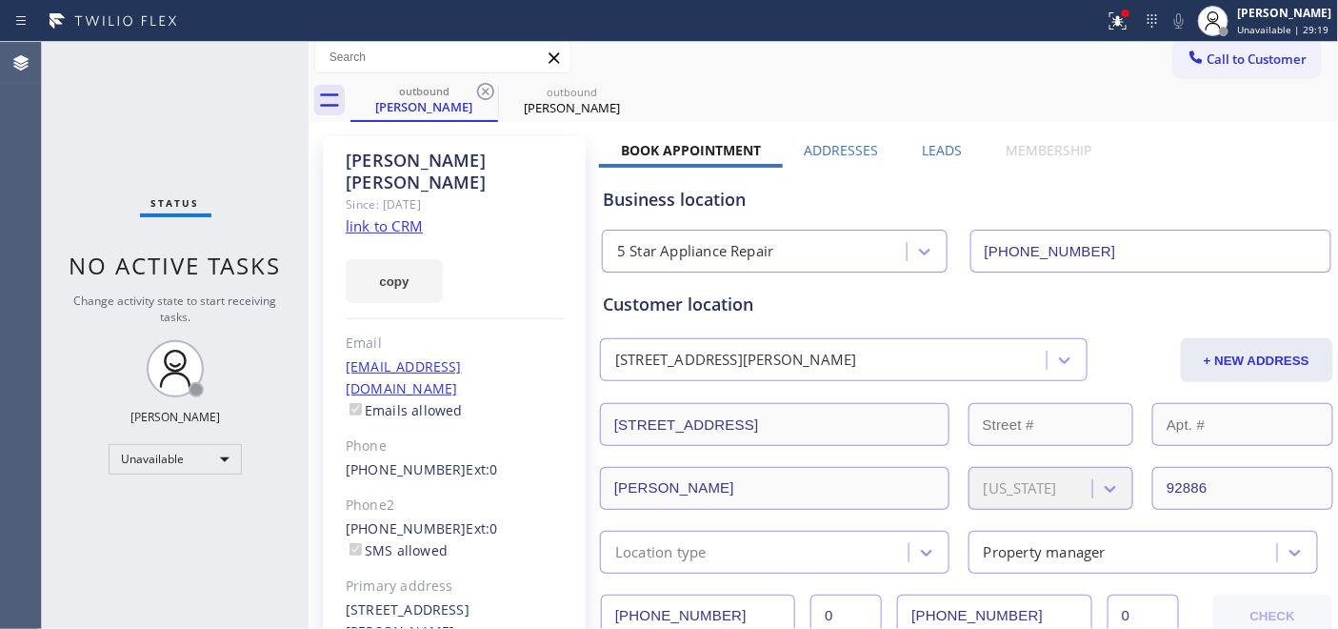
scroll to position [0, 0]
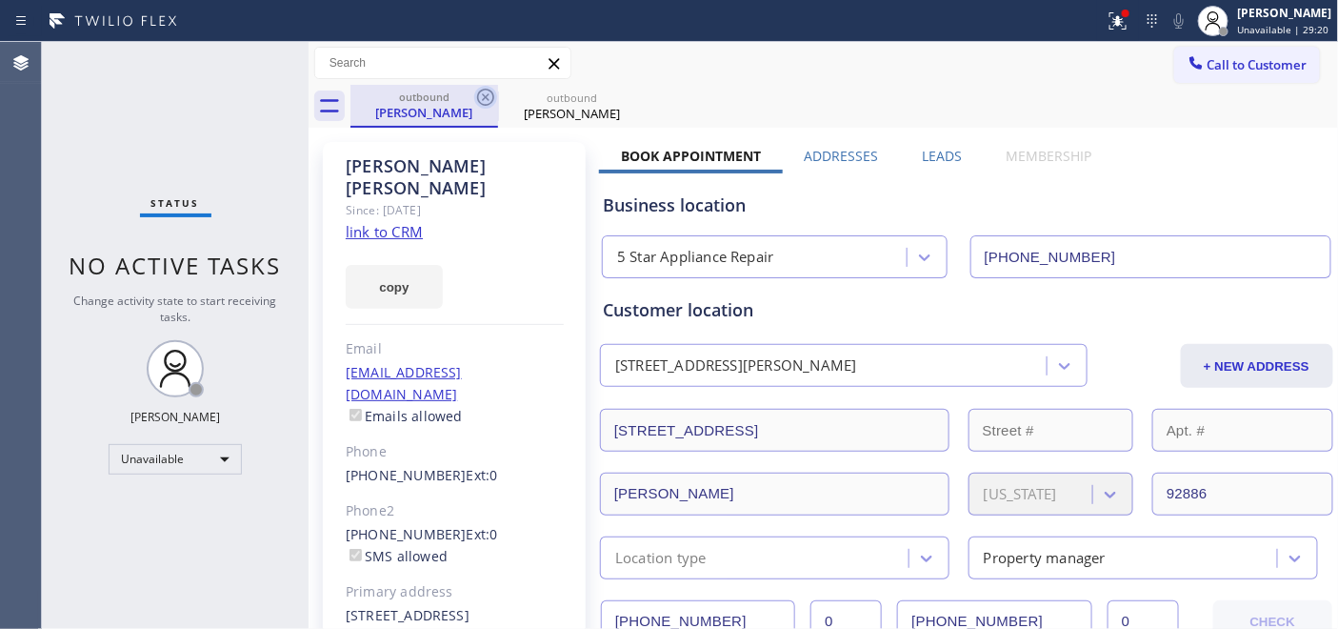
click at [487, 90] on icon at bounding box center [485, 97] width 17 height 17
click at [486, 90] on icon at bounding box center [485, 97] width 23 height 23
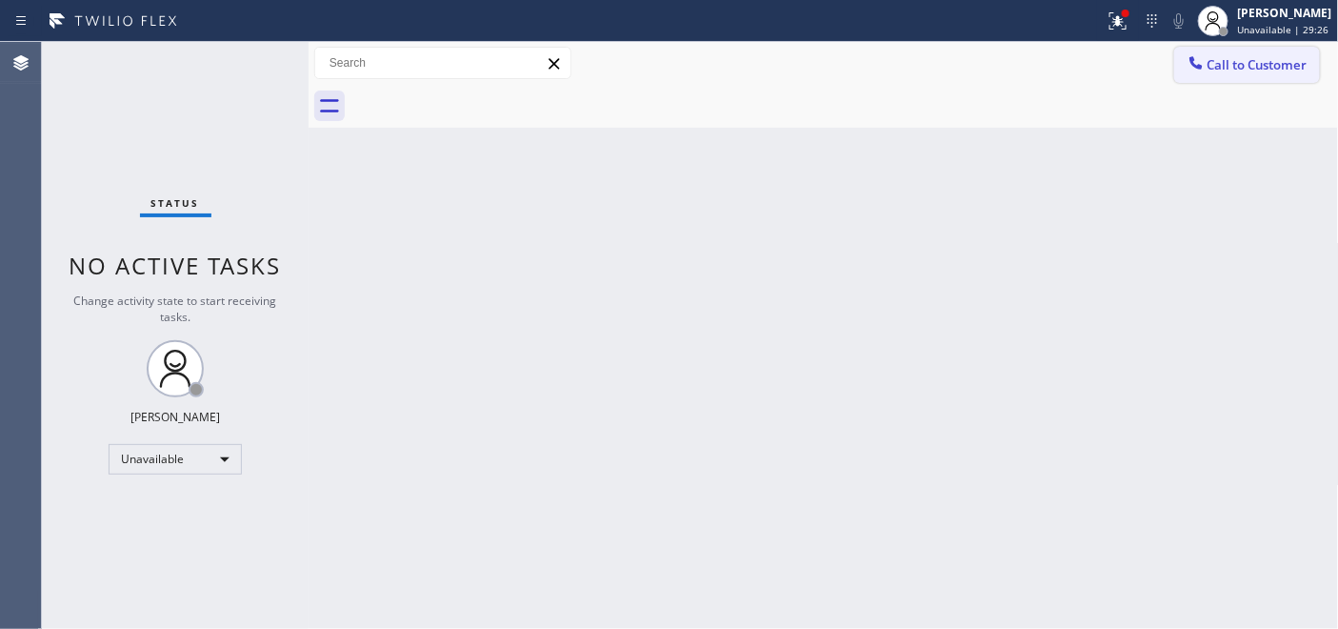
click at [1246, 80] on button "Call to Customer" at bounding box center [1247, 65] width 146 height 36
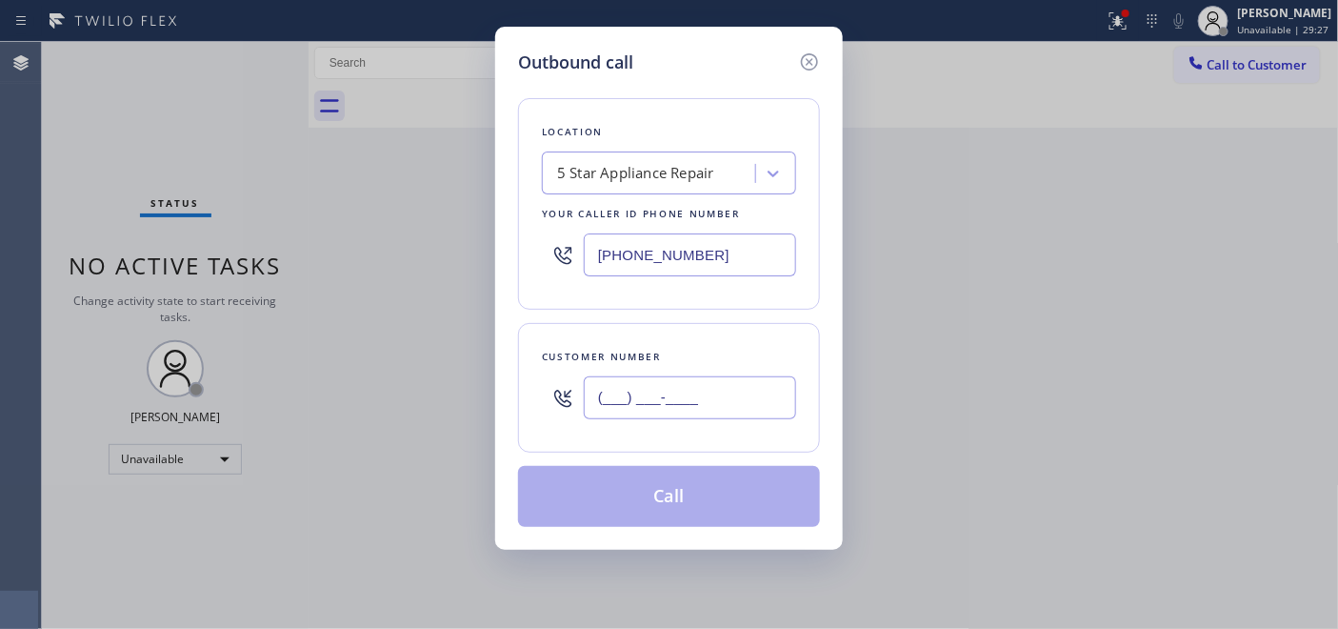
drag, startPoint x: 729, startPoint y: 403, endPoint x: 515, endPoint y: 409, distance: 214.4
click at [518, 409] on div "Customer number (___) ___-____" at bounding box center [669, 388] width 302 height 130
paste input "805) 217-5034"
type input "(805) 217-5034"
drag, startPoint x: 696, startPoint y: 239, endPoint x: 395, endPoint y: 248, distance: 301.0
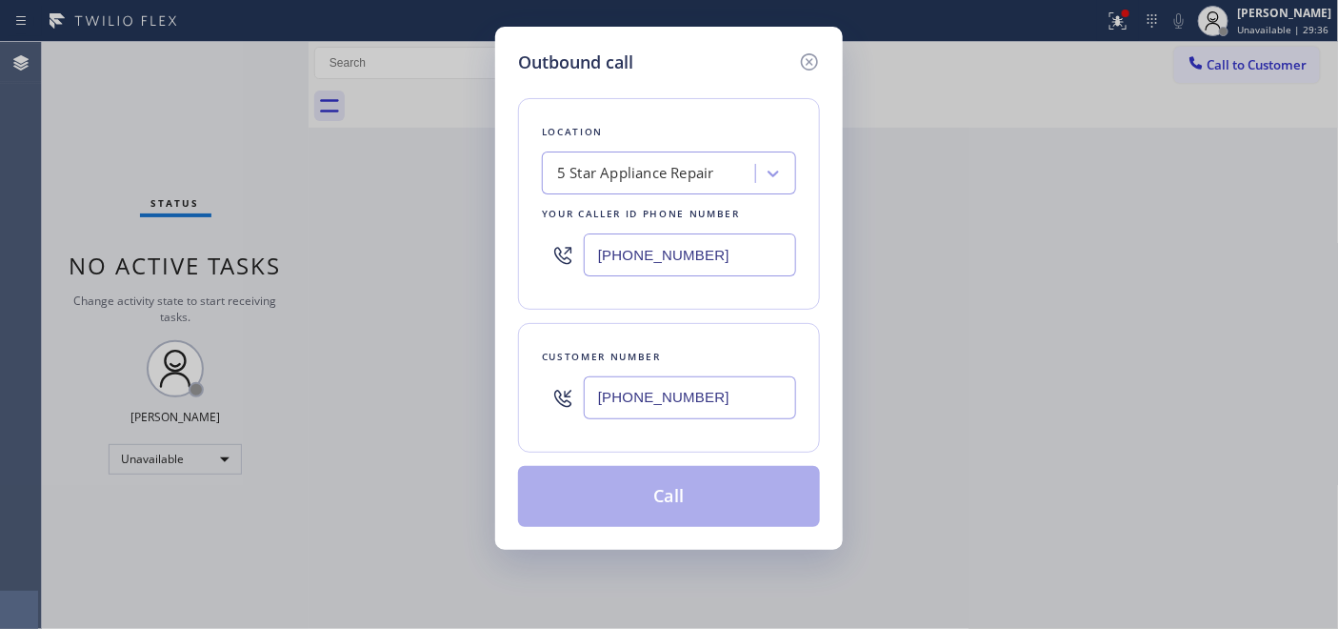
click at [395, 248] on div "Outbound call Location 5 Star Appliance Repair Your caller id phone number (855…" at bounding box center [669, 314] width 1338 height 629
paste input "text"
type input "[PHONE_NUMBER]"
click at [726, 396] on input "(805) 217-5034" at bounding box center [690, 397] width 212 height 43
click at [802, 52] on icon at bounding box center [809, 61] width 23 height 23
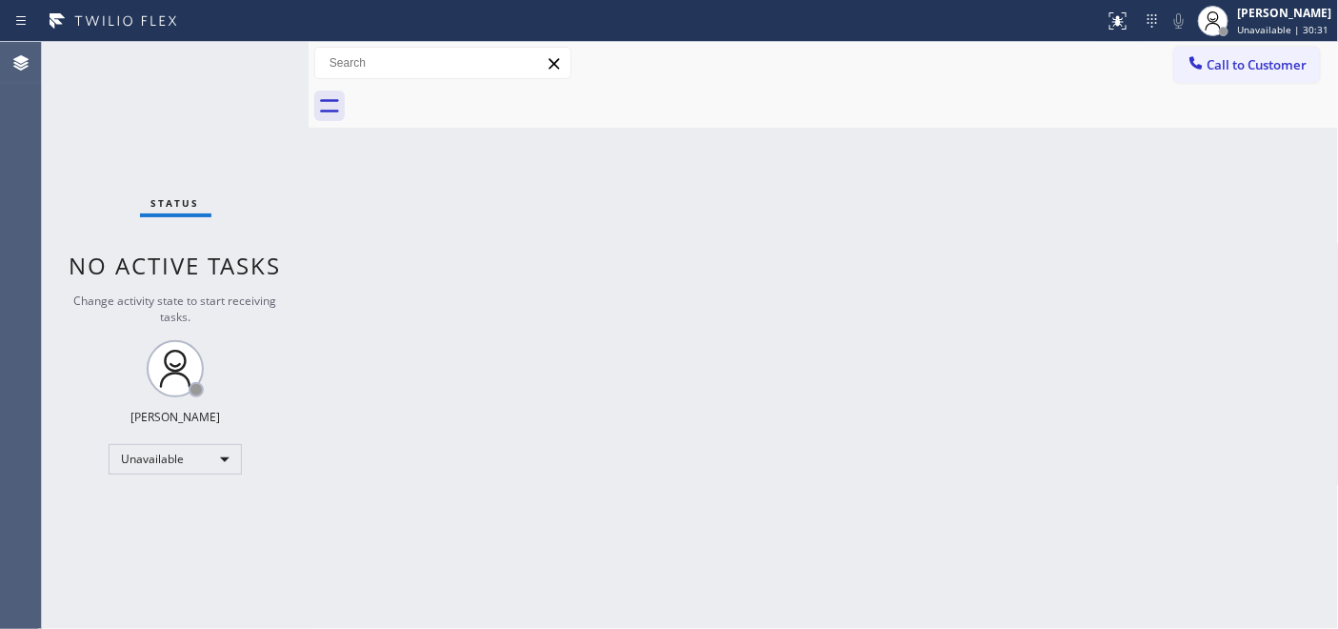
click at [1252, 95] on div at bounding box center [844, 106] width 988 height 43
click at [1225, 61] on span "Call to Customer" at bounding box center [1257, 64] width 100 height 17
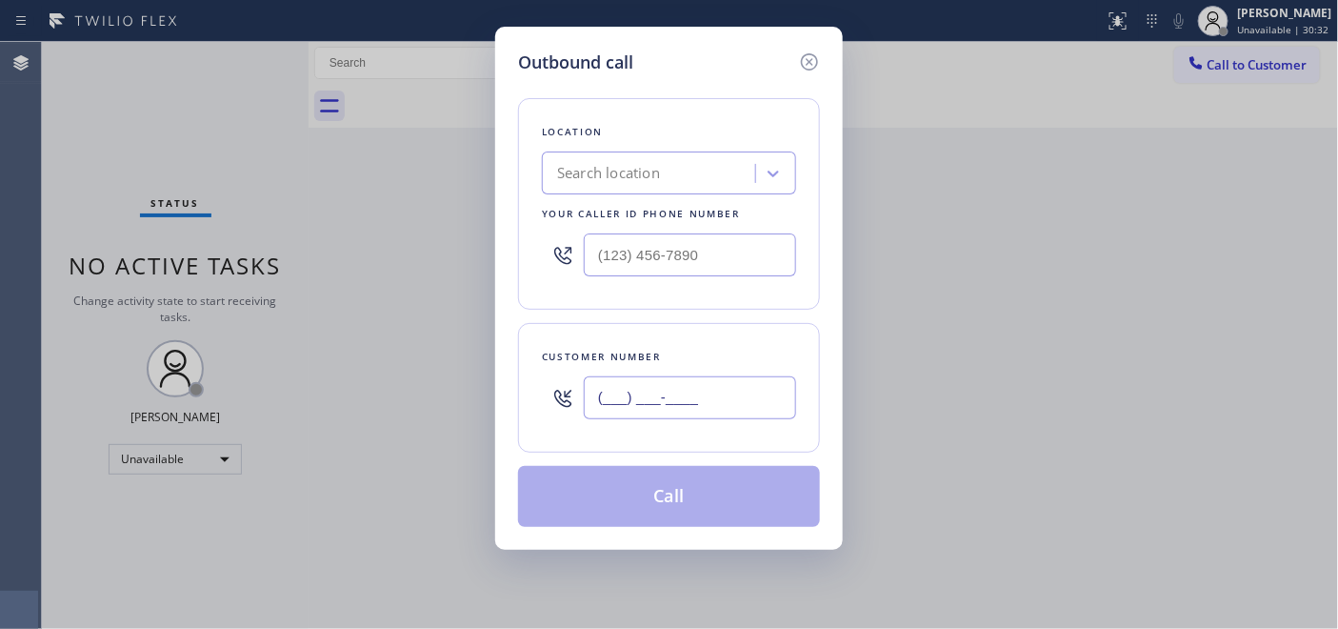
click at [688, 396] on input "(___) ___-____" at bounding box center [690, 397] width 212 height 43
paste input "805) 217-5034"
type input "(805) 217-5034"
click at [707, 261] on input "(___) ___-____" at bounding box center [690, 254] width 212 height 43
paste input "855) 731-4952"
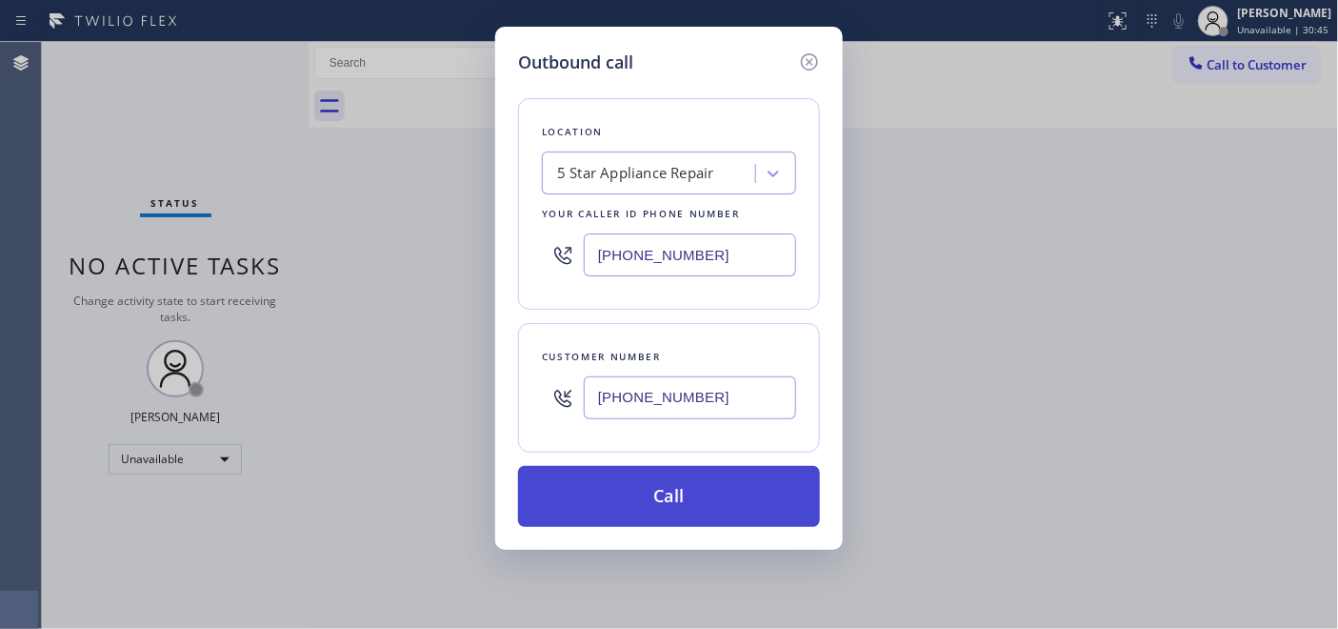
type input "[PHONE_NUMBER]"
click at [691, 478] on button "Call" at bounding box center [669, 496] width 302 height 61
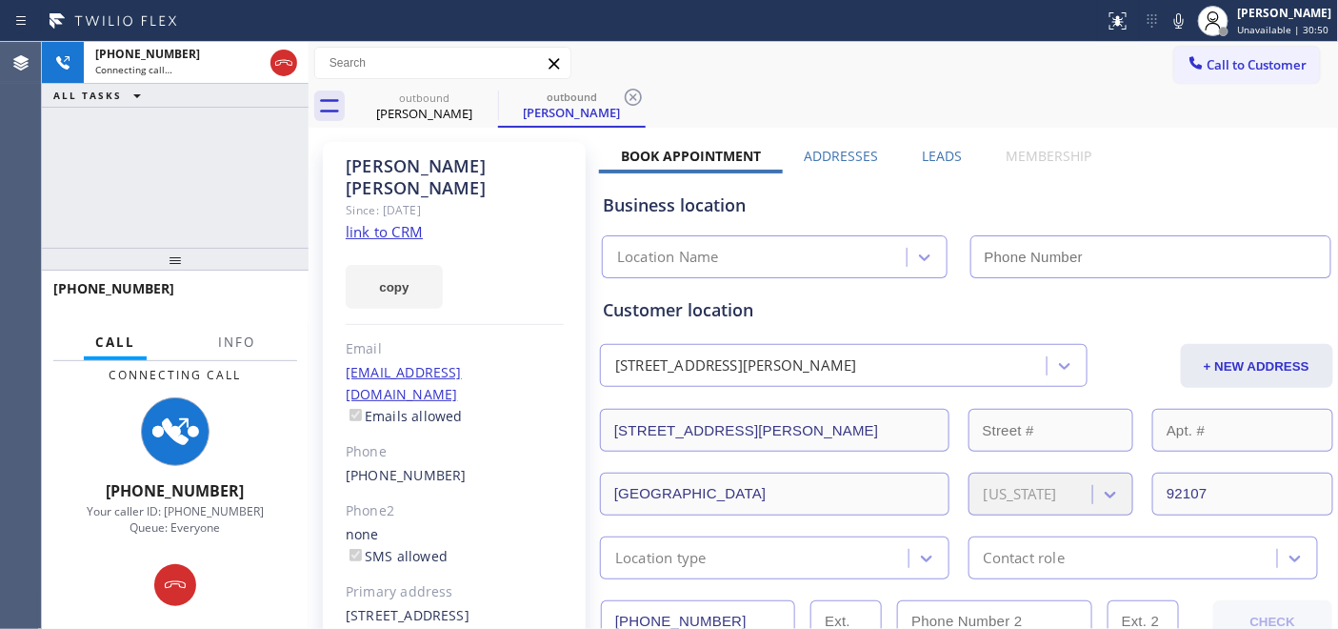
type input "[PHONE_NUMBER]"
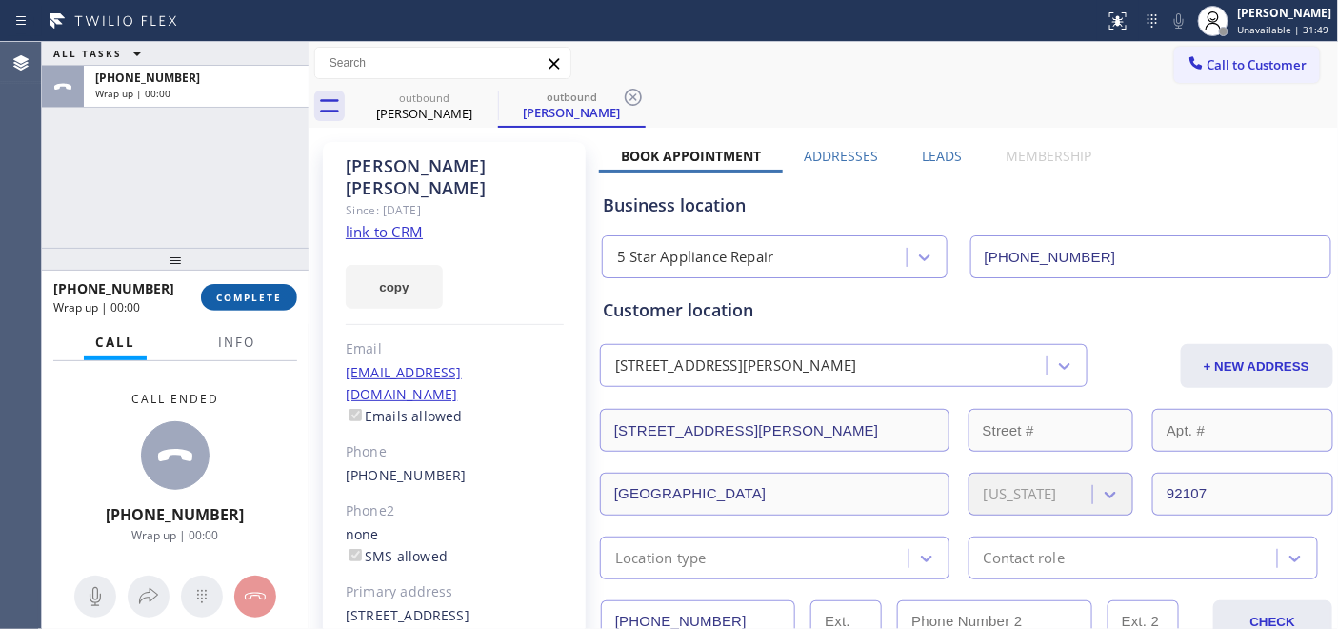
click at [235, 295] on span "COMPLETE" at bounding box center [249, 296] width 66 height 13
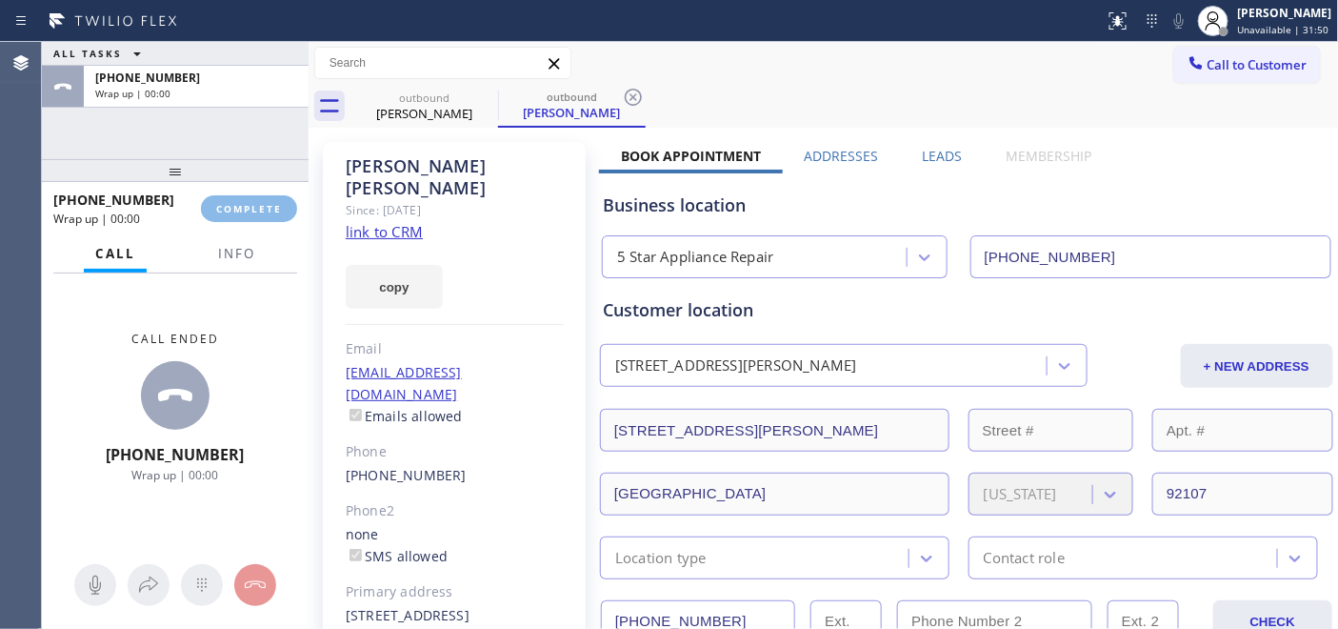
drag, startPoint x: 233, startPoint y: 253, endPoint x: 251, endPoint y: 120, distance: 134.5
click at [251, 120] on div "ALL TASKS ALL TASKS ACTIVE TASKS TASKS IN WRAP UP +18052175034 Wrap up | 00:00 …" at bounding box center [175, 335] width 267 height 587
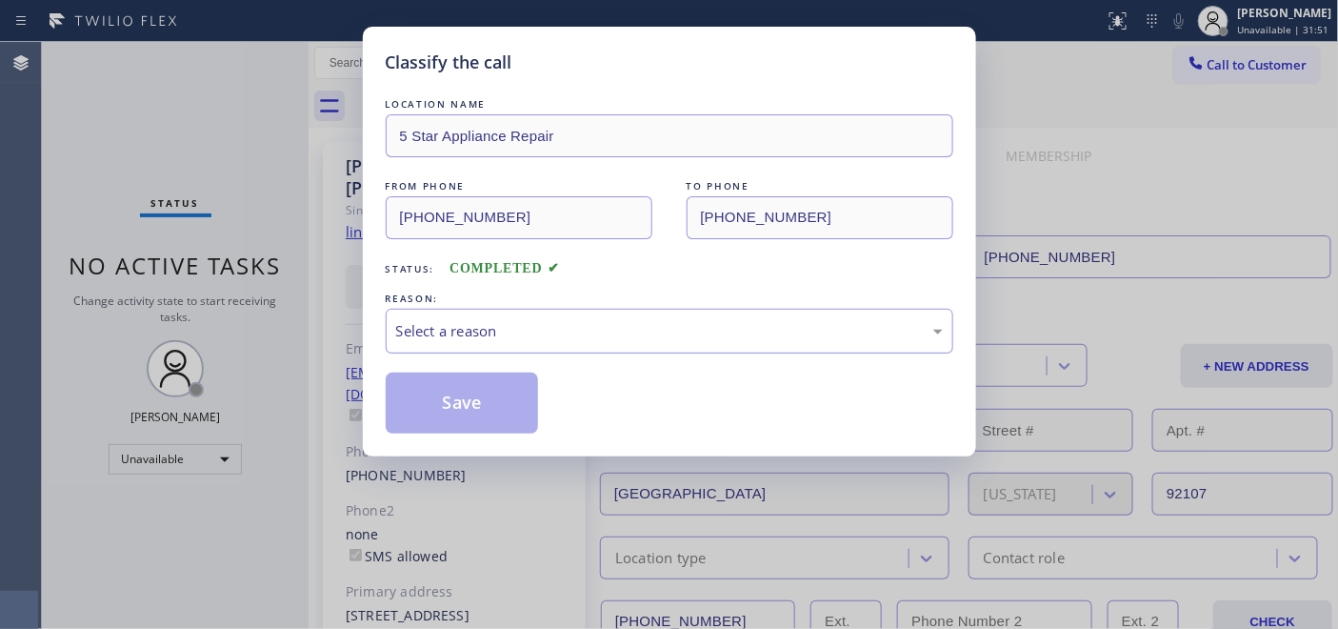
click at [562, 329] on div "Select a reason" at bounding box center [669, 331] width 547 height 22
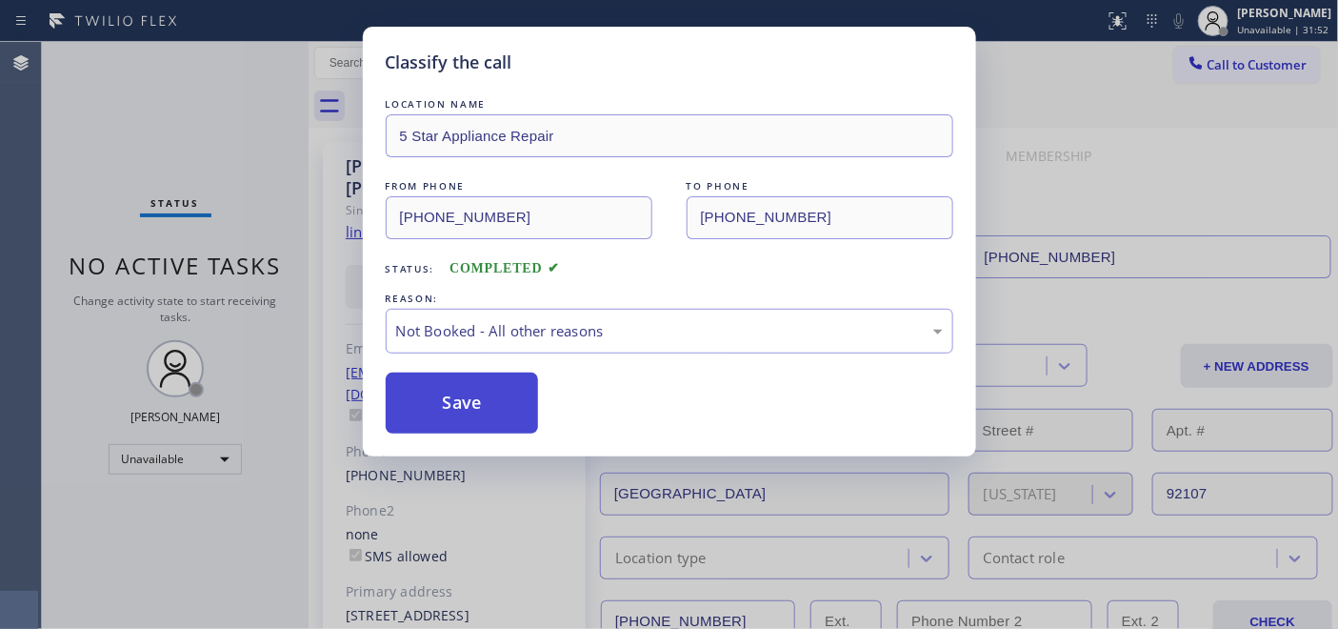
click at [479, 402] on button "Save" at bounding box center [462, 402] width 153 height 61
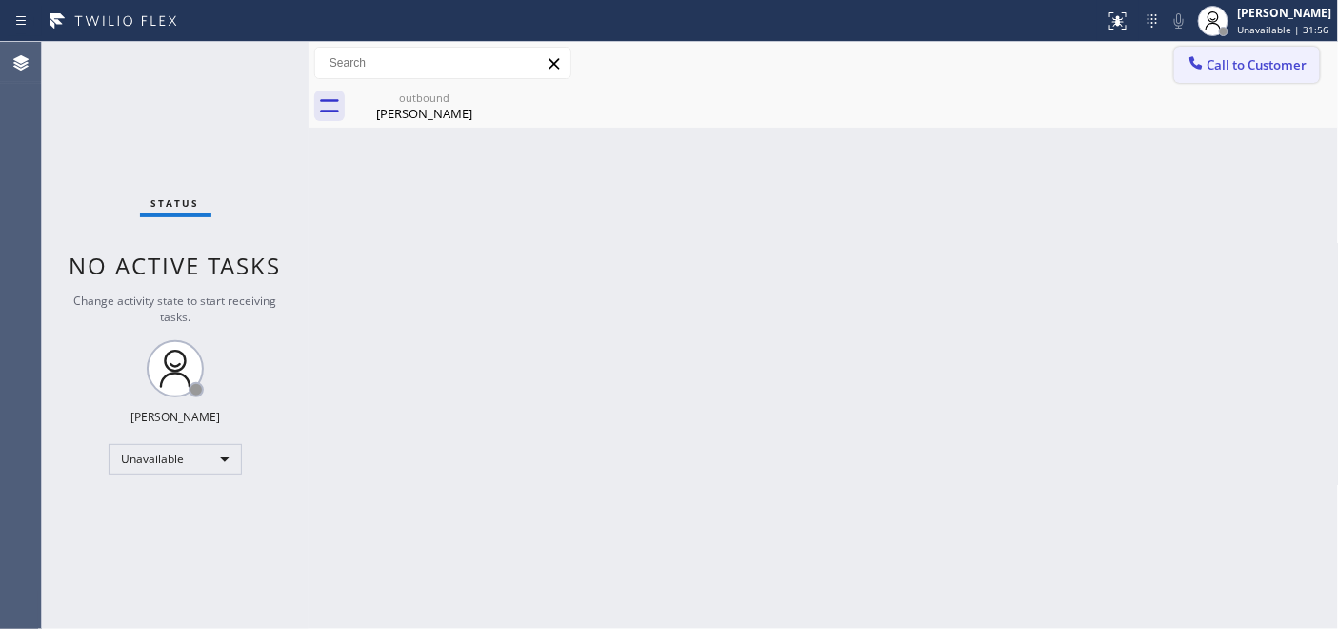
click at [1257, 48] on button "Call to Customer" at bounding box center [1247, 65] width 146 height 36
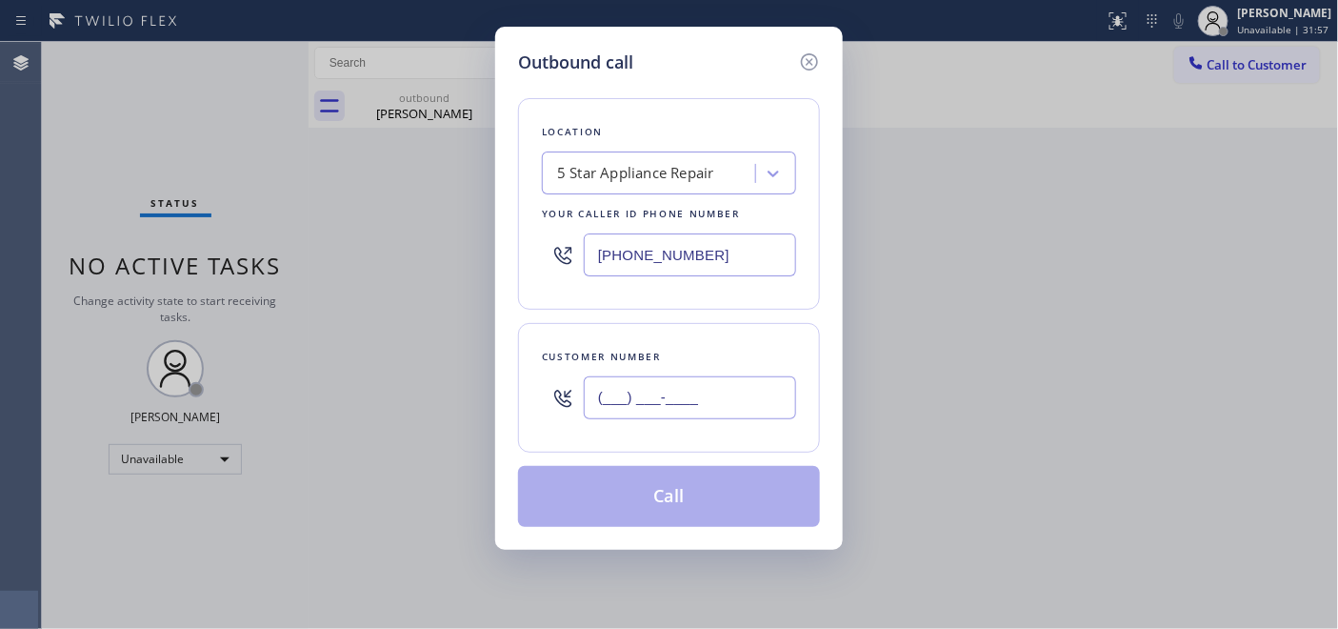
click at [607, 388] on input "(___) ___-____" at bounding box center [690, 397] width 212 height 43
paste input "805) 405-5407"
type input "(805) 405-5407"
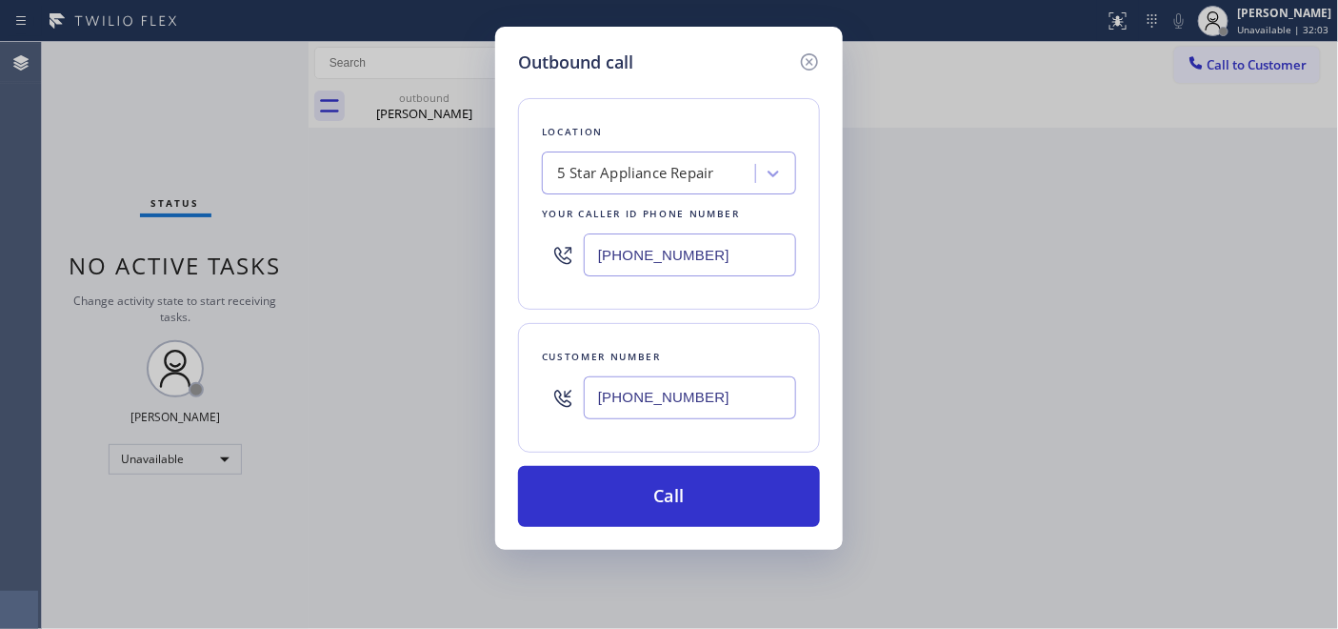
drag, startPoint x: 739, startPoint y: 287, endPoint x: 434, endPoint y: 261, distance: 305.8
click at [414, 261] on div "Outbound call Location 5 Star Appliance Repair Your caller id phone number (855…" at bounding box center [669, 314] width 1338 height 629
click at [722, 255] on input "(___) ___-____" at bounding box center [690, 254] width 212 height 43
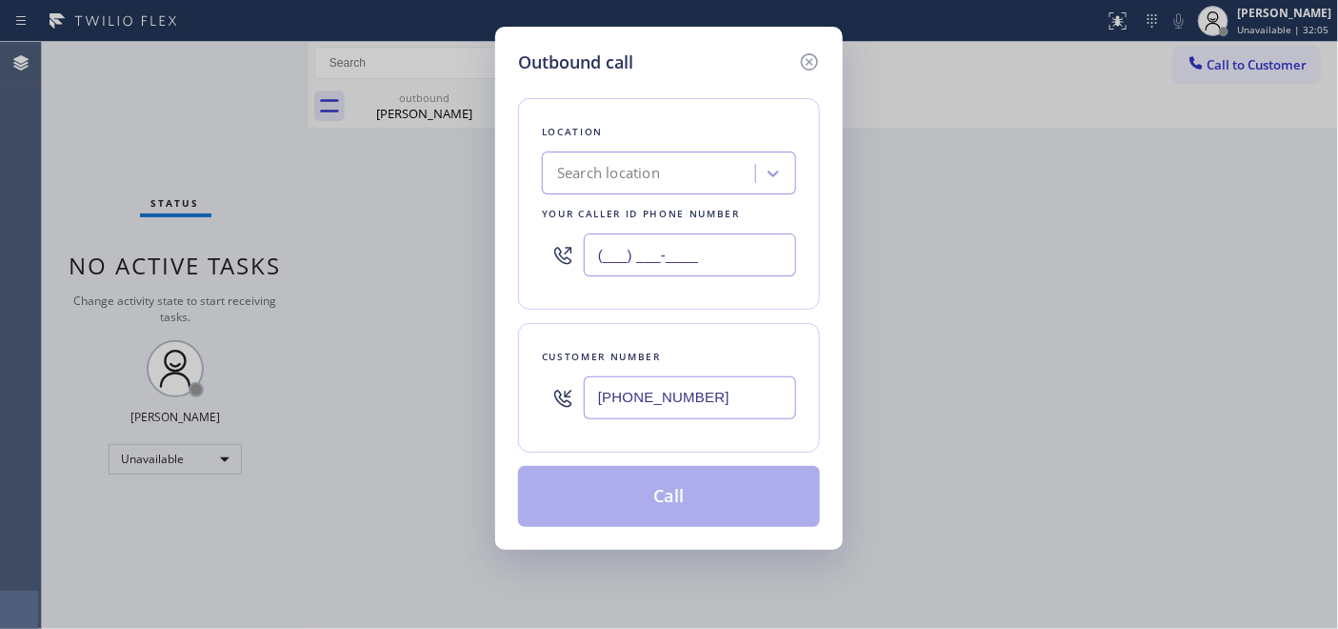
click at [495, 257] on div "Outbound call Location Search location Your caller id phone number (___) ___-__…" at bounding box center [669, 288] width 348 height 523
paste input "888) 616-3067"
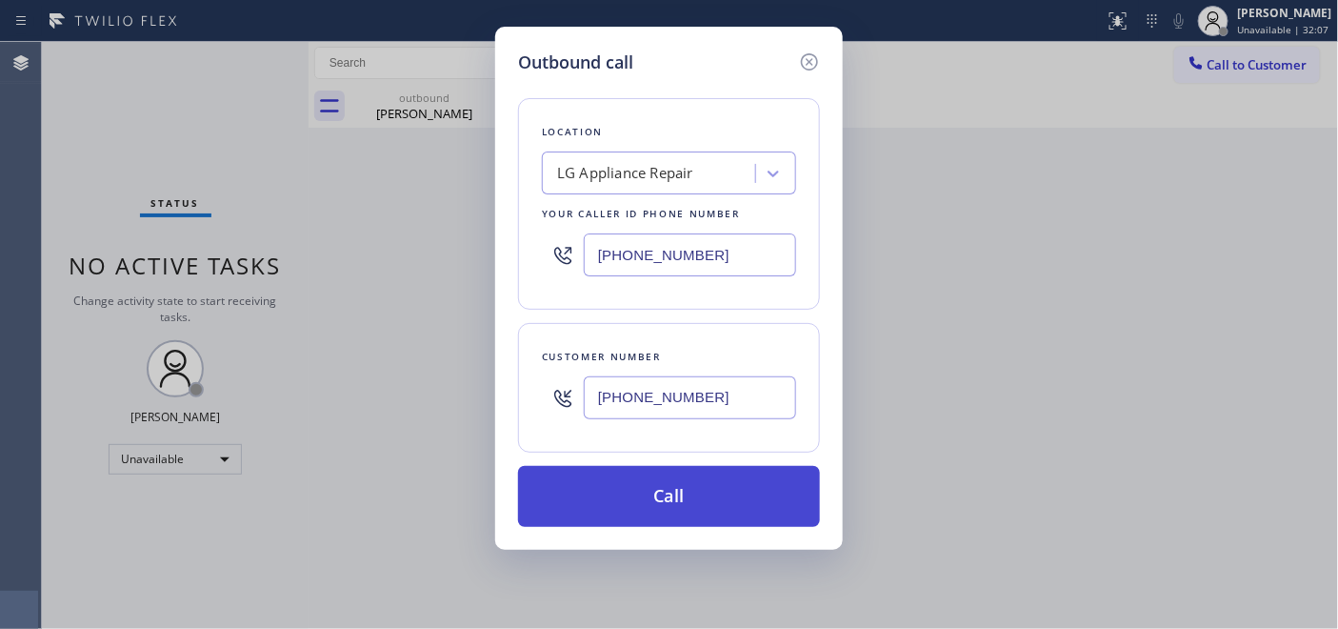
type input "[PHONE_NUMBER]"
click at [692, 519] on button "Call" at bounding box center [669, 496] width 302 height 61
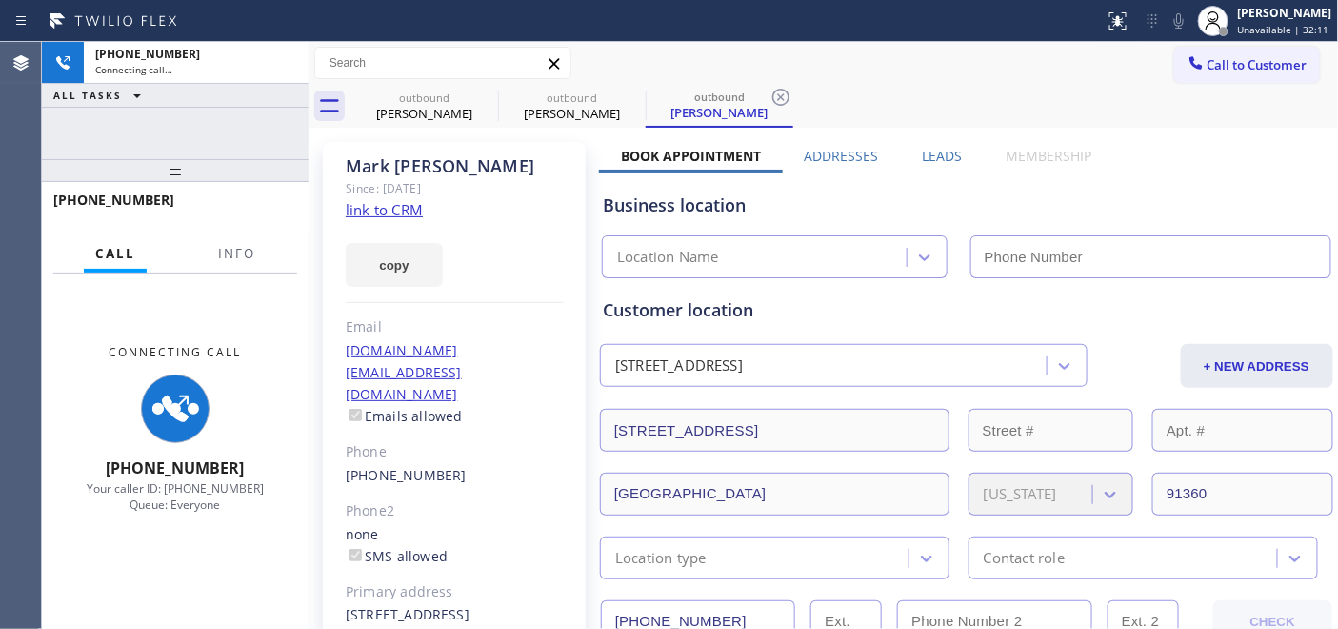
type input "[PHONE_NUMBER]"
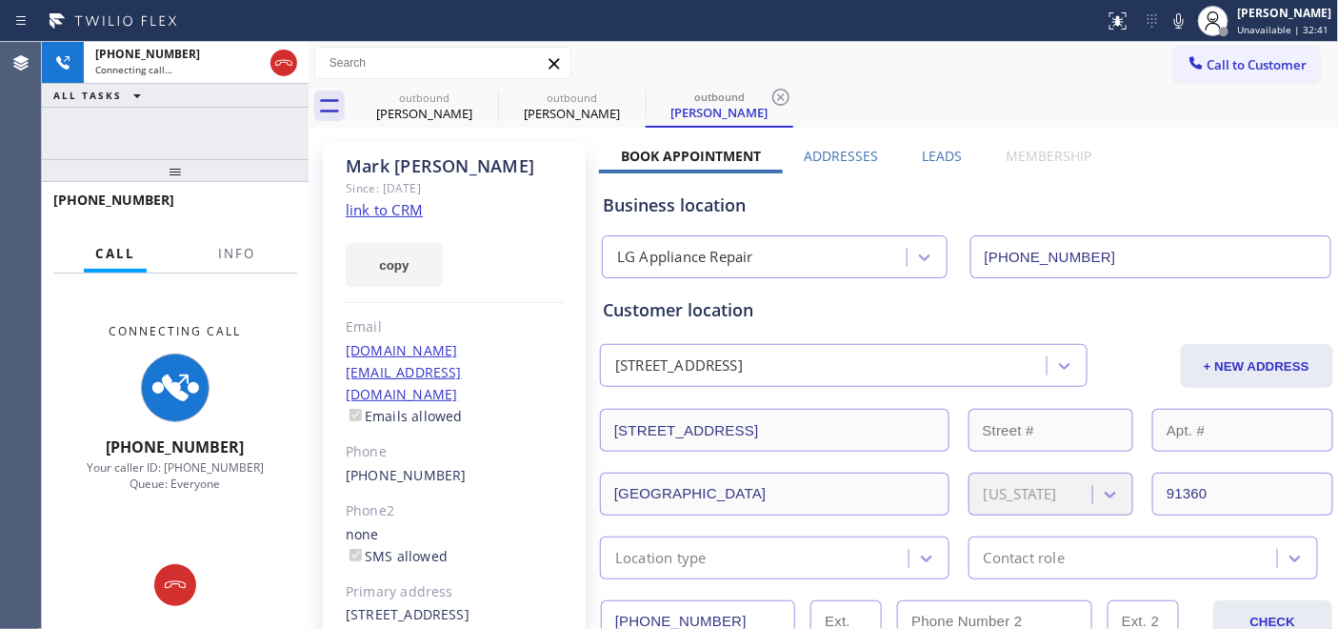
click at [853, 89] on div "outbound Sue Sandoval outbound Mark Massey outbound Mark Massey" at bounding box center [844, 106] width 988 height 43
click at [483, 95] on icon at bounding box center [485, 97] width 17 height 17
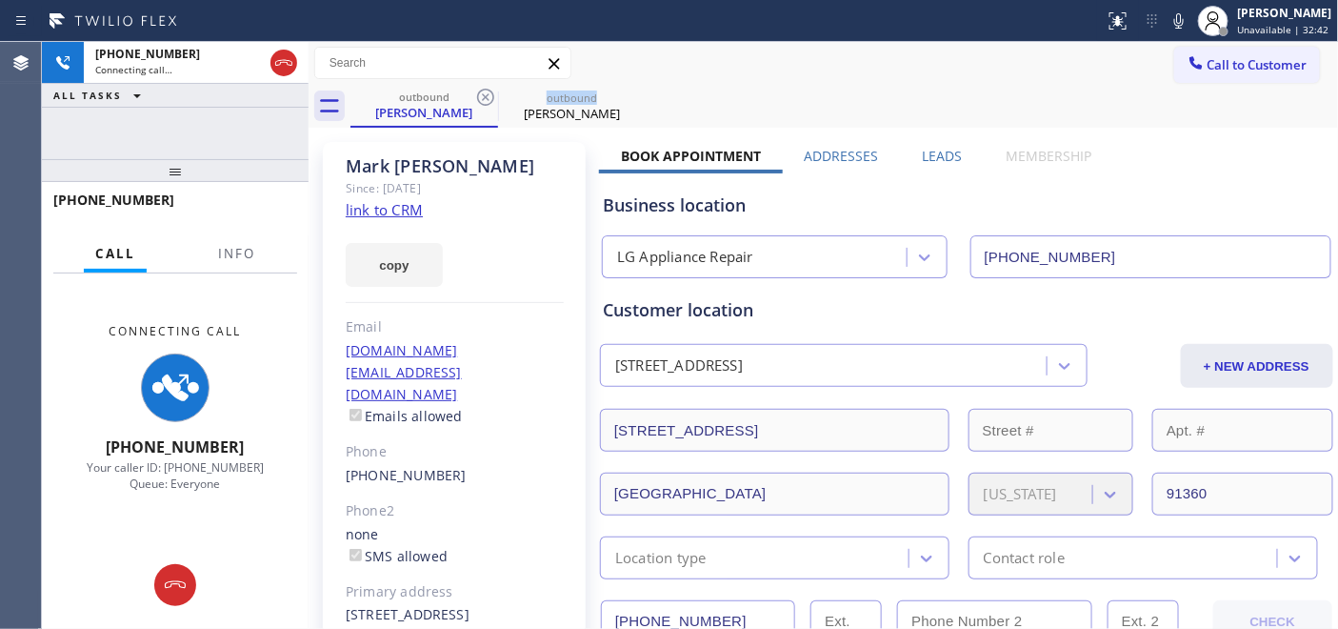
click at [483, 95] on icon at bounding box center [485, 97] width 17 height 17
click at [783, 90] on div "outbound Mark Massey" at bounding box center [844, 106] width 988 height 43
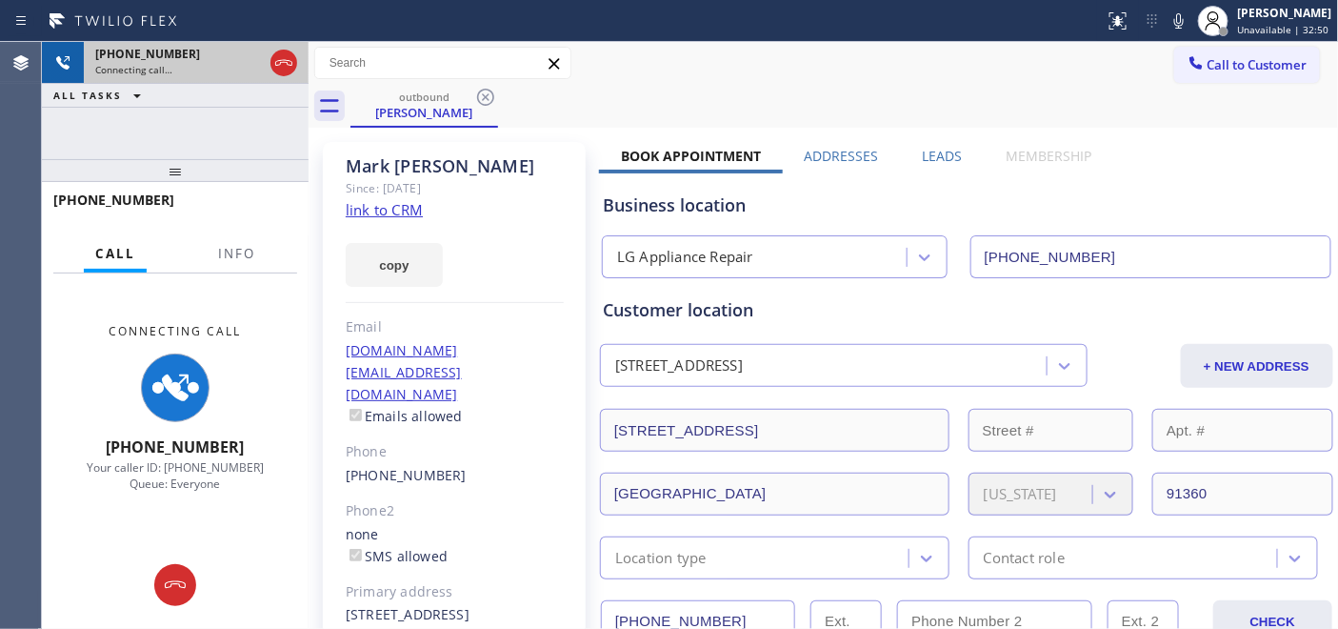
click at [279, 64] on icon at bounding box center [283, 63] width 17 height 6
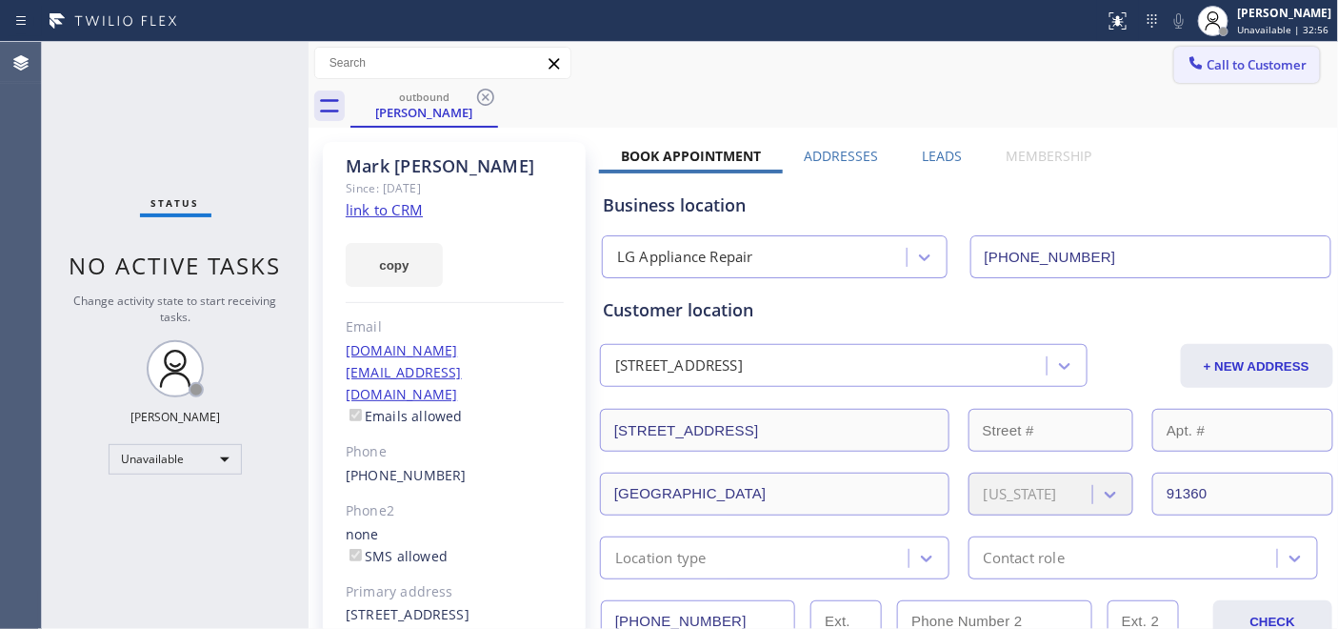
click at [1293, 70] on button "Call to Customer" at bounding box center [1247, 65] width 146 height 36
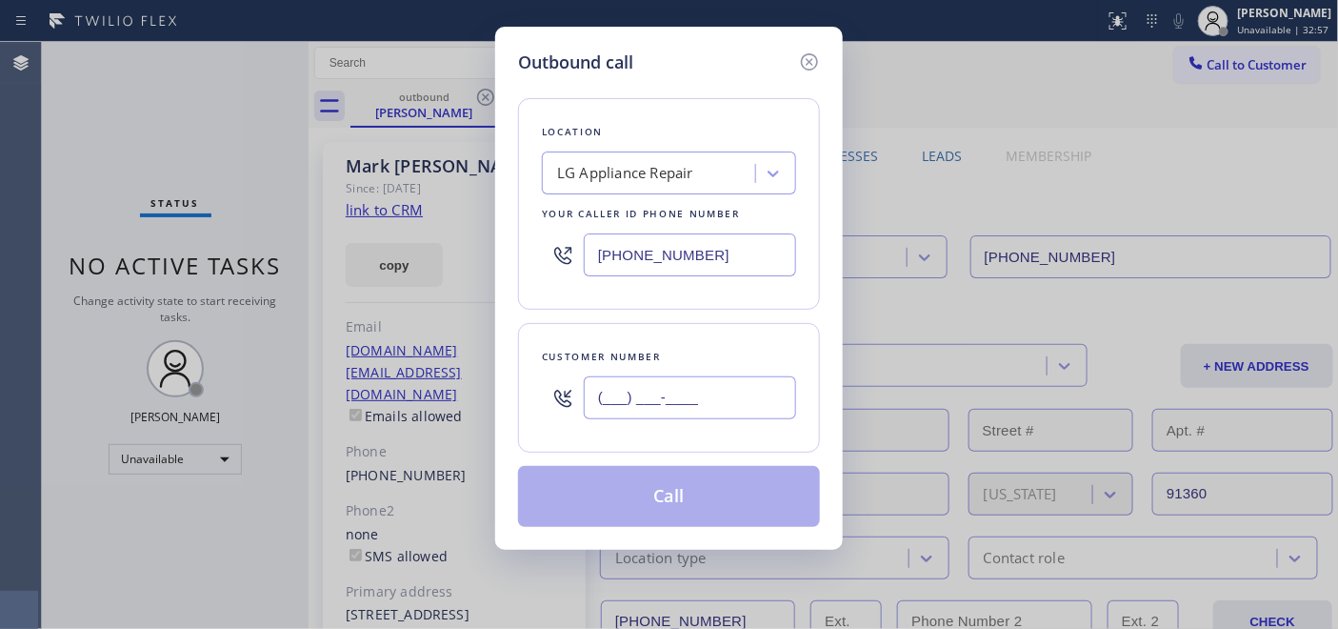
click at [630, 383] on input "(___) ___-____" at bounding box center [690, 397] width 212 height 43
paste input "323) 632-6661"
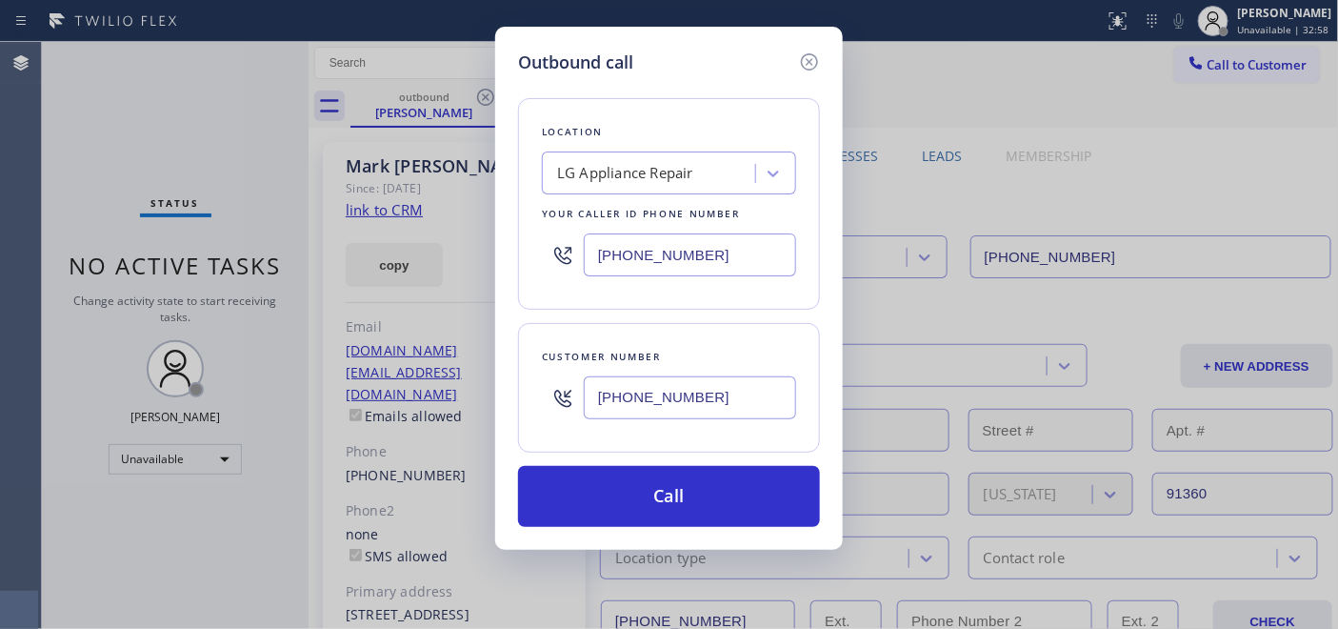
type input "[PHONE_NUMBER]"
click at [590, 244] on input "[PHONE_NUMBER]" at bounding box center [690, 254] width 212 height 43
paste input "55) 731-4952"
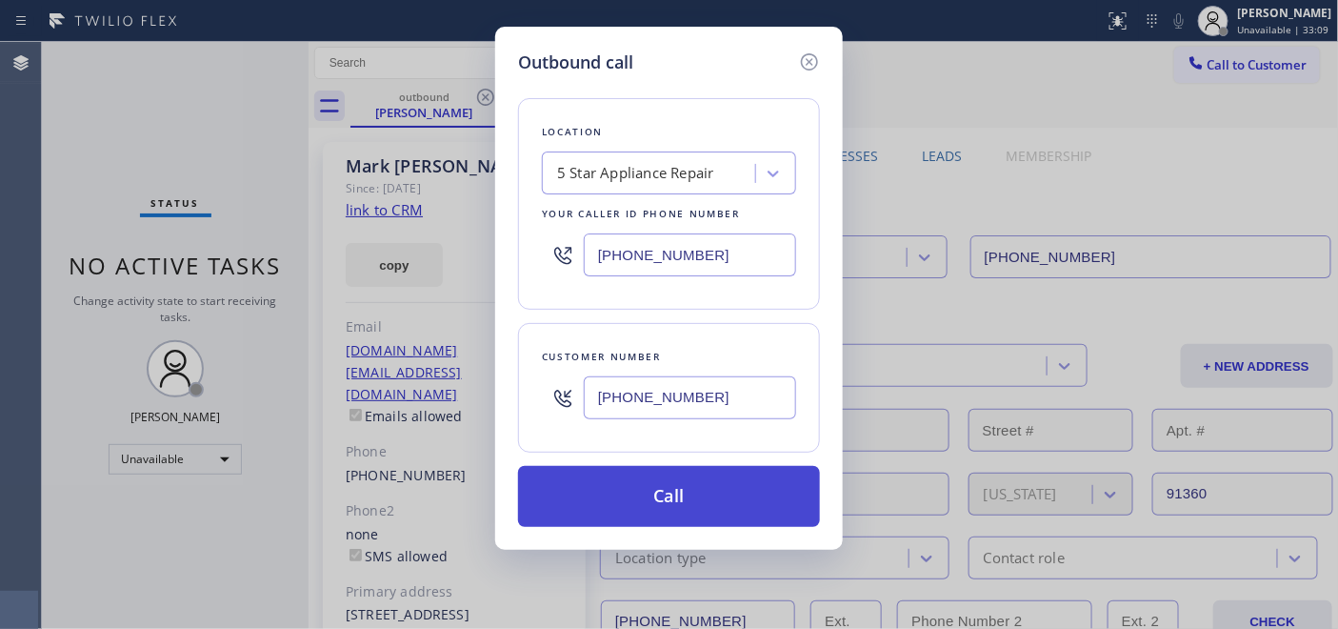
type input "[PHONE_NUMBER]"
click at [715, 487] on button "Call" at bounding box center [669, 496] width 302 height 61
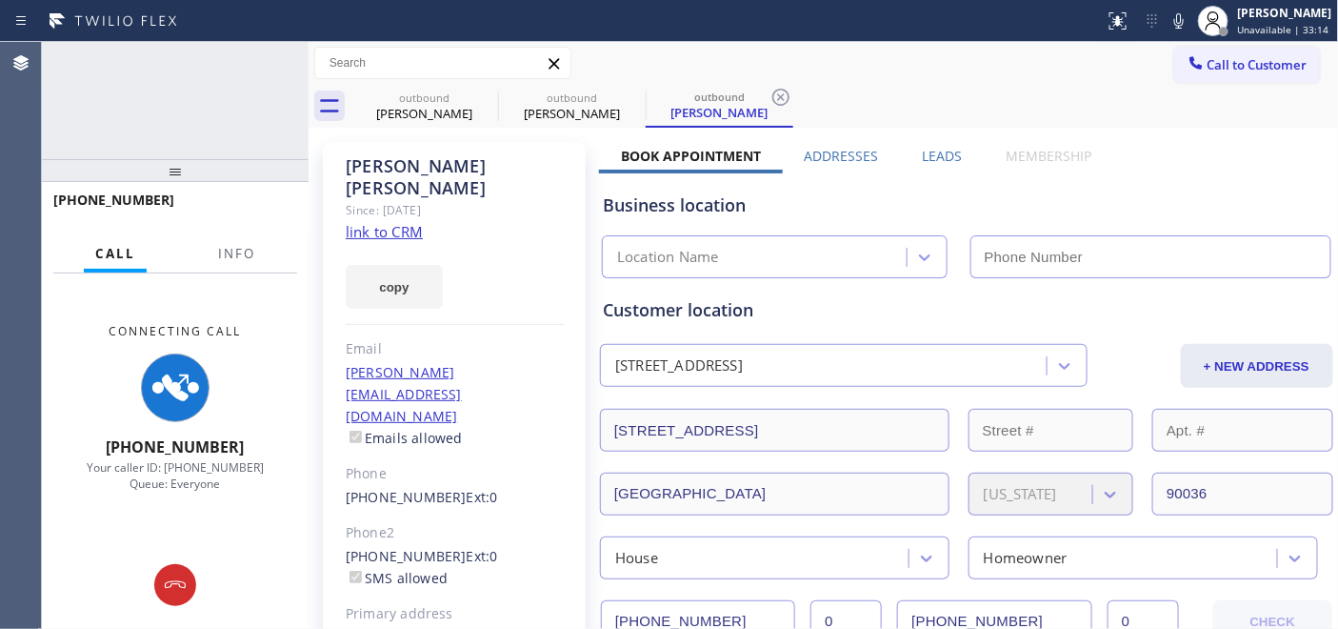
type input "[PHONE_NUMBER]"
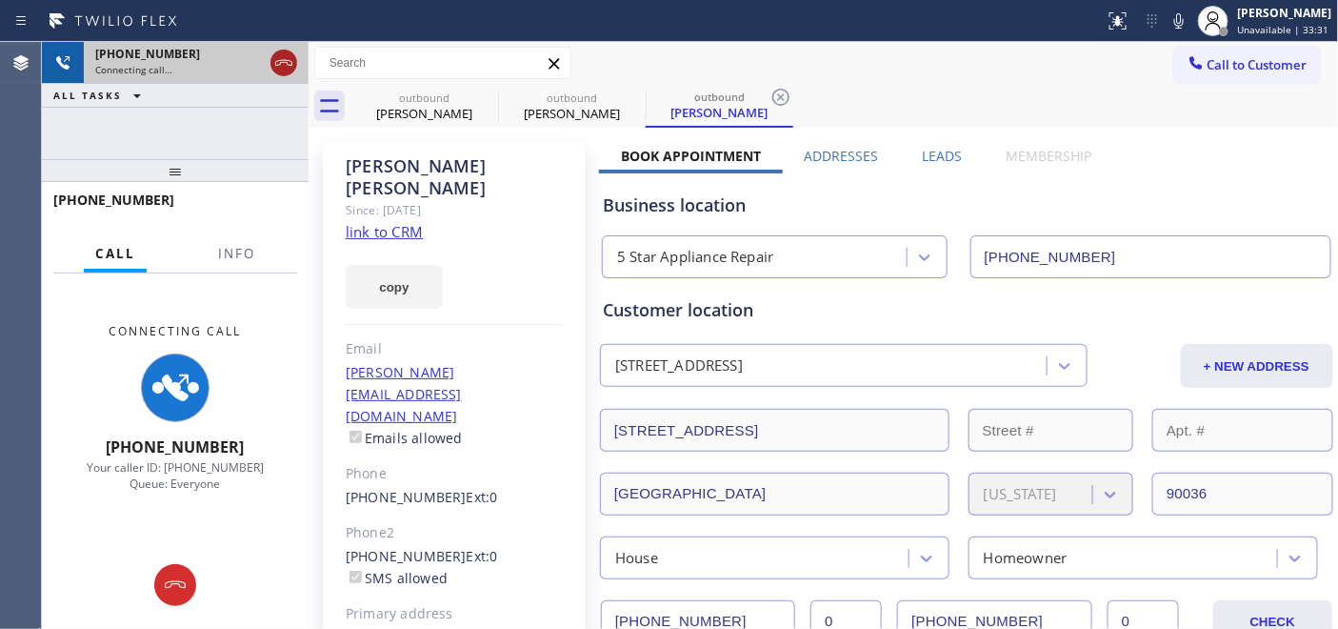
click at [282, 64] on icon at bounding box center [283, 62] width 23 height 23
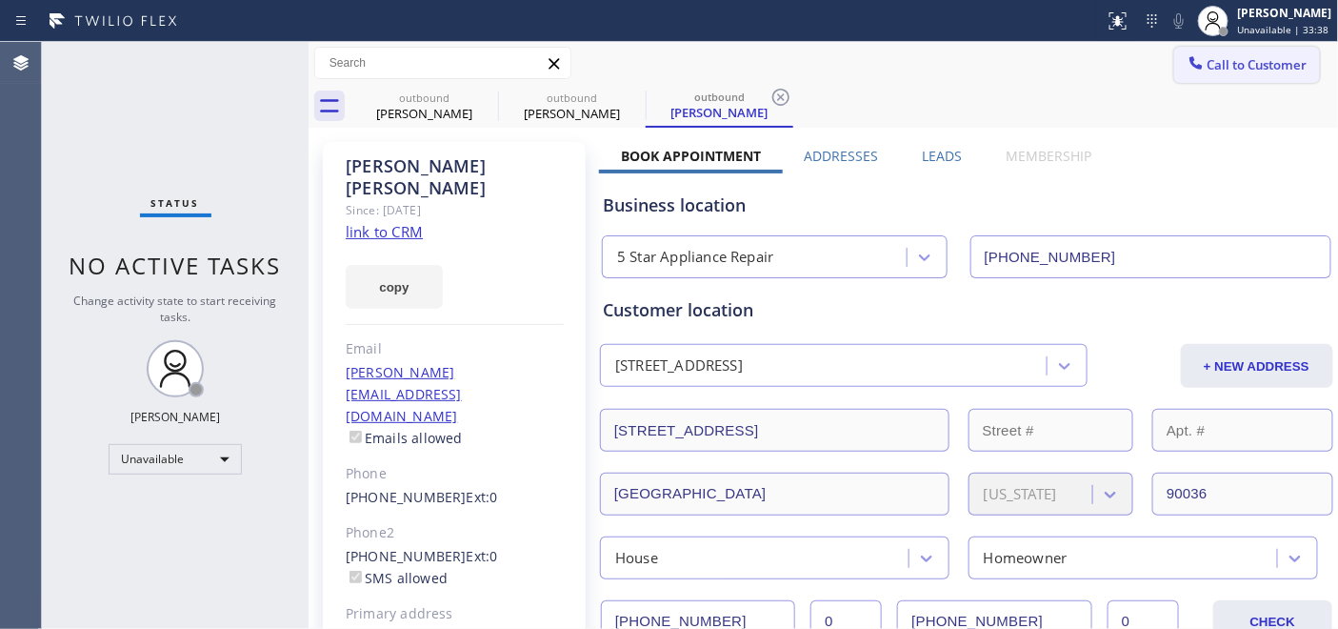
click at [1231, 56] on span "Call to Customer" at bounding box center [1257, 64] width 100 height 17
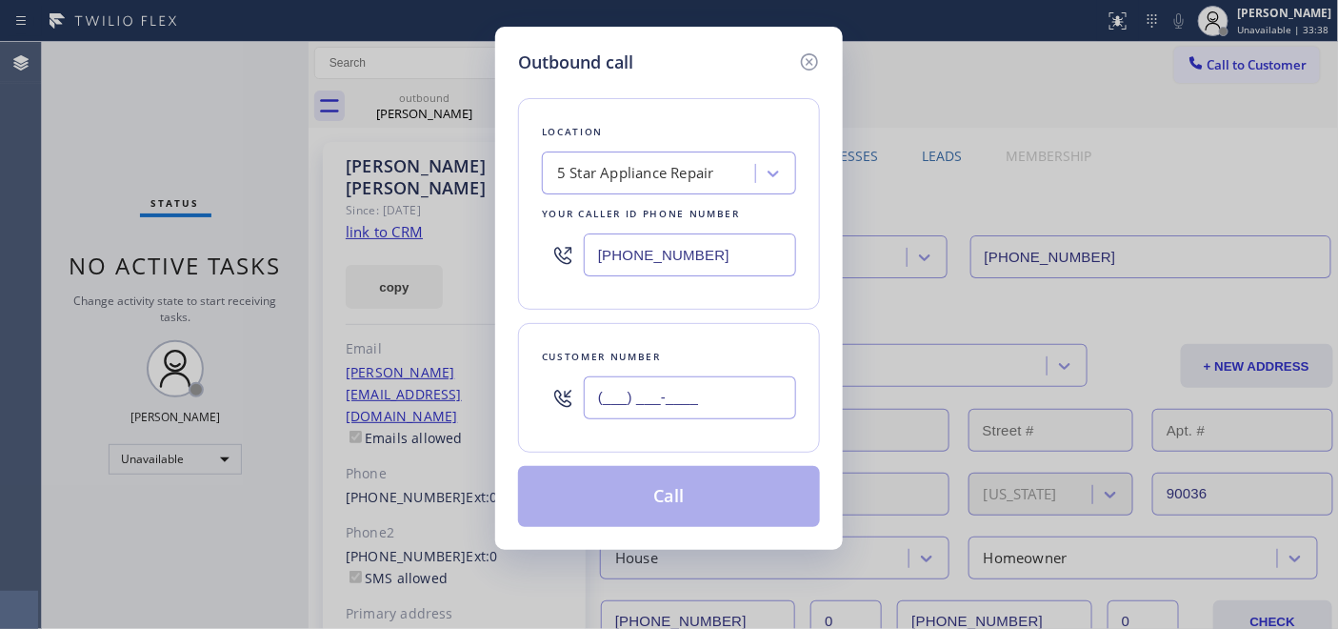
click at [607, 392] on input "(___) ___-____" at bounding box center [690, 397] width 212 height 43
paste input "818) 694-6781"
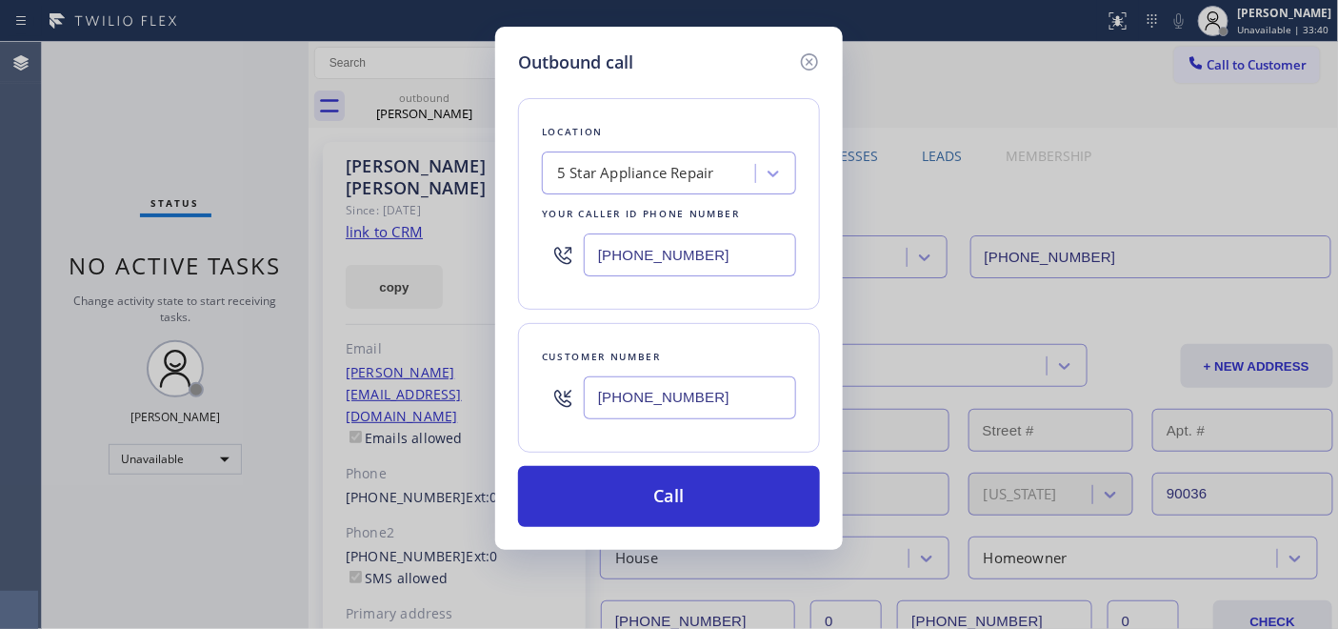
type input "[PHONE_NUMBER]"
drag, startPoint x: 744, startPoint y: 240, endPoint x: 481, endPoint y: 269, distance: 264.4
click at [490, 269] on div "Outbound call Location 5 Star Appliance Repair Your caller id phone number (855…" at bounding box center [669, 314] width 1338 height 629
paste input "77) 308-5929"
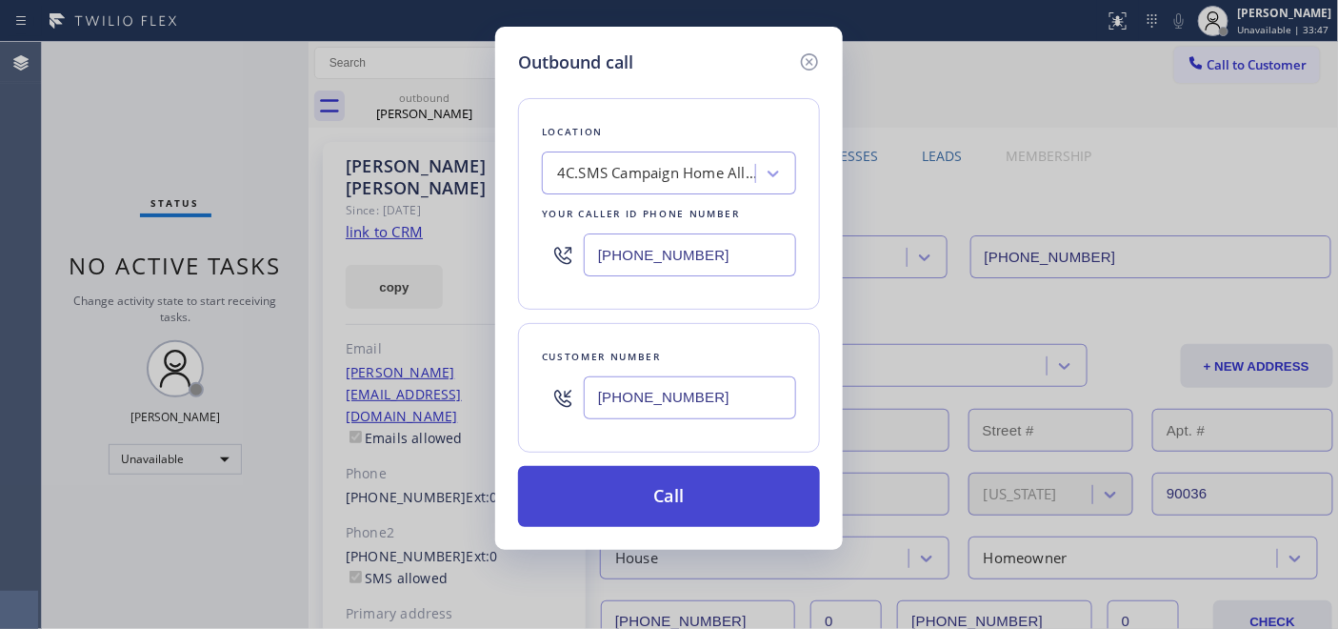
type input "[PHONE_NUMBER]"
click at [702, 486] on button "Call" at bounding box center [669, 496] width 302 height 61
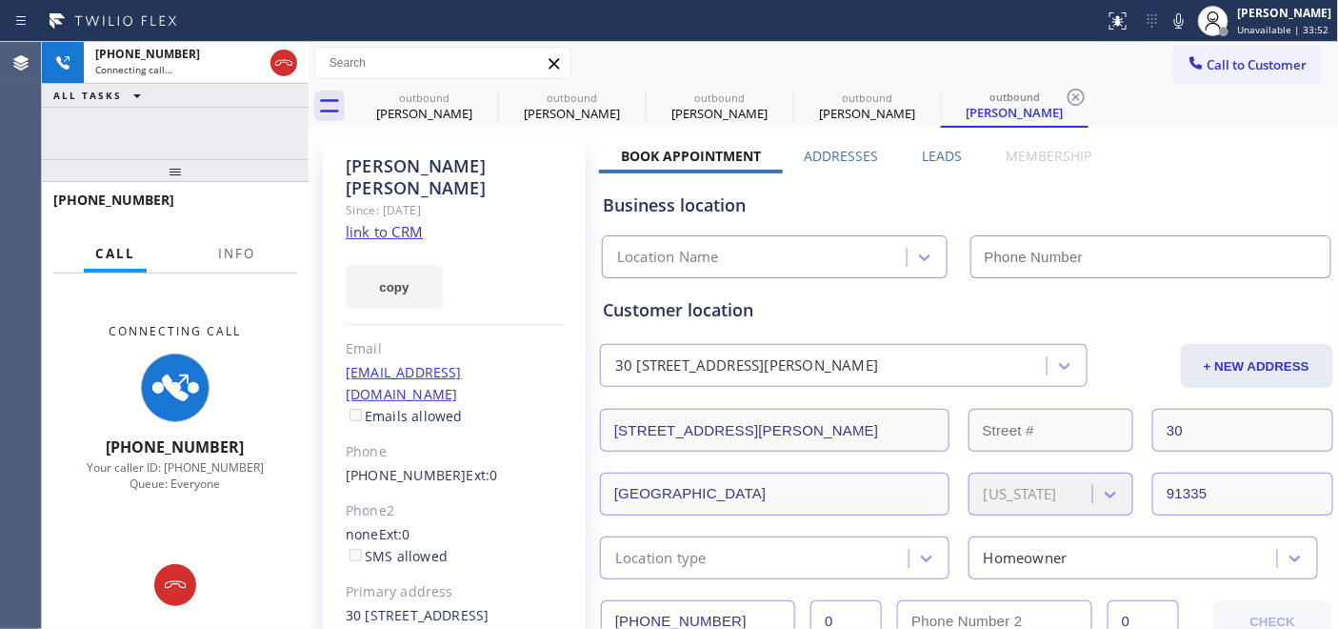
type input "[PHONE_NUMBER]"
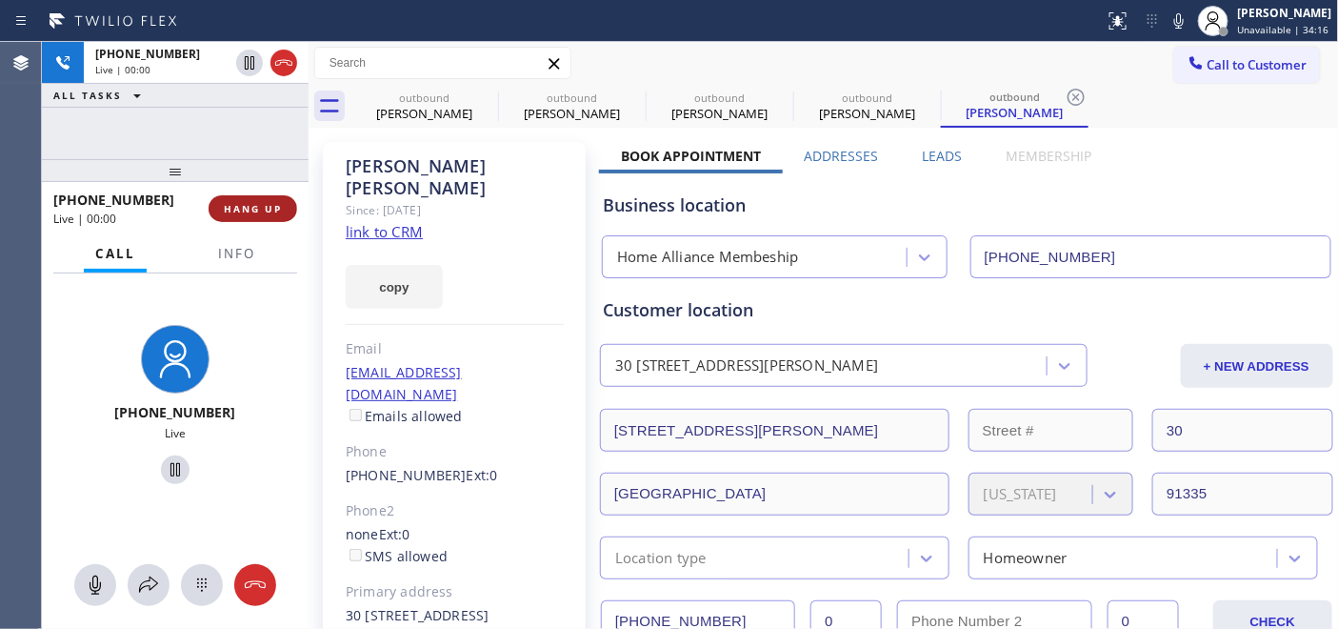
click at [245, 195] on button "HANG UP" at bounding box center [253, 208] width 89 height 27
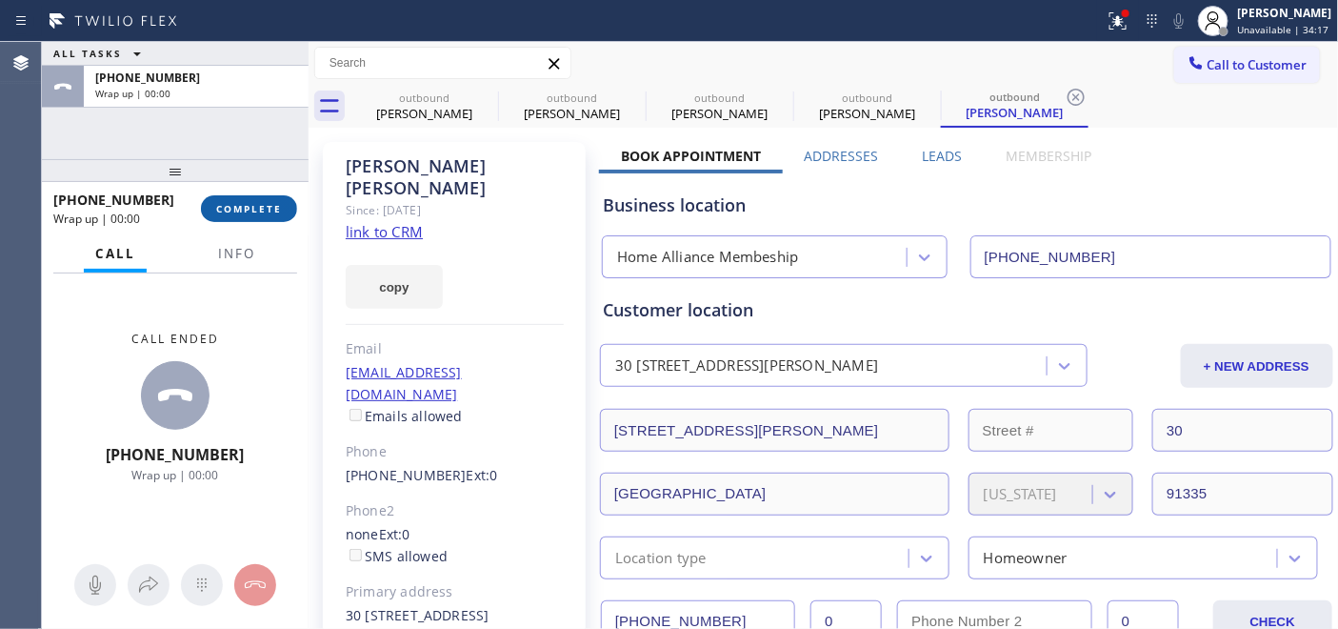
click at [260, 205] on span "COMPLETE" at bounding box center [249, 208] width 66 height 13
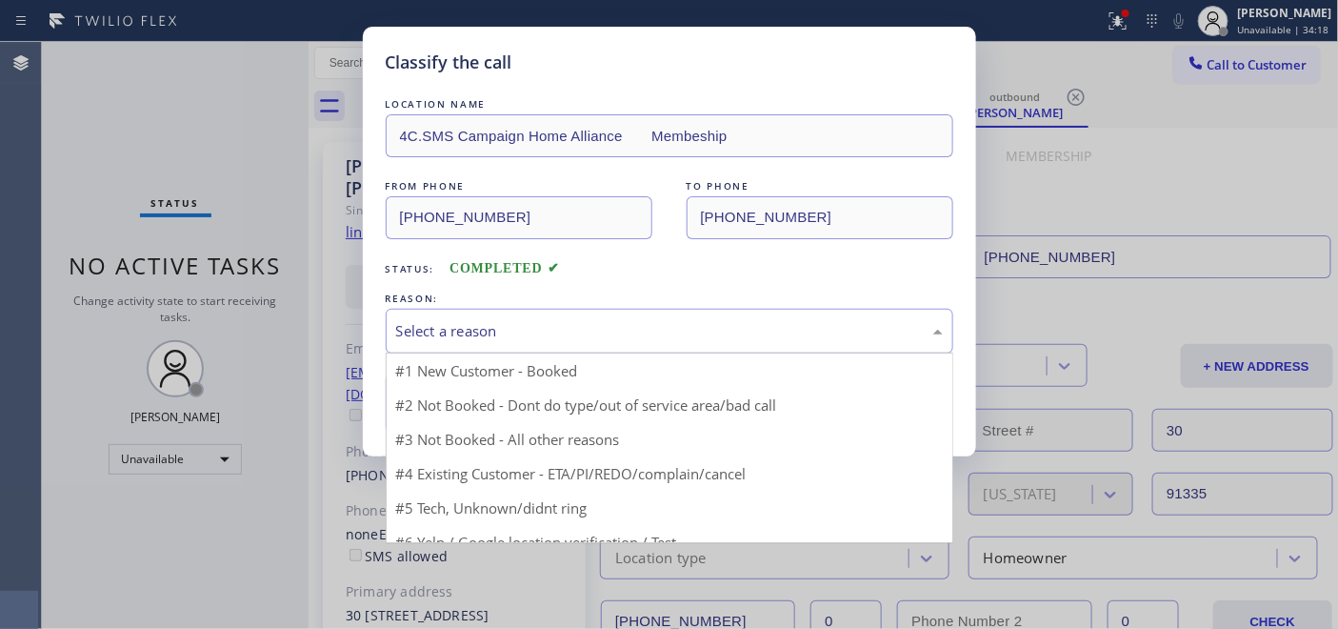
click at [529, 315] on div "Select a reason" at bounding box center [670, 331] width 568 height 45
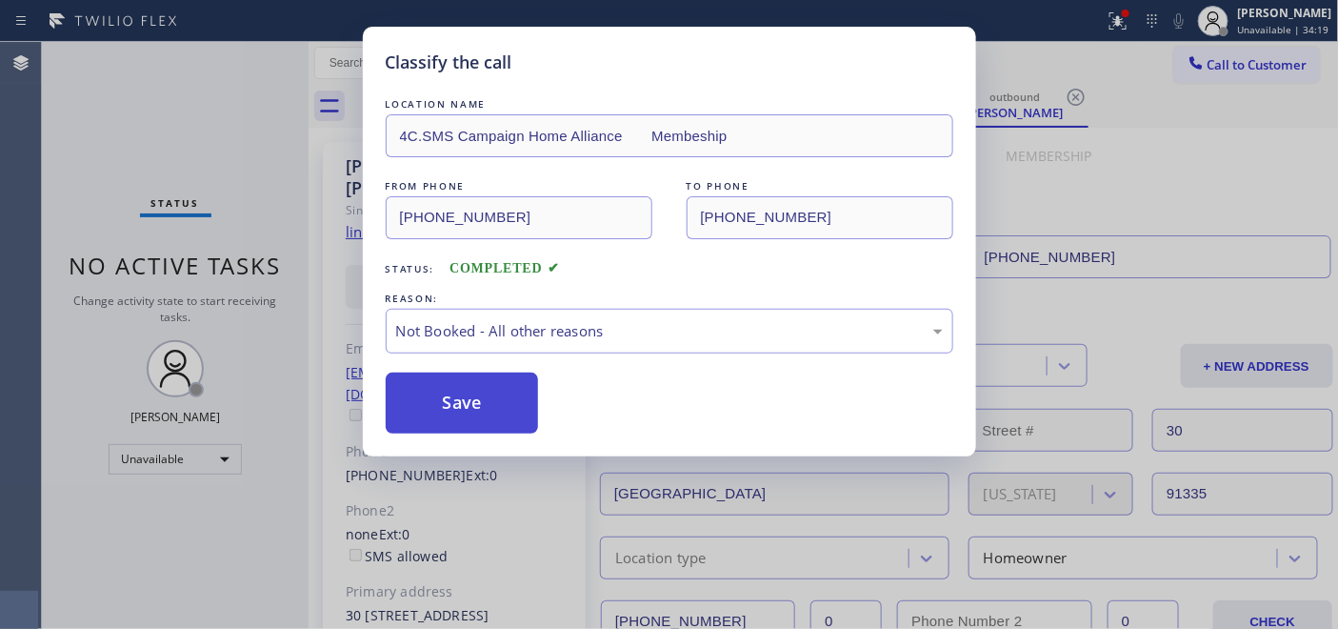
click at [502, 402] on button "Save" at bounding box center [462, 402] width 153 height 61
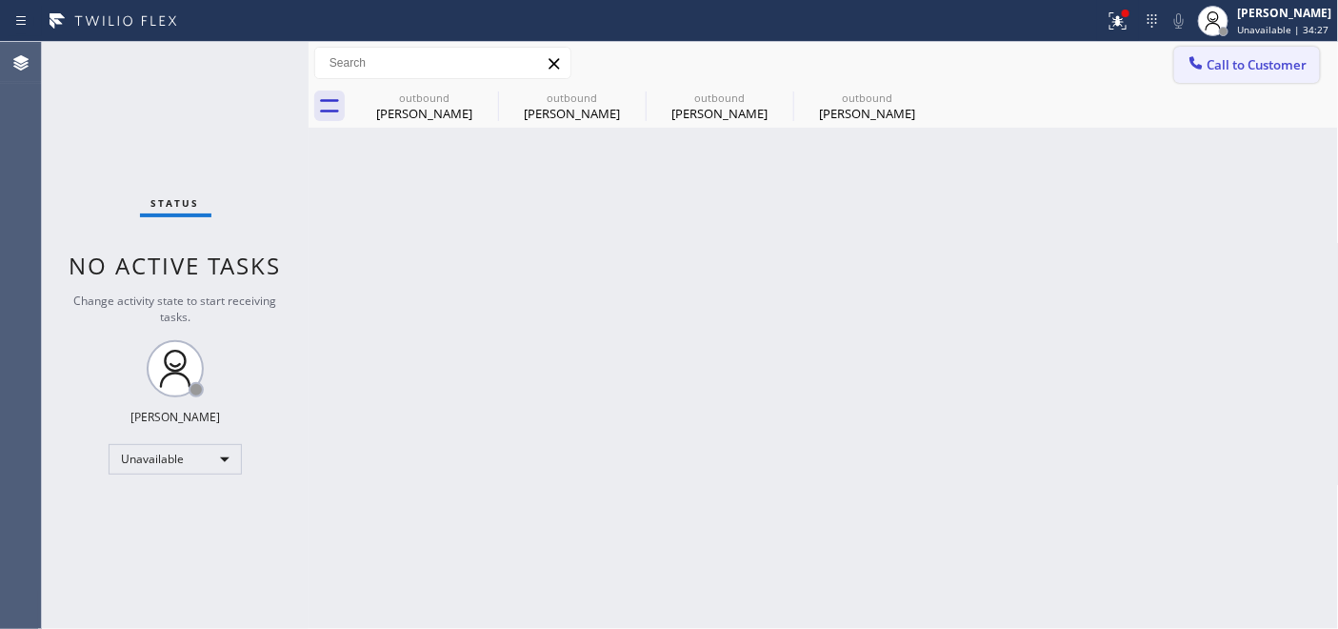
click at [1200, 50] on button "Call to Customer" at bounding box center [1247, 65] width 146 height 36
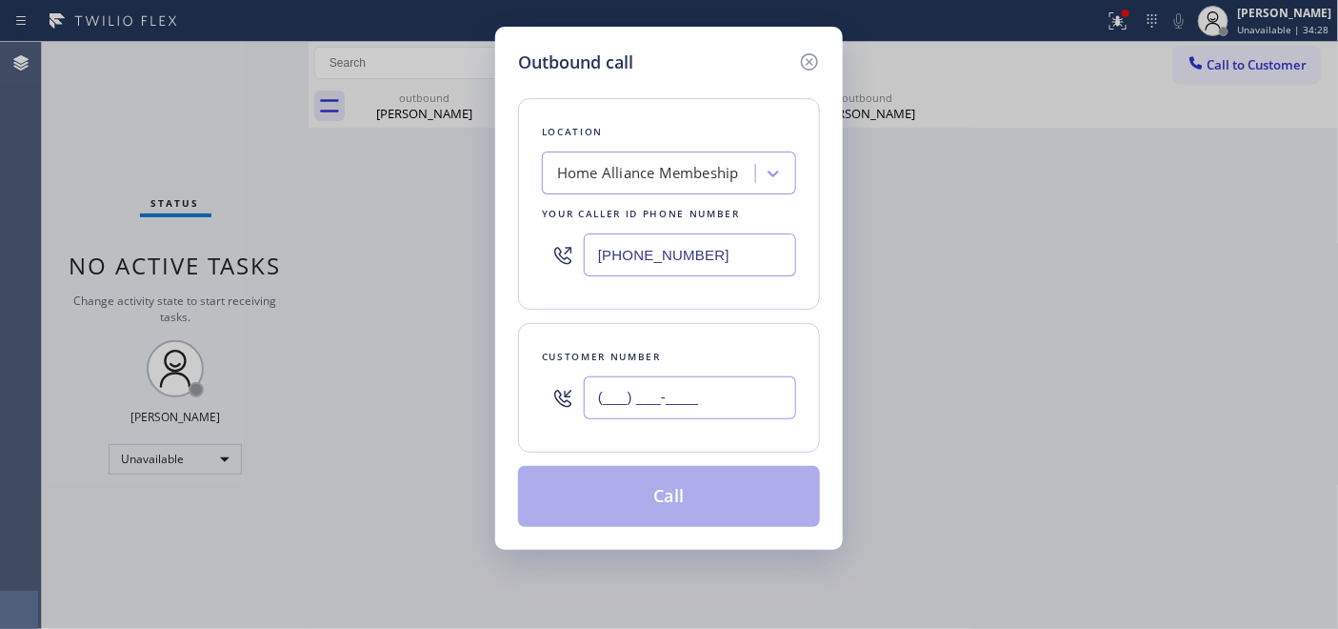
click at [606, 400] on input "(___) ___-____" at bounding box center [690, 397] width 212 height 43
paste input "323) 547-5219"
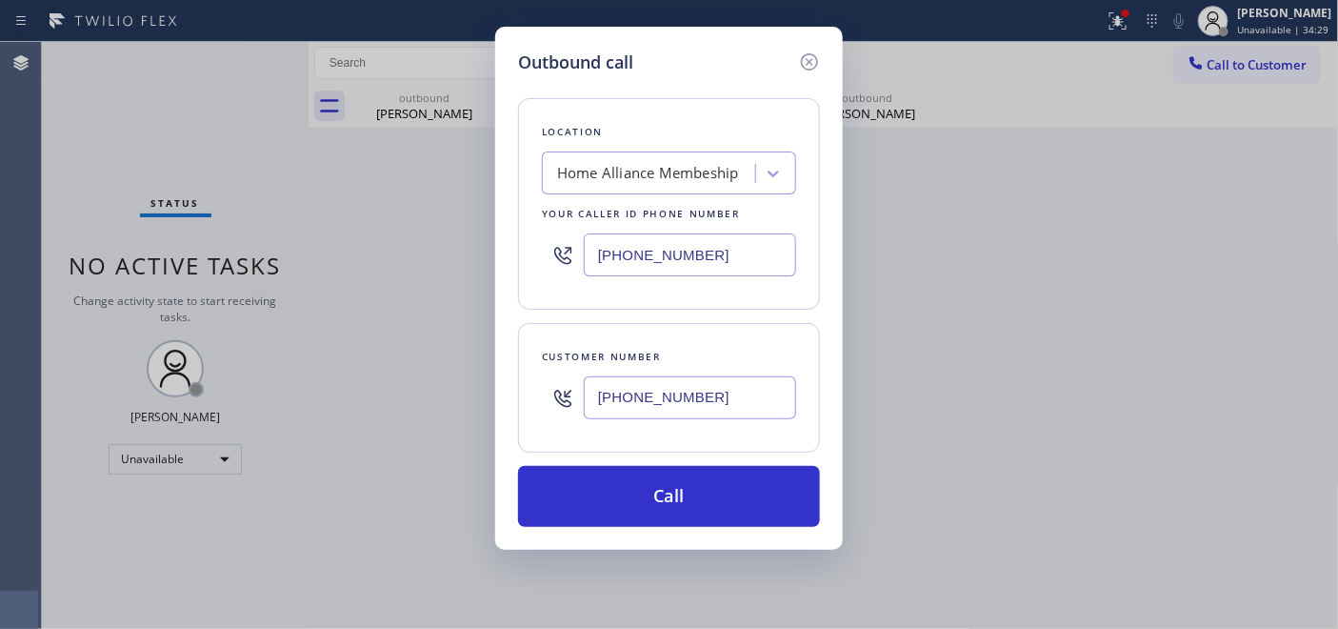
type input "[PHONE_NUMBER]"
drag, startPoint x: 743, startPoint y: 241, endPoint x: 498, endPoint y: 246, distance: 244.8
click at [498, 246] on div "Outbound call Location Home Alliance Membeship Your caller id phone number (877…" at bounding box center [669, 288] width 348 height 523
paste input "786) 558-185"
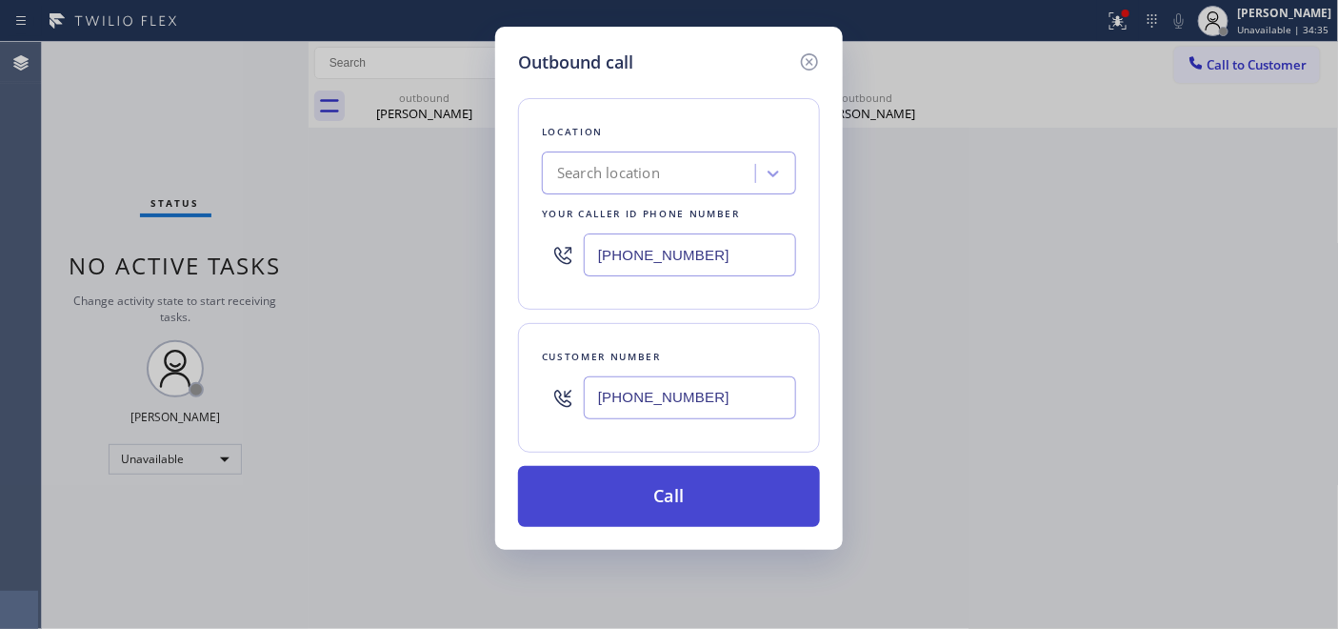
click at [692, 477] on button "Call" at bounding box center [669, 496] width 302 height 61
type input "[PHONE_NUMBER]"
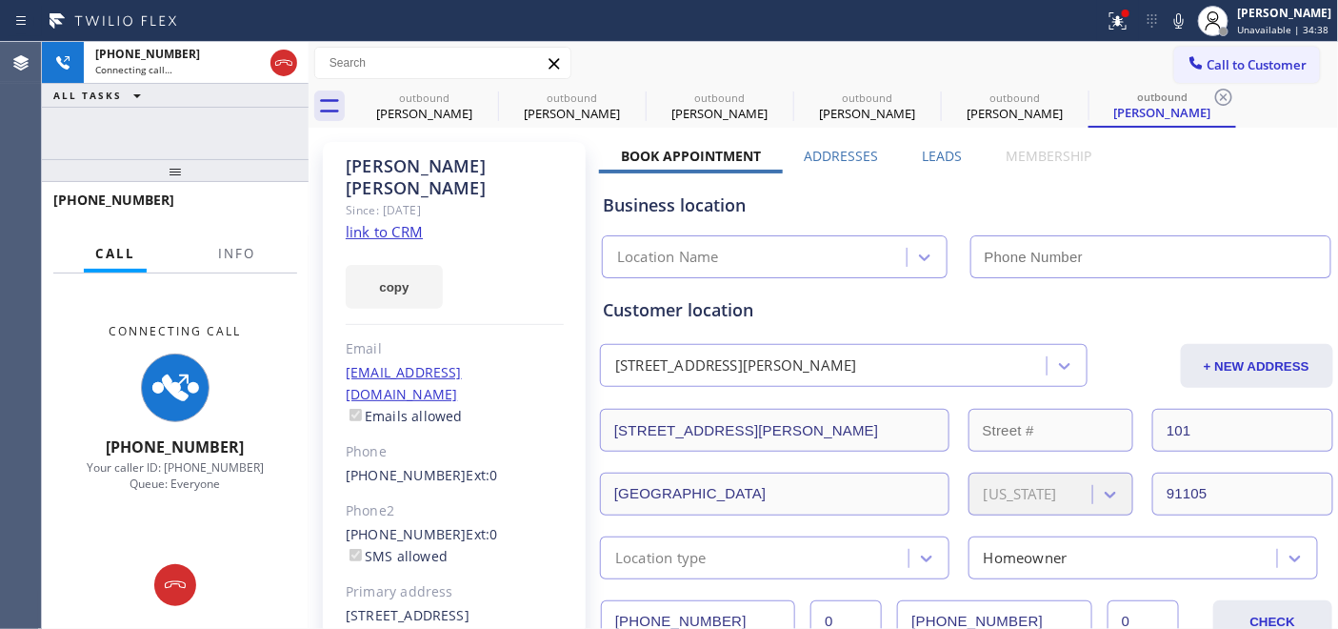
type input "[PHONE_NUMBER]"
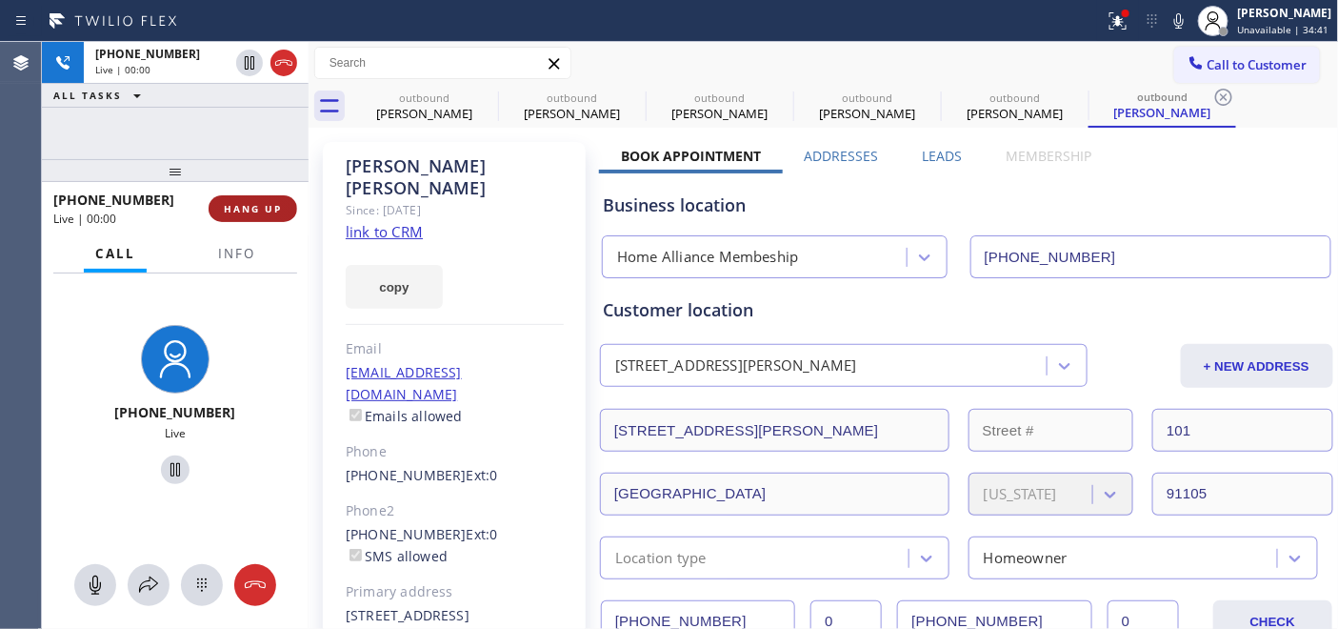
click at [286, 212] on button "HANG UP" at bounding box center [253, 208] width 89 height 27
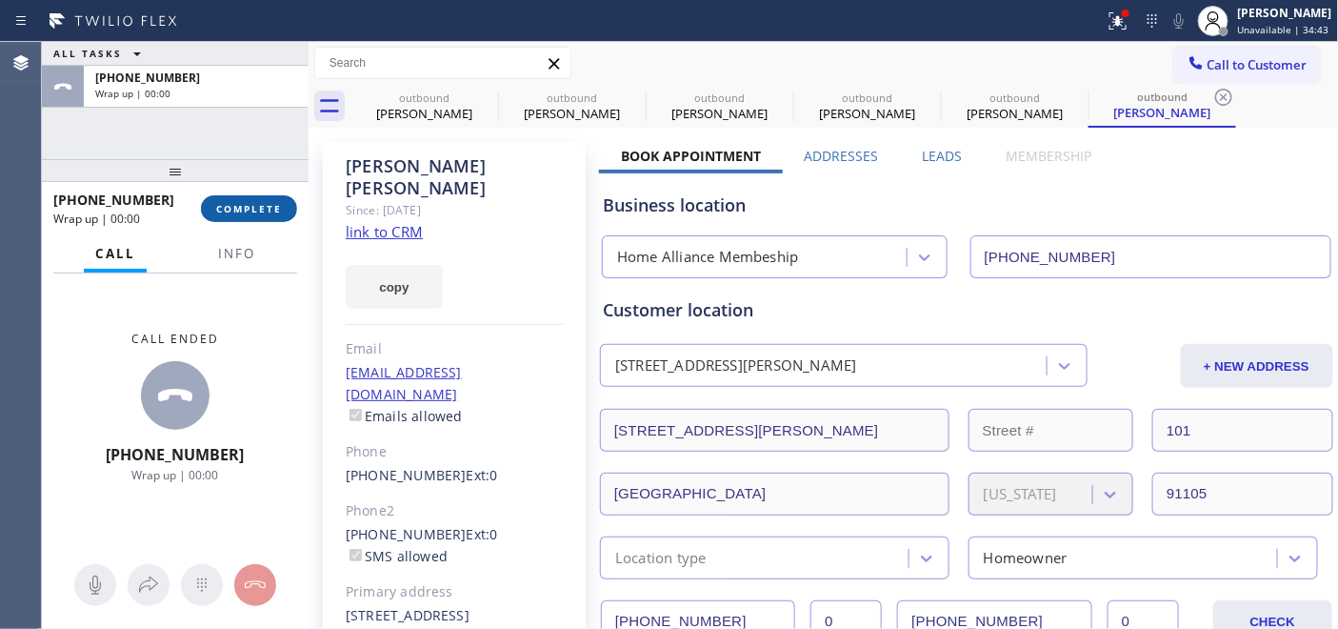
click at [248, 206] on span "COMPLETE" at bounding box center [249, 208] width 66 height 13
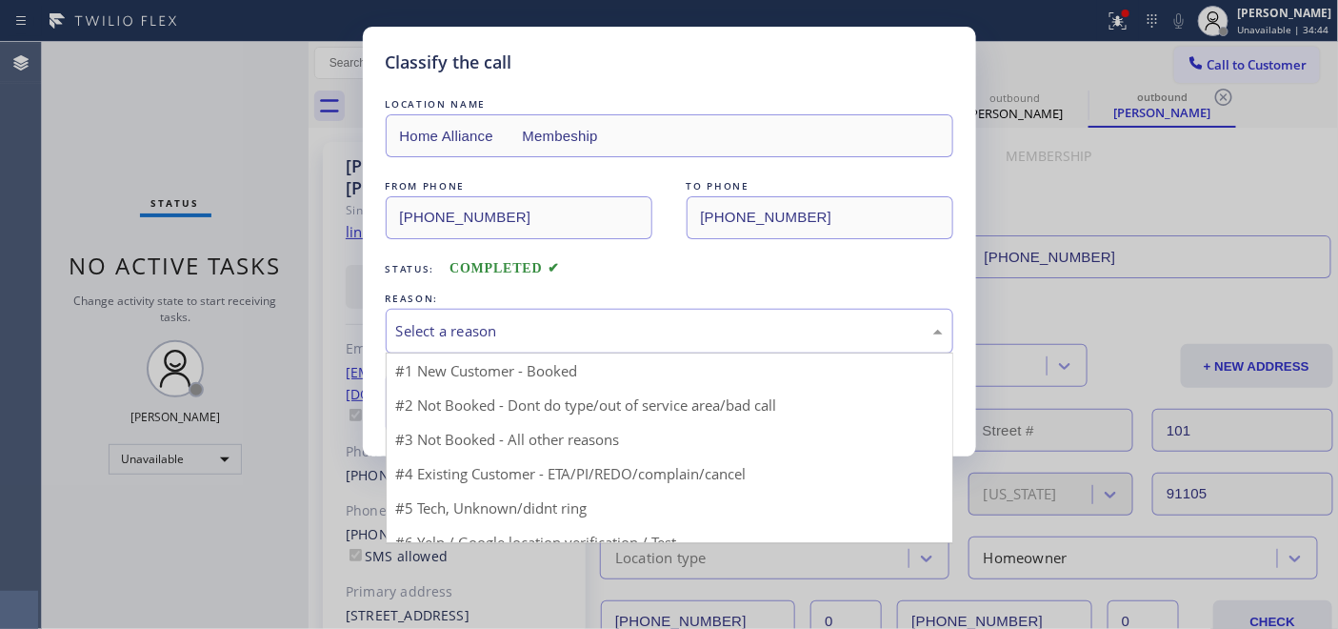
click at [484, 333] on div "Select a reason" at bounding box center [669, 331] width 547 height 22
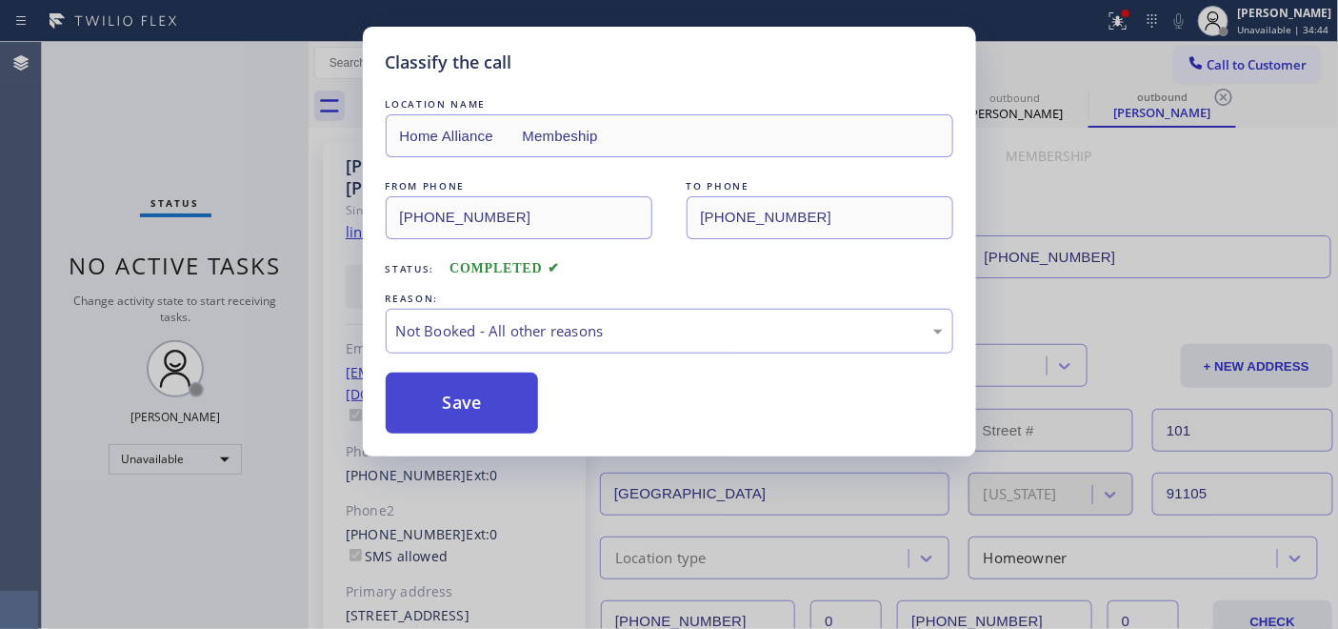
click at [454, 401] on button "Save" at bounding box center [462, 402] width 153 height 61
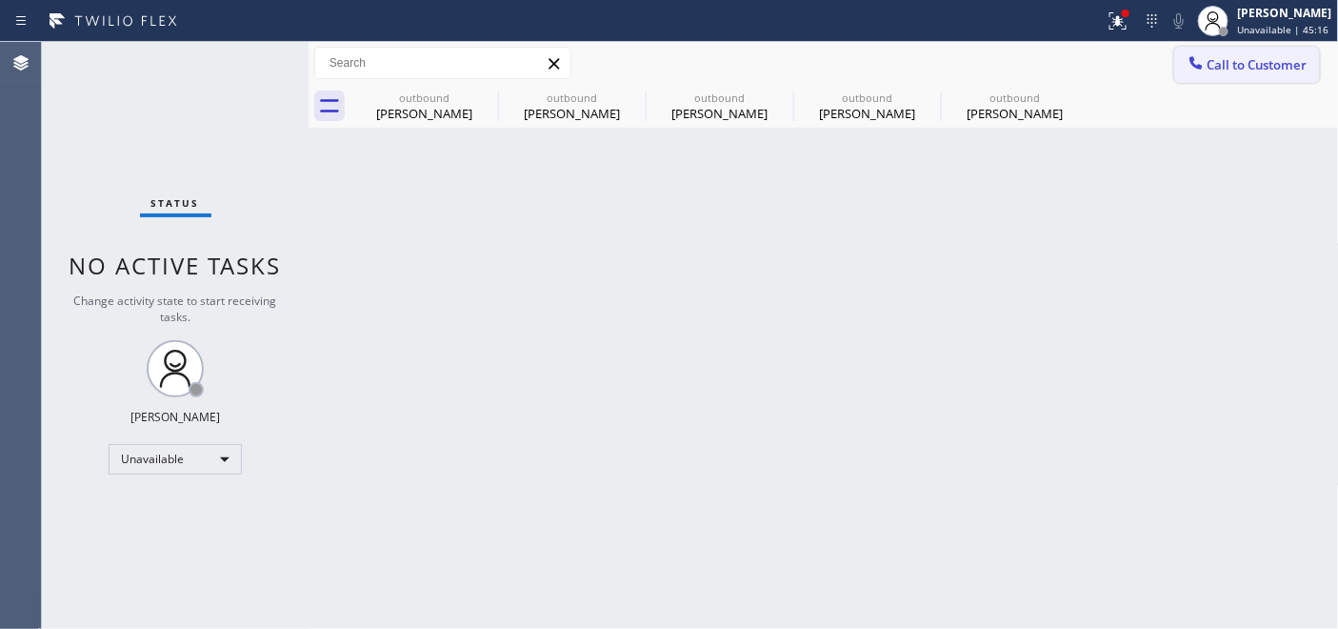
click at [1178, 58] on button "Call to Customer" at bounding box center [1247, 65] width 146 height 36
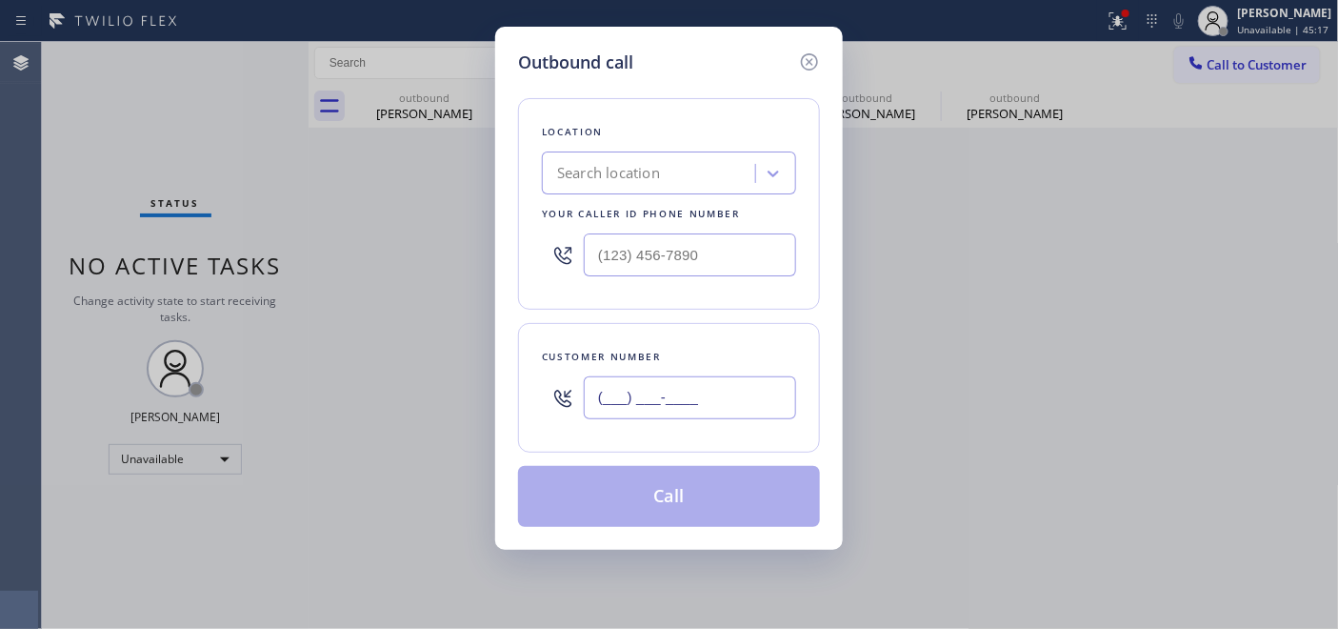
click at [661, 416] on input "(___) ___-____" at bounding box center [690, 397] width 212 height 43
paste input "310) 569-7935"
type input "[PHONE_NUMBER]"
drag, startPoint x: 711, startPoint y: 269, endPoint x: 400, endPoint y: 258, distance: 311.6
click at [400, 258] on div "Outbound call Location Search location Your caller id phone number (___) ___-__…" at bounding box center [669, 314] width 1338 height 629
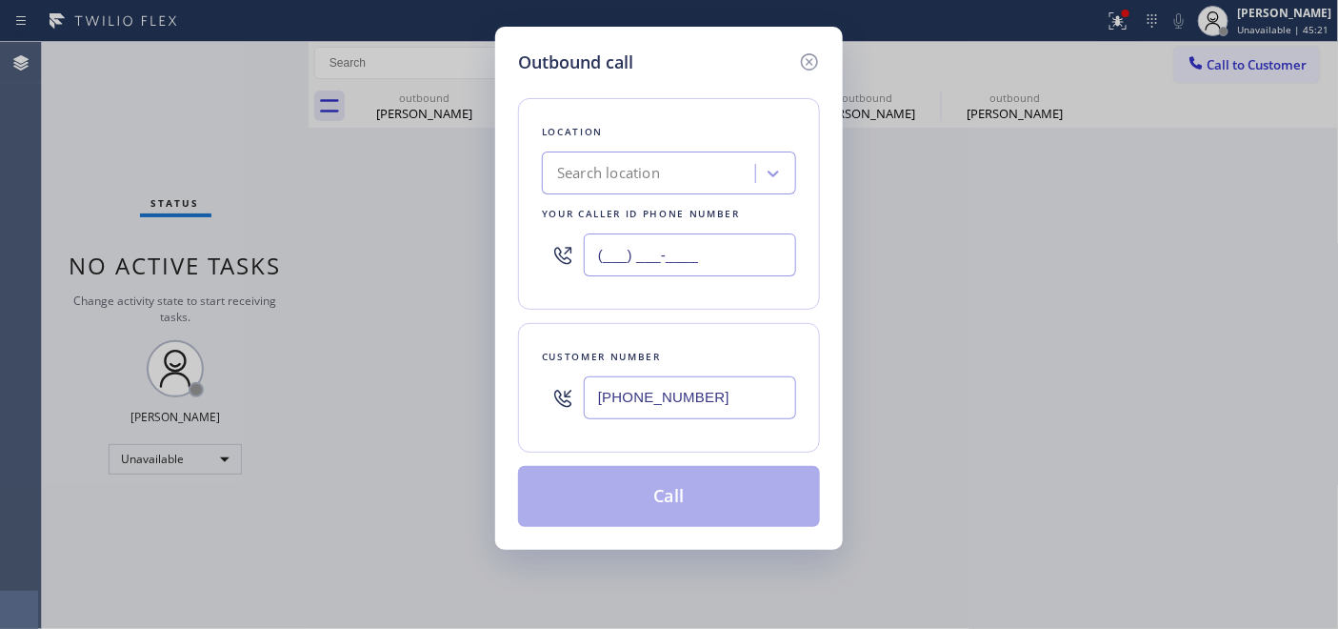
paste input "877) 800-0094"
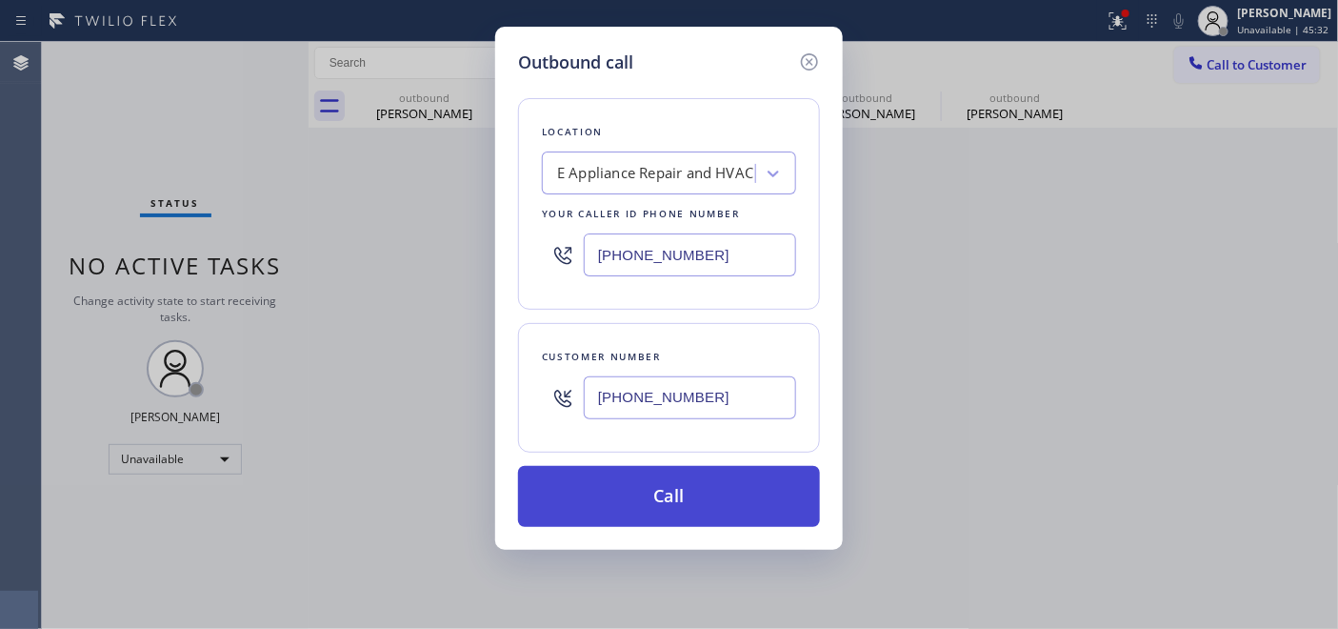
type input "[PHONE_NUMBER]"
click at [708, 491] on button "Call" at bounding box center [669, 496] width 302 height 61
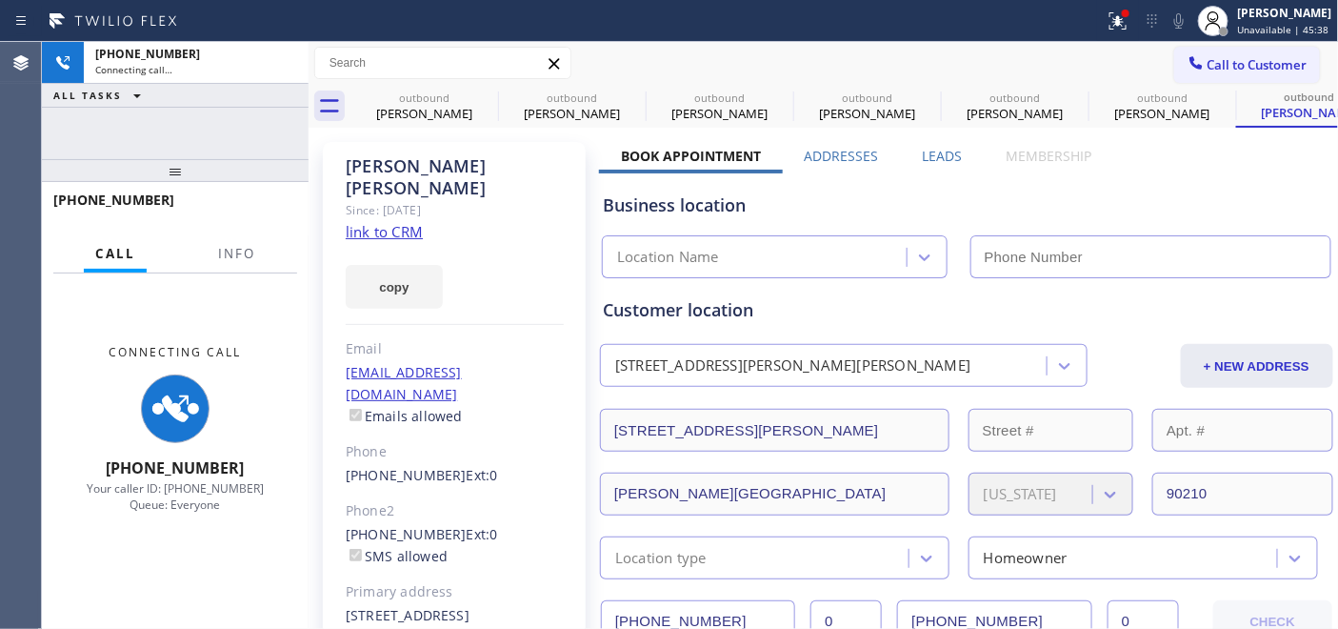
type input "[PHONE_NUMBER]"
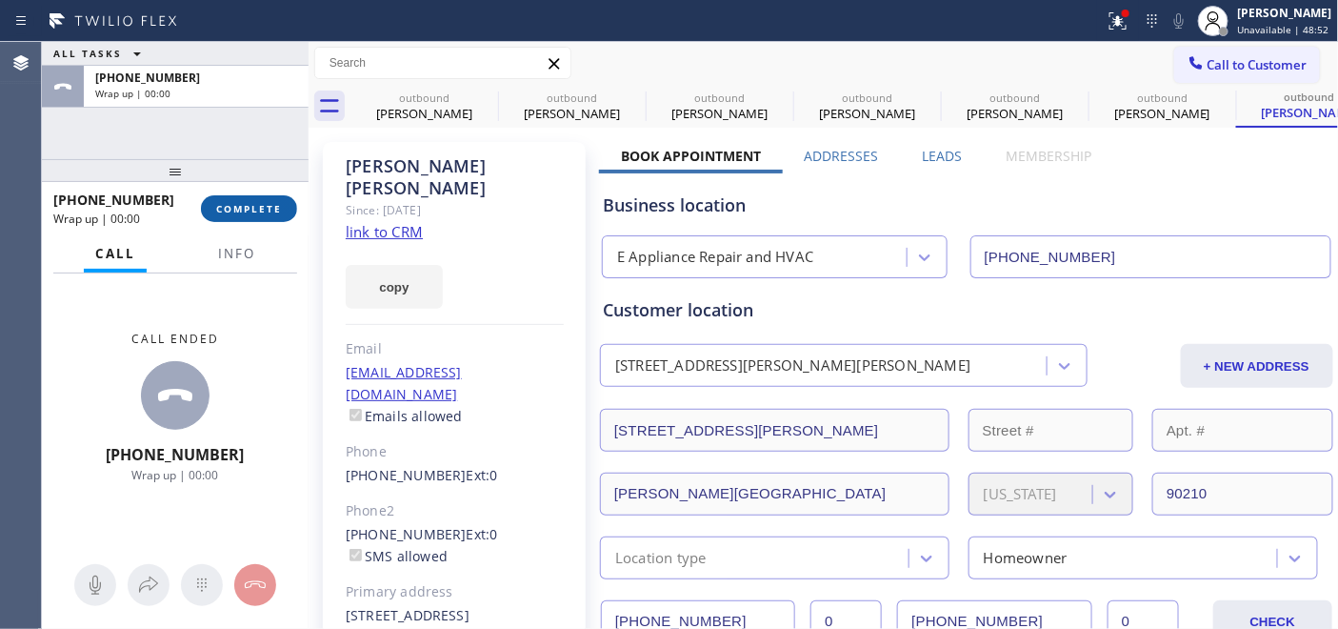
click at [272, 207] on span "COMPLETE" at bounding box center [249, 208] width 66 height 13
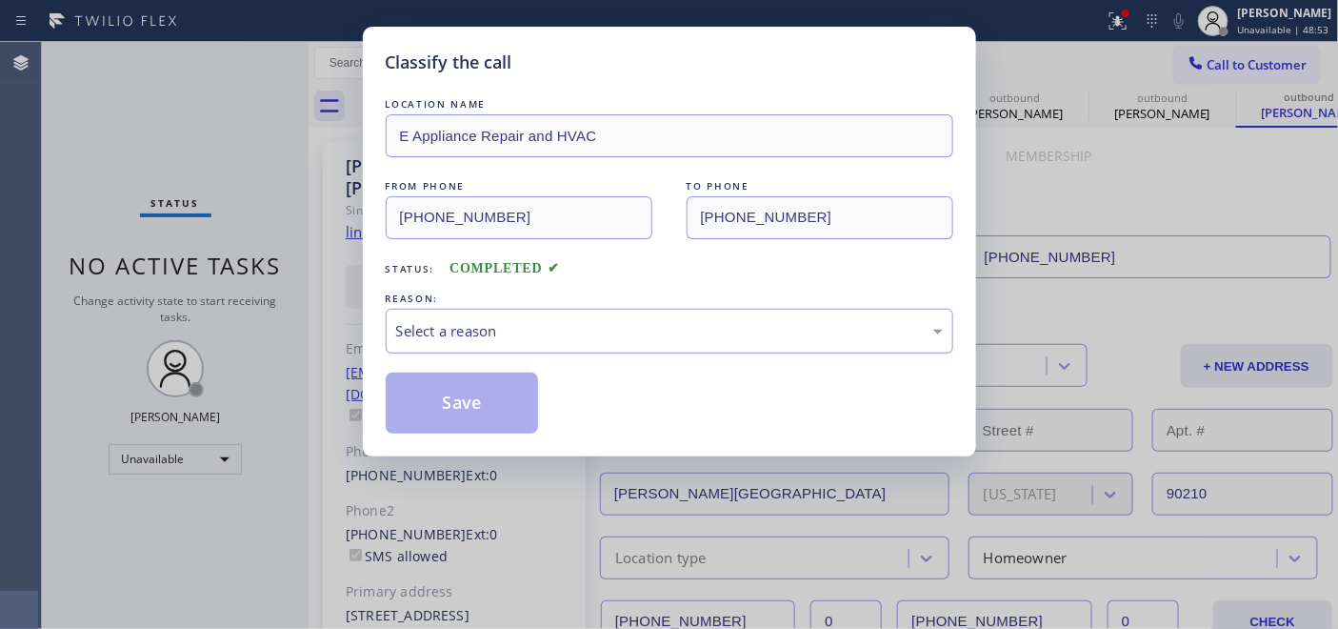
click at [579, 329] on div "Select a reason" at bounding box center [669, 331] width 547 height 22
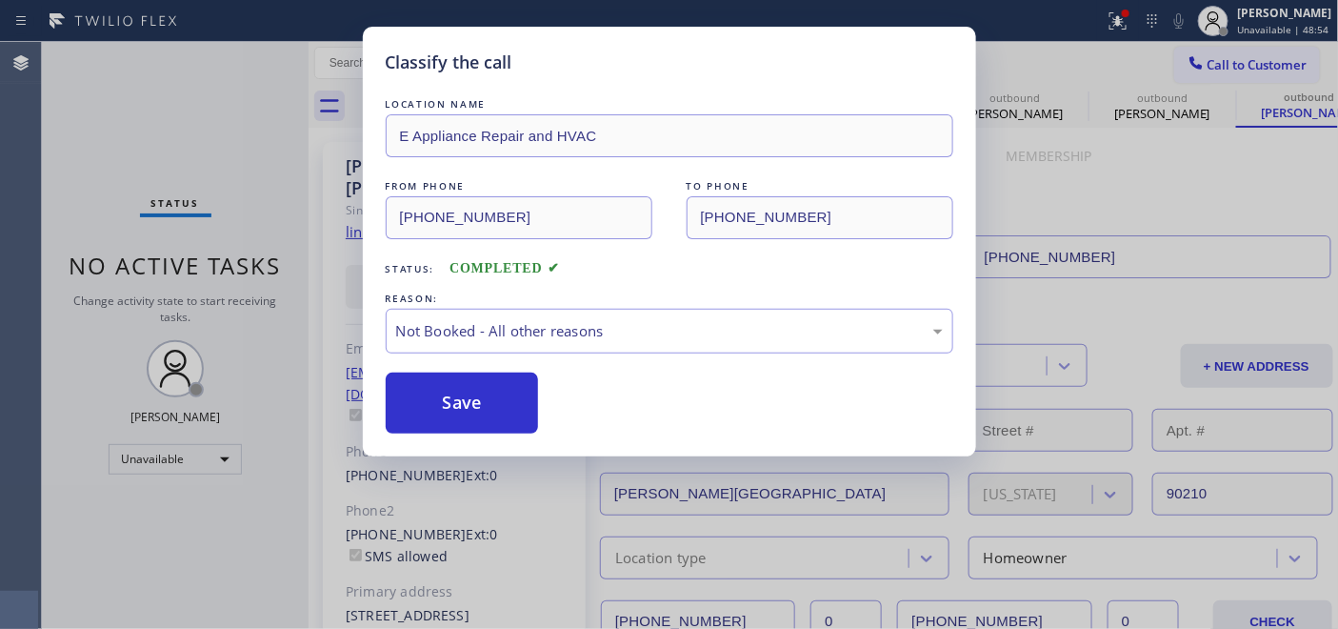
click at [468, 404] on button "Save" at bounding box center [462, 402] width 153 height 61
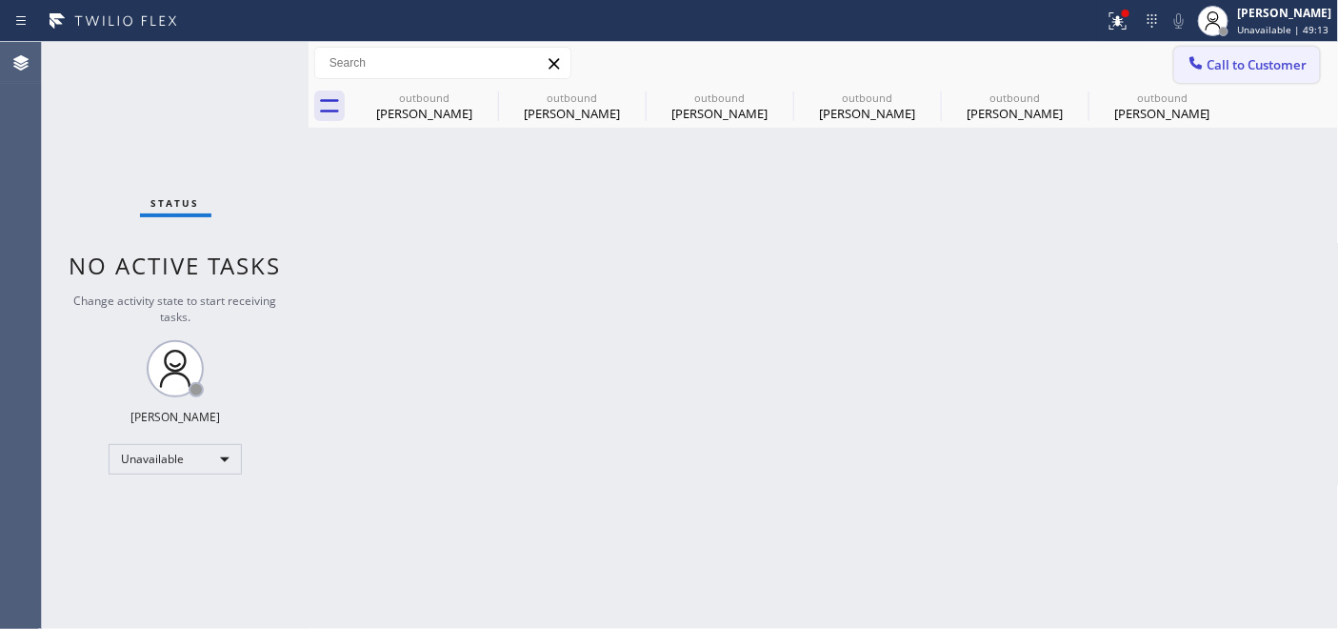
click at [1243, 68] on span "Call to Customer" at bounding box center [1257, 64] width 100 height 17
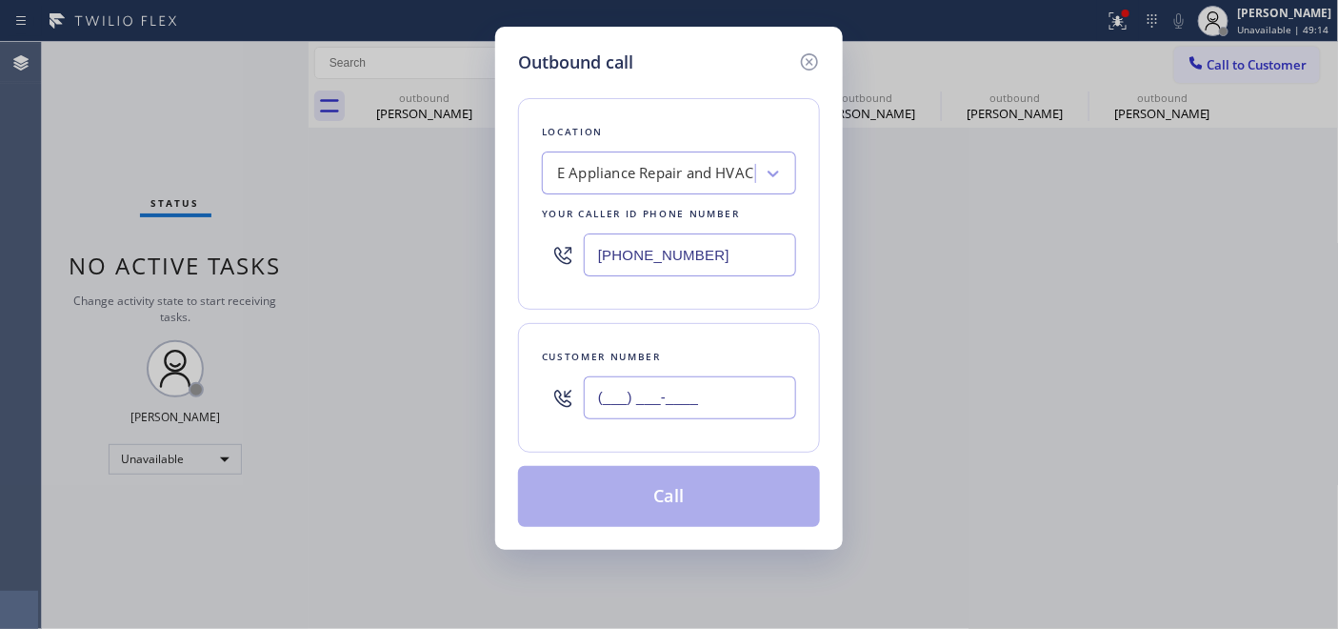
drag, startPoint x: 636, startPoint y: 395, endPoint x: 610, endPoint y: 371, distance: 35.0
click at [564, 395] on div "(___) ___-____" at bounding box center [669, 398] width 254 height 62
paste input "206) 369-2668"
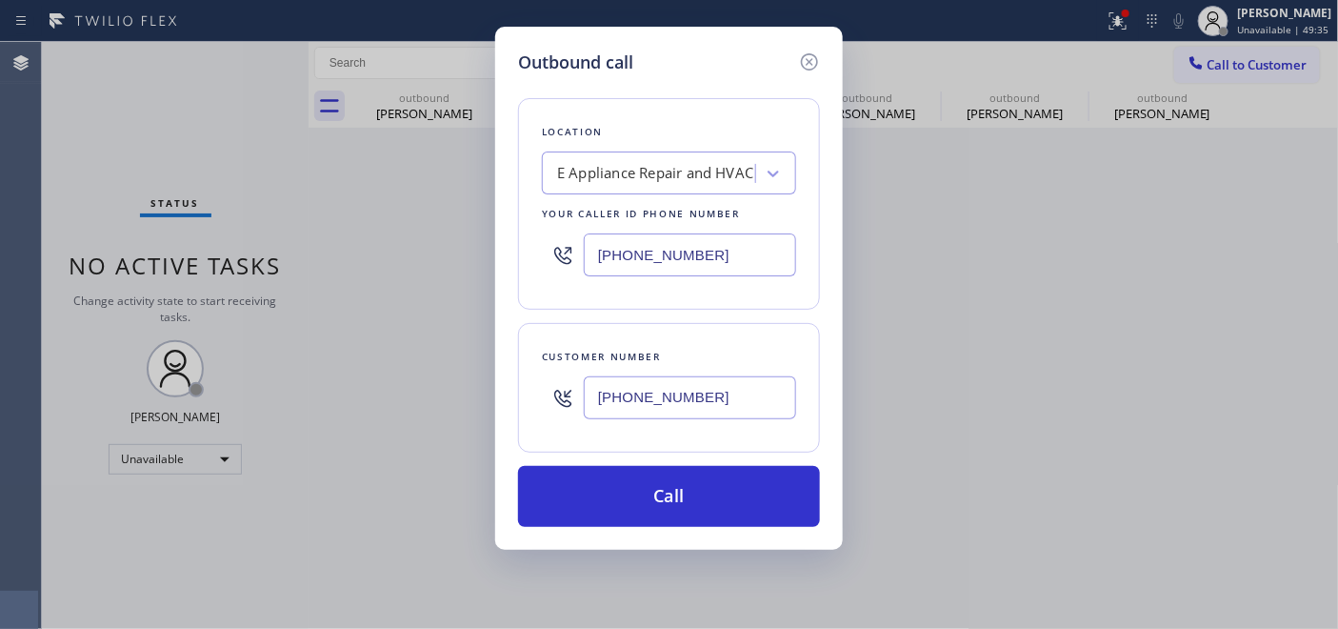
drag, startPoint x: 696, startPoint y: 392, endPoint x: 471, endPoint y: 382, distance: 225.0
click at [465, 401] on div "Outbound call Location E Appliance Repair and HVAC Your caller id phone number …" at bounding box center [669, 314] width 1338 height 629
paste input "text"
type input "[PHONE_NUMBER]"
drag, startPoint x: 689, startPoint y: 244, endPoint x: 491, endPoint y: 246, distance: 198.1
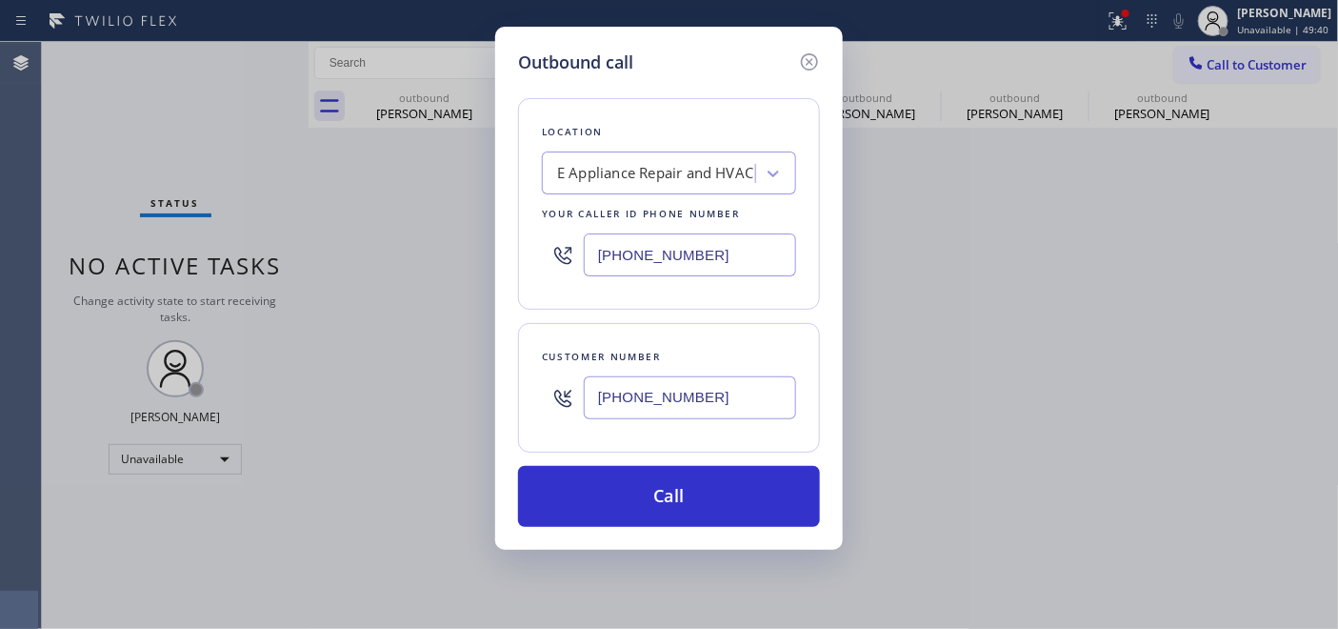
click at [577, 244] on div "[PHONE_NUMBER]" at bounding box center [669, 255] width 254 height 62
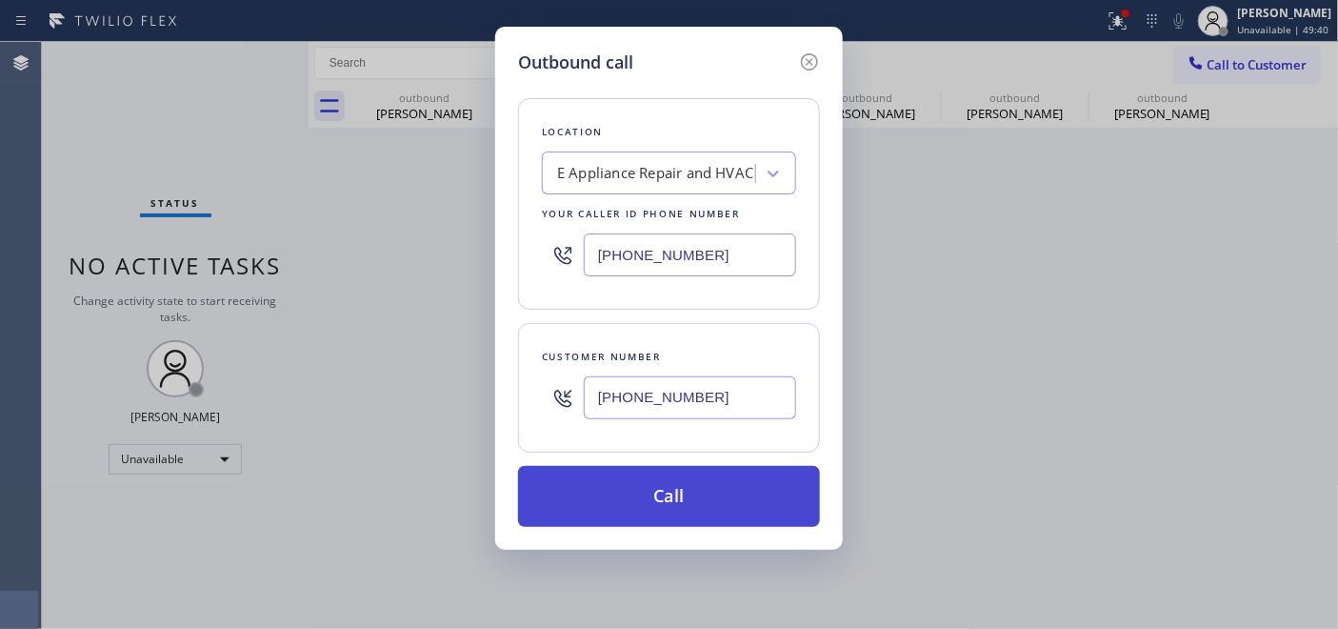
paste input "206) 203-3922"
type input "[PHONE_NUMBER]"
click at [739, 500] on button "Call" at bounding box center [669, 496] width 302 height 61
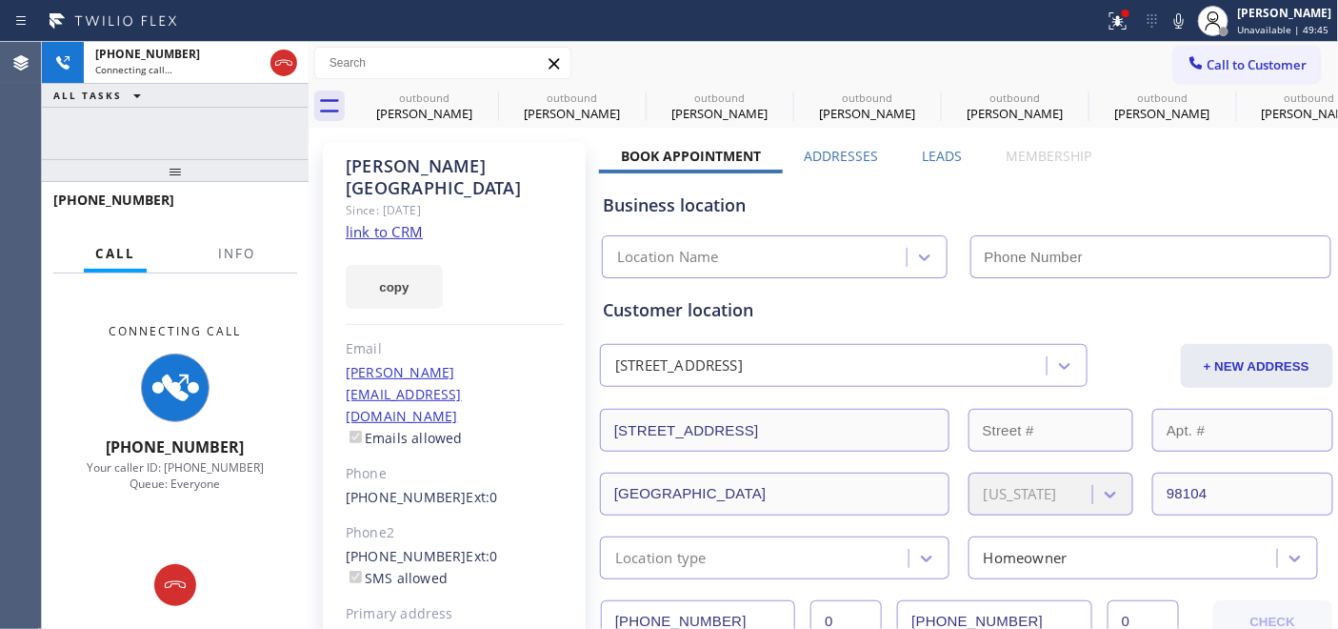
type input "[PHONE_NUMBER]"
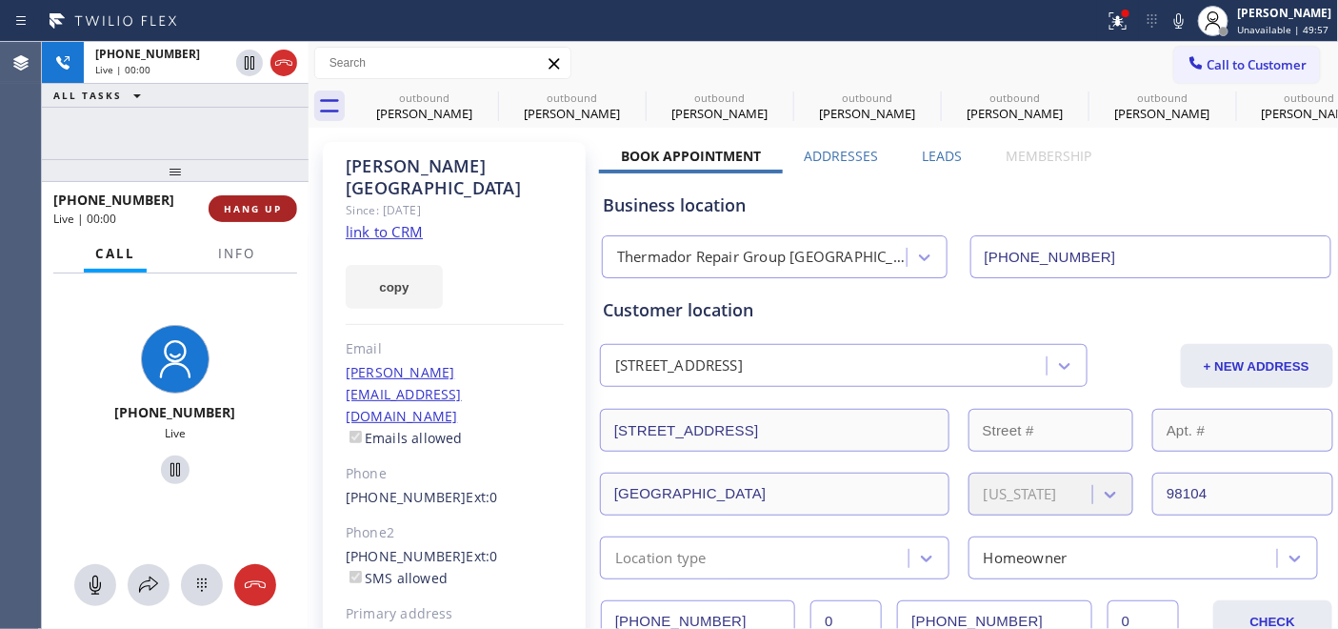
click at [248, 195] on button "HANG UP" at bounding box center [253, 208] width 89 height 27
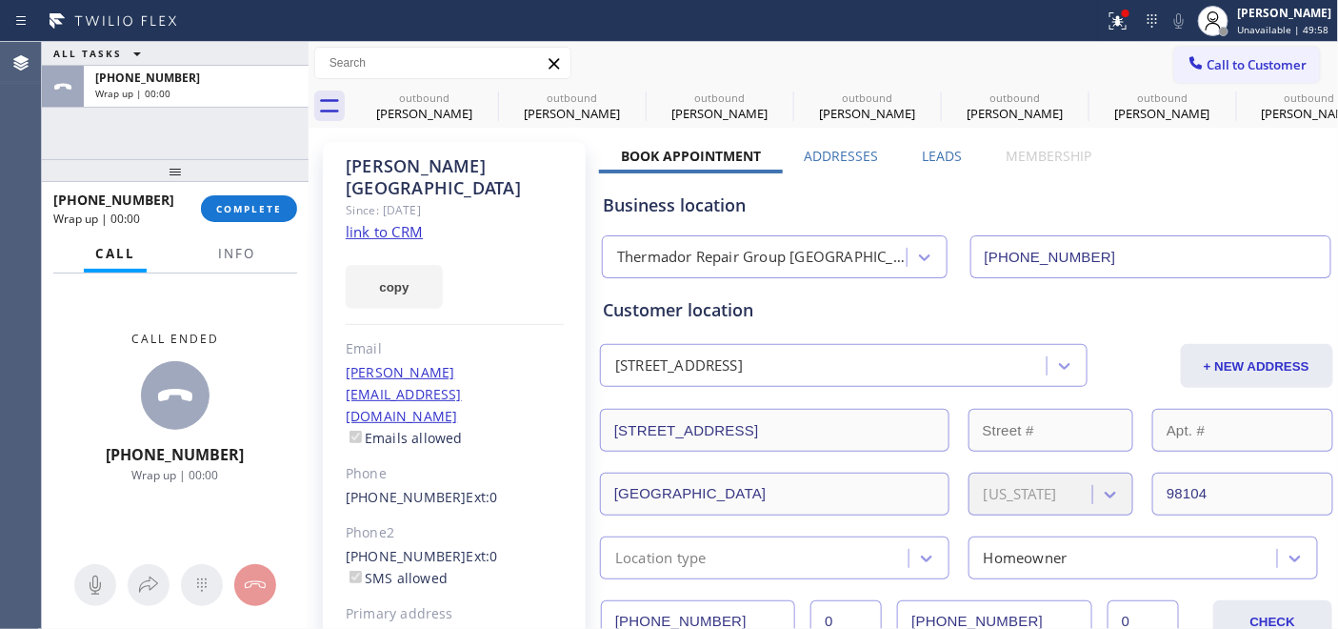
click at [261, 232] on div "+12063692668 Wrap up | 00:00 COMPLETE" at bounding box center [175, 209] width 244 height 50
click at [263, 216] on button "COMPLETE" at bounding box center [249, 208] width 96 height 27
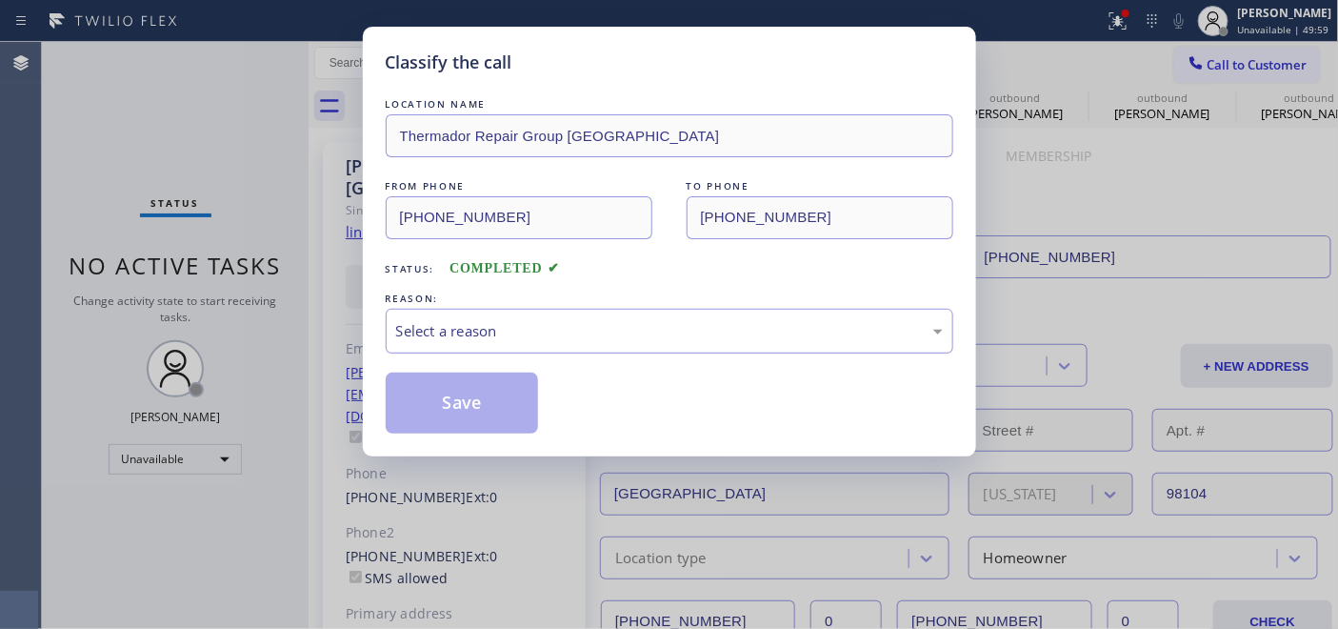
click at [528, 339] on div "Select a reason" at bounding box center [669, 331] width 547 height 22
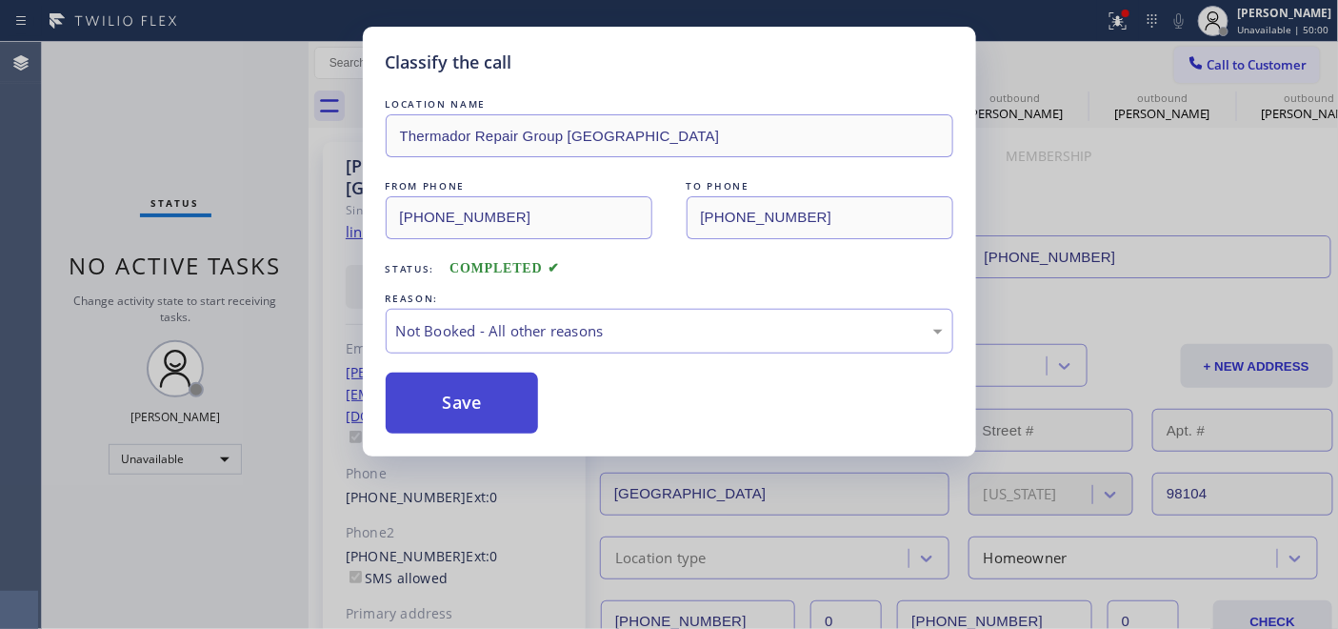
click at [474, 402] on button "Save" at bounding box center [462, 402] width 153 height 61
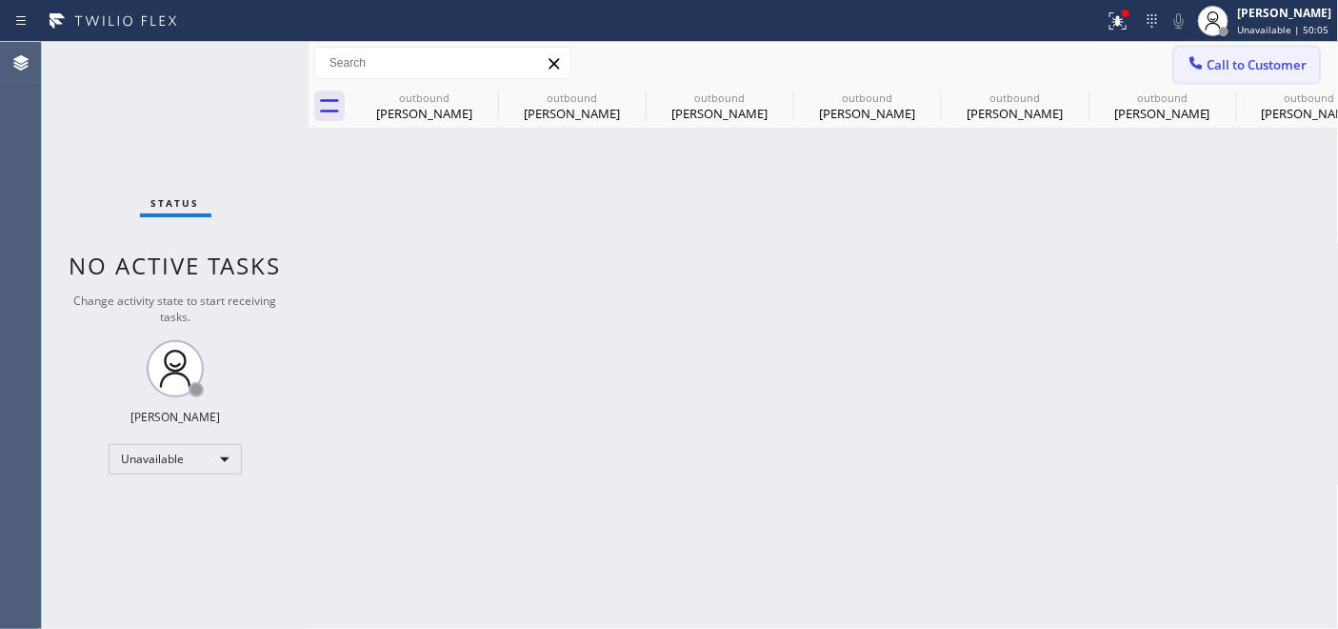
click at [1265, 73] on button "Call to Customer" at bounding box center [1247, 65] width 146 height 36
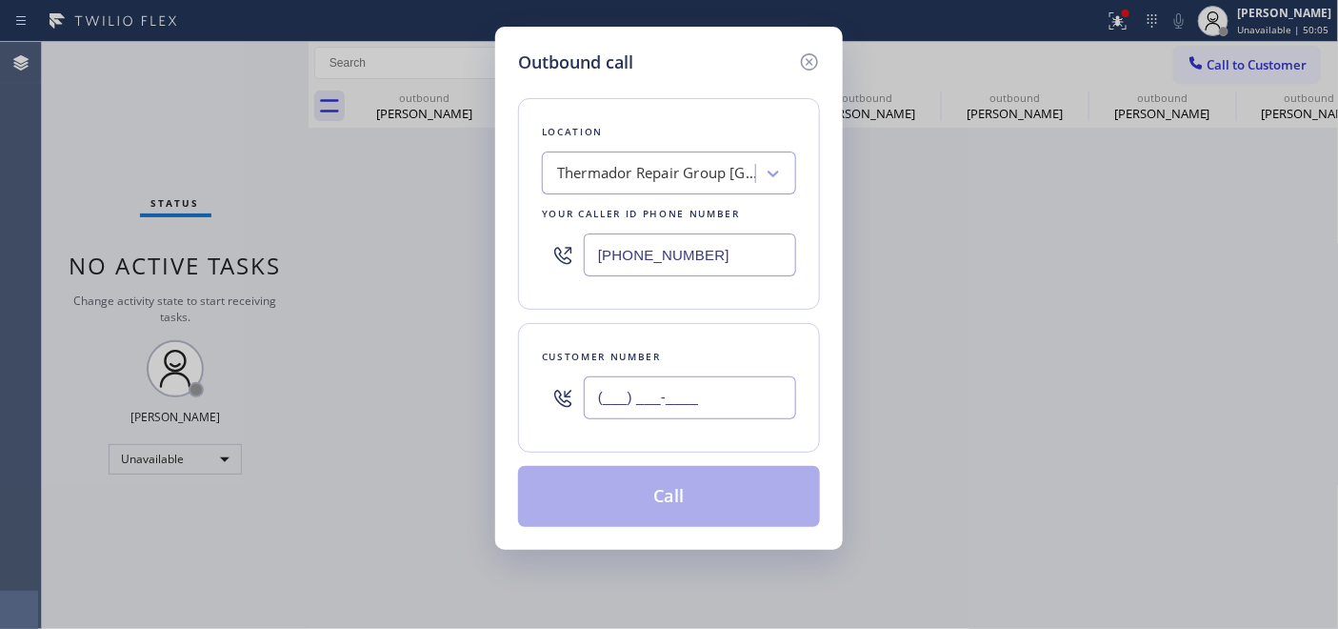
click at [479, 424] on div "Outbound call Location Thermador Repair Group Seattle Your caller id phone numb…" at bounding box center [669, 314] width 1338 height 629
paste input "310) 968-0775"
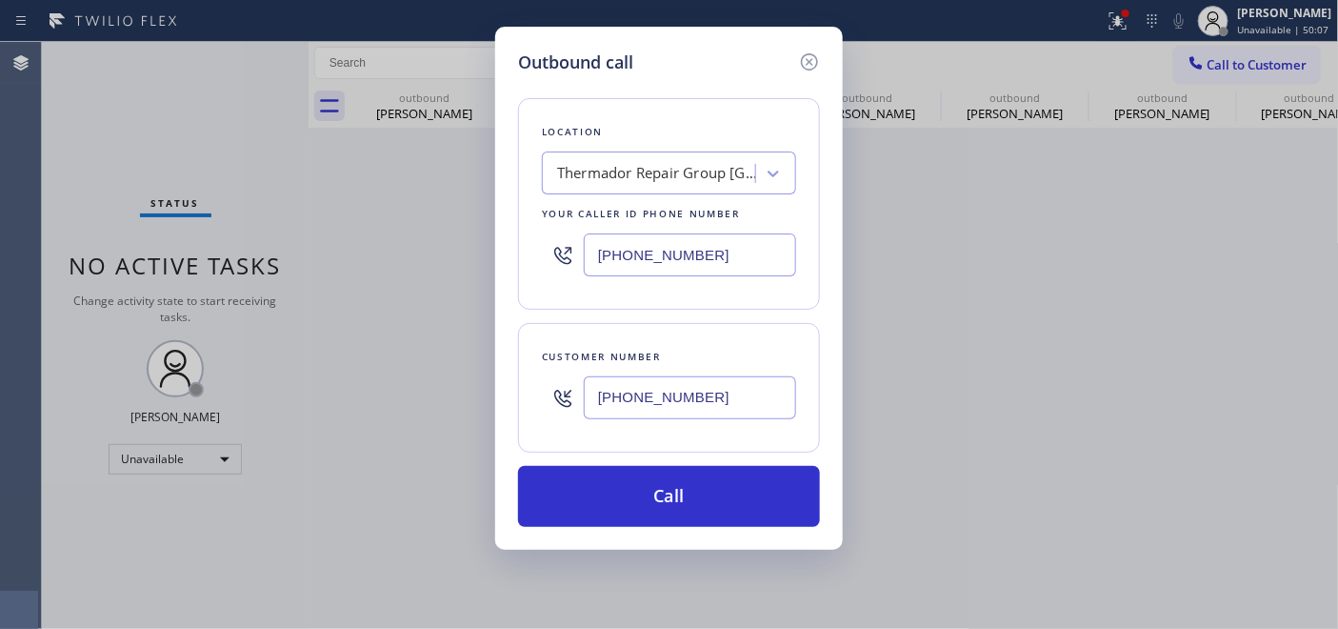
type input "[PHONE_NUMBER]"
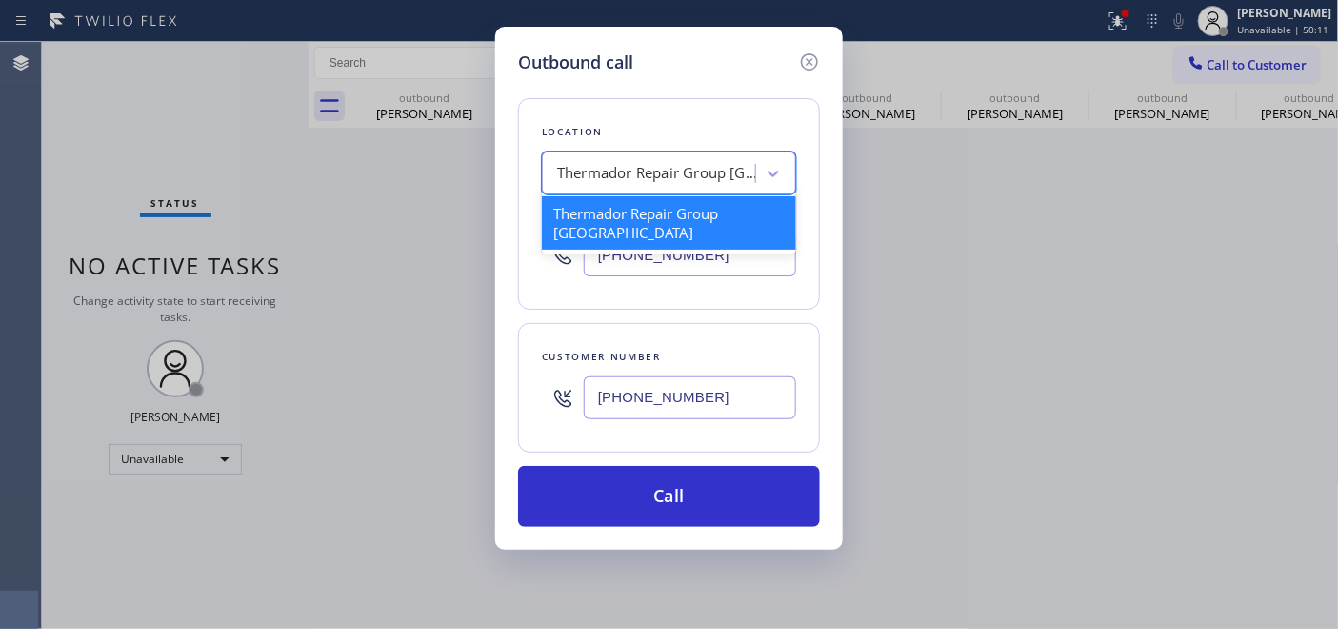
click at [682, 179] on div "Thermador Repair Group [GEOGRAPHIC_DATA]" at bounding box center [657, 174] width 200 height 22
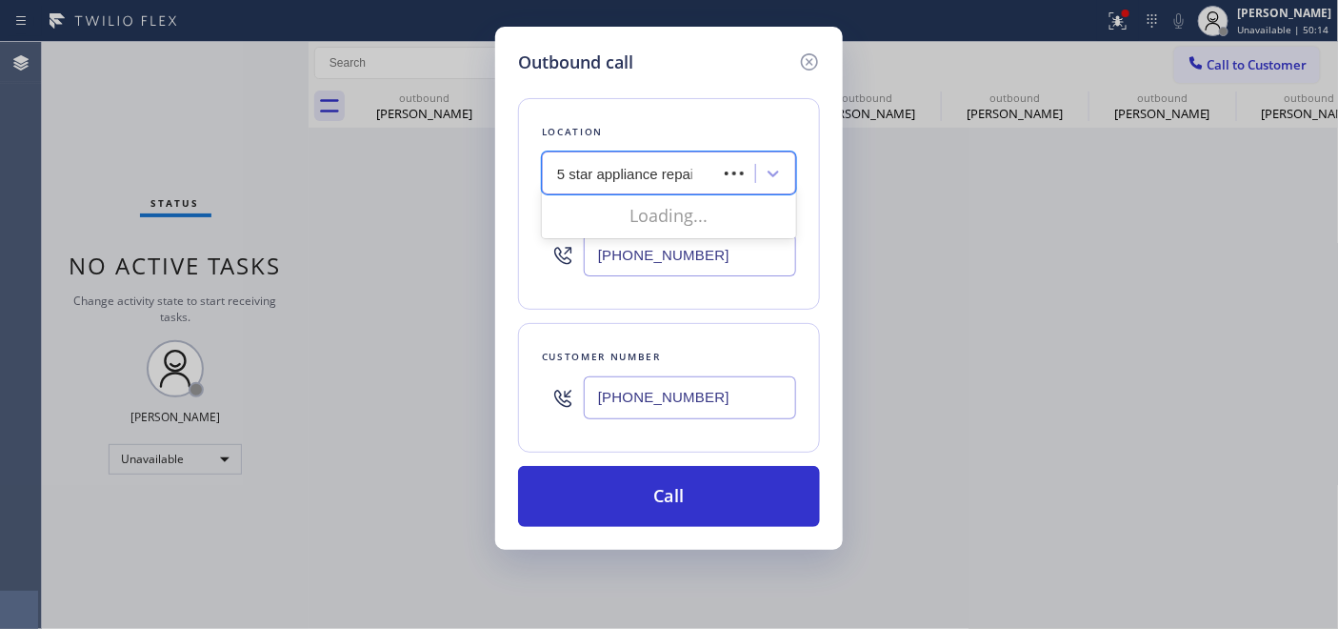
type input "5 star appliance repair"
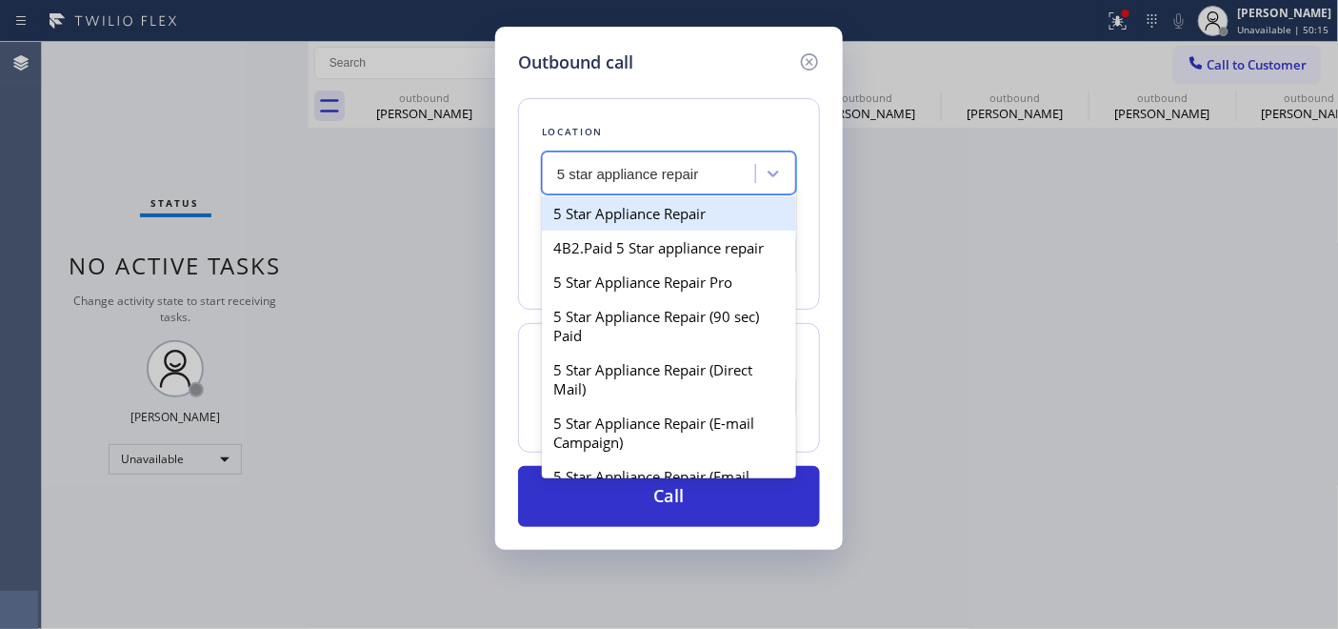
click at [679, 213] on div "5 Star Appliance Repair" at bounding box center [669, 213] width 254 height 34
type input "[PHONE_NUMBER]"
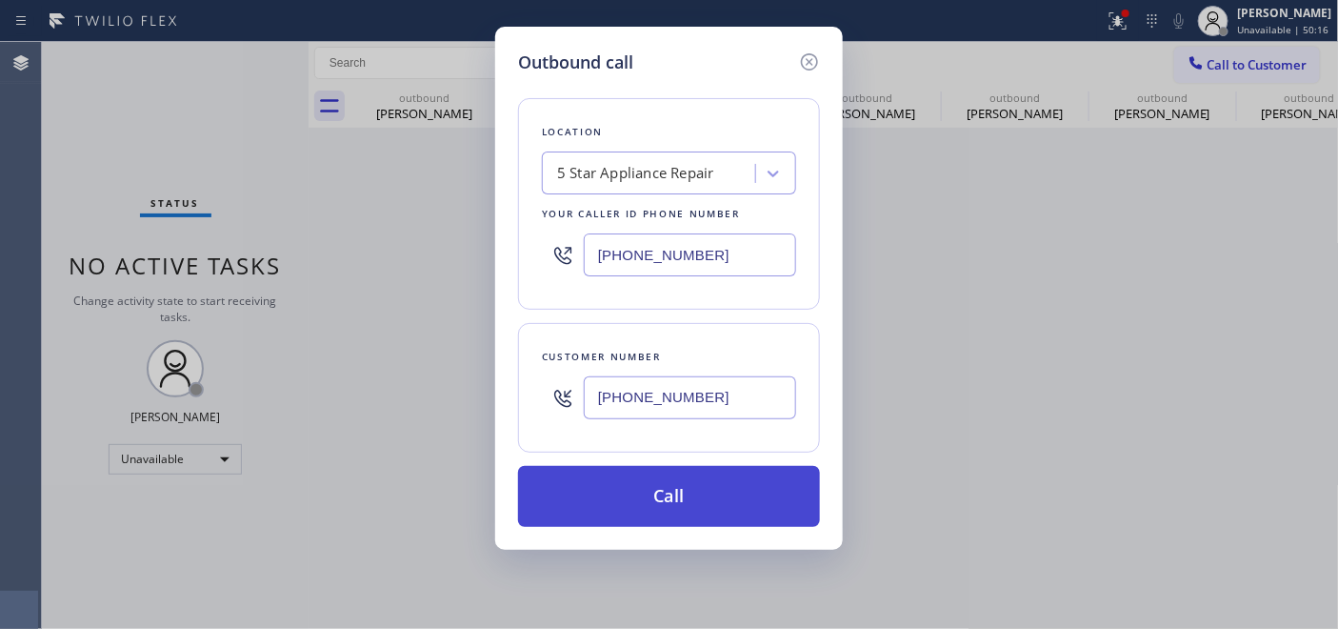
click at [705, 493] on button "Call" at bounding box center [669, 496] width 302 height 61
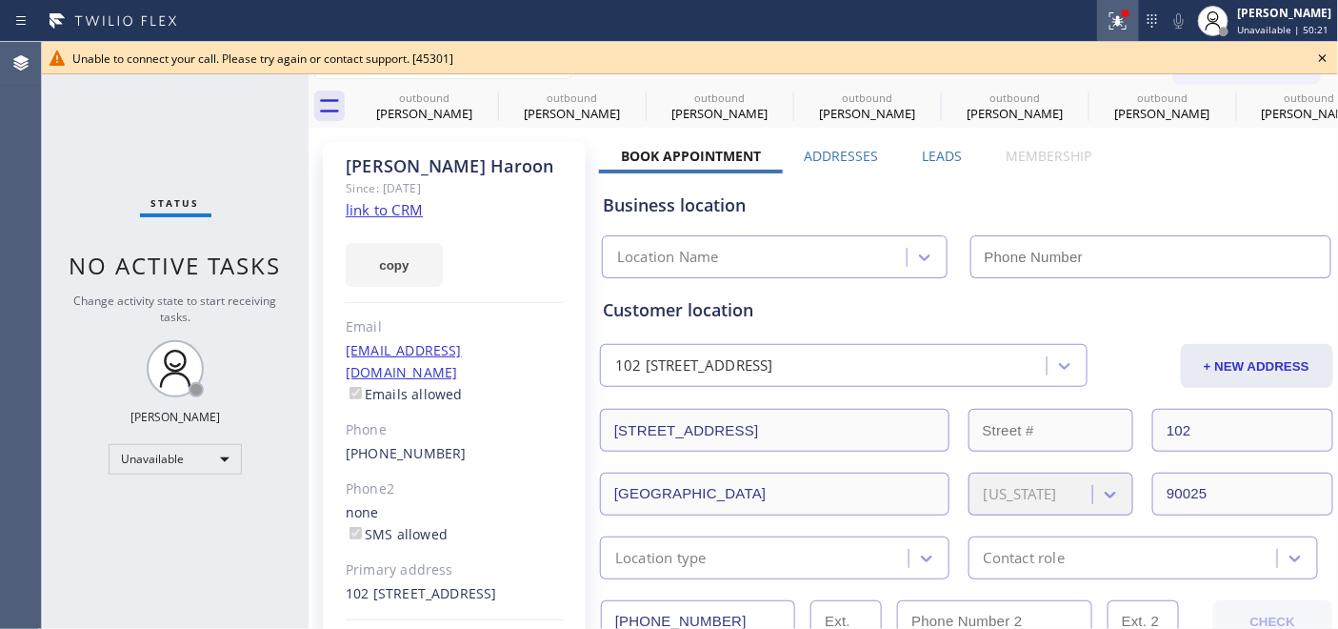
type input "[PHONE_NUMBER]"
drag, startPoint x: 1314, startPoint y: 64, endPoint x: 1287, endPoint y: 48, distance: 31.2
click at [1314, 64] on icon at bounding box center [1322, 58] width 23 height 23
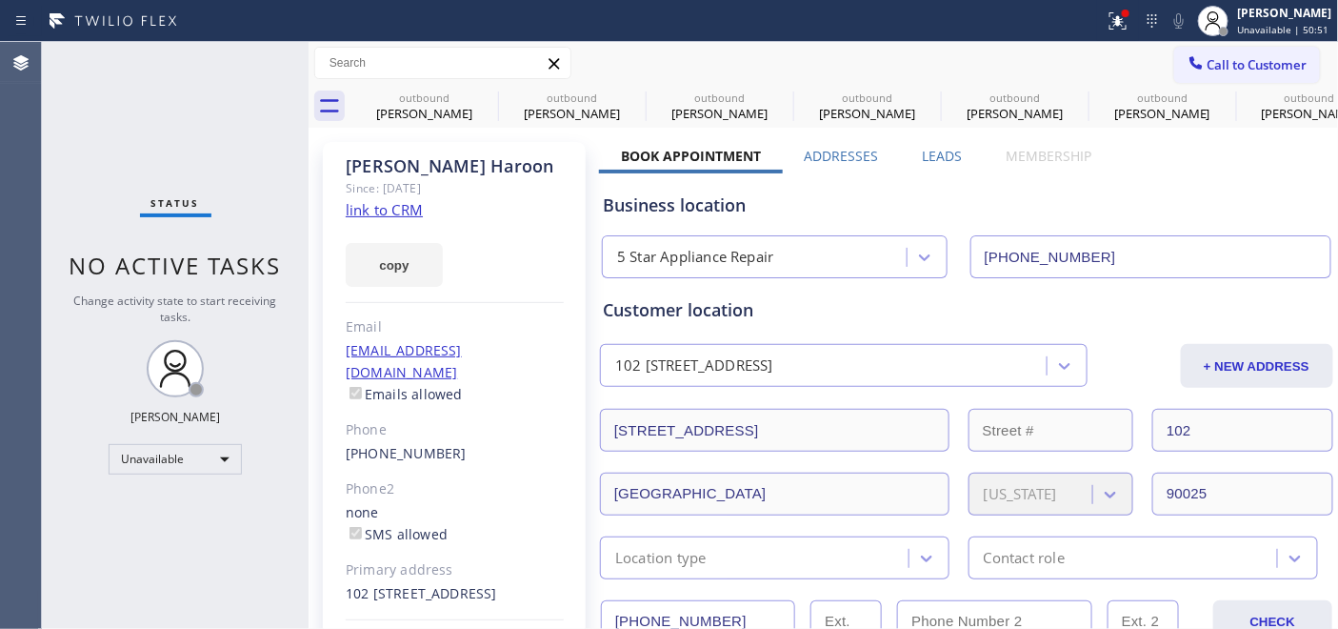
drag, startPoint x: 1228, startPoint y: 69, endPoint x: 824, endPoint y: 258, distance: 446.9
click at [1226, 69] on span "Call to Customer" at bounding box center [1257, 64] width 100 height 17
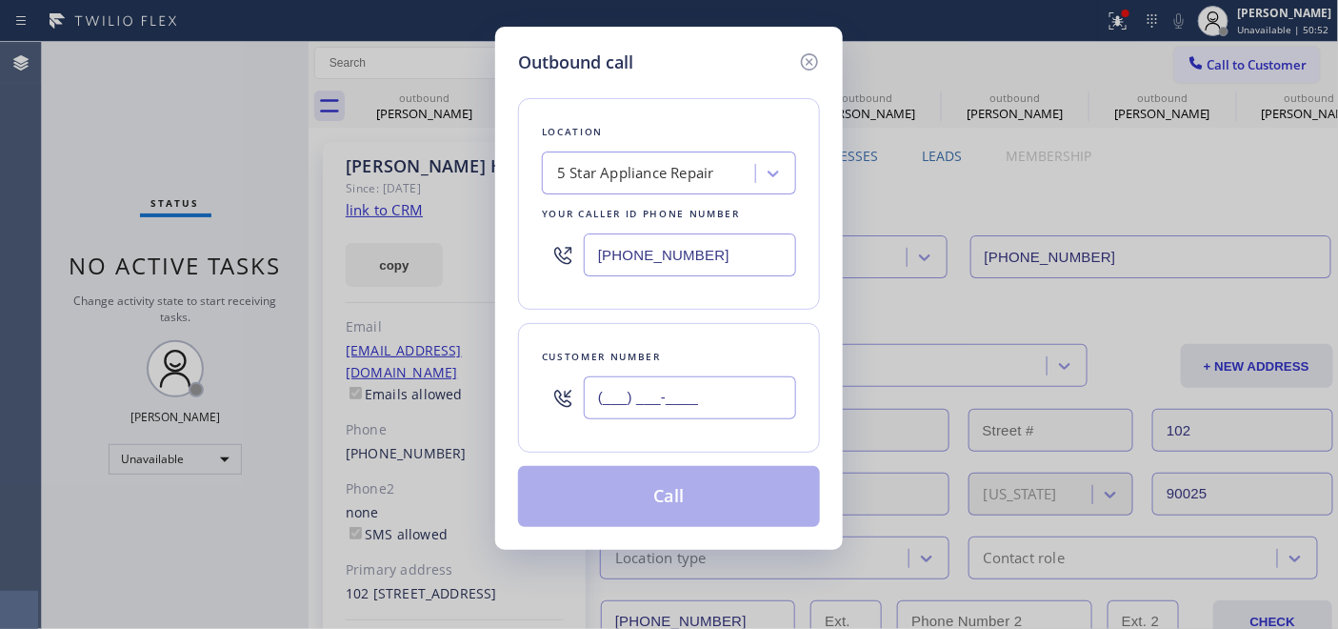
click at [651, 405] on input "(___) ___-____" at bounding box center [690, 397] width 212 height 43
paste input "917) 345-5157"
type input "[PHONE_NUMBER]"
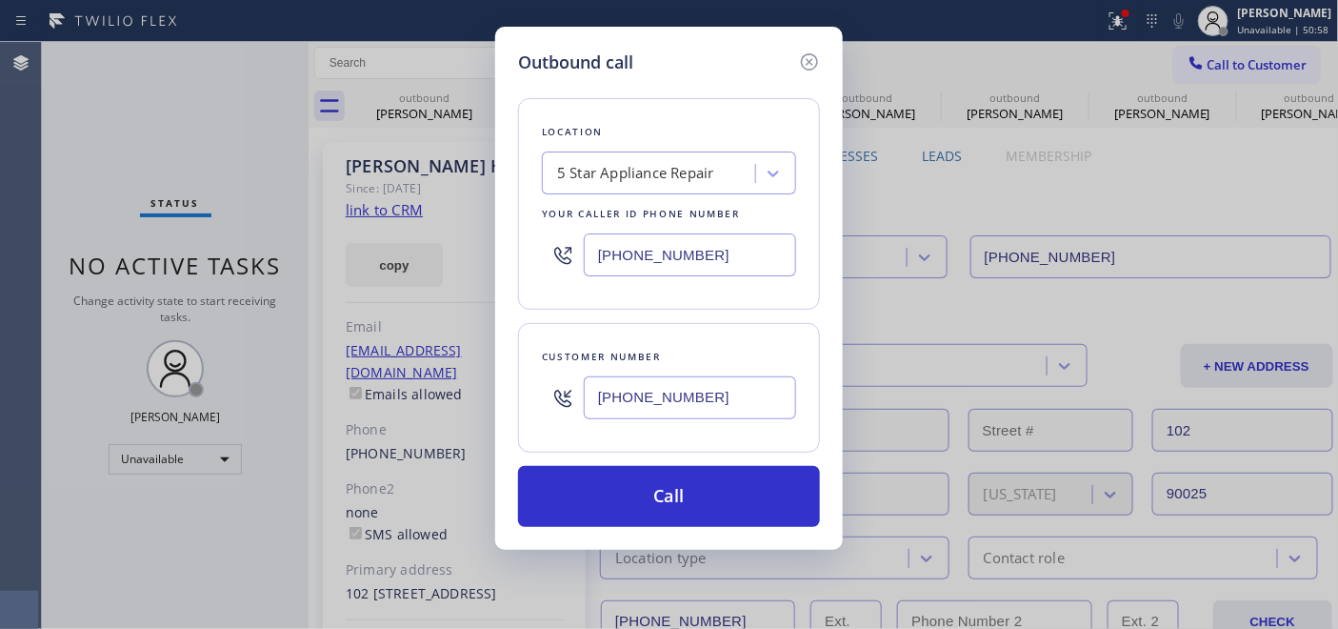
drag, startPoint x: 721, startPoint y: 236, endPoint x: 413, endPoint y: 231, distance: 307.6
click at [434, 226] on div "Outbound call Location 5 Star Appliance Repair Your caller id phone number (855…" at bounding box center [669, 314] width 1338 height 629
paste input "480) 418-9915"
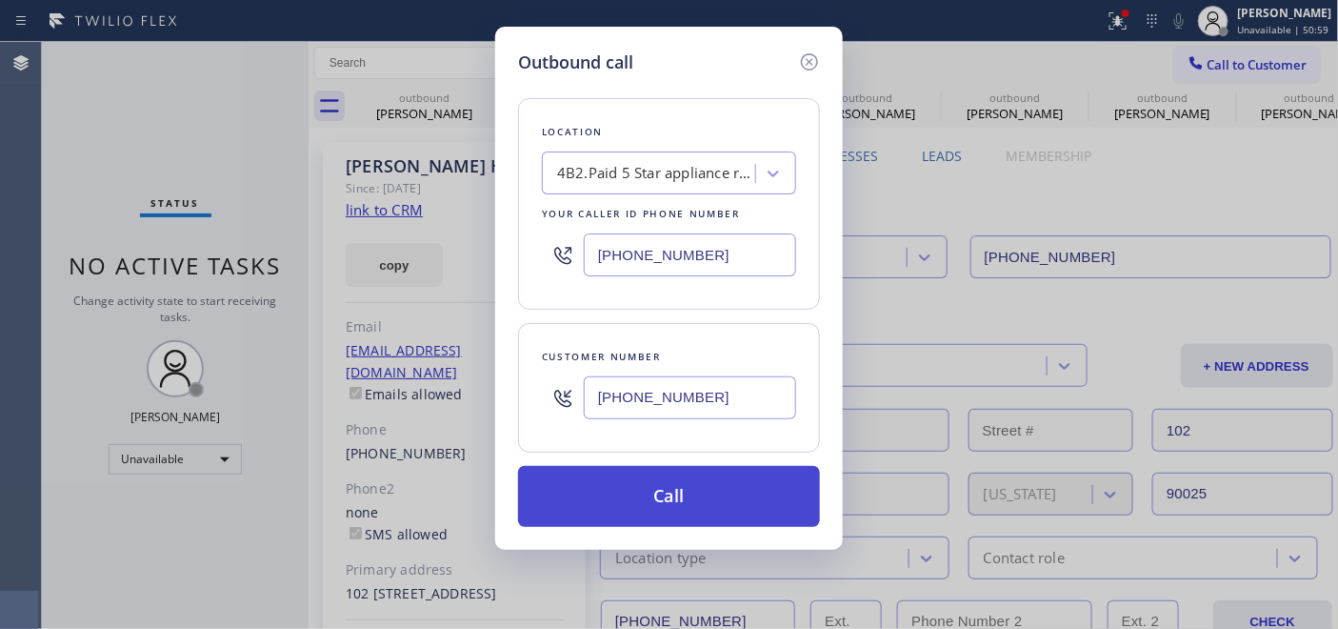
type input "[PHONE_NUMBER]"
click at [640, 474] on button "Call" at bounding box center [669, 496] width 302 height 61
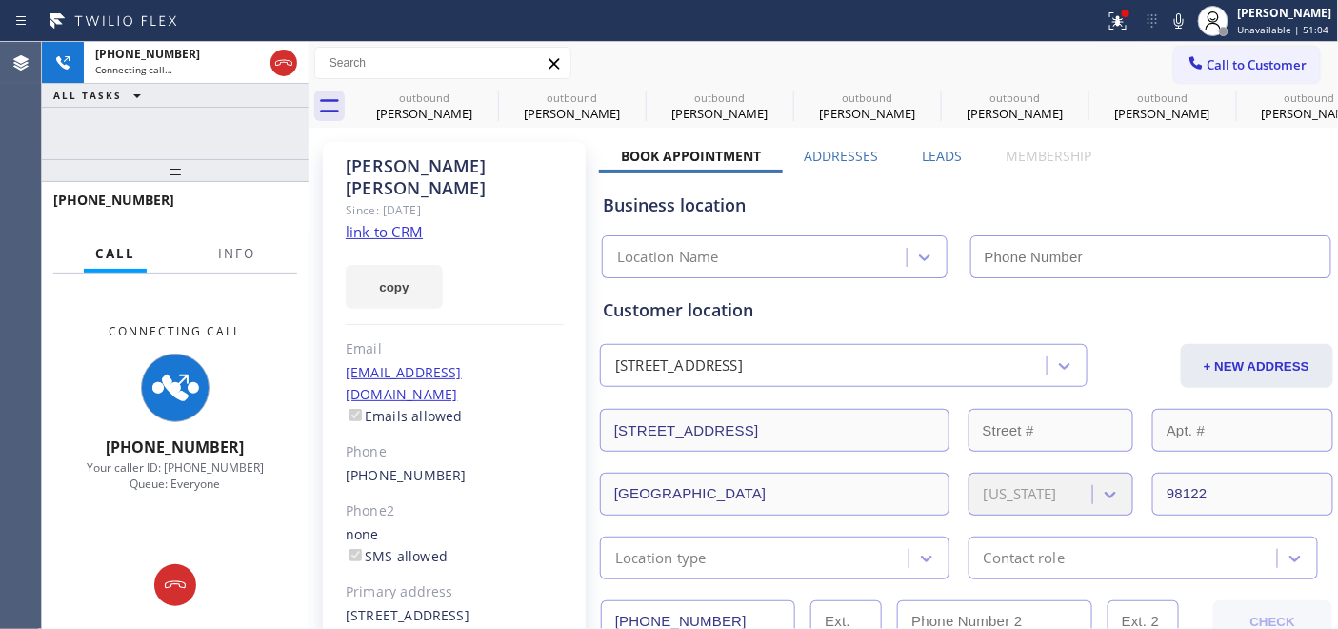
type input "[PHONE_NUMBER]"
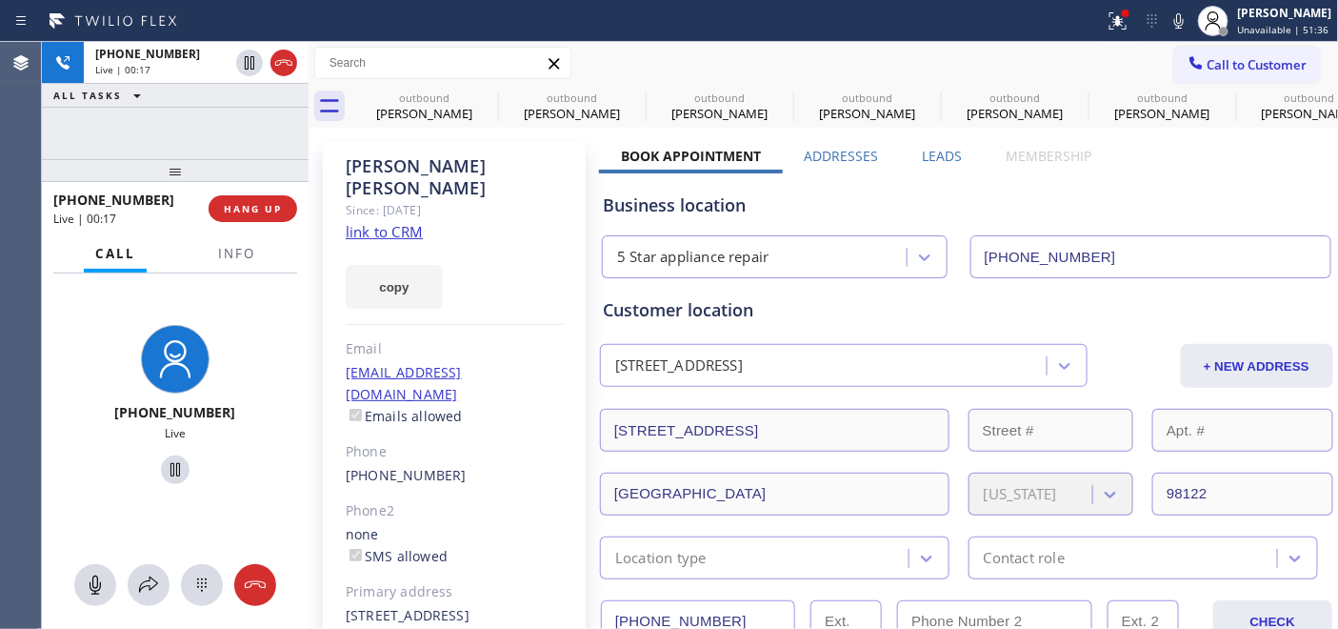
drag, startPoint x: 191, startPoint y: 169, endPoint x: 200, endPoint y: 97, distance: 71.9
click at [198, 112] on div "+19173455157 Live | 00:17 ALL TASKS ALL TASKS ACTIVE TASKS TASKS IN WRAP UP +19…" at bounding box center [175, 335] width 267 height 587
drag, startPoint x: 205, startPoint y: 170, endPoint x: 208, endPoint y: 134, distance: 35.3
click at [206, 150] on div "+19173455157 Live | 00:20 ALL TASKS ALL TASKS ACTIVE TASKS TASKS IN WRAP UP +19…" at bounding box center [175, 335] width 267 height 587
click at [264, 210] on span "HANG UP" at bounding box center [253, 208] width 58 height 13
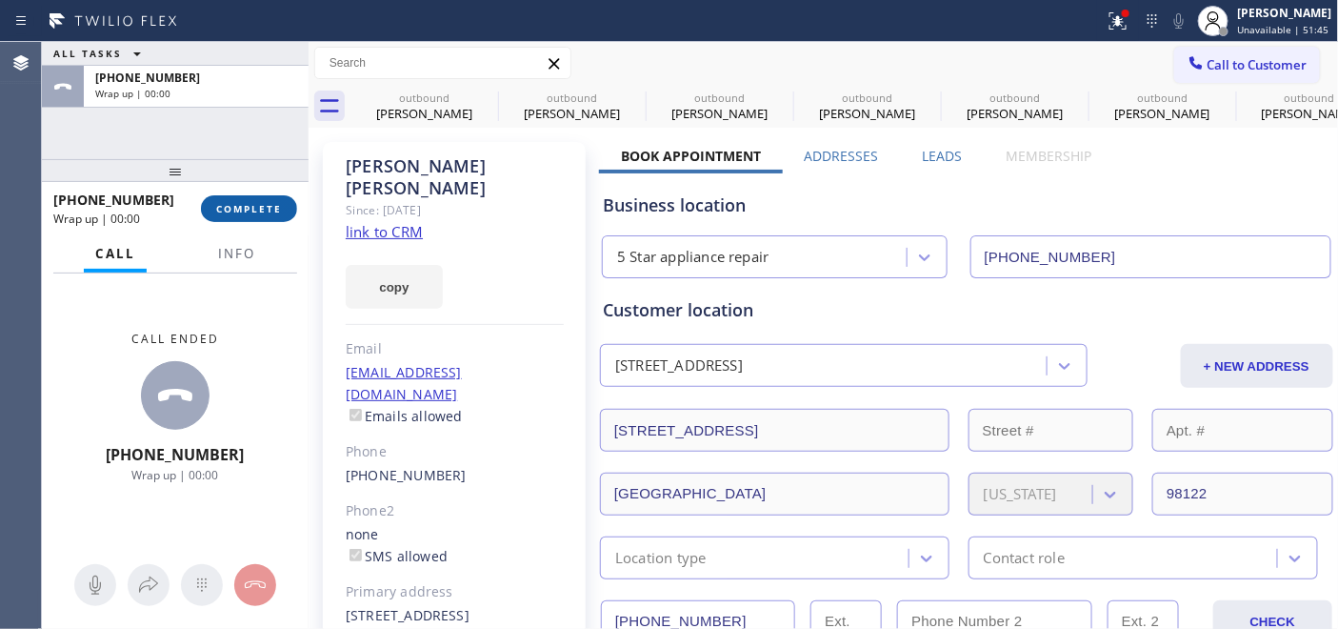
click at [264, 210] on span "COMPLETE" at bounding box center [249, 208] width 66 height 13
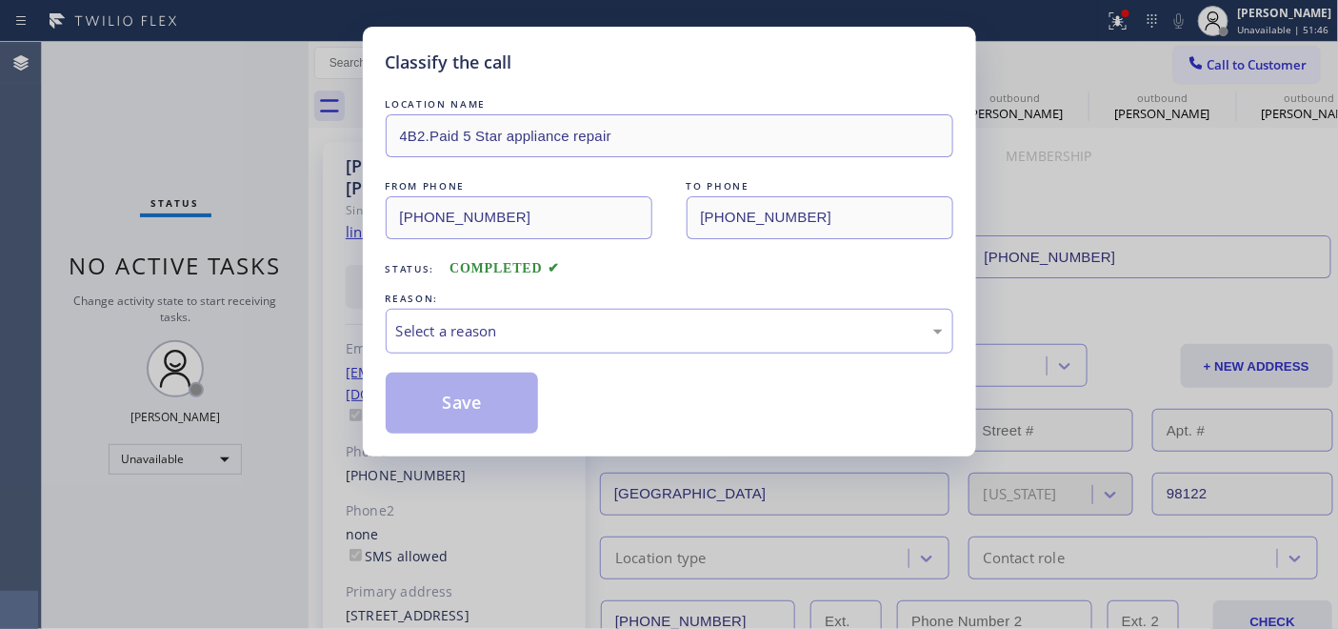
click at [750, 265] on div "Status: COMPLETED" at bounding box center [670, 264] width 568 height 30
click at [608, 301] on div "REASON:" at bounding box center [670, 299] width 568 height 20
click at [509, 346] on div "Select a reason" at bounding box center [670, 331] width 568 height 45
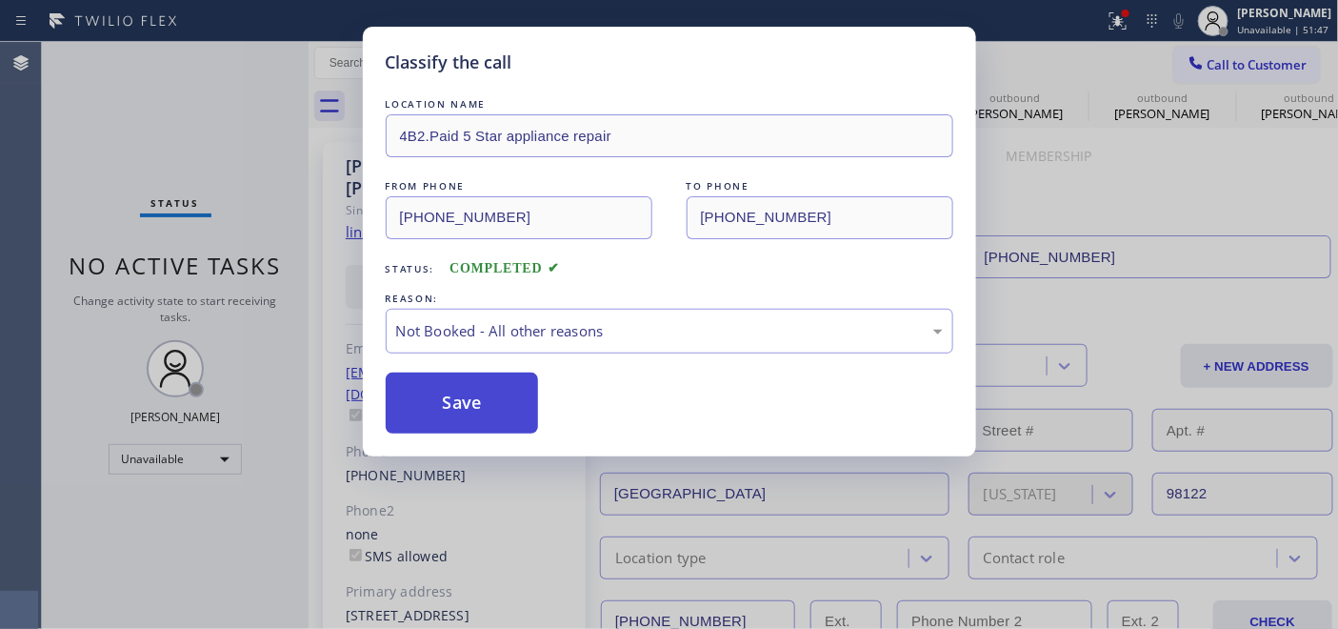
click at [488, 407] on button "Save" at bounding box center [462, 402] width 153 height 61
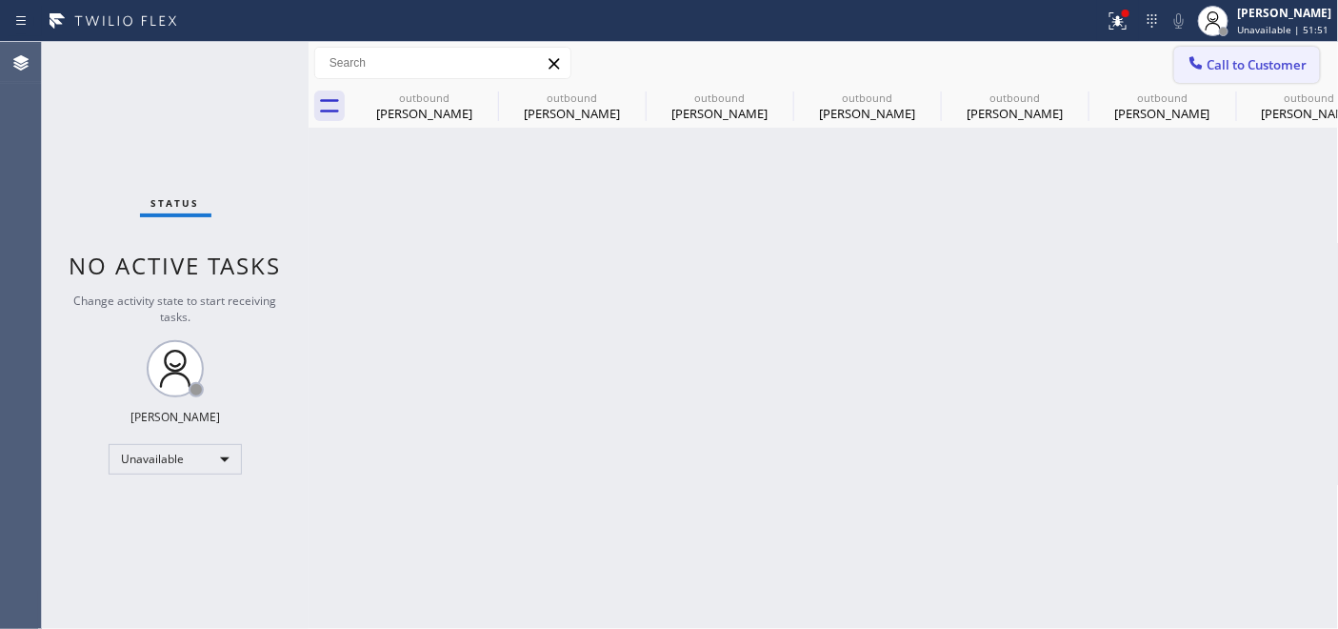
click at [1243, 68] on span "Call to Customer" at bounding box center [1257, 64] width 100 height 17
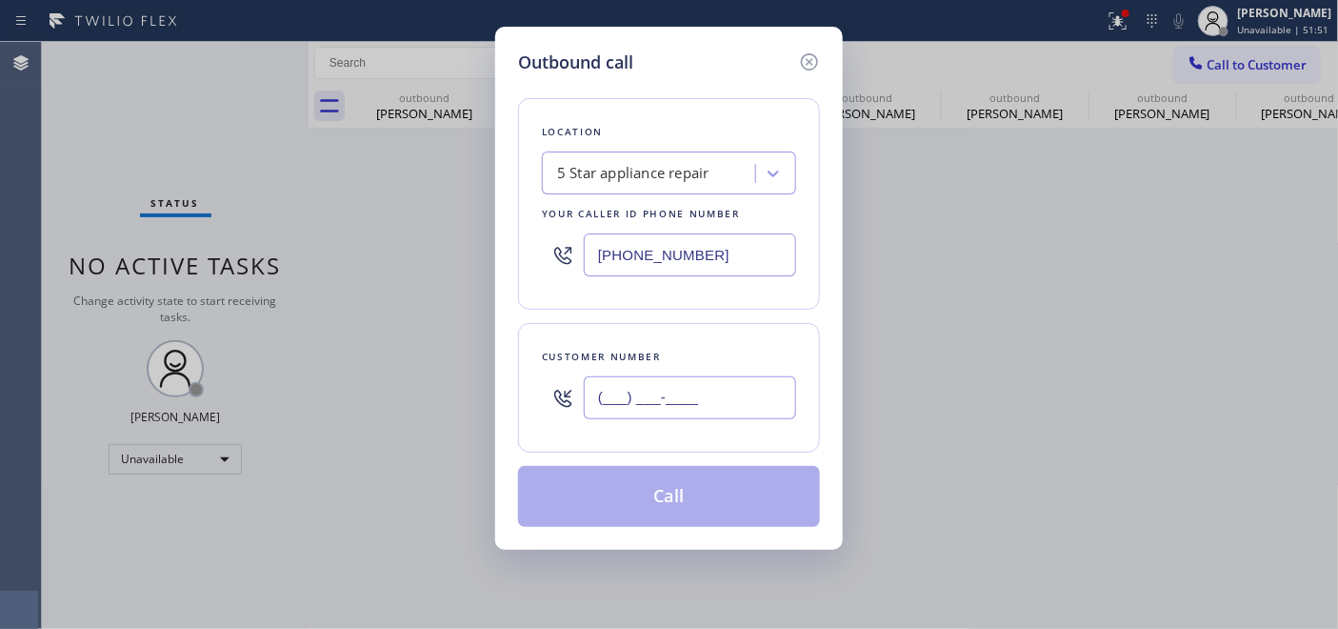
click at [708, 388] on input "(___) ___-____" at bounding box center [690, 397] width 212 height 43
paste input "510) 628-0002"
type input "(510) 628-0002"
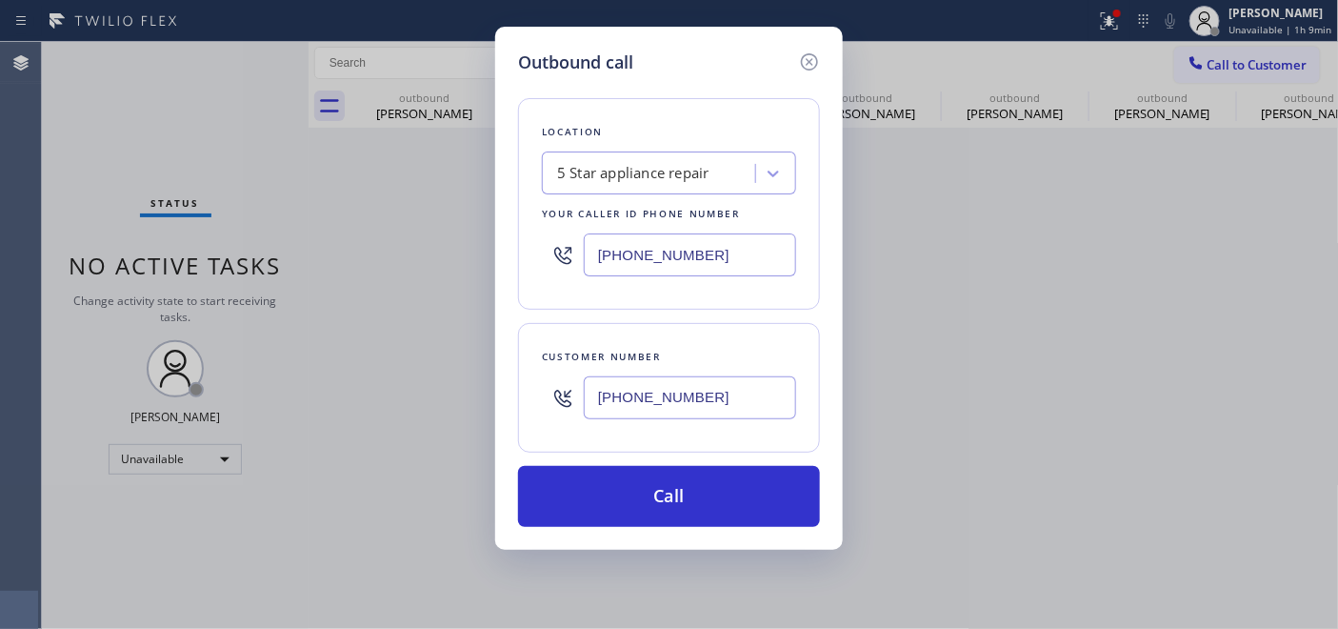
drag, startPoint x: 474, startPoint y: 243, endPoint x: 842, endPoint y: 88, distance: 399.0
click at [449, 241] on div "Outbound call Location 5 Star appliance repair Your caller id phone number (480…" at bounding box center [669, 314] width 1338 height 629
paste input "347) 836-6590"
type input "[PHONE_NUMBER]"
click at [671, 403] on input "(510) 628-0002" at bounding box center [690, 397] width 212 height 43
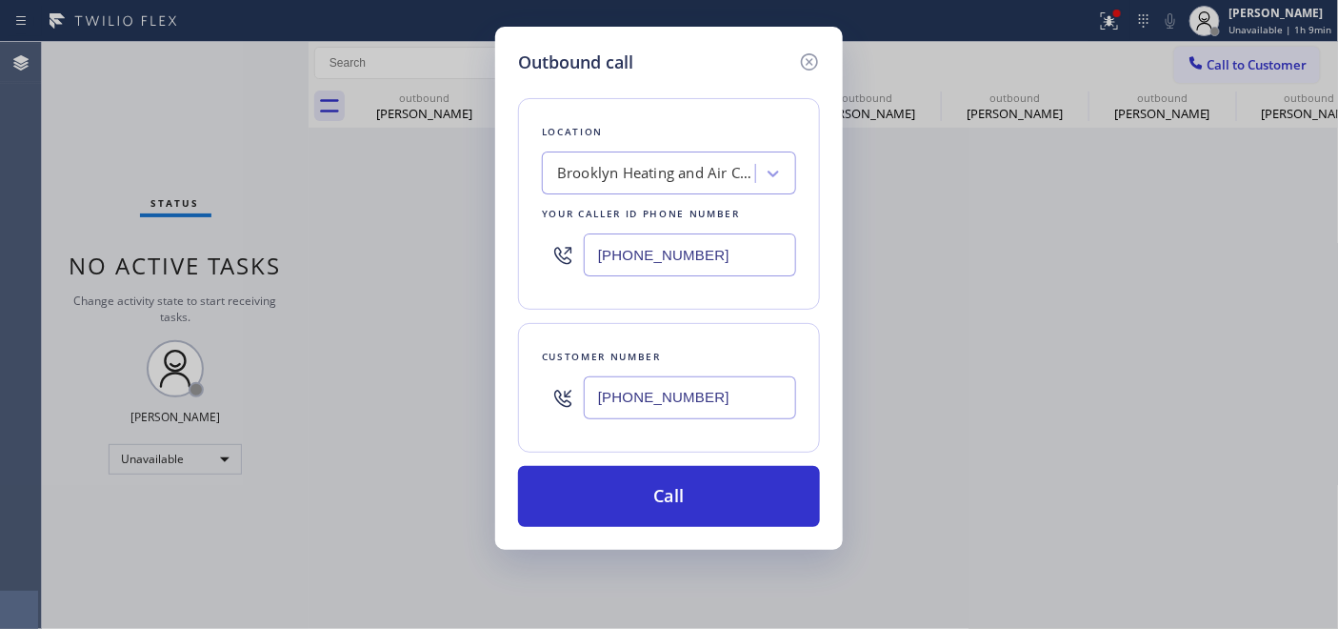
paste input "929"
drag, startPoint x: 604, startPoint y: 395, endPoint x: 843, endPoint y: 405, distance: 239.2
click at [860, 402] on div "Outbound call Location Brooklyn Heating and Air Conditioning Your caller id pho…" at bounding box center [669, 314] width 1338 height 629
paste input "929) 340-9217"
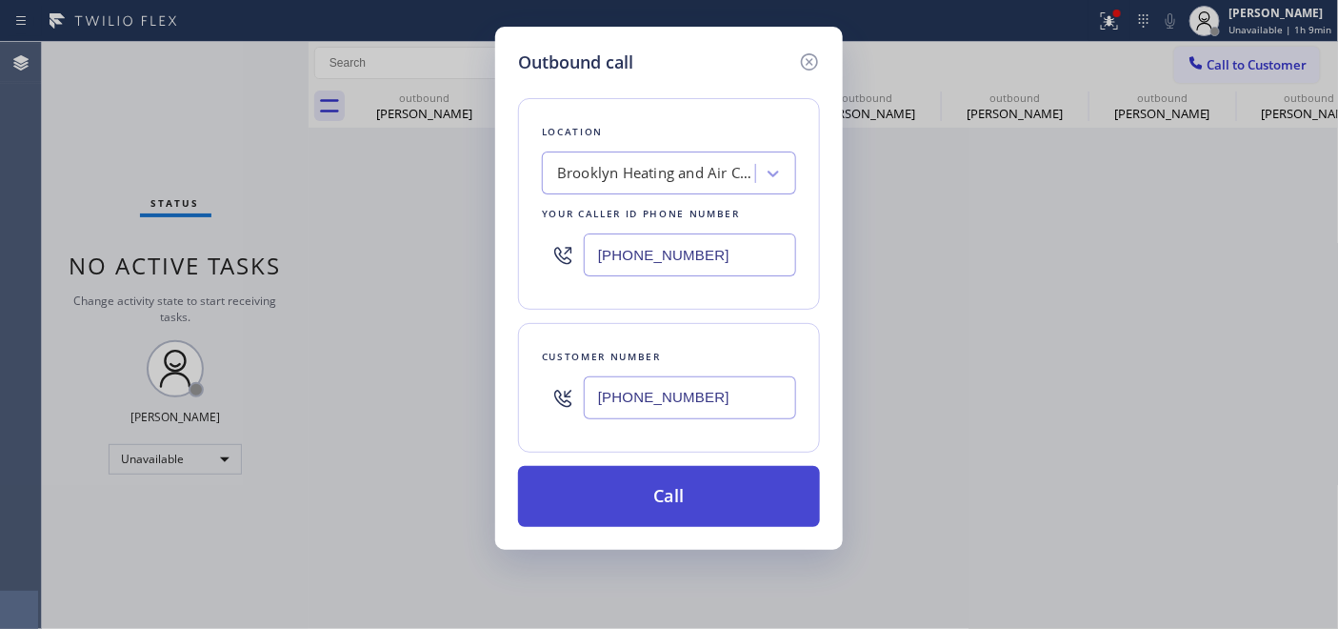
type input "[PHONE_NUMBER]"
click at [698, 496] on button "Call" at bounding box center [669, 496] width 302 height 61
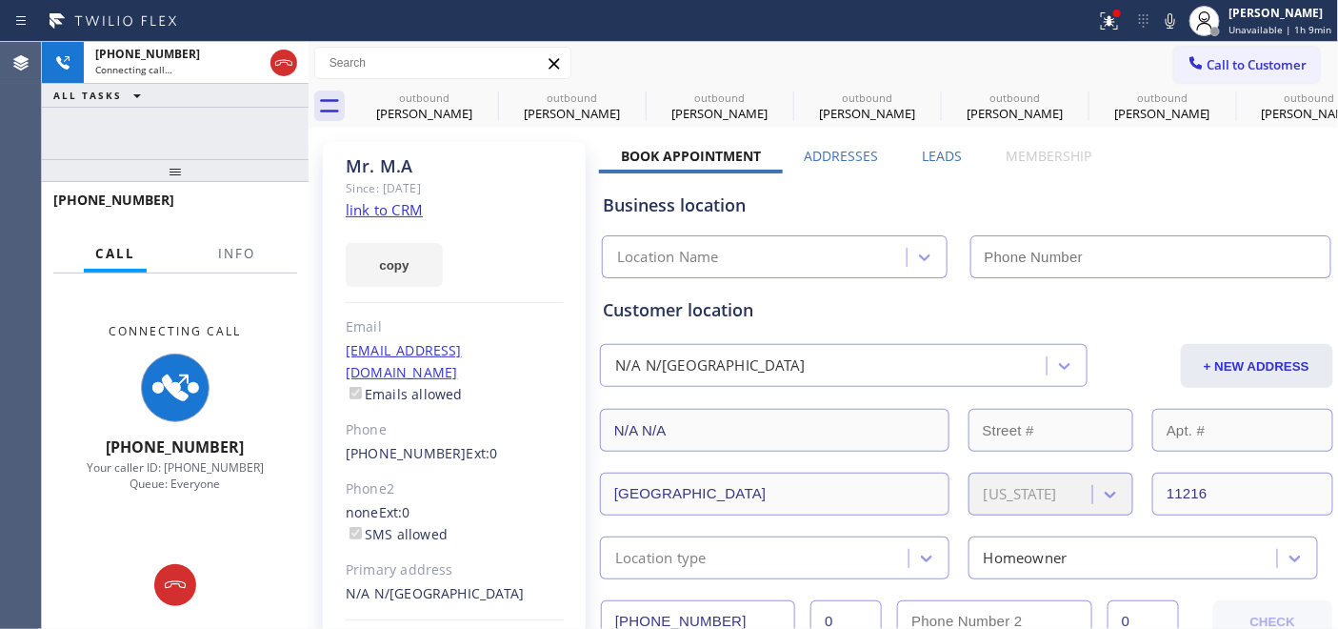
type input "[PHONE_NUMBER]"
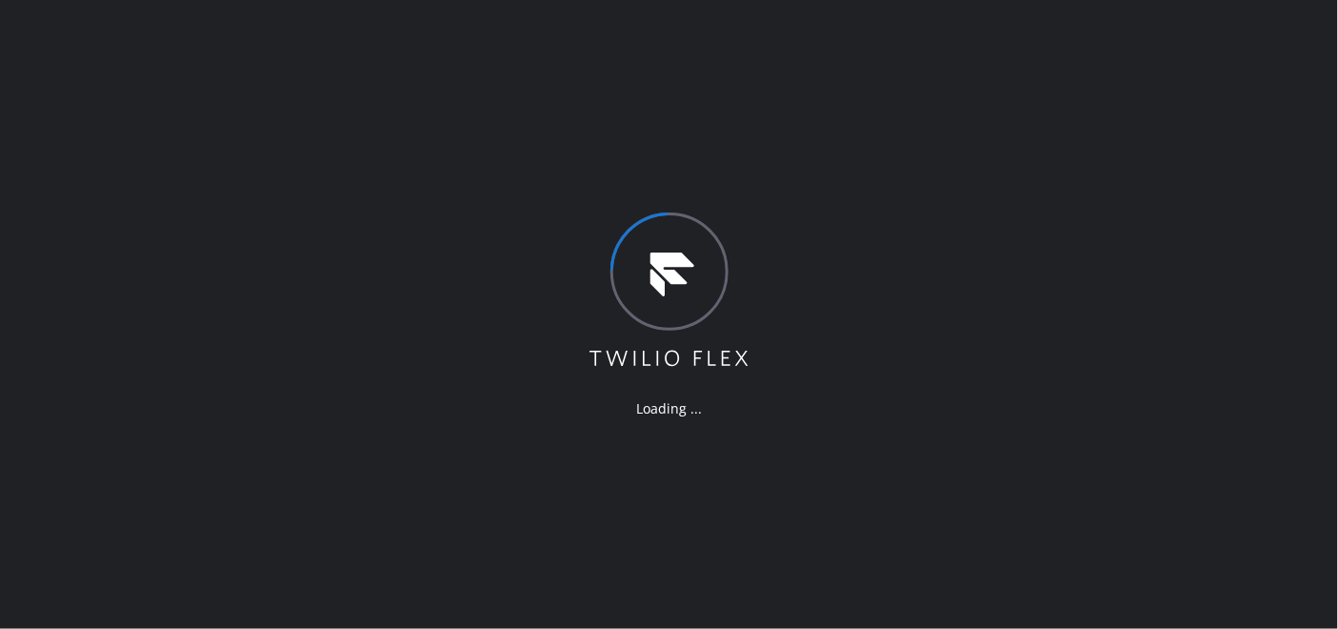
click at [495, 49] on div "Loading ..." at bounding box center [669, 314] width 1338 height 629
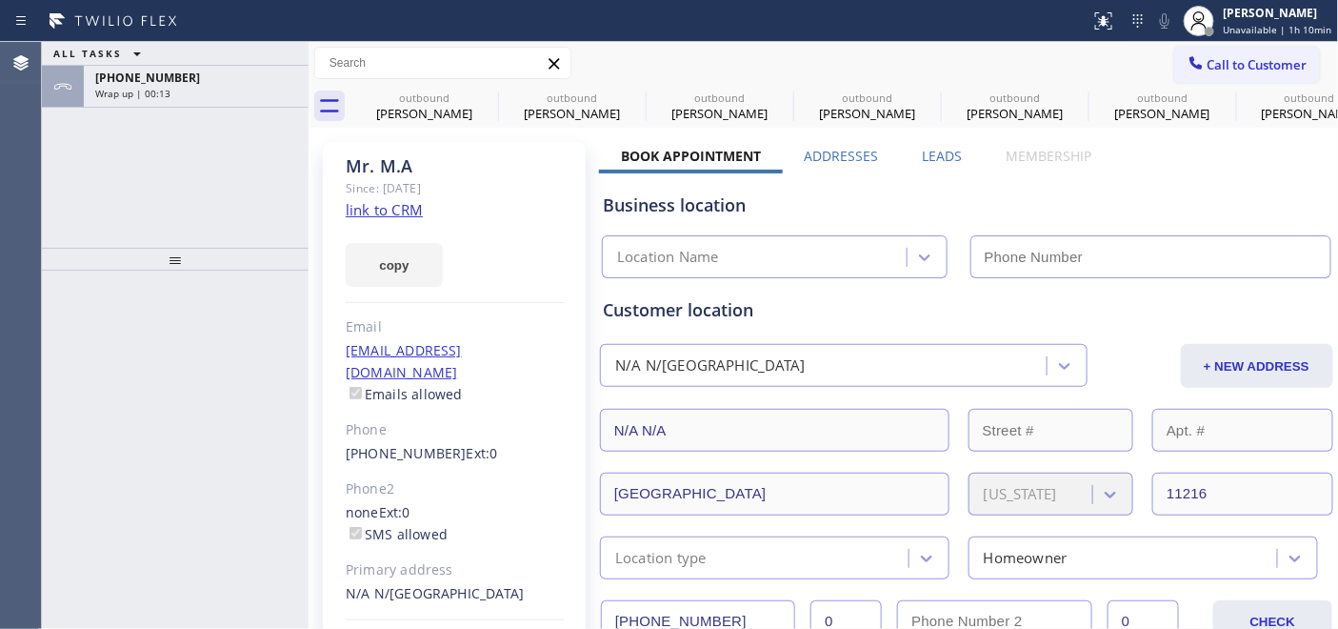
type input "[PHONE_NUMBER]"
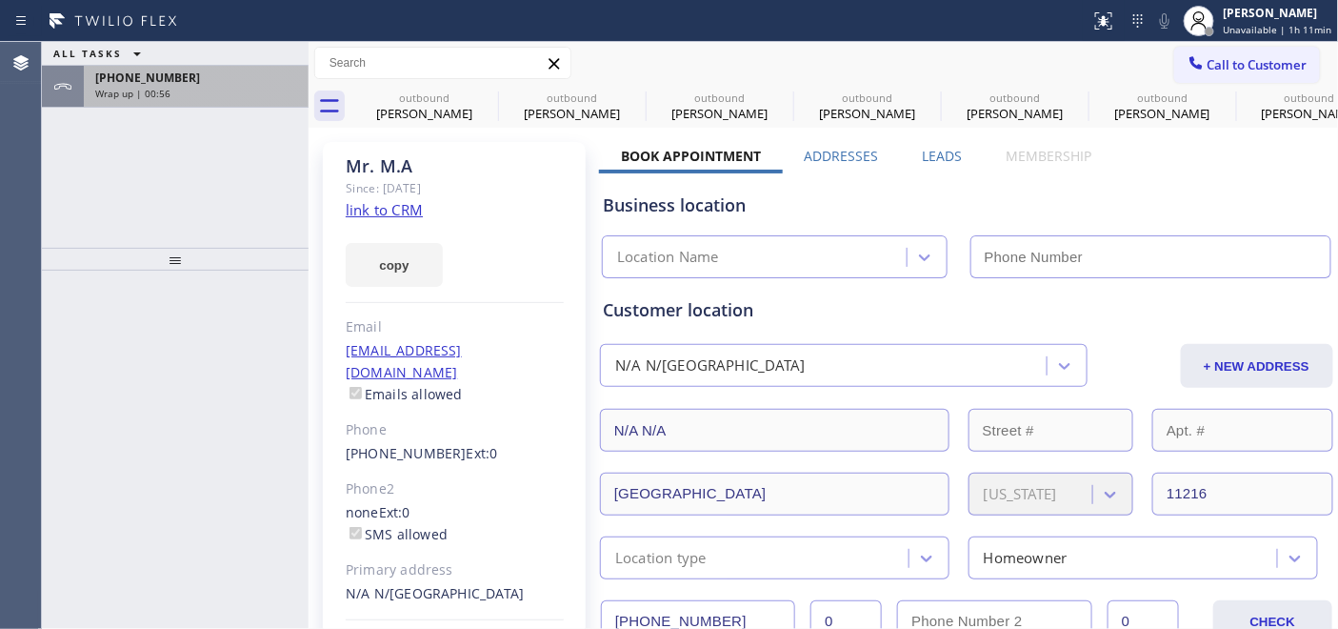
click at [219, 76] on div "[PHONE_NUMBER]" at bounding box center [196, 78] width 202 height 16
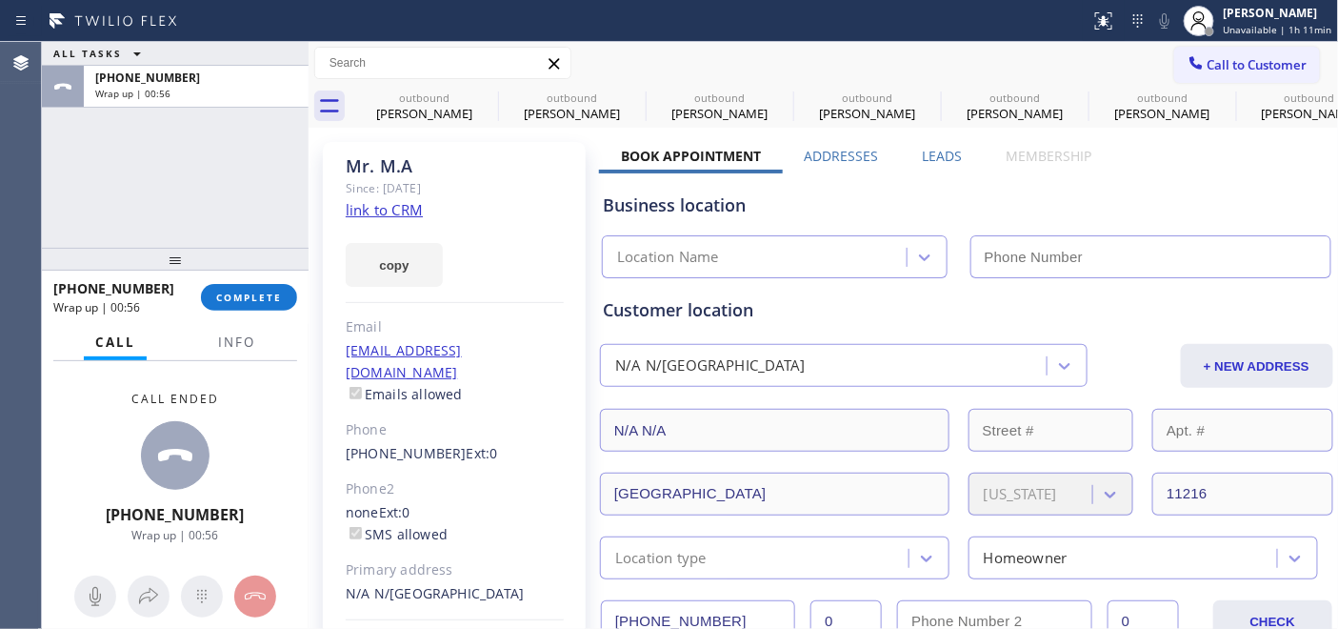
click at [254, 258] on div at bounding box center [175, 259] width 267 height 23
click at [253, 335] on span "Info" at bounding box center [236, 341] width 37 height 17
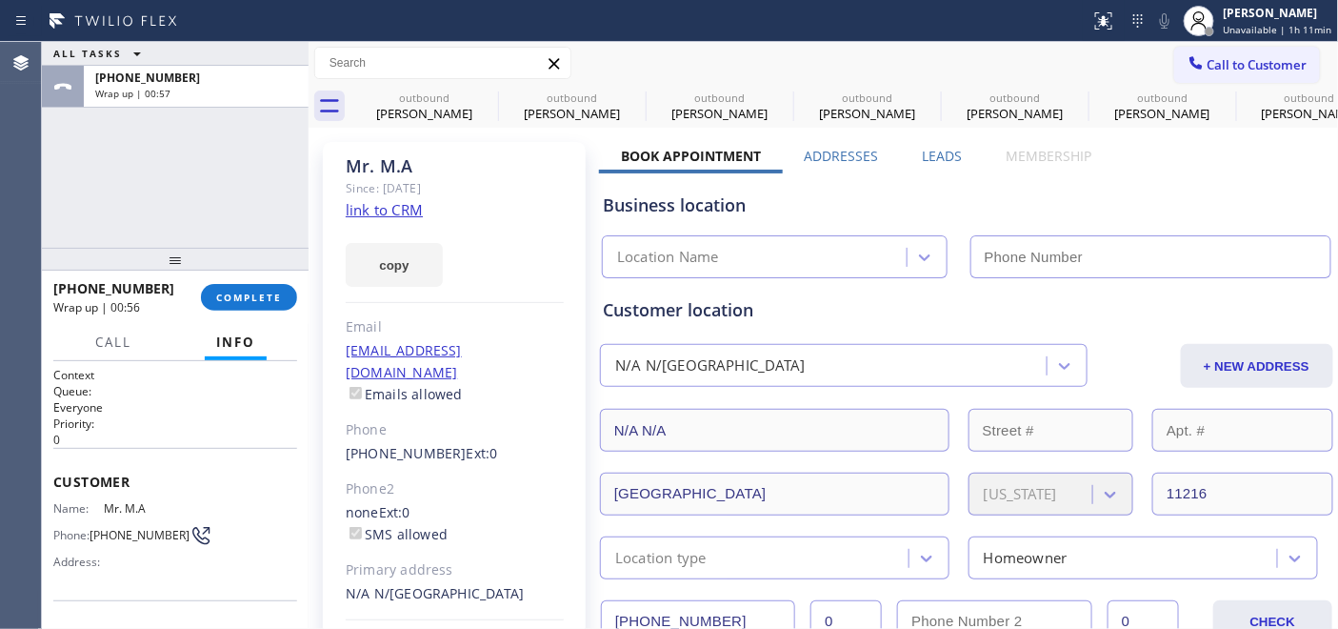
click at [249, 310] on div "[PHONE_NUMBER] Wrap up | 00:56 COMPLETE" at bounding box center [175, 297] width 244 height 50
drag, startPoint x: 220, startPoint y: 257, endPoint x: 223, endPoint y: 136, distance: 121.0
click at [223, 136] on div "ALL TASKS ALL TASKS ACTIVE TASKS TASKS IN WRAP UP [PHONE_NUMBER] Wrap up | 00:5…" at bounding box center [175, 335] width 267 height 587
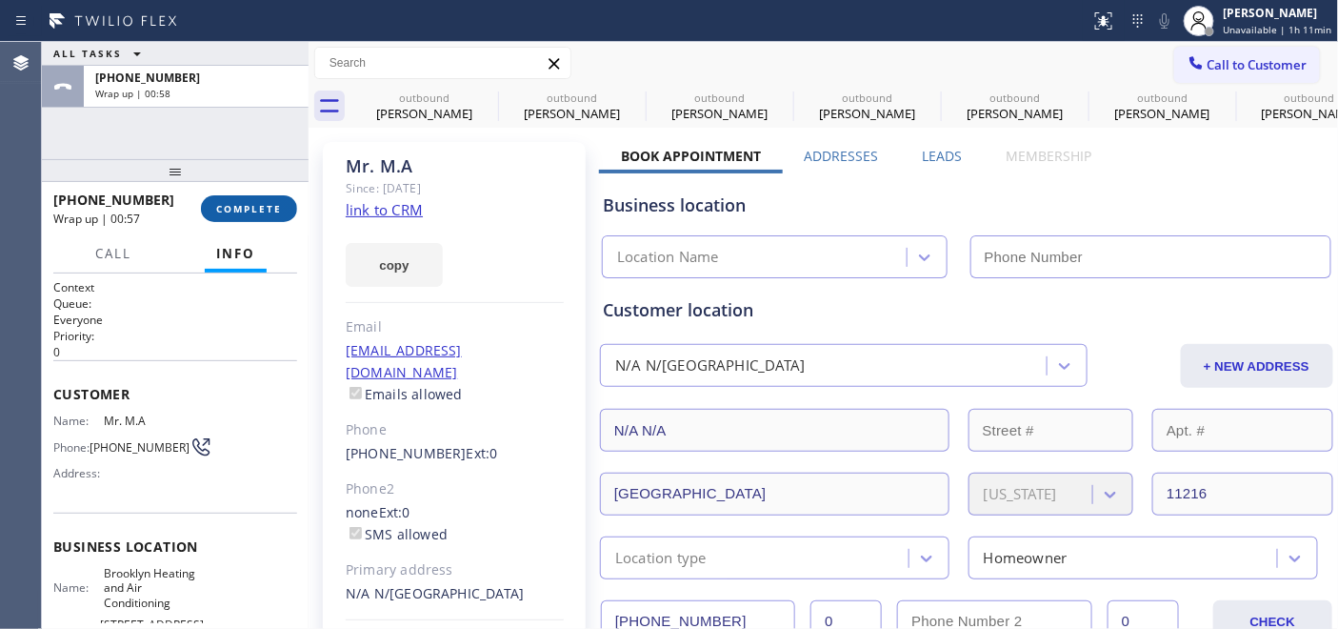
click at [270, 198] on button "COMPLETE" at bounding box center [249, 208] width 96 height 27
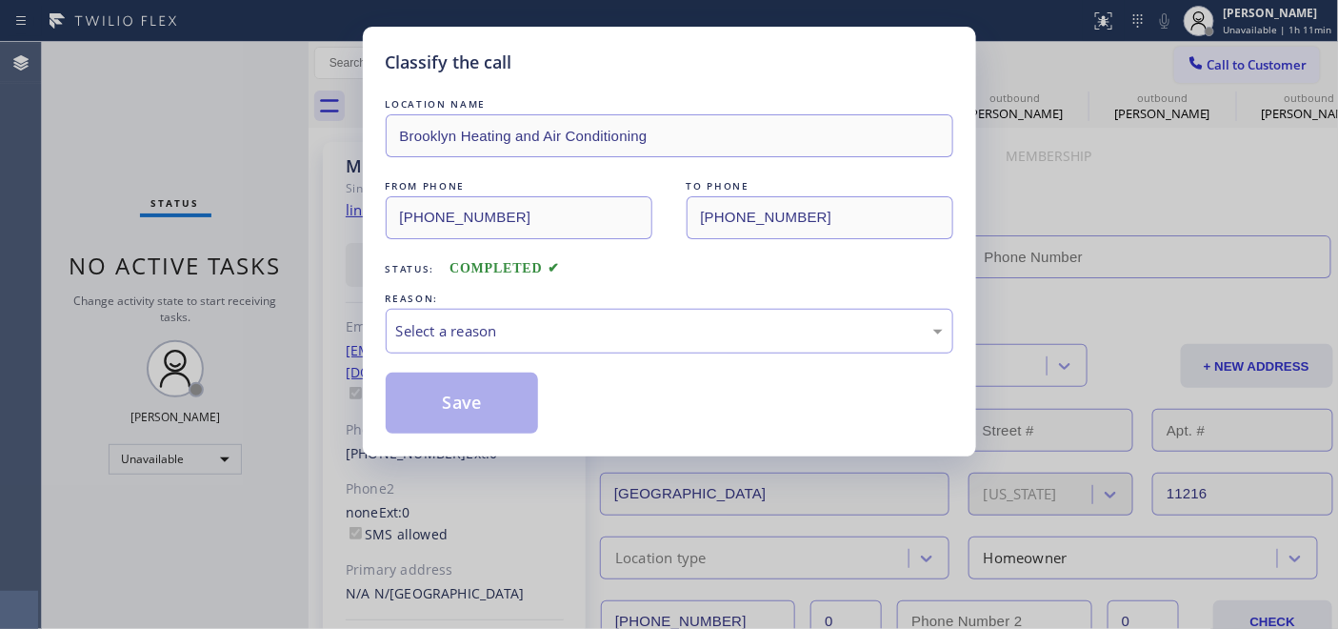
click at [593, 341] on div "Select a reason" at bounding box center [669, 331] width 547 height 22
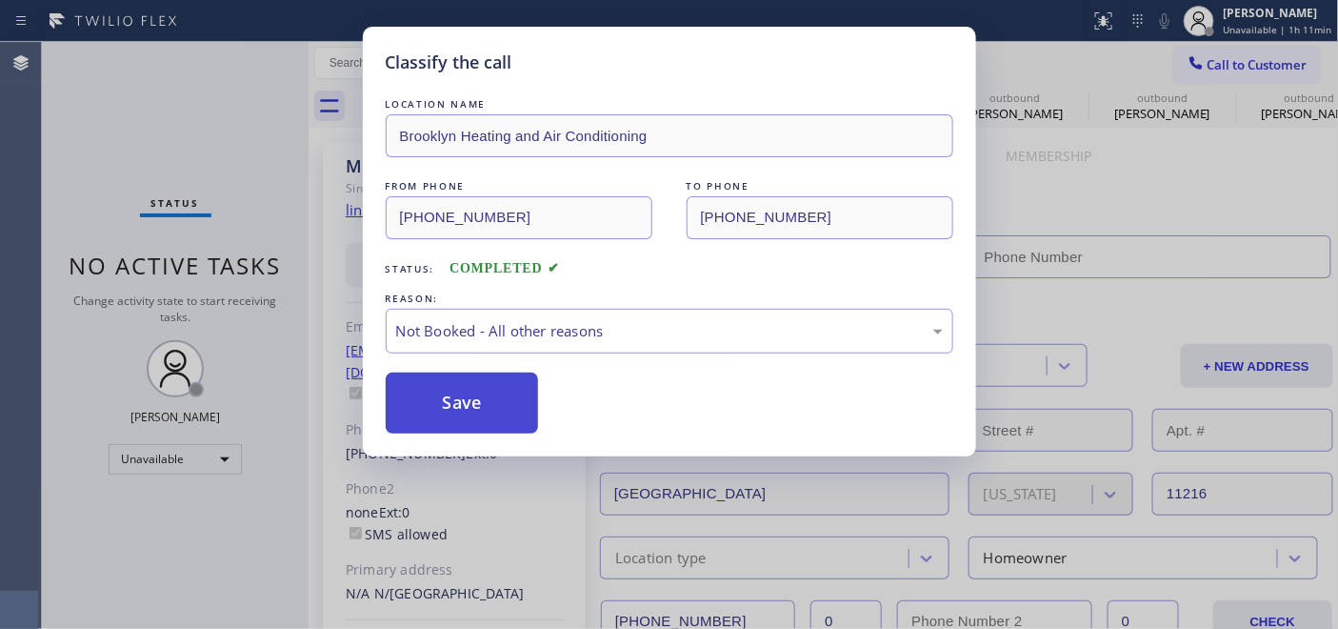
click at [484, 407] on button "Save" at bounding box center [462, 402] width 153 height 61
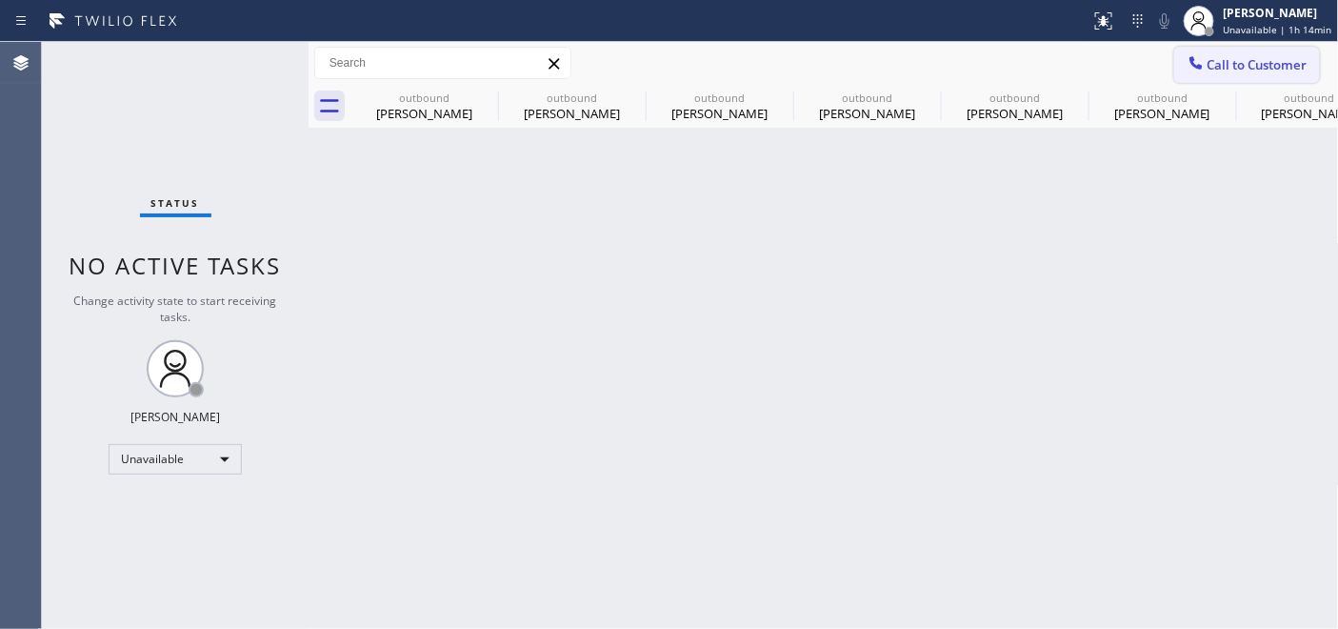
click at [1263, 61] on span "Call to Customer" at bounding box center [1257, 64] width 100 height 17
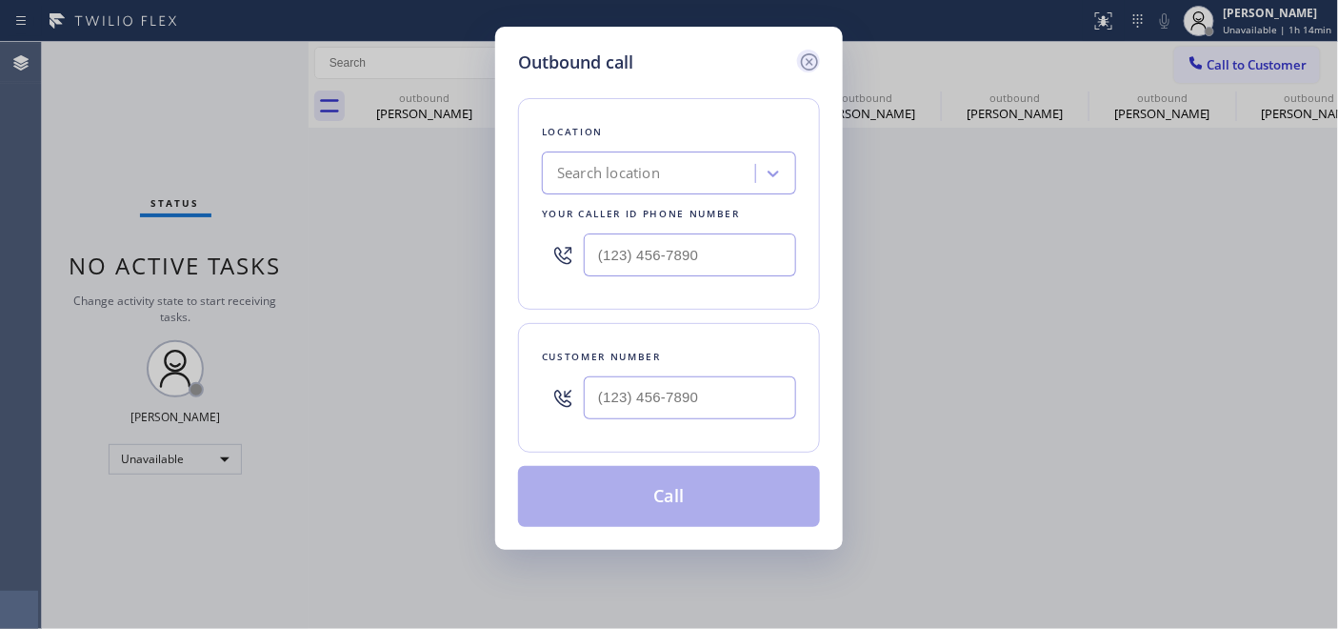
click at [812, 64] on icon at bounding box center [809, 61] width 17 height 17
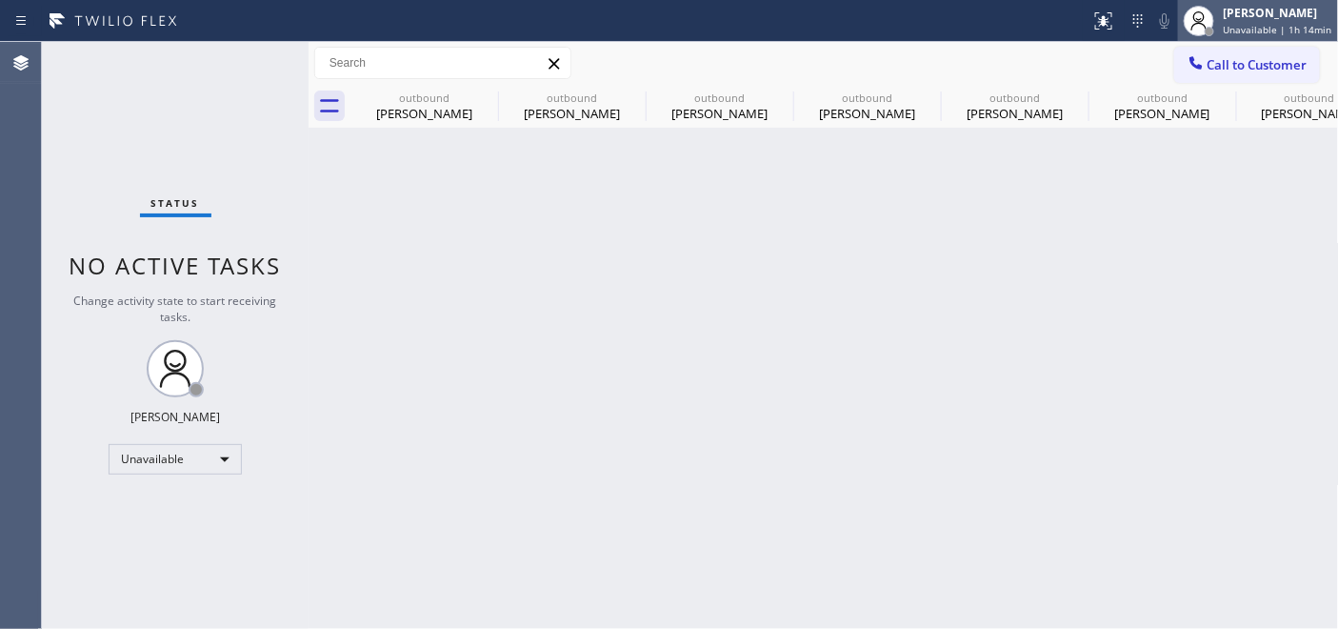
click at [1246, 24] on span "Unavailable | 1h 14min" at bounding box center [1278, 29] width 109 height 13
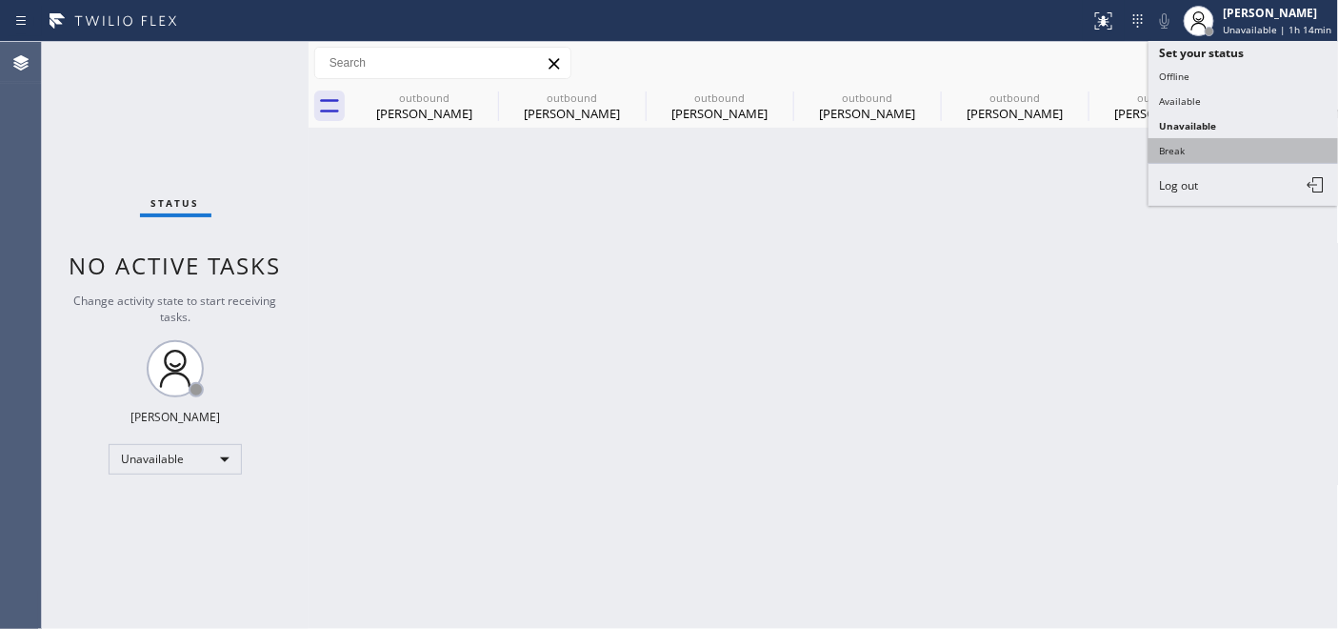
click at [1216, 140] on button "Break" at bounding box center [1243, 150] width 190 height 25
